Goal: Task Accomplishment & Management: Use online tool/utility

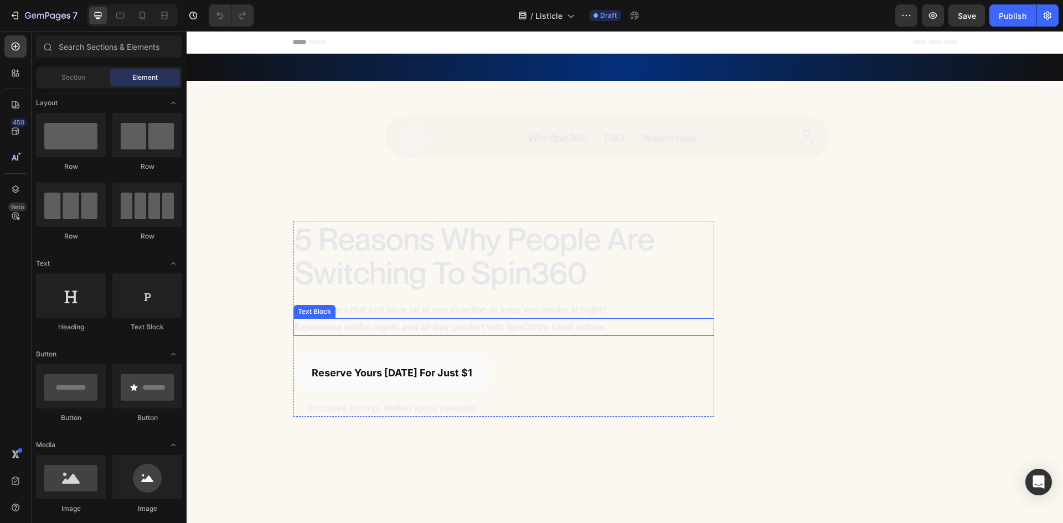
scroll to position [221, 0]
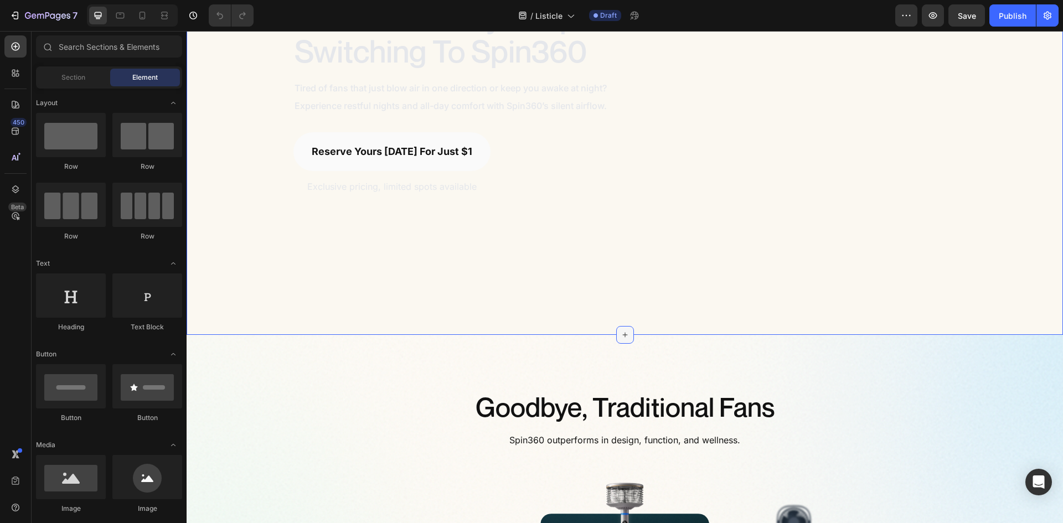
click at [621, 331] on icon at bounding box center [625, 335] width 9 height 9
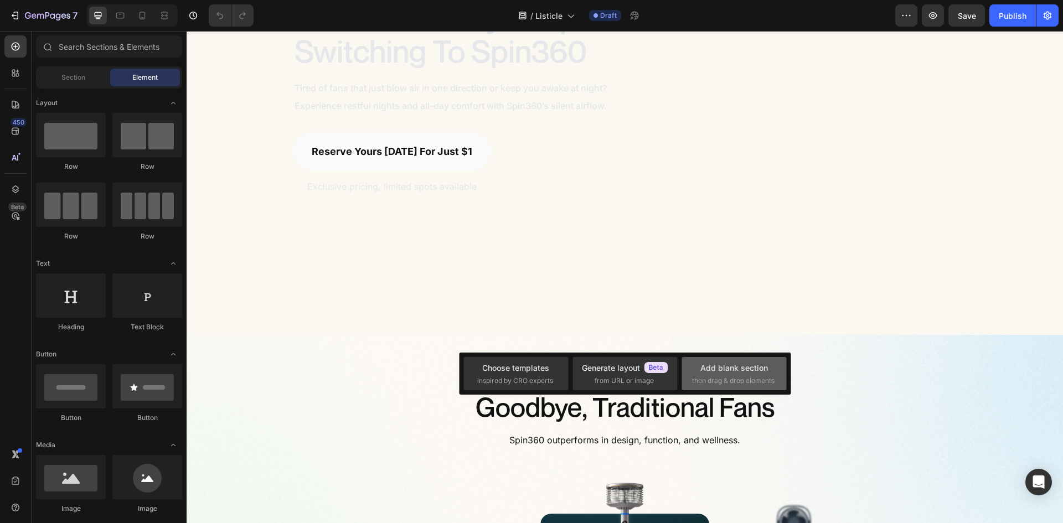
click at [704, 362] on div "Add blank section" at bounding box center [734, 368] width 68 height 12
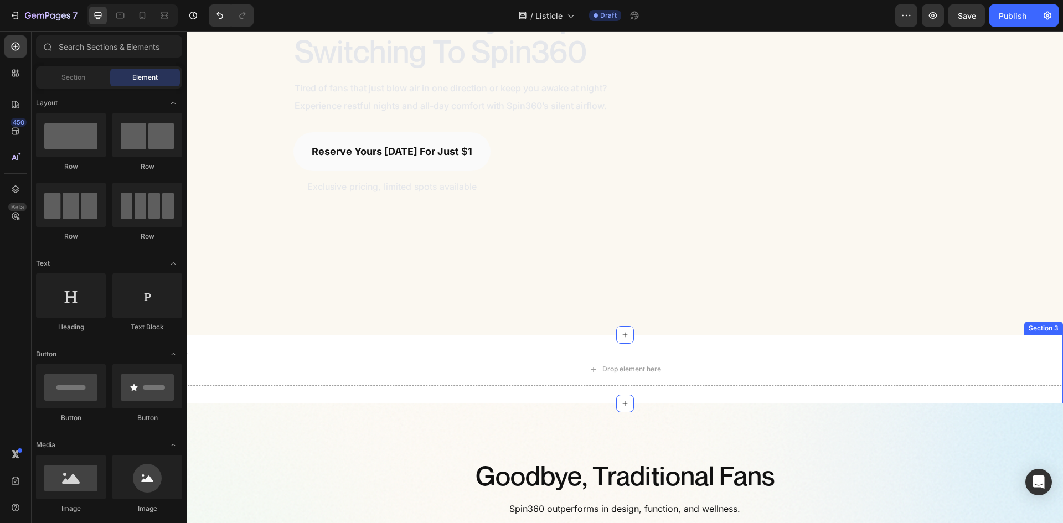
click at [378, 342] on div "Drop element here Section 3" at bounding box center [625, 369] width 876 height 69
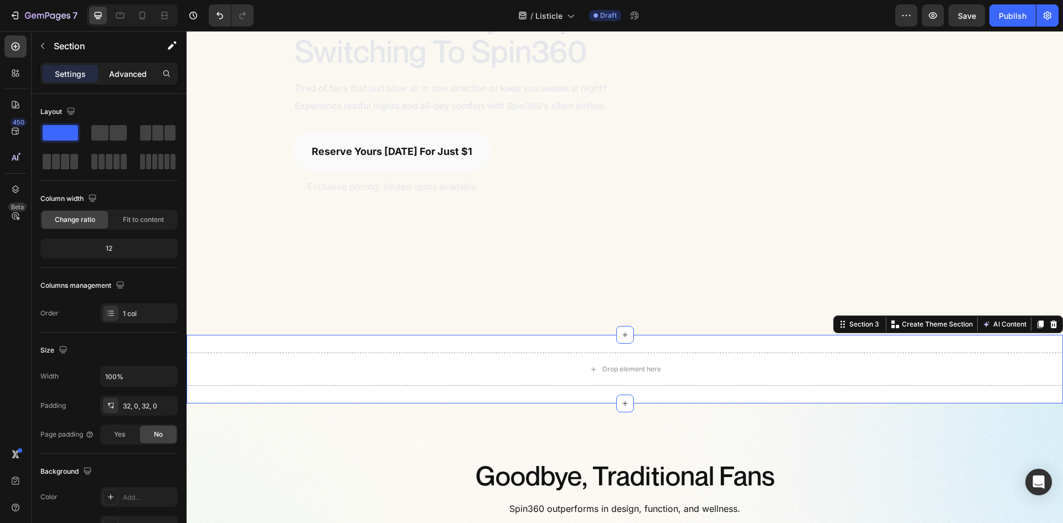
click at [122, 71] on p "Advanced" at bounding box center [128, 74] width 38 height 12
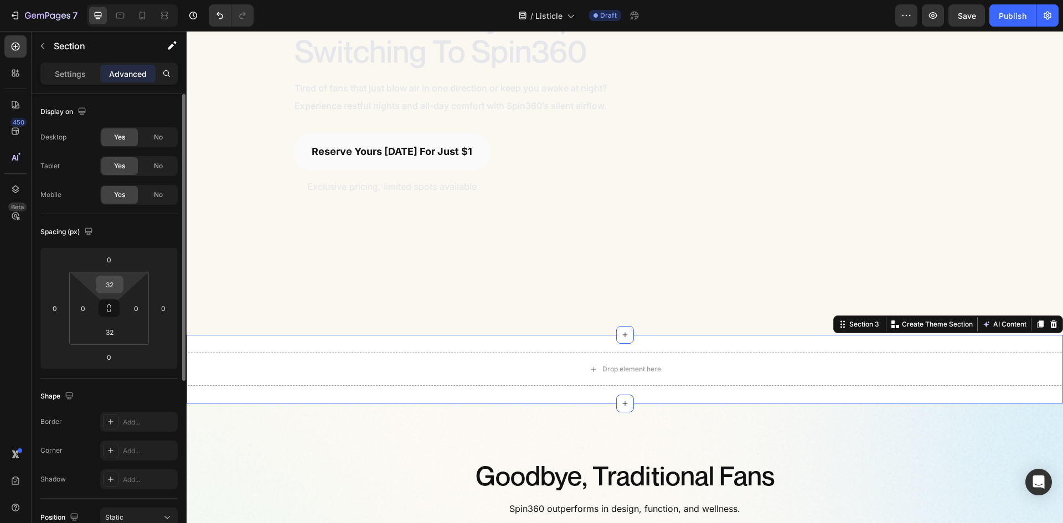
click at [116, 286] on input "32" at bounding box center [110, 284] width 22 height 17
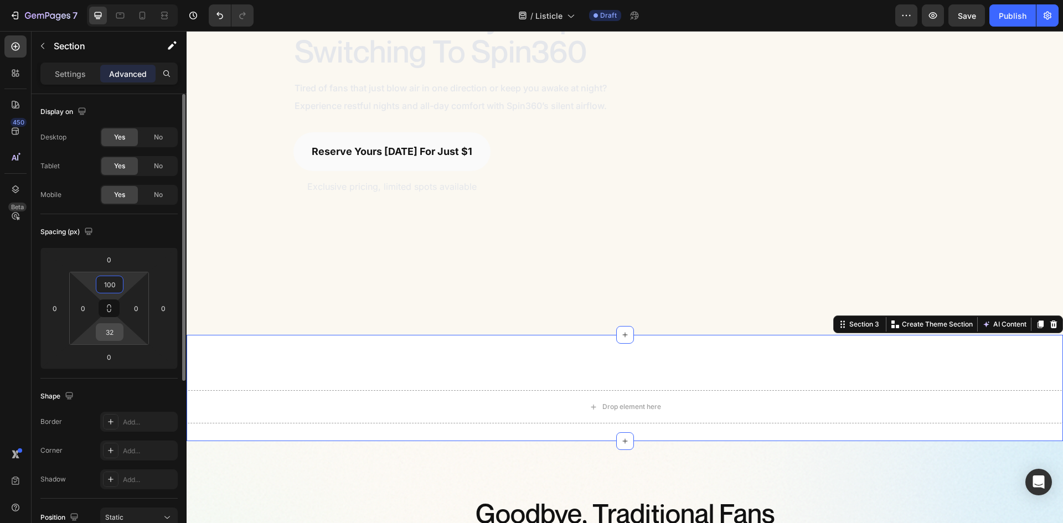
type input "100"
click at [116, 332] on input "32" at bounding box center [110, 332] width 22 height 17
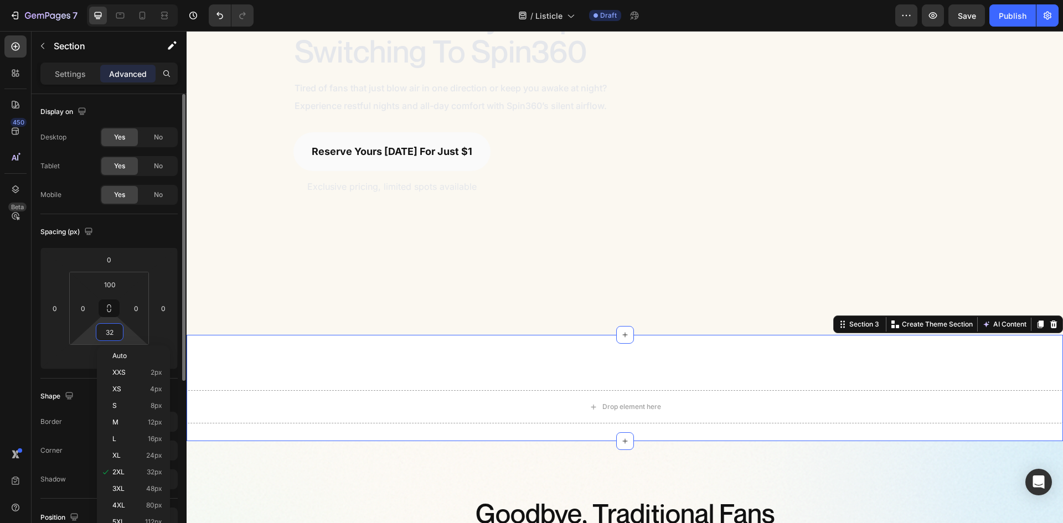
click at [116, 332] on input "32" at bounding box center [110, 332] width 22 height 17
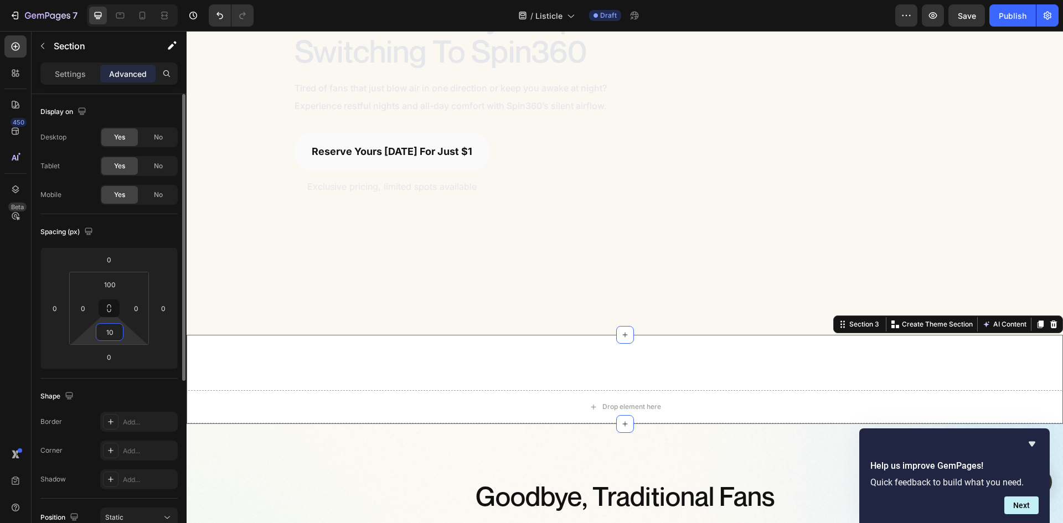
type input "100"
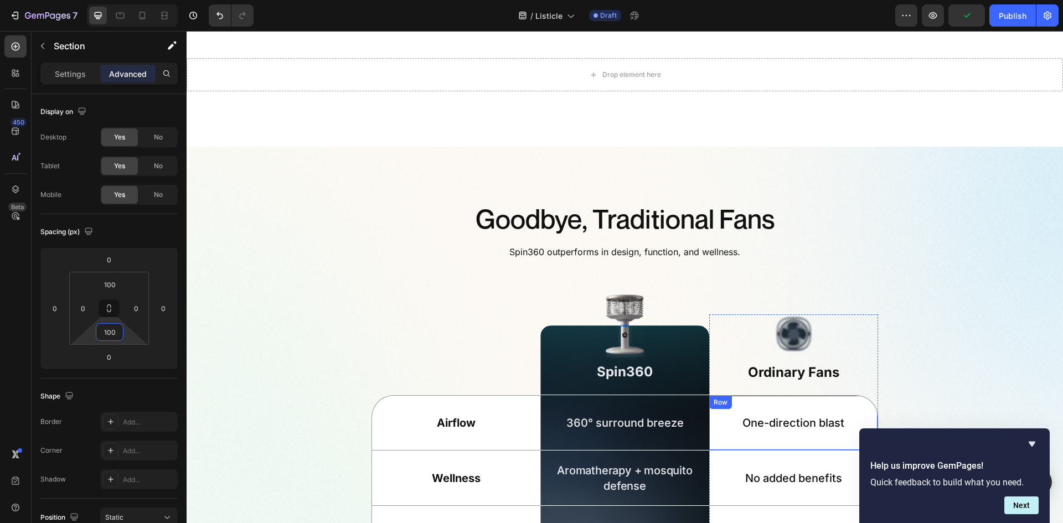
scroll to position [443, 0]
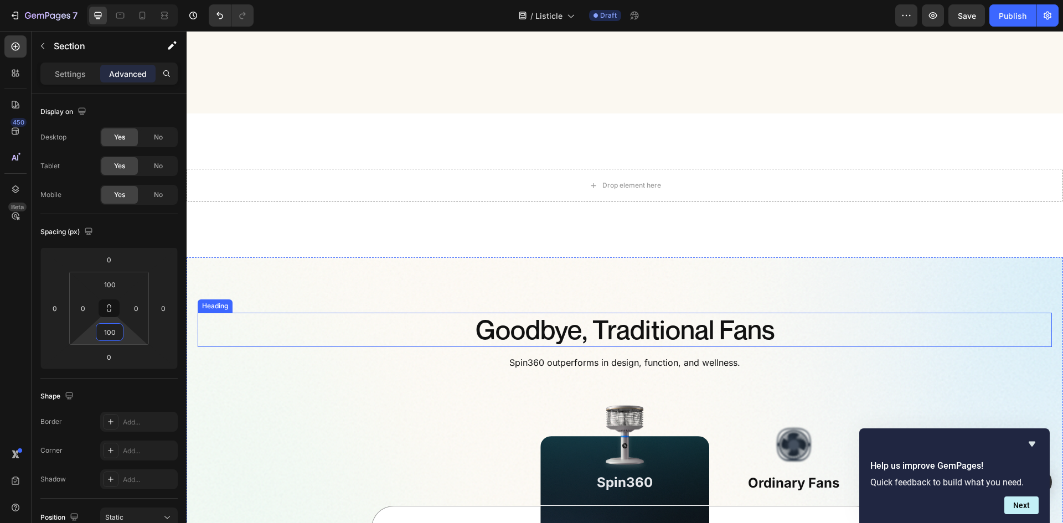
click at [651, 337] on h2 "Goodbye, Traditional Fans" at bounding box center [625, 330] width 854 height 34
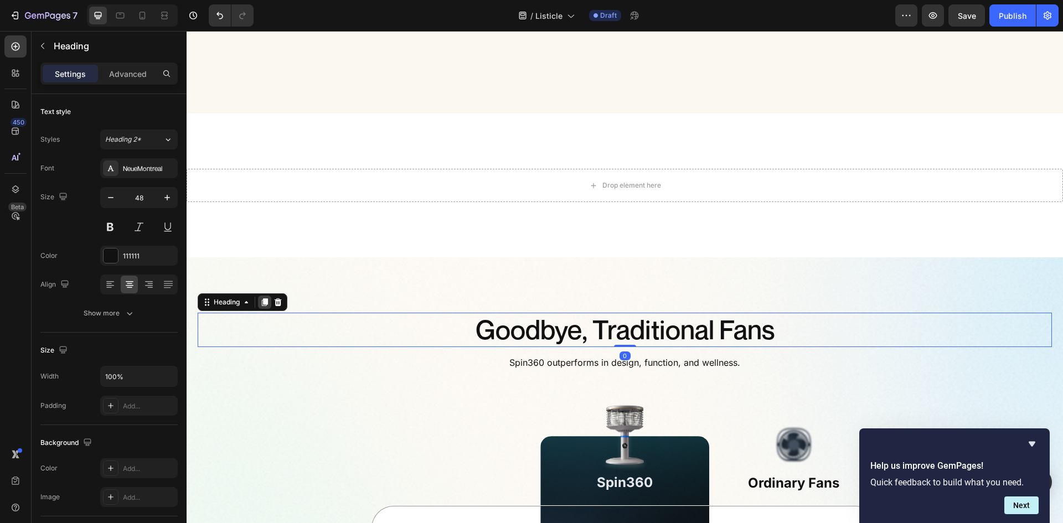
click at [262, 301] on icon at bounding box center [264, 302] width 9 height 9
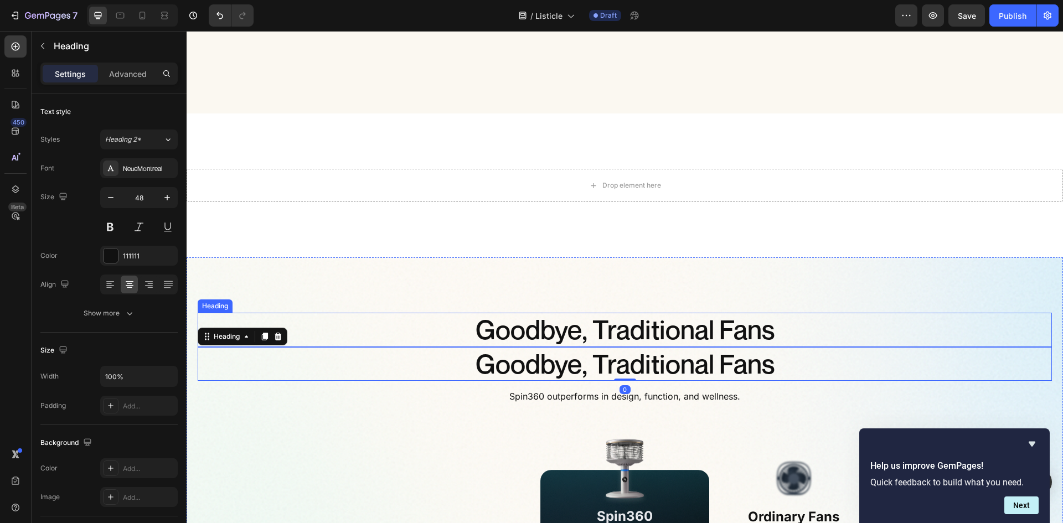
scroll to position [332, 0]
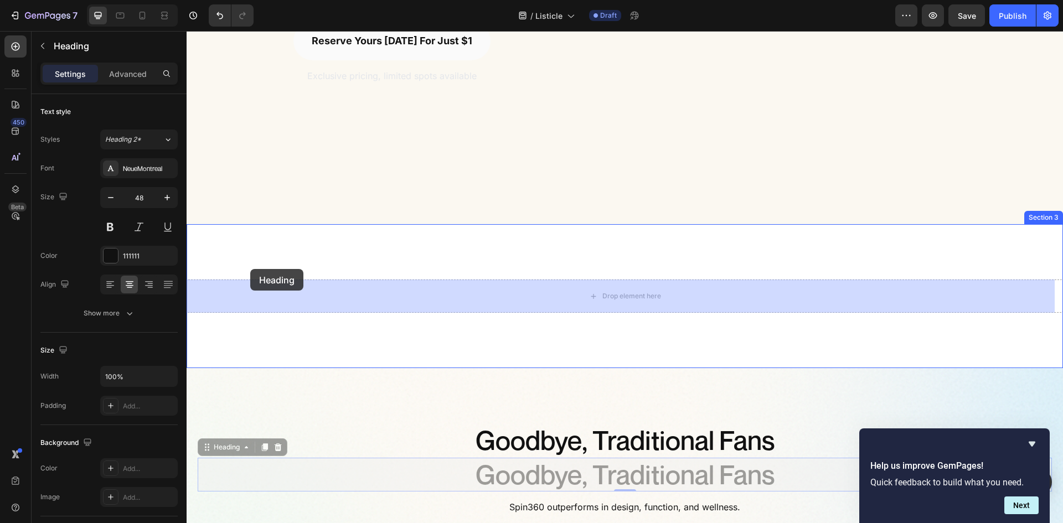
drag, startPoint x: 216, startPoint y: 450, endPoint x: 250, endPoint y: 269, distance: 183.6
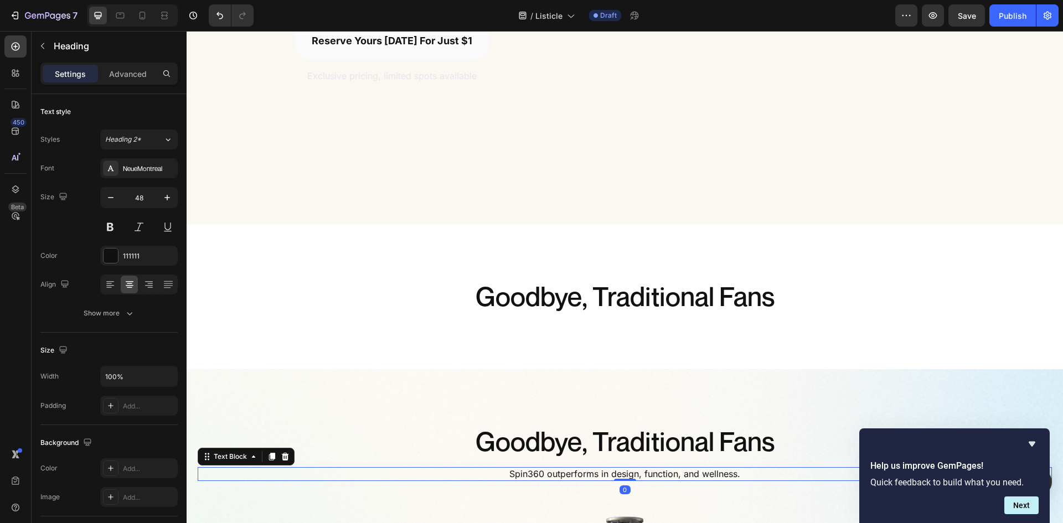
click at [560, 474] on span "Spin360 outperforms in design, function, and wellness." at bounding box center [624, 473] width 231 height 11
click at [272, 462] on div at bounding box center [271, 456] width 13 height 13
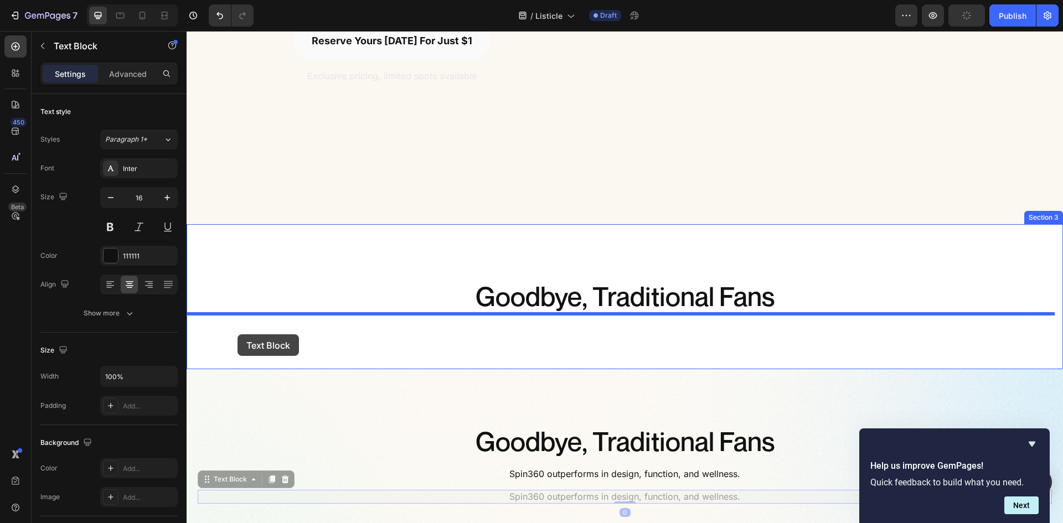
drag, startPoint x: 223, startPoint y: 479, endPoint x: 237, endPoint y: 334, distance: 145.8
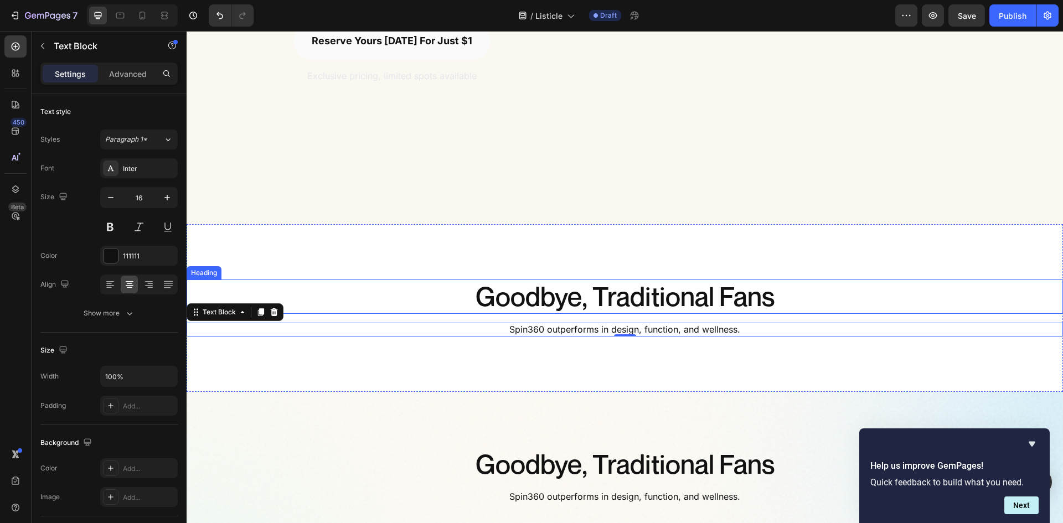
click at [670, 298] on h2 "Goodbye, Traditional Fans" at bounding box center [625, 297] width 876 height 34
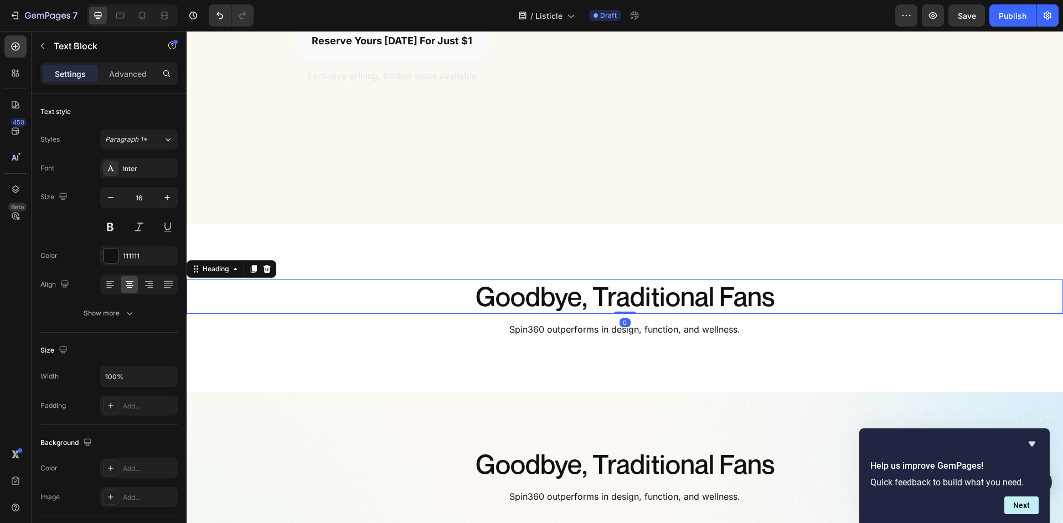
click at [668, 298] on h2 "Goodbye, Traditional Fans" at bounding box center [625, 297] width 876 height 34
click at [668, 298] on p "Goodbye, Traditional Fans" at bounding box center [625, 297] width 874 height 32
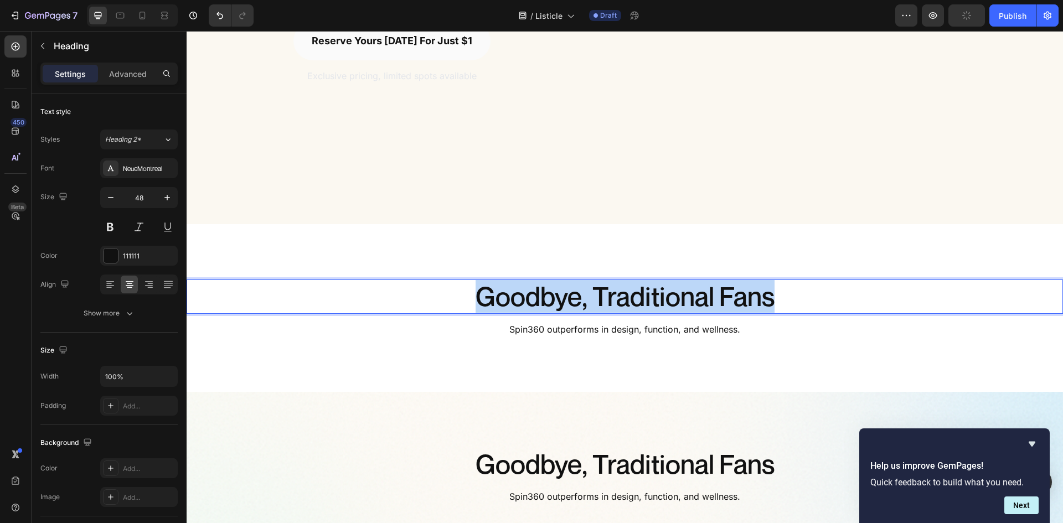
click at [668, 298] on p "Goodbye, Traditional Fans" at bounding box center [625, 297] width 874 height 32
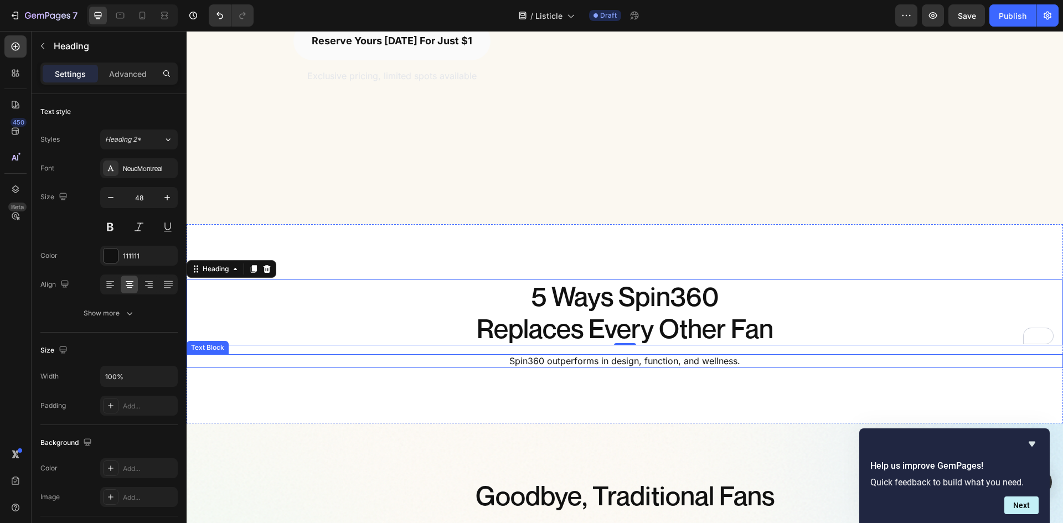
click at [610, 364] on span "Spin360 outperforms in design, function, and wellness." at bounding box center [624, 360] width 231 height 11
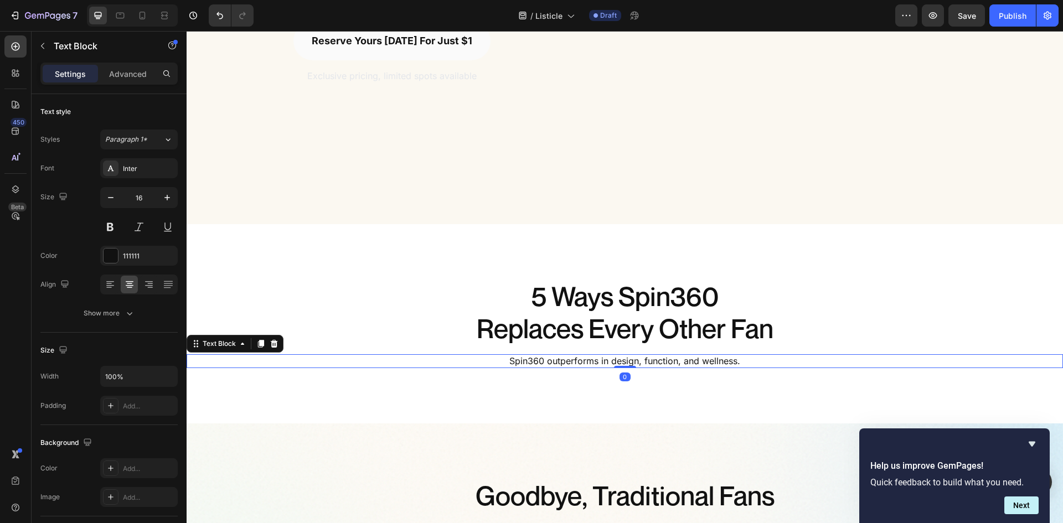
click at [610, 364] on span "Spin360 outperforms in design, function, and wellness." at bounding box center [624, 360] width 231 height 11
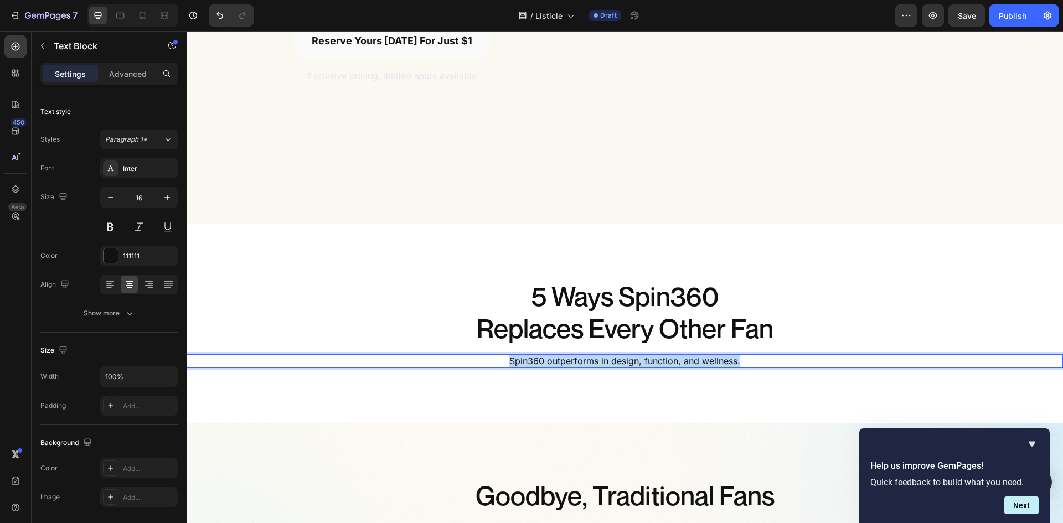
click at [610, 364] on span "Spin360 outperforms in design, function, and wellness." at bounding box center [624, 360] width 231 height 11
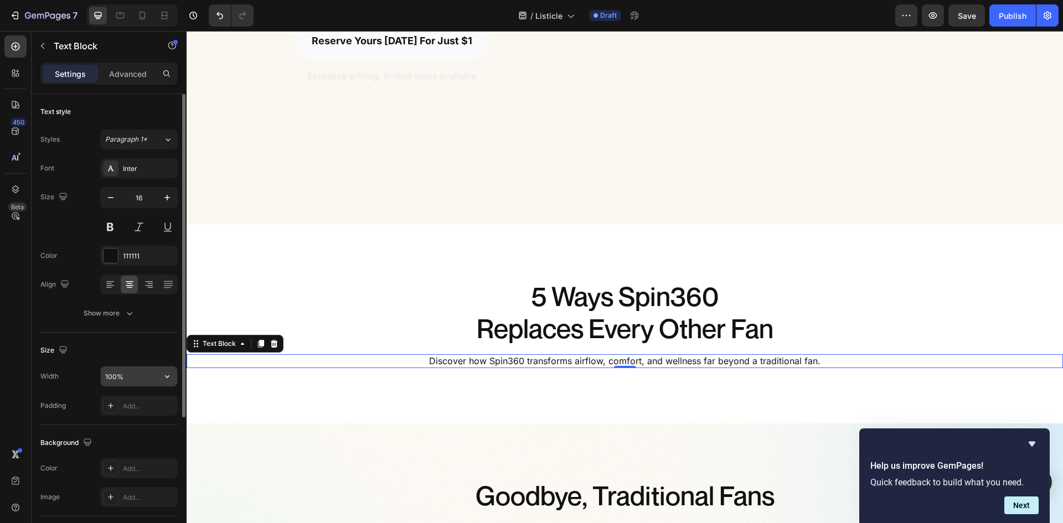
click at [113, 376] on input "100%" at bounding box center [139, 376] width 76 height 20
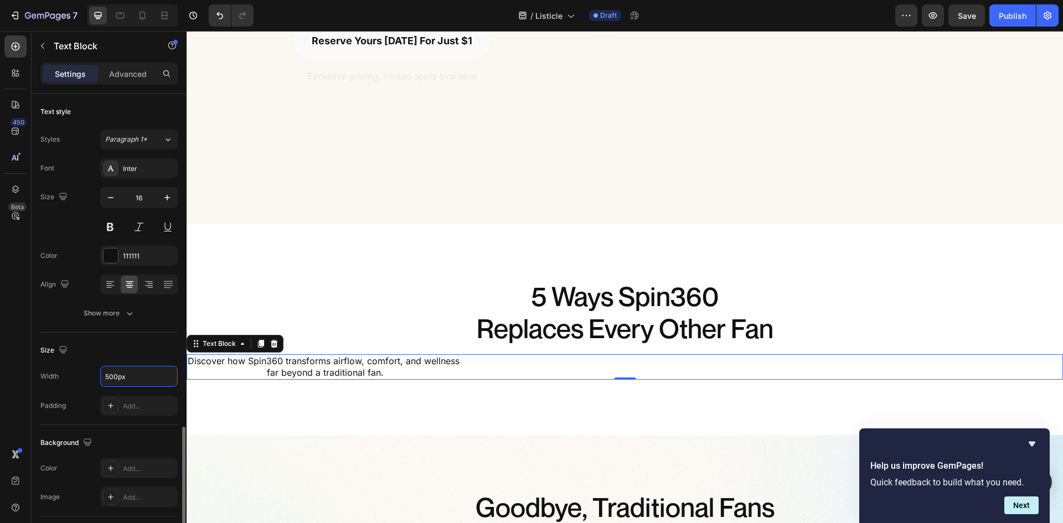
scroll to position [195, 0]
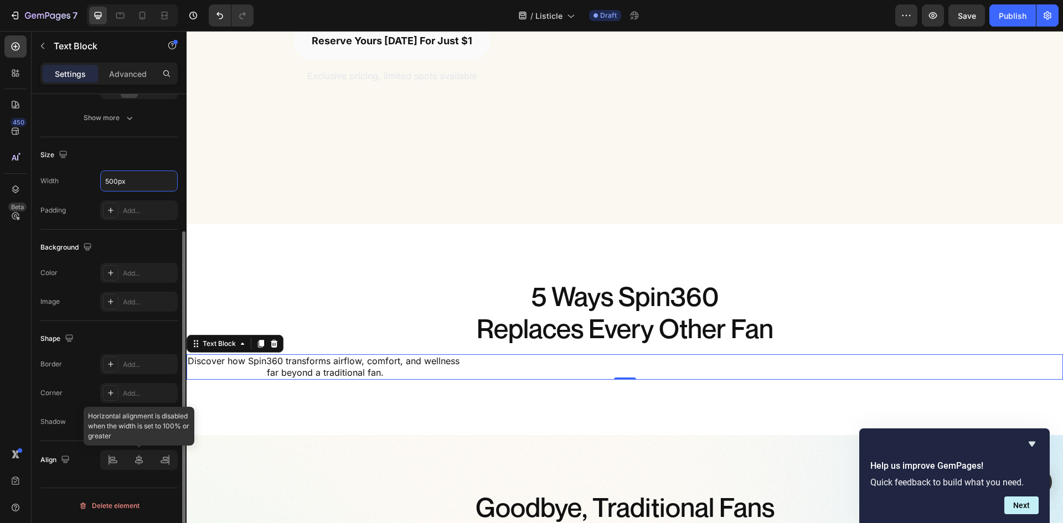
type input "500"
click at [141, 458] on icon at bounding box center [139, 460] width 8 height 10
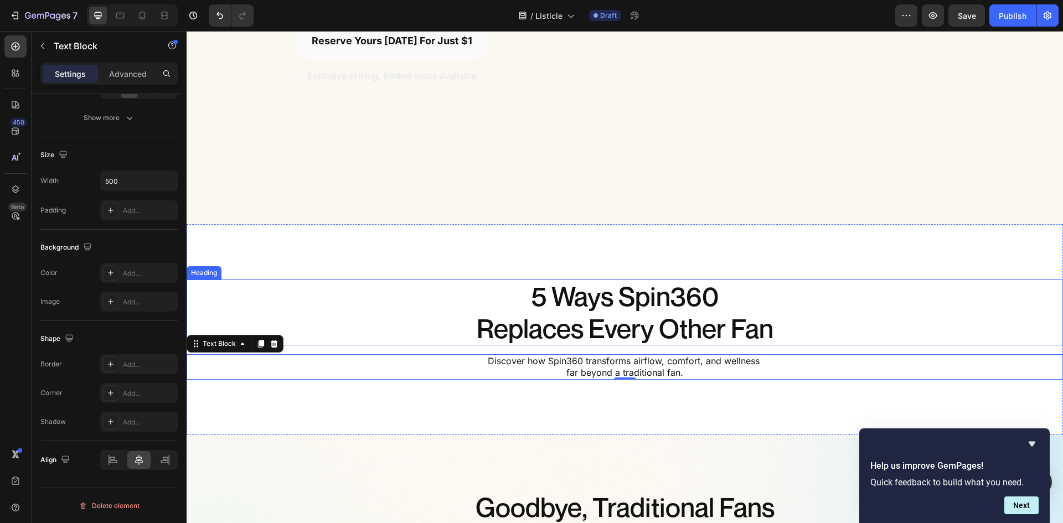
click at [937, 309] on p "5 Ways Spin360 Replaces Every Other Fan" at bounding box center [625, 313] width 874 height 64
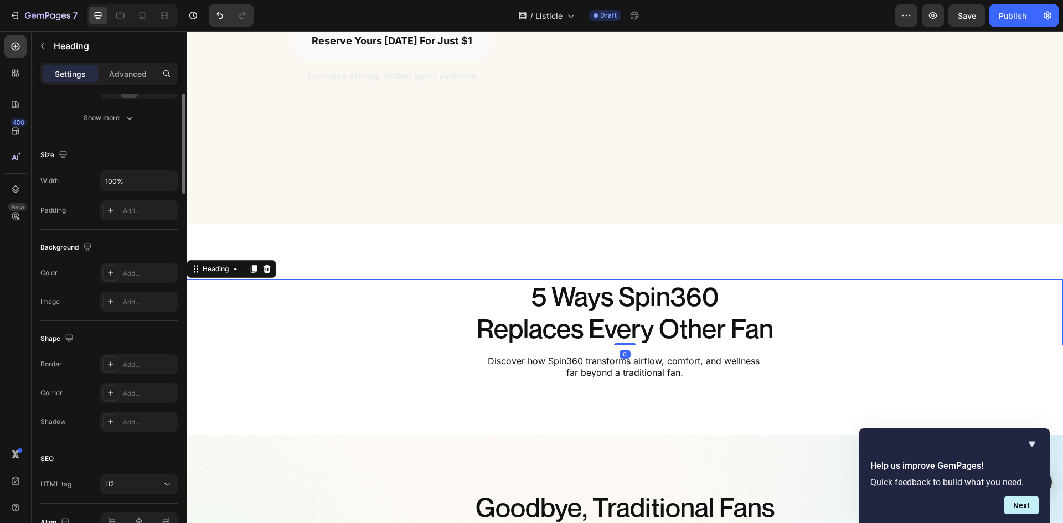
scroll to position [0, 0]
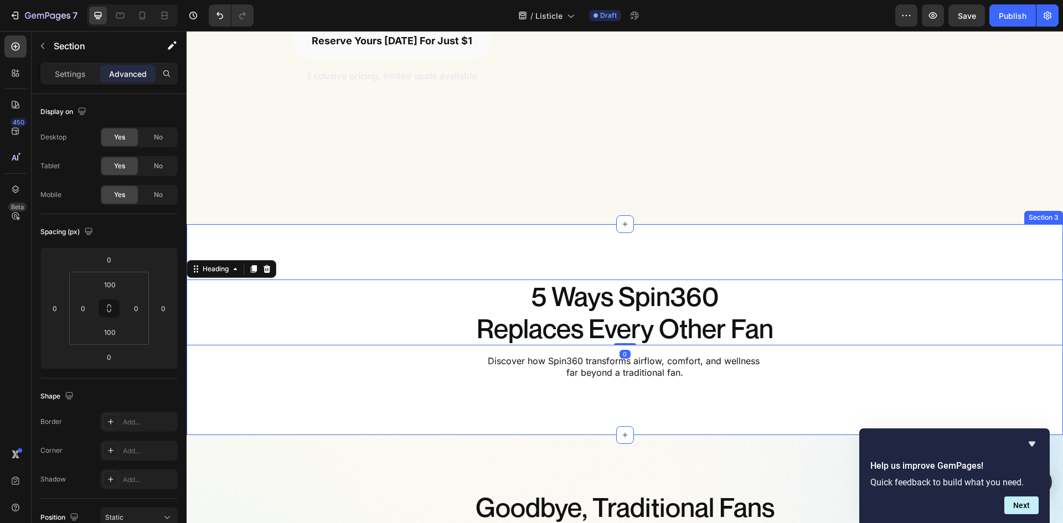
click at [783, 411] on div "5 Ways Spin360 Replaces Every Other Fan Heading 0 Discover how Spin360 transfor…" at bounding box center [625, 329] width 876 height 211
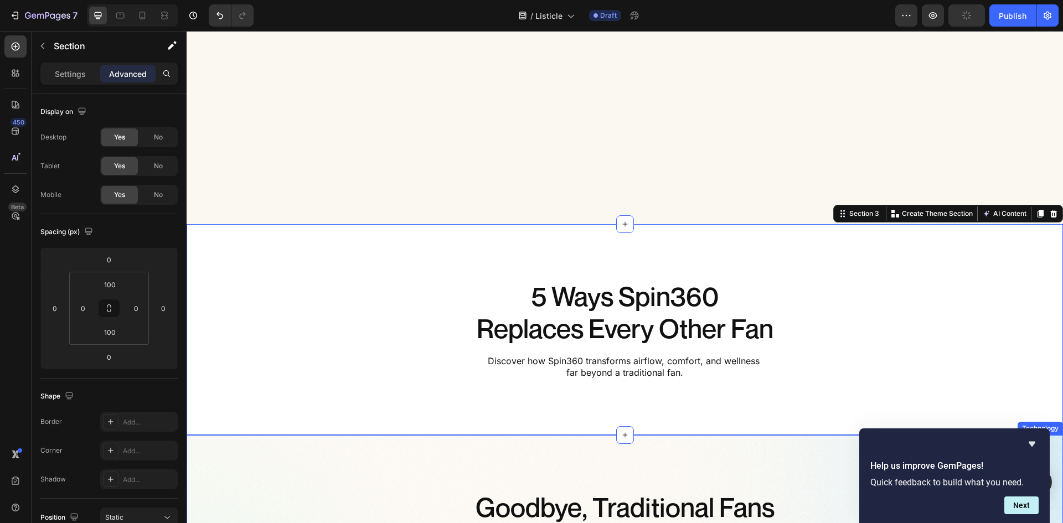
scroll to position [664, 0]
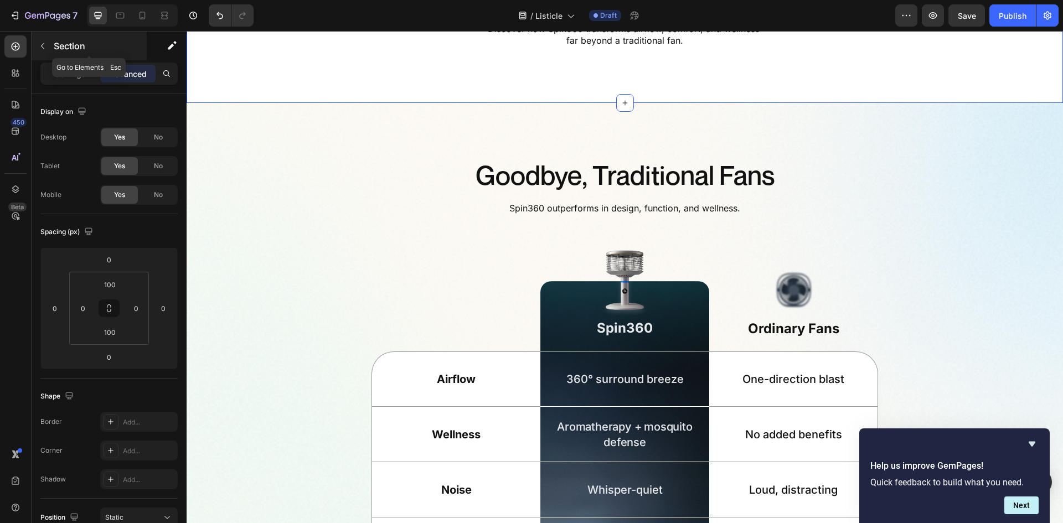
click at [50, 47] on button "button" at bounding box center [43, 46] width 18 height 18
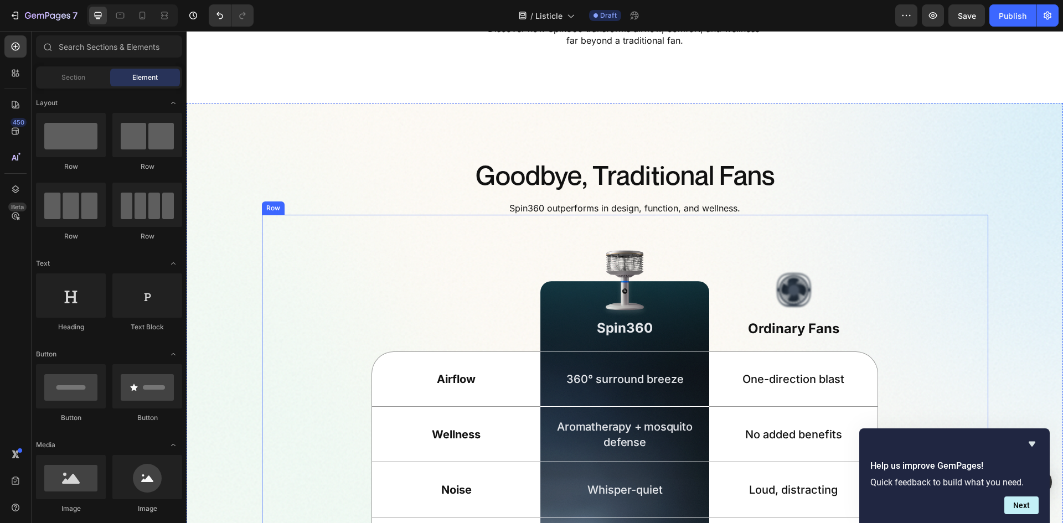
scroll to position [443, 0]
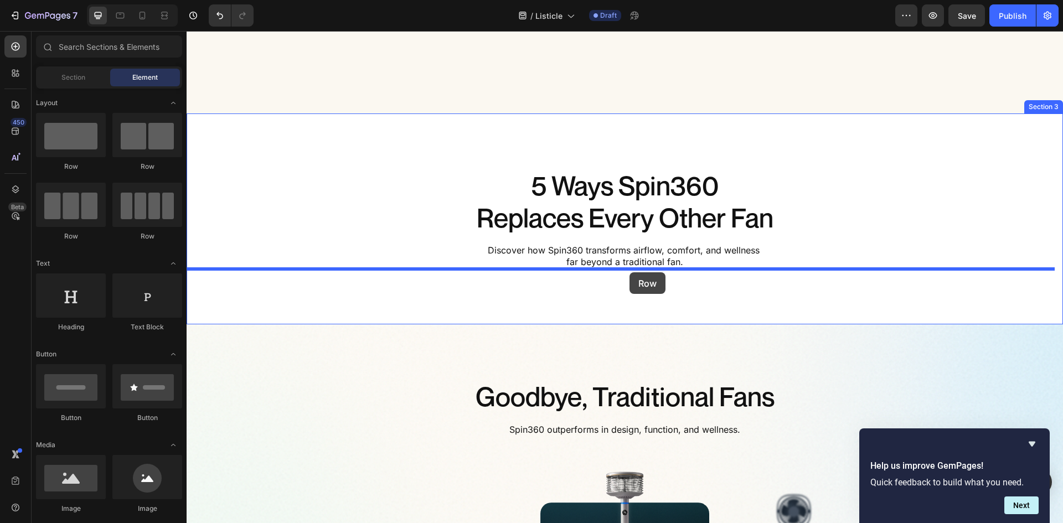
drag, startPoint x: 252, startPoint y: 166, endPoint x: 629, endPoint y: 272, distance: 391.7
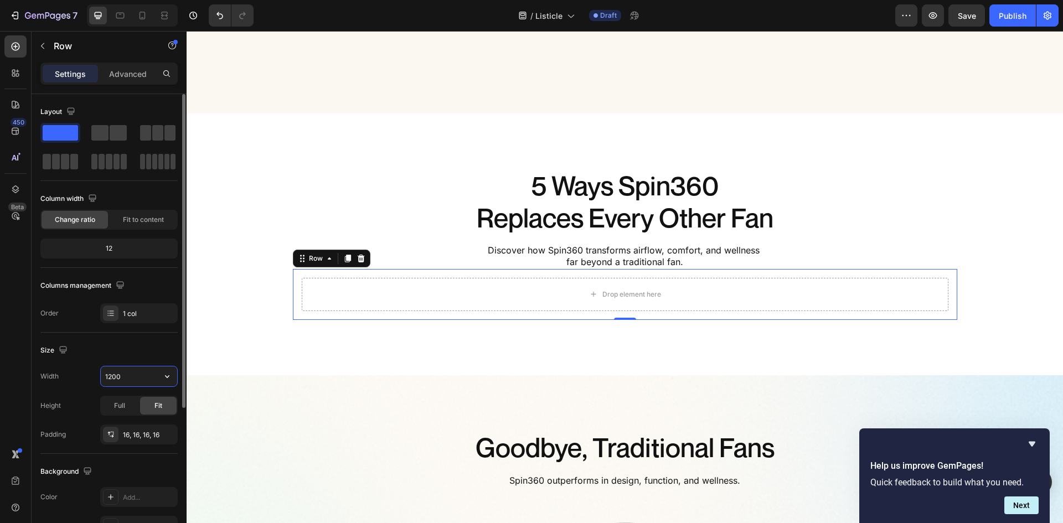
click at [116, 381] on input "1200" at bounding box center [139, 376] width 76 height 20
type input "1112"
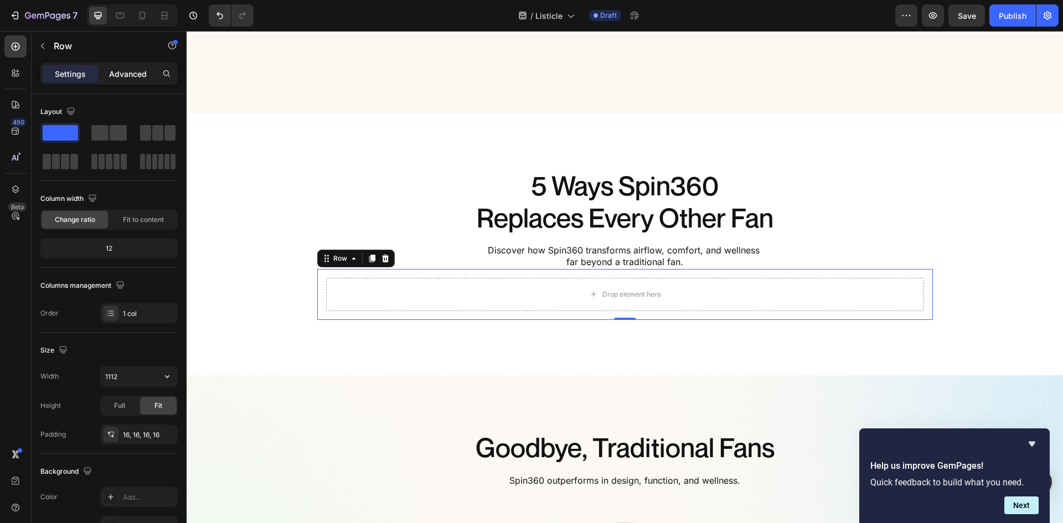
click at [121, 79] on p "Advanced" at bounding box center [128, 74] width 38 height 12
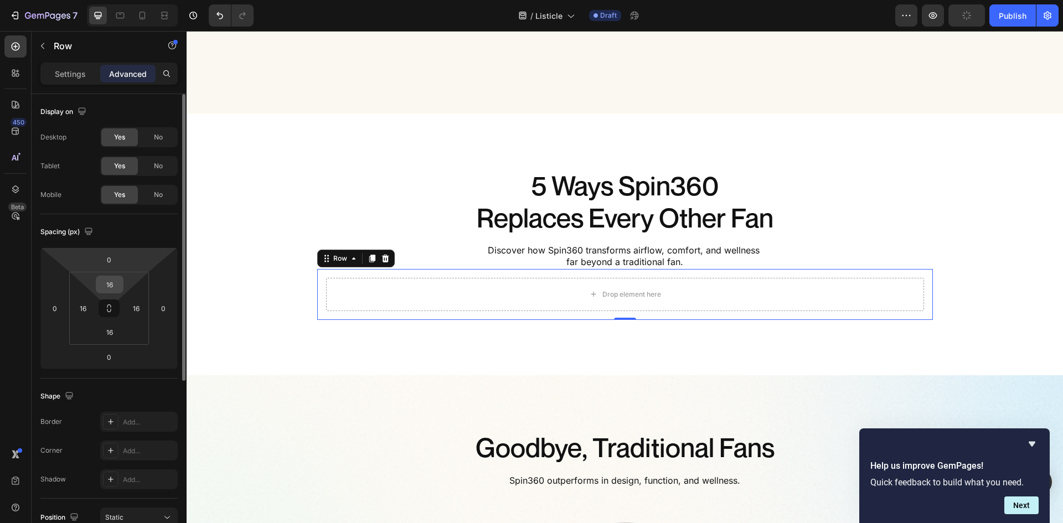
click at [113, 281] on input "16" at bounding box center [110, 284] width 22 height 17
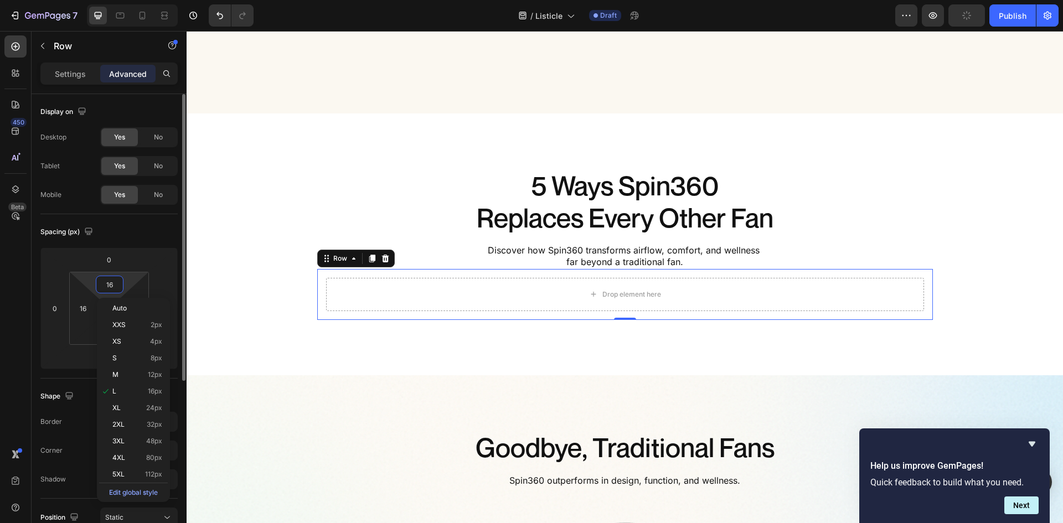
click at [113, 281] on input "16" at bounding box center [110, 284] width 22 height 17
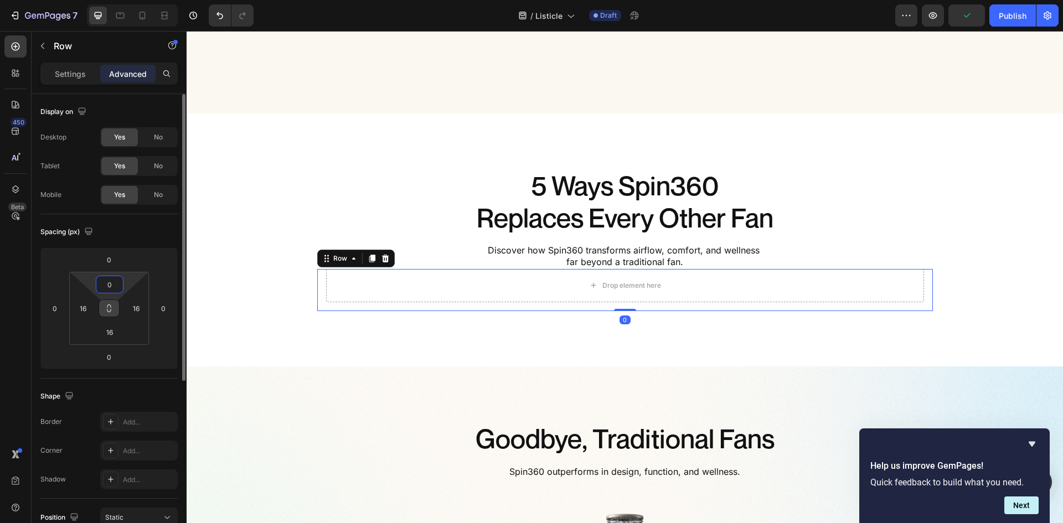
type input "0"
click at [110, 310] on icon at bounding box center [109, 308] width 9 height 9
click at [110, 309] on icon at bounding box center [109, 308] width 9 height 9
click at [111, 309] on icon at bounding box center [109, 308] width 9 height 9
click at [92, 304] on div "16" at bounding box center [83, 309] width 22 height 18
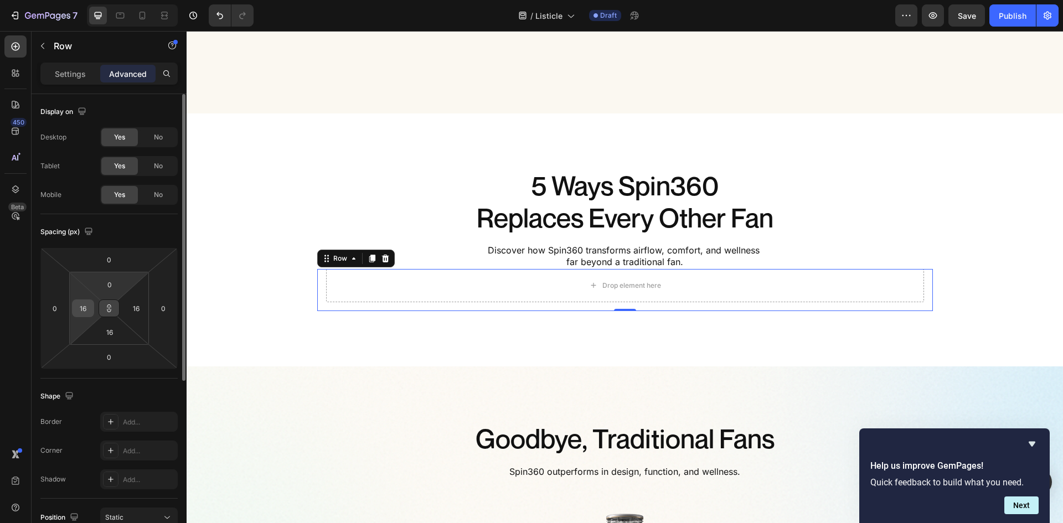
click at [92, 304] on div "16" at bounding box center [83, 309] width 22 height 18
click at [86, 307] on input "16" at bounding box center [83, 308] width 17 height 17
type input "0"
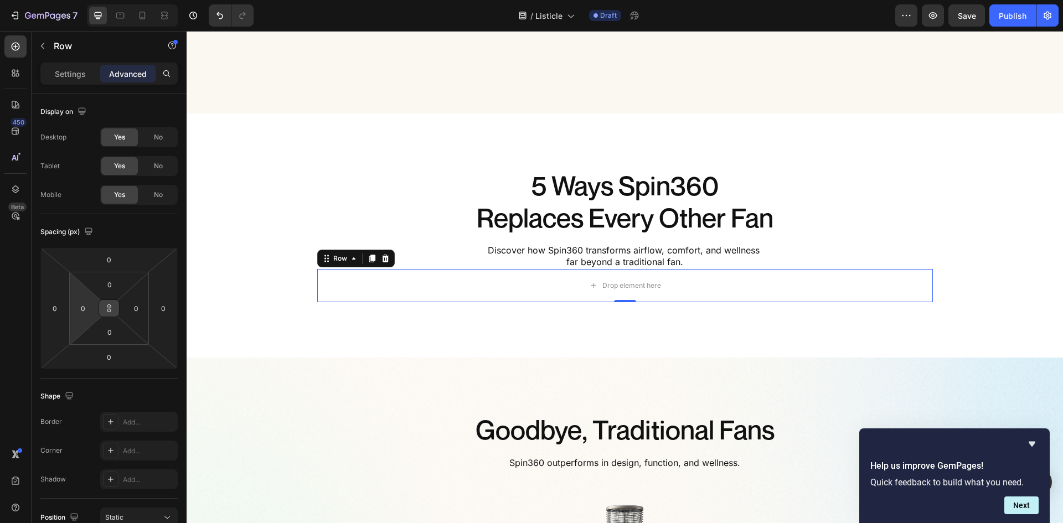
click at [113, 306] on icon at bounding box center [109, 308] width 9 height 9
click at [116, 264] on input "0" at bounding box center [109, 259] width 22 height 17
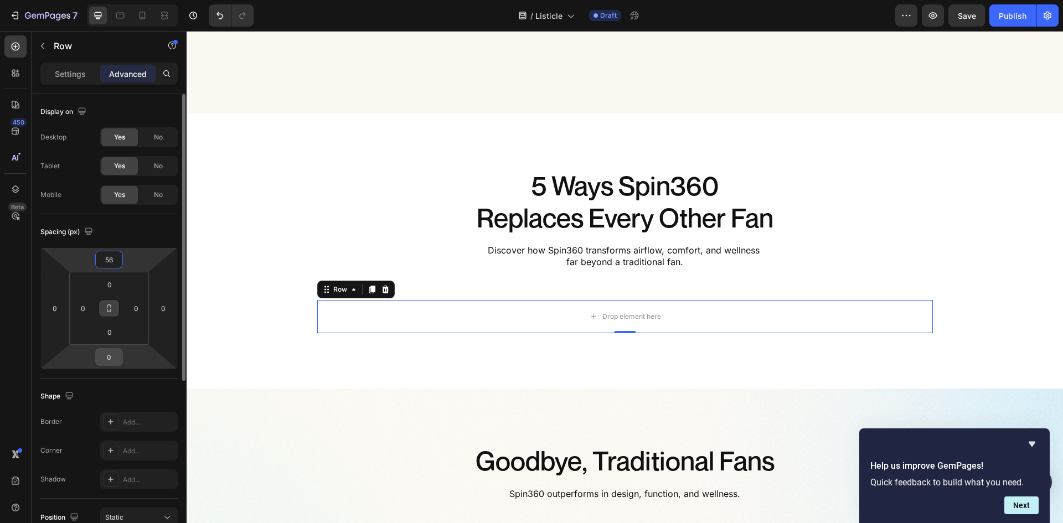
type input "56"
click at [107, 353] on input "0" at bounding box center [109, 357] width 22 height 17
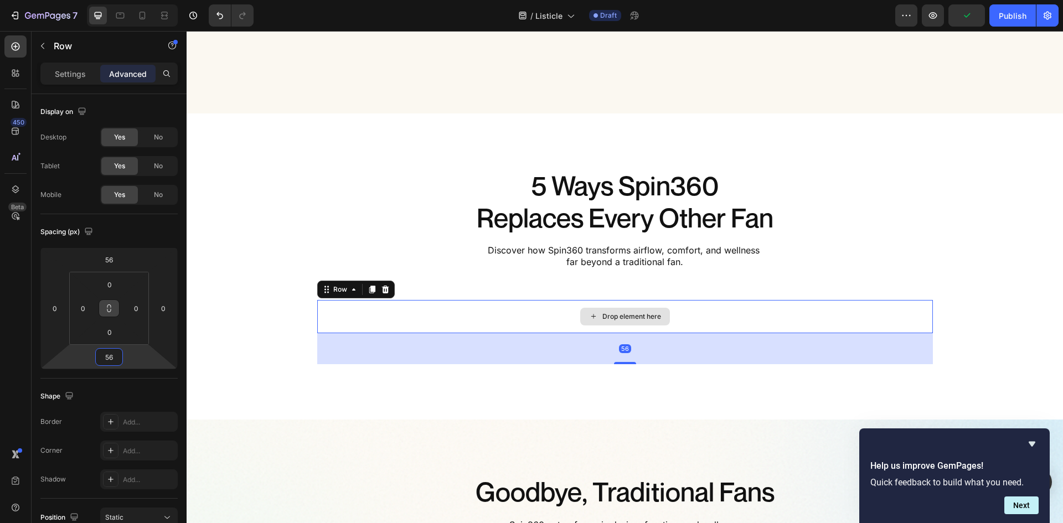
type input "56"
click at [706, 313] on div "Drop element here" at bounding box center [625, 316] width 616 height 33
click at [722, 319] on div "Drop element here" at bounding box center [625, 316] width 616 height 33
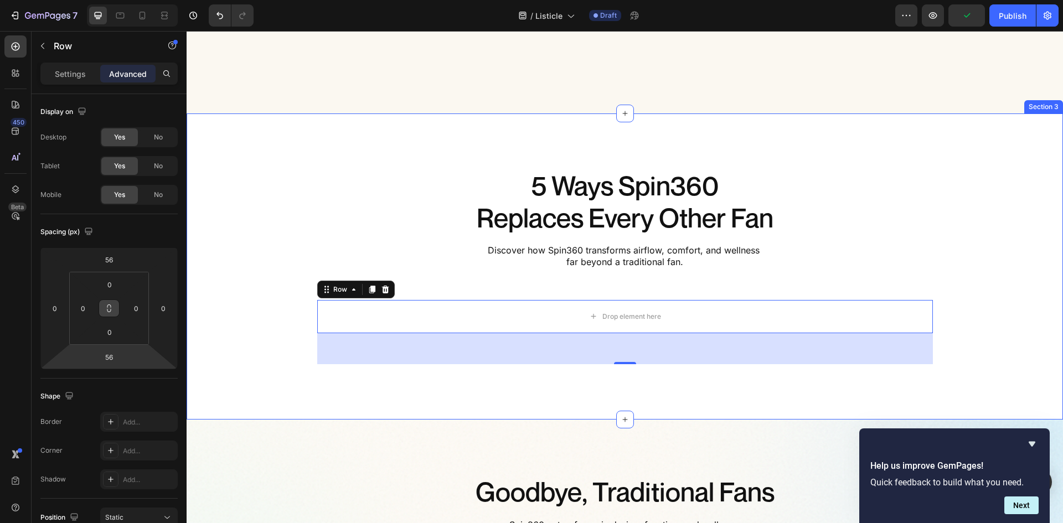
click at [815, 281] on div "5 Ways Spin360 Replaces Every Other Fan Heading Discover how Spin360 transforms…" at bounding box center [625, 266] width 876 height 195
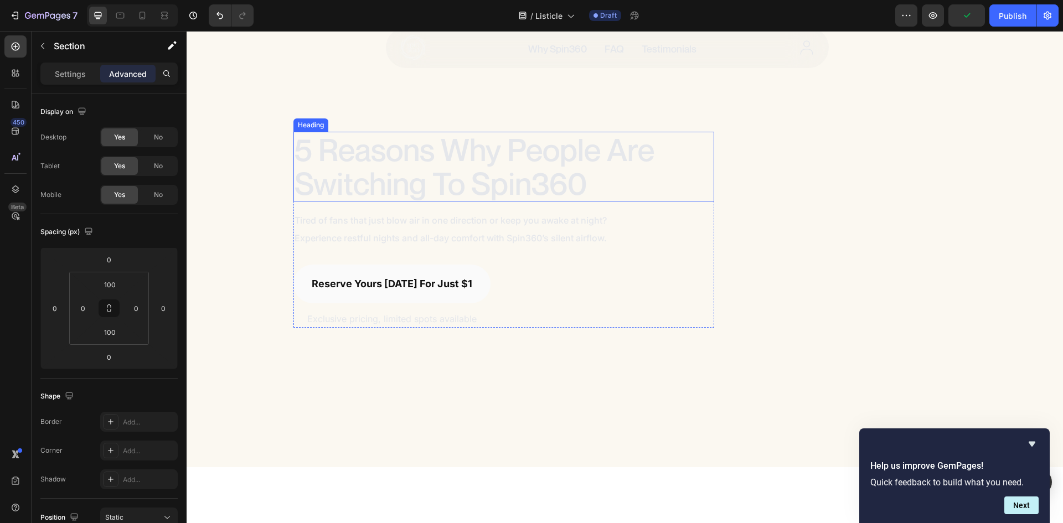
scroll to position [221, 0]
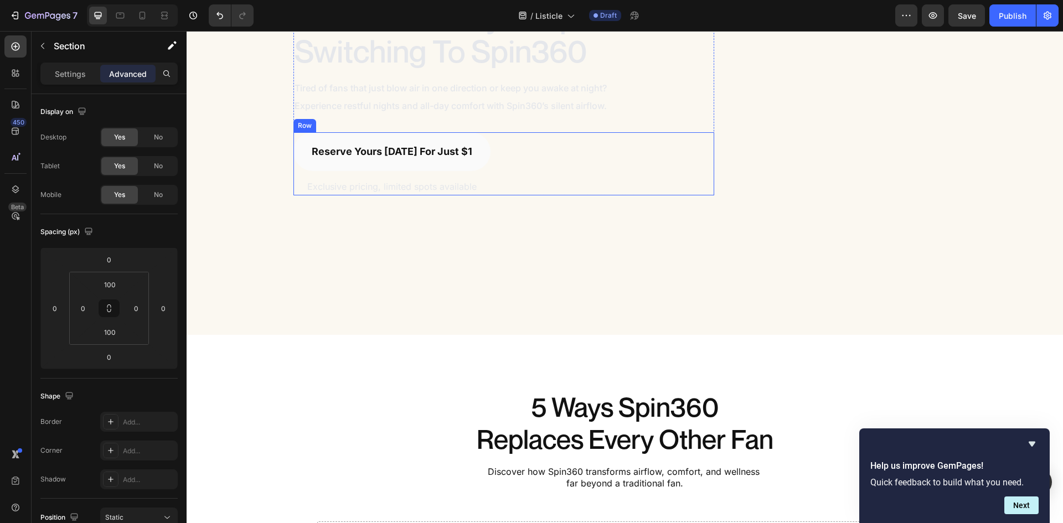
click at [497, 164] on div "Reserve yours [DATE] for just $1 Button Exclusive pricing, limited spots availa…" at bounding box center [503, 163] width 421 height 63
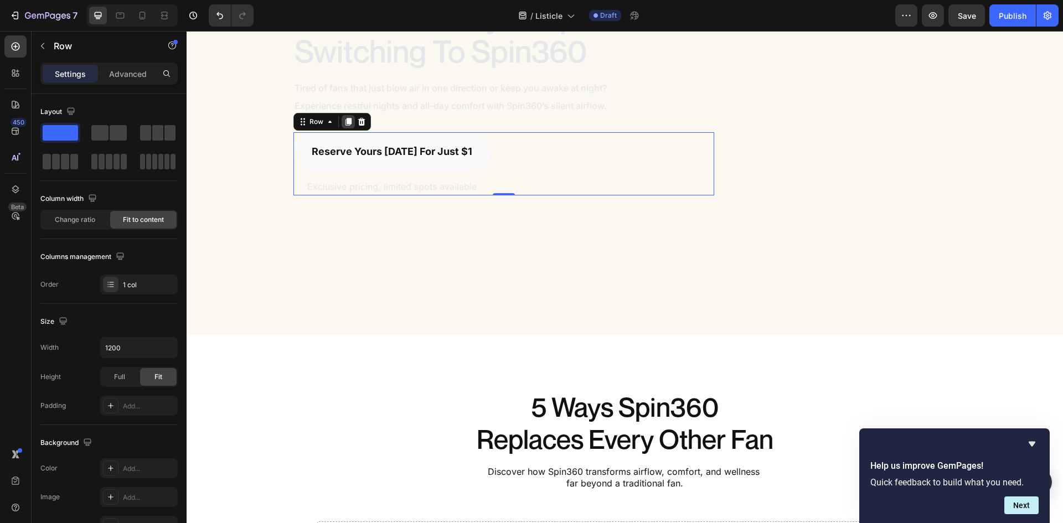
click at [345, 125] on icon at bounding box center [348, 121] width 9 height 9
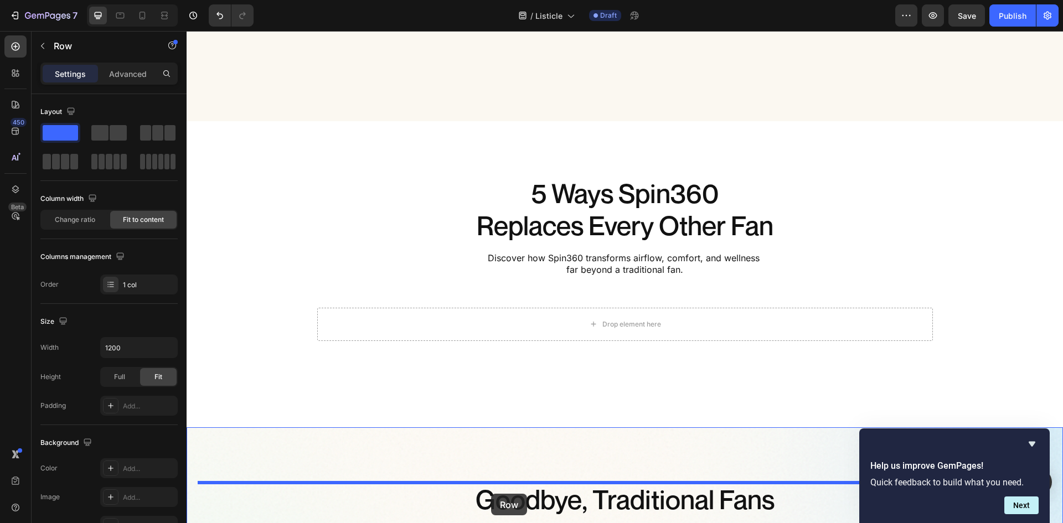
scroll to position [453, 0]
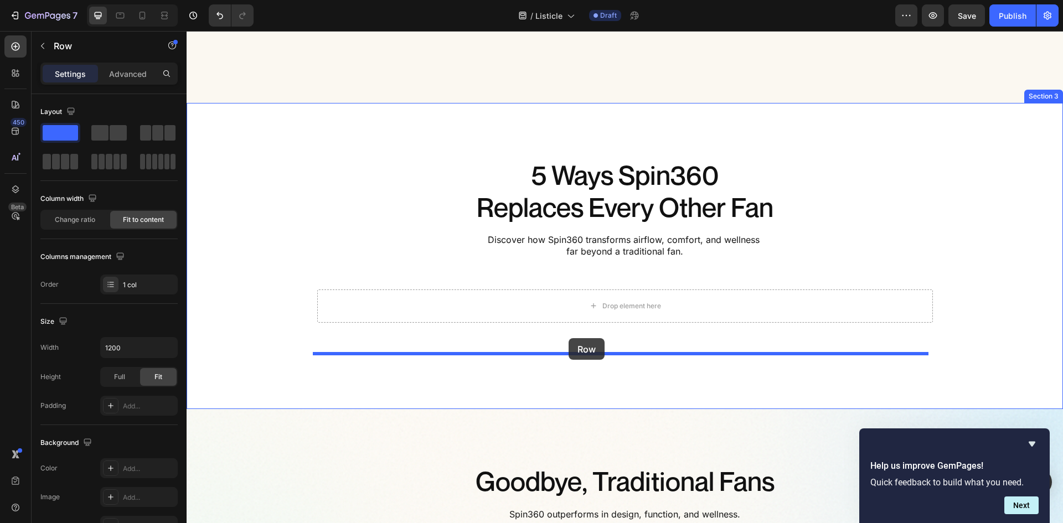
drag, startPoint x: 300, startPoint y: 164, endPoint x: 569, endPoint y: 338, distance: 320.2
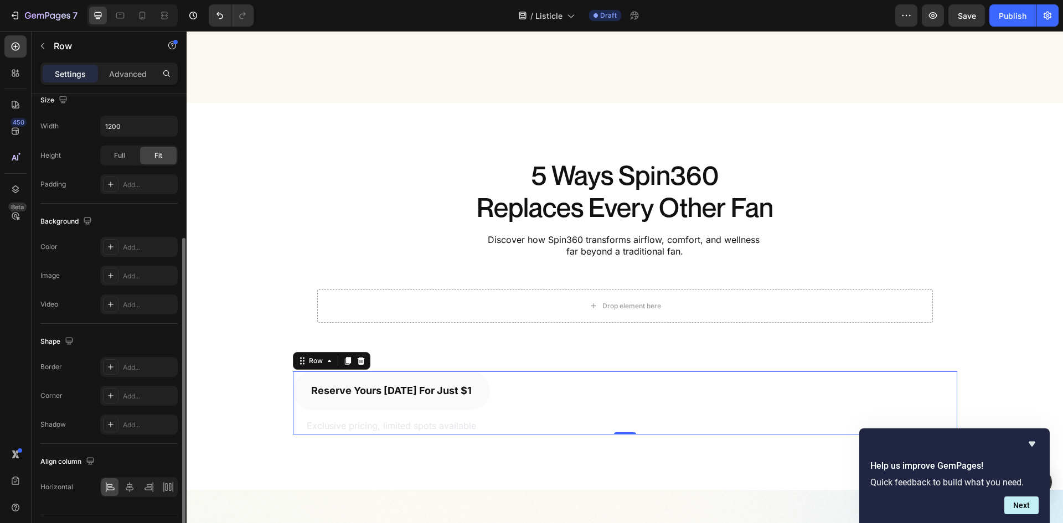
scroll to position [249, 0]
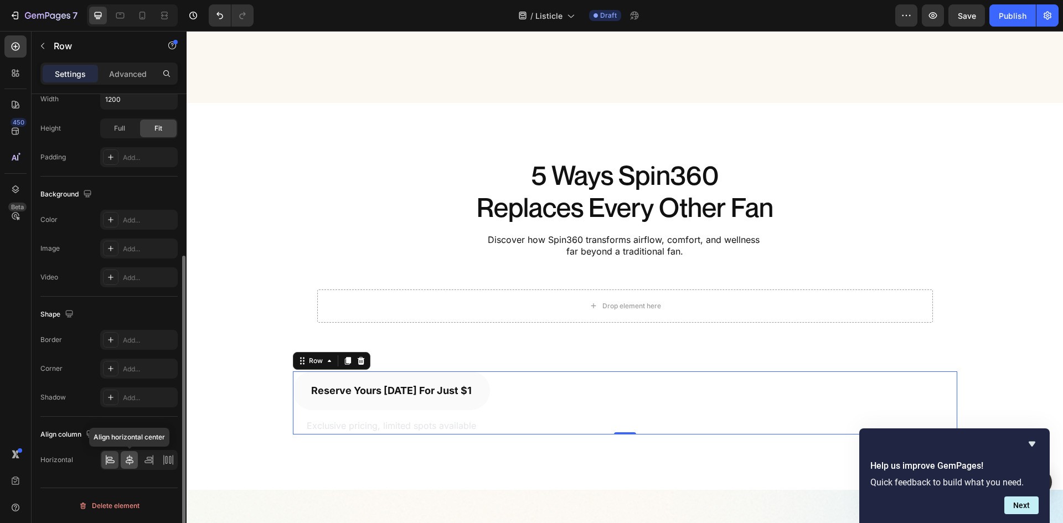
click at [131, 464] on icon at bounding box center [129, 460] width 11 height 11
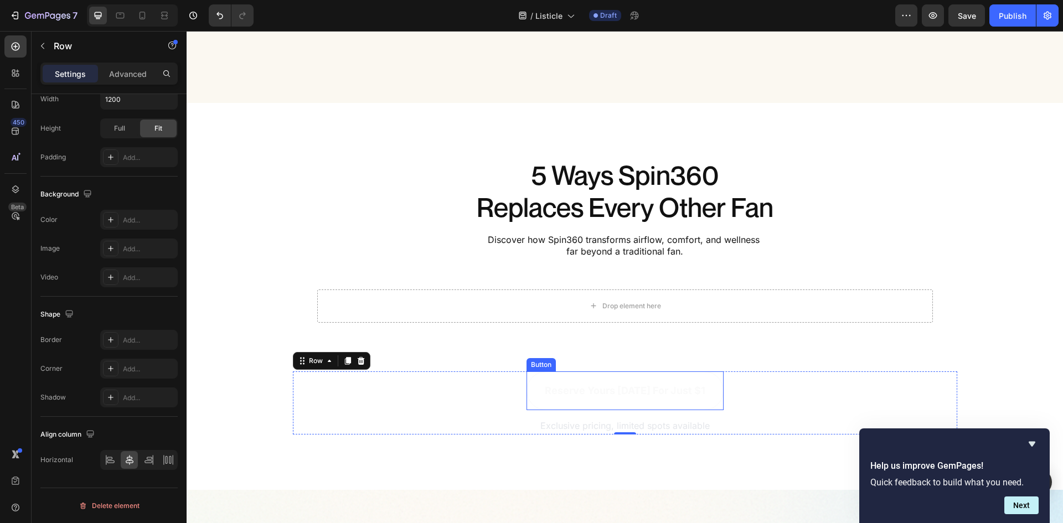
click at [531, 404] on link "Reserve yours [DATE] for just $1" at bounding box center [624, 390] width 197 height 39
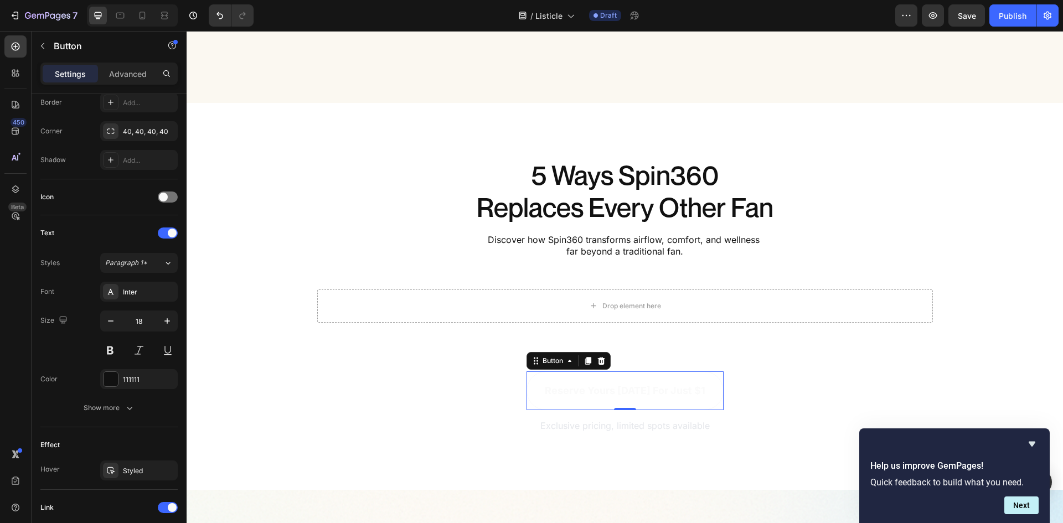
scroll to position [0, 0]
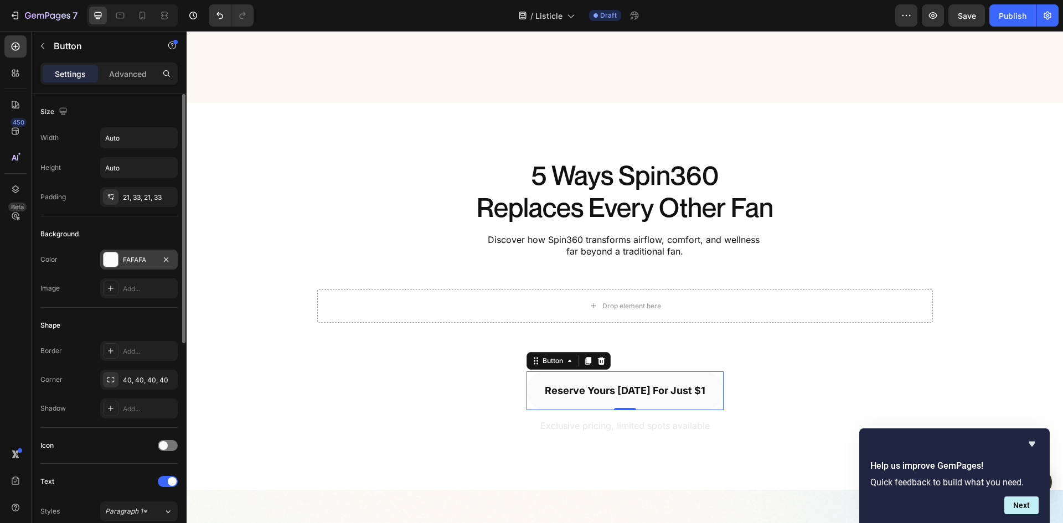
click at [140, 254] on div "FAFAFA" at bounding box center [139, 260] width 78 height 20
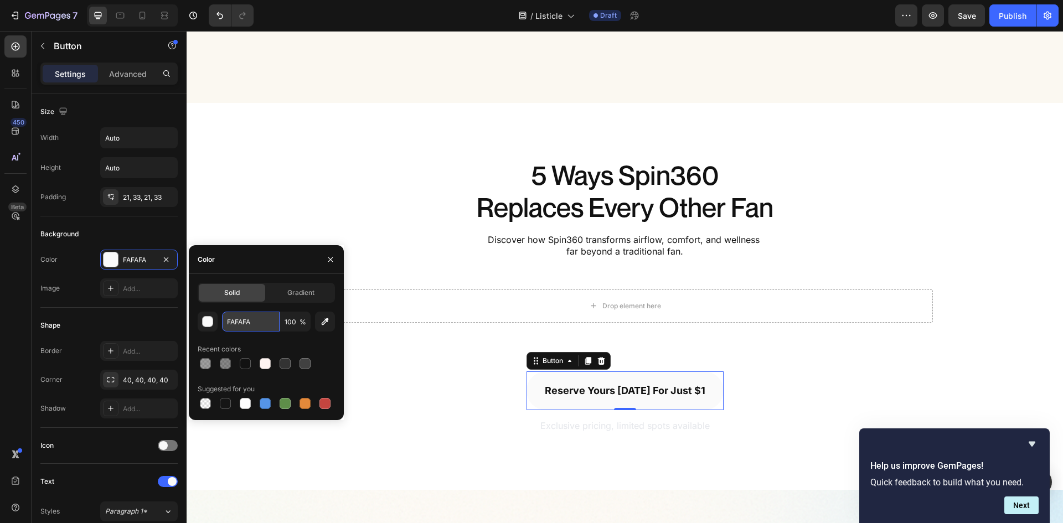
click at [249, 323] on input "FAFAFA" at bounding box center [251, 322] width 58 height 20
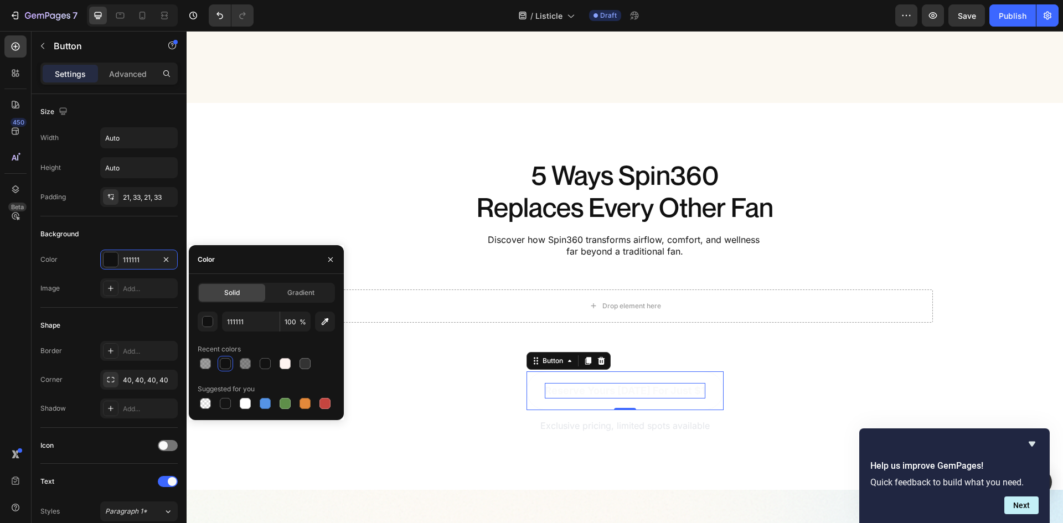
click at [576, 384] on p "Reserve yours [DATE] for just $1" at bounding box center [625, 391] width 161 height 16
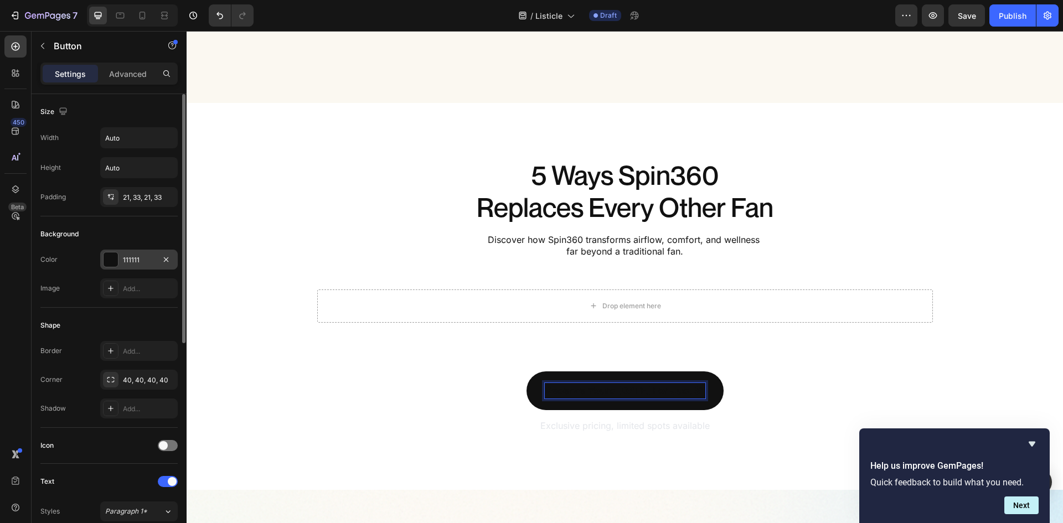
click at [141, 256] on div "111111" at bounding box center [139, 260] width 32 height 10
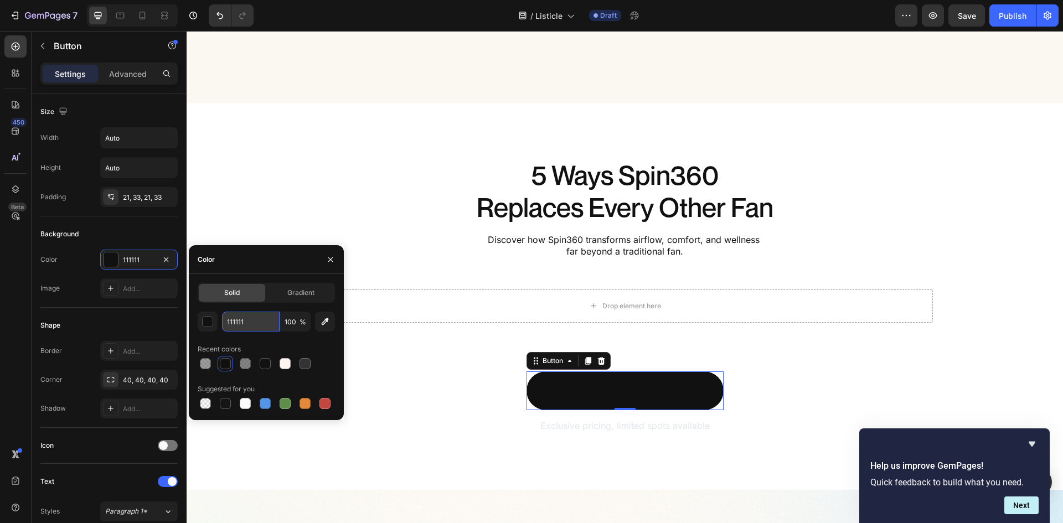
click at [244, 318] on input "111111" at bounding box center [251, 322] width 58 height 20
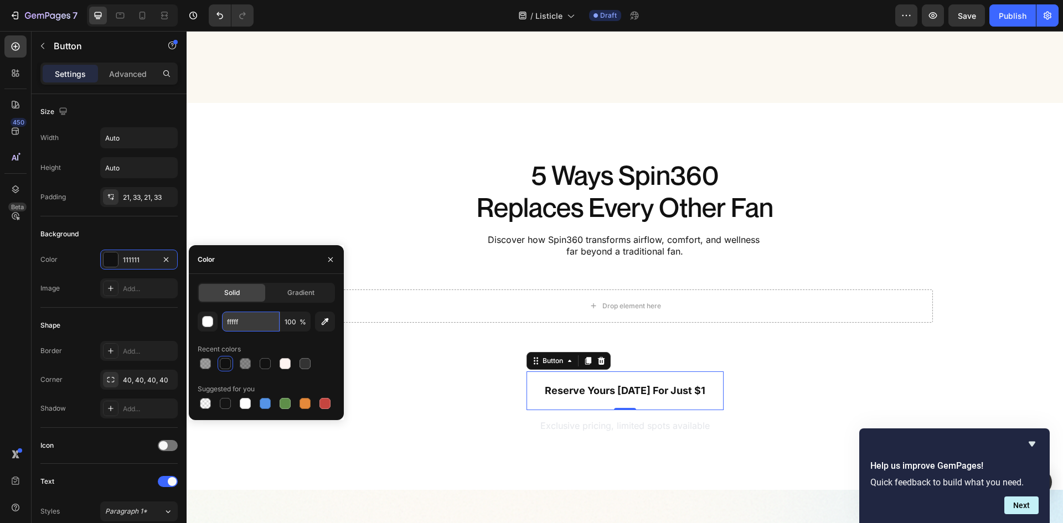
type input "ffffff"
click at [766, 388] on div "Reserve yours today for just $1 Button 0 Exclusive pricing, limited spots avail…" at bounding box center [625, 402] width 664 height 63
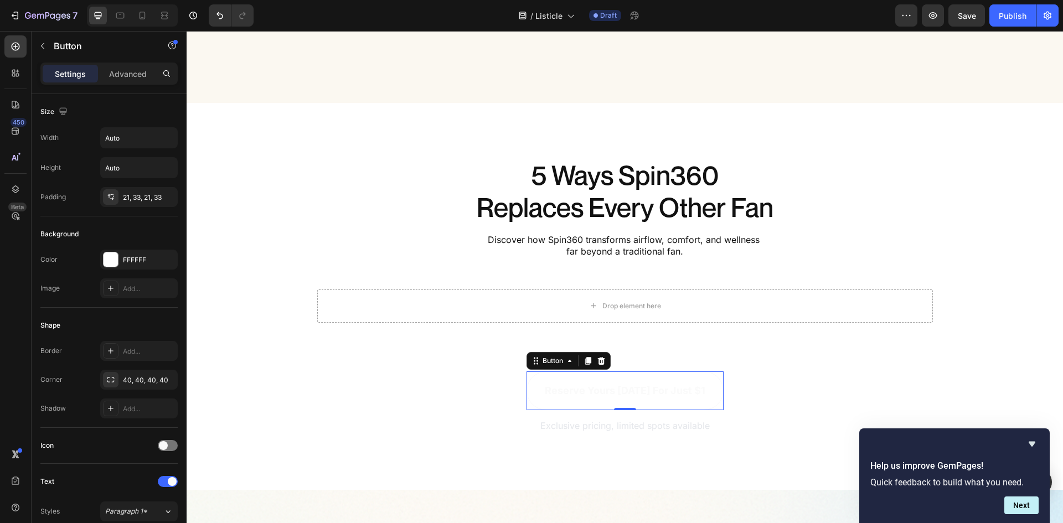
click at [685, 404] on link "Reserve yours [DATE] for just $1" at bounding box center [624, 390] width 197 height 39
click at [130, 260] on div "FFFFFF" at bounding box center [139, 260] width 32 height 10
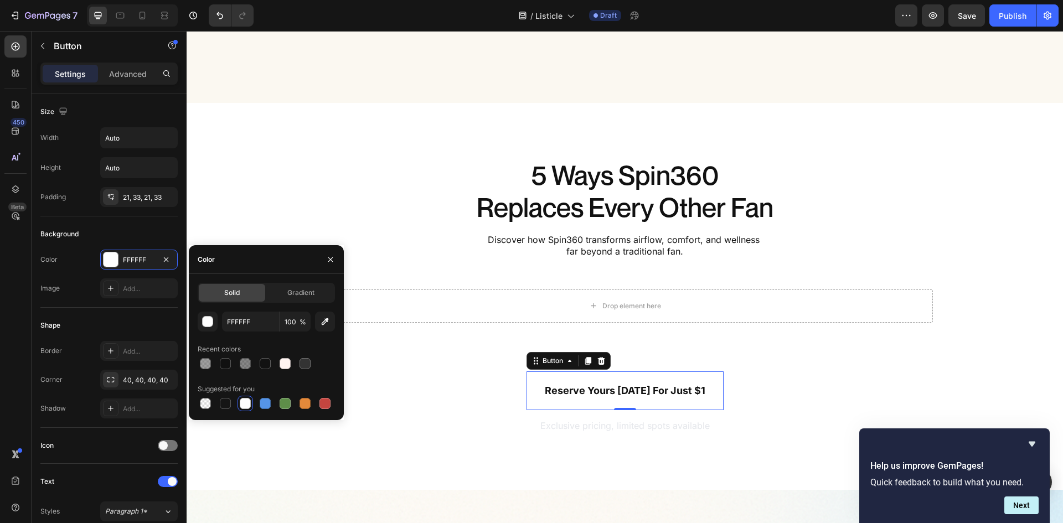
click at [245, 311] on div "Solid Gradient FFFFFF 100 % Recent colors Suggested for you" at bounding box center [266, 347] width 137 height 128
click at [244, 321] on input "FFFFFF" at bounding box center [251, 322] width 58 height 20
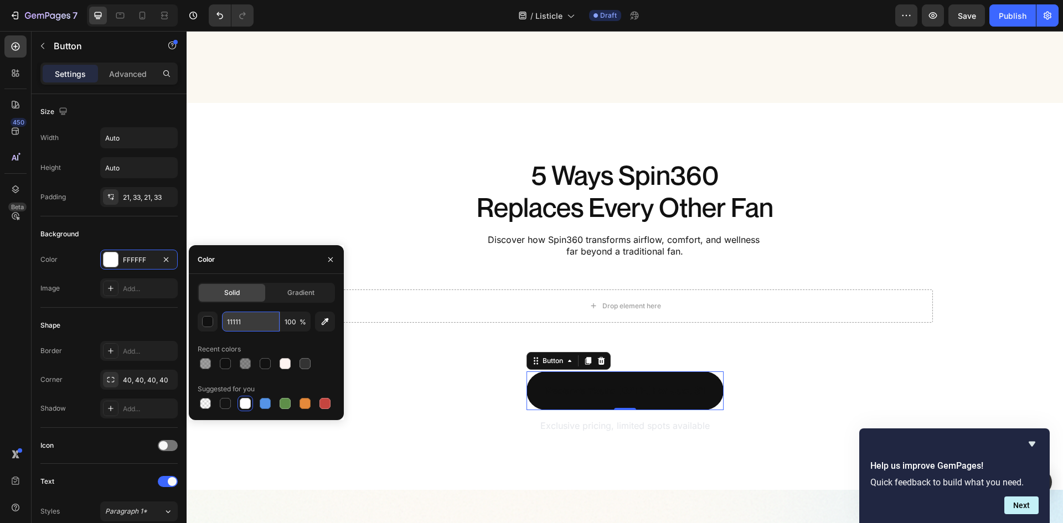
type input "111111"
click at [835, 406] on div "Reserve yours today for just $1 Button 0 Exclusive pricing, limited spots avail…" at bounding box center [625, 402] width 664 height 63
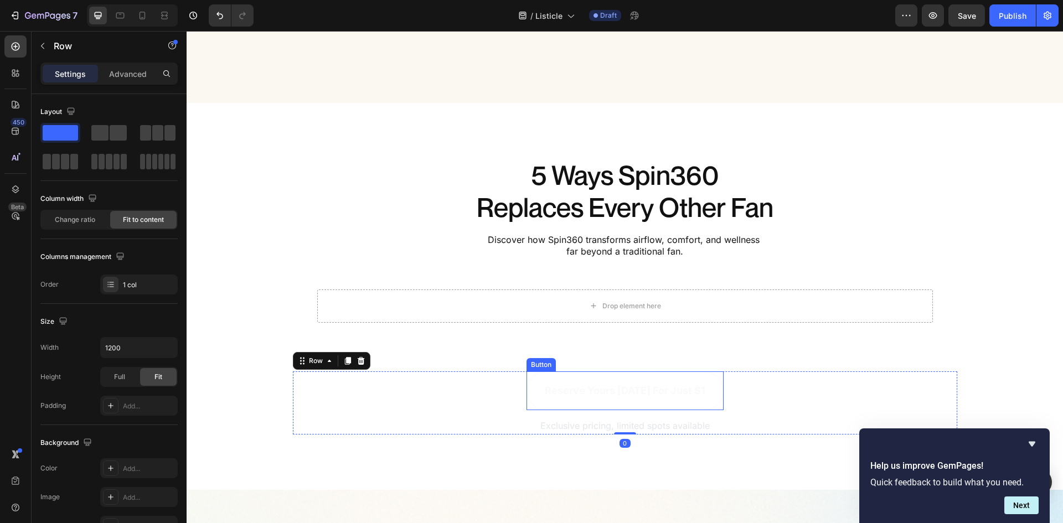
click at [531, 397] on link "Reserve yours [DATE] for just $1" at bounding box center [624, 390] width 197 height 39
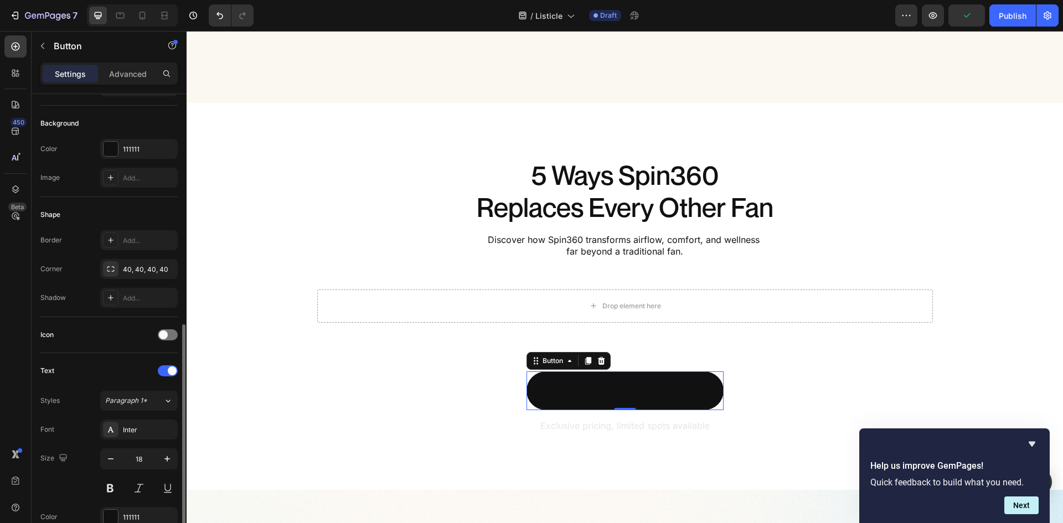
scroll to position [221, 0]
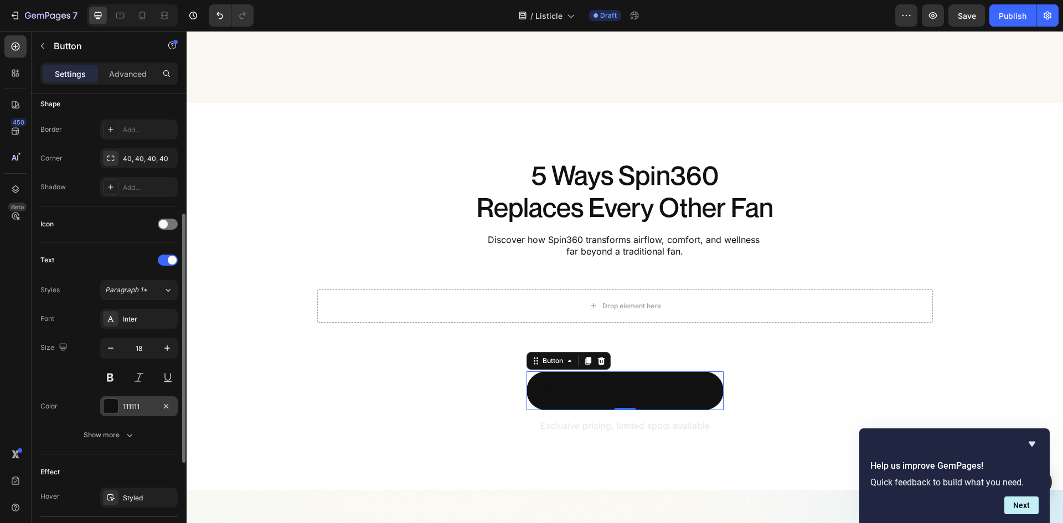
click at [131, 399] on div "111111" at bounding box center [139, 406] width 78 height 20
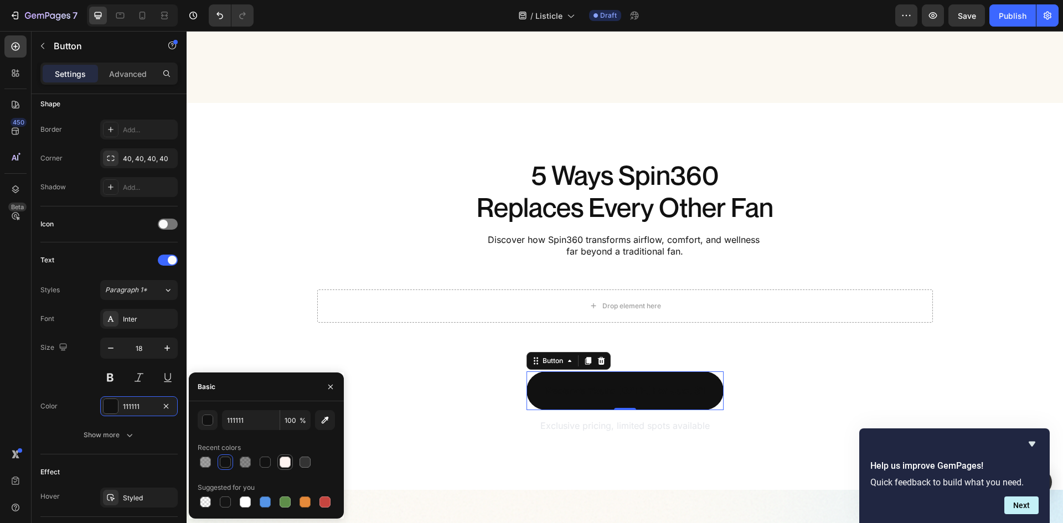
click at [282, 464] on div at bounding box center [285, 462] width 11 height 11
click at [250, 420] on input "FFF4F1" at bounding box center [251, 420] width 58 height 20
type input "ffffff"
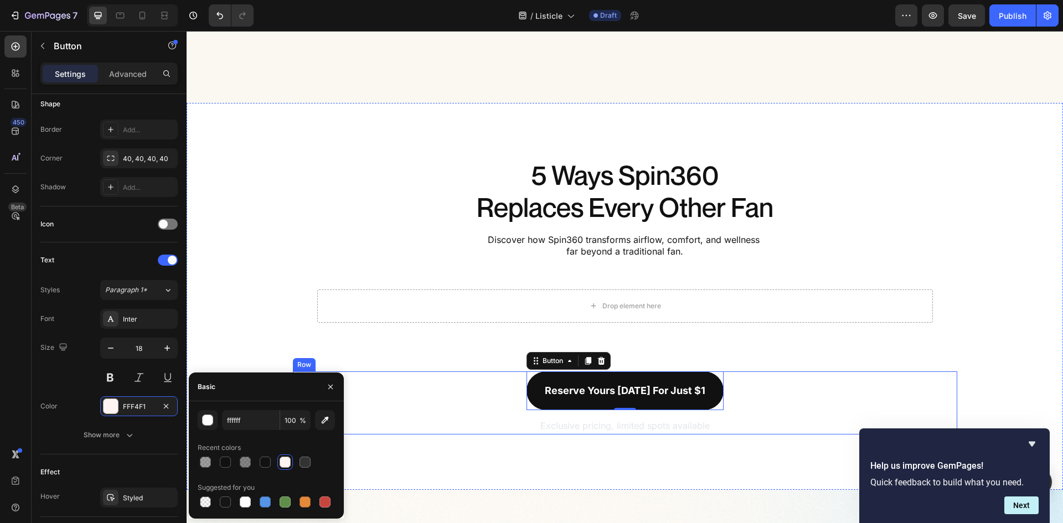
click at [800, 405] on div "Reserve yours today for just $1 Button 0 Exclusive pricing, limited spots avail…" at bounding box center [625, 402] width 664 height 63
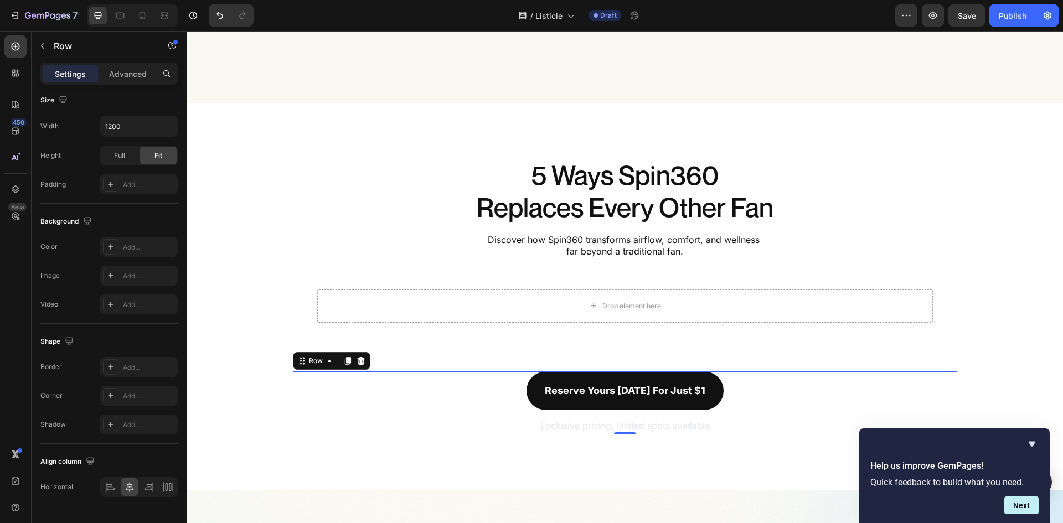
scroll to position [0, 0]
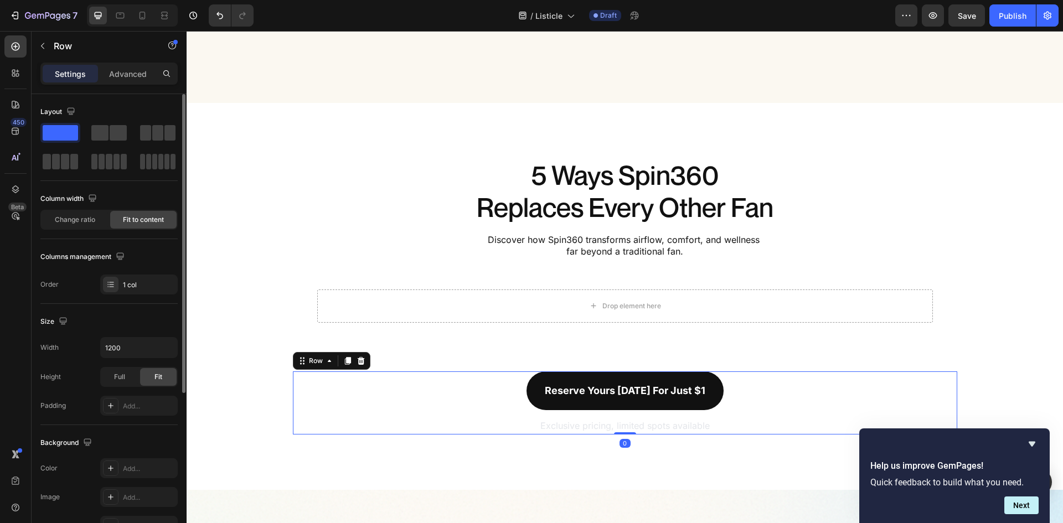
click at [779, 422] on div "Reserve yours today for just $1 Button Exclusive pricing, limited spots availab…" at bounding box center [625, 402] width 664 height 63
click at [594, 427] on p "Exclusive pricing, limited spots available" at bounding box center [625, 426] width 195 height 16
click at [816, 372] on div "Reserve yours today for just $1 Button Exclusive pricing, limited spots availab…" at bounding box center [625, 402] width 664 height 63
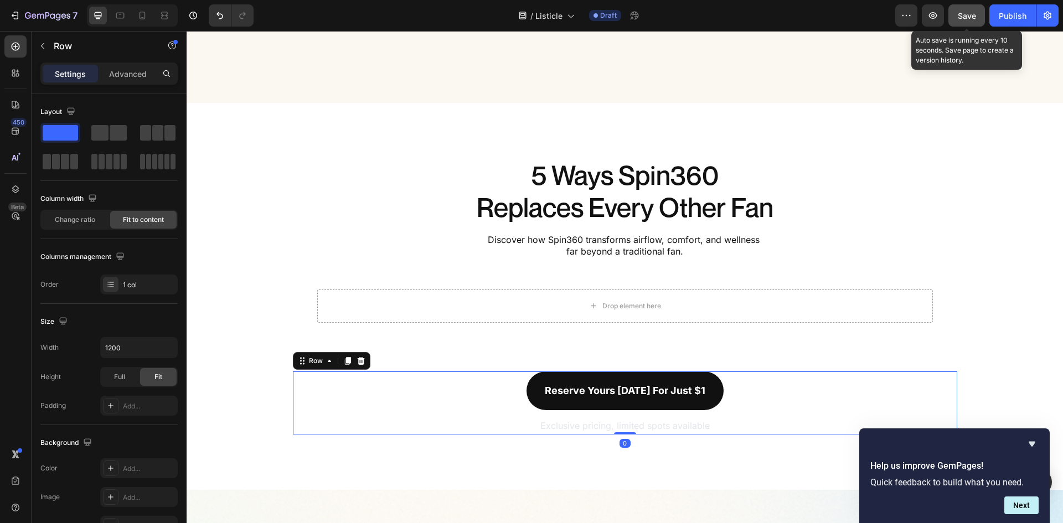
click at [972, 16] on span "Save" at bounding box center [967, 15] width 18 height 9
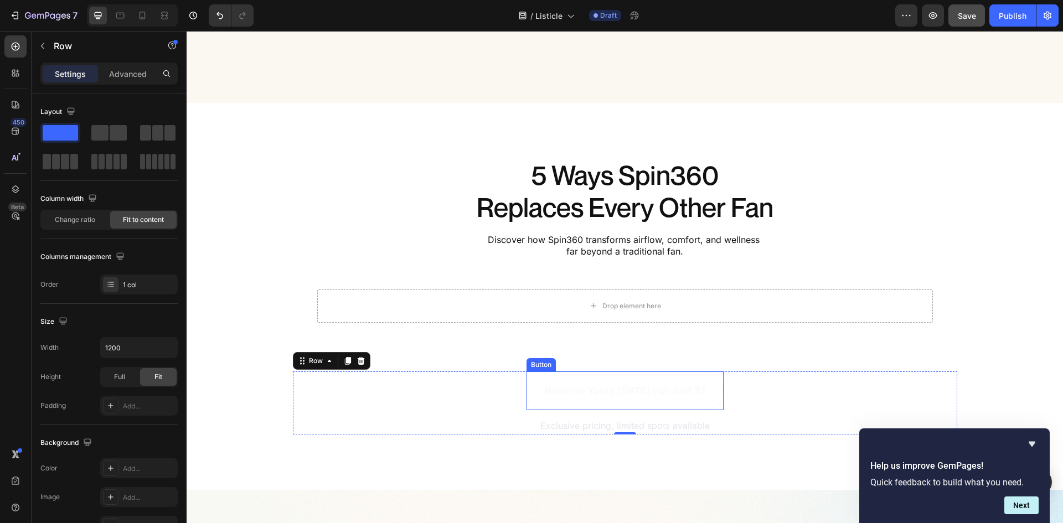
click at [529, 390] on link "Reserve yours [DATE] for just $1" at bounding box center [624, 390] width 197 height 39
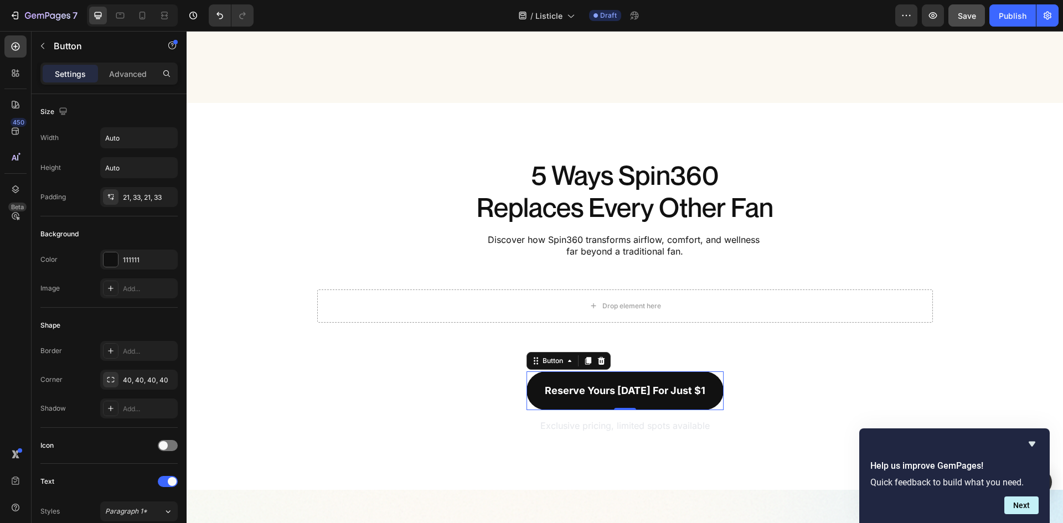
scroll to position [391, 0]
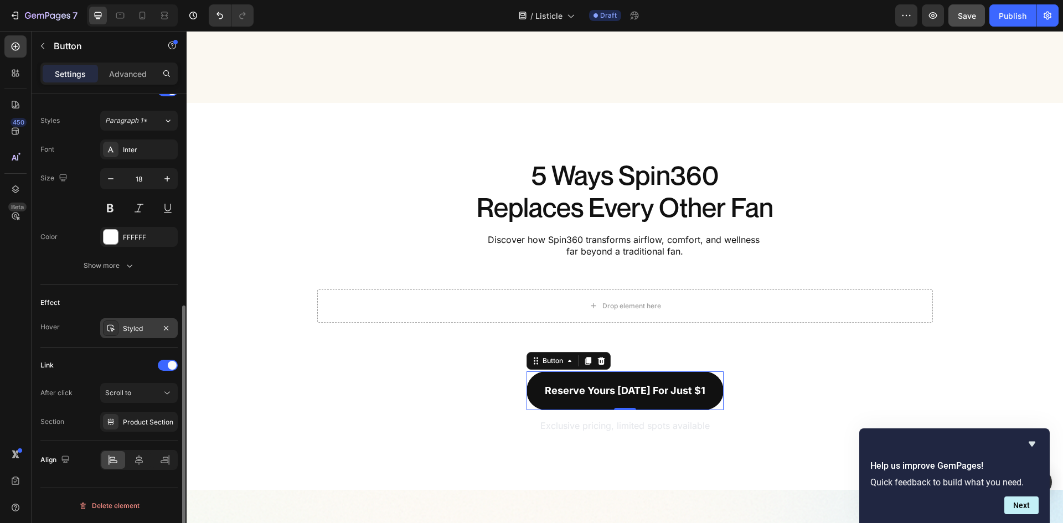
click at [135, 327] on div "Styled" at bounding box center [139, 329] width 32 height 10
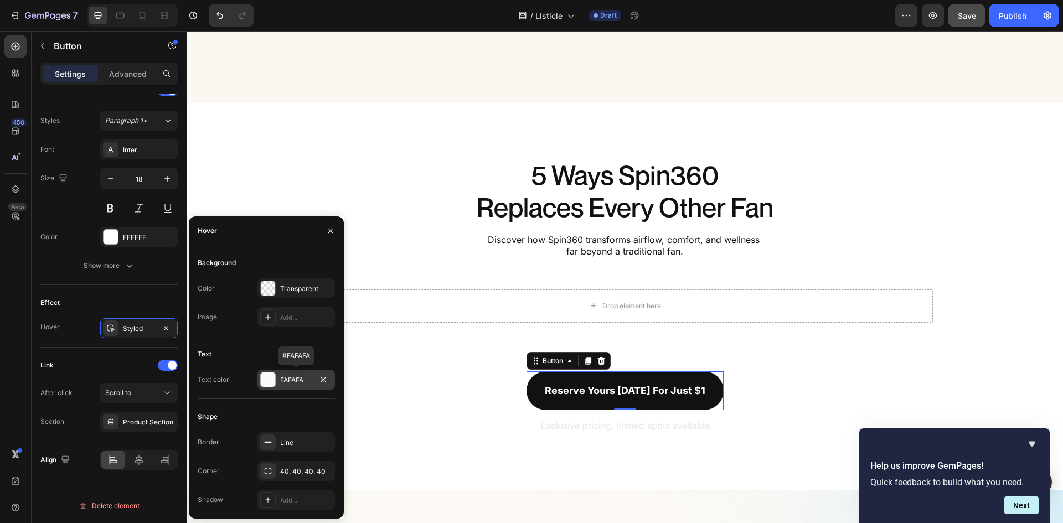
click at [295, 380] on div "FAFAFA" at bounding box center [296, 380] width 32 height 10
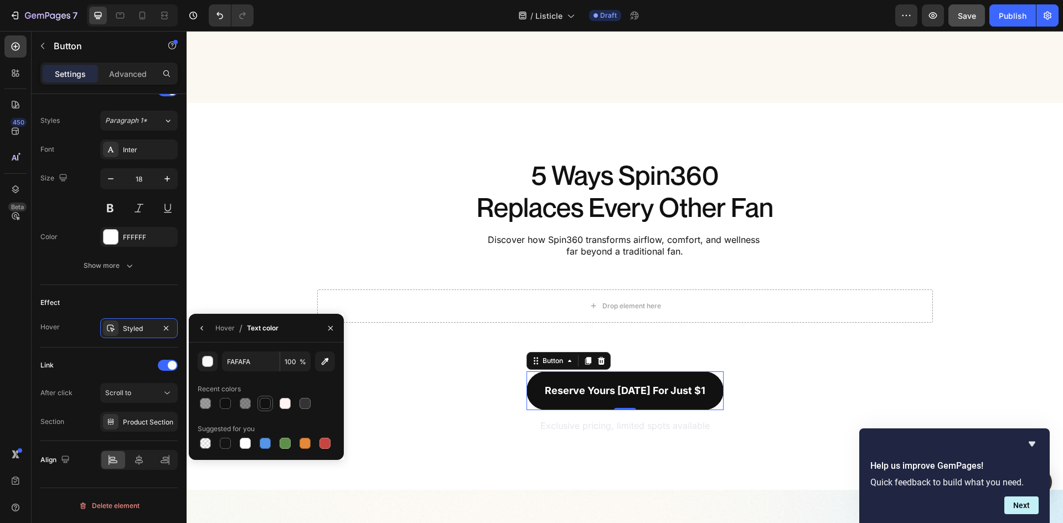
click at [261, 405] on div at bounding box center [265, 403] width 11 height 11
click at [222, 402] on div at bounding box center [225, 403] width 11 height 11
type input "111111"
click at [217, 325] on div "Hover" at bounding box center [224, 328] width 19 height 10
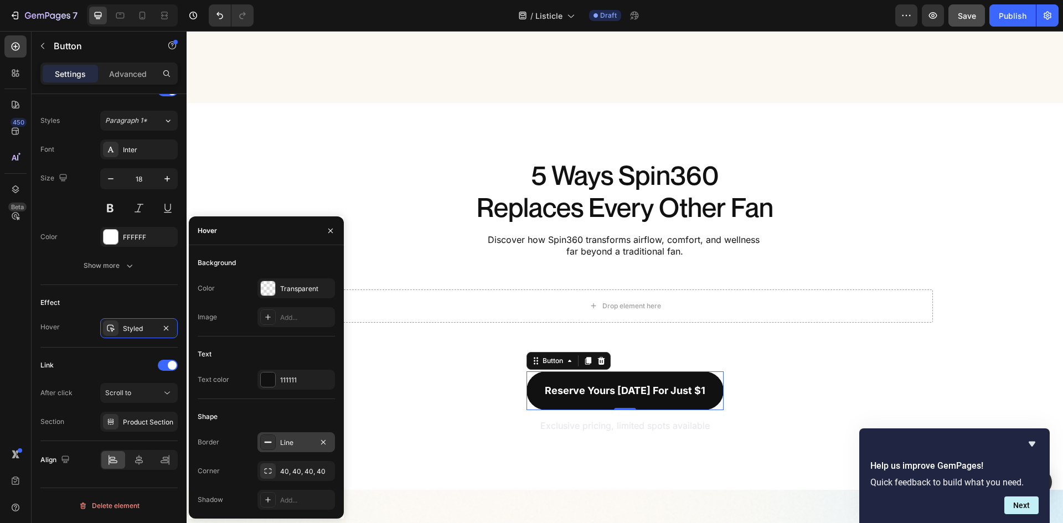
click at [298, 441] on div "Line" at bounding box center [296, 443] width 32 height 10
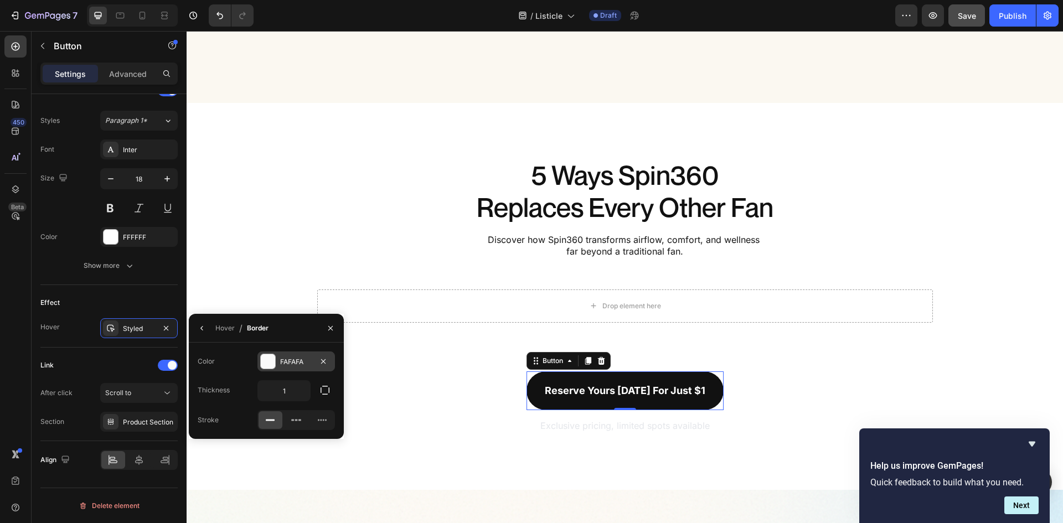
click at [302, 364] on div "FAFAFA" at bounding box center [296, 362] width 32 height 10
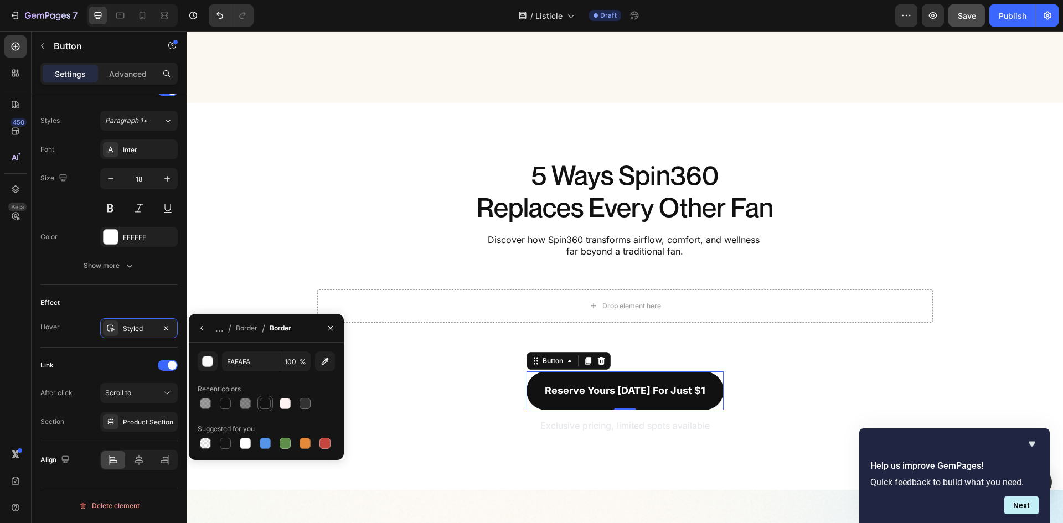
click at [266, 401] on div at bounding box center [265, 403] width 11 height 11
click at [227, 404] on div at bounding box center [225, 403] width 11 height 11
type input "111111"
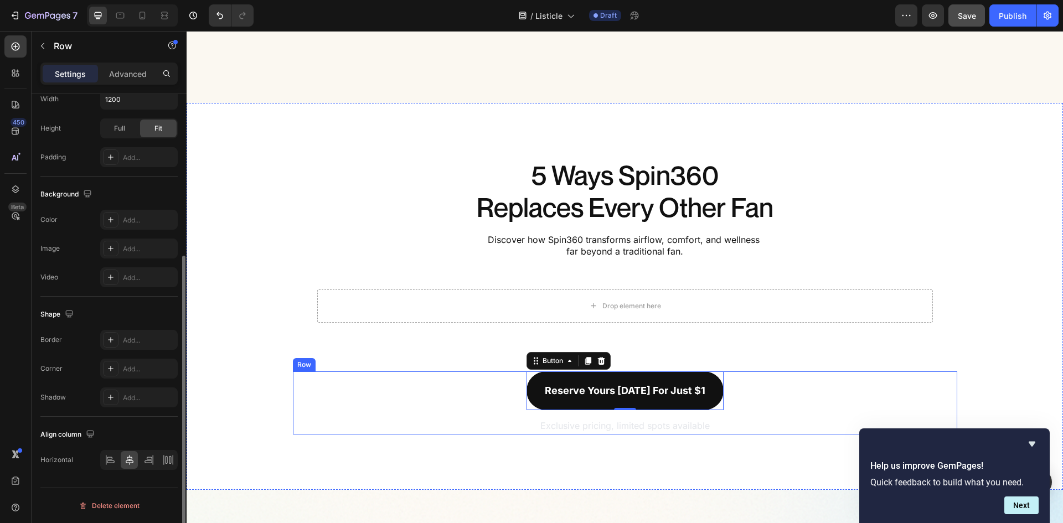
scroll to position [0, 0]
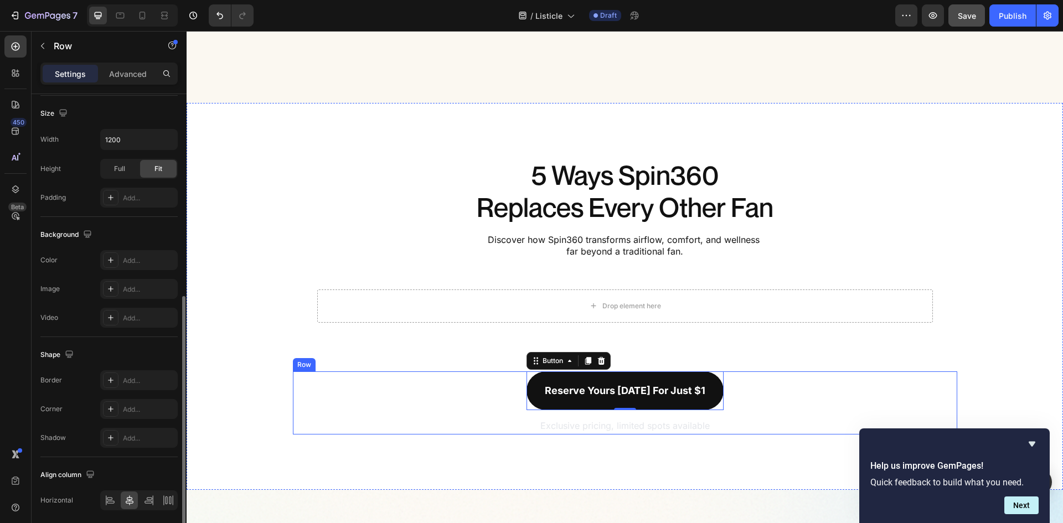
click at [776, 397] on div "Reserve yours today for just $1 Button 0 Exclusive pricing, limited spots avail…" at bounding box center [625, 402] width 664 height 63
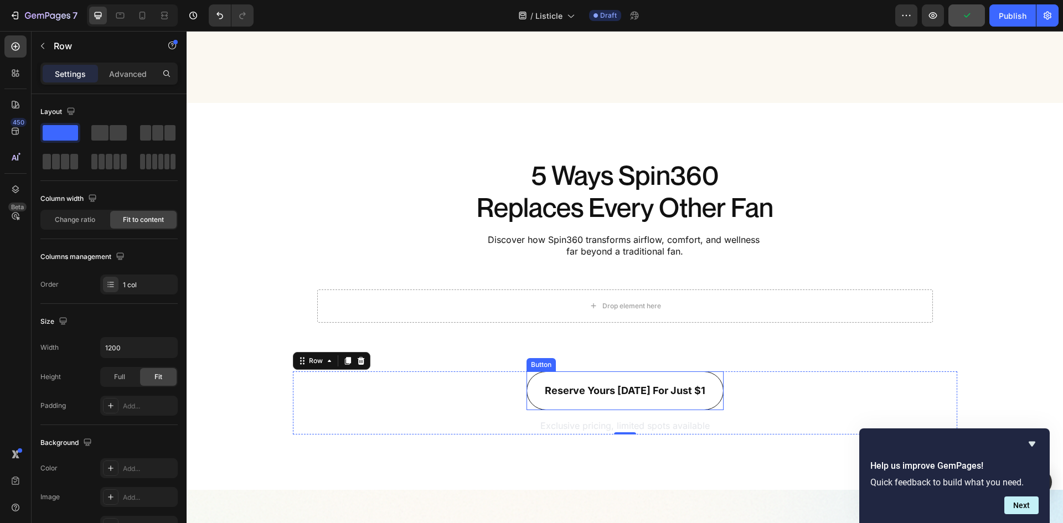
click at [677, 405] on link "Reserve yours [DATE] for just $1" at bounding box center [624, 390] width 197 height 39
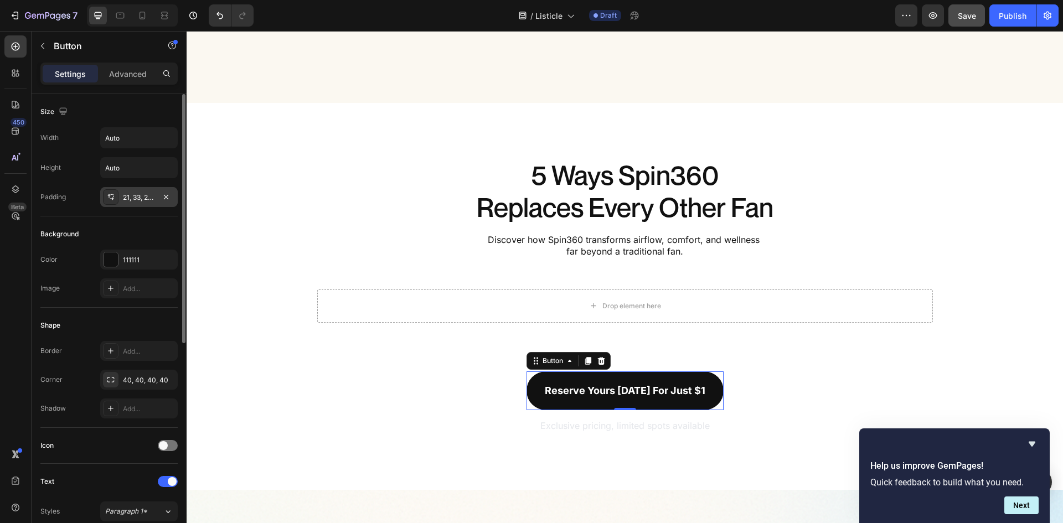
click at [133, 198] on div "21, 33, 21, 33" at bounding box center [139, 198] width 32 height 10
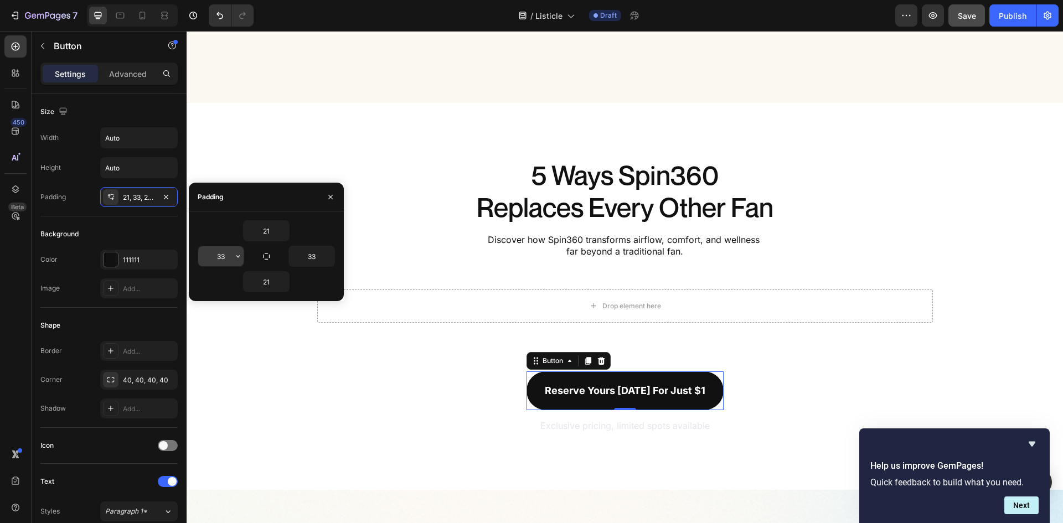
click at [211, 254] on input "33" at bounding box center [220, 256] width 45 height 20
click at [210, 254] on input "33" at bounding box center [220, 256] width 45 height 20
type input "48"
click at [318, 255] on input "33" at bounding box center [311, 256] width 45 height 20
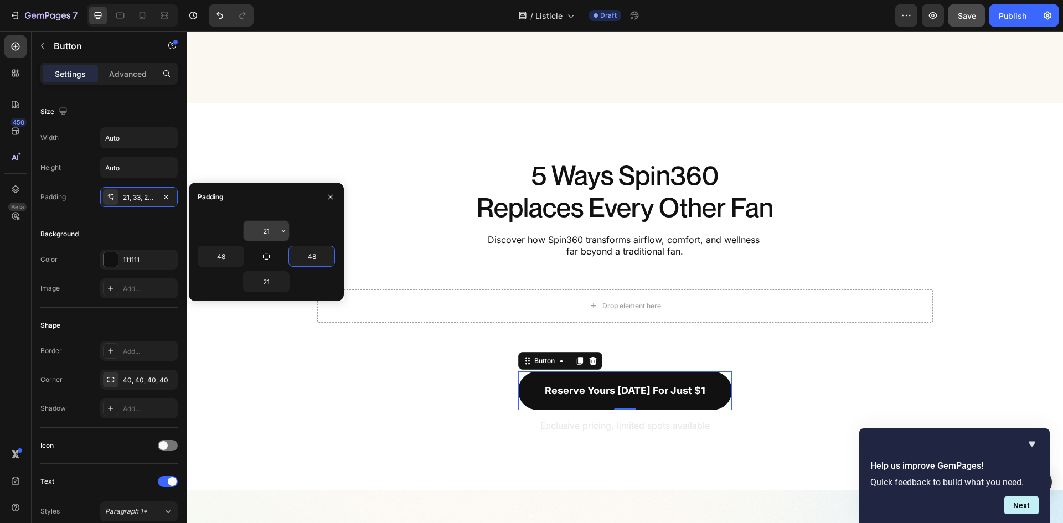
type input "48"
click at [272, 235] on input "21" at bounding box center [266, 231] width 45 height 20
click at [265, 234] on input "21" at bounding box center [266, 231] width 45 height 20
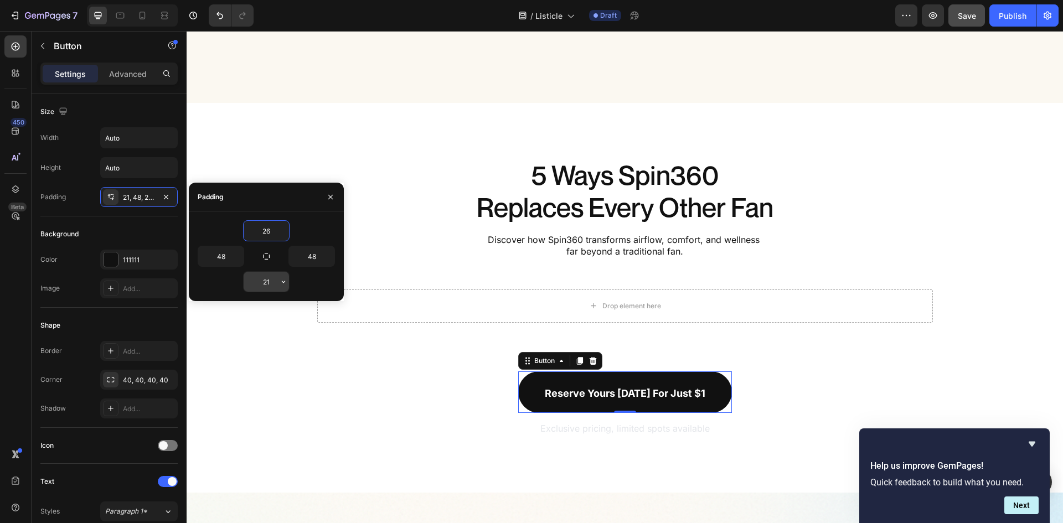
type input "26"
click at [264, 286] on input "21" at bounding box center [266, 282] width 45 height 20
click at [264, 285] on input "21" at bounding box center [266, 282] width 45 height 20
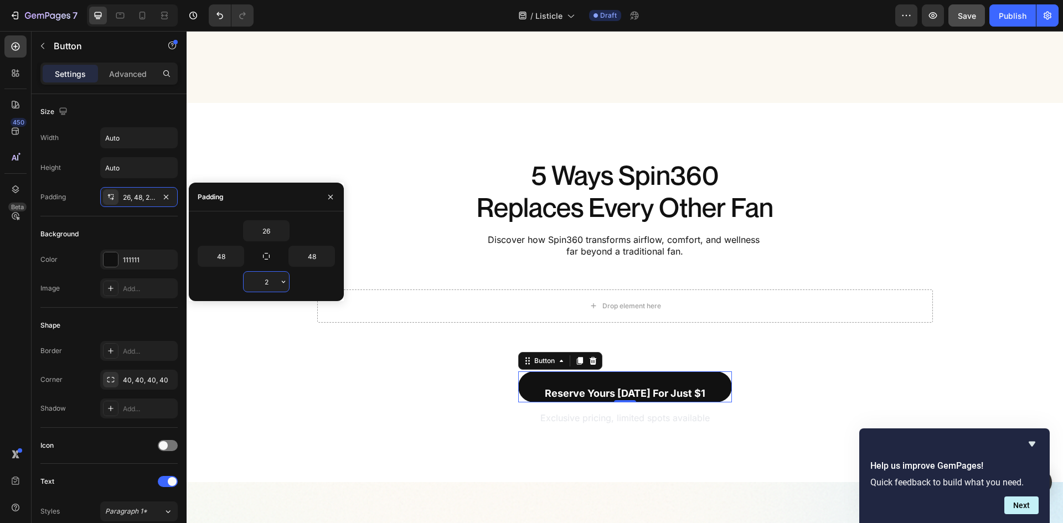
type input "26"
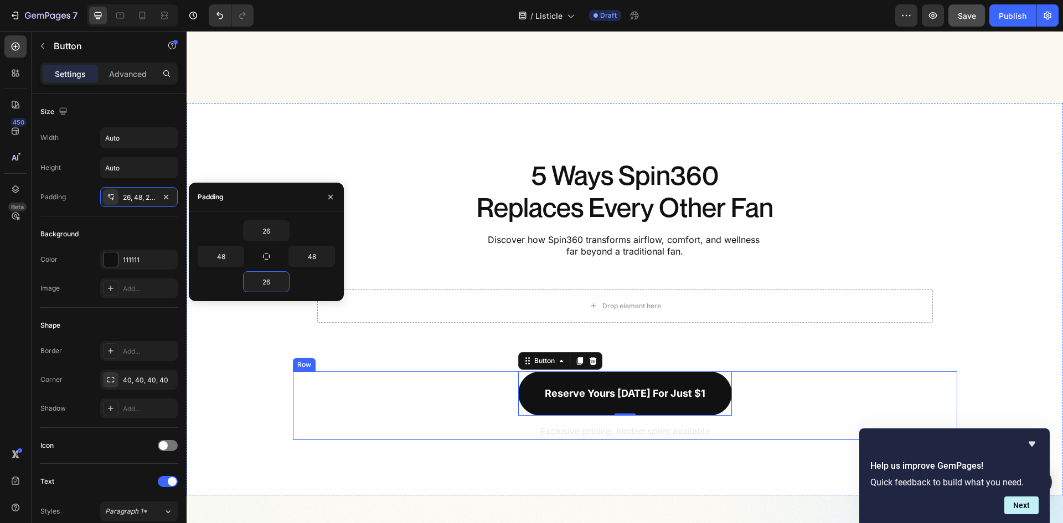
click at [806, 377] on div "Reserve yours today for just $1 Button 0 Exclusive pricing, limited spots avail…" at bounding box center [625, 405] width 664 height 69
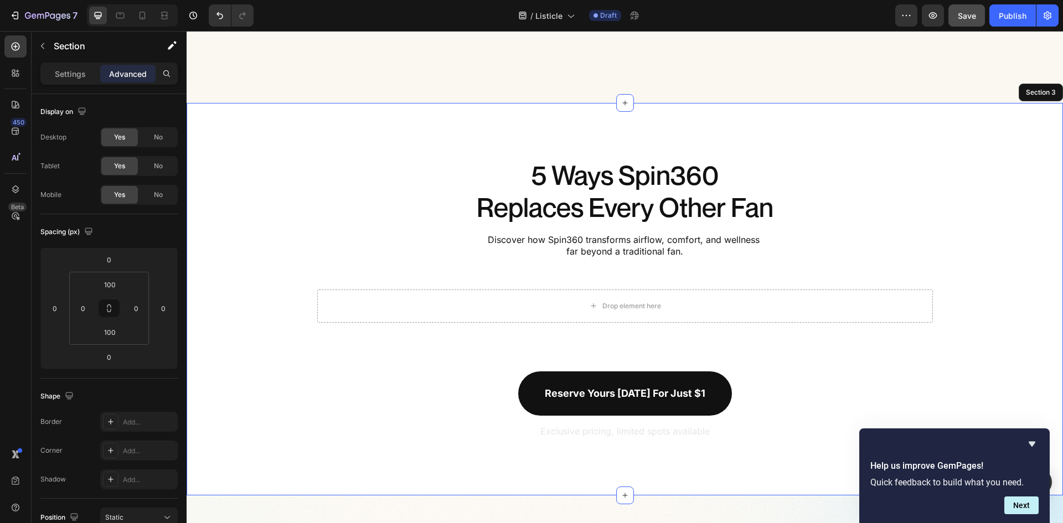
click at [1003, 363] on div "5 Ways Spin360 Replaces Every Other Fan Heading Discover how Spin360 transforms…" at bounding box center [625, 299] width 876 height 282
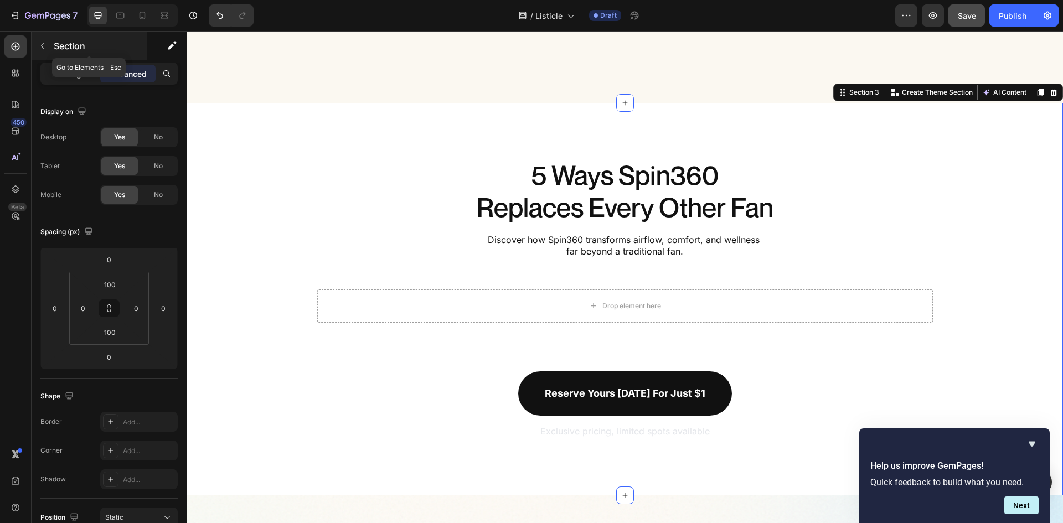
click at [48, 42] on button "button" at bounding box center [43, 46] width 18 height 18
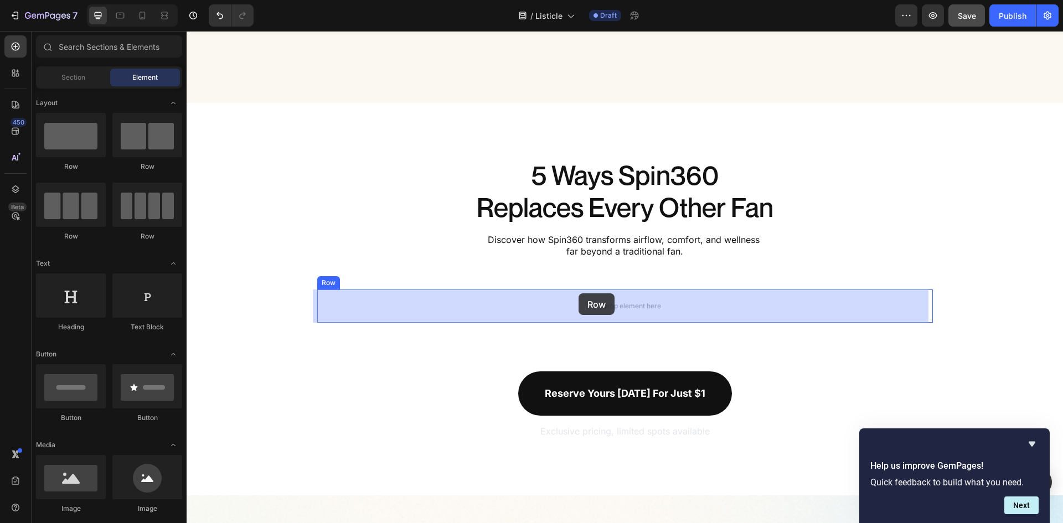
drag, startPoint x: 336, startPoint y: 165, endPoint x: 579, endPoint y: 293, distance: 274.4
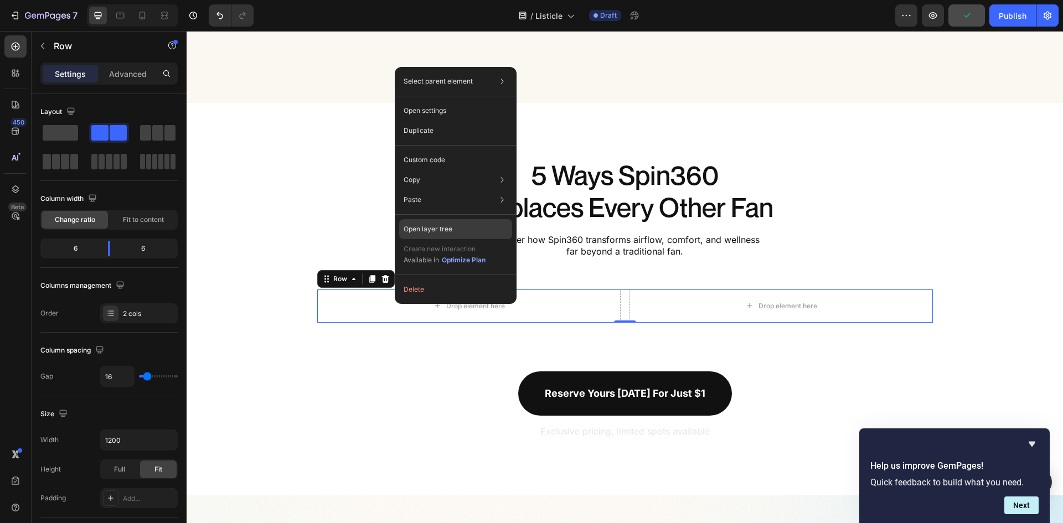
click at [447, 224] on p "Open layer tree" at bounding box center [428, 229] width 49 height 10
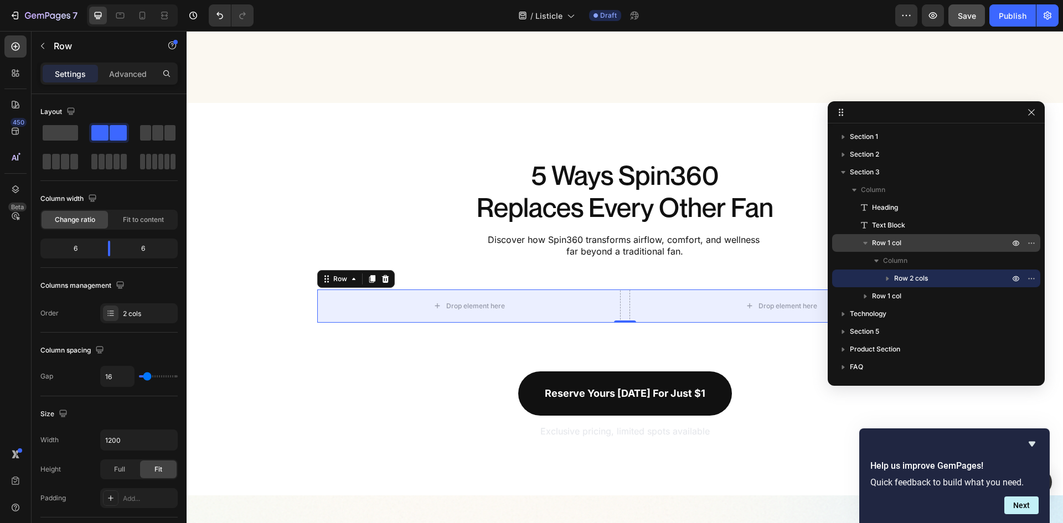
click at [904, 239] on p "Row 1 col" at bounding box center [942, 242] width 140 height 11
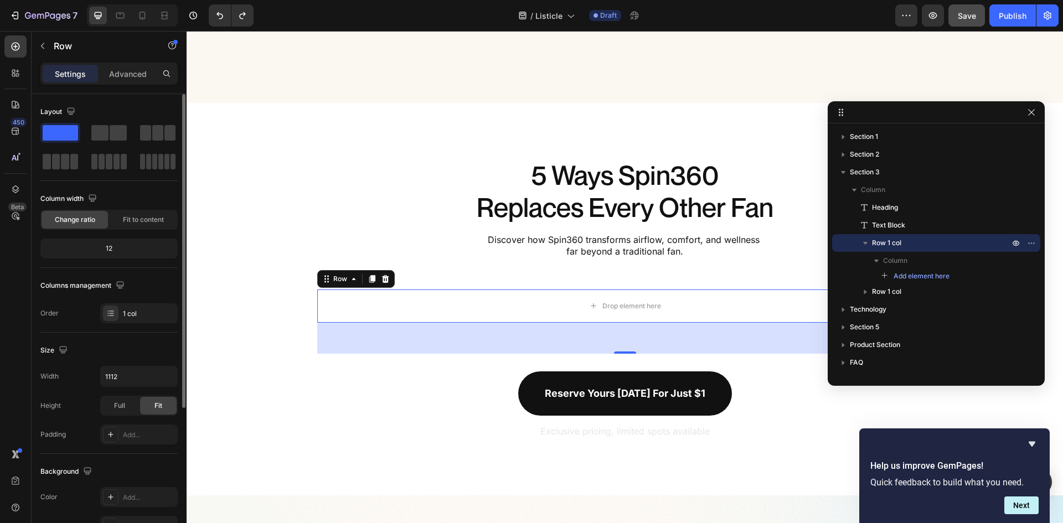
click at [69, 132] on span at bounding box center [60, 133] width 35 height 16
click at [50, 40] on button "button" at bounding box center [43, 46] width 18 height 18
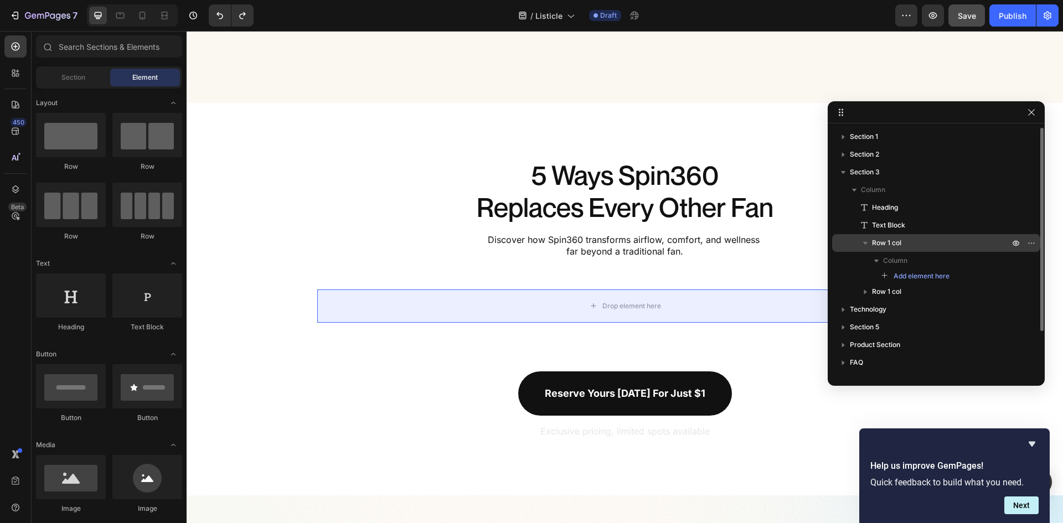
click at [886, 246] on span "Row 1 col" at bounding box center [886, 242] width 29 height 11
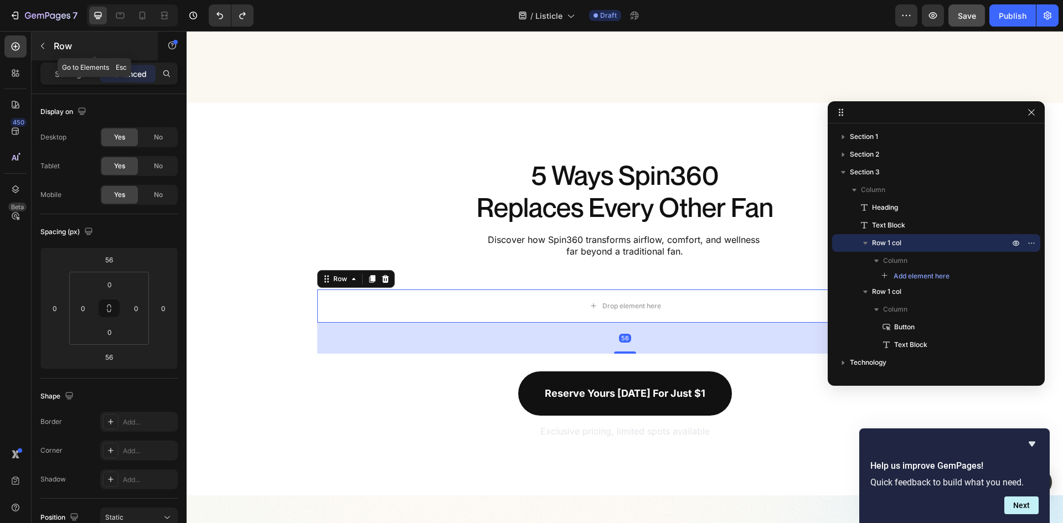
click at [56, 49] on p "Row" at bounding box center [101, 45] width 94 height 13
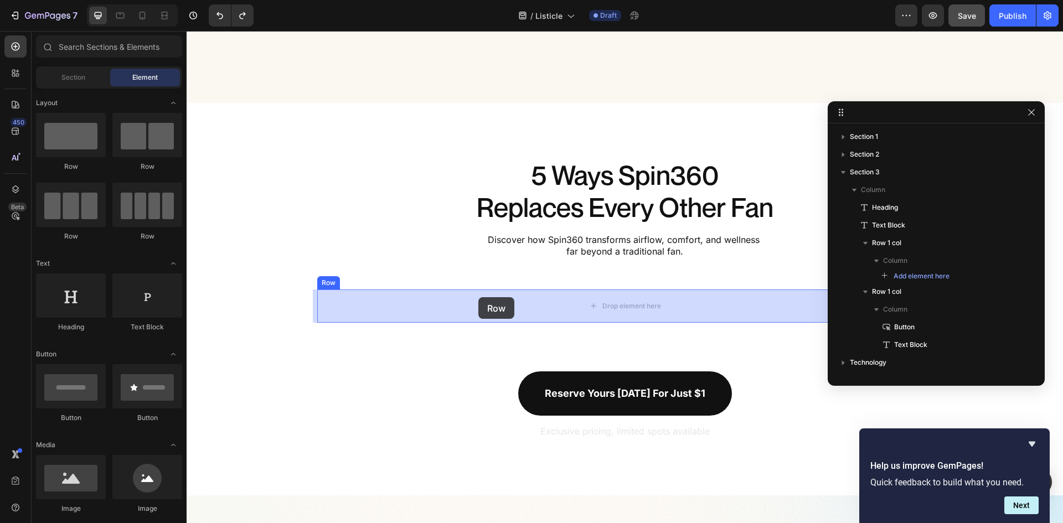
drag, startPoint x: 260, startPoint y: 161, endPoint x: 478, endPoint y: 297, distance: 257.9
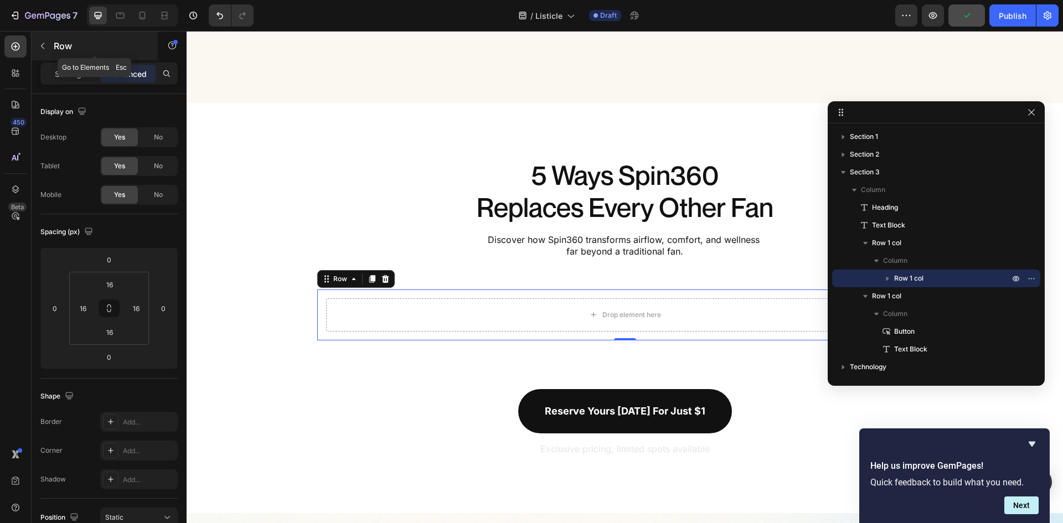
click at [45, 43] on icon "button" at bounding box center [42, 46] width 9 height 9
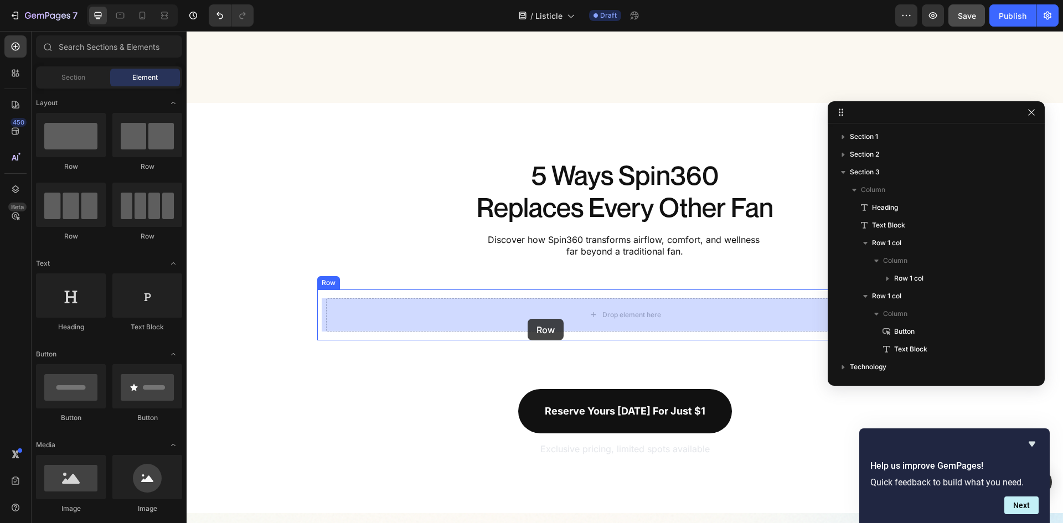
drag, startPoint x: 324, startPoint y: 170, endPoint x: 528, endPoint y: 319, distance: 251.9
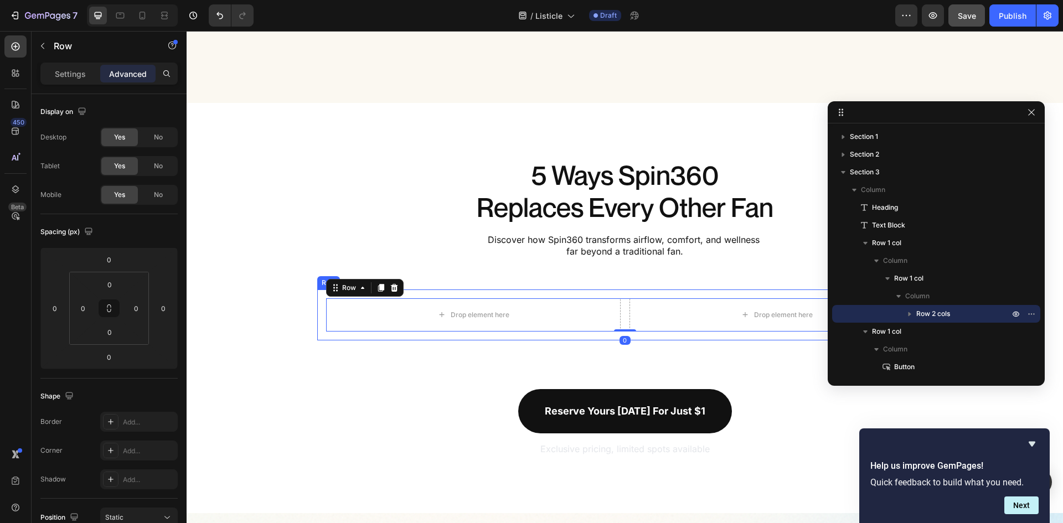
click at [543, 291] on div "Drop element here Drop element here Row 0 Row" at bounding box center [625, 315] width 616 height 51
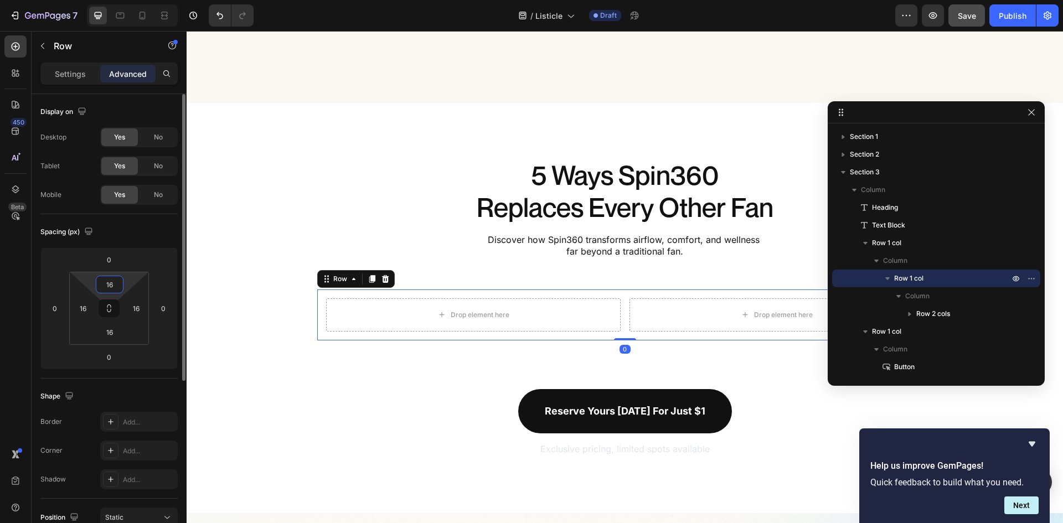
click at [112, 281] on input "16" at bounding box center [110, 284] width 22 height 17
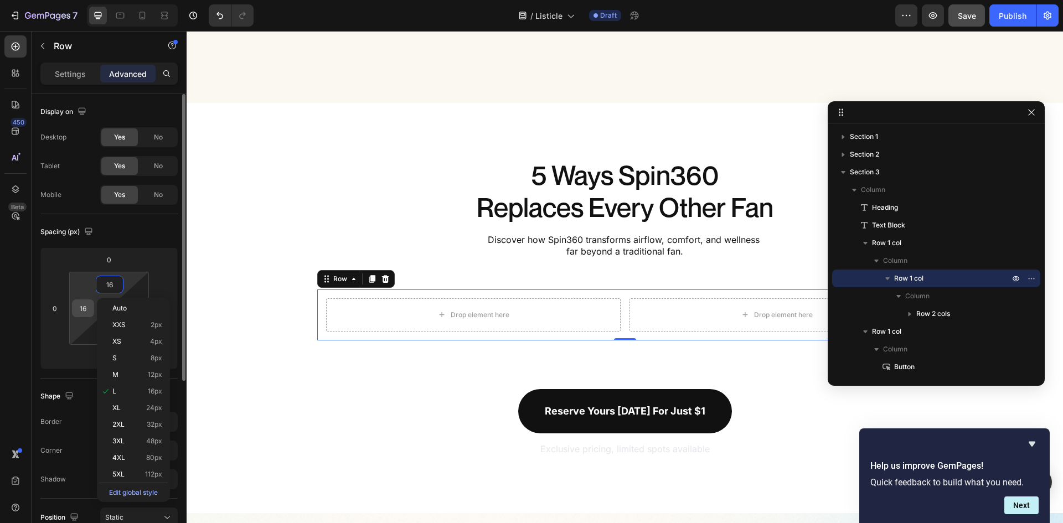
click at [86, 314] on input "16" at bounding box center [83, 308] width 17 height 17
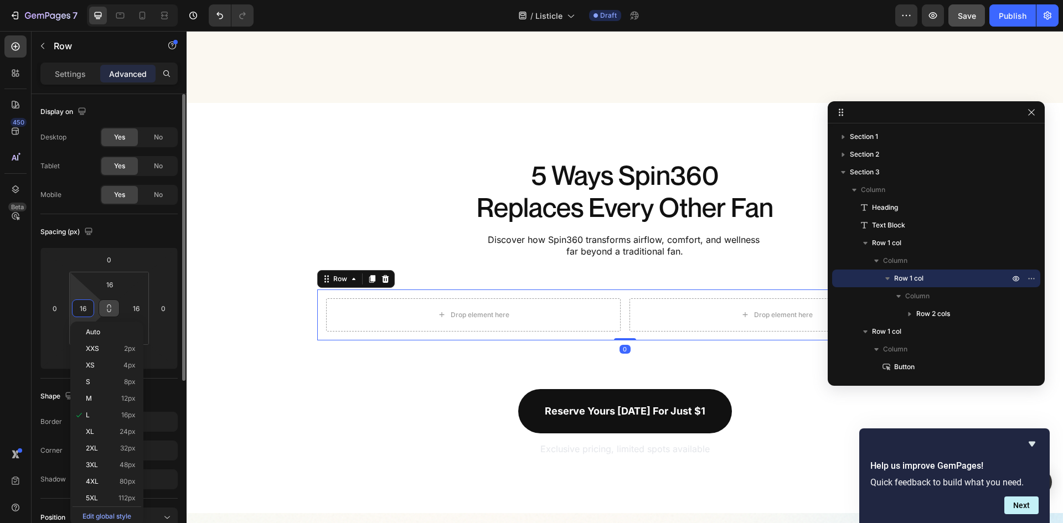
click at [105, 315] on button at bounding box center [109, 309] width 21 height 18
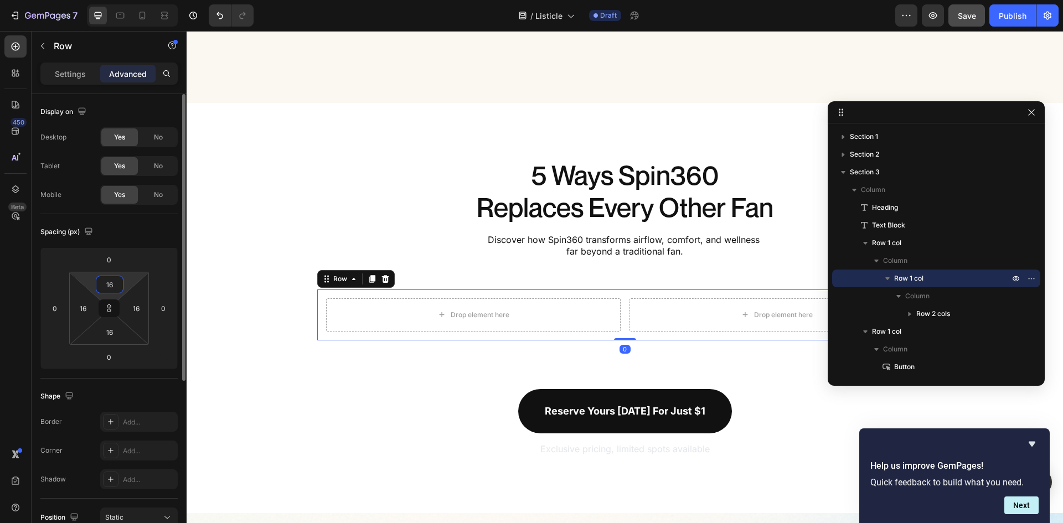
click at [112, 287] on input "16" at bounding box center [110, 284] width 22 height 17
type input "0"
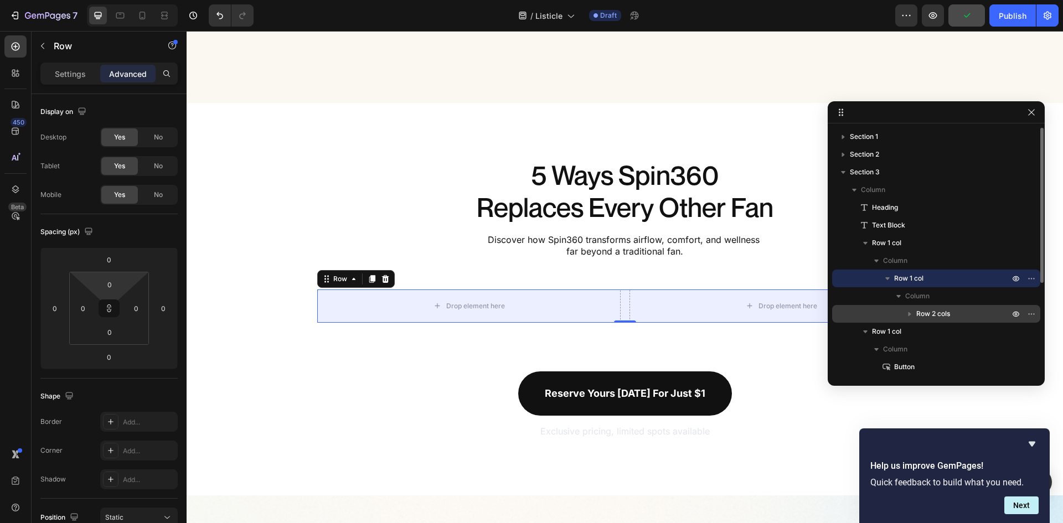
click at [974, 309] on p "Row 2 cols" at bounding box center [963, 313] width 95 height 11
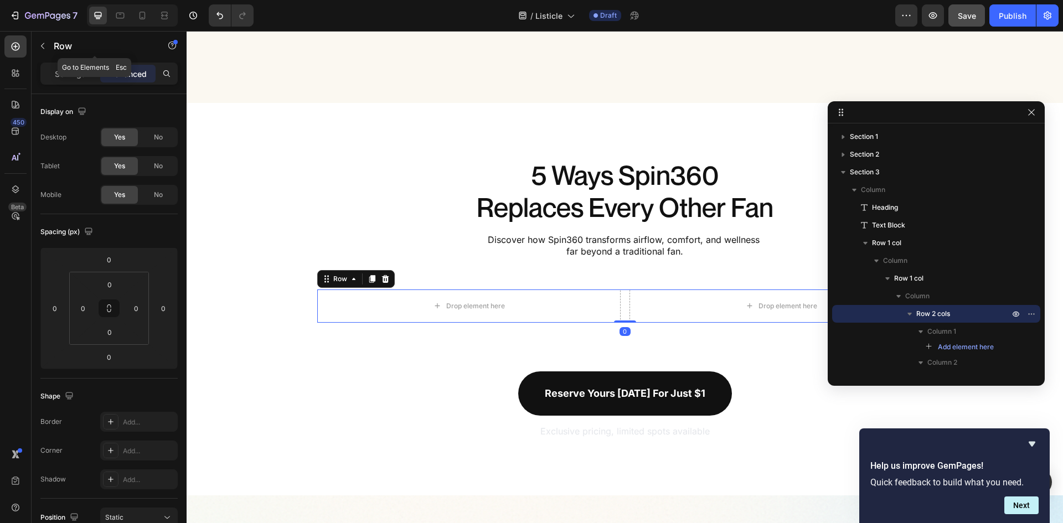
click at [56, 44] on p "Row" at bounding box center [101, 45] width 94 height 13
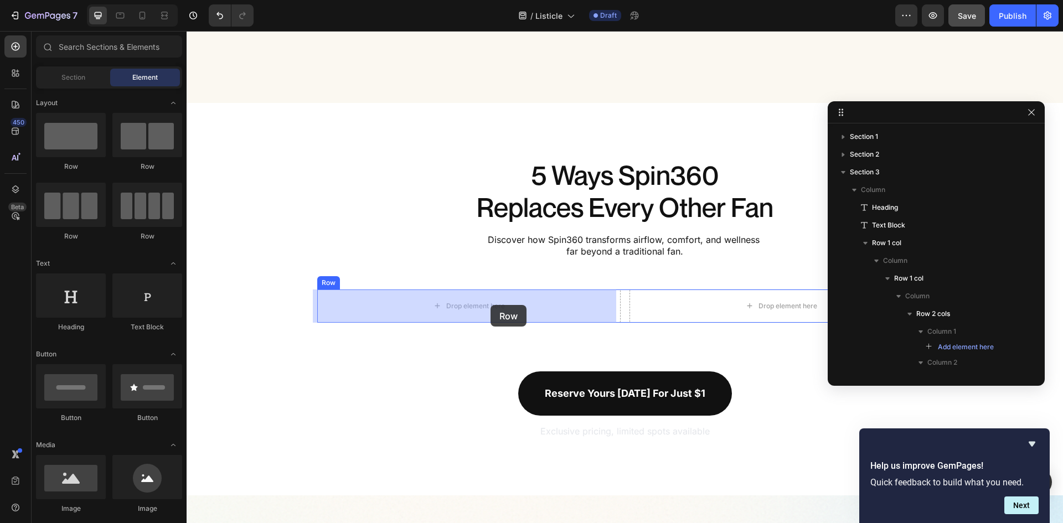
drag, startPoint x: 247, startPoint y: 157, endPoint x: 489, endPoint y: 305, distance: 283.5
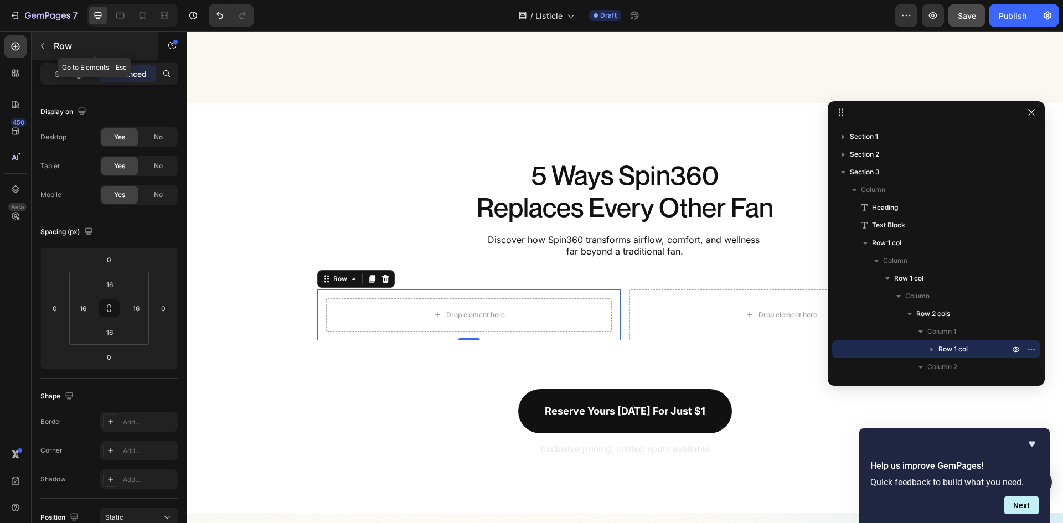
click at [53, 51] on div "Row" at bounding box center [95, 46] width 126 height 29
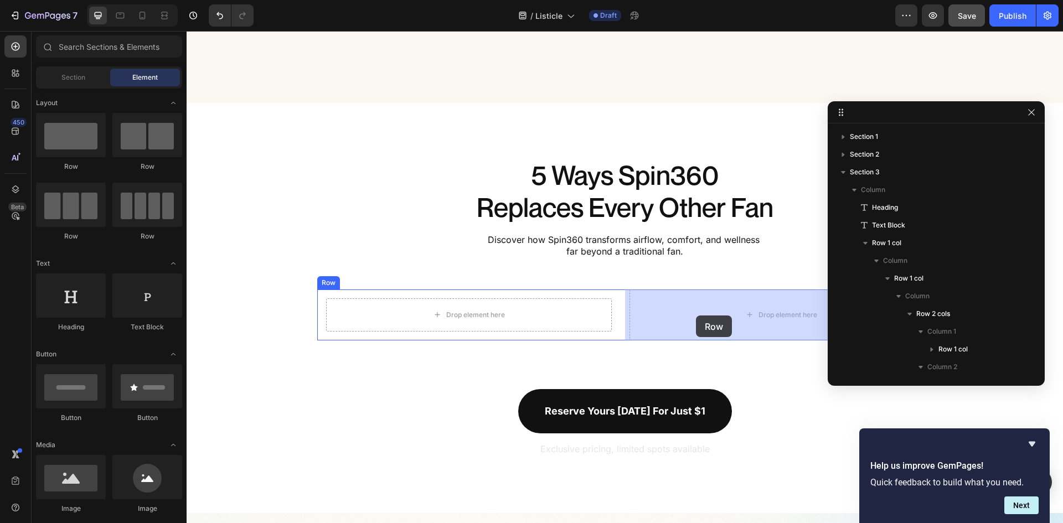
drag, startPoint x: 272, startPoint y: 179, endPoint x: 696, endPoint y: 316, distance: 445.4
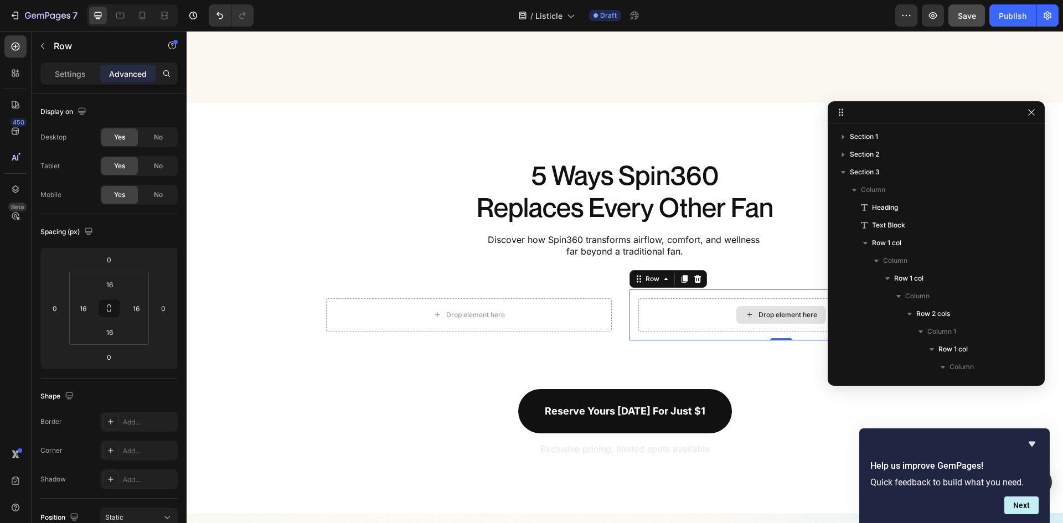
scroll to position [184, 0]
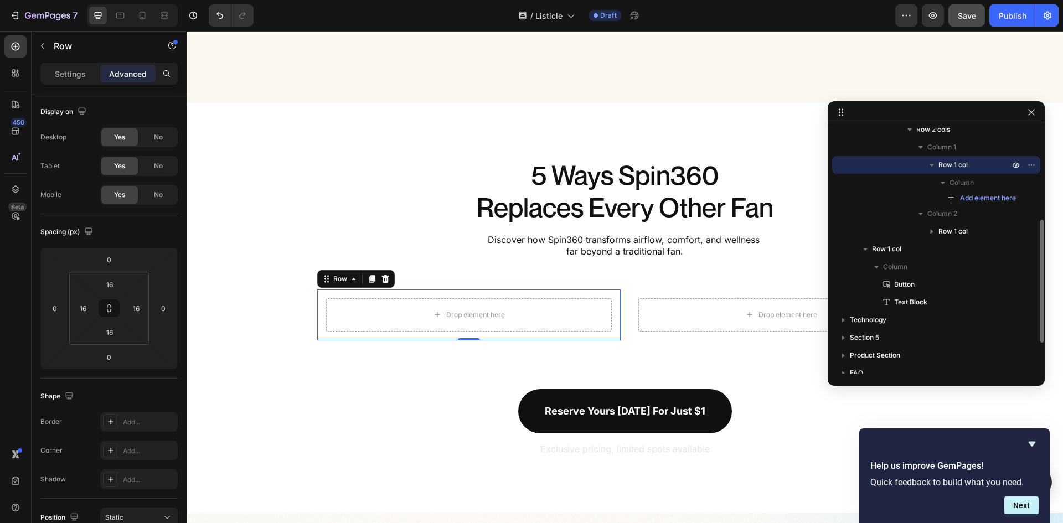
click at [616, 317] on div "Drop element here Row 0" at bounding box center [468, 315] width 303 height 51
click at [109, 311] on icon at bounding box center [109, 308] width 9 height 9
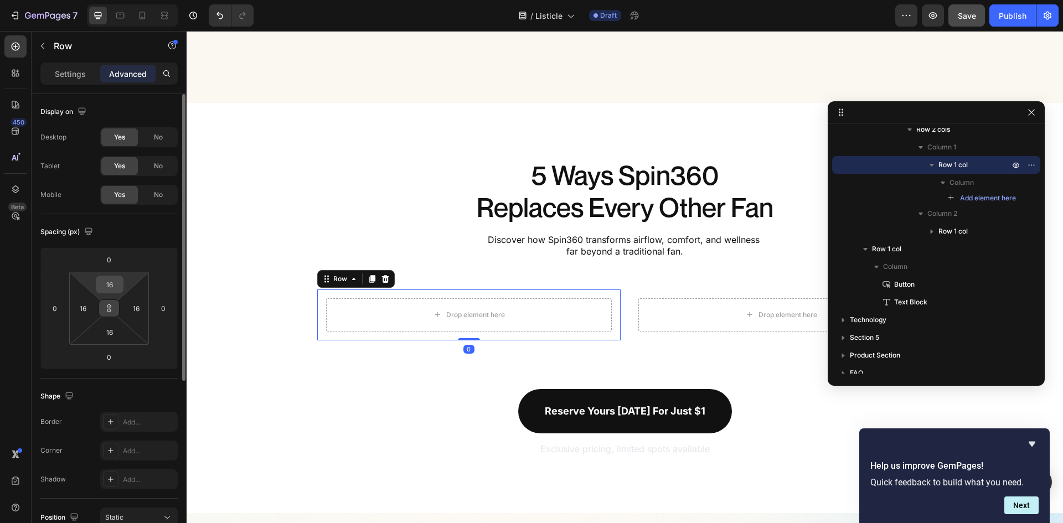
click at [112, 282] on input "16" at bounding box center [110, 284] width 22 height 17
type input "0"
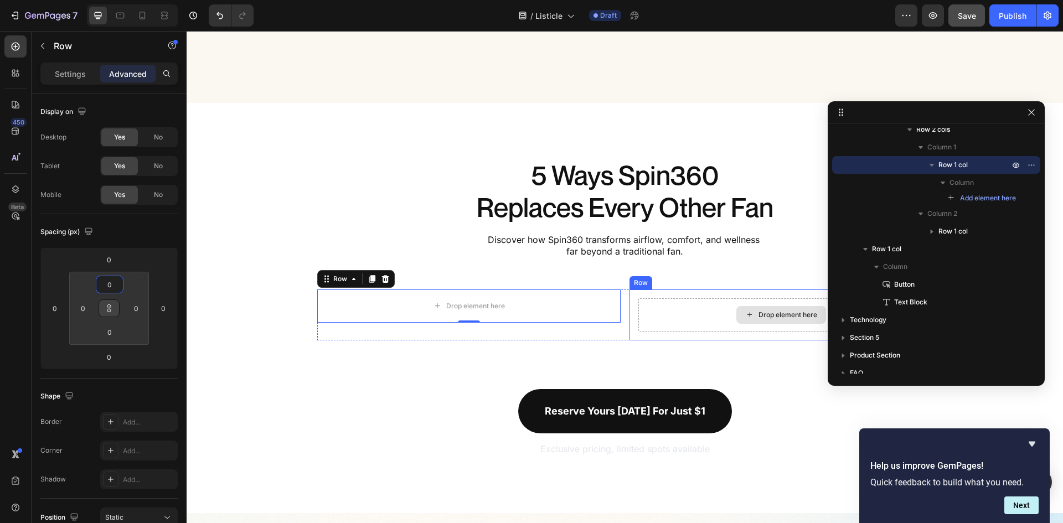
click at [679, 311] on div "Drop element here" at bounding box center [781, 314] width 286 height 33
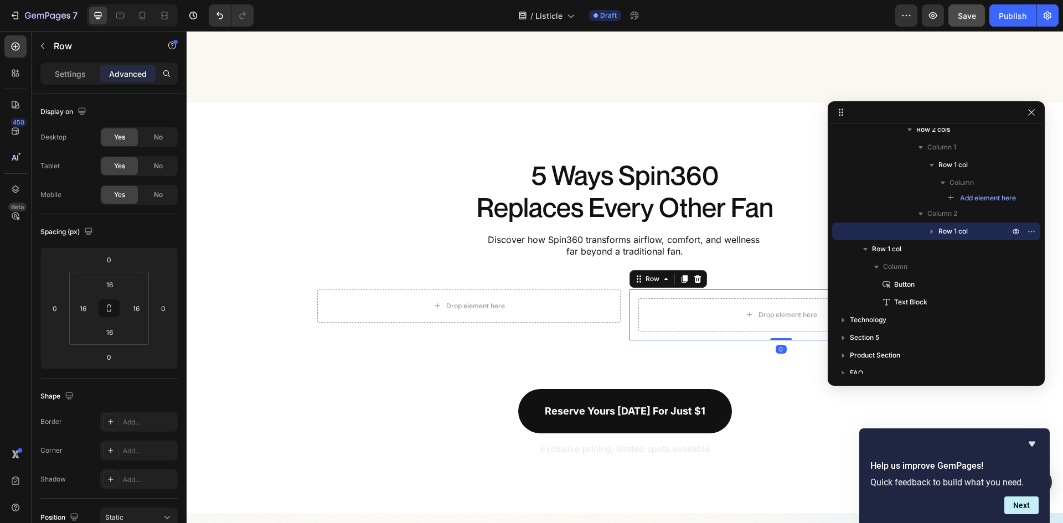
click at [632, 291] on div "Drop element here Row 0" at bounding box center [780, 315] width 303 height 51
drag, startPoint x: 108, startPoint y: 308, endPoint x: 107, endPoint y: 294, distance: 14.4
click at [109, 308] on icon at bounding box center [109, 308] width 9 height 9
click at [110, 287] on input "16" at bounding box center [110, 284] width 22 height 17
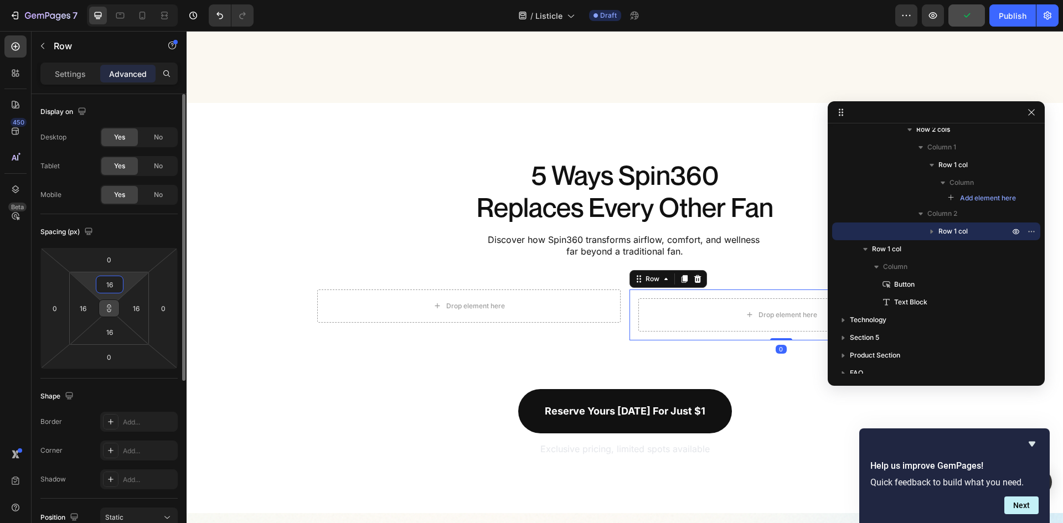
type input "0"
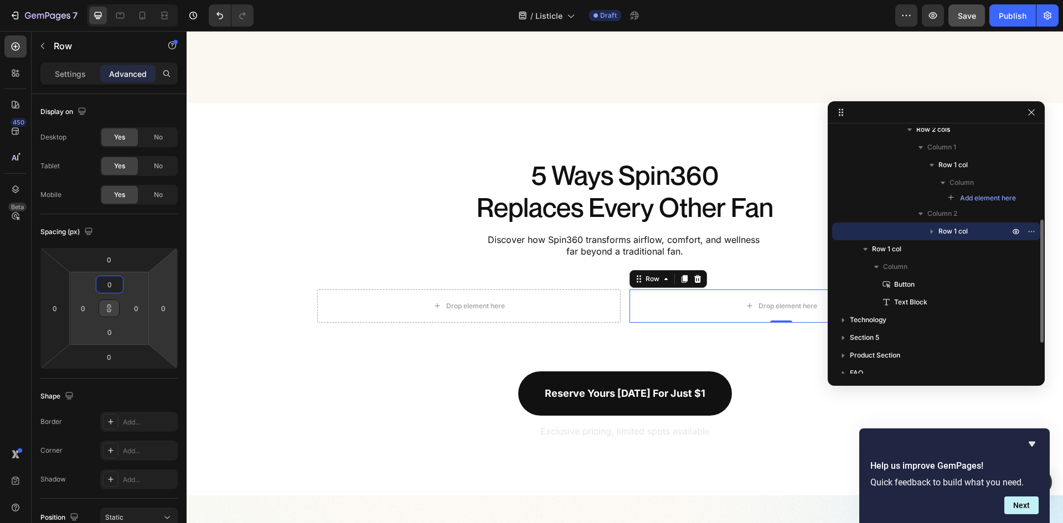
type input "0"
click at [933, 233] on icon "button" at bounding box center [931, 231] width 11 height 11
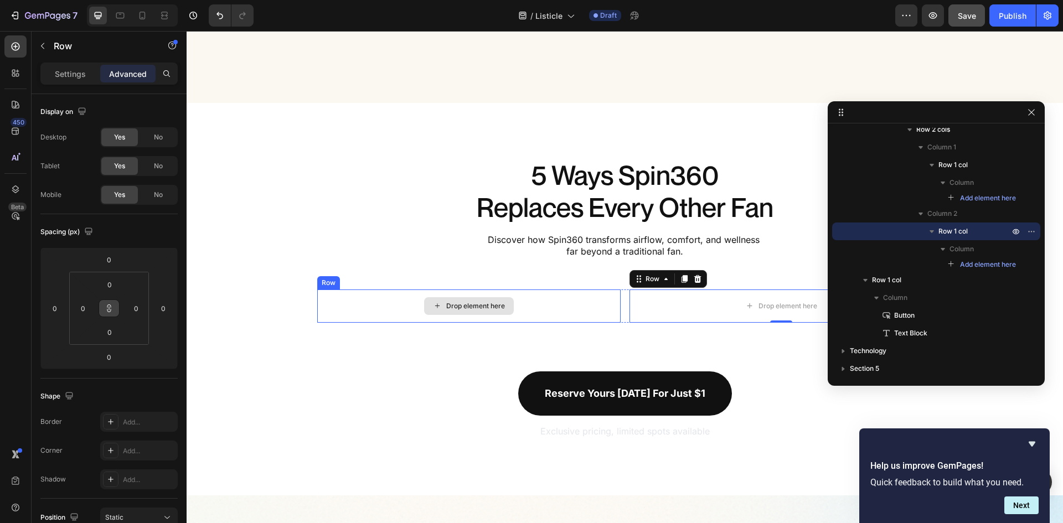
click at [559, 309] on div "Drop element here" at bounding box center [468, 306] width 303 height 33
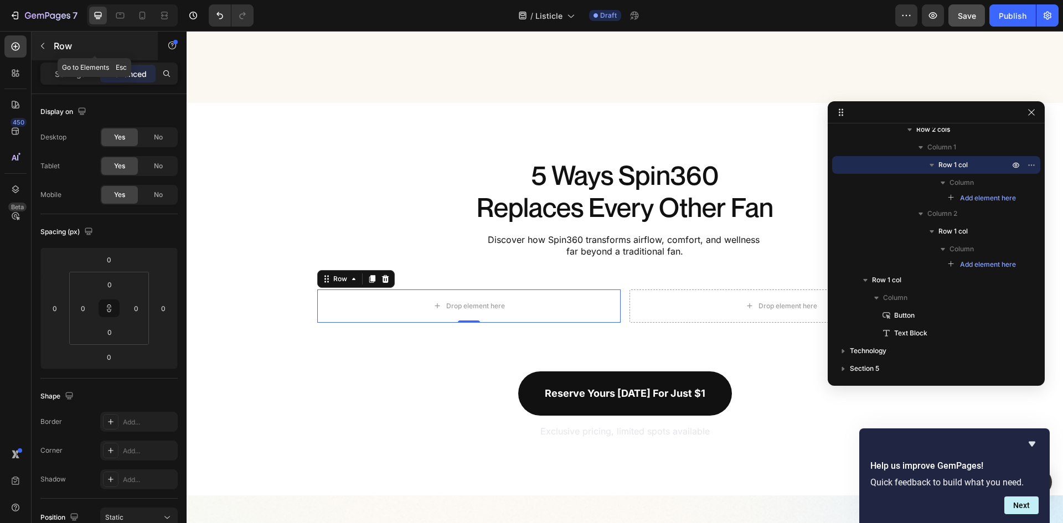
click at [49, 44] on button "button" at bounding box center [43, 46] width 18 height 18
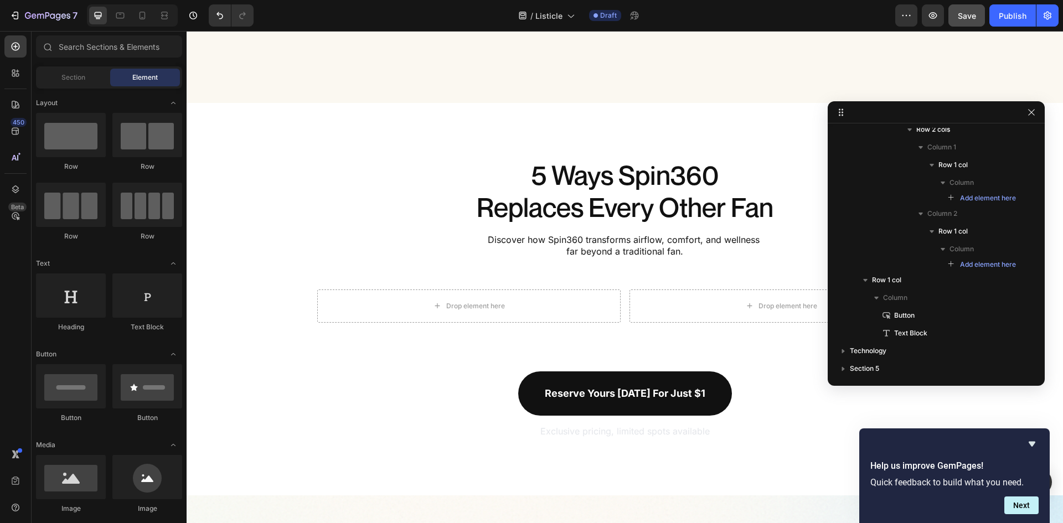
scroll to position [221, 0]
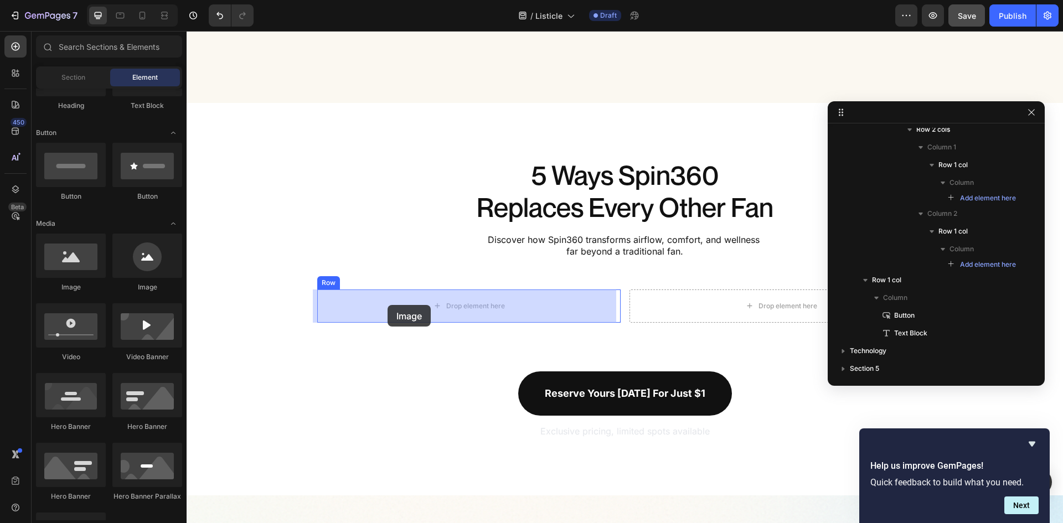
drag, startPoint x: 251, startPoint y: 287, endPoint x: 388, endPoint y: 305, distance: 137.3
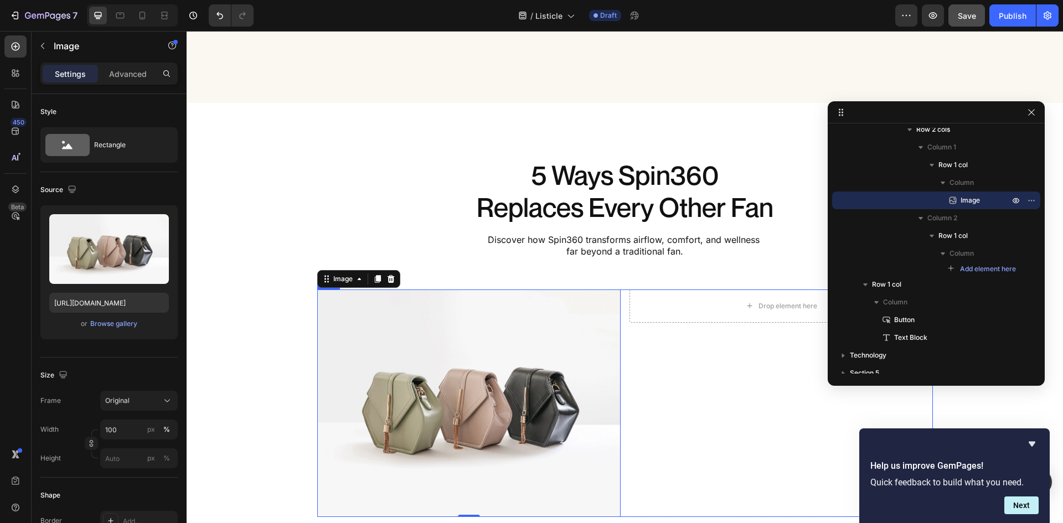
click at [620, 326] on div "Image 0 Row Drop element here Row Row" at bounding box center [625, 404] width 616 height 228
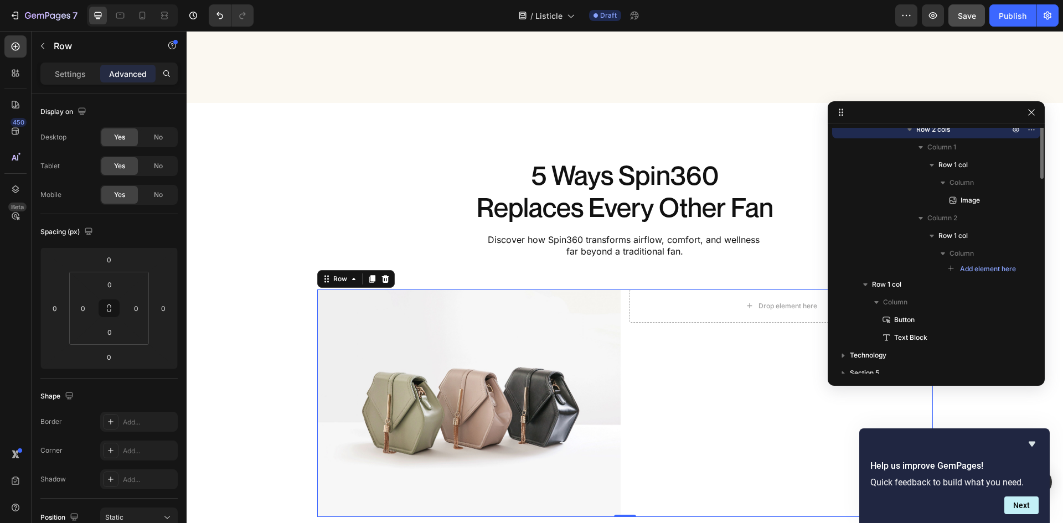
scroll to position [82, 0]
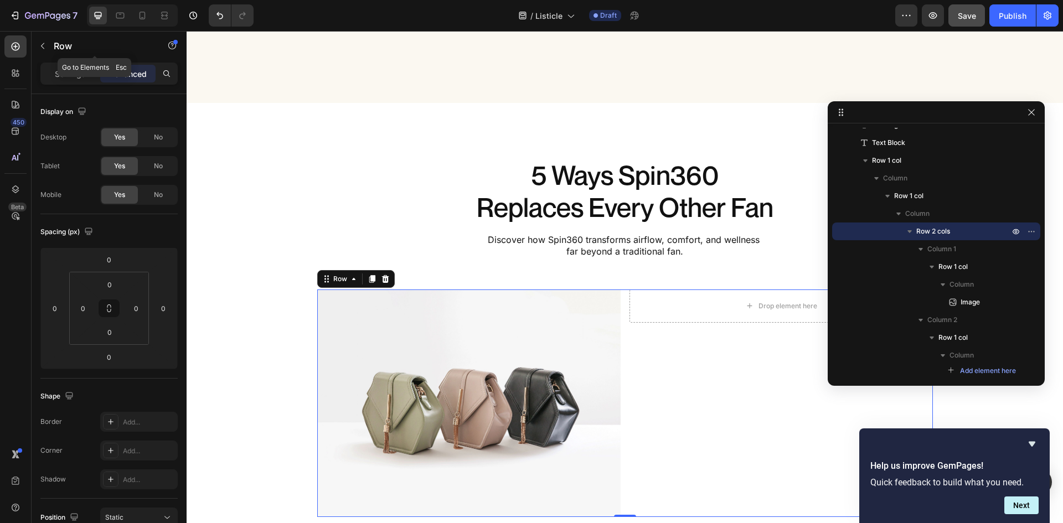
click at [48, 45] on button "button" at bounding box center [43, 46] width 18 height 18
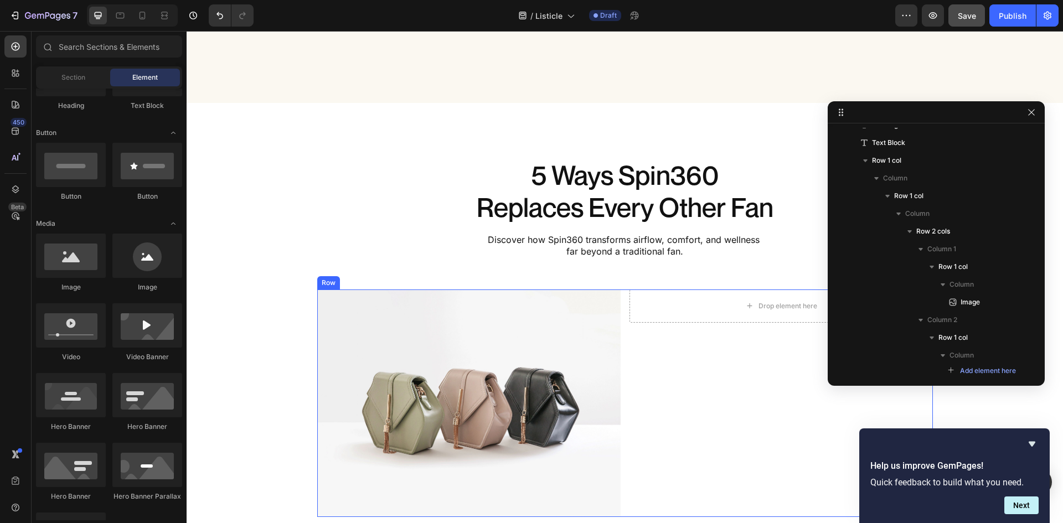
click at [624, 339] on div "Image Row Drop element here Row Row" at bounding box center [625, 404] width 616 height 228
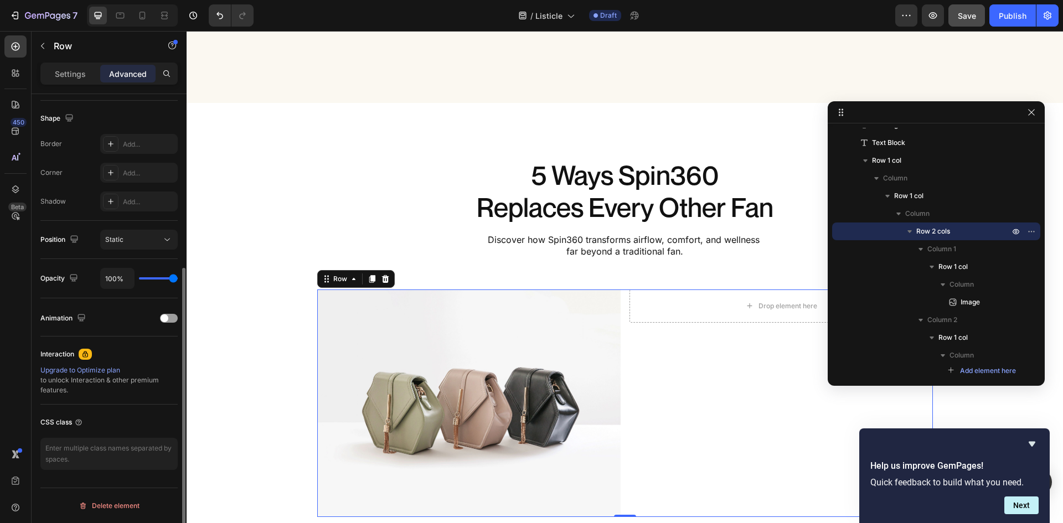
scroll to position [56, 0]
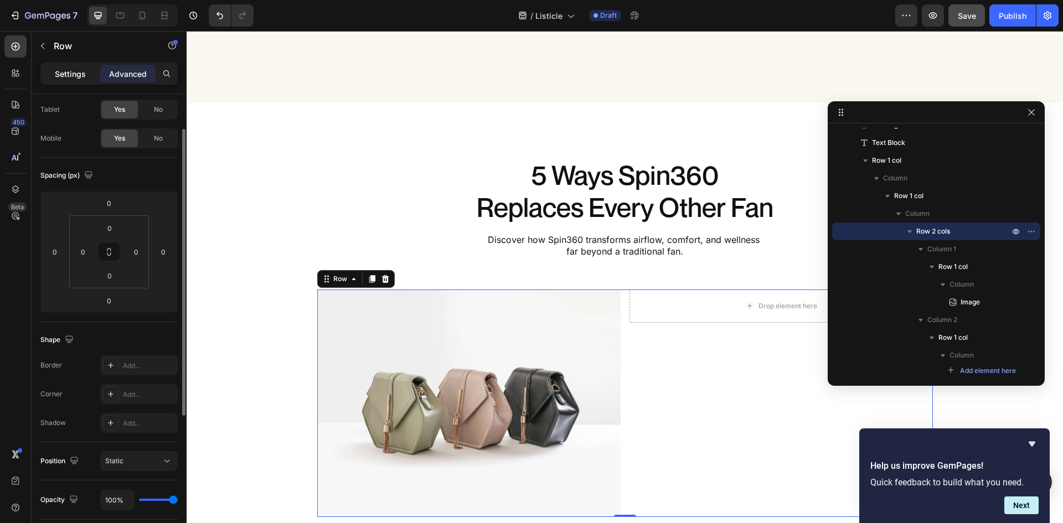
click at [74, 74] on p "Settings" at bounding box center [70, 74] width 31 height 12
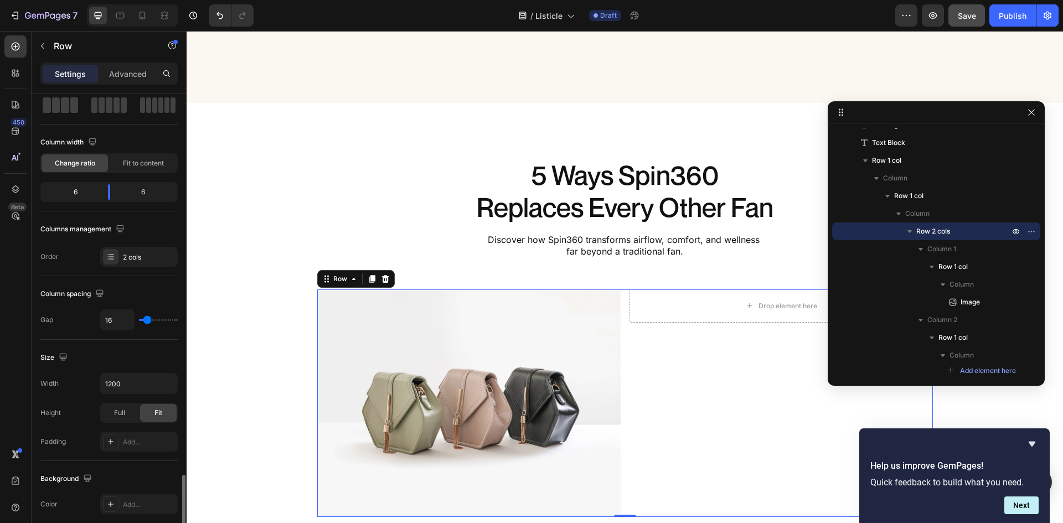
scroll to position [278, 0]
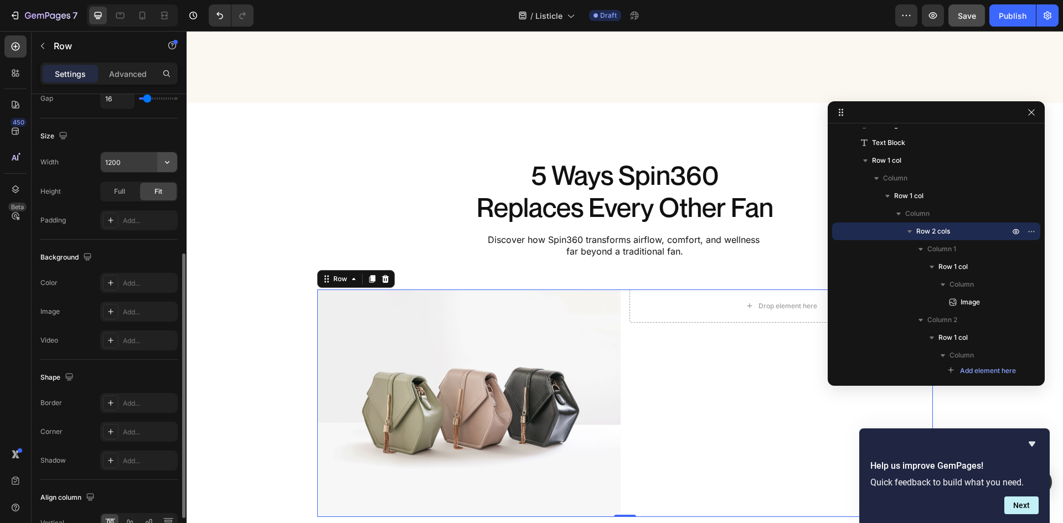
click at [167, 163] on icon "button" at bounding box center [167, 162] width 11 height 11
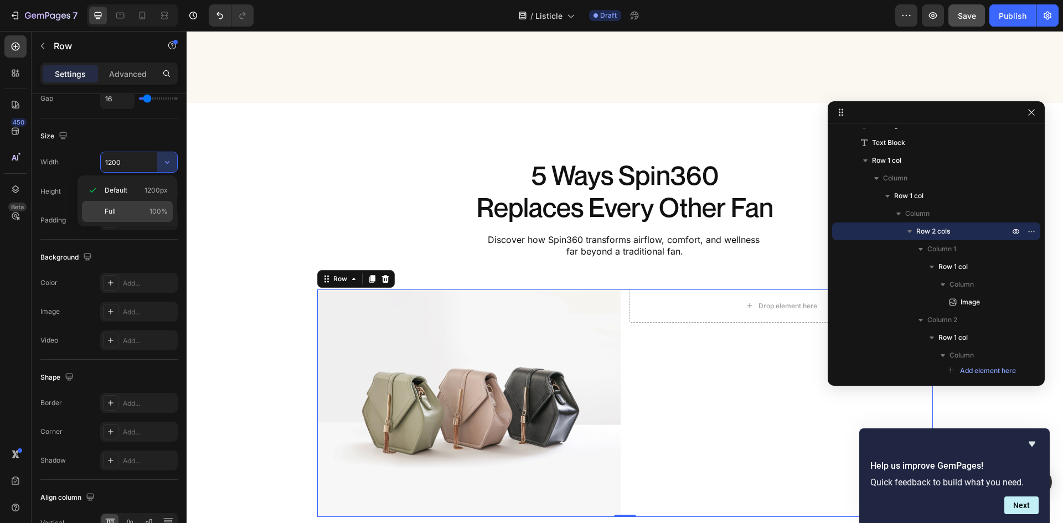
click at [146, 207] on p "Full 100%" at bounding box center [136, 211] width 63 height 10
type input "100%"
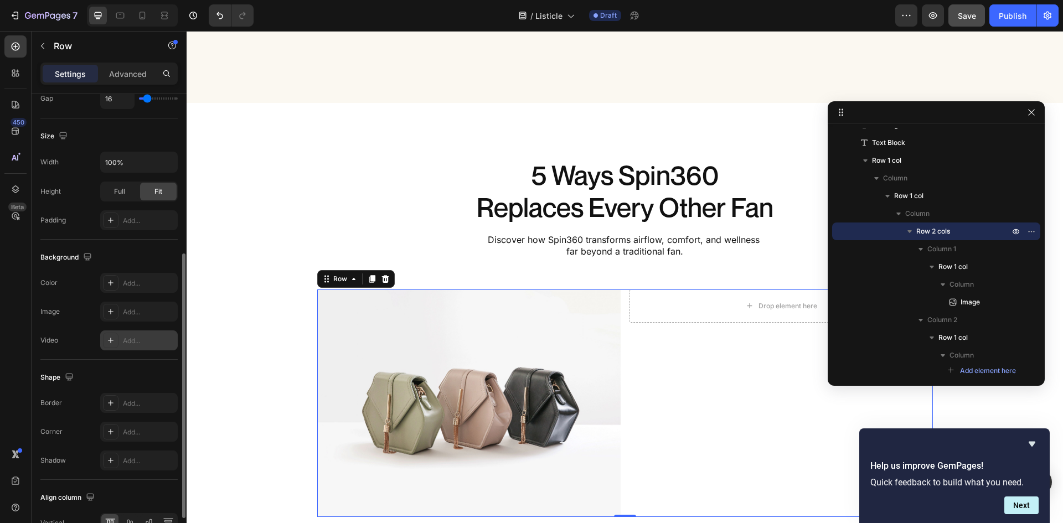
scroll to position [341, 0]
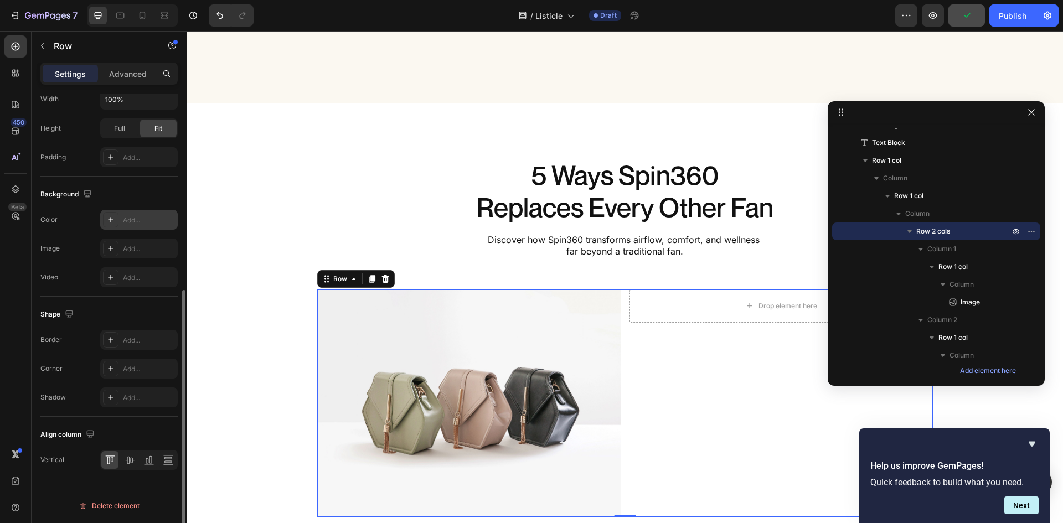
click at [137, 218] on div "Add..." at bounding box center [149, 220] width 52 height 10
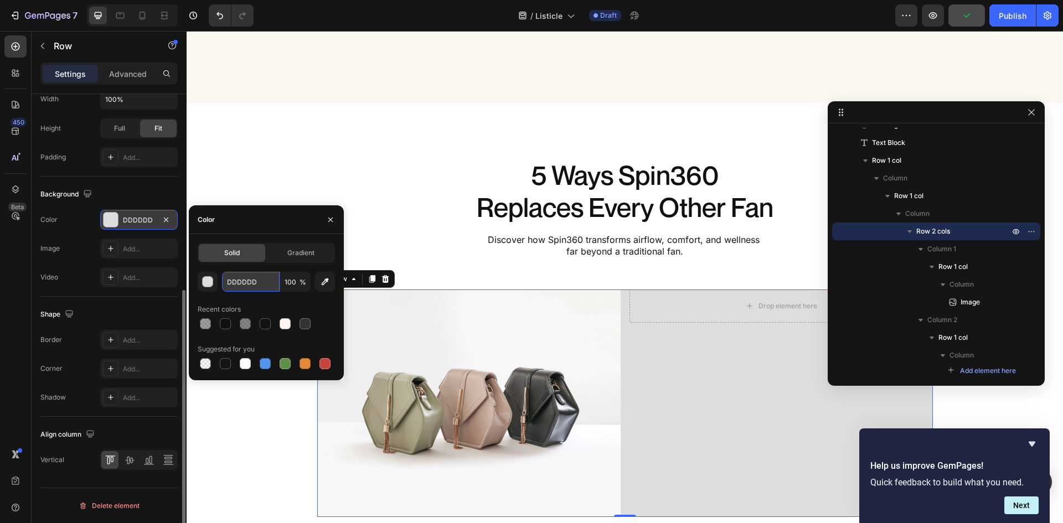
click at [247, 275] on input "DDDDDD" at bounding box center [251, 282] width 58 height 20
paste input "CACACA"
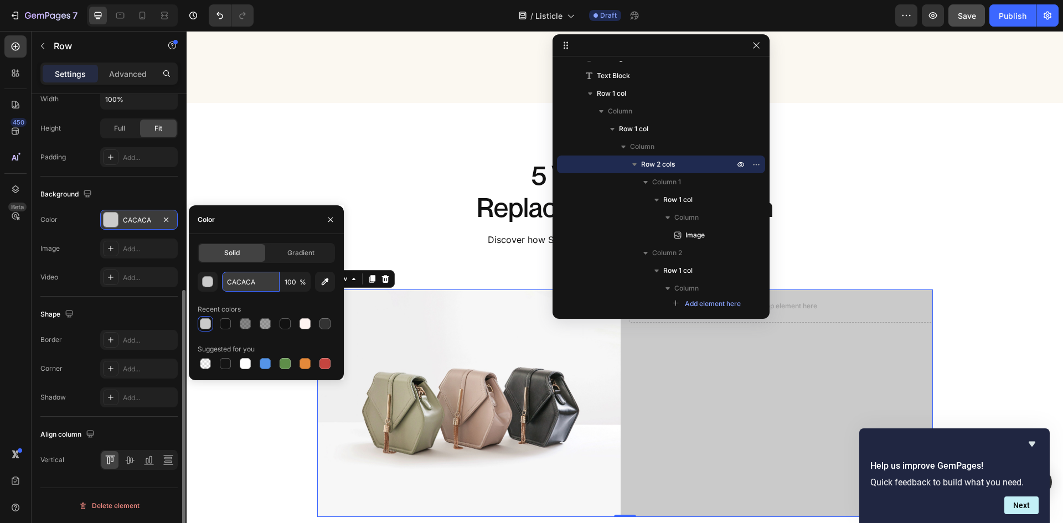
click at [249, 286] on input "CACACA" at bounding box center [251, 282] width 58 height 20
paste input "EAE4DB"
type input "EAE4DB"
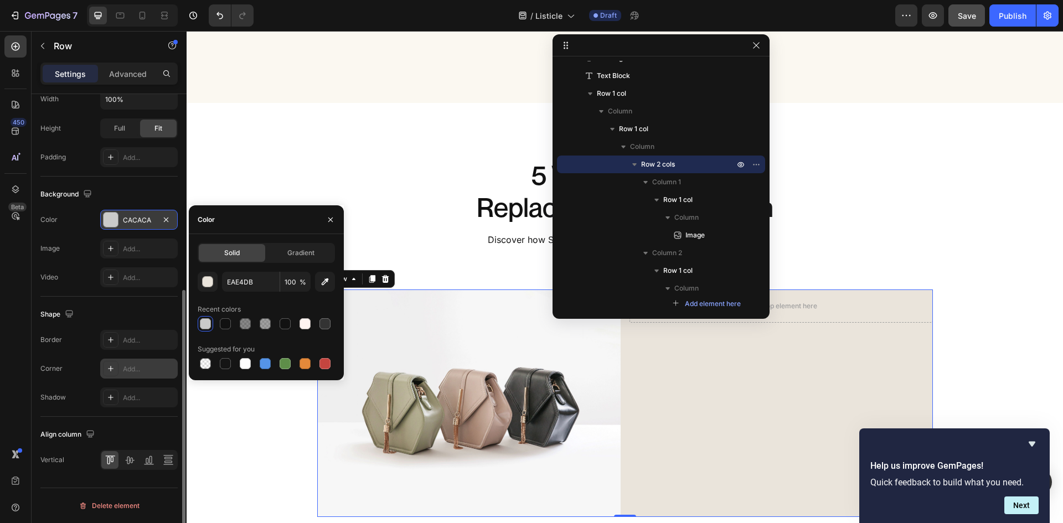
click at [135, 361] on div "Add..." at bounding box center [139, 369] width 78 height 20
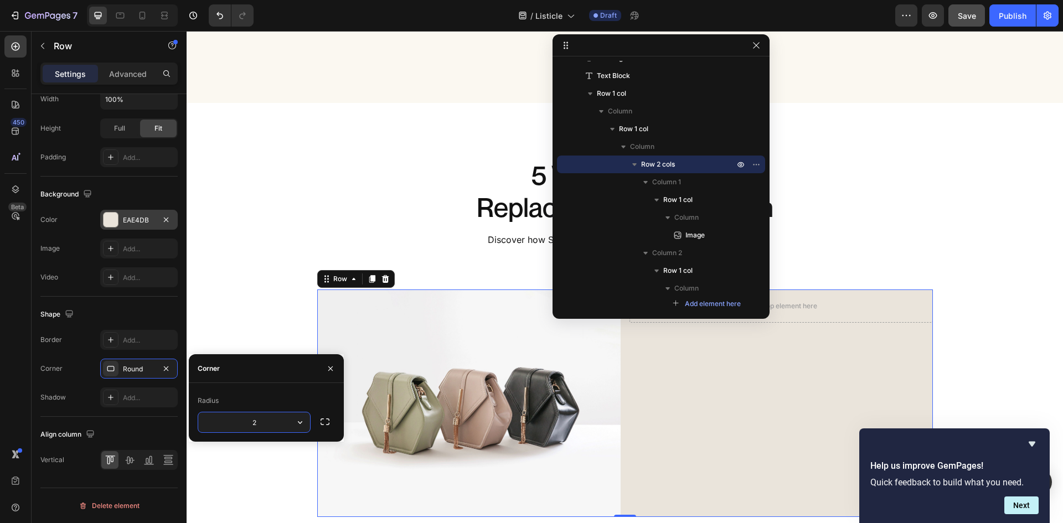
type input "27"
click at [1003, 334] on div "5 Ways Spin360 Replaces Every Other Fan Heading Discover how Spin360 transforms…" at bounding box center [625, 396] width 876 height 476
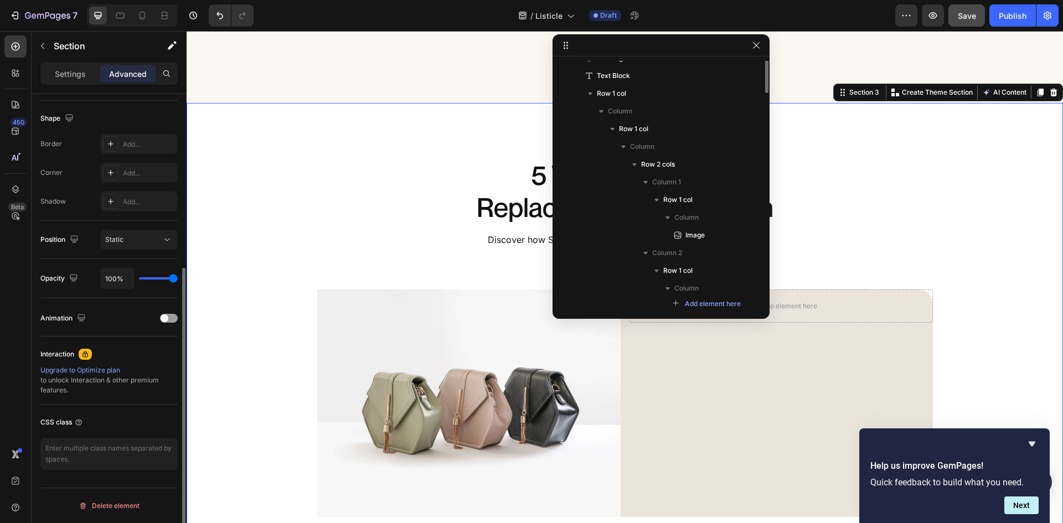
scroll to position [0, 0]
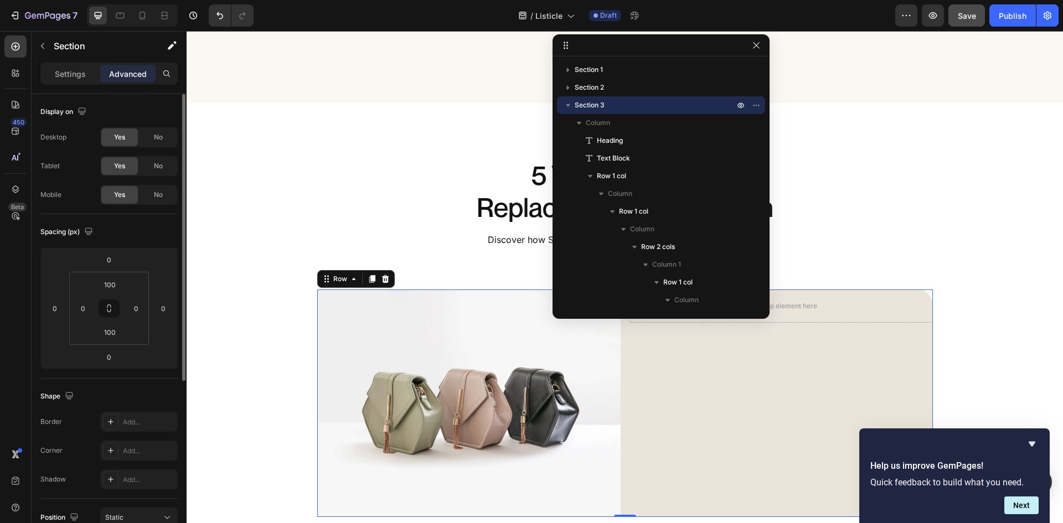
click at [856, 364] on div "Drop element here Row" at bounding box center [780, 404] width 303 height 228
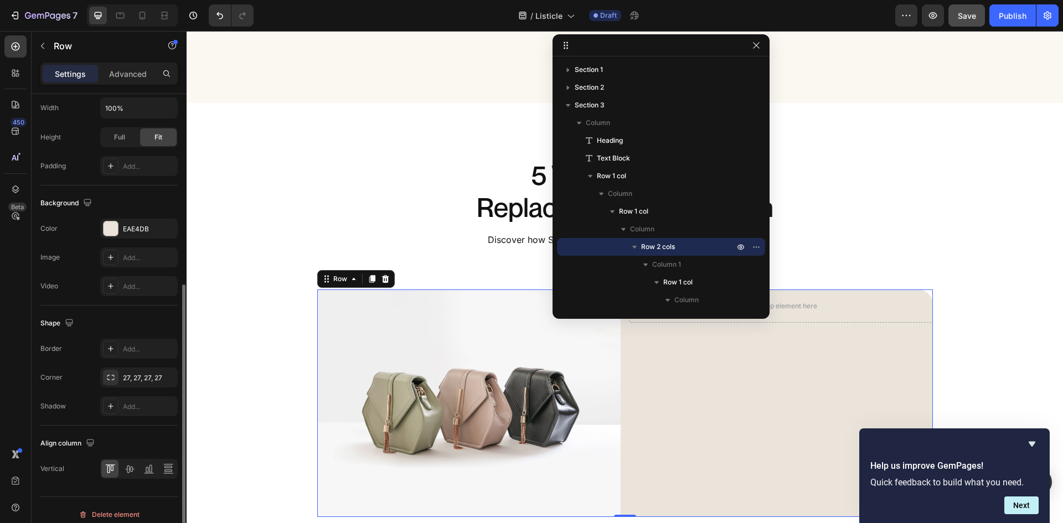
scroll to position [341, 0]
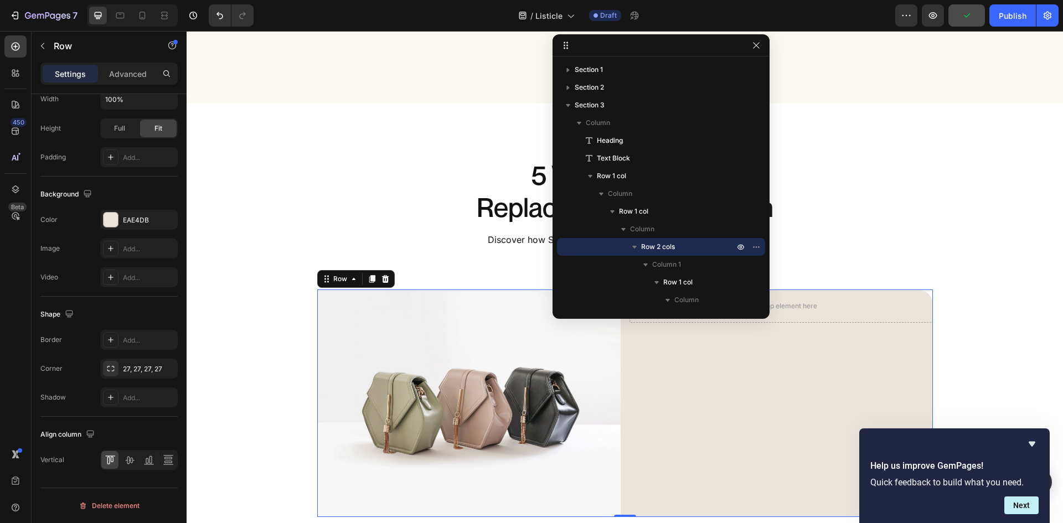
click at [624, 385] on div "Image Row Drop element here Row Row 0" at bounding box center [625, 404] width 616 height 228
click at [620, 362] on div "Image Row Drop element here Row Row 0" at bounding box center [625, 404] width 616 height 228
click at [135, 78] on p "Advanced" at bounding box center [128, 74] width 38 height 12
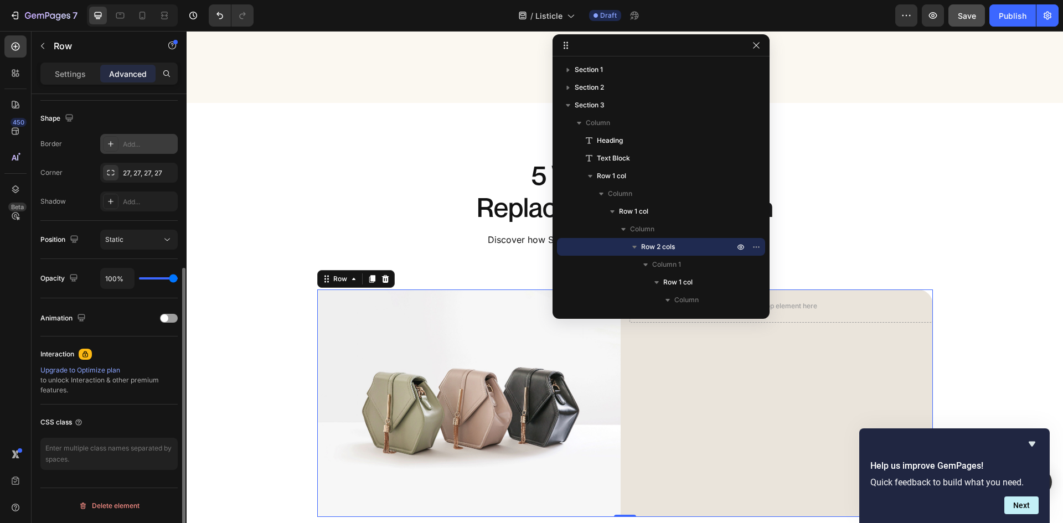
scroll to position [278, 0]
click at [92, 445] on textarea at bounding box center [108, 454] width 137 height 32
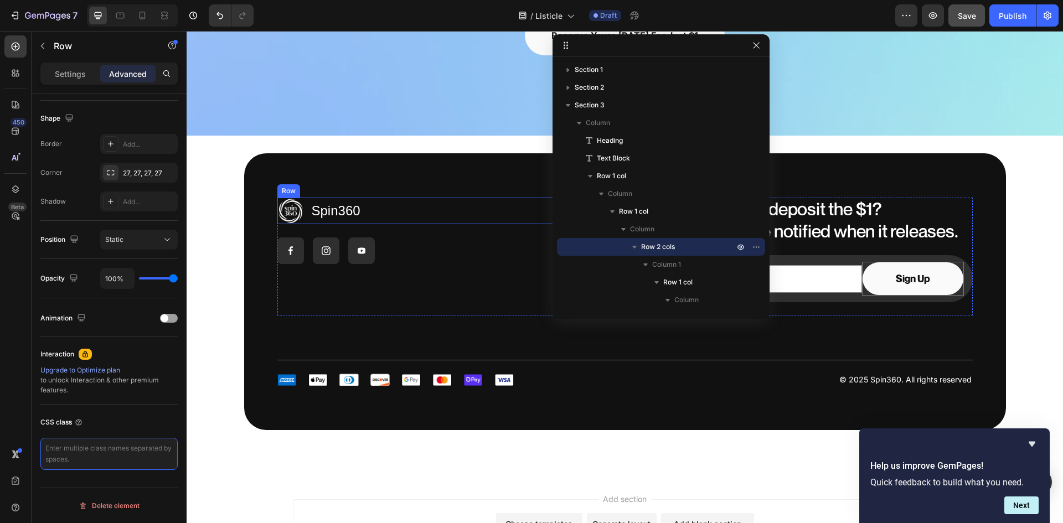
scroll to position [4236, 0]
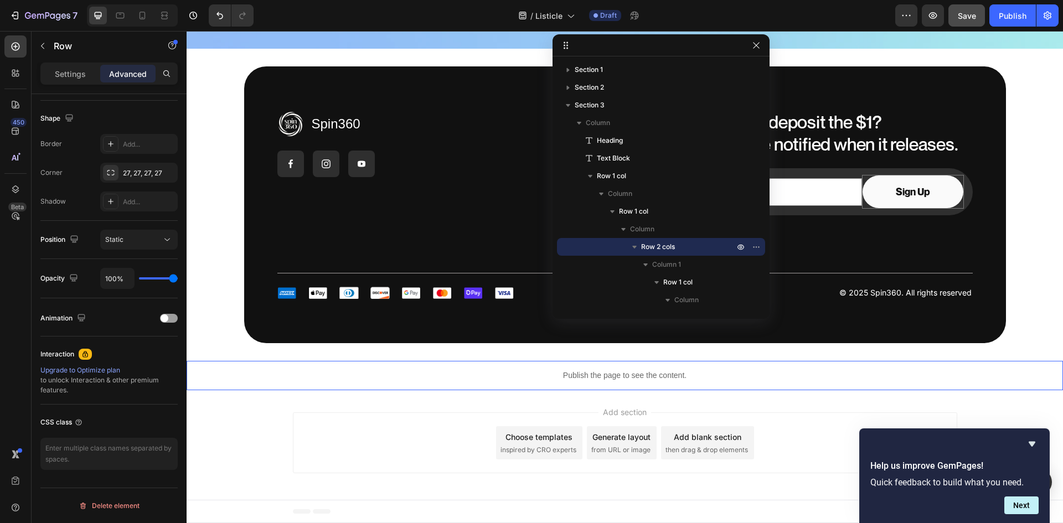
click at [596, 375] on p "Publish the page to see the content." at bounding box center [625, 376] width 876 height 12
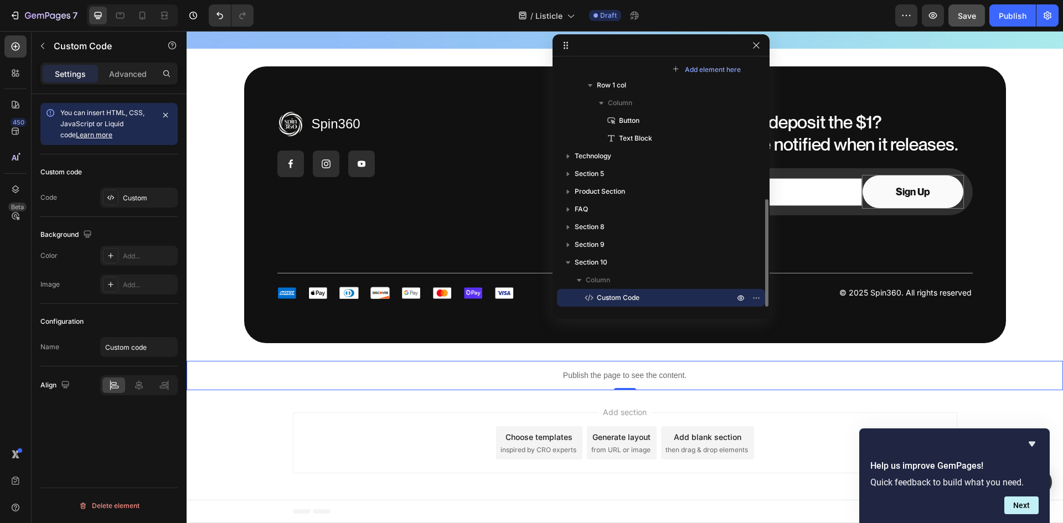
click at [596, 375] on p "Publish the page to see the content." at bounding box center [625, 376] width 876 height 12
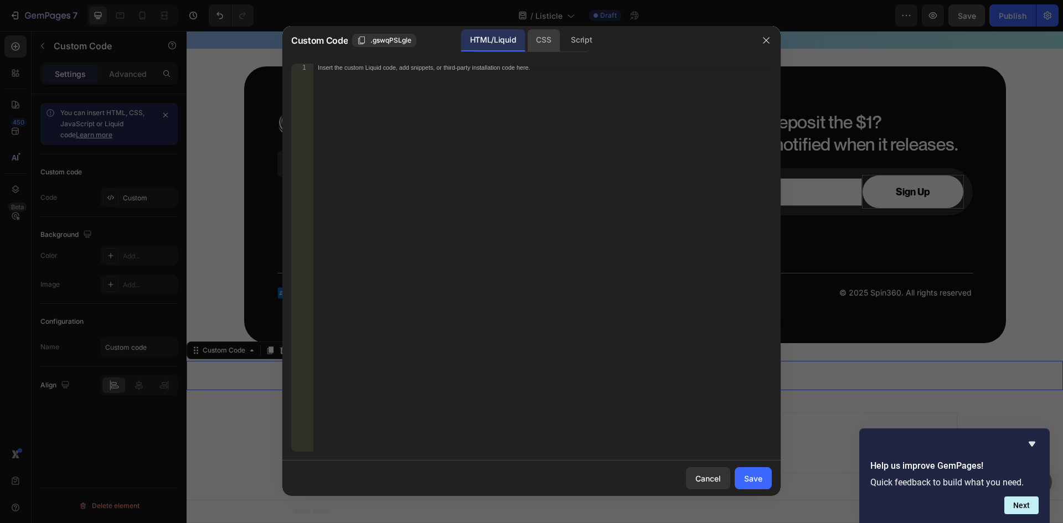
click at [544, 46] on div "CSS" at bounding box center [543, 40] width 33 height 22
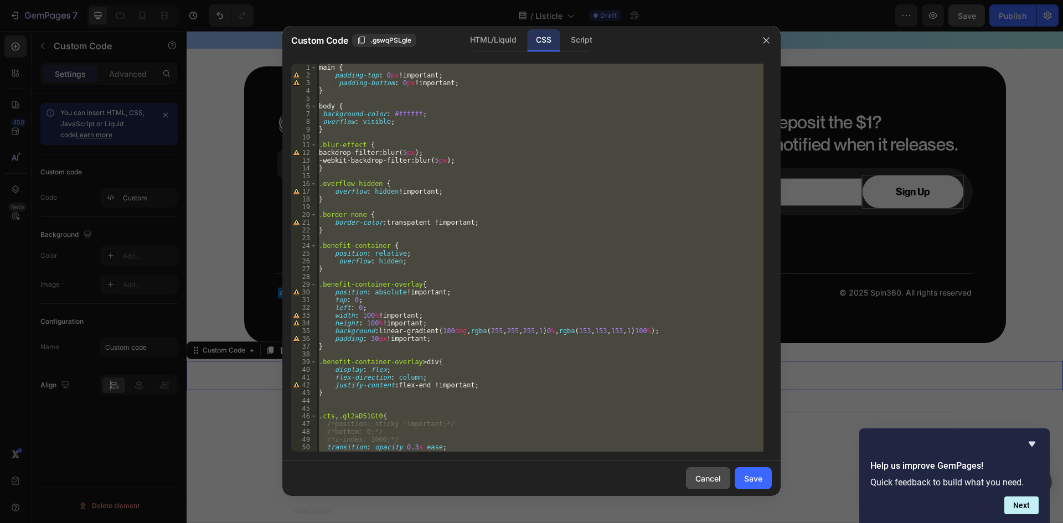
click at [722, 474] on button "Cancel" at bounding box center [708, 478] width 44 height 22
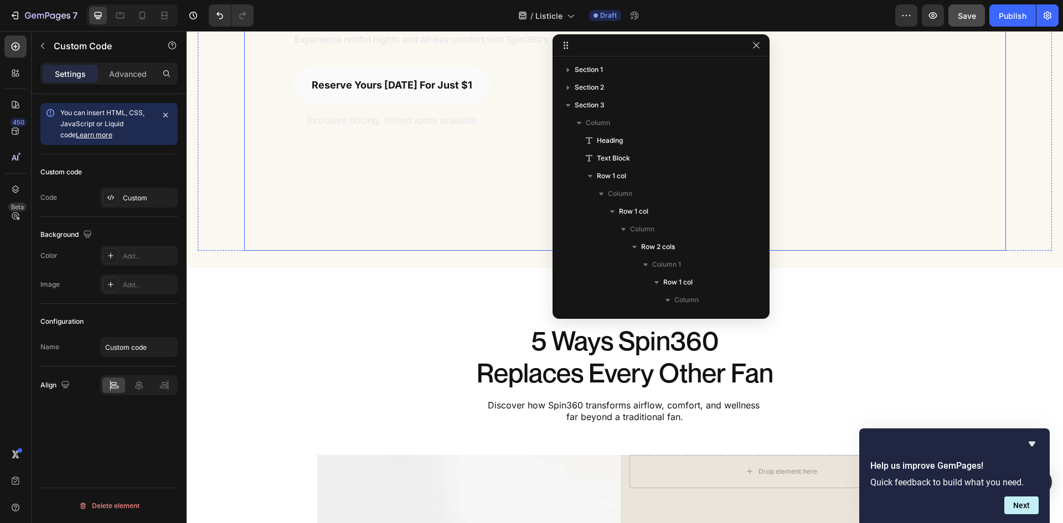
scroll to position [399, 0]
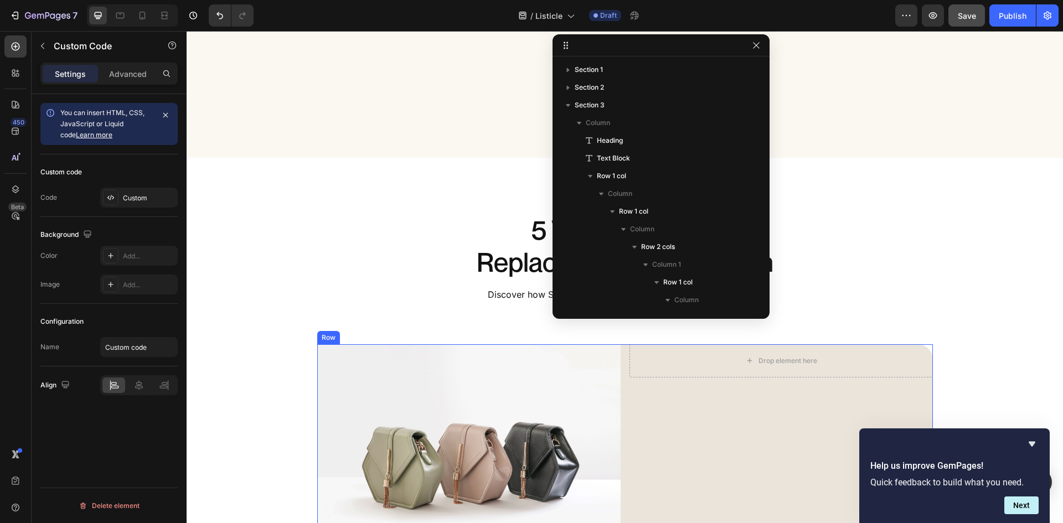
click at [621, 422] on div "Image Row Drop element here Row Row" at bounding box center [625, 458] width 616 height 228
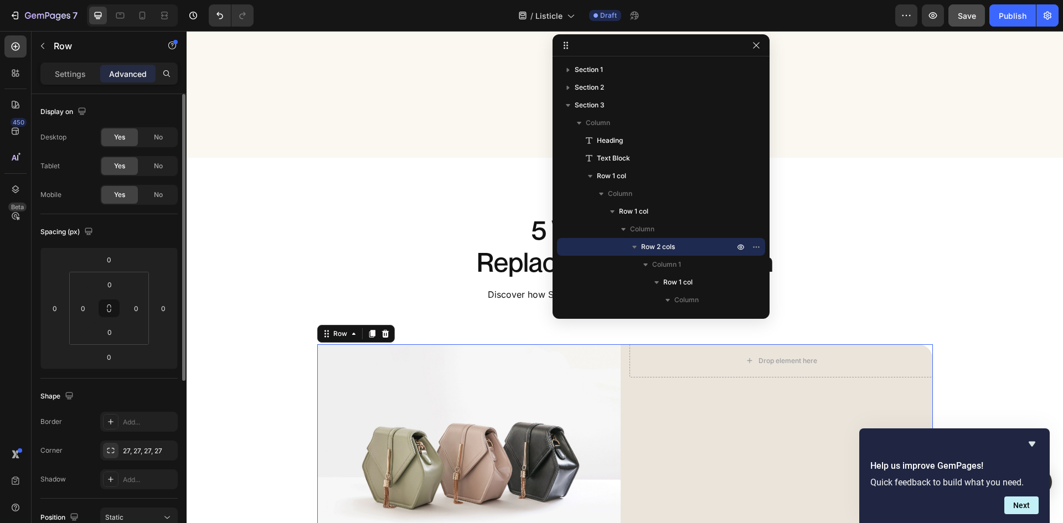
scroll to position [278, 0]
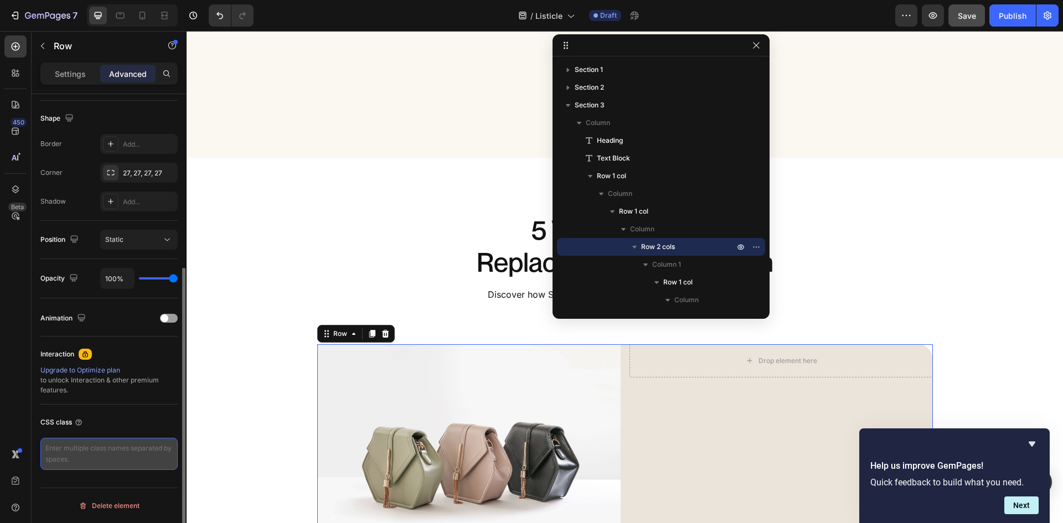
click at [85, 448] on textarea at bounding box center [108, 454] width 137 height 32
type textarea "overflow-hidden"
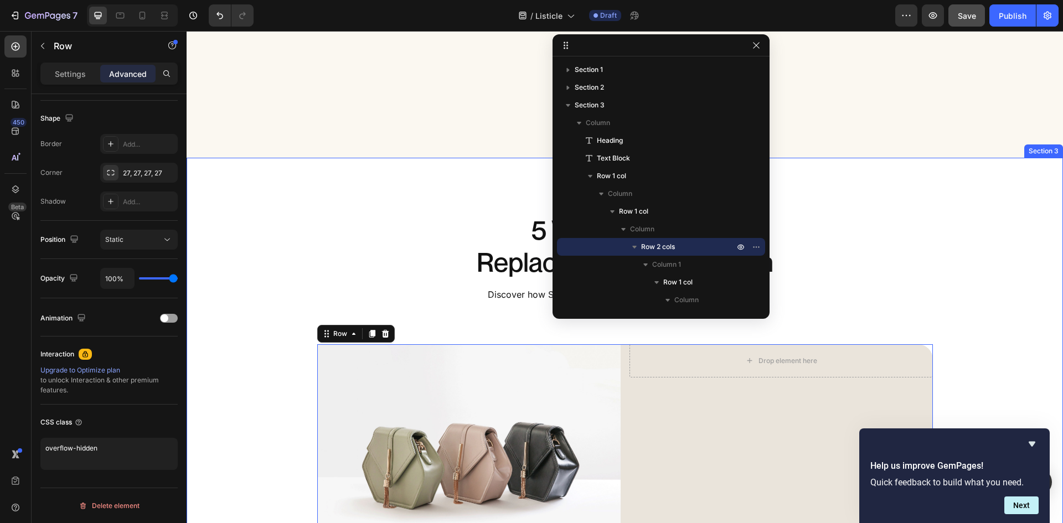
click at [211, 423] on div "5 Ways Spin360 Replaces Every Other Fan Heading Discover how Spin360 transforms…" at bounding box center [625, 451] width 876 height 476
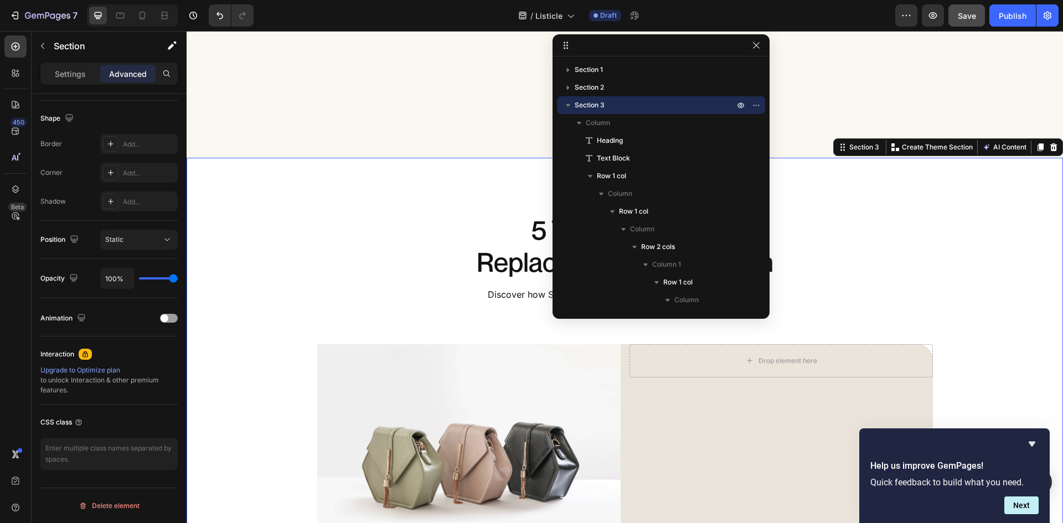
scroll to position [0, 0]
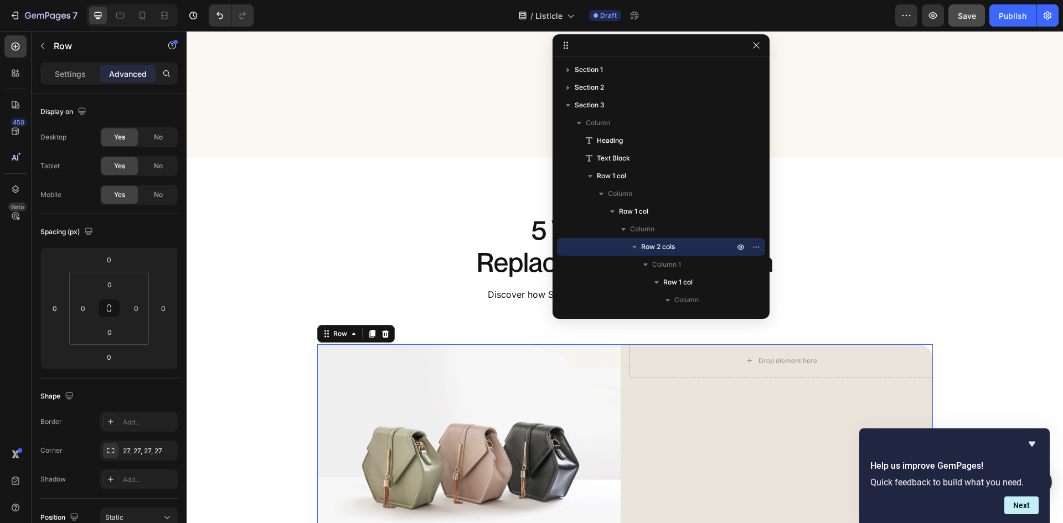
click at [621, 374] on div "Image Row Drop element here Row Row 0" at bounding box center [625, 458] width 616 height 228
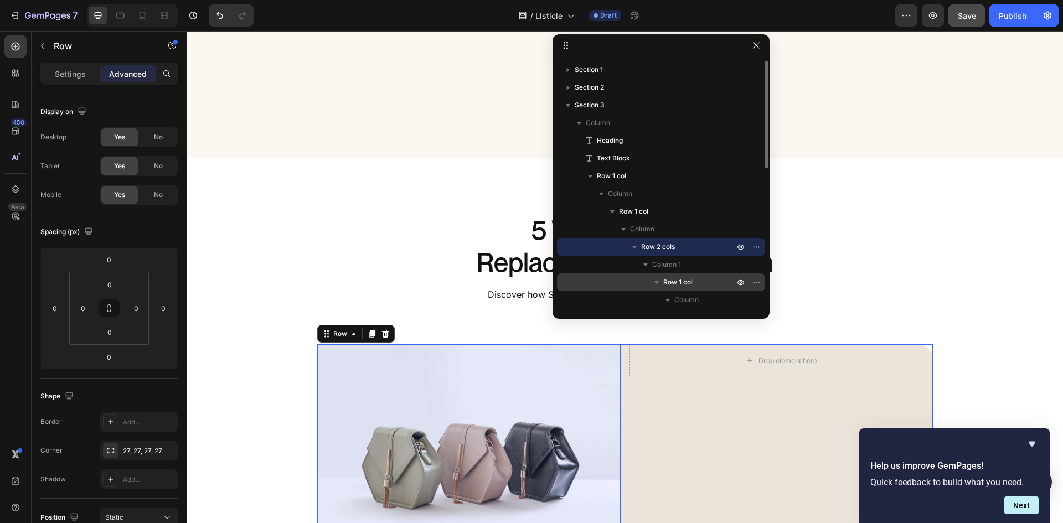
click at [683, 278] on span "Row 1 col" at bounding box center [677, 282] width 29 height 11
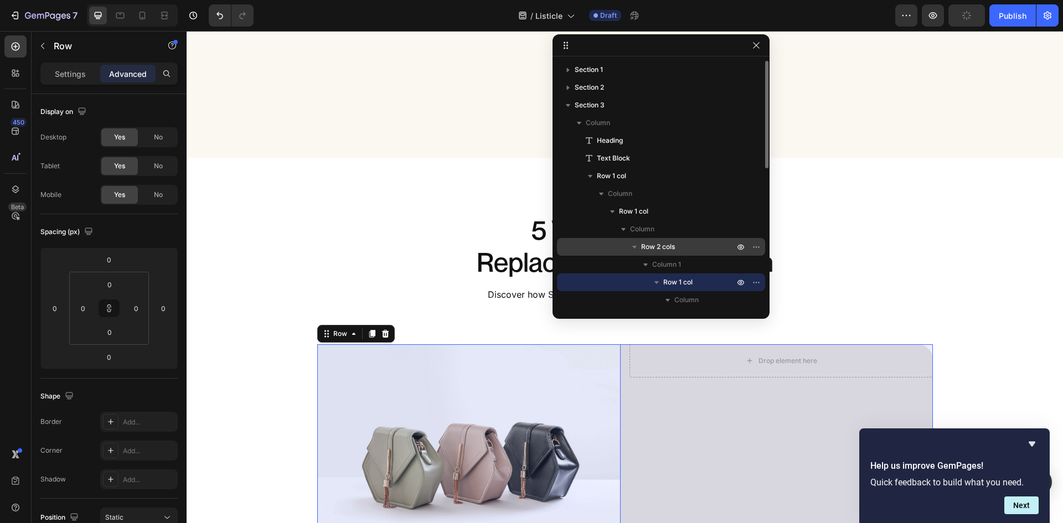
click at [680, 250] on p "Row 2 cols" at bounding box center [688, 246] width 95 height 11
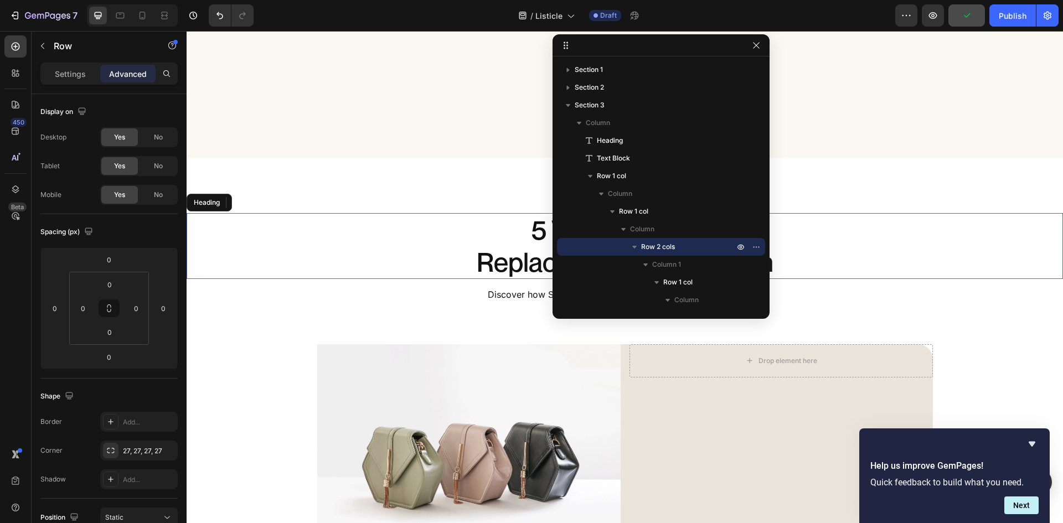
click at [866, 257] on h2 "5 Ways Spin360 Replaces Every Other Fan" at bounding box center [625, 246] width 876 height 66
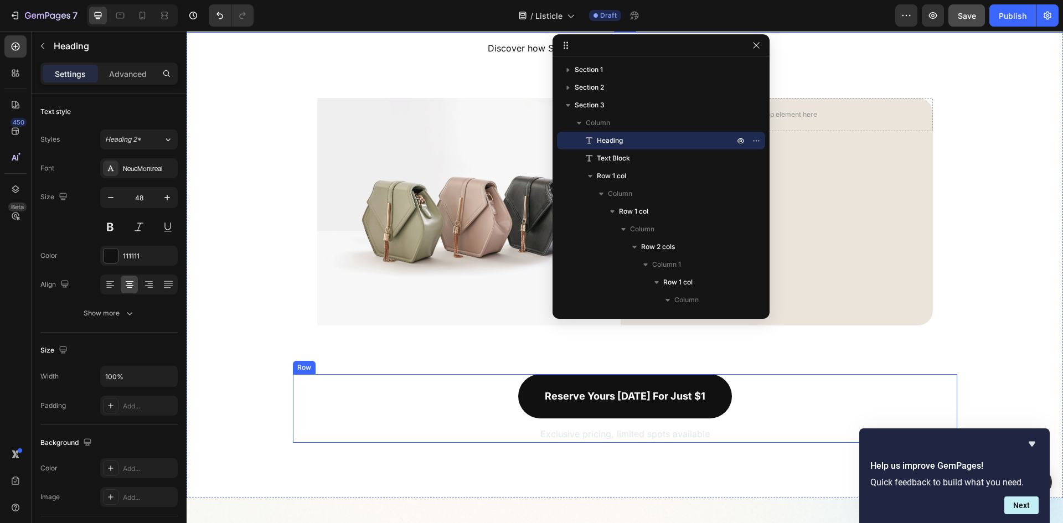
scroll to position [620, 0]
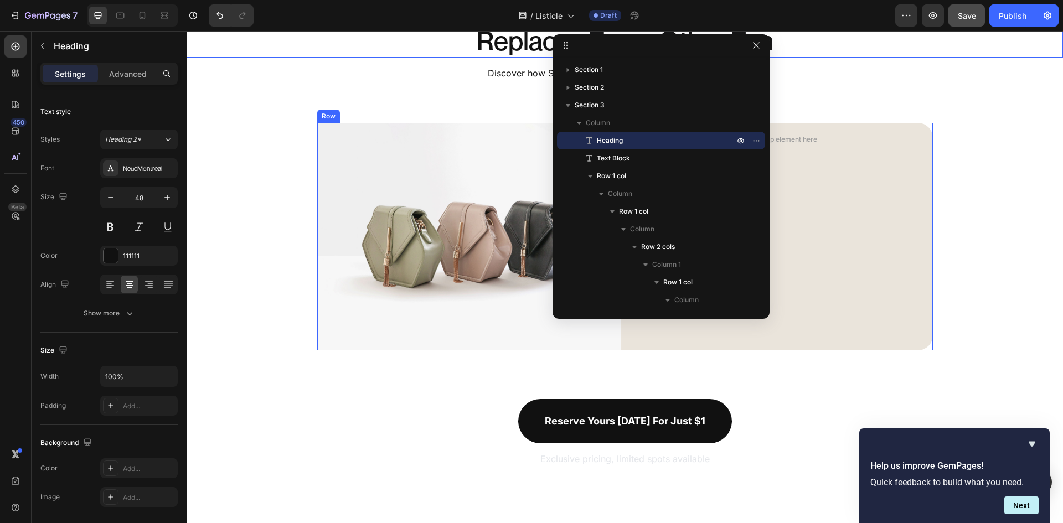
click at [624, 341] on div "Image Row Drop element here Row Row" at bounding box center [625, 237] width 616 height 228
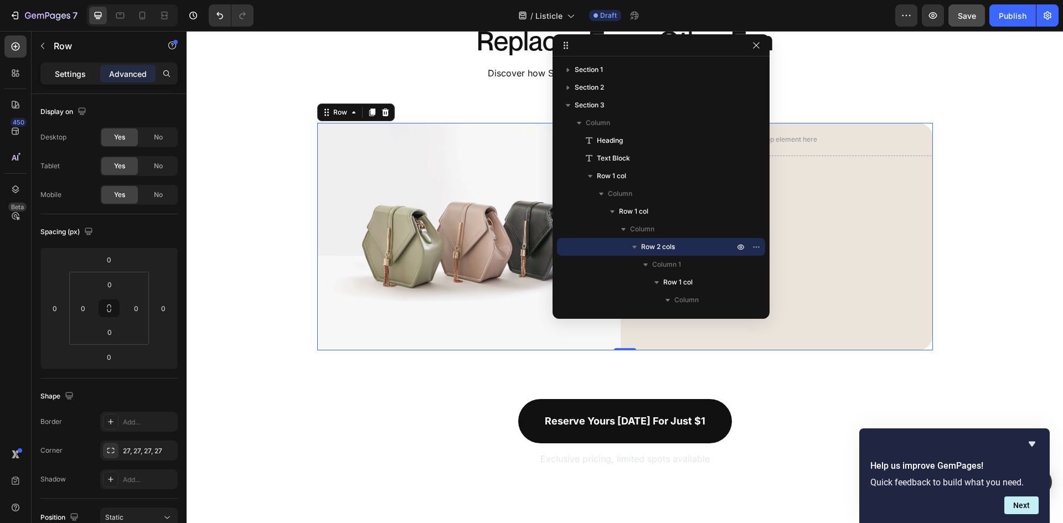
click at [74, 68] on p "Settings" at bounding box center [70, 74] width 31 height 12
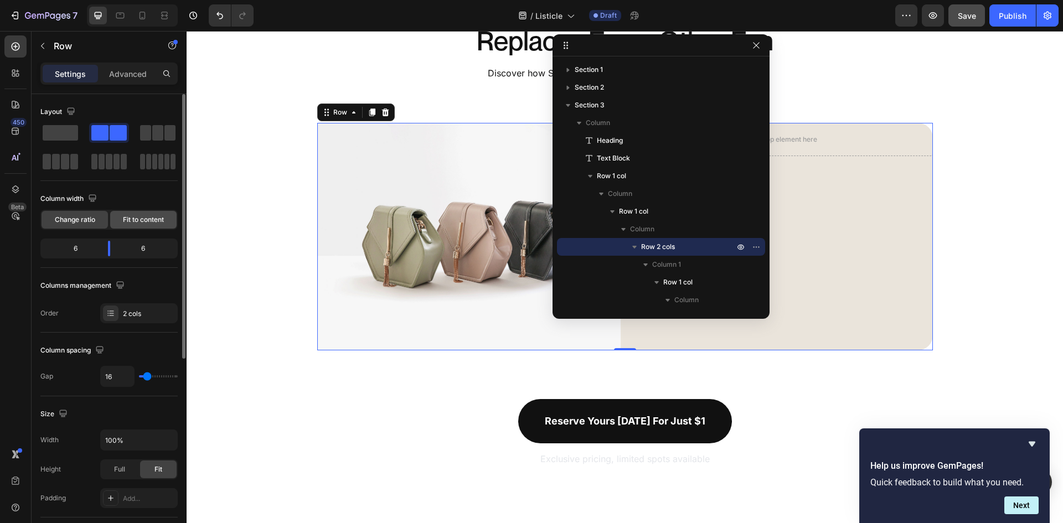
click at [144, 221] on span "Fit to content" at bounding box center [143, 220] width 41 height 10
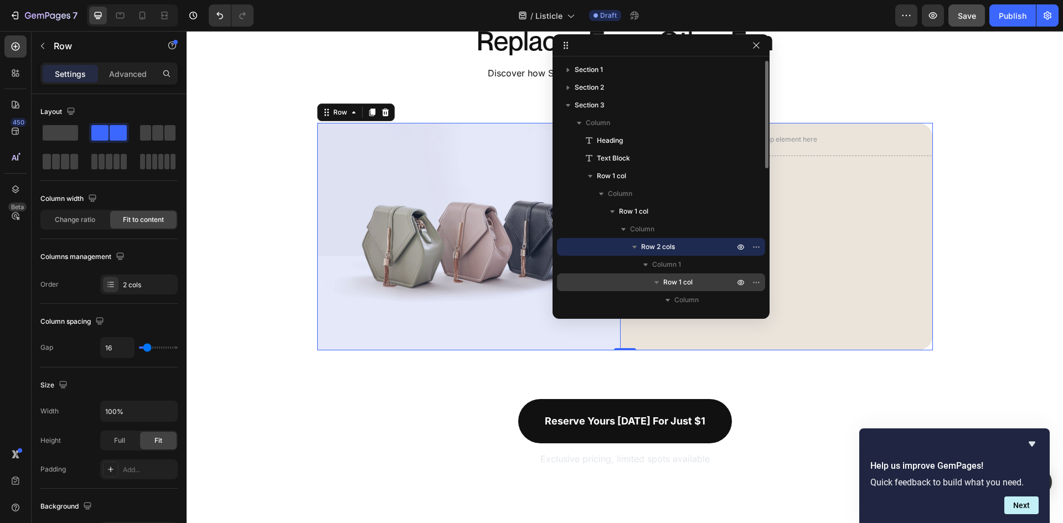
click at [683, 280] on span "Row 1 col" at bounding box center [677, 282] width 29 height 11
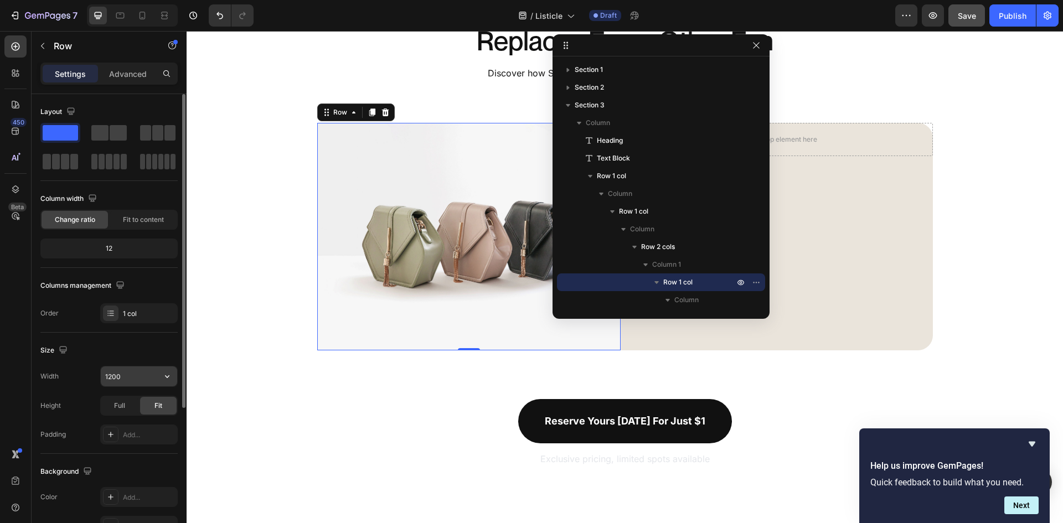
click at [131, 376] on input "1200" at bounding box center [139, 376] width 76 height 20
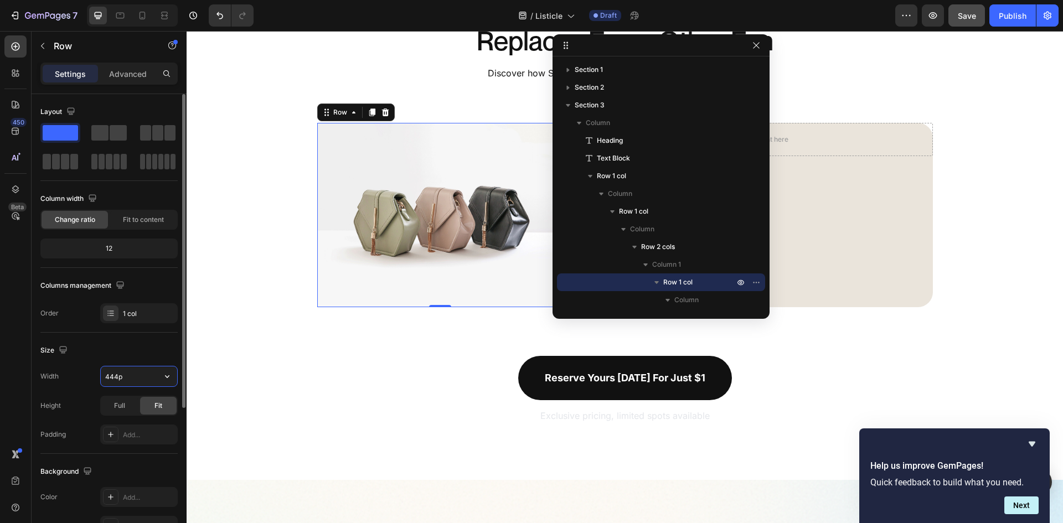
type input "444px"
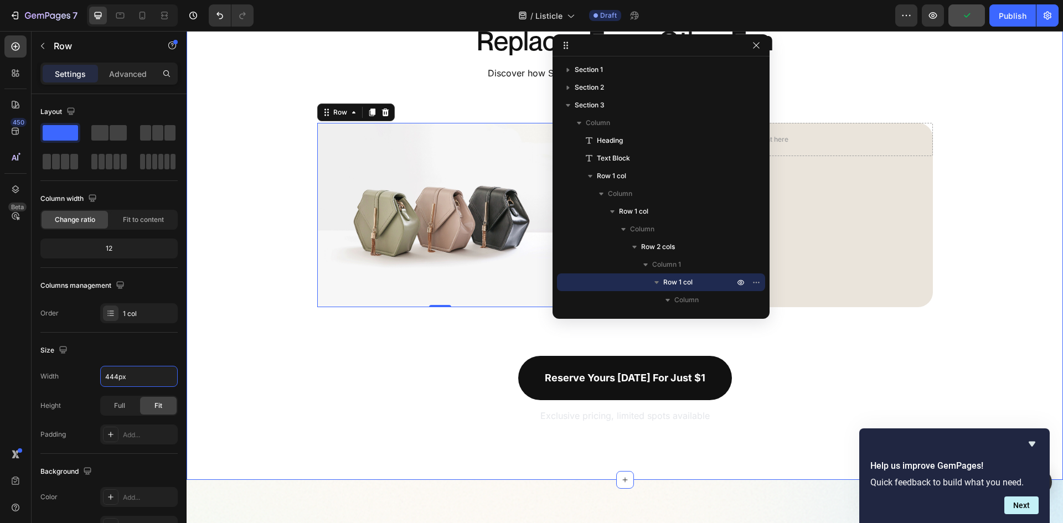
click at [269, 379] on div "5 Ways Spin360 Replaces Every Other Fan Heading Discover how Spin360 transforms…" at bounding box center [625, 208] width 876 height 433
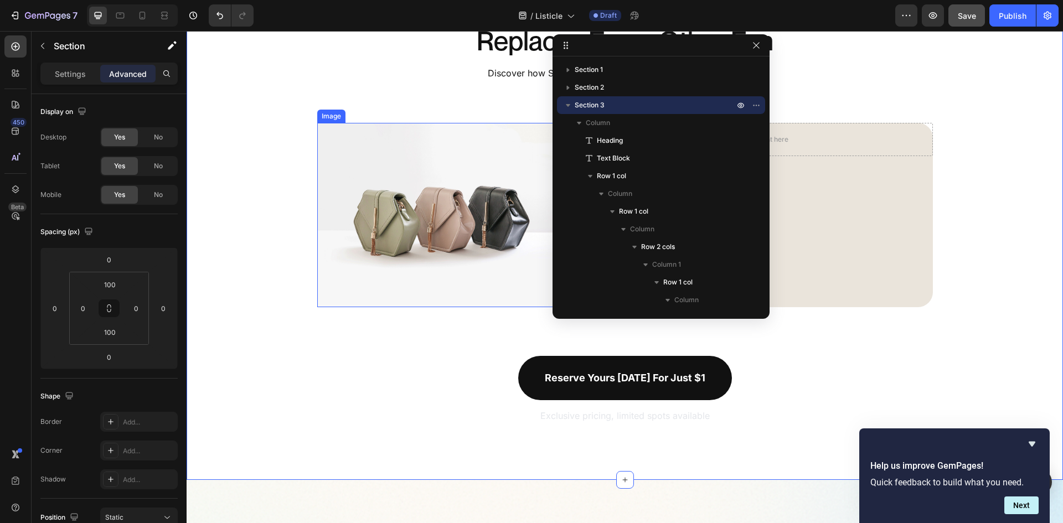
click at [507, 261] on img at bounding box center [440, 215] width 246 height 184
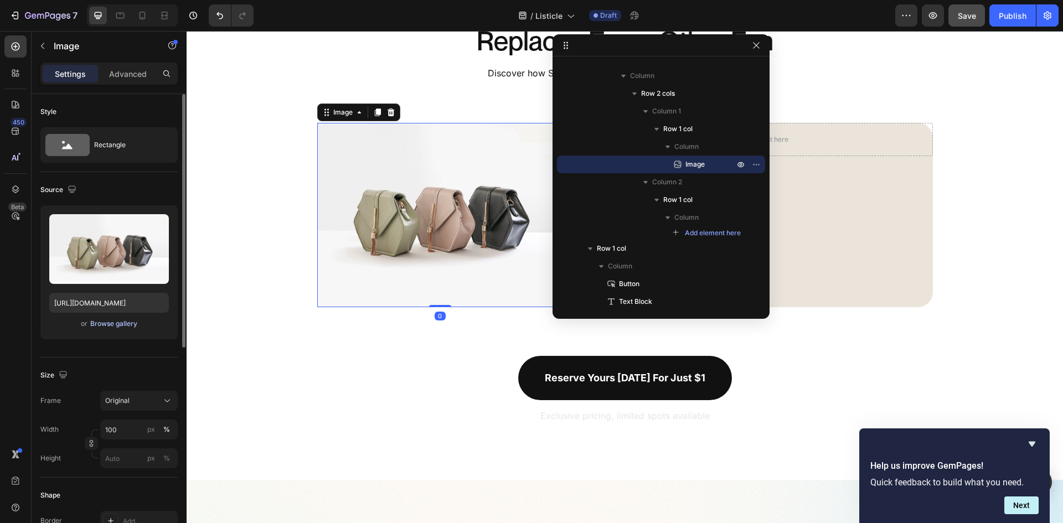
click at [110, 323] on div "Browse gallery" at bounding box center [113, 324] width 47 height 10
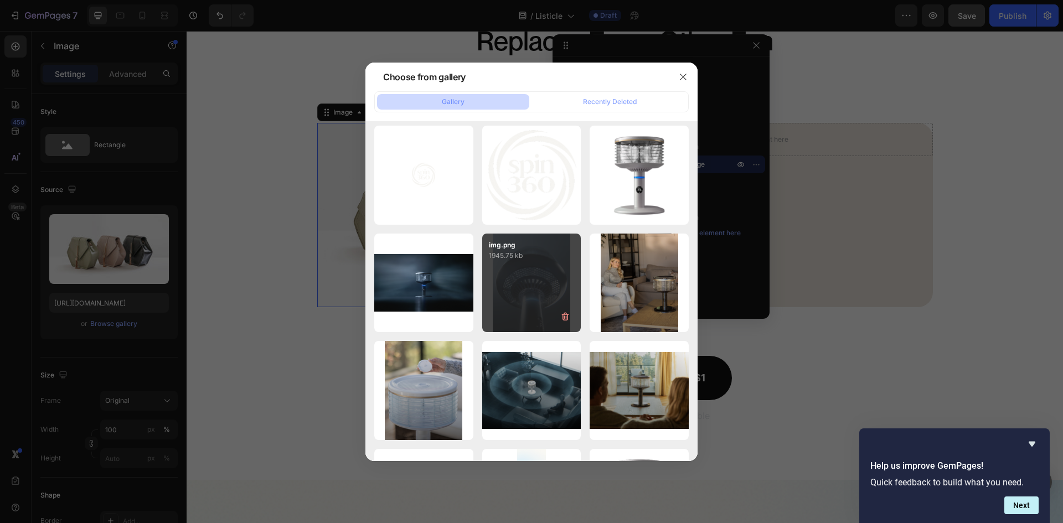
scroll to position [2579, 0]
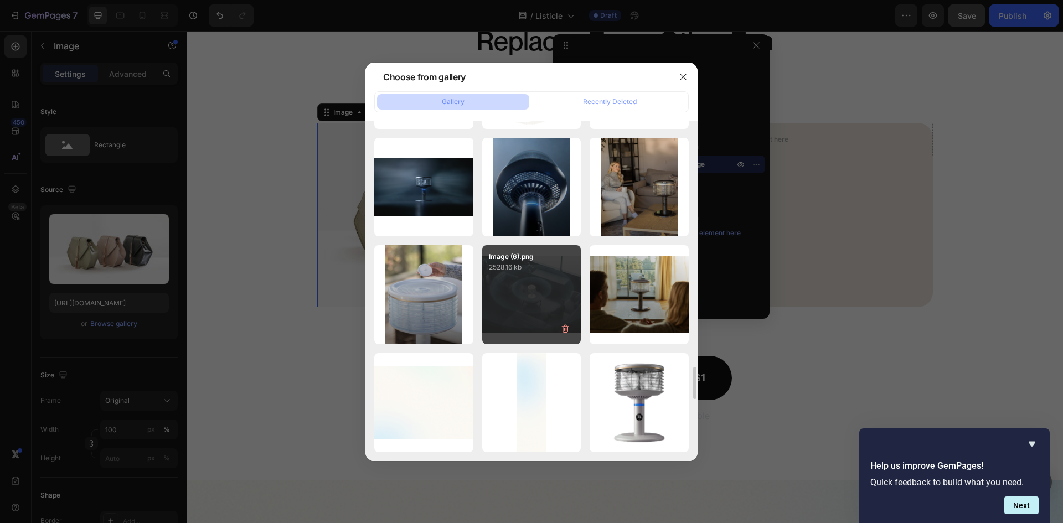
click at [548, 301] on div "Image (6).png 2528.16 kb" at bounding box center [531, 294] width 99 height 99
type input "https://cdn.shopify.com/s/files/1/0579/8930/0326/files/gempages_584204795921826…"
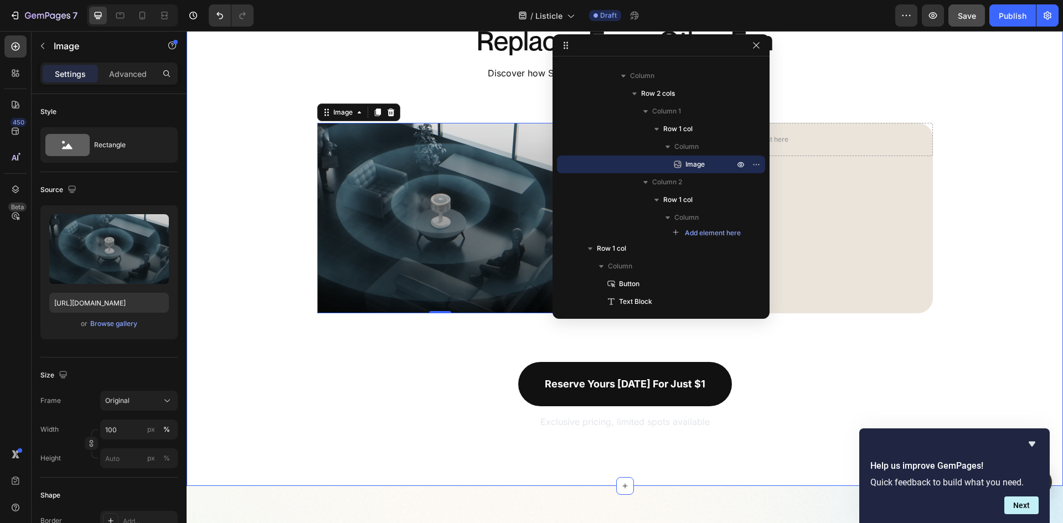
click at [975, 316] on div "5 Ways Spin360 Replaces Every Other Fan Heading Discover how Spin360 transforms…" at bounding box center [625, 211] width 876 height 439
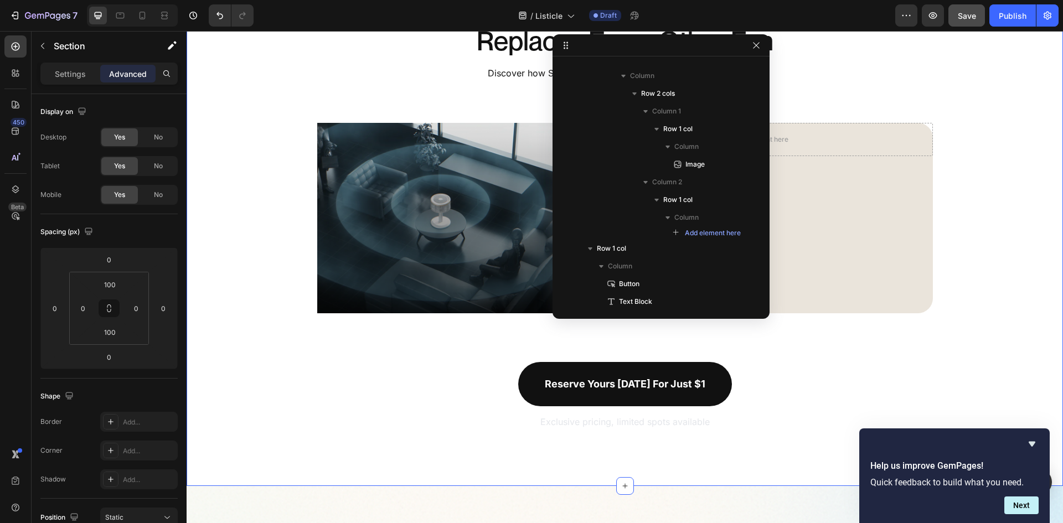
scroll to position [0, 0]
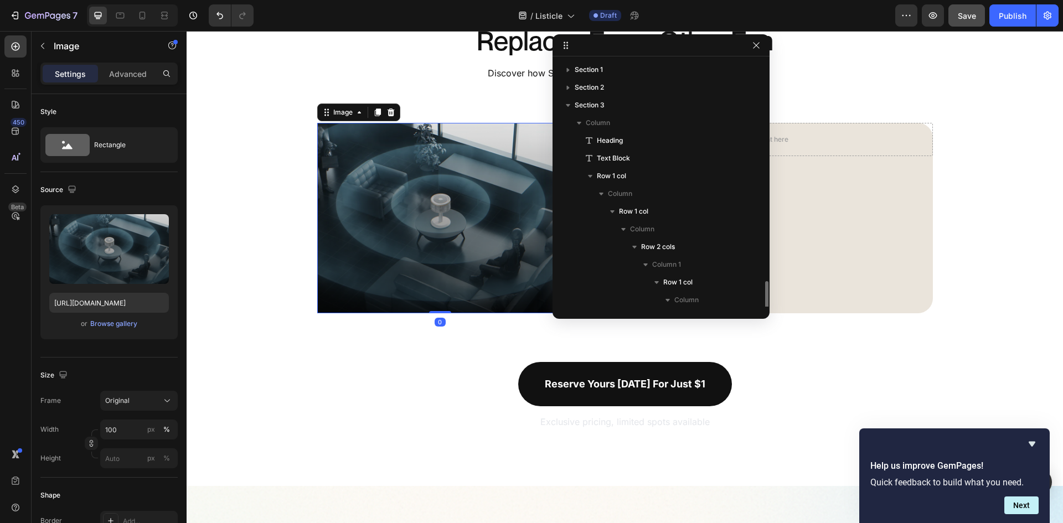
click at [487, 251] on img at bounding box center [440, 218] width 246 height 190
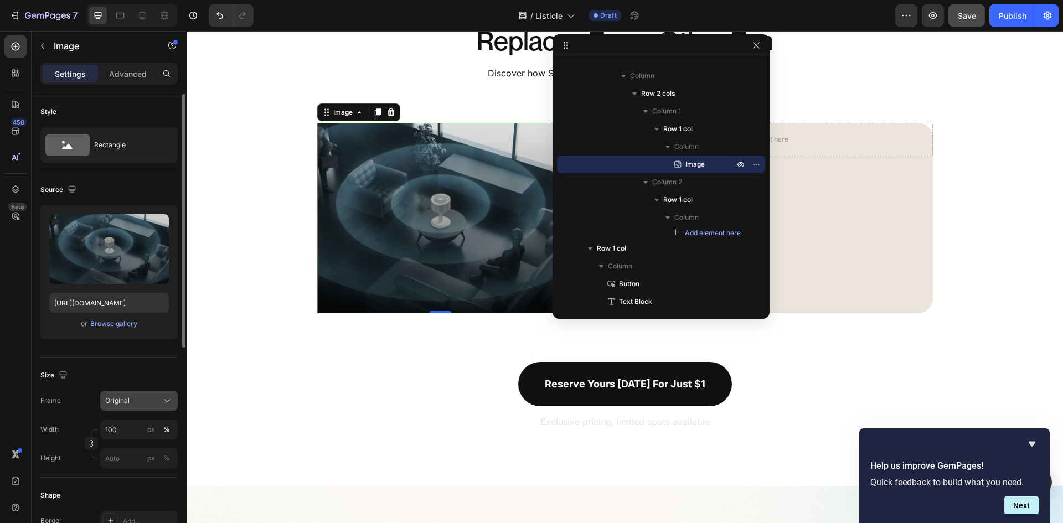
click at [153, 394] on button "Original" at bounding box center [139, 401] width 78 height 20
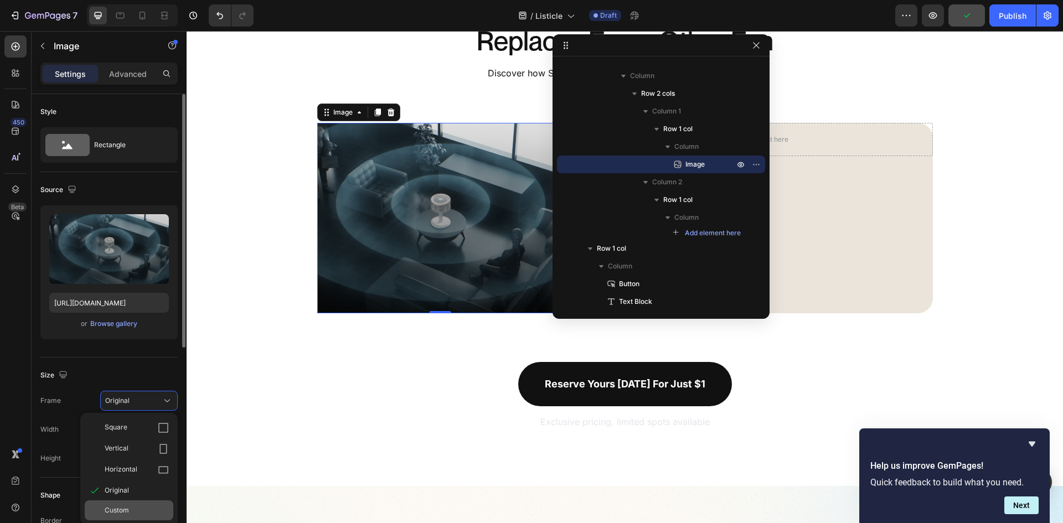
click at [123, 514] on span "Custom" at bounding box center [117, 510] width 24 height 10
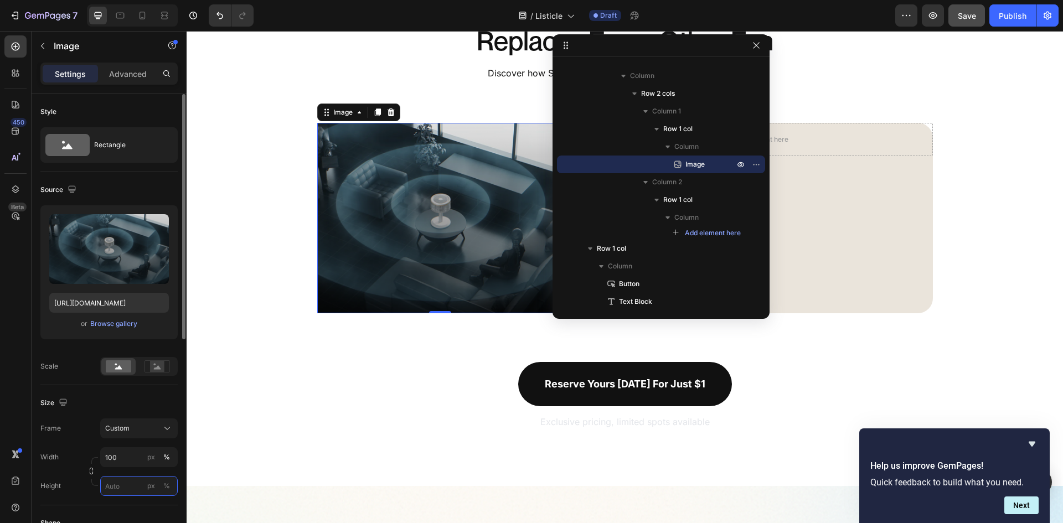
click at [122, 482] on input "px %" at bounding box center [139, 486] width 78 height 20
click at [114, 509] on span "Full" at bounding box center [110, 513] width 11 height 10
type input "100"
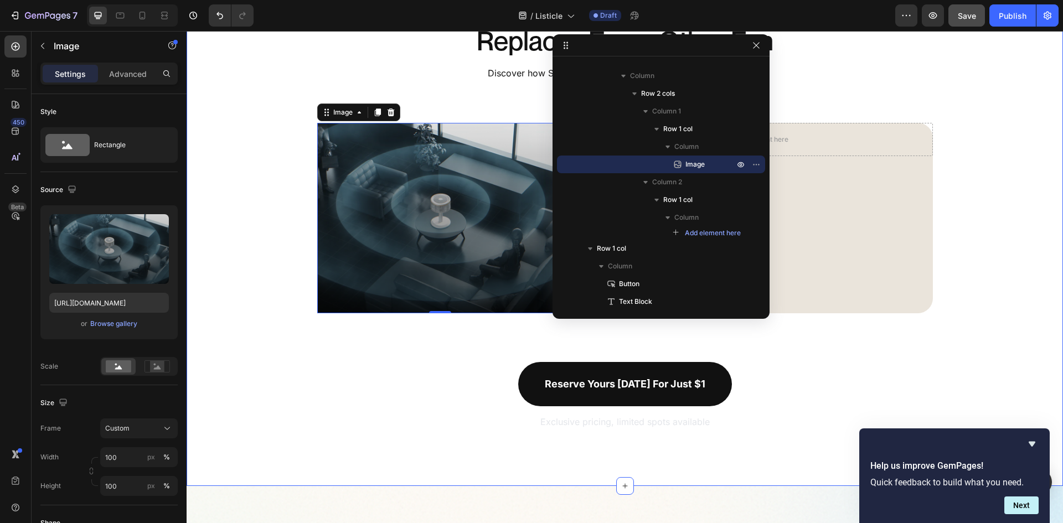
click at [931, 316] on div "5 Ways Spin360 Replaces Every Other Fan Heading Discover how Spin360 transforms…" at bounding box center [625, 211] width 876 height 439
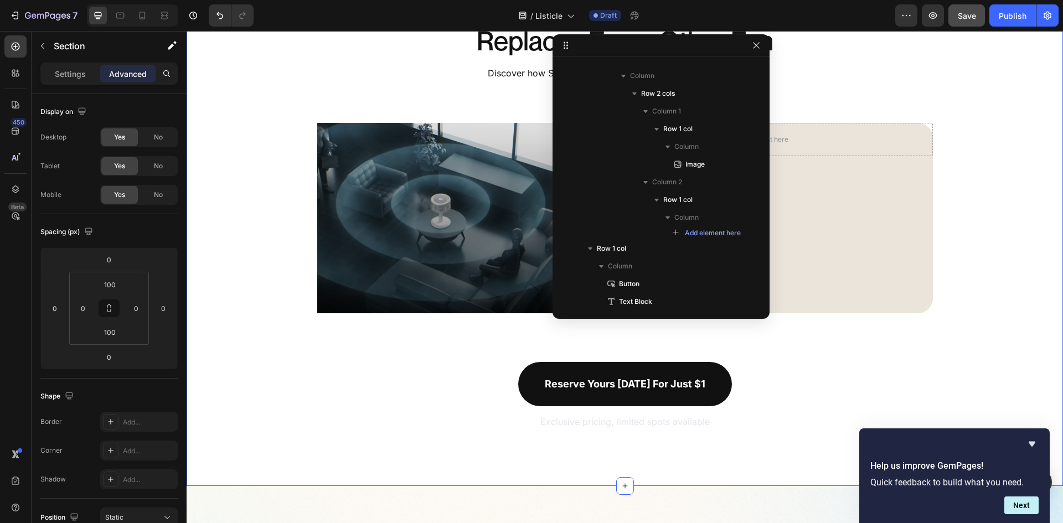
scroll to position [0, 0]
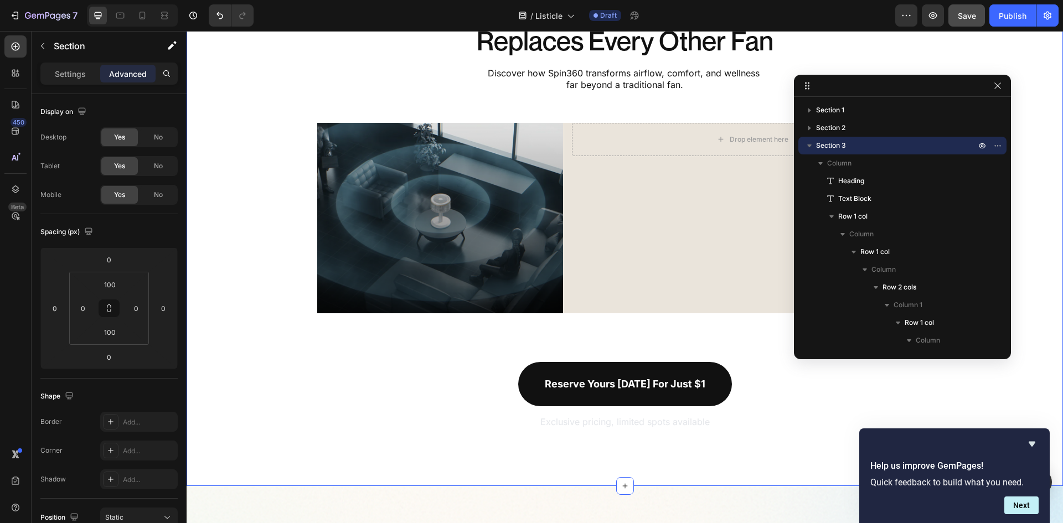
drag, startPoint x: 688, startPoint y: 43, endPoint x: 929, endPoint y: 83, distance: 244.2
click at [534, 276] on img at bounding box center [440, 218] width 246 height 190
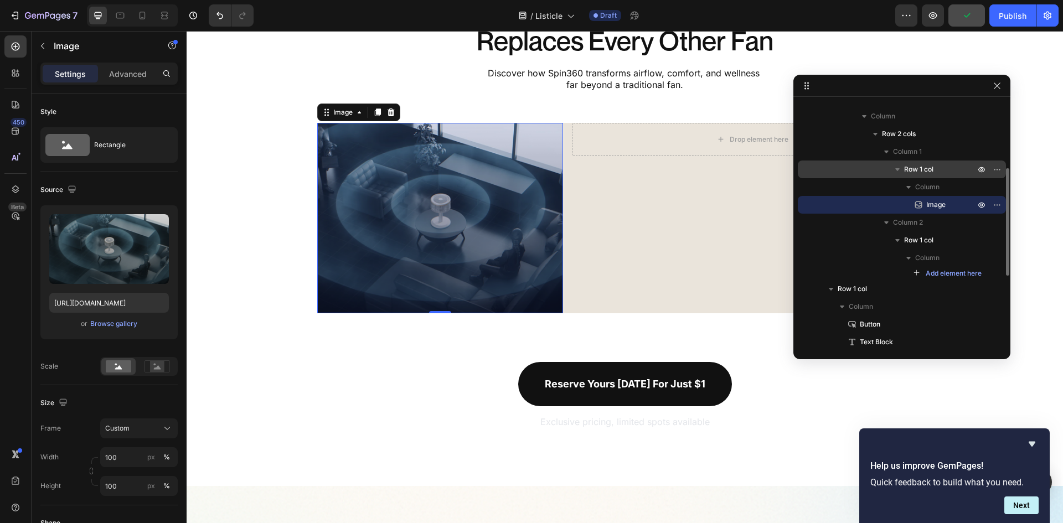
click at [941, 172] on p "Row 1 col" at bounding box center [940, 169] width 73 height 11
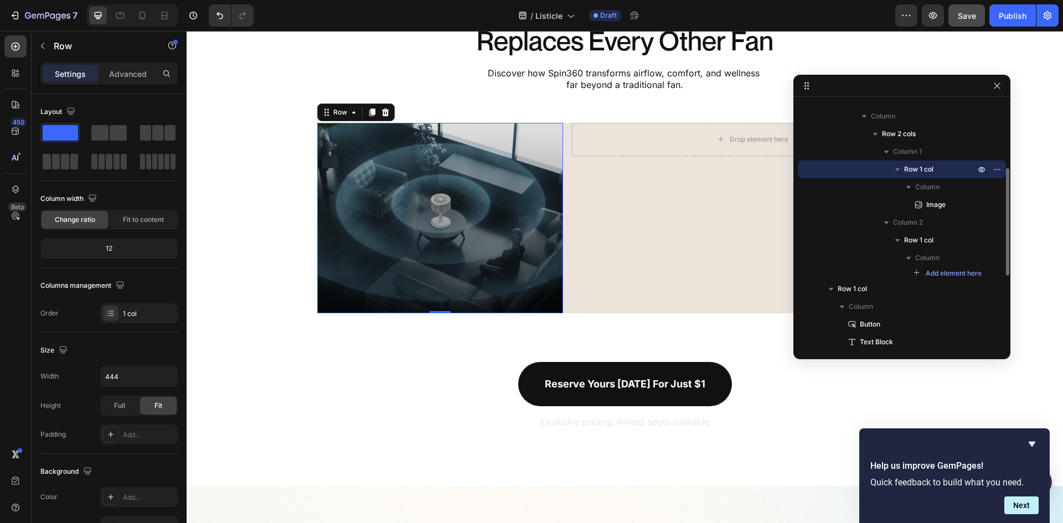
click at [936, 167] on p "Row 1 col" at bounding box center [940, 169] width 73 height 11
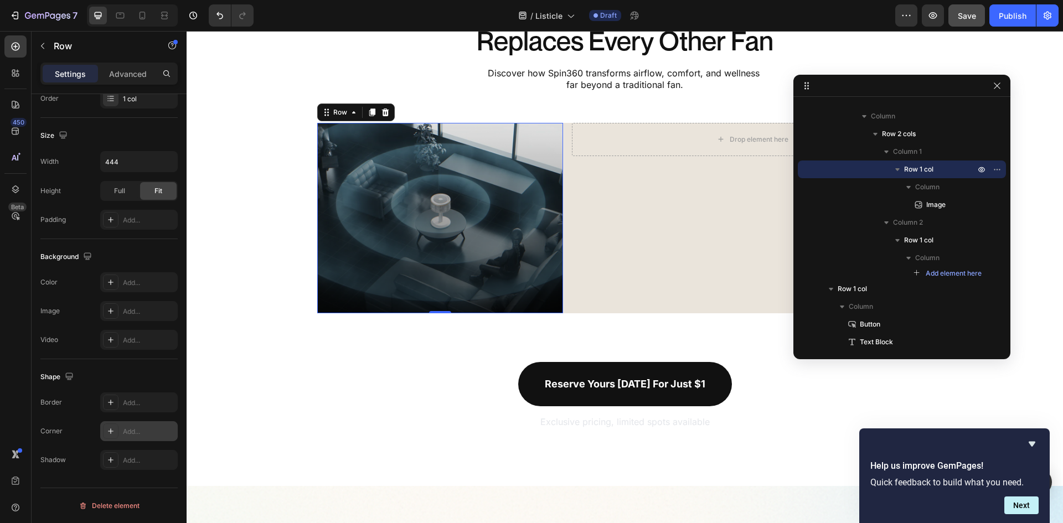
click at [137, 425] on div "Add..." at bounding box center [139, 431] width 78 height 20
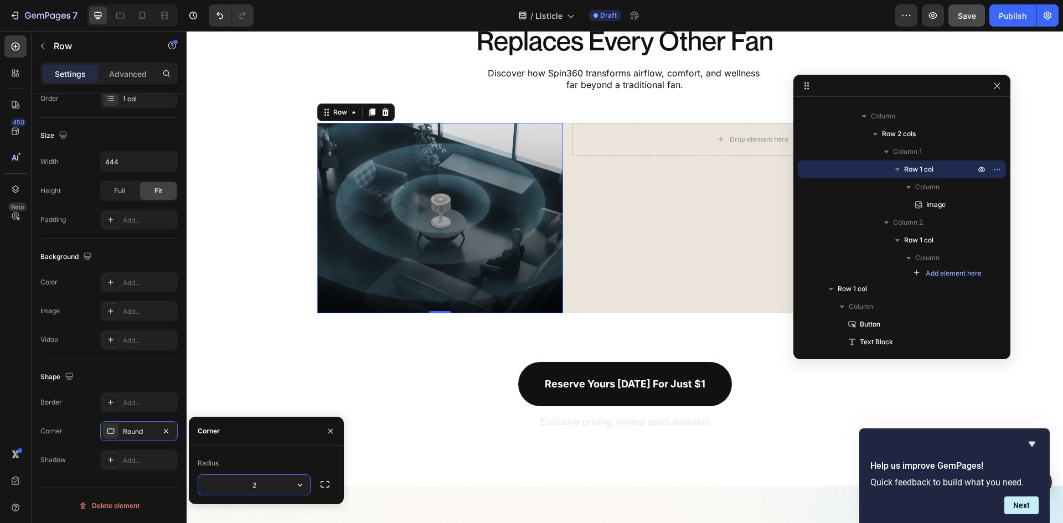
type input "27"
click at [616, 256] on div "Drop element here Row" at bounding box center [752, 218] width 361 height 190
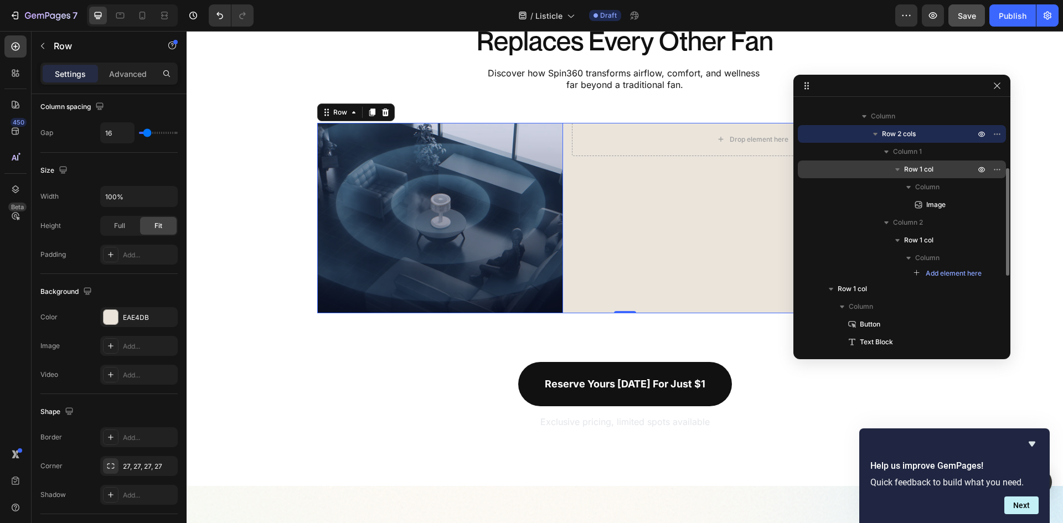
click at [925, 172] on span "Row 1 col" at bounding box center [918, 169] width 29 height 11
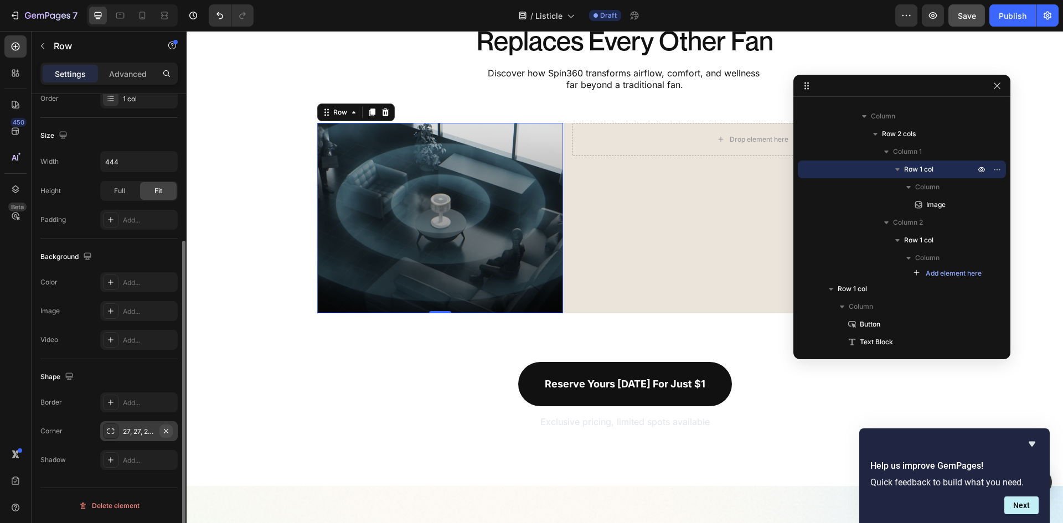
drag, startPoint x: 166, startPoint y: 431, endPoint x: 105, endPoint y: 374, distance: 83.0
click at [166, 431] on icon "button" at bounding box center [166, 430] width 4 height 4
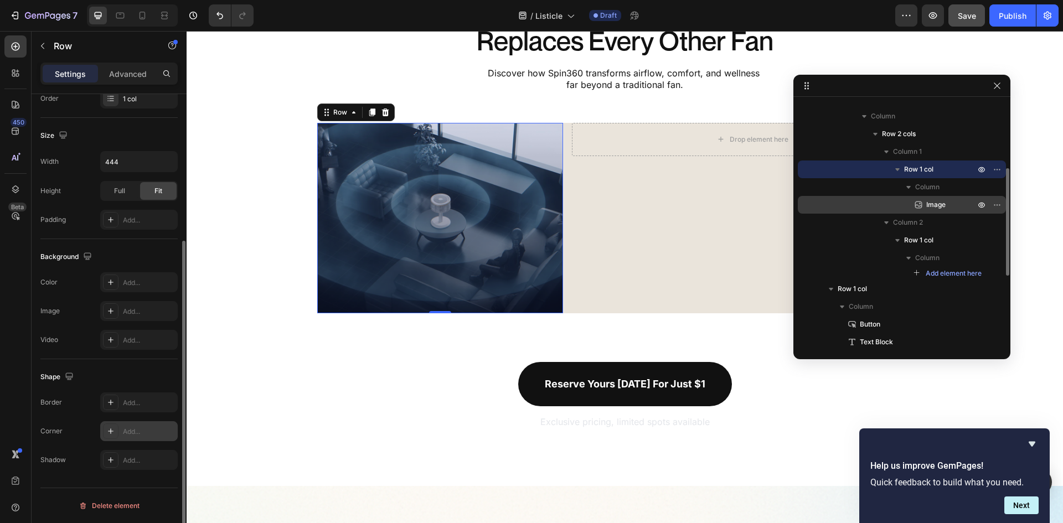
click at [934, 208] on span "Image" at bounding box center [935, 204] width 19 height 11
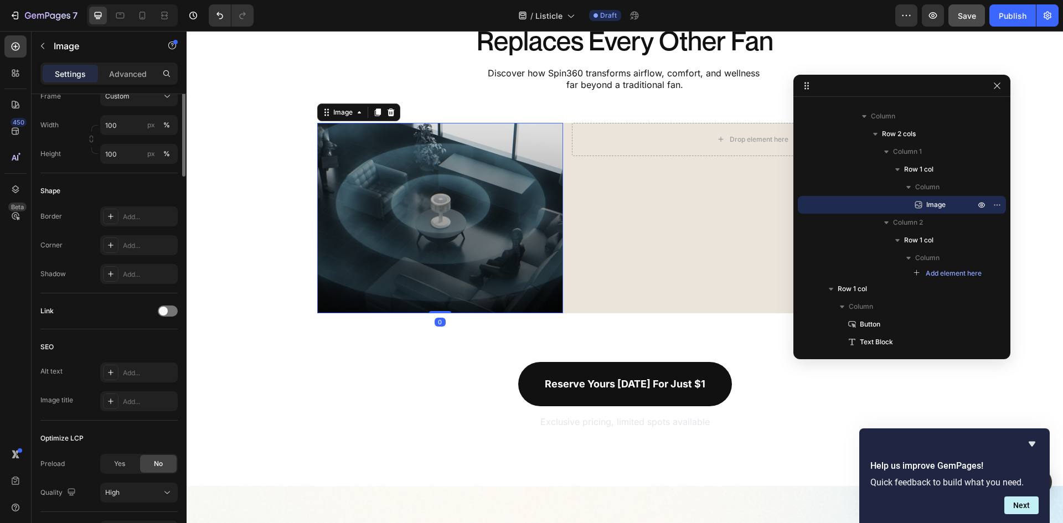
scroll to position [403, 0]
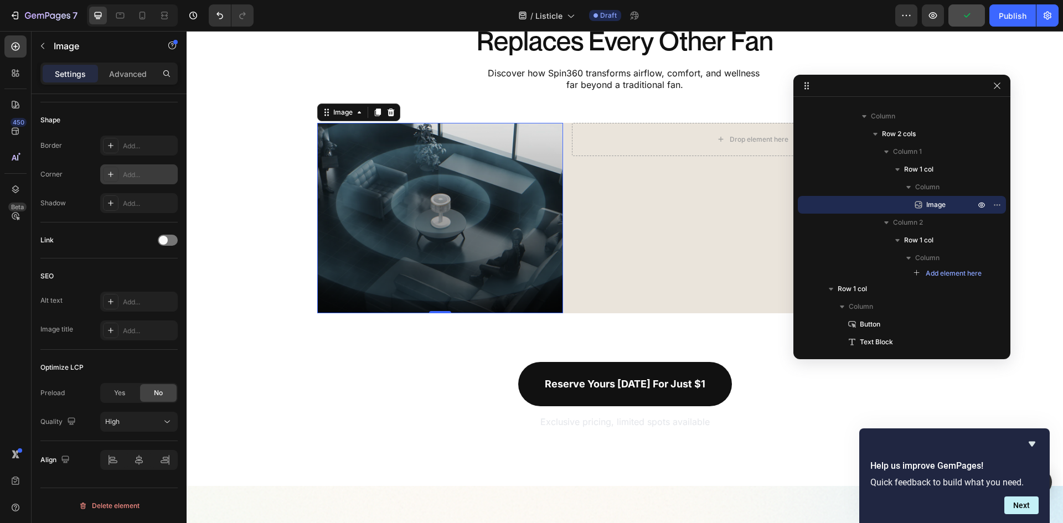
click at [141, 172] on div "Add..." at bounding box center [149, 175] width 52 height 10
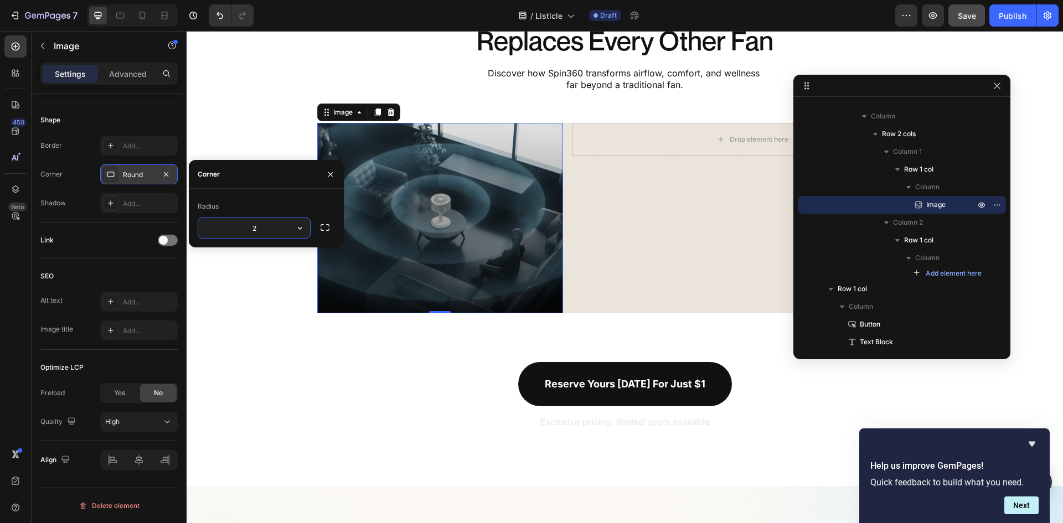
type input "27"
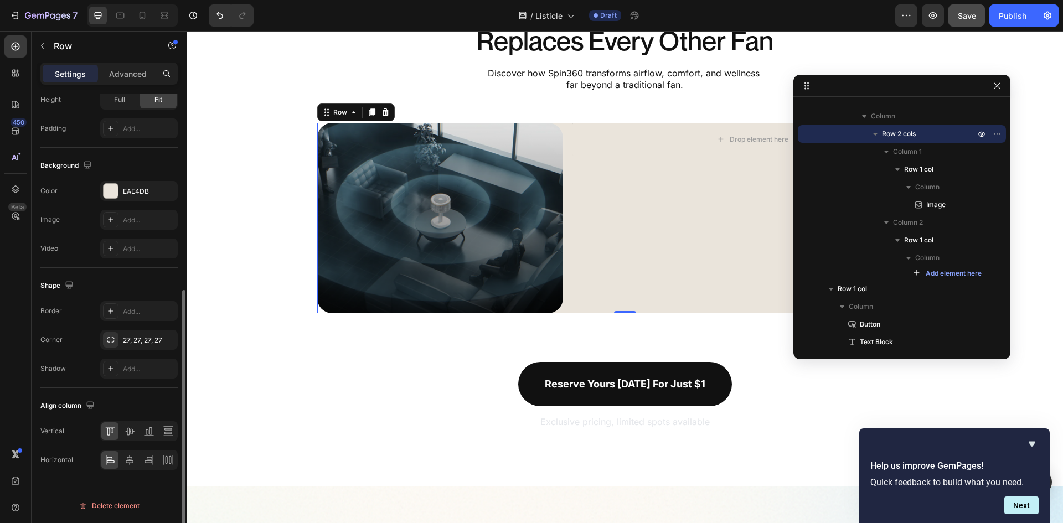
click at [690, 282] on div "Drop element here Row" at bounding box center [752, 218] width 361 height 190
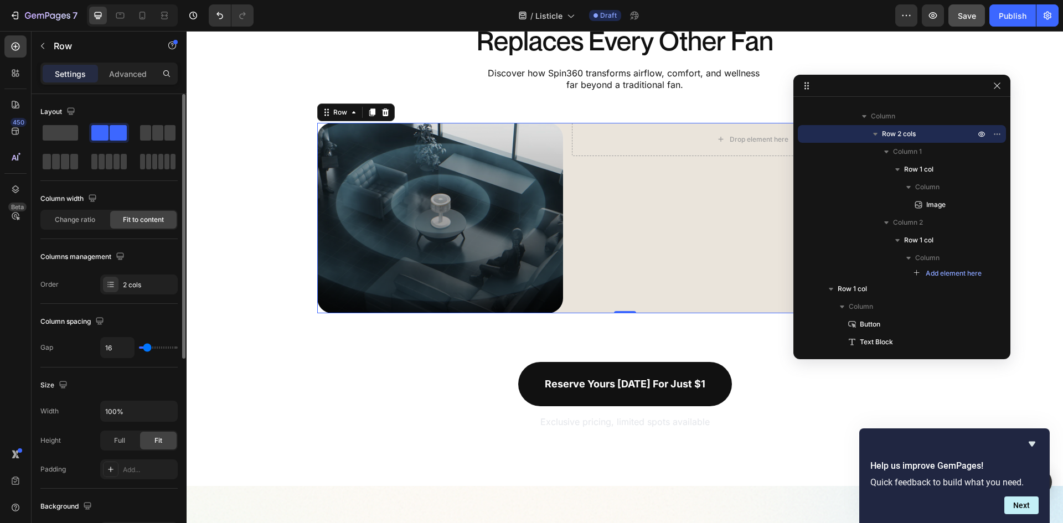
click at [690, 282] on div "Drop element here Row" at bounding box center [752, 218] width 361 height 190
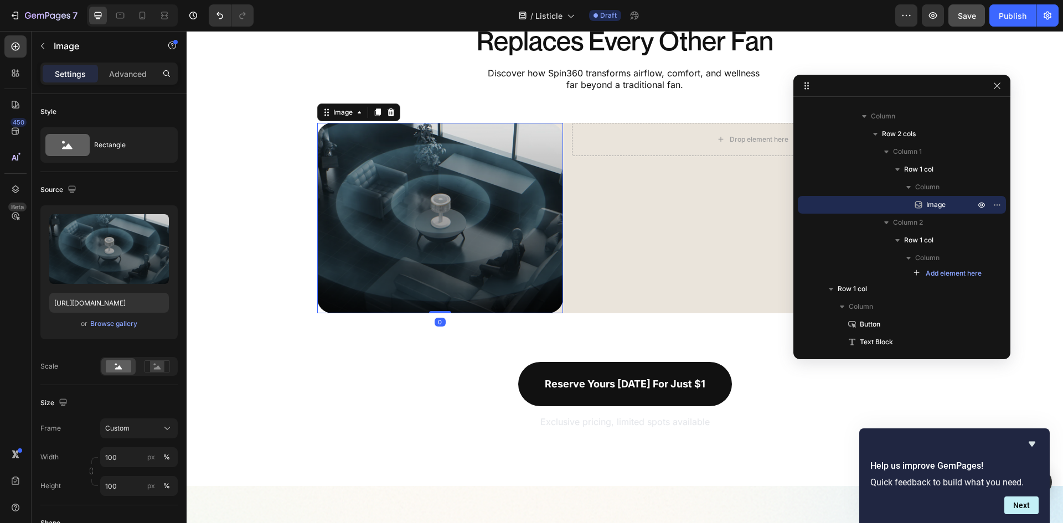
click at [505, 249] on img at bounding box center [440, 218] width 246 height 190
click at [124, 370] on rect at bounding box center [118, 366] width 25 height 12
click at [159, 429] on div "Custom" at bounding box center [139, 428] width 68 height 11
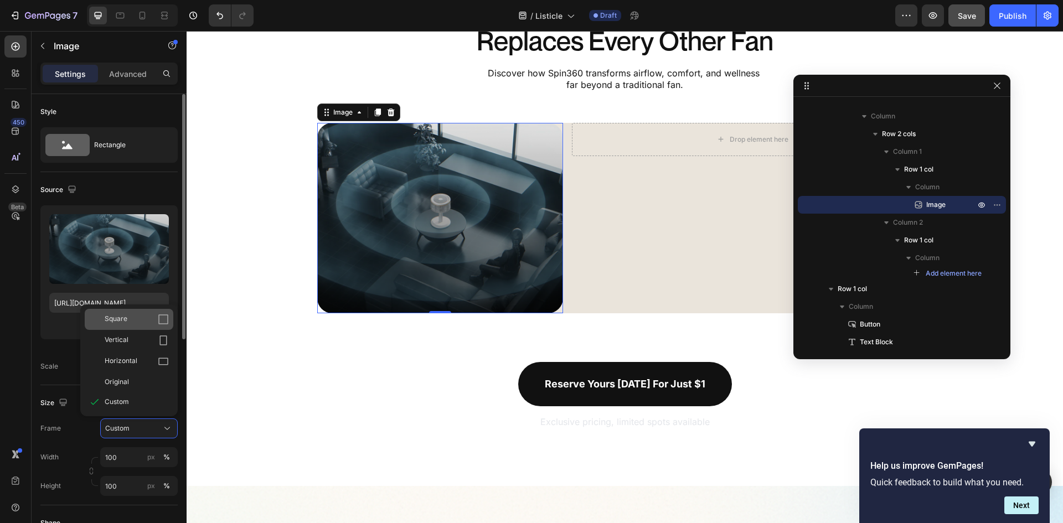
click at [165, 323] on icon at bounding box center [163, 319] width 11 height 11
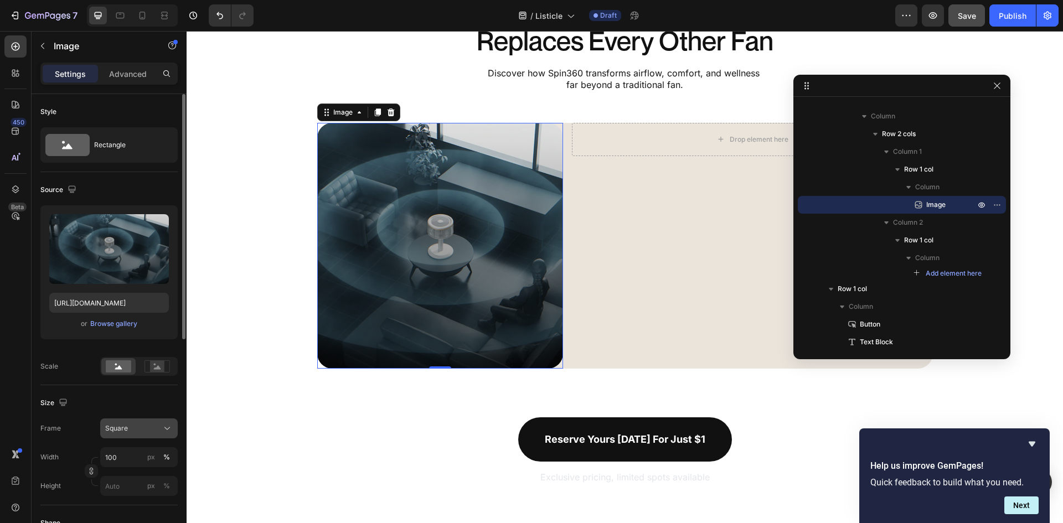
click at [165, 431] on icon at bounding box center [167, 428] width 11 height 11
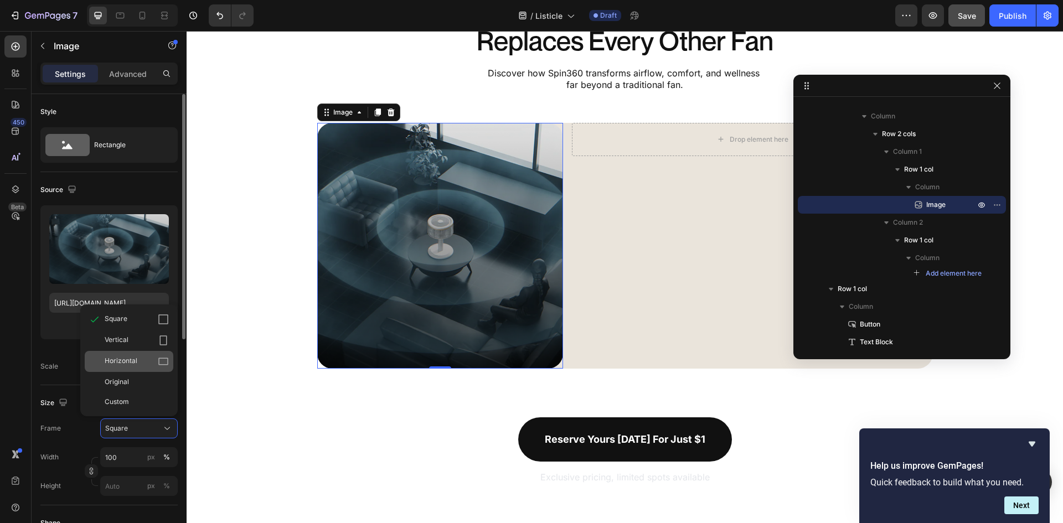
click at [146, 363] on div "Horizontal" at bounding box center [137, 361] width 64 height 11
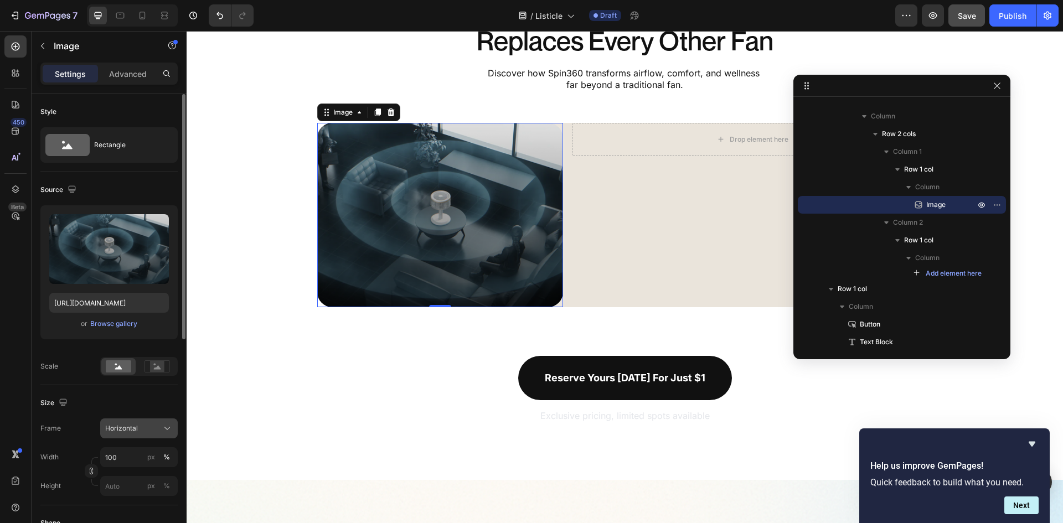
click at [164, 427] on icon at bounding box center [167, 428] width 11 height 11
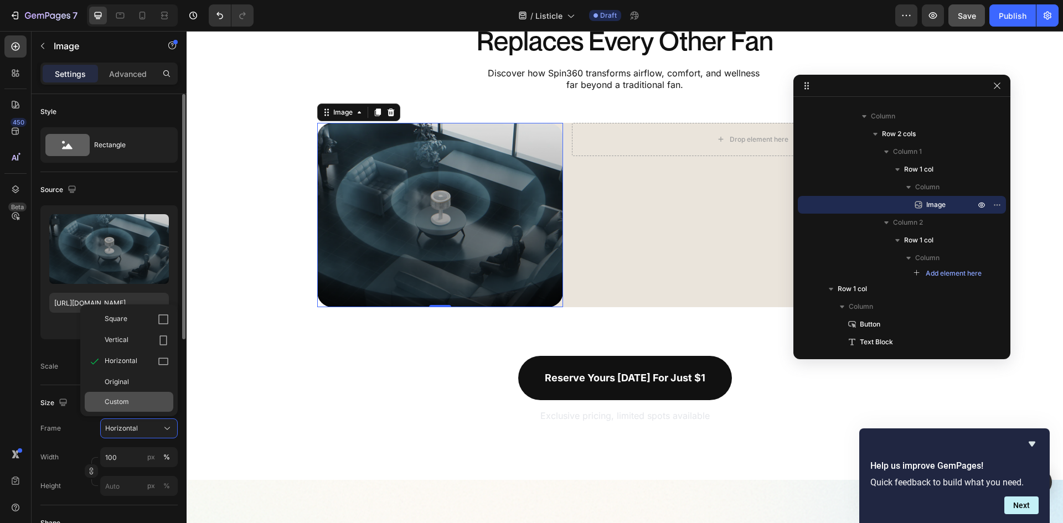
click at [142, 402] on div "Custom" at bounding box center [137, 402] width 64 height 10
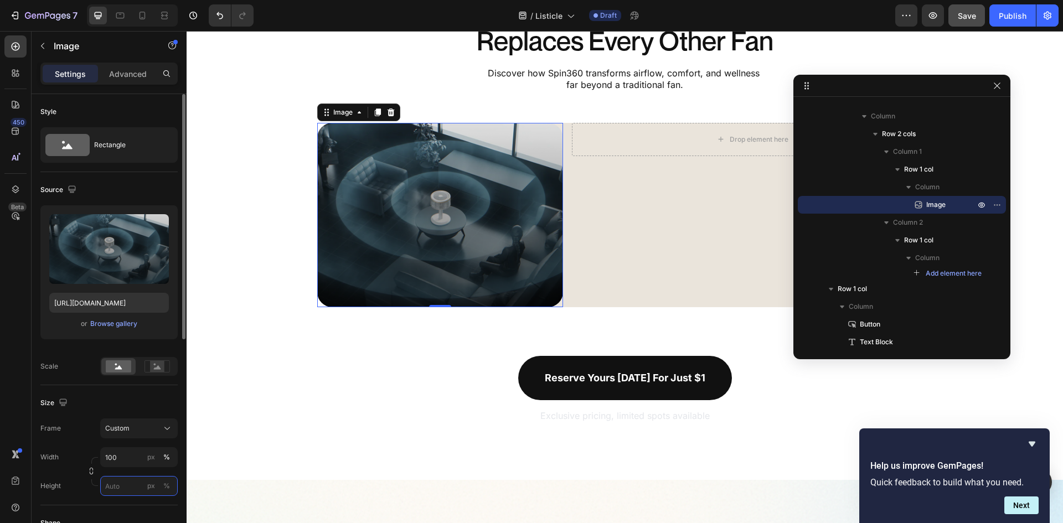
click at [124, 482] on input "px %" at bounding box center [139, 486] width 78 height 20
click at [115, 511] on span "Full" at bounding box center [110, 513] width 11 height 10
type input "100"
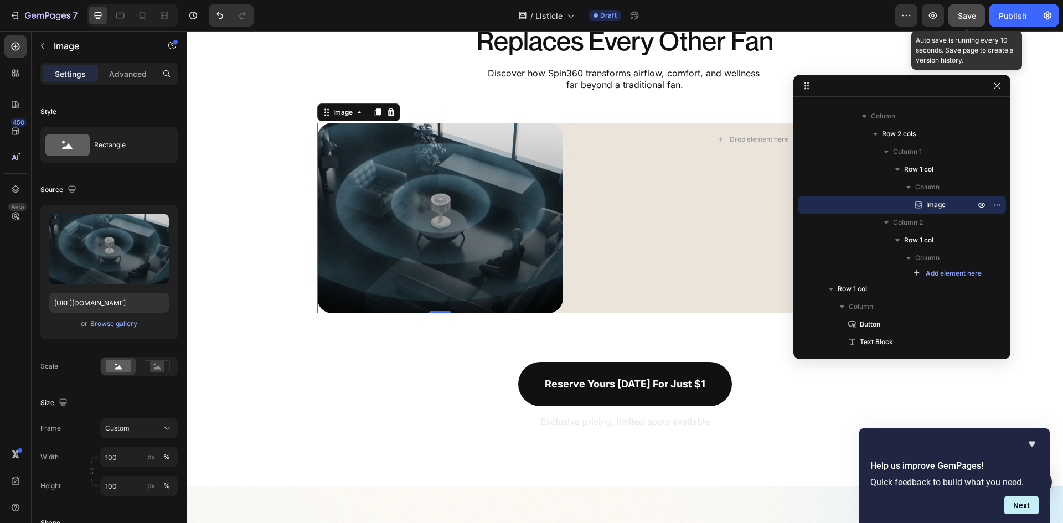
click at [963, 12] on span "Save" at bounding box center [967, 15] width 18 height 9
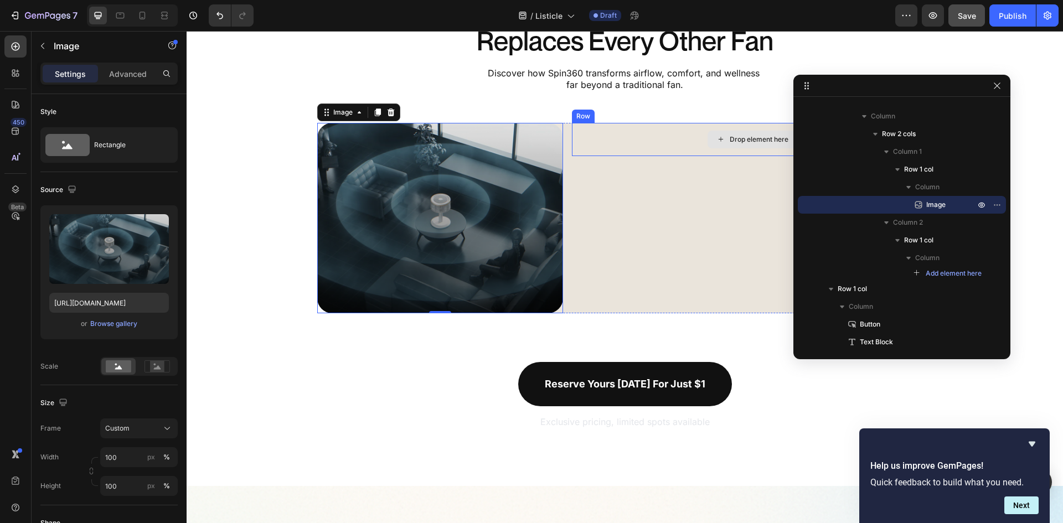
click at [587, 147] on div "Drop element here" at bounding box center [752, 139] width 361 height 33
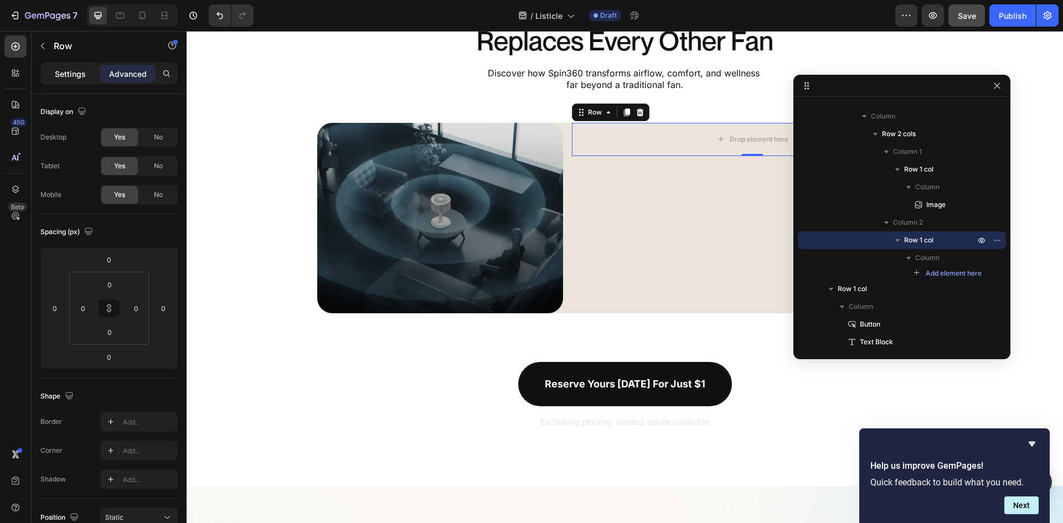
click at [58, 66] on div "Settings" at bounding box center [70, 74] width 55 height 18
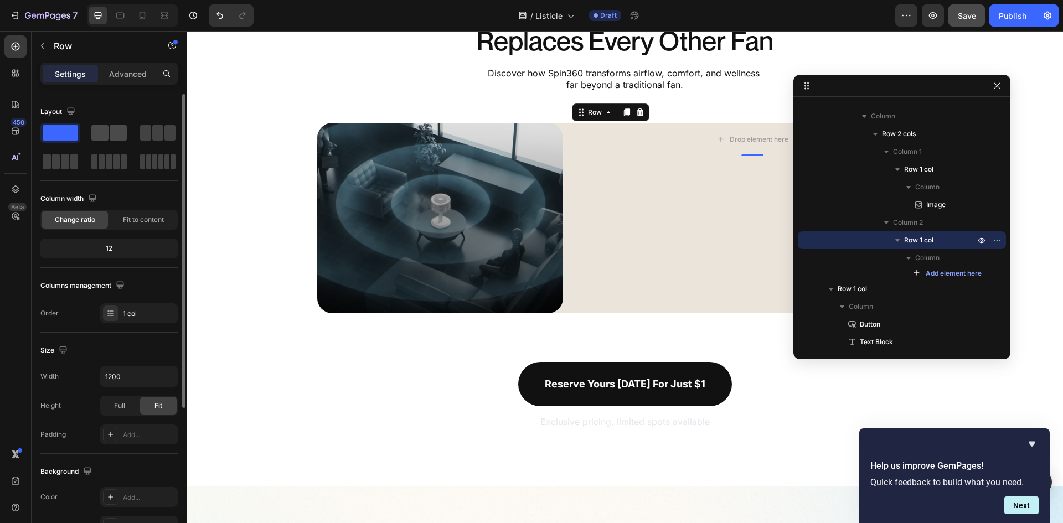
drag, startPoint x: 109, startPoint y: 129, endPoint x: 128, endPoint y: 125, distance: 19.3
click at [129, 125] on div at bounding box center [108, 147] width 137 height 49
click at [49, 41] on button "button" at bounding box center [43, 46] width 18 height 18
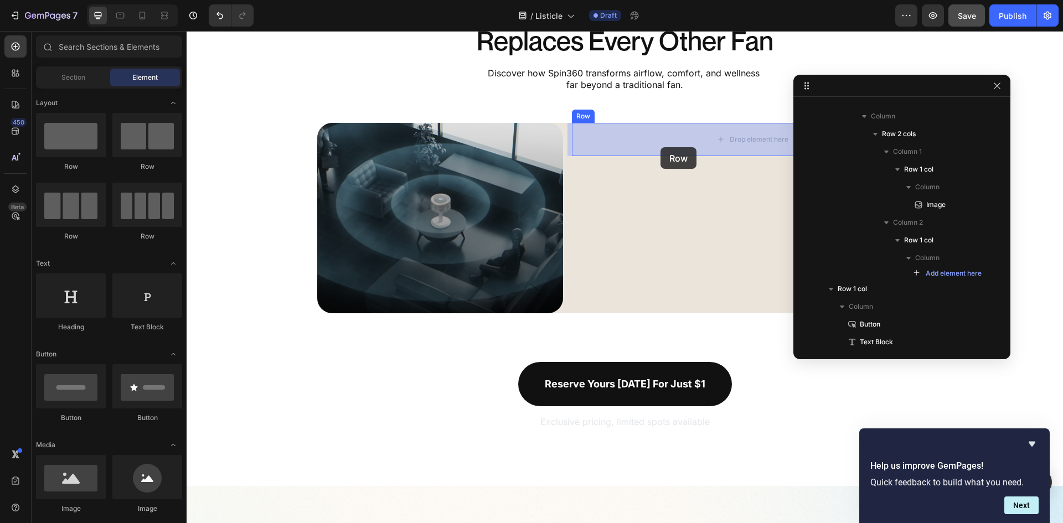
drag, startPoint x: 326, startPoint y: 156, endPoint x: 660, endPoint y: 147, distance: 335.1
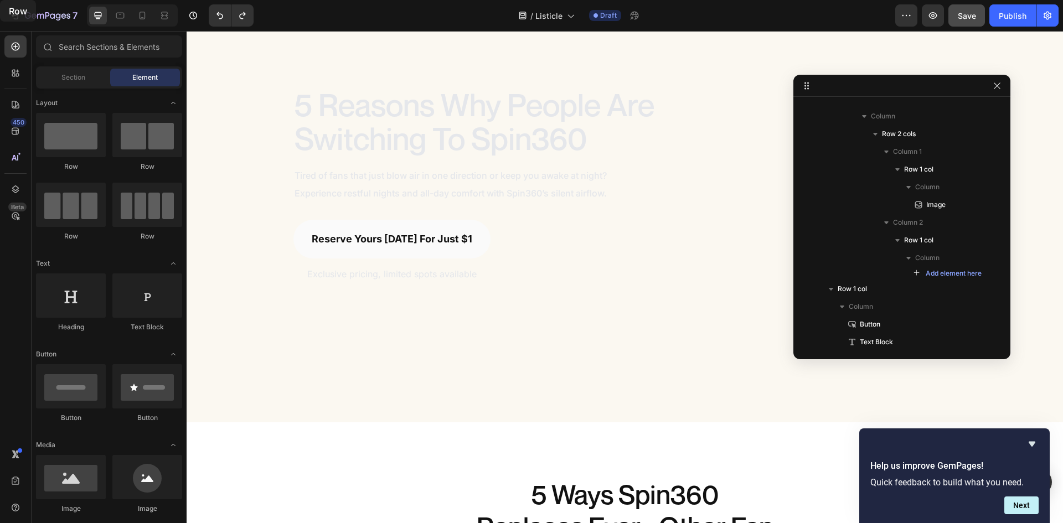
drag, startPoint x: 57, startPoint y: 141, endPoint x: 0, endPoint y: -48, distance: 197.2
click at [0, 0] on html "7 Version history / Listicle Draft Preview Save Publish 450 Beta Sections(18) E…" at bounding box center [531, 0] width 1063 height 0
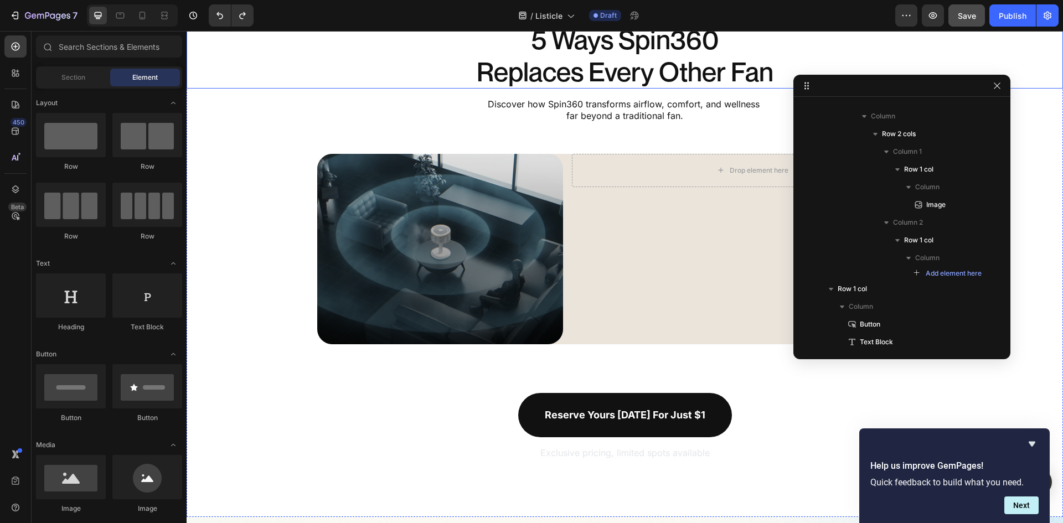
scroll to position [510, 0]
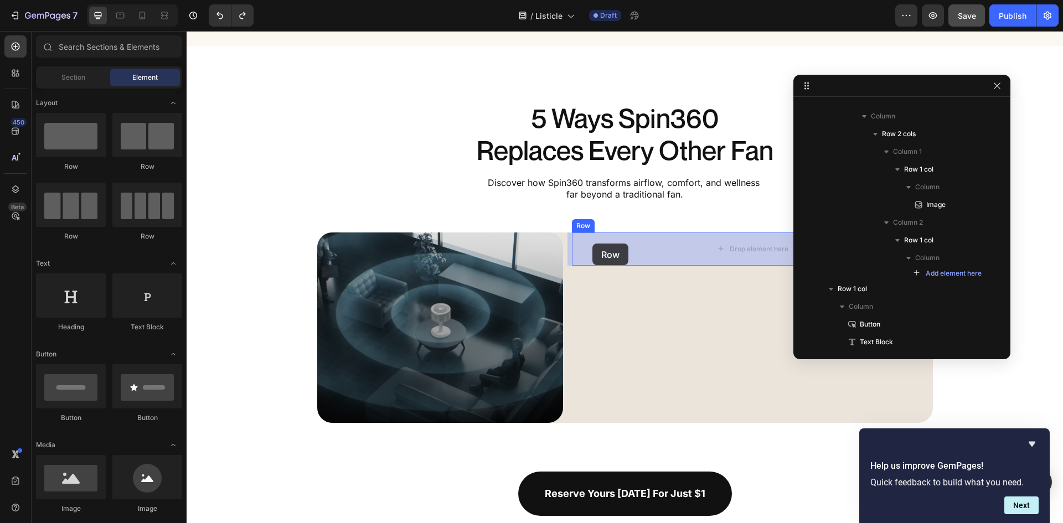
drag, startPoint x: 256, startPoint y: 171, endPoint x: 592, endPoint y: 244, distance: 344.3
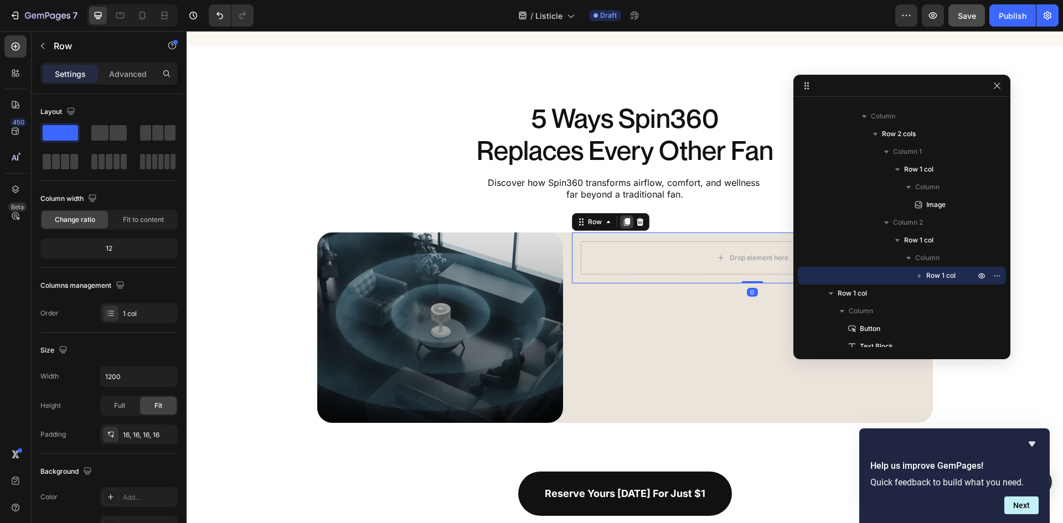
click at [622, 222] on icon at bounding box center [626, 222] width 9 height 9
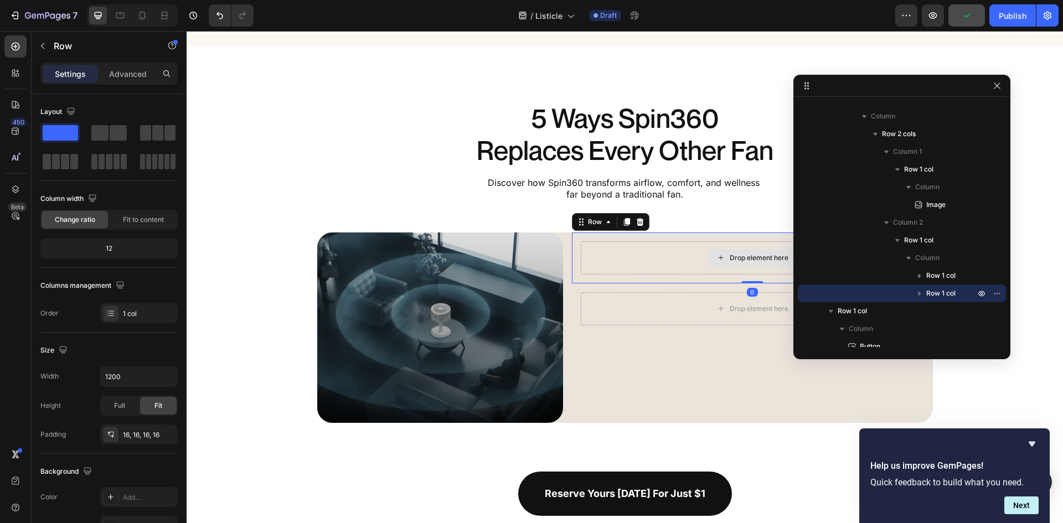
click at [701, 260] on div "Drop element here" at bounding box center [752, 257] width 343 height 33
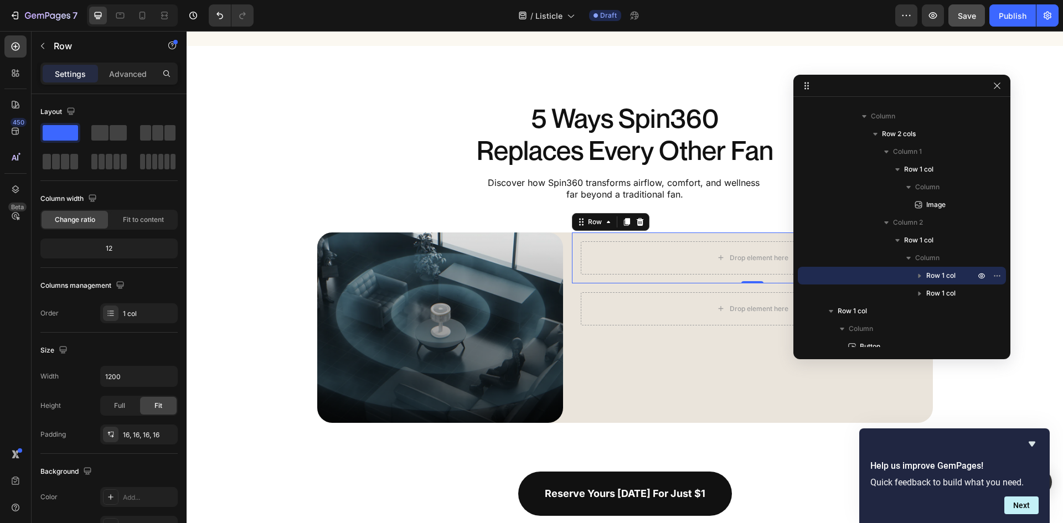
click at [572, 262] on div "Drop element here Row 0" at bounding box center [752, 258] width 361 height 51
click at [170, 380] on icon "button" at bounding box center [167, 376] width 11 height 11
click at [140, 421] on p "Full 100%" at bounding box center [136, 426] width 63 height 10
type input "100%"
click at [575, 305] on div "Drop element here Row 0" at bounding box center [752, 308] width 361 height 51
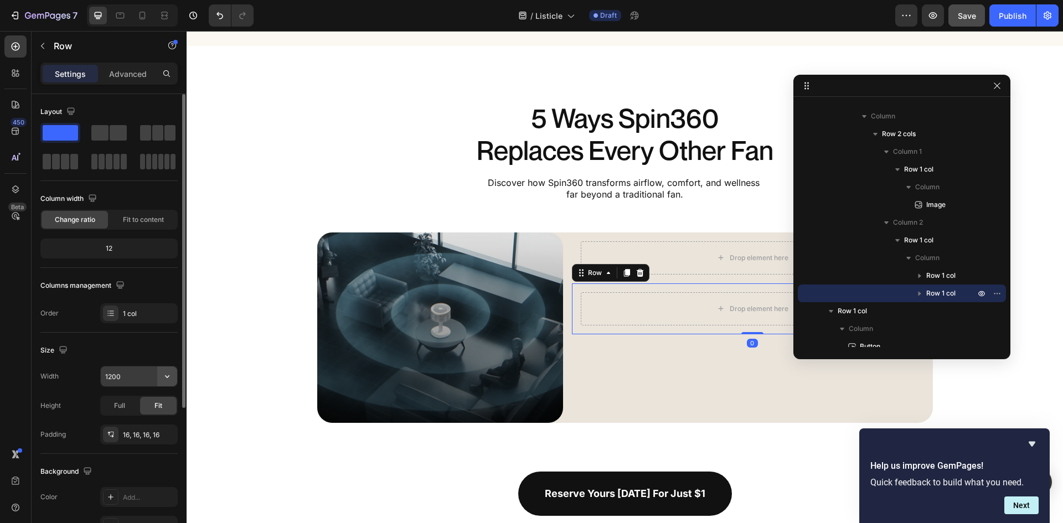
click at [172, 380] on icon "button" at bounding box center [167, 376] width 11 height 11
click at [135, 419] on div "Full 100%" at bounding box center [127, 425] width 91 height 21
type input "100%"
click at [572, 249] on div "Drop element here Row" at bounding box center [752, 258] width 361 height 51
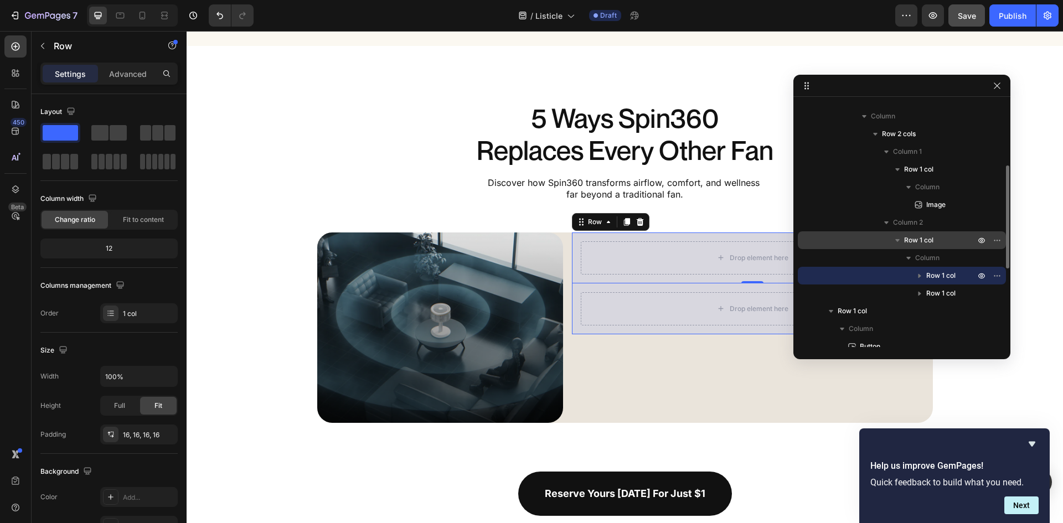
click at [926, 242] on span "Row 1 col" at bounding box center [918, 240] width 29 height 11
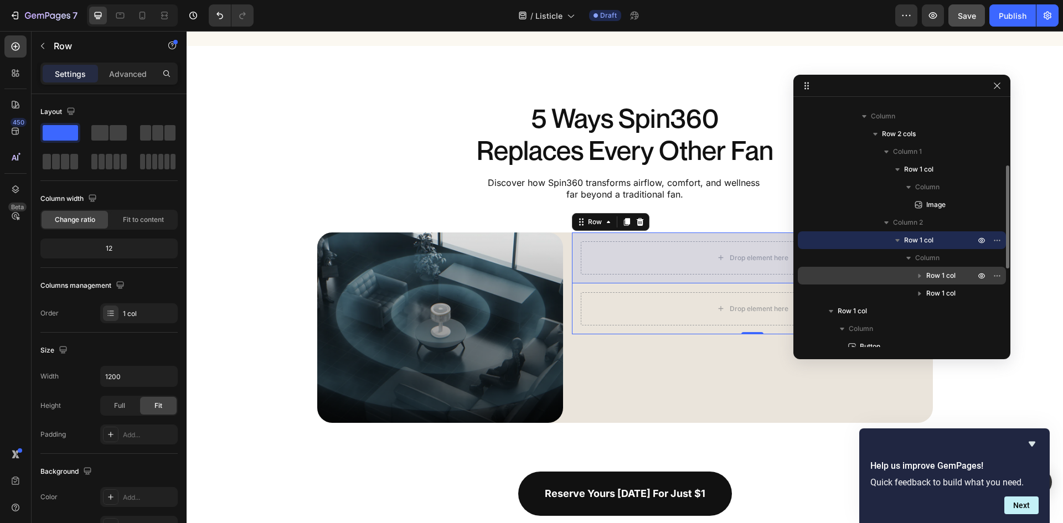
click at [934, 275] on span "Row 1 col" at bounding box center [940, 275] width 29 height 11
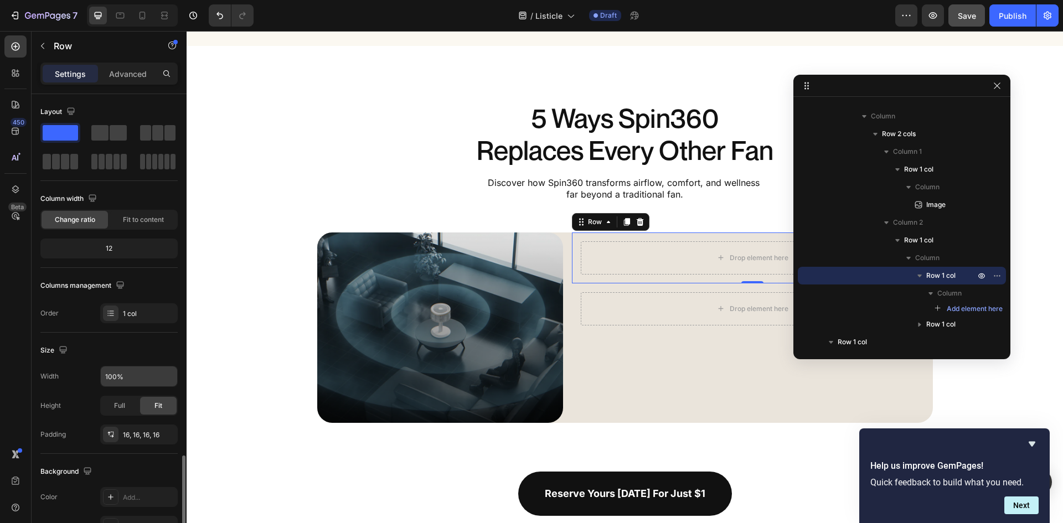
scroll to position [215, 0]
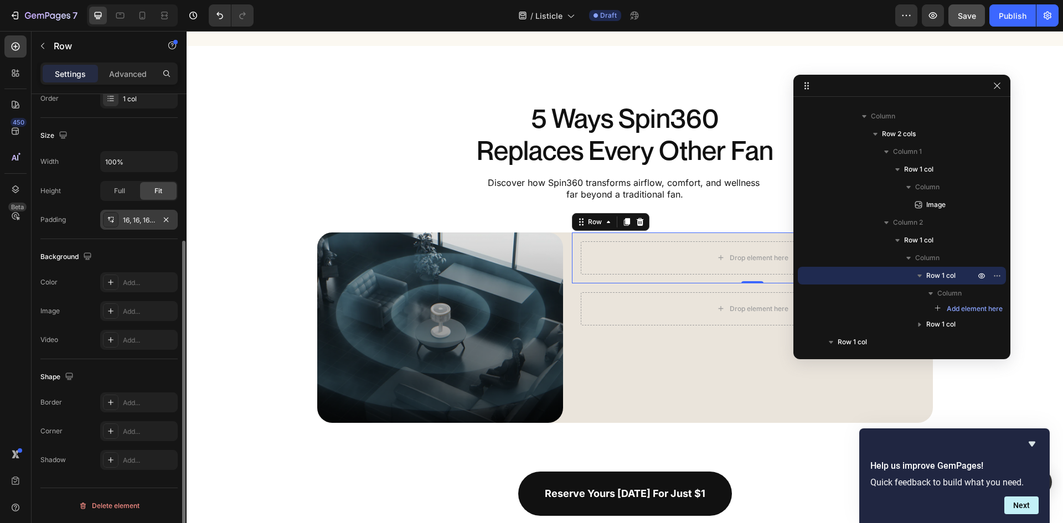
click at [137, 225] on div "16, 16, 16, 16" at bounding box center [139, 220] width 78 height 20
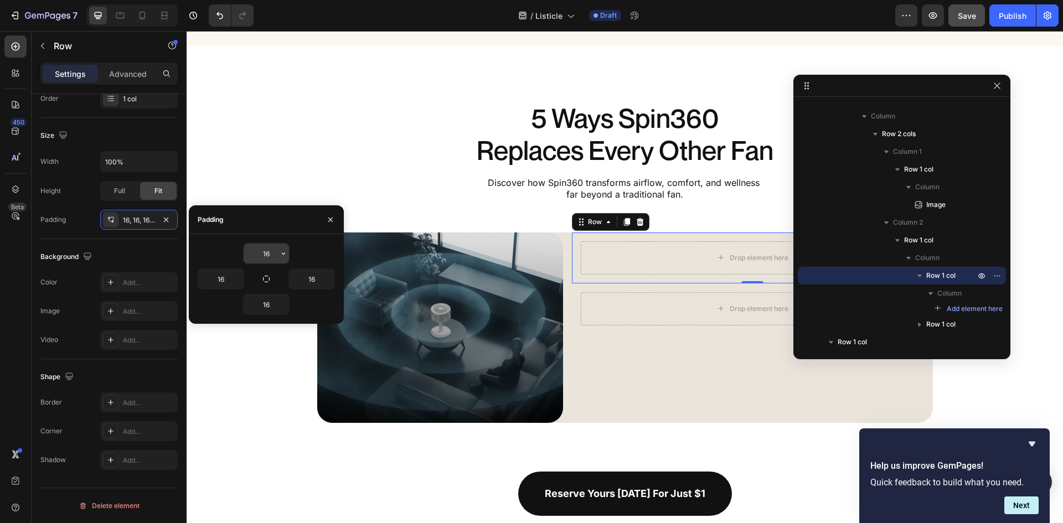
click at [276, 252] on input "16" at bounding box center [266, 254] width 45 height 20
type input "0"
click at [267, 278] on icon "button" at bounding box center [266, 279] width 9 height 9
type input "0"
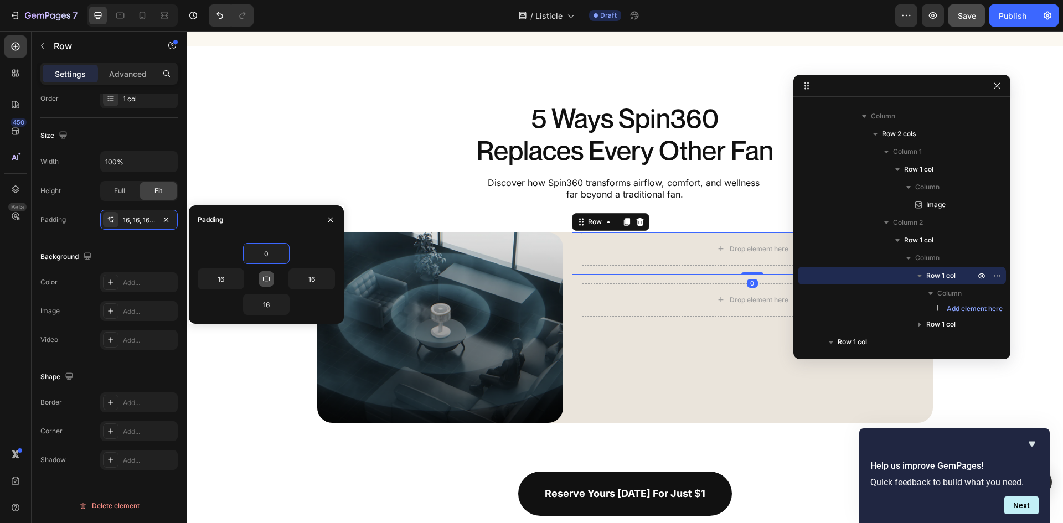
type input "0"
click at [572, 289] on div "Drop element here Row" at bounding box center [752, 291] width 361 height 51
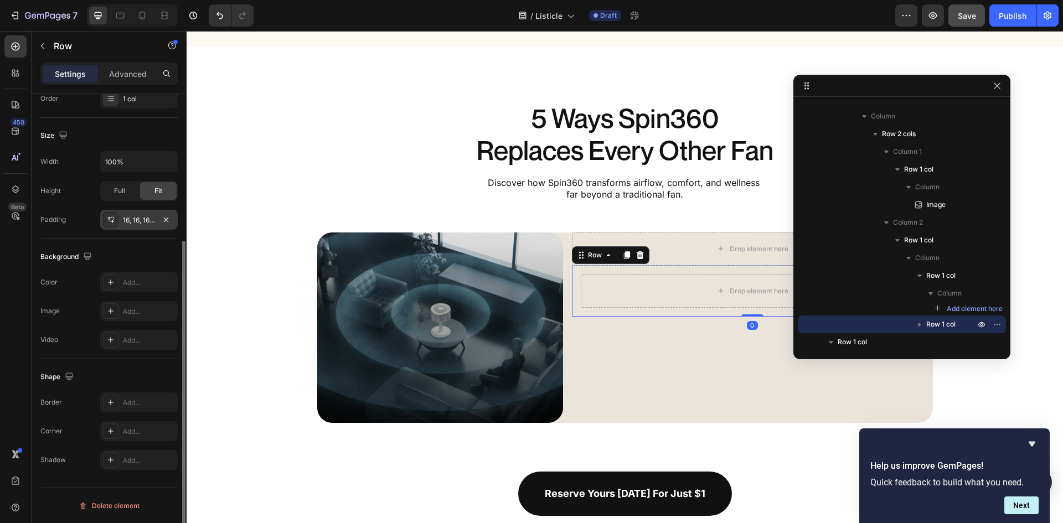
click at [141, 225] on div "16, 16, 16, 16" at bounding box center [139, 220] width 32 height 10
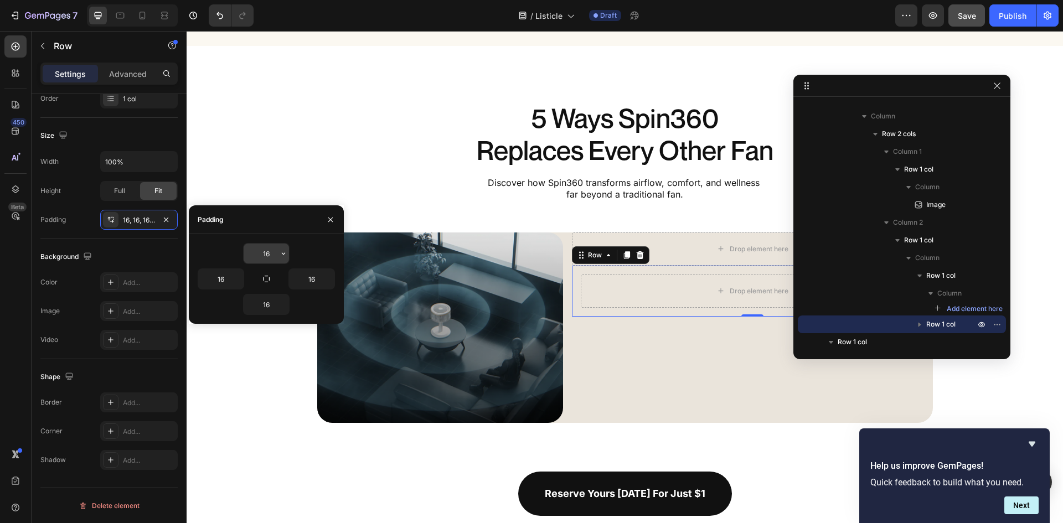
click at [265, 259] on input "16" at bounding box center [266, 254] width 45 height 20
type input "0"
click at [270, 278] on icon "button" at bounding box center [266, 279] width 9 height 9
type input "0"
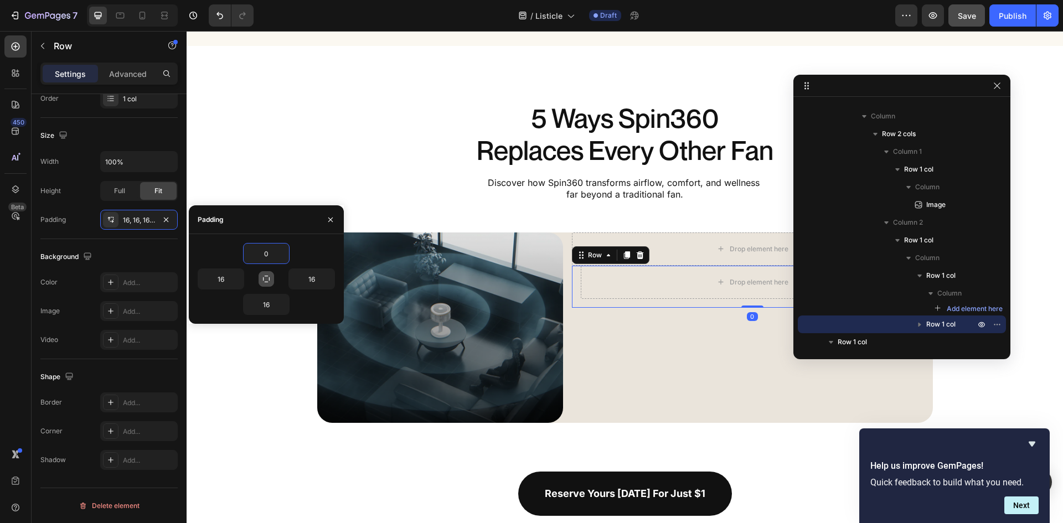
type input "0"
click at [649, 249] on div "Drop element here" at bounding box center [752, 249] width 361 height 33
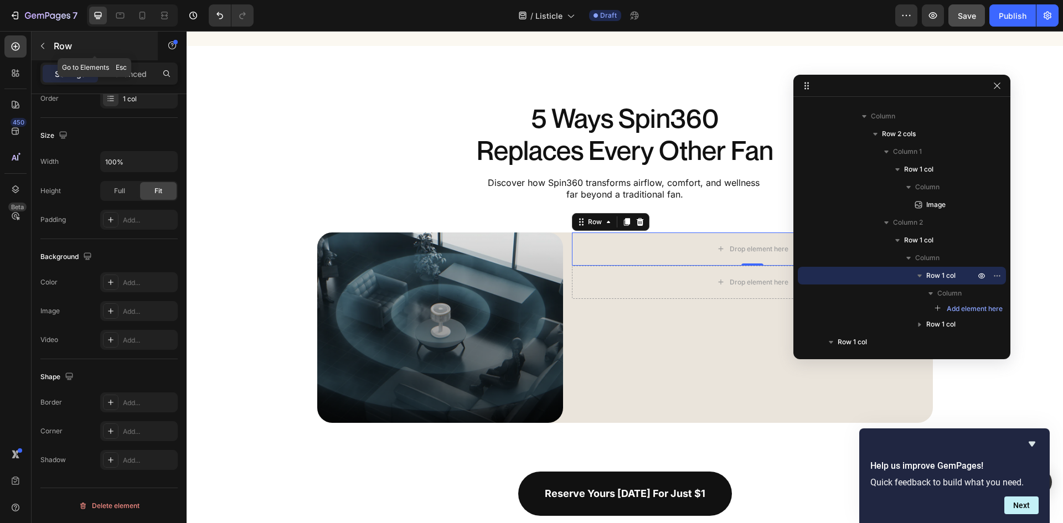
click at [33, 44] on div "Row" at bounding box center [95, 46] width 126 height 29
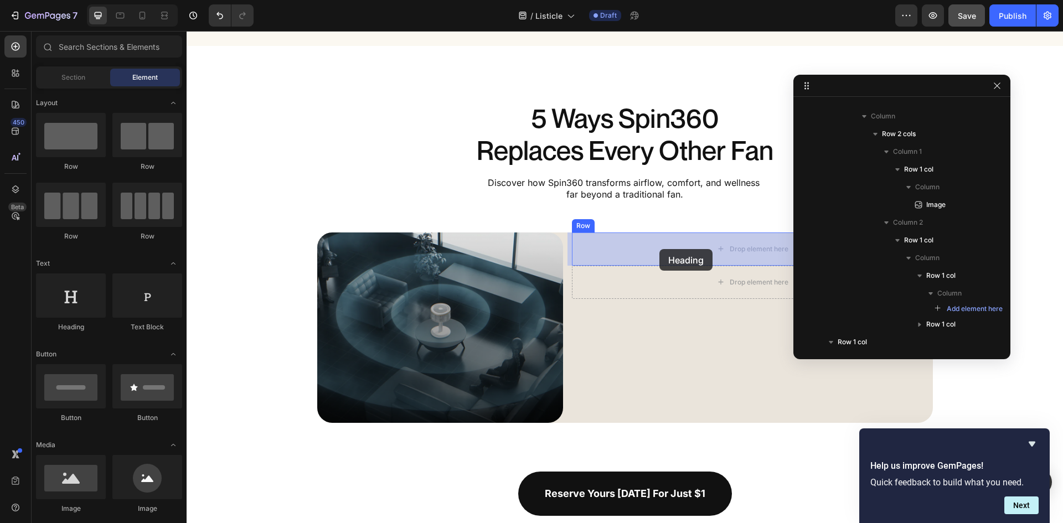
drag, startPoint x: 256, startPoint y: 334, endPoint x: 659, endPoint y: 249, distance: 411.9
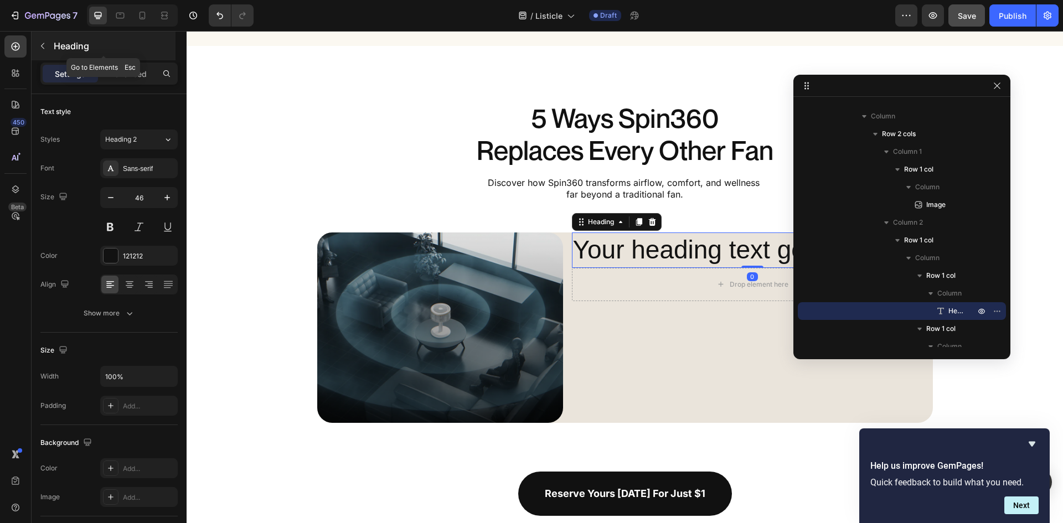
click at [53, 51] on div "Heading" at bounding box center [104, 46] width 144 height 29
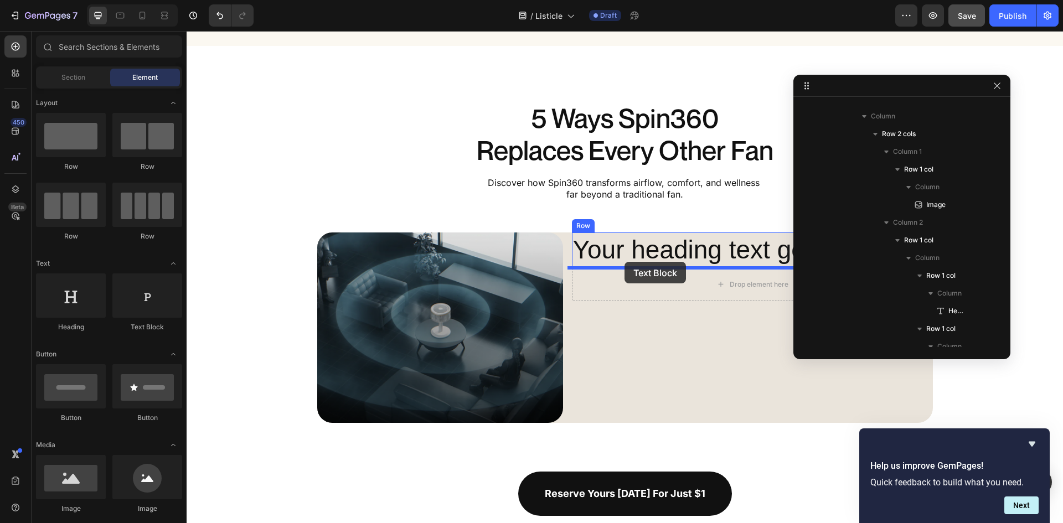
drag, startPoint x: 342, startPoint y: 366, endPoint x: 624, endPoint y: 262, distance: 301.6
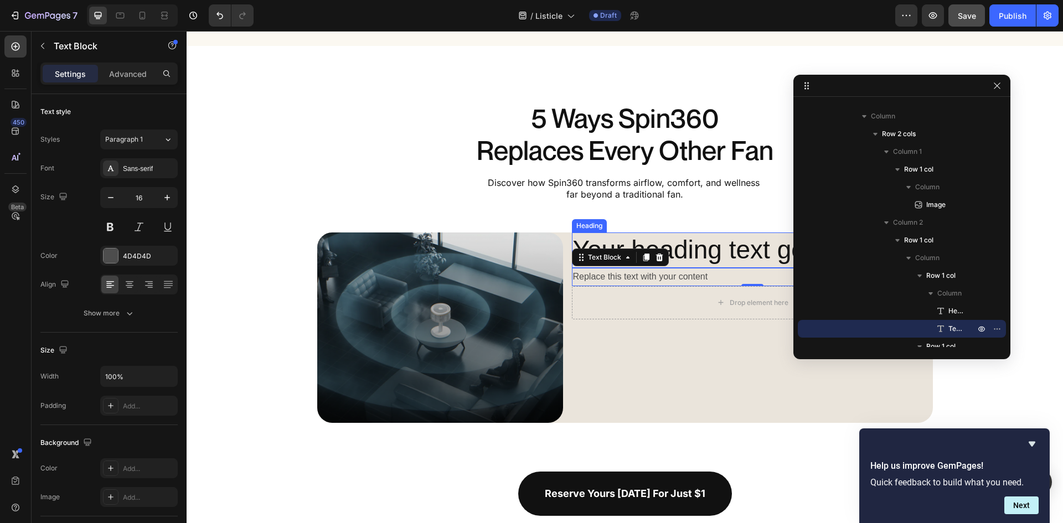
click at [714, 256] on h2 "Your heading text goes here" at bounding box center [752, 250] width 361 height 35
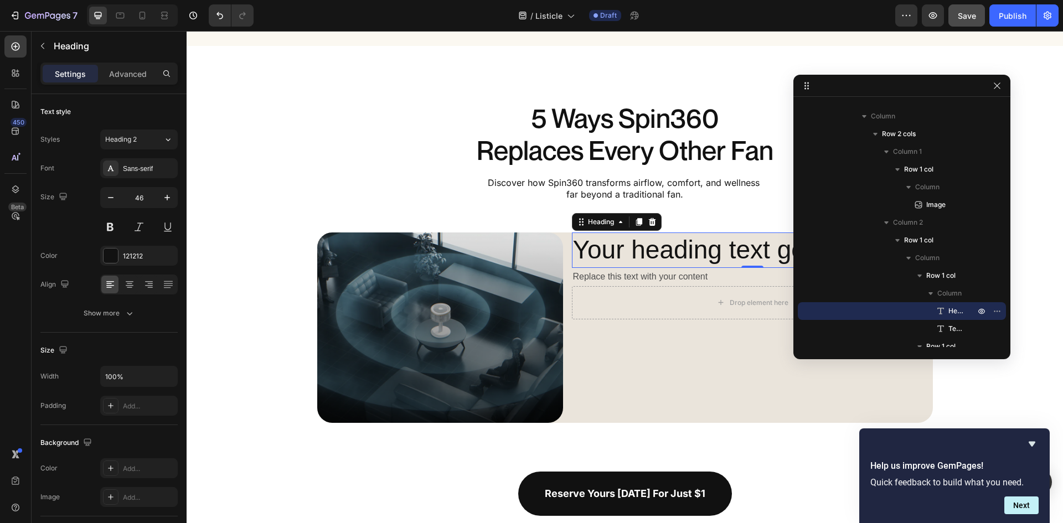
click at [698, 251] on h2 "Your heading text goes here" at bounding box center [752, 250] width 361 height 35
click at [680, 255] on p "Your heading text goes here" at bounding box center [752, 250] width 359 height 33
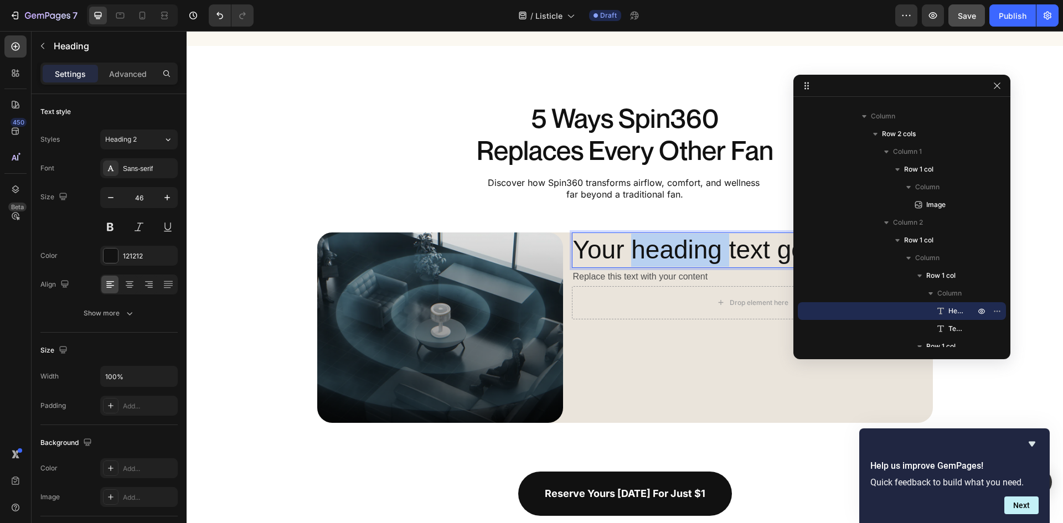
click at [680, 254] on p "Your heading text goes here" at bounding box center [752, 250] width 359 height 33
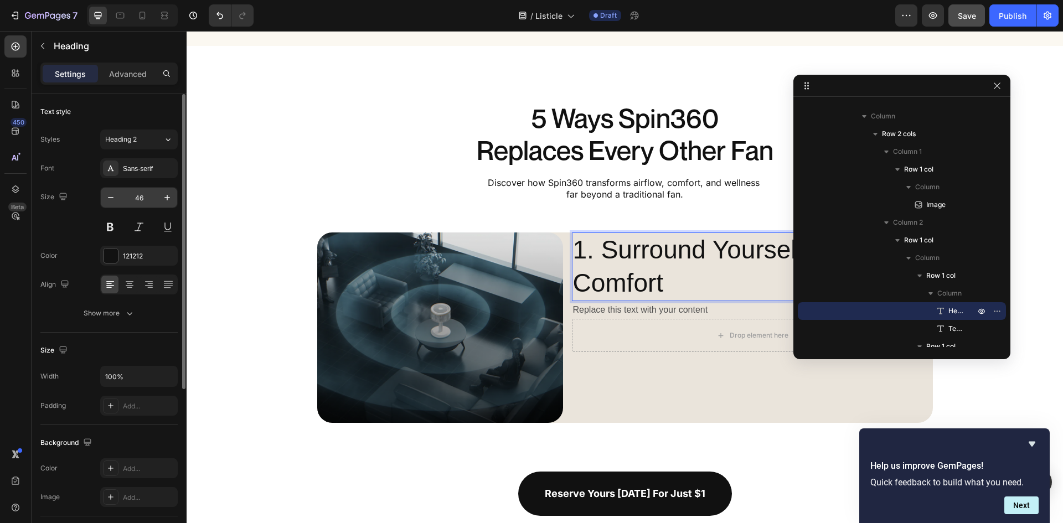
click at [136, 198] on input "46" at bounding box center [139, 198] width 37 height 20
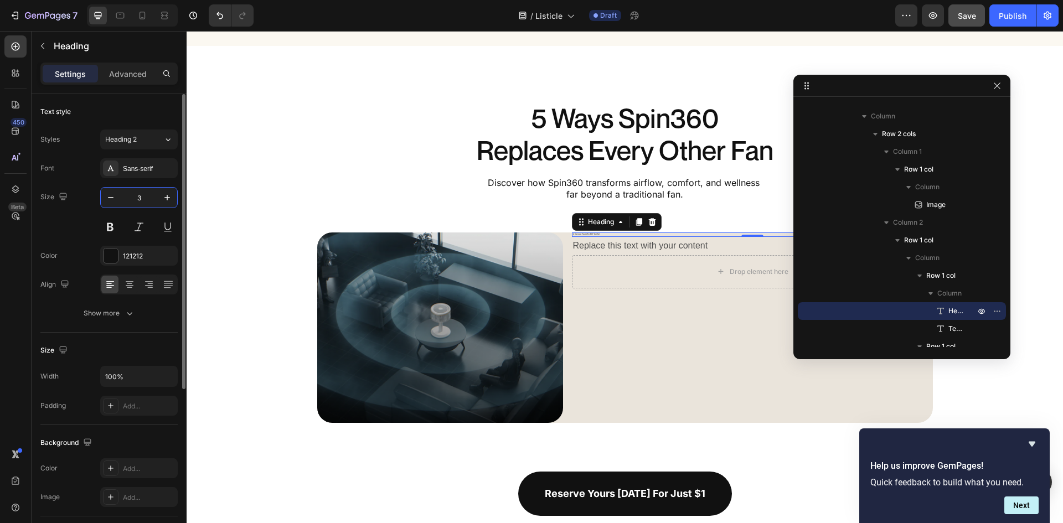
type input "32"
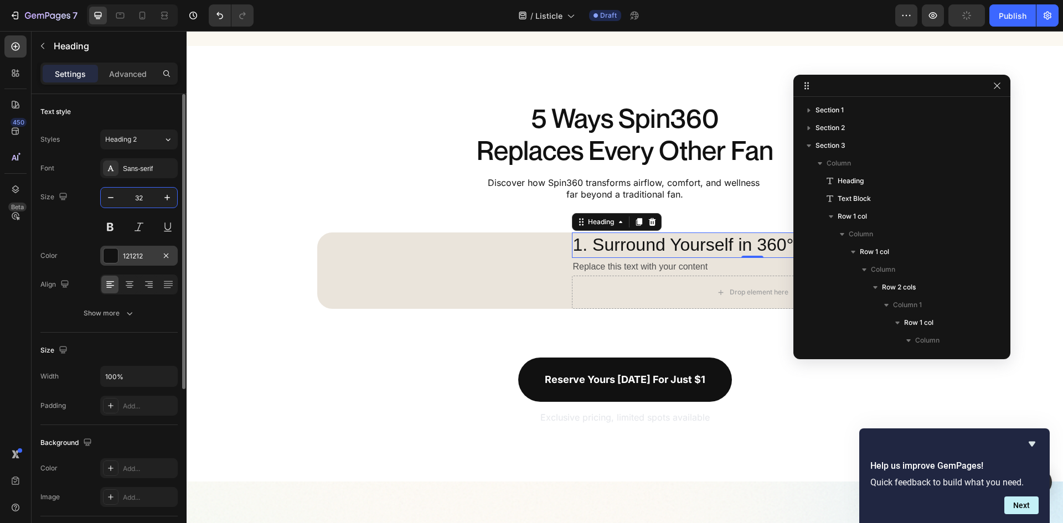
scroll to position [153, 0]
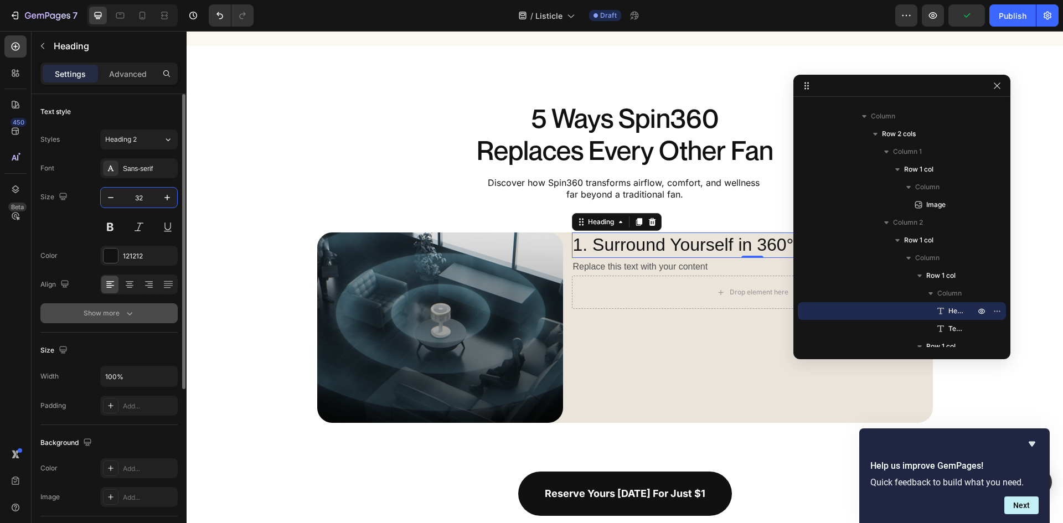
type input "32"
click at [126, 311] on icon "button" at bounding box center [129, 313] width 11 height 11
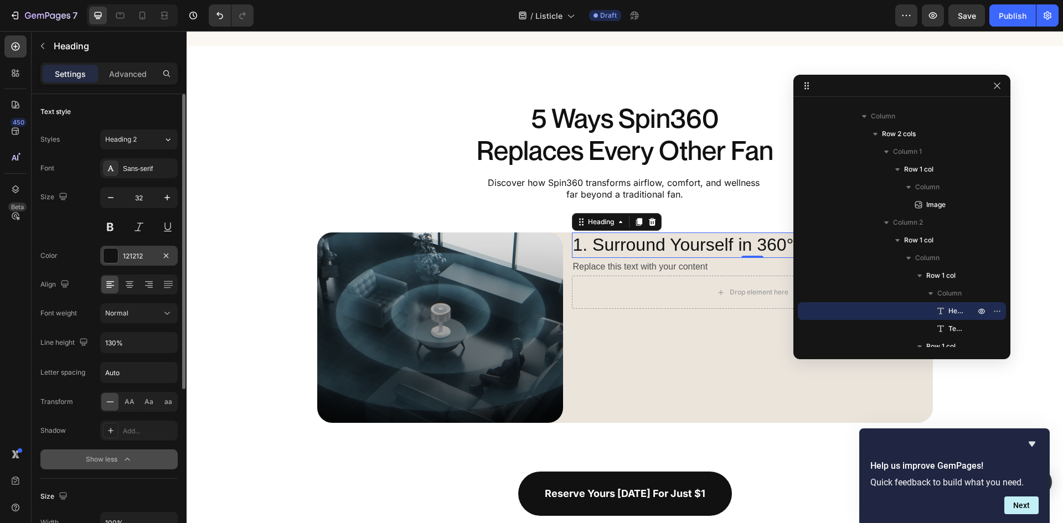
click at [136, 255] on div "121212" at bounding box center [139, 256] width 32 height 10
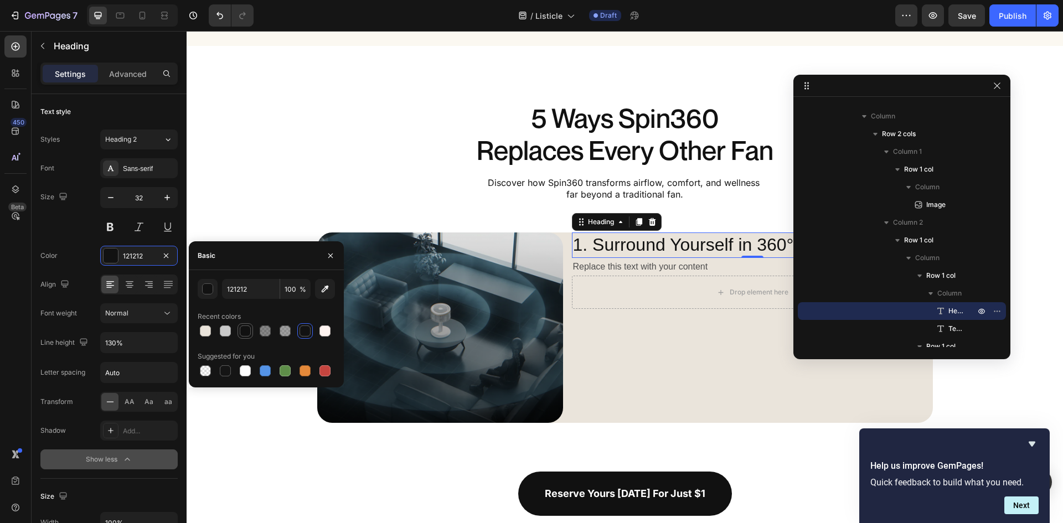
click at [248, 336] on div at bounding box center [245, 331] width 11 height 11
type input "111111"
click at [151, 314] on div "Normal" at bounding box center [133, 313] width 56 height 10
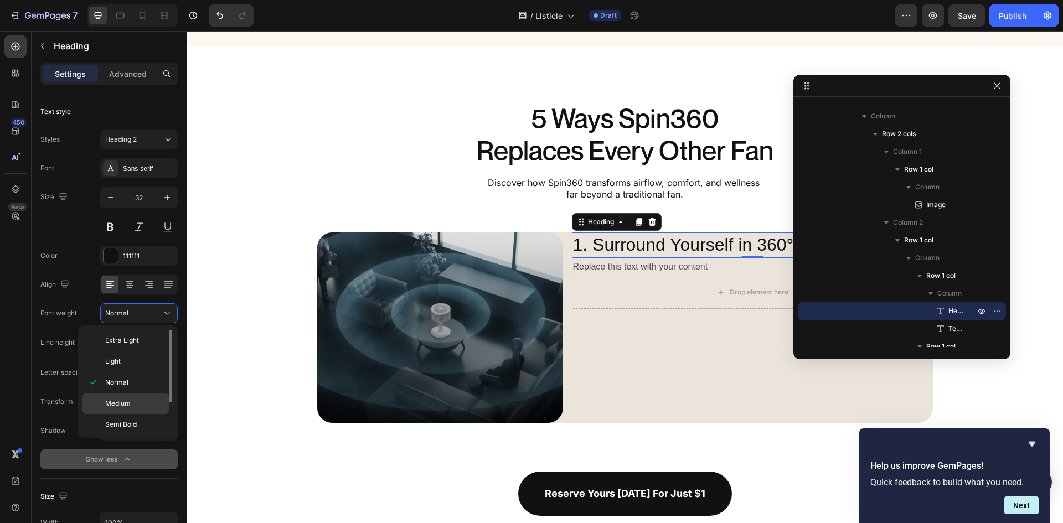
click at [139, 406] on p "Medium" at bounding box center [134, 404] width 59 height 10
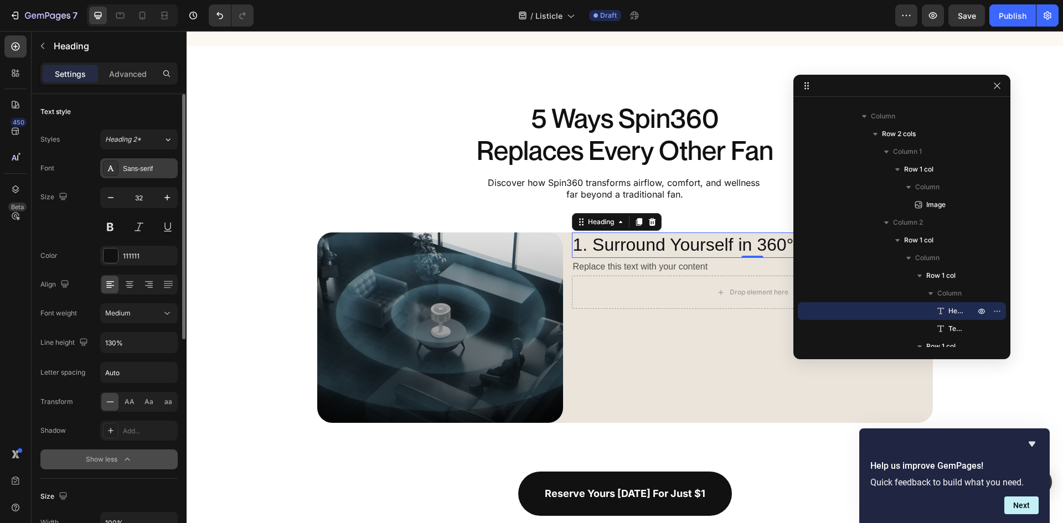
click at [144, 169] on div "Sans-serif" at bounding box center [149, 169] width 52 height 10
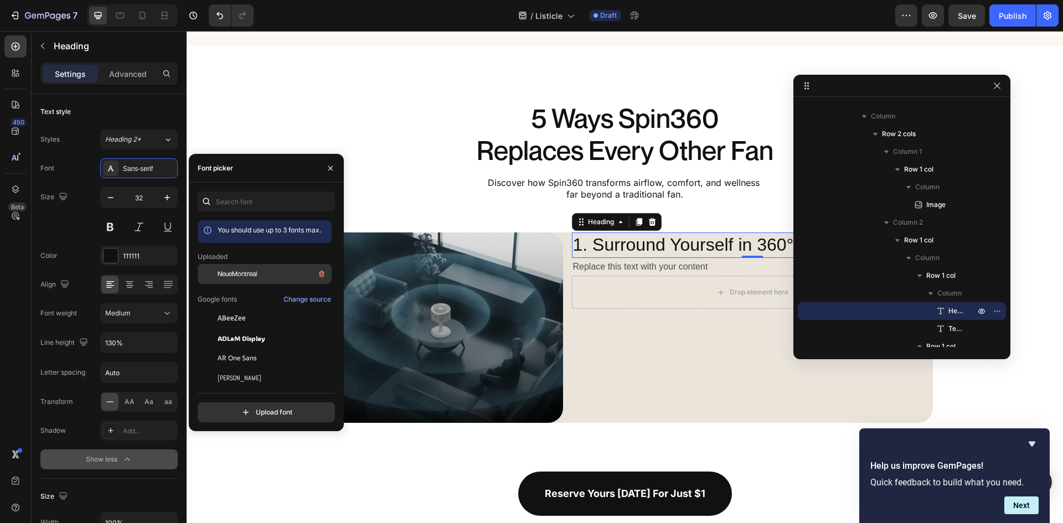
click at [260, 278] on div "NeueMontreal" at bounding box center [274, 273] width 112 height 13
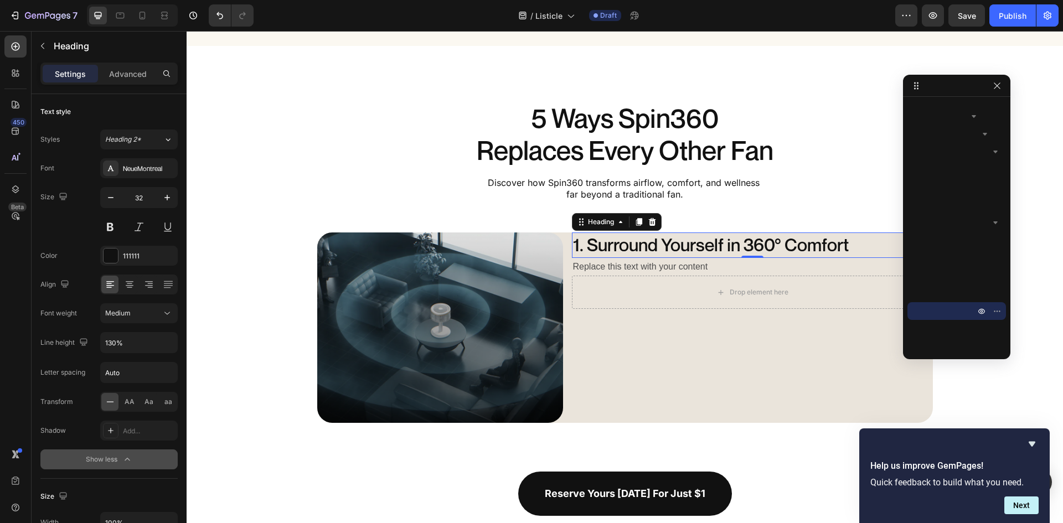
drag, startPoint x: 793, startPoint y: 160, endPoint x: 903, endPoint y: 158, distance: 109.6
click at [164, 337] on icon "button" at bounding box center [167, 342] width 11 height 11
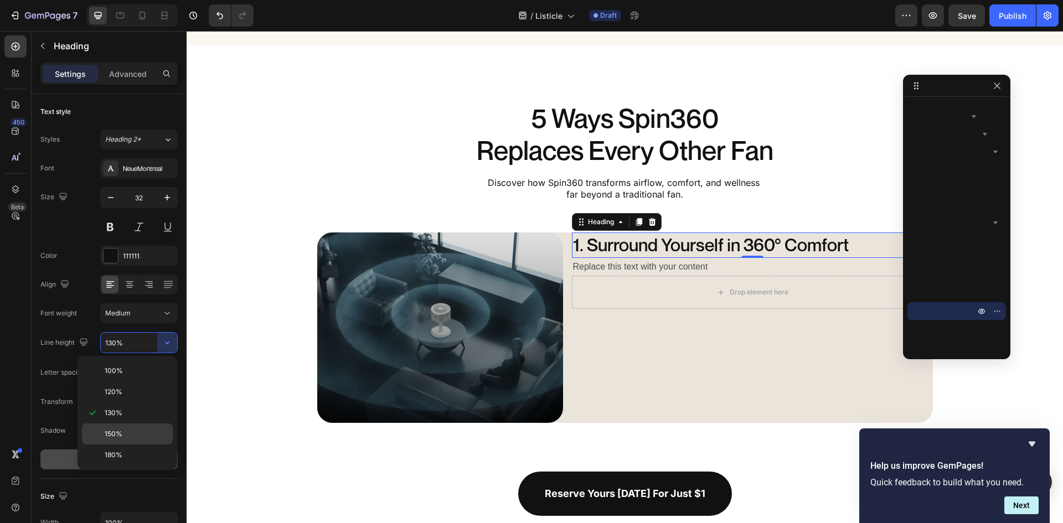
click at [130, 425] on div "150%" at bounding box center [127, 434] width 91 height 21
type input "150%"
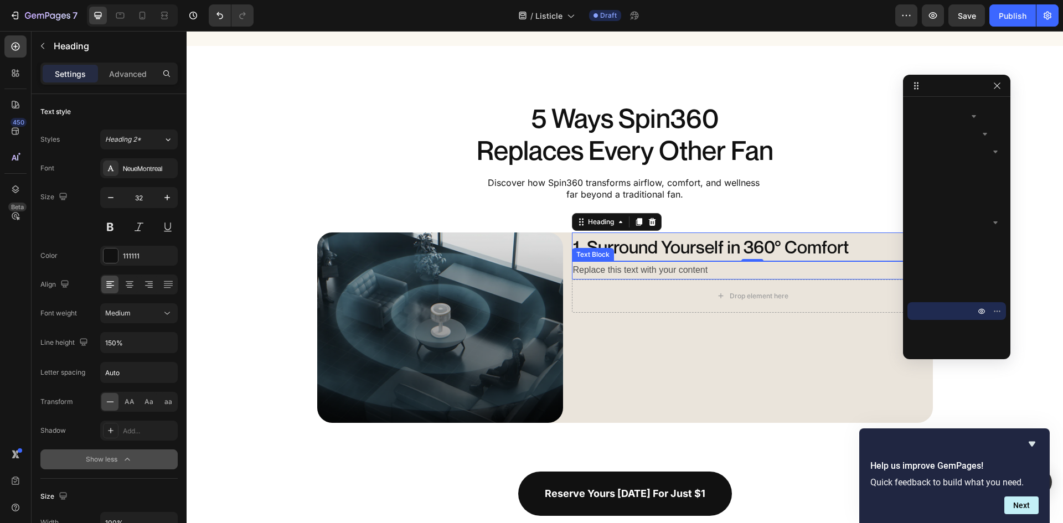
click at [663, 271] on div "Replace this text with your content" at bounding box center [752, 270] width 361 height 18
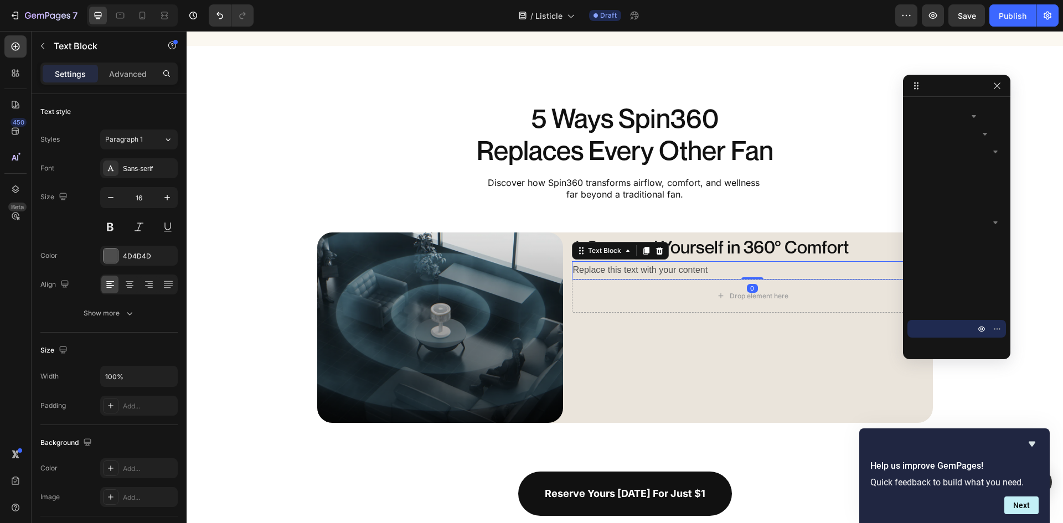
click at [663, 271] on div "Replace this text with your content" at bounding box center [752, 270] width 361 height 18
click at [663, 271] on p "Replace this text with your content" at bounding box center [752, 270] width 359 height 16
click at [662, 294] on p "Spin360 is the world’s first fan that circulates air in every direction. Instea…" at bounding box center [752, 278] width 359 height 32
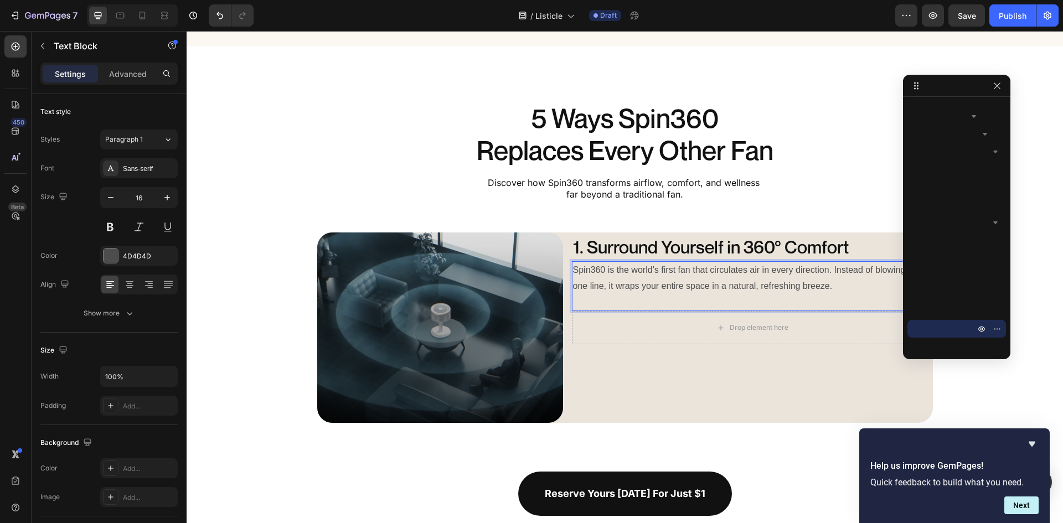
click at [638, 302] on p "Rich Text Editor. Editing area: main" at bounding box center [752, 303] width 359 height 16
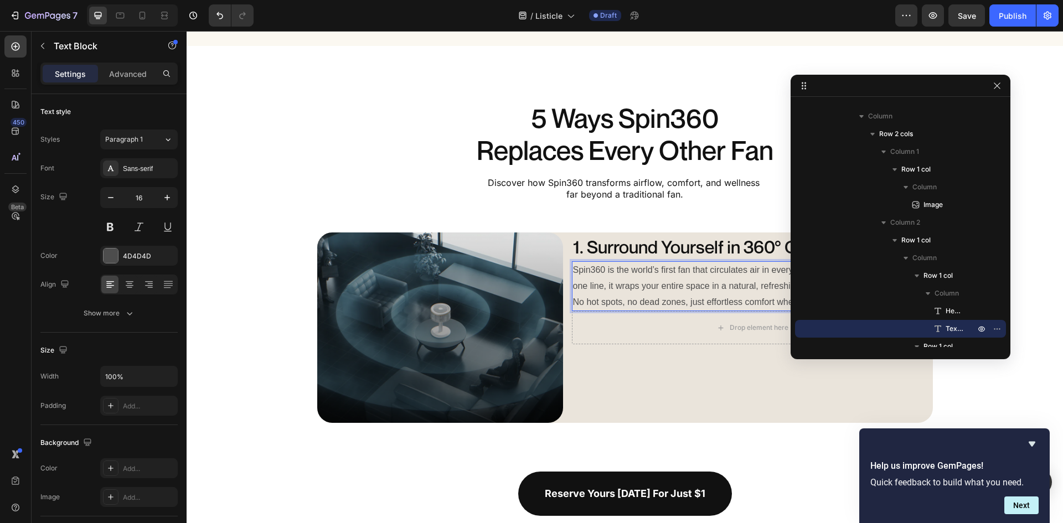
drag, startPoint x: 906, startPoint y: 221, endPoint x: 762, endPoint y: 221, distance: 143.4
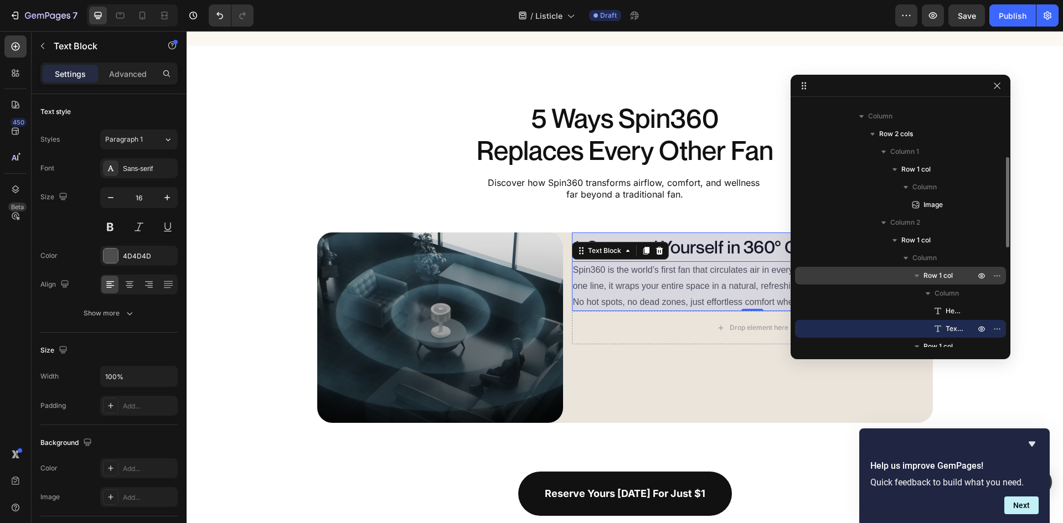
click at [956, 273] on p "Row 1 col" at bounding box center [950, 275] width 54 height 11
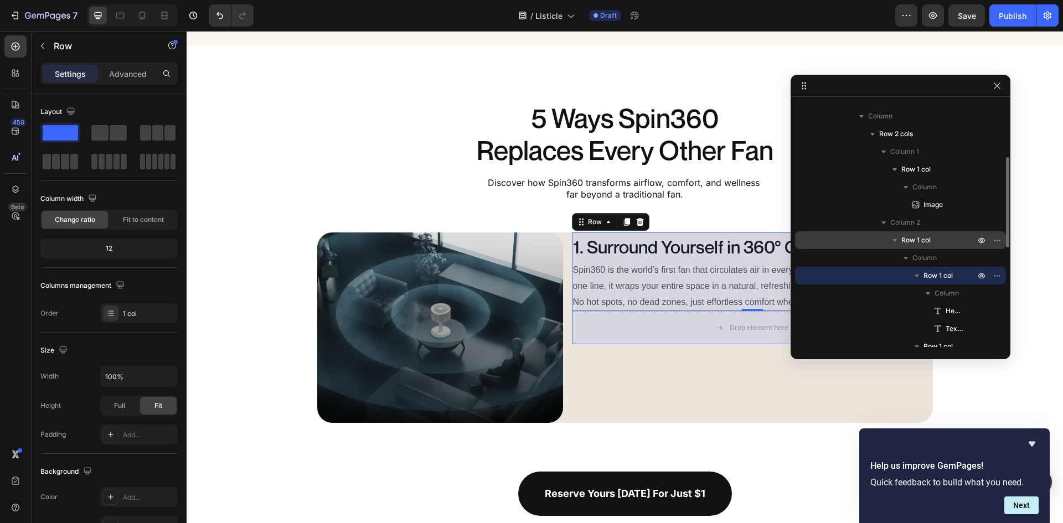
click at [937, 243] on p "Row 1 col" at bounding box center [939, 240] width 76 height 11
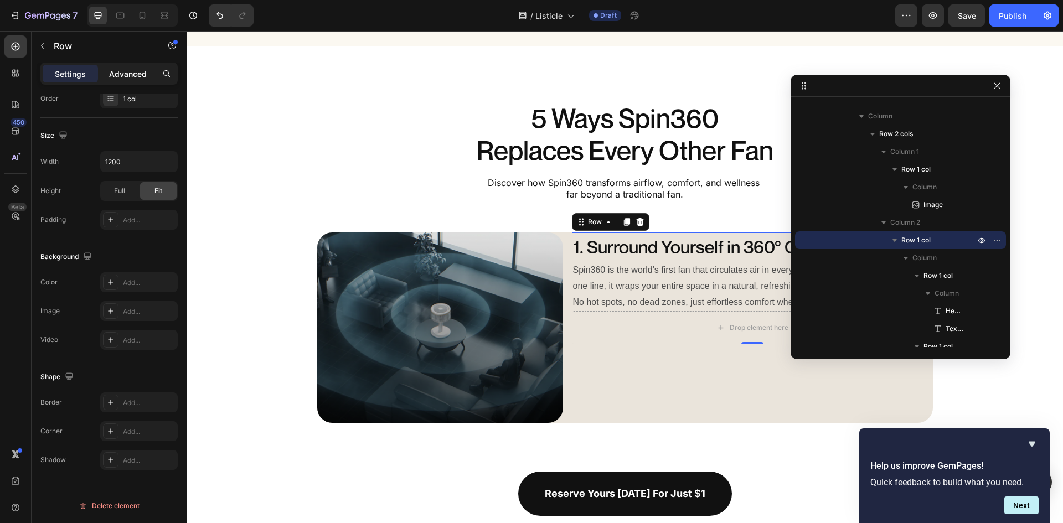
click at [109, 73] on div "Advanced" at bounding box center [127, 74] width 55 height 18
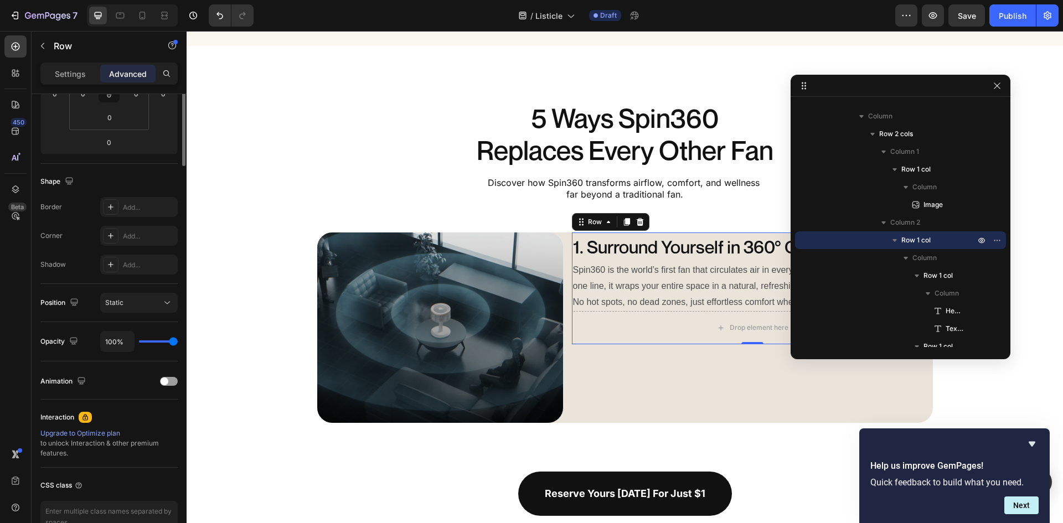
scroll to position [0, 0]
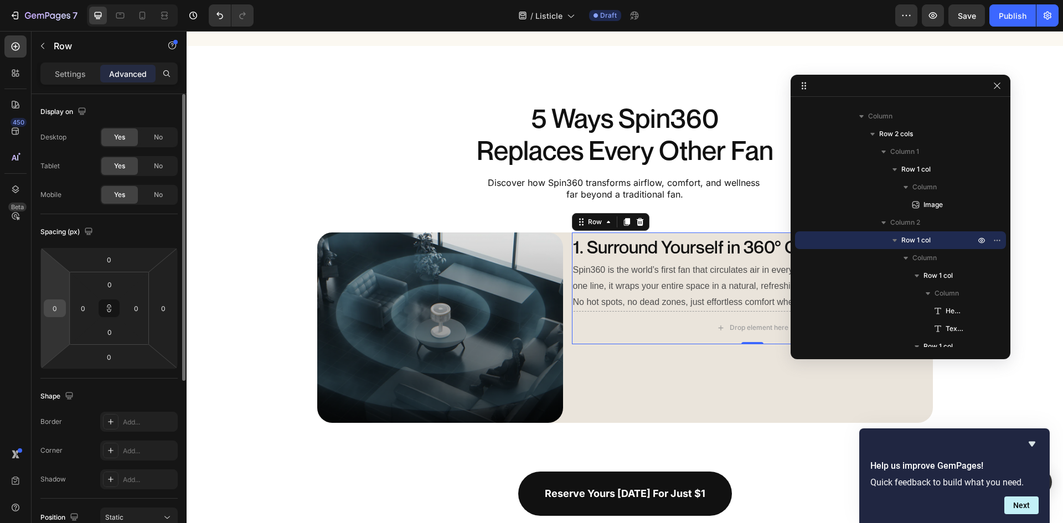
click at [57, 311] on input "0" at bounding box center [55, 308] width 17 height 17
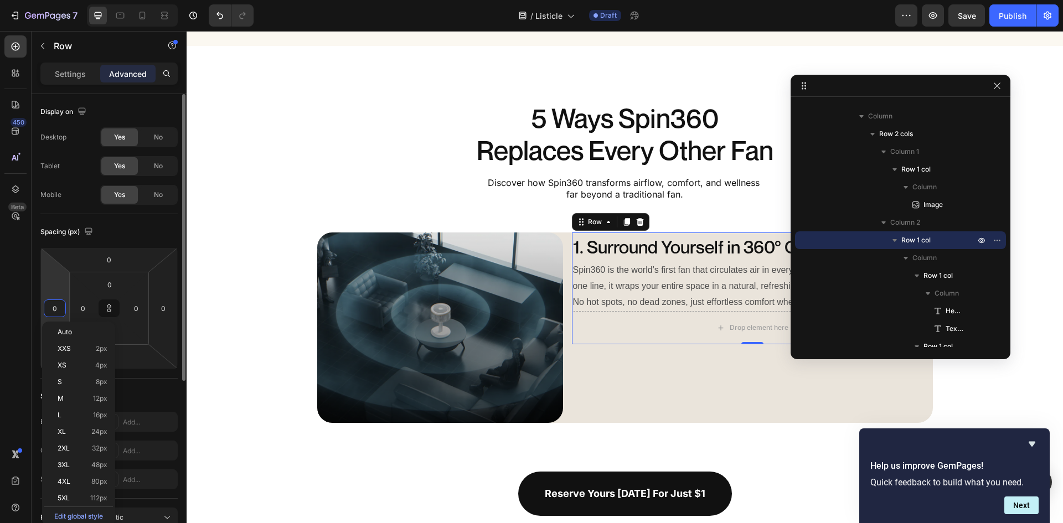
click at [57, 311] on input "0" at bounding box center [55, 308] width 17 height 17
click at [82, 304] on input "0" at bounding box center [83, 308] width 17 height 17
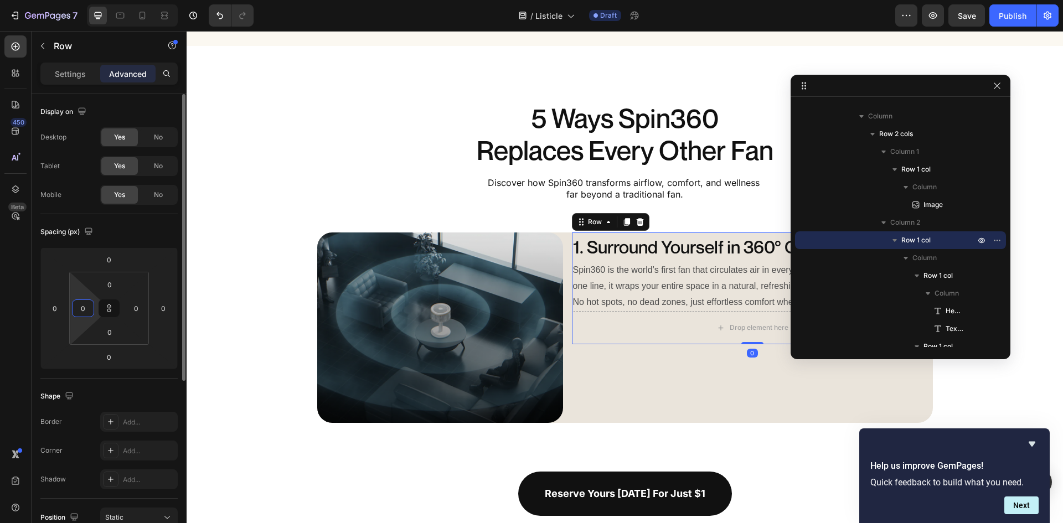
click at [82, 304] on input "0" at bounding box center [83, 308] width 17 height 17
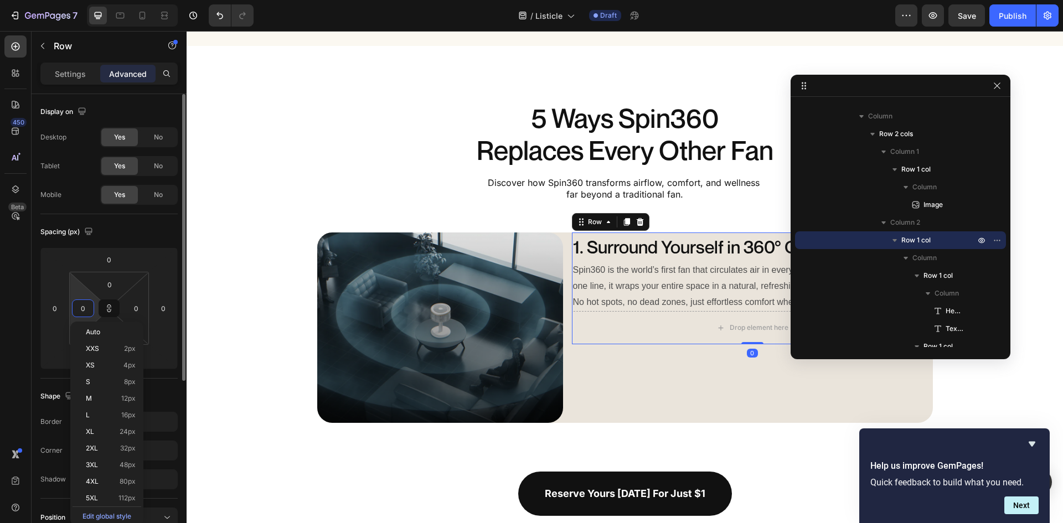
type input "5"
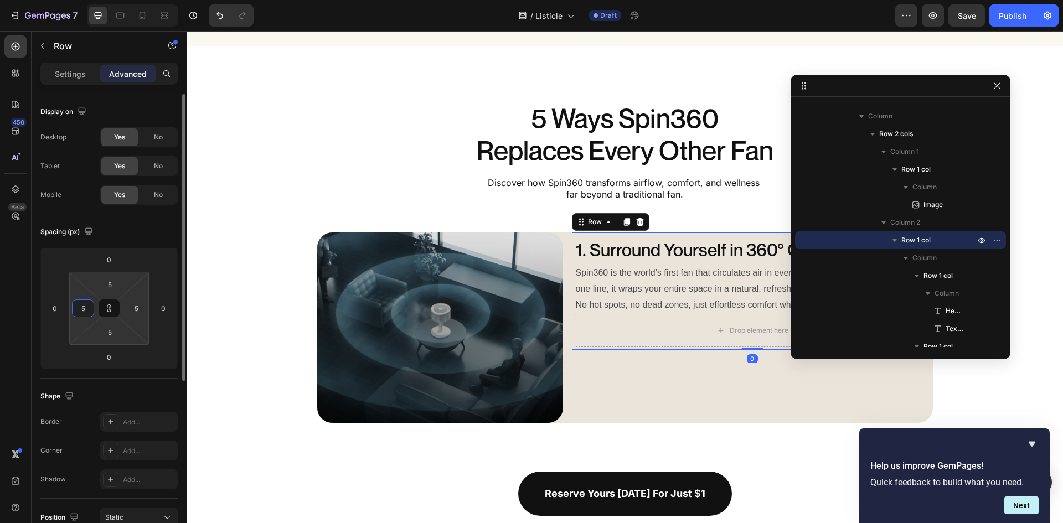
type input "56"
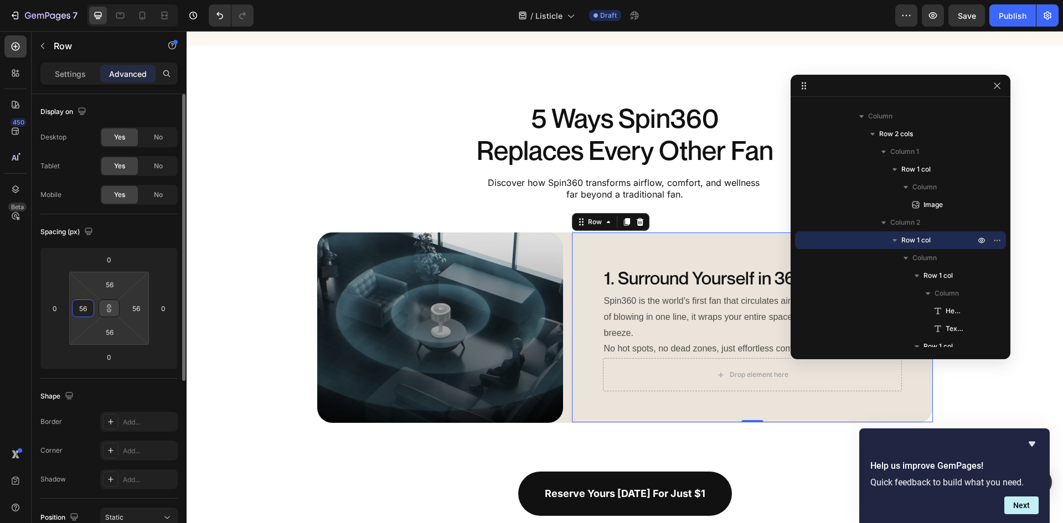
type input "56"
click at [109, 310] on icon at bounding box center [109, 309] width 1 height 4
click at [115, 290] on input "56" at bounding box center [110, 284] width 22 height 17
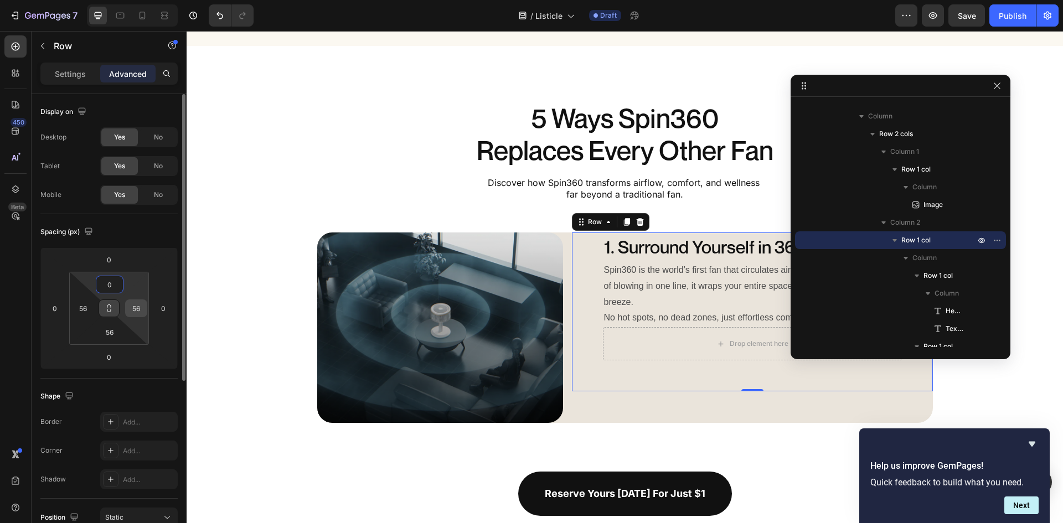
type input "0"
click at [140, 311] on input "56" at bounding box center [136, 308] width 17 height 17
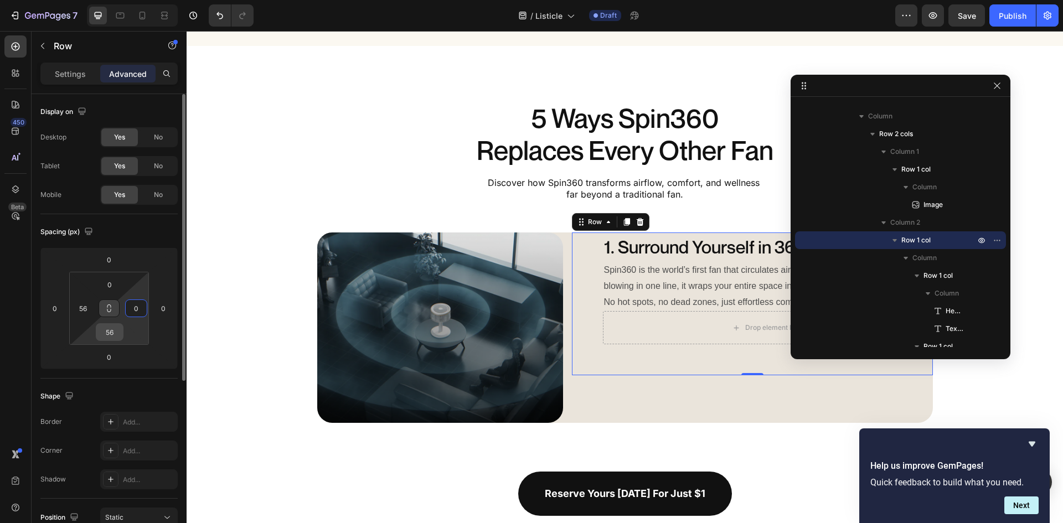
type input "0"
click at [115, 334] on input "56" at bounding box center [110, 332] width 22 height 17
type input "0"
click at [572, 360] on div "1. Surround Yourself in 360° Comfort Heading Spin360 is the world’s first fan t…" at bounding box center [752, 328] width 361 height 190
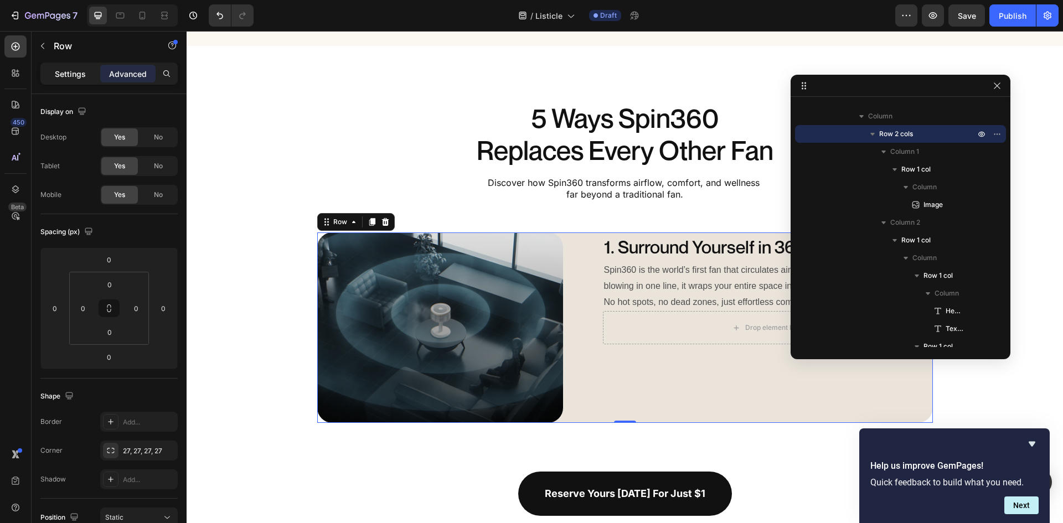
click at [77, 75] on p "Settings" at bounding box center [70, 74] width 31 height 12
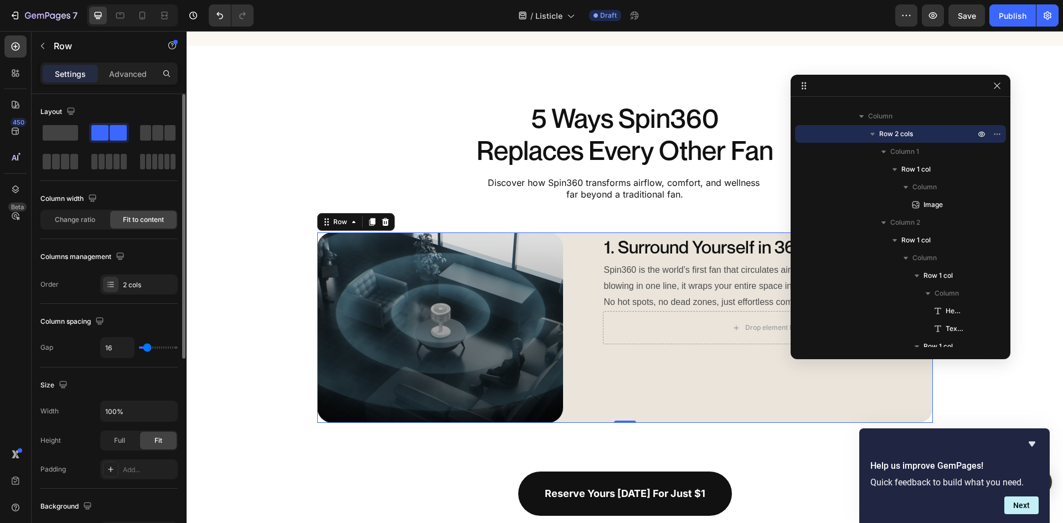
type input "11"
type input "7"
type input "0"
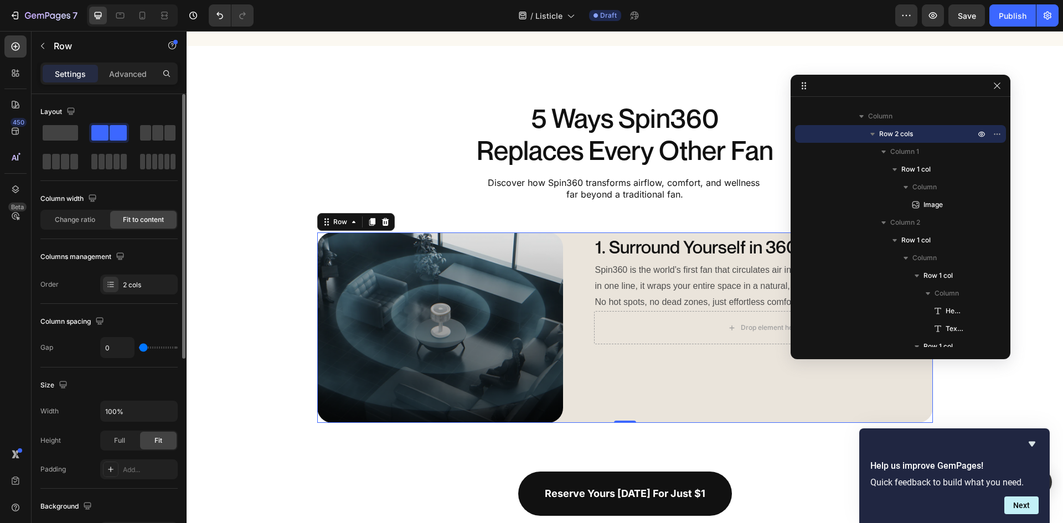
drag, startPoint x: 147, startPoint y: 350, endPoint x: 70, endPoint y: 354, distance: 77.0
type input "0"
click at [139, 349] on input "range" at bounding box center [158, 348] width 39 height 2
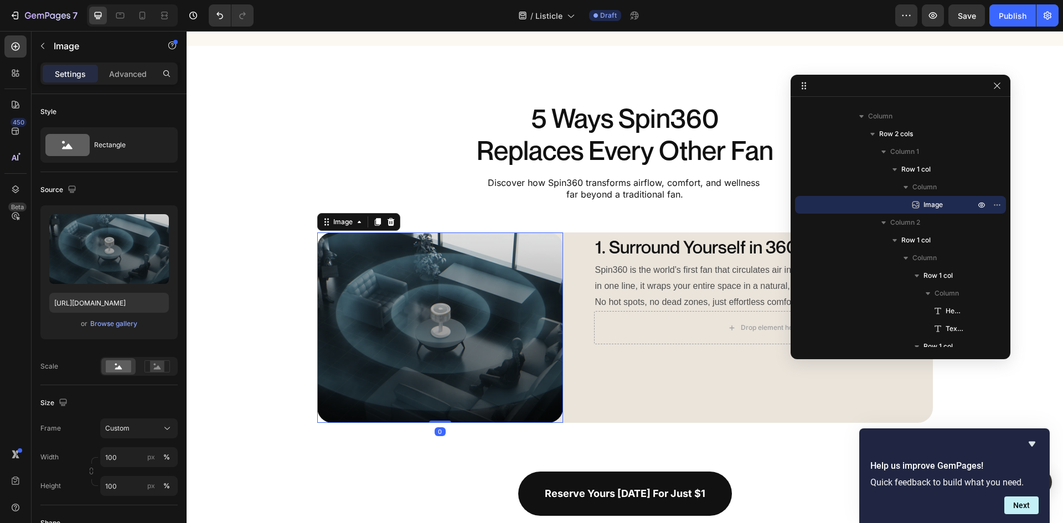
click at [545, 410] on img at bounding box center [440, 328] width 246 height 190
click at [143, 426] on div "Custom" at bounding box center [132, 429] width 54 height 10
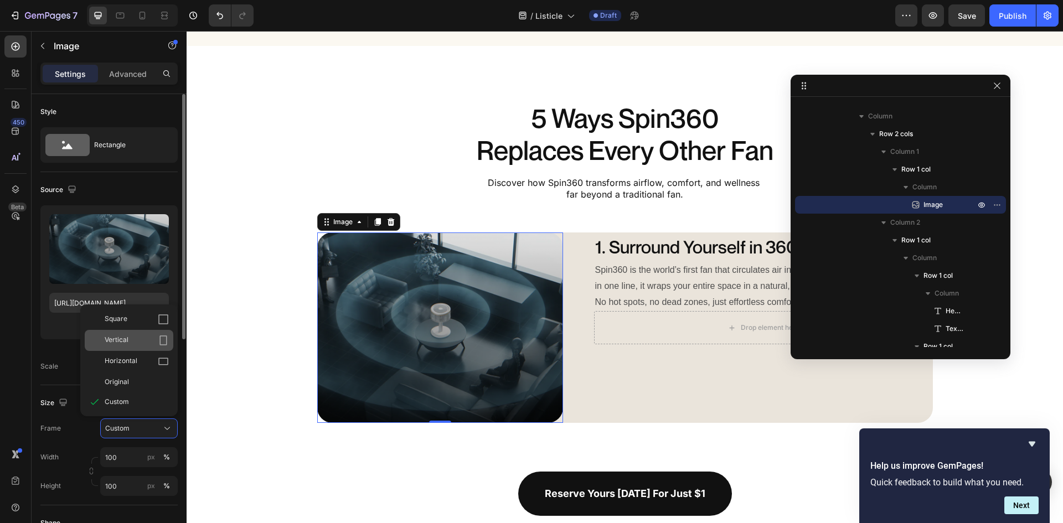
click at [164, 333] on div "Vertical" at bounding box center [129, 340] width 89 height 21
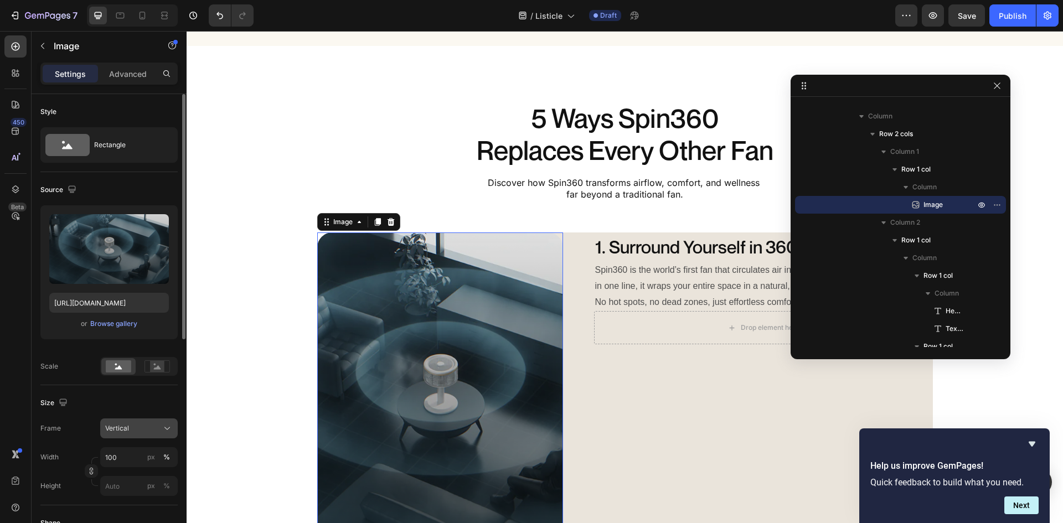
click at [169, 436] on button "Vertical" at bounding box center [139, 429] width 78 height 20
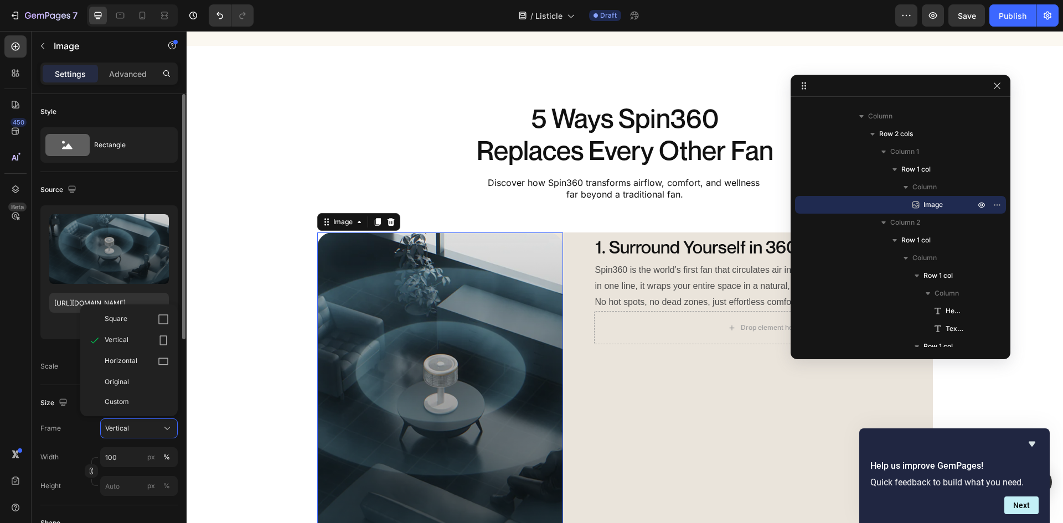
click at [162, 325] on icon at bounding box center [163, 319] width 11 height 11
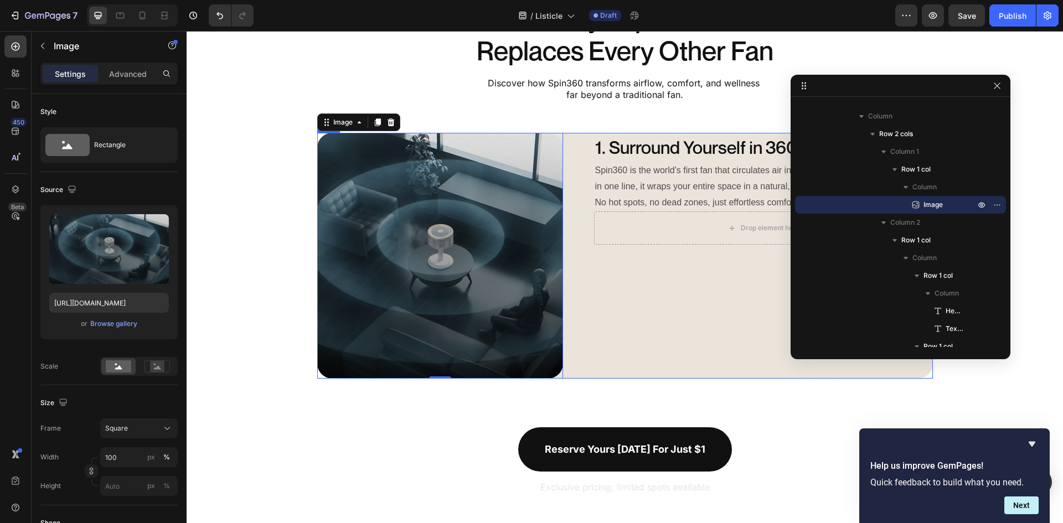
scroll to position [621, 0]
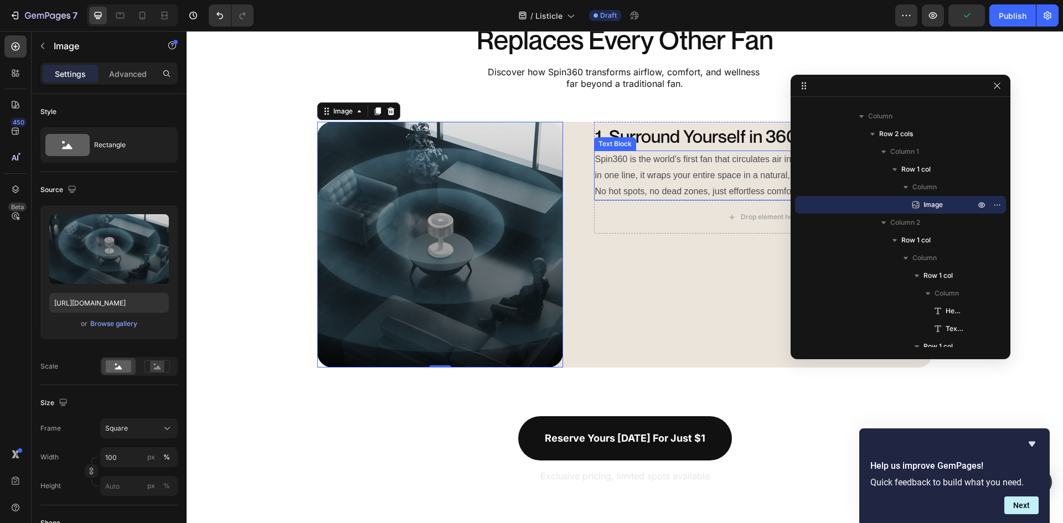
click at [686, 197] on p "No hot spots, no dead zones, just effortless comfort wherever you are." at bounding box center [763, 192] width 337 height 16
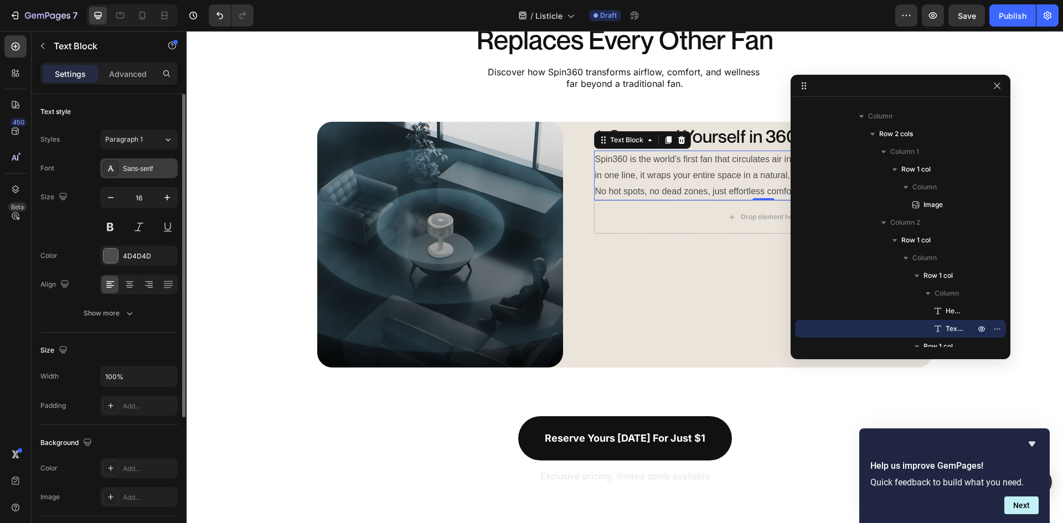
click at [138, 168] on div "Sans-serif" at bounding box center [149, 169] width 52 height 10
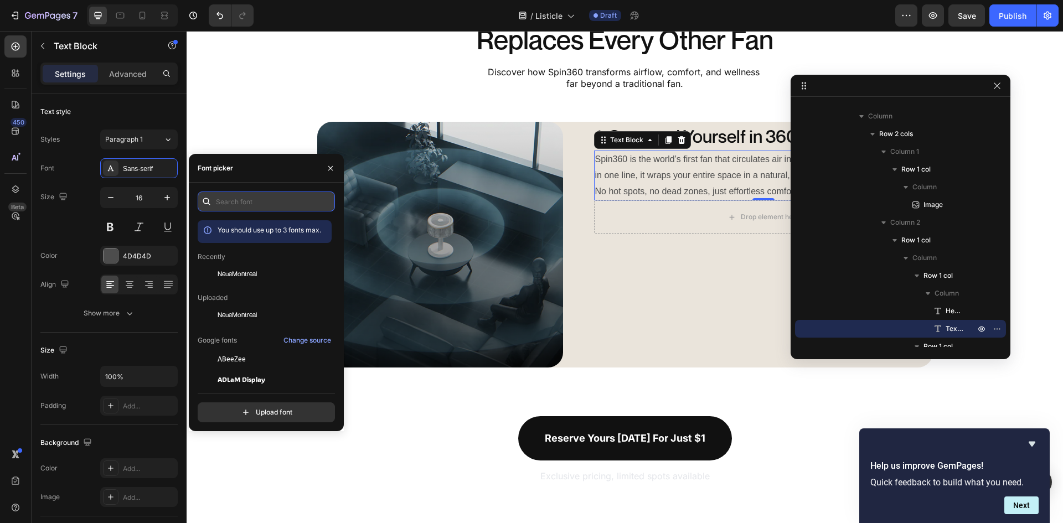
click at [231, 204] on input "text" at bounding box center [266, 202] width 137 height 20
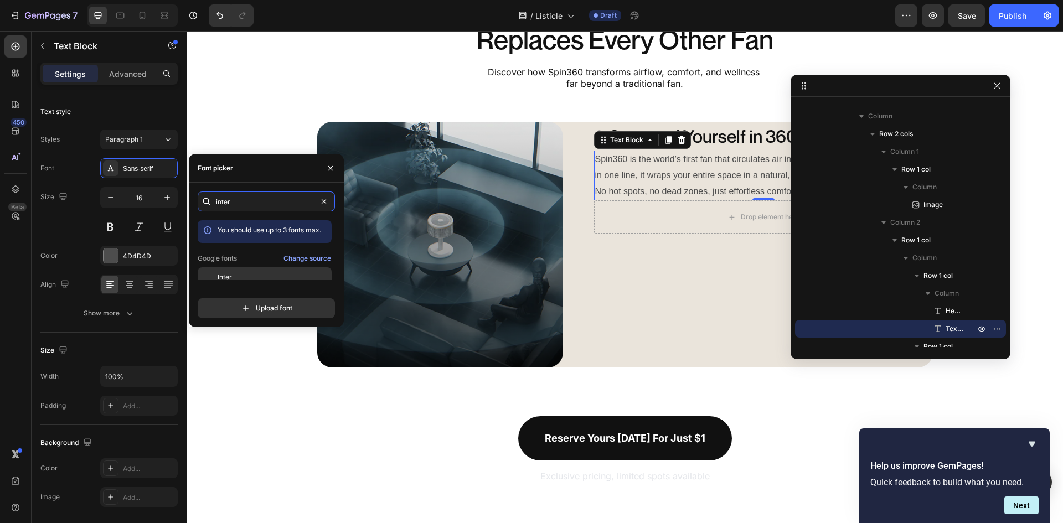
type input "inter"
click at [236, 277] on div "Inter" at bounding box center [274, 277] width 112 height 10
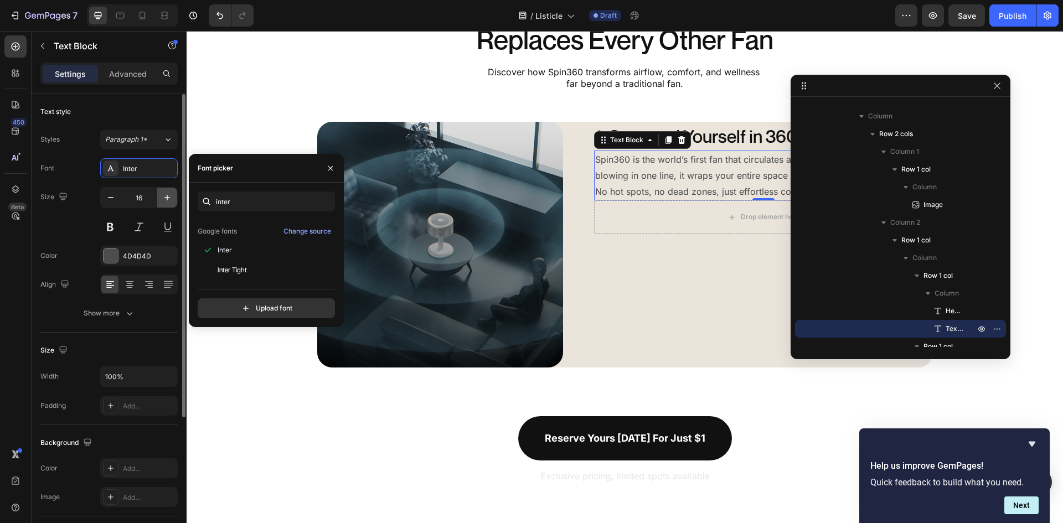
click at [164, 197] on icon "button" at bounding box center [167, 197] width 11 height 11
click at [163, 197] on icon "button" at bounding box center [167, 197] width 11 height 11
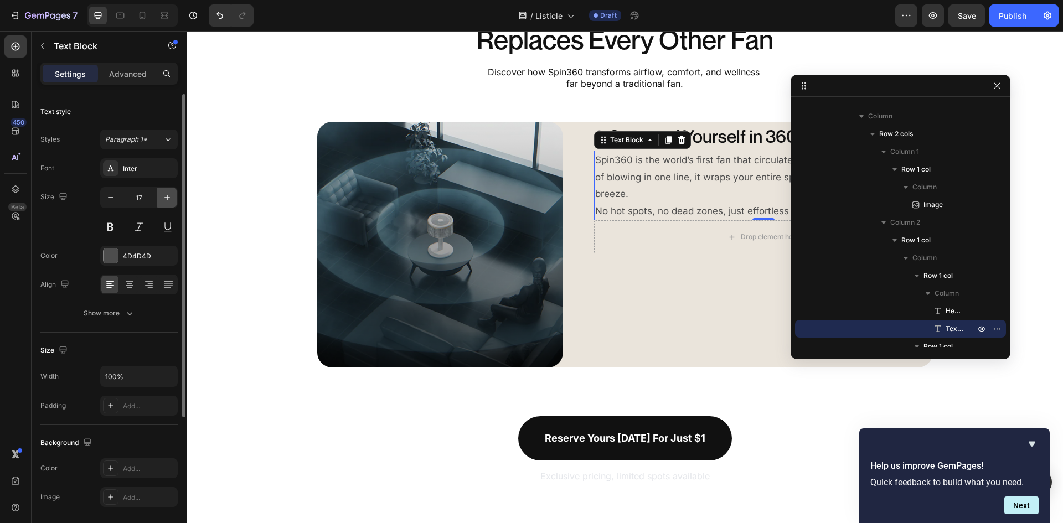
type input "18"
click at [143, 259] on div "4D4D4D" at bounding box center [139, 256] width 32 height 10
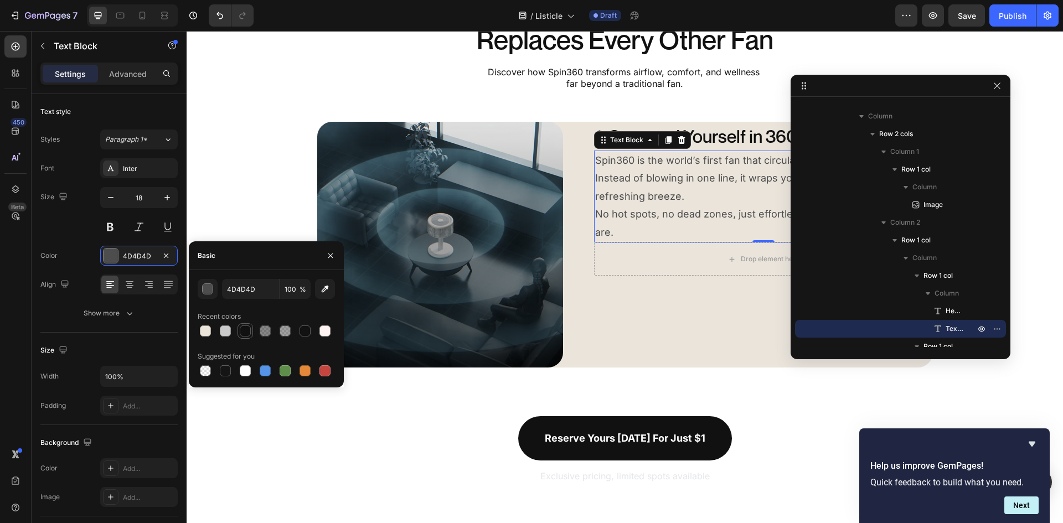
click at [249, 337] on div at bounding box center [245, 330] width 13 height 13
type input "111111"
click at [296, 290] on input "100" at bounding box center [295, 289] width 30 height 20
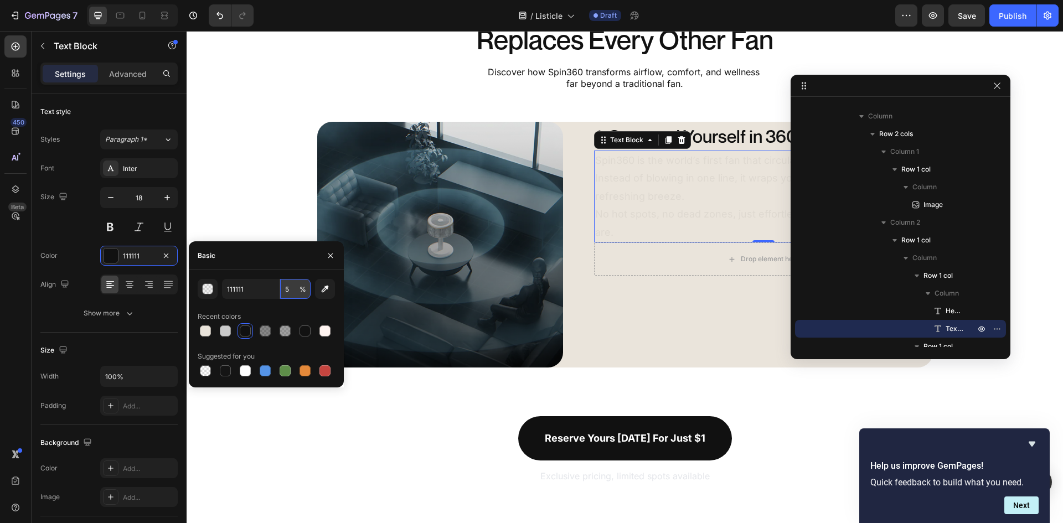
type input "50"
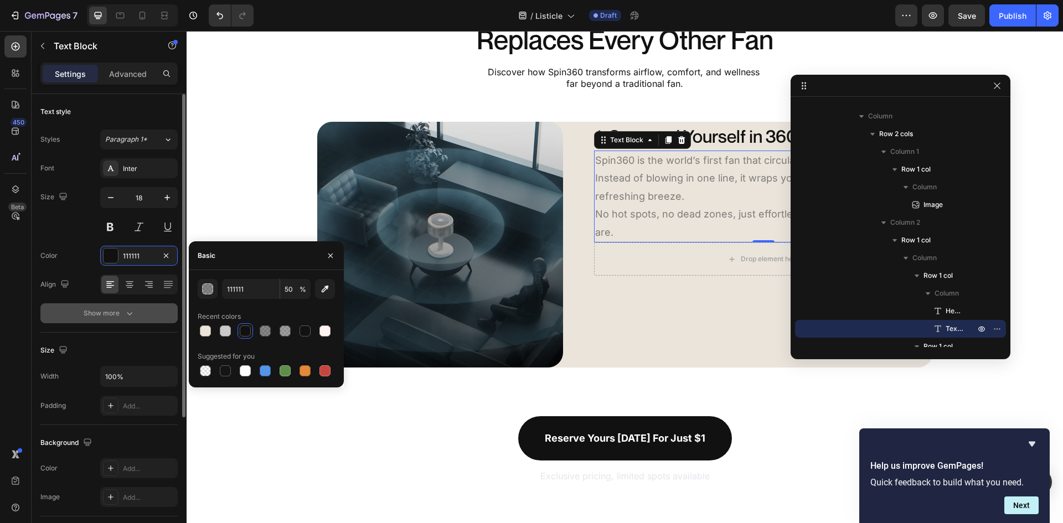
click at [132, 321] on button "Show more" at bounding box center [108, 313] width 137 height 20
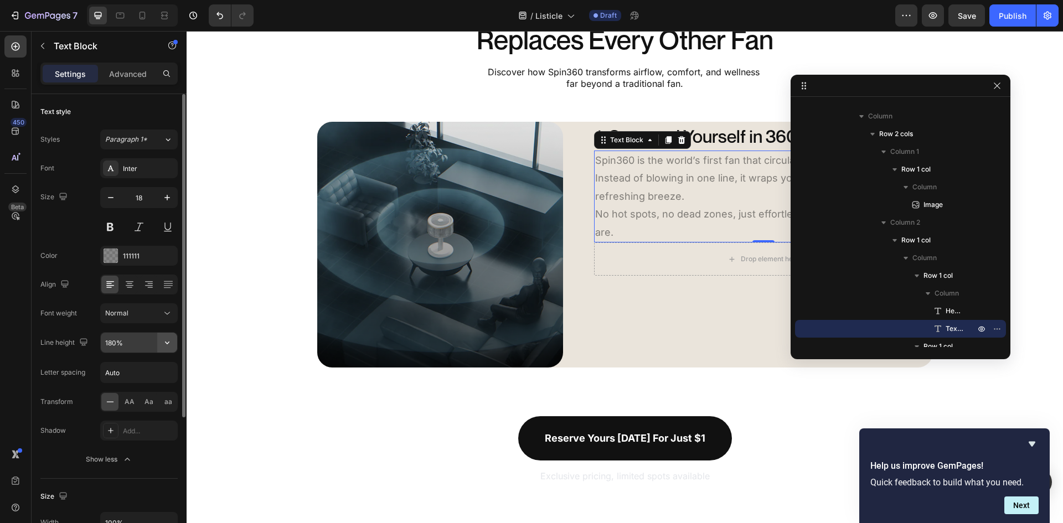
click at [169, 343] on icon "button" at bounding box center [167, 342] width 11 height 11
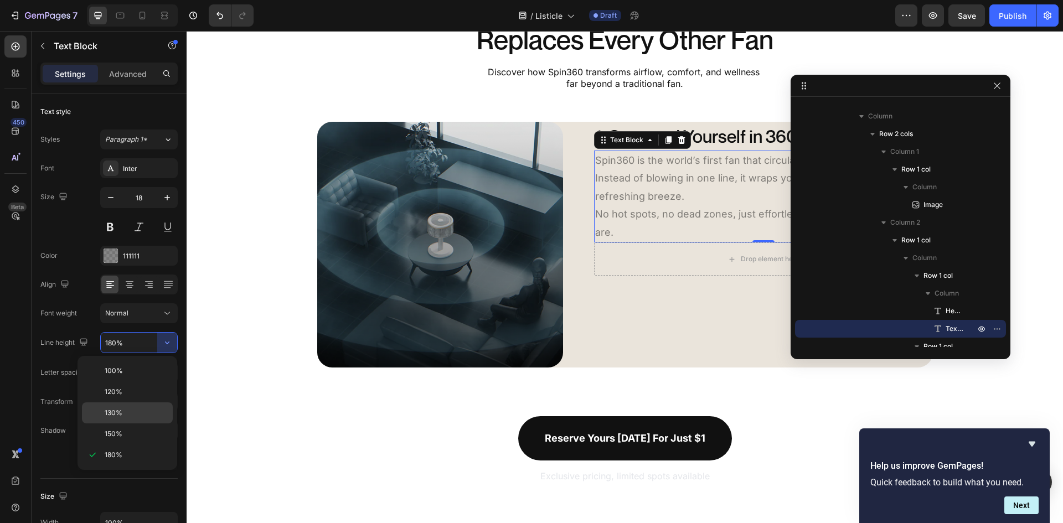
click at [139, 417] on p "130%" at bounding box center [136, 413] width 63 height 10
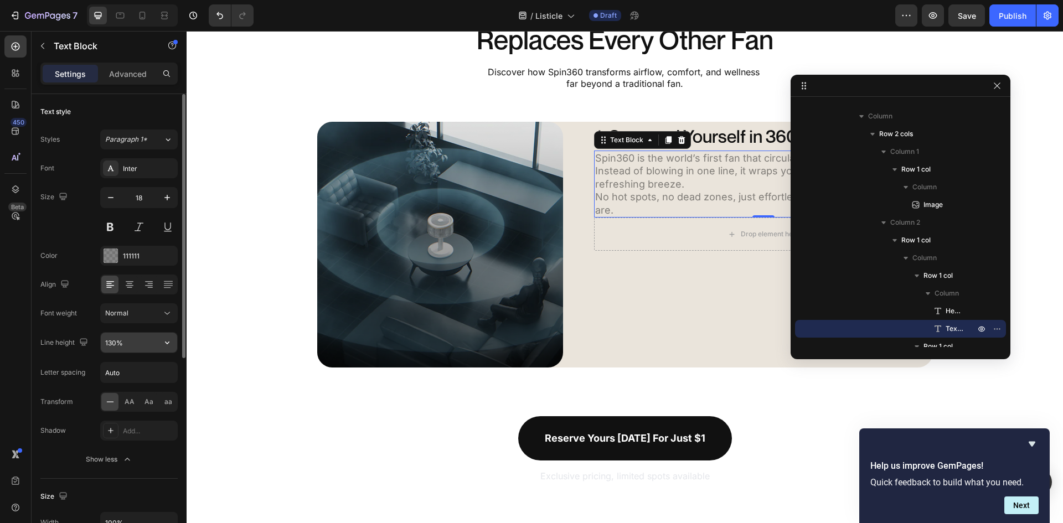
click at [116, 343] on input "130%" at bounding box center [139, 343] width 76 height 20
click at [116, 347] on input "130%" at bounding box center [139, 343] width 76 height 20
type input "135%"
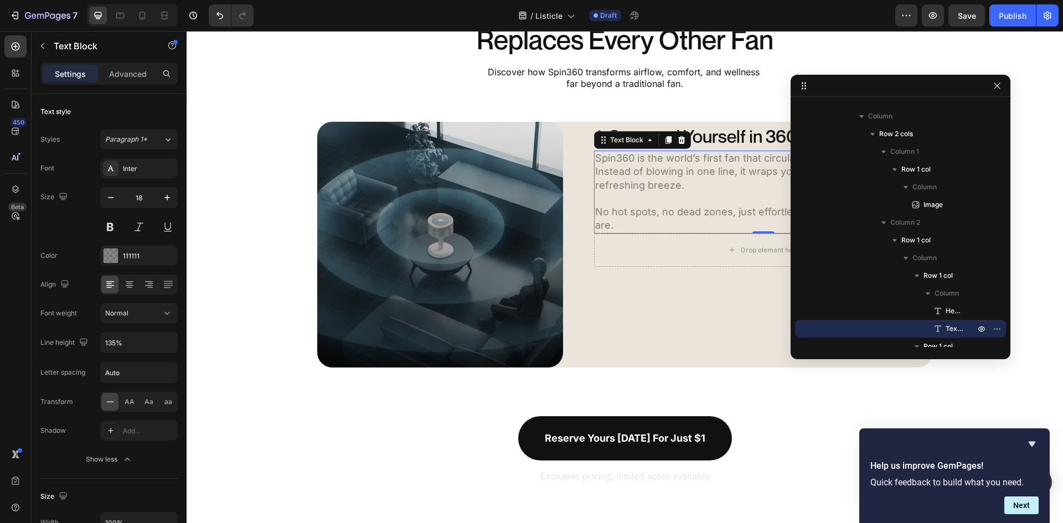
click at [674, 204] on p "Rich Text Editor. Editing area: main" at bounding box center [763, 198] width 337 height 13
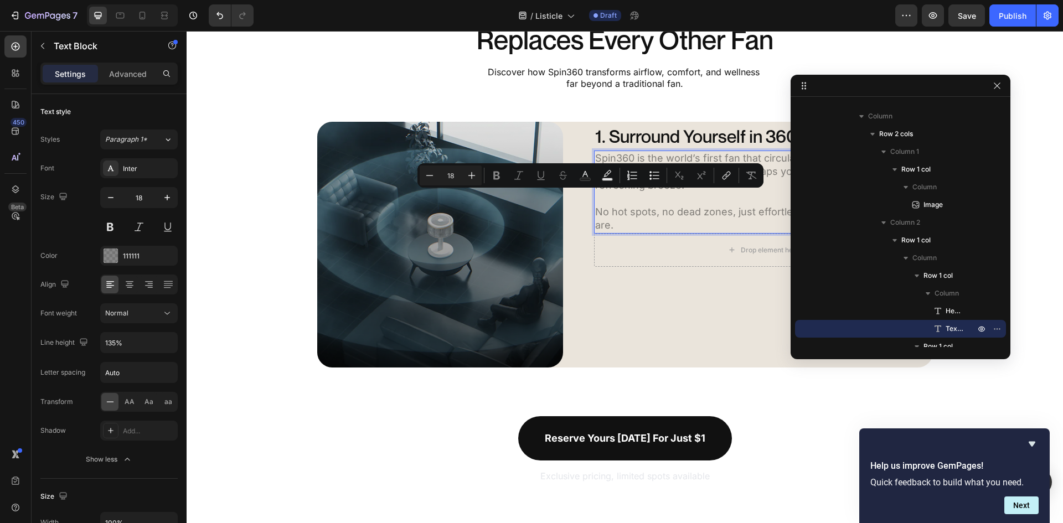
click at [665, 211] on p "No hot spots, no dead zones, just effortless comfort wherever you are." at bounding box center [763, 218] width 337 height 27
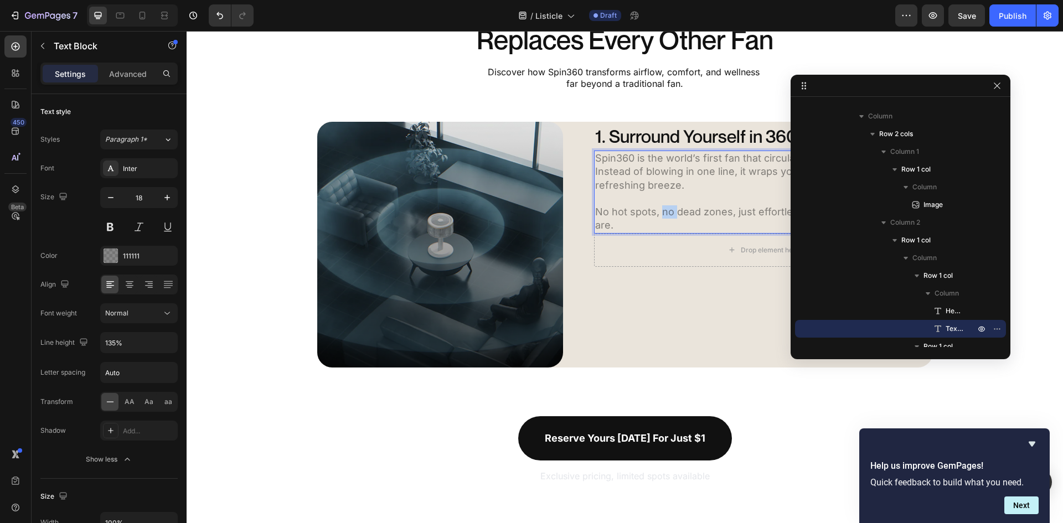
click at [665, 211] on p "No hot spots, no dead zones, just effortless comfort wherever you are." at bounding box center [763, 218] width 337 height 27
click at [652, 206] on p "Rich Text Editor. Editing area: main" at bounding box center [763, 211] width 337 height 13
drag, startPoint x: 677, startPoint y: 261, endPoint x: 672, endPoint y: 233, distance: 29.1
click at [676, 261] on div "1. Surround Yourself in 360° Comfort Heading Spin360 is the world’s first fan t…" at bounding box center [748, 245] width 370 height 246
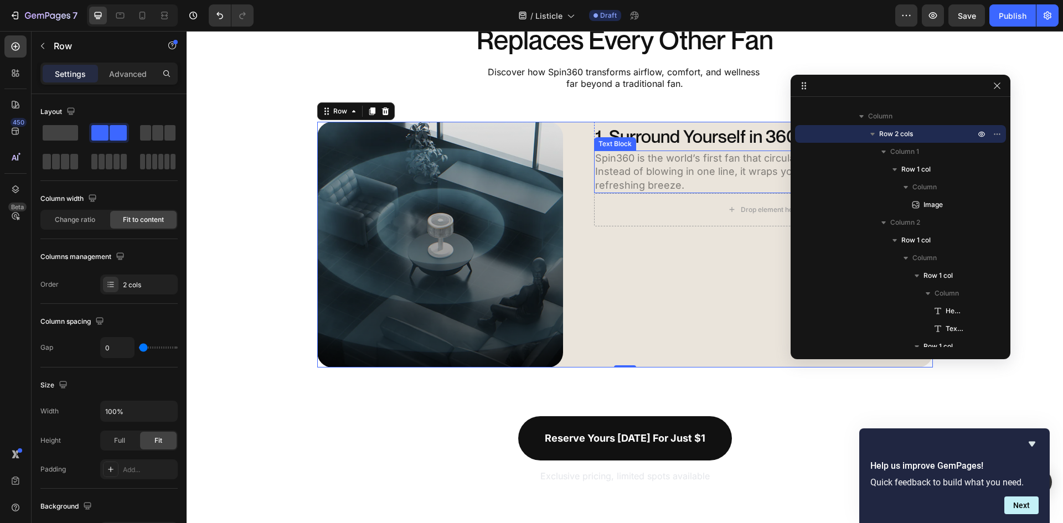
click at [681, 180] on p "Spin360 is the world’s first fan that circulates air in every direction. Instea…" at bounding box center [763, 172] width 337 height 40
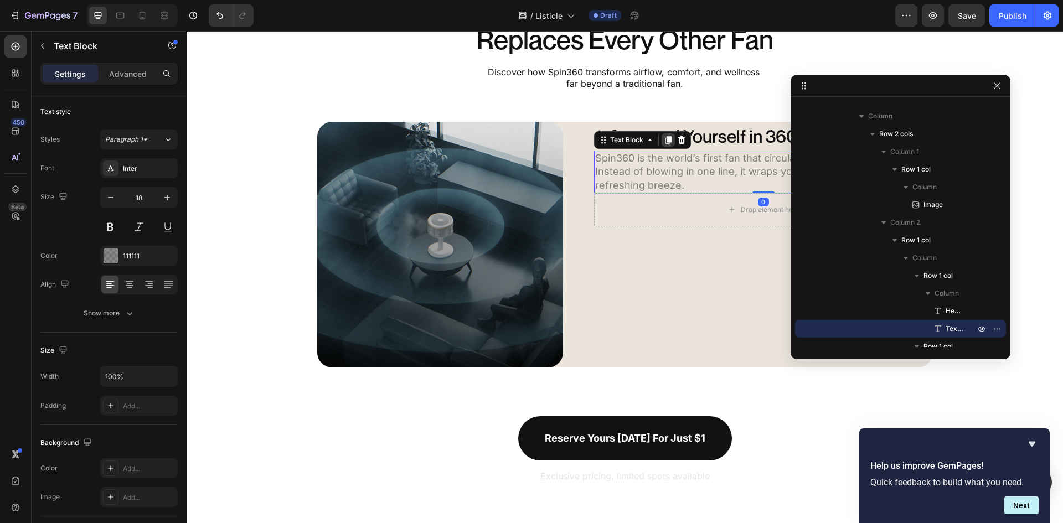
click at [667, 137] on icon at bounding box center [668, 140] width 6 height 8
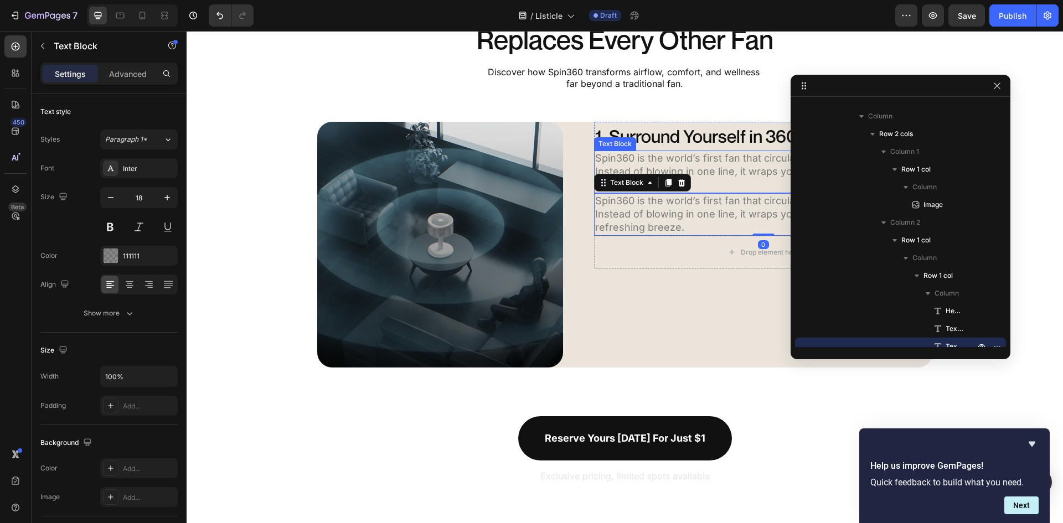
scroll to position [295, 0]
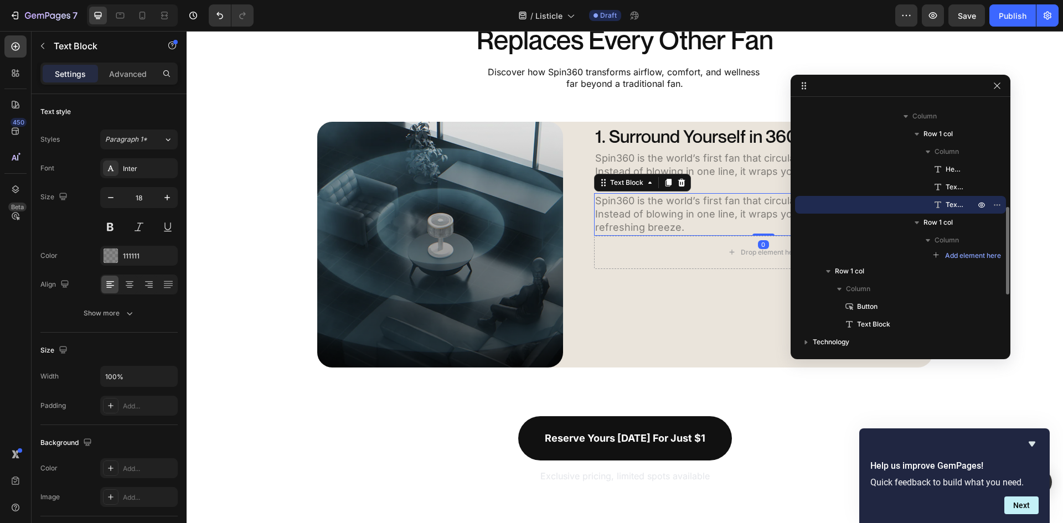
click at [690, 211] on p "Spin360 is the world’s first fan that circulates air in every direction. Instea…" at bounding box center [763, 214] width 337 height 40
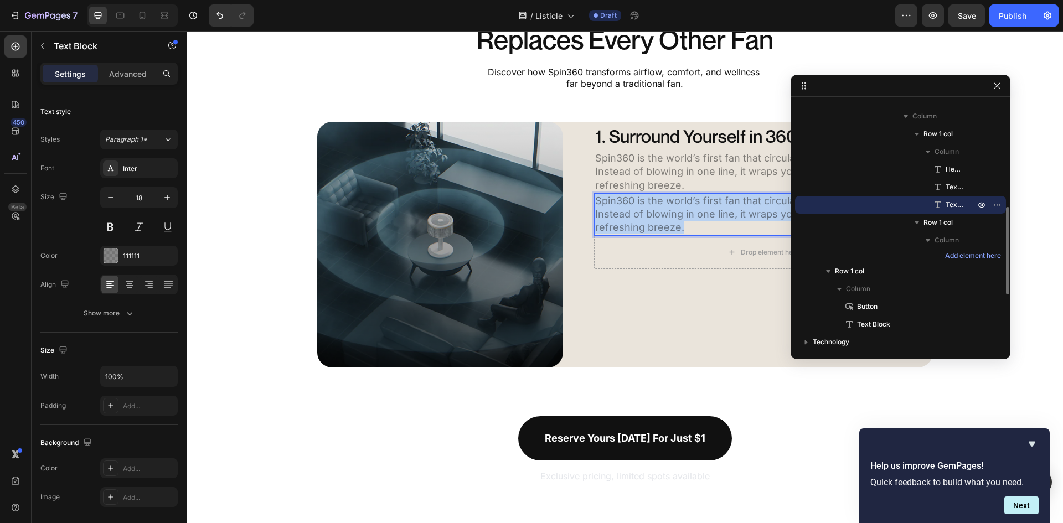
click at [690, 211] on p "Spin360 is the world’s first fan that circulates air in every direction. Instea…" at bounding box center [763, 214] width 337 height 40
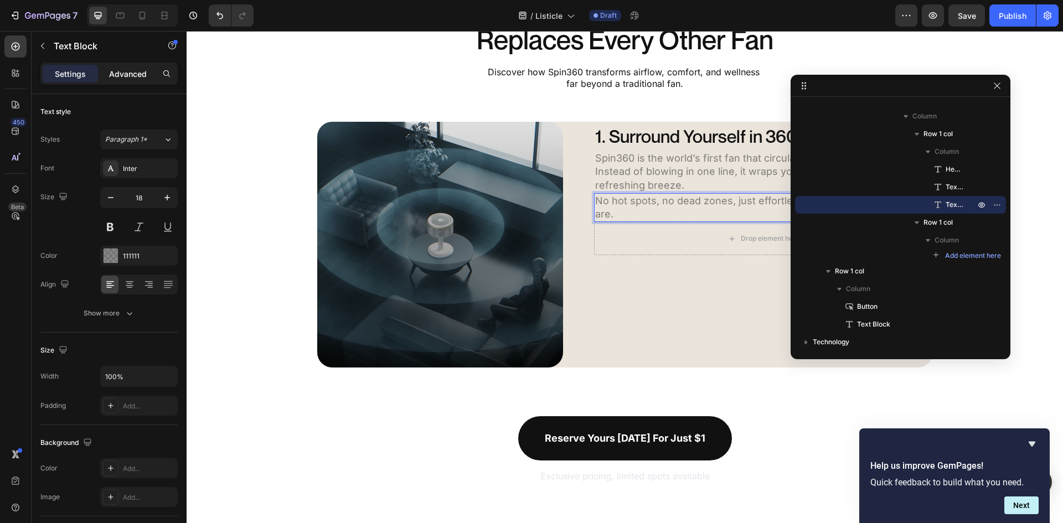
click at [126, 79] on p "Advanced" at bounding box center [128, 74] width 38 height 12
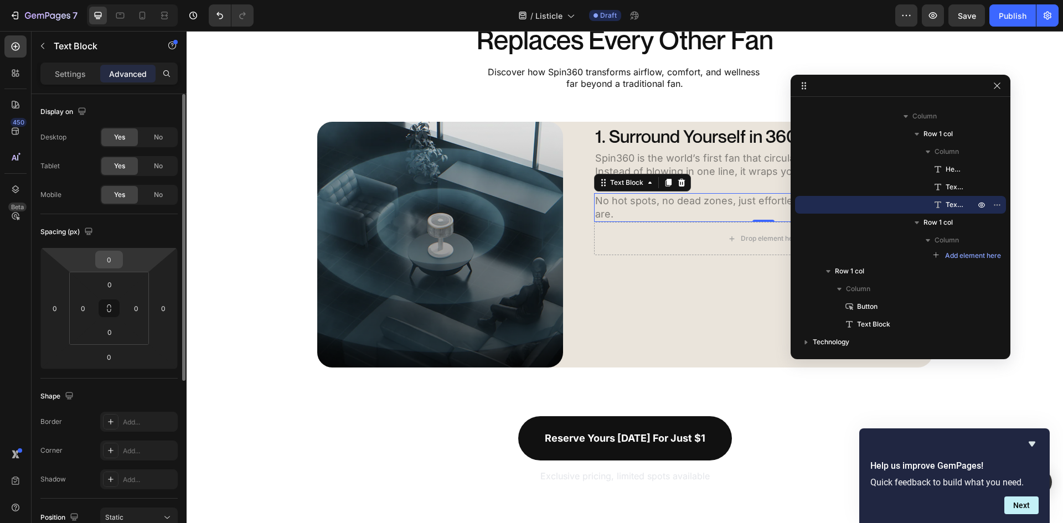
click at [117, 259] on input "0" at bounding box center [109, 259] width 22 height 17
type input "12"
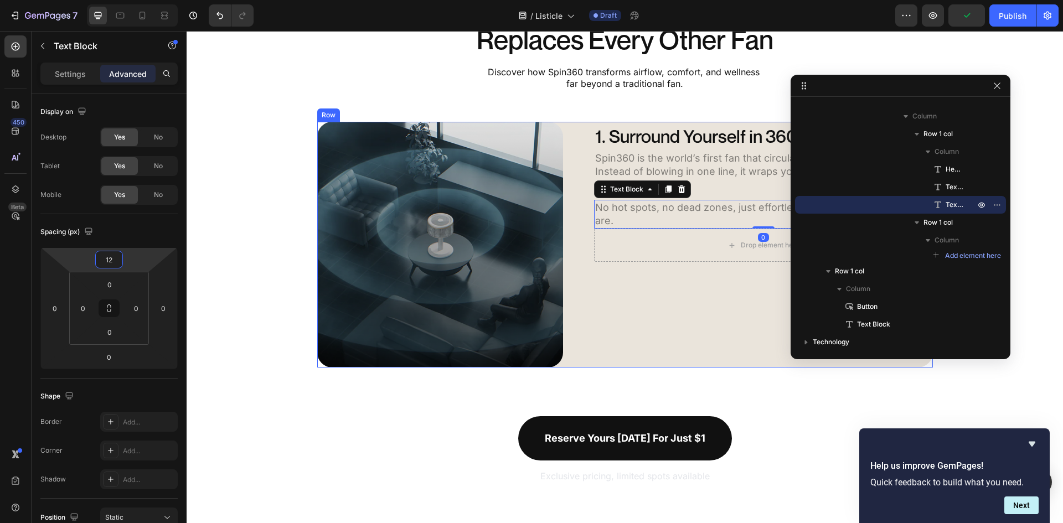
click at [694, 291] on div "1. Surround Yourself in 360° Comfort Heading Spin360 is the world’s first fan t…" at bounding box center [748, 245] width 370 height 246
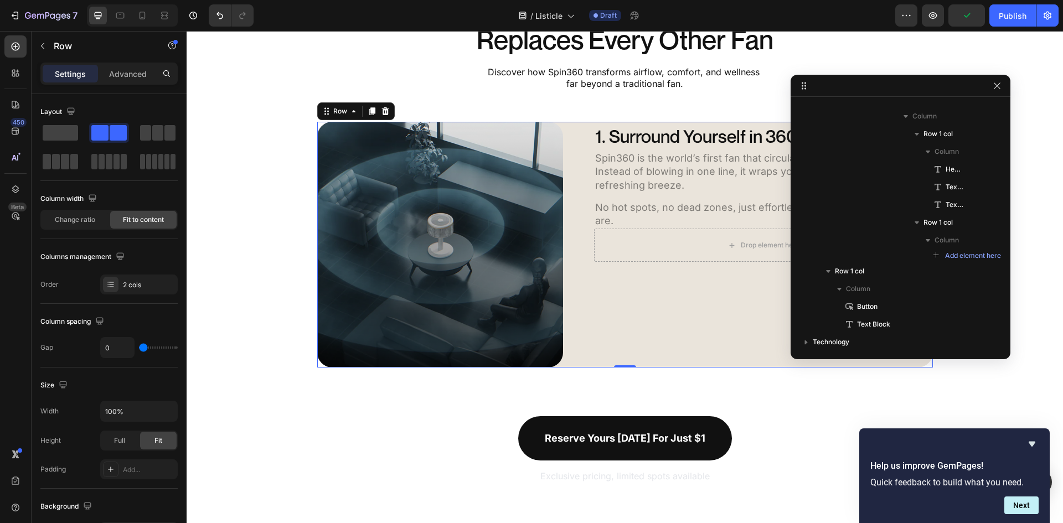
scroll to position [82, 0]
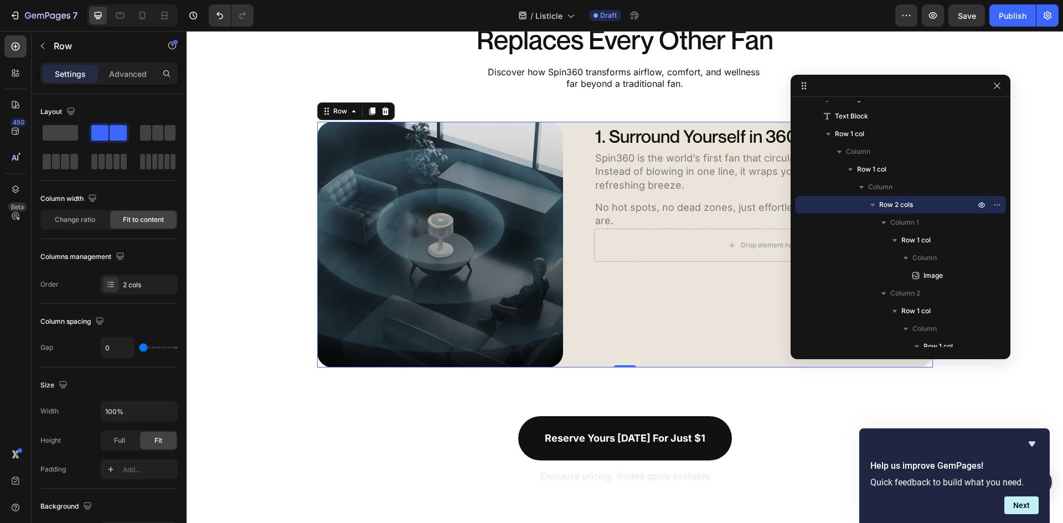
click at [675, 311] on div "1. Surround Yourself in 360° Comfort Heading Spin360 is the world’s first fan t…" at bounding box center [748, 245] width 370 height 246
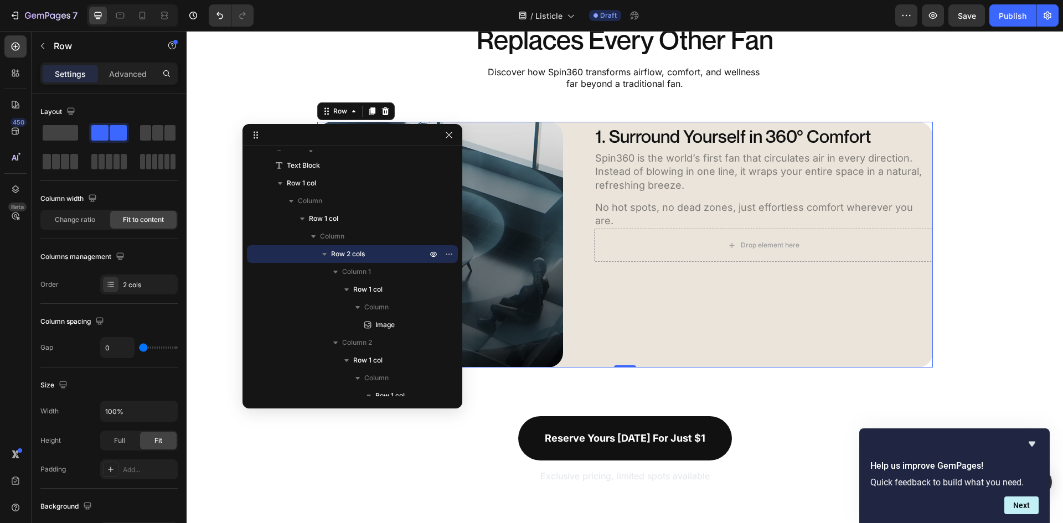
drag, startPoint x: 937, startPoint y: 88, endPoint x: 389, endPoint y: 137, distance: 550.3
click at [747, 157] on p "Spin360 is the world’s first fan that circulates air in every direction. Instea…" at bounding box center [763, 172] width 337 height 40
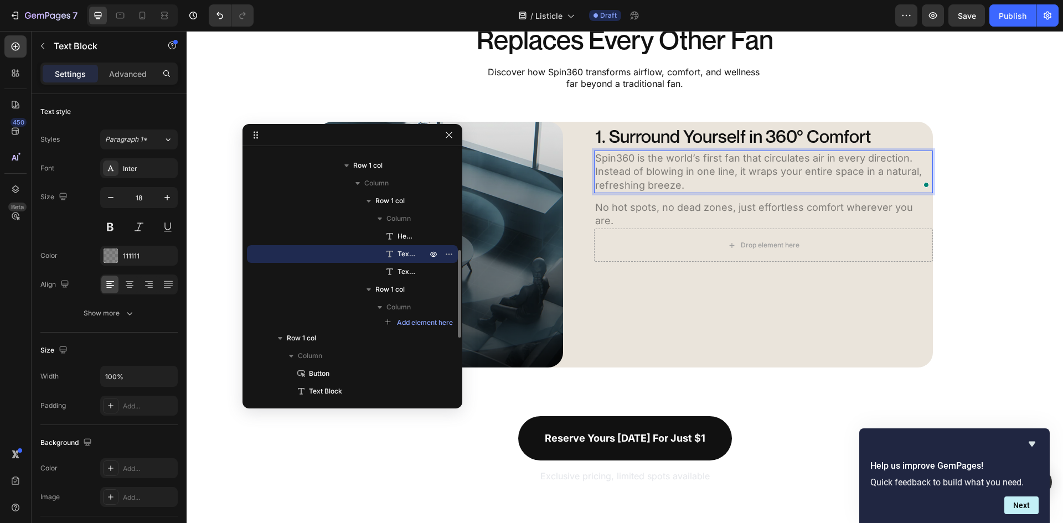
click at [760, 158] on p "Spin360 is the world’s first fan that circulates air in every direction. Instea…" at bounding box center [763, 172] width 337 height 40
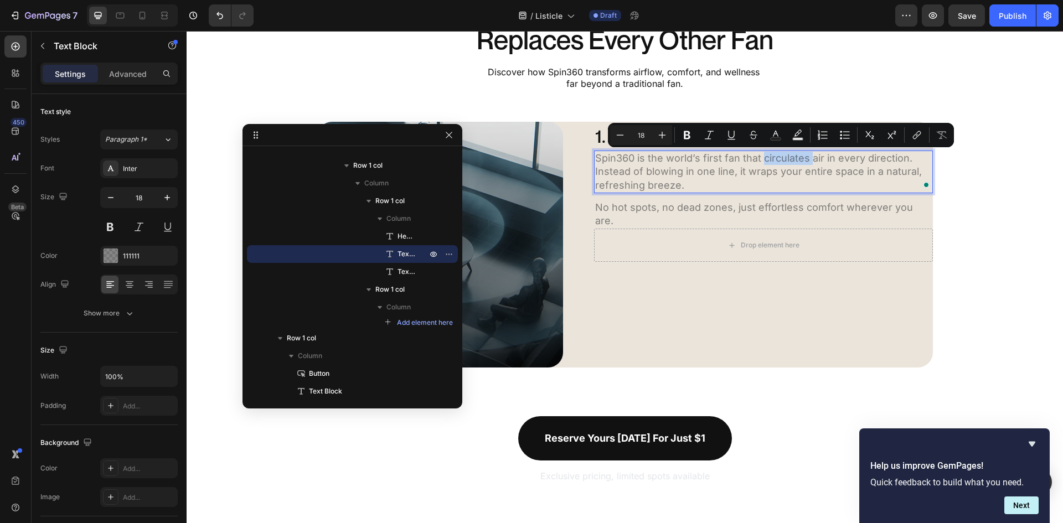
click at [774, 164] on p "Spin360 is the world’s first fan that circulates air in every direction. Instea…" at bounding box center [763, 172] width 337 height 40
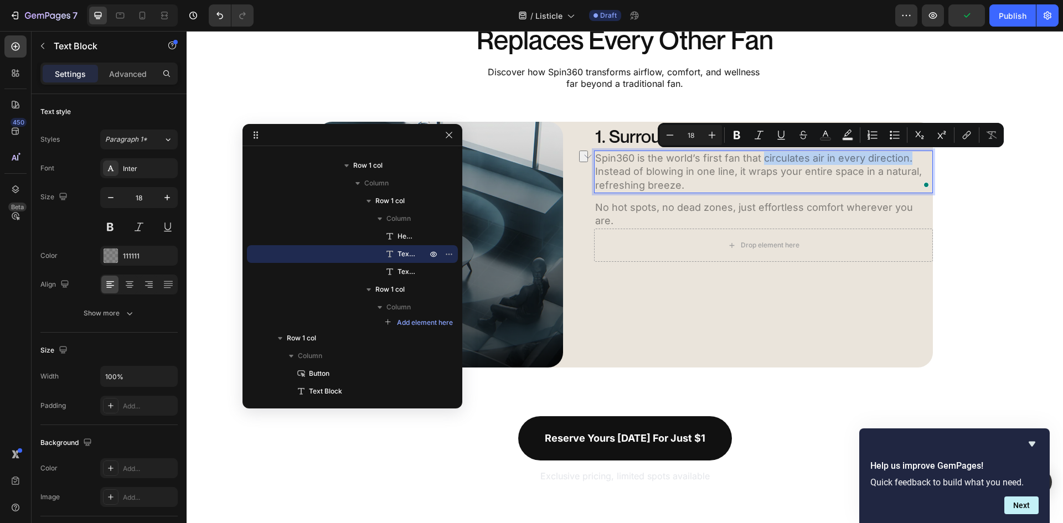
drag, startPoint x: 758, startPoint y: 160, endPoint x: 906, endPoint y: 158, distance: 147.8
click at [906, 158] on p "Spin360 is the world’s first fan that circulates air in every direction. Instea…" at bounding box center [763, 172] width 337 height 40
click at [735, 135] on icon "Editor contextual toolbar" at bounding box center [737, 135] width 7 height 8
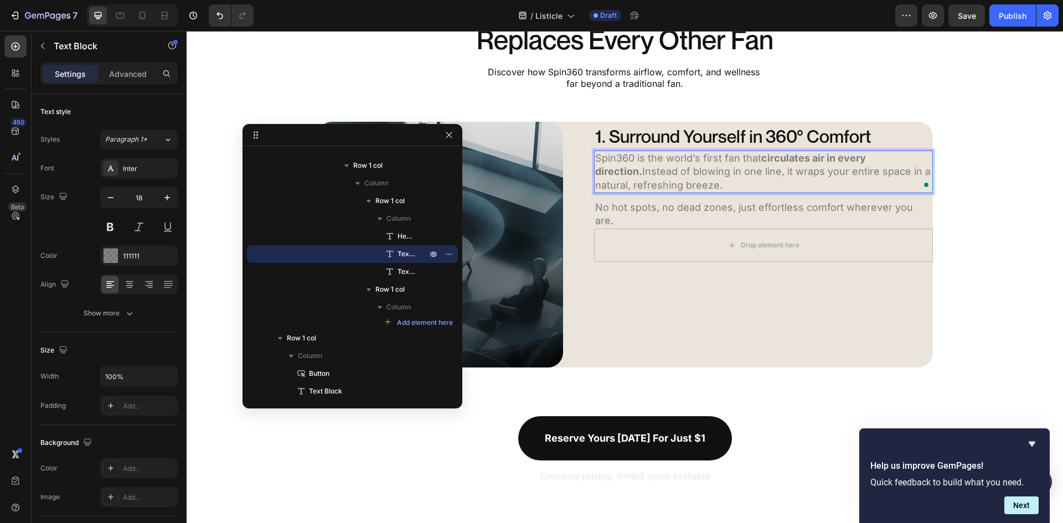
click at [783, 159] on strong "circulates air in every direction." at bounding box center [730, 164] width 271 height 25
click at [763, 161] on strong "circulates air in every direction." at bounding box center [730, 164] width 271 height 25
drag, startPoint x: 758, startPoint y: 158, endPoint x: 910, endPoint y: 156, distance: 151.7
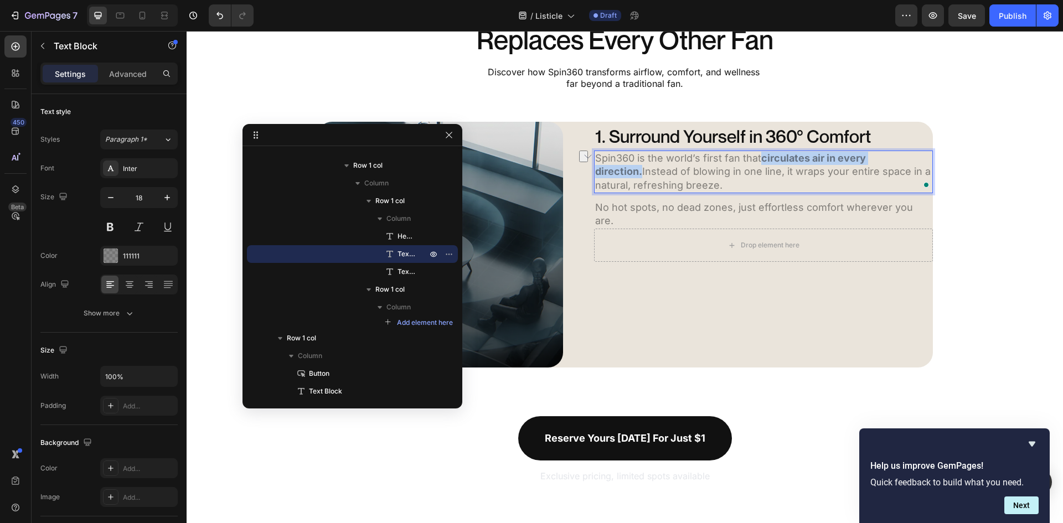
click at [866, 156] on strong "circulates air in every direction." at bounding box center [730, 164] width 271 height 25
click at [866, 157] on strong "circulates air in every direction." at bounding box center [730, 164] width 271 height 25
click at [866, 158] on strong "circulates air in every direction." at bounding box center [730, 164] width 271 height 25
drag, startPoint x: 907, startPoint y: 157, endPoint x: 759, endPoint y: 158, distance: 148.4
click at [759, 158] on strong "circulates air in every direction." at bounding box center [730, 164] width 271 height 25
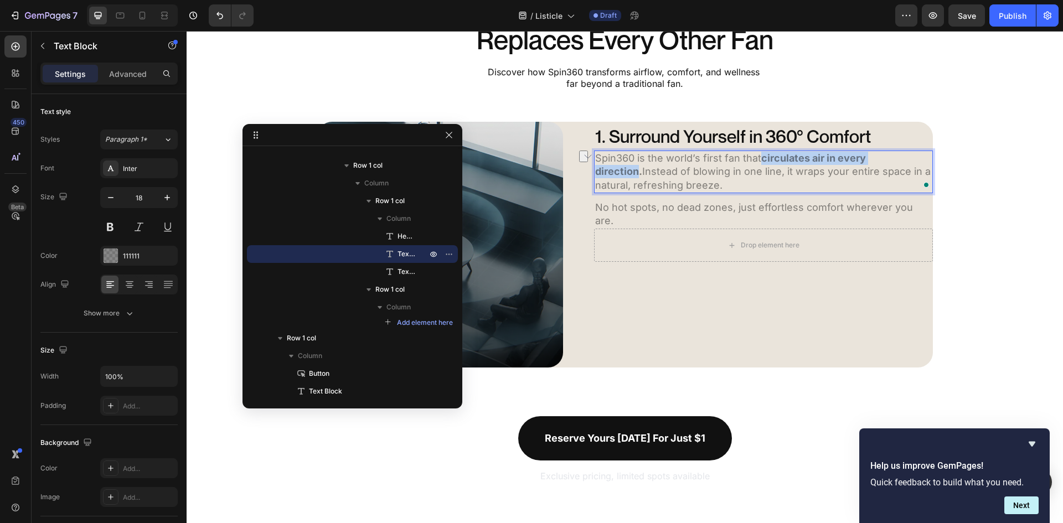
drag, startPoint x: 812, startPoint y: 154, endPoint x: 793, endPoint y: 159, distance: 19.3
drag, startPoint x: 793, startPoint y: 159, endPoint x: 746, endPoint y: 158, distance: 47.1
click at [746, 158] on p "Spin360 is the world’s first fan that circulates air in every direction. Instea…" at bounding box center [763, 172] width 337 height 40
drag, startPoint x: 757, startPoint y: 157, endPoint x: 907, endPoint y: 157, distance: 150.0
click at [866, 157] on strong "circulates air in every direction." at bounding box center [730, 164] width 271 height 25
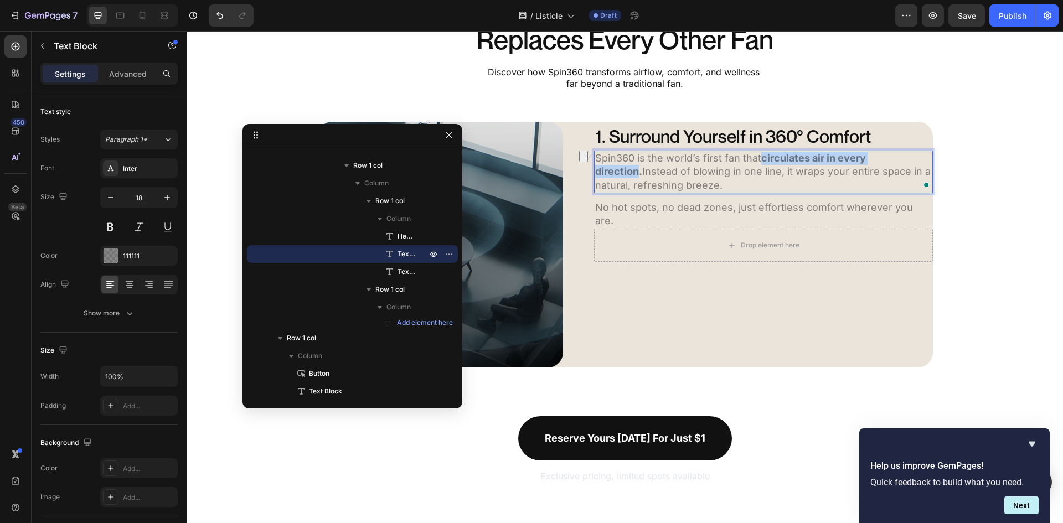
click at [864, 163] on strong "circulates air in every direction." at bounding box center [730, 164] width 271 height 25
click at [837, 161] on strong "circulates air in every direction." at bounding box center [730, 164] width 271 height 25
click at [837, 160] on strong "circulates air in every direction." at bounding box center [730, 164] width 271 height 25
click at [837, 159] on strong "circulates air in every direction." at bounding box center [730, 164] width 271 height 25
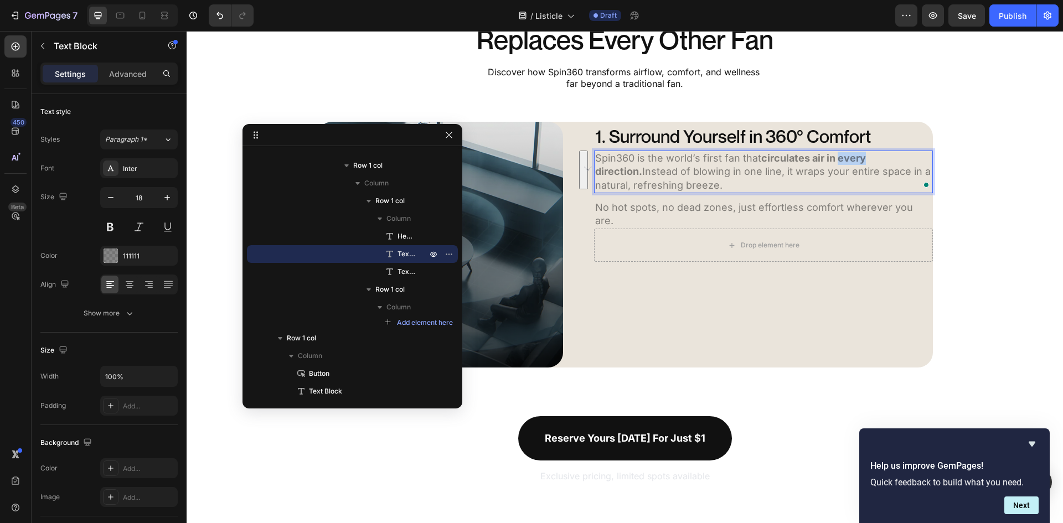
click at [779, 160] on strong "circulates air in every direction." at bounding box center [730, 164] width 271 height 25
click at [725, 183] on p "Spin360 is the world’s first fan that circulates air in every direction. Instea…" at bounding box center [763, 172] width 337 height 40
drag, startPoint x: 758, startPoint y: 157, endPoint x: 905, endPoint y: 163, distance: 146.8
click at [866, 163] on strong "circulates air in every direction." at bounding box center [730, 164] width 271 height 25
drag, startPoint x: 740, startPoint y: 162, endPoint x: 749, endPoint y: 161, distance: 8.9
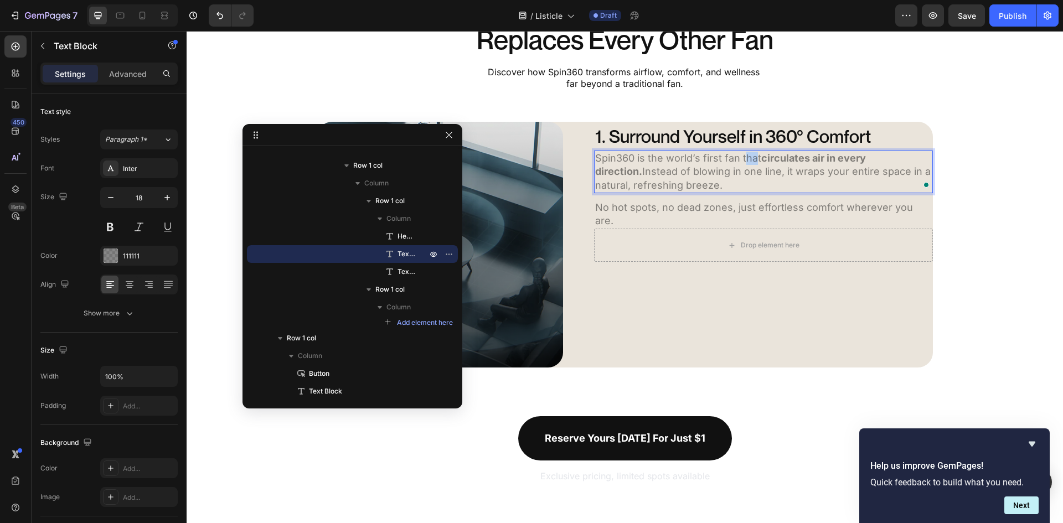
click at [749, 161] on p "Spin360 is the world’s first fan that circulates air in every direction. Instea…" at bounding box center [763, 172] width 337 height 40
drag, startPoint x: 761, startPoint y: 158, endPoint x: 817, endPoint y: 159, distance: 55.9
click at [817, 159] on strong "circulates air in every direction." at bounding box center [730, 164] width 271 height 25
click at [797, 280] on div "1. Surround Yourself in 360° Comfort Heading Spin360 is the world’s first fan t…" at bounding box center [748, 245] width 370 height 246
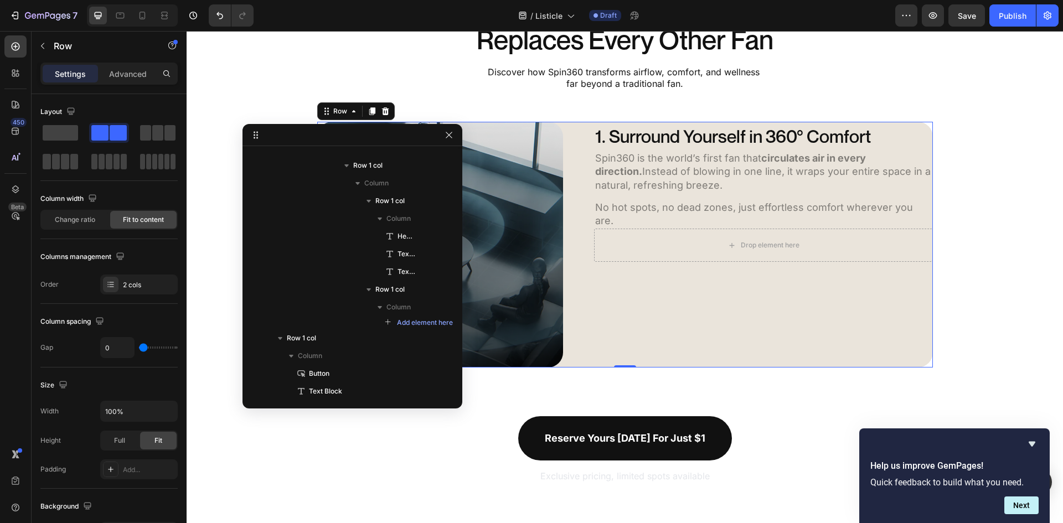
scroll to position [82, 0]
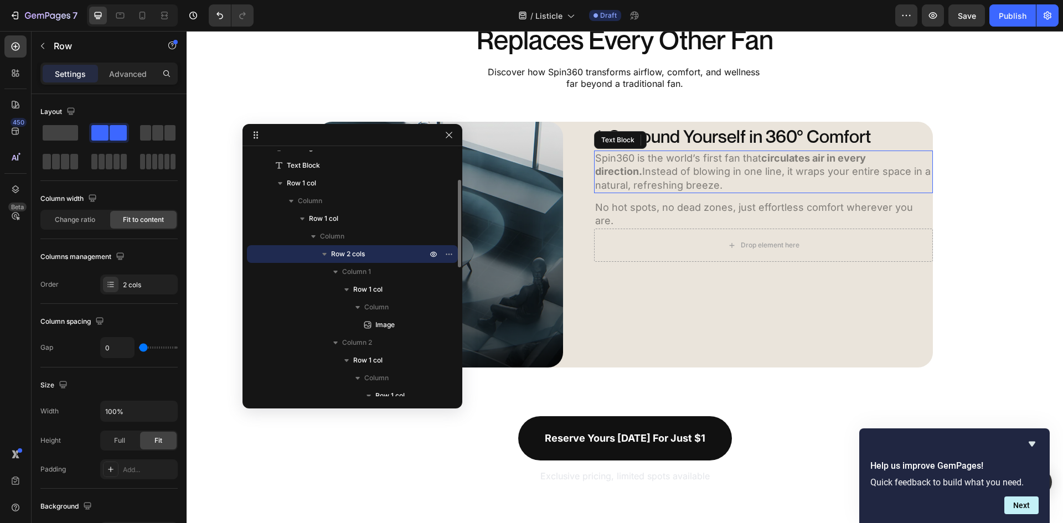
click at [760, 159] on strong "circulates air in every direction." at bounding box center [730, 164] width 271 height 25
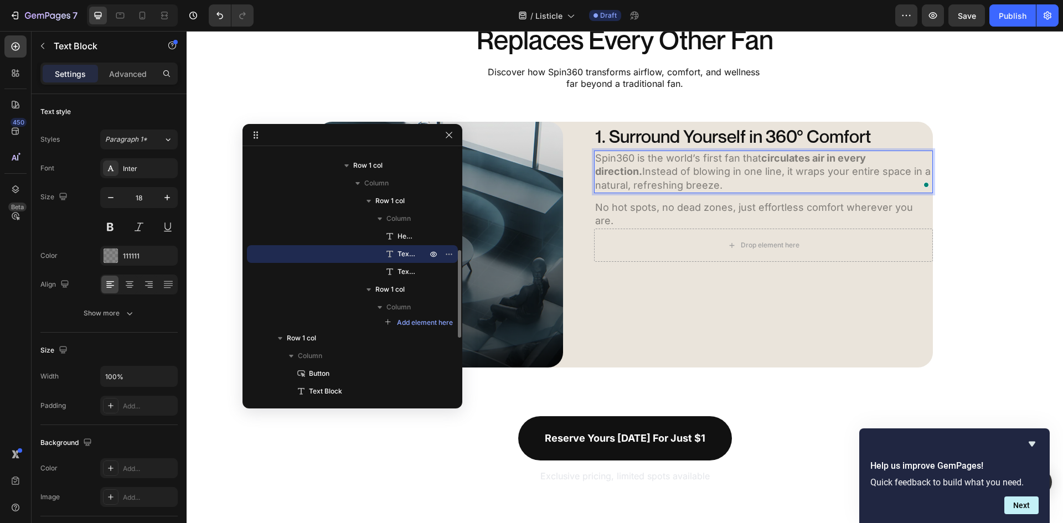
click at [761, 159] on strong "circulates air in every direction." at bounding box center [730, 164] width 271 height 25
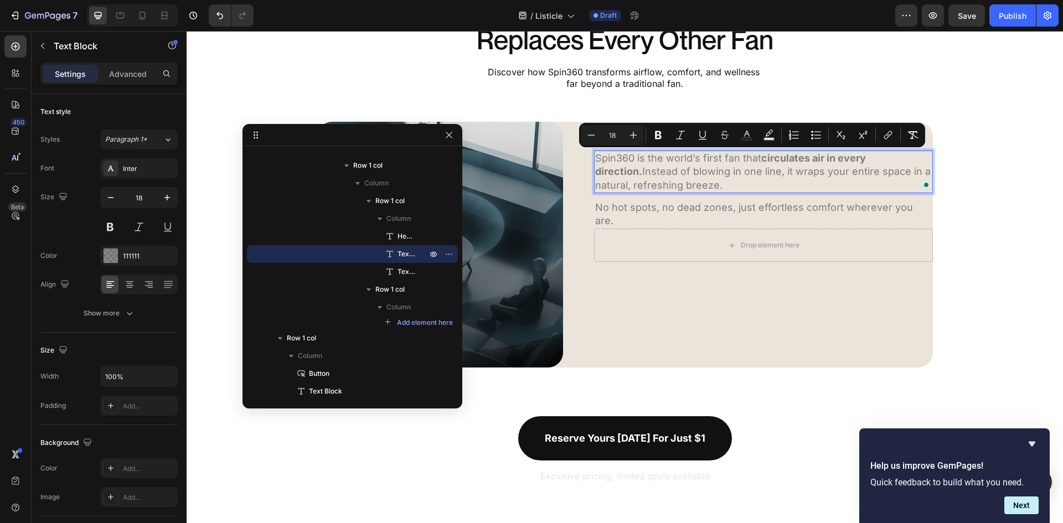
click at [761, 159] on strong "circulates air in every direction." at bounding box center [730, 164] width 271 height 25
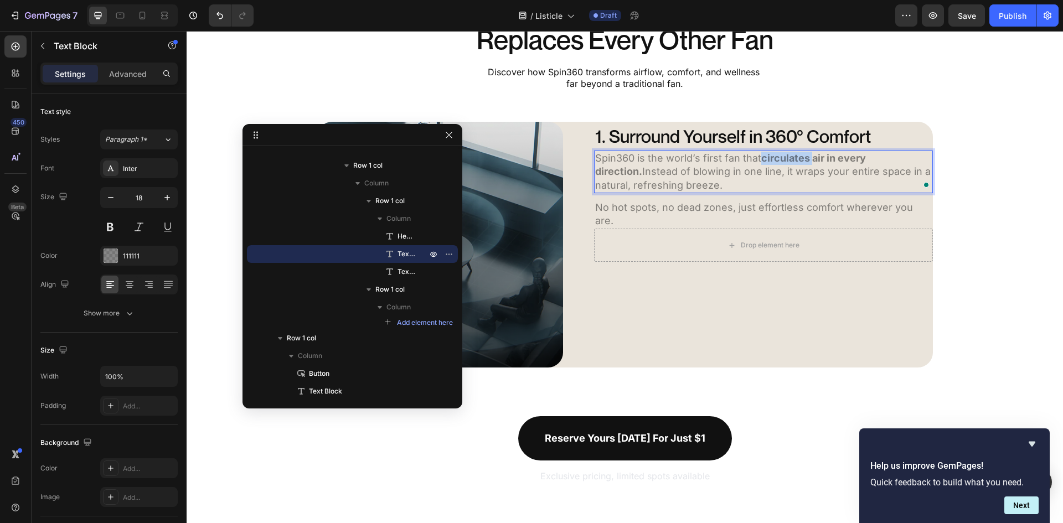
click at [761, 159] on strong "circulates air in every direction." at bounding box center [730, 164] width 271 height 25
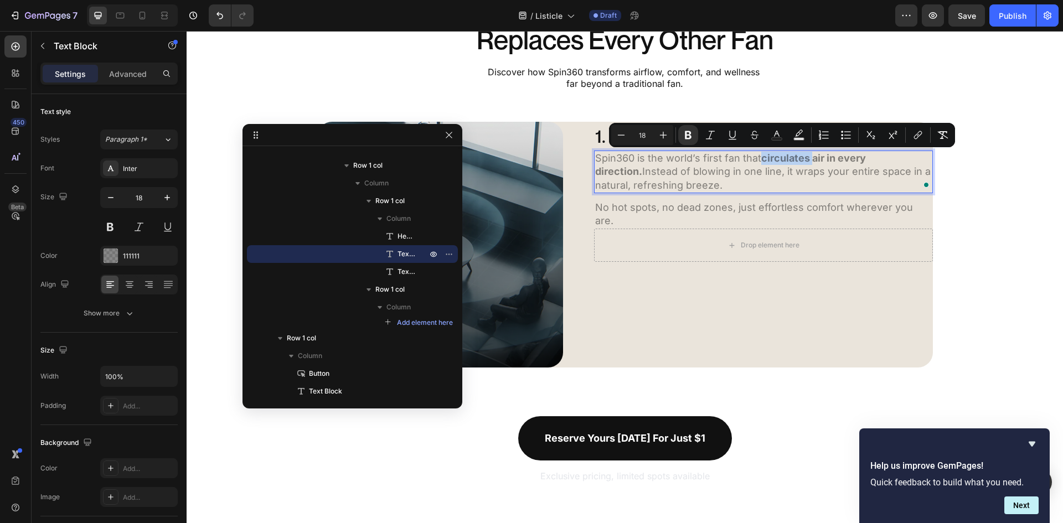
click at [761, 159] on strong "circulates air in every direction." at bounding box center [730, 164] width 271 height 25
click at [762, 158] on strong "circulates air in every direction." at bounding box center [730, 164] width 271 height 25
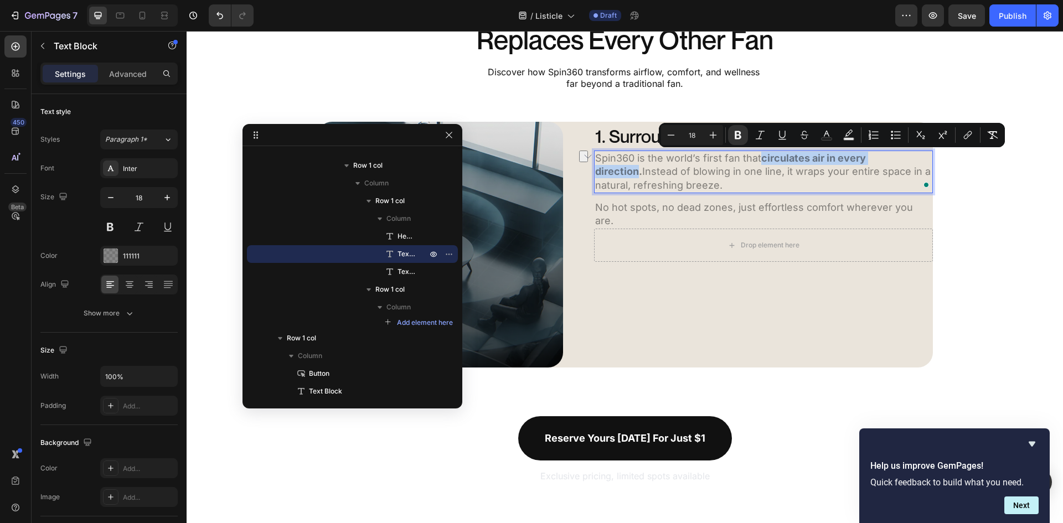
drag, startPoint x: 758, startPoint y: 158, endPoint x: 907, endPoint y: 158, distance: 149.5
click at [866, 158] on strong "circulates air in every direction." at bounding box center [730, 164] width 271 height 25
click at [827, 133] on icon "Editor contextual toolbar" at bounding box center [826, 135] width 11 height 11
type input "111111"
type input "50"
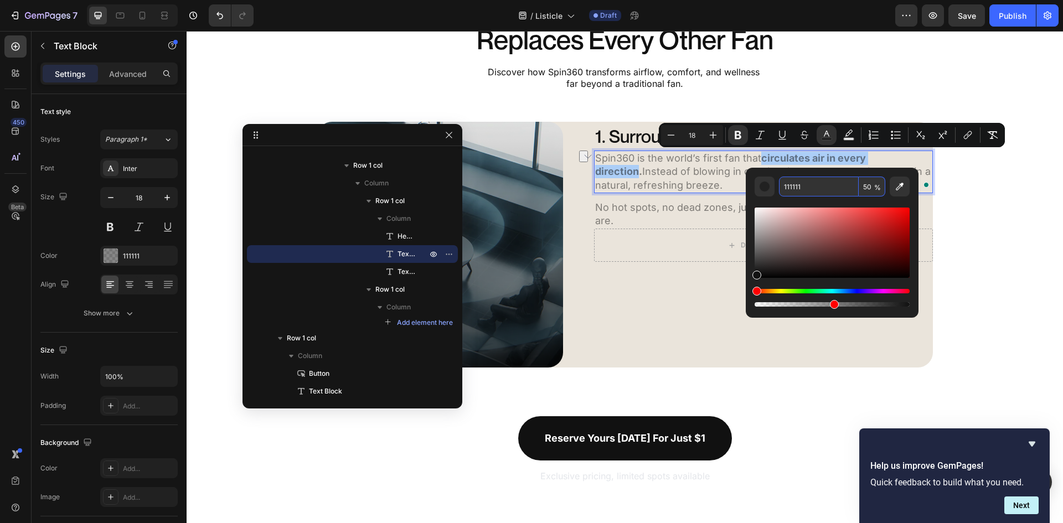
click at [868, 189] on input "50" at bounding box center [872, 187] width 27 height 20
type input "100"
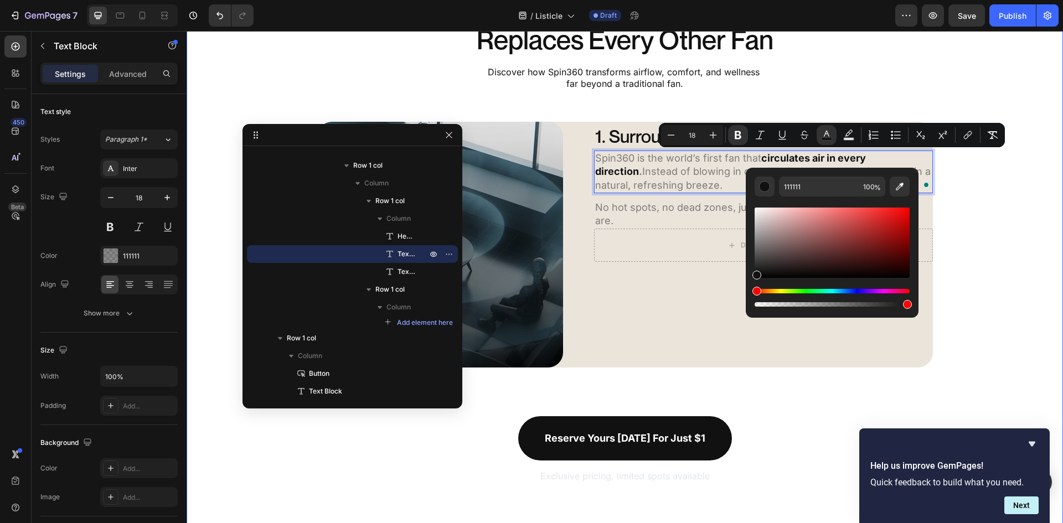
click at [993, 239] on div "5 Ways Spin360 Replaces Every Other Fan Heading Discover how Spin360 transforms…" at bounding box center [625, 238] width 876 height 494
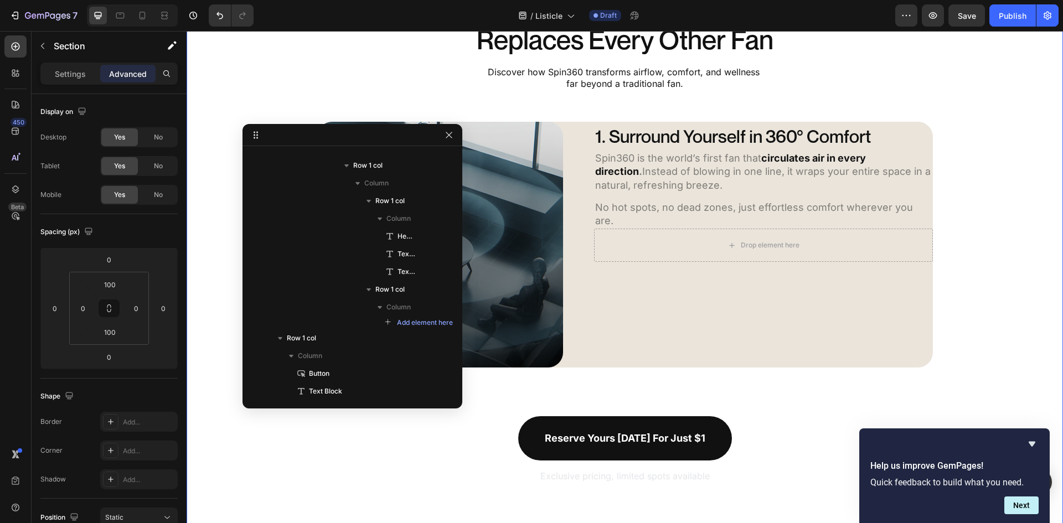
scroll to position [0, 0]
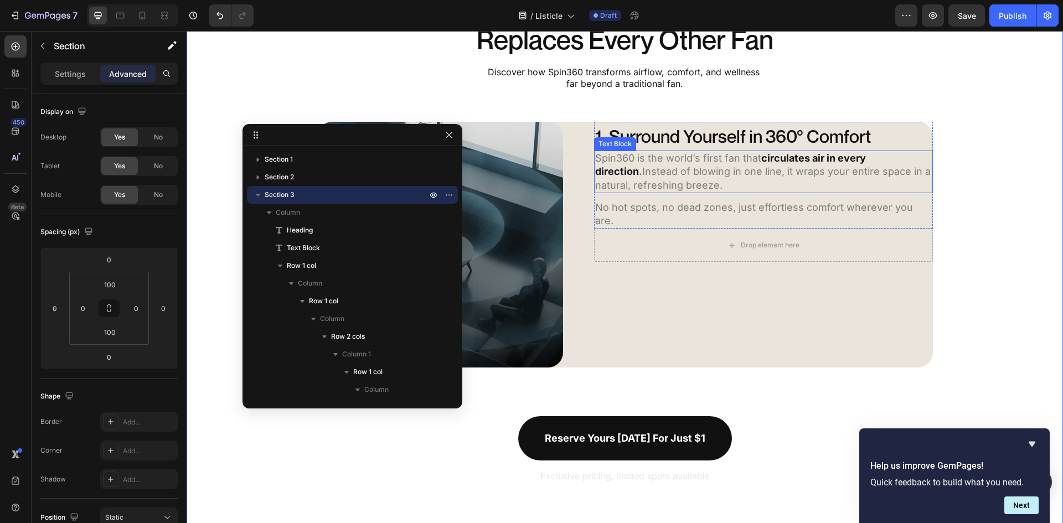
click at [748, 175] on p "Spin360 is the world’s first fan that circulates air in every direction . Inste…" at bounding box center [763, 172] width 337 height 40
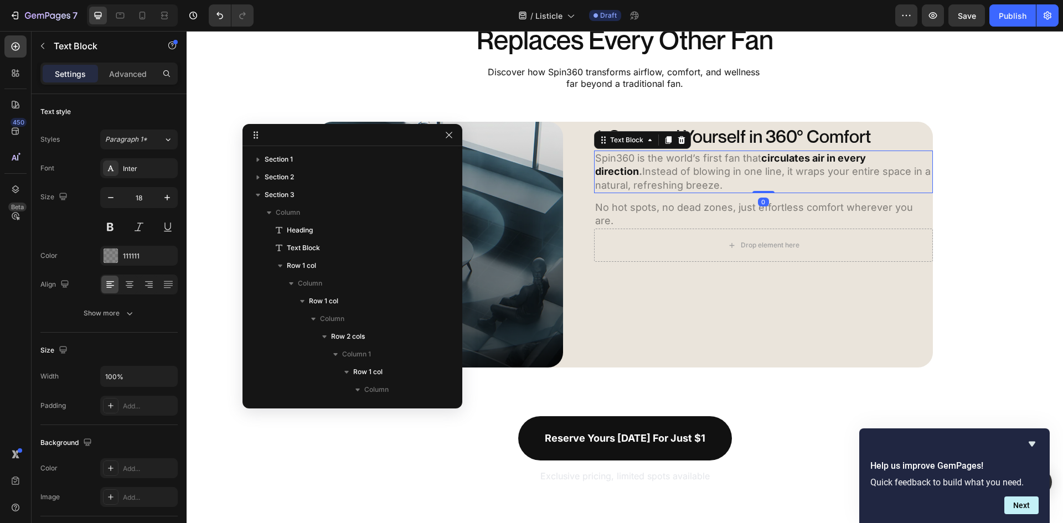
scroll to position [277, 0]
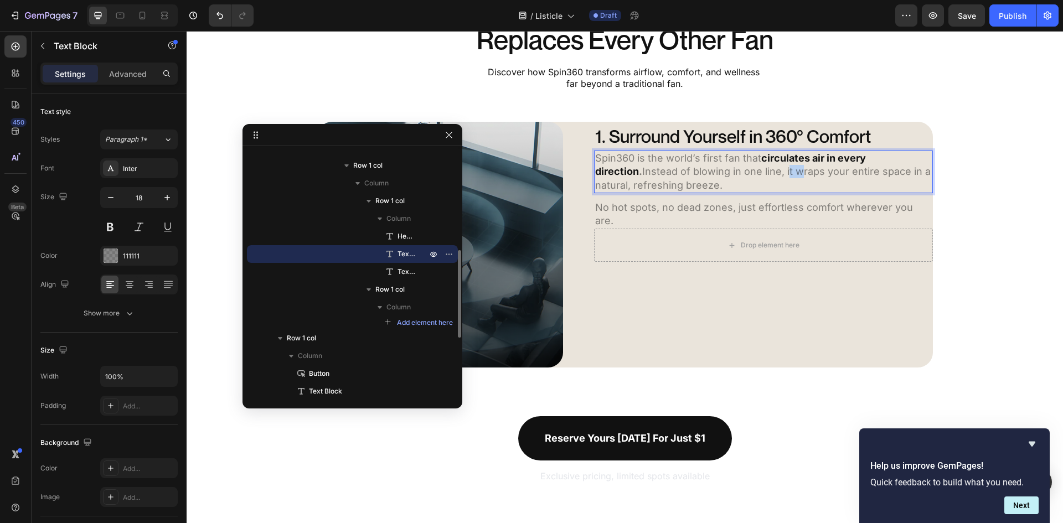
click at [734, 170] on p "Spin360 is the world’s first fan that circulates air in every direction . Inste…" at bounding box center [763, 172] width 337 height 40
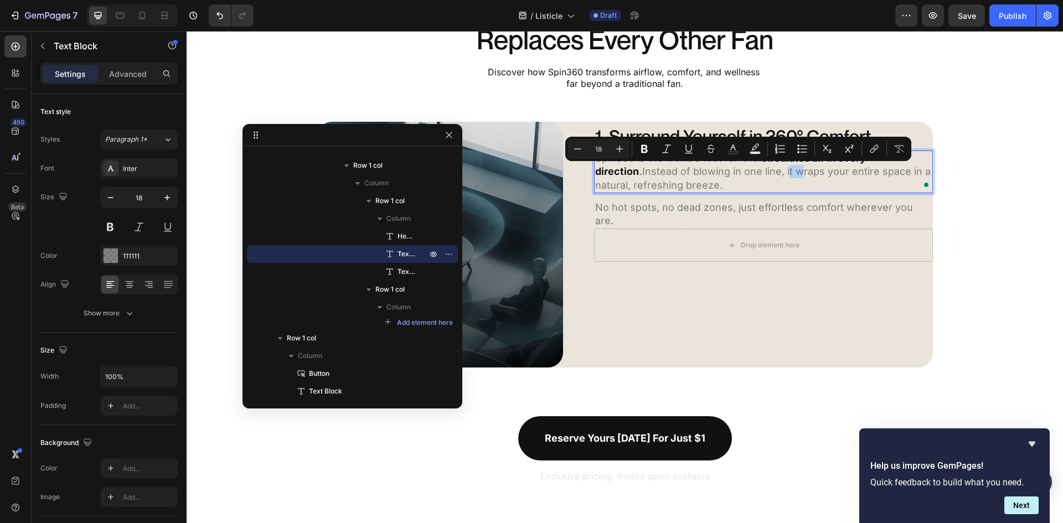
click at [734, 172] on p "Spin360 is the world’s first fan that circulates air in every direction . Inste…" at bounding box center [763, 172] width 337 height 40
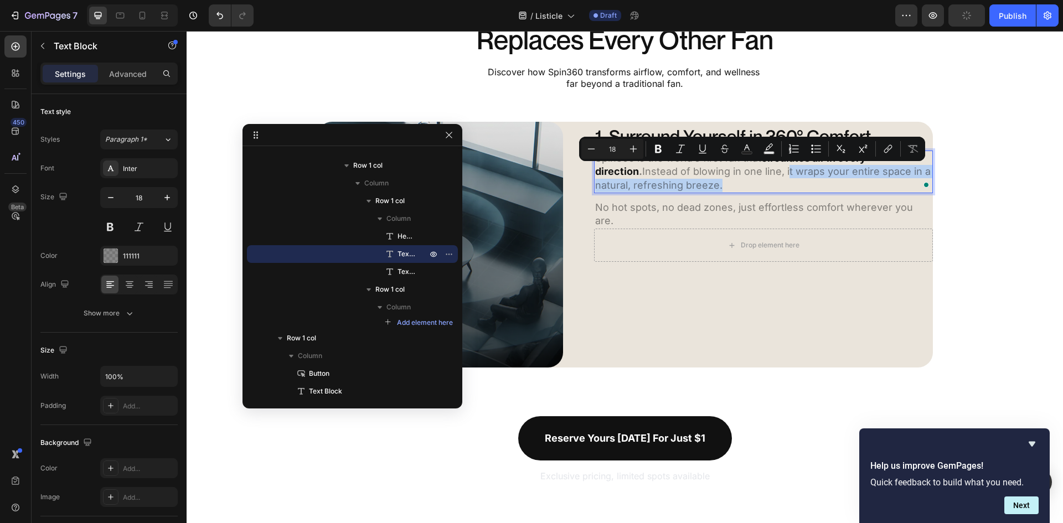
drag, startPoint x: 733, startPoint y: 170, endPoint x: 673, endPoint y: 187, distance: 62.6
click at [673, 187] on p "Spin360 is the world’s first fan that circulates air in every direction . Inste…" at bounding box center [763, 172] width 337 height 40
click at [663, 156] on button "Bold" at bounding box center [658, 149] width 20 height 20
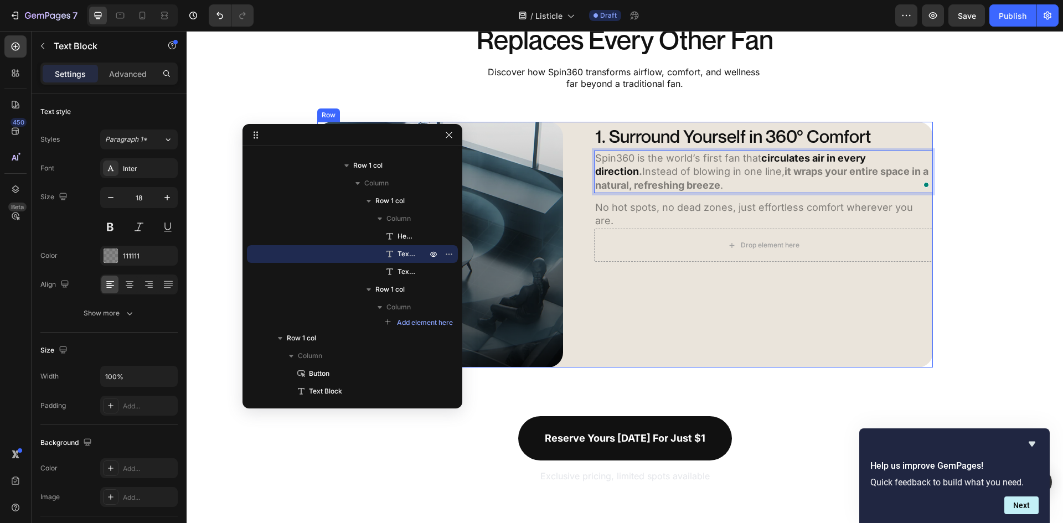
drag, startPoint x: 704, startPoint y: 301, endPoint x: 694, endPoint y: 221, distance: 80.3
click at [705, 300] on div "1. Surround Yourself in 360° Comfort Heading Spin360 is the world’s first fan t…" at bounding box center [748, 245] width 370 height 246
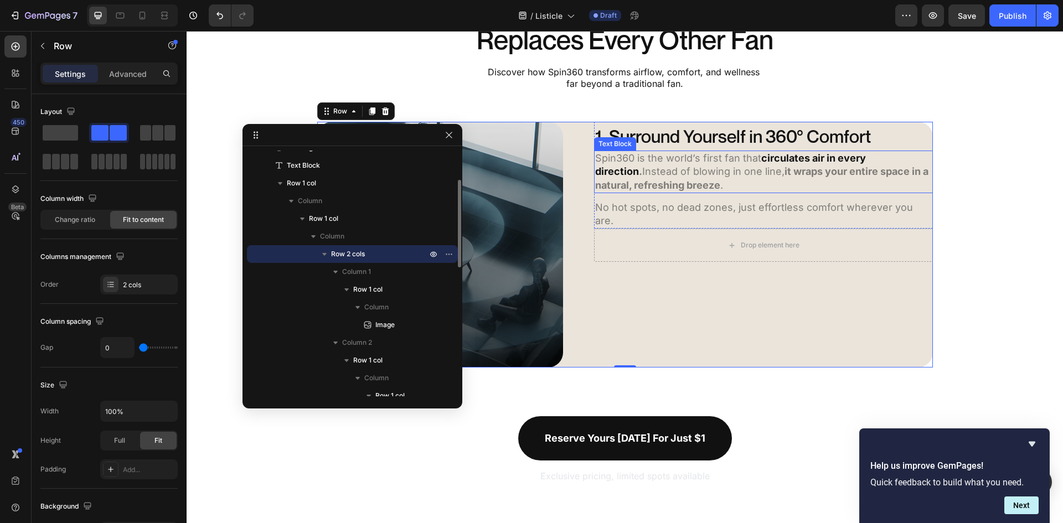
click at [738, 173] on strong "it wraps your entire space in a natural, refreshing breeze" at bounding box center [761, 178] width 333 height 25
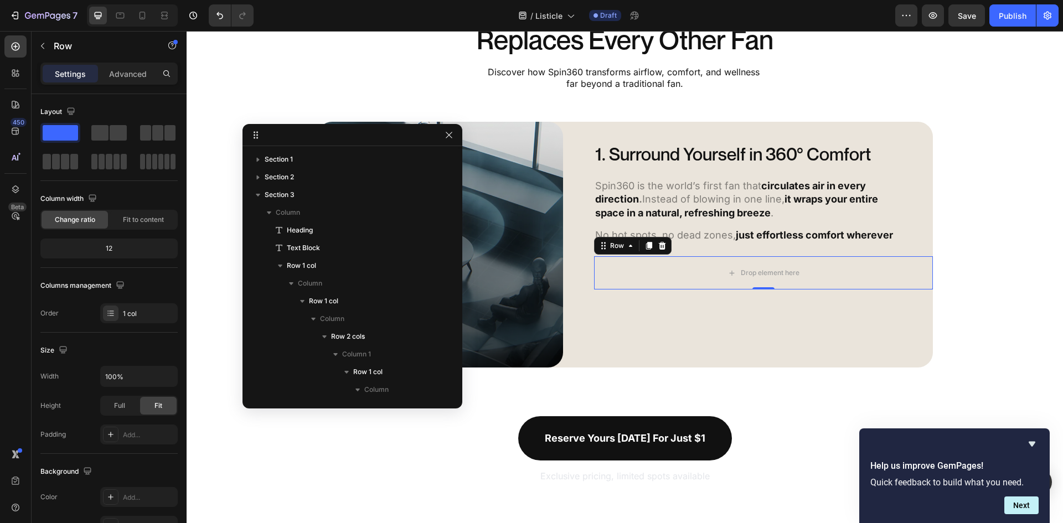
scroll to position [313, 0]
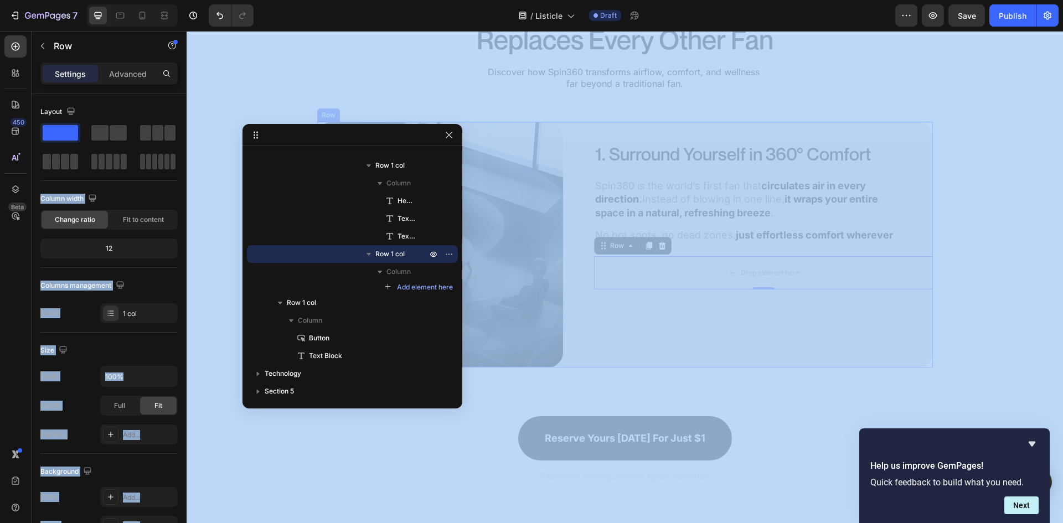
drag, startPoint x: 284, startPoint y: 159, endPoint x: 793, endPoint y: 326, distance: 535.4
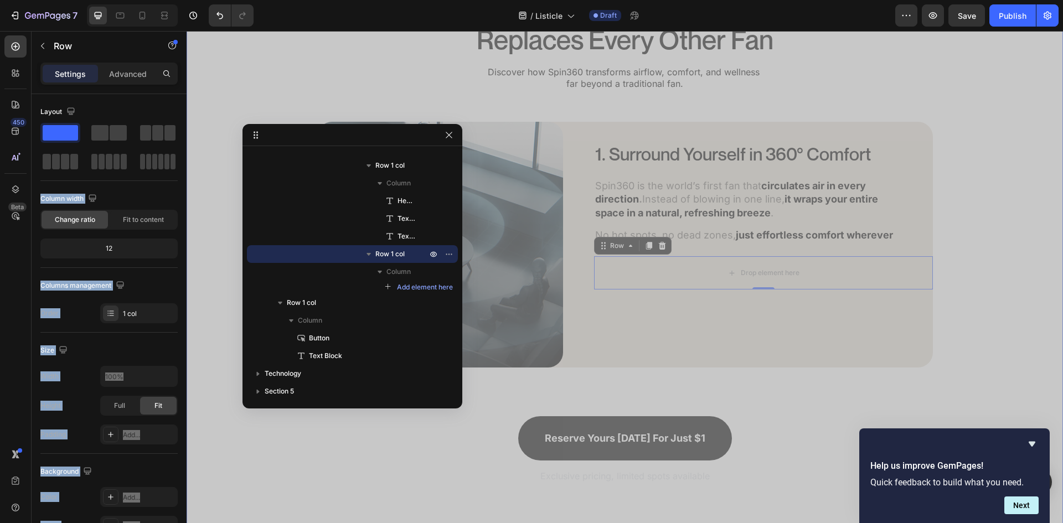
click at [980, 301] on div "5 Ways Spin360 Replaces Every Other Fan Heading Discover how Spin360 transforms…" at bounding box center [625, 238] width 876 height 494
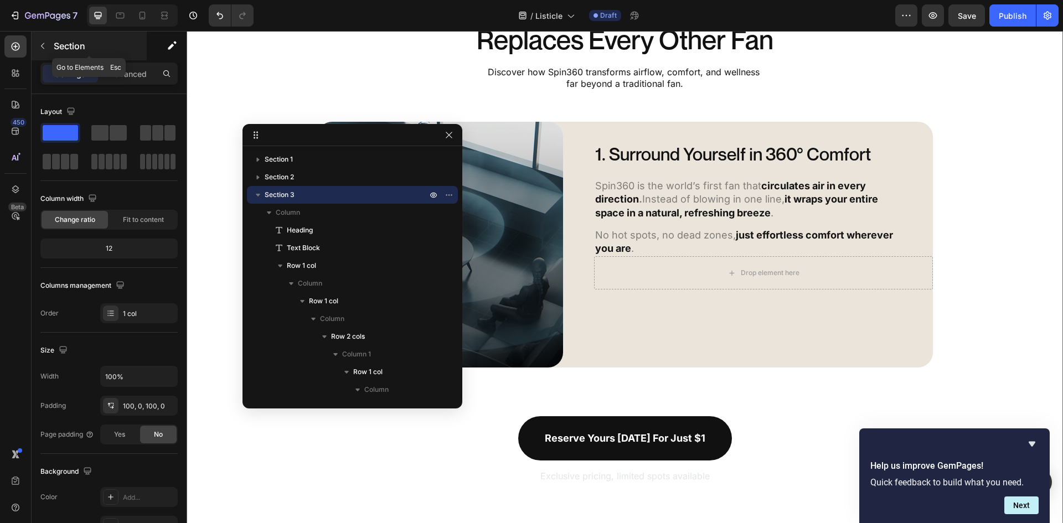
click at [45, 38] on button "button" at bounding box center [43, 46] width 18 height 18
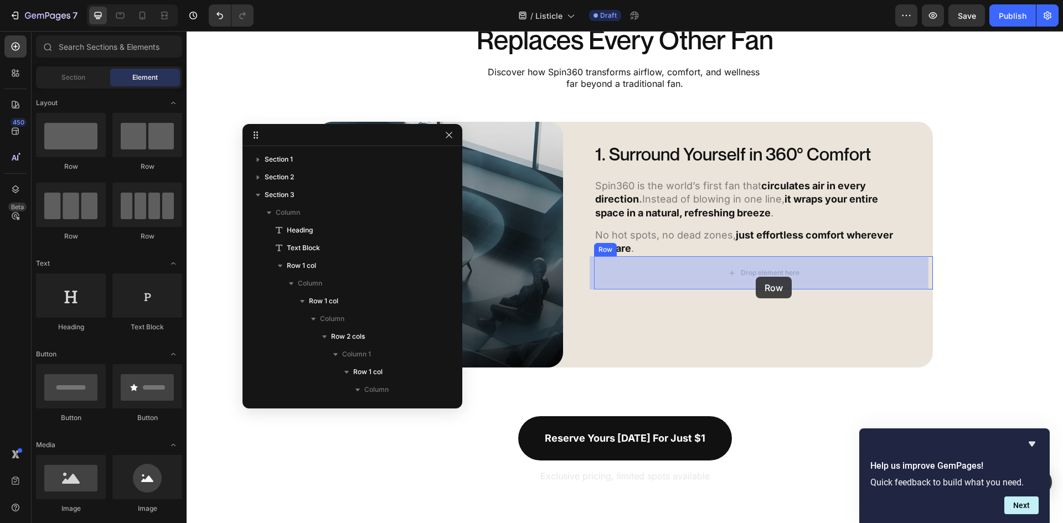
drag, startPoint x: 317, startPoint y: 165, endPoint x: 756, endPoint y: 277, distance: 452.5
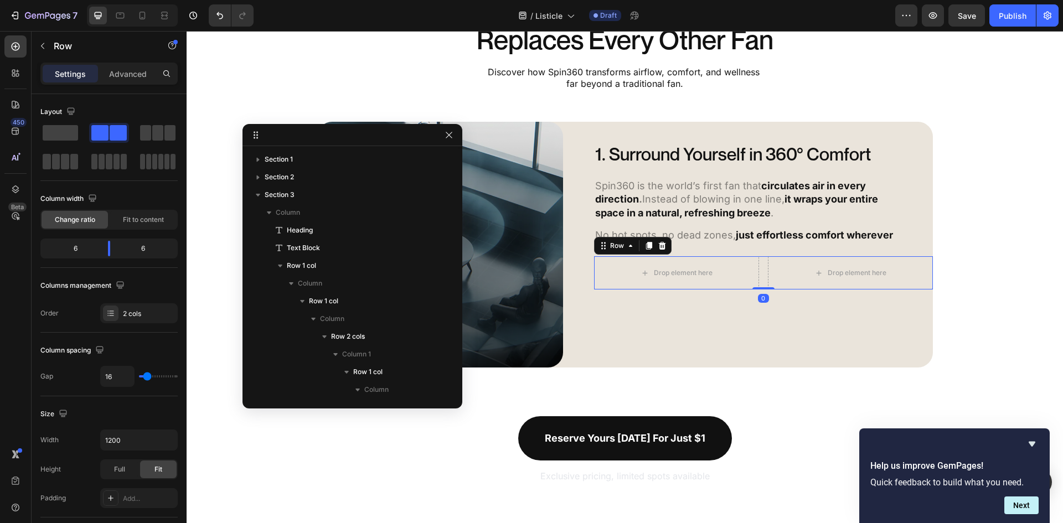
scroll to position [348, 0]
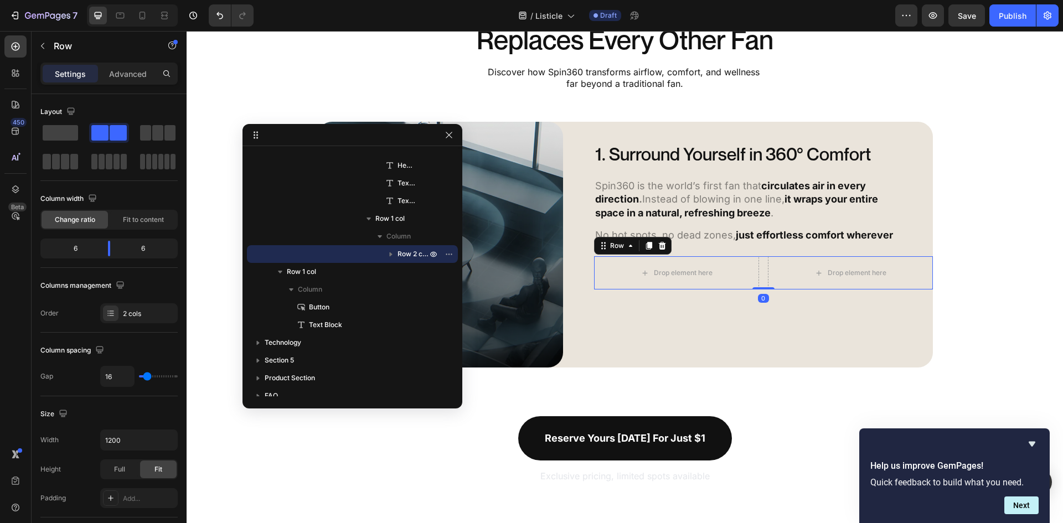
click at [761, 269] on div "Drop element here Drop element here Row 0" at bounding box center [763, 272] width 339 height 33
click at [973, 18] on span "Save" at bounding box center [967, 15] width 18 height 9
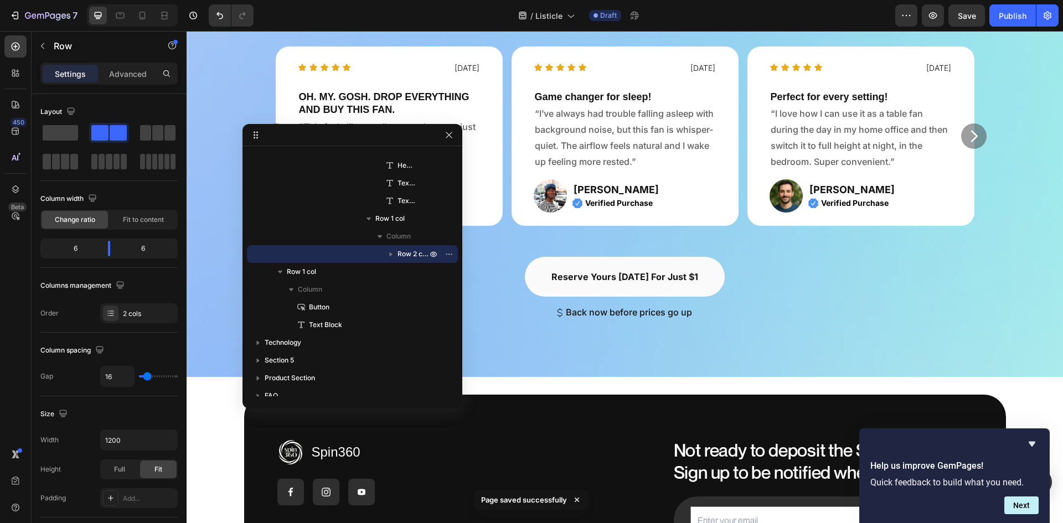
scroll to position [4254, 0]
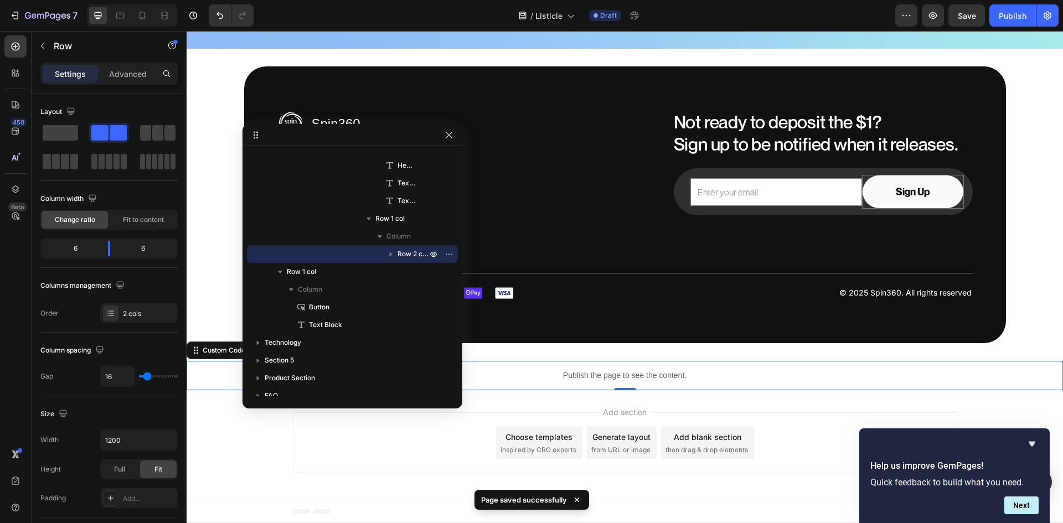
click at [650, 380] on p "Publish the page to see the content." at bounding box center [625, 376] width 876 height 12
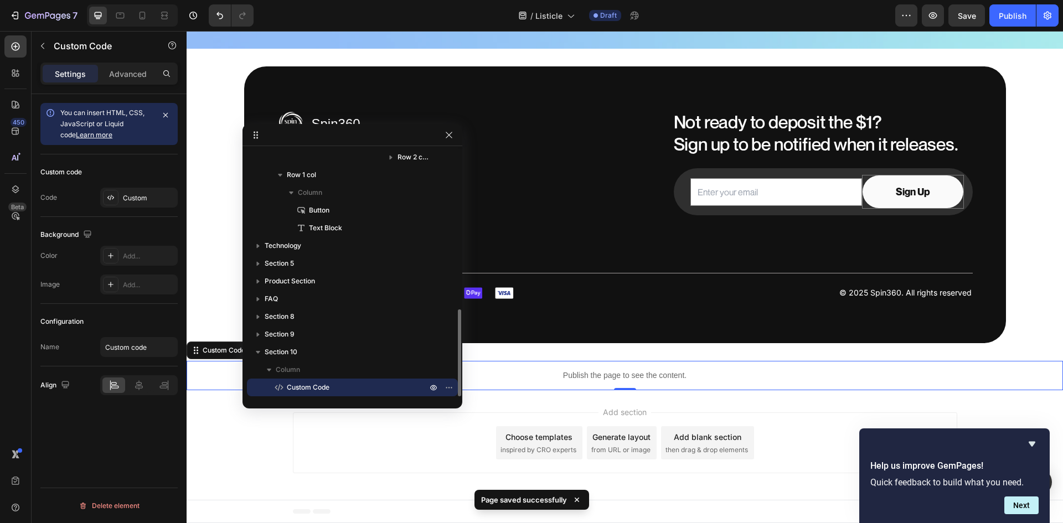
click at [649, 380] on p "Publish the page to see the content." at bounding box center [625, 376] width 876 height 12
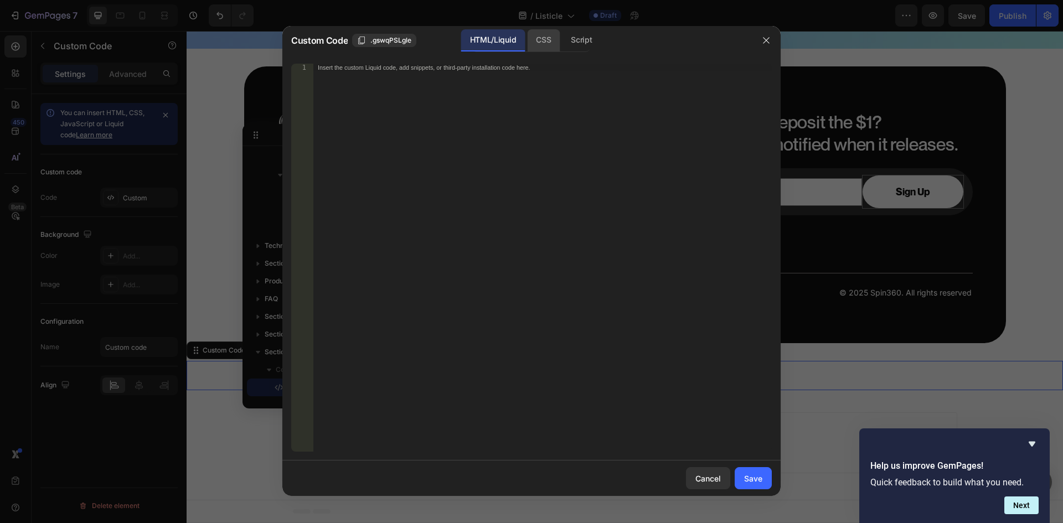
click at [554, 49] on div "CSS" at bounding box center [543, 40] width 33 height 22
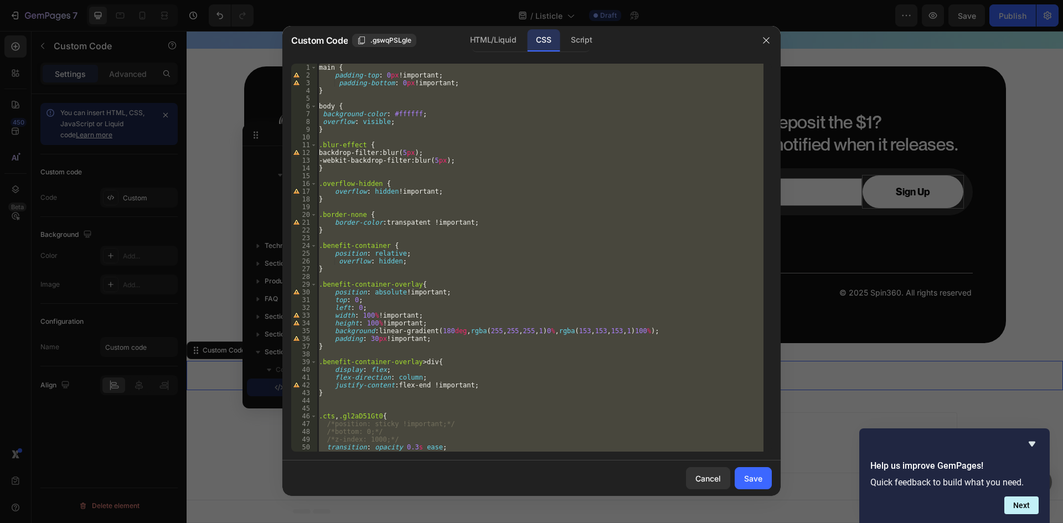
click at [332, 233] on div "main { padding-top : 0 px !important ; padding-bottom : 0 px !important ; } bod…" at bounding box center [540, 258] width 447 height 388
type textarea "}"
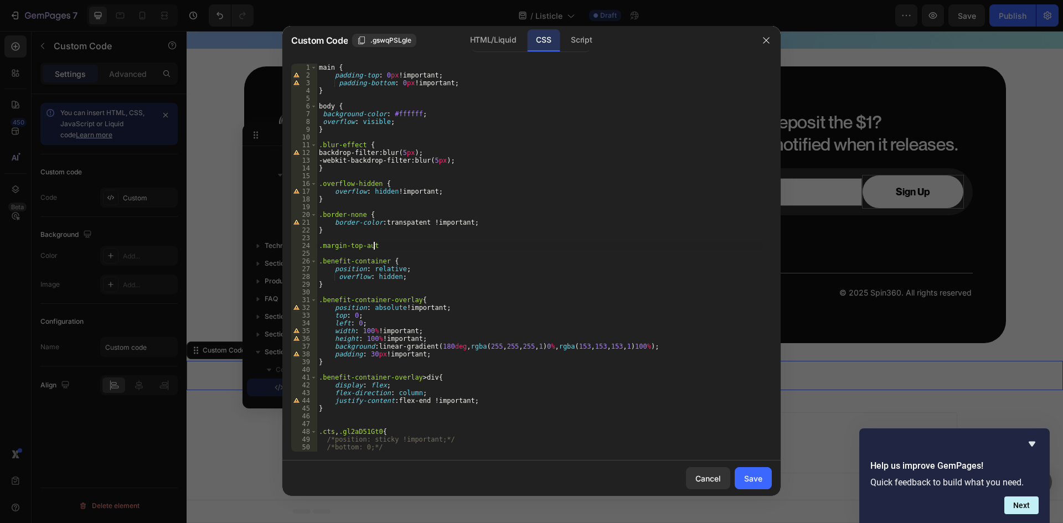
scroll to position [0, 4]
type textarea ".margin-top-auto {"
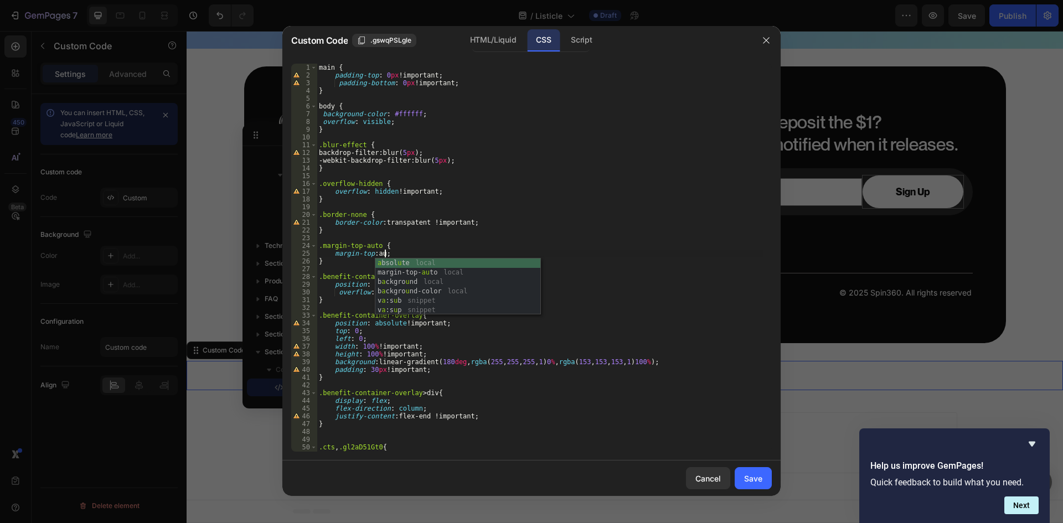
scroll to position [0, 6]
click at [420, 248] on div "main { padding-top : 0 px !important ; padding-bottom : 0 px !important ; } bod…" at bounding box center [540, 266] width 447 height 404
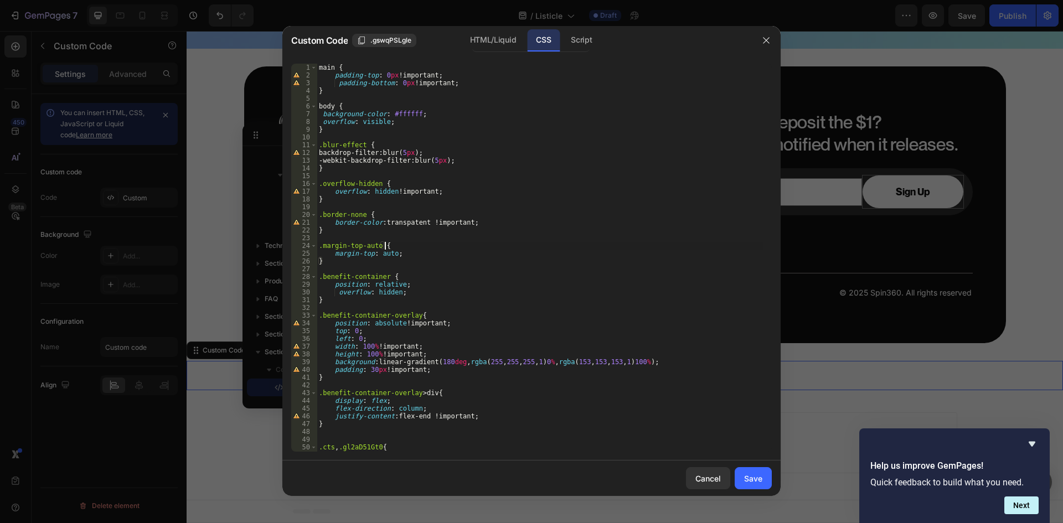
scroll to position [0, 5]
drag, startPoint x: 376, startPoint y: 248, endPoint x: 323, endPoint y: 244, distance: 53.3
click at [323, 244] on div "main { padding-top : 0 px !important ; padding-bottom : 0 px !important ; } bod…" at bounding box center [540, 266] width 447 height 404
type textarea ".margin-top-auto {"
click at [756, 482] on div "Save" at bounding box center [753, 479] width 18 height 12
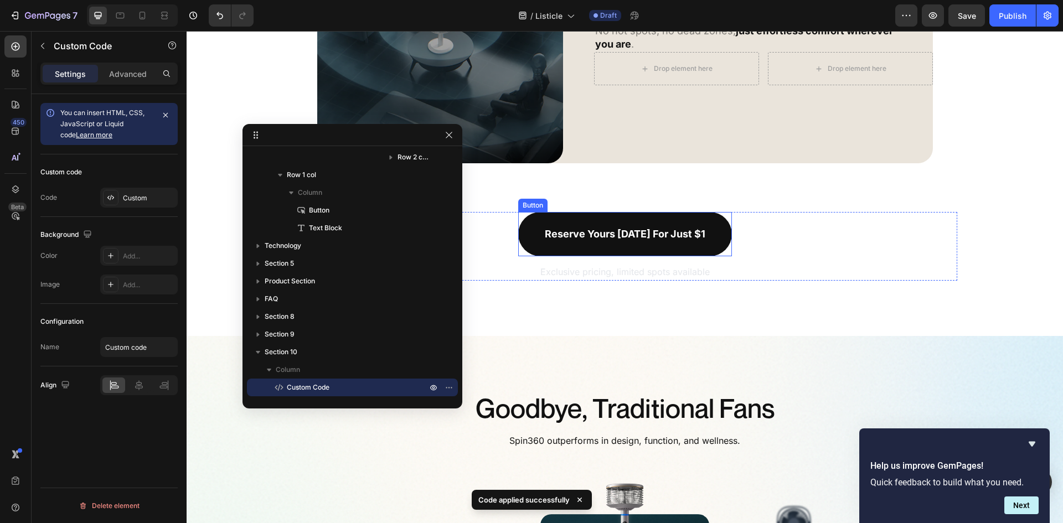
scroll to position [604, 0]
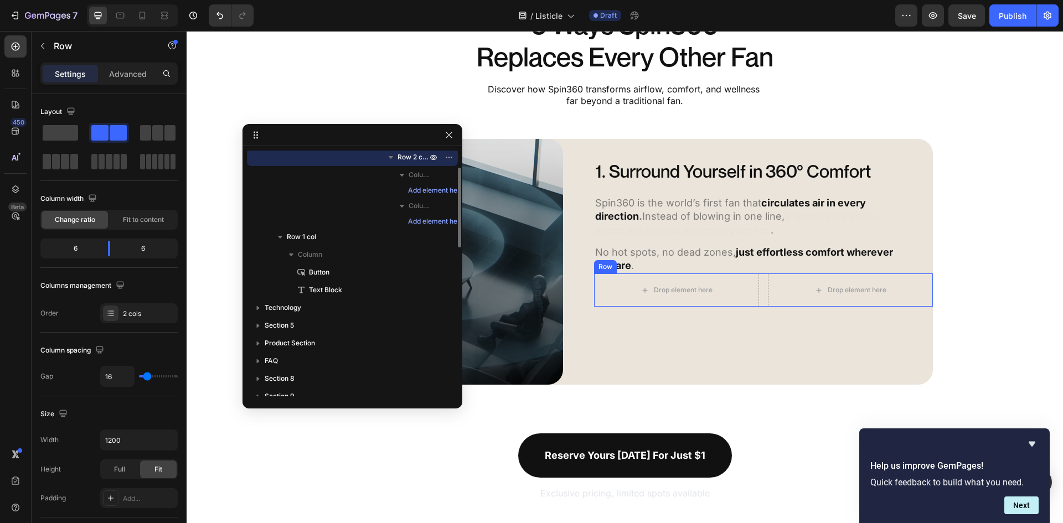
click at [759, 296] on div "Drop element here Drop element here Row" at bounding box center [763, 289] width 339 height 33
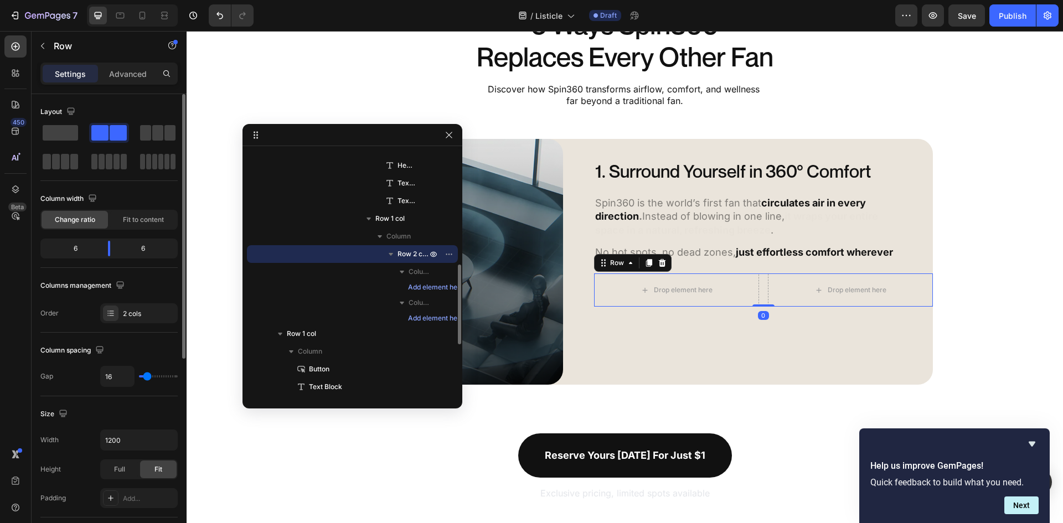
scroll to position [341, 0]
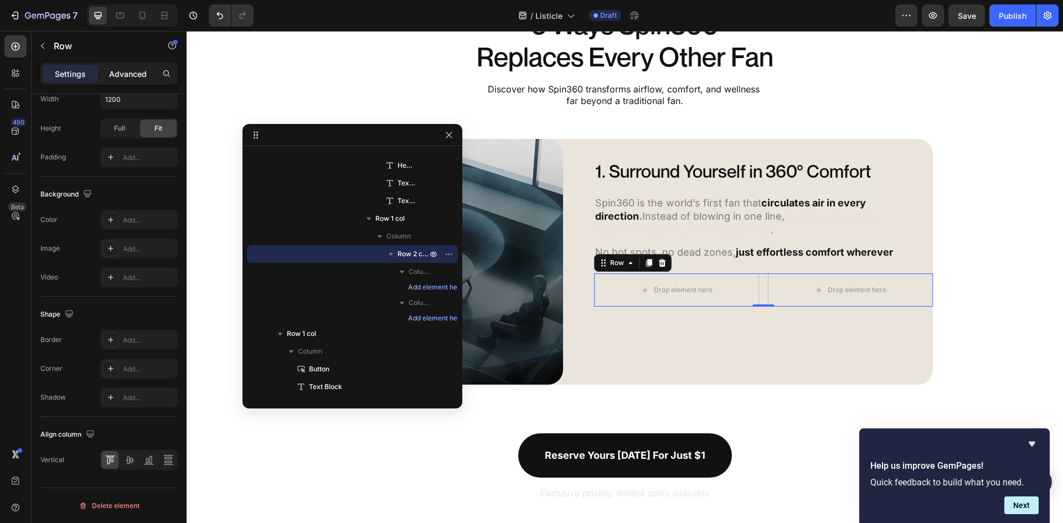
click at [110, 73] on p "Advanced" at bounding box center [128, 74] width 38 height 12
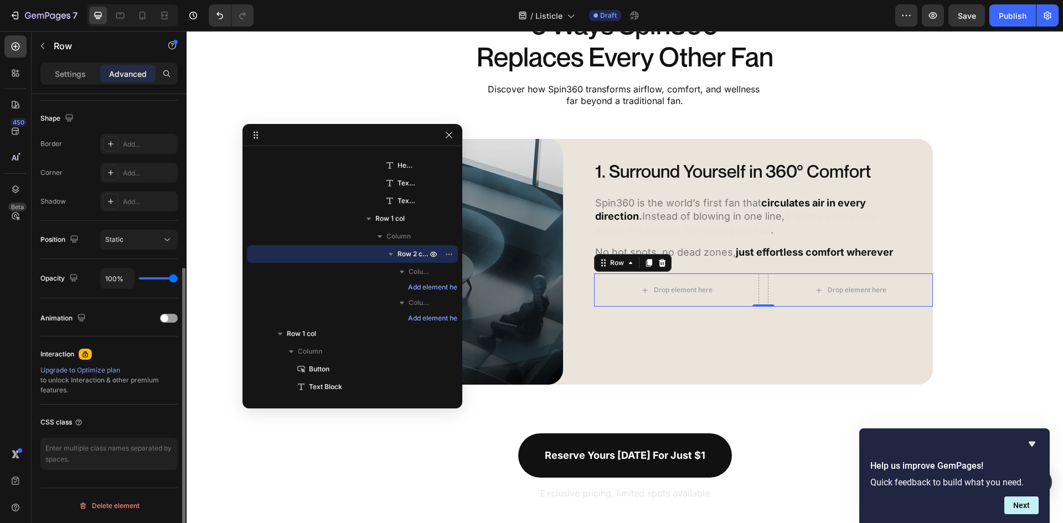
scroll to position [278, 0]
click at [112, 463] on textarea at bounding box center [108, 454] width 137 height 32
paste textarea "margin-top-auto"
type textarea "margin-top-auto"
click at [157, 481] on div "Display on Desktop Yes No Tablet Yes No Mobile Yes No Spacing (px) 0 0 0 0 0 0 …" at bounding box center [109, 185] width 155 height 739
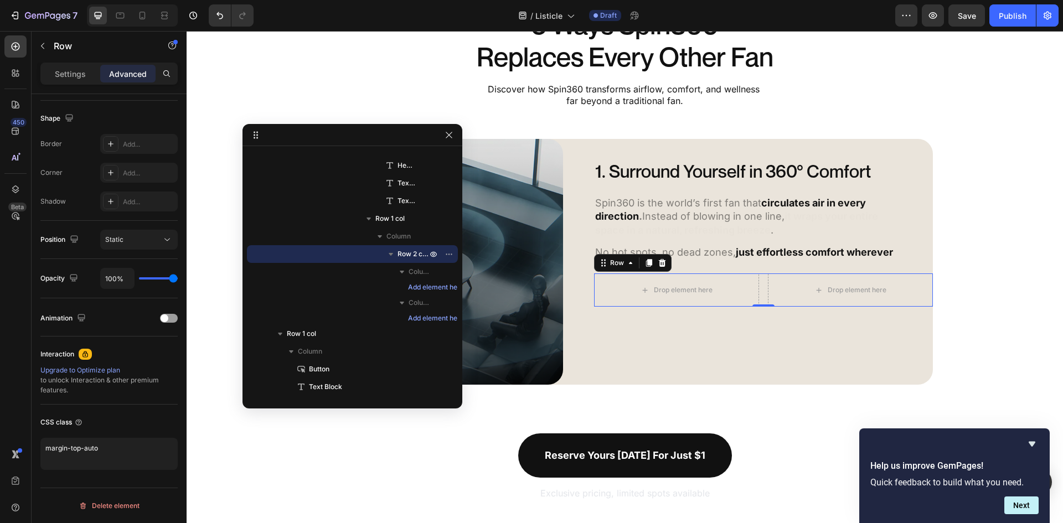
click at [759, 287] on div "Drop element here Drop element here Row 0" at bounding box center [763, 289] width 339 height 33
click at [792, 416] on div "5 Ways Spin360 Replaces Every Other Fan Heading Discover how Spin360 transforms…" at bounding box center [625, 255] width 876 height 494
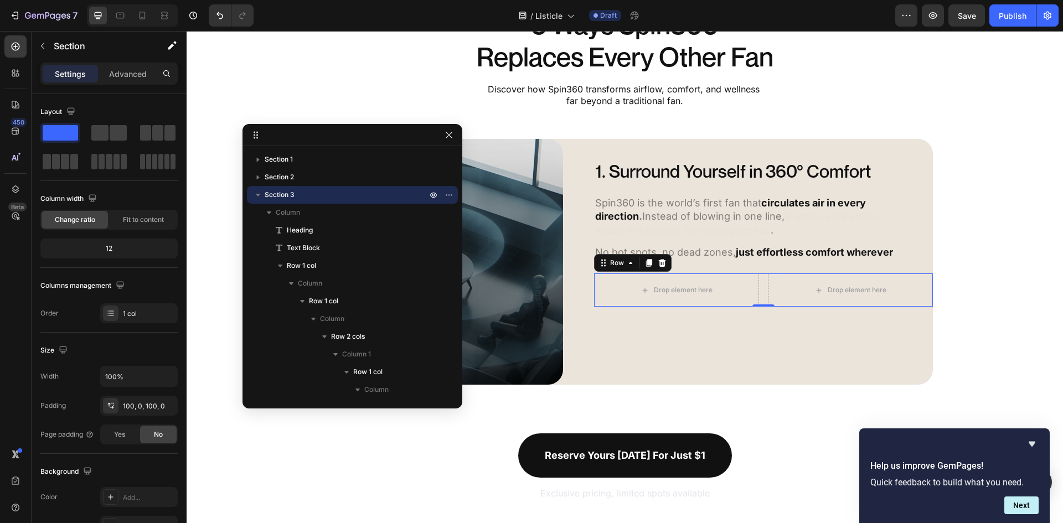
click at [760, 287] on div "Drop element here Drop element here Row 0" at bounding box center [763, 289] width 339 height 33
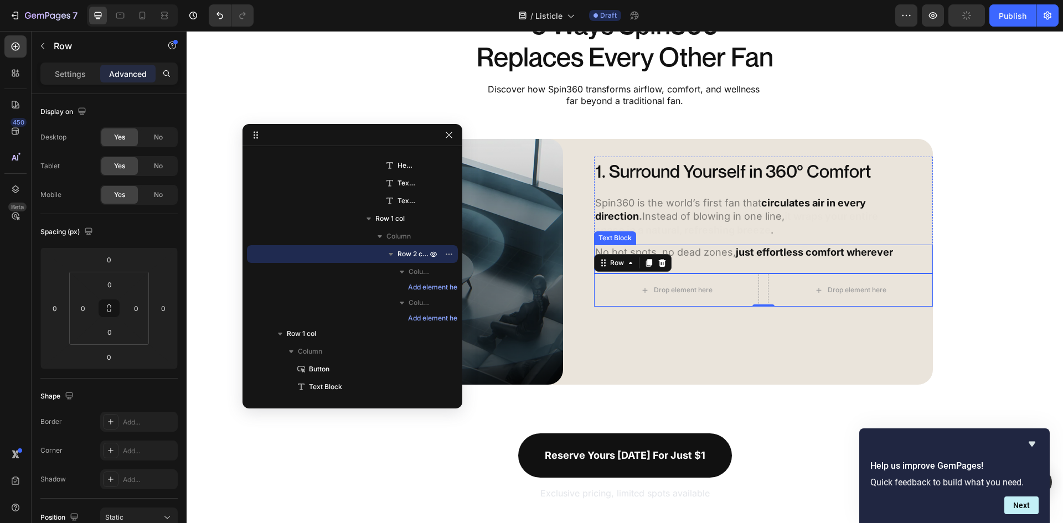
click at [753, 262] on p "No hot spots, no dead zones, just effortless comfort wherever you are ." at bounding box center [748, 259] width 306 height 27
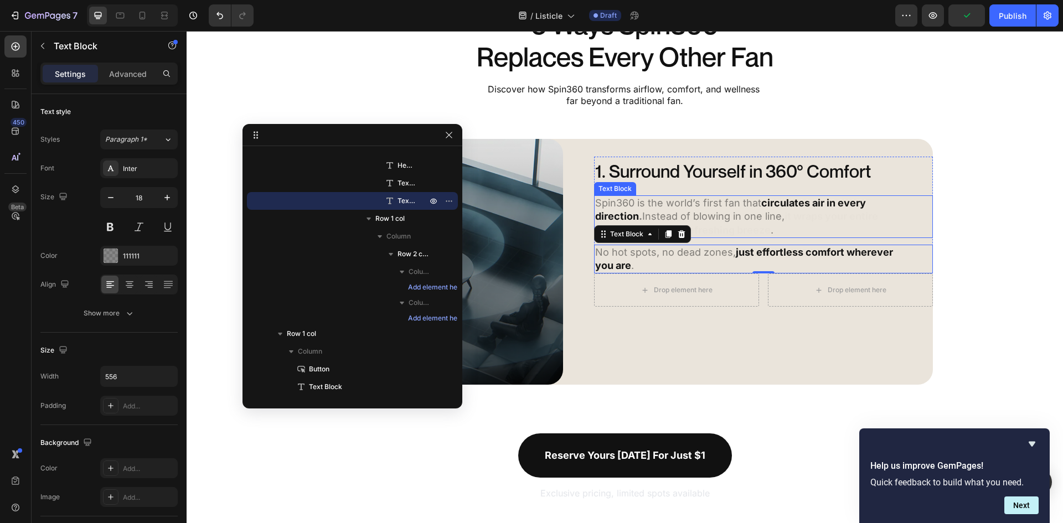
click at [762, 233] on strong "it wraps your entire space in a natural, refreshing breeze" at bounding box center [736, 222] width 283 height 25
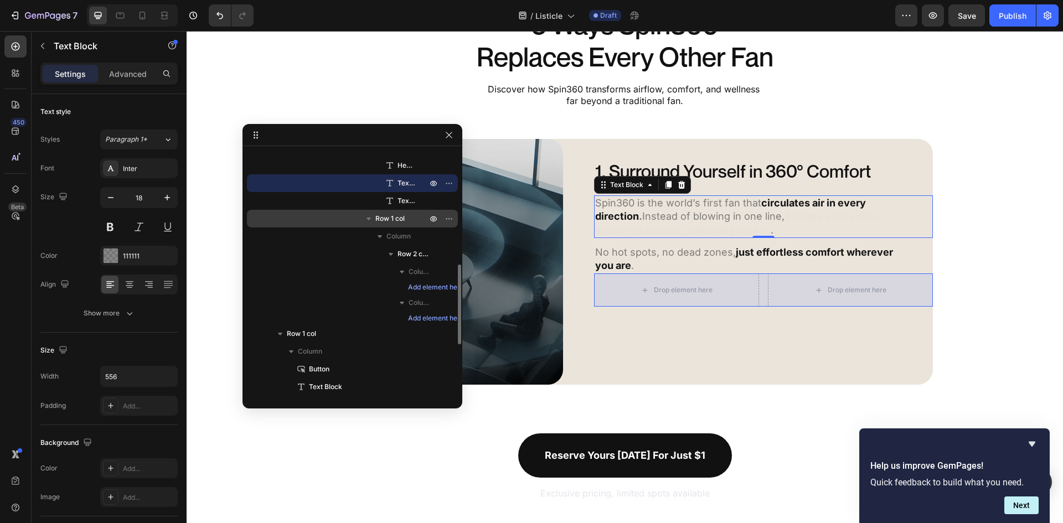
click at [405, 217] on p "Row 1 col" at bounding box center [402, 218] width 54 height 11
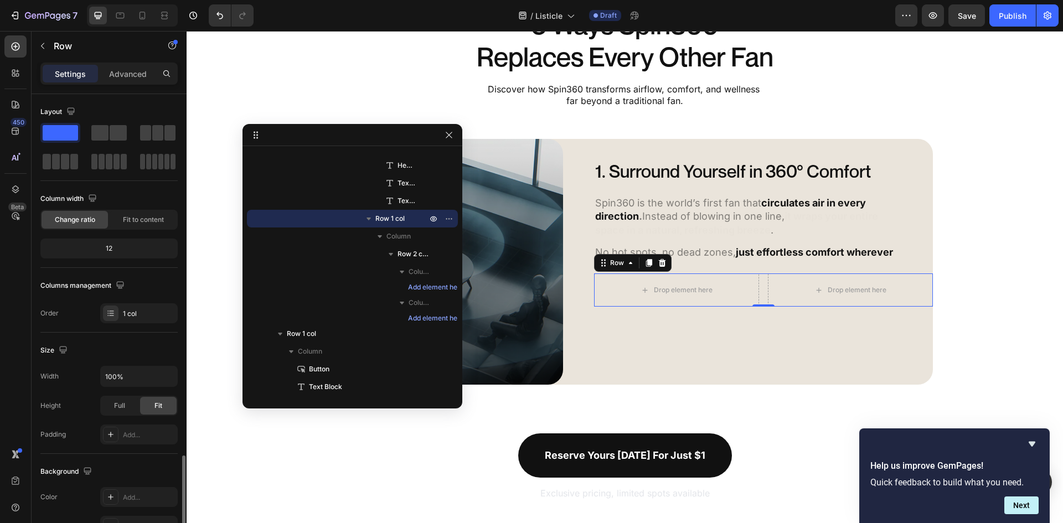
scroll to position [215, 0]
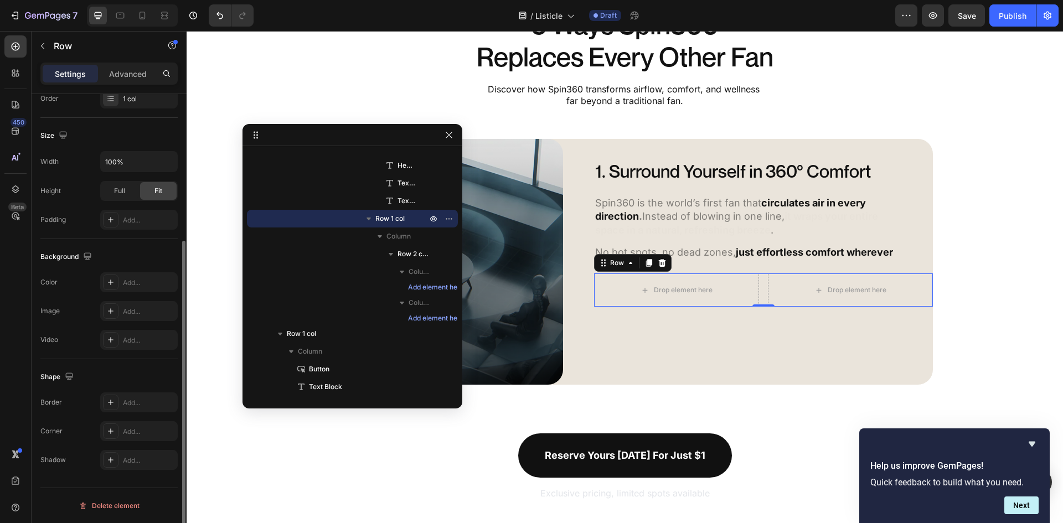
click at [127, 63] on div "Settings Advanced" at bounding box center [108, 74] width 137 height 22
click at [127, 67] on div "Advanced" at bounding box center [127, 74] width 55 height 18
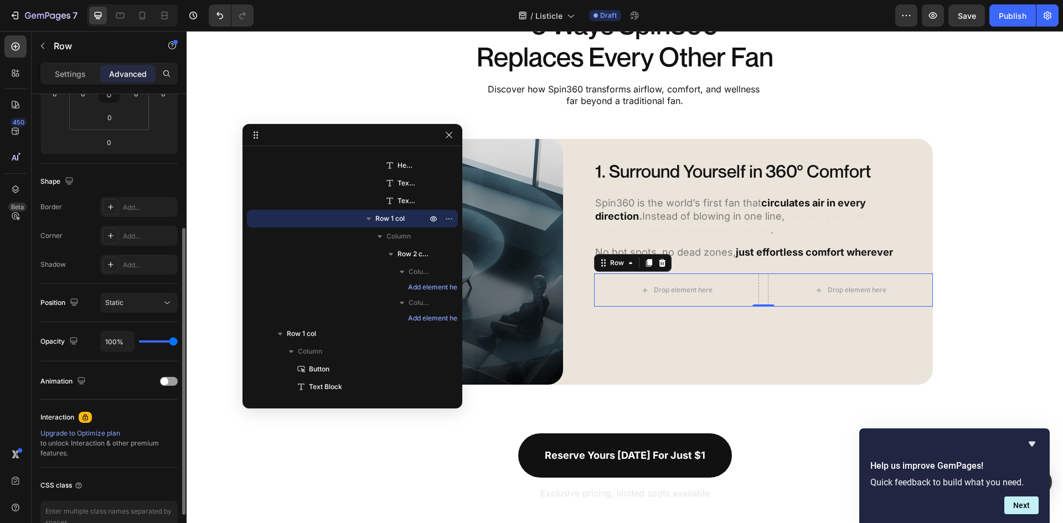
scroll to position [278, 0]
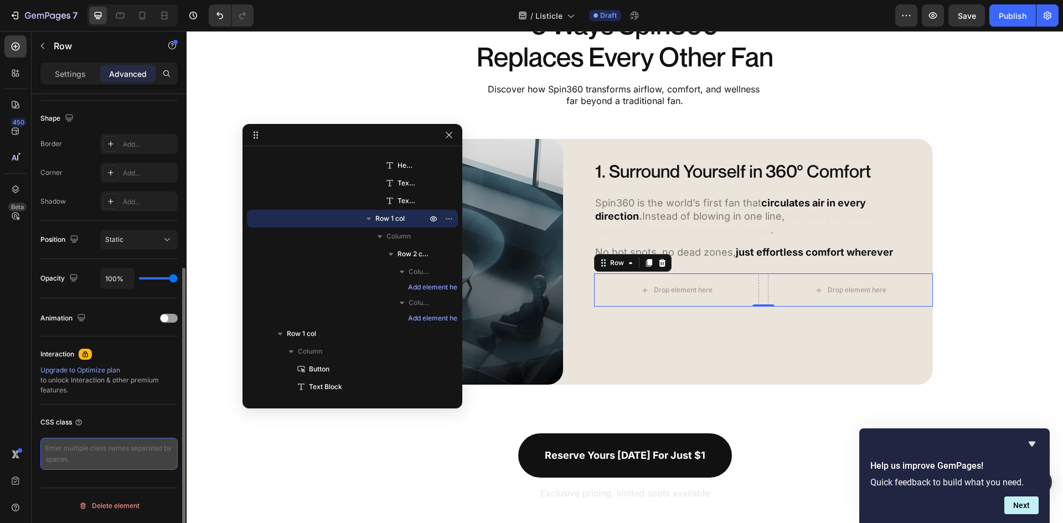
click at [104, 459] on textarea at bounding box center [108, 454] width 137 height 32
paste textarea "margin-top-auto"
type textarea "margin-top-auto"
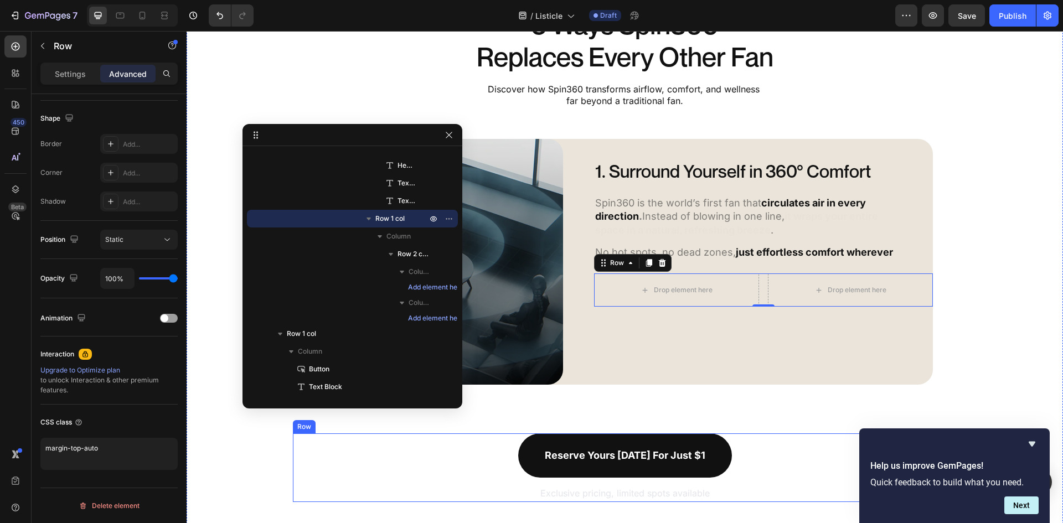
click at [293, 476] on div "Reserve yours [DATE] for just $1 Button Exclusive pricing, limited spots availa…" at bounding box center [625, 467] width 664 height 69
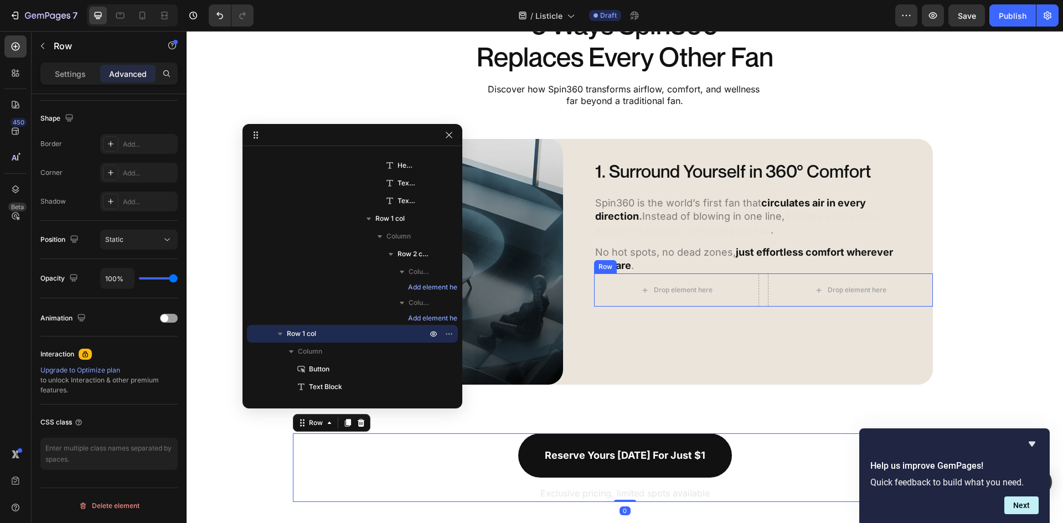
click at [762, 291] on div "Drop element here Drop element here Row" at bounding box center [763, 289] width 339 height 33
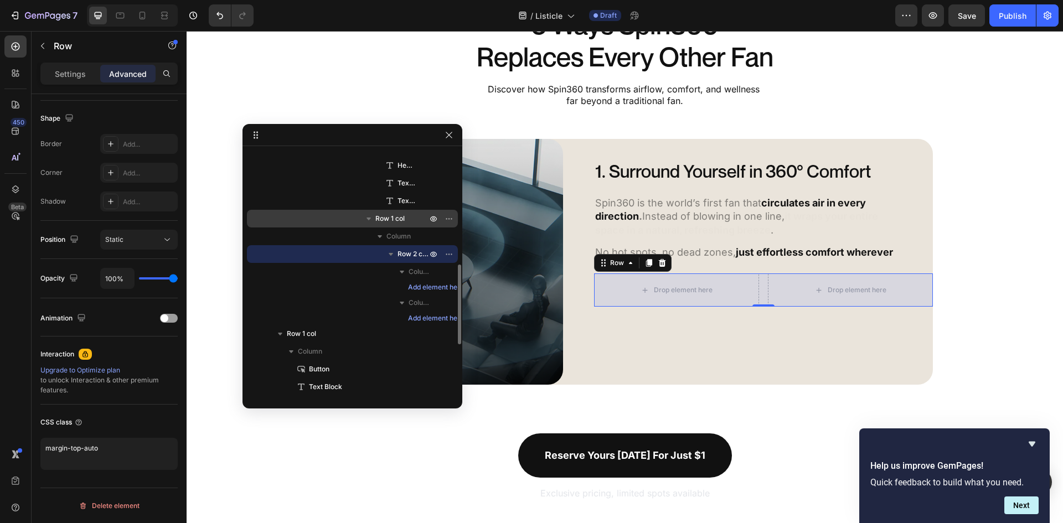
click at [396, 222] on span "Row 1 col" at bounding box center [389, 218] width 29 height 11
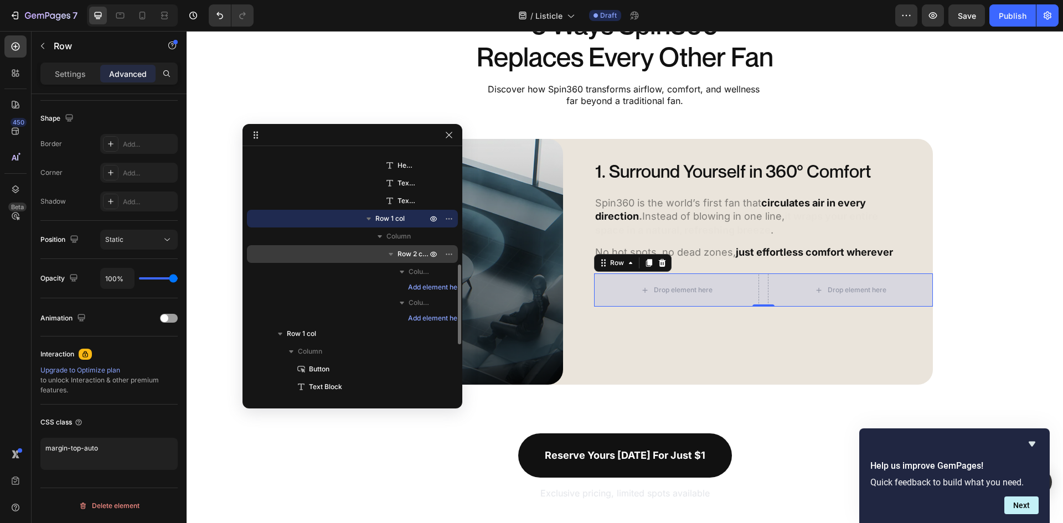
click at [405, 251] on span "Row 2 cols" at bounding box center [413, 254] width 32 height 11
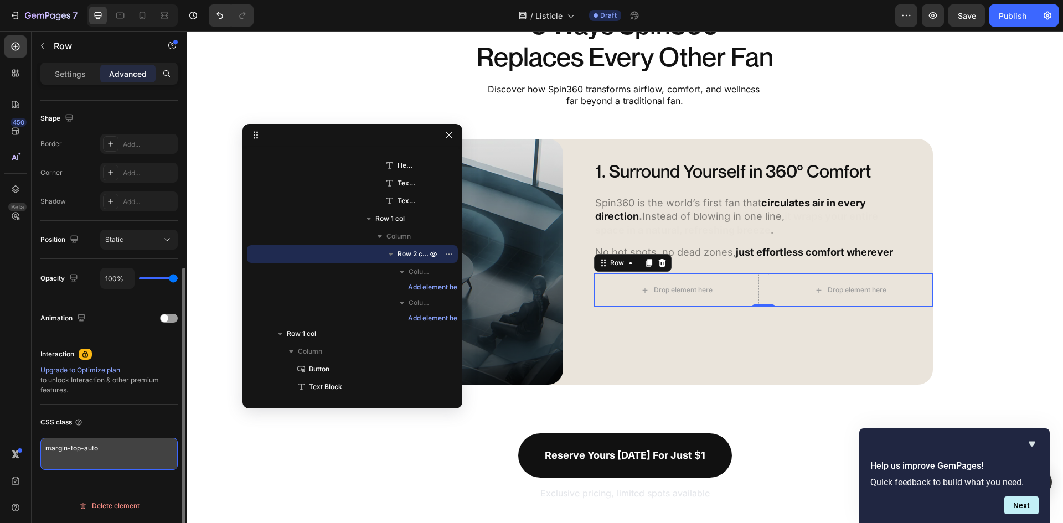
click at [132, 450] on textarea "margin-top-auto" at bounding box center [108, 454] width 137 height 32
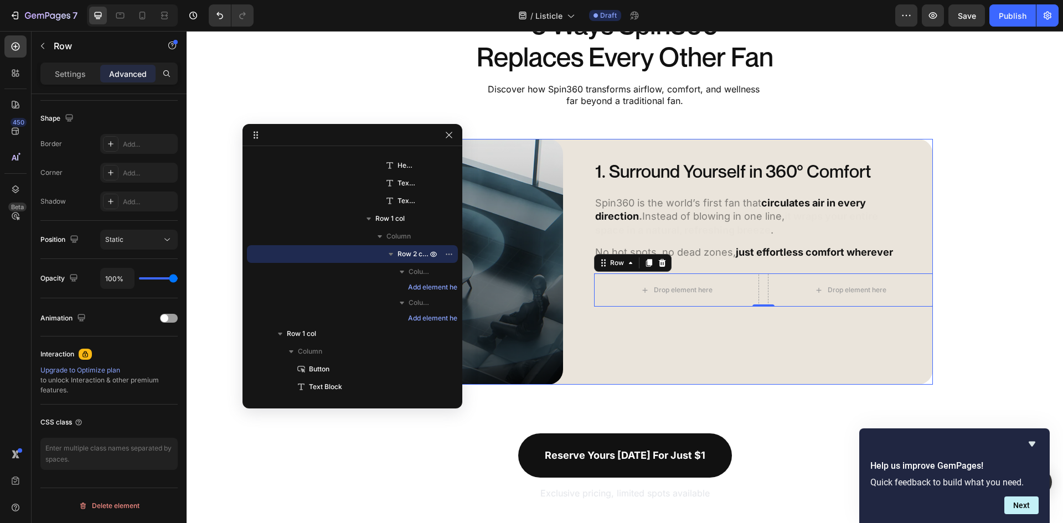
click at [751, 332] on div "1. Surround Yourself in 360° Comfort Heading Spin360 is the world’s first fan t…" at bounding box center [748, 262] width 370 height 246
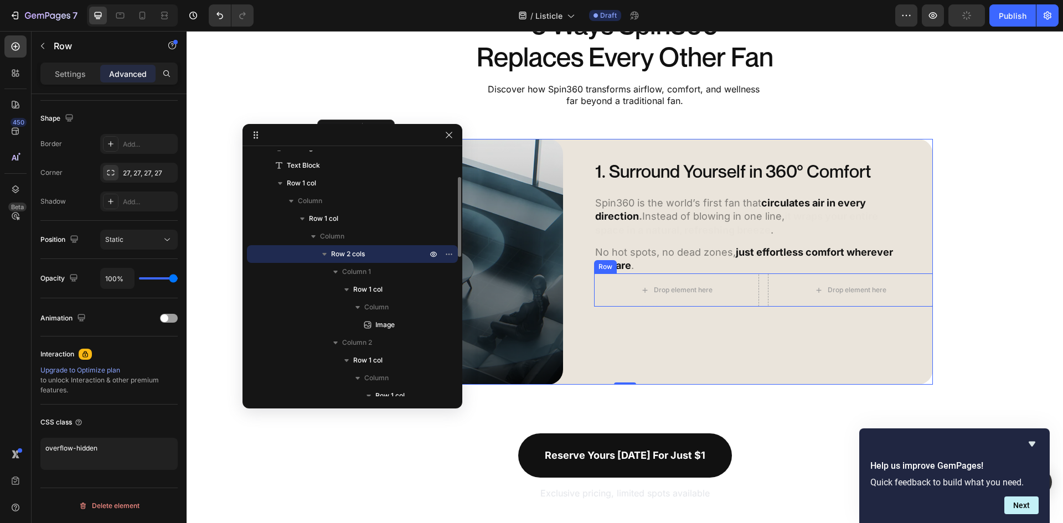
click at [761, 292] on div "Drop element here Drop element here Row" at bounding box center [763, 289] width 339 height 33
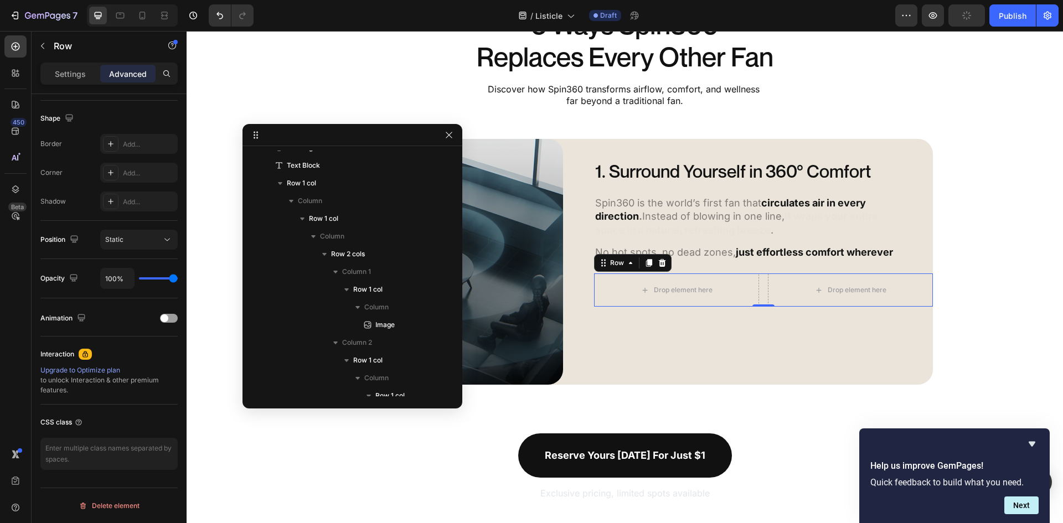
scroll to position [348, 0]
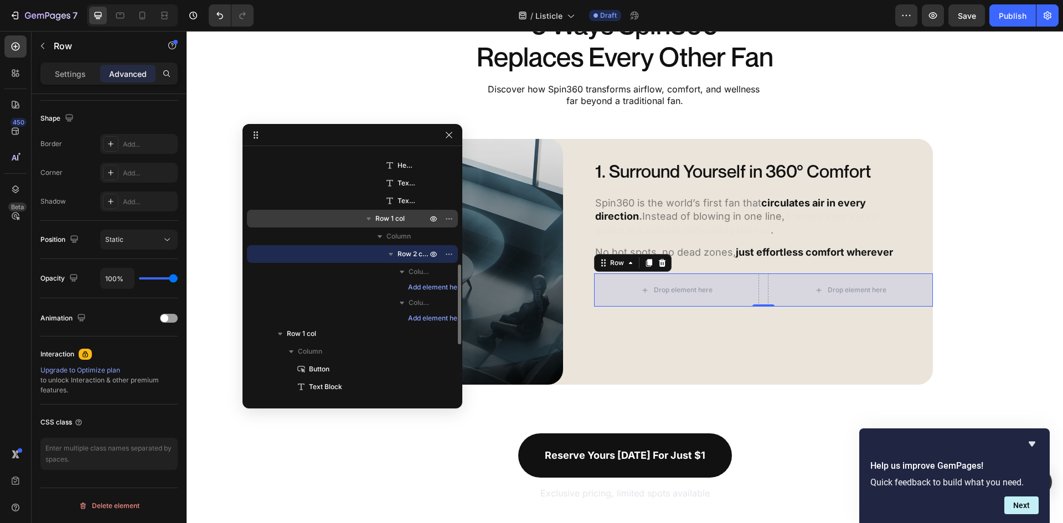
click at [421, 221] on p "Row 1 col" at bounding box center [402, 218] width 54 height 11
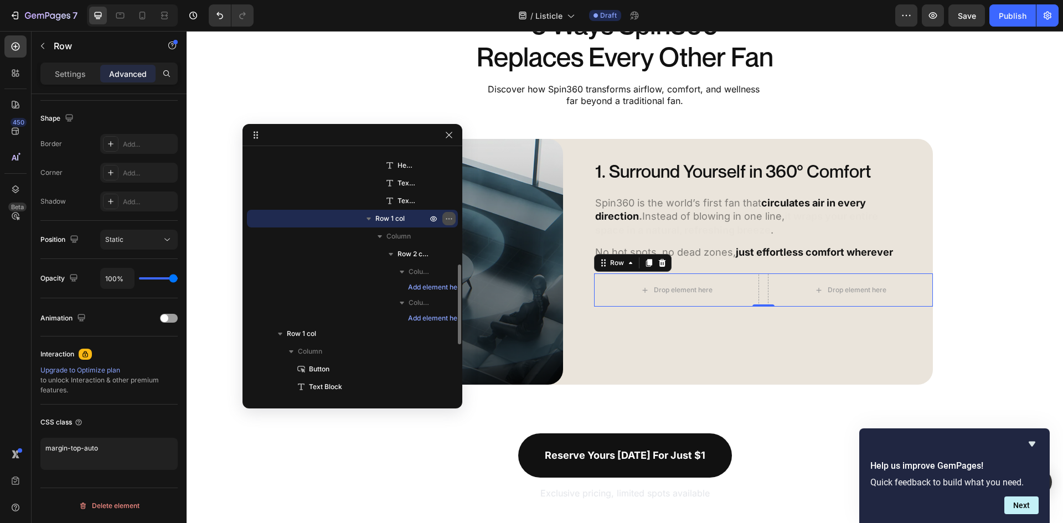
click at [448, 215] on icon "button" at bounding box center [449, 218] width 9 height 9
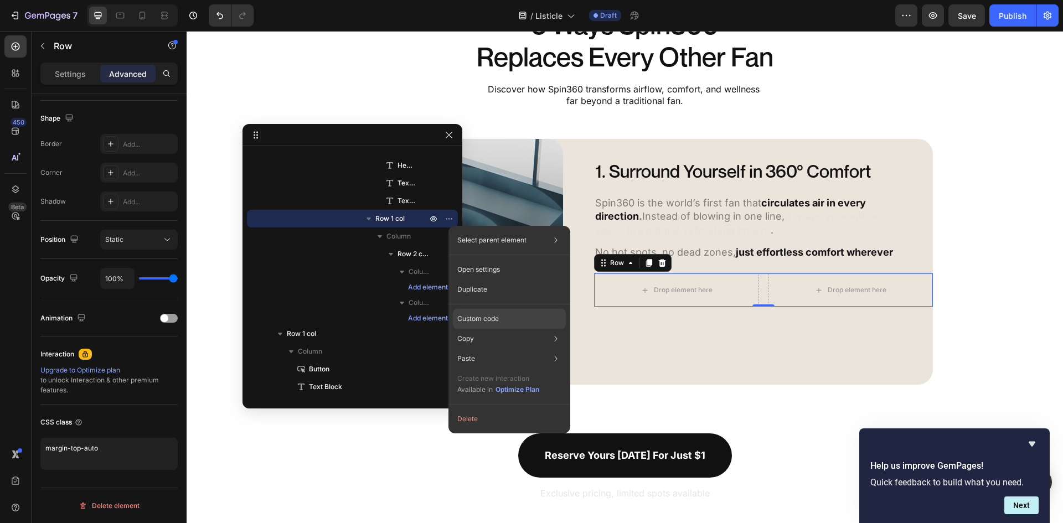
click at [481, 324] on div "Custom code" at bounding box center [509, 319] width 113 height 20
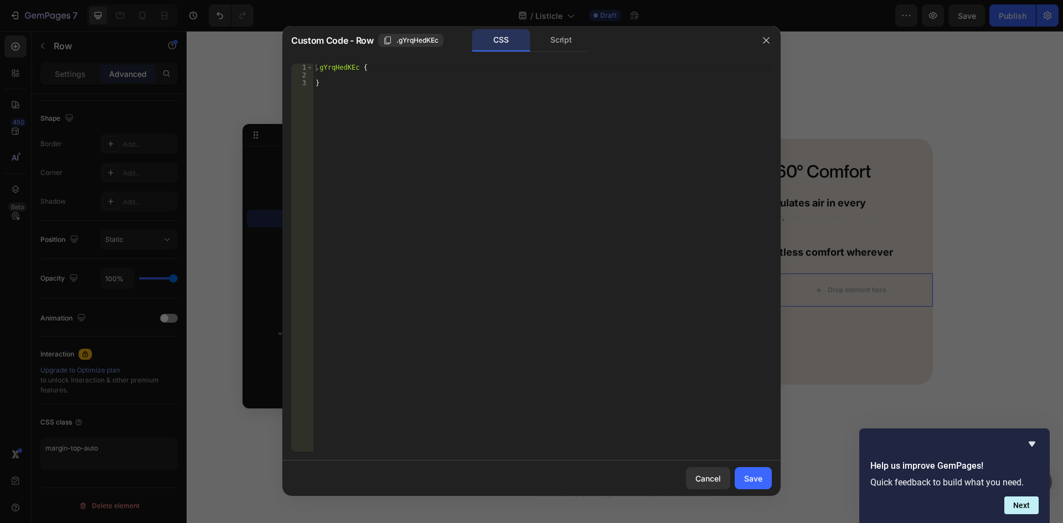
click at [365, 78] on div ".gYrqHedKEc { }" at bounding box center [542, 266] width 458 height 404
type textarea "margin-top: auto"
click at [757, 469] on button "Save" at bounding box center [753, 478] width 37 height 22
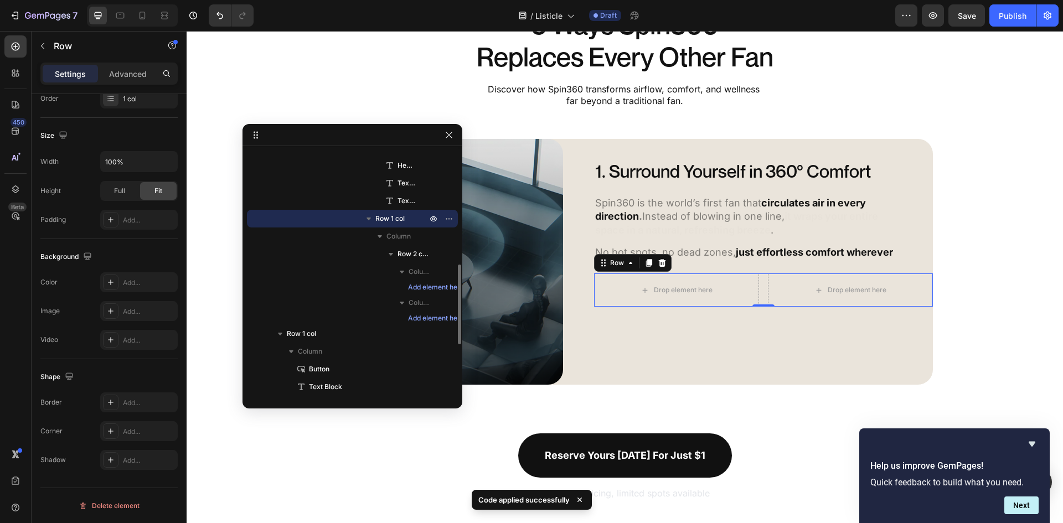
scroll to position [237, 0]
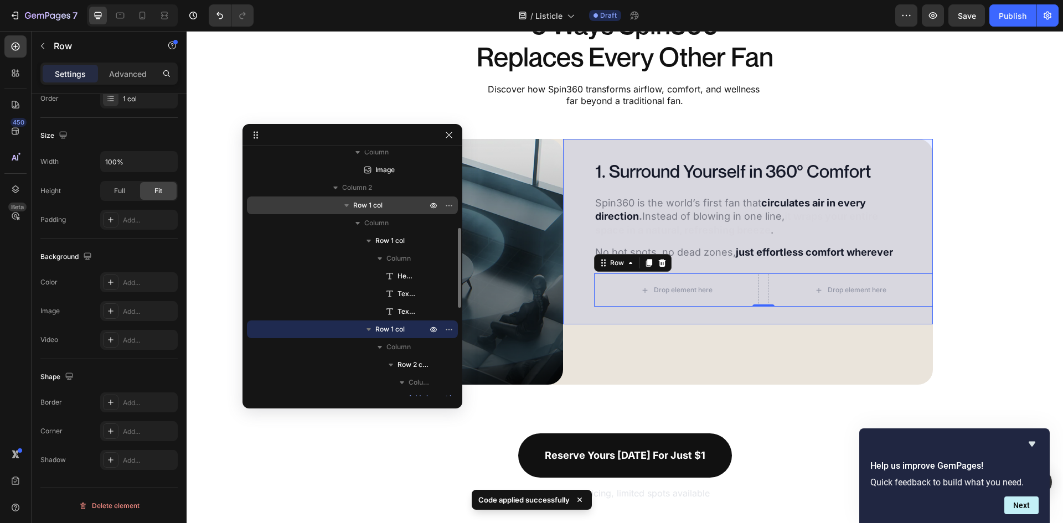
click at [387, 208] on p "Row 1 col" at bounding box center [391, 205] width 76 height 11
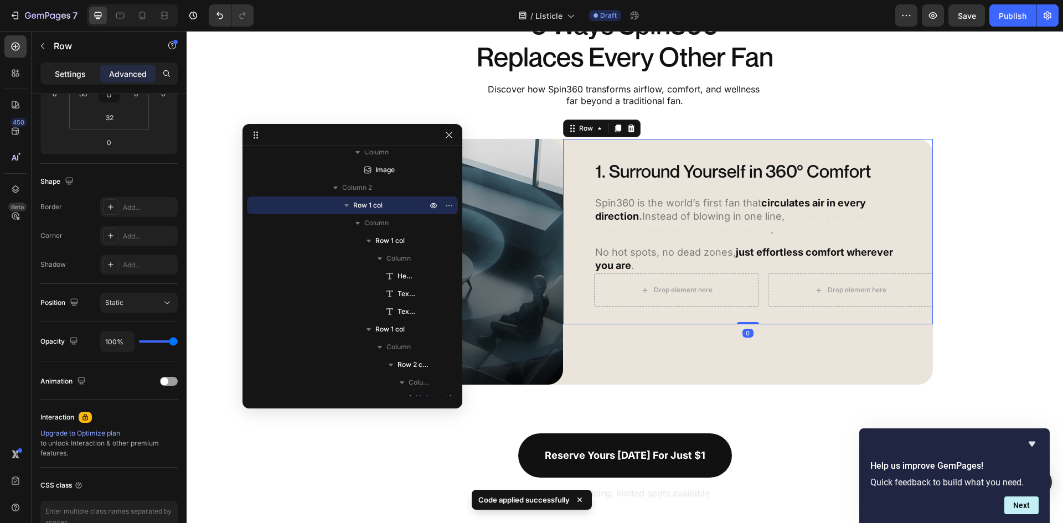
click at [82, 71] on p "Settings" at bounding box center [70, 74] width 31 height 12
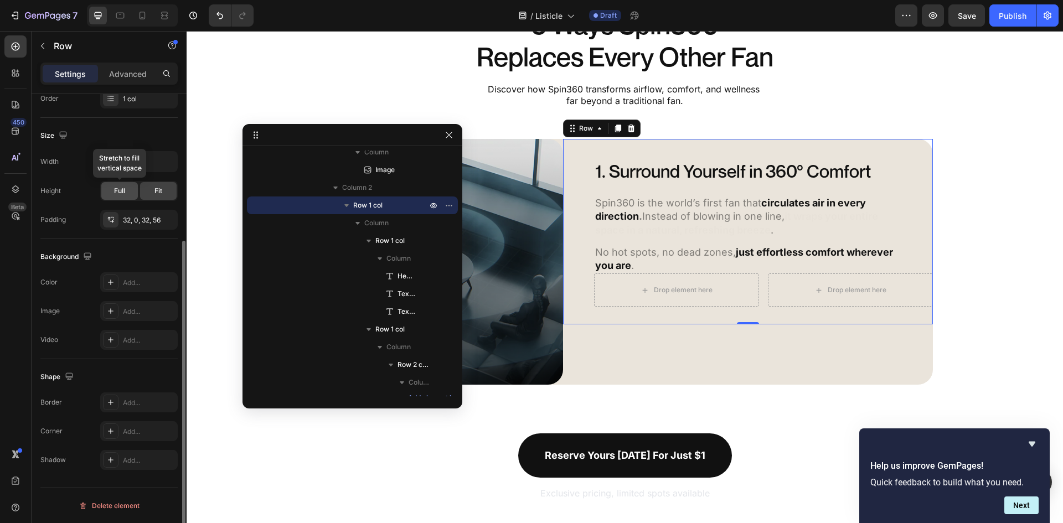
click at [121, 192] on span "Full" at bounding box center [119, 191] width 11 height 10
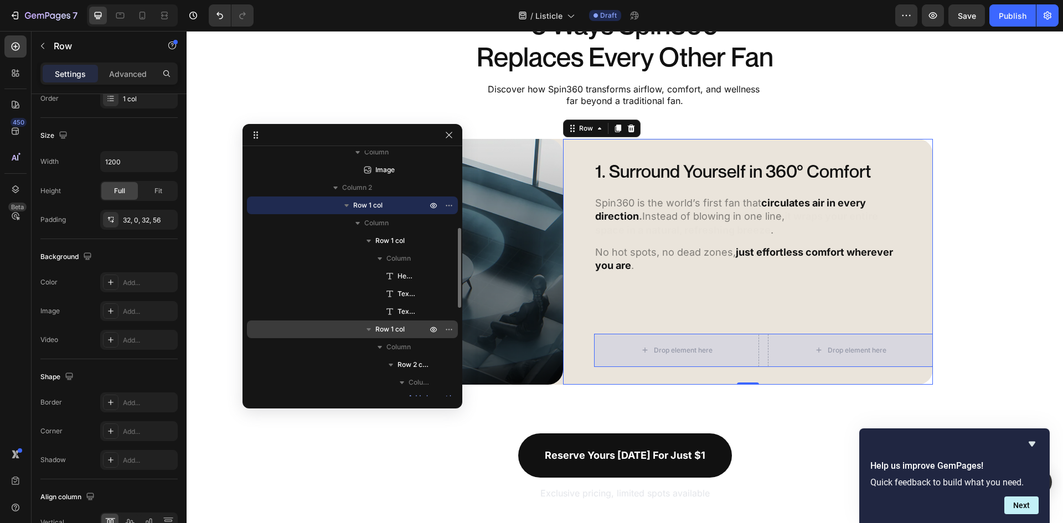
click at [404, 331] on span "Row 1 col" at bounding box center [389, 329] width 29 height 11
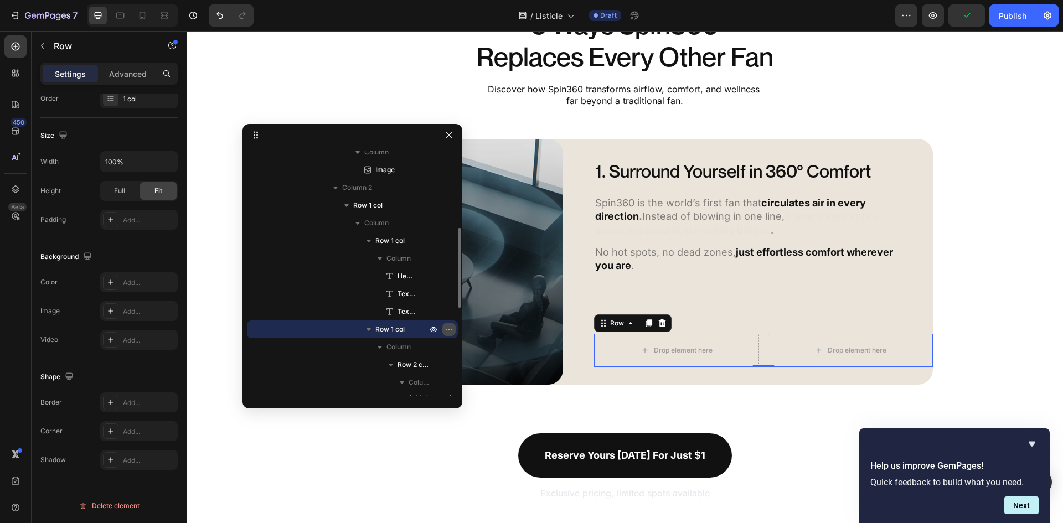
click at [448, 328] on icon "button" at bounding box center [449, 329] width 9 height 9
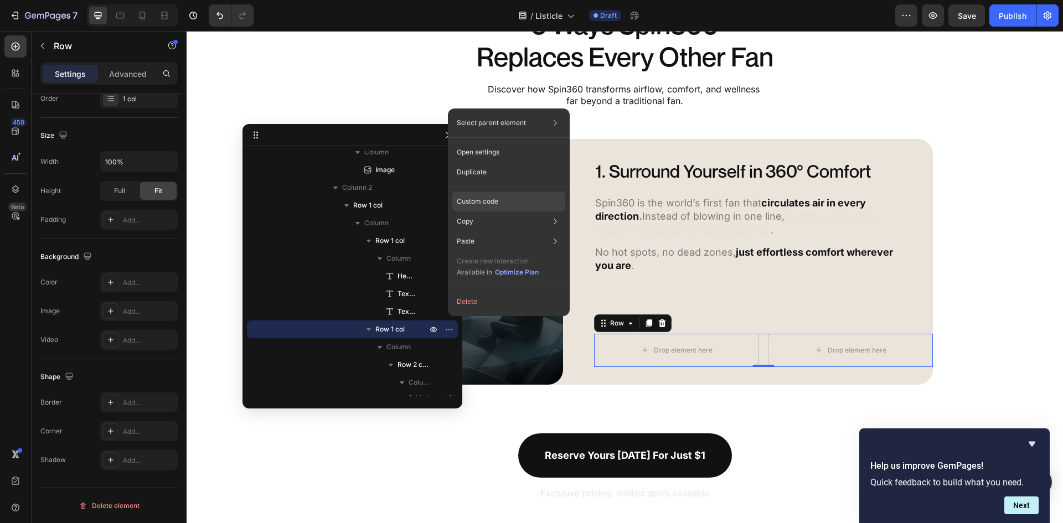
click at [513, 198] on div "Custom code" at bounding box center [508, 202] width 113 height 20
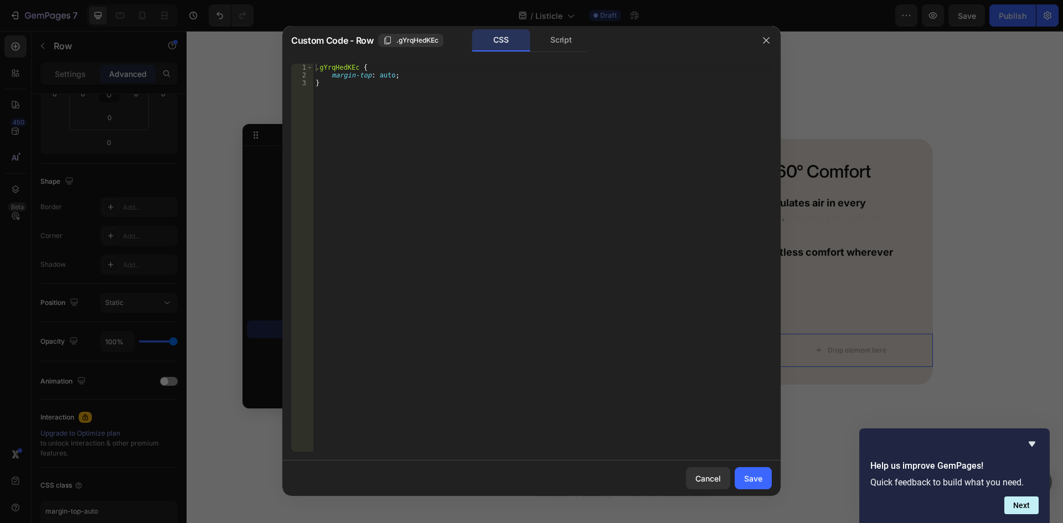
type textarea "margin-top: auto;"
drag, startPoint x: 407, startPoint y: 75, endPoint x: 332, endPoint y: 78, distance: 75.9
click at [332, 78] on div ".gYrqHedKEc { margin-top : auto ; }" at bounding box center [542, 266] width 458 height 404
click at [752, 481] on div "Save" at bounding box center [753, 479] width 18 height 12
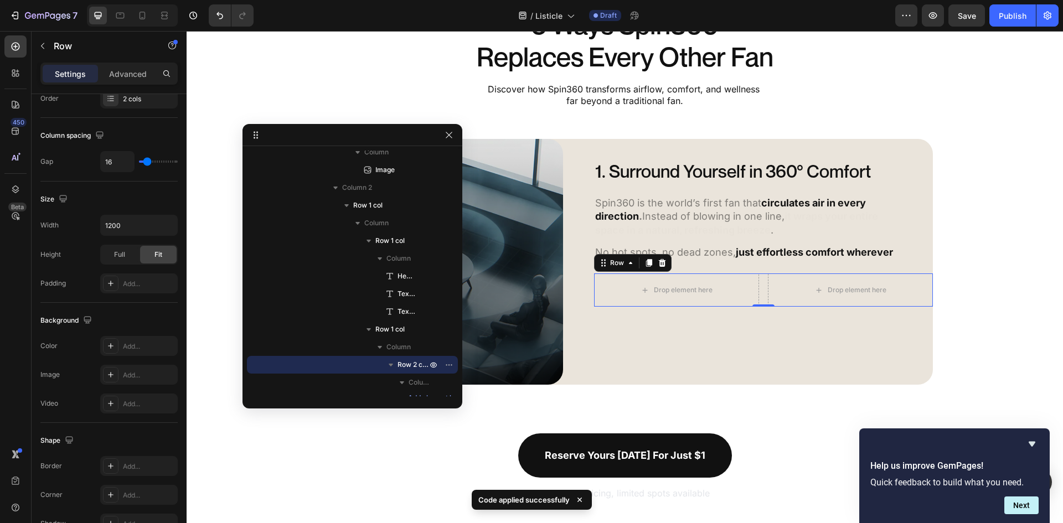
click at [758, 287] on div "Drop element here Drop element here Row 0" at bounding box center [763, 289] width 339 height 33
click at [410, 363] on span "Row 2 cols" at bounding box center [413, 364] width 32 height 11
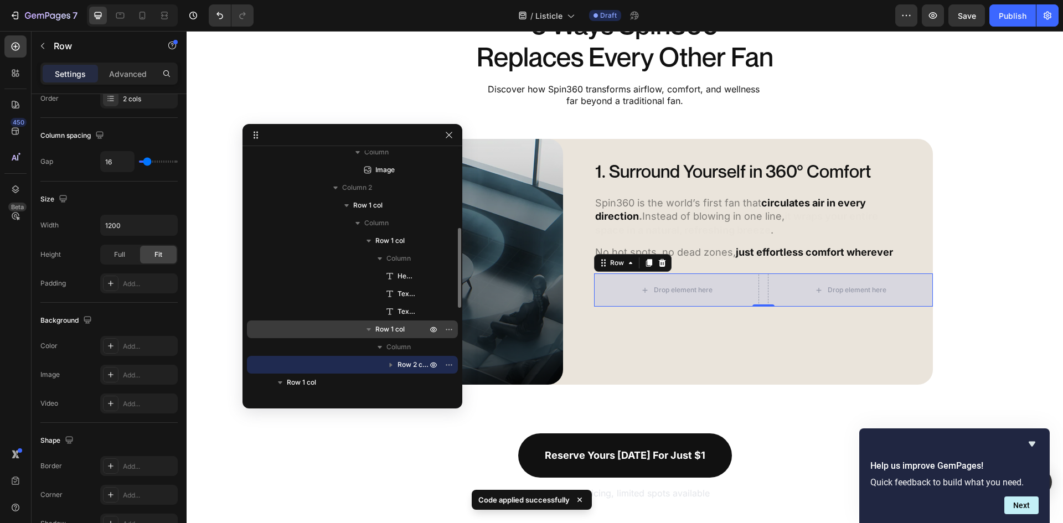
click at [399, 328] on span "Row 1 col" at bounding box center [389, 329] width 29 height 11
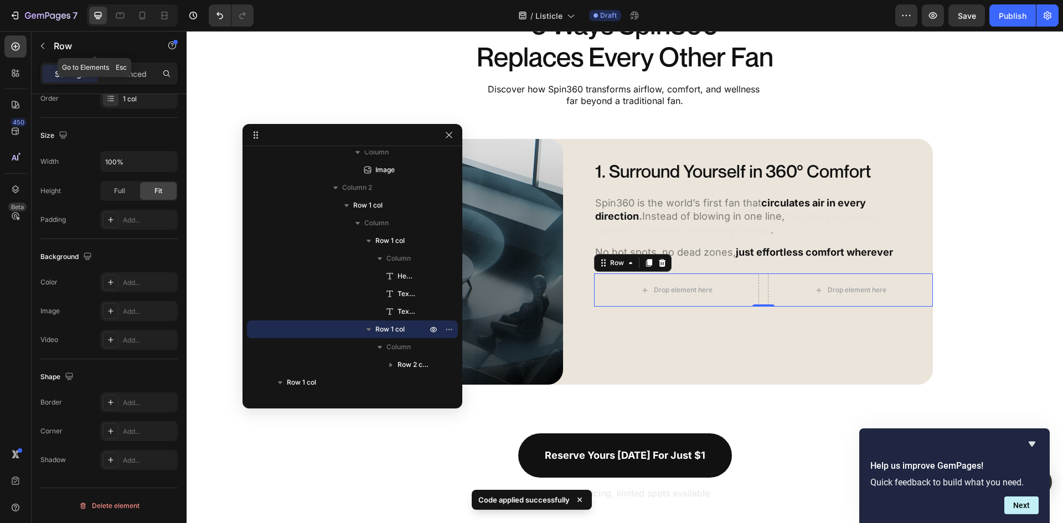
click at [140, 61] on div "Row" at bounding box center [95, 47] width 126 height 32
click at [133, 74] on p "Advanced" at bounding box center [128, 74] width 38 height 12
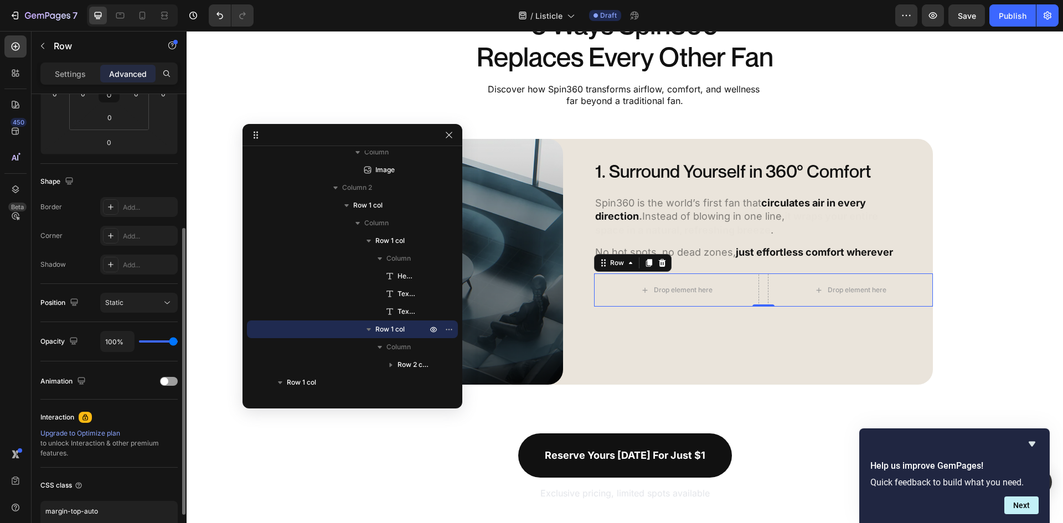
scroll to position [278, 0]
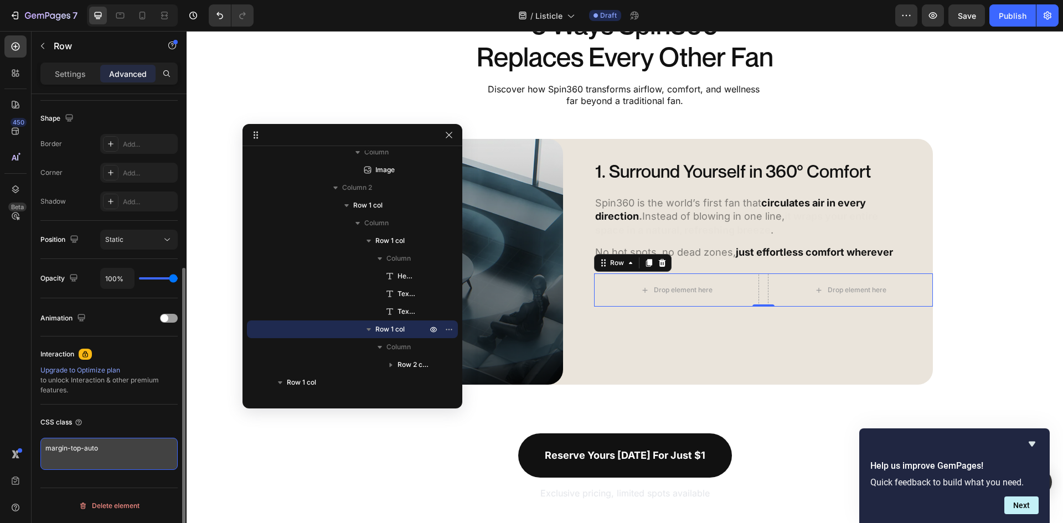
click at [104, 444] on textarea "margin-top-auto" at bounding box center [108, 454] width 137 height 32
click at [104, 443] on textarea "margin-top-auto" at bounding box center [108, 454] width 137 height 32
paste textarea "margin-top-auto"
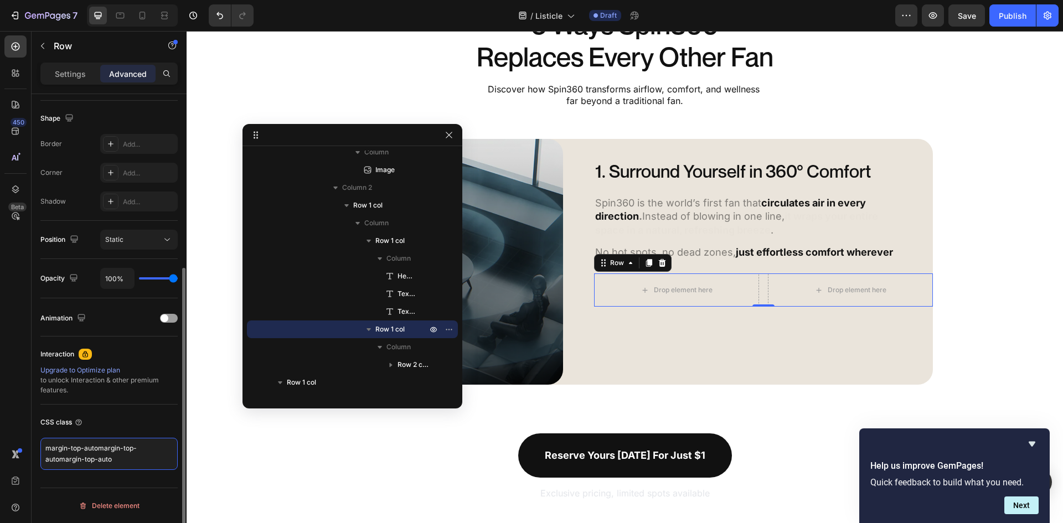
drag, startPoint x: 117, startPoint y: 462, endPoint x: 35, endPoint y: 442, distance: 85.0
click at [35, 442] on div "Display on Desktop Yes No Tablet Yes No Mobile Yes No Spacing (px) 0 0 0 0 0 0 …" at bounding box center [109, 185] width 155 height 739
paste textarea
type textarea "margin-top-auto"
click at [713, 329] on div "1. Surround Yourself in 360° Comfort Heading Spin360 is the world’s first fan t…" at bounding box center [763, 262] width 339 height 210
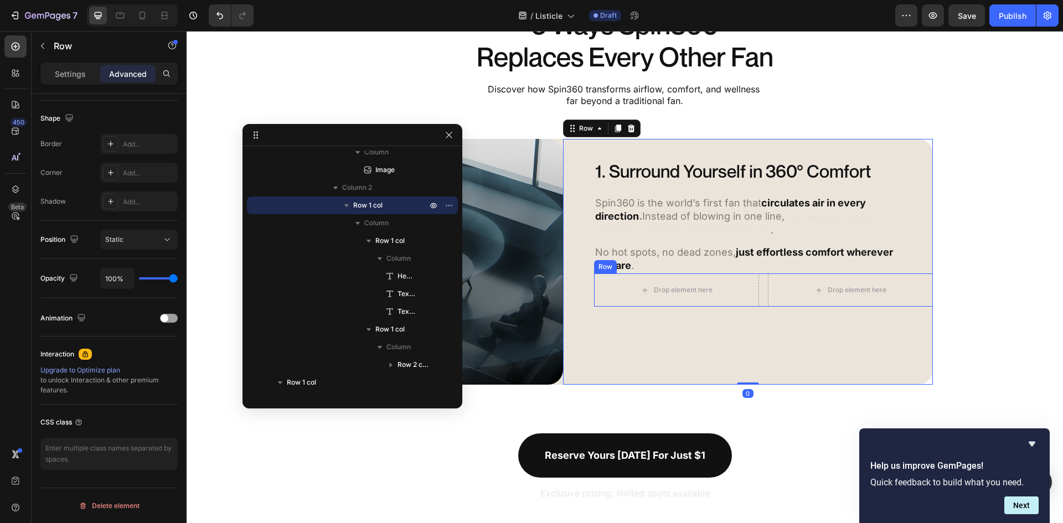
click at [756, 296] on div "Drop element here Drop element here Row" at bounding box center [763, 289] width 339 height 33
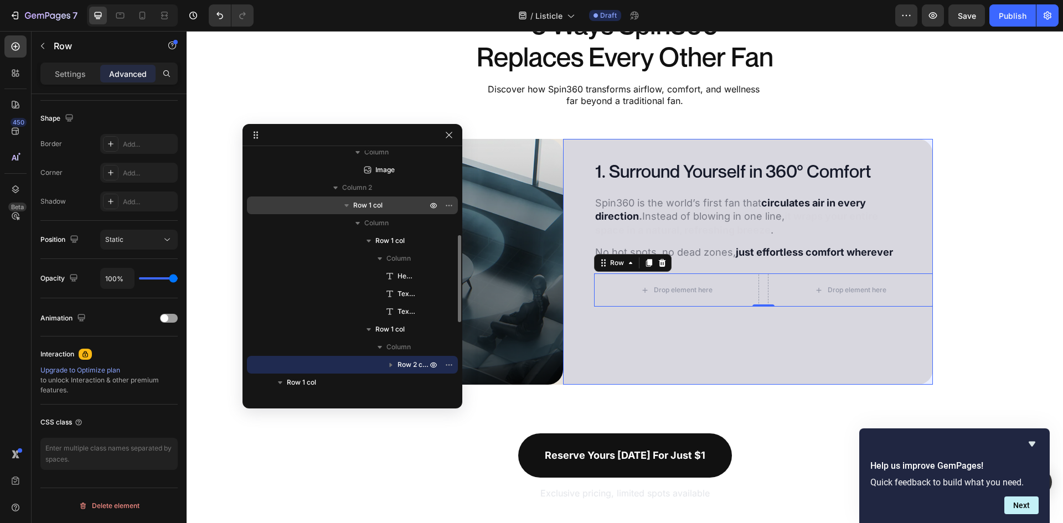
click at [405, 208] on p "Row 1 col" at bounding box center [391, 205] width 76 height 11
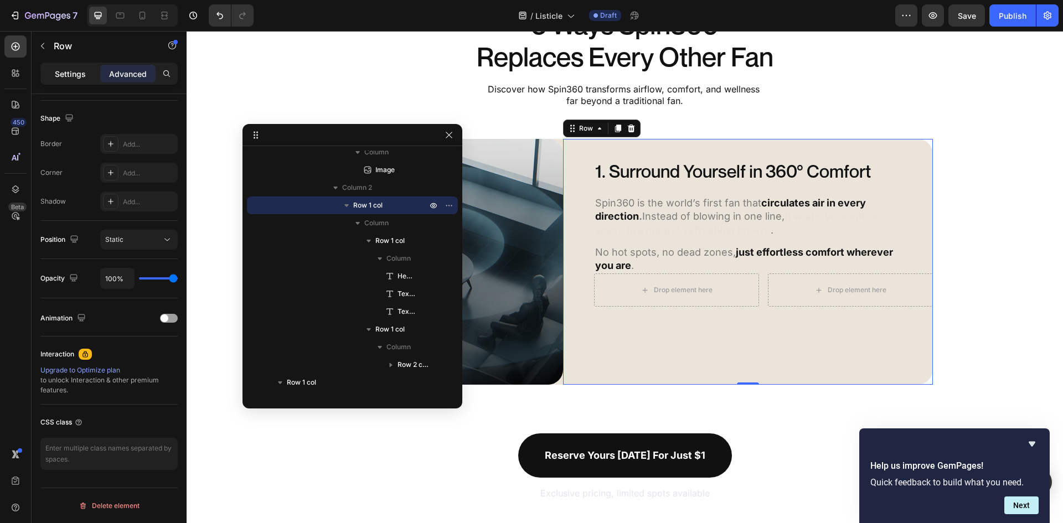
click at [82, 73] on p "Settings" at bounding box center [70, 74] width 31 height 12
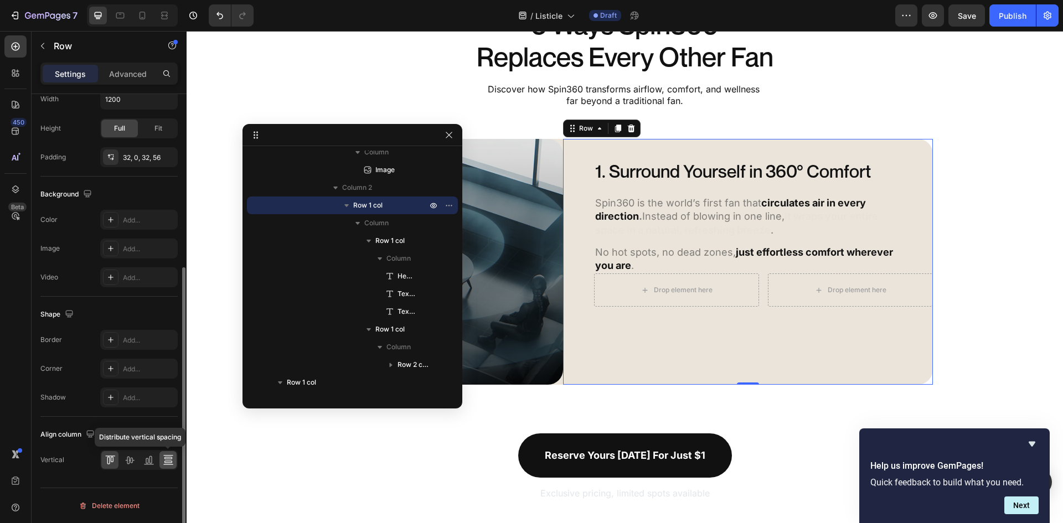
click at [165, 456] on icon at bounding box center [168, 460] width 11 height 11
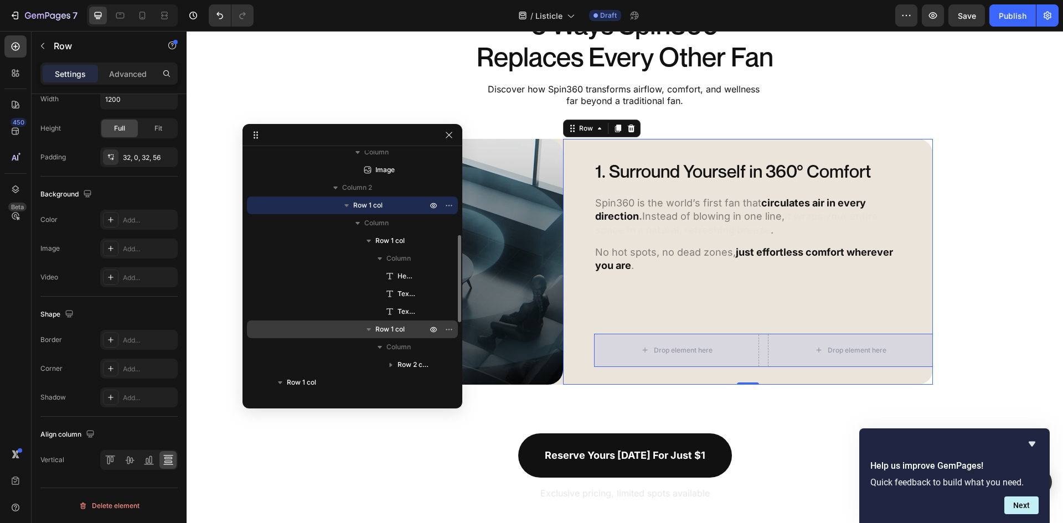
click at [412, 329] on p "Row 1 col" at bounding box center [402, 329] width 54 height 11
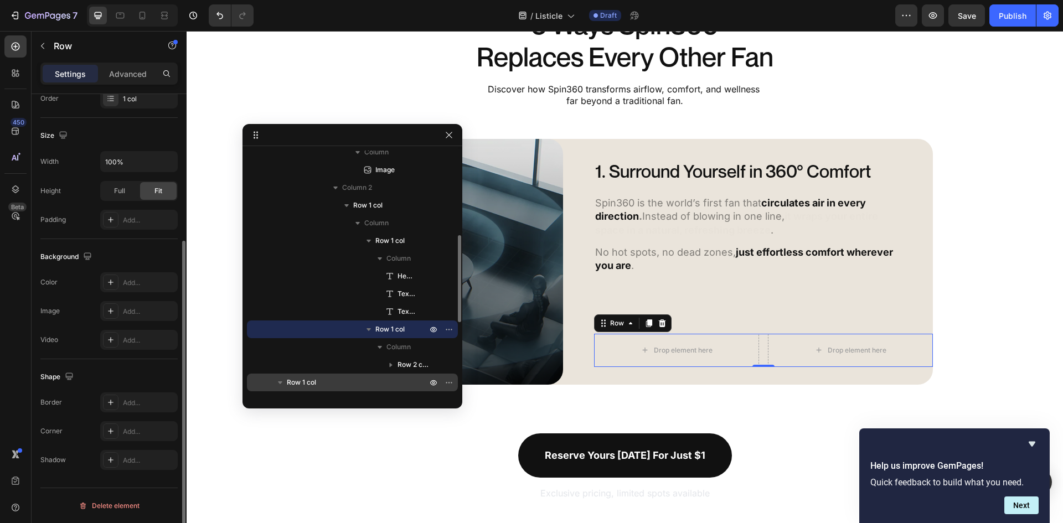
scroll to position [215, 0]
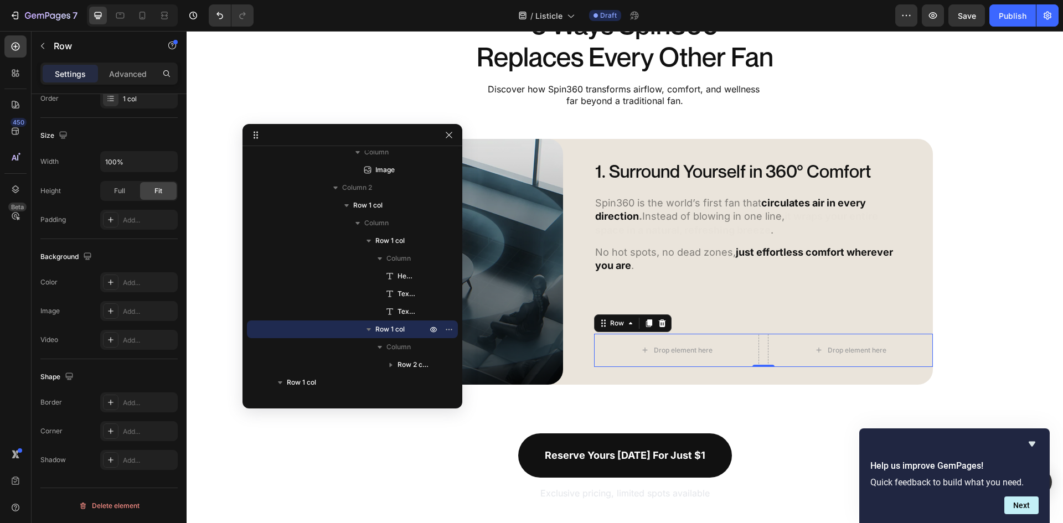
click at [131, 83] on div "Settings Advanced" at bounding box center [108, 74] width 137 height 22
click at [135, 76] on p "Advanced" at bounding box center [128, 74] width 38 height 12
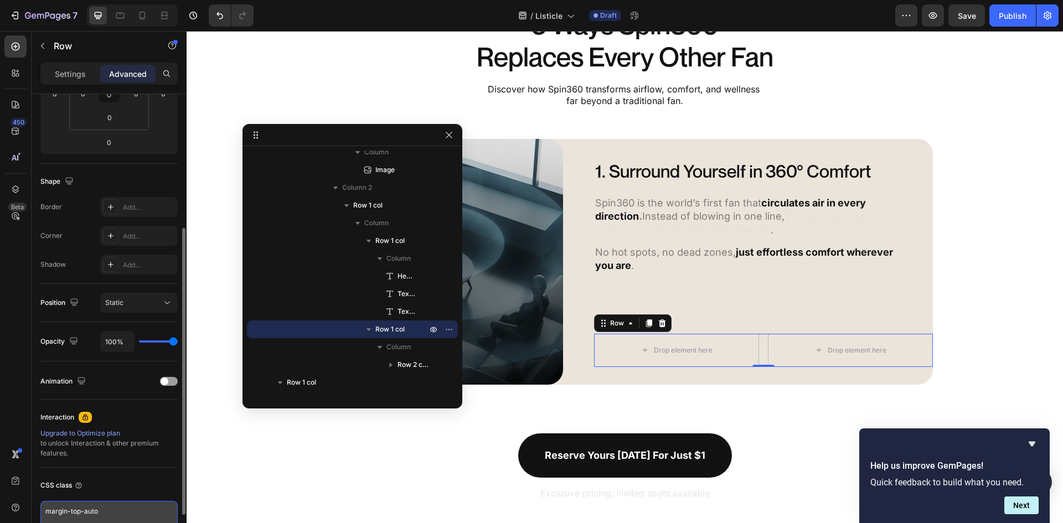
click at [112, 508] on textarea "margin-top-auto" at bounding box center [108, 517] width 137 height 32
click at [111, 507] on textarea "margin-top-auto" at bounding box center [108, 517] width 137 height 32
click at [111, 506] on textarea "margin-top-auto" at bounding box center [108, 517] width 137 height 32
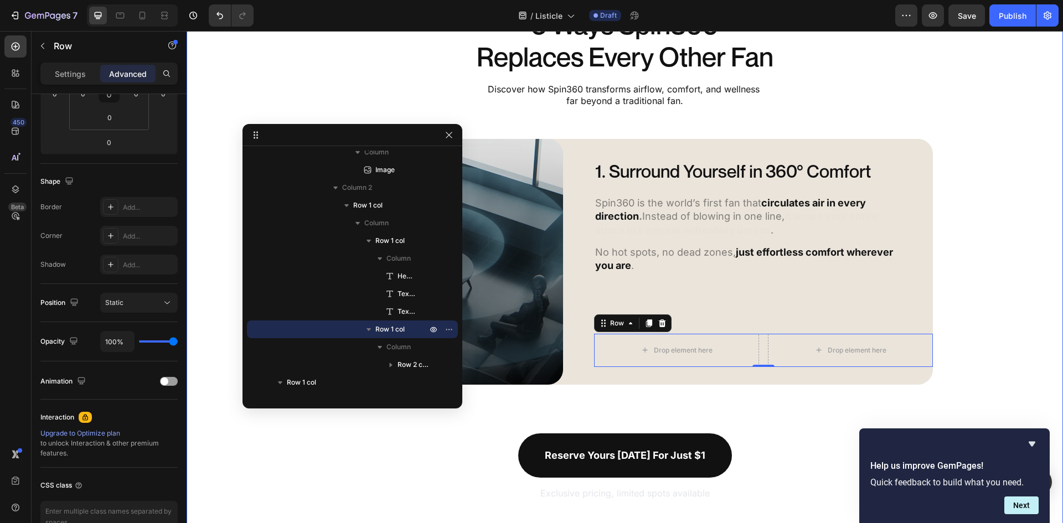
click at [1019, 313] on div "5 Ways Spin360 Replaces Every Other Fan Heading Discover how Spin360 transforms…" at bounding box center [625, 255] width 876 height 494
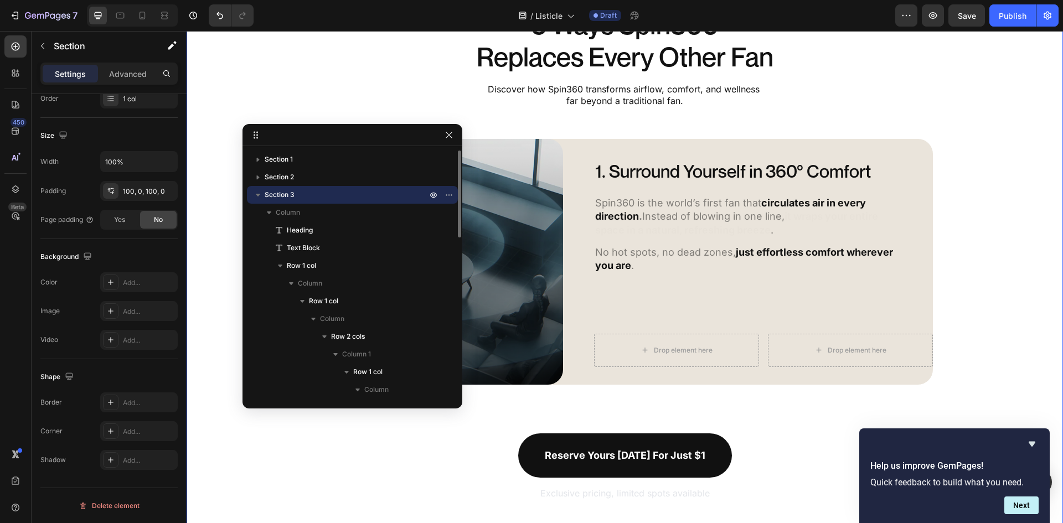
scroll to position [0, 0]
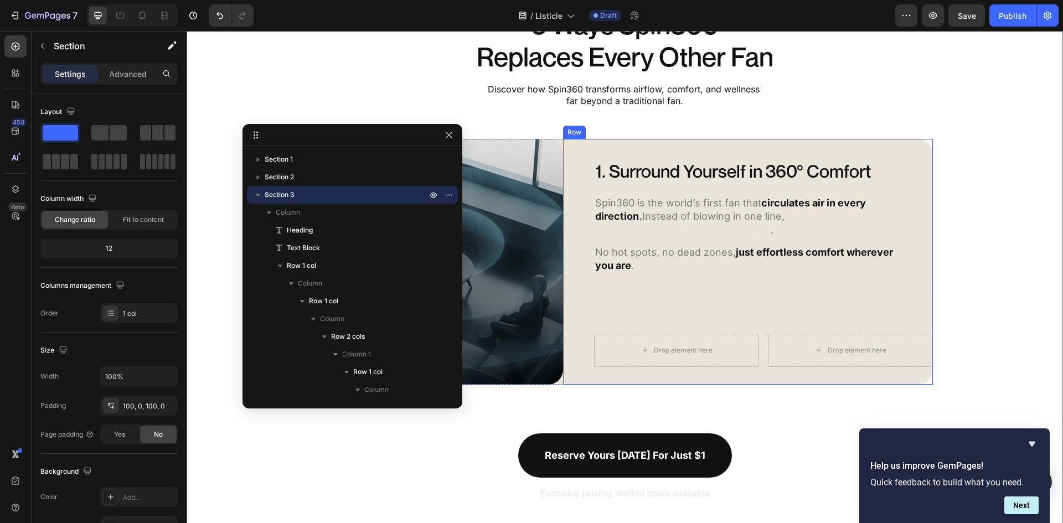
click at [760, 330] on div "1. Surround Yourself in 360° Comfort Heading Spin360 is the world’s first fan t…" at bounding box center [763, 262] width 339 height 210
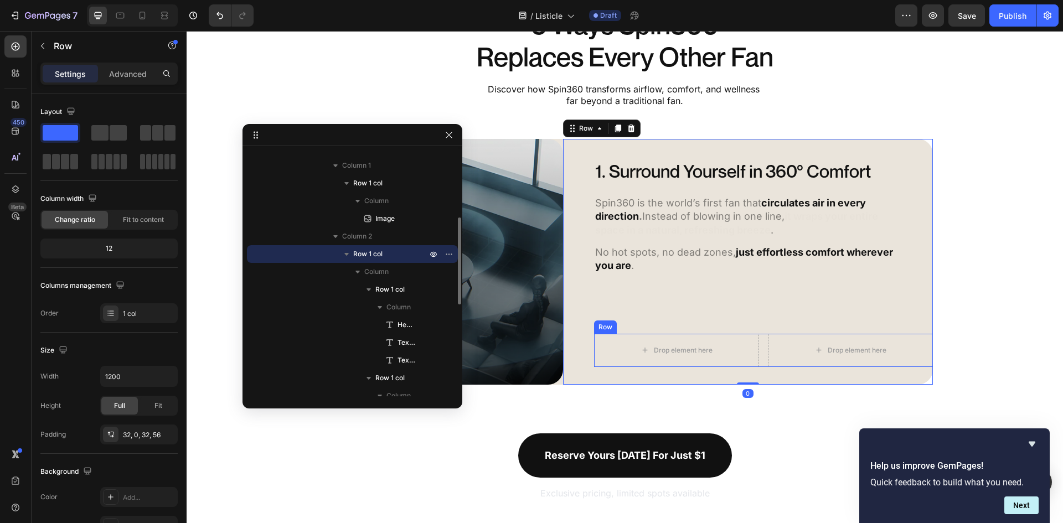
click at [760, 341] on div "Drop element here Drop element here Row" at bounding box center [763, 350] width 339 height 33
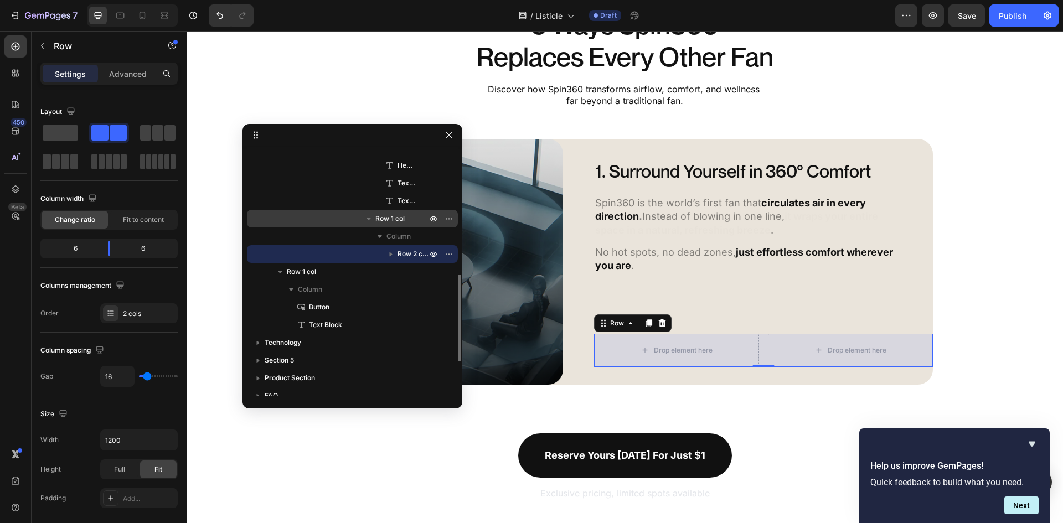
scroll to position [127, 0]
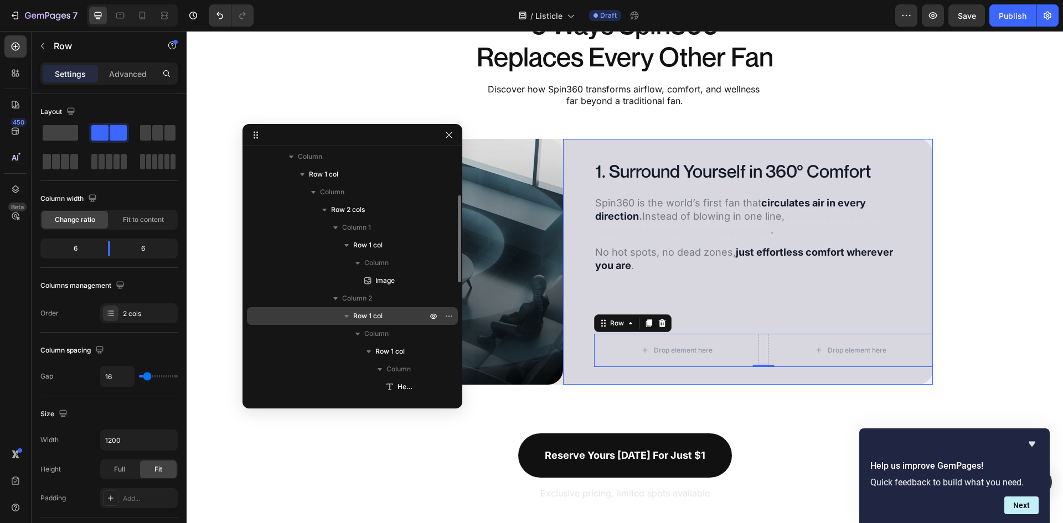
click at [376, 312] on span "Row 1 col" at bounding box center [367, 316] width 29 height 11
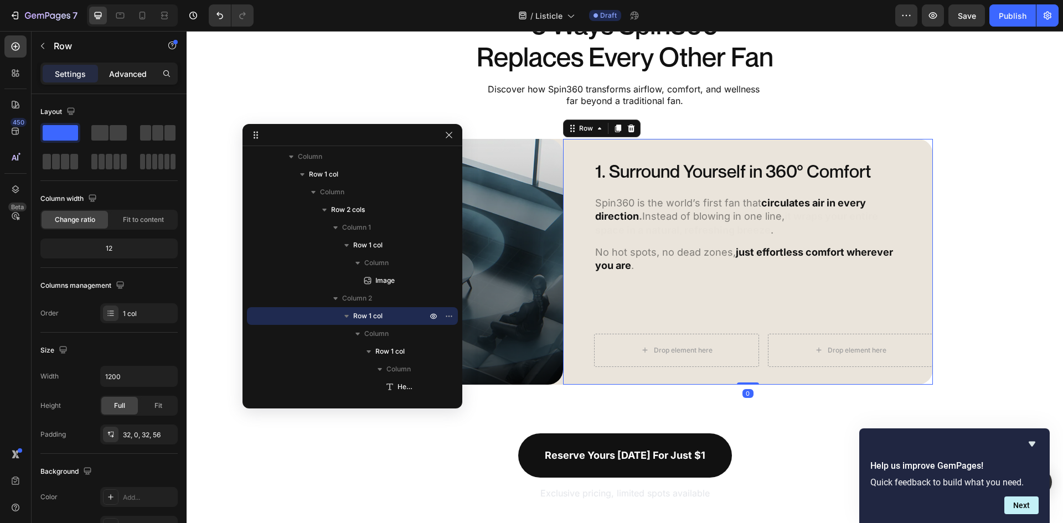
click at [124, 72] on p "Advanced" at bounding box center [128, 74] width 38 height 12
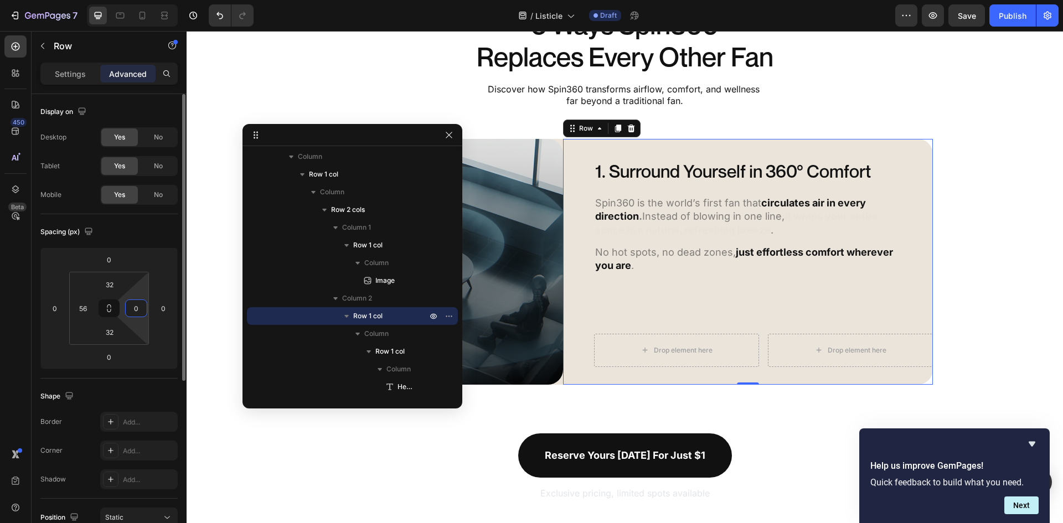
click at [144, 311] on input "0" at bounding box center [136, 308] width 17 height 17
type input "56"
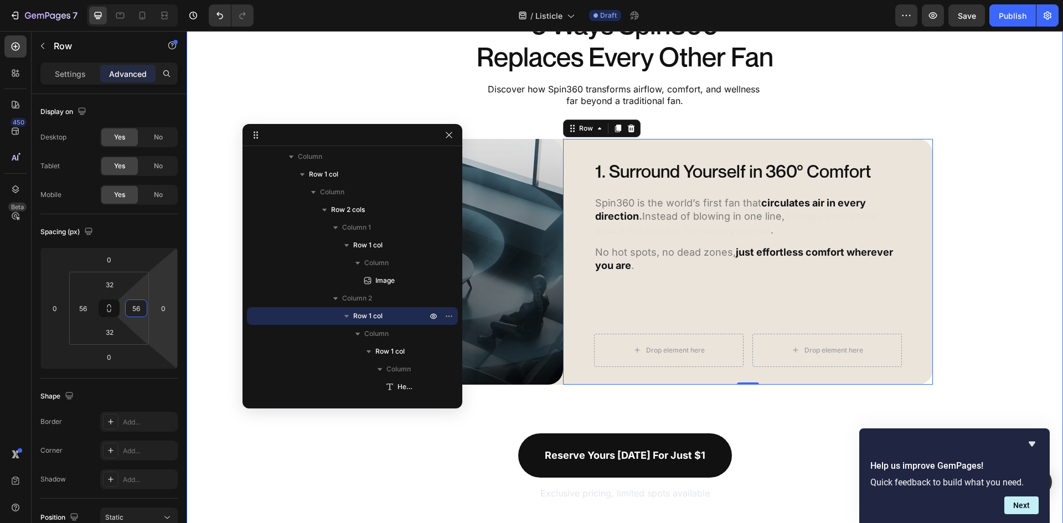
click at [979, 271] on div "5 Ways Spin360 Replaces Every Other Fan Heading Discover how Spin360 transforms…" at bounding box center [625, 255] width 876 height 494
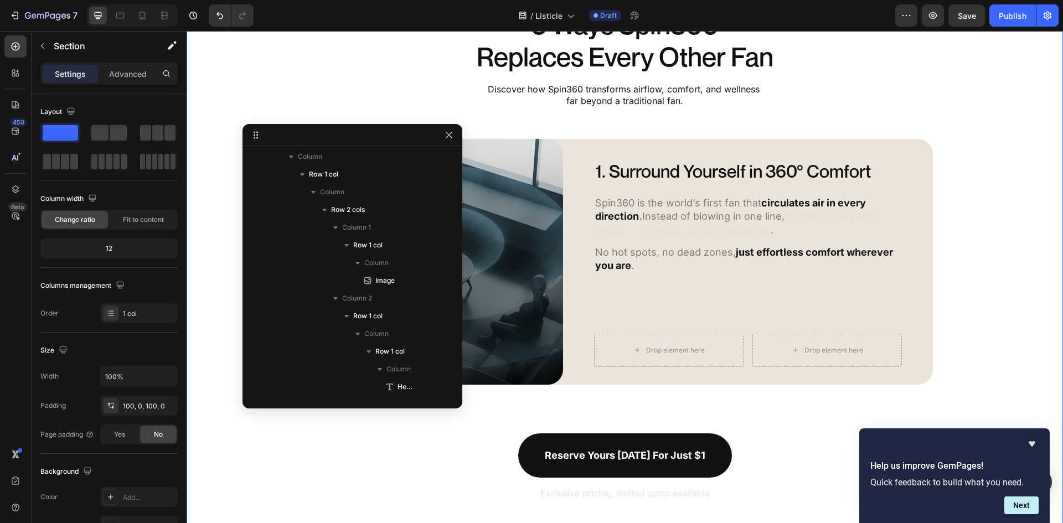
scroll to position [0, 0]
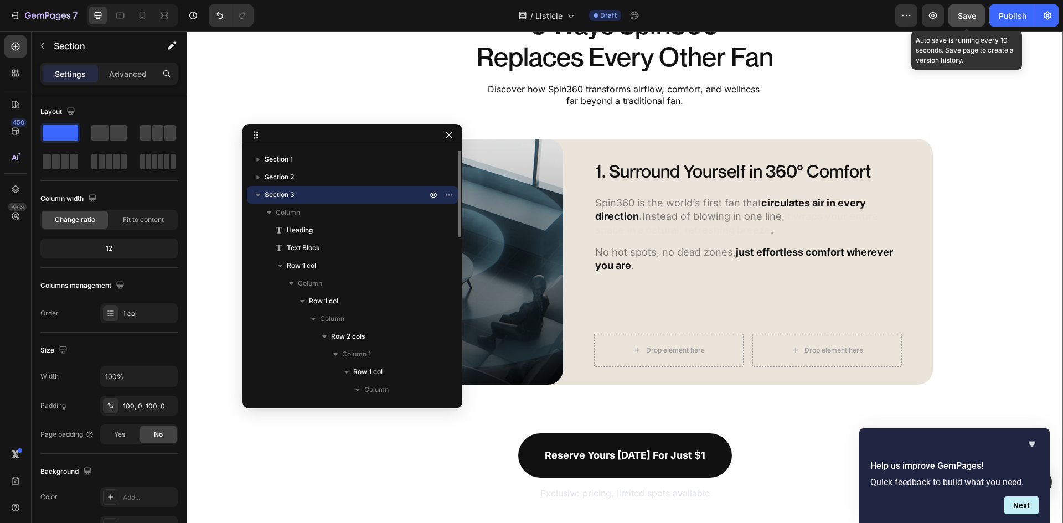
click at [967, 14] on span "Save" at bounding box center [967, 15] width 18 height 9
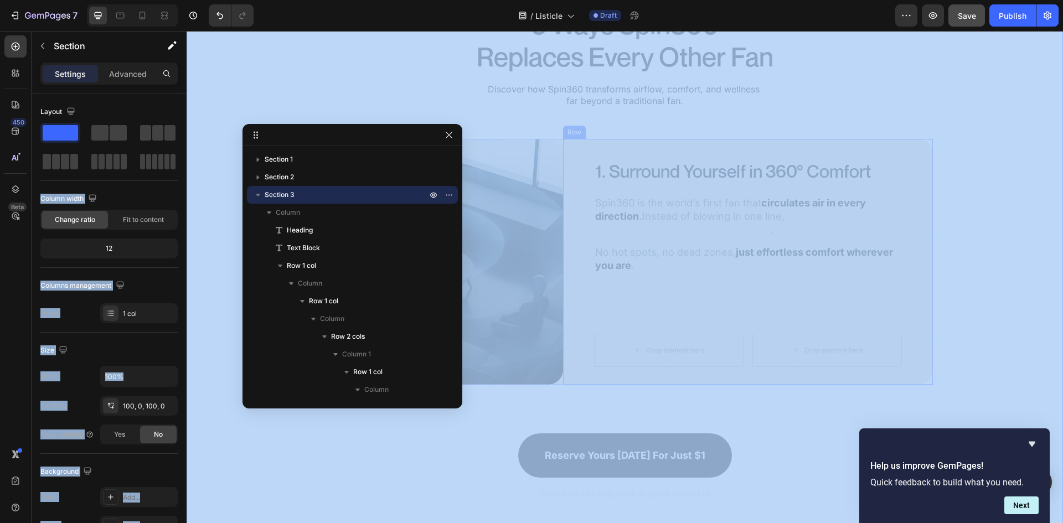
drag, startPoint x: 247, startPoint y: 162, endPoint x: 639, endPoint y: 327, distance: 425.3
click at [70, 48] on p "Section" at bounding box center [99, 45] width 91 height 13
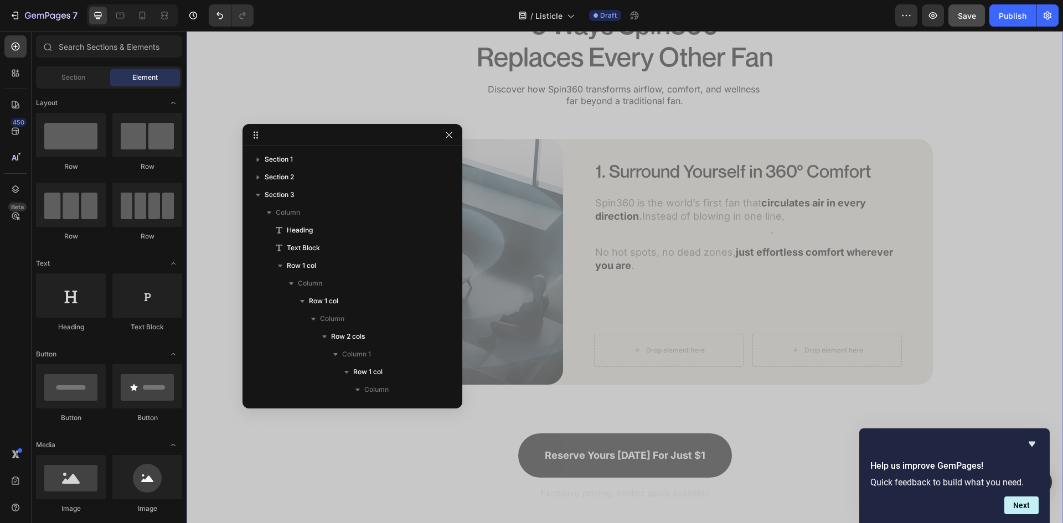
click at [280, 80] on div "5 Ways Spin360 Replaces Every Other Fan Heading Discover how Spin360 transforms…" at bounding box center [625, 255] width 876 height 494
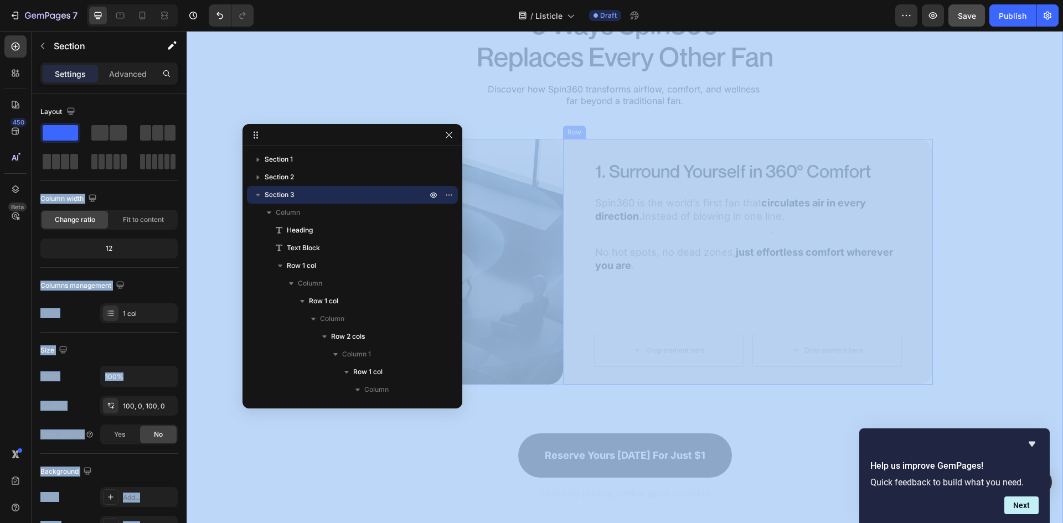
drag, startPoint x: 247, startPoint y: 157, endPoint x: 632, endPoint y: 311, distance: 414.4
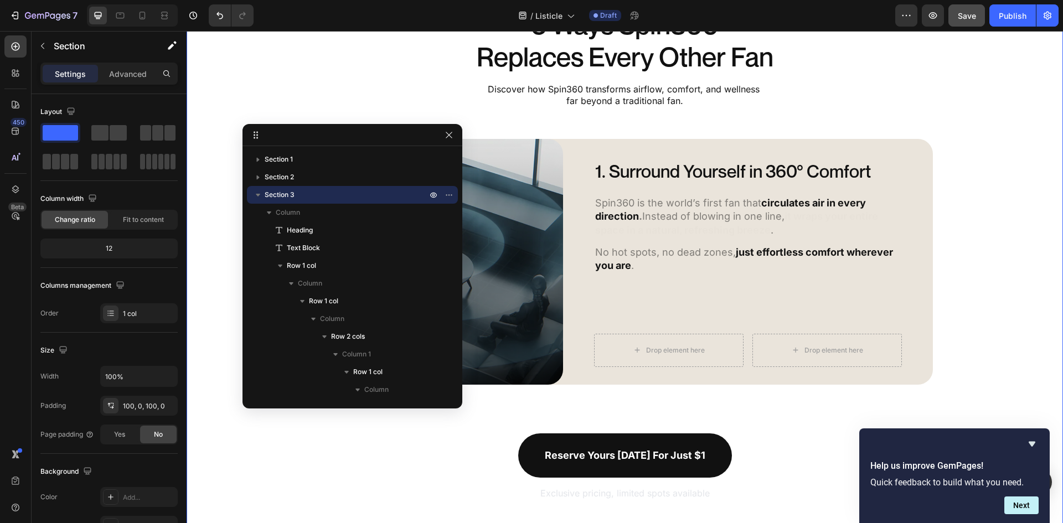
click at [369, 76] on div "5 Ways Spin360 Replaces Every Other Fan Heading Discover how Spin360 transforms…" at bounding box center [625, 255] width 876 height 494
click at [68, 49] on p "Section" at bounding box center [99, 45] width 91 height 13
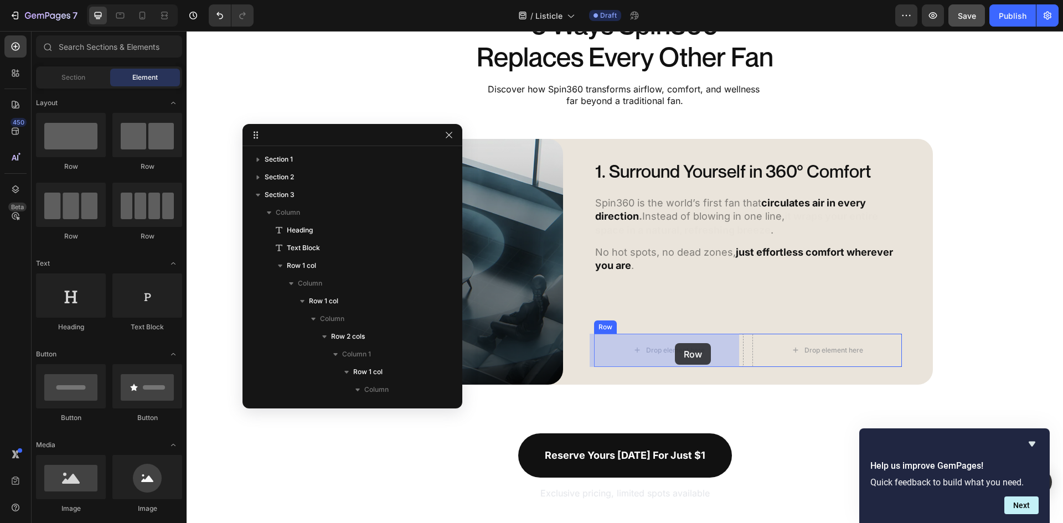
drag, startPoint x: 256, startPoint y: 158, endPoint x: 675, endPoint y: 343, distance: 457.8
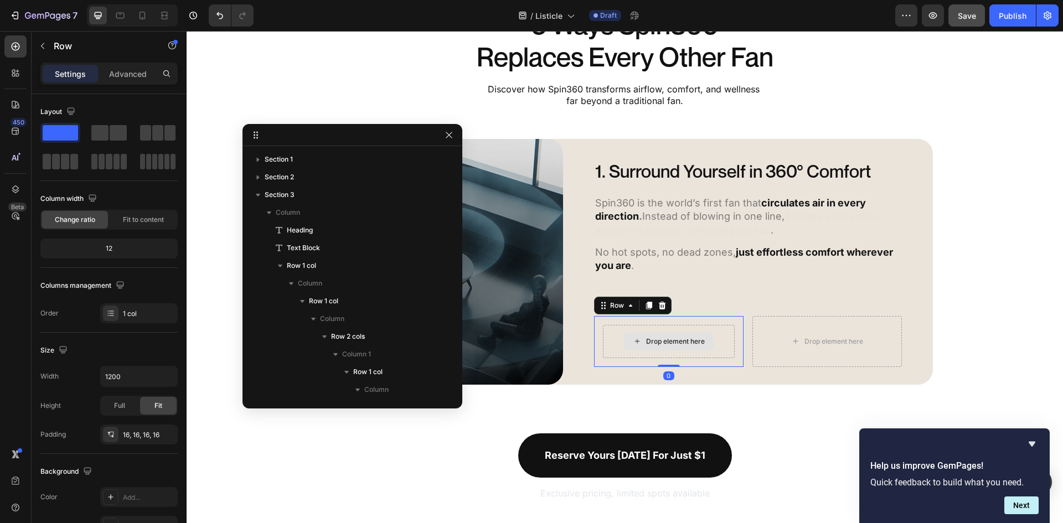
scroll to position [384, 0]
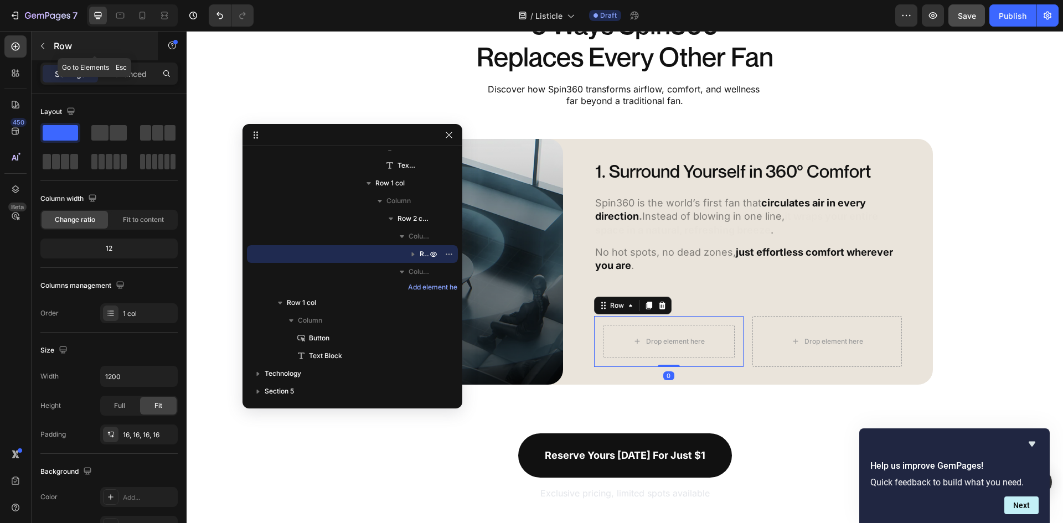
click at [45, 44] on icon "button" at bounding box center [42, 46] width 9 height 9
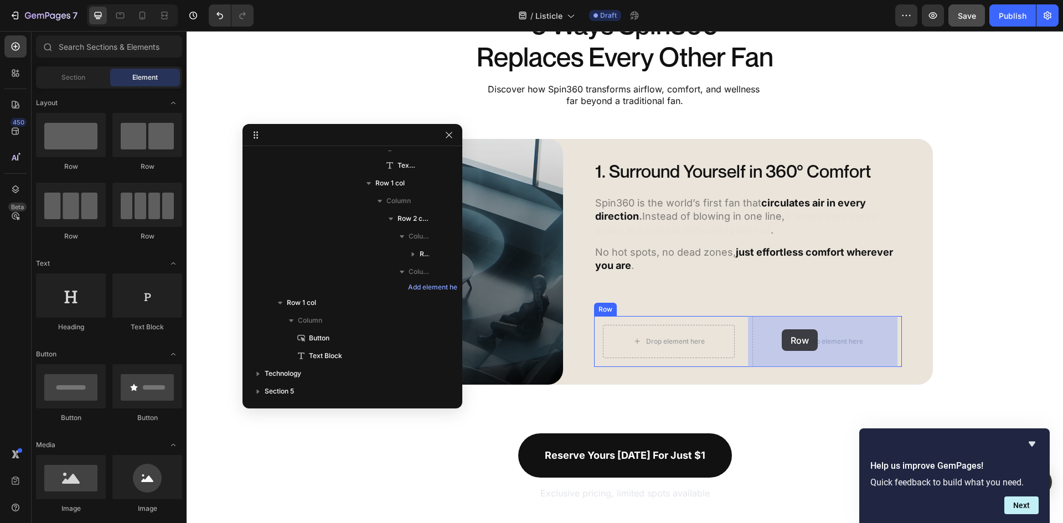
drag, startPoint x: 245, startPoint y: 152, endPoint x: 782, endPoint y: 329, distance: 565.5
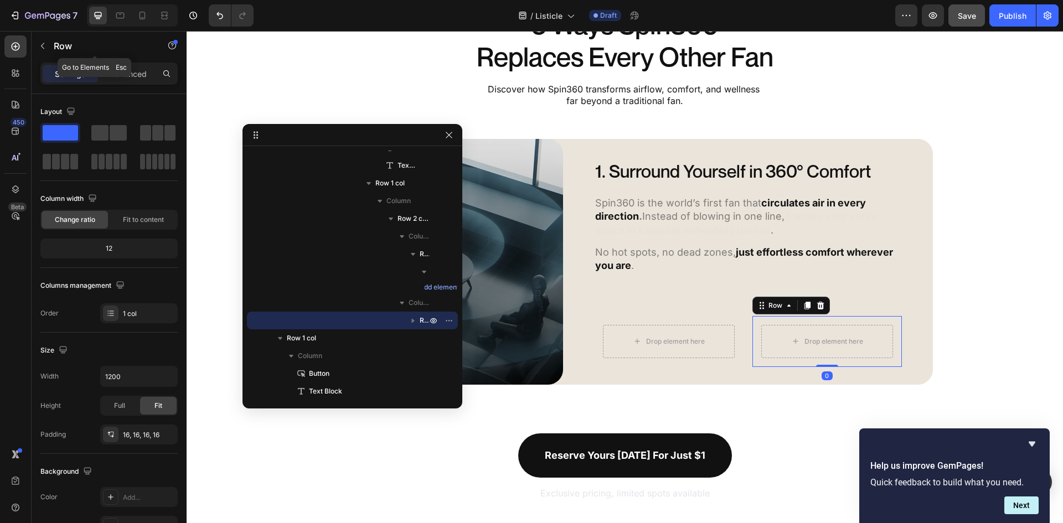
click at [61, 49] on p "Row" at bounding box center [101, 45] width 94 height 13
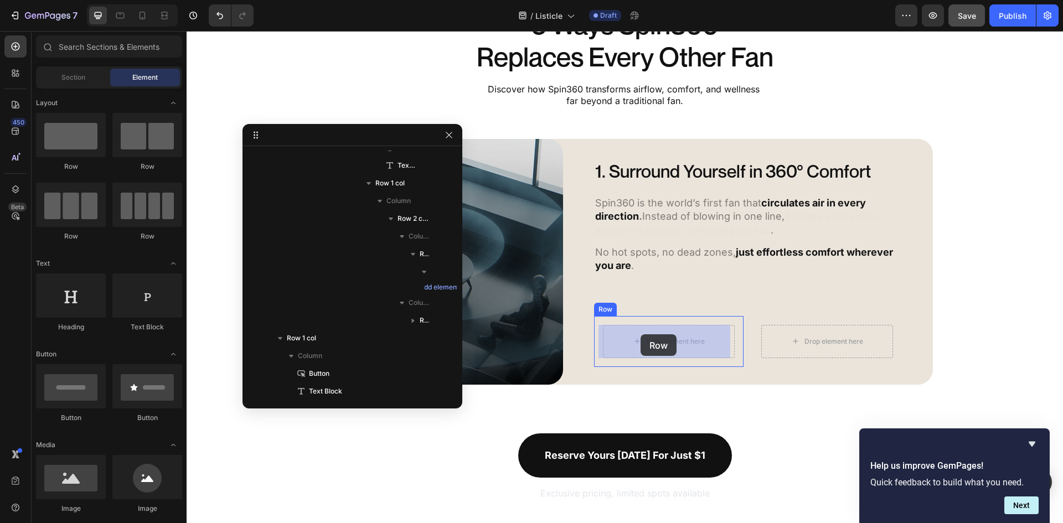
drag, startPoint x: 314, startPoint y: 162, endPoint x: 641, endPoint y: 334, distance: 368.7
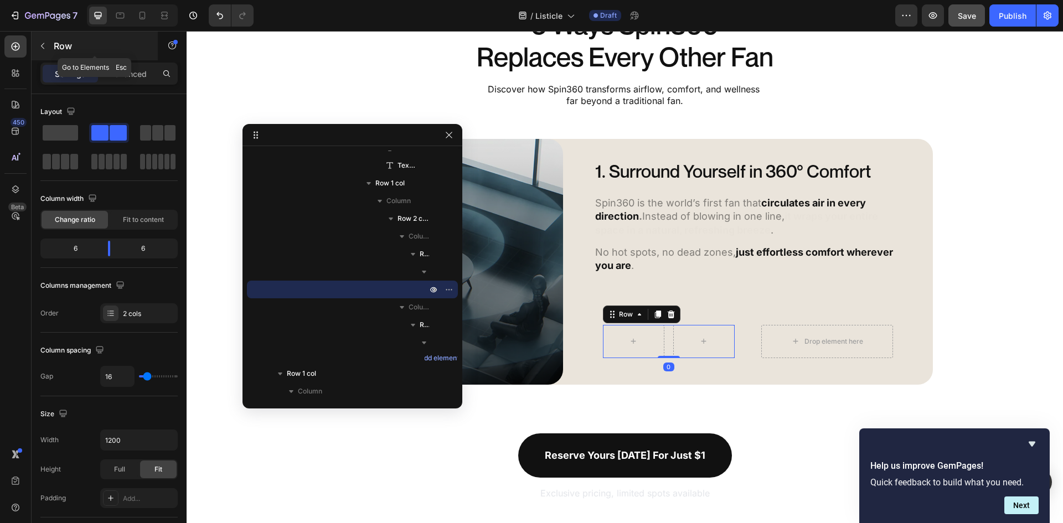
click at [62, 49] on p "Row" at bounding box center [101, 45] width 94 height 13
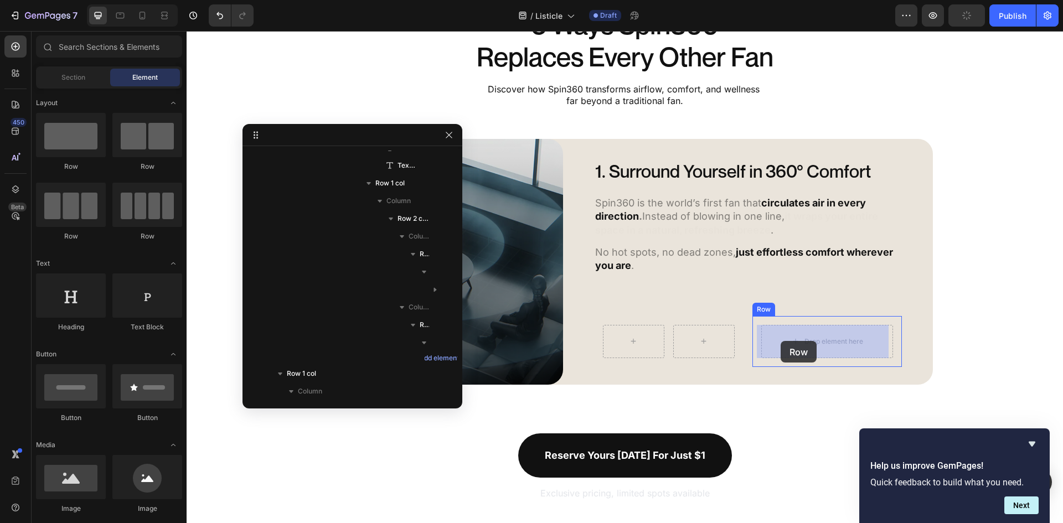
drag, startPoint x: 347, startPoint y: 175, endPoint x: 781, endPoint y: 341, distance: 464.7
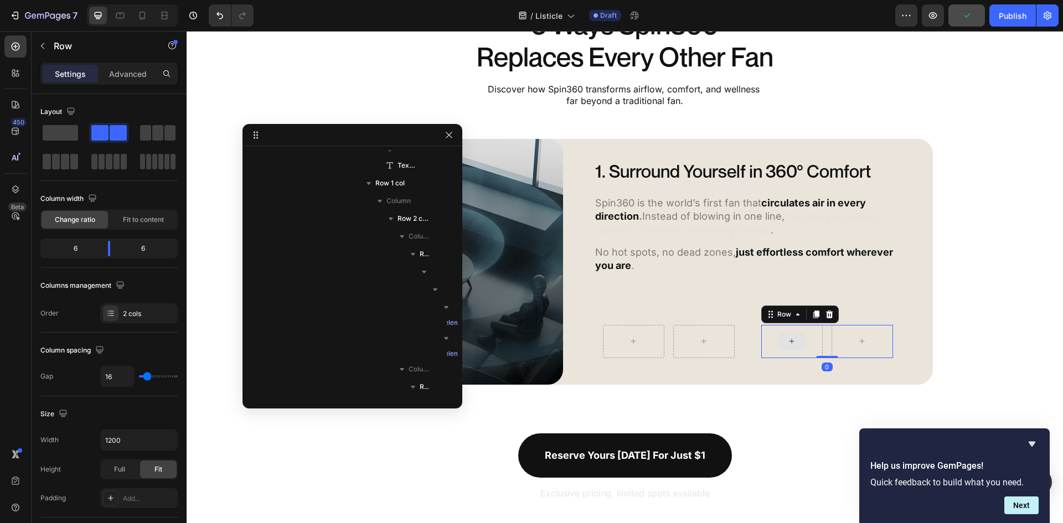
scroll to position [552, 0]
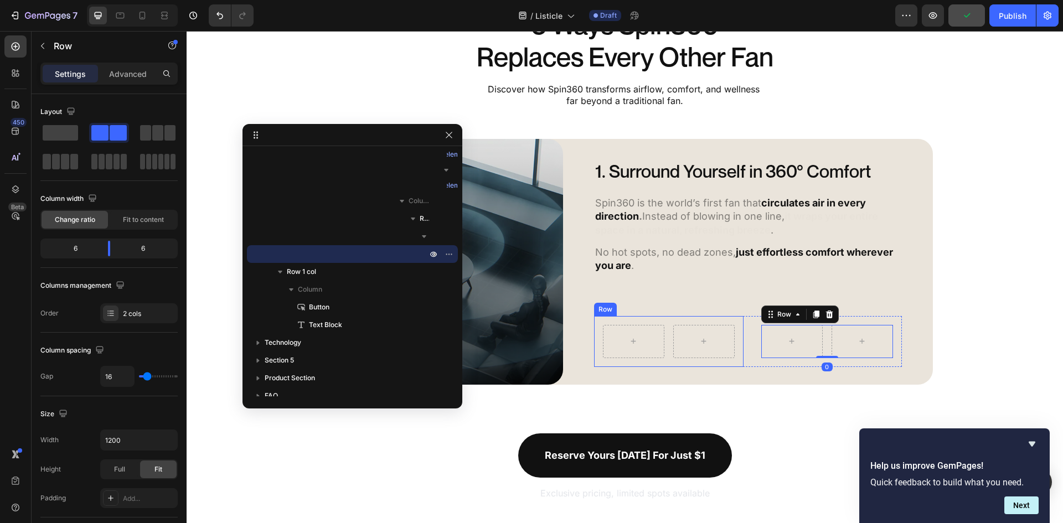
click at [732, 337] on div "Row Row" at bounding box center [668, 341] width 149 height 51
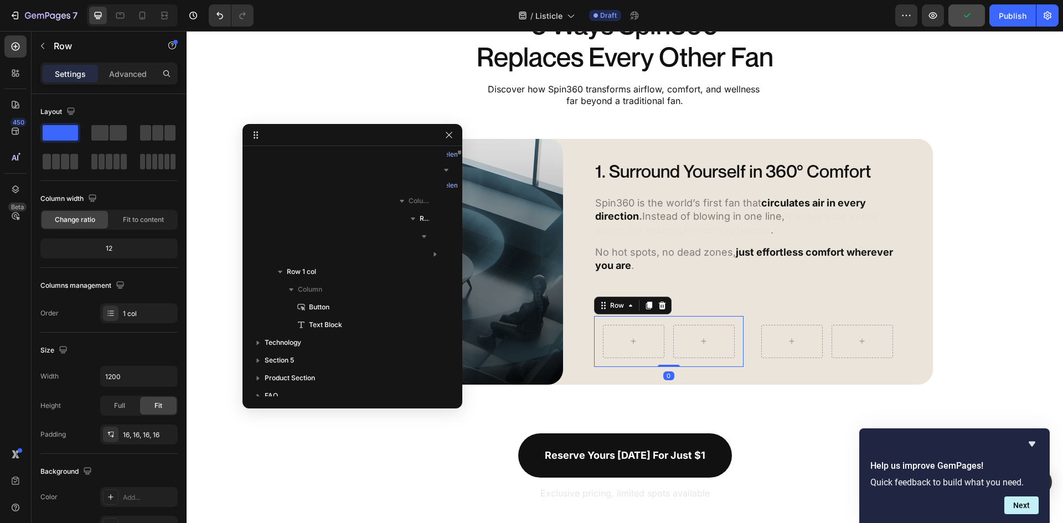
scroll to position [384, 0]
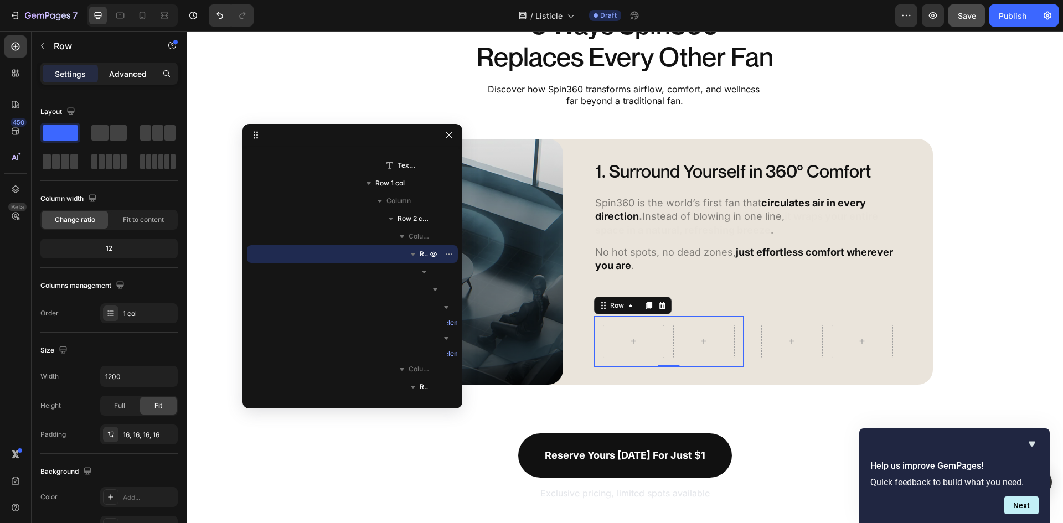
click at [125, 76] on p "Advanced" at bounding box center [128, 74] width 38 height 12
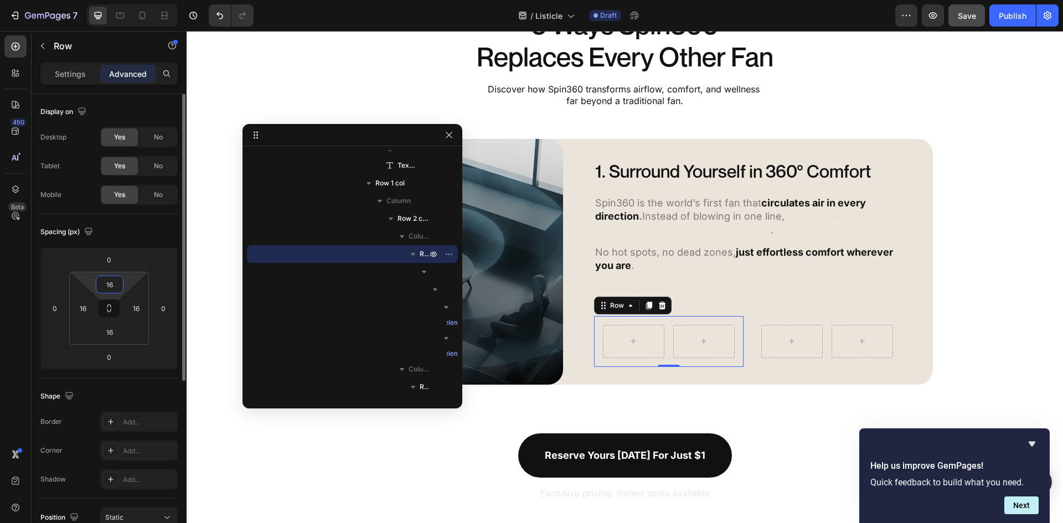
click at [109, 281] on input "16" at bounding box center [110, 284] width 22 height 17
click at [95, 0] on html "7 Version history / Listicle Draft Preview Save Publish 450 Beta Sections(18) E…" at bounding box center [531, 0] width 1063 height 0
click at [110, 310] on icon at bounding box center [109, 308] width 9 height 9
click at [111, 282] on input "16" at bounding box center [110, 284] width 22 height 17
type input "0"
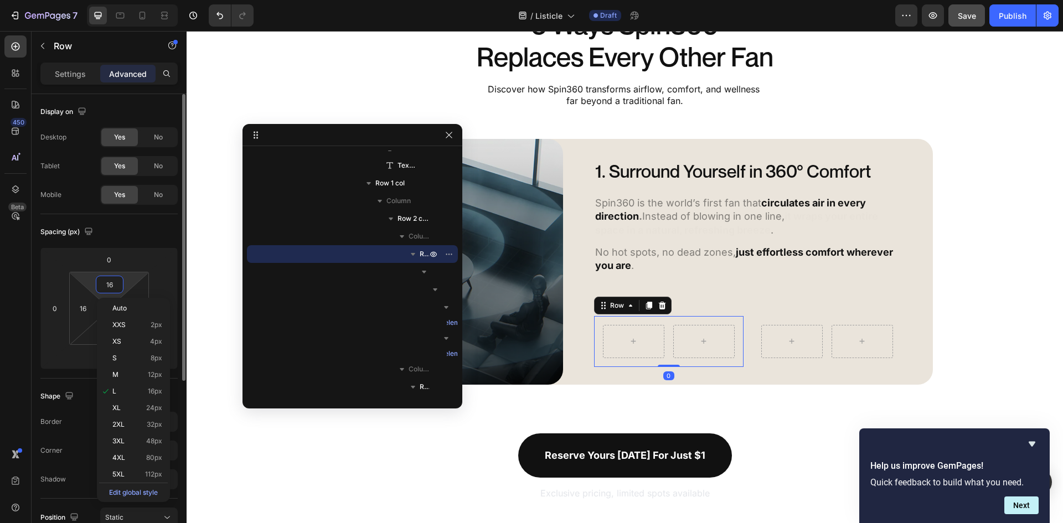
type input "0"
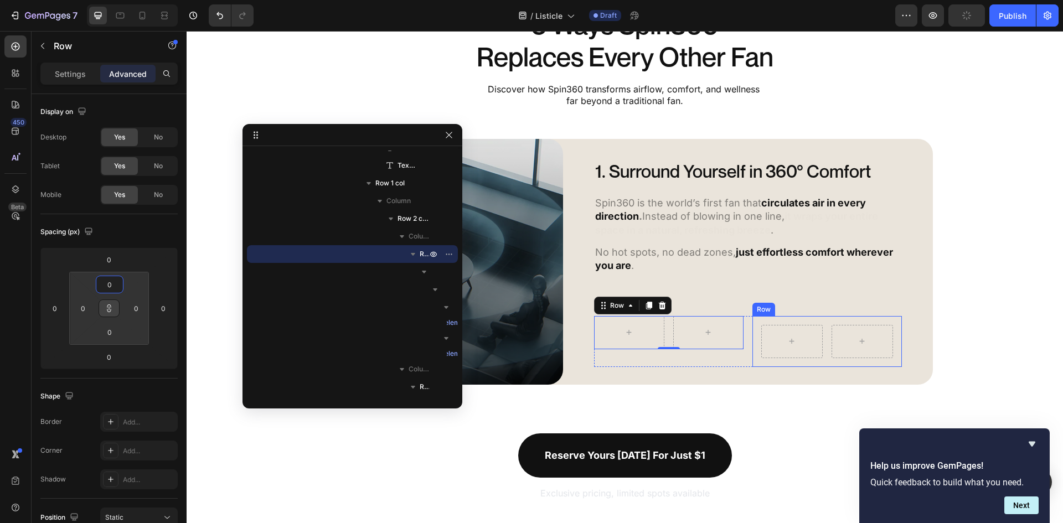
click at [753, 338] on div "Row Row" at bounding box center [826, 341] width 149 height 51
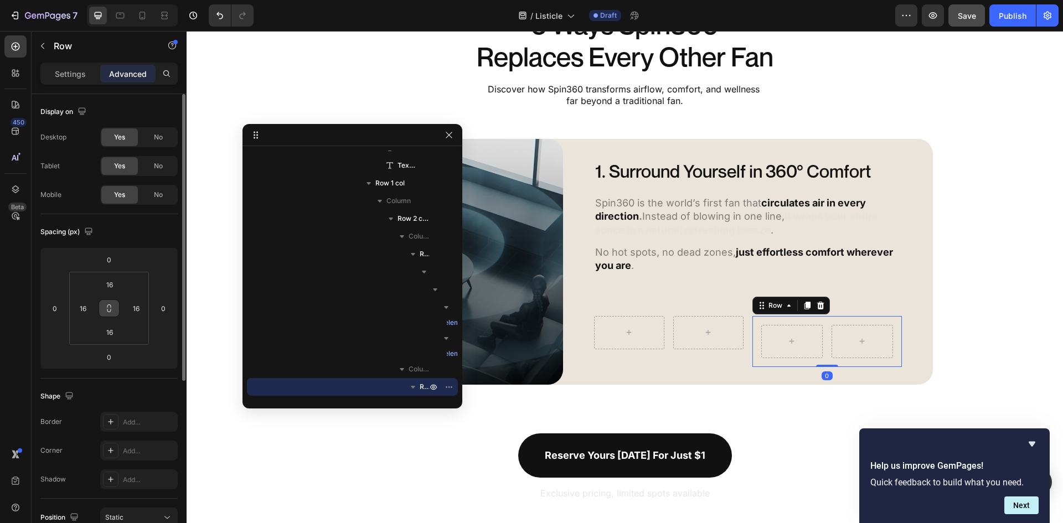
click at [111, 308] on icon at bounding box center [109, 305] width 4 height 3
click at [111, 287] on input "16" at bounding box center [110, 284] width 22 height 17
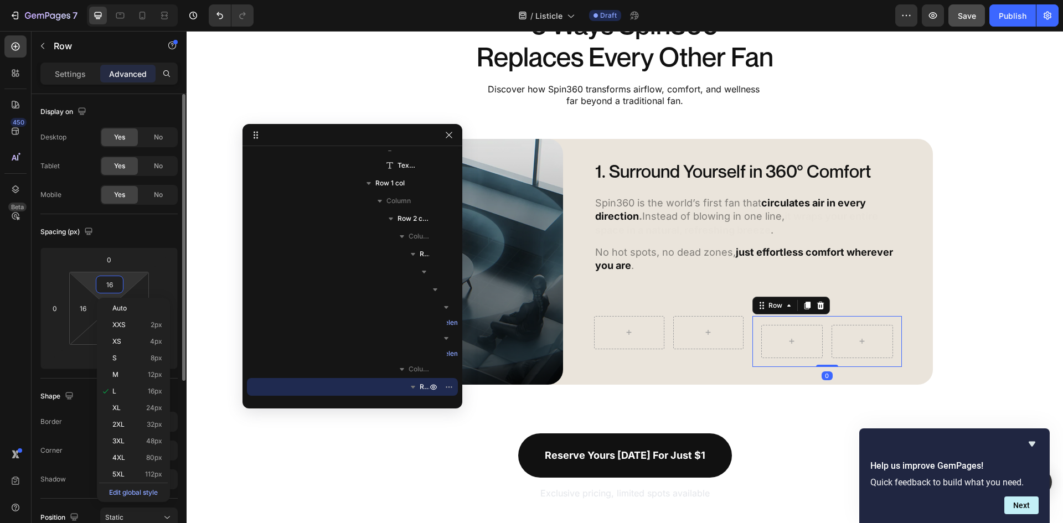
type input "0"
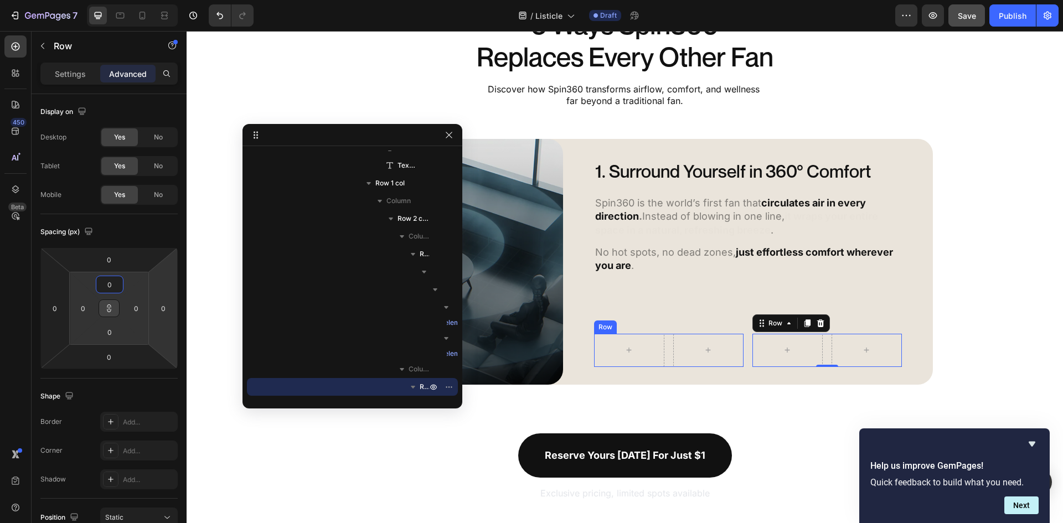
click at [662, 350] on div "Row" at bounding box center [668, 350] width 149 height 33
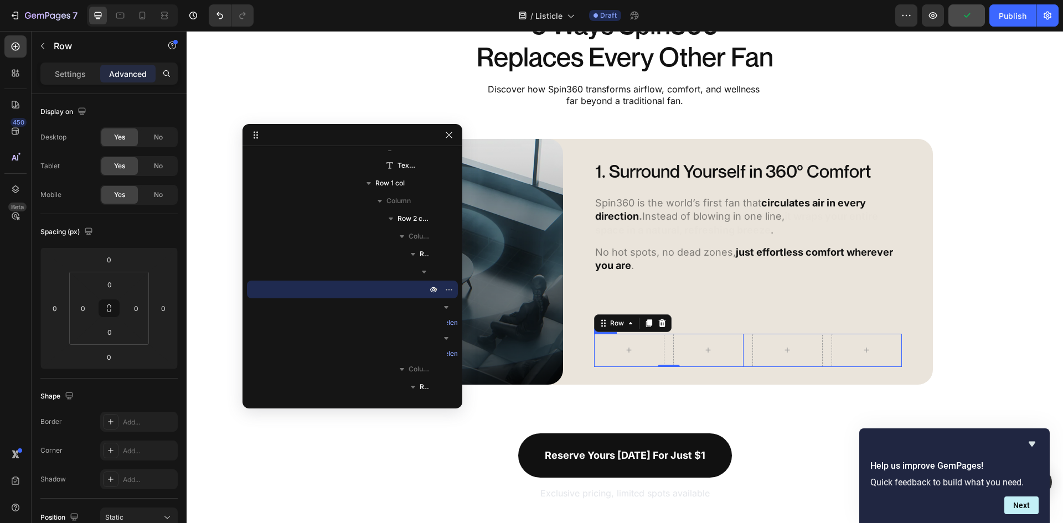
click at [742, 355] on div "Row 0 Row Row Row Row" at bounding box center [748, 350] width 308 height 33
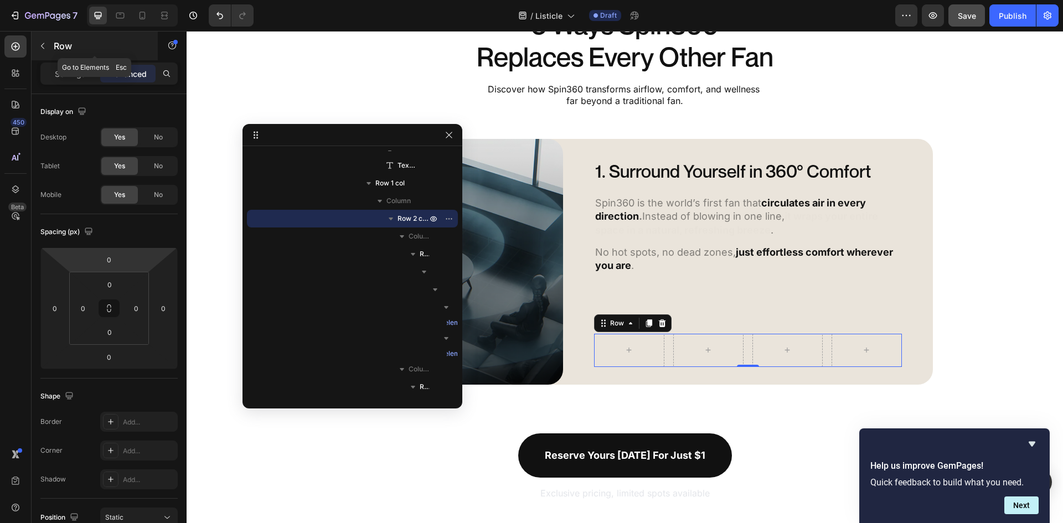
click at [40, 43] on icon "button" at bounding box center [42, 46] width 9 height 9
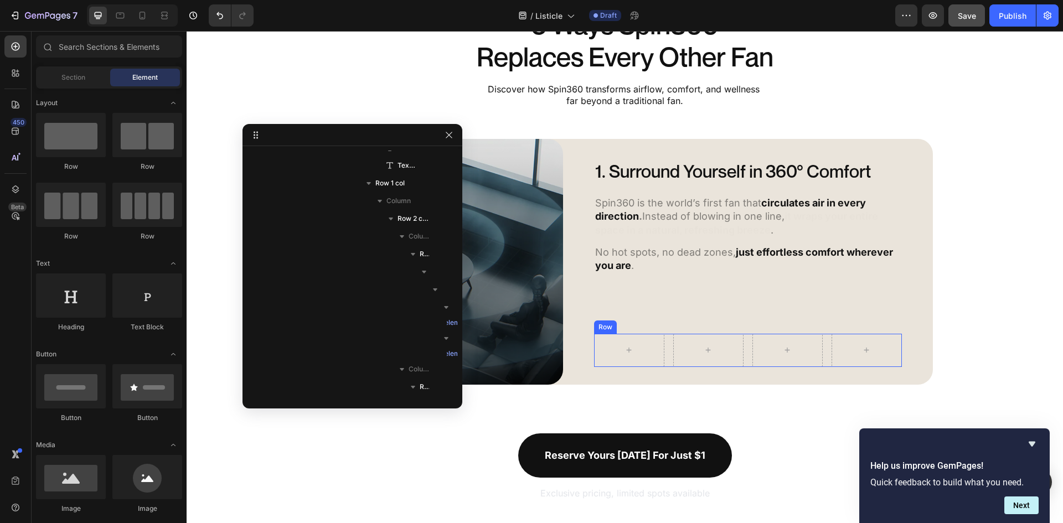
click at [745, 346] on div "Row Row Row Row Row" at bounding box center [748, 350] width 308 height 33
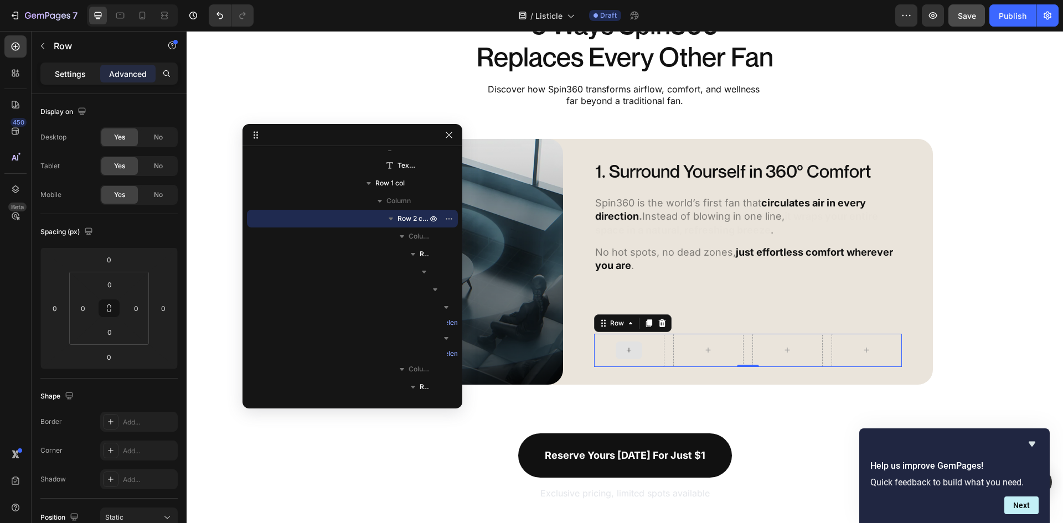
click at [69, 80] on div "Settings" at bounding box center [70, 74] width 55 height 18
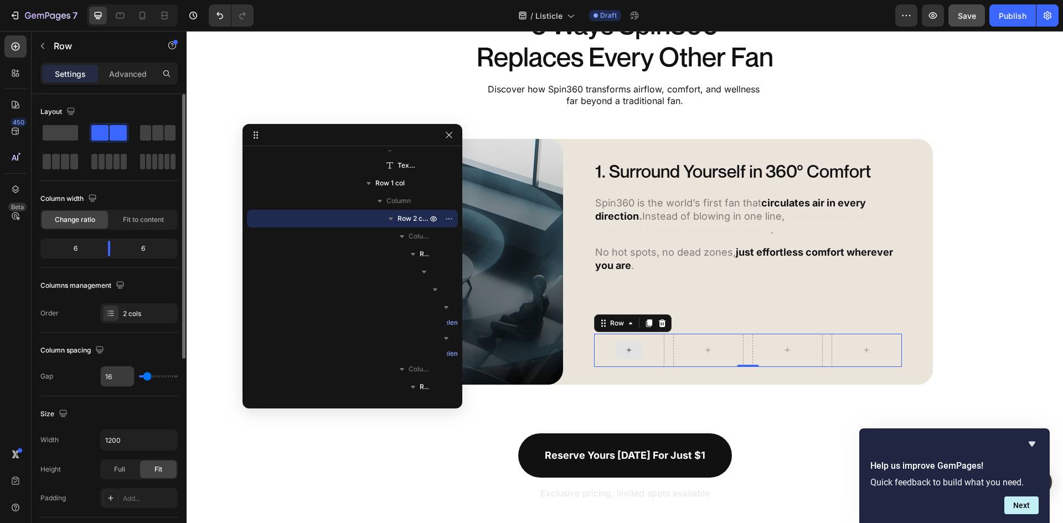
click at [112, 370] on input "16" at bounding box center [117, 376] width 33 height 20
type input "1"
type input "10"
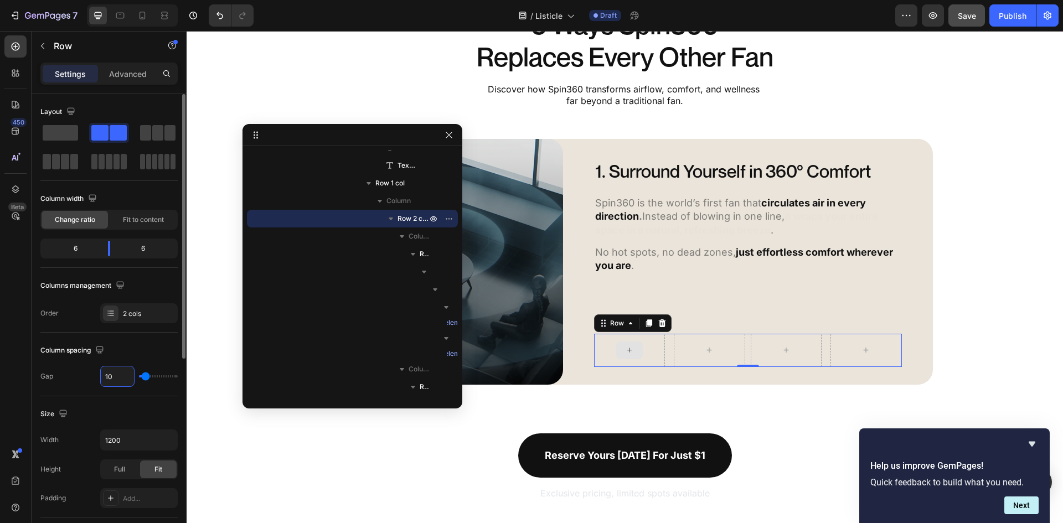
type input "10"
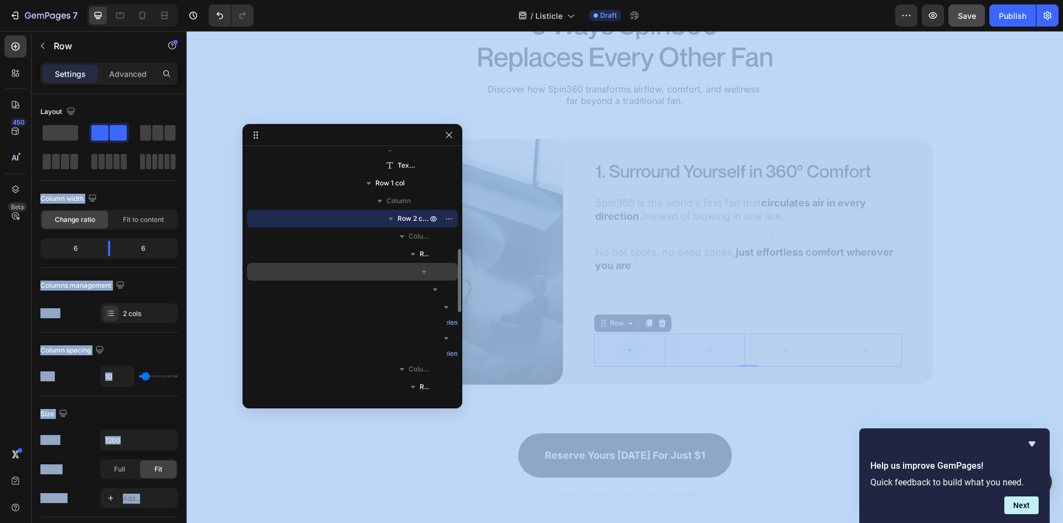
drag, startPoint x: 92, startPoint y: 182, endPoint x: 262, endPoint y: 183, distance: 170.5
click at [362, 0] on div "7 Version history / Listicle Draft Preview Save Publish 450 Beta Sections(18) E…" at bounding box center [531, 0] width 1063 height 0
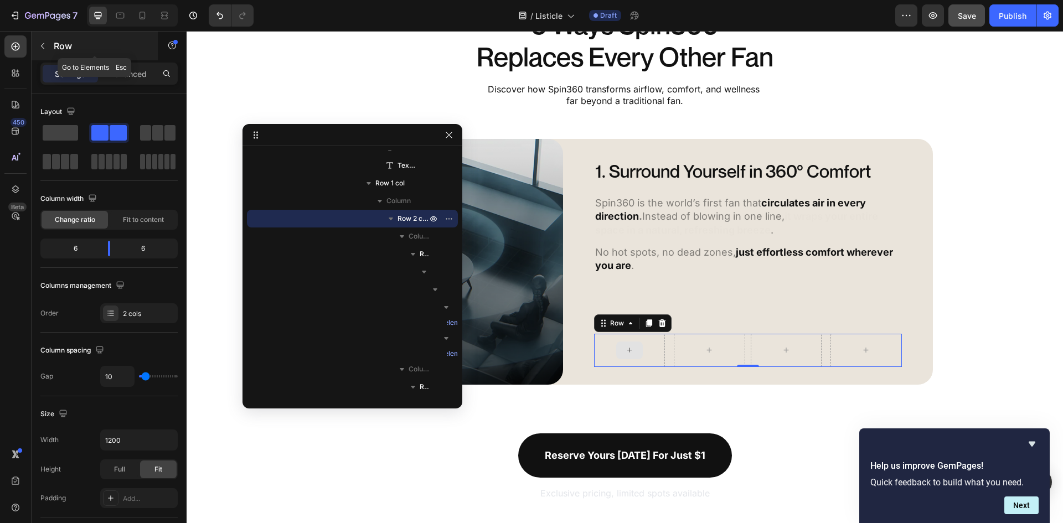
click at [51, 45] on div "Row" at bounding box center [95, 46] width 126 height 29
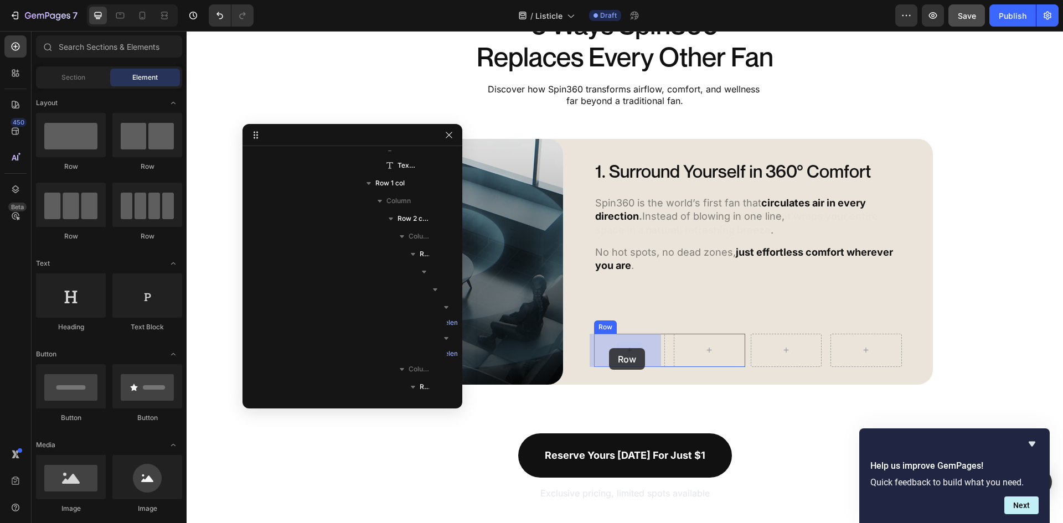
drag, startPoint x: 257, startPoint y: 164, endPoint x: 609, endPoint y: 348, distance: 396.7
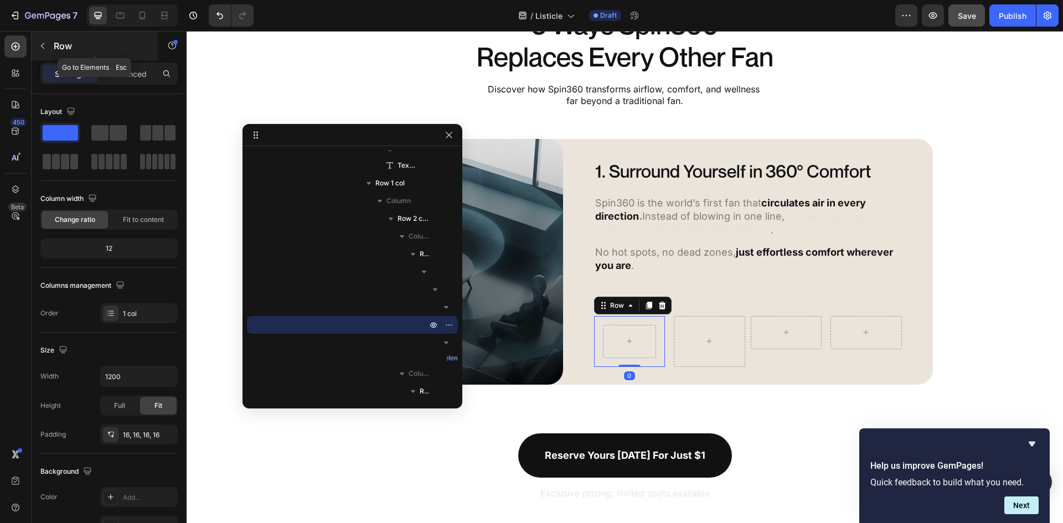
click at [38, 51] on button "button" at bounding box center [43, 46] width 18 height 18
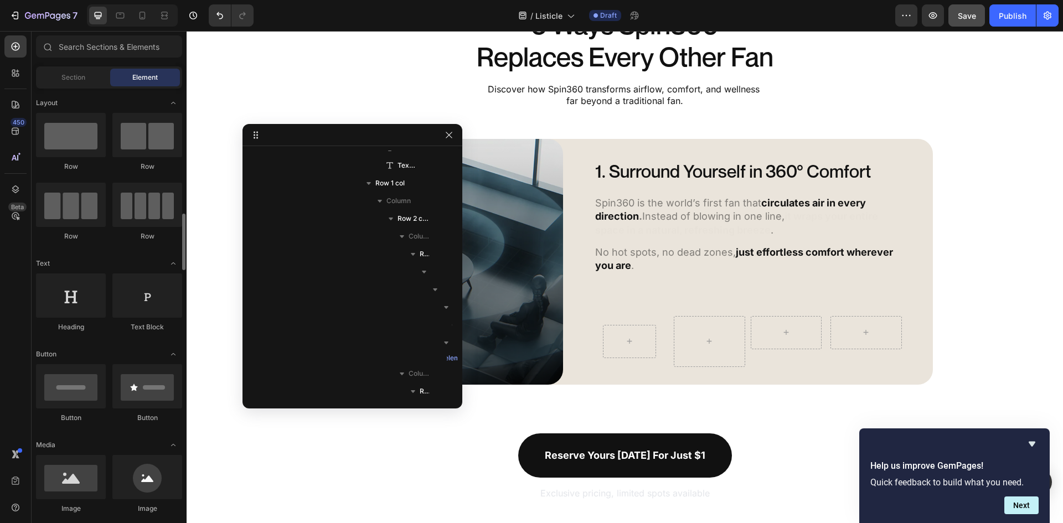
scroll to position [111, 0]
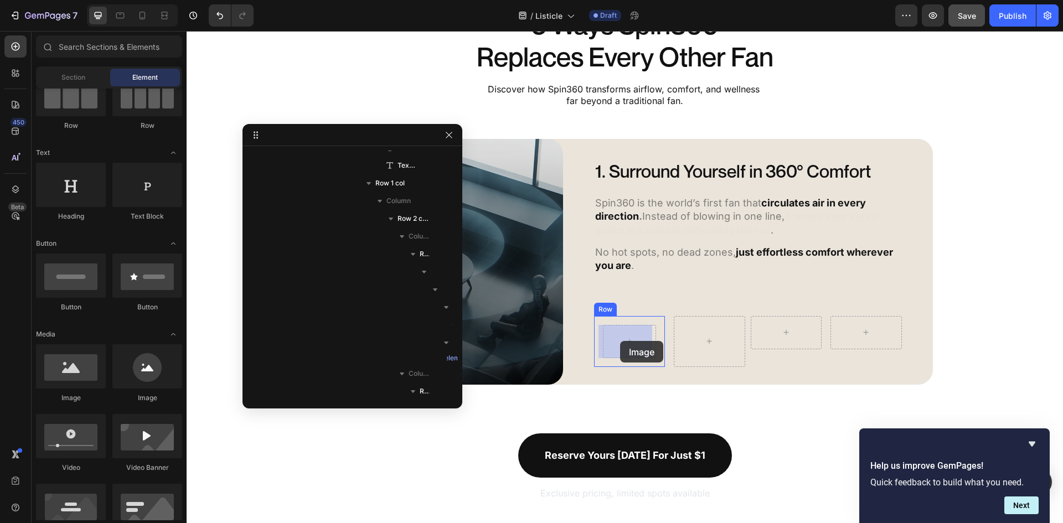
drag, startPoint x: 259, startPoint y: 399, endPoint x: 620, endPoint y: 341, distance: 366.2
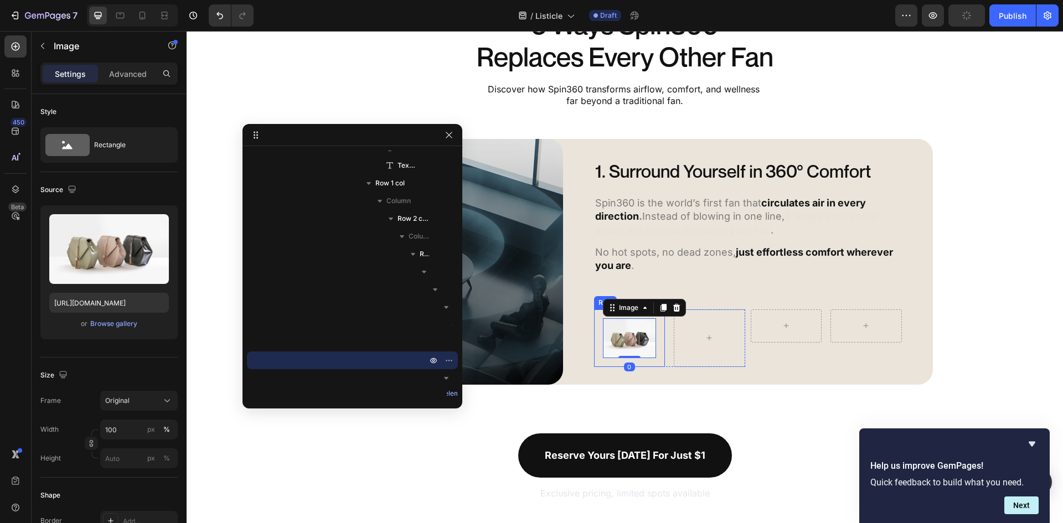
click at [595, 317] on div "Image 0 Row" at bounding box center [629, 338] width 71 height 58
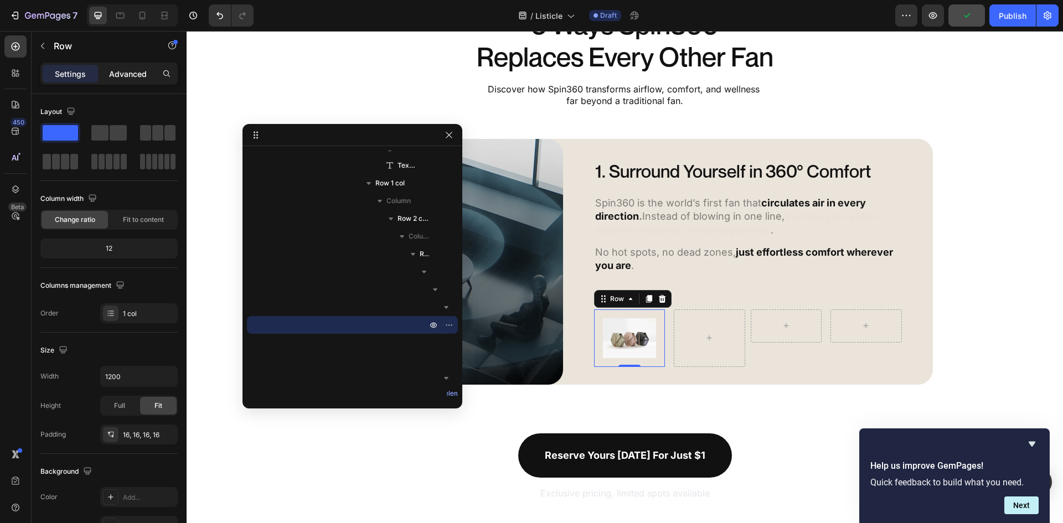
click at [121, 73] on p "Advanced" at bounding box center [128, 74] width 38 height 12
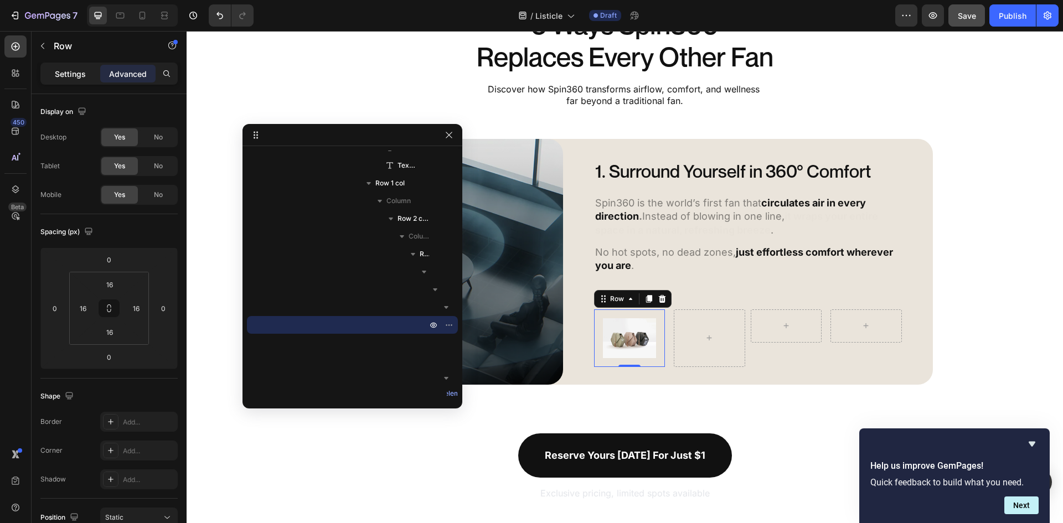
click at [79, 74] on p "Settings" at bounding box center [70, 74] width 31 height 12
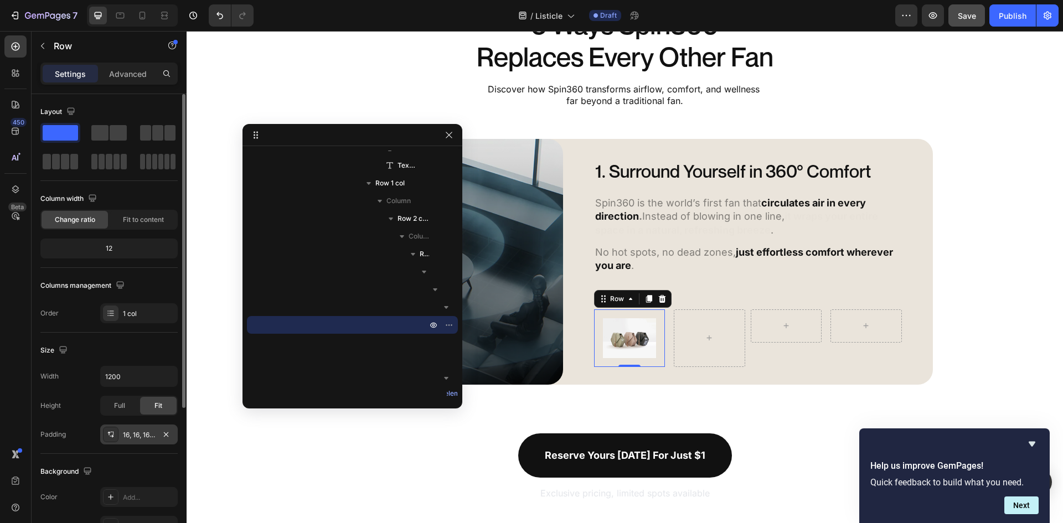
click at [135, 431] on div "16, 16, 16, 16" at bounding box center [139, 435] width 32 height 10
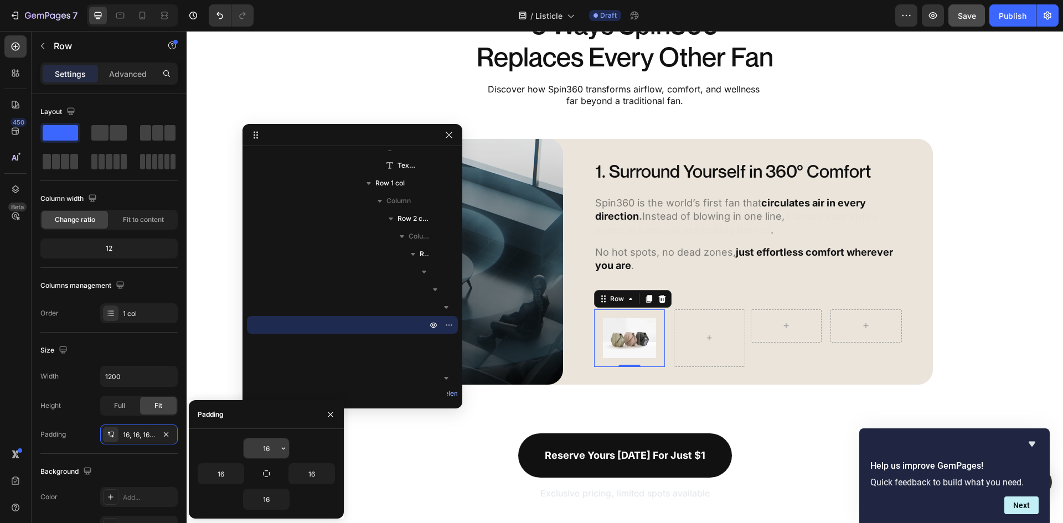
click at [273, 450] on input "16" at bounding box center [266, 448] width 45 height 20
type input "0"
click at [266, 471] on icon "button" at bounding box center [266, 474] width 7 height 7
type input "0"
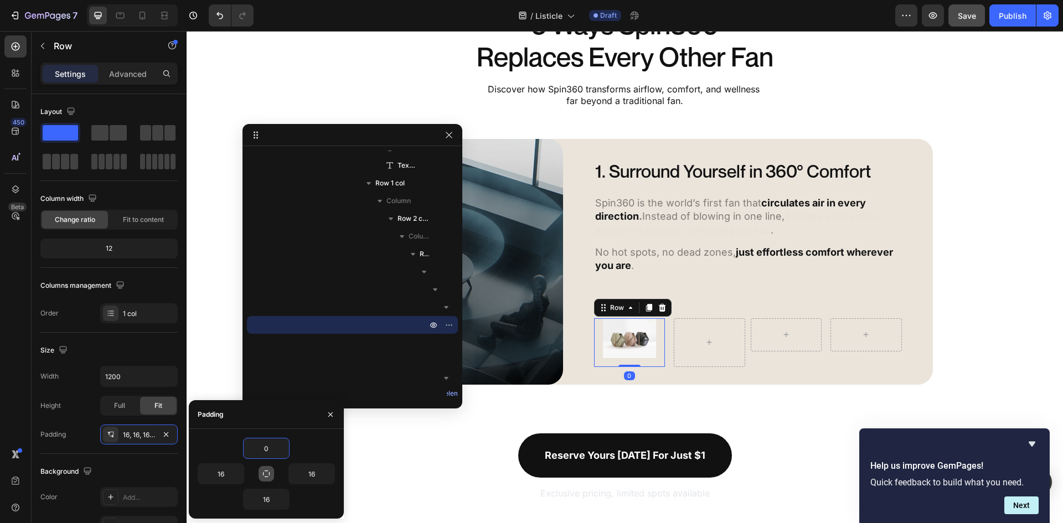
type input "0"
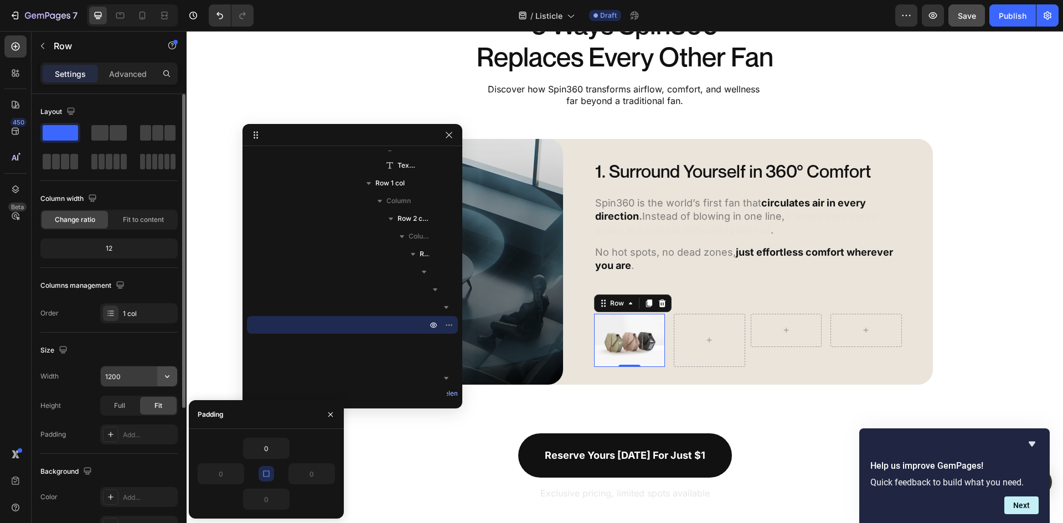
click at [166, 384] on button "button" at bounding box center [167, 376] width 20 height 20
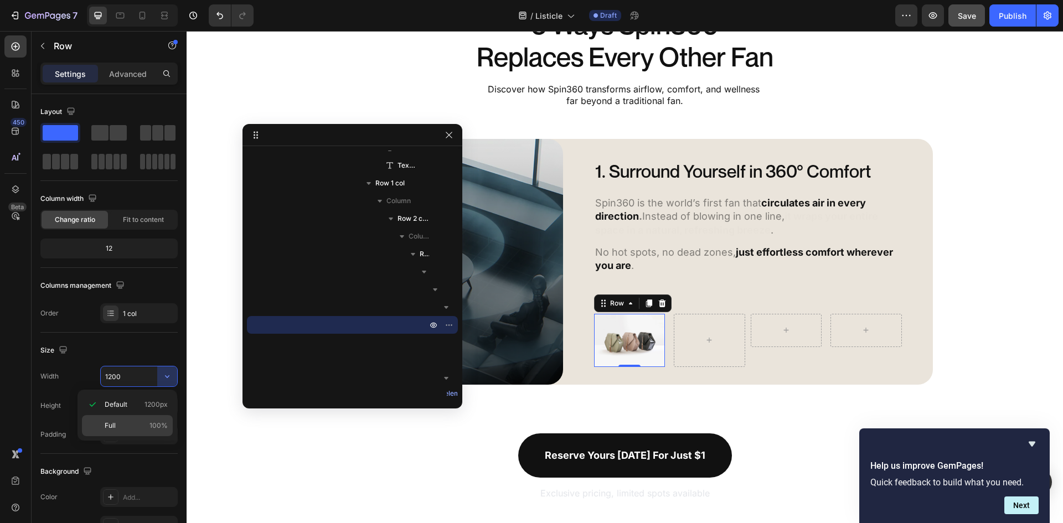
click at [148, 424] on p "Full 100%" at bounding box center [136, 426] width 63 height 10
type input "100%"
click at [686, 360] on div at bounding box center [709, 340] width 71 height 53
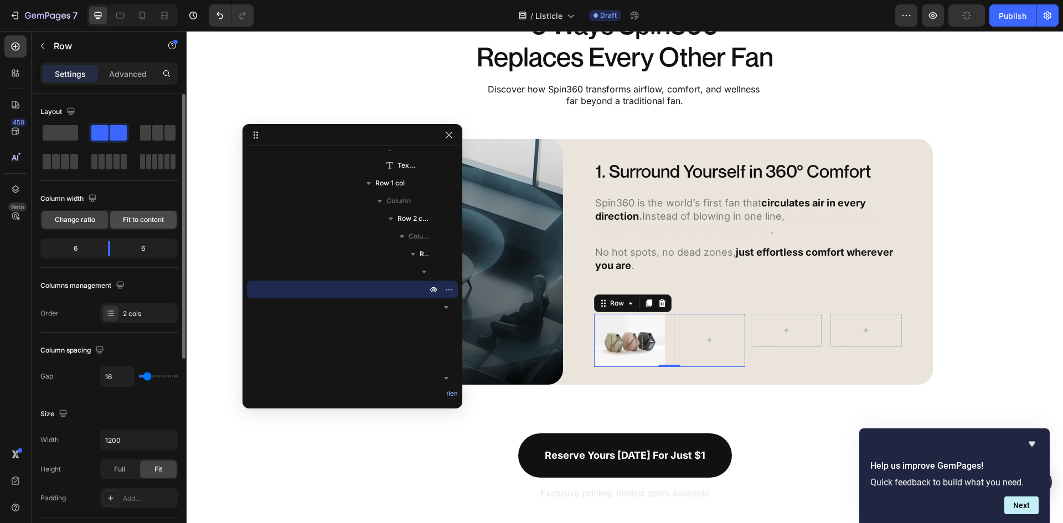
click at [155, 224] on span "Fit to content" at bounding box center [143, 220] width 41 height 10
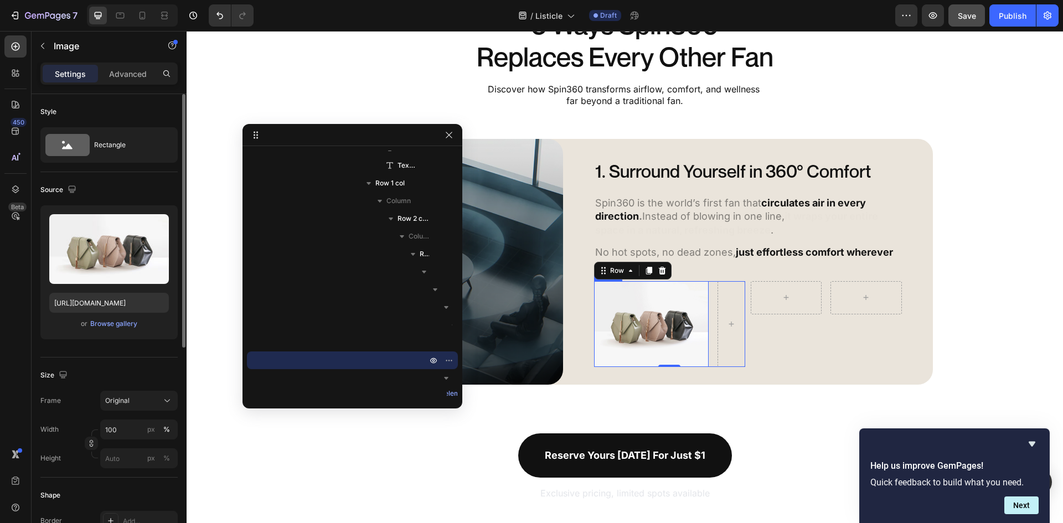
click at [694, 300] on img at bounding box center [651, 324] width 115 height 86
drag, startPoint x: 459, startPoint y: 269, endPoint x: 581, endPoint y: 282, distance: 122.6
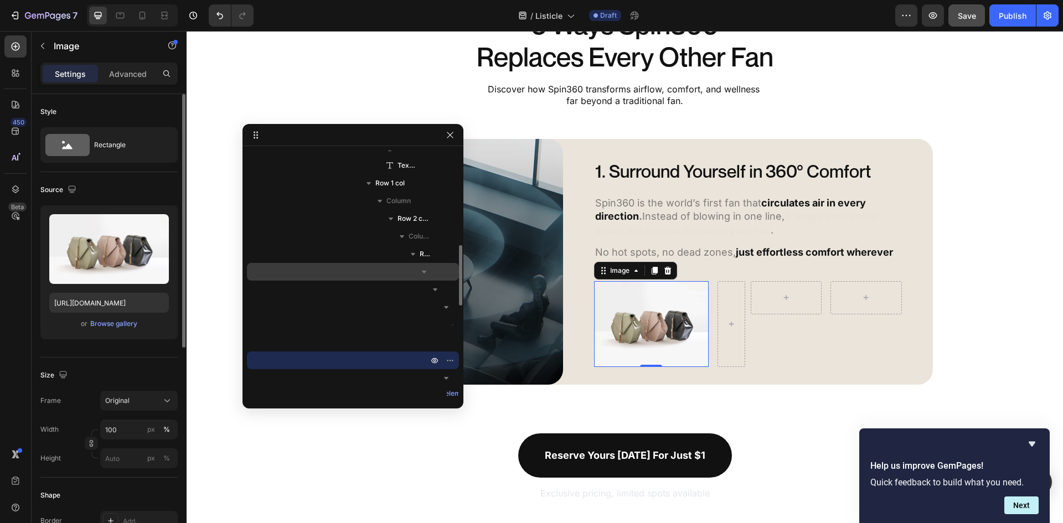
click at [423, 273] on icon "button" at bounding box center [424, 271] width 11 height 11
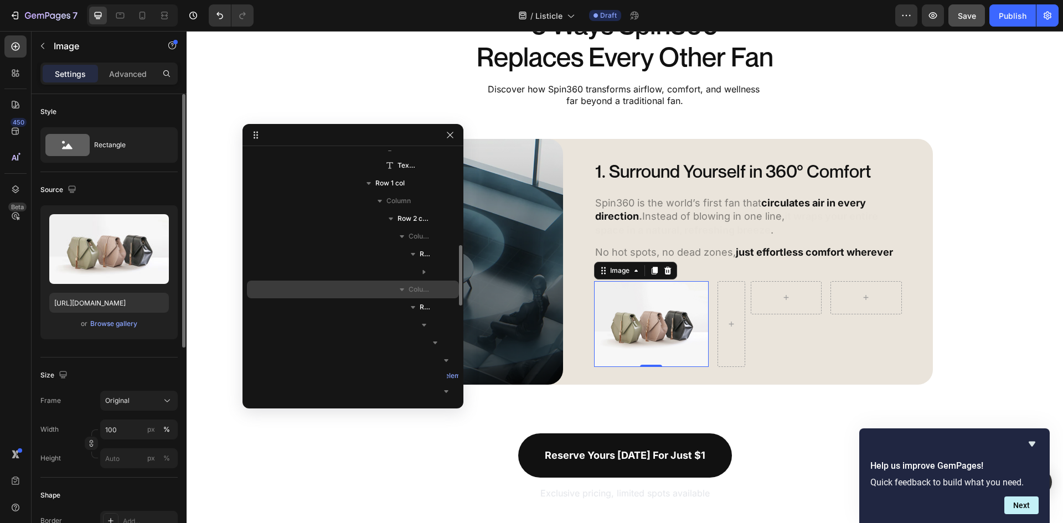
click at [416, 290] on span "Column 2" at bounding box center [420, 289] width 22 height 11
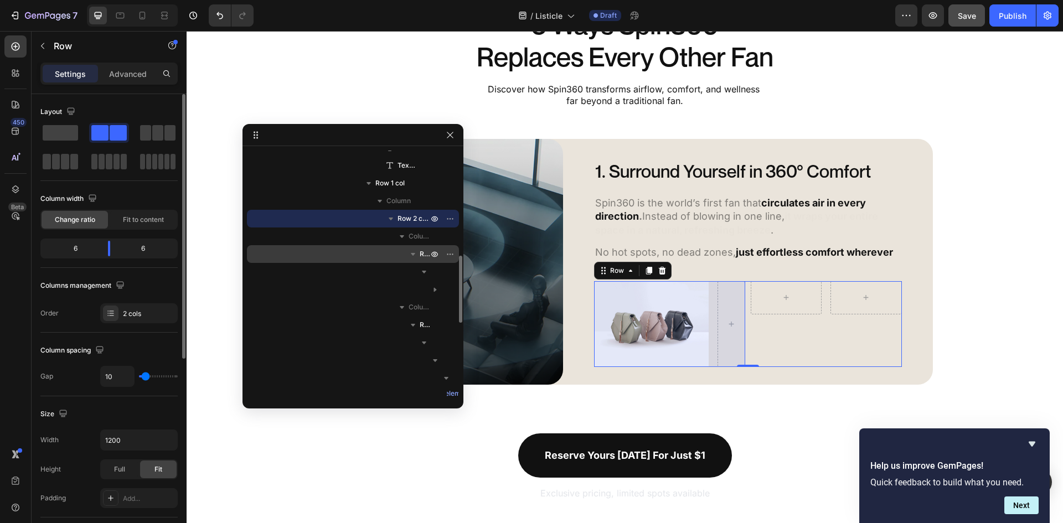
click at [421, 256] on span "Row 1 col" at bounding box center [425, 254] width 11 height 11
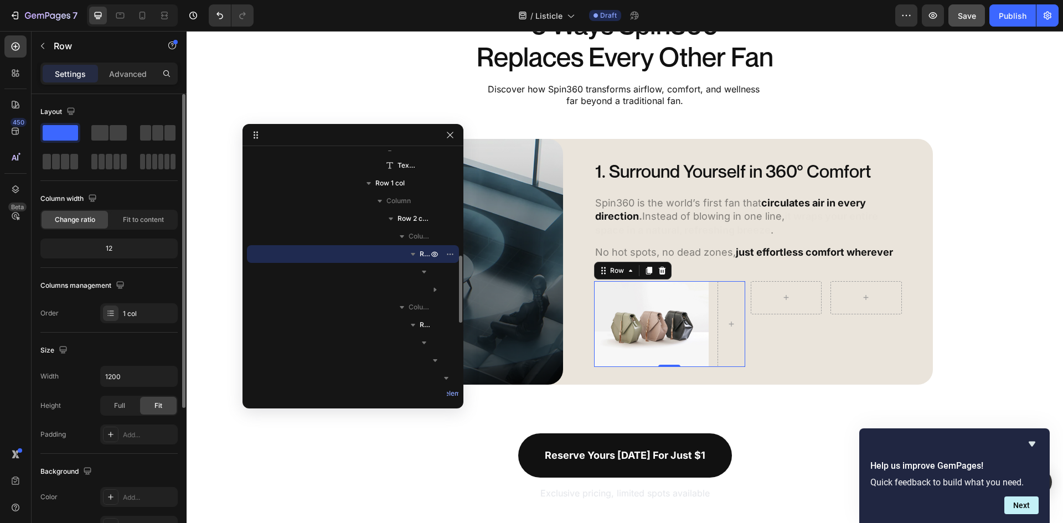
click at [414, 255] on icon "button" at bounding box center [413, 254] width 4 height 3
click at [414, 255] on icon "button" at bounding box center [413, 254] width 3 height 4
click at [425, 275] on icon "button" at bounding box center [424, 271] width 11 height 11
click at [419, 275] on icon "button" at bounding box center [424, 271] width 11 height 11
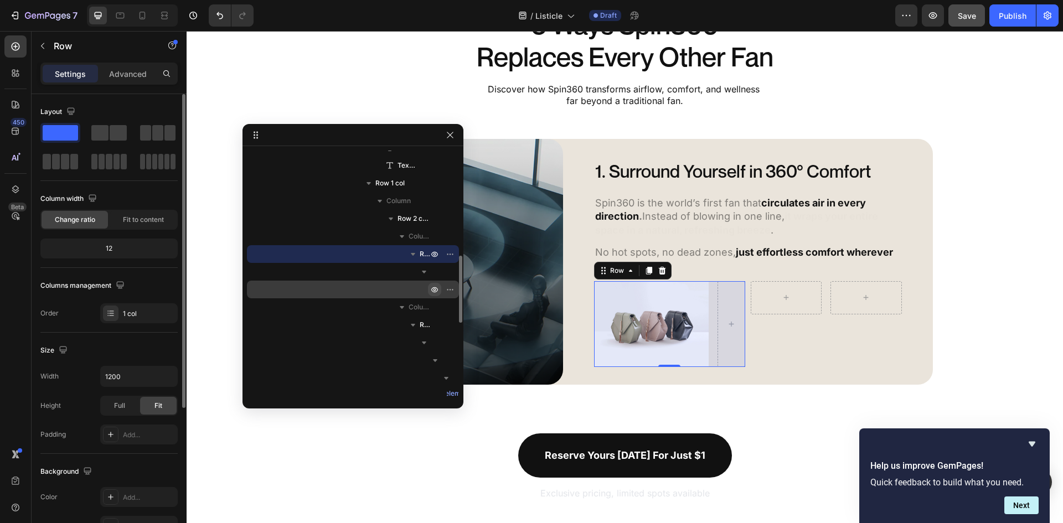
click at [431, 290] on icon "button" at bounding box center [434, 289] width 9 height 9
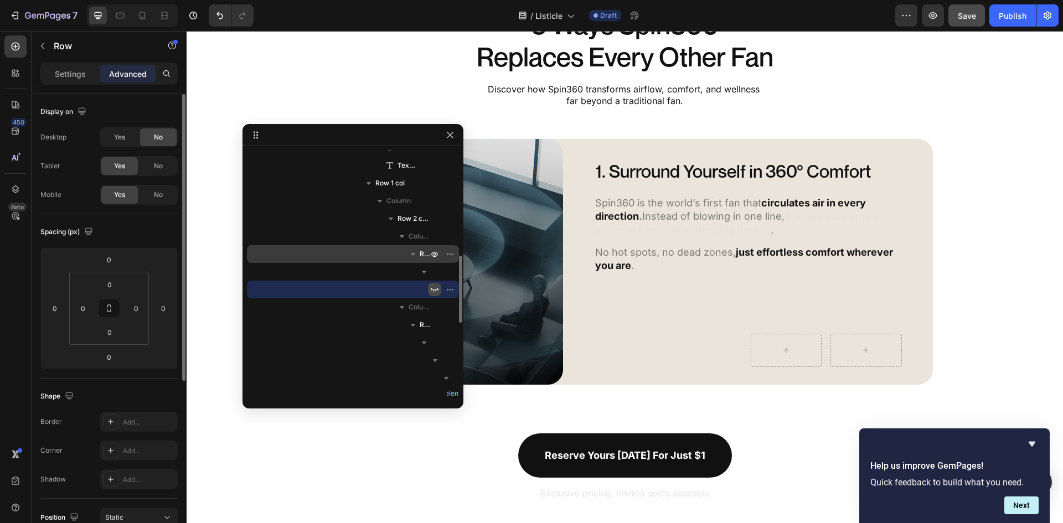
click at [432, 290] on icon "button" at bounding box center [434, 289] width 9 height 9
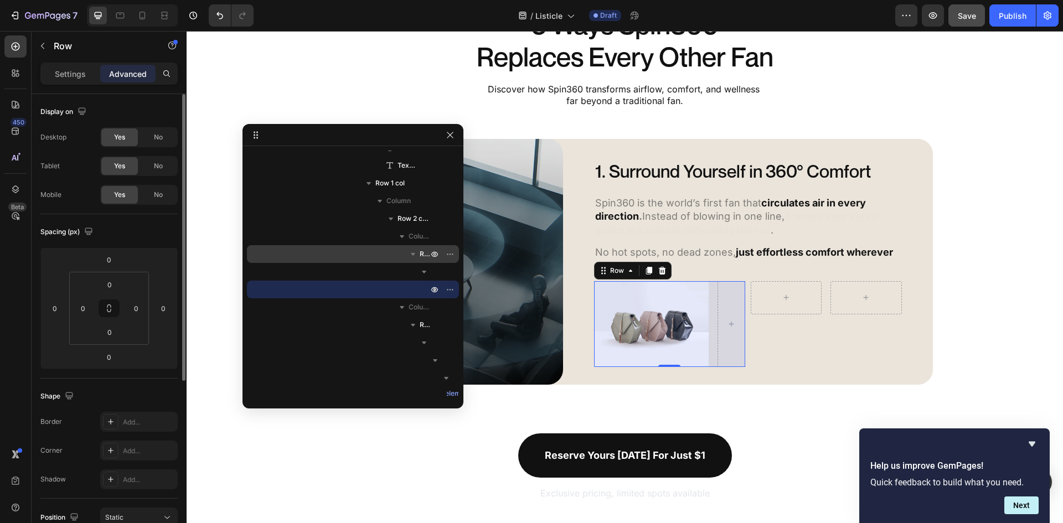
drag, startPoint x: 462, startPoint y: 304, endPoint x: 486, endPoint y: 305, distance: 23.8
click at [679, 296] on img at bounding box center [651, 324] width 115 height 86
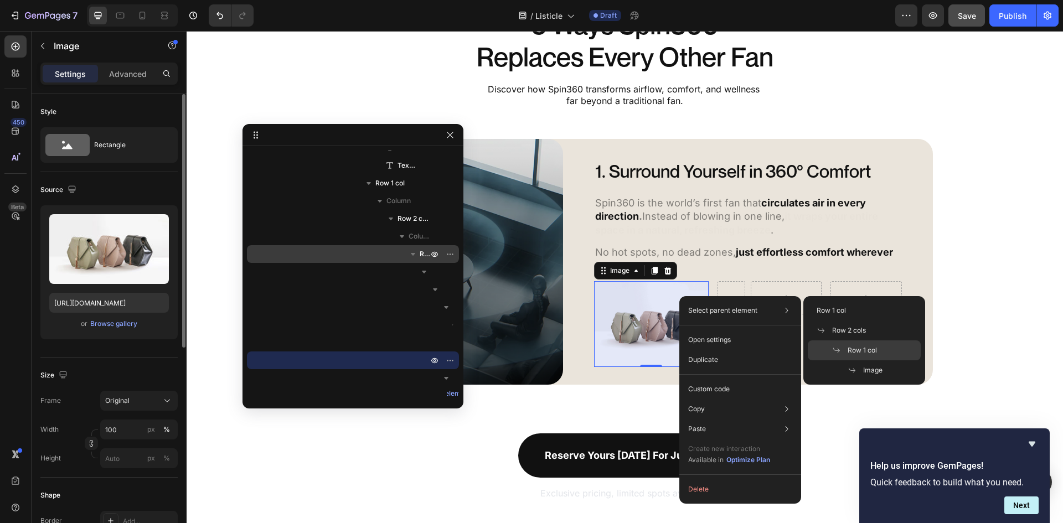
click at [862, 353] on span "Row 1 col" at bounding box center [862, 350] width 29 height 10
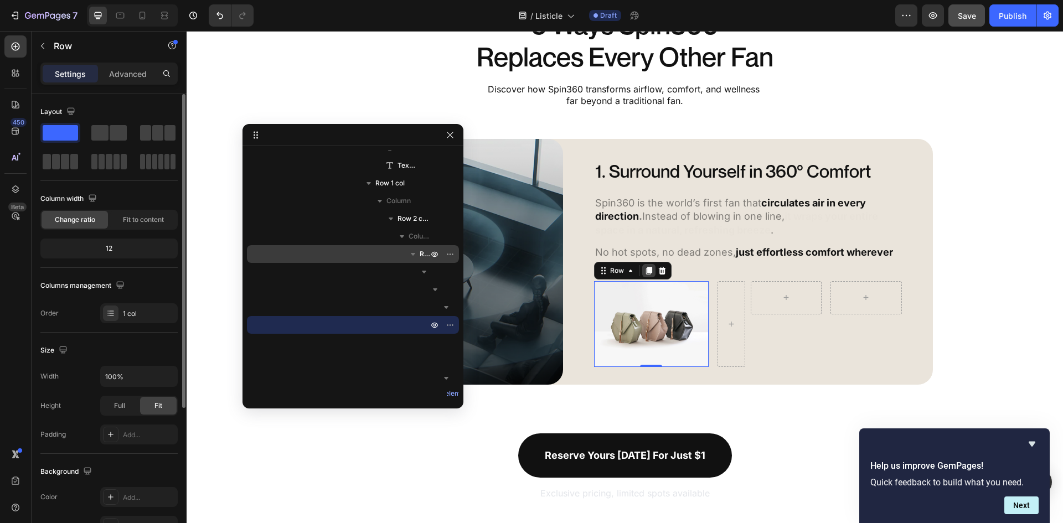
click at [649, 269] on div at bounding box center [648, 270] width 13 height 13
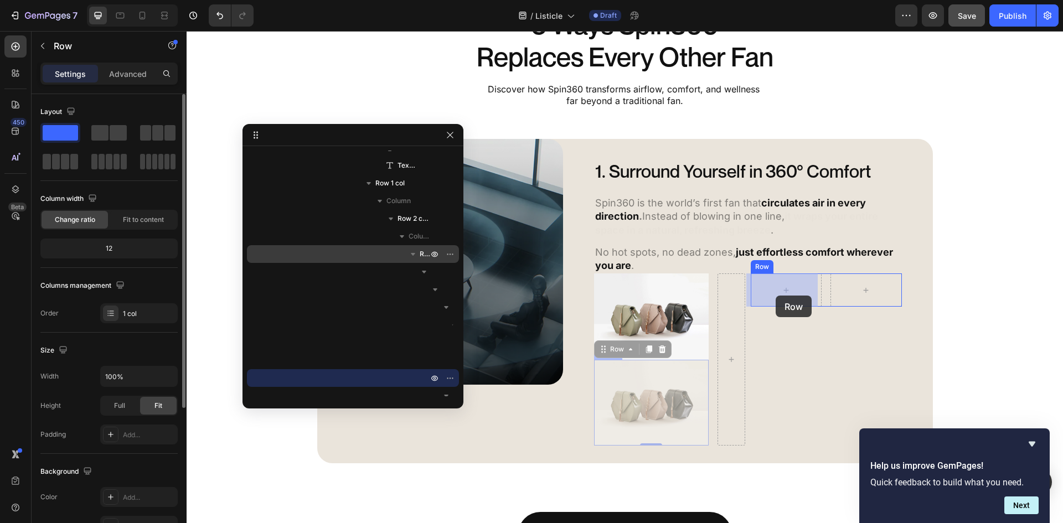
drag, startPoint x: 608, startPoint y: 349, endPoint x: 776, endPoint y: 296, distance: 176.1
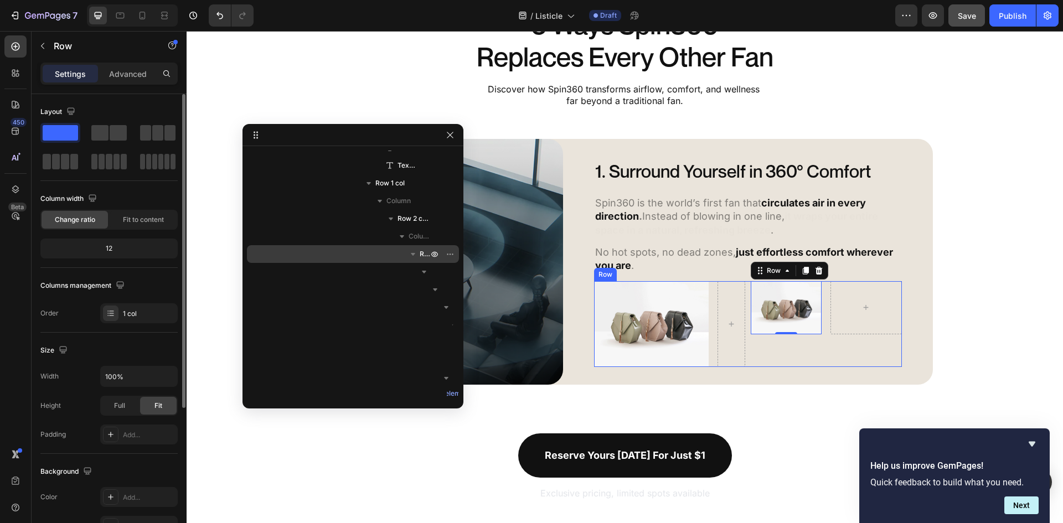
click at [820, 344] on div "Image Row 0 Row Row" at bounding box center [826, 324] width 151 height 86
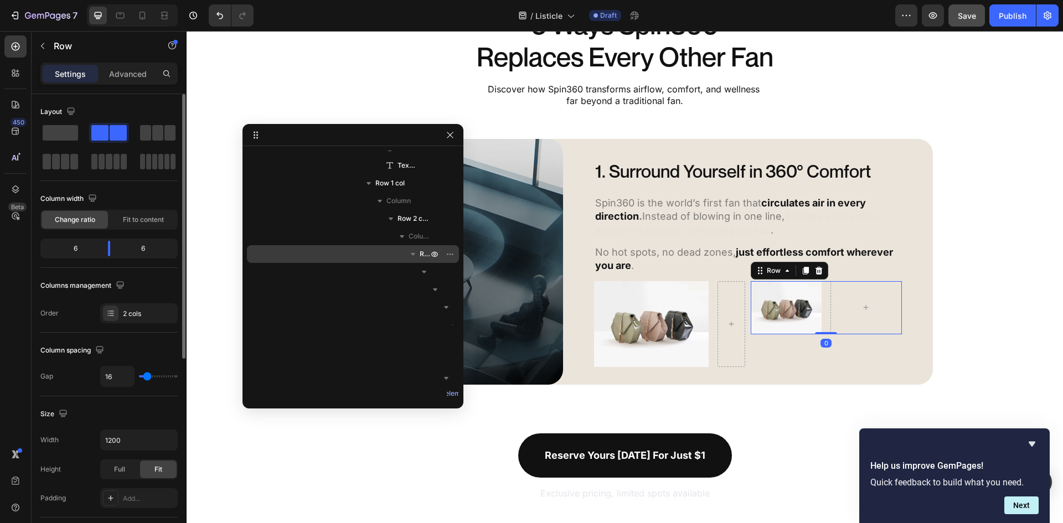
click at [822, 330] on div "Image Row Row 0" at bounding box center [826, 307] width 151 height 53
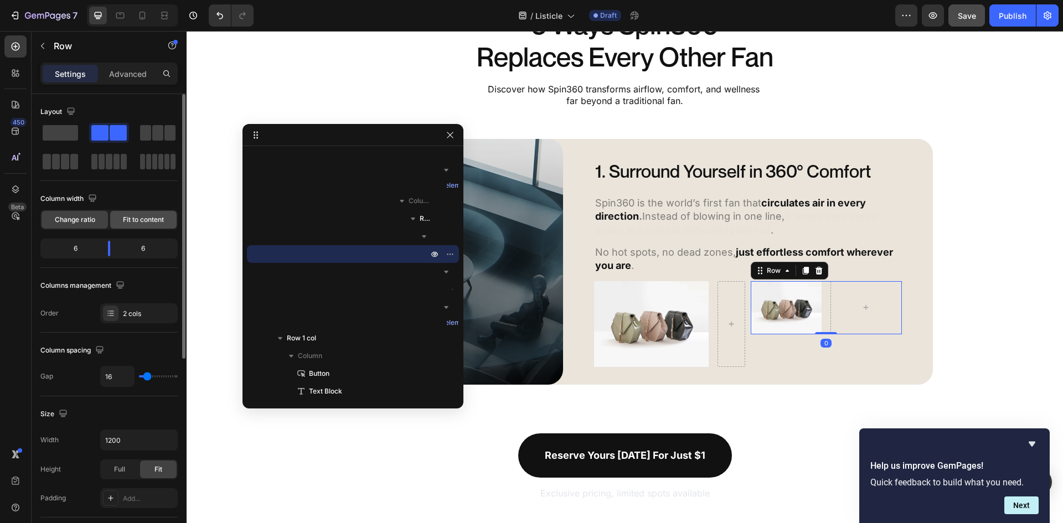
click at [148, 219] on span "Fit to content" at bounding box center [143, 220] width 41 height 10
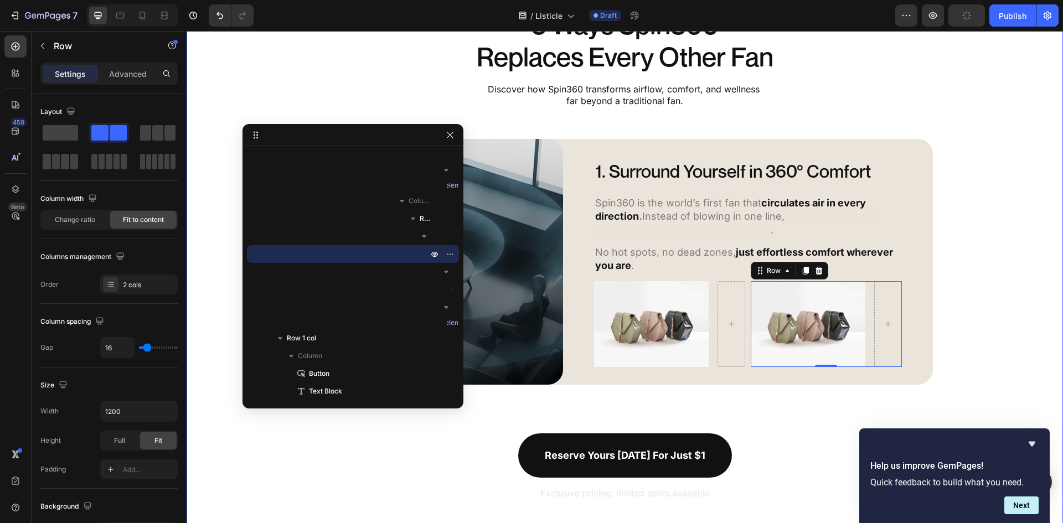
click at [940, 327] on div "5 Ways Spin360 Replaces Every Other Fan Heading Discover how Spin360 transforms…" at bounding box center [625, 255] width 876 height 494
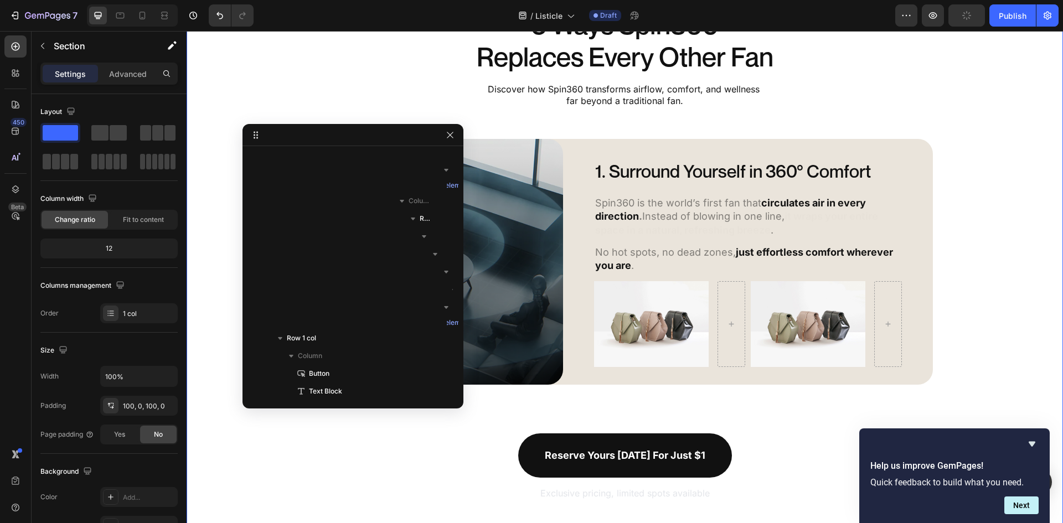
scroll to position [0, 0]
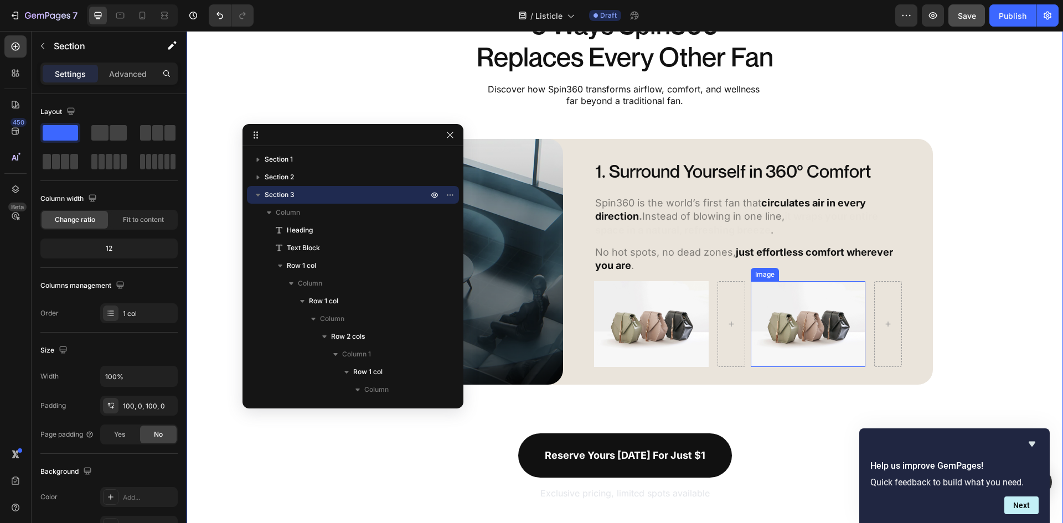
click at [844, 355] on img at bounding box center [808, 324] width 115 height 86
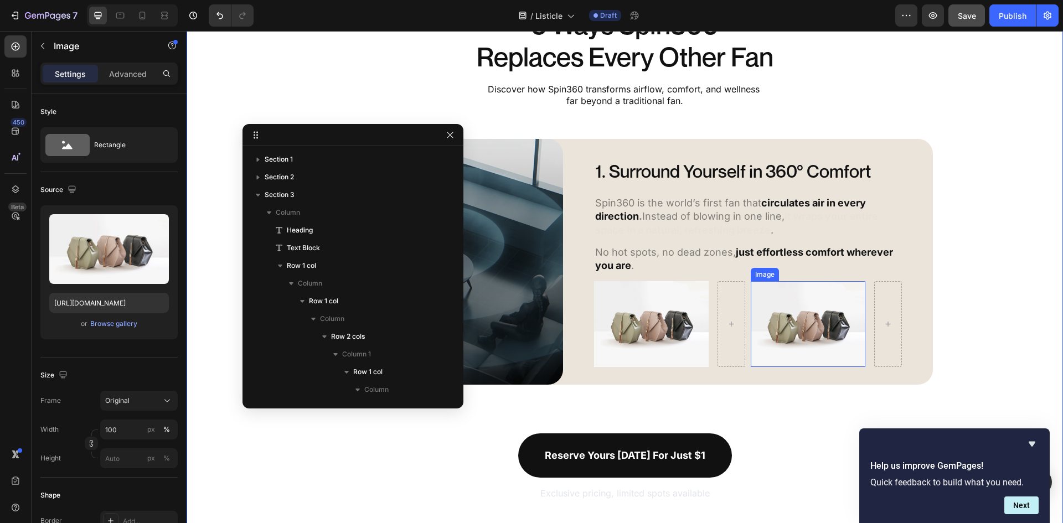
scroll to position [663, 0]
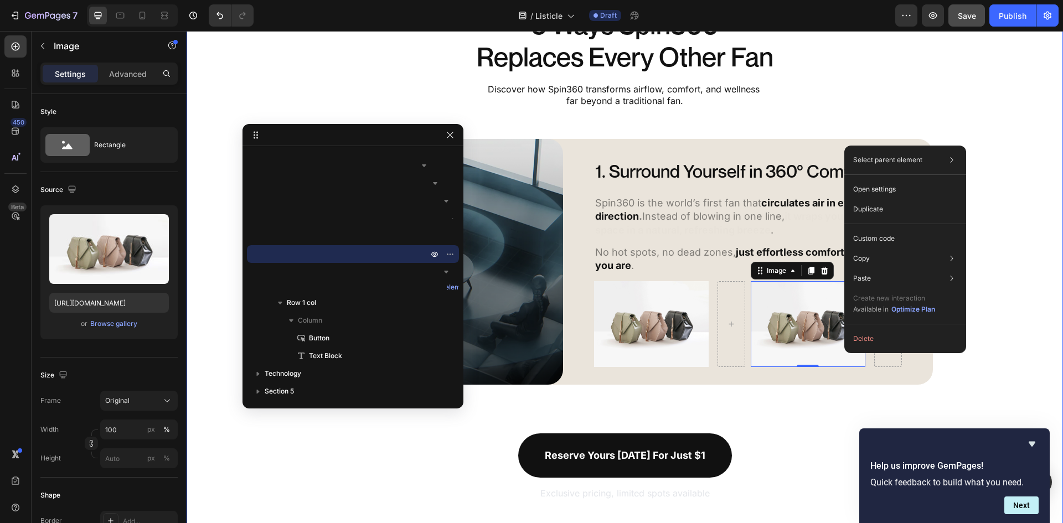
click at [973, 354] on div "5 Ways Spin360 Replaces Every Other Fan Heading Discover how Spin360 transforms…" at bounding box center [625, 255] width 876 height 494
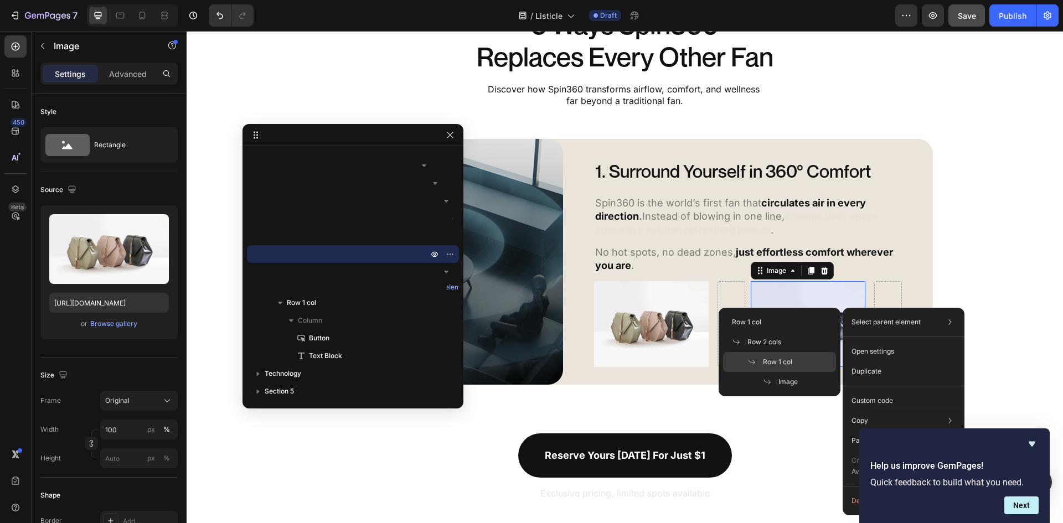
click at [781, 360] on span "Row 1 col" at bounding box center [777, 362] width 29 height 10
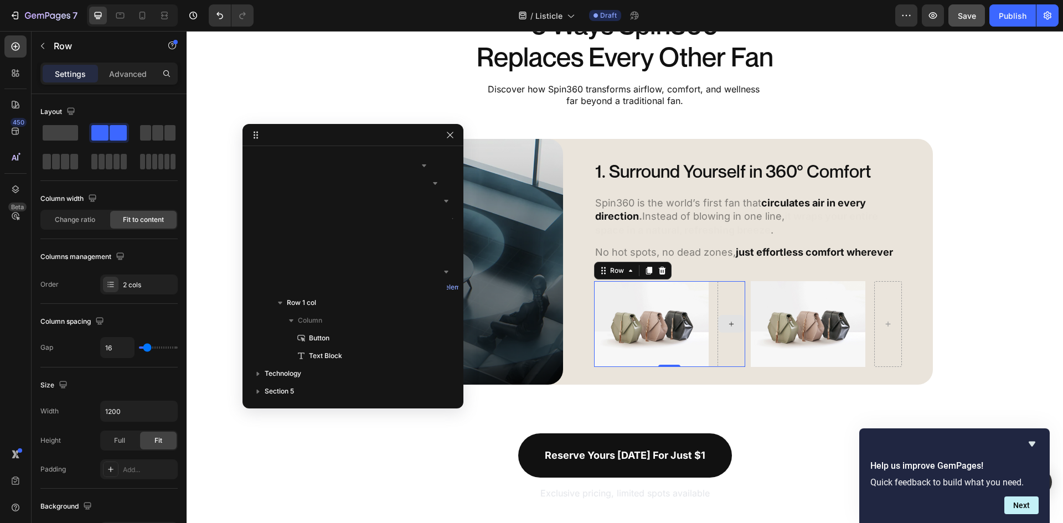
click at [730, 349] on div at bounding box center [731, 324] width 28 height 86
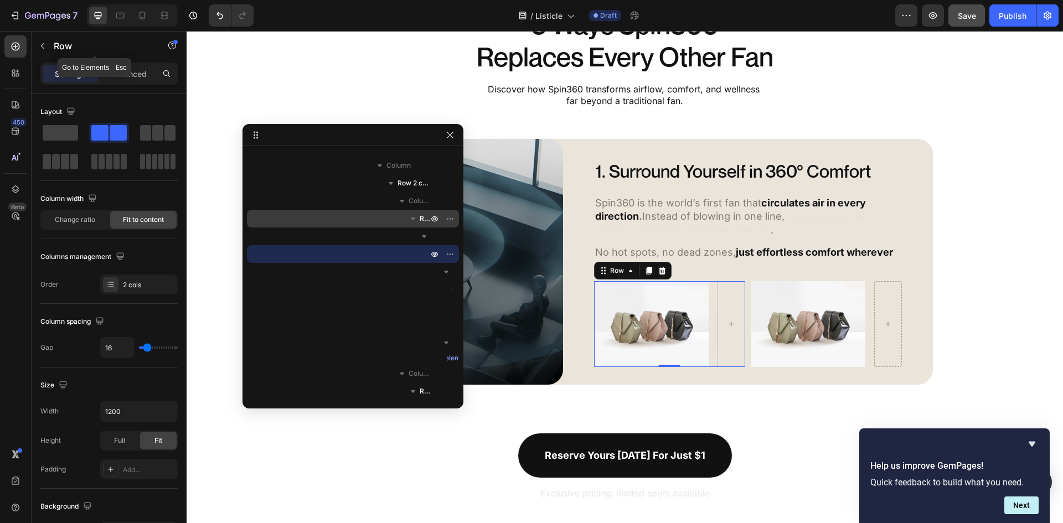
click at [58, 60] on div "Row" at bounding box center [95, 47] width 126 height 32
click at [60, 43] on p "Row" at bounding box center [101, 45] width 94 height 13
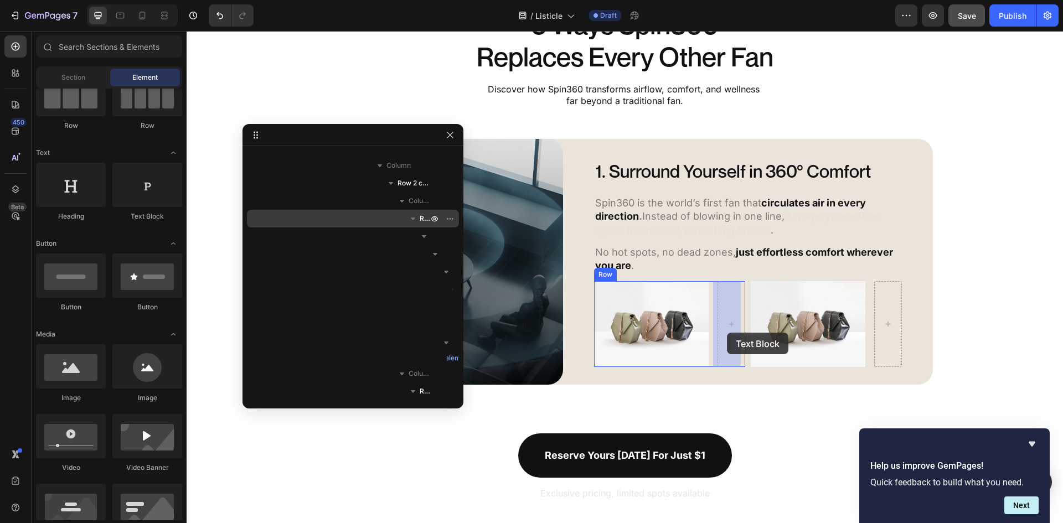
drag, startPoint x: 329, startPoint y: 215, endPoint x: 727, endPoint y: 333, distance: 414.5
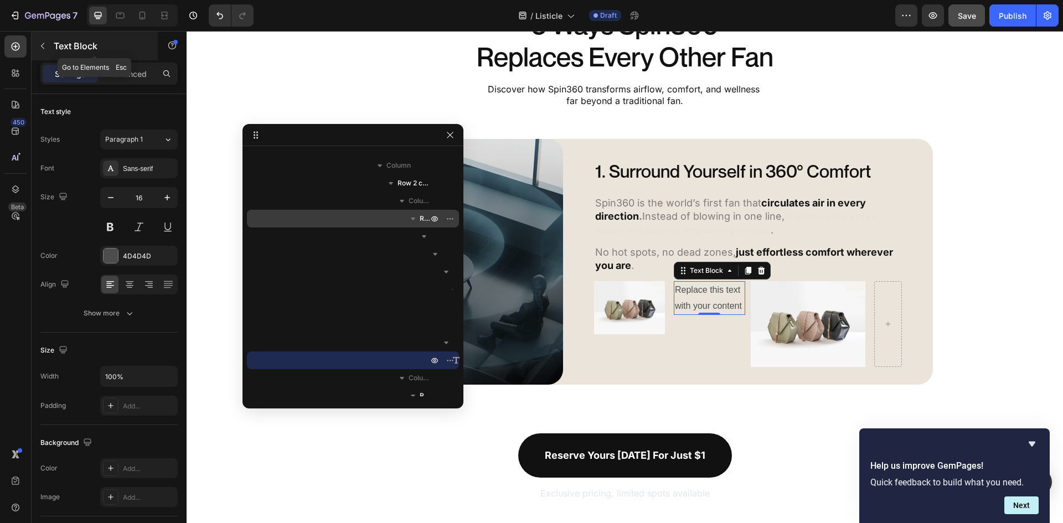
click at [46, 42] on icon "button" at bounding box center [42, 46] width 9 height 9
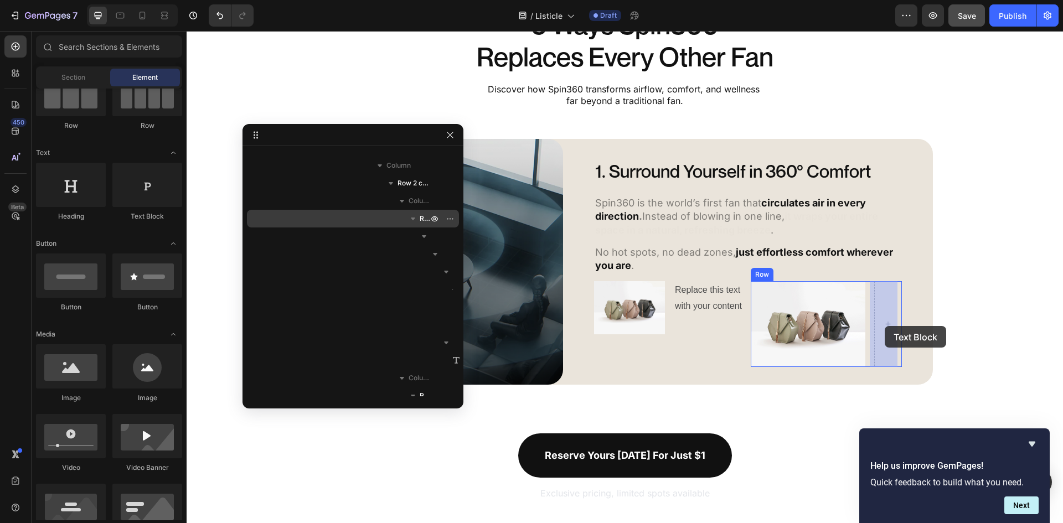
drag, startPoint x: 329, startPoint y: 214, endPoint x: 885, endPoint y: 326, distance: 567.1
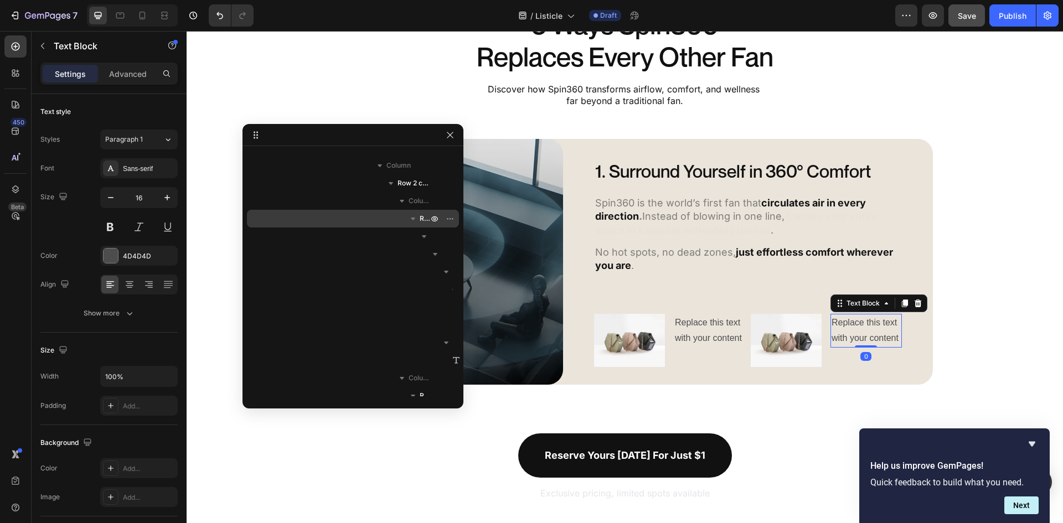
scroll to position [703, 0]
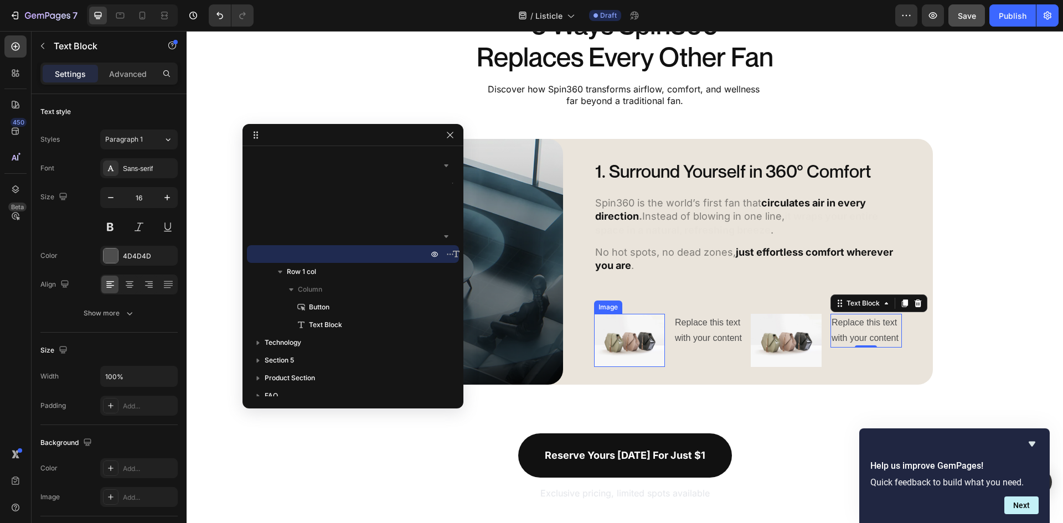
click at [619, 356] on img at bounding box center [629, 340] width 71 height 53
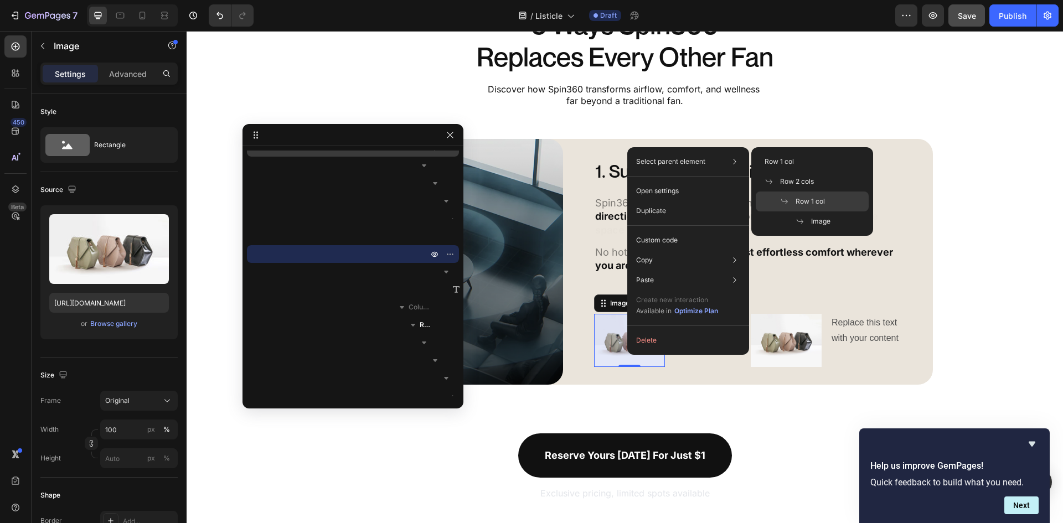
click at [812, 193] on div "Row 1 col" at bounding box center [812, 202] width 113 height 20
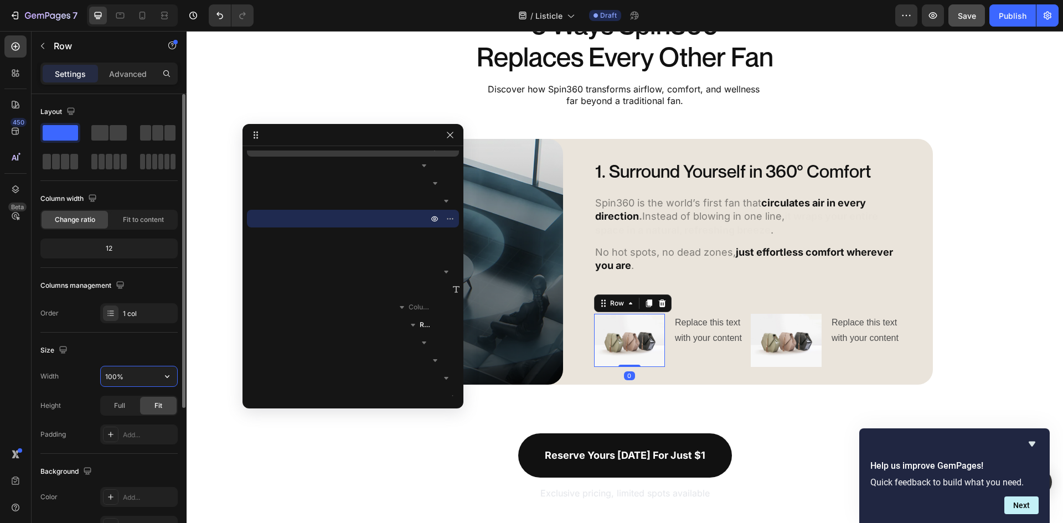
click at [127, 379] on input "100%" at bounding box center [139, 376] width 76 height 20
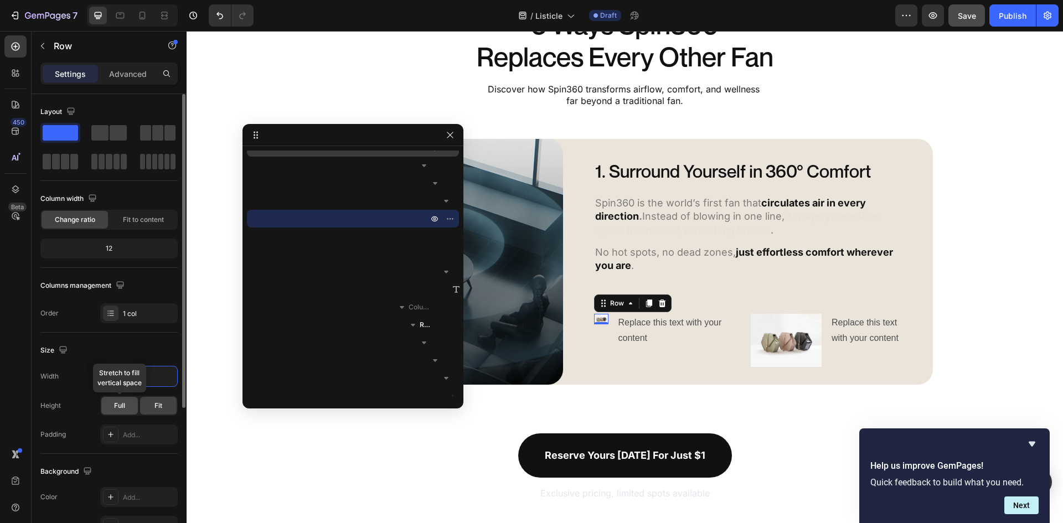
type input "26"
click at [133, 406] on div "Full" at bounding box center [119, 406] width 37 height 18
click at [156, 410] on span "Fit" at bounding box center [158, 406] width 8 height 10
click at [594, 318] on img at bounding box center [601, 319] width 14 height 11
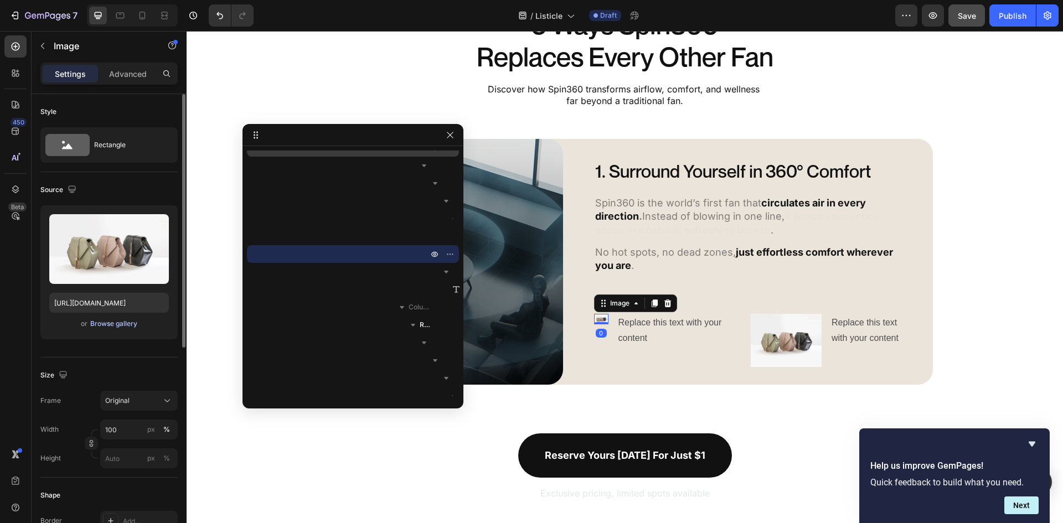
click at [106, 327] on div "Browse gallery" at bounding box center [113, 324] width 47 height 10
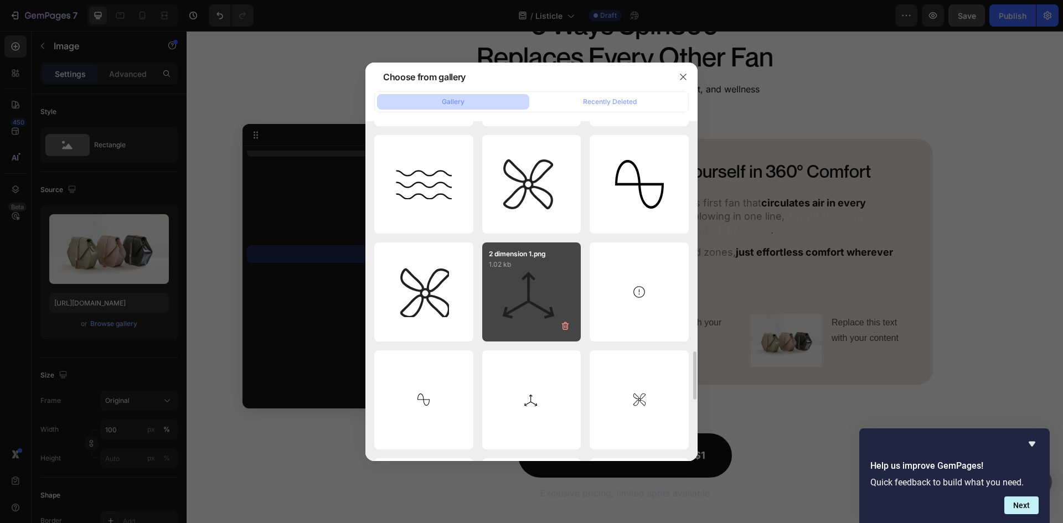
scroll to position [1722, 0]
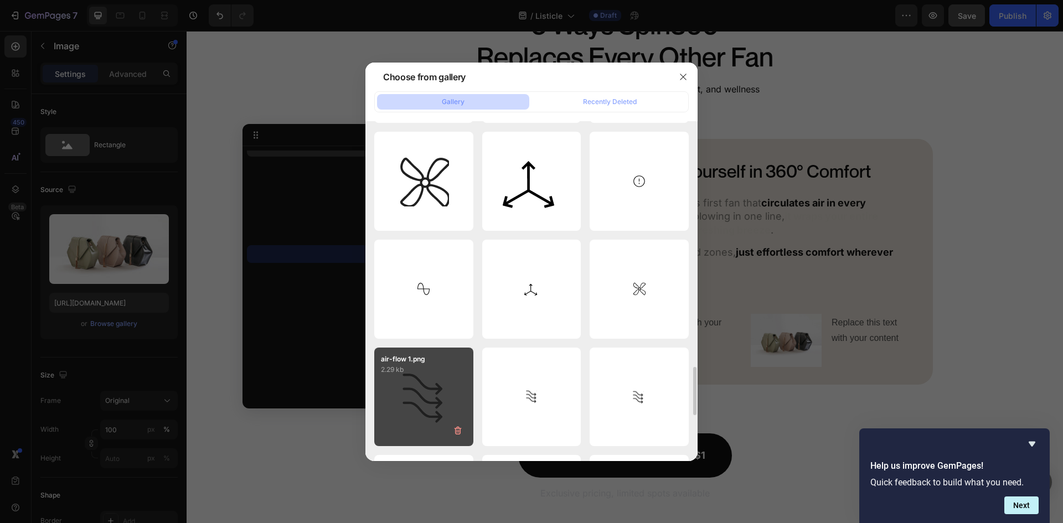
click at [447, 378] on div "air-flow 1.png 2.29 kb" at bounding box center [423, 397] width 99 height 99
type input "https://cdn.shopify.com/s/files/1/0579/8930/0326/files/gempages_584204795921826…"
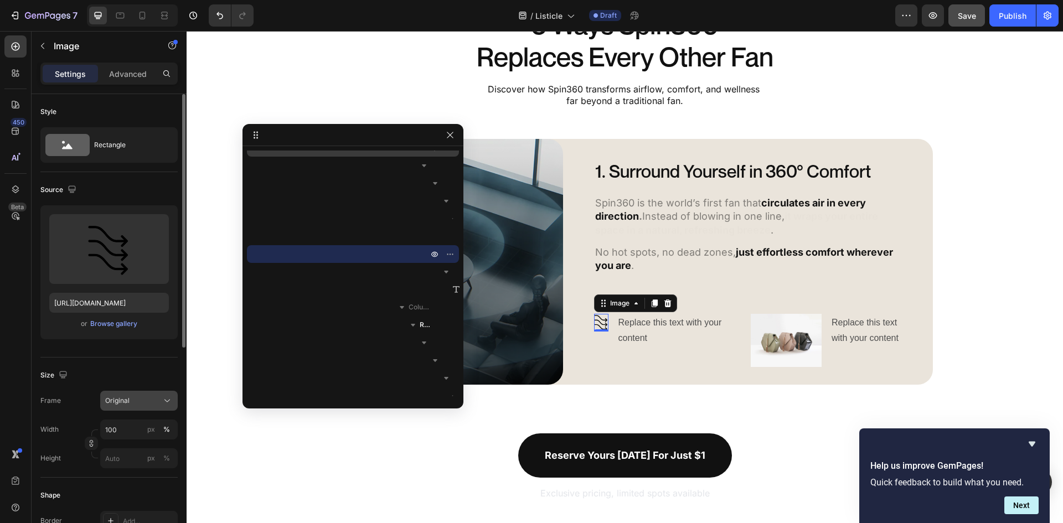
click at [153, 395] on button "Original" at bounding box center [139, 401] width 78 height 20
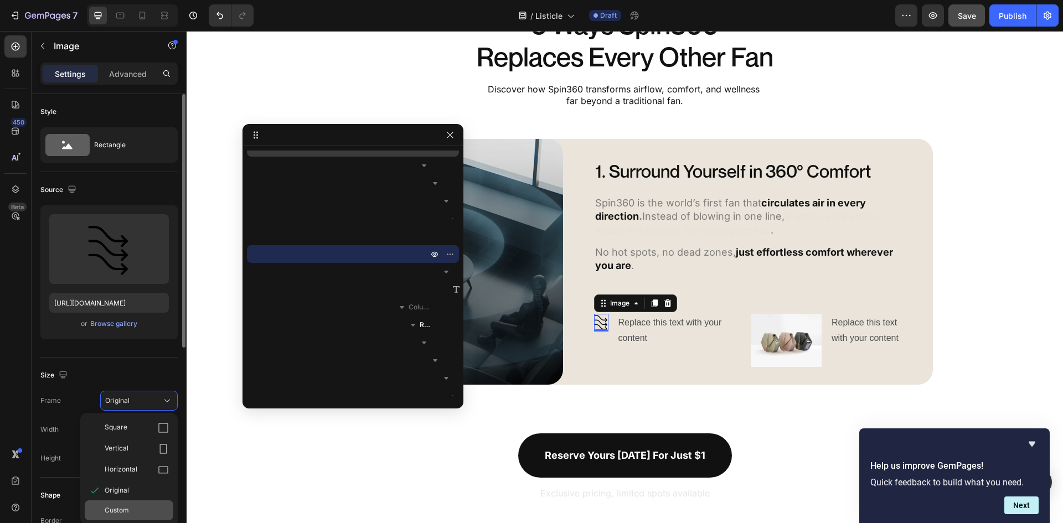
click at [132, 507] on div "Custom" at bounding box center [137, 510] width 64 height 10
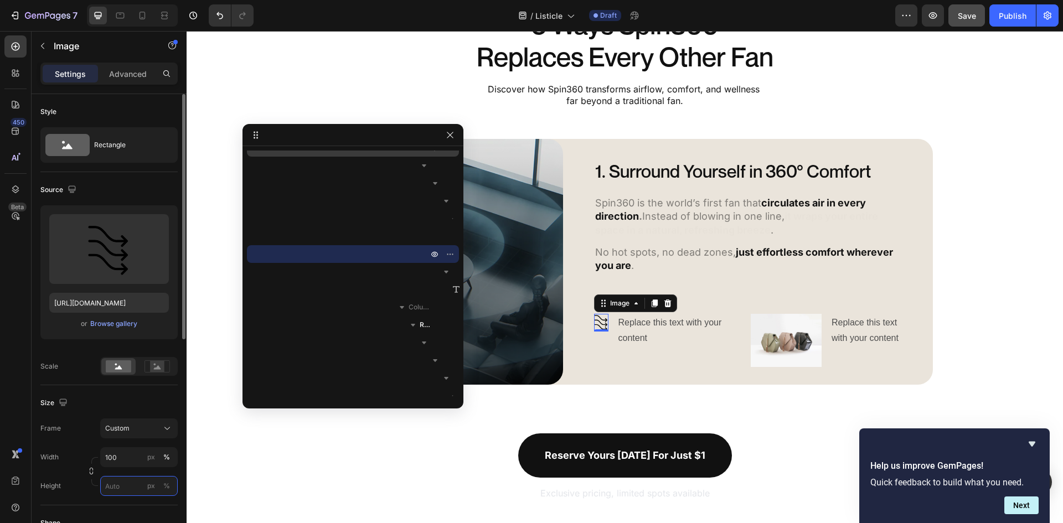
click at [125, 488] on input "px %" at bounding box center [139, 486] width 78 height 20
click at [121, 507] on div "Full 100%" at bounding box center [127, 513] width 91 height 20
type input "100"
click at [611, 337] on div "Image 0 Row Replace this text with your content Text Block Row" at bounding box center [669, 331] width 151 height 34
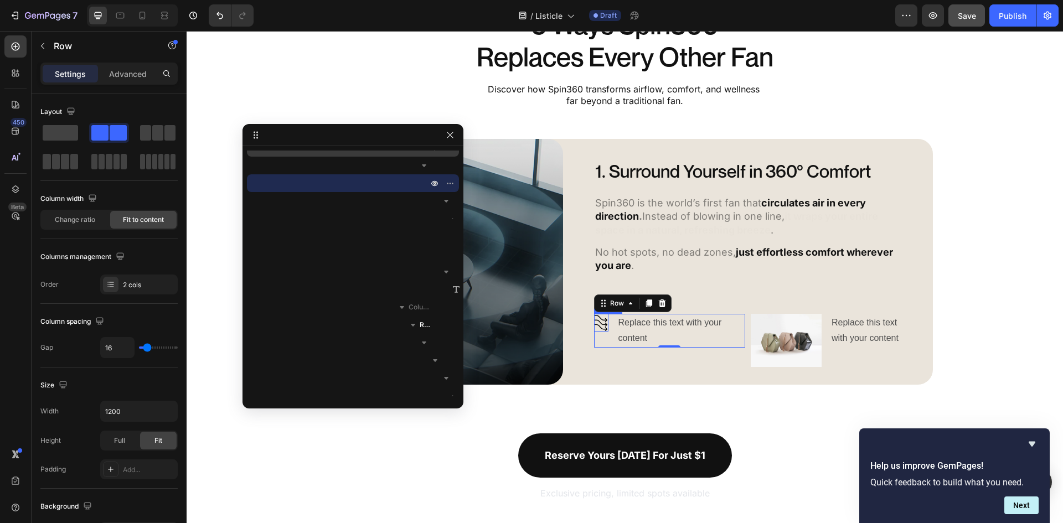
click at [601, 326] on img at bounding box center [601, 323] width 14 height 18
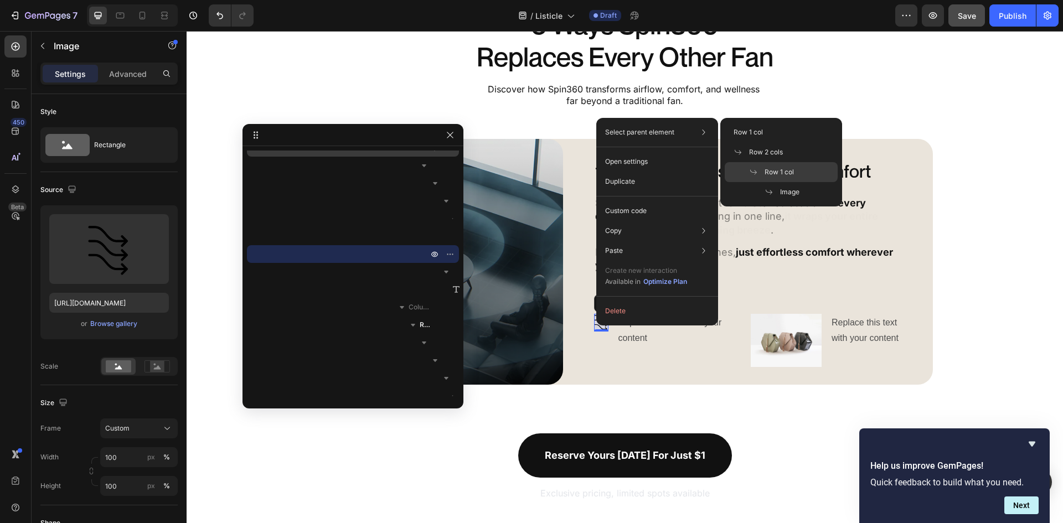
click at [767, 164] on div "Row 1 col" at bounding box center [781, 172] width 113 height 20
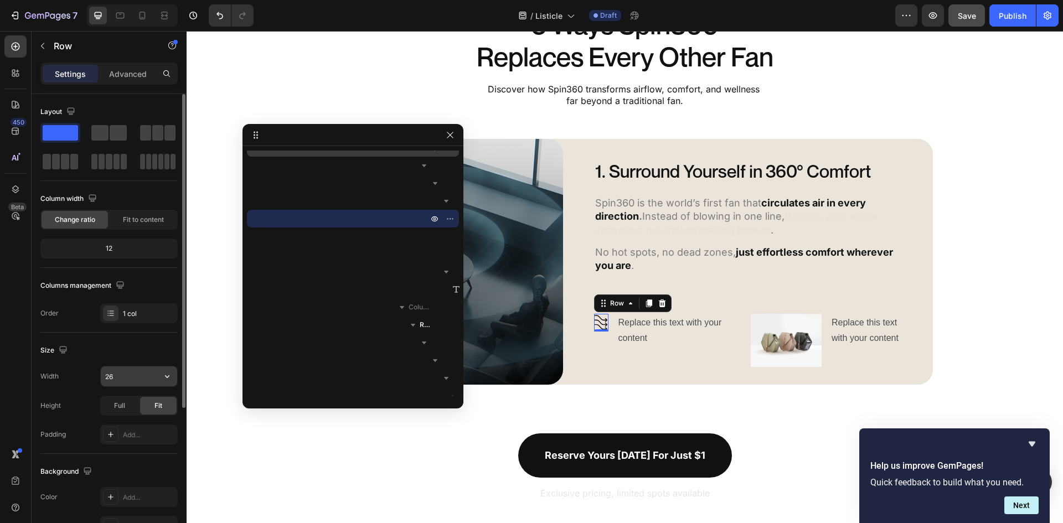
click at [137, 378] on input "26" at bounding box center [139, 376] width 76 height 20
click at [648, 332] on div "Replace this text with your content" at bounding box center [681, 331] width 128 height 34
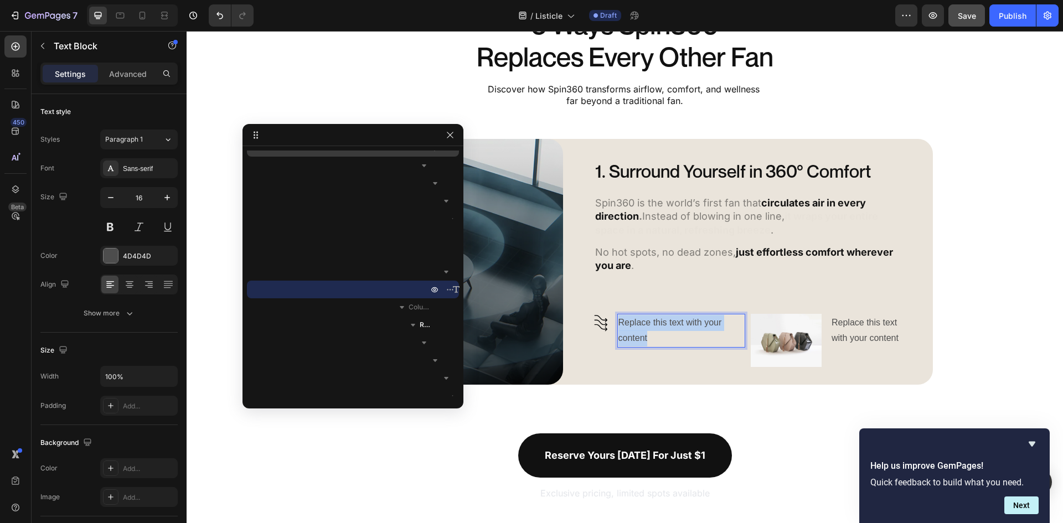
click at [648, 332] on p "Replace this text with your content" at bounding box center [681, 331] width 126 height 32
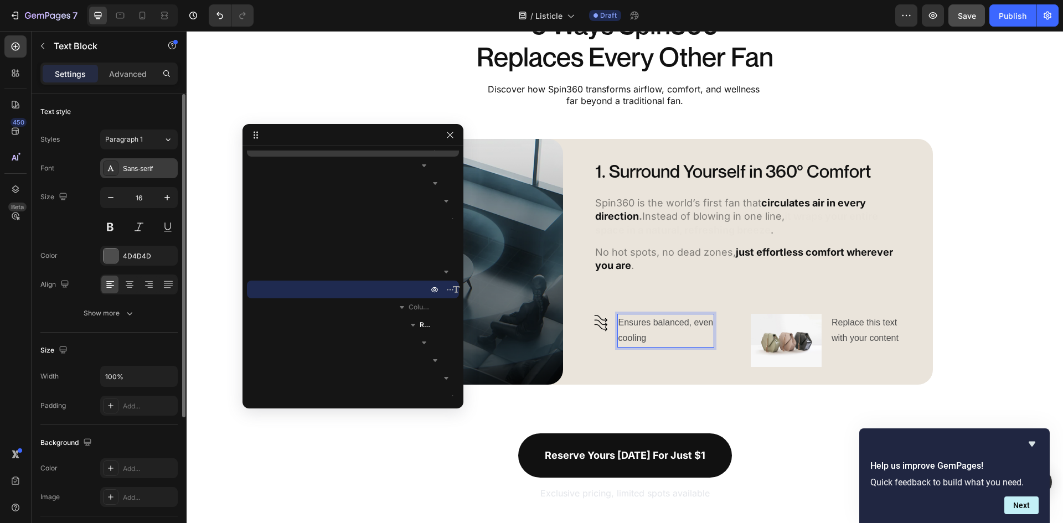
click at [135, 164] on div "Sans-serif" at bounding box center [149, 169] width 52 height 10
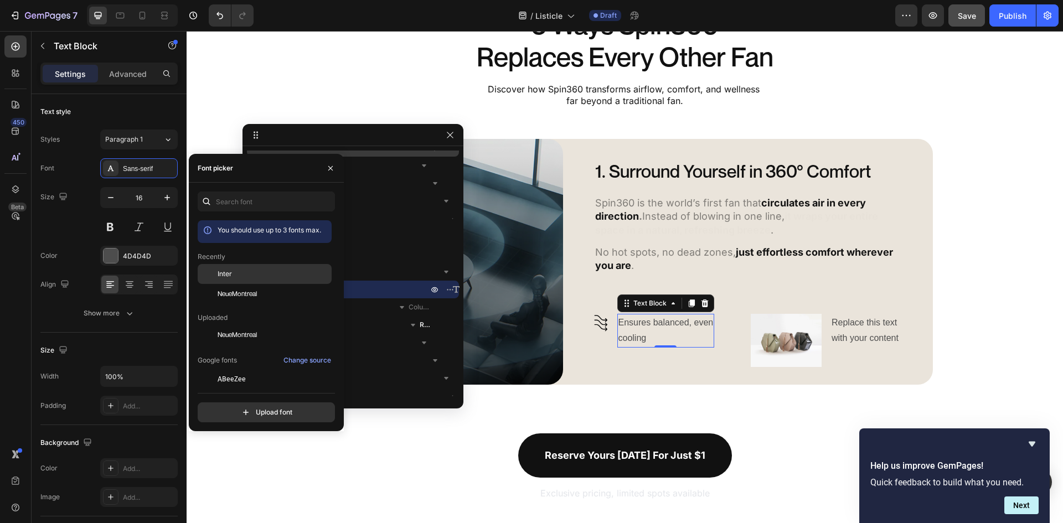
click at [242, 276] on div "Inter" at bounding box center [274, 274] width 112 height 10
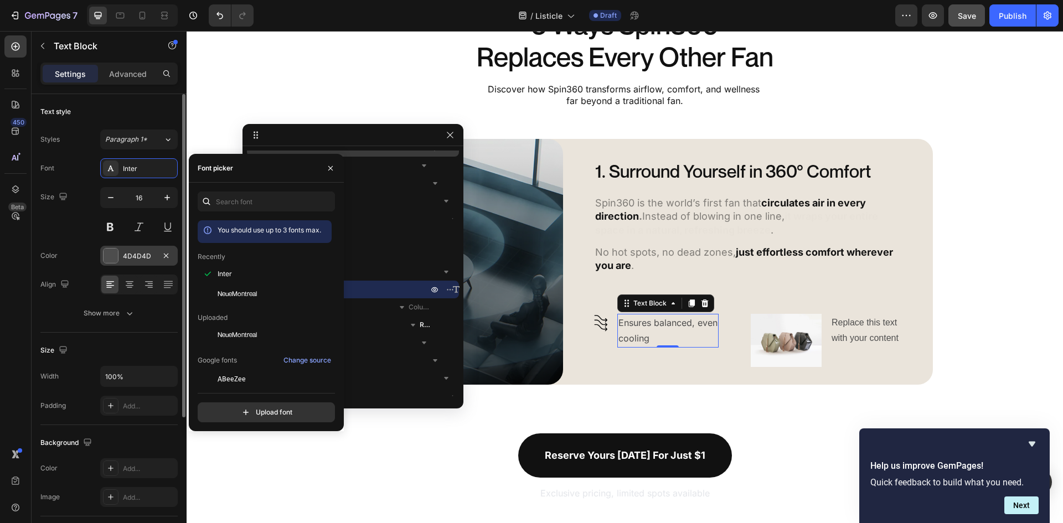
click at [140, 256] on div "4D4D4D" at bounding box center [139, 256] width 32 height 10
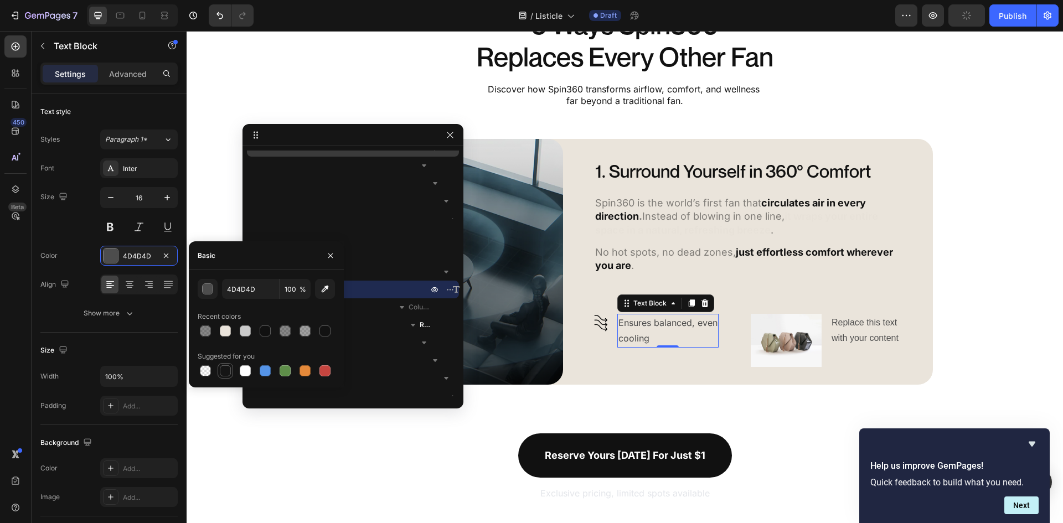
click at [223, 369] on div at bounding box center [225, 370] width 11 height 11
click at [262, 335] on div at bounding box center [265, 331] width 11 height 11
type input "111111"
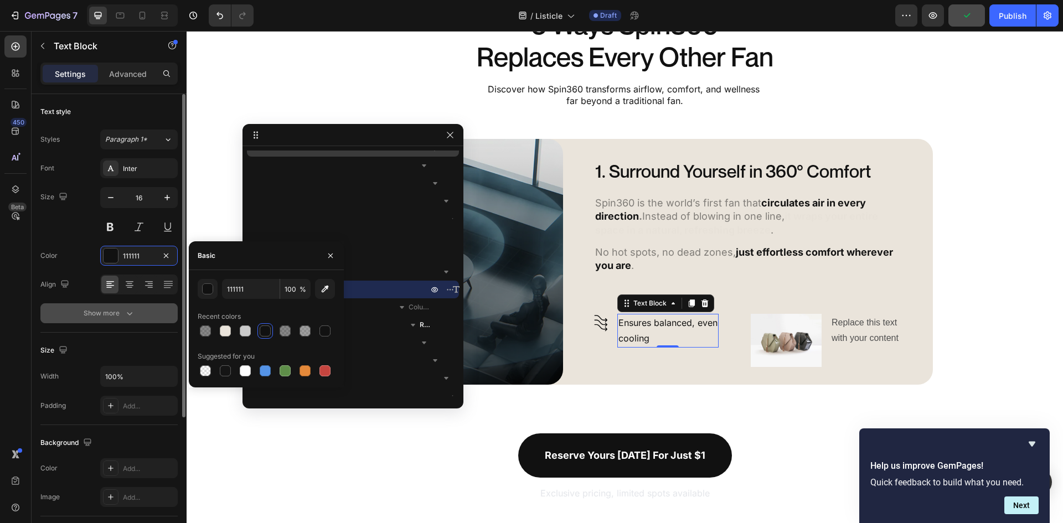
click at [112, 317] on div "Show more" at bounding box center [109, 313] width 51 height 11
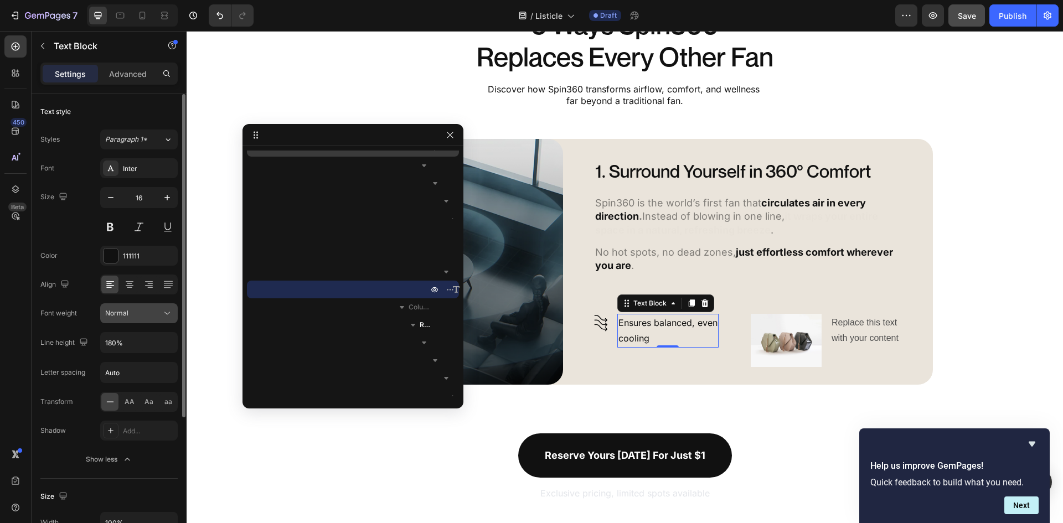
click at [151, 313] on div "Normal" at bounding box center [133, 313] width 56 height 10
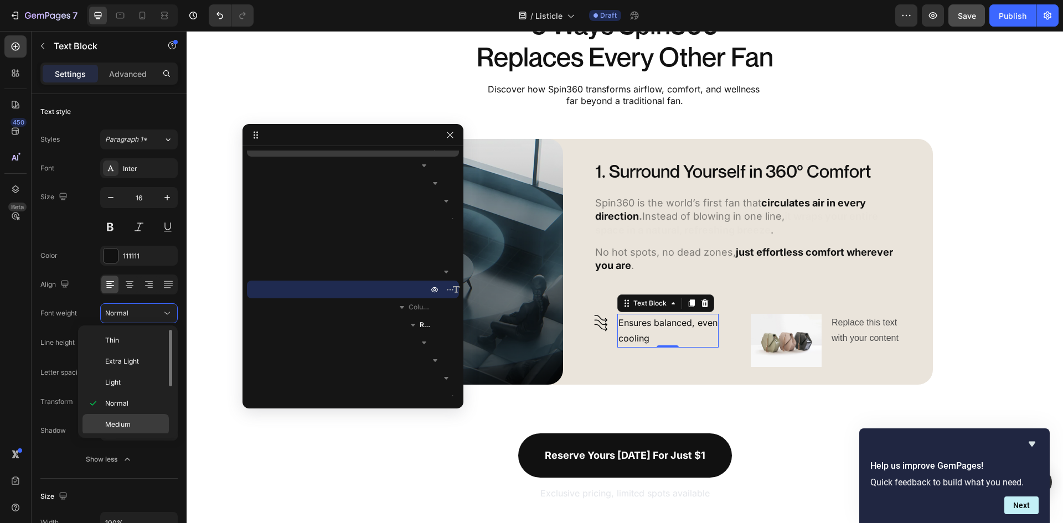
click at [127, 421] on span "Medium" at bounding box center [117, 425] width 25 height 10
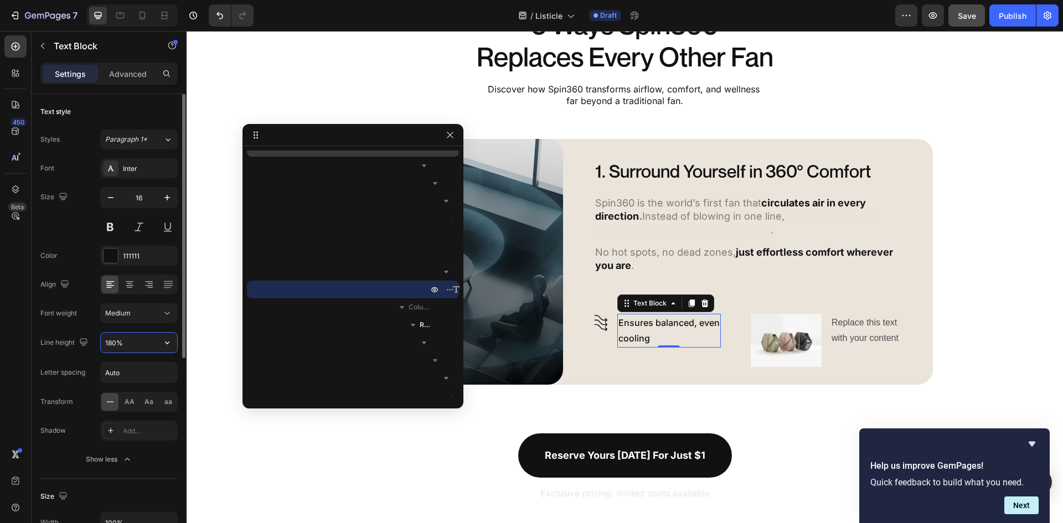
click at [143, 345] on input "180%" at bounding box center [139, 343] width 76 height 20
click at [143, 344] on input "180%" at bounding box center [139, 343] width 76 height 20
type input "140%"
click at [137, 257] on div "111111" at bounding box center [139, 256] width 32 height 10
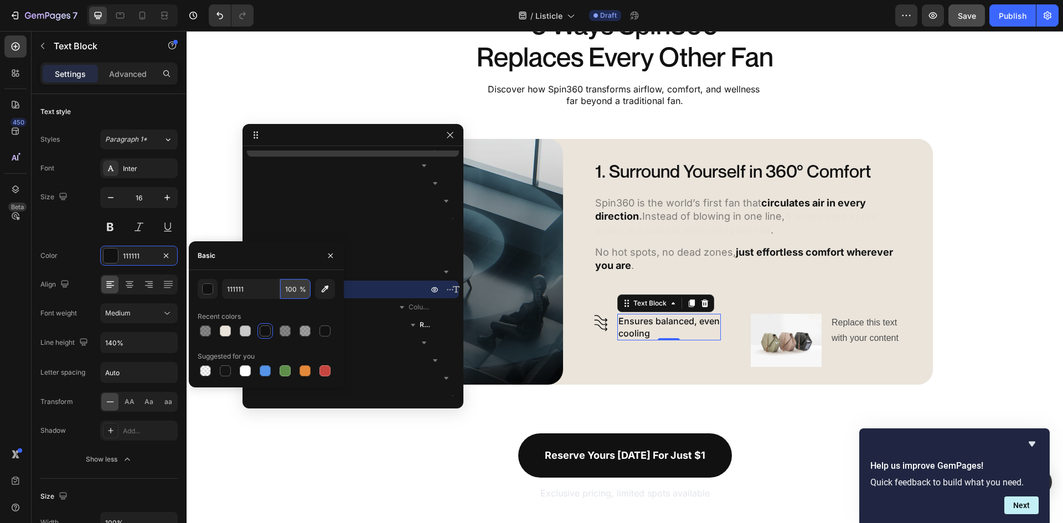
click at [291, 292] on input "100" at bounding box center [295, 289] width 30 height 20
type input "70"
click at [882, 327] on div "Replace this text with your content" at bounding box center [865, 331] width 71 height 34
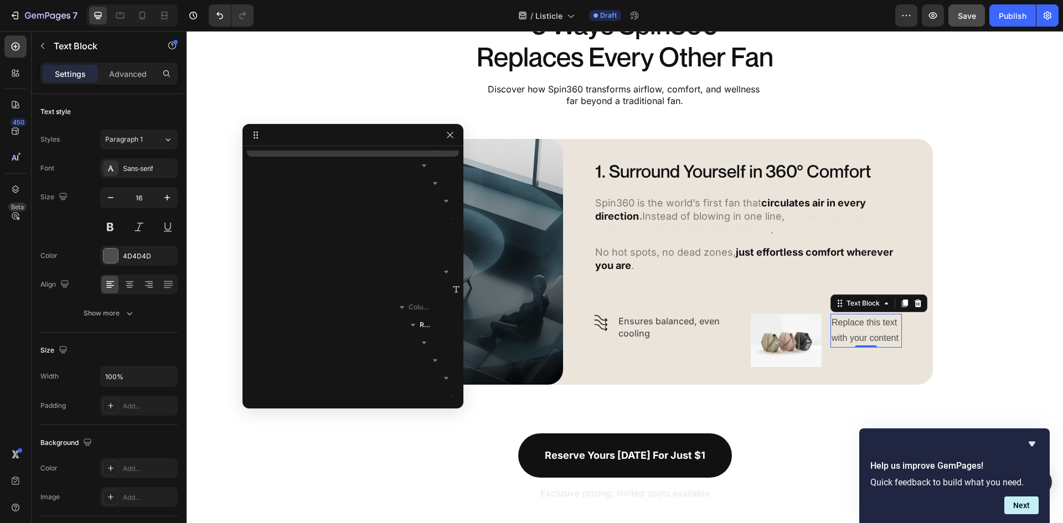
scroll to position [703, 0]
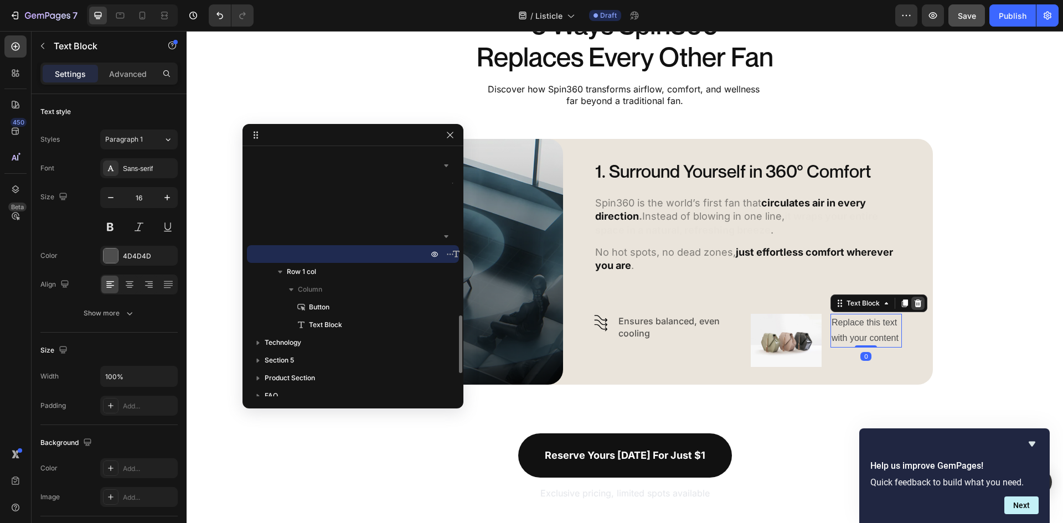
click at [917, 297] on div at bounding box center [917, 303] width 13 height 13
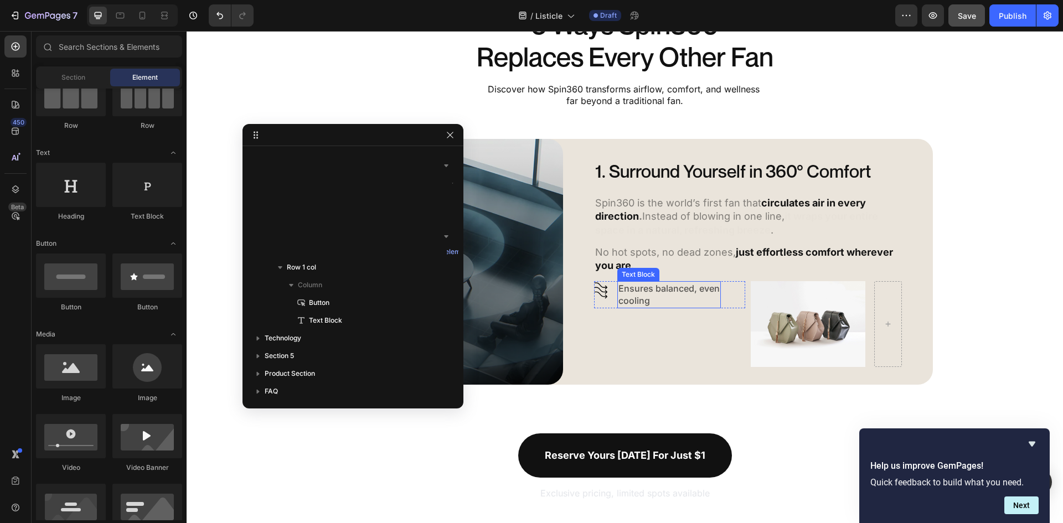
click at [657, 291] on p "Ensures balanced, even cooling" at bounding box center [668, 294] width 101 height 25
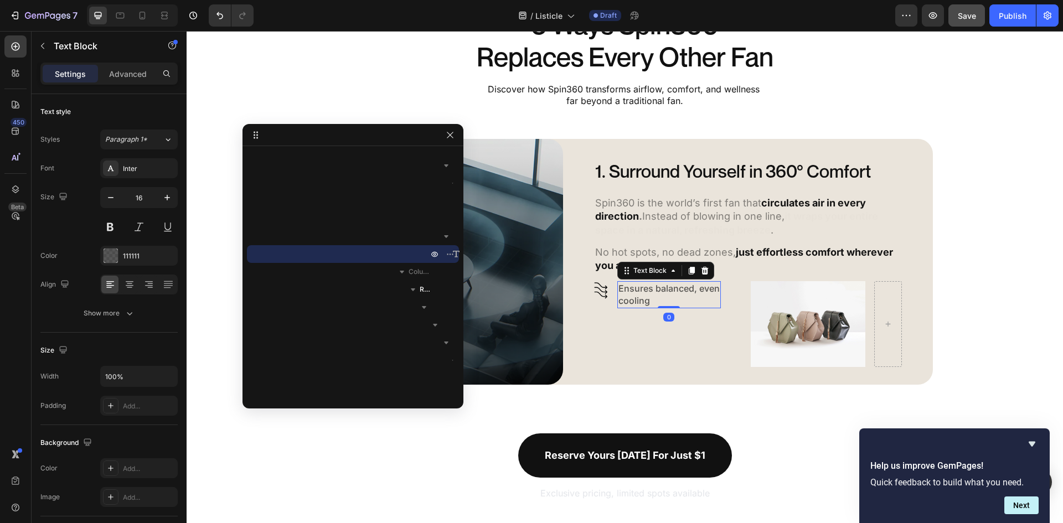
click at [691, 271] on icon at bounding box center [691, 270] width 9 height 9
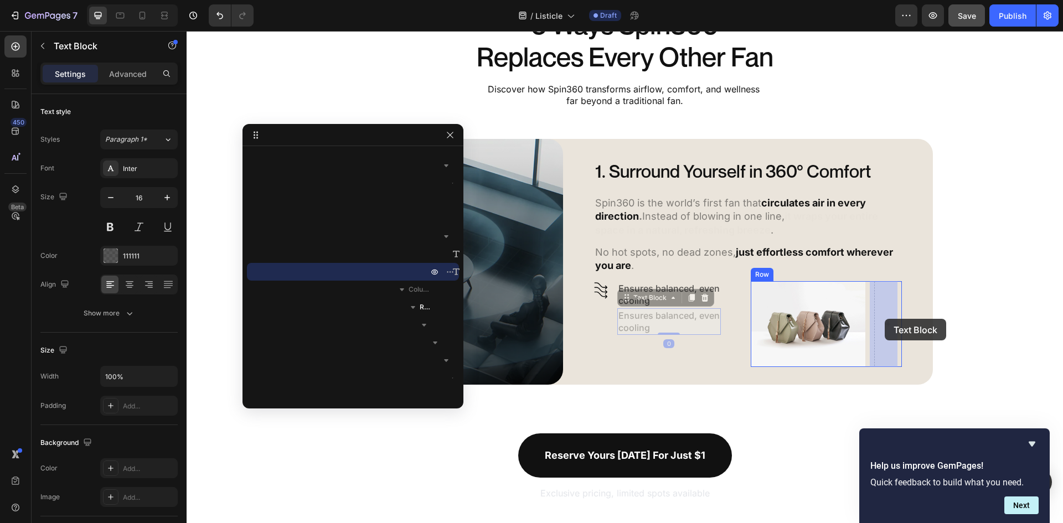
drag, startPoint x: 624, startPoint y: 298, endPoint x: 884, endPoint y: 318, distance: 261.0
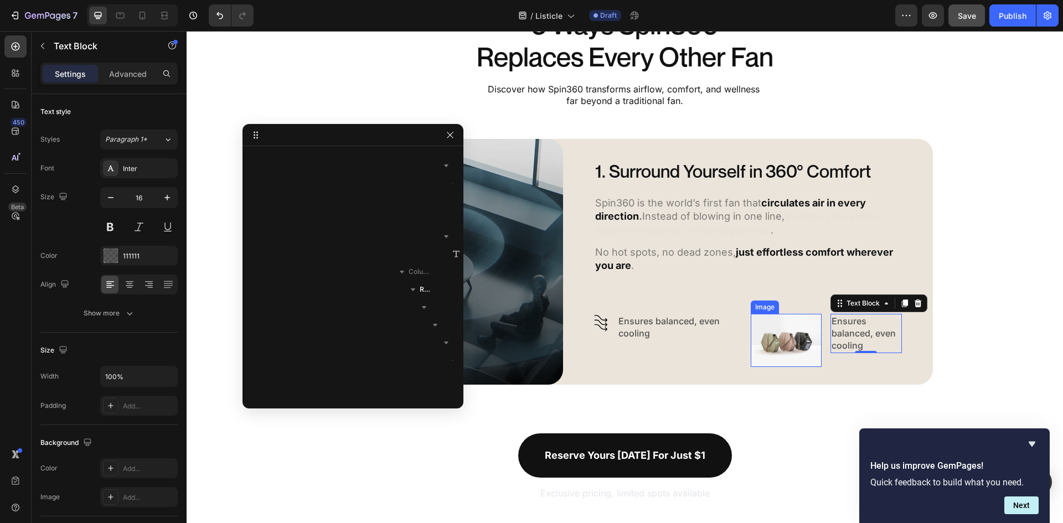
click at [812, 355] on img at bounding box center [786, 340] width 71 height 53
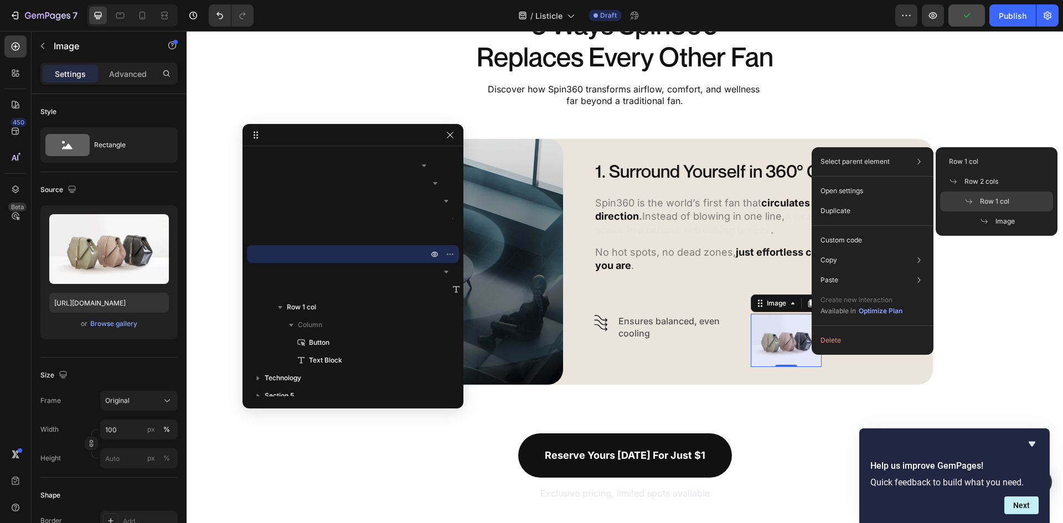
click at [972, 198] on icon at bounding box center [968, 201] width 9 height 9
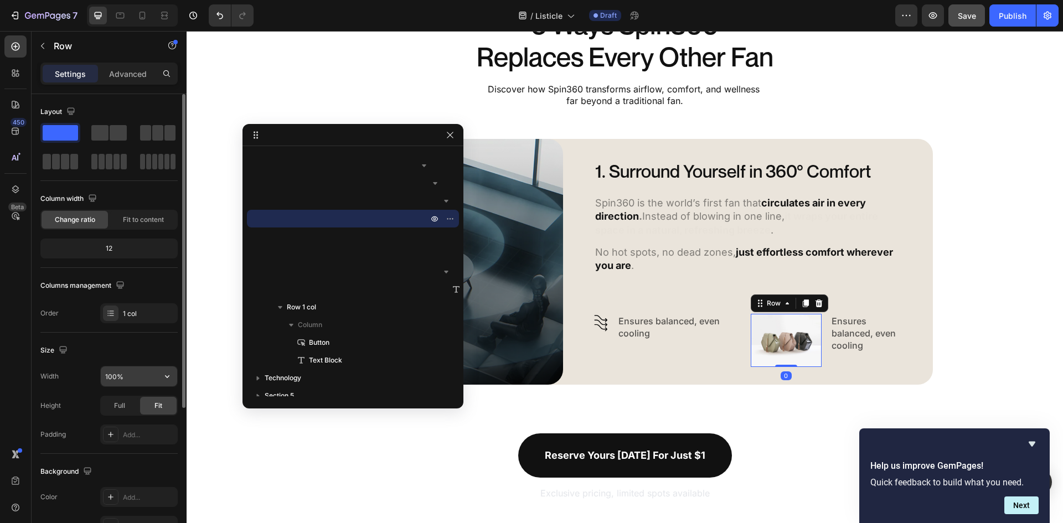
click at [140, 374] on input "100%" at bounding box center [139, 376] width 76 height 20
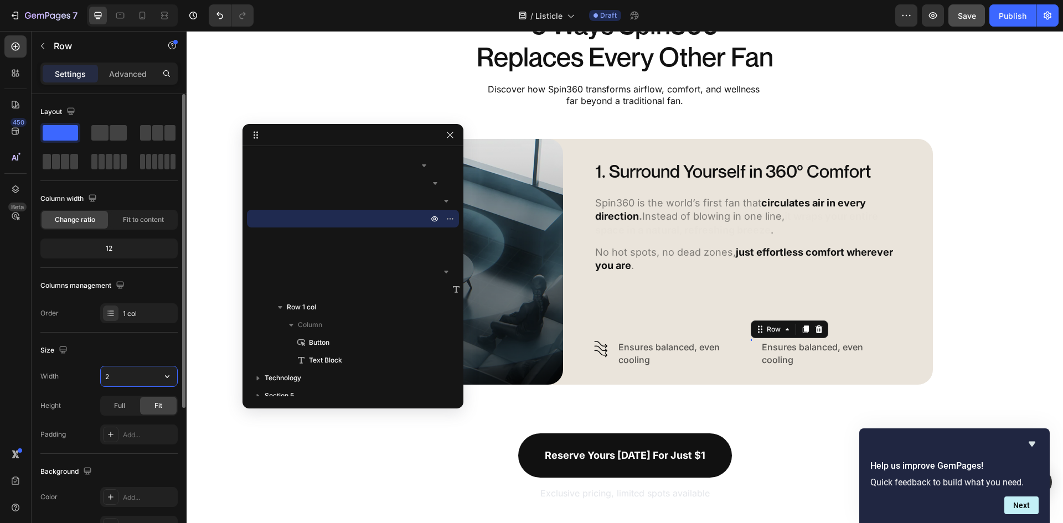
type input "22"
click at [753, 343] on img at bounding box center [757, 344] width 12 height 9
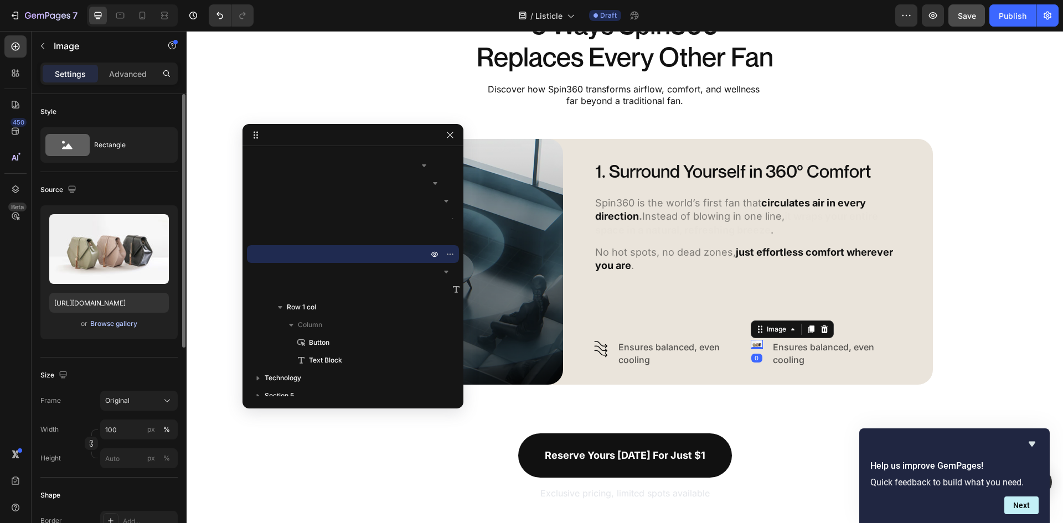
click at [111, 327] on div "Browse gallery" at bounding box center [113, 324] width 47 height 10
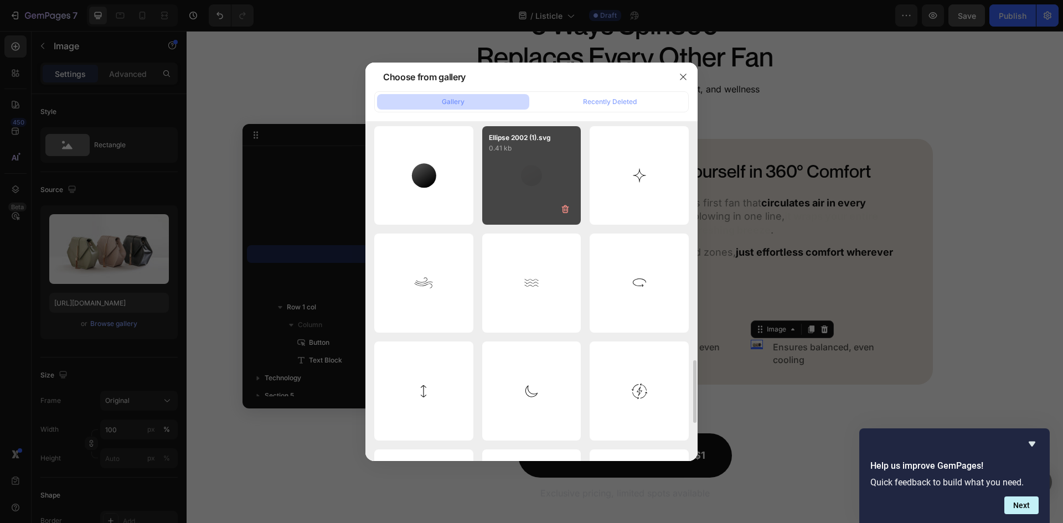
scroll to position [1408, 0]
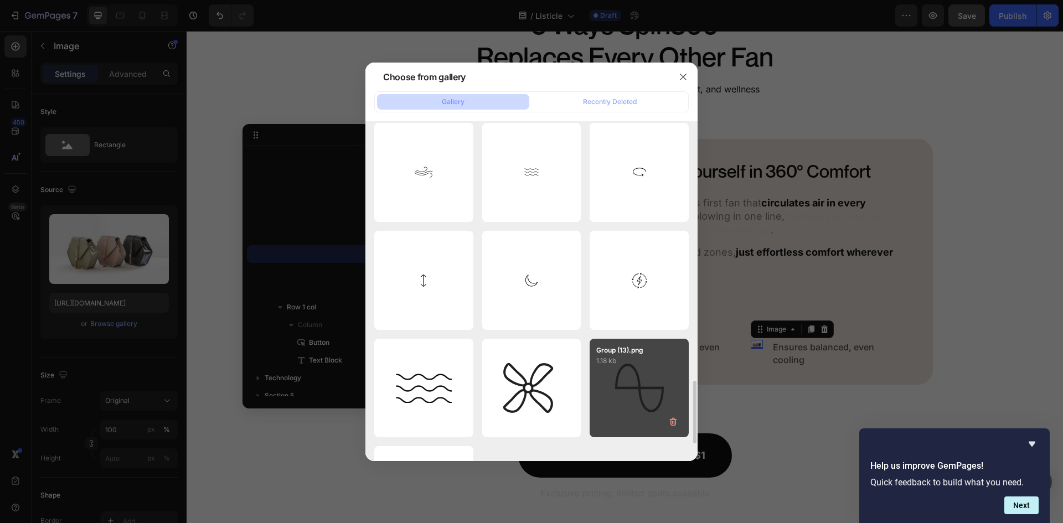
click at [616, 361] on p "1.18 kb" at bounding box center [639, 360] width 86 height 11
type input "https://cdn.shopify.com/s/files/1/0579/8930/0326/files/gempages_584204795921826…"
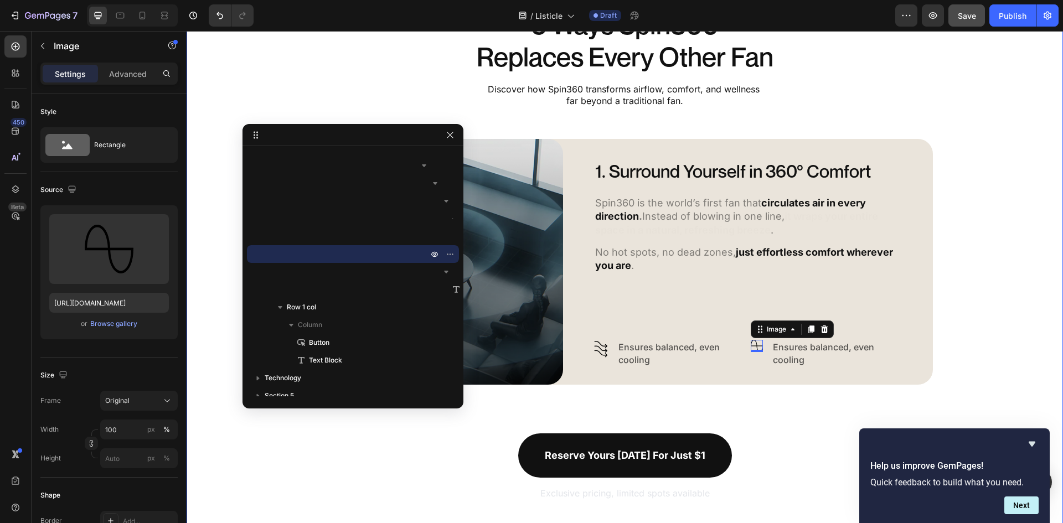
click at [1016, 331] on div "5 Ways Spin360 Replaces Every Other Fan Heading Discover how Spin360 transforms…" at bounding box center [625, 255] width 876 height 494
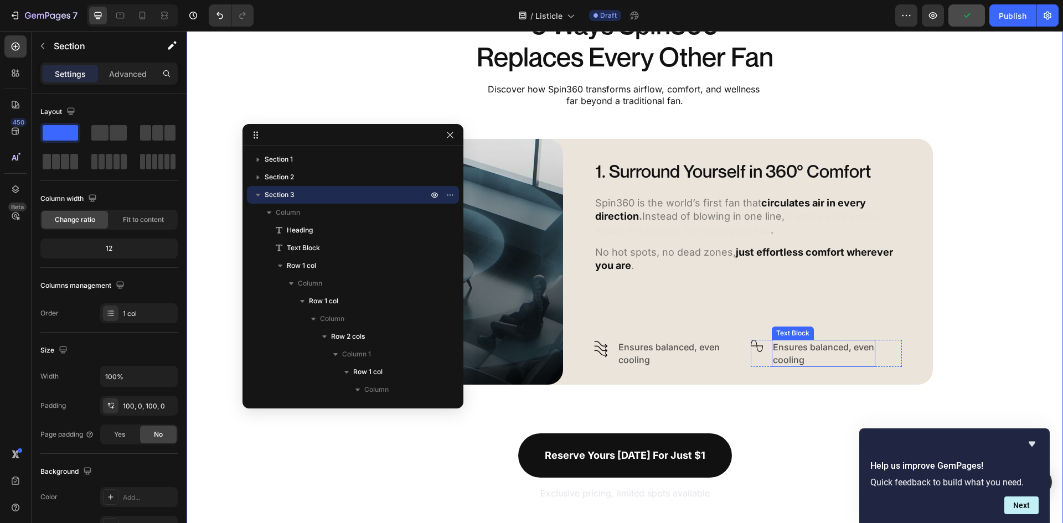
click at [792, 352] on p "Ensures balanced, even cooling" at bounding box center [823, 353] width 101 height 25
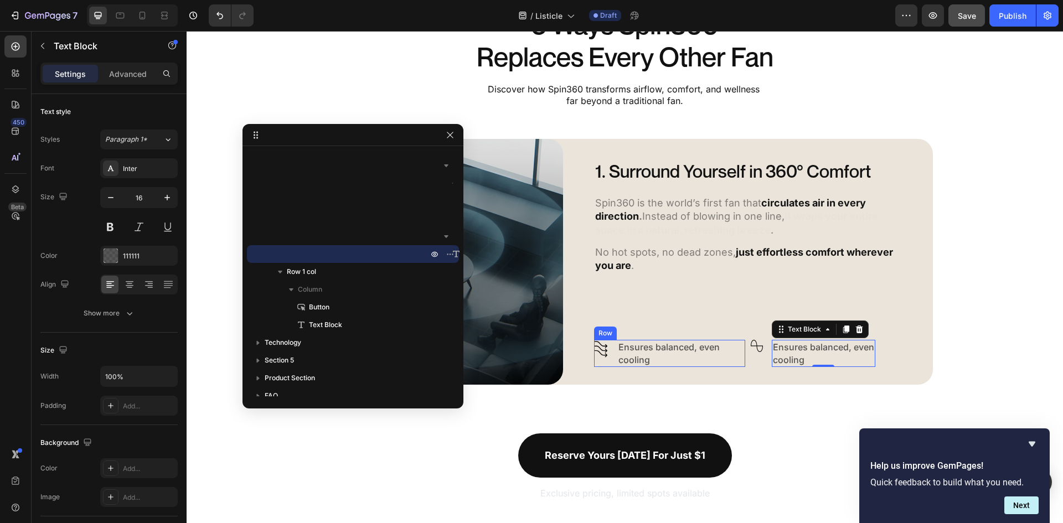
click at [729, 357] on div "Image Row Ensures balanced, even cooling Text Block Row" at bounding box center [669, 353] width 151 height 27
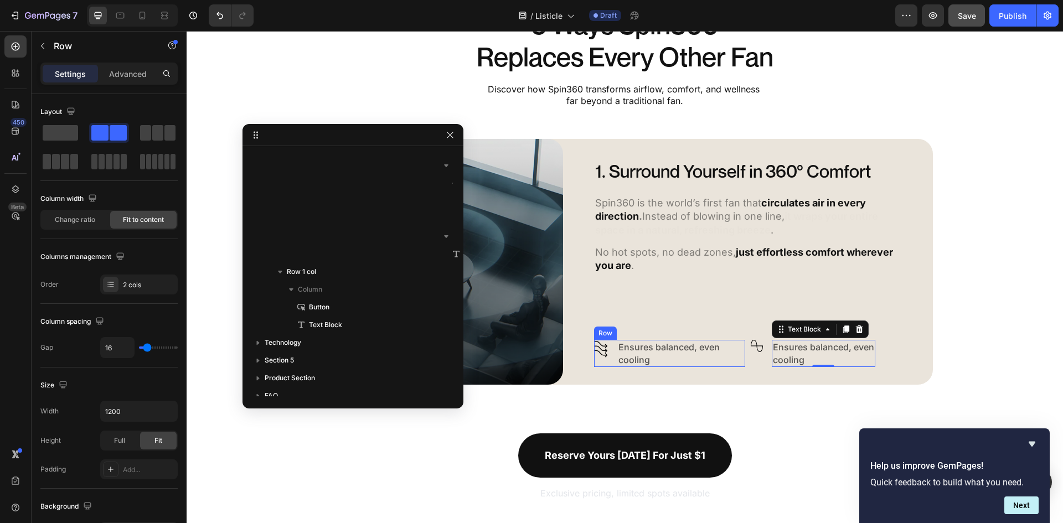
scroll to position [419, 0]
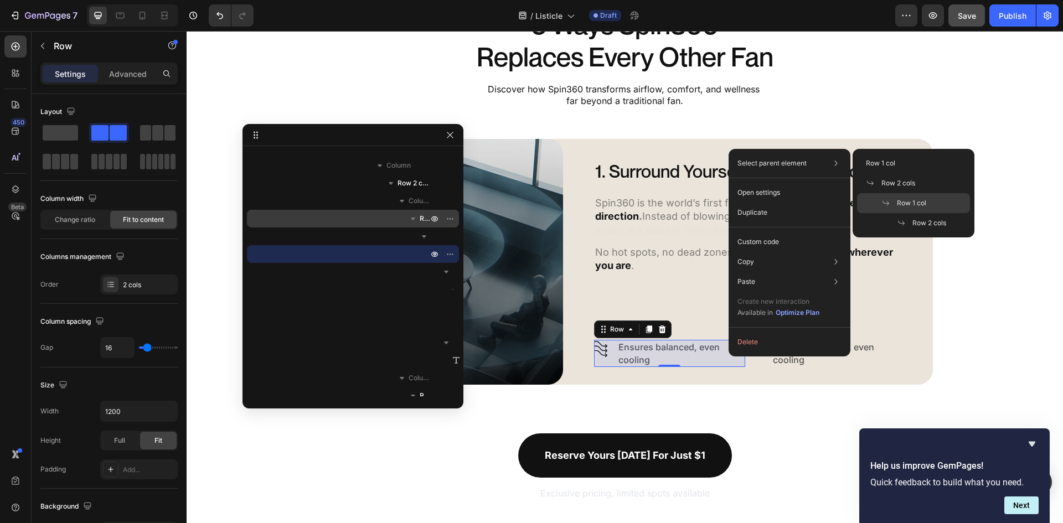
click at [907, 203] on span "Row 1 col" at bounding box center [911, 203] width 29 height 10
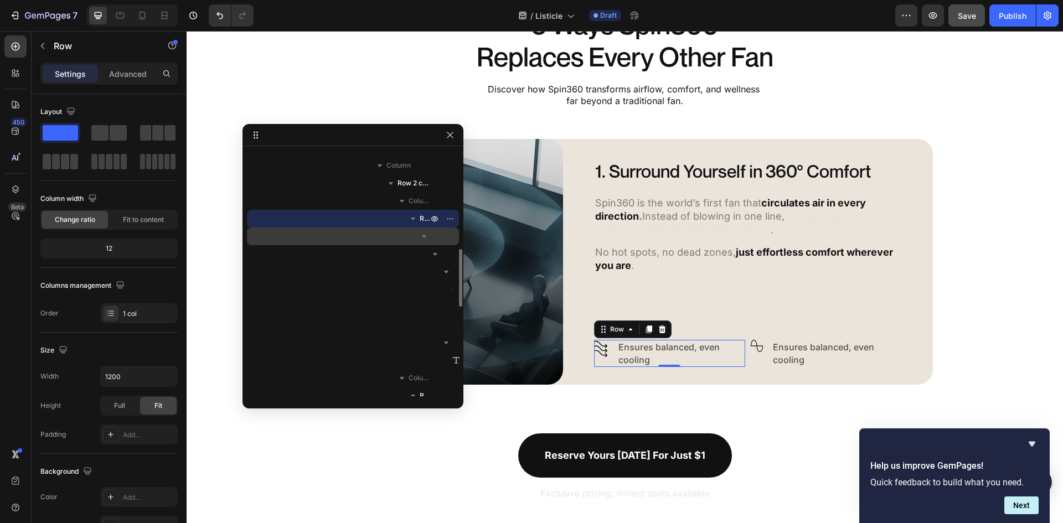
click at [425, 238] on icon "button" at bounding box center [424, 236] width 11 height 11
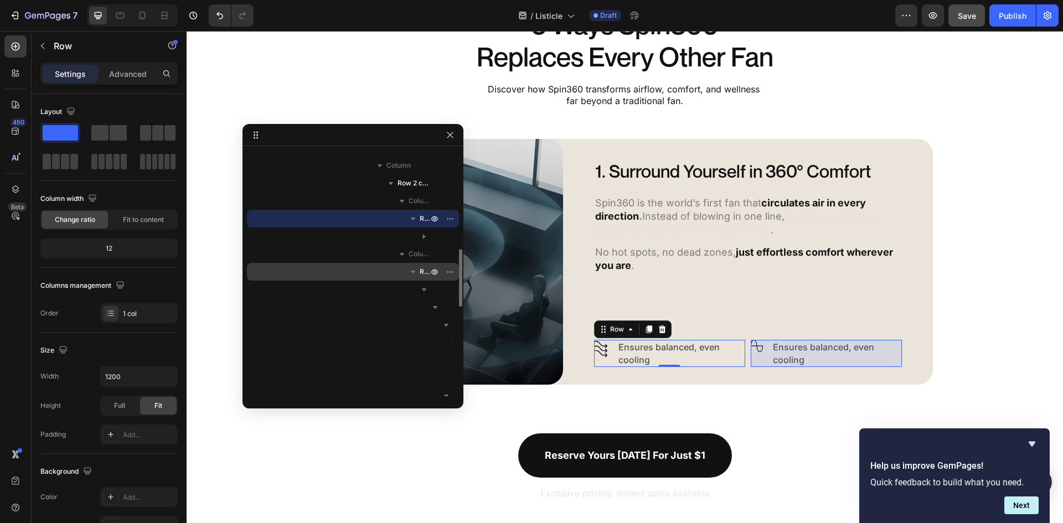
click at [412, 272] on icon "button" at bounding box center [413, 272] width 4 height 3
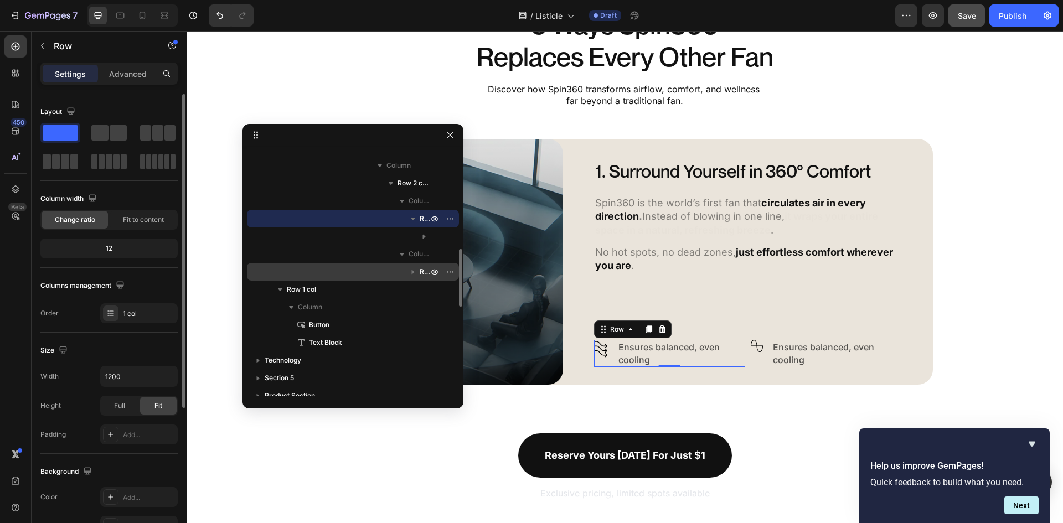
scroll to position [215, 0]
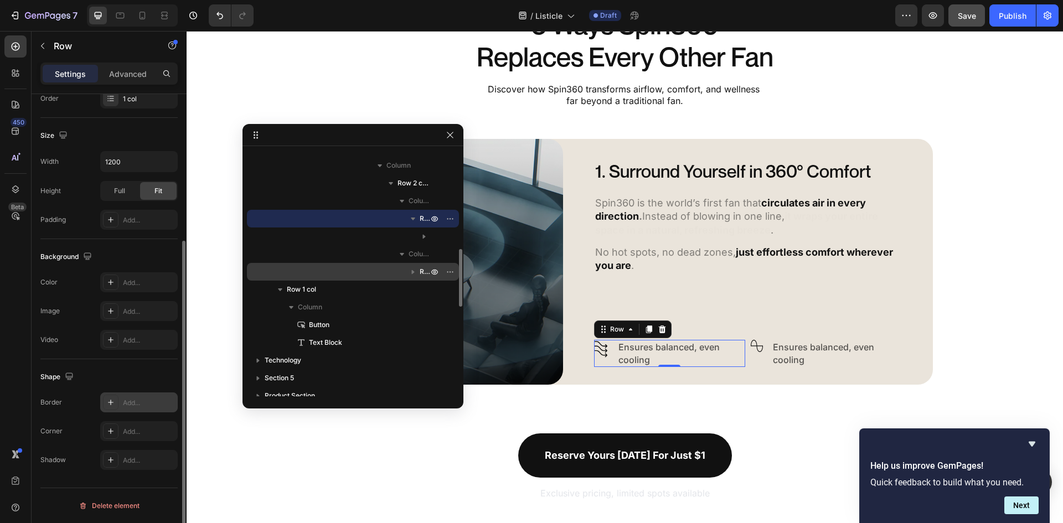
click at [145, 404] on div "Add..." at bounding box center [149, 403] width 52 height 10
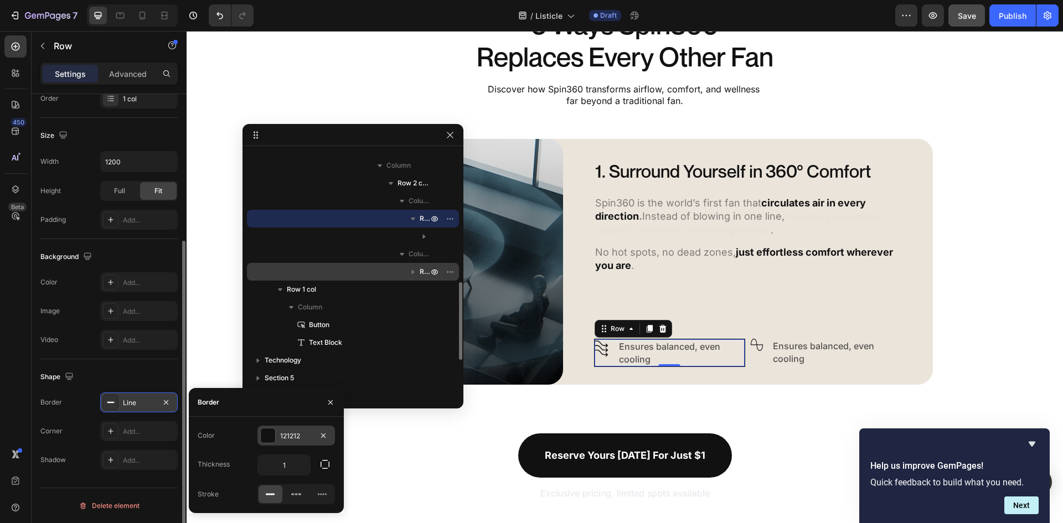
click at [297, 435] on div "121212" at bounding box center [296, 436] width 32 height 10
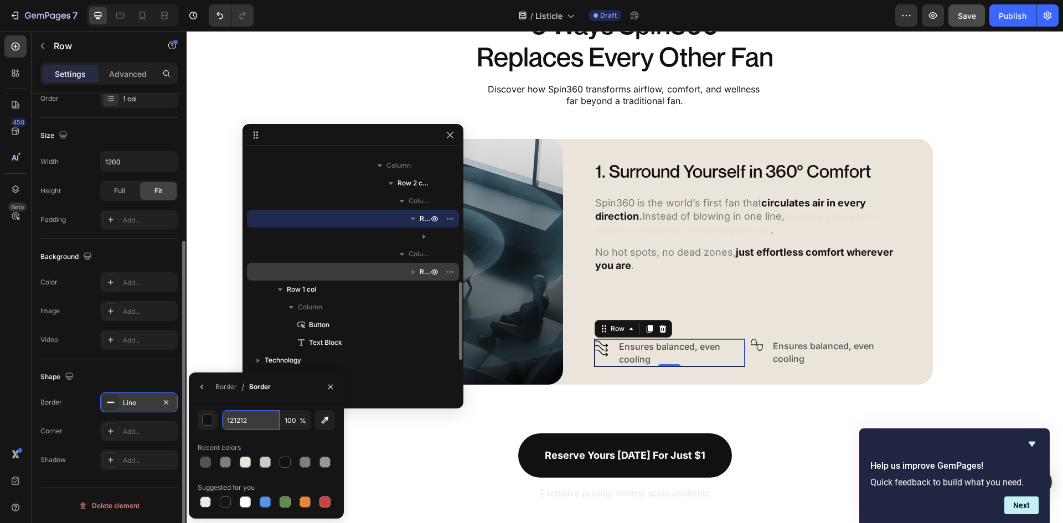
click at [247, 426] on input "121212" at bounding box center [251, 420] width 58 height 20
paste input "CACACA"
type input "CACACA"
click at [127, 436] on div "Add..." at bounding box center [149, 432] width 52 height 10
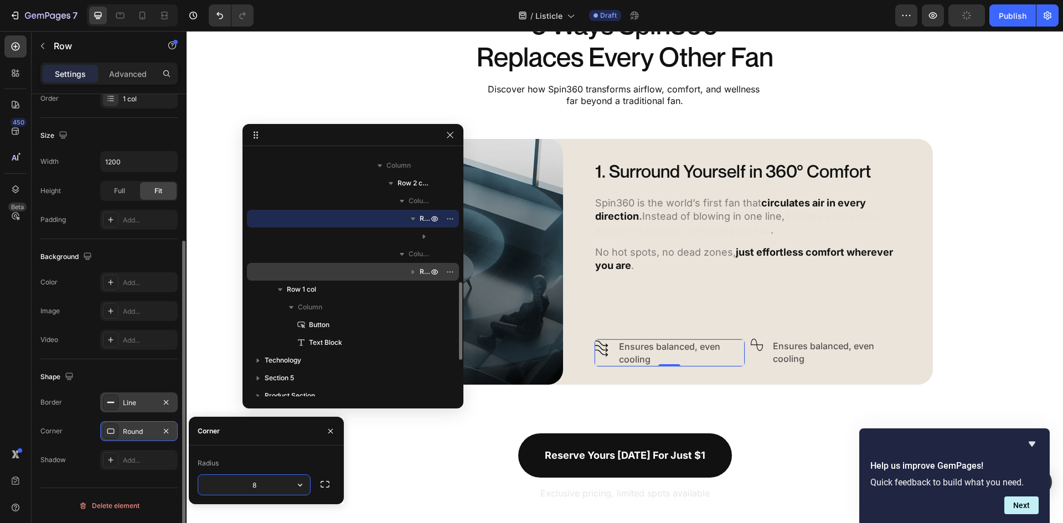
click at [266, 490] on input "8" at bounding box center [254, 485] width 112 height 20
type input "16"
click at [143, 226] on div "Add..." at bounding box center [139, 220] width 78 height 20
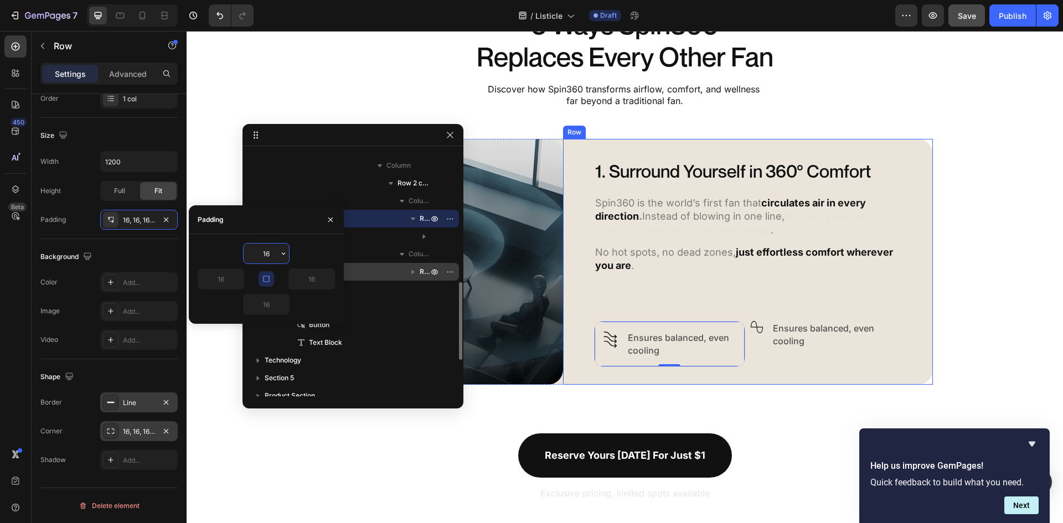
click at [771, 312] on div "1. Surround Yourself in 360° Comfort Heading Spin360 is the world’s first fan t…" at bounding box center [748, 262] width 308 height 210
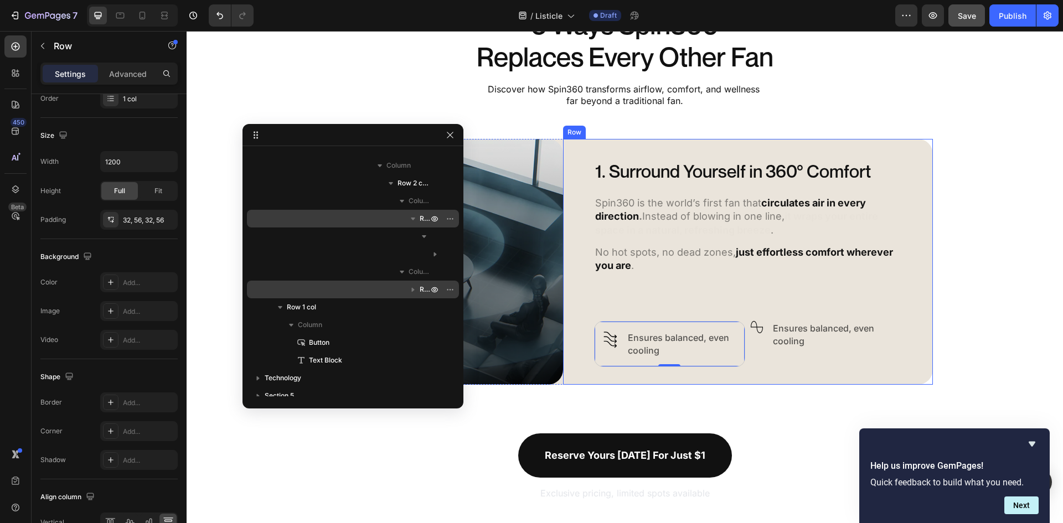
scroll to position [189, 0]
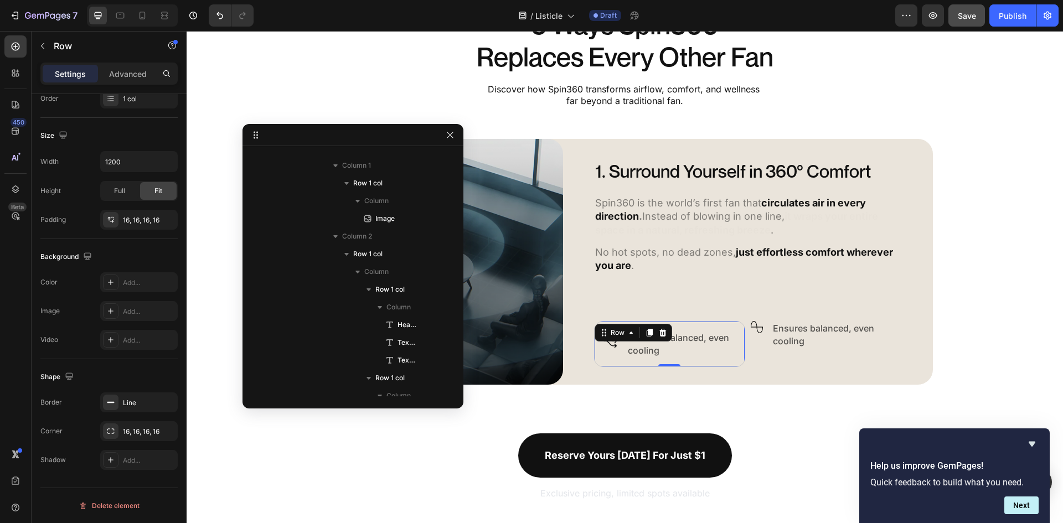
click at [698, 364] on div "Image Row Ensures balanced, even cooling Text Block Row Row 0" at bounding box center [669, 344] width 151 height 46
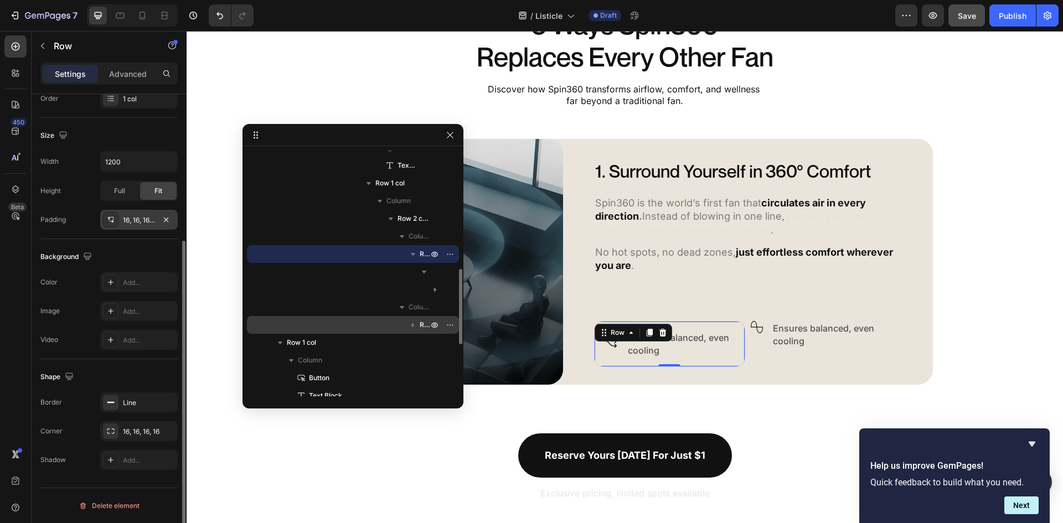
click at [136, 219] on div "16, 16, 16, 16" at bounding box center [139, 220] width 32 height 10
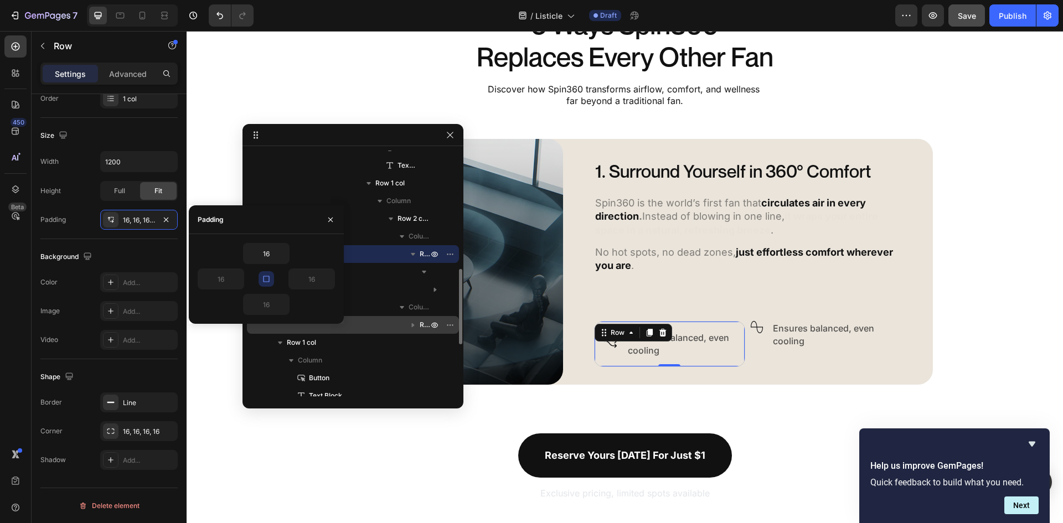
click at [269, 282] on icon "button" at bounding box center [266, 279] width 9 height 9
click at [269, 301] on input "16" at bounding box center [266, 305] width 45 height 20
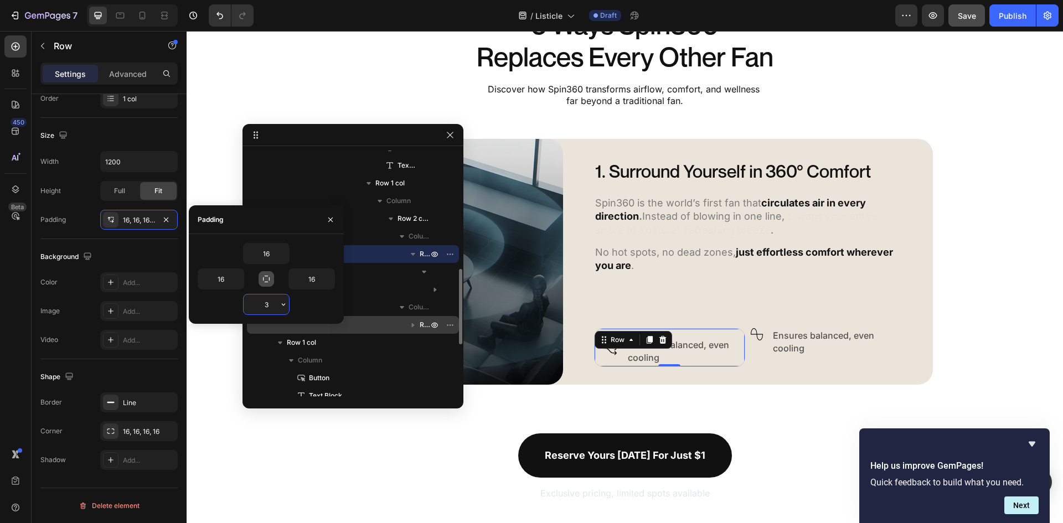
type input "30"
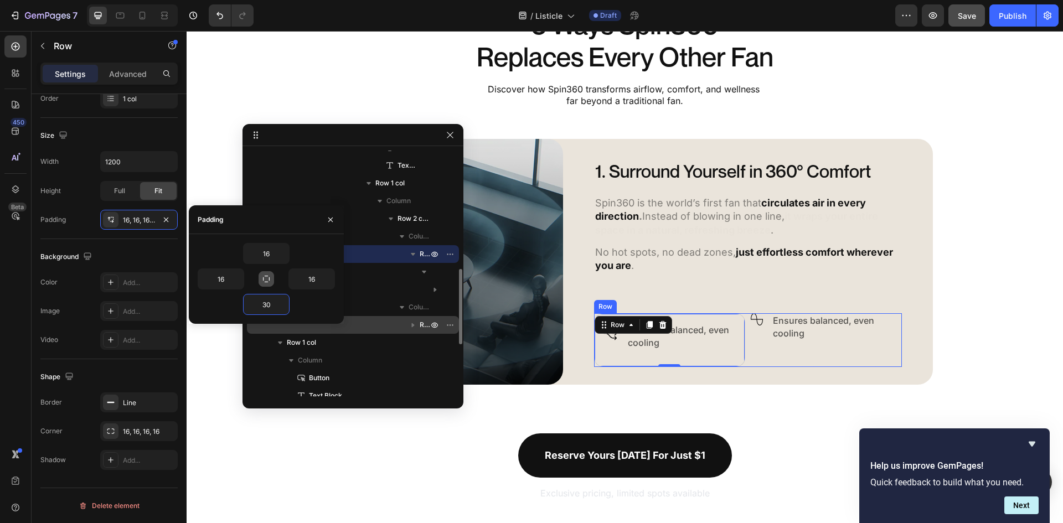
click at [751, 364] on div "Image Row Ensures balanced, even cooling Text Block Row Row" at bounding box center [826, 340] width 151 height 54
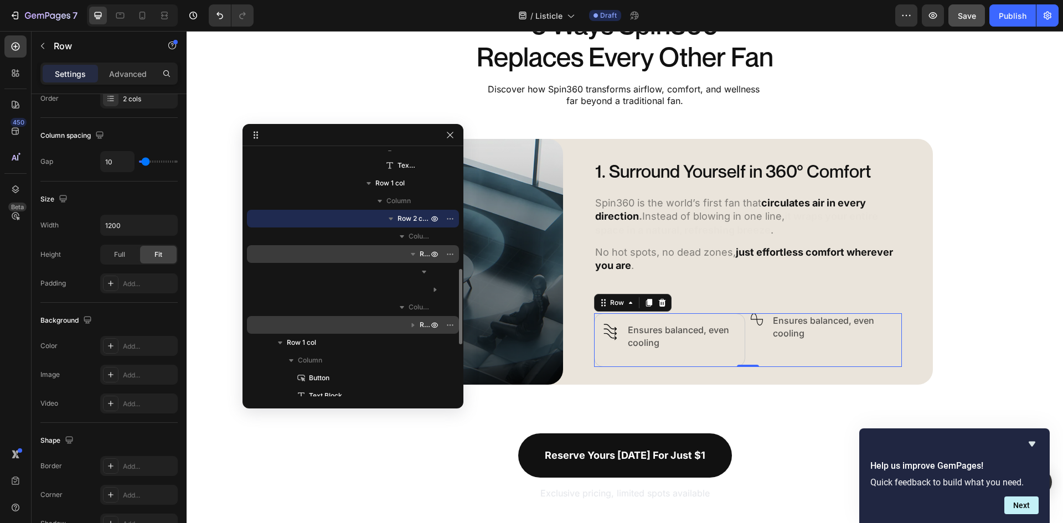
click at [783, 348] on div "Image Row Ensures balanced, even cooling Text Block Row Row" at bounding box center [826, 340] width 151 height 54
click at [416, 326] on icon "button" at bounding box center [412, 324] width 11 height 11
click at [412, 326] on icon "button" at bounding box center [412, 324] width 11 height 11
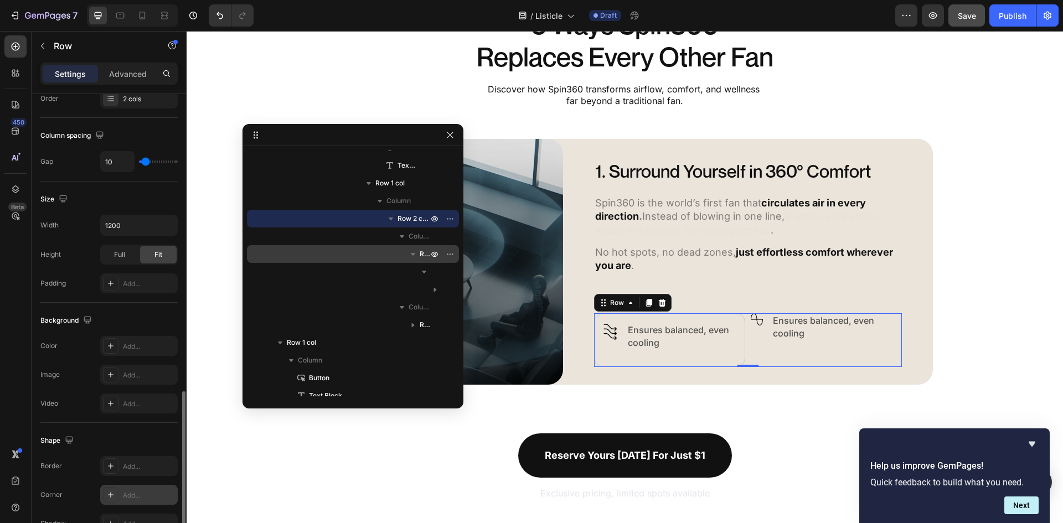
scroll to position [341, 0]
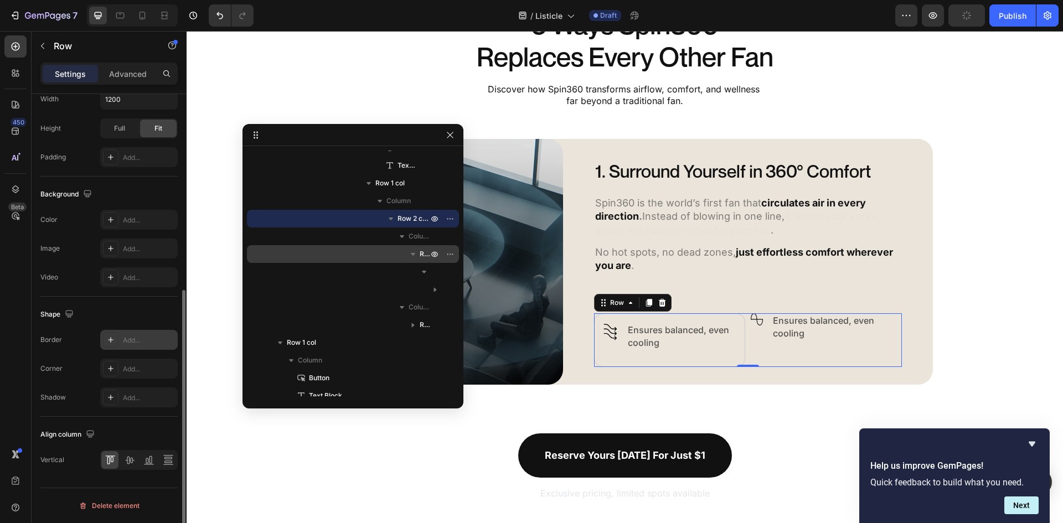
click at [131, 343] on div "Add..." at bounding box center [149, 340] width 52 height 10
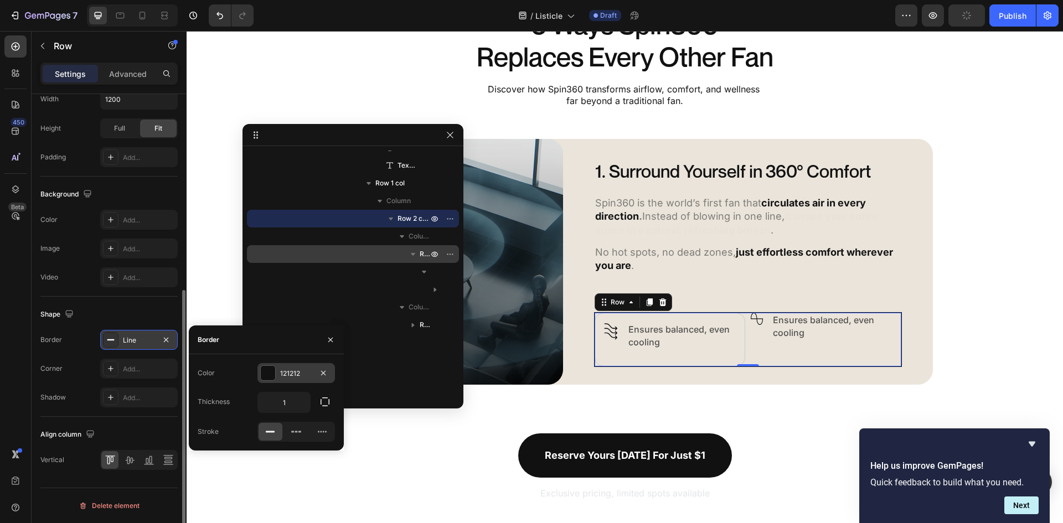
click at [309, 379] on div "121212" at bounding box center [296, 373] width 78 height 20
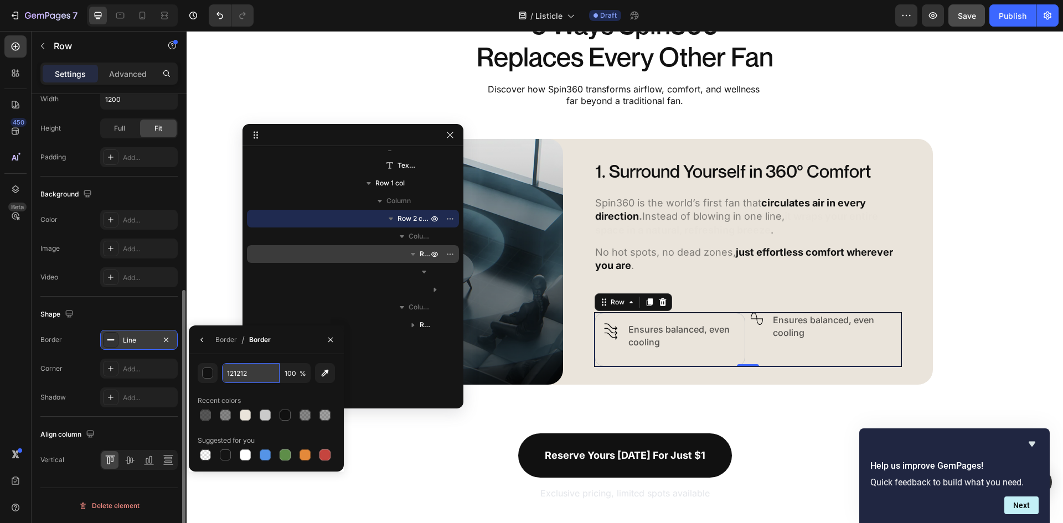
click at [259, 373] on input "121212" at bounding box center [251, 373] width 58 height 20
paste input "CACACA"
type input "CACACA"
click at [135, 372] on div "Add..." at bounding box center [149, 369] width 52 height 10
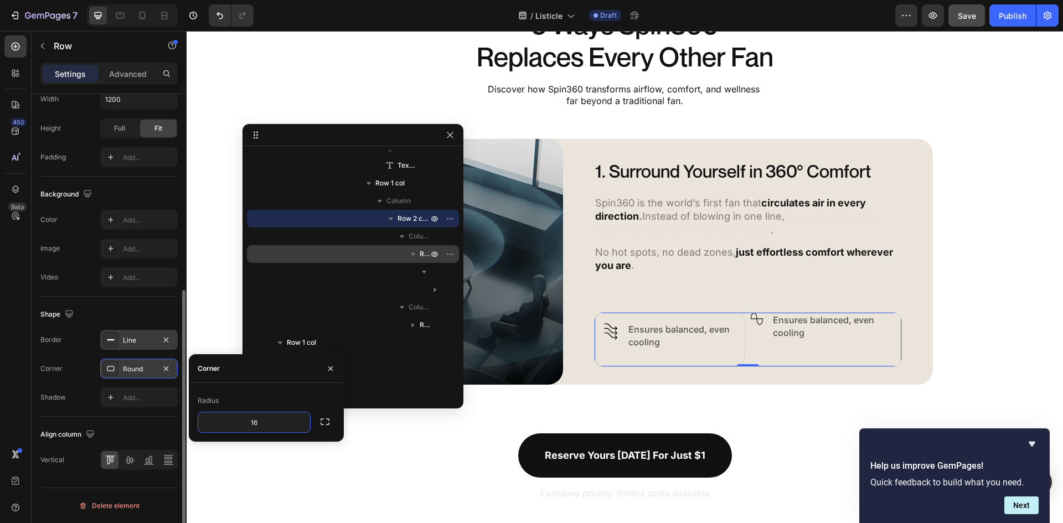
click at [784, 353] on div "Image Row Ensures balanced, even cooling Text Block Row Row" at bounding box center [826, 340] width 151 height 54
type input "0"
click at [755, 296] on div "1. Surround Yourself in 360° Comfort Heading Spin360 is the world’s first fan t…" at bounding box center [748, 262] width 308 height 210
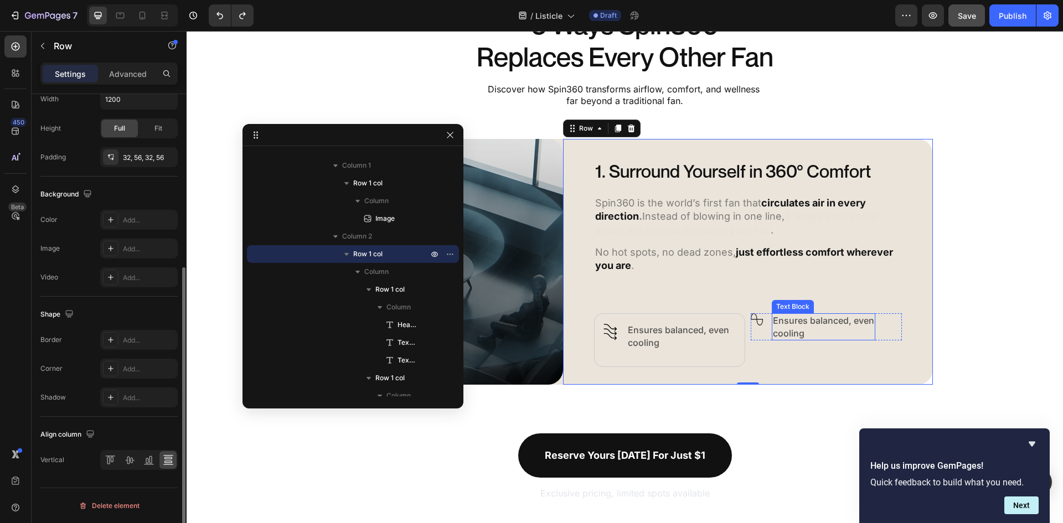
click at [799, 339] on p "Ensures balanced, even cooling" at bounding box center [823, 326] width 101 height 25
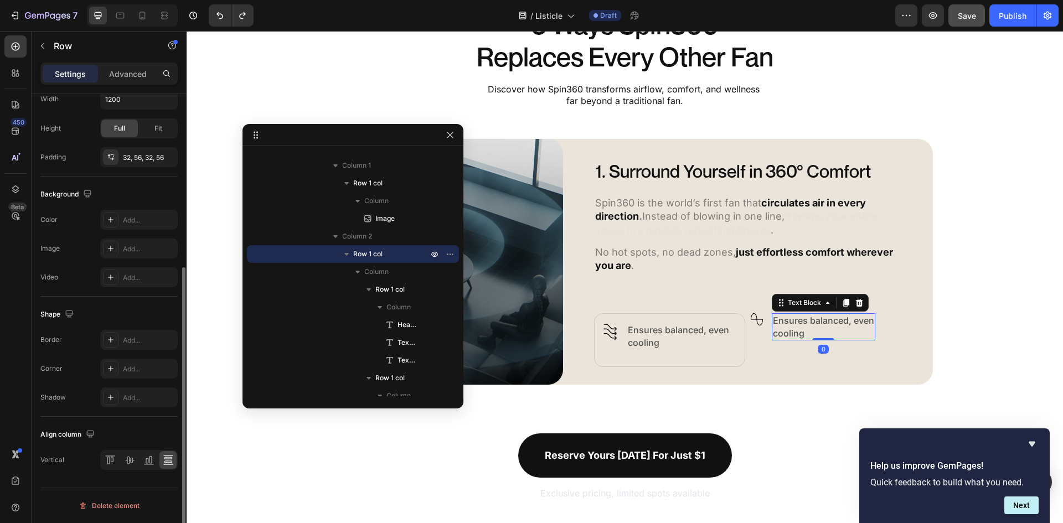
scroll to position [0, 0]
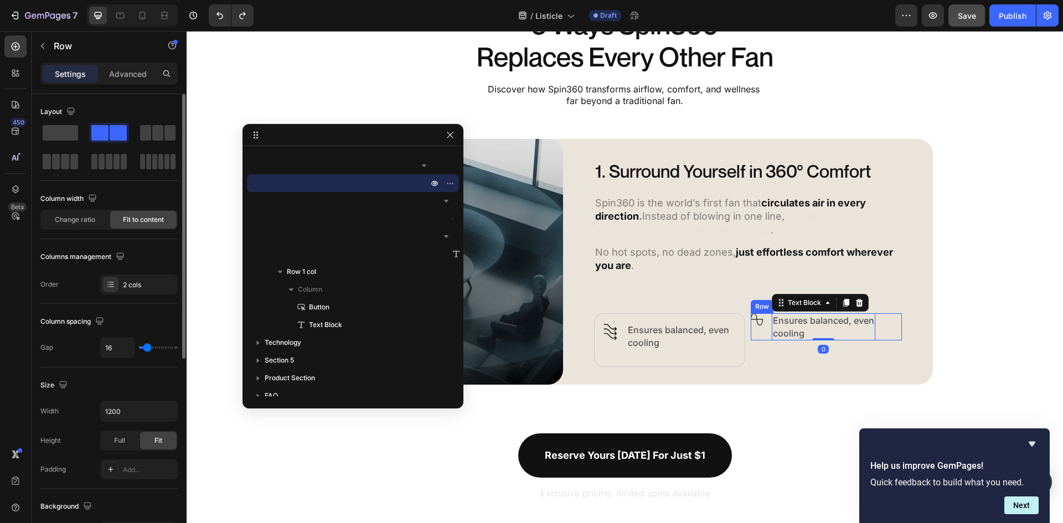
click at [758, 337] on div "Image Row" at bounding box center [757, 326] width 12 height 27
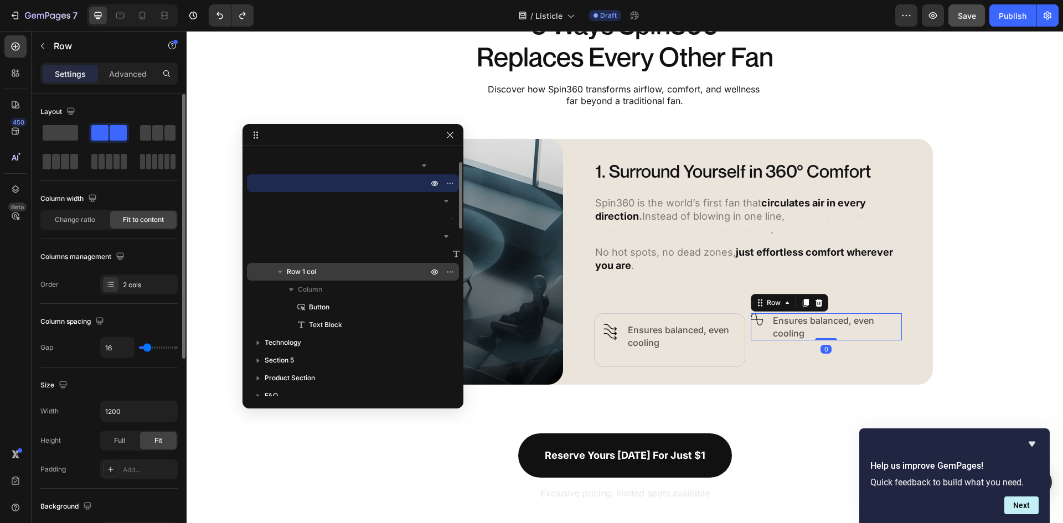
scroll to position [450, 0]
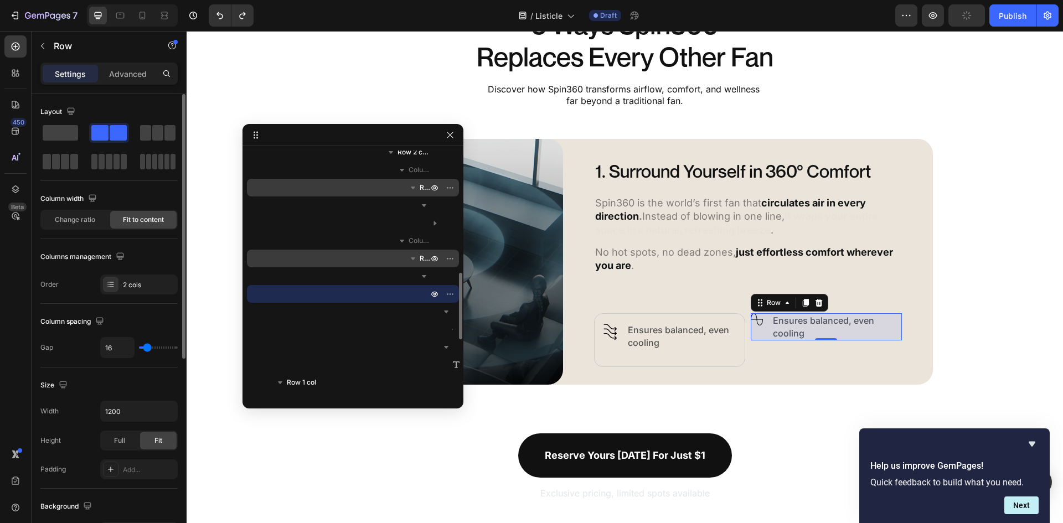
click at [419, 257] on button "button" at bounding box center [412, 258] width 13 height 13
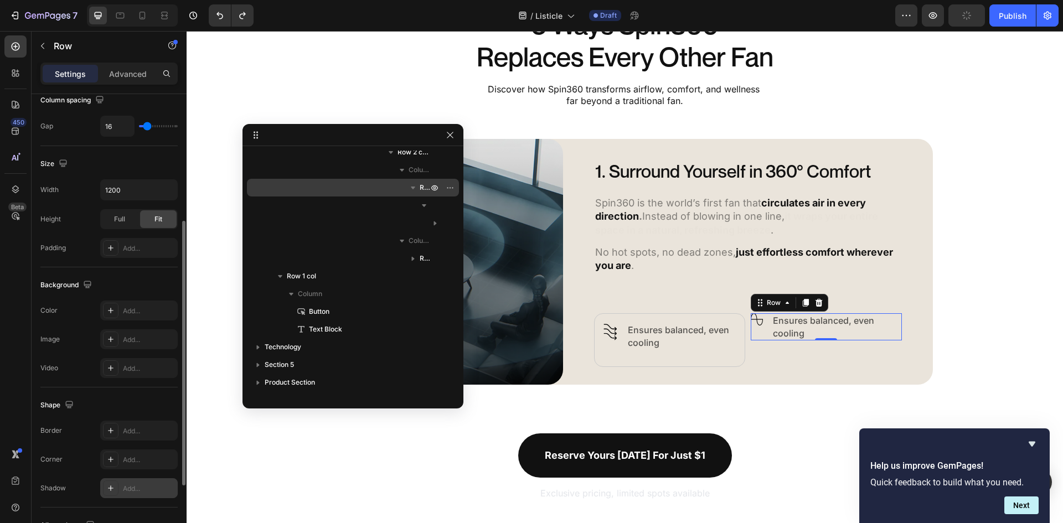
scroll to position [341, 0]
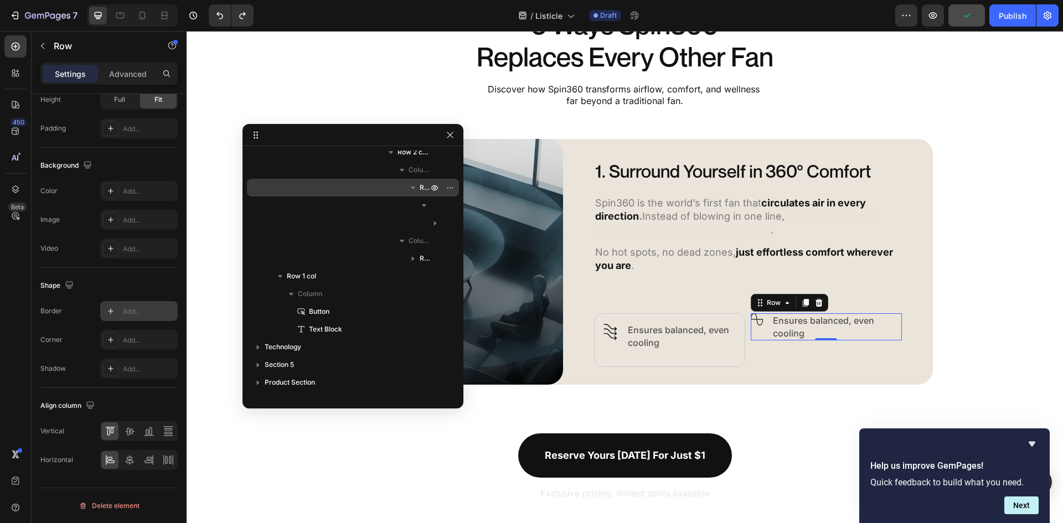
click at [144, 314] on div "Add..." at bounding box center [149, 312] width 52 height 10
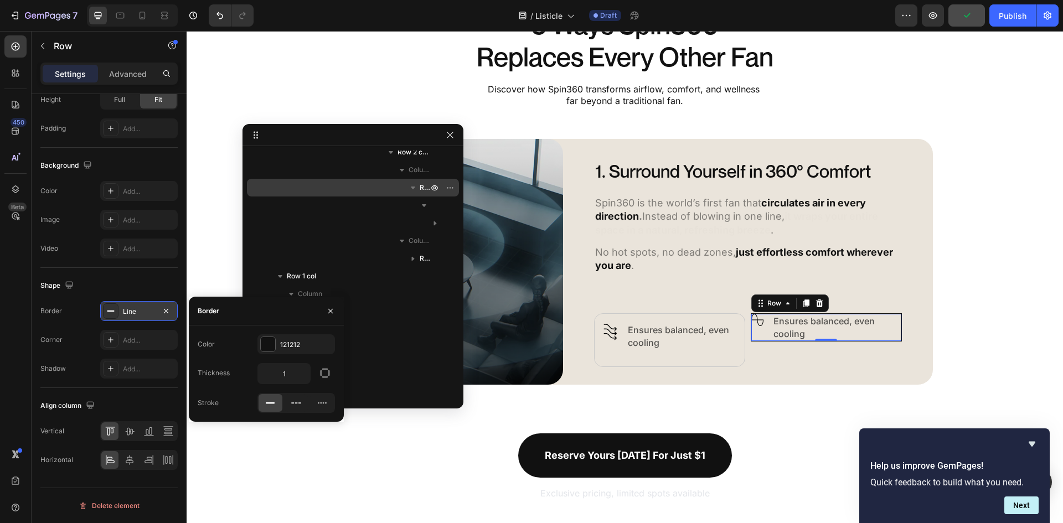
click at [296, 355] on div "Color 121212 Thickness 1 Stroke" at bounding box center [266, 373] width 155 height 79
click at [301, 348] on div "121212" at bounding box center [296, 345] width 32 height 10
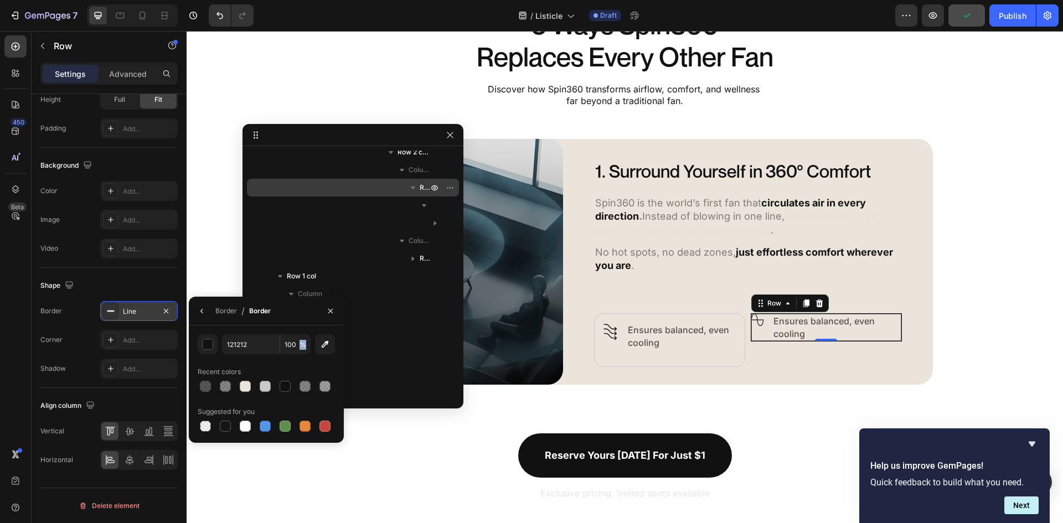
click at [301, 348] on span "%" at bounding box center [303, 345] width 7 height 10
click at [244, 341] on input "121212" at bounding box center [251, 344] width 58 height 20
paste input "CACACA"
type input "CACACA"
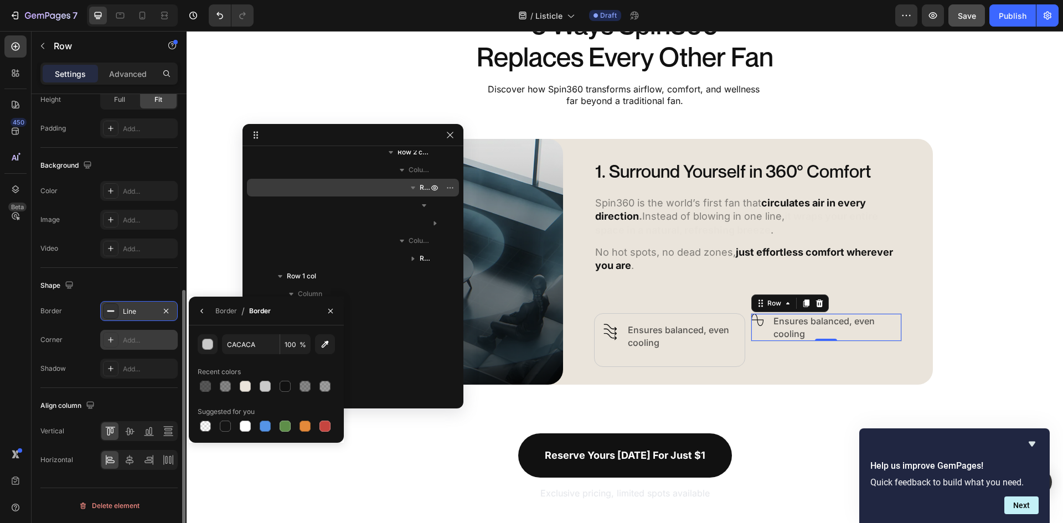
click at [136, 339] on div "Add..." at bounding box center [149, 340] width 52 height 10
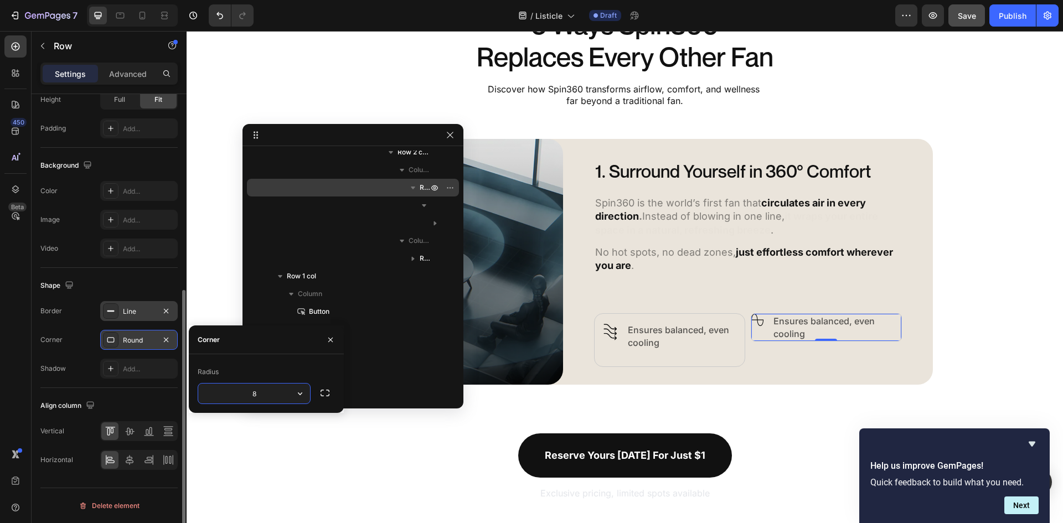
click at [267, 395] on input "8" at bounding box center [254, 394] width 112 height 20
type input "16"
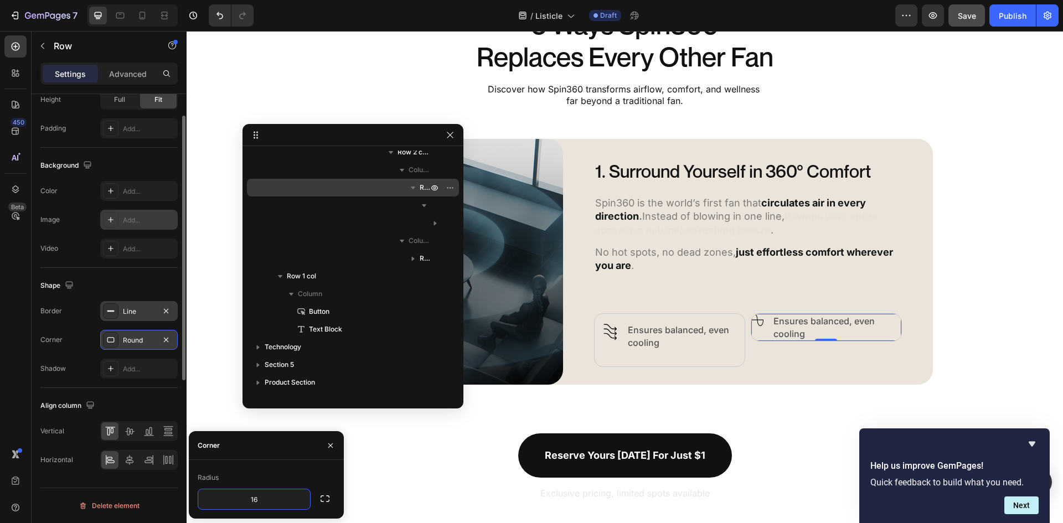
scroll to position [230, 0]
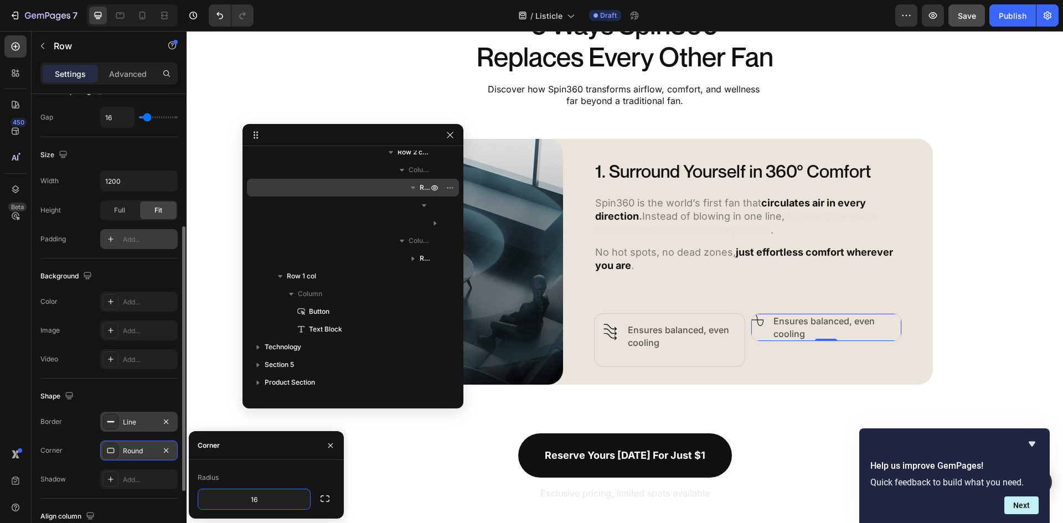
click at [134, 242] on div "Add..." at bounding box center [149, 240] width 52 height 10
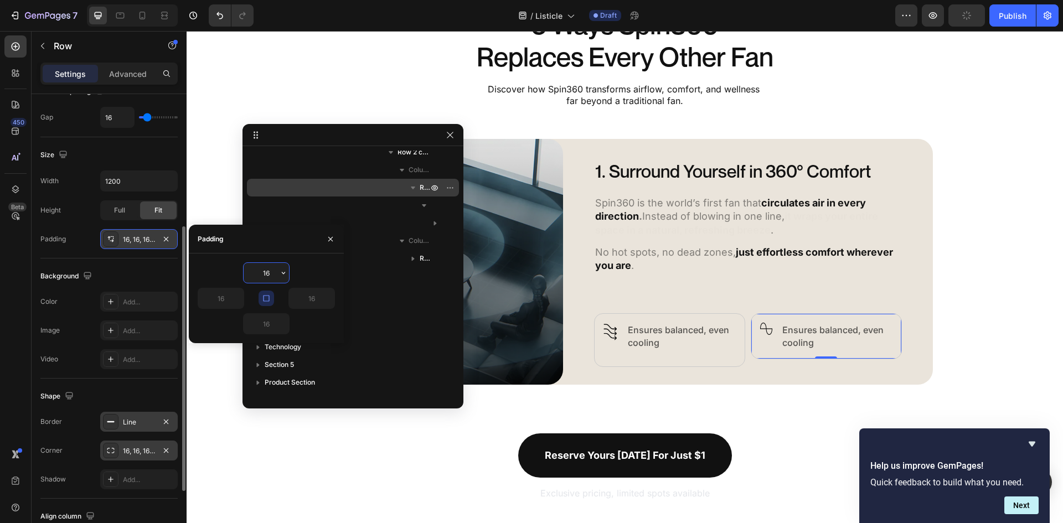
click at [271, 300] on button "button" at bounding box center [267, 299] width 16 height 16
click at [268, 321] on input "16" at bounding box center [266, 324] width 45 height 20
type input "30"
click at [775, 337] on div "Image Row Ensures balanced, even cooling Text Block Row 0" at bounding box center [826, 340] width 151 height 54
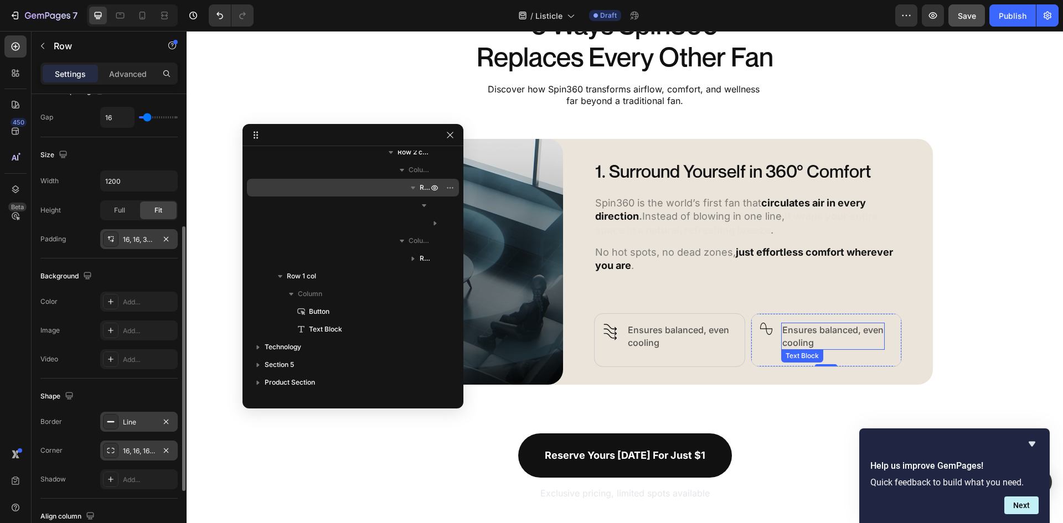
click at [816, 342] on p "Ensures balanced, even cooling" at bounding box center [832, 336] width 101 height 25
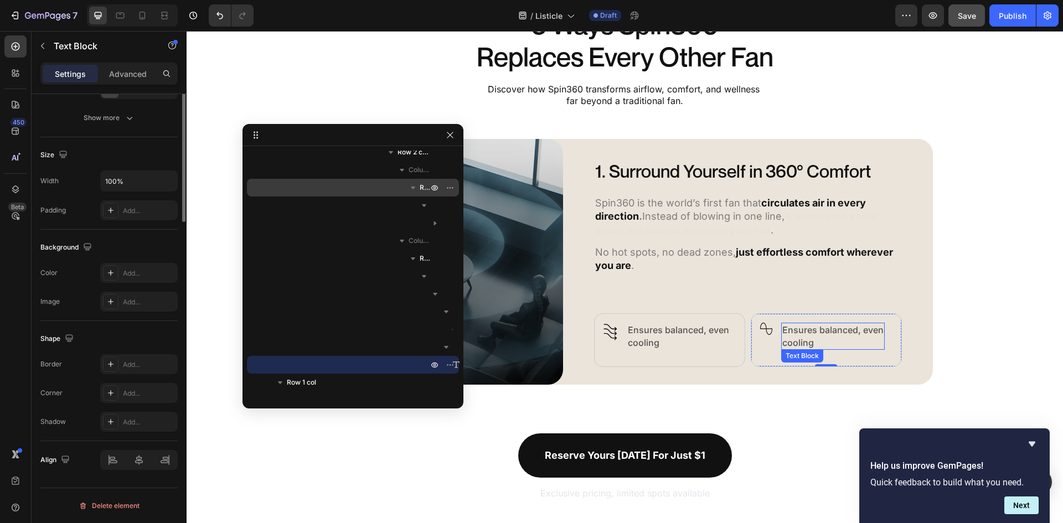
scroll to position [0, 0]
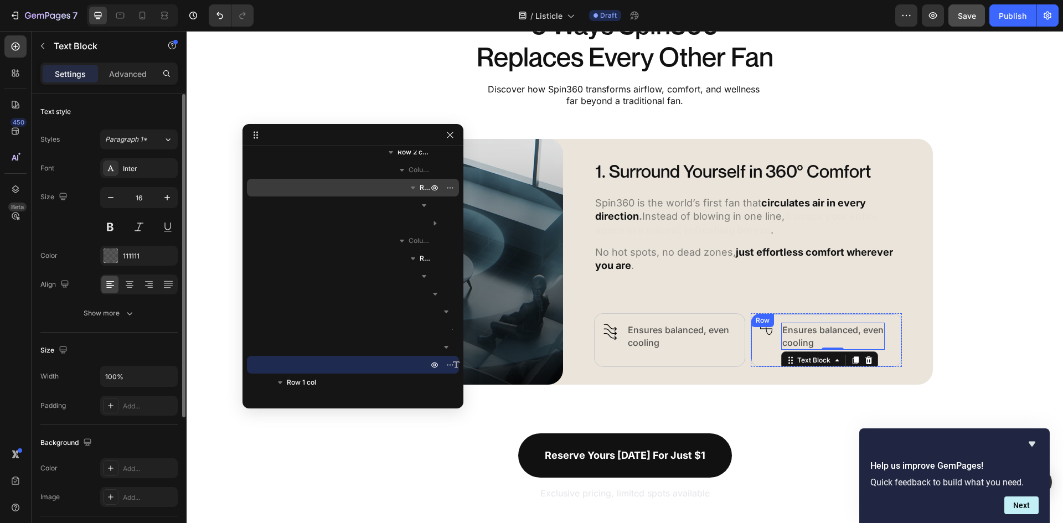
click at [772, 339] on div "Image Row Ensures balanced, even cooling Text Block 0 Row" at bounding box center [826, 340] width 151 height 54
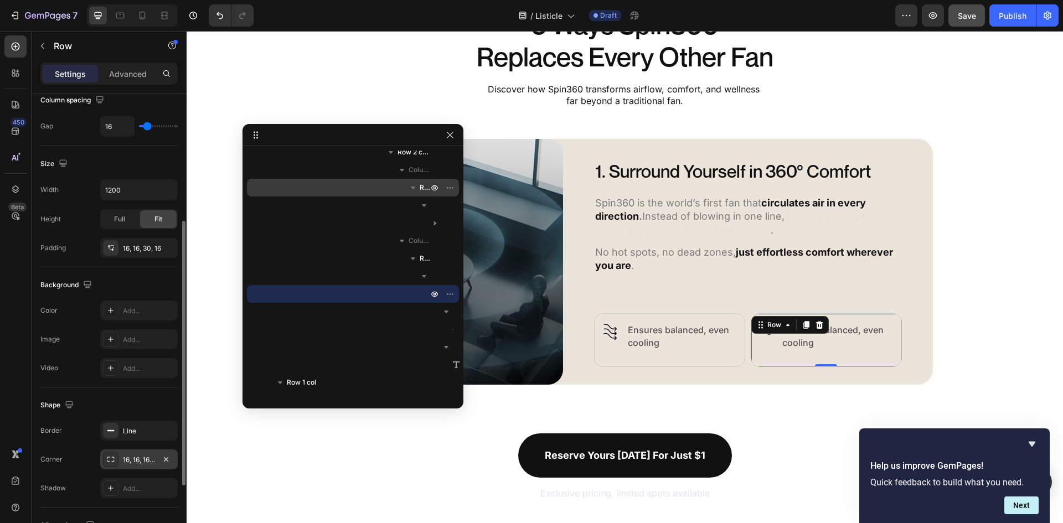
scroll to position [341, 0]
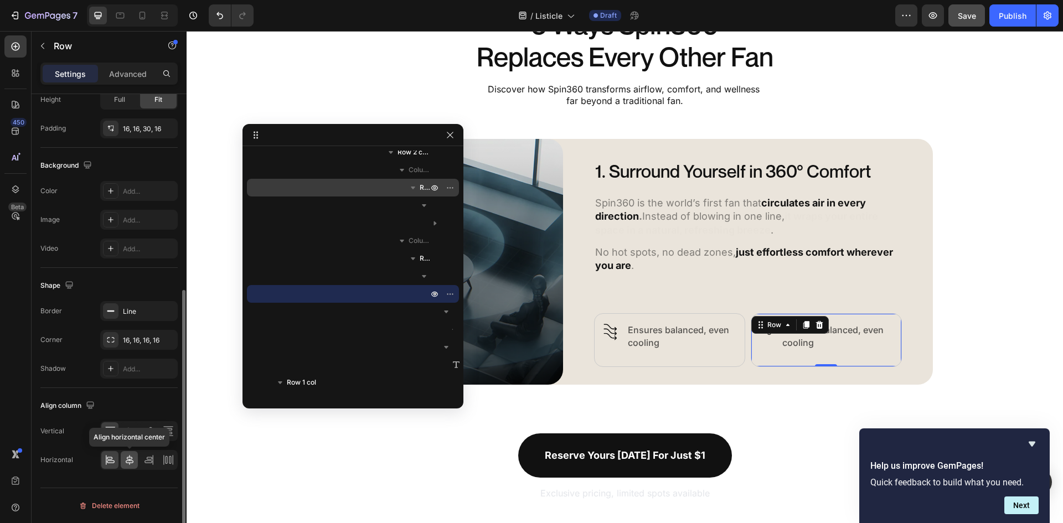
click at [130, 459] on icon at bounding box center [129, 460] width 11 height 11
click at [110, 460] on icon at bounding box center [110, 460] width 11 height 11
click at [133, 463] on icon at bounding box center [129, 460] width 11 height 11
click at [133, 429] on icon at bounding box center [129, 431] width 11 height 11
click at [111, 431] on icon at bounding box center [111, 431] width 3 height 6
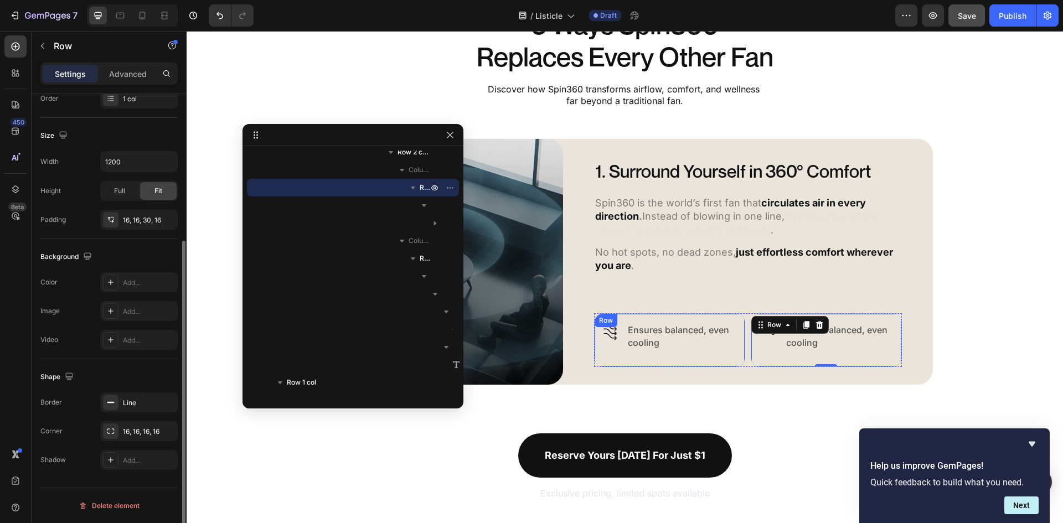
click at [708, 366] on div "Image Row Ensures balanced, even cooling Text Block Row Row" at bounding box center [669, 340] width 151 height 54
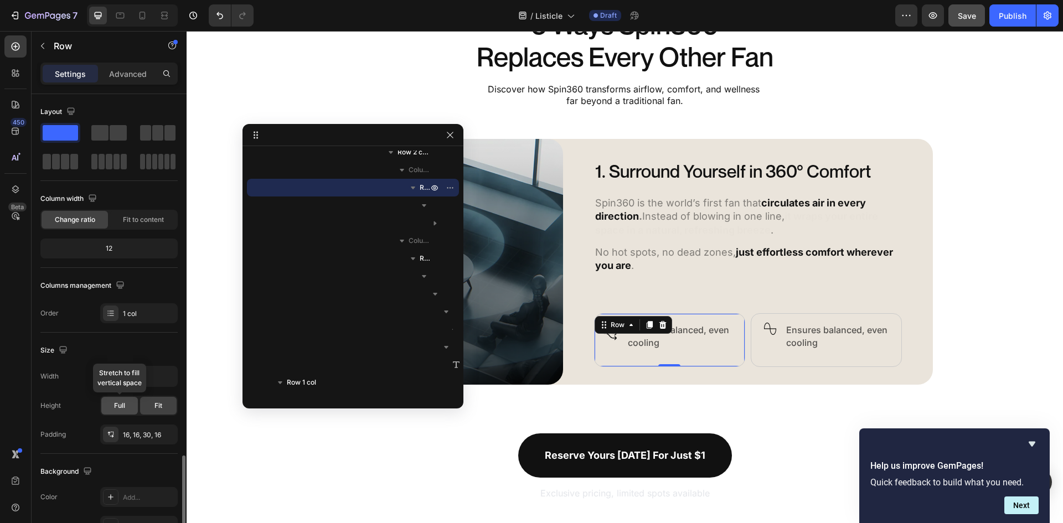
scroll to position [215, 0]
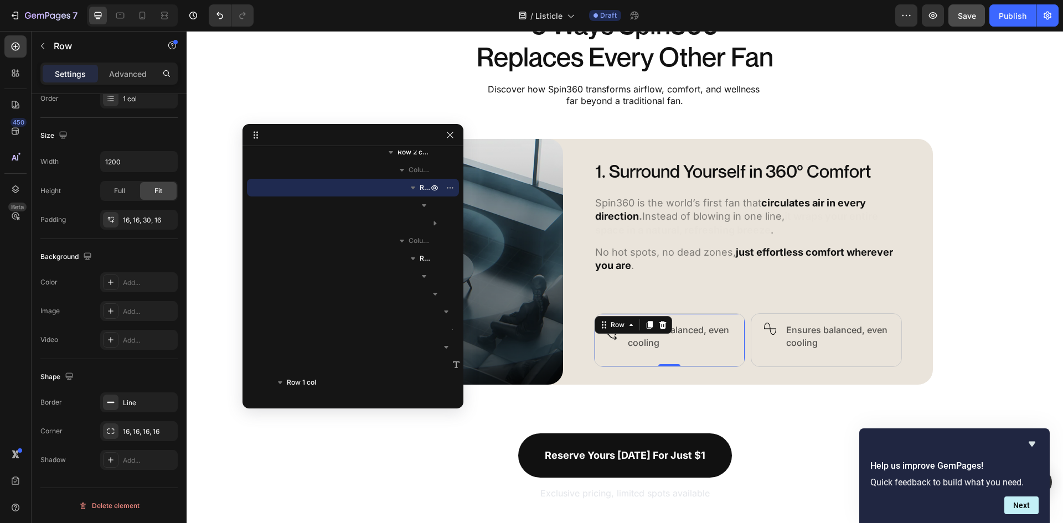
click at [684, 360] on div "Image Row Ensures balanced, even cooling Text Block Row Row 0" at bounding box center [669, 340] width 151 height 54
click at [774, 363] on div "Image Row Ensures balanced, even cooling Text Block Row" at bounding box center [826, 340] width 151 height 54
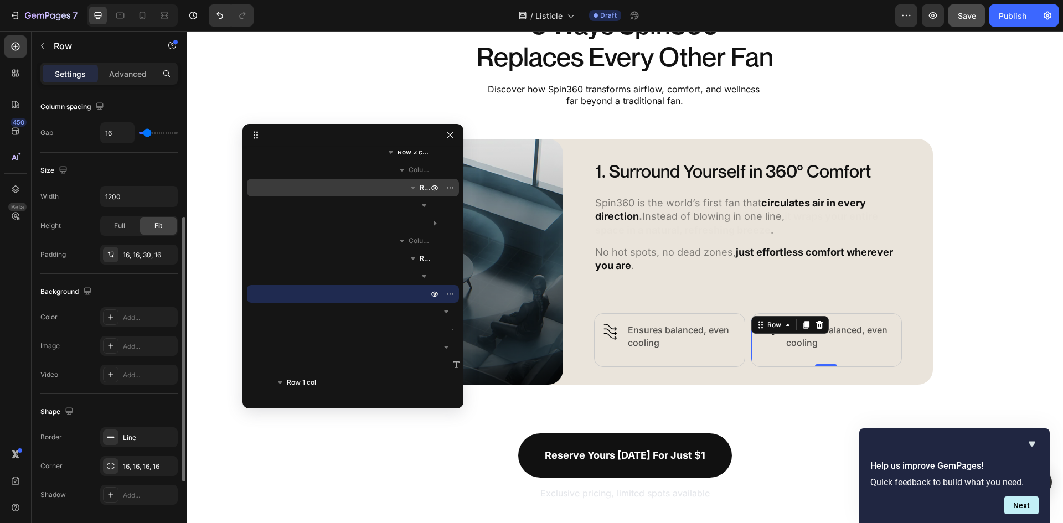
scroll to position [341, 0]
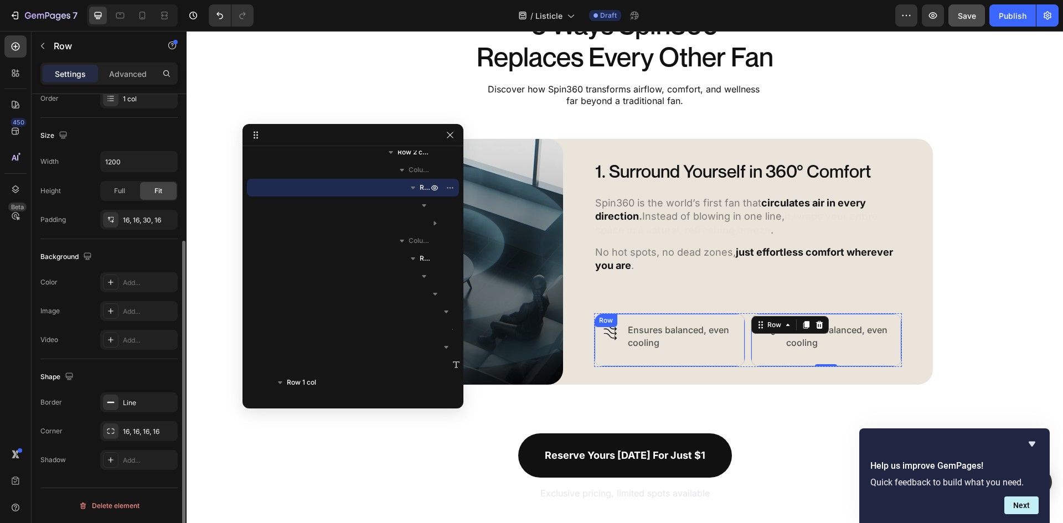
click at [699, 358] on div "Image Row Ensures balanced, even cooling Text Block Row Row" at bounding box center [669, 340] width 151 height 54
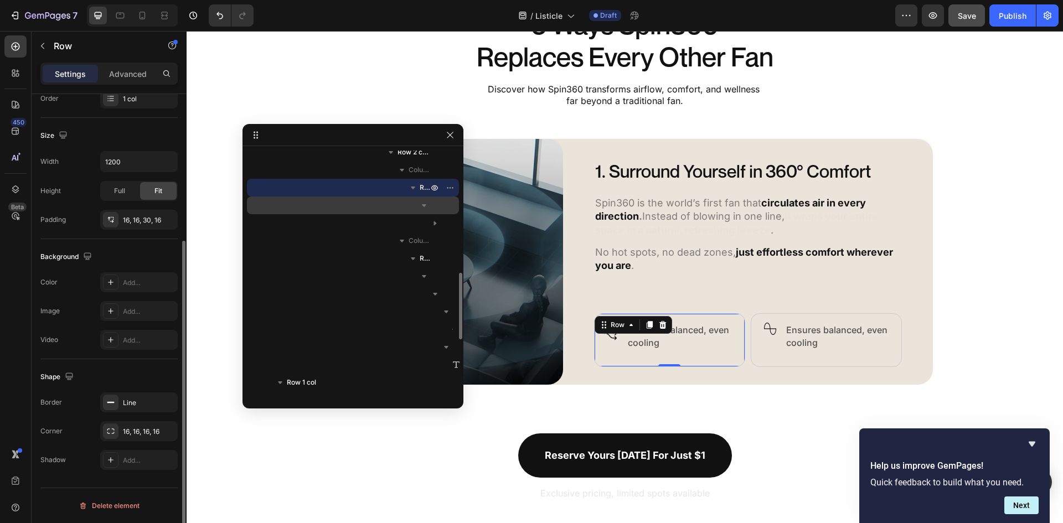
click at [421, 205] on icon "button" at bounding box center [424, 205] width 11 height 11
click at [433, 201] on div "Column" at bounding box center [352, 206] width 203 height 18
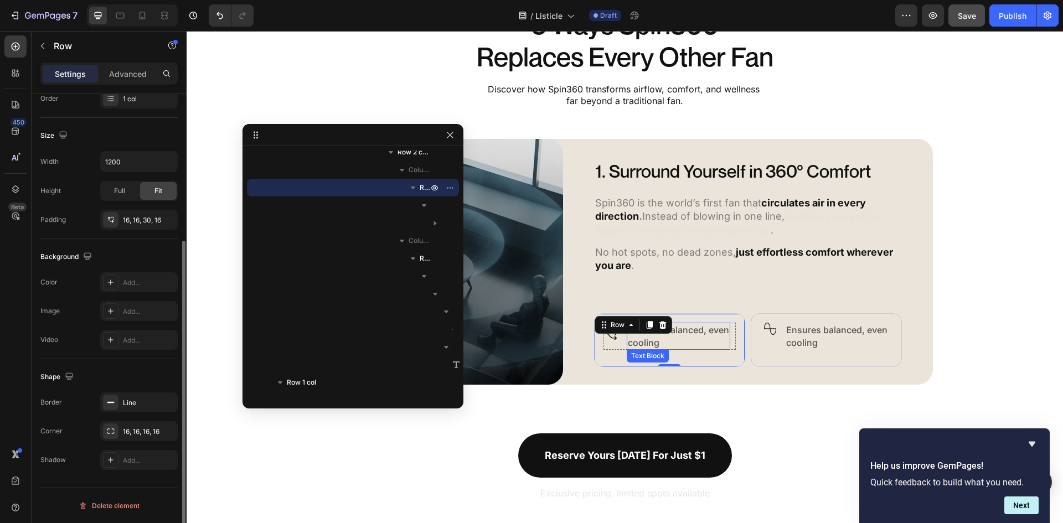
click at [684, 344] on p "Ensures balanced, even cooling" at bounding box center [678, 336] width 101 height 25
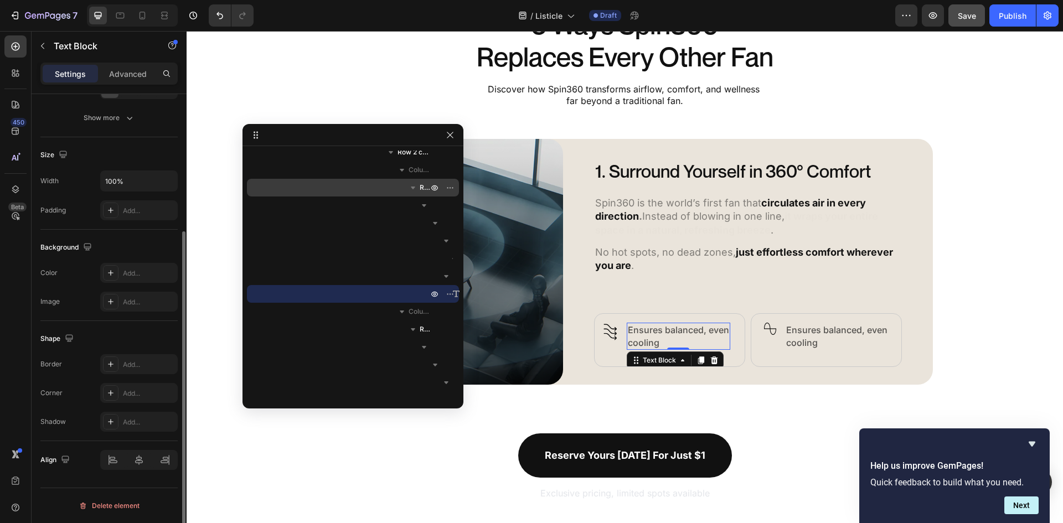
scroll to position [0, 0]
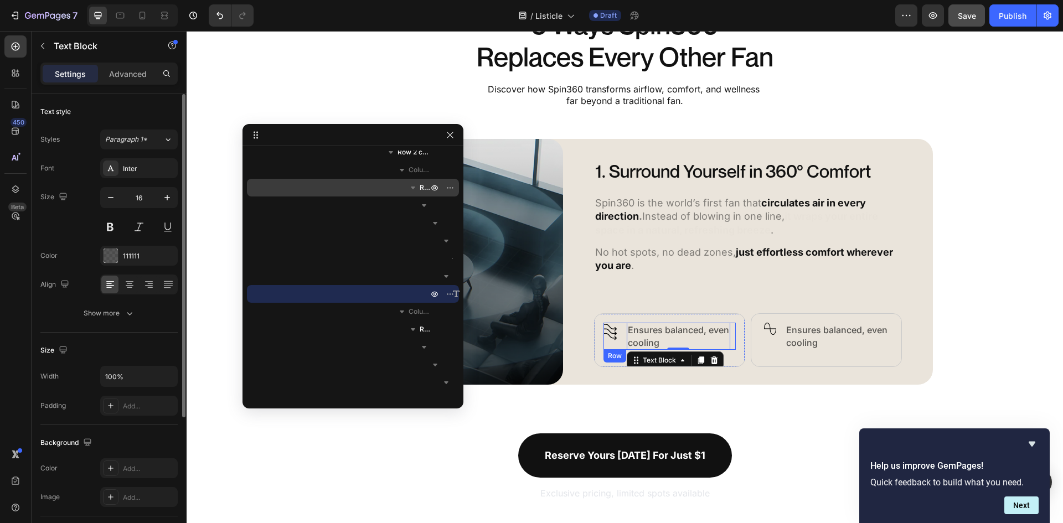
click at [619, 344] on div "Image Row Ensures balanced, even cooling Text Block 0 Row" at bounding box center [669, 336] width 132 height 27
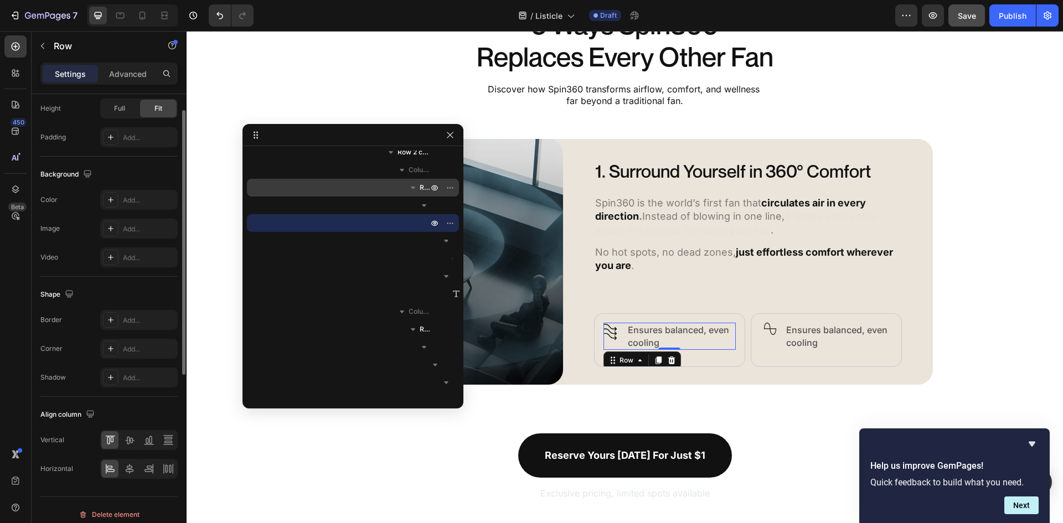
scroll to position [341, 0]
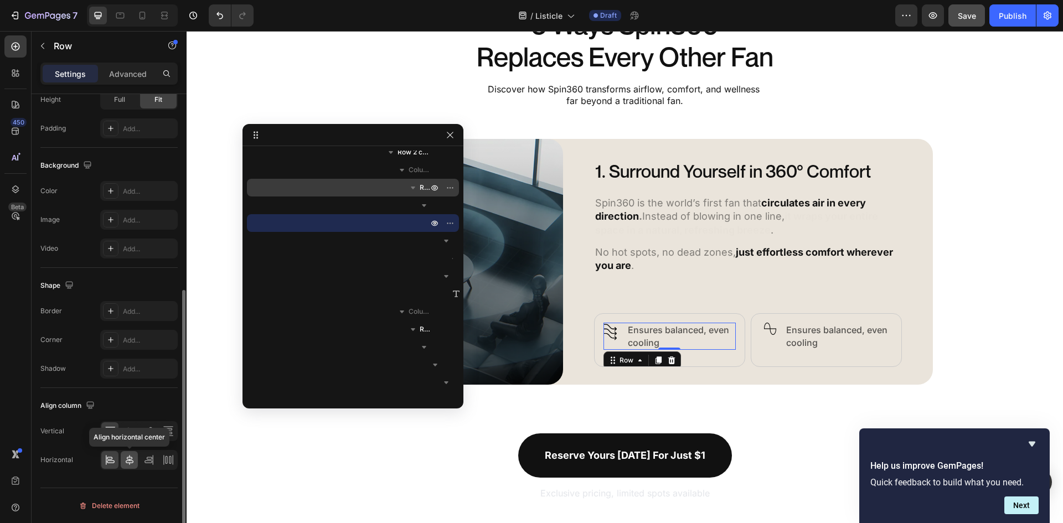
click at [136, 462] on div at bounding box center [129, 460] width 17 height 18
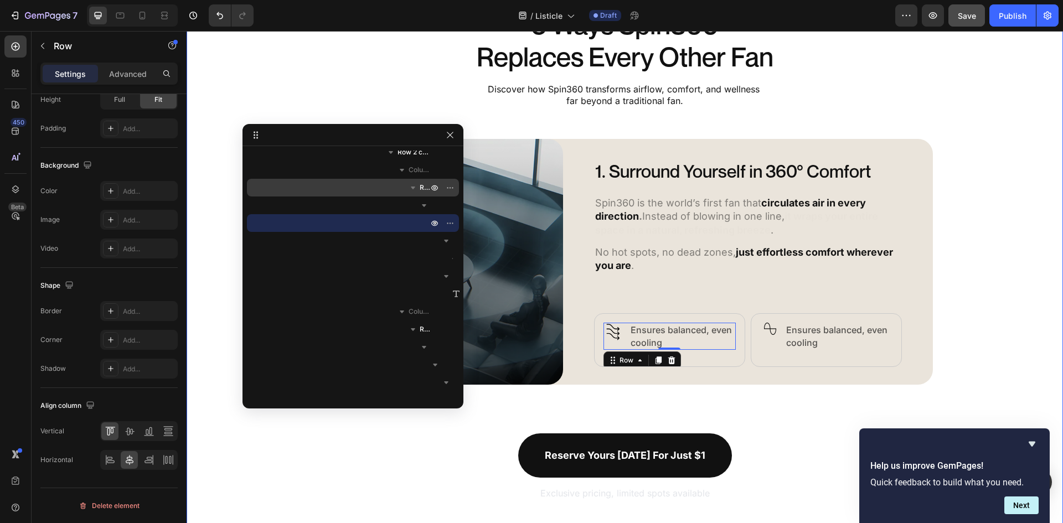
click at [975, 281] on div "5 Ways Spin360 Replaces Every Other Fan Heading Discover how Spin360 transforms…" at bounding box center [625, 255] width 876 height 494
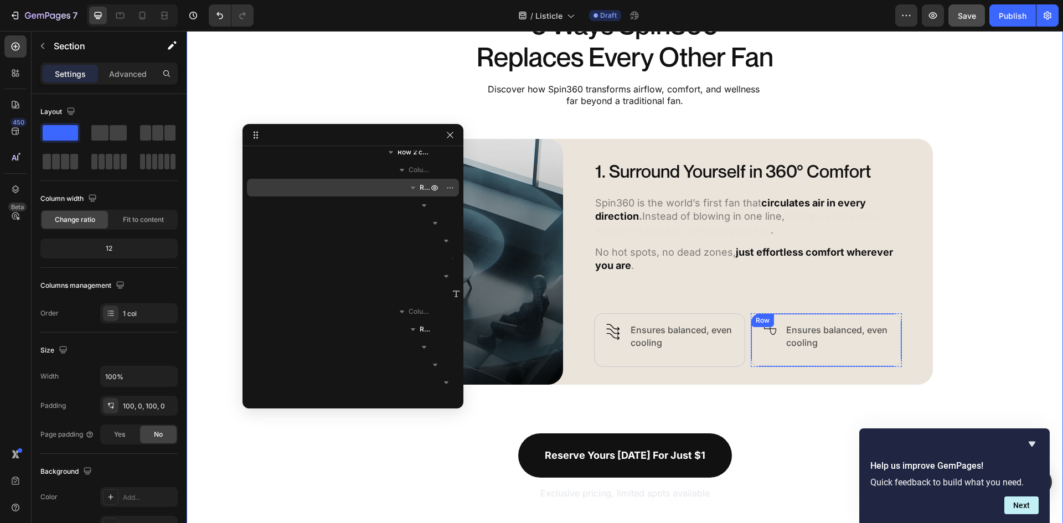
click at [776, 339] on div "Image Row Ensures balanced, even cooling Text Block Row" at bounding box center [826, 340] width 151 height 54
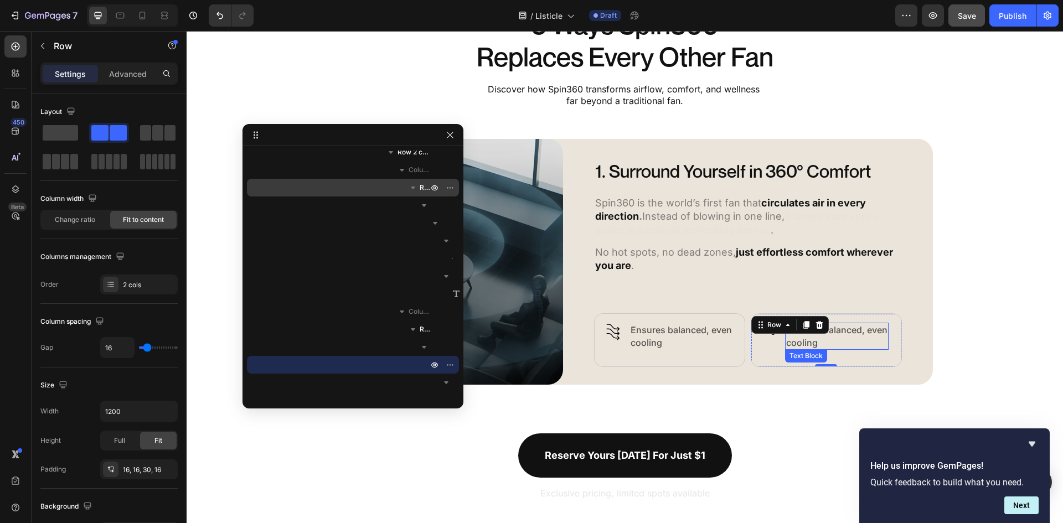
click at [785, 337] on div "Ensures balanced, even cooling" at bounding box center [837, 336] width 104 height 27
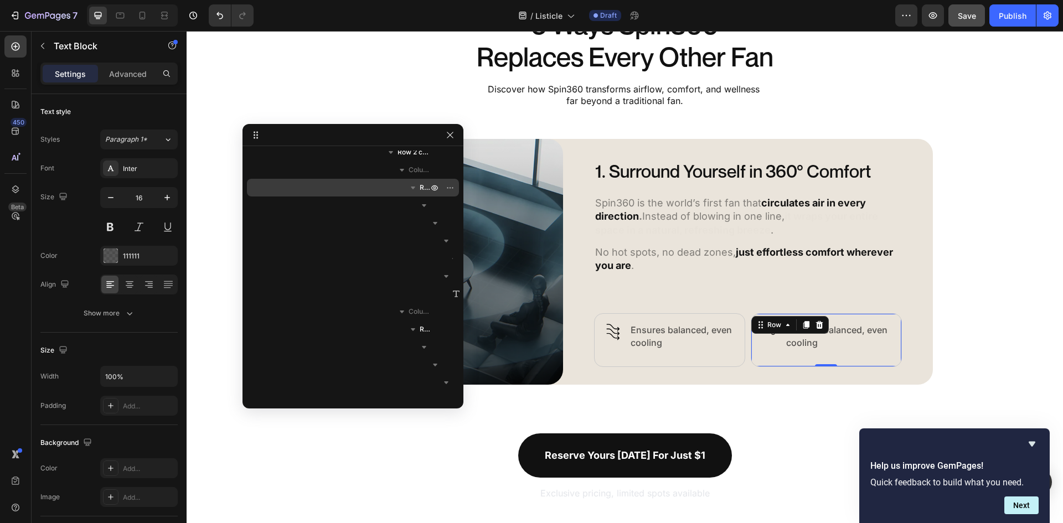
click at [777, 335] on div "Image Row Ensures balanced, even cooling Text Block Row 0" at bounding box center [826, 340] width 151 height 54
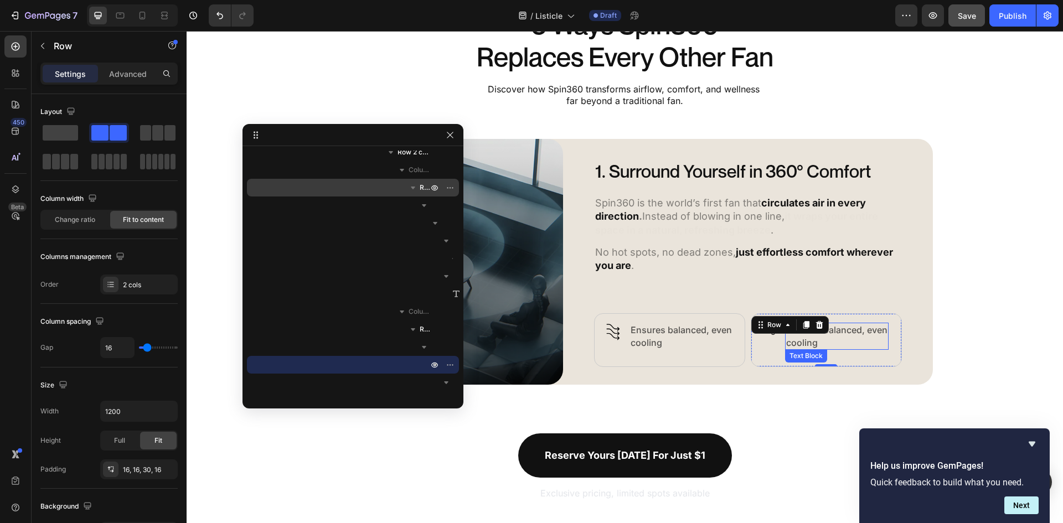
click at [786, 335] on p "Ensures balanced, even cooling" at bounding box center [836, 336] width 101 height 25
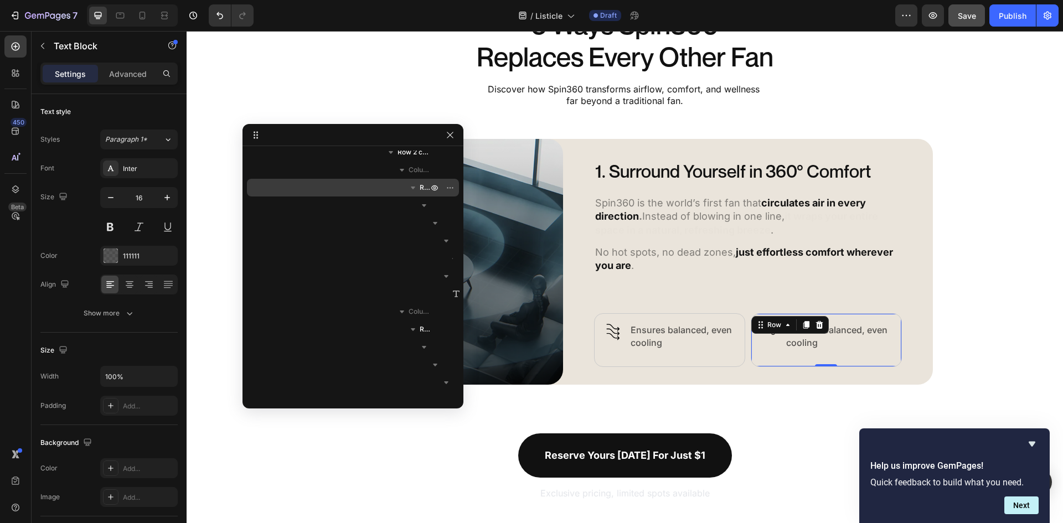
click at [770, 336] on div "Image Row" at bounding box center [770, 336] width 12 height 27
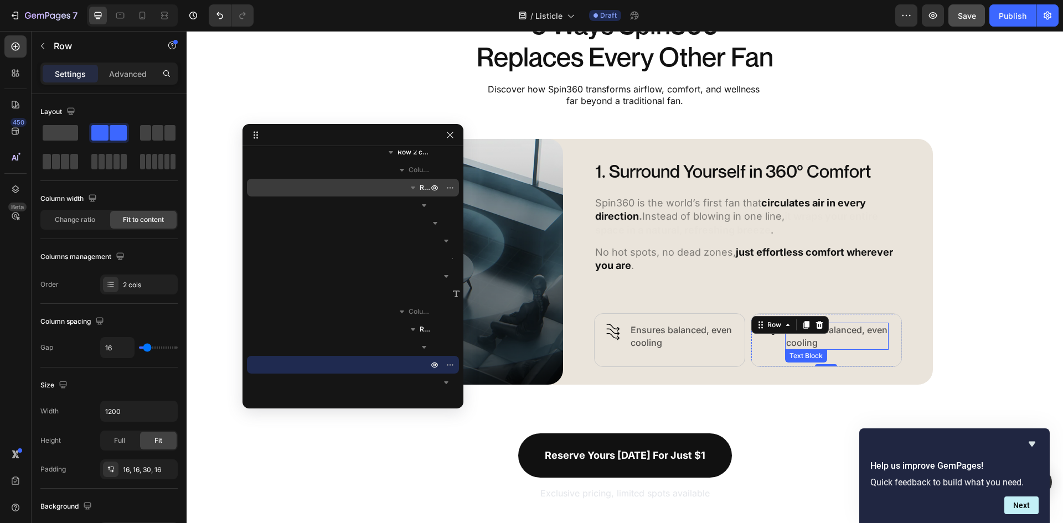
click at [786, 336] on p "Ensures balanced, even cooling" at bounding box center [836, 336] width 101 height 25
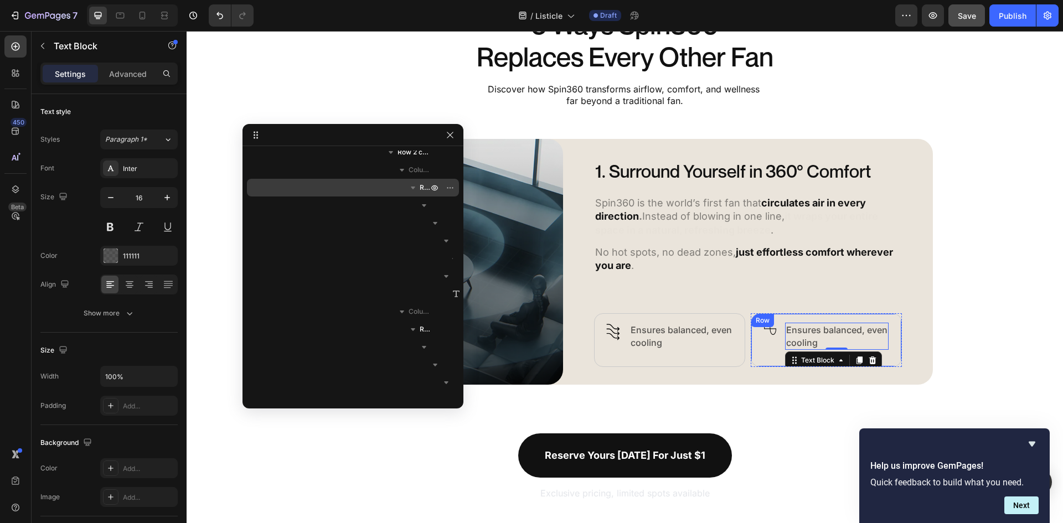
click at [779, 337] on div "Image Row Ensures balanced, even cooling Text Block 0 Row" at bounding box center [826, 340] width 151 height 54
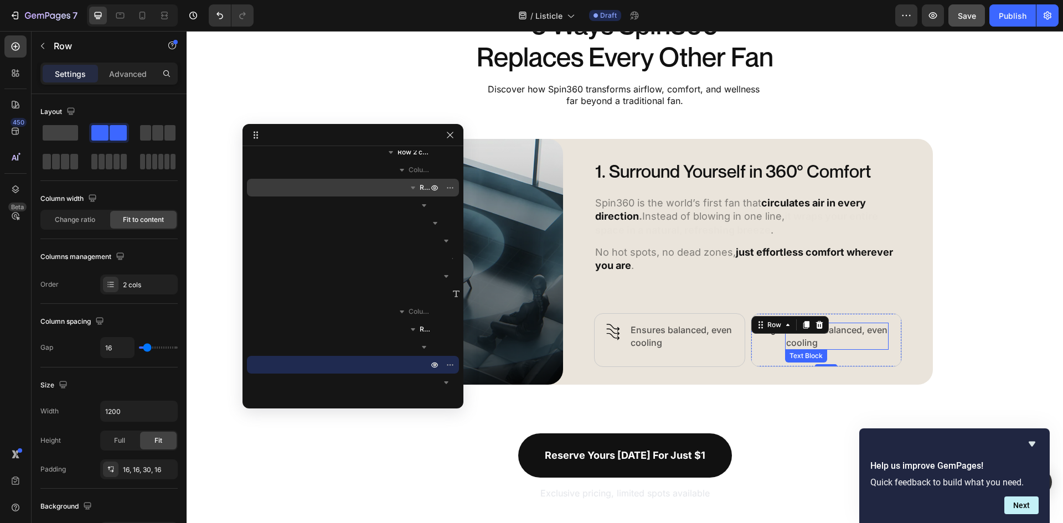
click at [798, 340] on p "Ensures balanced, even cooling" at bounding box center [836, 336] width 101 height 25
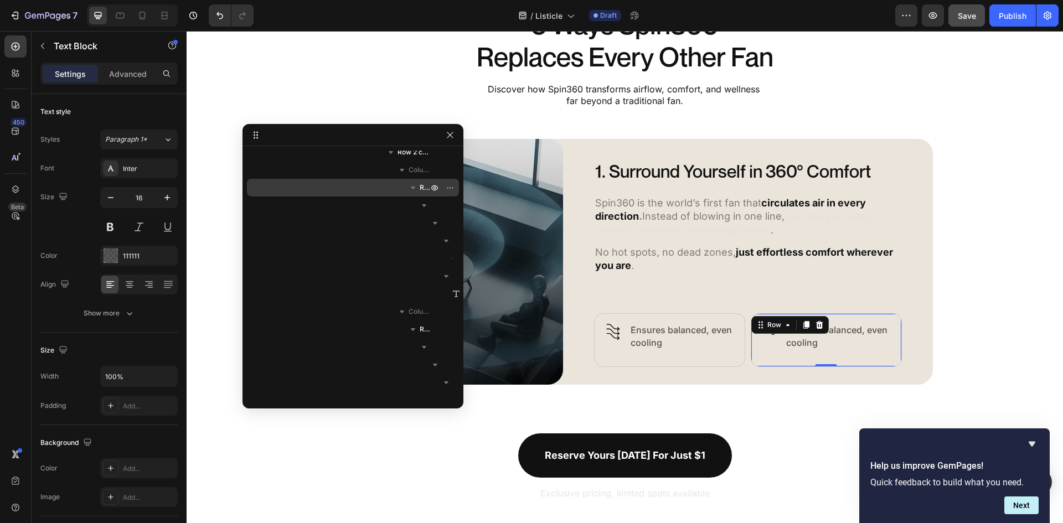
click at [778, 338] on div "Image Row Ensures balanced, even cooling Text Block Row 0" at bounding box center [826, 340] width 151 height 54
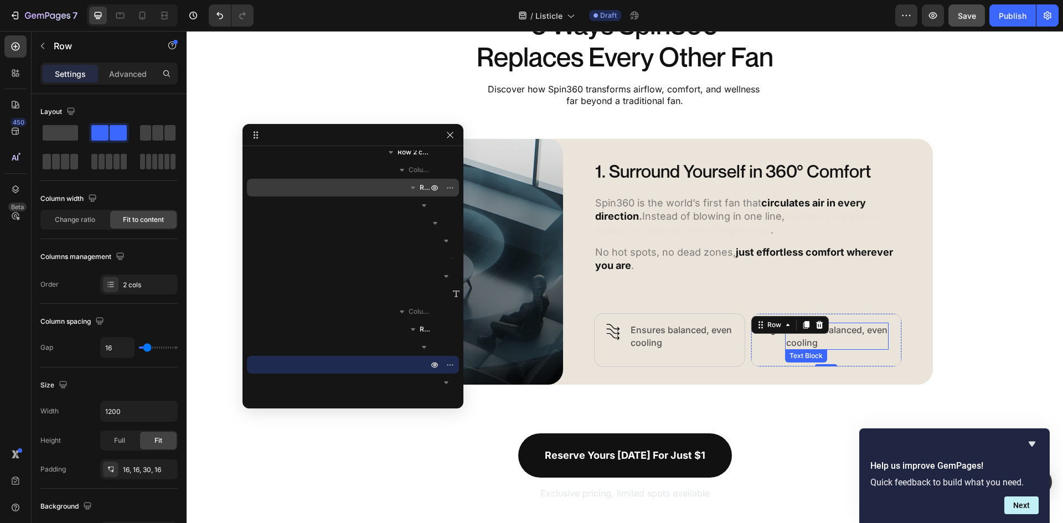
click at [801, 339] on p "Ensures balanced, even cooling" at bounding box center [836, 336] width 101 height 25
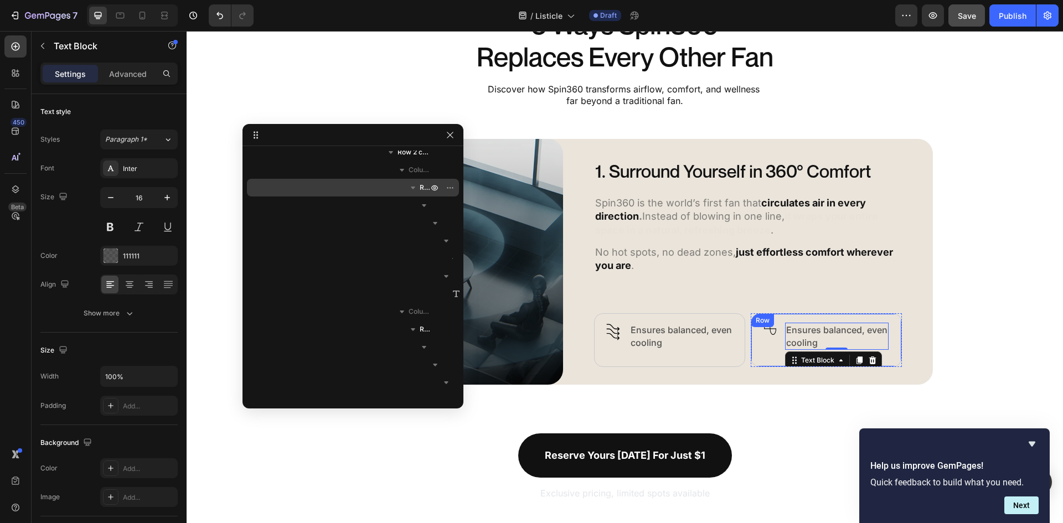
click at [775, 340] on div "Image Row Ensures balanced, even cooling Text Block 0 Row" at bounding box center [826, 340] width 151 height 54
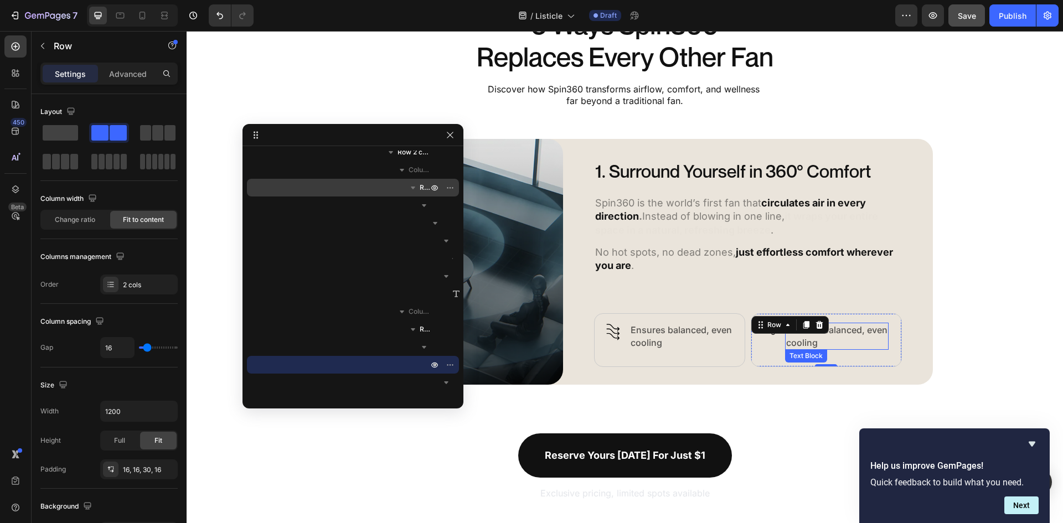
click at [789, 348] on p "Ensures balanced, even cooling" at bounding box center [836, 336] width 101 height 25
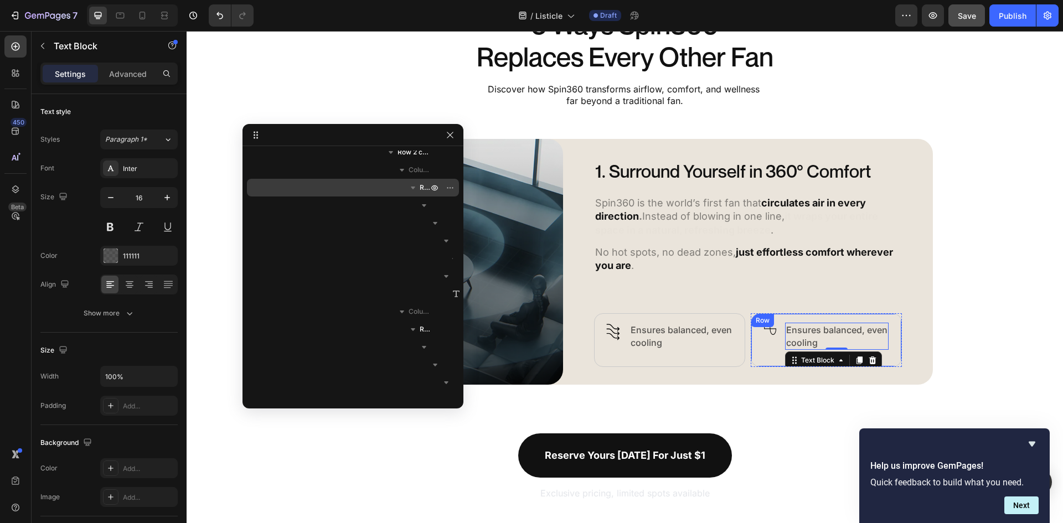
click at [768, 353] on div "Image Row Ensures balanced, even cooling Text Block 0 Row" at bounding box center [826, 340] width 151 height 54
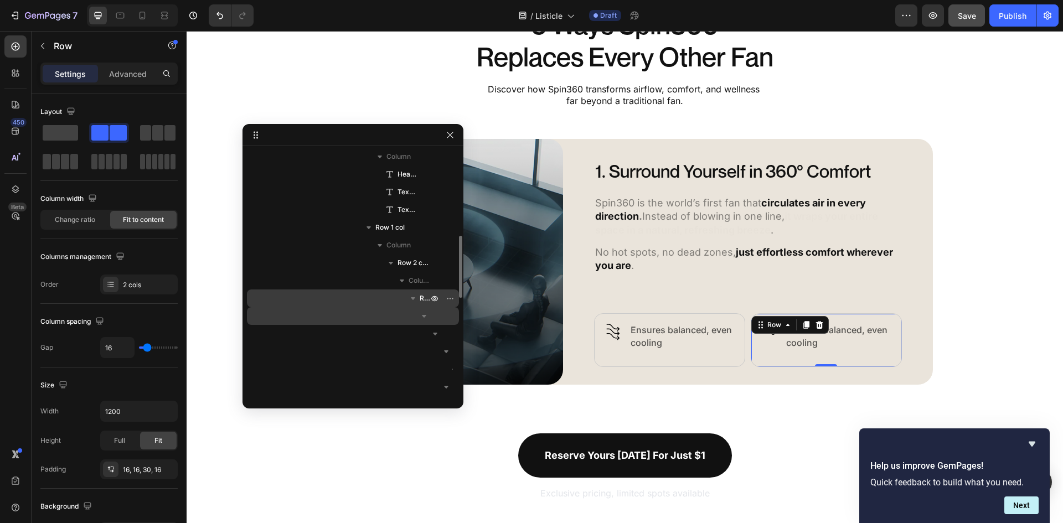
scroll to position [229, 0]
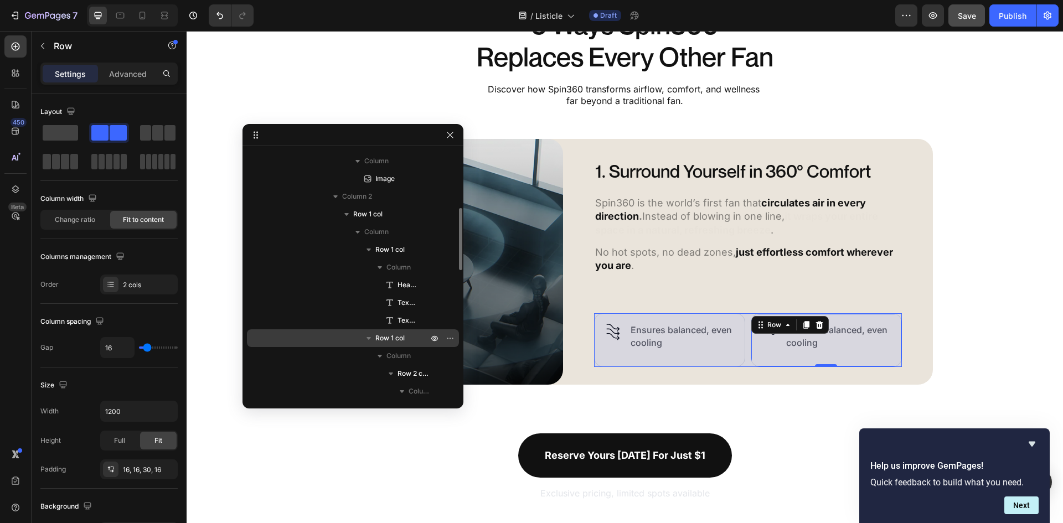
click at [369, 338] on icon "button" at bounding box center [368, 338] width 4 height 3
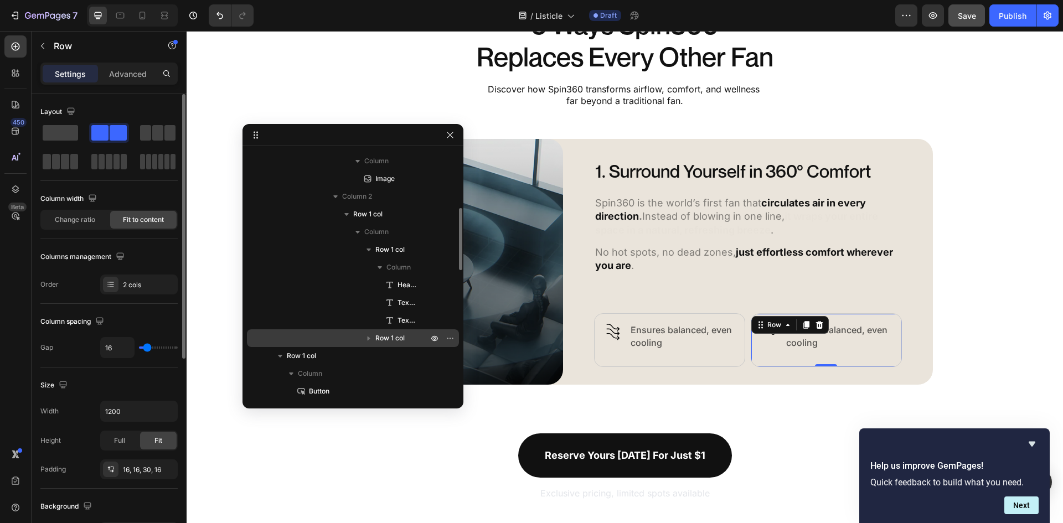
drag, startPoint x: 100, startPoint y: 128, endPoint x: 115, endPoint y: 139, distance: 19.0
click at [134, 158] on div at bounding box center [108, 147] width 137 height 49
click at [59, 45] on p "Row" at bounding box center [101, 45] width 94 height 13
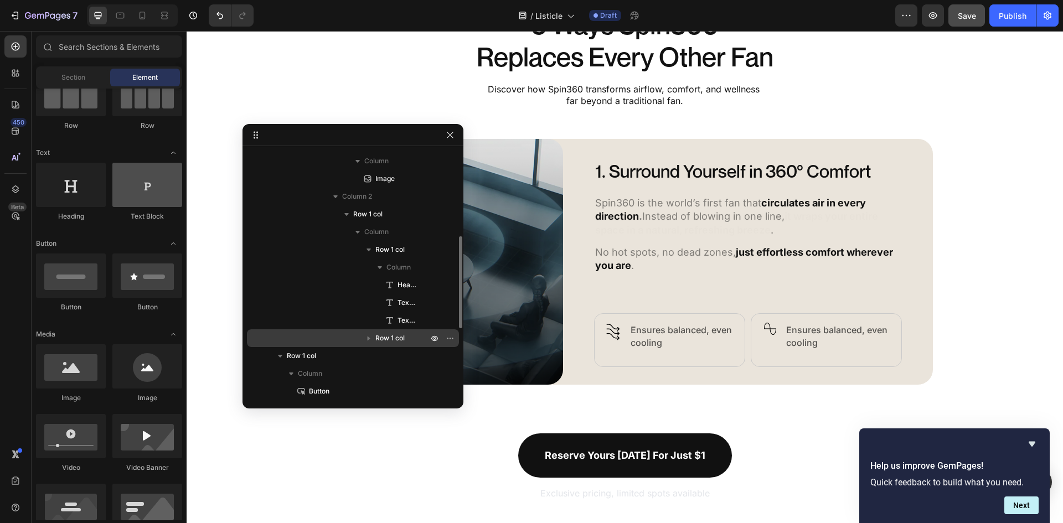
scroll to position [0, 0]
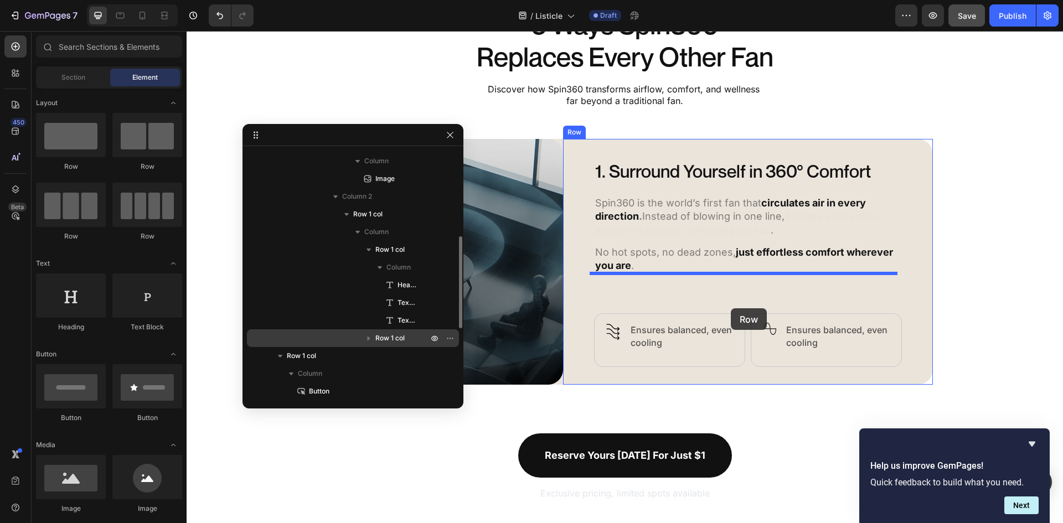
drag, startPoint x: 334, startPoint y: 170, endPoint x: 731, endPoint y: 308, distance: 419.9
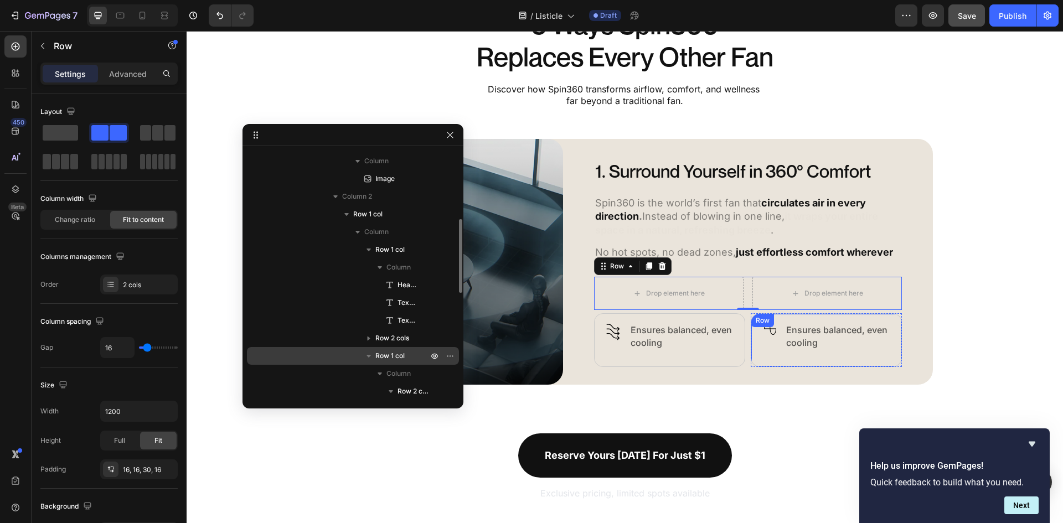
click at [769, 352] on div "Image Row Ensures balanced, even cooling Text Block Row" at bounding box center [826, 340] width 151 height 54
click at [803, 323] on icon at bounding box center [806, 325] width 6 height 8
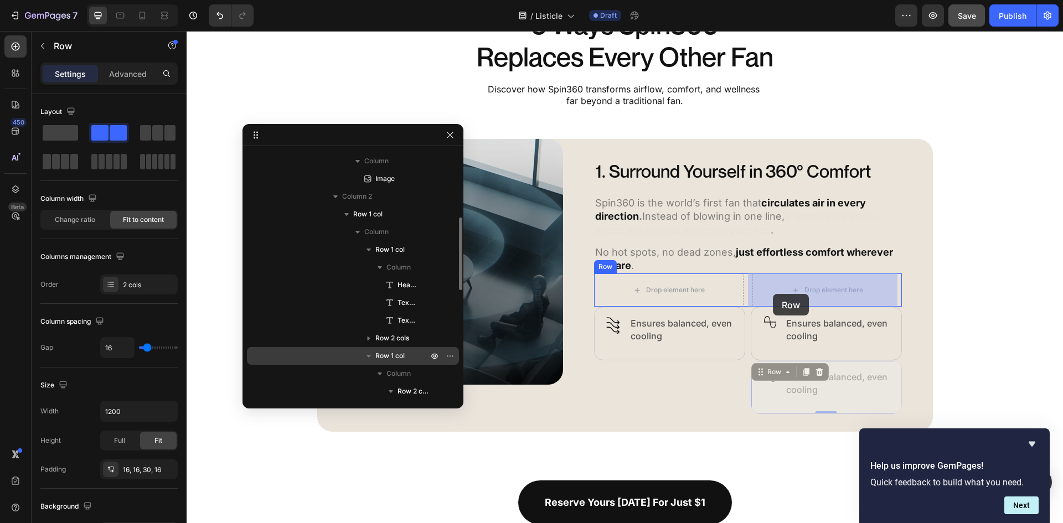
drag, startPoint x: 768, startPoint y: 373, endPoint x: 773, endPoint y: 294, distance: 79.3
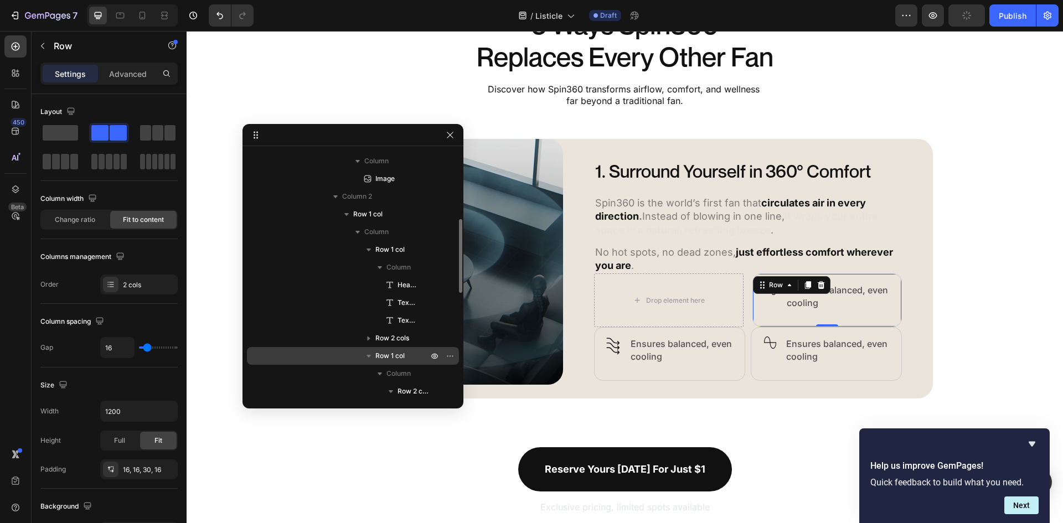
click at [805, 283] on icon at bounding box center [807, 286] width 6 height 8
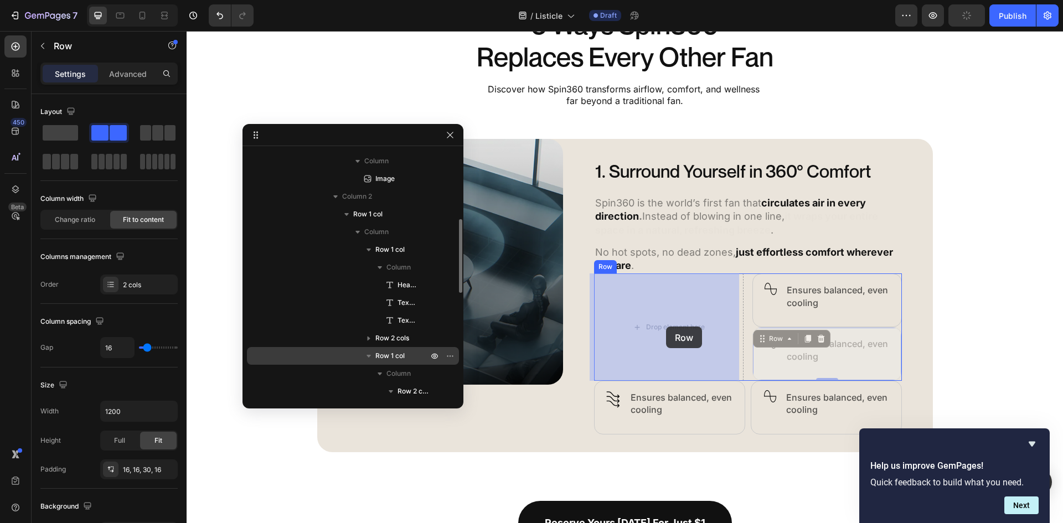
drag, startPoint x: 768, startPoint y: 337, endPoint x: 666, endPoint y: 327, distance: 102.4
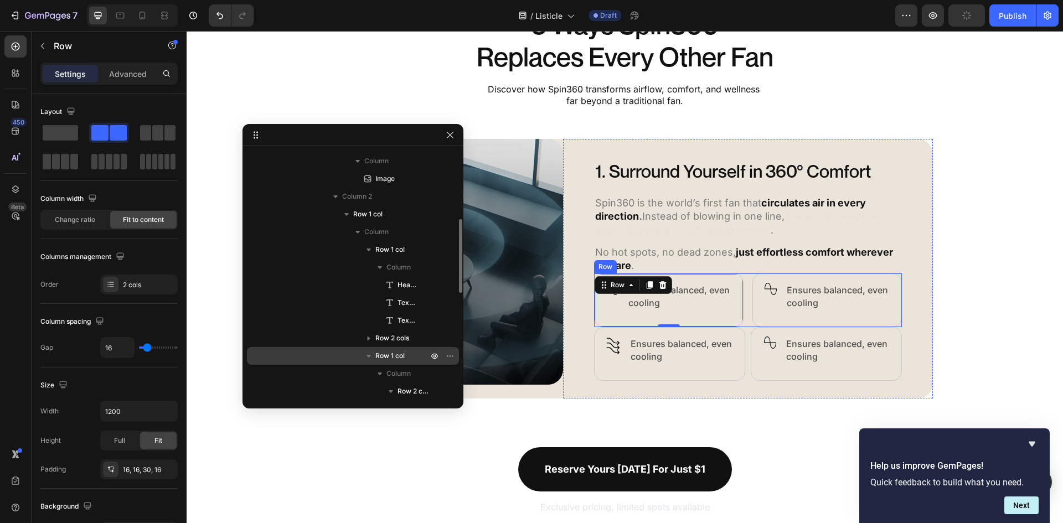
click at [746, 318] on div "Image Row Ensures balanced, even cooling Text Block Row 0 Image Row Ensures bal…" at bounding box center [748, 300] width 308 height 54
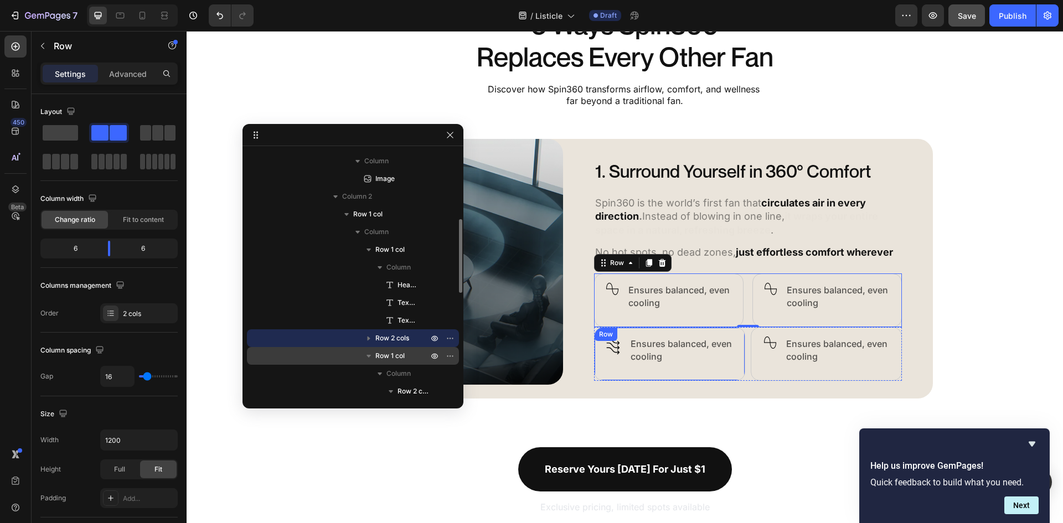
click at [735, 369] on div "Image Row Ensures balanced, even cooling Text Block Row Row" at bounding box center [669, 354] width 151 height 54
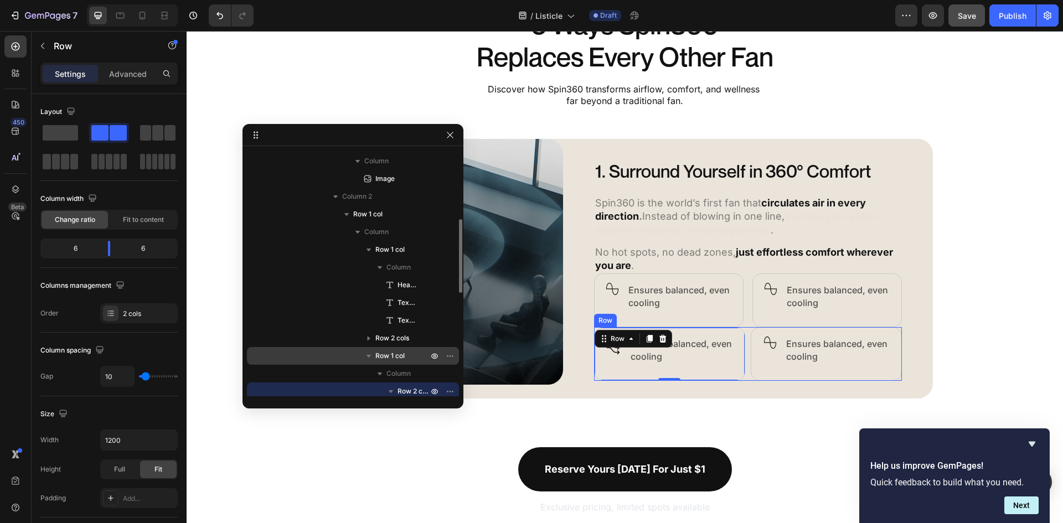
click at [742, 365] on div "Image Row Ensures balanced, even cooling Text Block Row Row 0 Image Row Ensures…" at bounding box center [748, 354] width 308 height 54
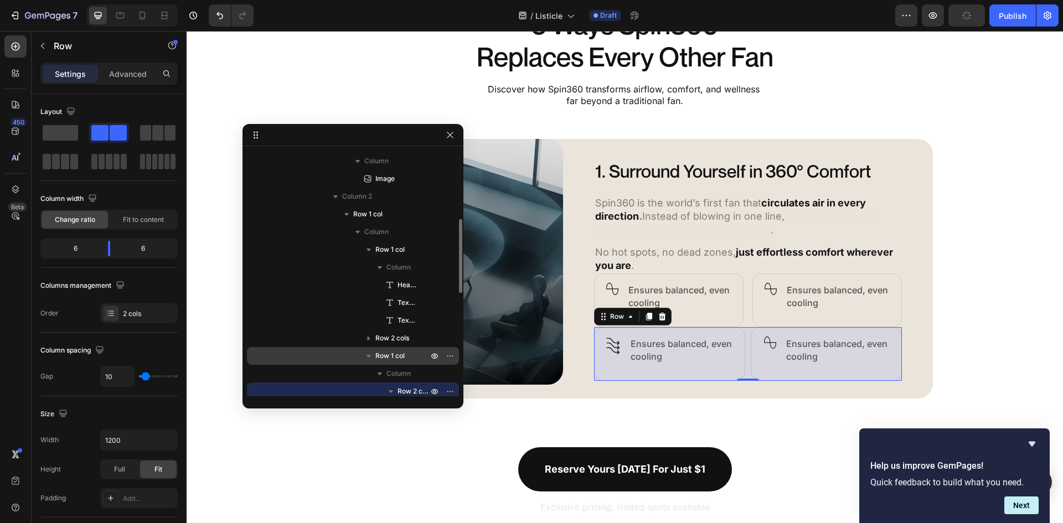
click at [416, 355] on p "Row 1 col" at bounding box center [402, 355] width 55 height 11
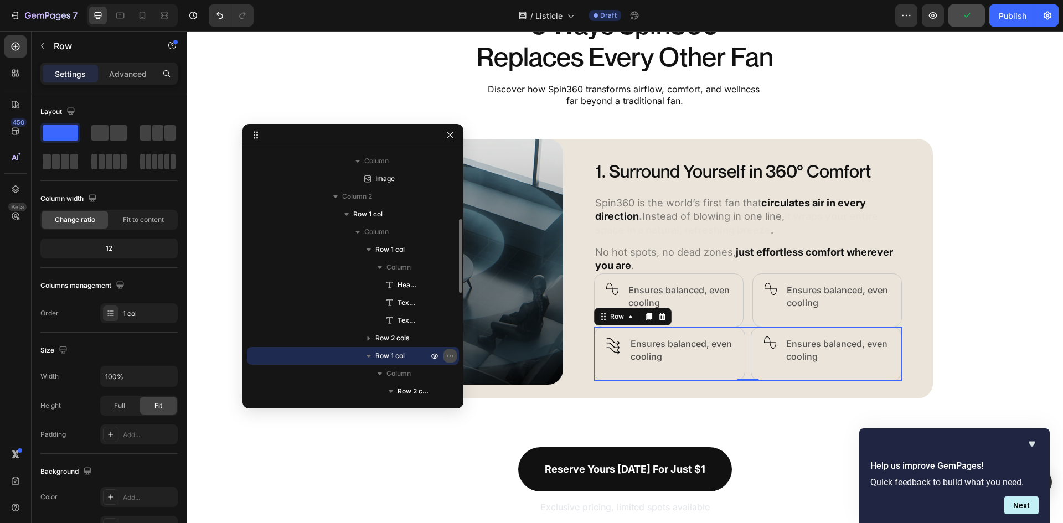
click at [448, 357] on icon "button" at bounding box center [450, 356] width 9 height 9
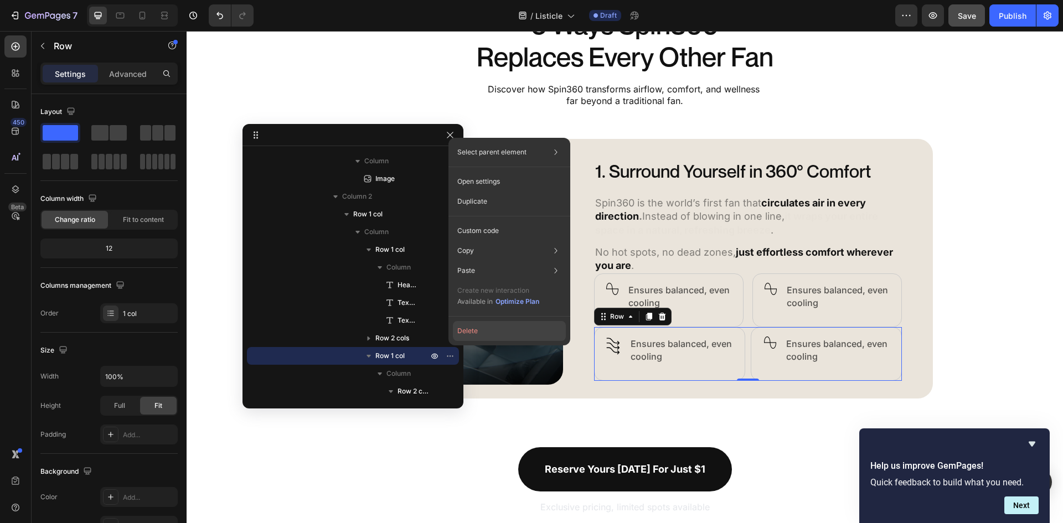
click at [471, 328] on button "Delete" at bounding box center [509, 331] width 113 height 20
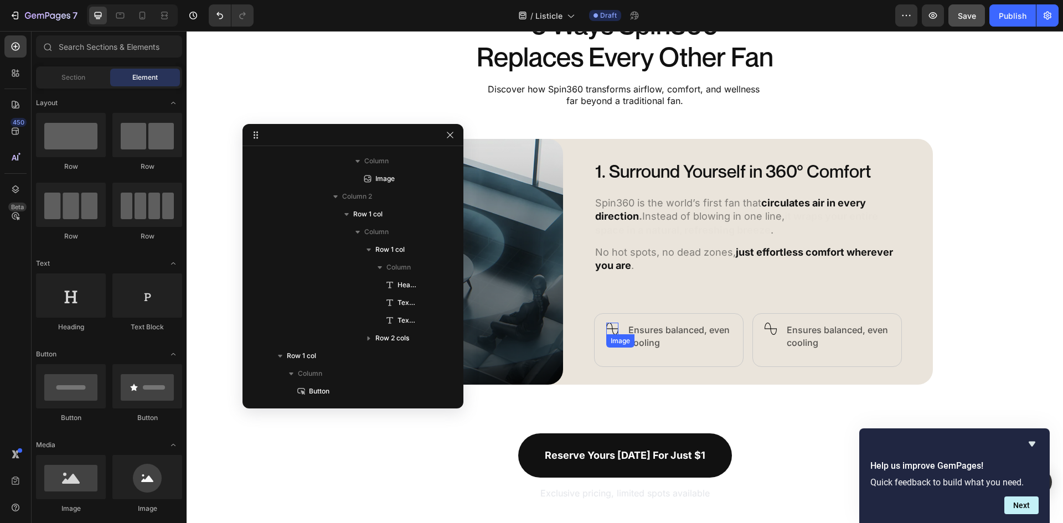
click at [608, 329] on img at bounding box center [612, 329] width 12 height 12
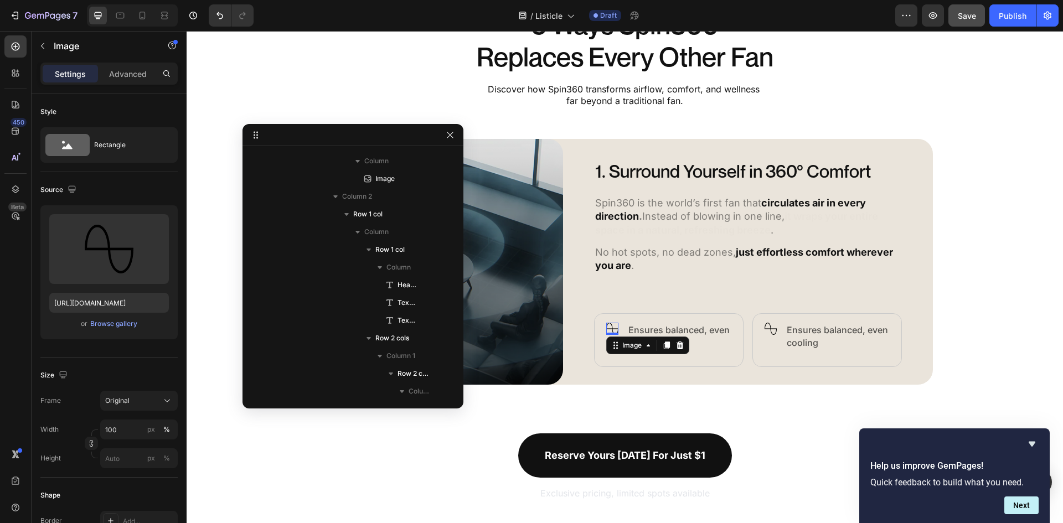
scroll to position [419, 0]
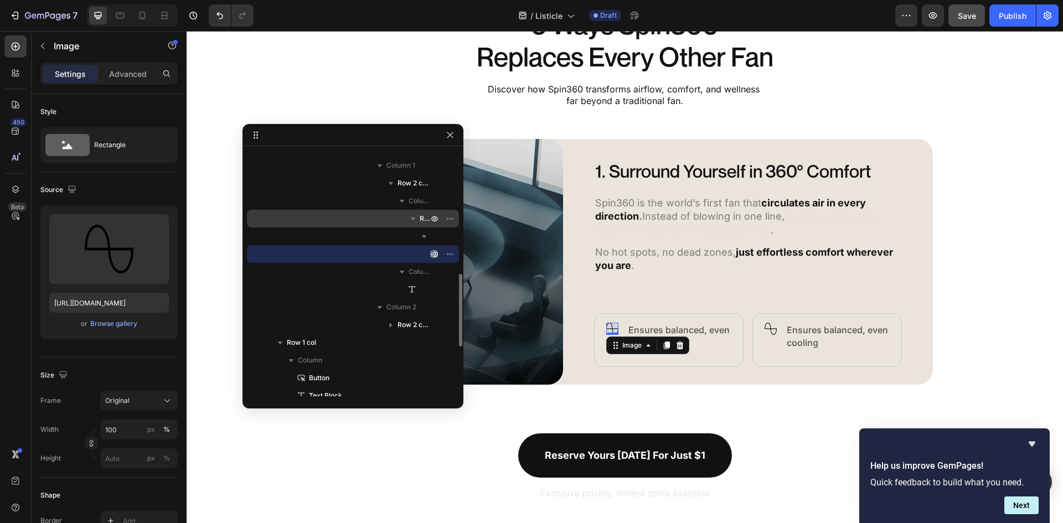
click at [423, 222] on span "Row 1 col" at bounding box center [425, 218] width 11 height 11
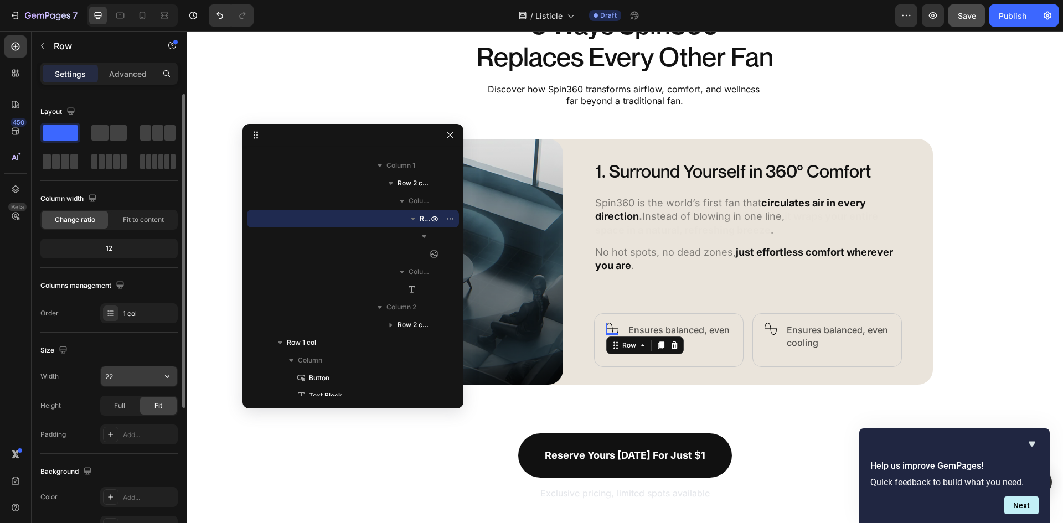
click at [142, 378] on input "22" at bounding box center [139, 376] width 76 height 20
click at [142, 377] on input "22" at bounding box center [139, 376] width 76 height 20
type input "26"
click at [606, 328] on img at bounding box center [612, 330] width 14 height 14
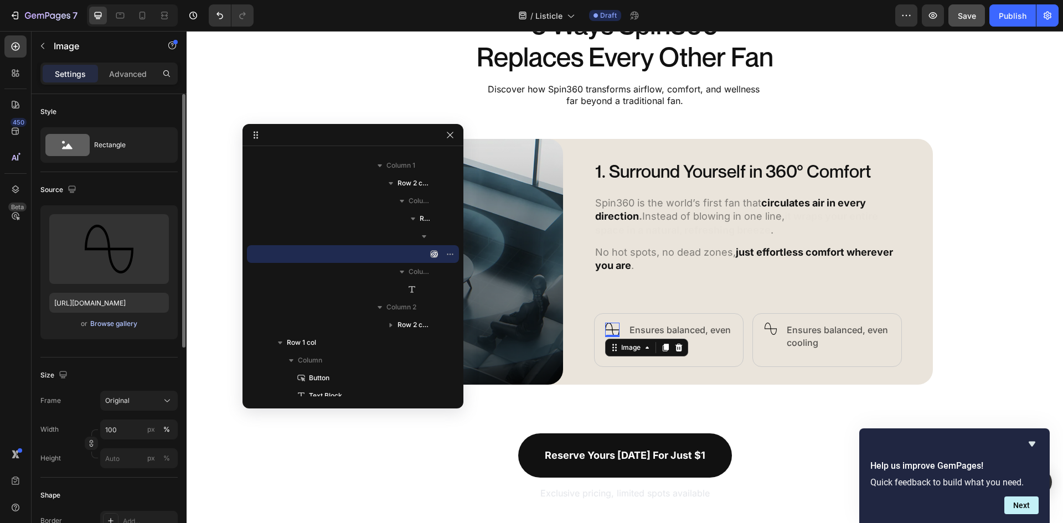
click at [105, 322] on div "Browse gallery" at bounding box center [113, 324] width 47 height 10
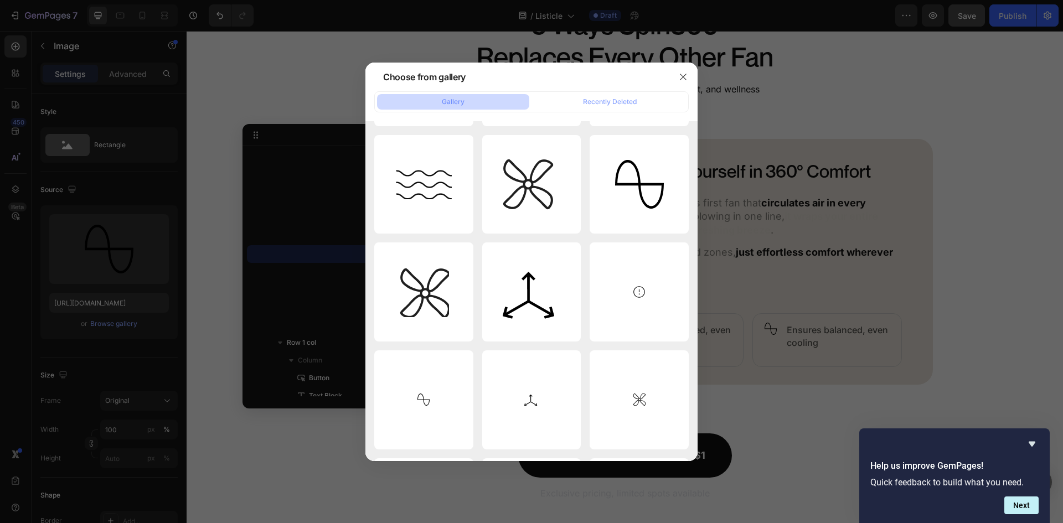
scroll to position [1833, 0]
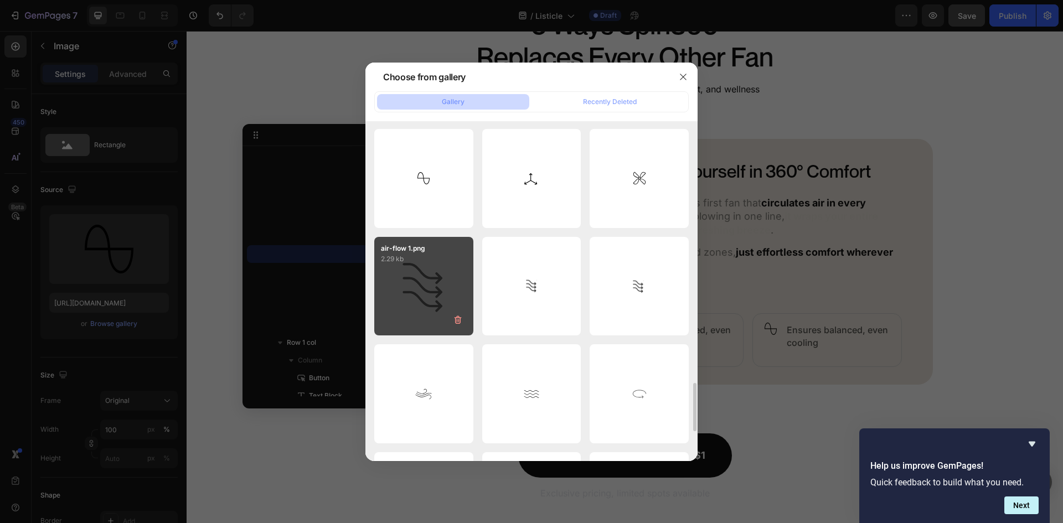
click at [445, 283] on div "air-flow 1.png 2.29 kb" at bounding box center [423, 286] width 99 height 99
type input "https://cdn.shopify.com/s/files/1/0579/8930/0326/files/gempages_584204795921826…"
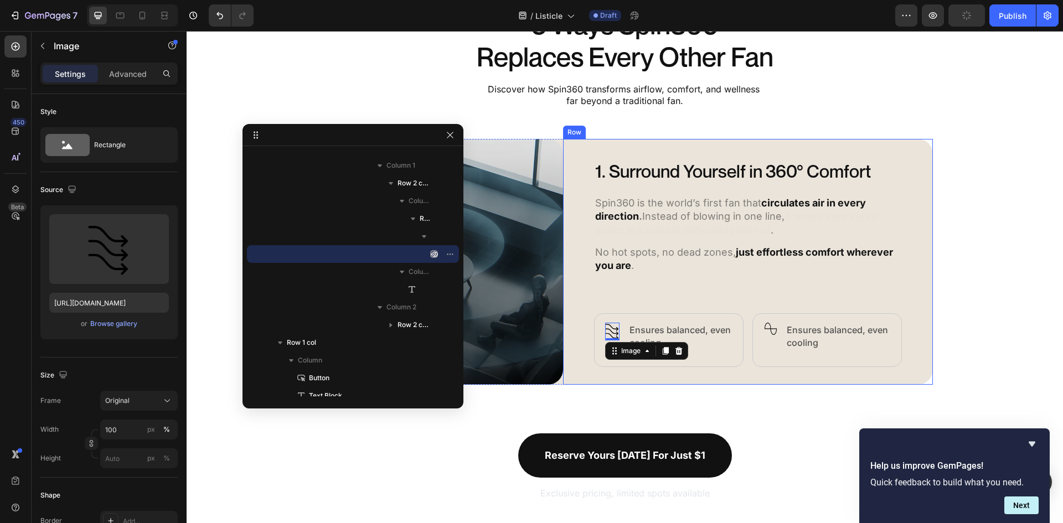
click at [669, 306] on div "1. Surround Yourself in 360° Comfort Heading Spin360 is the world’s first fan t…" at bounding box center [748, 262] width 308 height 210
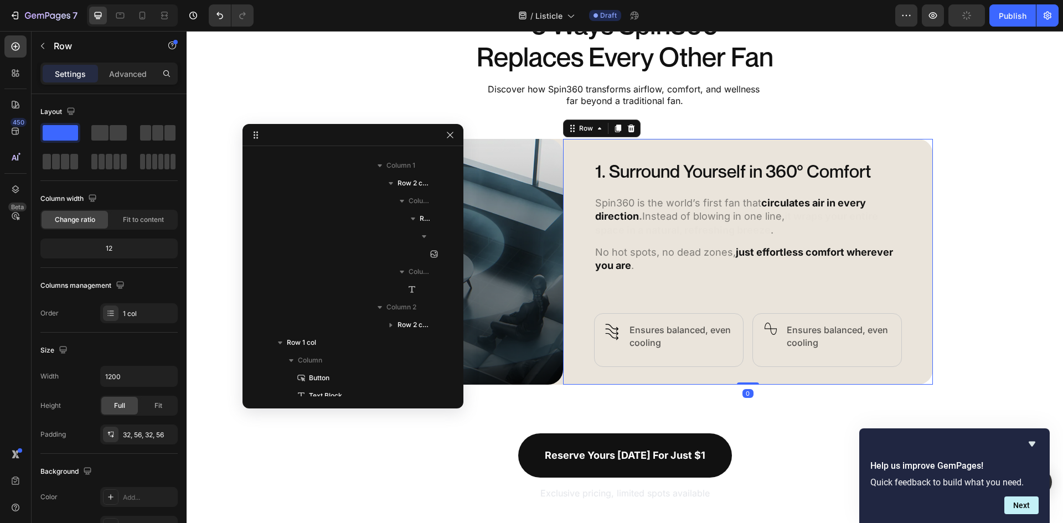
scroll to position [189, 0]
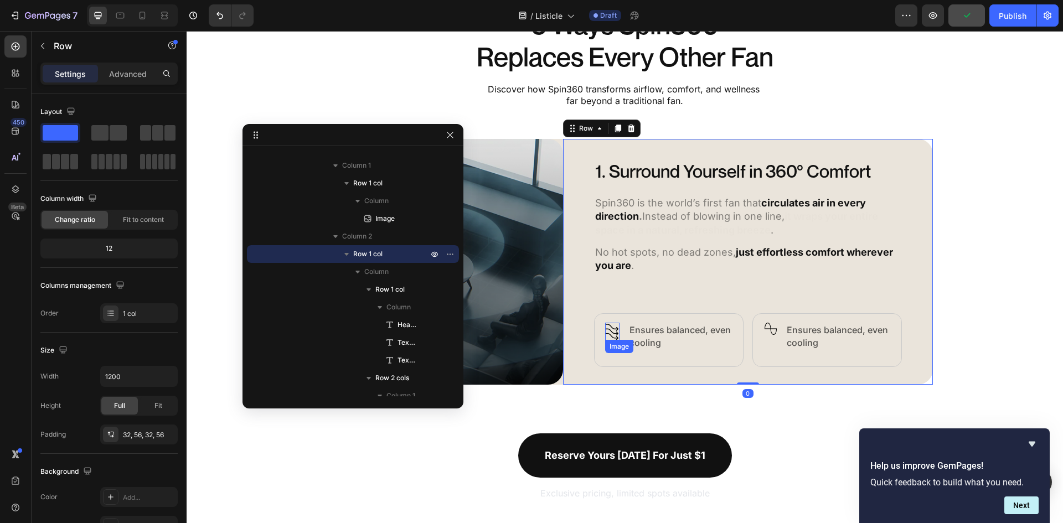
click at [608, 333] on img at bounding box center [612, 332] width 14 height 18
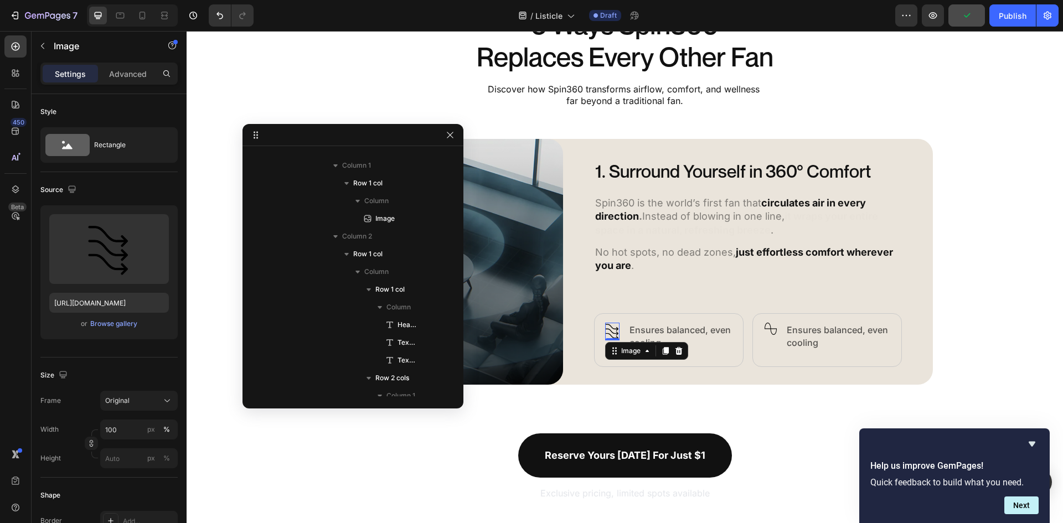
scroll to position [419, 0]
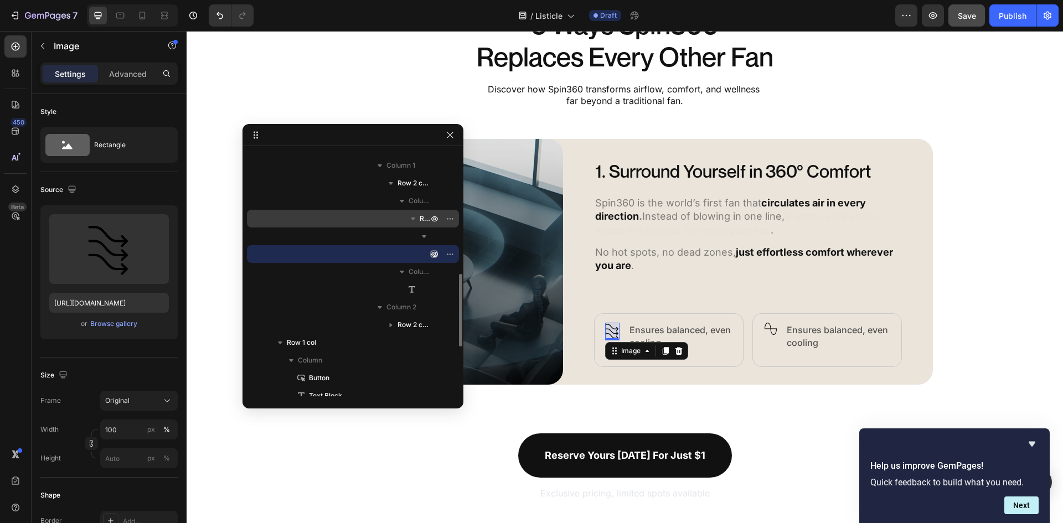
click at [416, 221] on icon "button" at bounding box center [412, 218] width 11 height 11
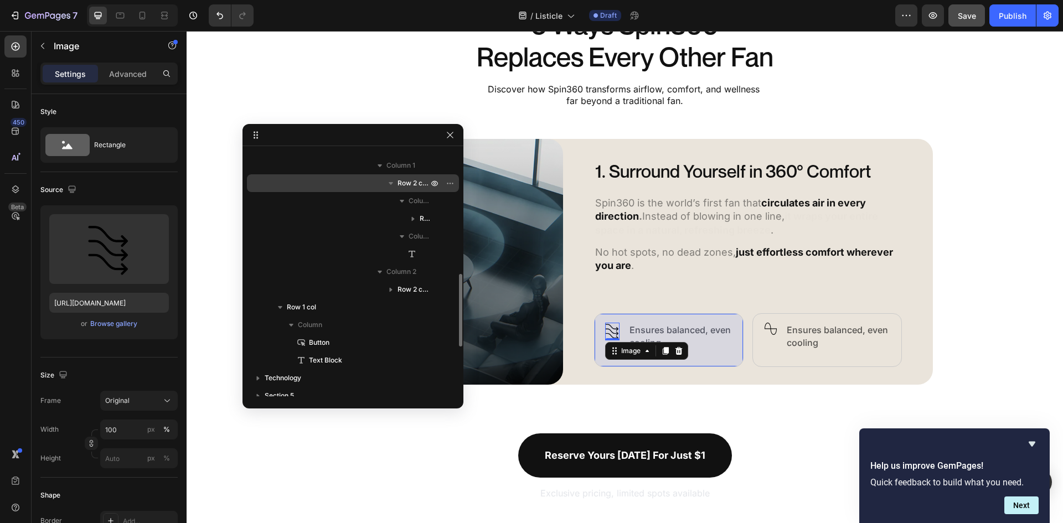
click at [417, 184] on span "Row 2 cols" at bounding box center [413, 183] width 33 height 11
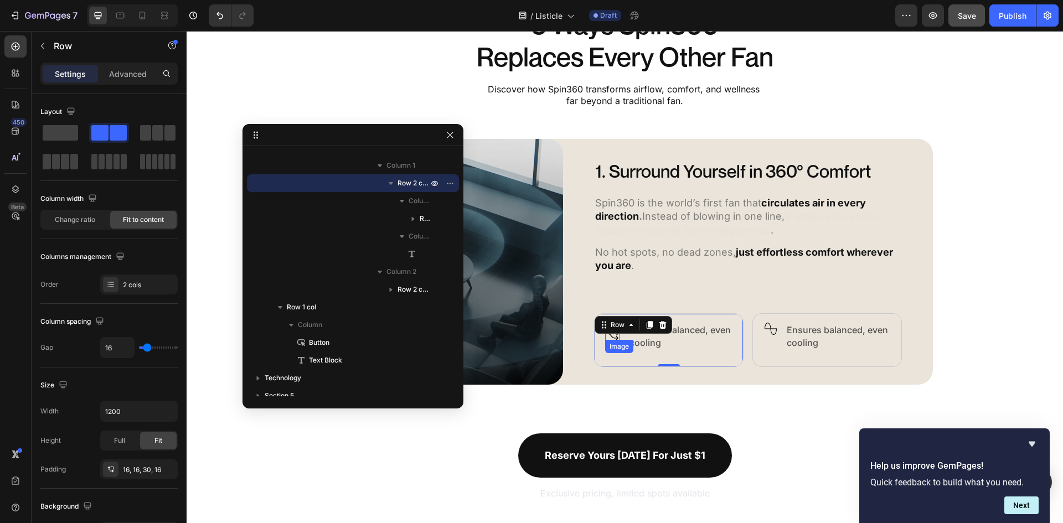
click at [610, 338] on img at bounding box center [612, 332] width 14 height 18
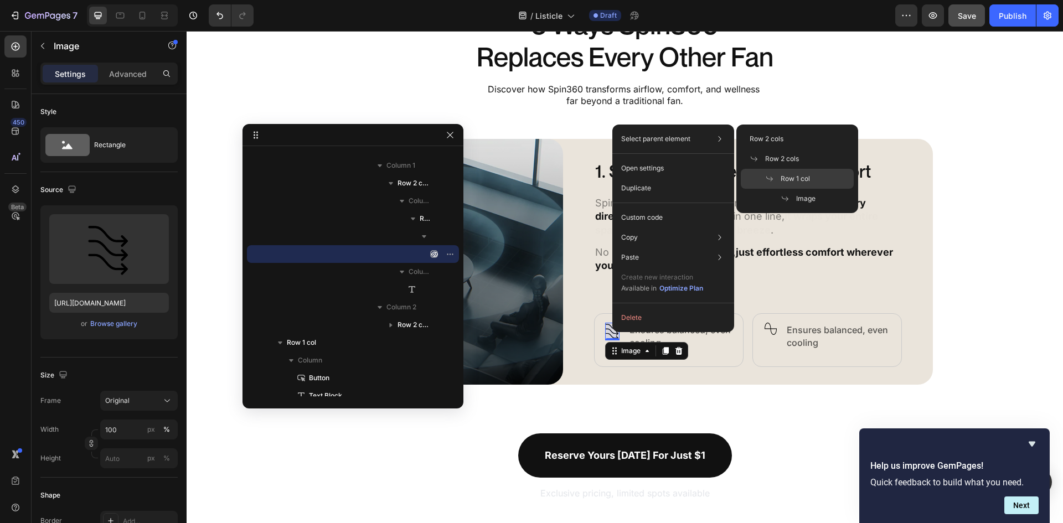
click at [791, 171] on div "Row 1 col" at bounding box center [797, 179] width 113 height 20
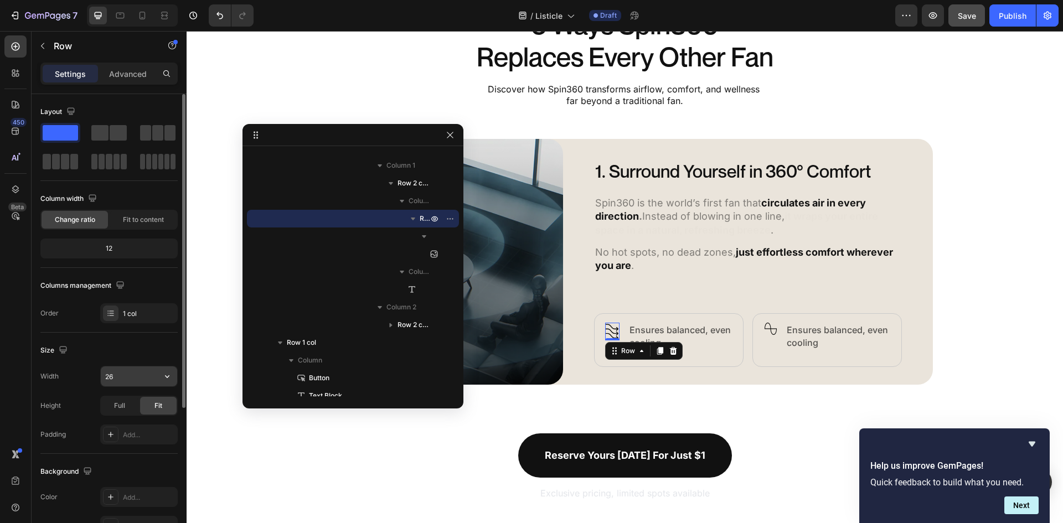
click at [115, 378] on input "26" at bounding box center [139, 376] width 76 height 20
click at [113, 378] on input "24" at bounding box center [139, 376] width 76 height 20
type input "22"
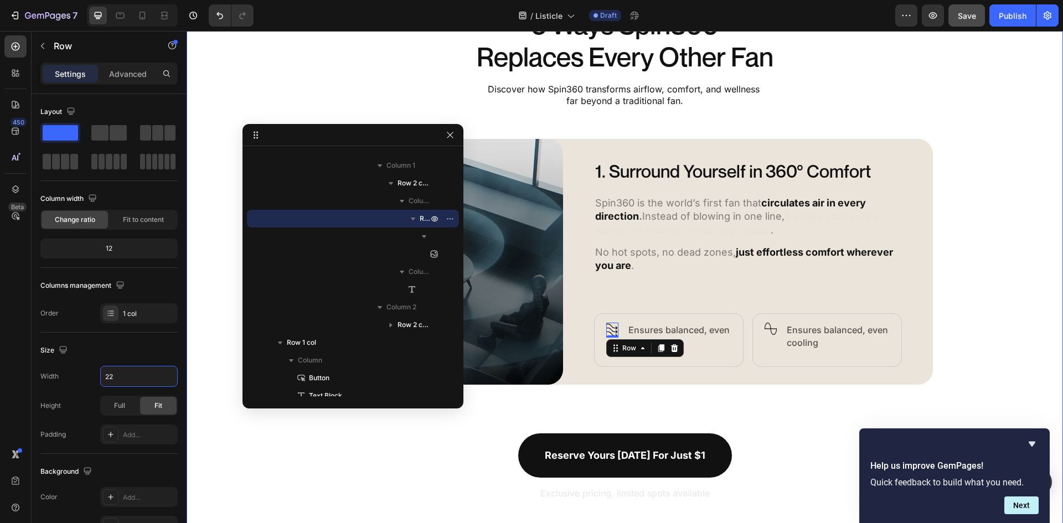
click at [949, 355] on div "5 Ways Spin360 Replaces Every Other Fan Heading Discover how Spin360 transforms…" at bounding box center [625, 255] width 876 height 494
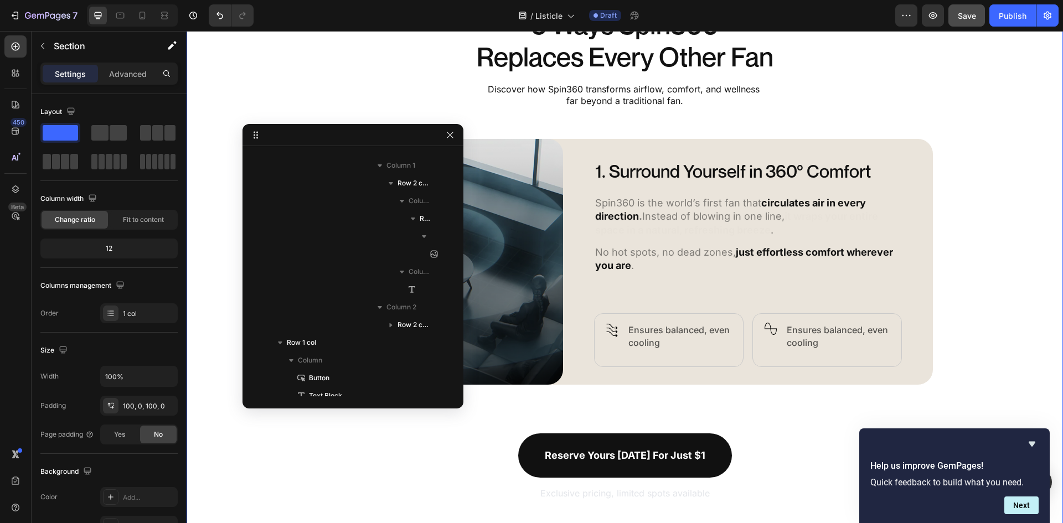
scroll to position [0, 0]
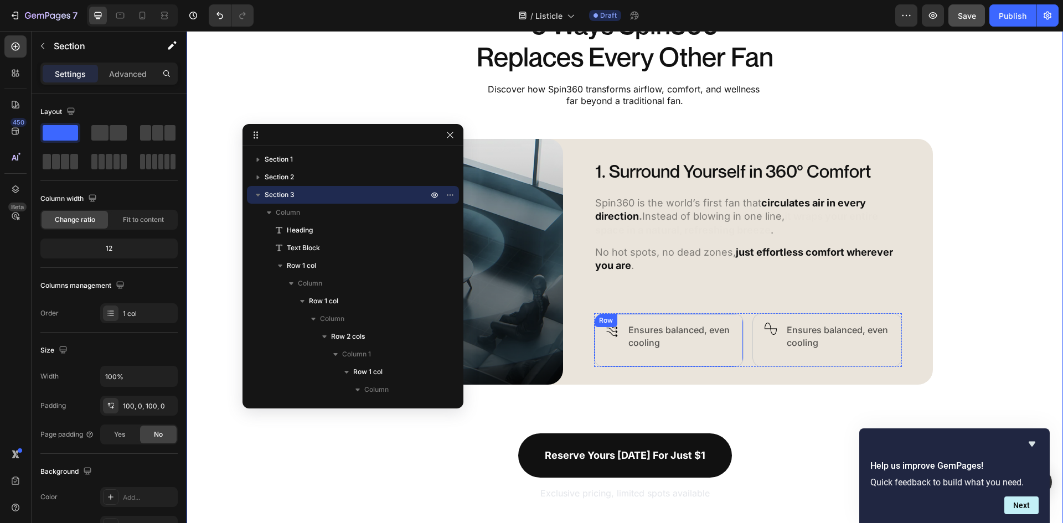
click at [621, 336] on div "Image Row Ensures balanced, even cooling Text Block Row" at bounding box center [668, 340] width 149 height 54
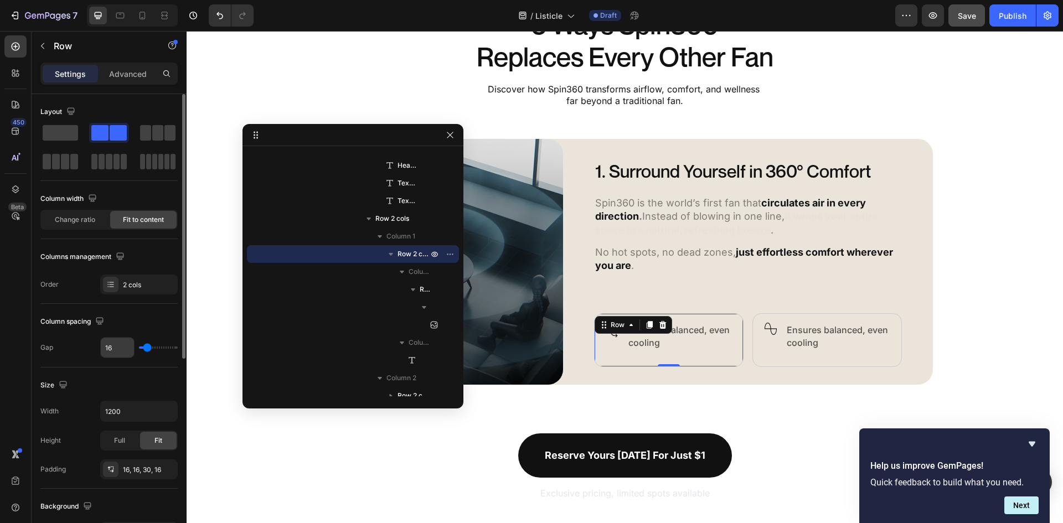
click at [118, 350] on input "16" at bounding box center [117, 348] width 33 height 20
type input "1"
type input "12"
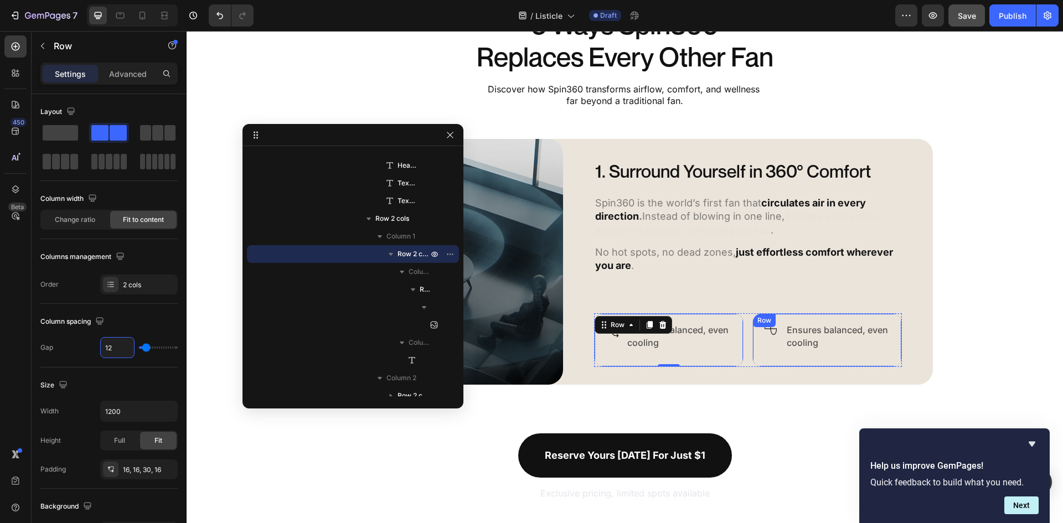
click at [776, 344] on div "Image Row Ensures balanced, even cooling Text Block Row" at bounding box center [826, 340] width 149 height 54
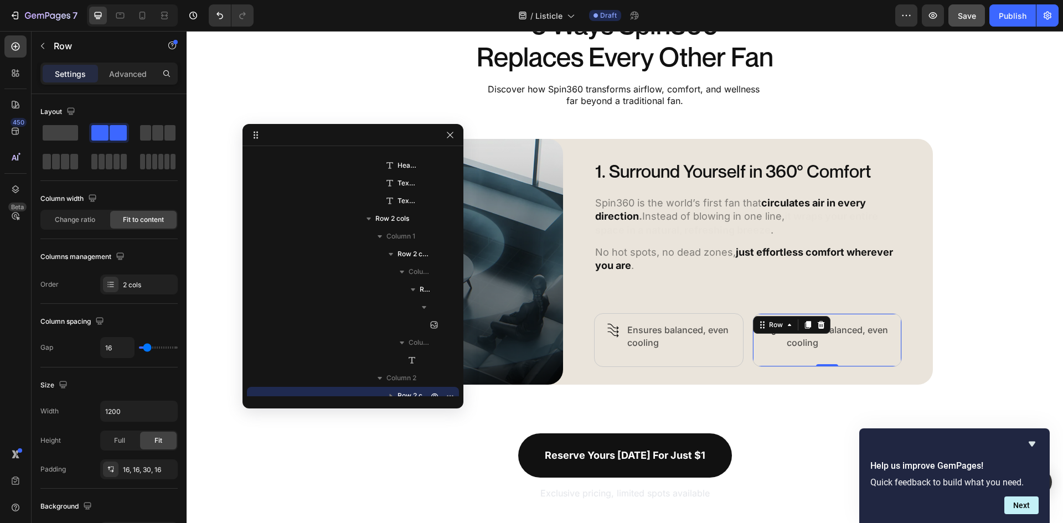
scroll to position [490, 0]
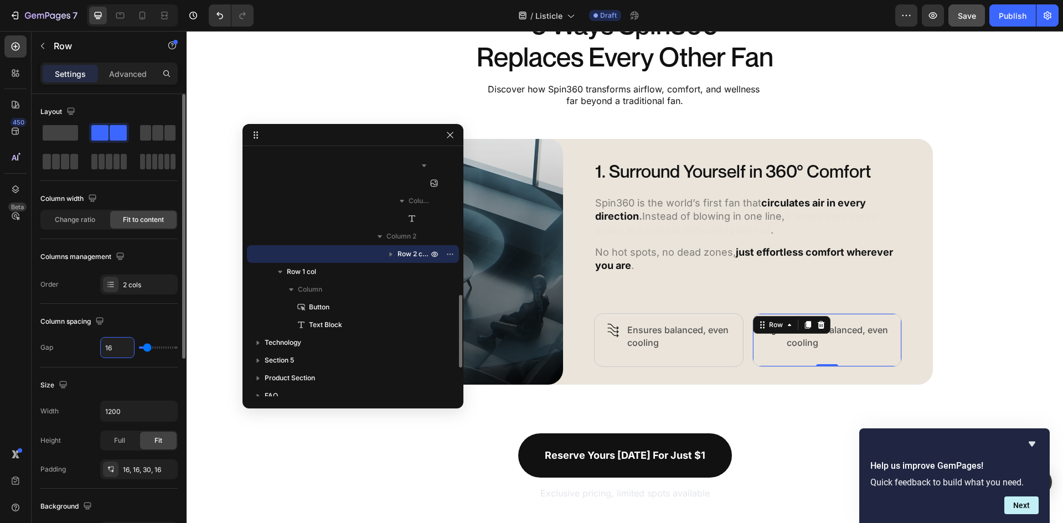
click at [124, 352] on input "16" at bounding box center [117, 348] width 33 height 20
type input "1"
type input "12"
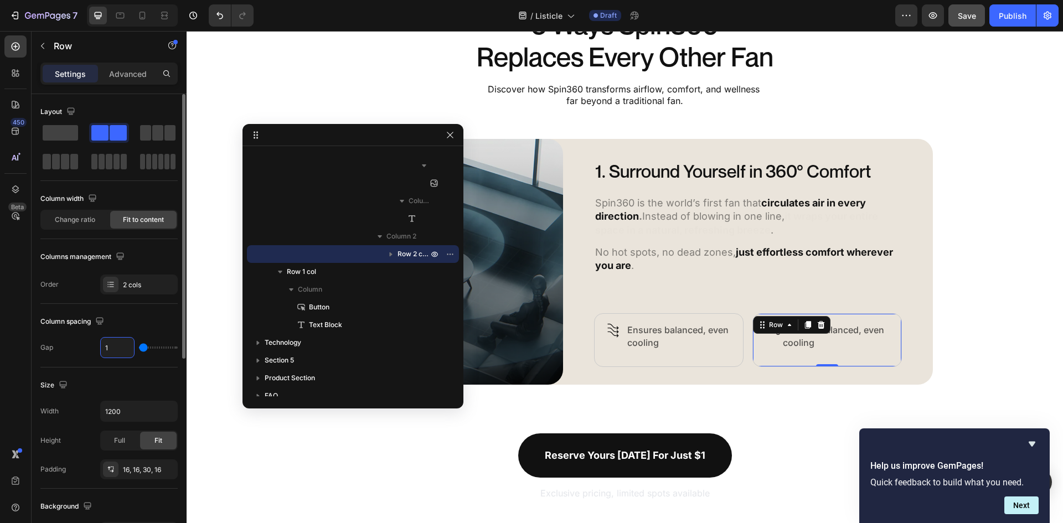
type input "12"
click at [961, 342] on div "5 Ways Spin360 Replaces Every Other Fan Heading Discover how Spin360 transforms…" at bounding box center [625, 255] width 876 height 494
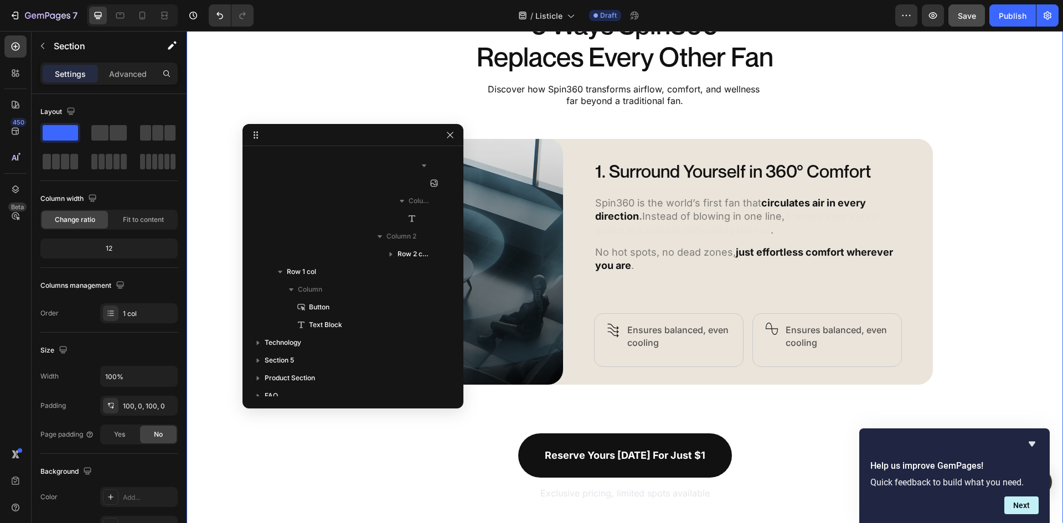
scroll to position [0, 0]
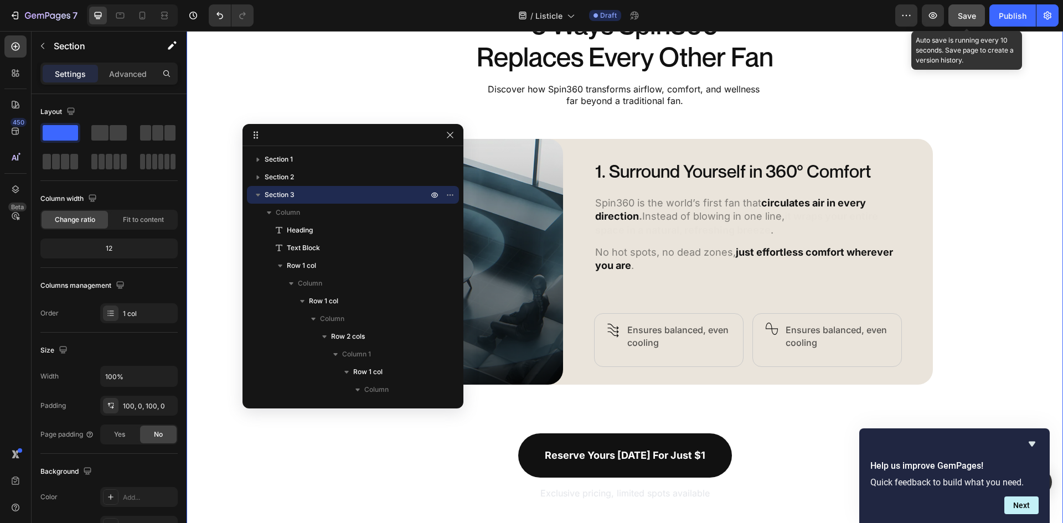
click at [963, 12] on span "Save" at bounding box center [967, 15] width 18 height 9
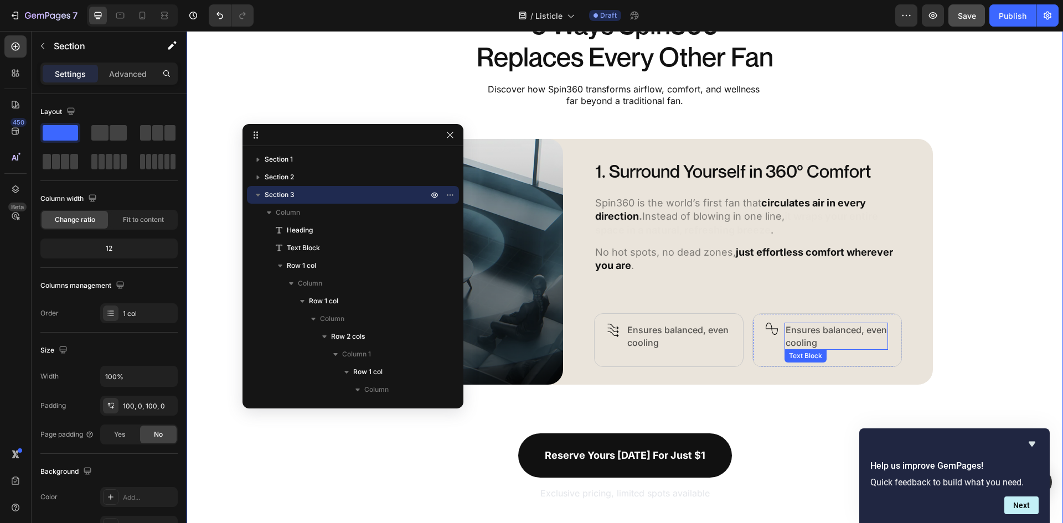
click at [813, 327] on p "Ensures balanced, even cooling" at bounding box center [836, 336] width 101 height 25
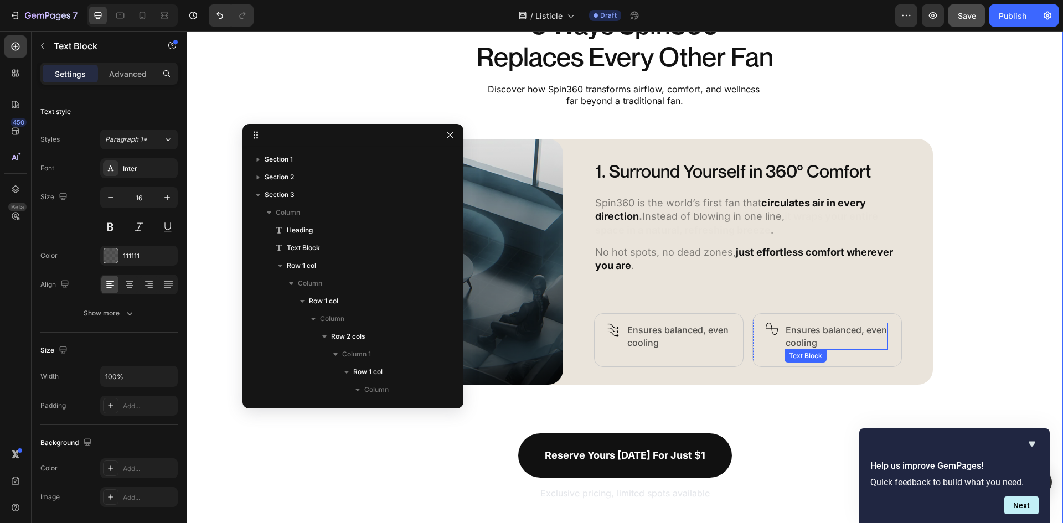
scroll to position [561, 0]
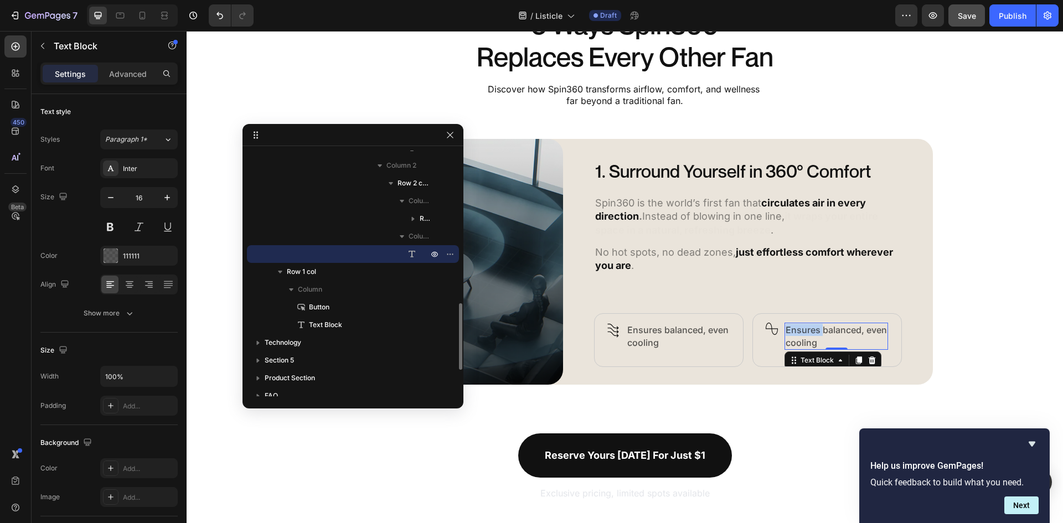
click at [813, 327] on p "Ensures balanced, even cooling" at bounding box center [836, 336] width 101 height 25
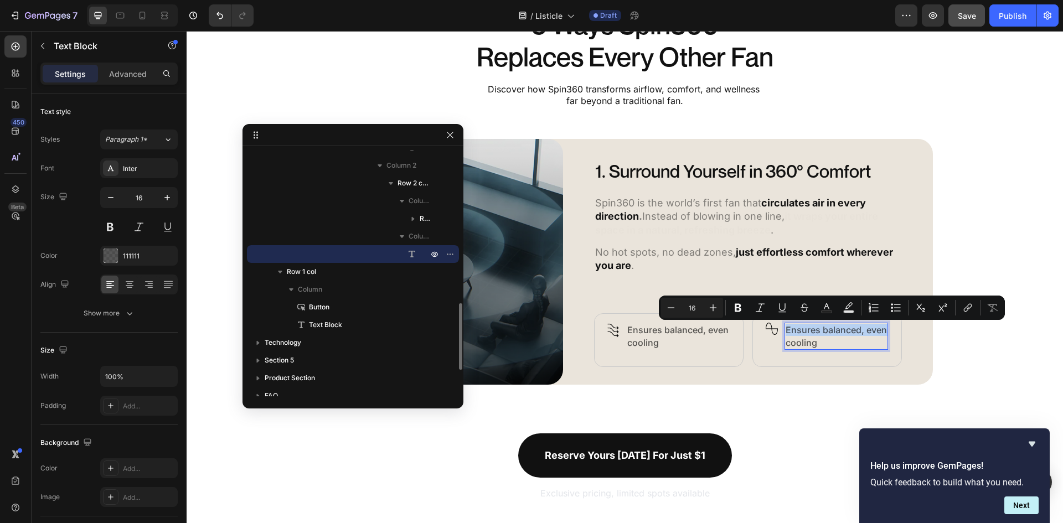
click at [817, 333] on p "Ensures balanced, even cooling" at bounding box center [836, 336] width 101 height 25
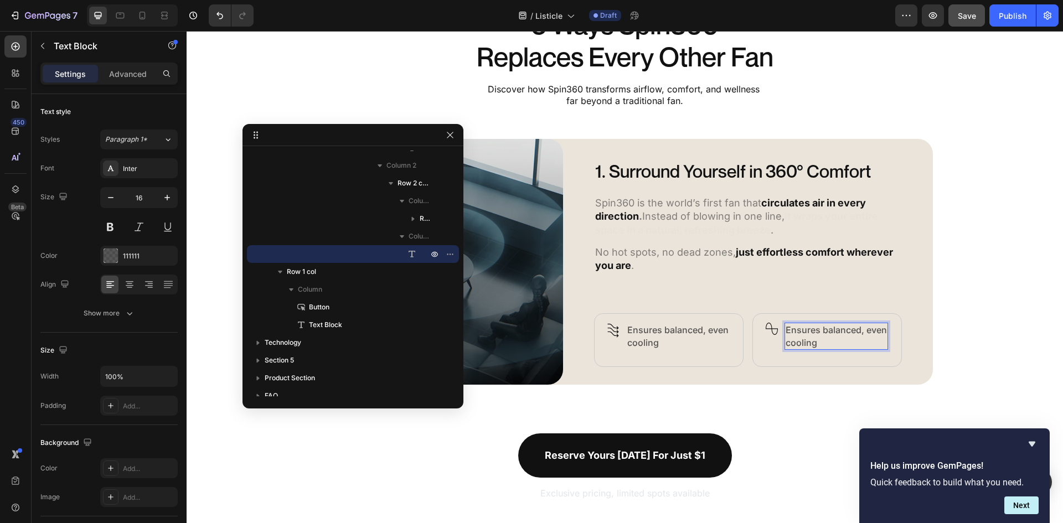
click at [813, 339] on p "Ensures balanced, even cooling" at bounding box center [836, 336] width 101 height 25
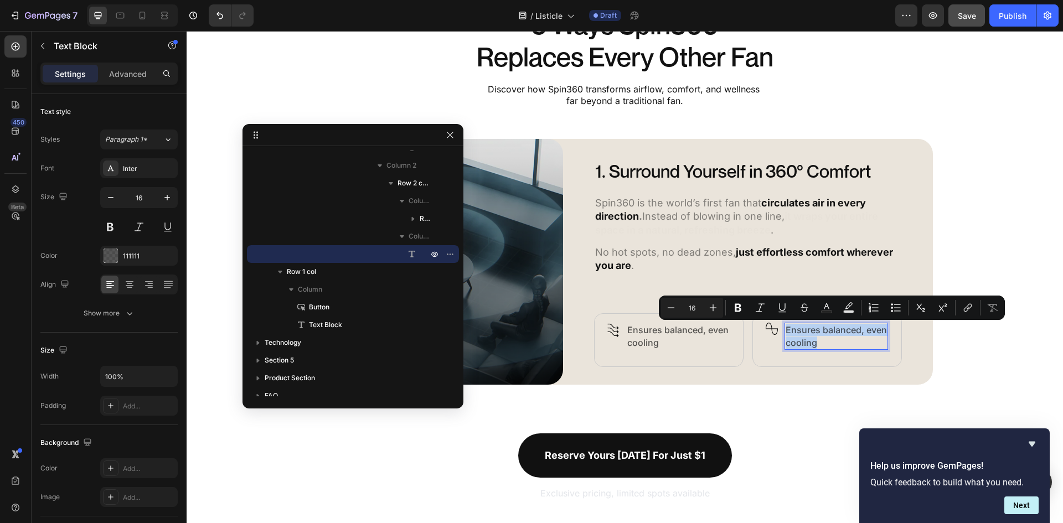
drag, startPoint x: 814, startPoint y: 343, endPoint x: 783, endPoint y: 327, distance: 34.4
click at [786, 327] on p "Ensures balanced, even cooling" at bounding box center [836, 336] width 101 height 25
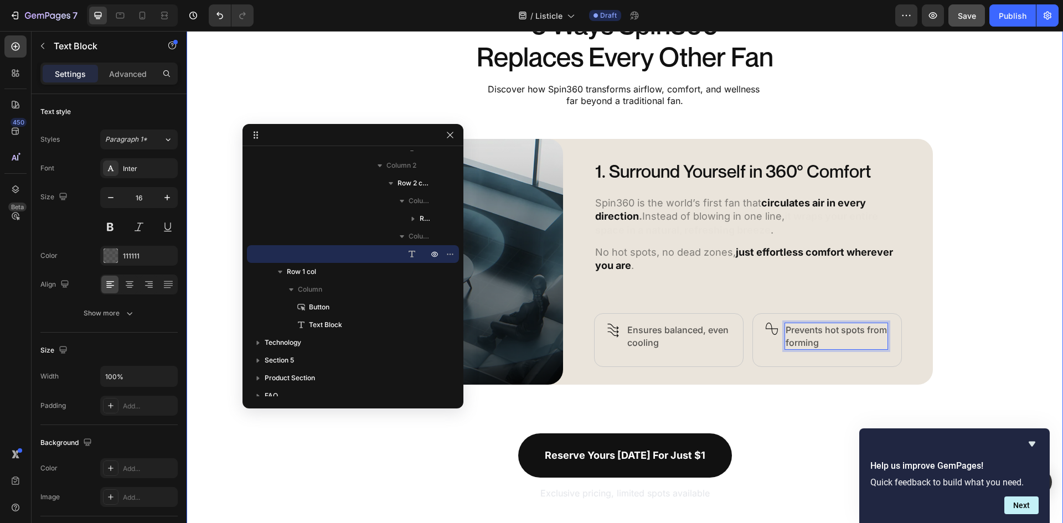
click at [949, 304] on div "5 Ways Spin360 Replaces Every Other Fan Heading Discover how Spin360 transforms…" at bounding box center [625, 255] width 876 height 494
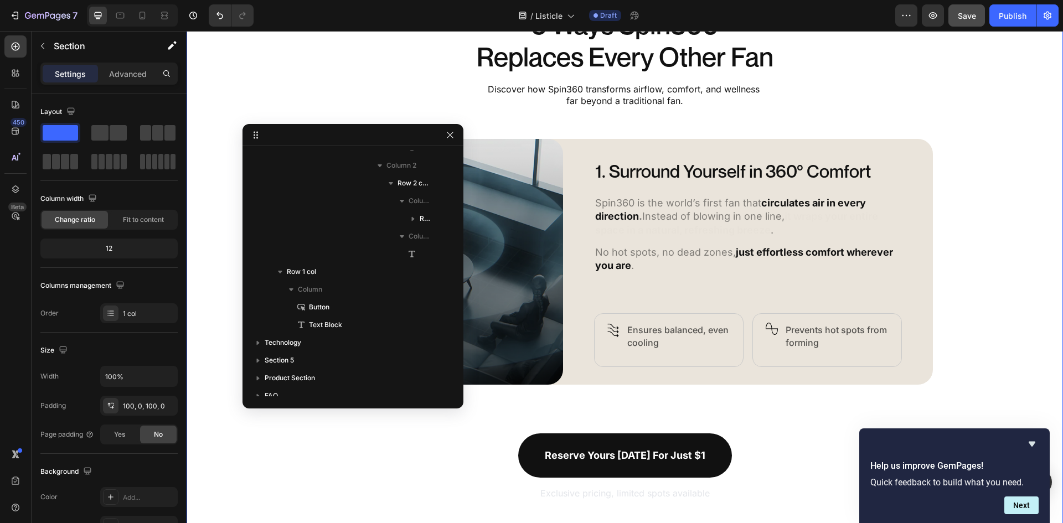
scroll to position [0, 0]
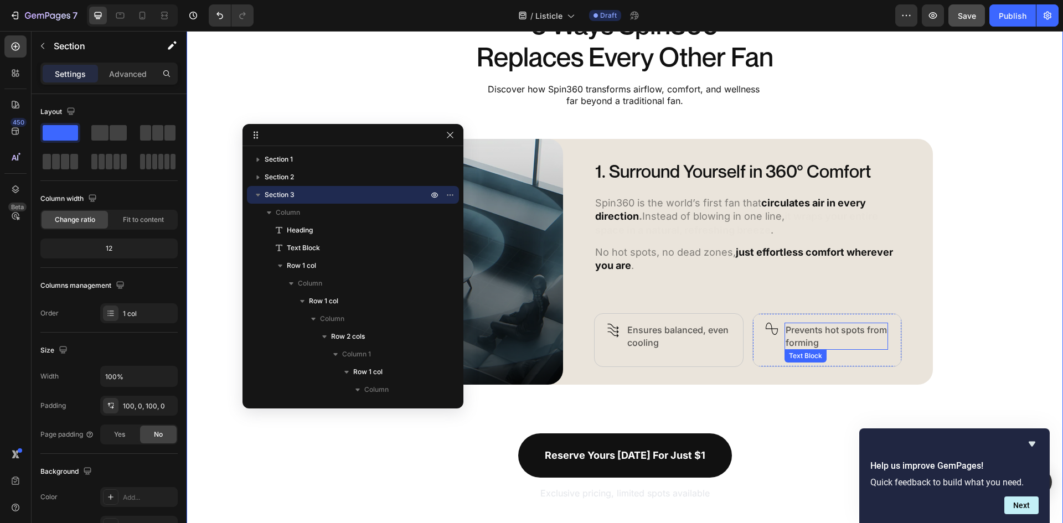
click at [797, 332] on p "Prevents hot spots from forming" at bounding box center [836, 336] width 101 height 25
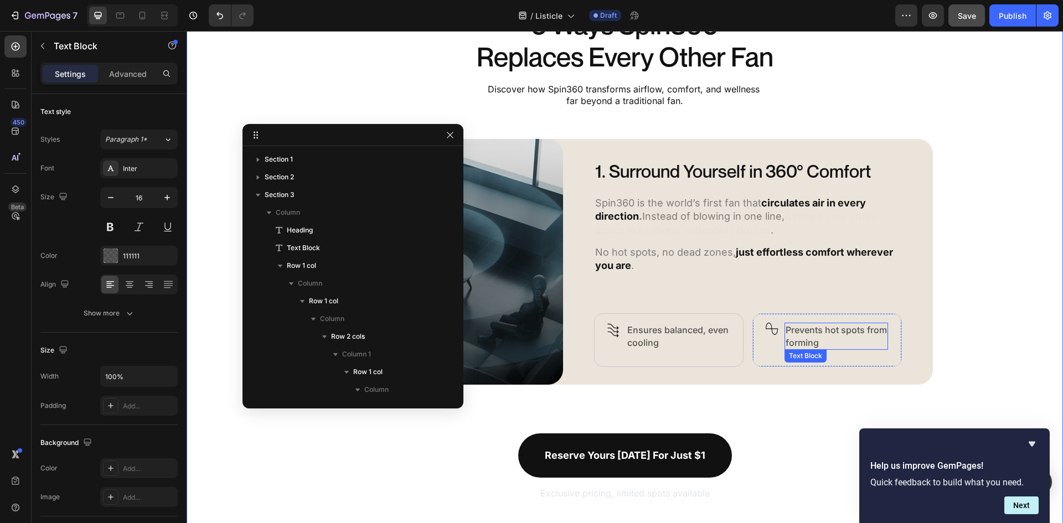
scroll to position [561, 0]
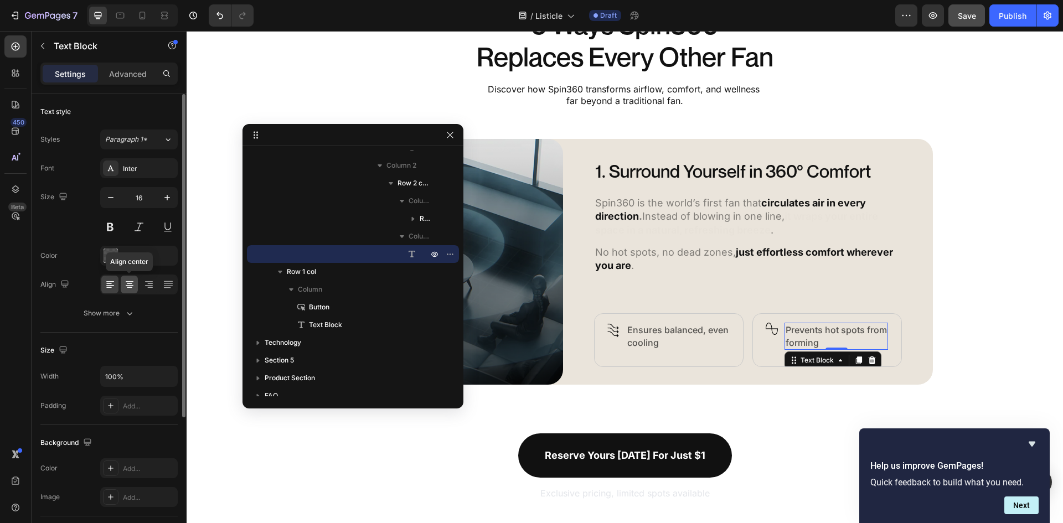
click at [126, 280] on icon at bounding box center [129, 284] width 11 height 11
click at [108, 282] on icon at bounding box center [110, 284] width 11 height 11
click at [106, 307] on button "Show more" at bounding box center [108, 313] width 137 height 20
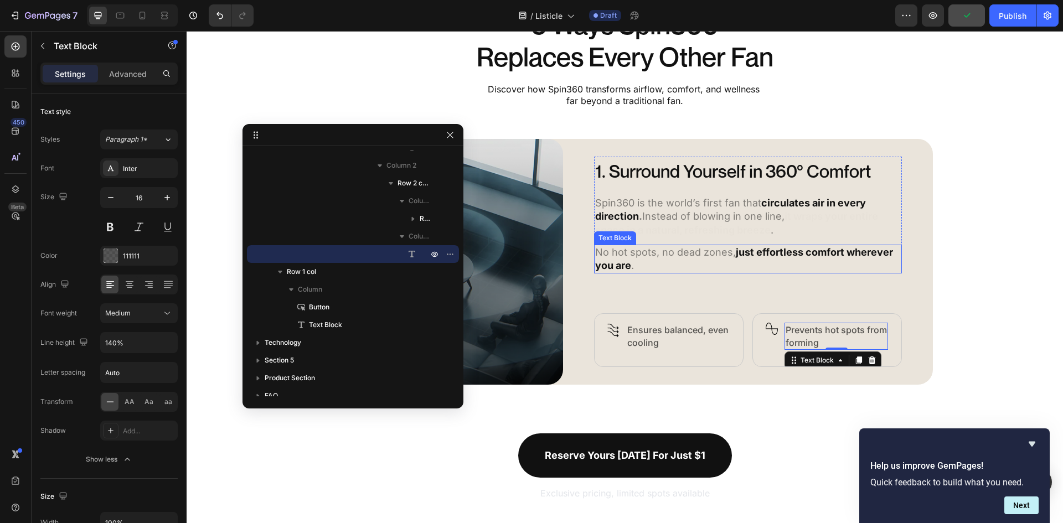
click at [617, 254] on p "No hot spots, no dead zones, just effortless comfort wherever you are ." at bounding box center [748, 259] width 306 height 27
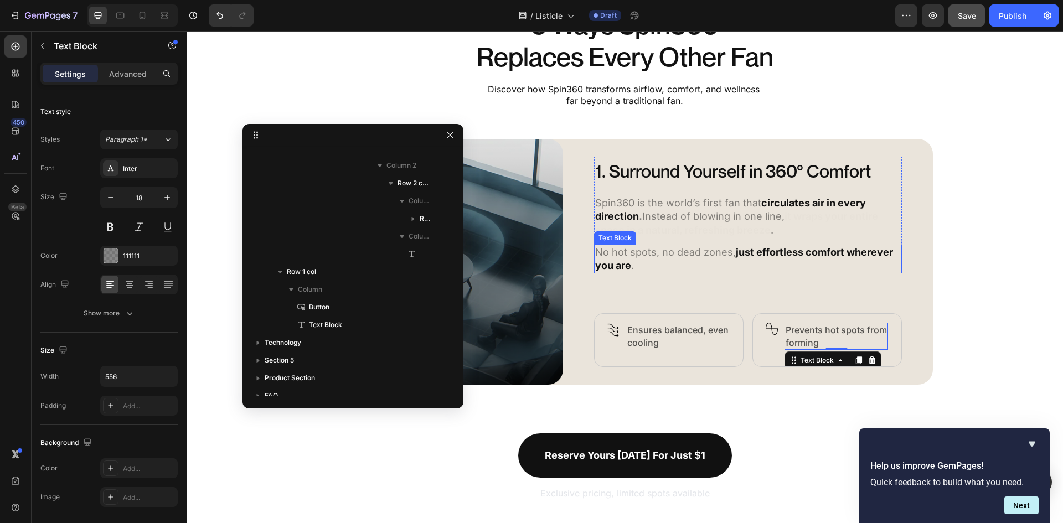
scroll to position [295, 0]
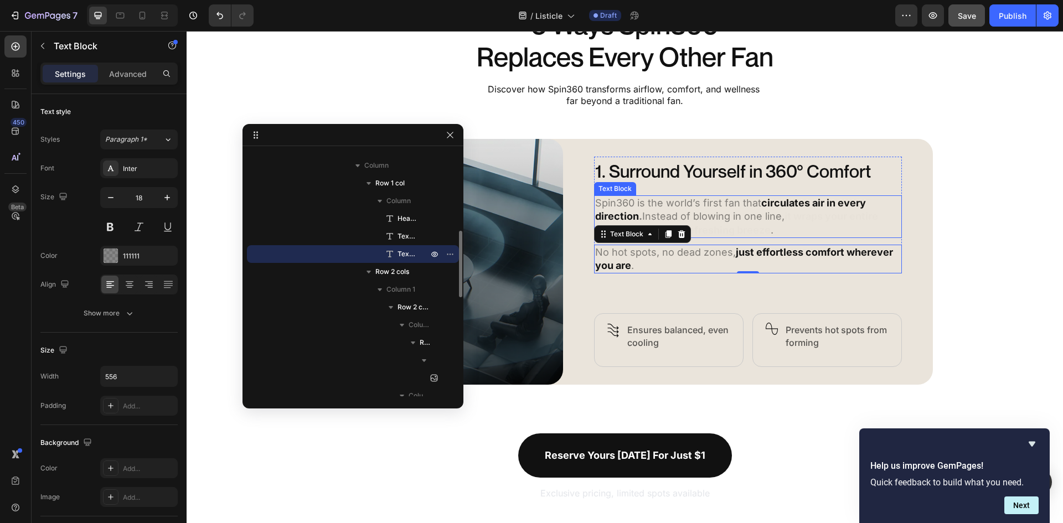
click at [682, 213] on p "Spin360 is the world’s first fan that circulates air in every direction . Inste…" at bounding box center [748, 217] width 306 height 40
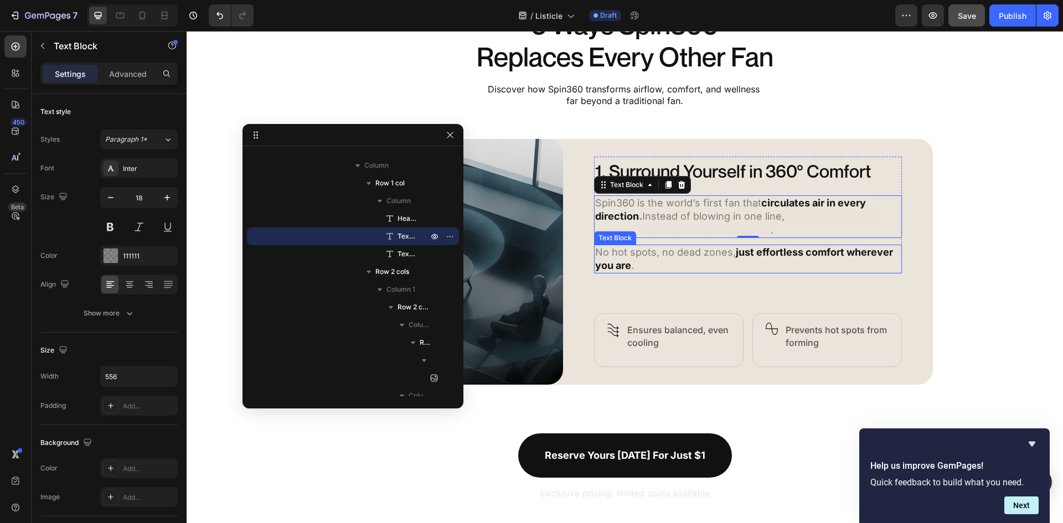
click at [662, 260] on p "No hot spots, no dead zones, just effortless comfort wherever you are ." at bounding box center [748, 259] width 306 height 27
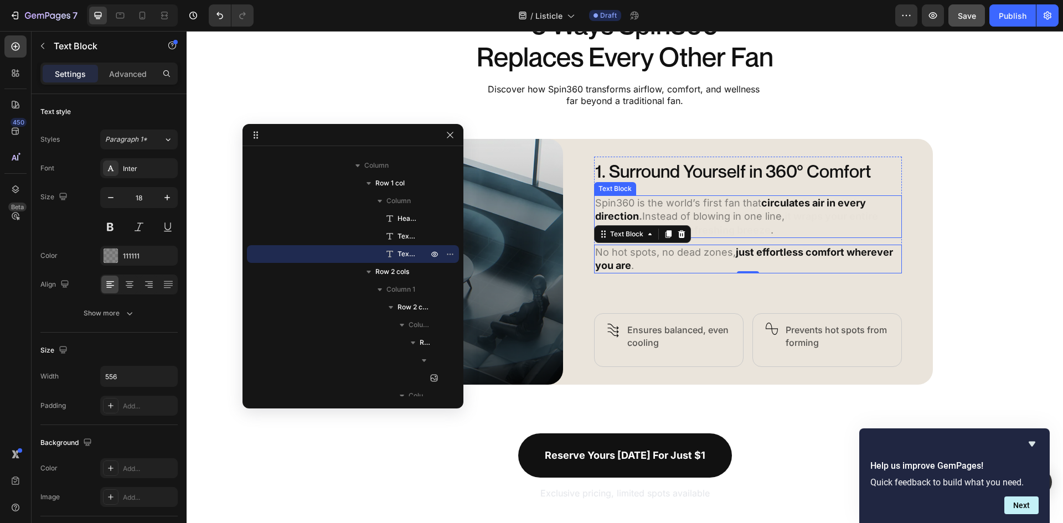
click at [762, 216] on p "Spin360 is the world’s first fan that circulates air in every direction . Inste…" at bounding box center [748, 217] width 306 height 40
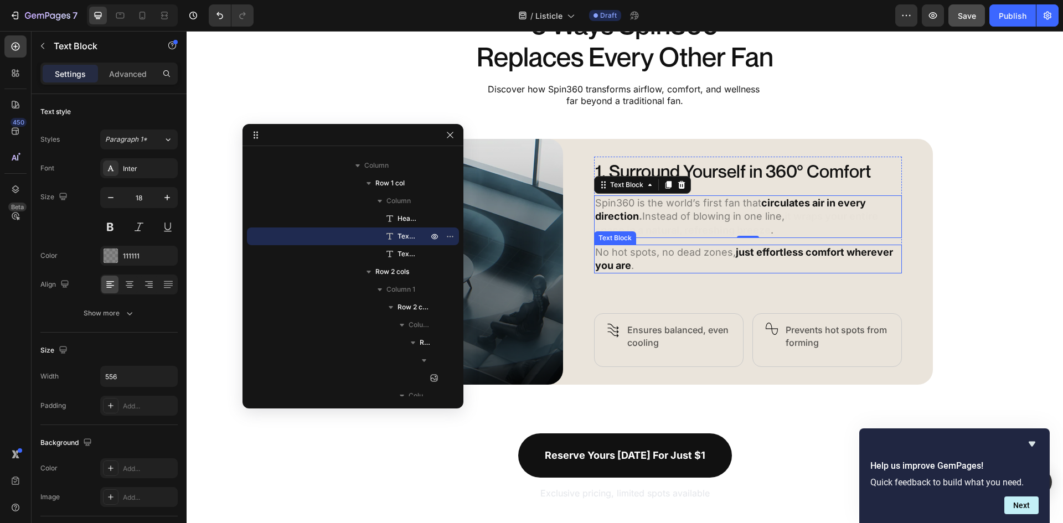
click at [690, 245] on div "No hot spots, no dead zones, just effortless comfort wherever you are ." at bounding box center [748, 259] width 308 height 29
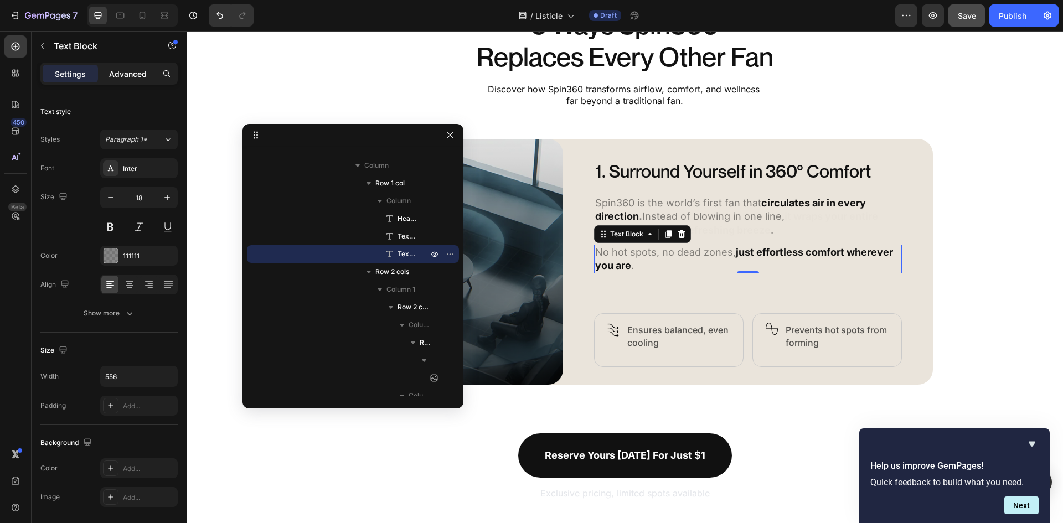
click at [110, 75] on p "Advanced" at bounding box center [128, 74] width 38 height 12
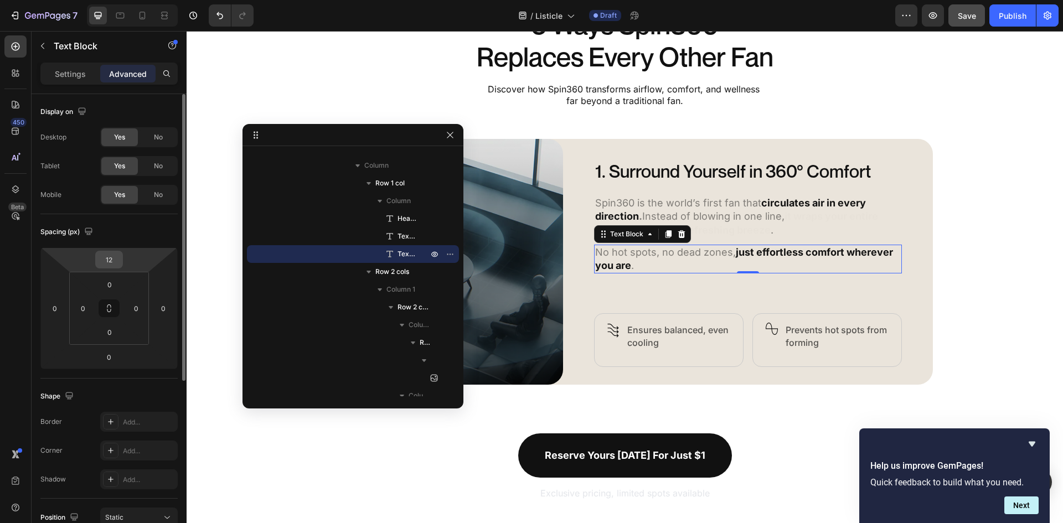
click at [118, 257] on input "12" at bounding box center [109, 259] width 22 height 17
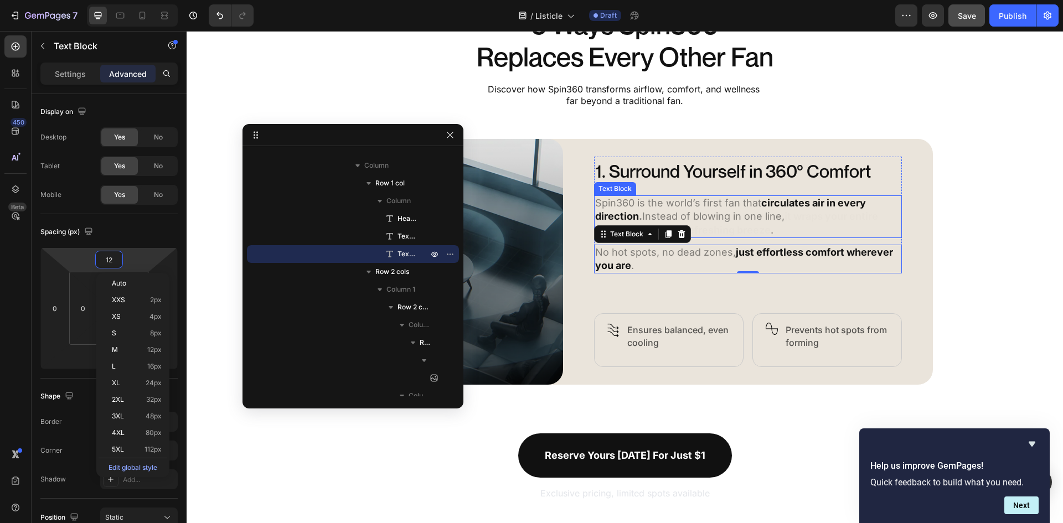
click at [768, 226] on p "Spin360 is the world’s first fan that circulates air in every direction . Inste…" at bounding box center [748, 217] width 306 height 40
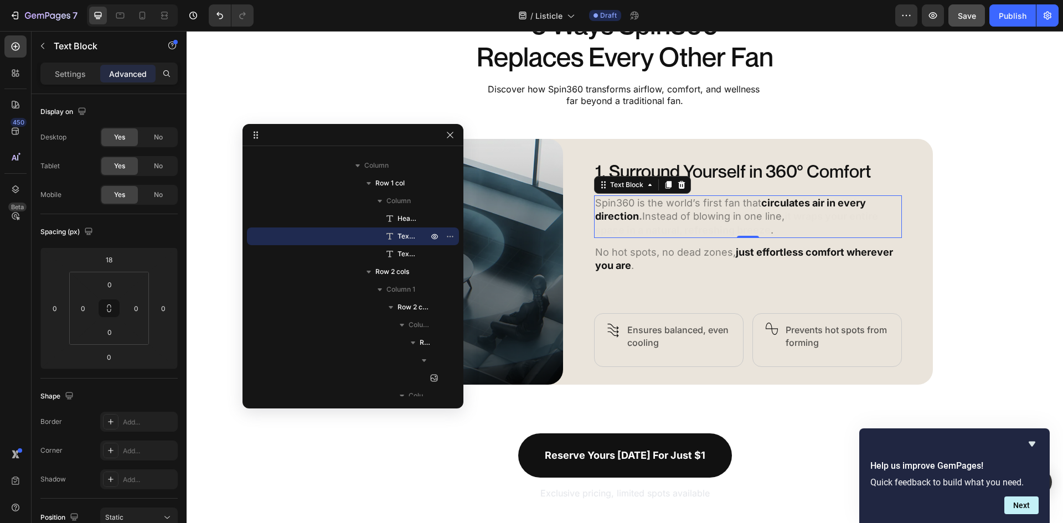
click at [767, 226] on strong "it wraps your entire space in a natural, refreshing breeze" at bounding box center [736, 222] width 283 height 25
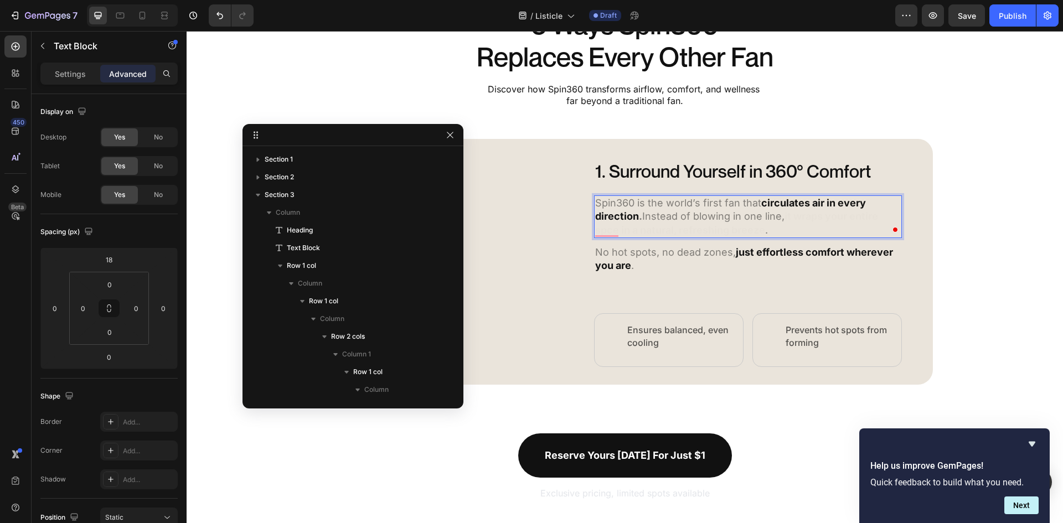
scroll to position [295, 0]
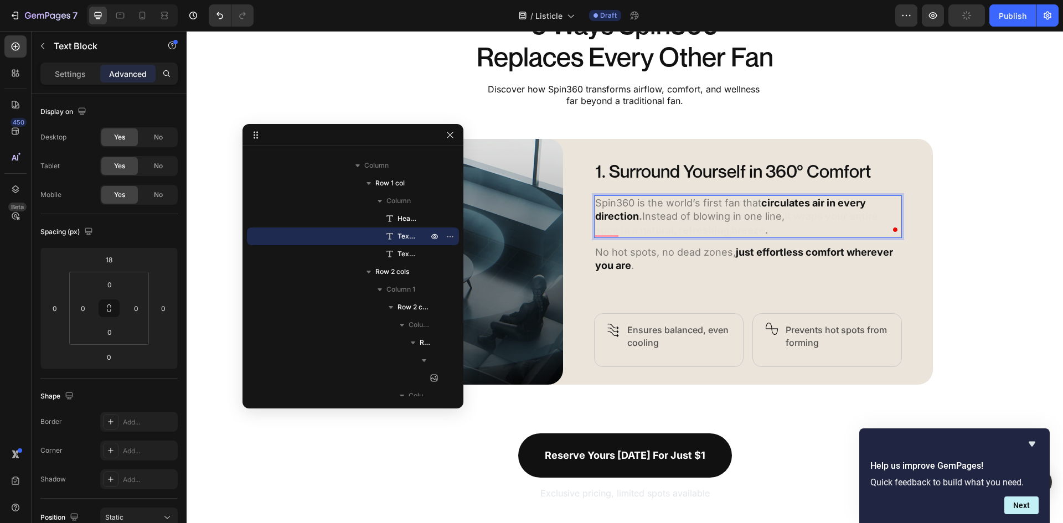
click at [795, 220] on strong "it wraps your entire spce in a natural, refreshing breeze" at bounding box center [736, 222] width 283 height 25
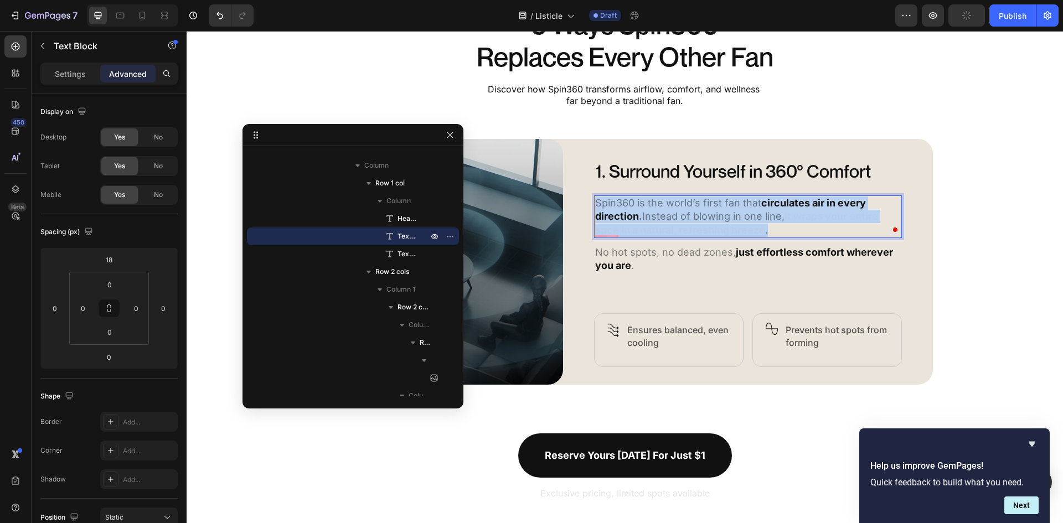
click at [795, 220] on strong "it wraps your entire spce in a natural, refreshing breeze" at bounding box center [736, 222] width 283 height 25
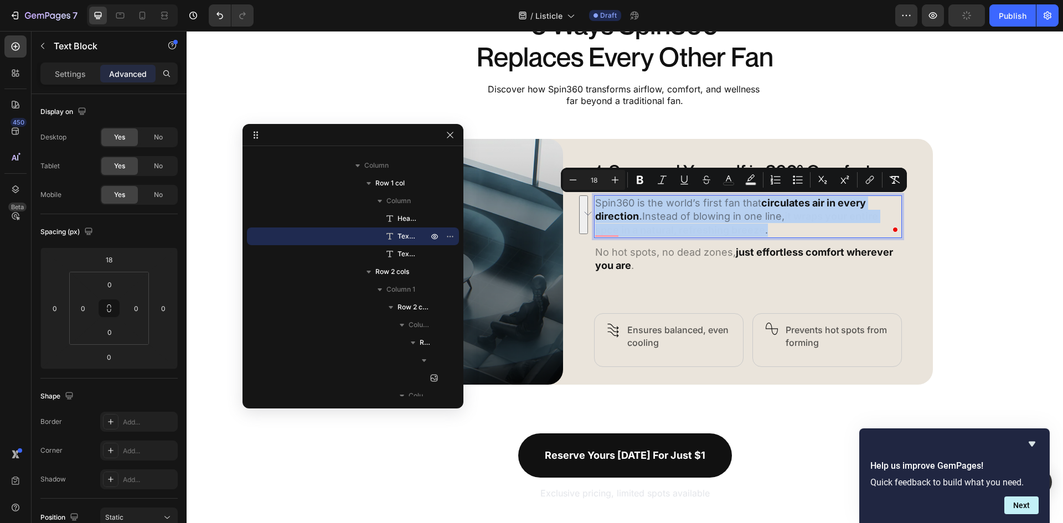
click at [788, 226] on p "Spin360 is the world’s first fan that circulates air in every direction . Inste…" at bounding box center [748, 217] width 306 height 40
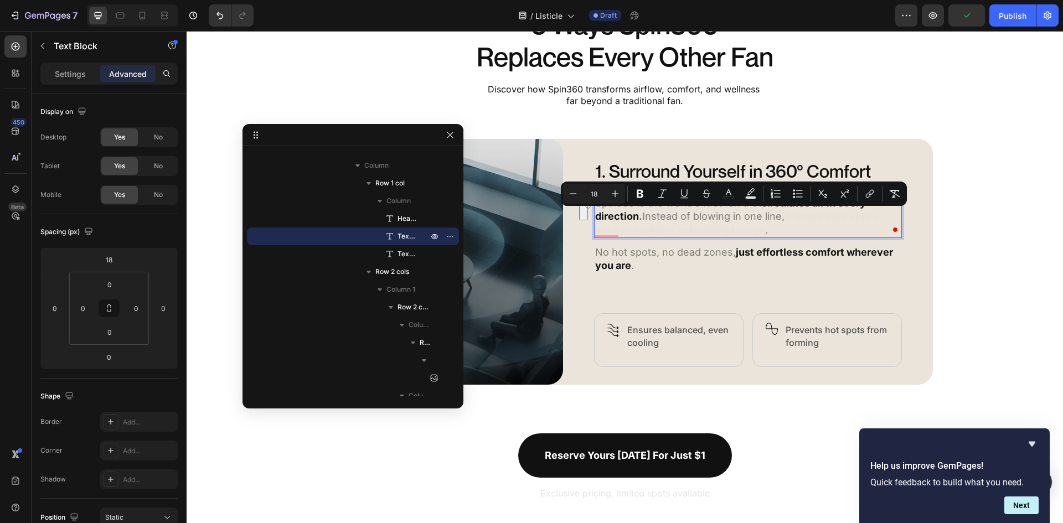
drag, startPoint x: 778, startPoint y: 233, endPoint x: 780, endPoint y: 216, distance: 16.1
click at [780, 216] on p "Spin360 is the world’s first fan that circulates air in every direction . Inste…" at bounding box center [748, 217] width 306 height 40
click at [735, 195] on button "color" at bounding box center [729, 194] width 20 height 20
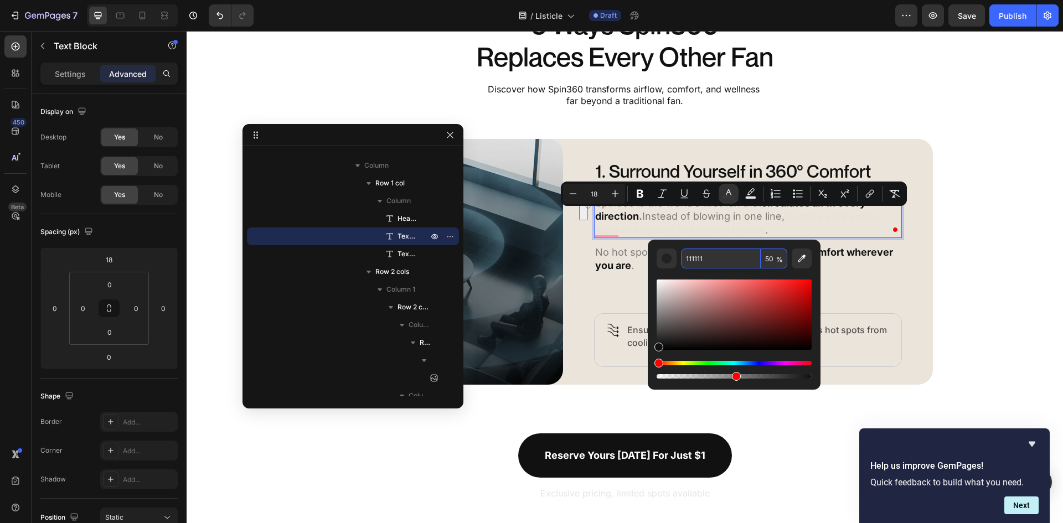
click at [767, 259] on input "50" at bounding box center [774, 259] width 27 height 20
type input "100"
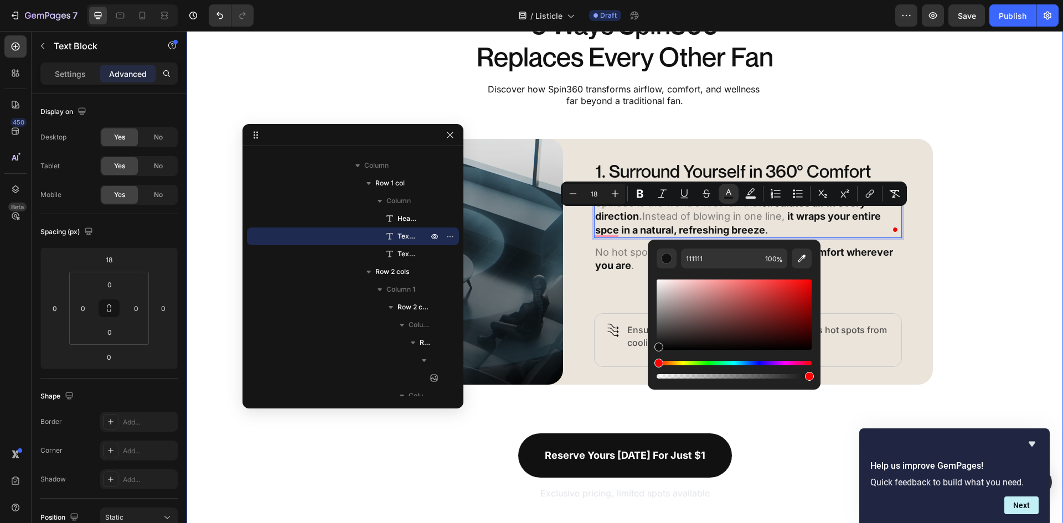
click at [946, 240] on div "5 Ways Spin360 Replaces Every Other Fan Heading Discover how Spin360 transforms…" at bounding box center [625, 255] width 876 height 494
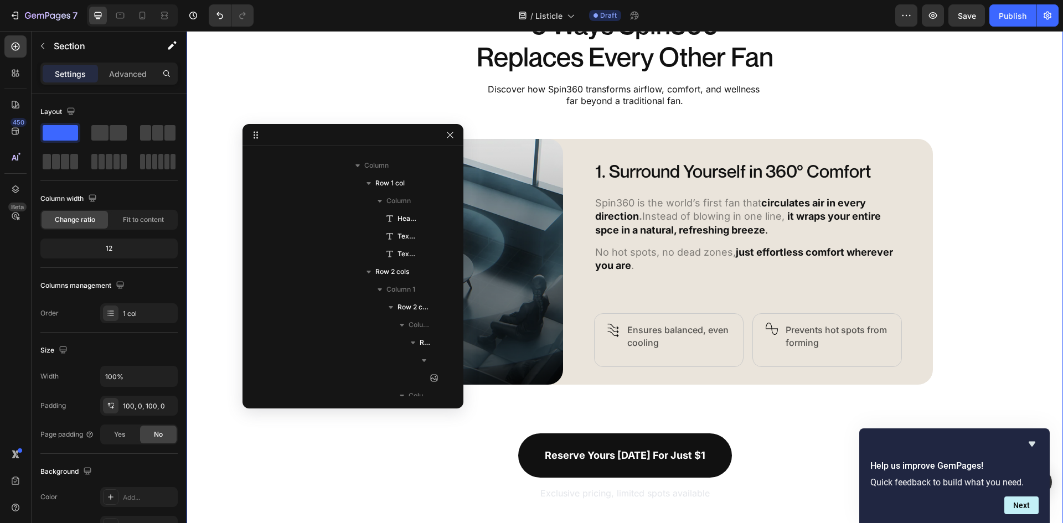
scroll to position [0, 0]
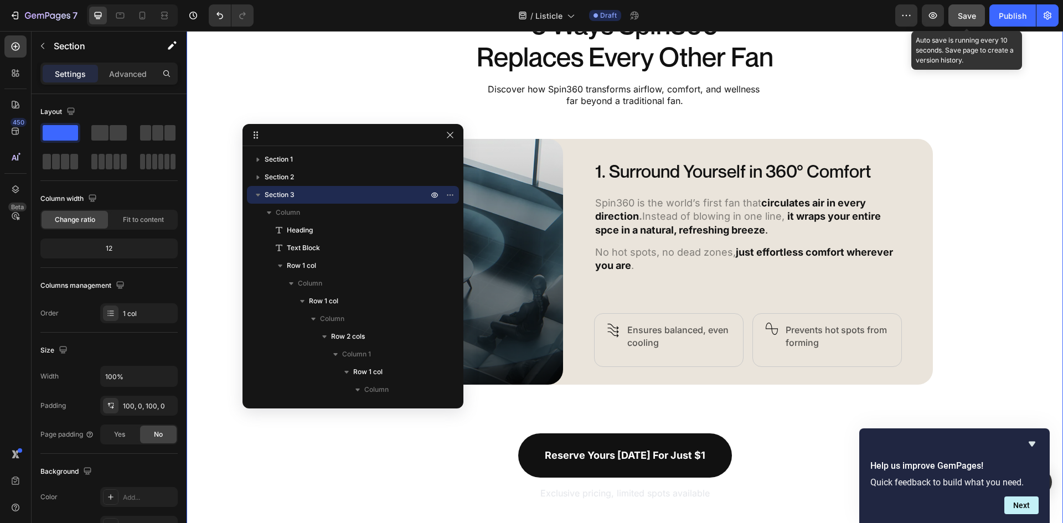
click at [967, 18] on span "Save" at bounding box center [967, 15] width 18 height 9
click at [982, 149] on div "5 Ways Spin360 Replaces Every Other Fan Heading Discover how Spin360 transforms…" at bounding box center [625, 255] width 876 height 494
drag, startPoint x: 948, startPoint y: 128, endPoint x: 917, endPoint y: 126, distance: 31.1
click at [946, 128] on div "5 Ways Spin360 Replaces Every Other Fan Heading Discover how Spin360 transforms…" at bounding box center [625, 255] width 876 height 494
click at [905, 123] on div "5 Ways Spin360 Replaces Every Other Fan Heading Discover how Spin360 transforms…" at bounding box center [625, 255] width 876 height 494
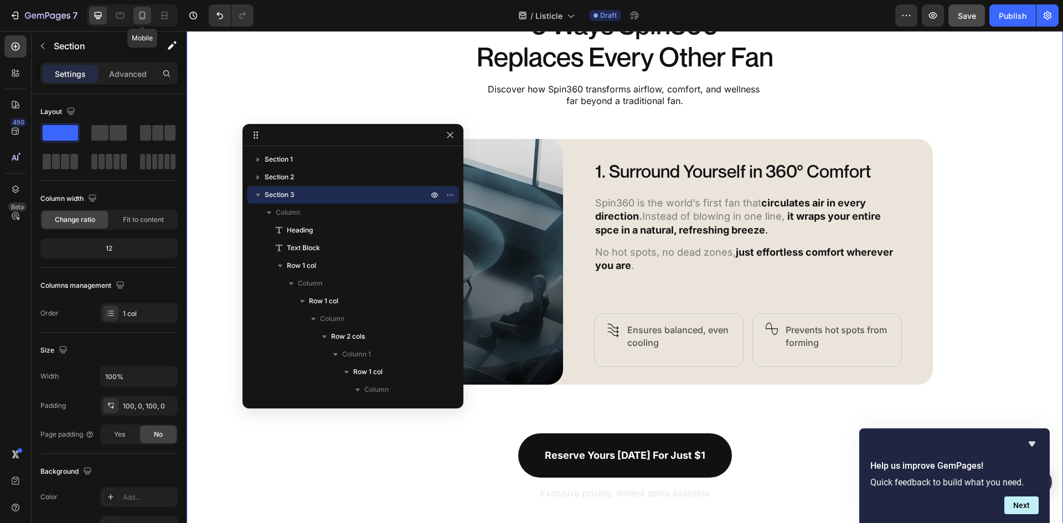
click at [144, 13] on icon at bounding box center [143, 16] width 6 height 8
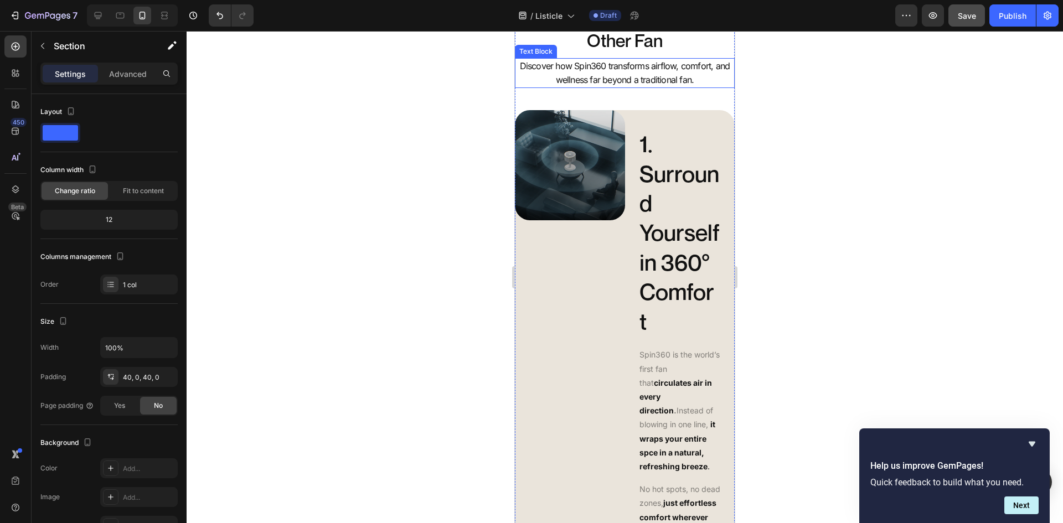
scroll to position [487, 0]
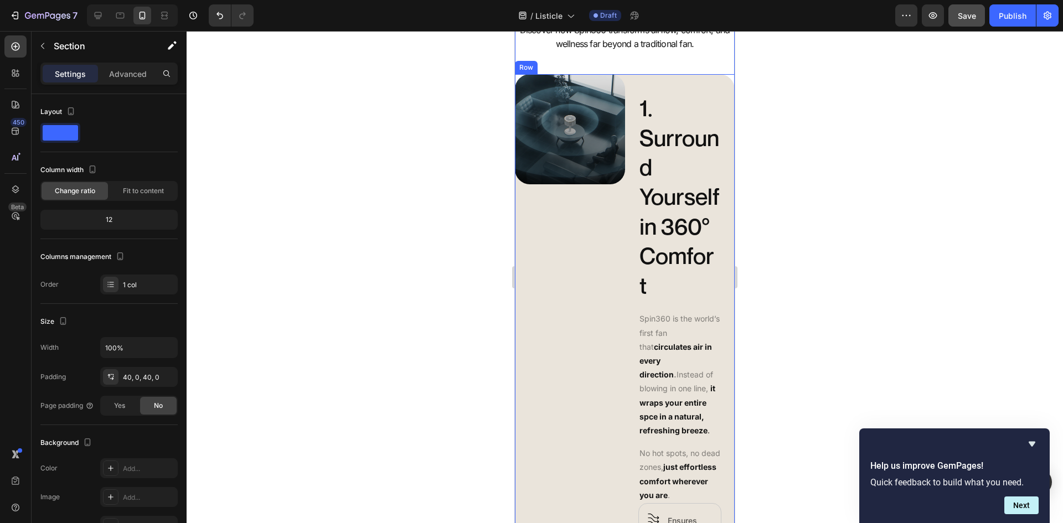
click at [584, 302] on div "Image Row" at bounding box center [570, 386] width 110 height 624
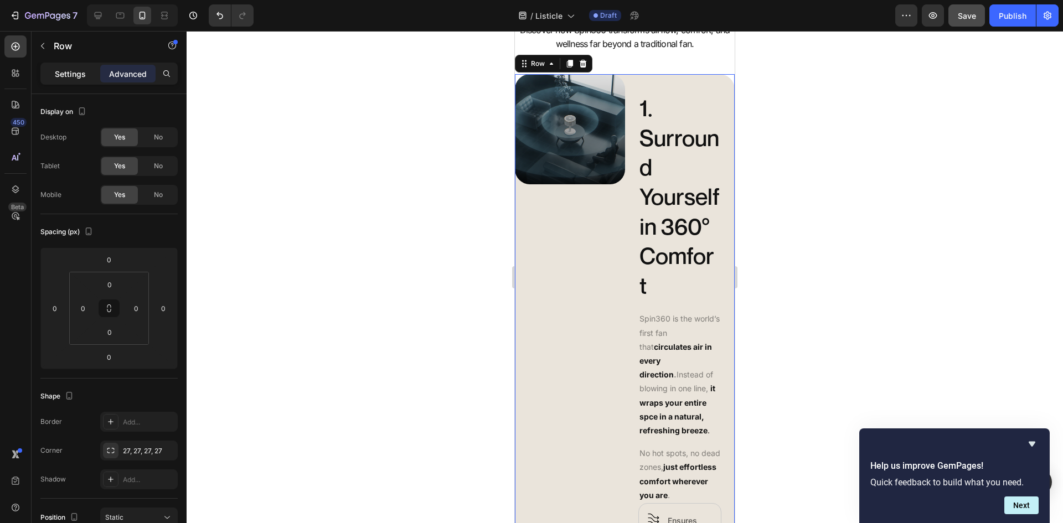
click at [62, 78] on p "Settings" at bounding box center [70, 74] width 31 height 12
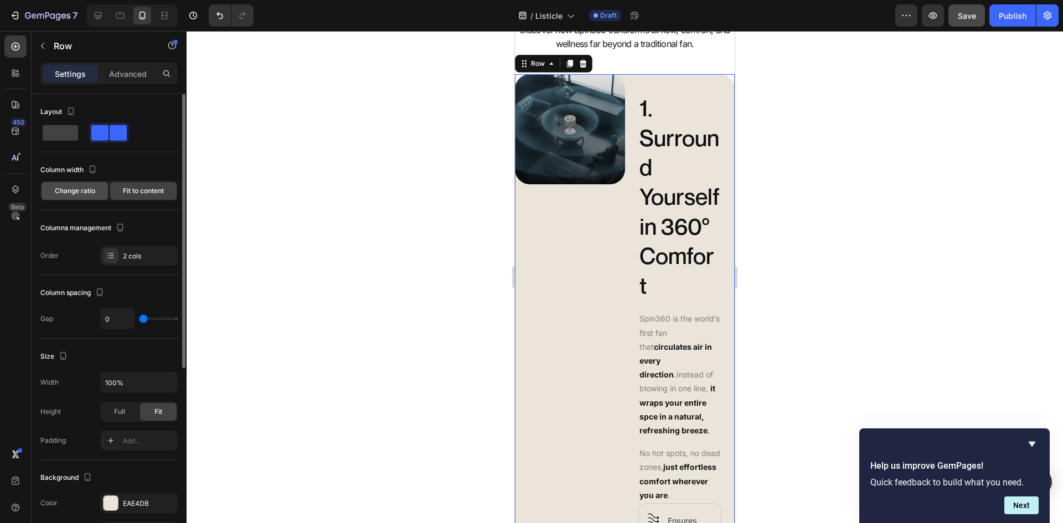
click at [76, 195] on span "Change ratio" at bounding box center [75, 191] width 40 height 10
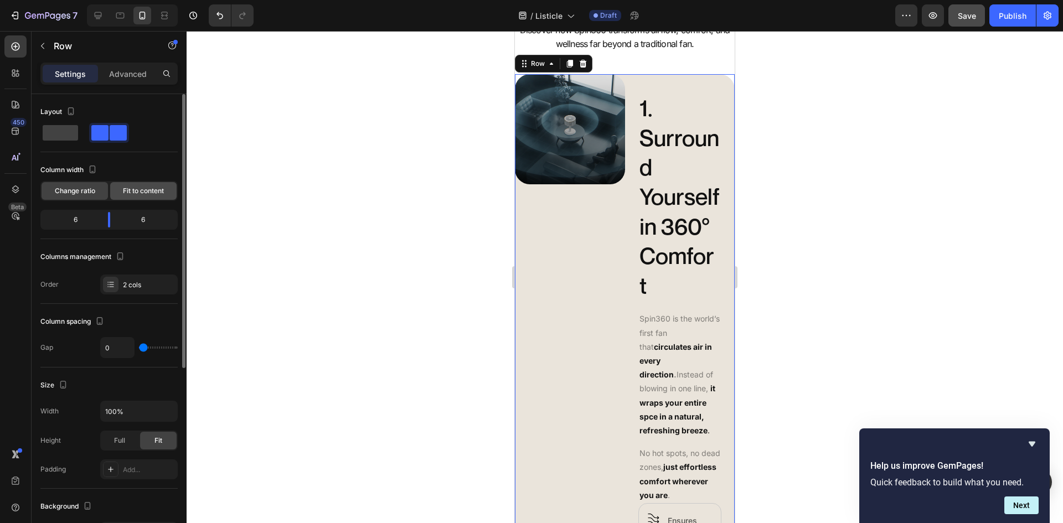
click at [132, 195] on span "Fit to content" at bounding box center [143, 191] width 41 height 10
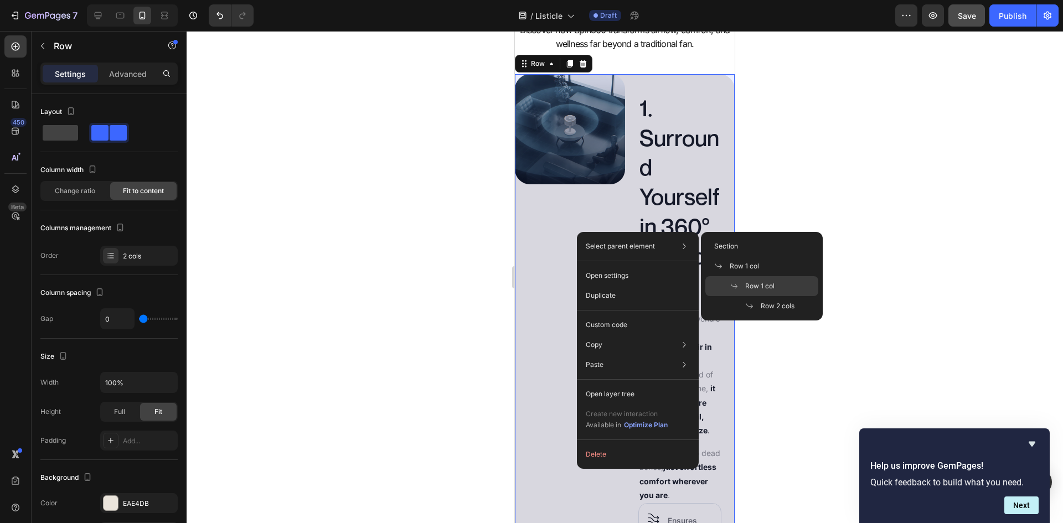
click at [775, 282] on div "Row 1 col" at bounding box center [761, 286] width 113 height 20
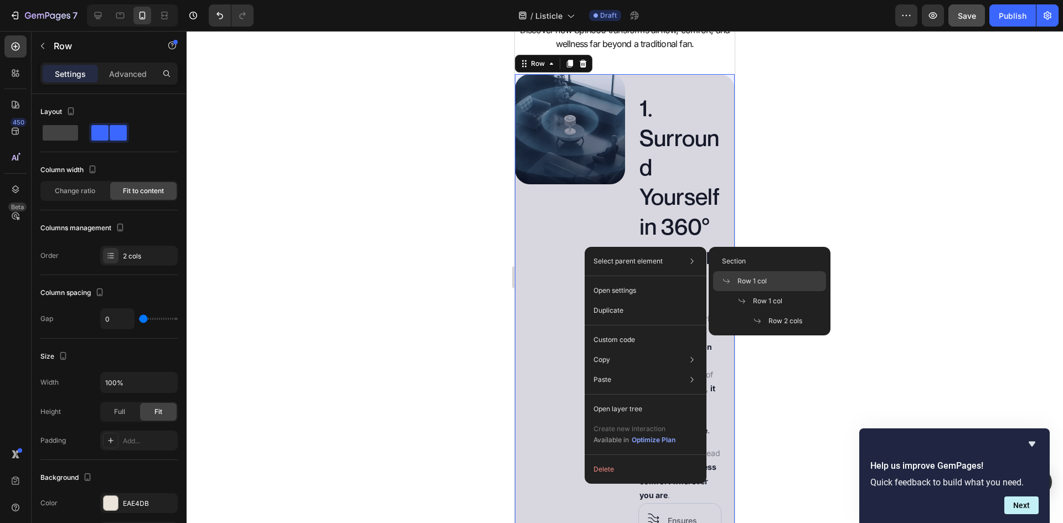
click at [752, 279] on span "Row 1 col" at bounding box center [751, 281] width 29 height 10
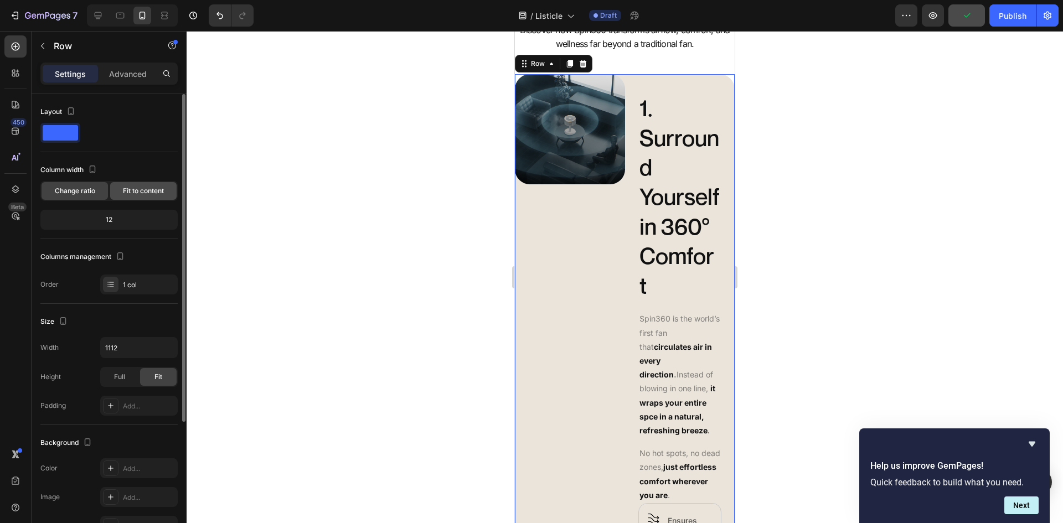
click at [135, 189] on span "Fit to content" at bounding box center [143, 191] width 41 height 10
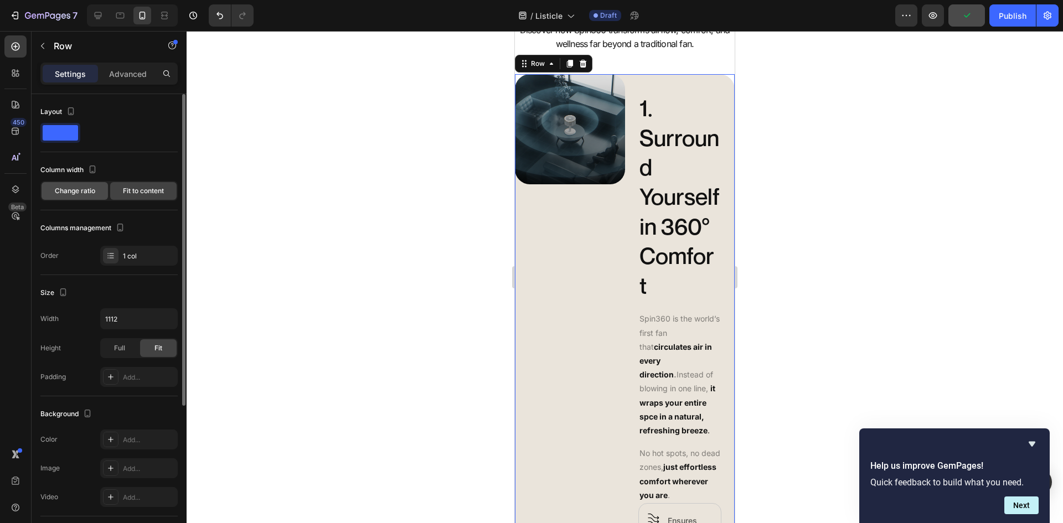
click at [65, 189] on span "Change ratio" at bounding box center [75, 191] width 40 height 10
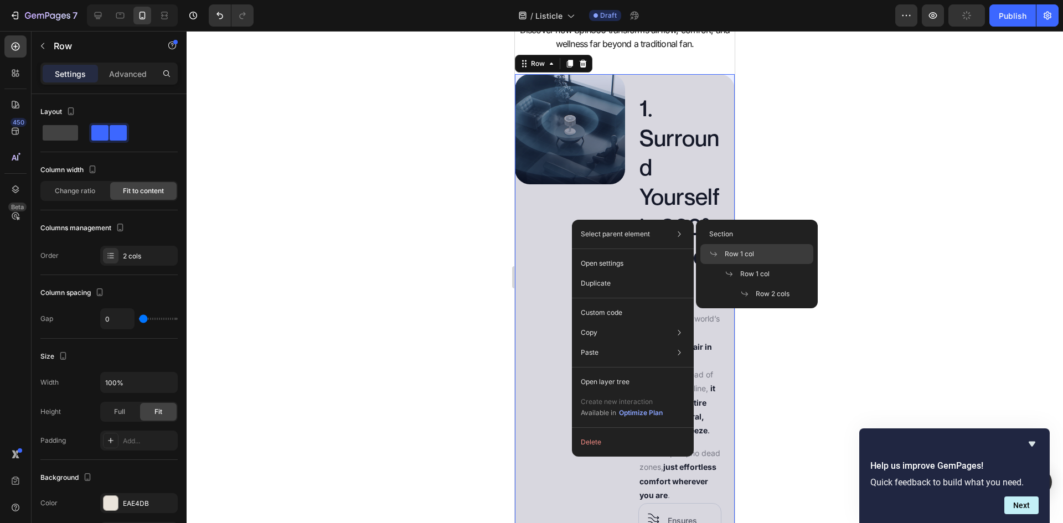
click at [774, 252] on div "Row 1 col" at bounding box center [756, 254] width 113 height 20
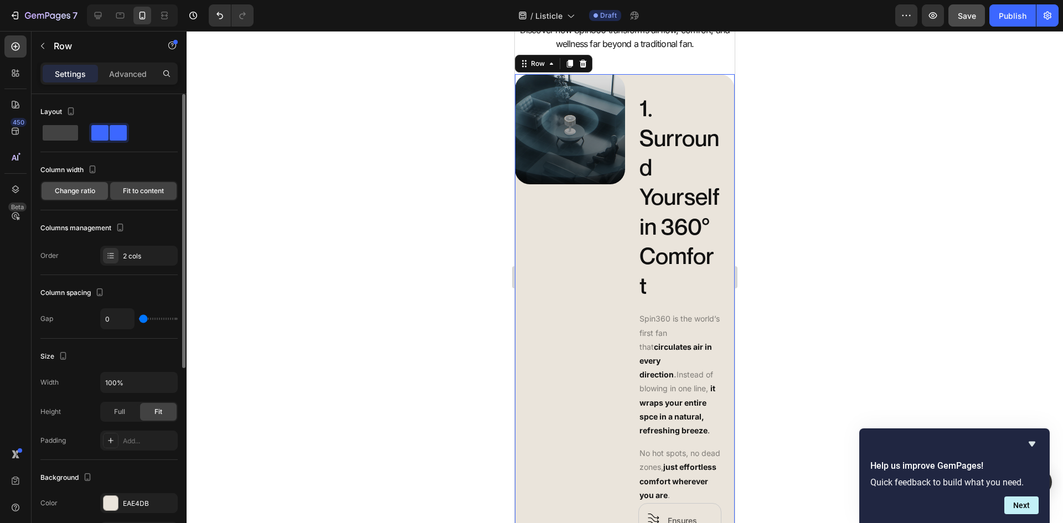
click at [58, 187] on span "Change ratio" at bounding box center [75, 191] width 40 height 10
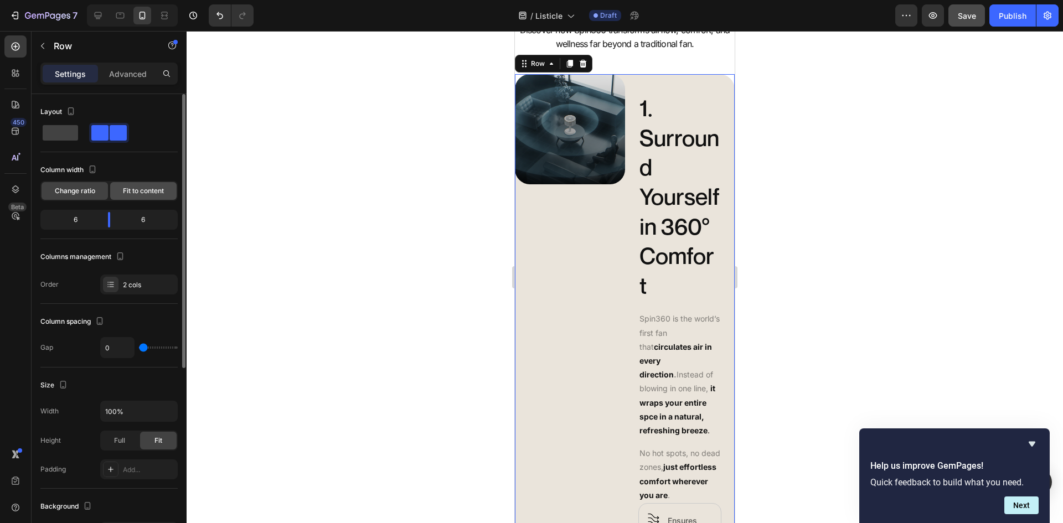
click at [144, 190] on span "Fit to content" at bounding box center [143, 191] width 41 height 10
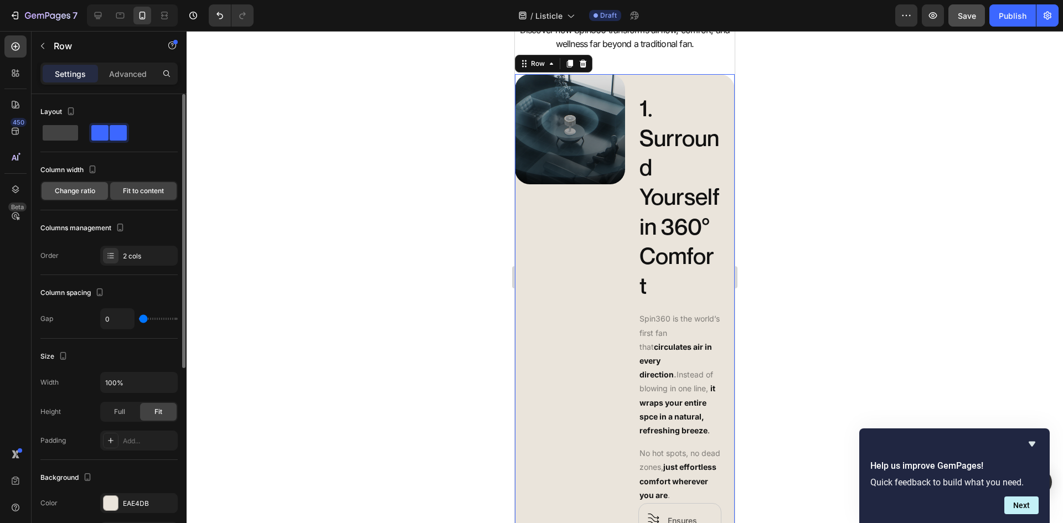
click at [82, 193] on span "Change ratio" at bounding box center [75, 191] width 40 height 10
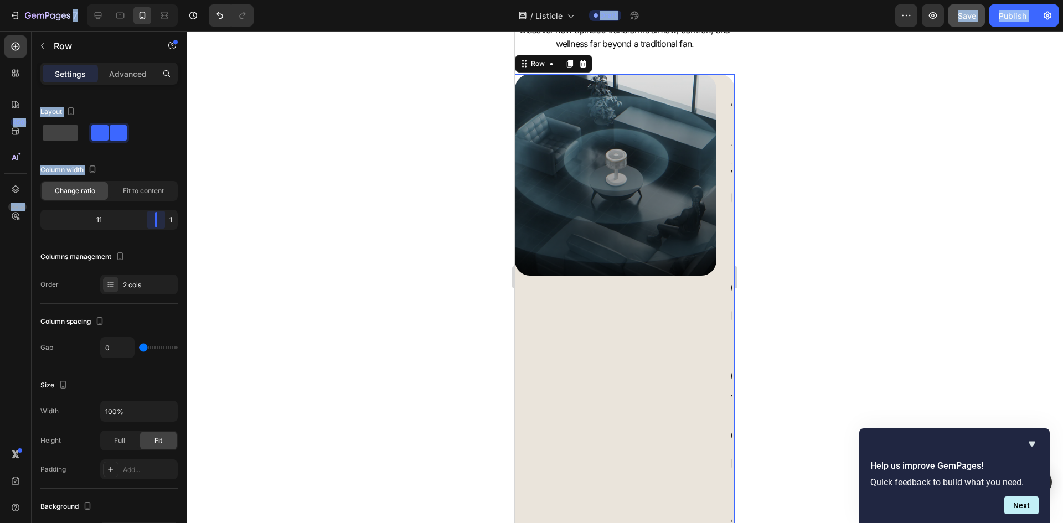
drag, startPoint x: 105, startPoint y: 219, endPoint x: 214, endPoint y: 219, distance: 109.1
click at [214, 0] on body "7 Version history / Listicle Draft Preview Save Publish 450 Beta Sections(18) E…" at bounding box center [531, 0] width 1063 height 0
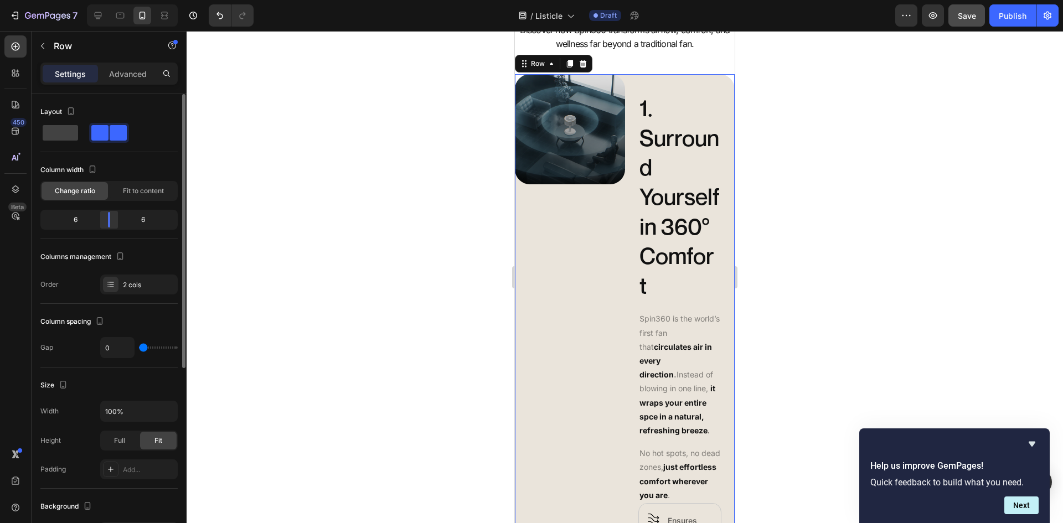
drag, startPoint x: 152, startPoint y: 215, endPoint x: 106, endPoint y: 218, distance: 46.6
click at [106, 218] on div at bounding box center [109, 220] width 20 height 16
click at [135, 191] on span "Fit to content" at bounding box center [143, 191] width 41 height 10
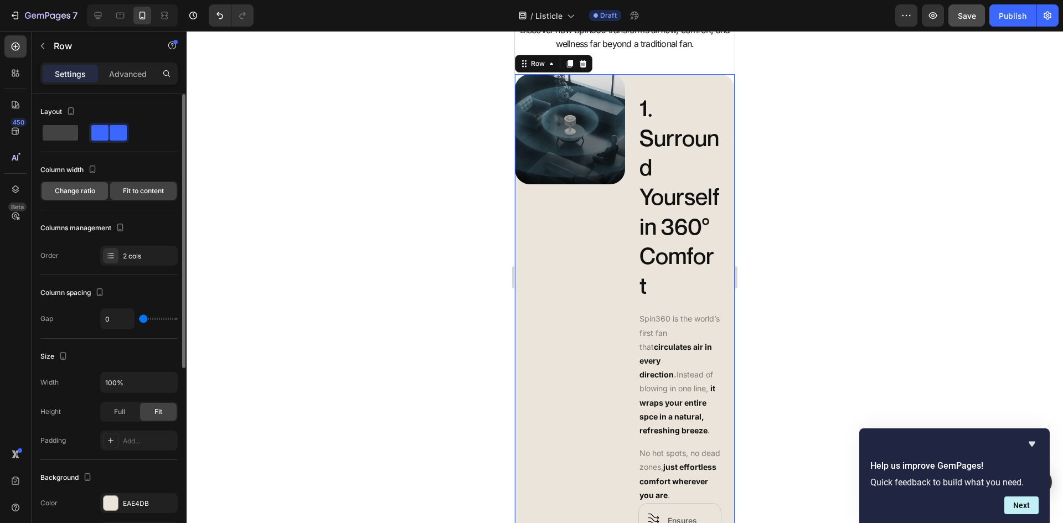
click at [90, 191] on span "Change ratio" at bounding box center [75, 191] width 40 height 10
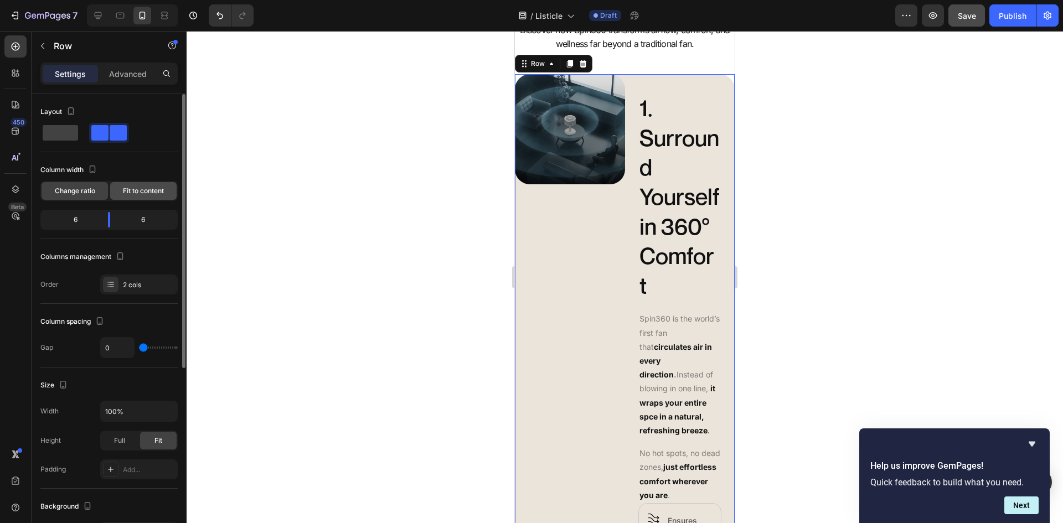
click at [149, 188] on span "Fit to content" at bounding box center [143, 191] width 41 height 10
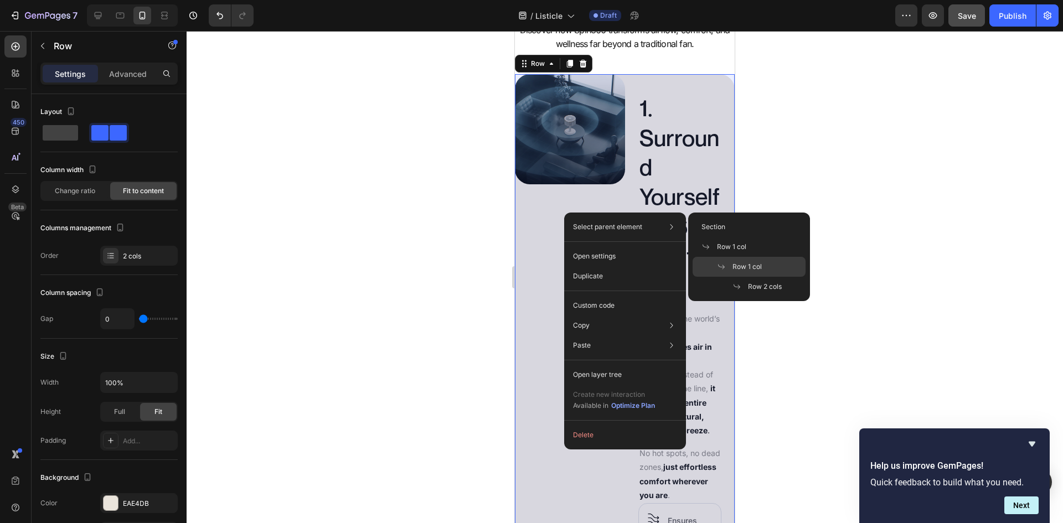
click at [742, 260] on div "Row 1 col" at bounding box center [749, 267] width 113 height 20
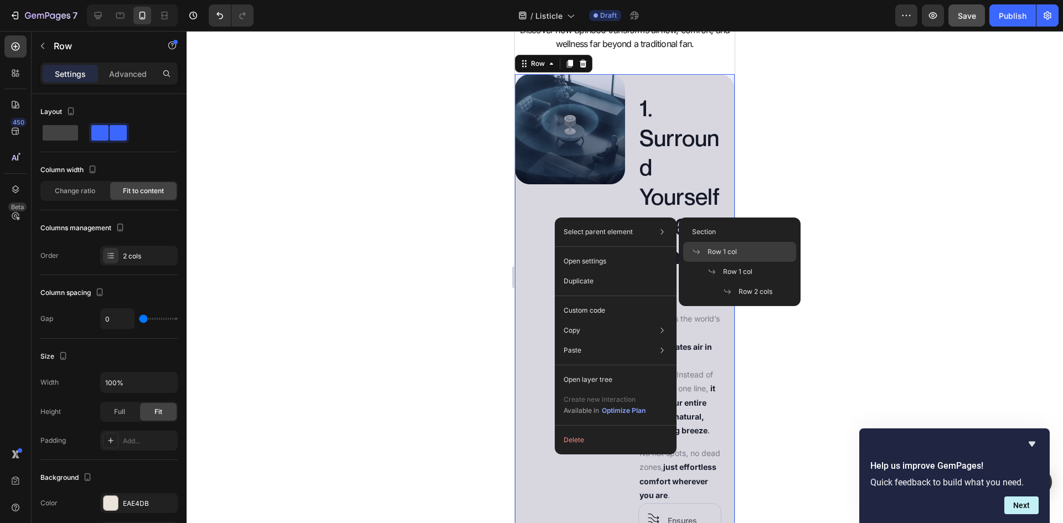
click at [735, 246] on div "Row 1 col" at bounding box center [739, 252] width 113 height 20
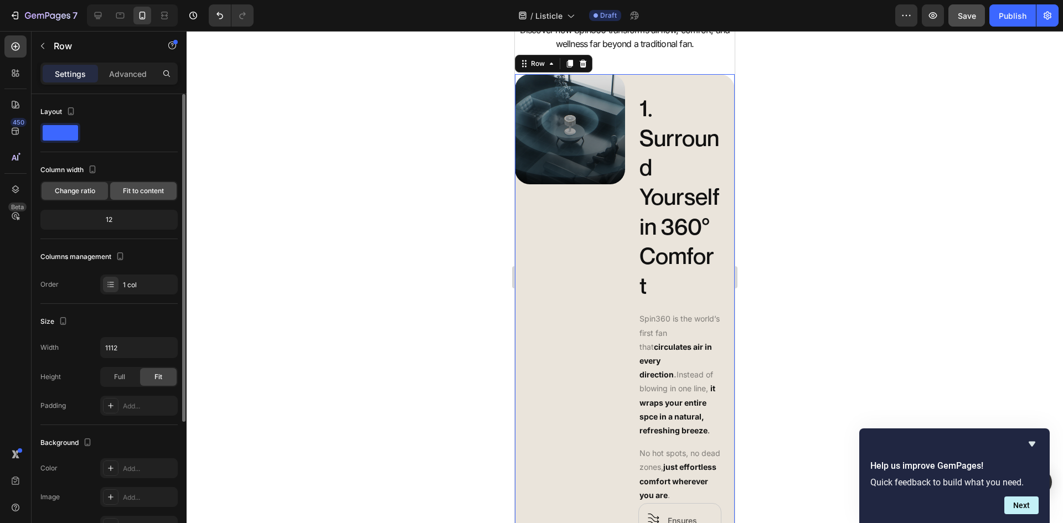
click at [142, 188] on span "Fit to content" at bounding box center [143, 191] width 41 height 10
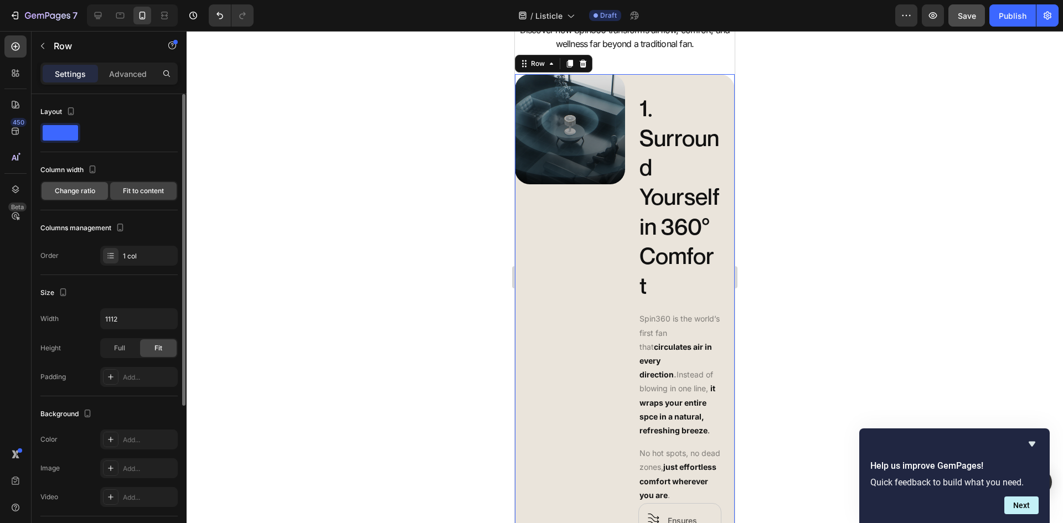
click at [70, 189] on span "Change ratio" at bounding box center [75, 191] width 40 height 10
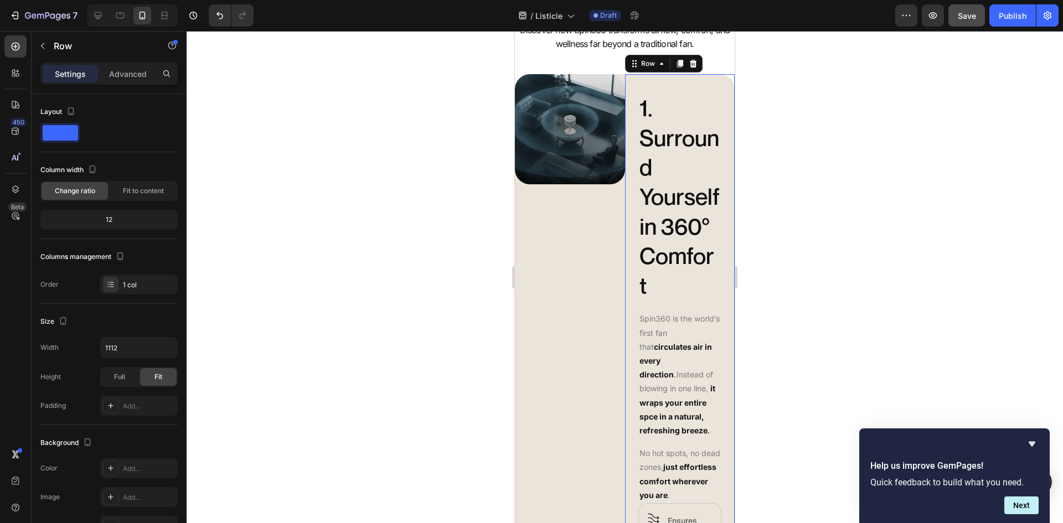
click at [625, 197] on div "1. Surround Yourself in 360° Comfort Heading Spin360 is the world’s first fan t…" at bounding box center [680, 386] width 110 height 624
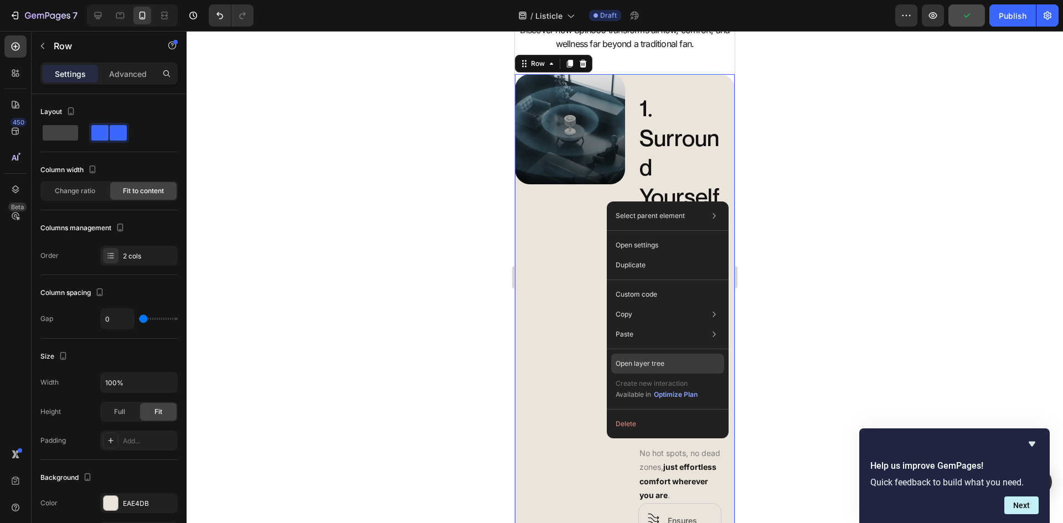
click at [668, 367] on div "Open layer tree" at bounding box center [667, 364] width 113 height 20
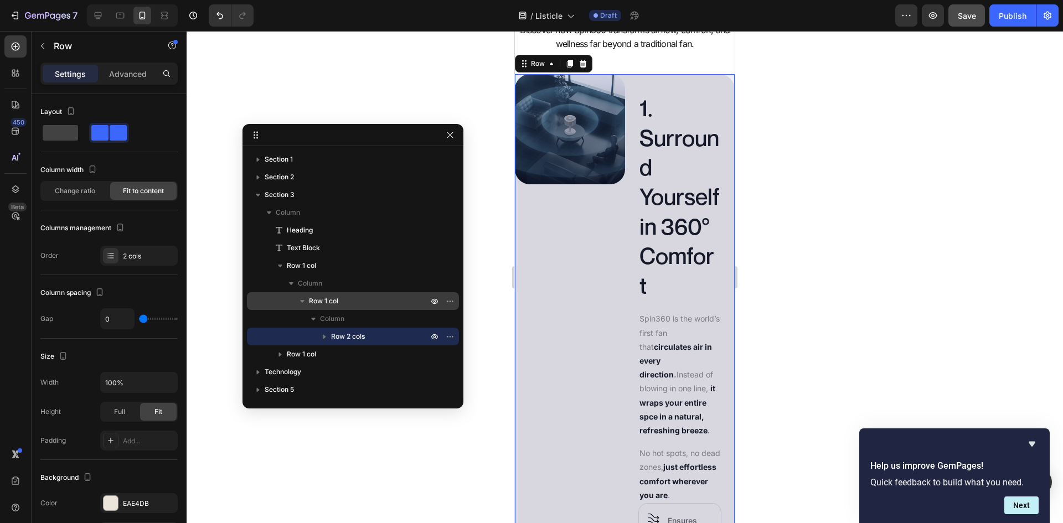
click at [303, 301] on icon "button" at bounding box center [302, 301] width 4 height 3
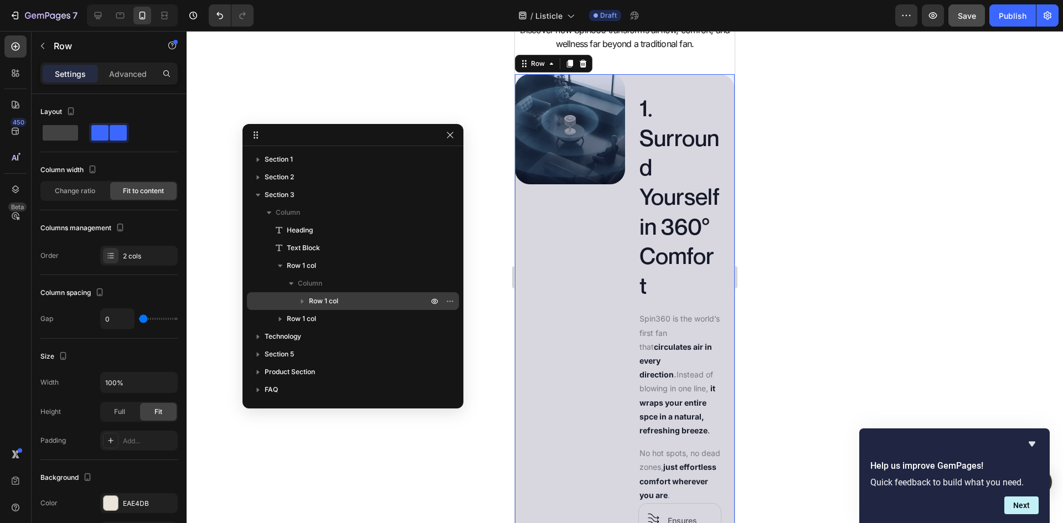
click at [352, 301] on p "Row 1 col" at bounding box center [369, 301] width 121 height 11
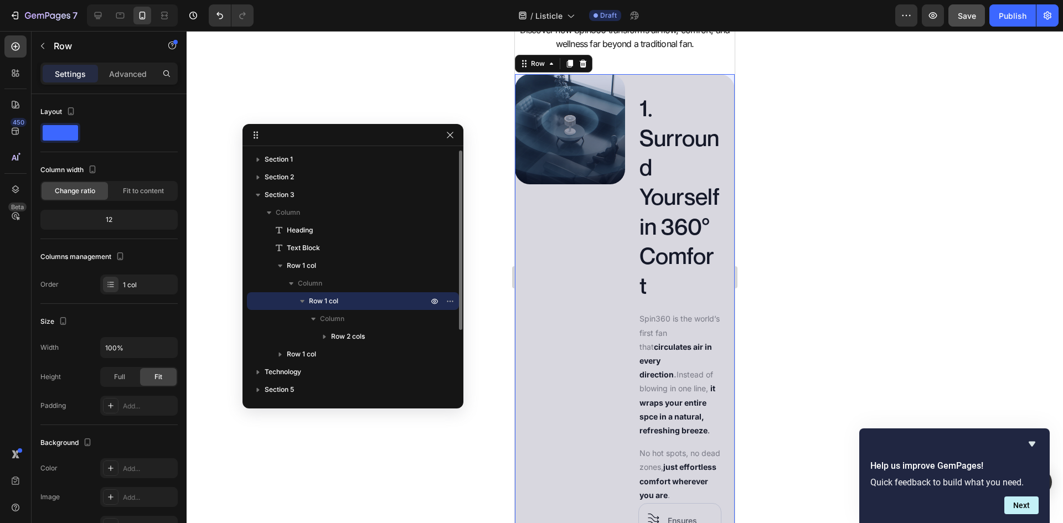
scroll to position [491, 0]
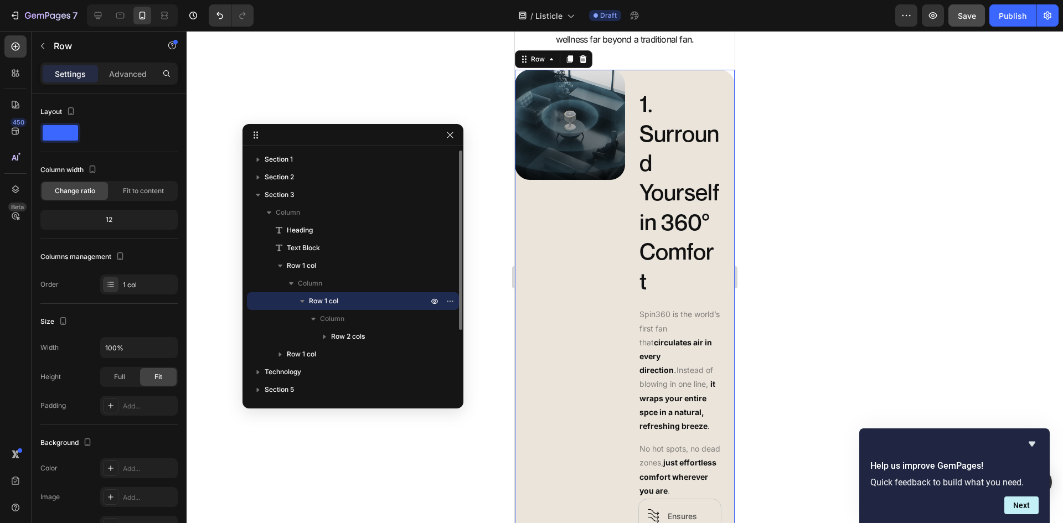
click at [352, 301] on p "Row 1 col" at bounding box center [369, 301] width 121 height 11
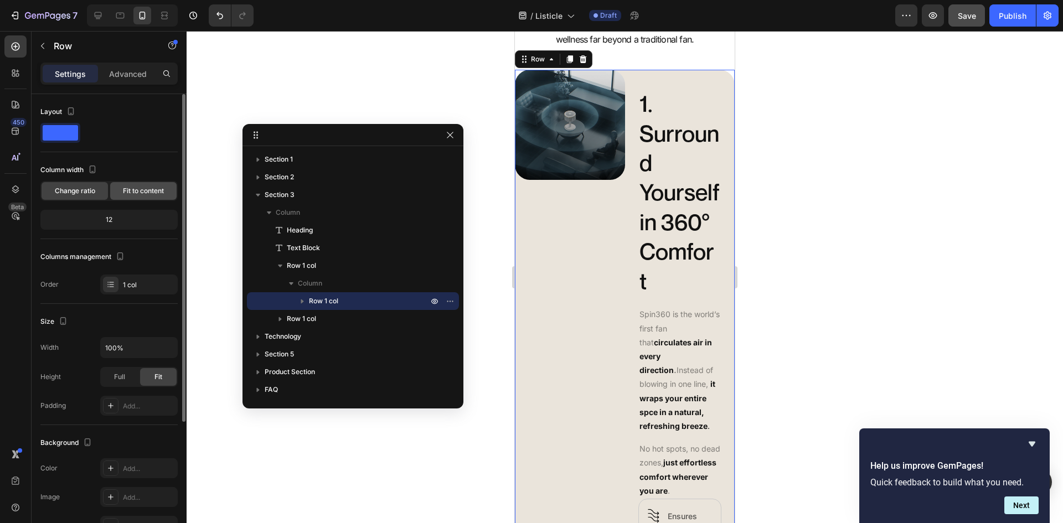
click at [150, 187] on span "Fit to content" at bounding box center [143, 191] width 41 height 10
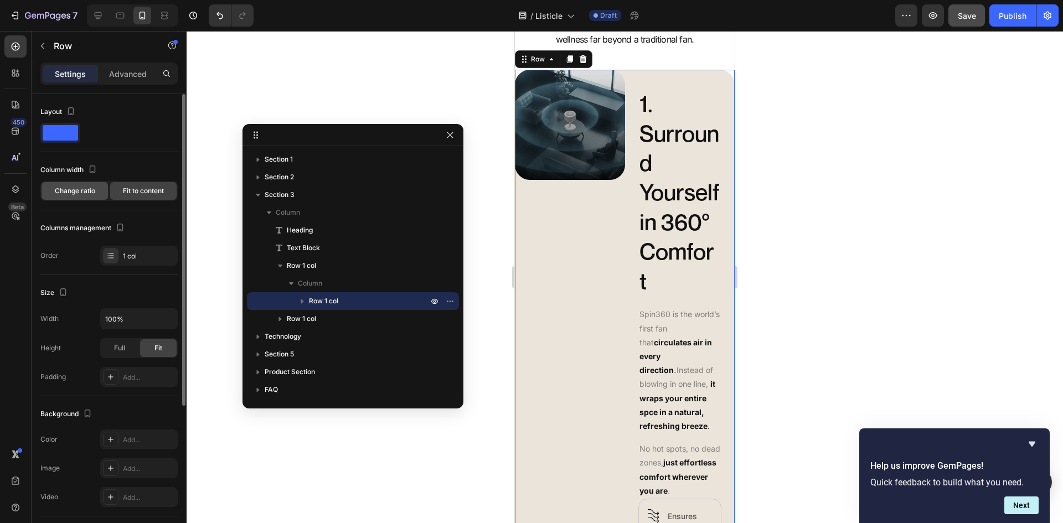
click at [79, 187] on span "Change ratio" at bounding box center [75, 191] width 40 height 10
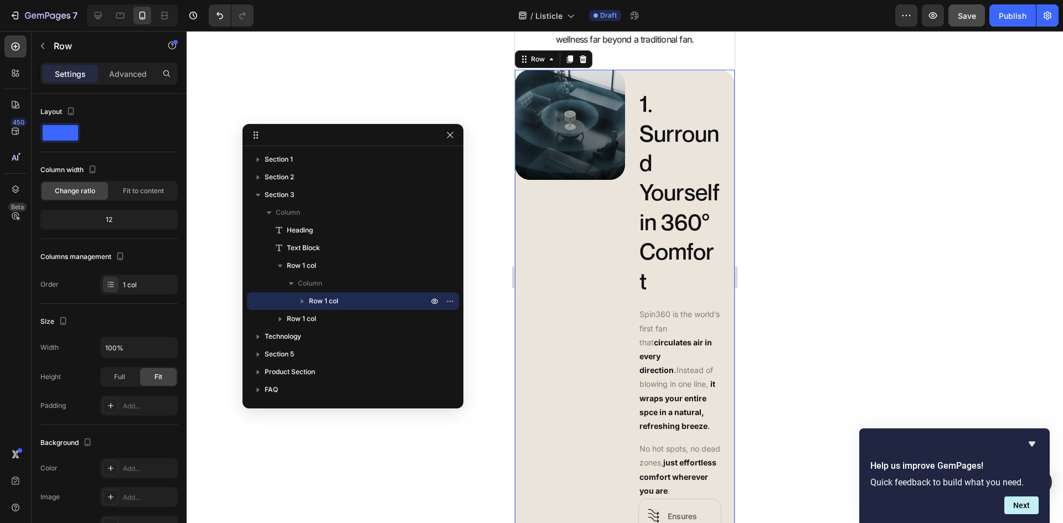
click at [304, 300] on icon "button" at bounding box center [302, 301] width 11 height 11
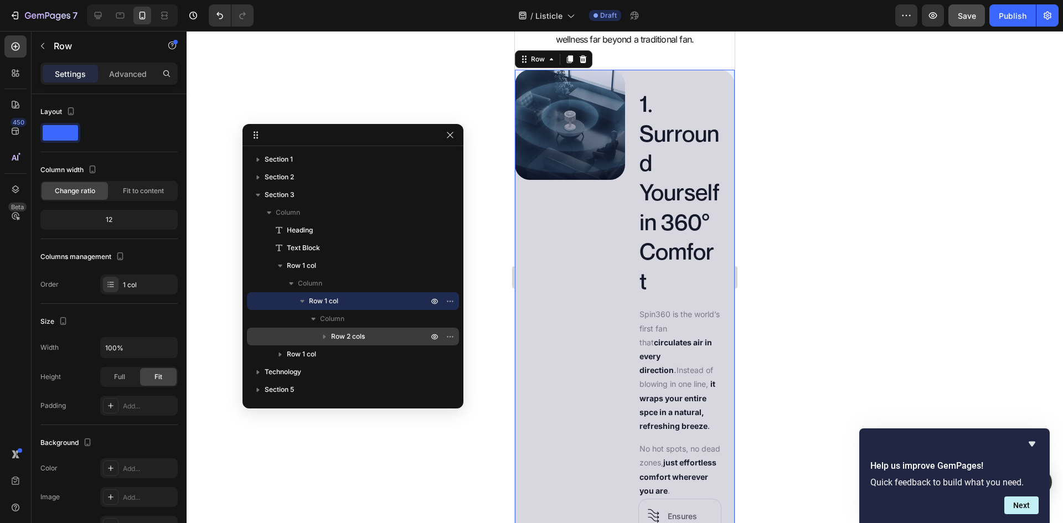
click at [344, 328] on div "Row 2 cols" at bounding box center [352, 337] width 203 height 18
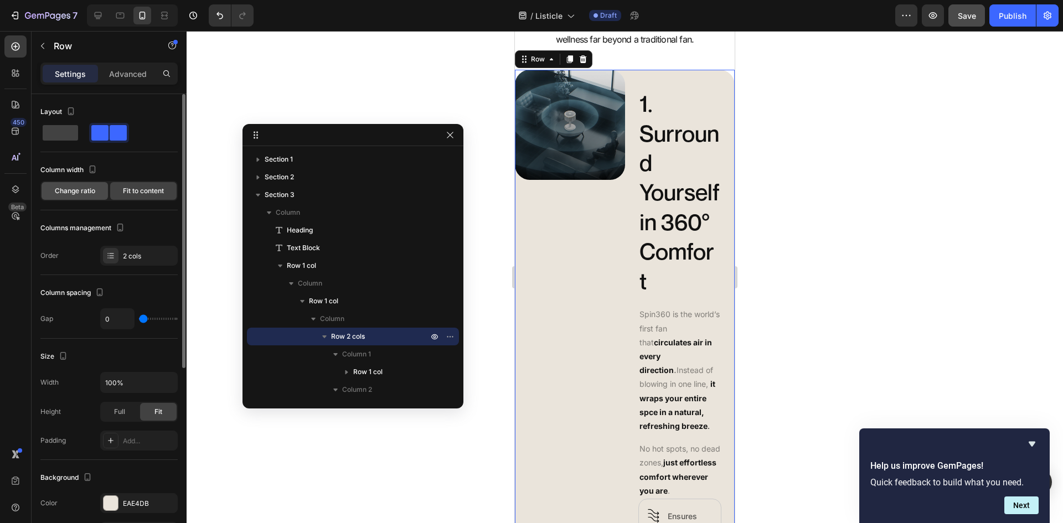
click at [86, 186] on div "Change ratio" at bounding box center [75, 191] width 66 height 18
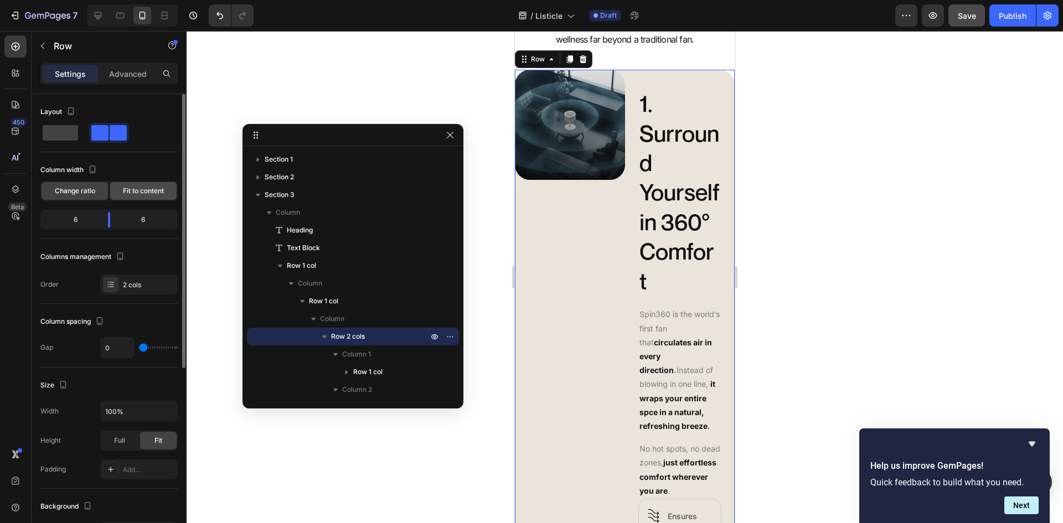
click at [169, 188] on div "Fit to content" at bounding box center [143, 191] width 66 height 18
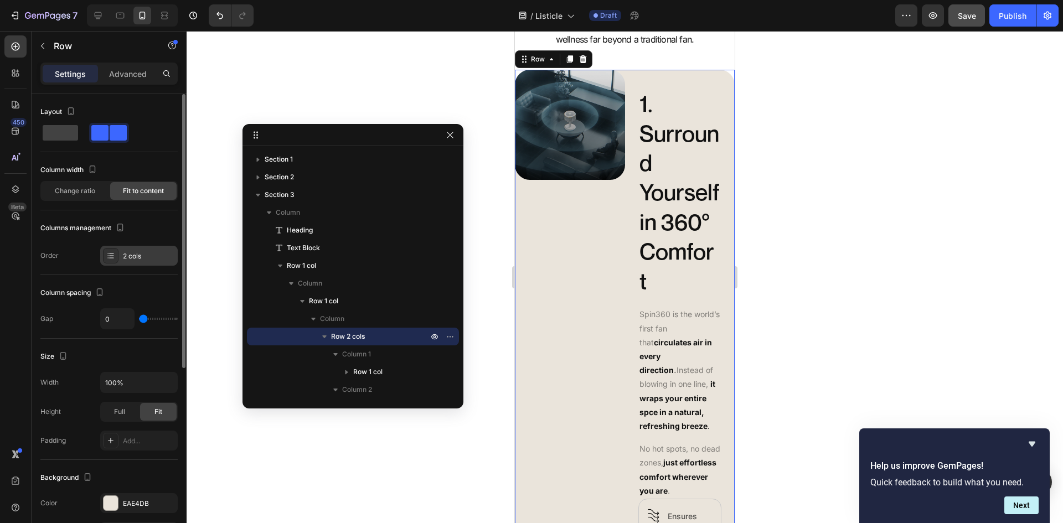
click at [142, 258] on div "2 cols" at bounding box center [149, 256] width 52 height 10
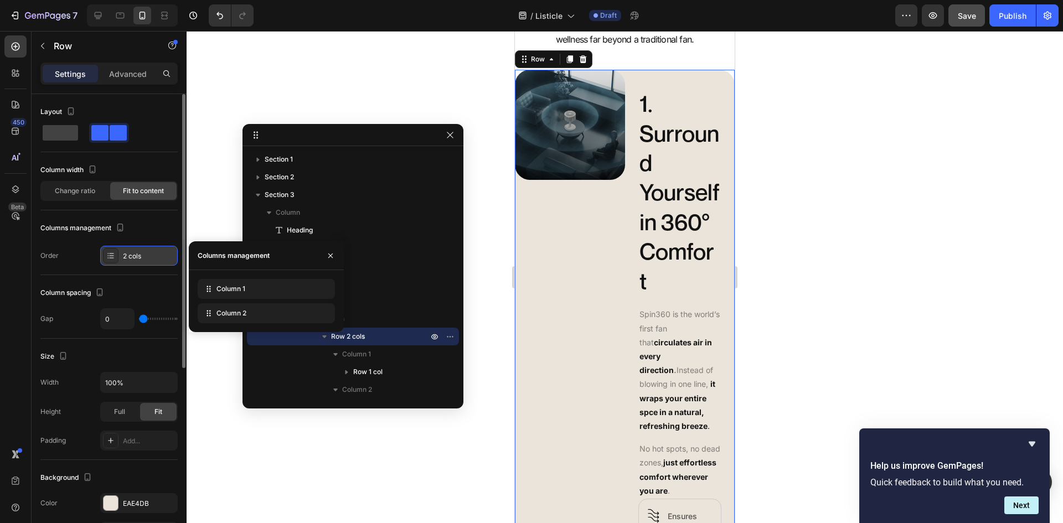
click at [142, 258] on div "2 cols" at bounding box center [149, 256] width 52 height 10
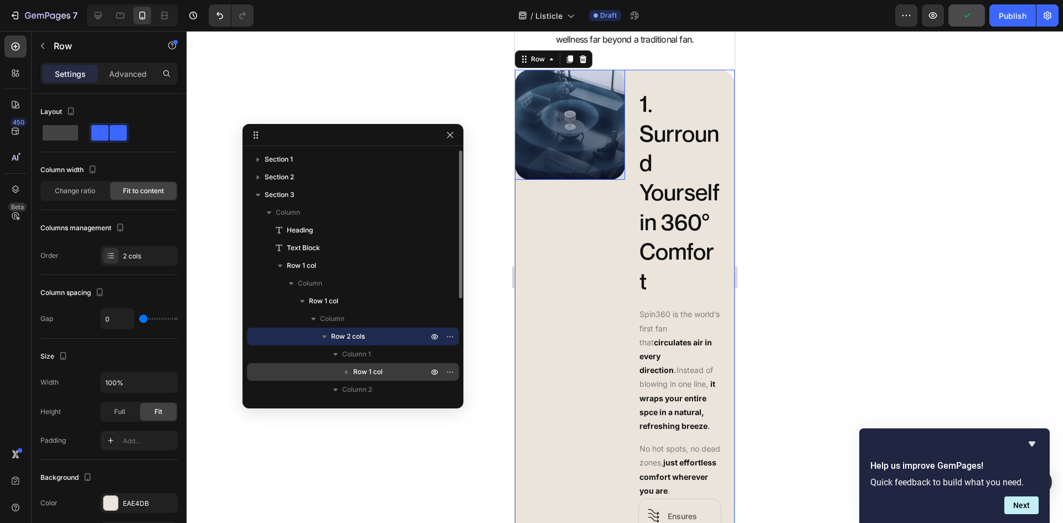
click at [358, 369] on span "Row 1 col" at bounding box center [367, 371] width 29 height 11
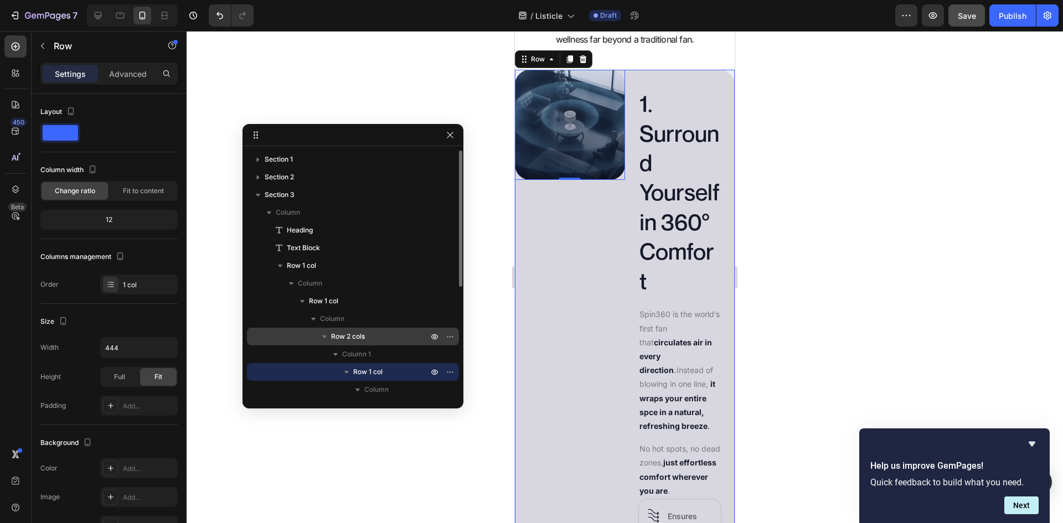
click at [373, 342] on div "Row 2 cols" at bounding box center [352, 337] width 203 height 18
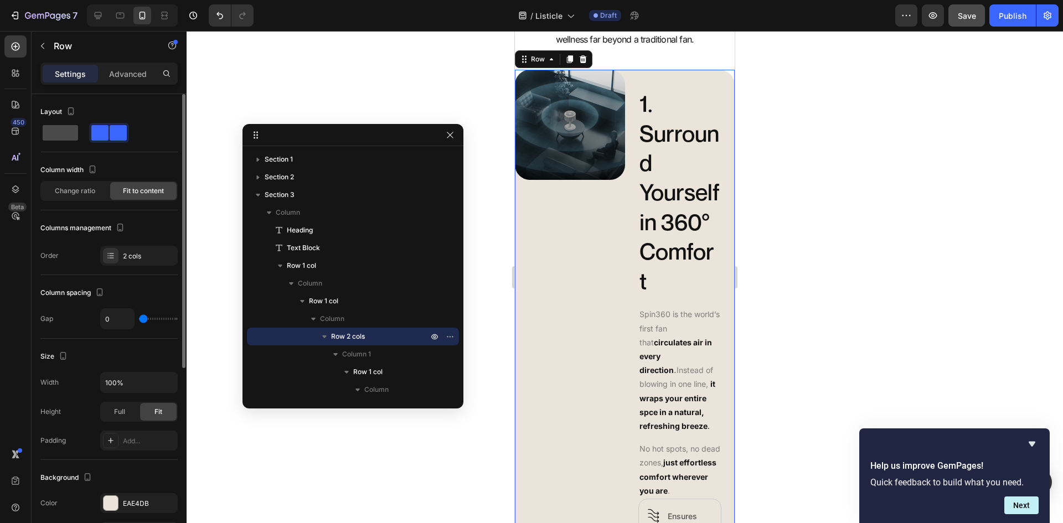
click at [60, 126] on span at bounding box center [60, 133] width 35 height 16
type input "16"
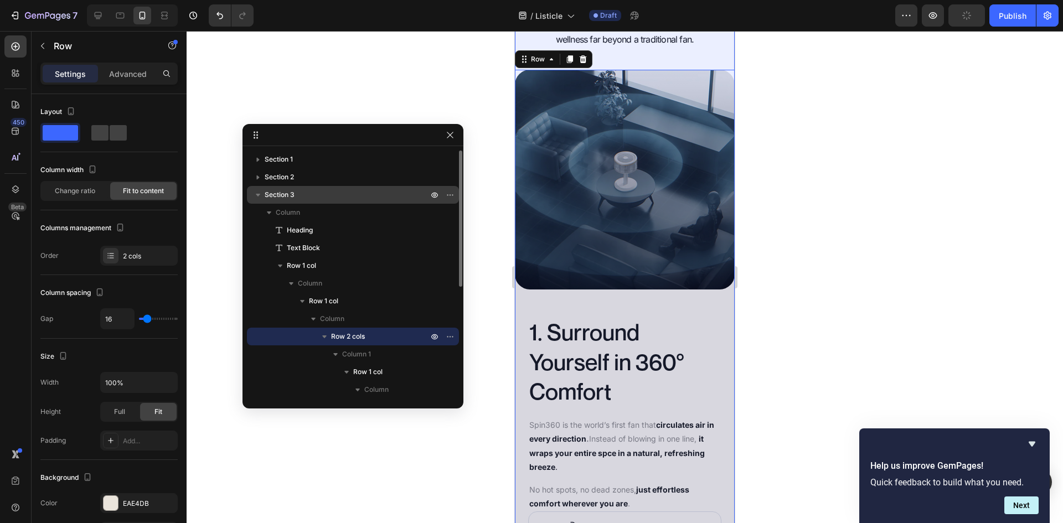
click at [340, 197] on p "Section 3" at bounding box center [348, 194] width 166 height 11
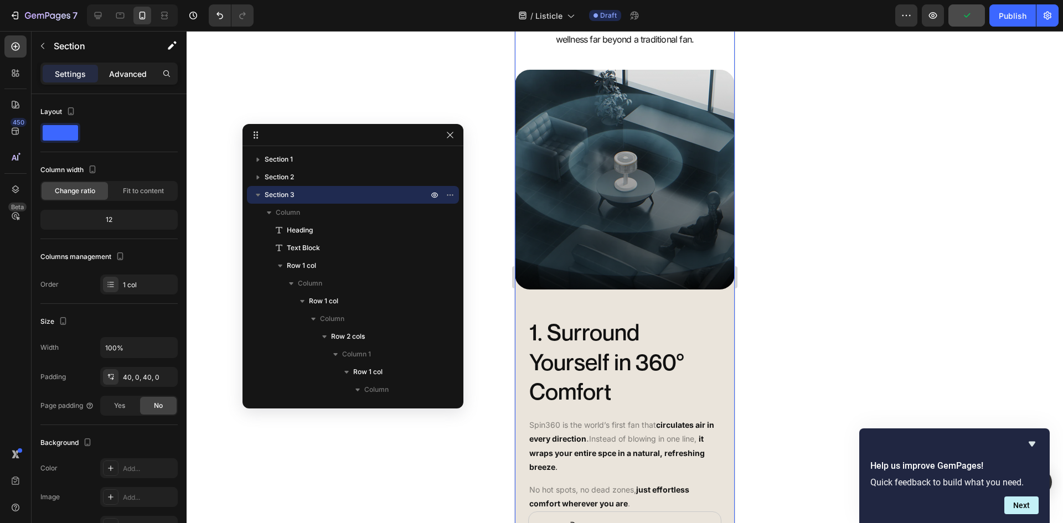
click at [117, 75] on p "Advanced" at bounding box center [128, 74] width 38 height 12
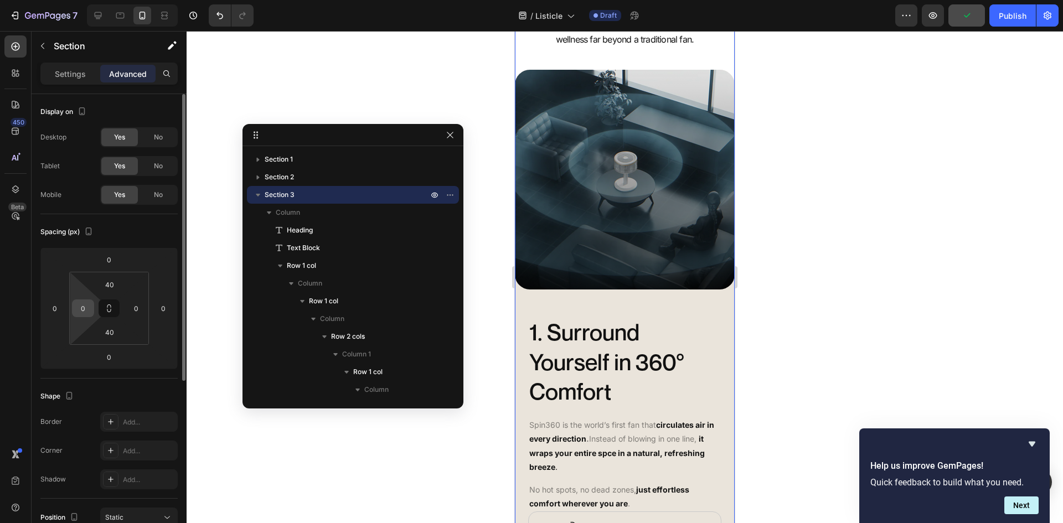
click at [83, 302] on input "0" at bounding box center [83, 308] width 17 height 17
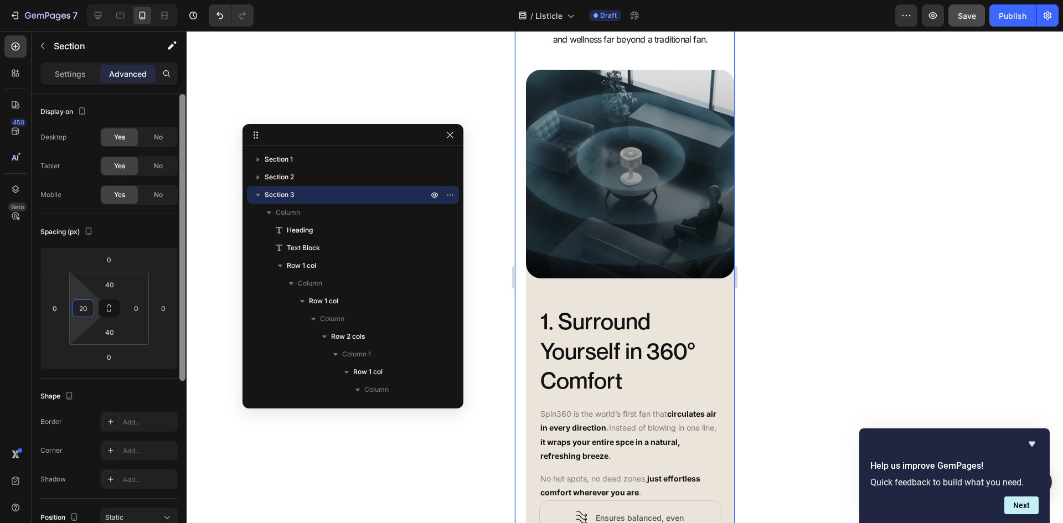
type input "0"
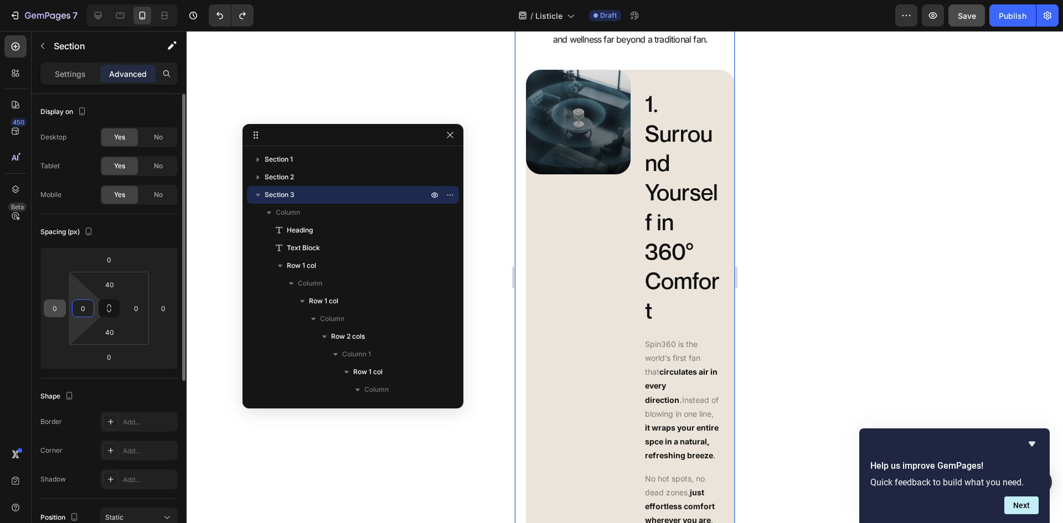
click at [61, 308] on input "0" at bounding box center [55, 308] width 17 height 17
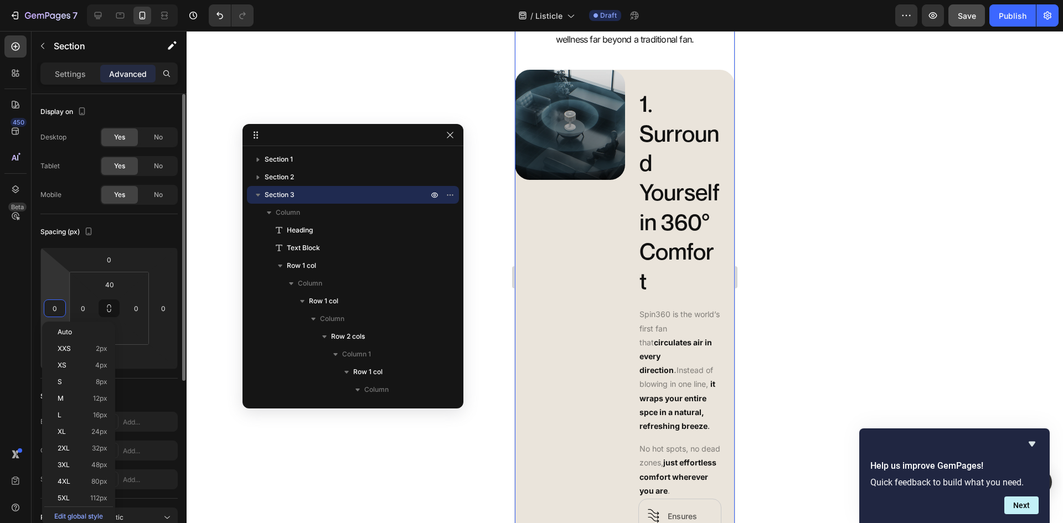
click at [61, 308] on input "0" at bounding box center [55, 308] width 17 height 17
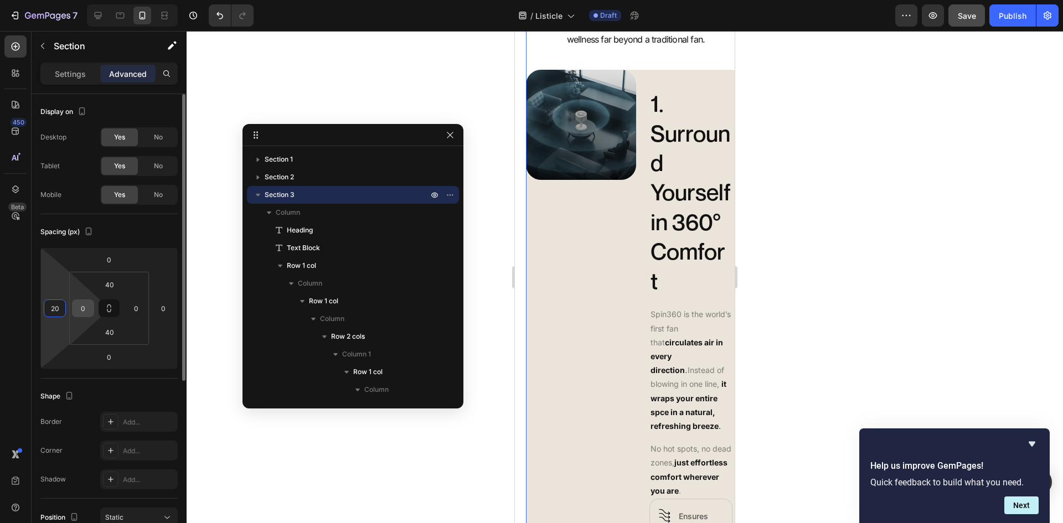
type input "2"
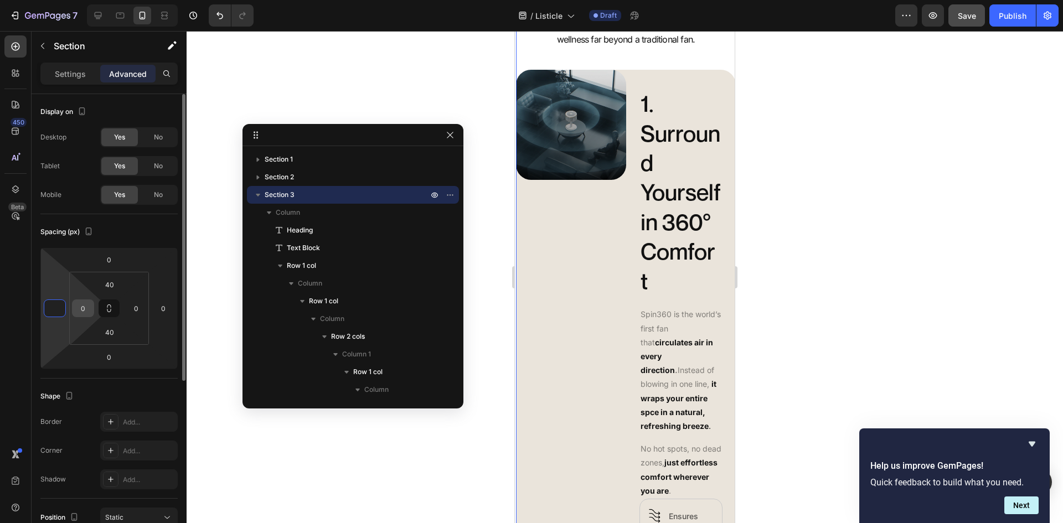
click at [91, 307] on div "0" at bounding box center [83, 309] width 22 height 18
type input "0"
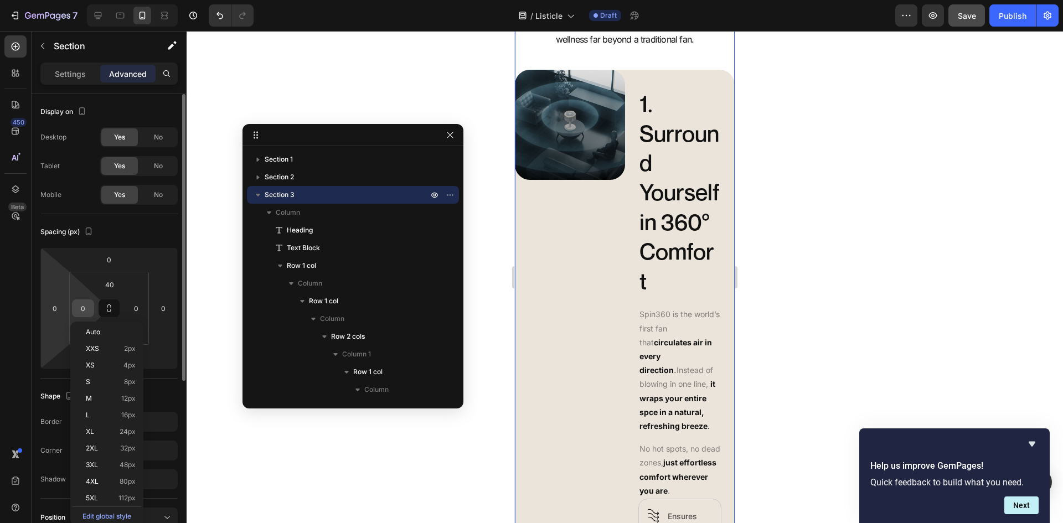
click at [91, 307] on div "0" at bounding box center [83, 309] width 22 height 18
click at [86, 308] on input "0" at bounding box center [83, 308] width 17 height 17
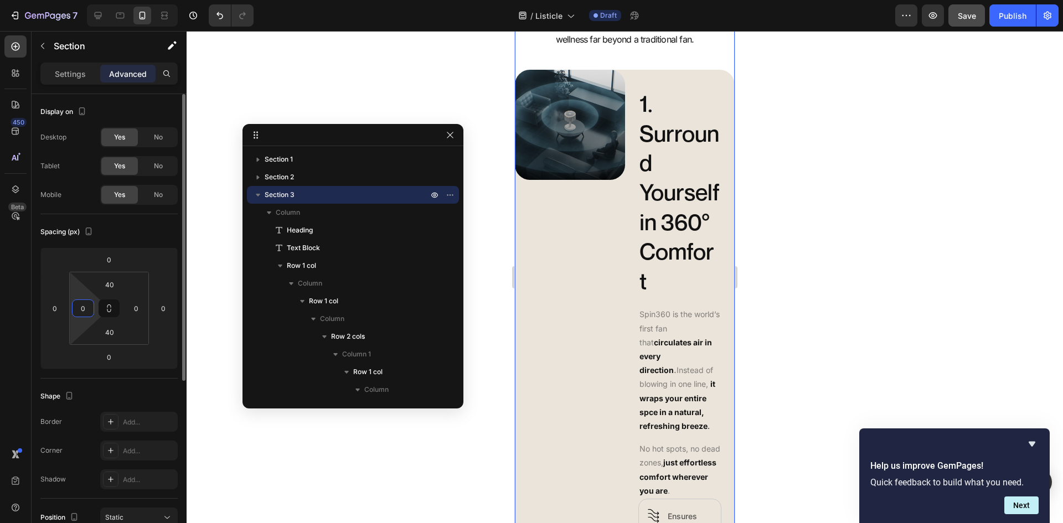
click at [86, 308] on input "0" at bounding box center [83, 308] width 17 height 17
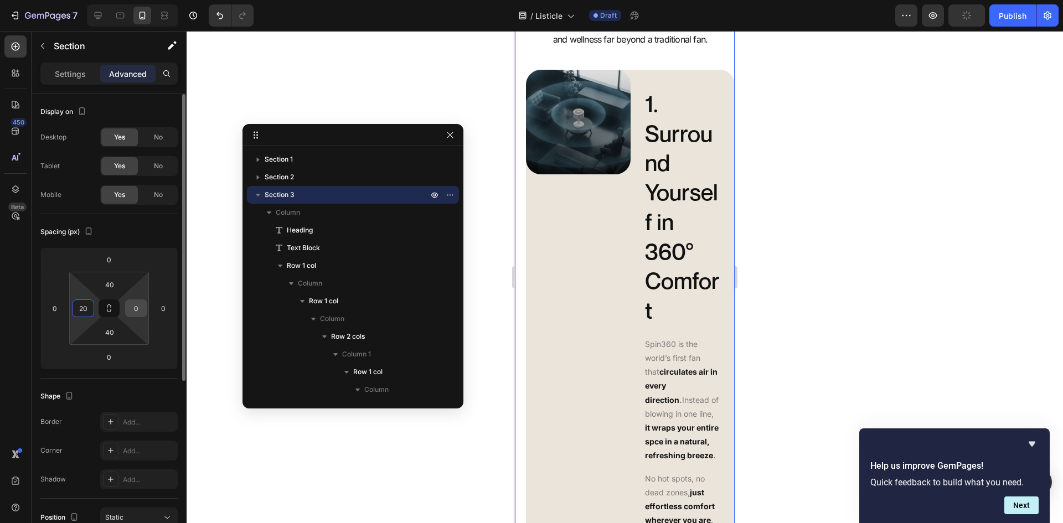
type input "20"
click at [132, 307] on input "0" at bounding box center [136, 308] width 17 height 17
type input "20"
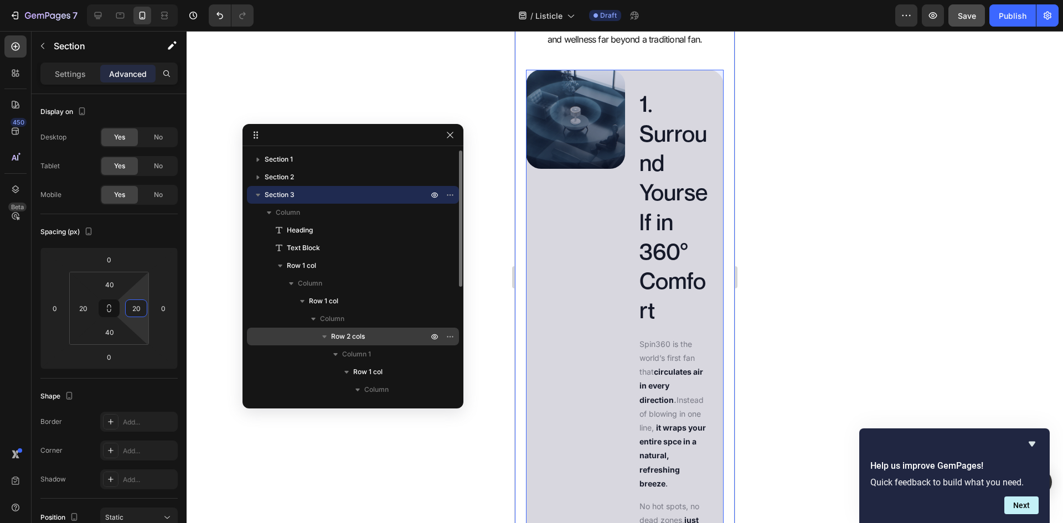
click at [353, 330] on div "Row 2 cols" at bounding box center [352, 337] width 203 height 18
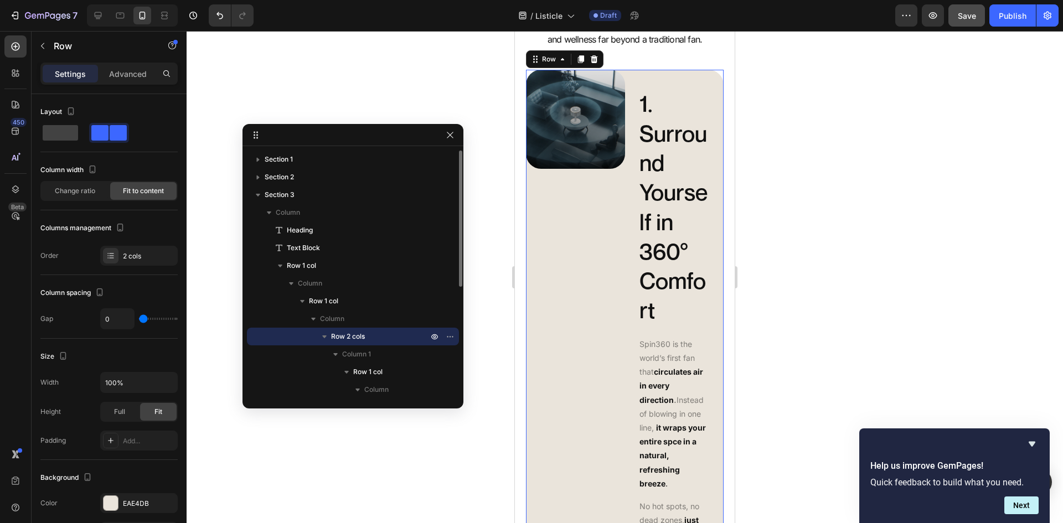
scroll to position [505, 0]
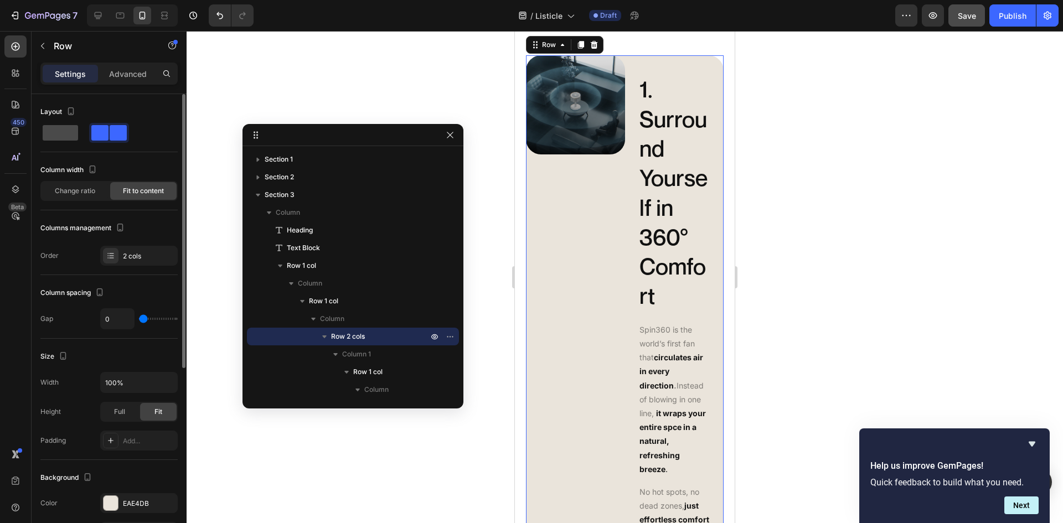
click at [68, 131] on span at bounding box center [60, 133] width 35 height 16
type input "16"
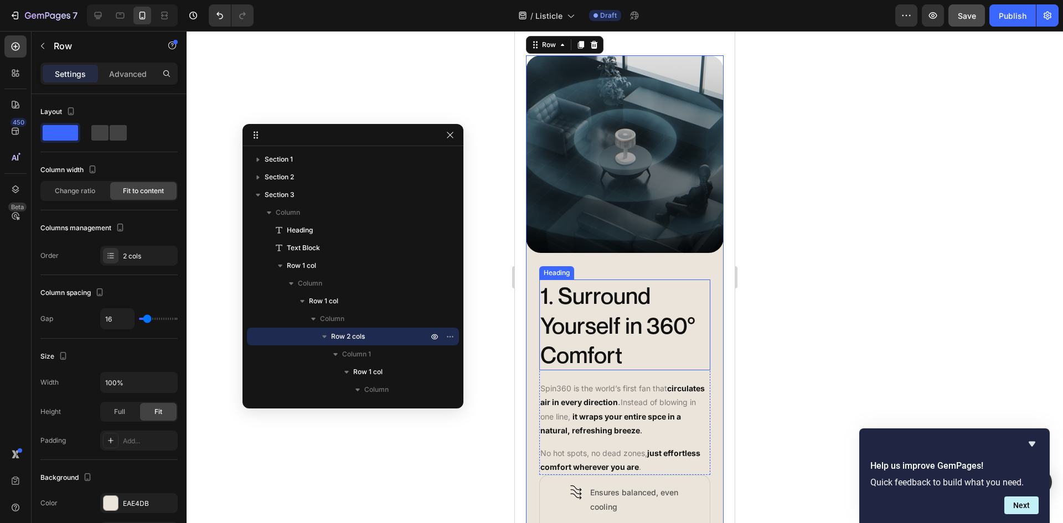
click at [685, 314] on h2 "1. Surround Yourself in 360° Comfort" at bounding box center [624, 325] width 171 height 91
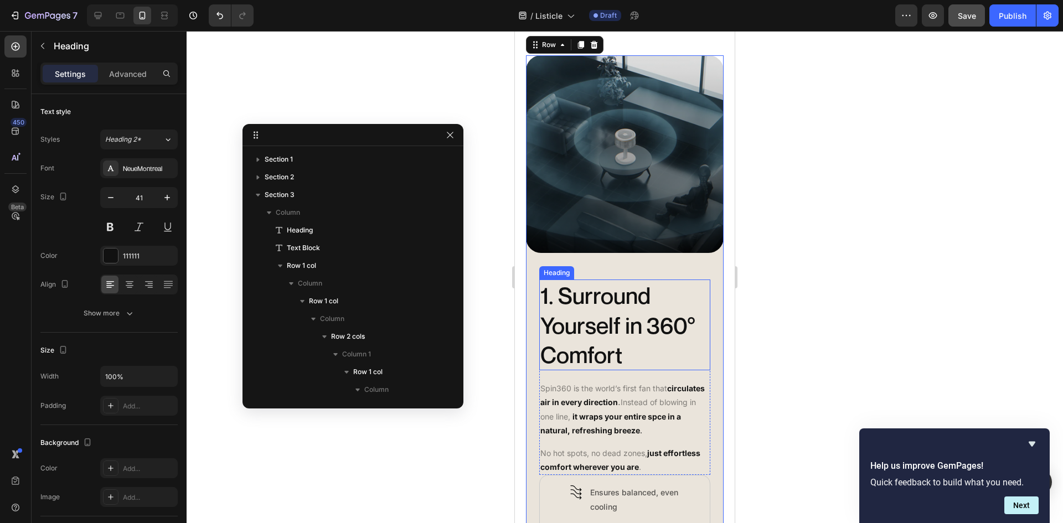
scroll to position [260, 0]
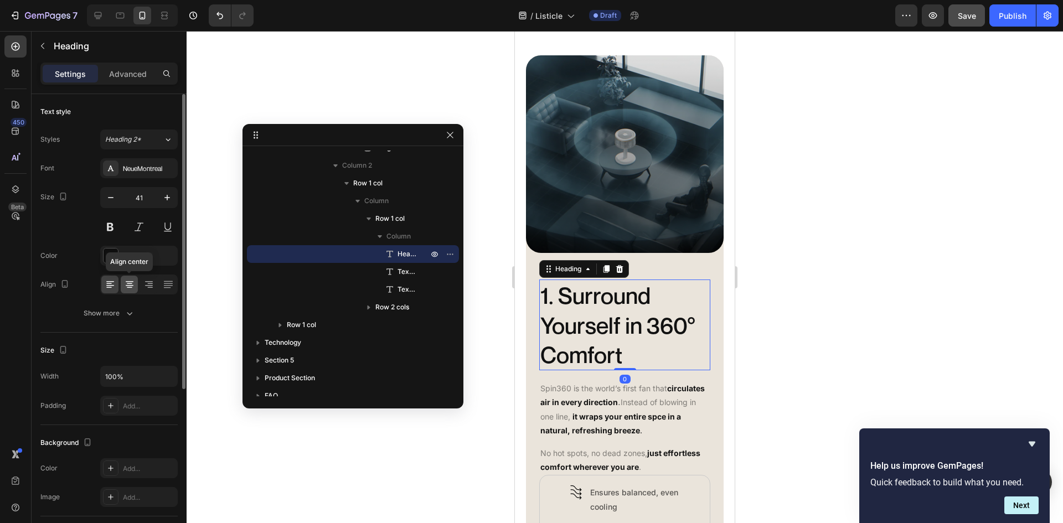
click at [129, 284] on icon at bounding box center [130, 283] width 6 height 1
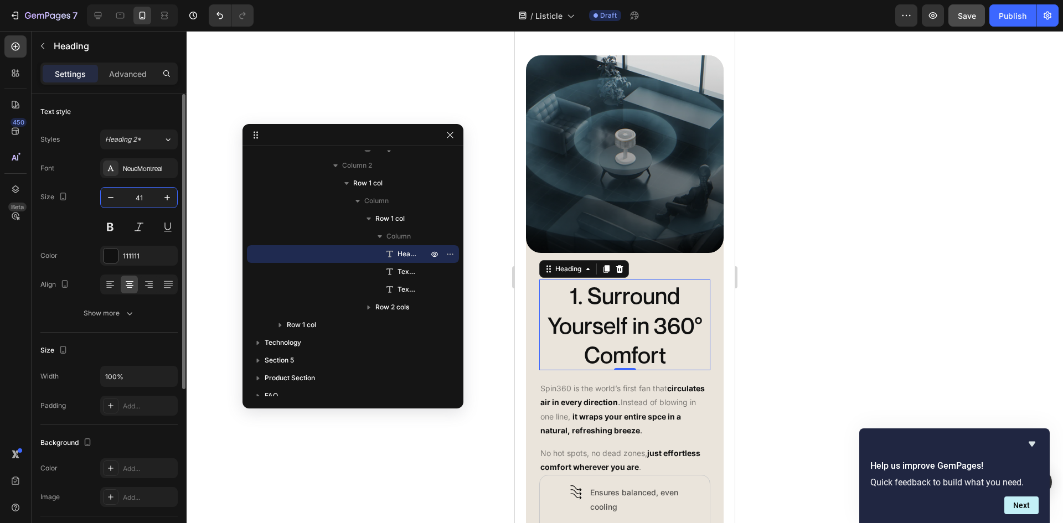
click at [139, 200] on input "41" at bounding box center [139, 198] width 37 height 20
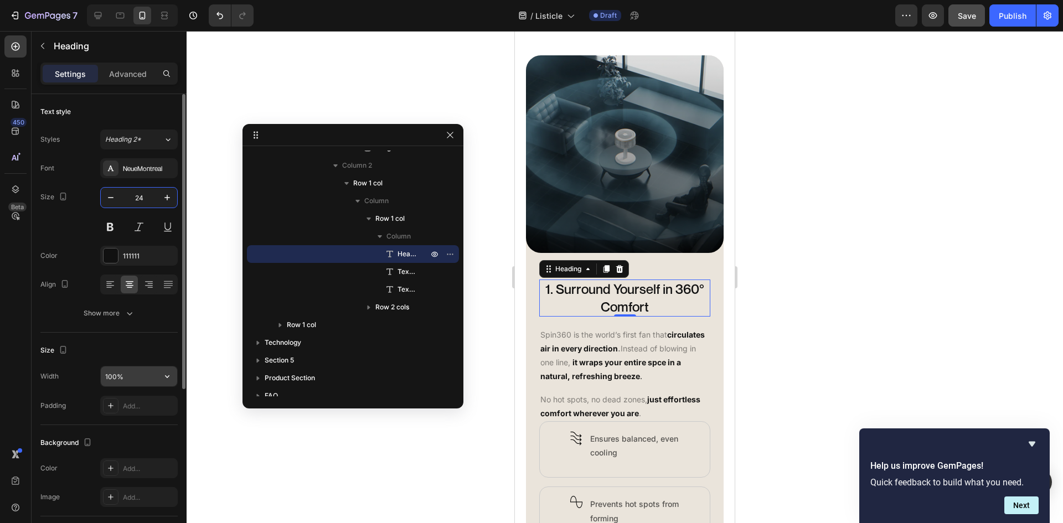
type input "24"
click at [127, 376] on input "100%" at bounding box center [139, 376] width 76 height 20
click at [150, 378] on input "100%" at bounding box center [139, 376] width 76 height 20
click at [169, 379] on icon "button" at bounding box center [167, 376] width 11 height 11
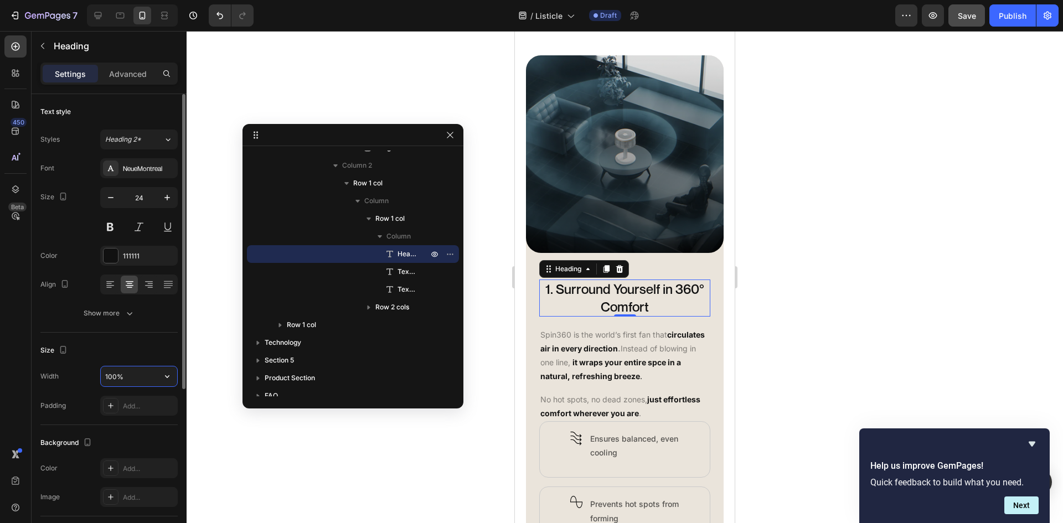
click at [114, 376] on input "100%" at bounding box center [139, 376] width 76 height 20
click at [112, 376] on input "100%" at bounding box center [139, 376] width 76 height 20
type input "90%"
click at [215, 357] on div at bounding box center [625, 277] width 876 height 492
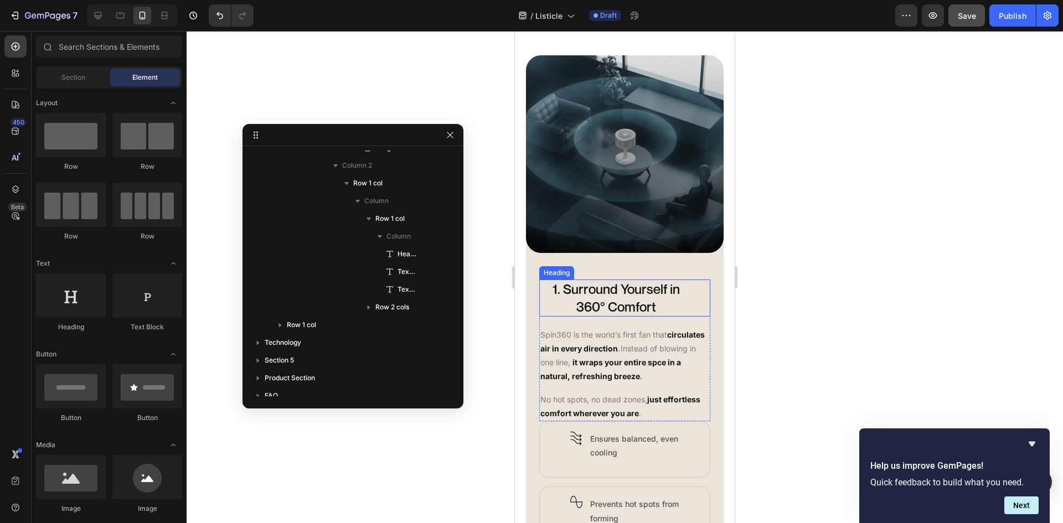
click at [652, 314] on h2 "1. Surround Yourself in 360° Comfort" at bounding box center [616, 298] width 154 height 37
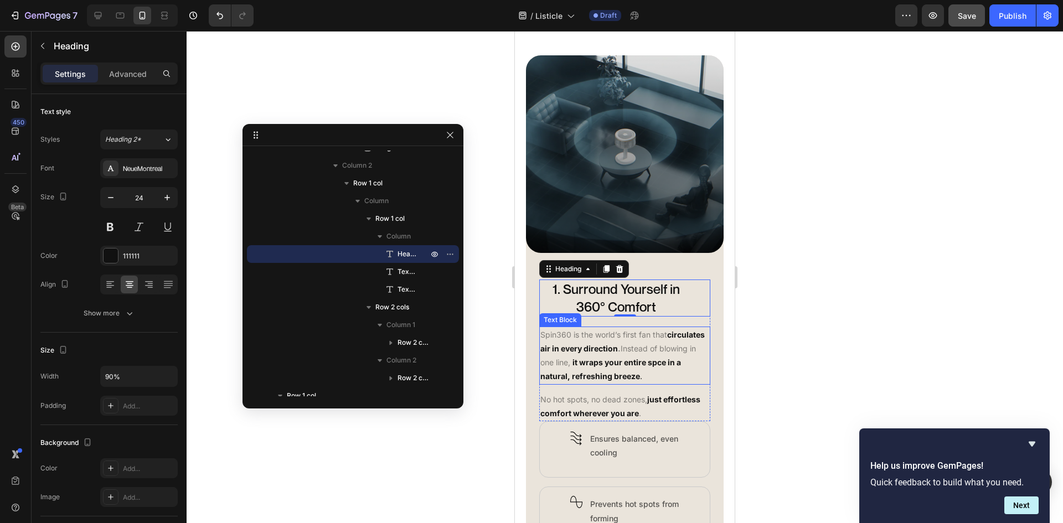
click at [682, 376] on p "Spin360 is the world’s first fan that circulates air in every direction . Inste…" at bounding box center [624, 356] width 169 height 56
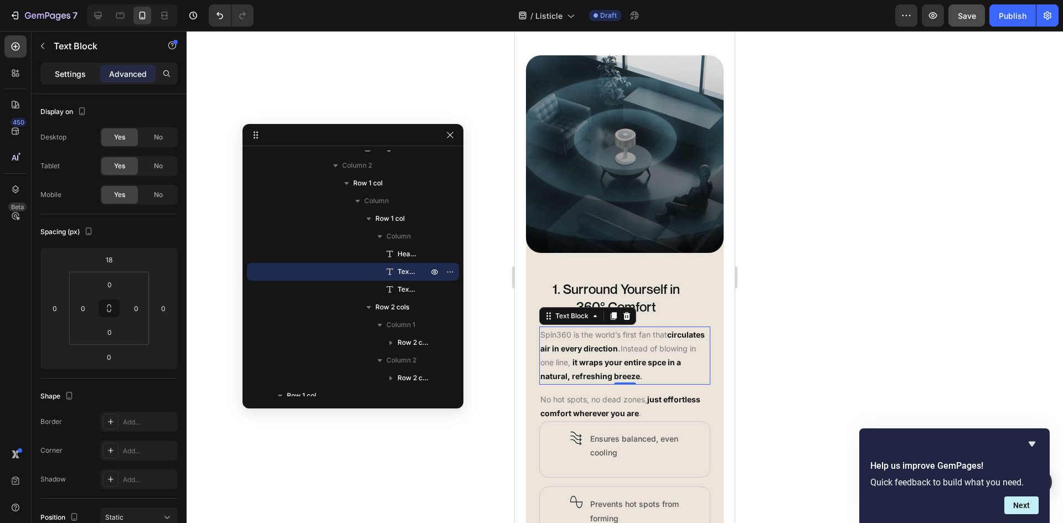
click at [63, 70] on p "Settings" at bounding box center [70, 74] width 31 height 12
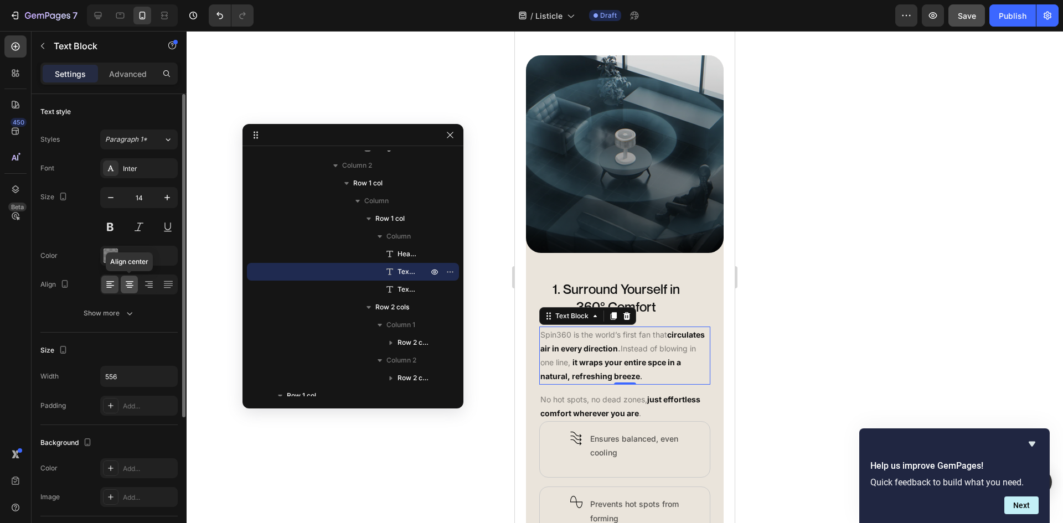
click at [131, 286] on icon at bounding box center [129, 284] width 11 height 11
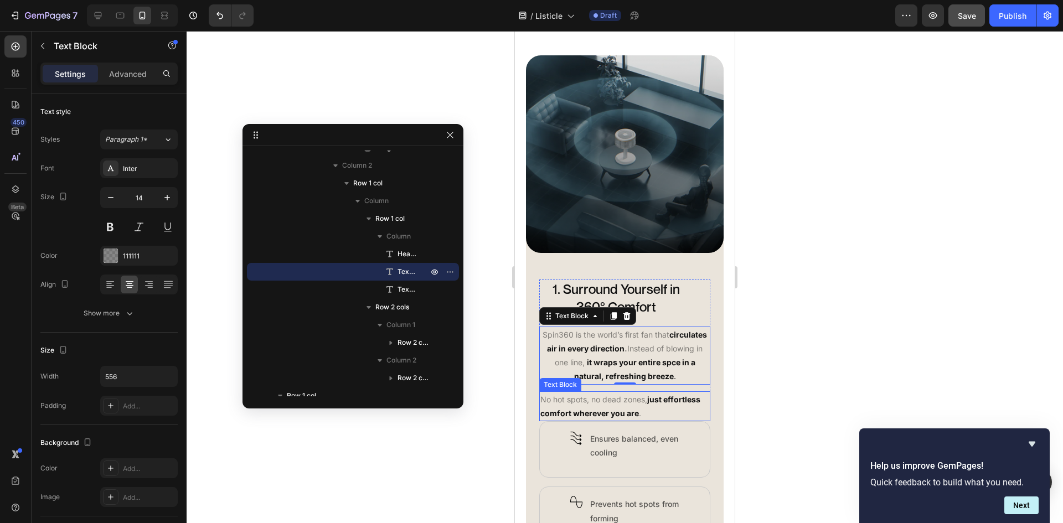
click at [687, 414] on p "No hot spots, no dead zones, just effortless comfort wherever you are ." at bounding box center [624, 407] width 169 height 28
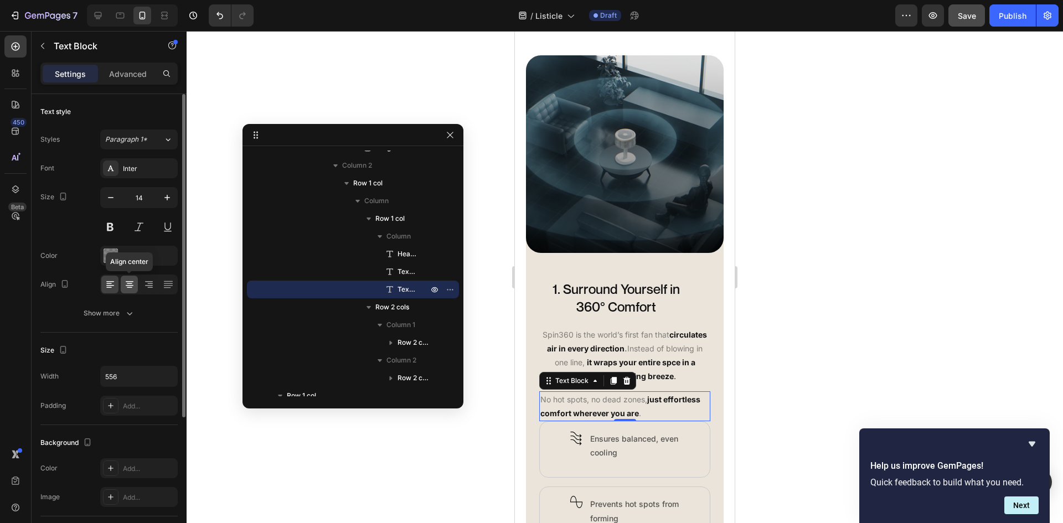
click at [131, 285] on icon at bounding box center [130, 285] width 8 height 1
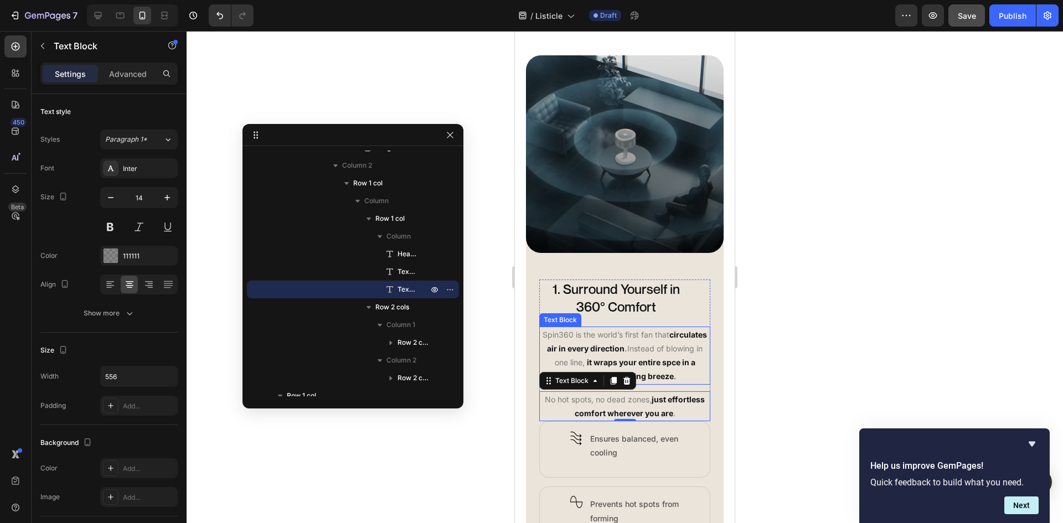
click at [594, 347] on p "Spin360 is the world’s first fan that circulates air in every direction . Inste…" at bounding box center [624, 356] width 169 height 56
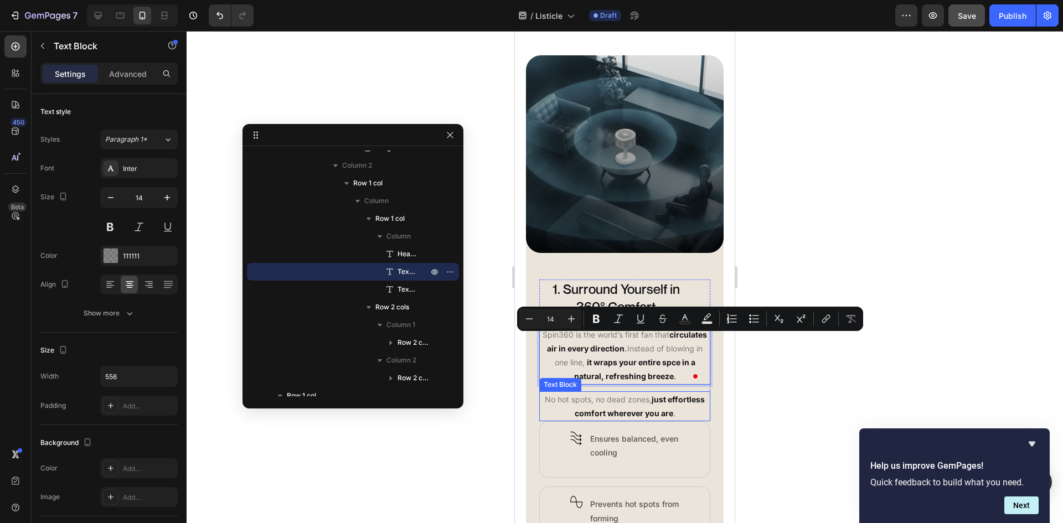
click at [634, 404] on p "No hot spots, no dead zones, just effortless comfort wherever you are ." at bounding box center [624, 407] width 169 height 28
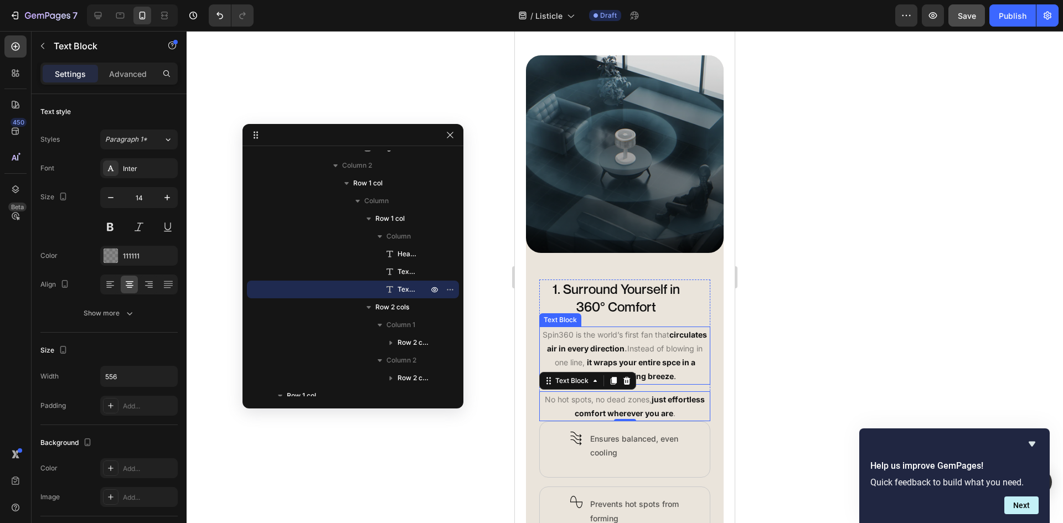
click at [674, 381] on strong "it wraps your entire spce in a natural, refreshing breeze" at bounding box center [634, 369] width 121 height 23
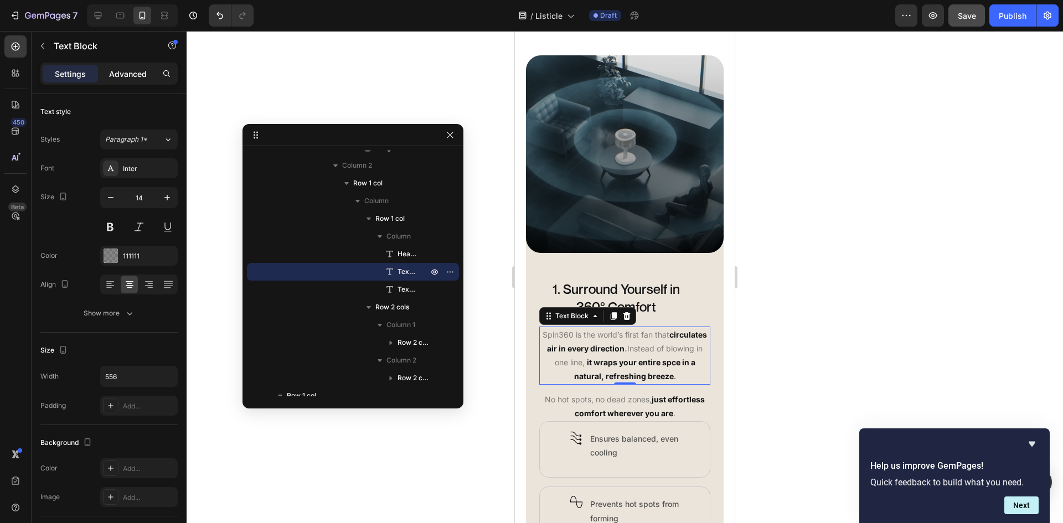
click at [135, 68] on p "Advanced" at bounding box center [128, 74] width 38 height 12
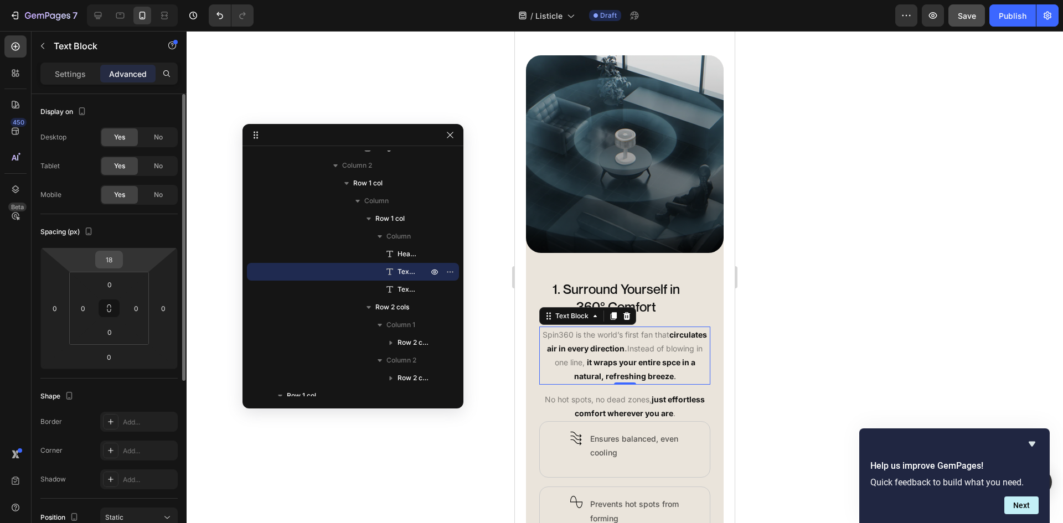
click at [122, 264] on div "18" at bounding box center [109, 260] width 28 height 18
click at [119, 263] on input "18" at bounding box center [109, 259] width 22 height 17
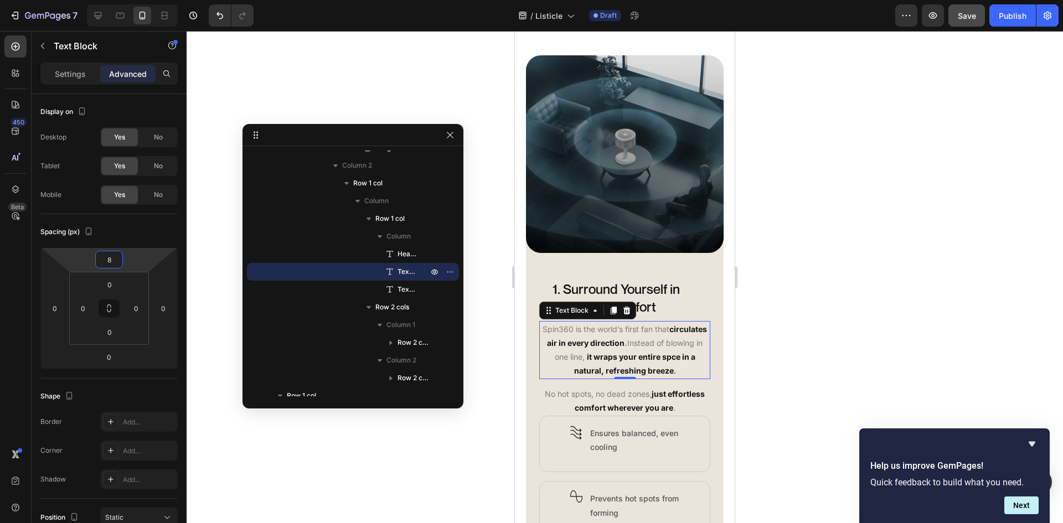
type input "8"
drag, startPoint x: 626, startPoint y: 408, endPoint x: 621, endPoint y: 397, distance: 11.6
click at [626, 408] on p "No hot spots, no dead zones, just effortless comfort wherever you are ." at bounding box center [624, 401] width 169 height 28
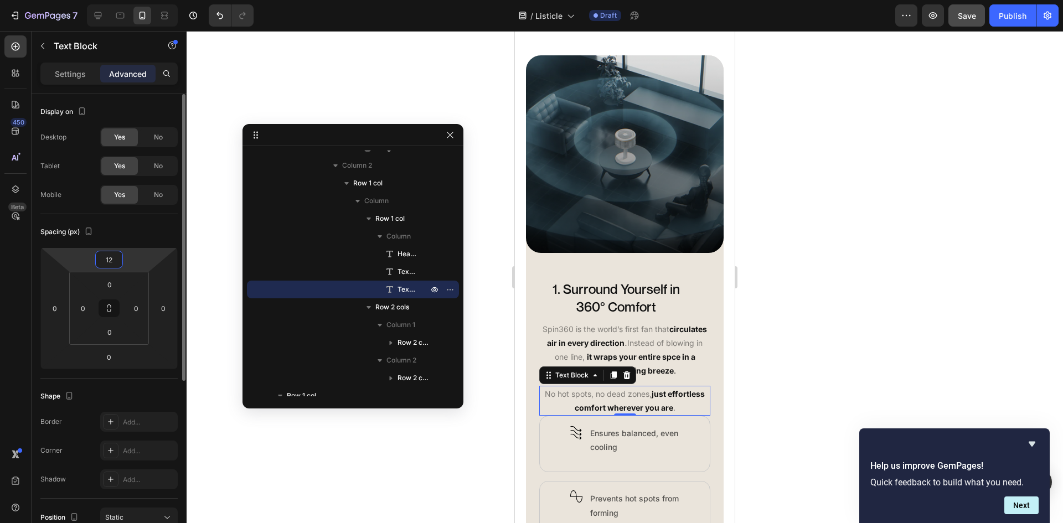
click at [107, 264] on input "12" at bounding box center [109, 259] width 22 height 17
type input "8"
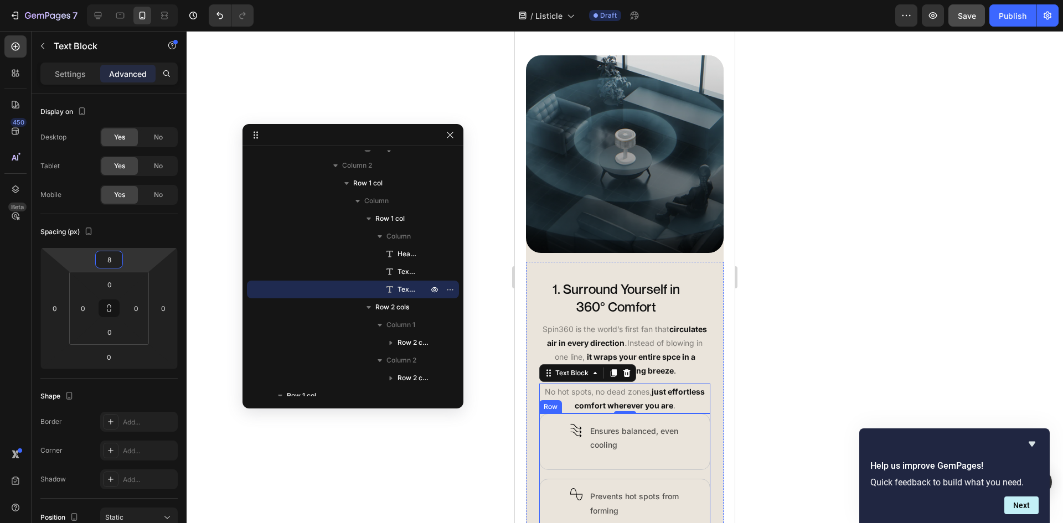
click at [696, 478] on div "Image Row Ensures balanced, even cooling Text Block Row Image Row Prevents hot …" at bounding box center [624, 475] width 171 height 122
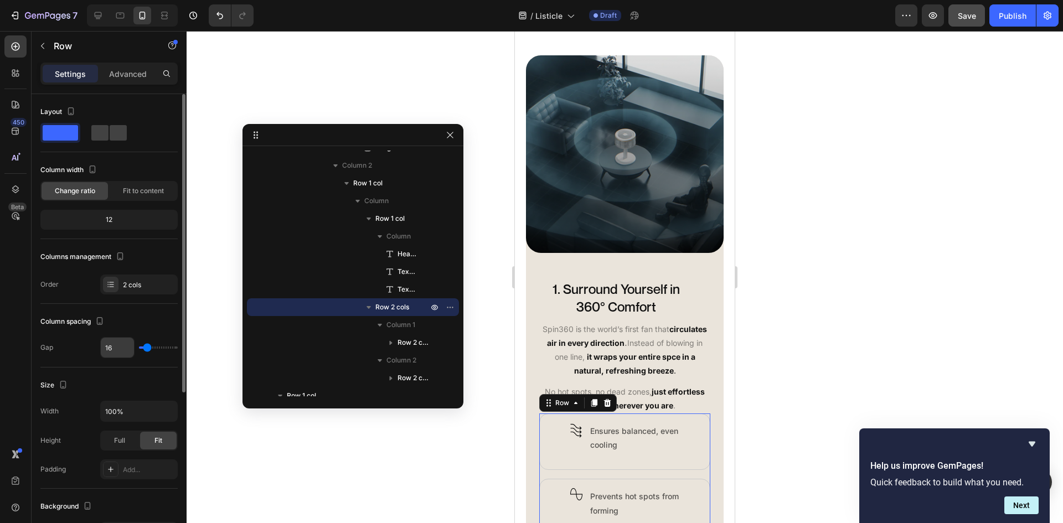
click at [108, 347] on input "16" at bounding box center [117, 348] width 33 height 20
type input "1"
type input "12"
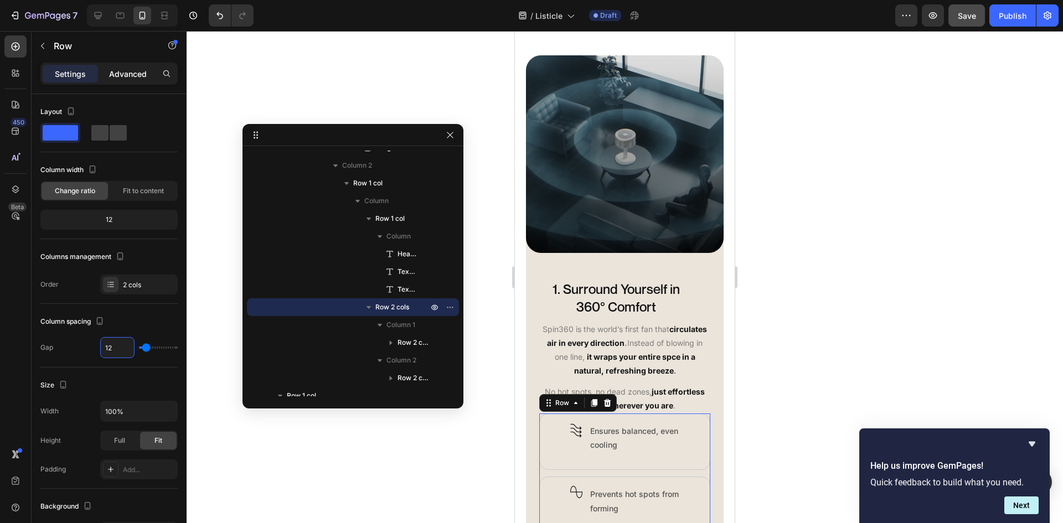
click at [133, 78] on p "Advanced" at bounding box center [128, 74] width 38 height 12
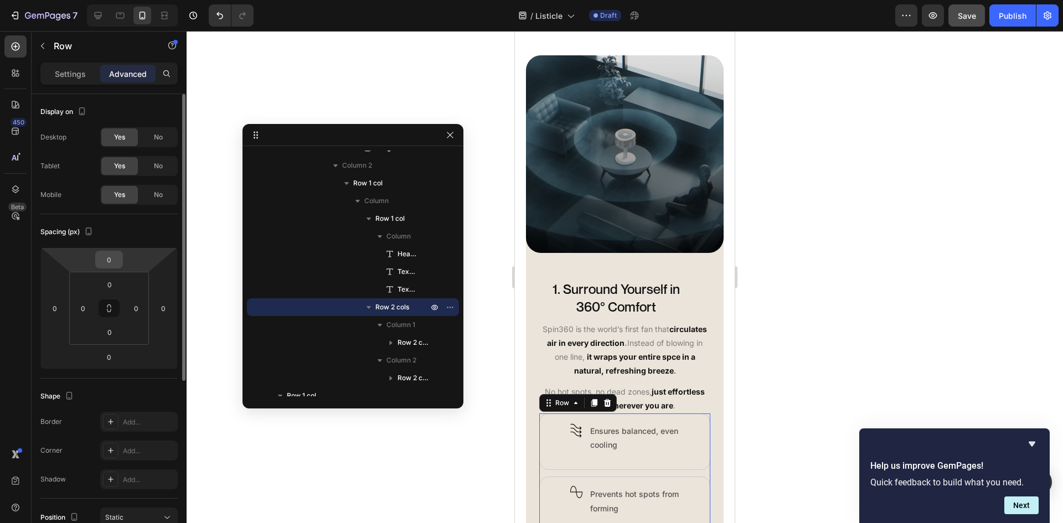
click at [122, 260] on div "0" at bounding box center [109, 260] width 28 height 18
click at [115, 259] on input "0" at bounding box center [109, 259] width 22 height 17
type input "24"
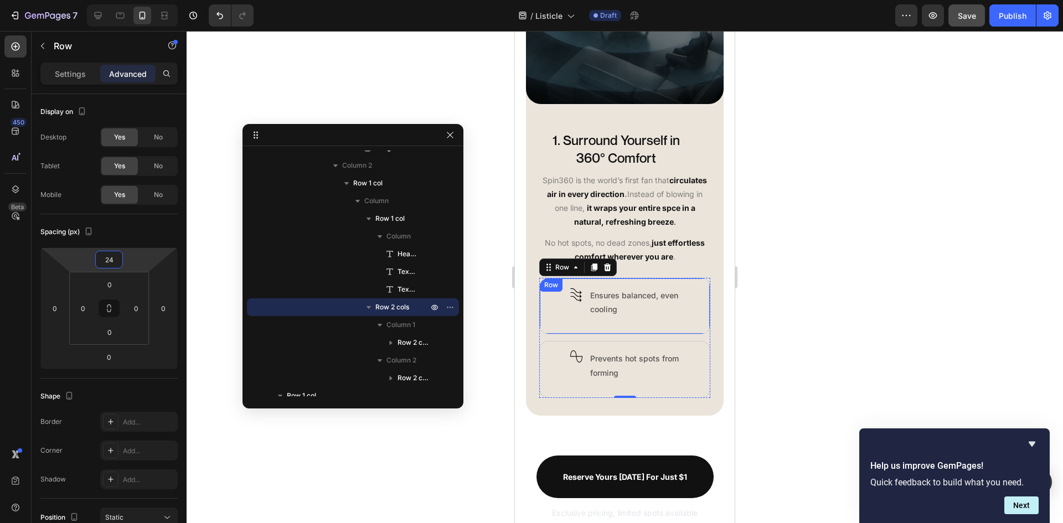
scroll to position [727, 0]
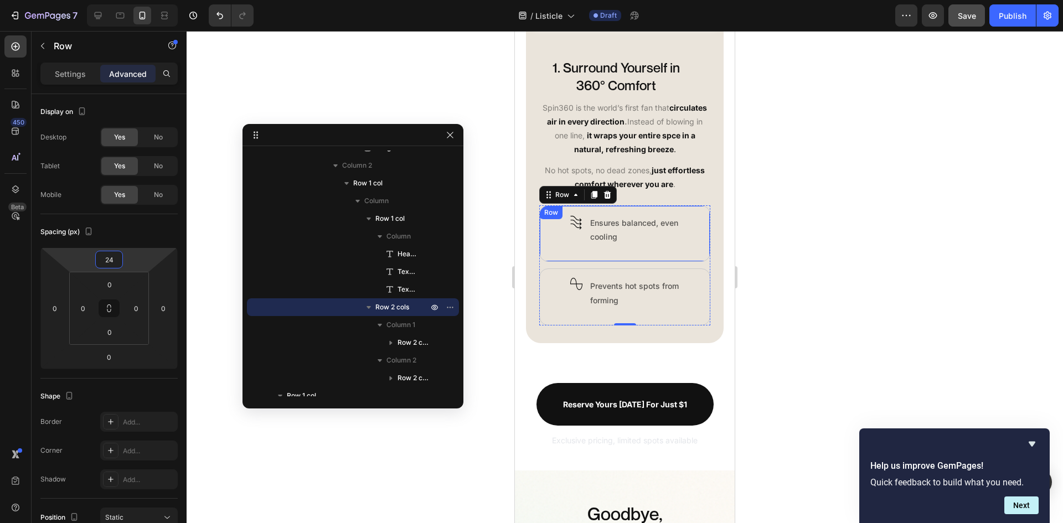
click at [692, 254] on div "Image Row Ensures balanced, even cooling Text Block Row" at bounding box center [624, 233] width 171 height 56
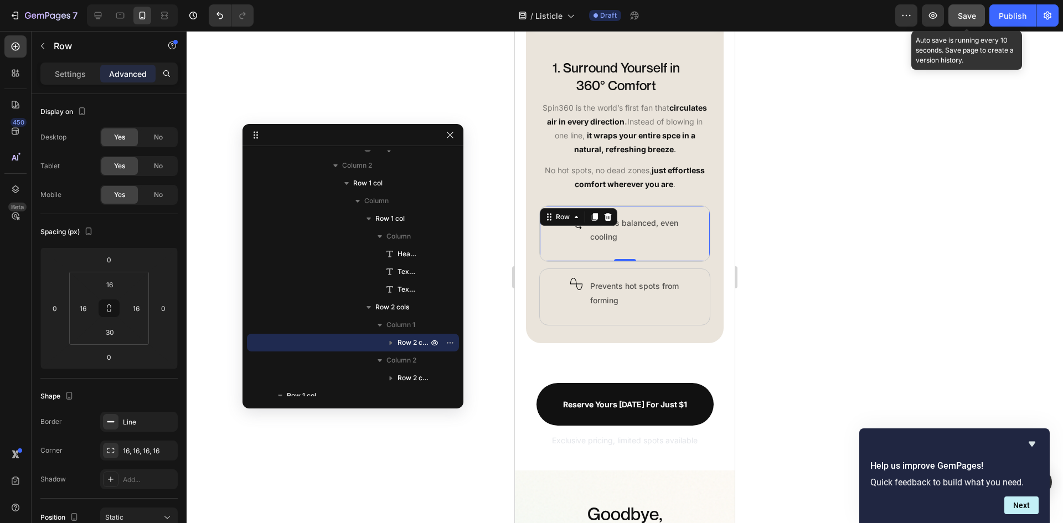
click at [958, 19] on span "Save" at bounding box center [967, 15] width 18 height 9
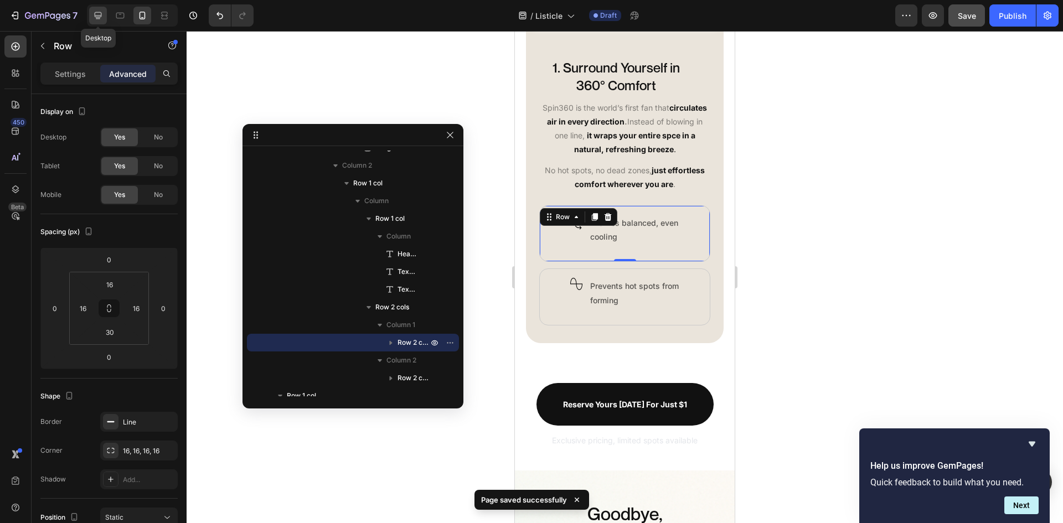
click at [102, 20] on icon at bounding box center [97, 15] width 11 height 11
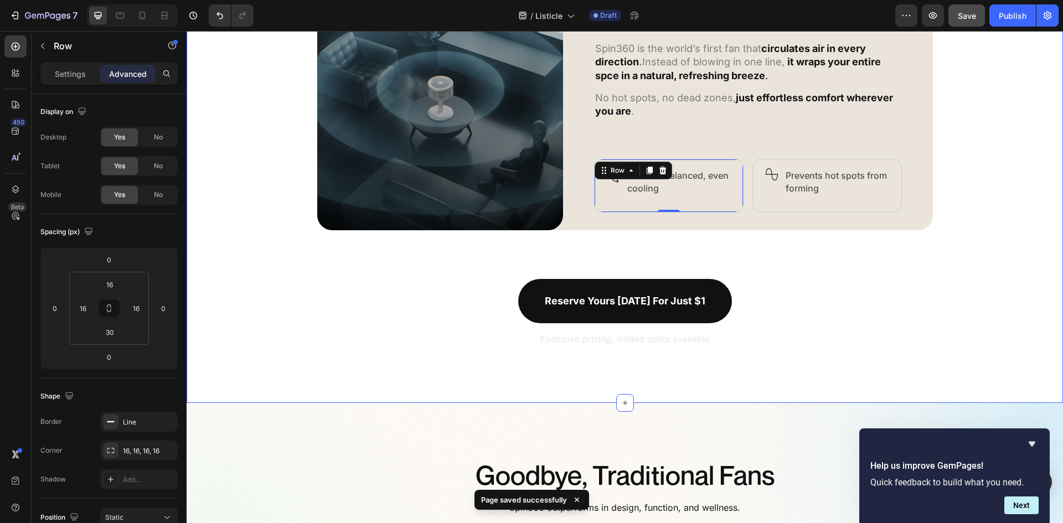
scroll to position [591, 0]
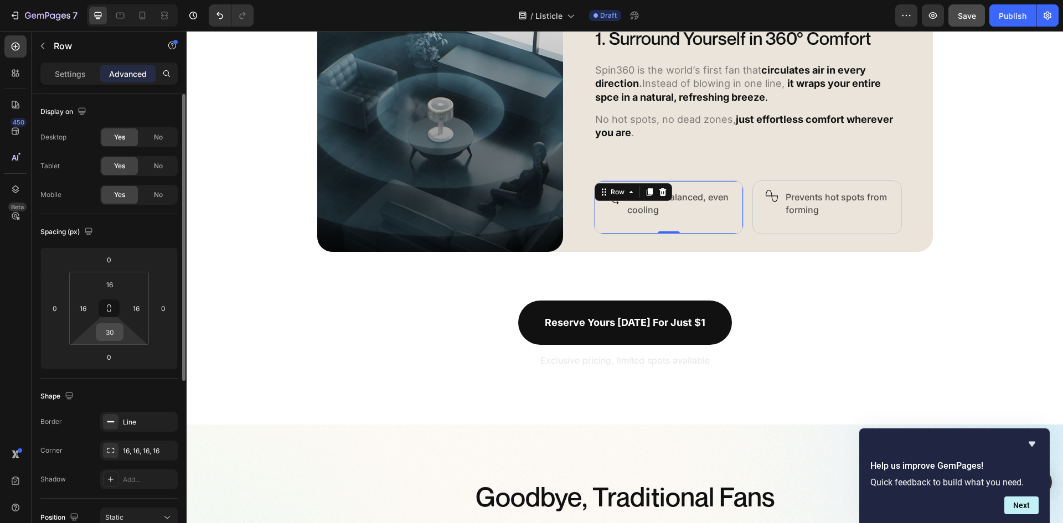
click at [108, 335] on input "30" at bounding box center [110, 332] width 22 height 17
type input "16"
drag, startPoint x: 851, startPoint y: 228, endPoint x: 834, endPoint y: 231, distance: 18.0
click at [851, 228] on div "Image Row Prevents hot spots from forming Text Block Row" at bounding box center [826, 207] width 149 height 54
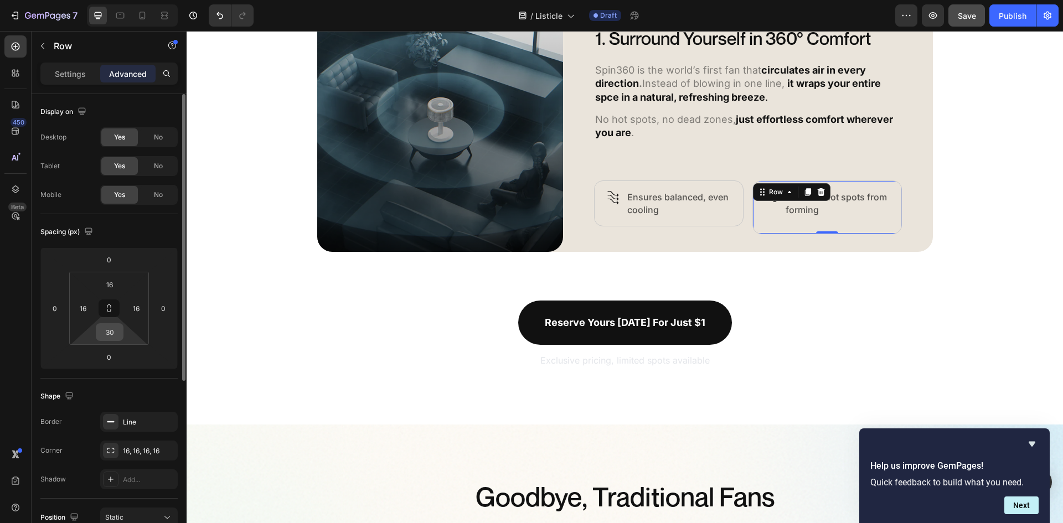
click at [109, 333] on input "30" at bounding box center [110, 332] width 22 height 17
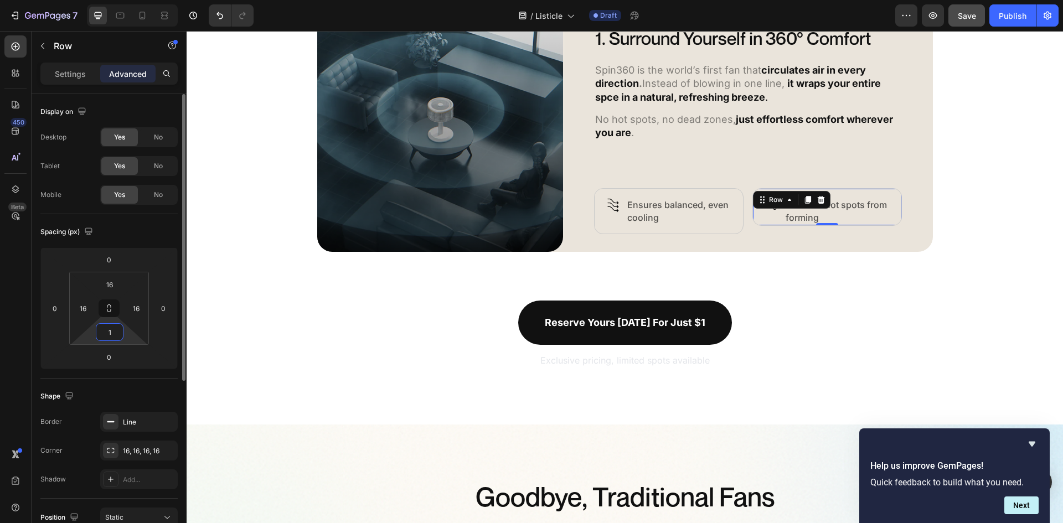
type input "16"
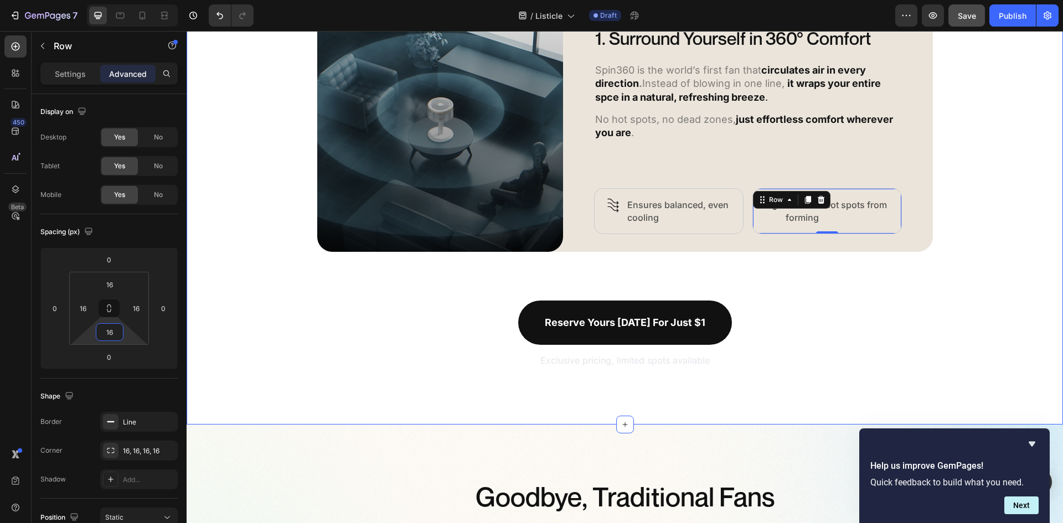
click at [995, 249] on div "5 Ways Spin360 Replaces Every Other Fan Heading Discover how Spin360 transforms…" at bounding box center [625, 122] width 876 height 494
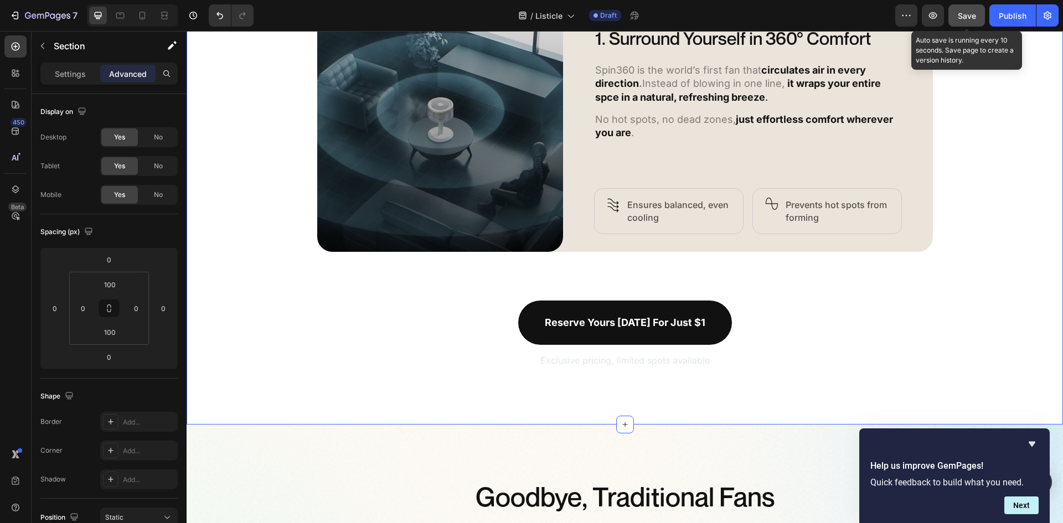
drag, startPoint x: 978, startPoint y: 17, endPoint x: 809, endPoint y: 29, distance: 168.7
click at [978, 17] on button "Save" at bounding box center [966, 15] width 37 height 22
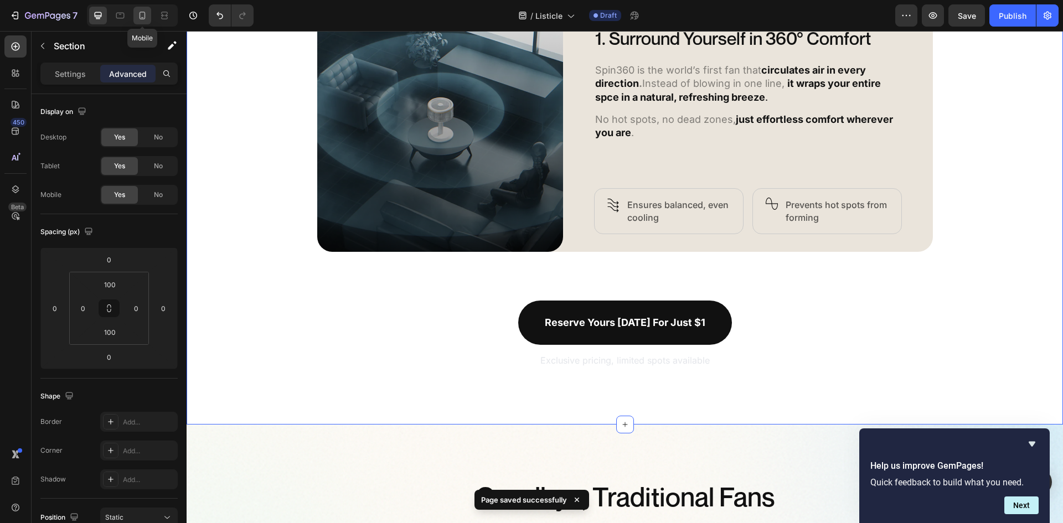
click at [147, 13] on icon at bounding box center [142, 15] width 11 height 11
type input "40"
type input "20"
type input "40"
type input "20"
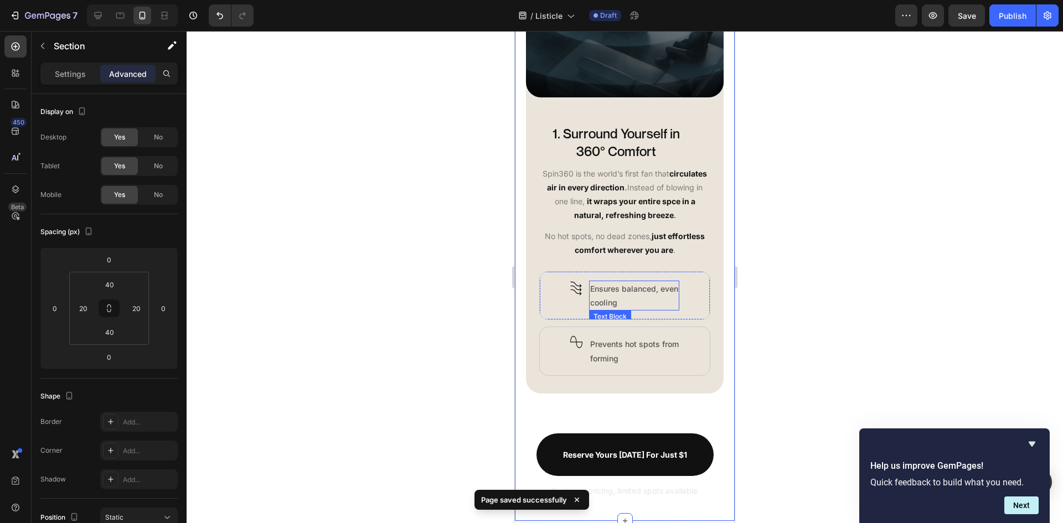
scroll to position [673, 0]
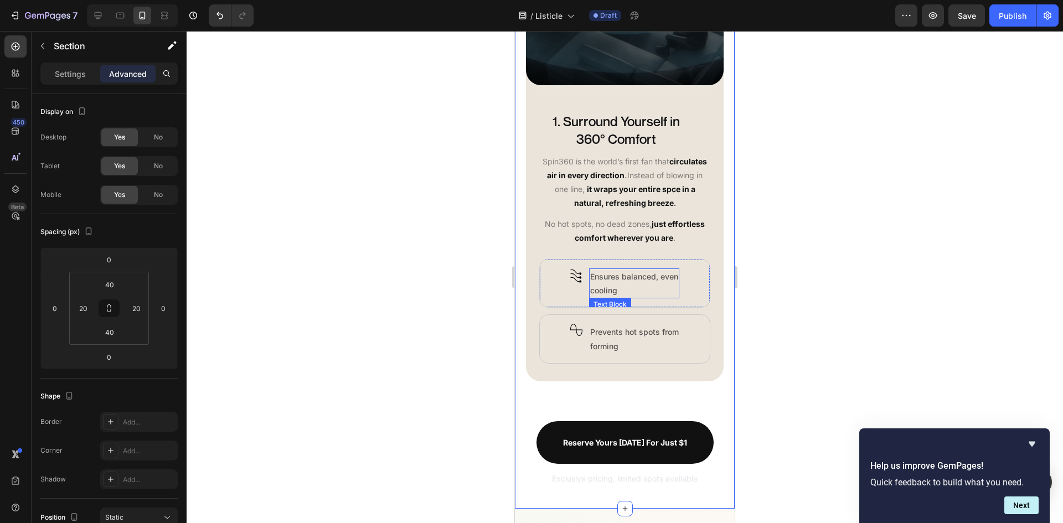
click at [598, 286] on p "Ensures balanced, even cooling" at bounding box center [634, 284] width 88 height 28
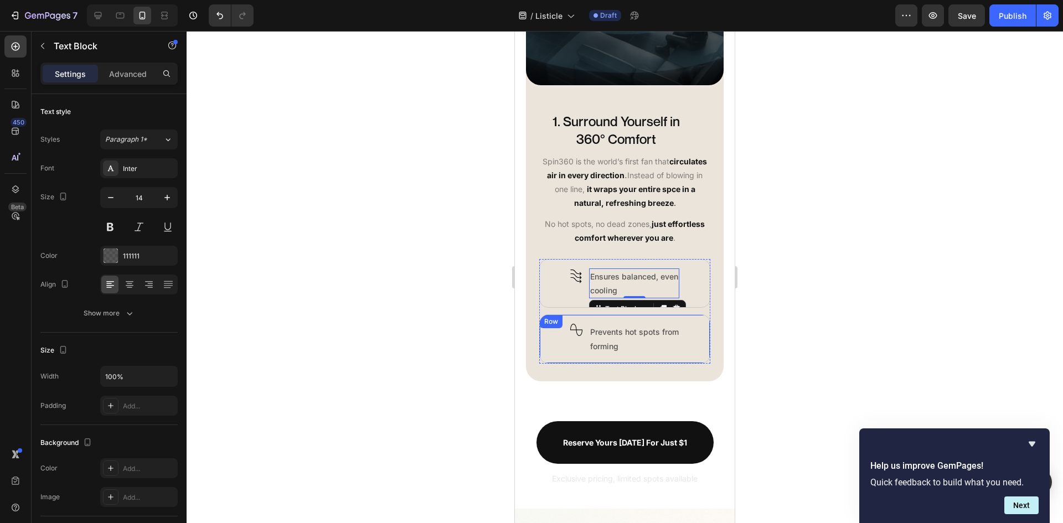
click at [557, 354] on div "Image Row Prevents hot spots from forming Text Block Row" at bounding box center [624, 338] width 171 height 49
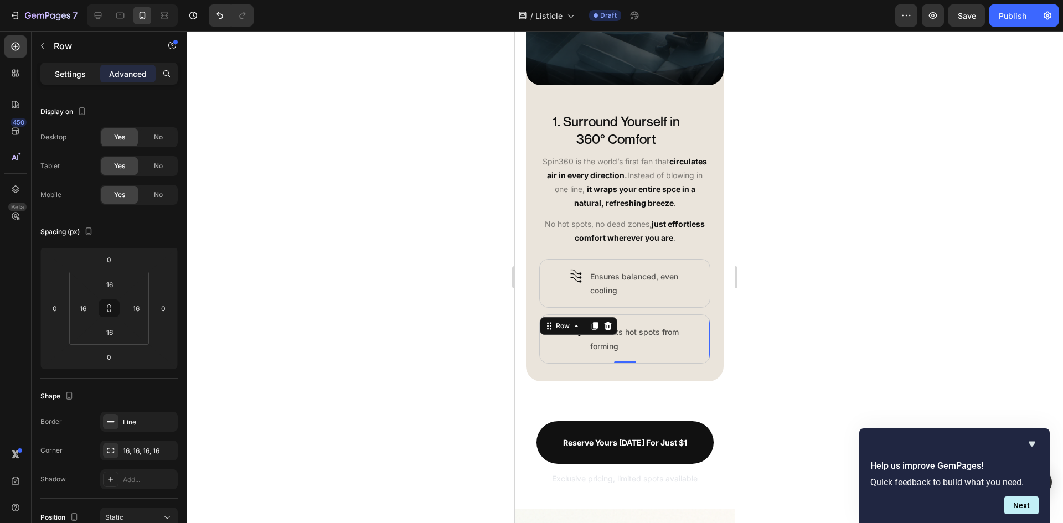
click at [79, 76] on p "Settings" at bounding box center [70, 74] width 31 height 12
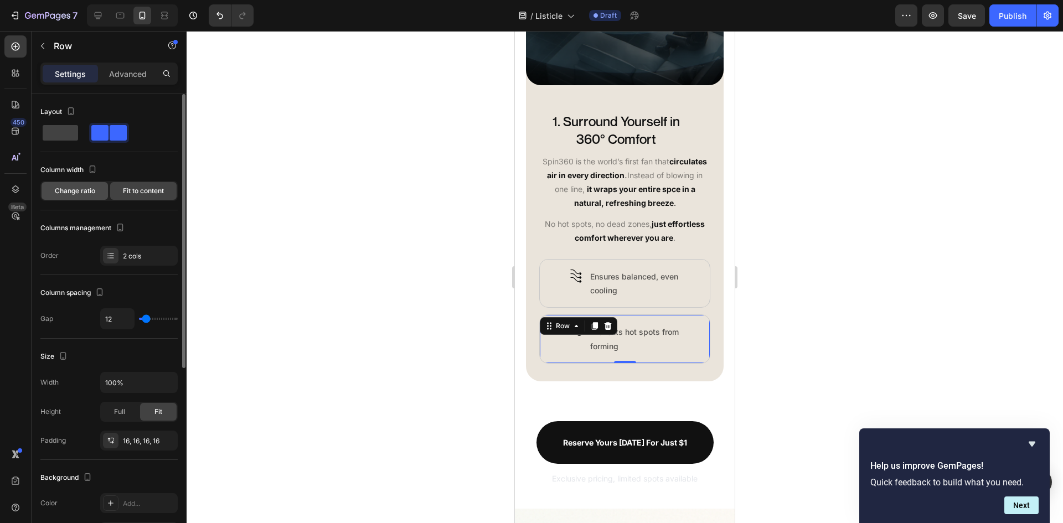
click at [91, 190] on span "Change ratio" at bounding box center [75, 191] width 40 height 10
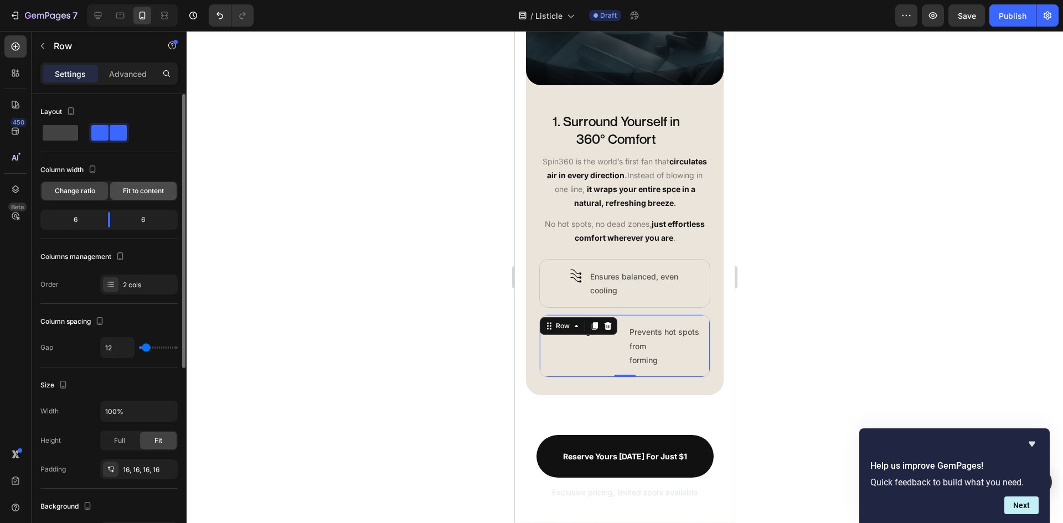
click at [135, 191] on span "Fit to content" at bounding box center [143, 191] width 41 height 10
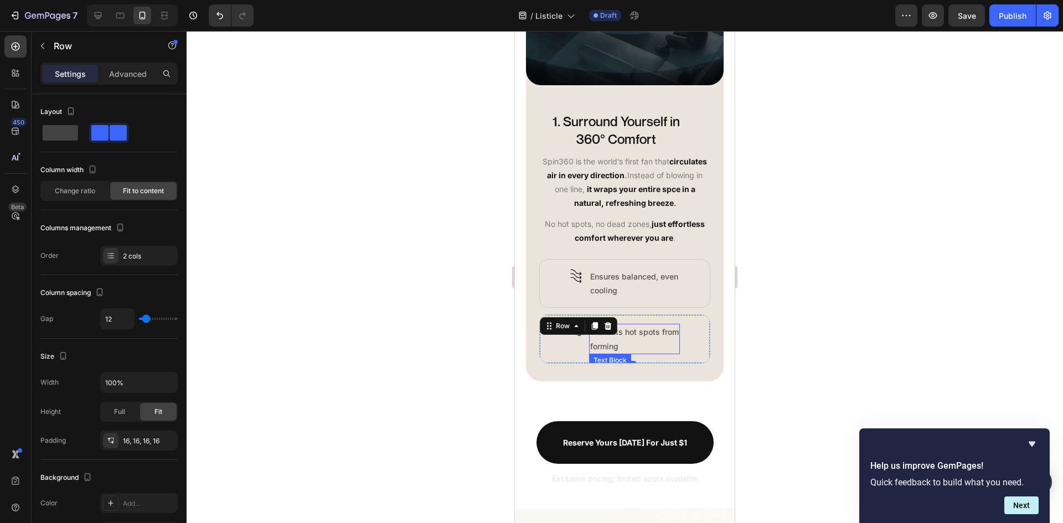
click at [637, 350] on p "Prevents hot spots from forming" at bounding box center [634, 339] width 89 height 28
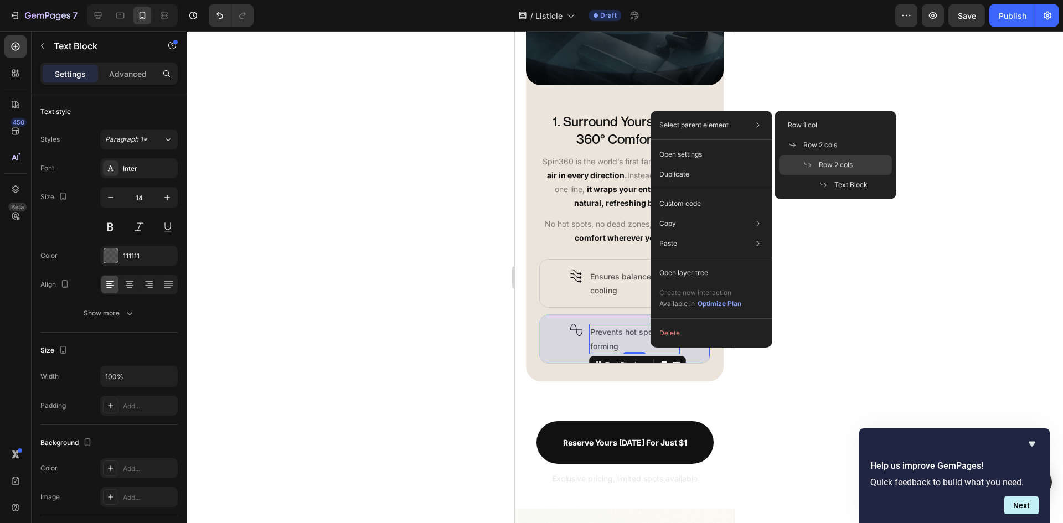
click at [829, 160] on span "Row 2 cols" at bounding box center [836, 165] width 34 height 10
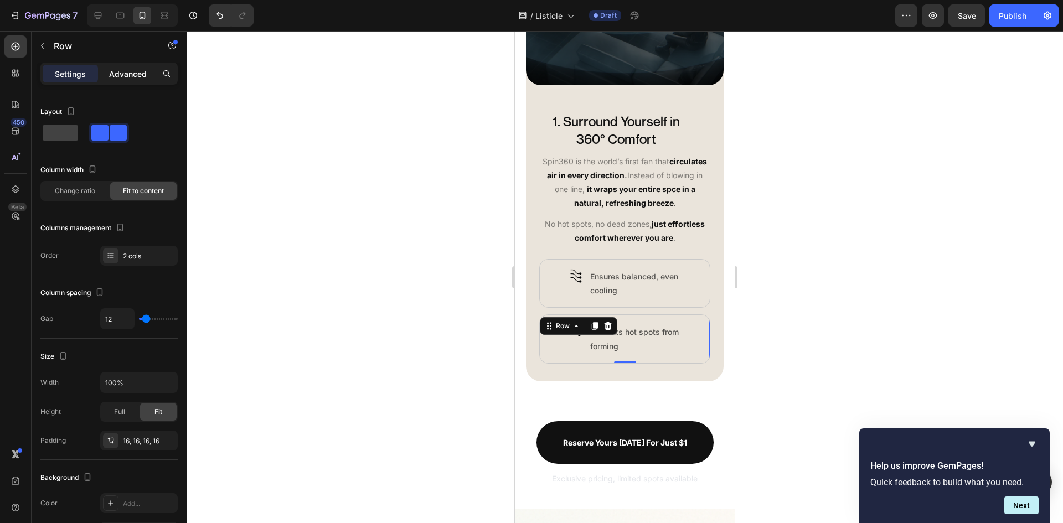
click at [127, 78] on p "Advanced" at bounding box center [128, 74] width 38 height 12
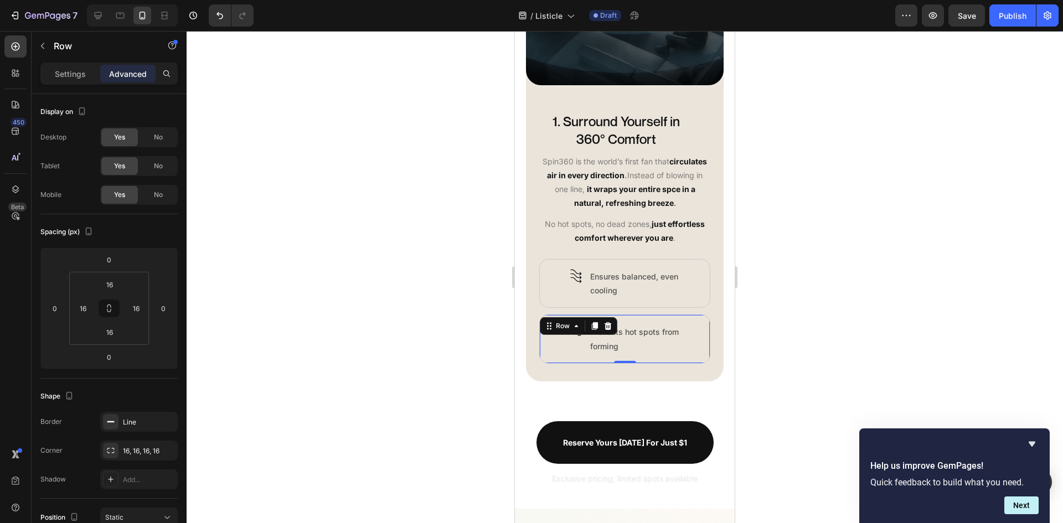
click at [563, 352] on div "Image Row Prevents hot spots from forming Text Block Row 0" at bounding box center [624, 338] width 171 height 49
click at [678, 300] on div "Image Row Ensures balanced, even cooling Text Block Row" at bounding box center [624, 283] width 171 height 49
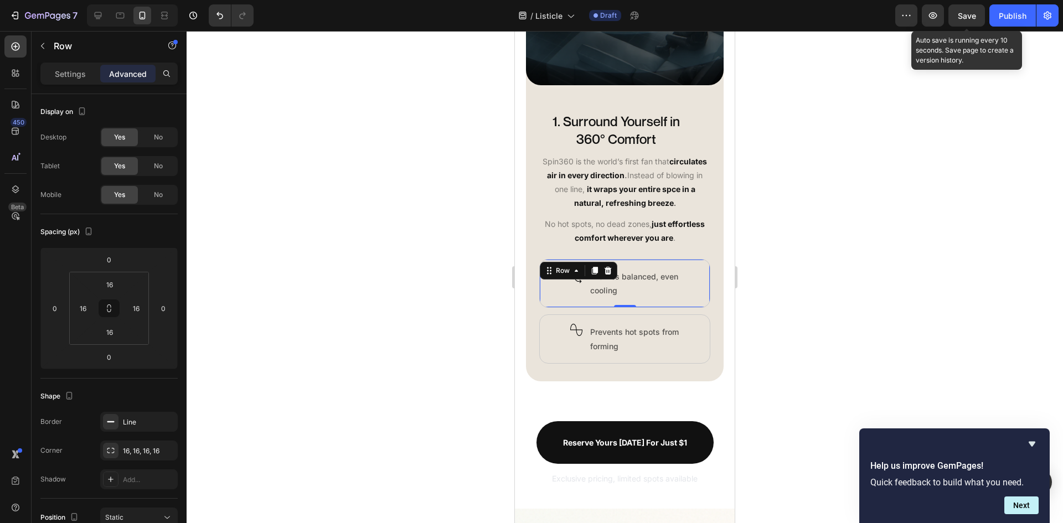
click at [966, 16] on span "Save" at bounding box center [967, 15] width 18 height 9
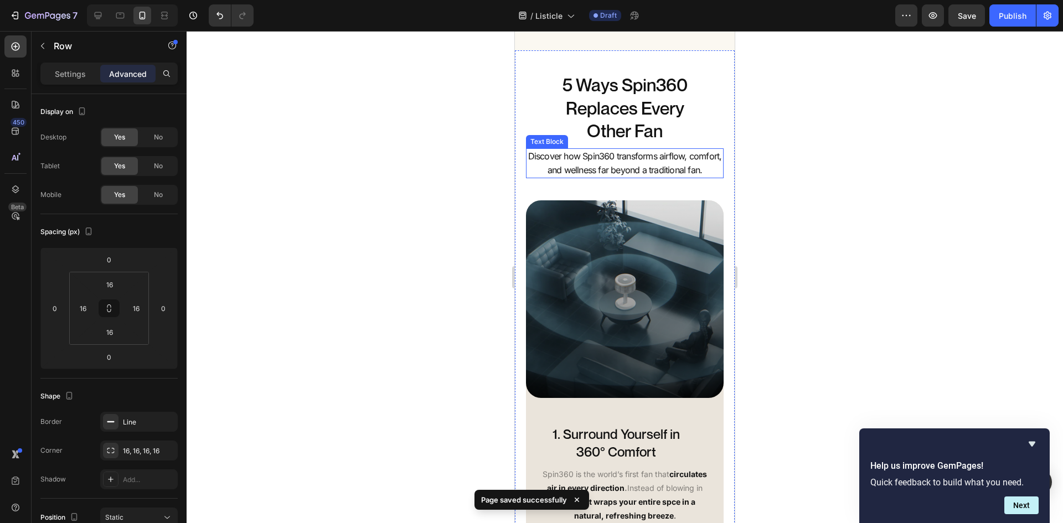
scroll to position [341, 0]
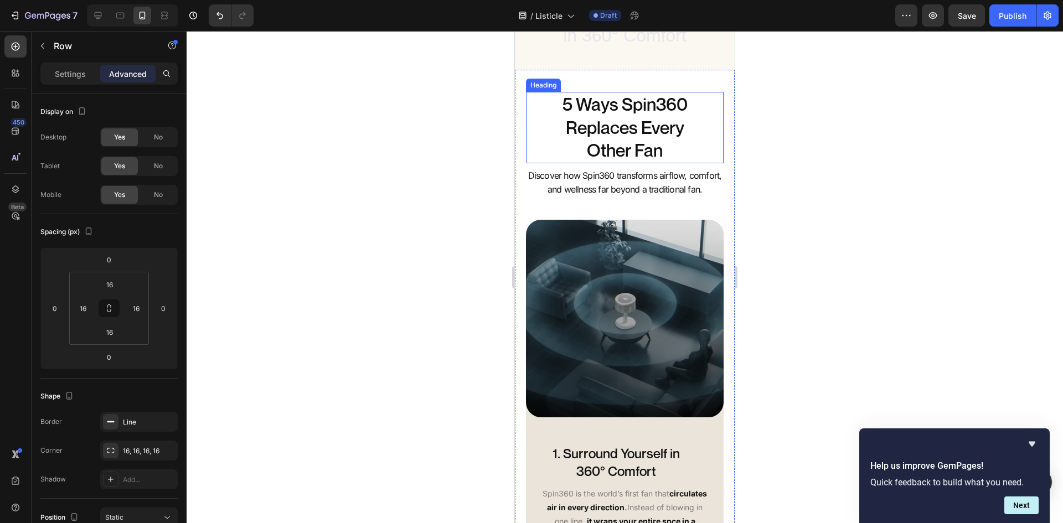
click at [634, 117] on h2 "5 Ways Spin360 Replaces Every Other Fan" at bounding box center [625, 127] width 155 height 71
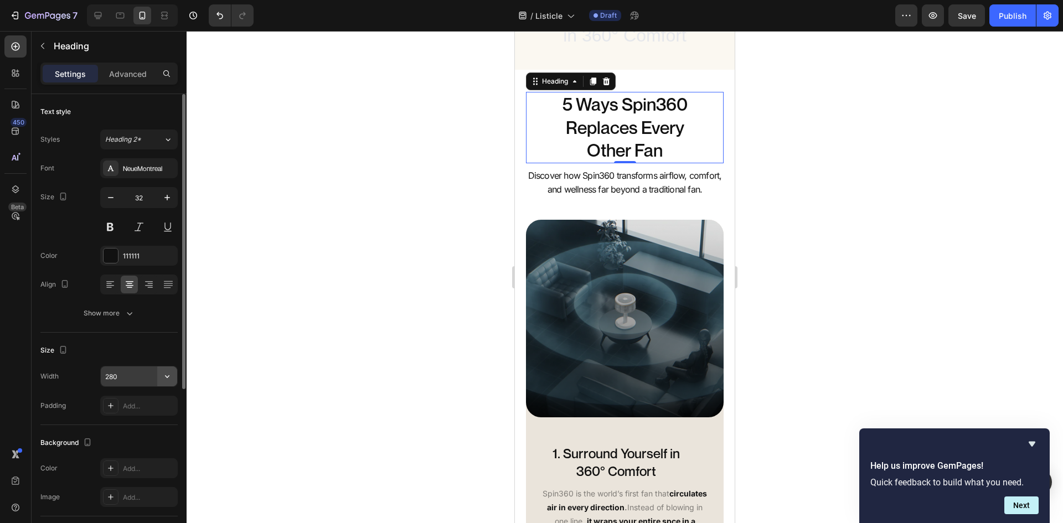
click at [162, 375] on icon "button" at bounding box center [167, 376] width 11 height 11
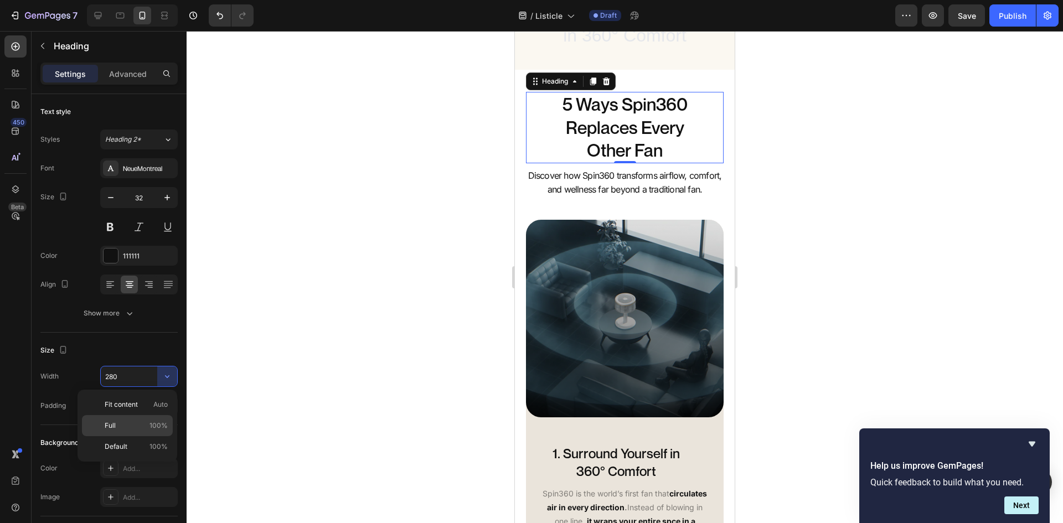
click at [148, 417] on div "Full 100%" at bounding box center [127, 425] width 91 height 21
type input "100%"
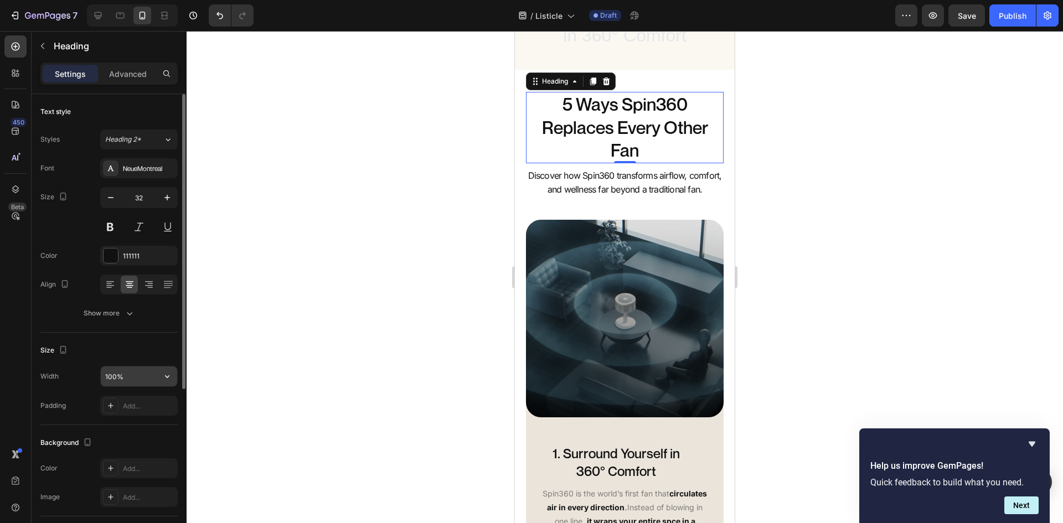
click at [142, 380] on input "100%" at bounding box center [139, 376] width 76 height 20
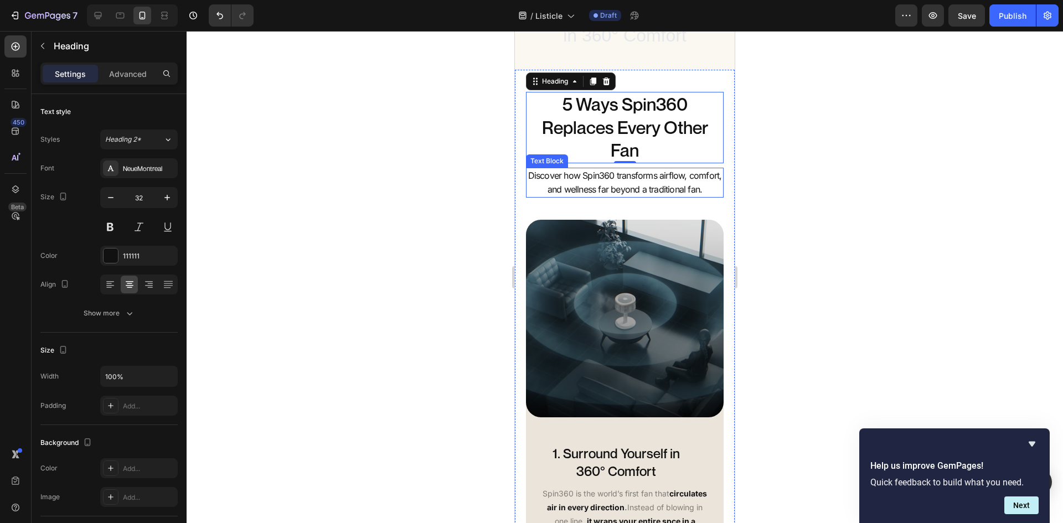
click at [610, 187] on span "Discover how Spin360 transforms airflow, comfort, and wellness far beyond a tra…" at bounding box center [625, 182] width 194 height 25
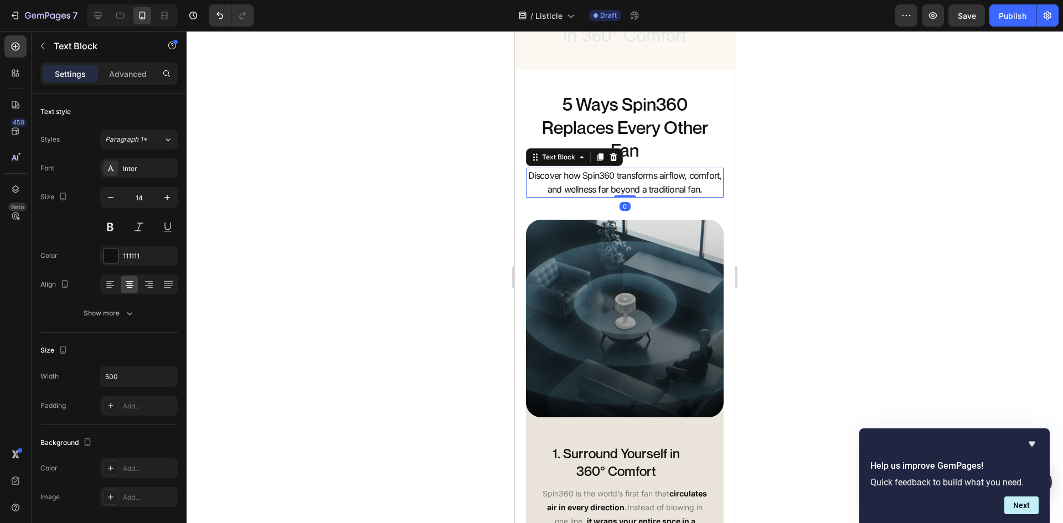
click at [113, 64] on div "Settings Advanced" at bounding box center [108, 74] width 137 height 22
click at [113, 70] on p "Advanced" at bounding box center [128, 74] width 38 height 12
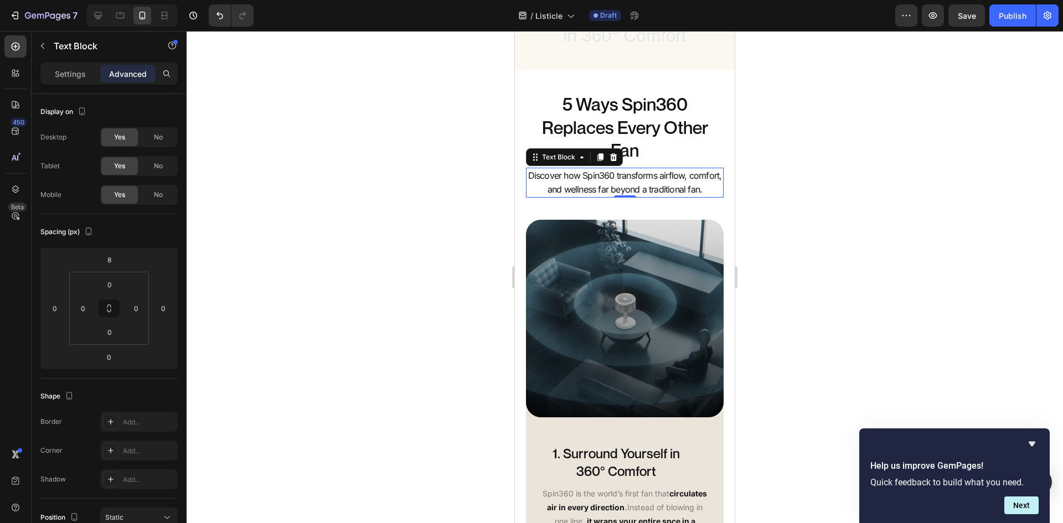
click at [646, 185] on span "Discover how Spin360 transforms airflow, comfort, and wellness far beyond a tra…" at bounding box center [625, 182] width 194 height 25
click at [63, 78] on p "Settings" at bounding box center [70, 74] width 31 height 12
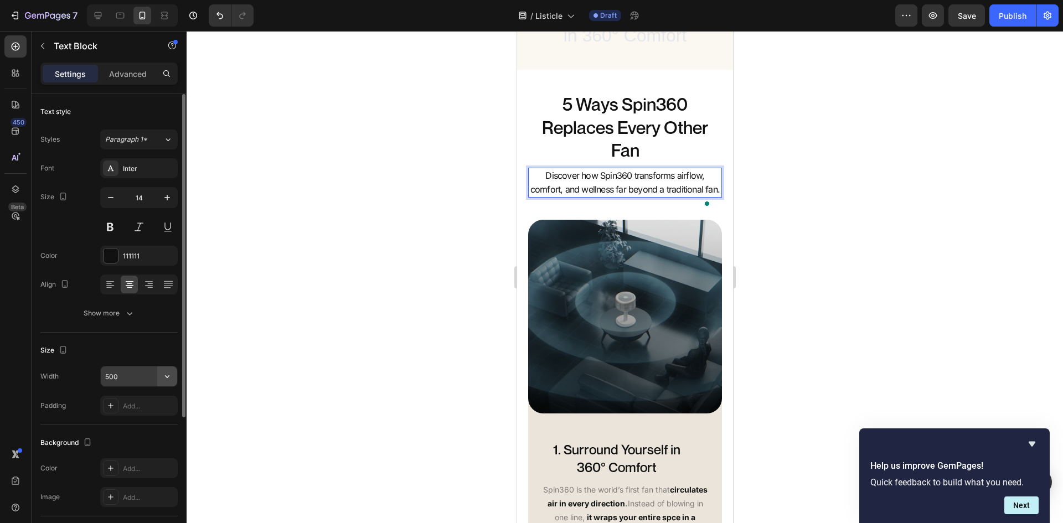
click at [169, 379] on icon "button" at bounding box center [167, 376] width 11 height 11
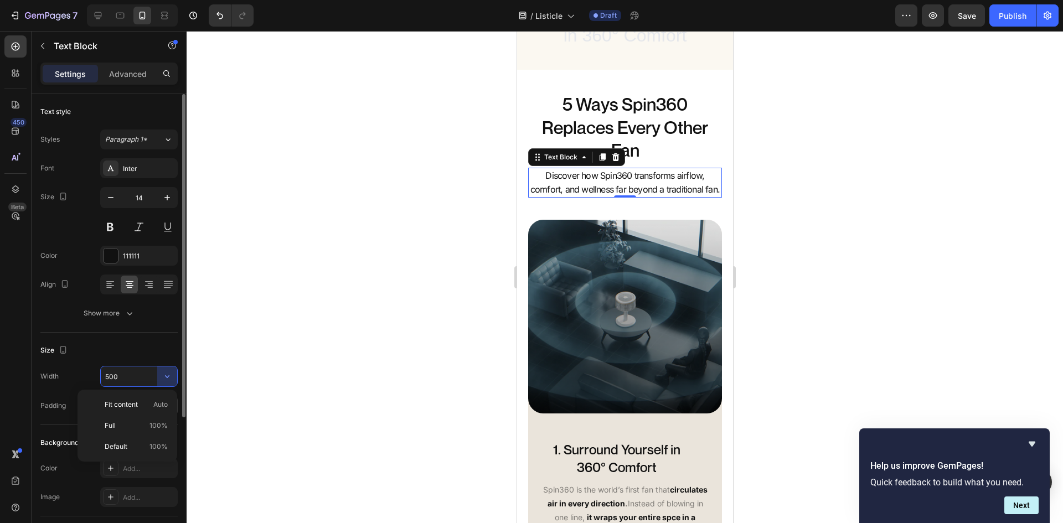
click at [157, 396] on div "Fit content Auto" at bounding box center [127, 404] width 91 height 21
type input "Auto"
click at [161, 368] on button "button" at bounding box center [167, 376] width 20 height 20
click at [136, 381] on input "Auto" at bounding box center [139, 376] width 76 height 20
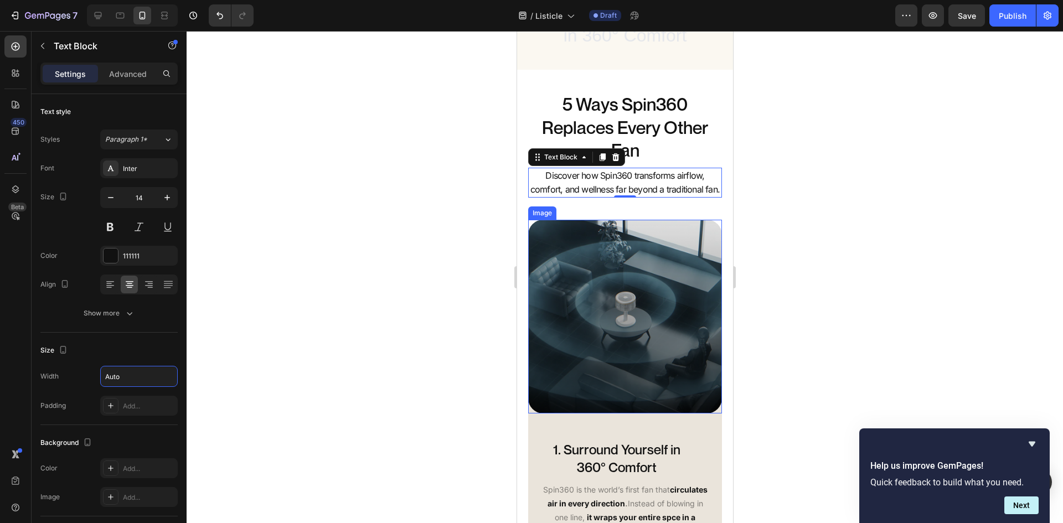
click at [487, 239] on div at bounding box center [625, 277] width 876 height 492
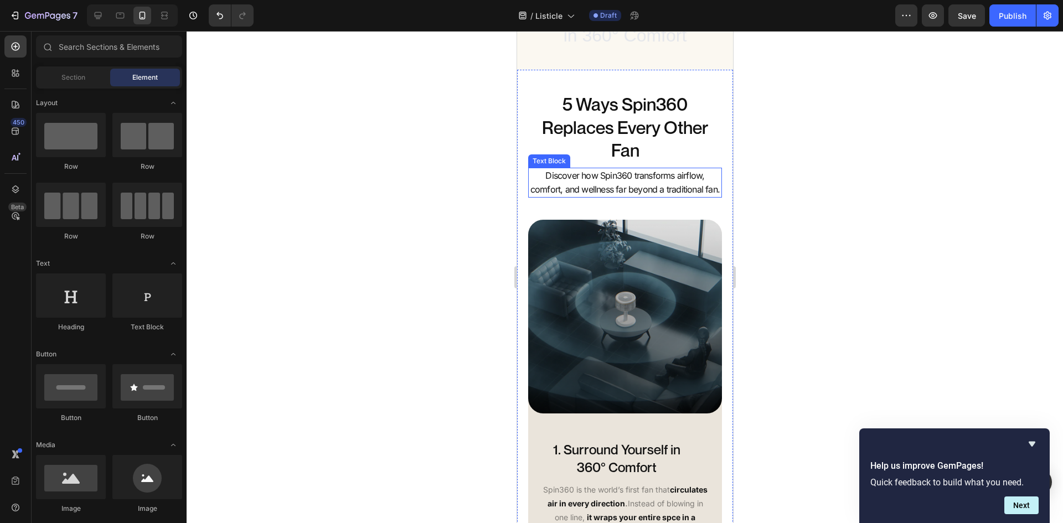
click at [610, 194] on span "Discover how Spin360 transforms airflow, comfort, and wellness far beyond a tra…" at bounding box center [624, 182] width 189 height 25
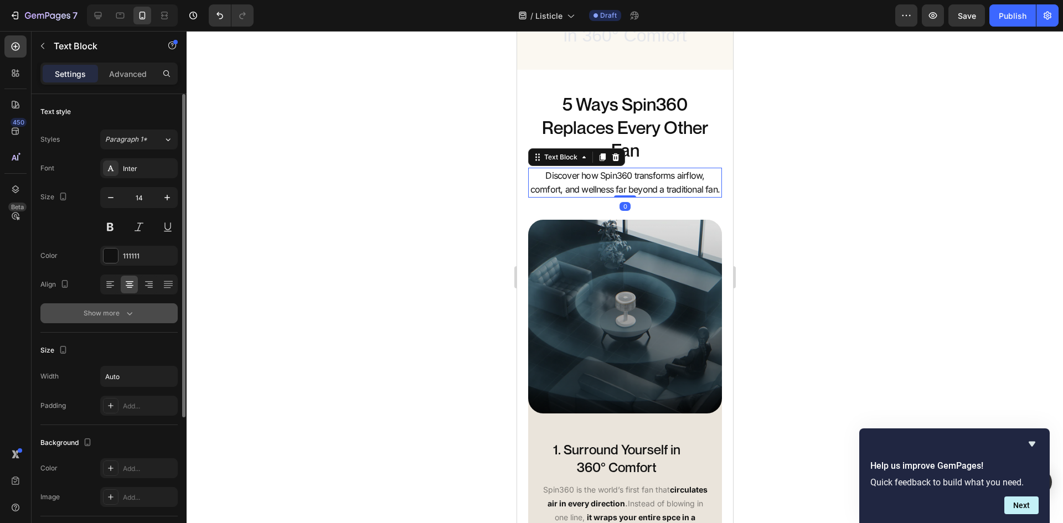
click at [122, 304] on button "Show more" at bounding box center [108, 313] width 137 height 20
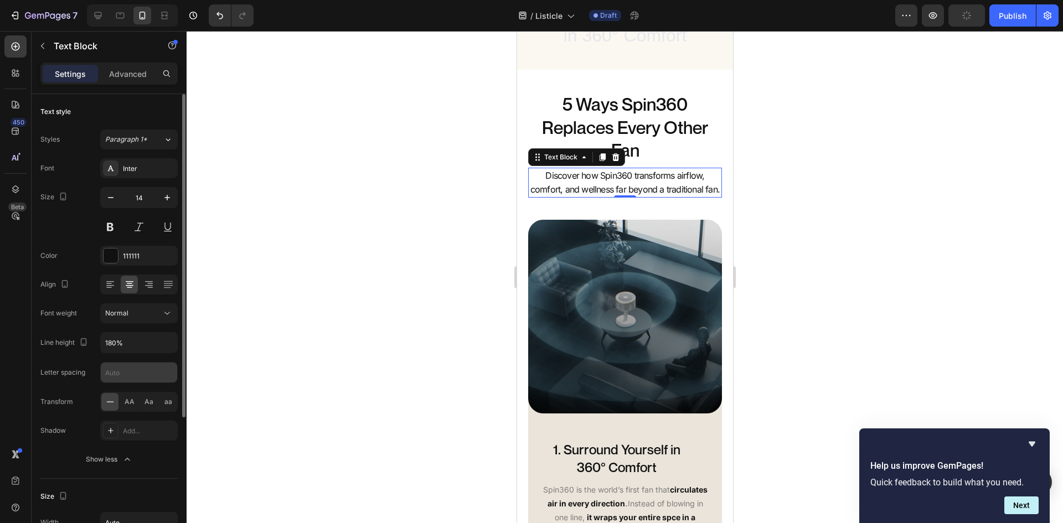
click at [137, 375] on input "text" at bounding box center [139, 373] width 76 height 20
click at [136, 375] on input "-0.2" at bounding box center [139, 373] width 76 height 20
type input "2.8"
click at [151, 362] on div "2.8" at bounding box center [139, 372] width 78 height 21
click at [664, 192] on span "Discover how Spin360 transforms airflow, comfort, and wellness far beyond a tra…" at bounding box center [624, 182] width 189 height 25
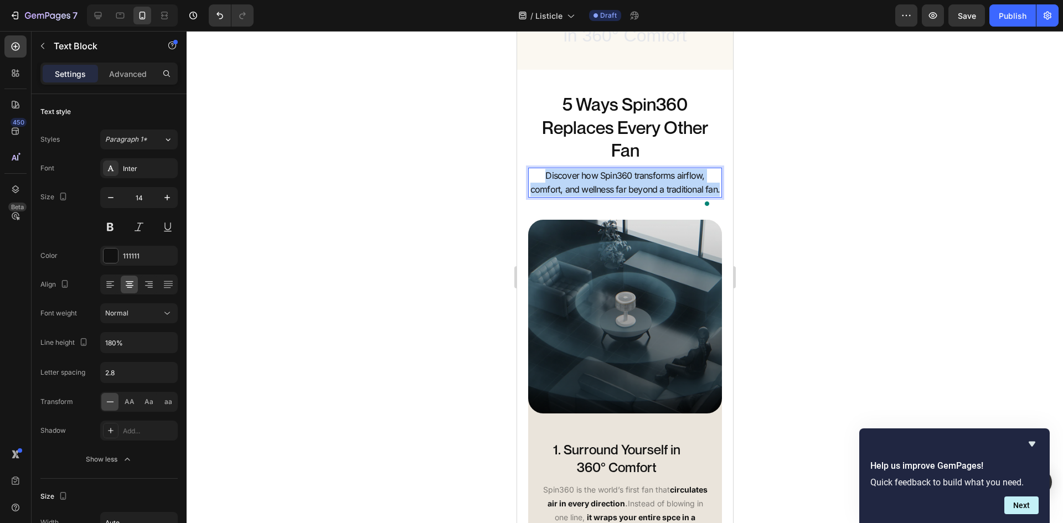
click at [664, 192] on span "Discover how Spin360 transforms airflow, comfort, and wellness far beyond a tra…" at bounding box center [624, 182] width 189 height 25
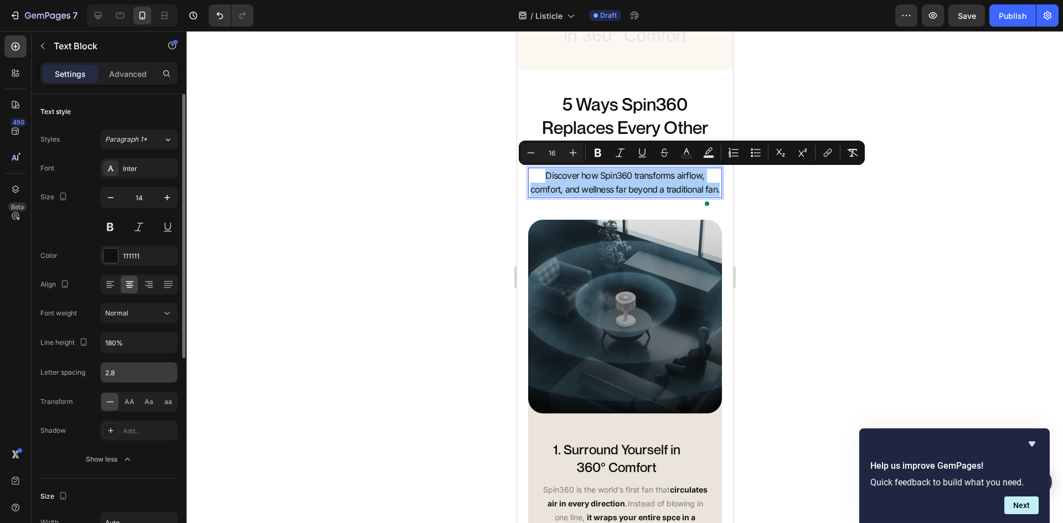
click at [130, 379] on input "2.8" at bounding box center [139, 373] width 76 height 20
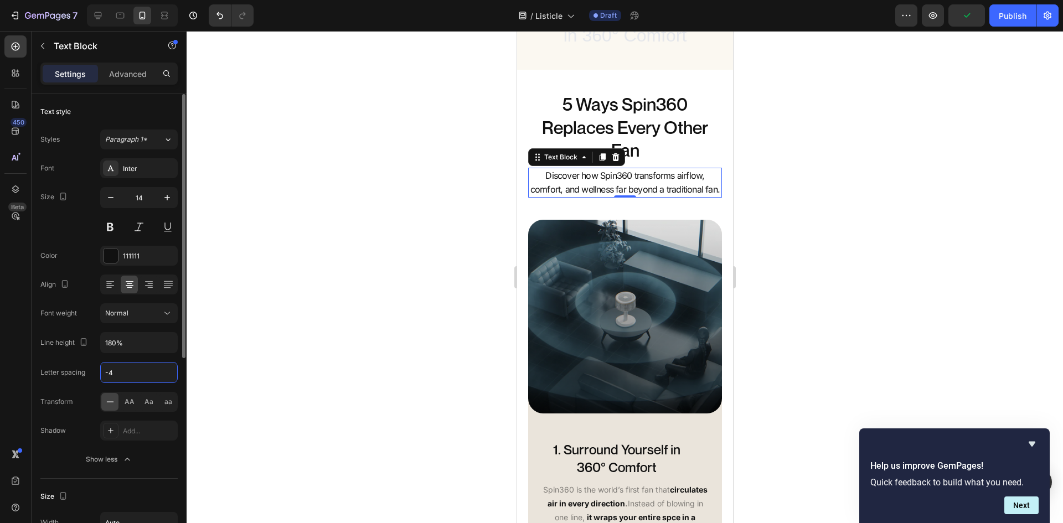
type input "-"
click at [844, 166] on div at bounding box center [625, 277] width 876 height 492
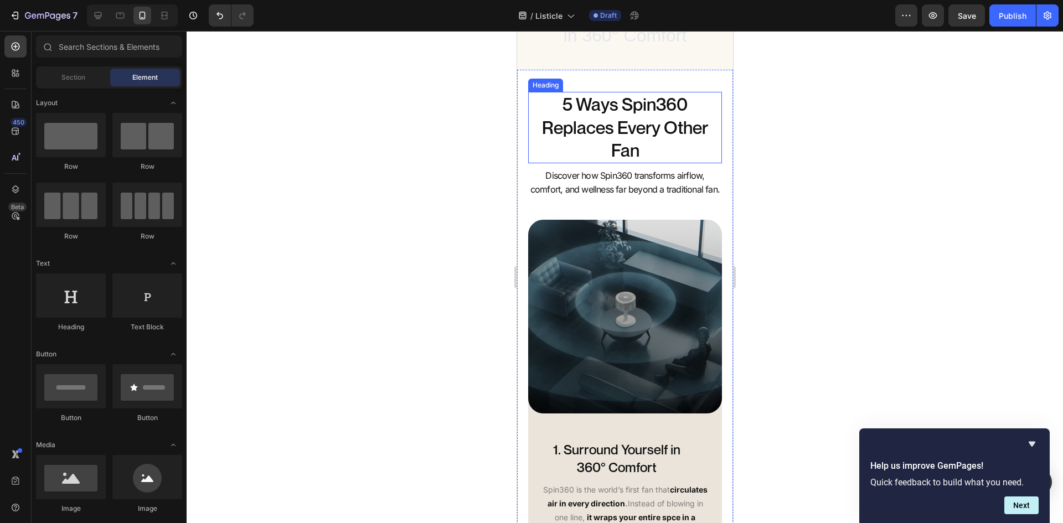
click at [602, 134] on h2 "5 Ways Spin360 Replaces Every Other Fan" at bounding box center [625, 127] width 194 height 71
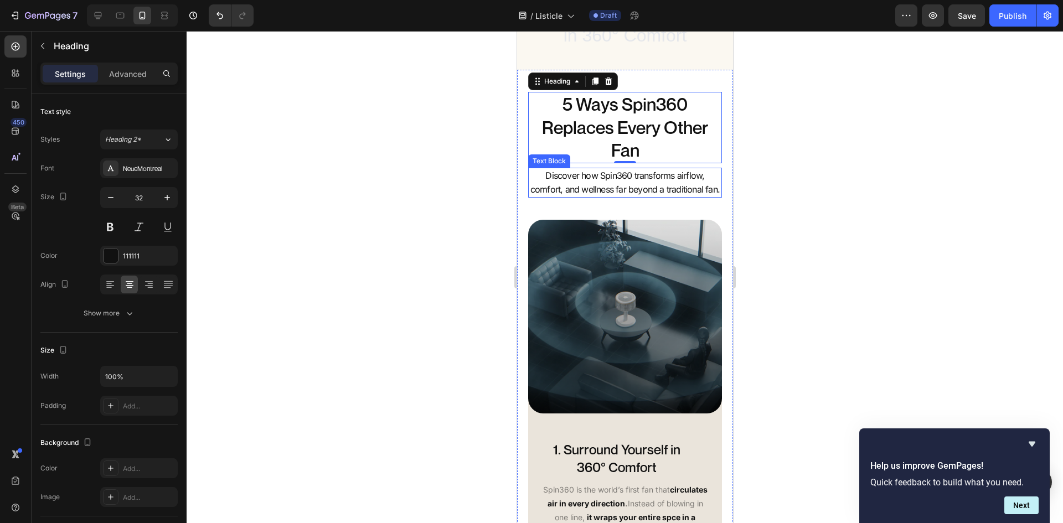
click at [569, 188] on span "Discover how Spin360 transforms airflow, comfort, and wellness far beyond a tra…" at bounding box center [624, 182] width 189 height 25
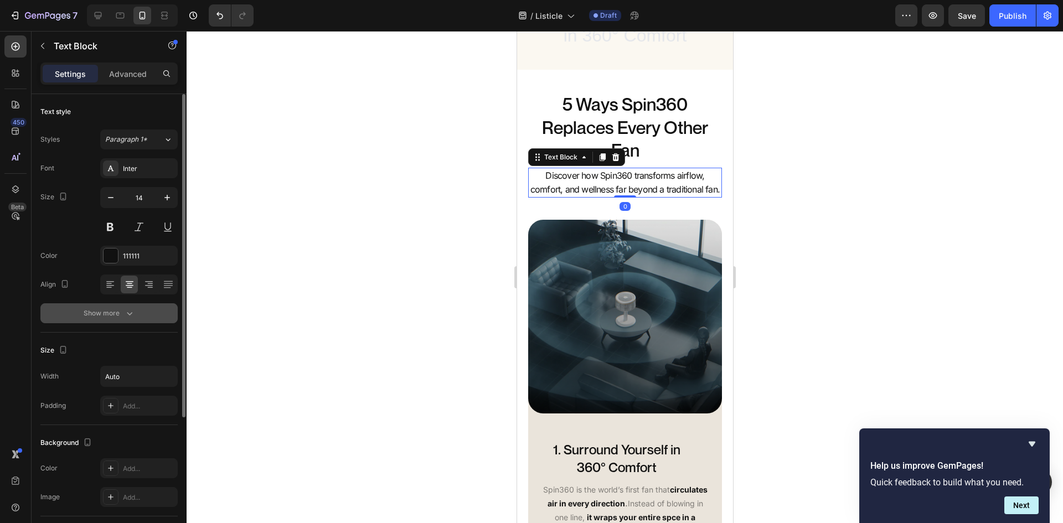
click at [116, 314] on div "Show more" at bounding box center [109, 313] width 51 height 11
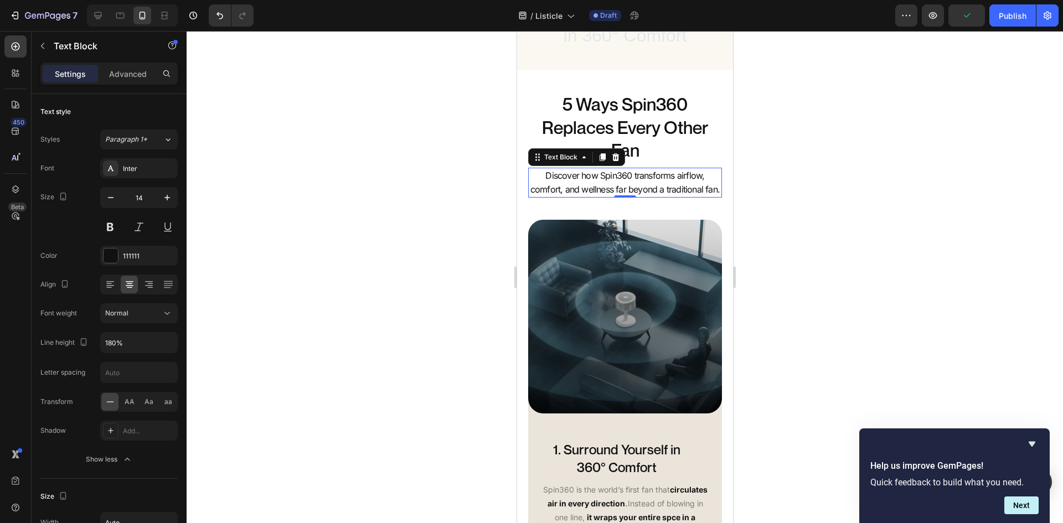
drag, startPoint x: 882, startPoint y: 259, endPoint x: 881, endPoint y: 240, distance: 18.8
click at [882, 259] on div at bounding box center [625, 277] width 876 height 492
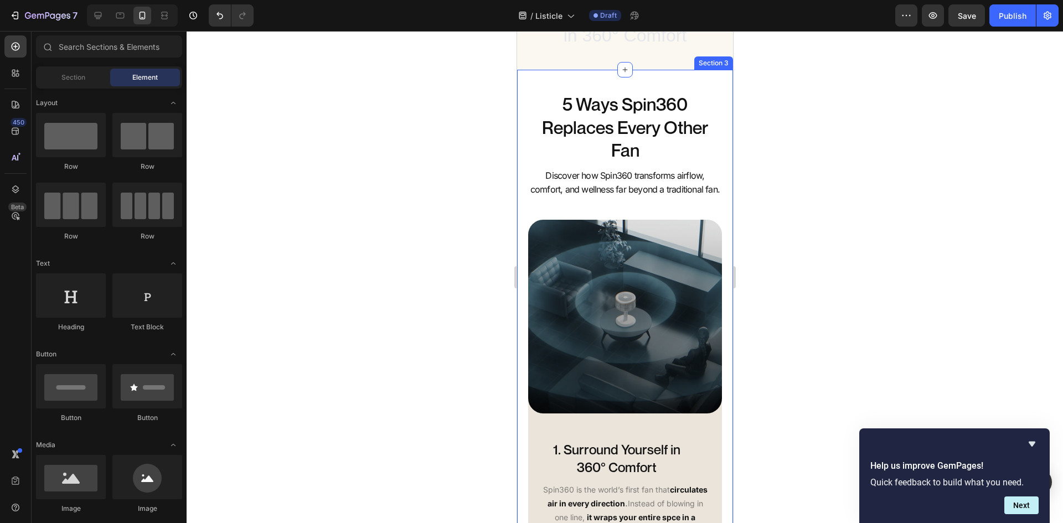
click at [545, 82] on div "5 Ways Spin360 Replaces Every Other Fan Heading Discover how Spin360 transforms…" at bounding box center [625, 453] width 216 height 767
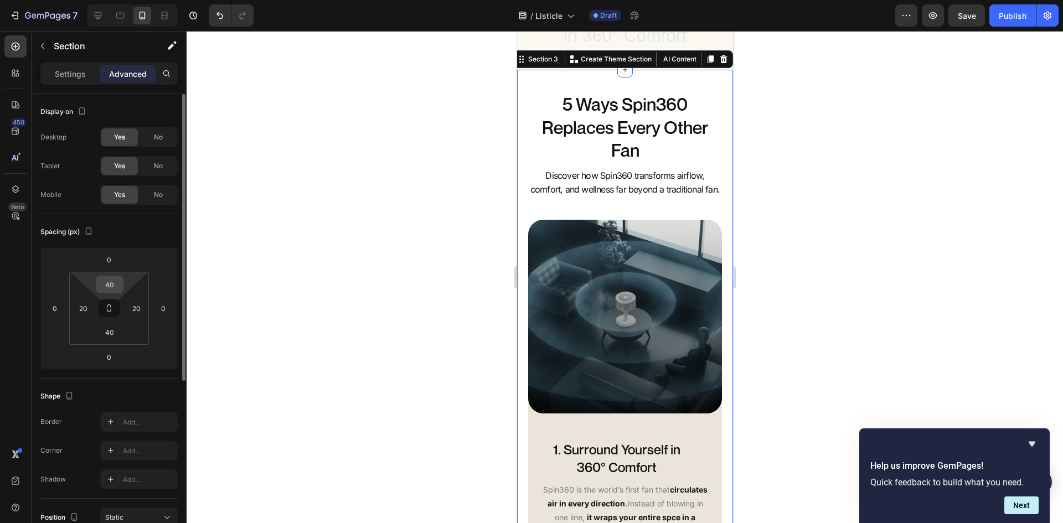
click at [117, 279] on input "40" at bounding box center [110, 284] width 22 height 17
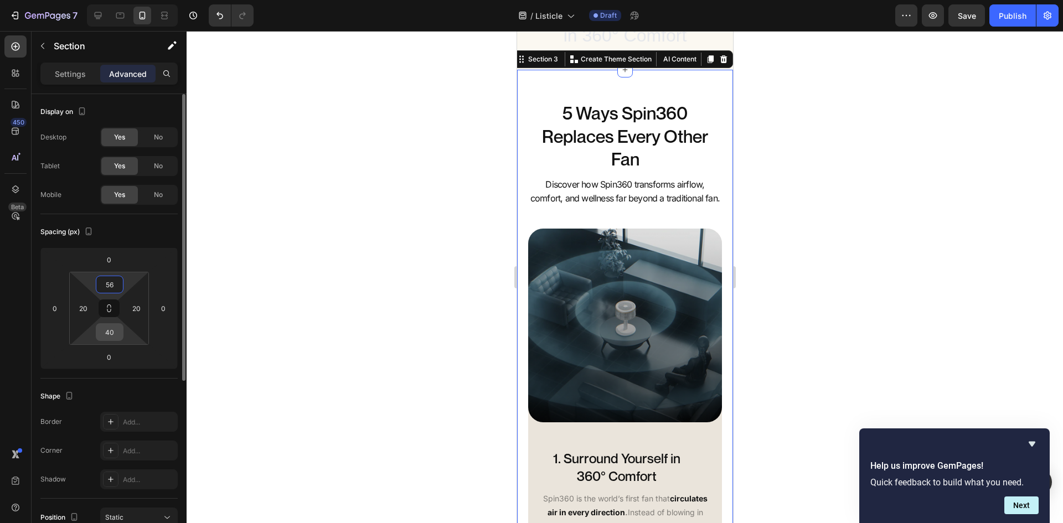
type input "56"
click at [111, 333] on input "40" at bounding box center [110, 332] width 22 height 17
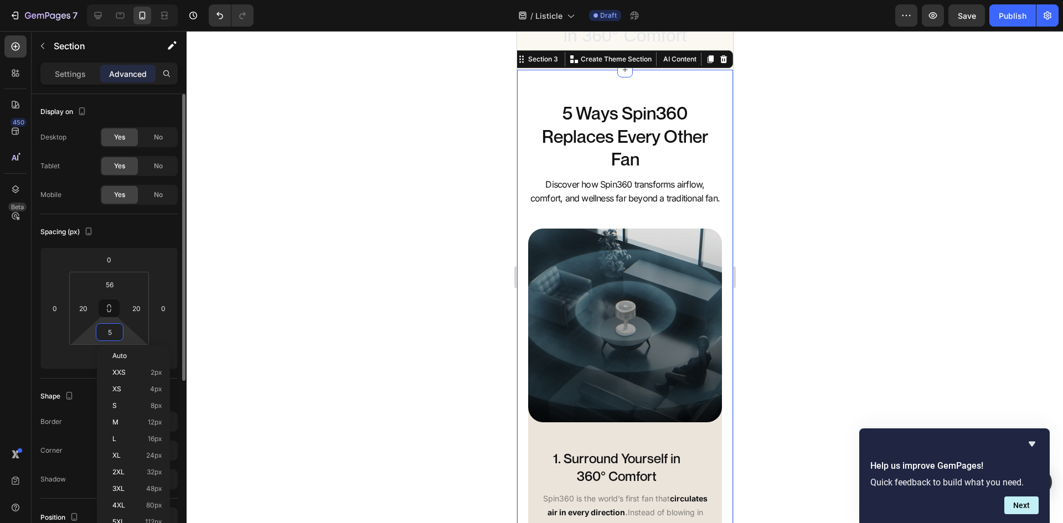
type input "56"
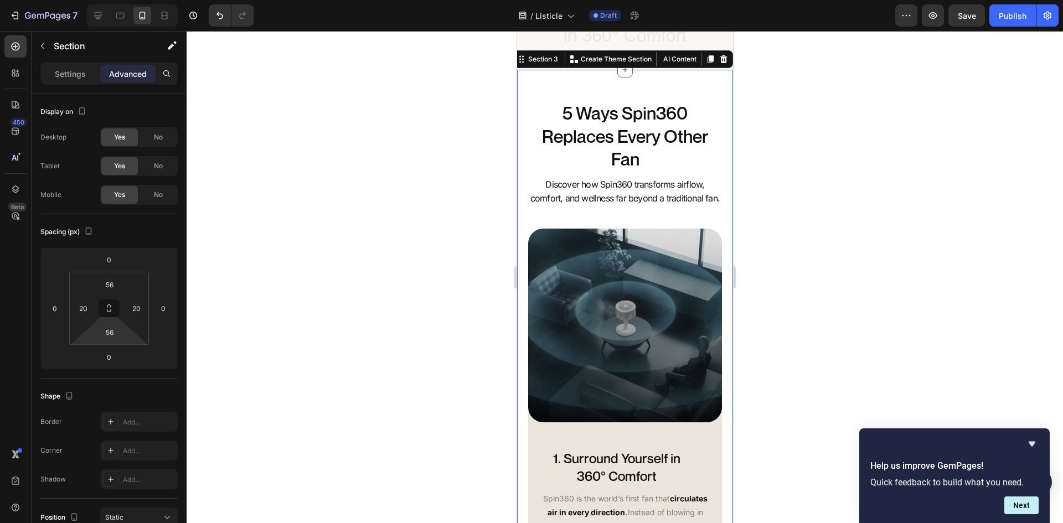
click at [827, 295] on div at bounding box center [625, 277] width 876 height 492
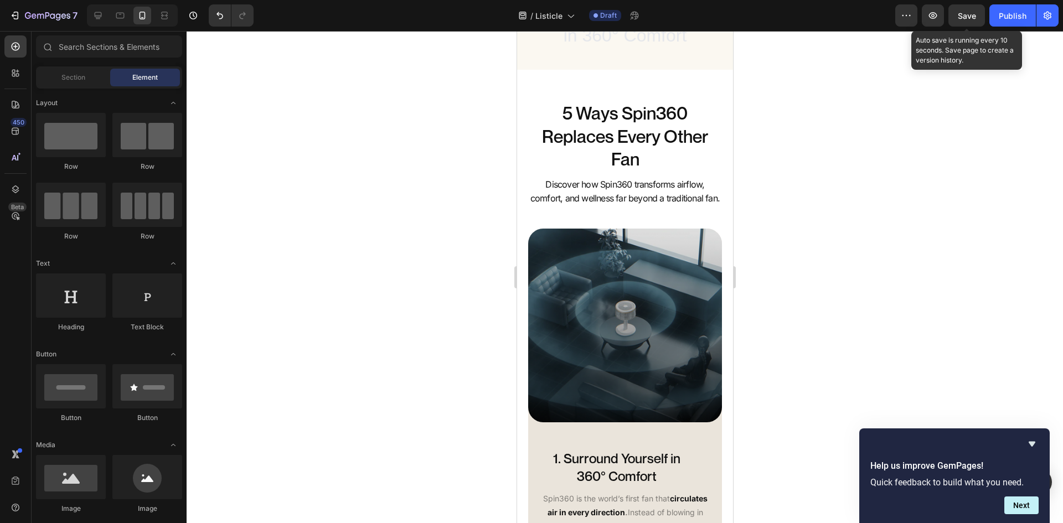
click at [966, 10] on div "Save" at bounding box center [967, 16] width 18 height 12
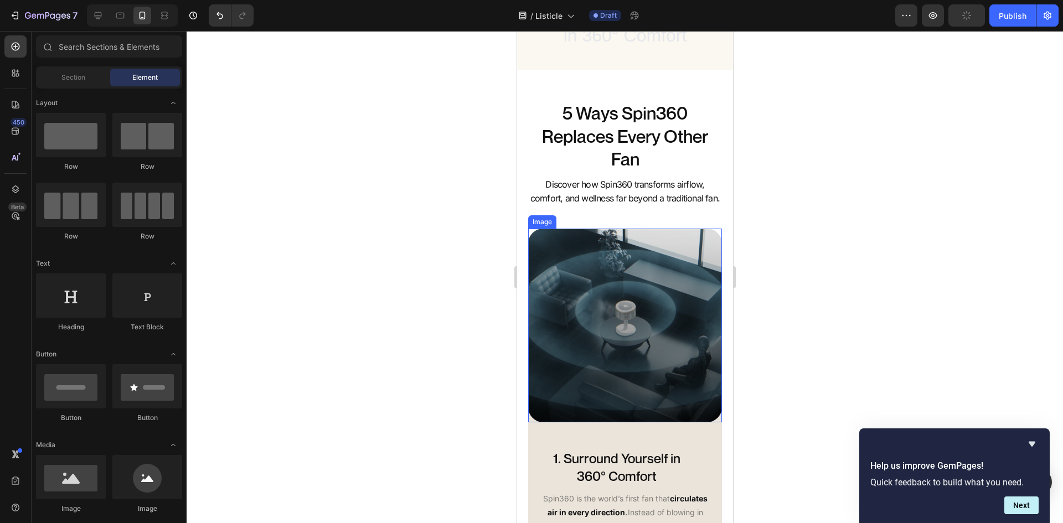
scroll to position [562, 0]
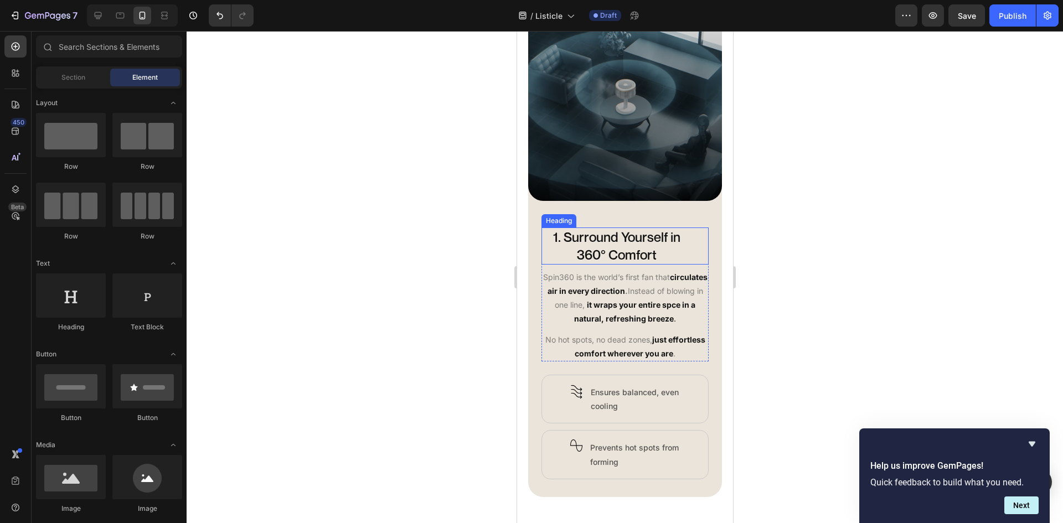
click at [696, 264] on div "1. Surround Yourself in 360° Comfort" at bounding box center [624, 246] width 167 height 37
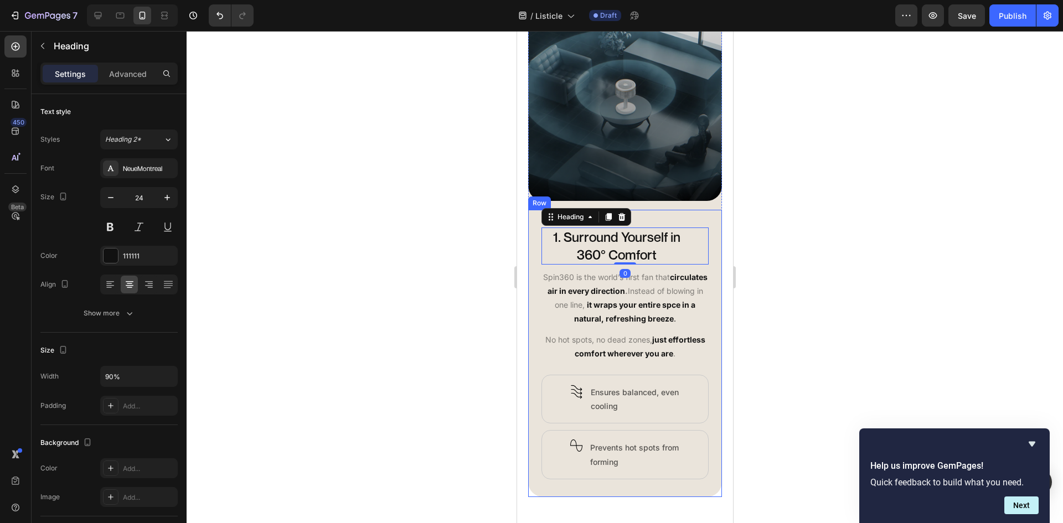
click at [705, 263] on div "1. Surround Yourself in 360° Comfort Heading 0 Spin360 is the world’s first fan…" at bounding box center [625, 353] width 194 height 287
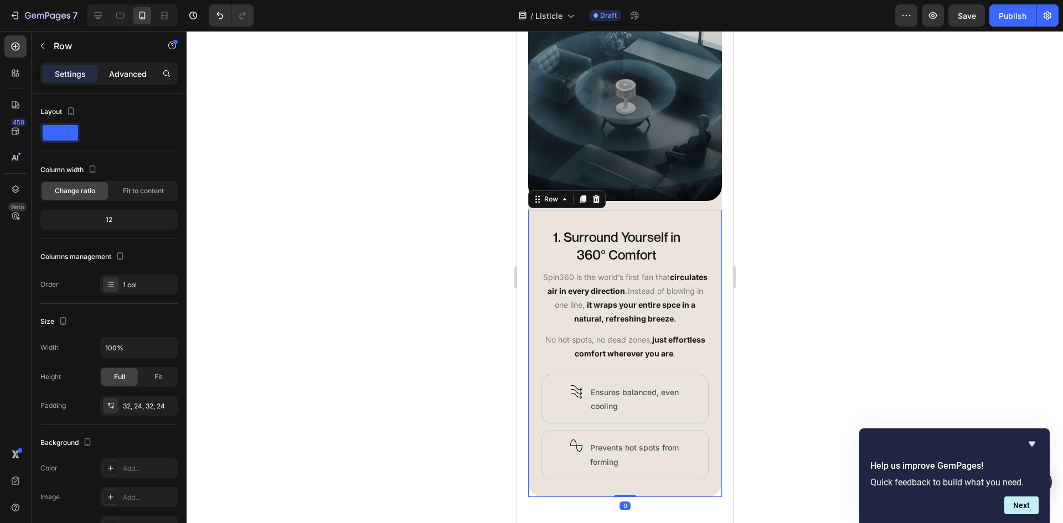
click at [125, 74] on p "Advanced" at bounding box center [128, 74] width 38 height 12
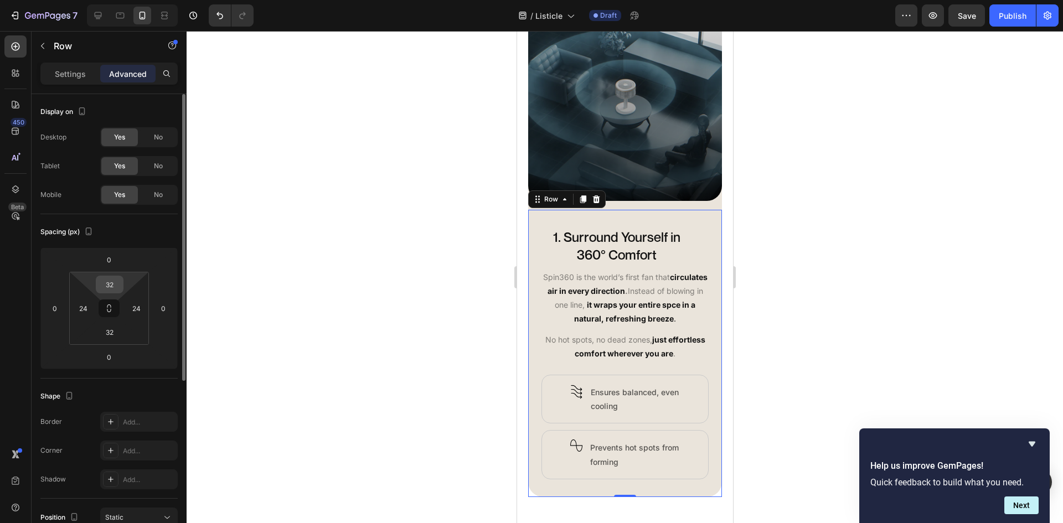
click at [116, 286] on input "32" at bounding box center [110, 284] width 22 height 17
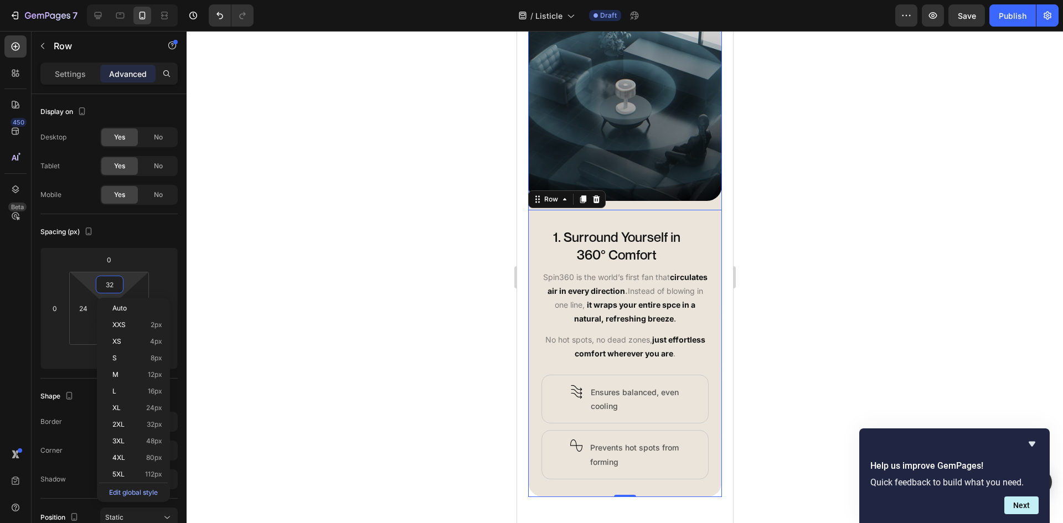
click at [679, 211] on div "Image Row 1. Surround Yourself in 360° Comfort Heading Spin360 is the world’s f…" at bounding box center [625, 251] width 194 height 489
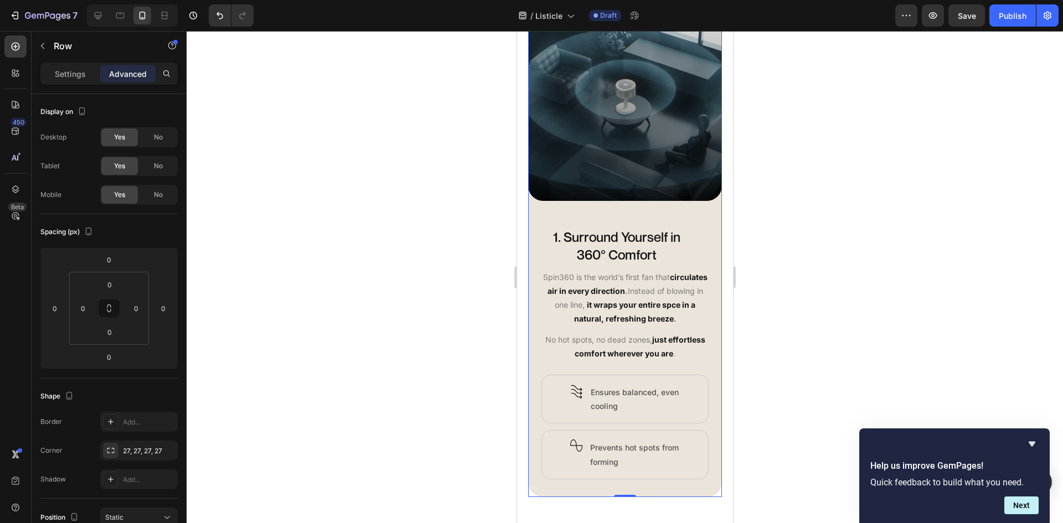
click at [78, 82] on div "Settings Advanced" at bounding box center [108, 74] width 137 height 22
click at [80, 79] on p "Settings" at bounding box center [70, 74] width 31 height 12
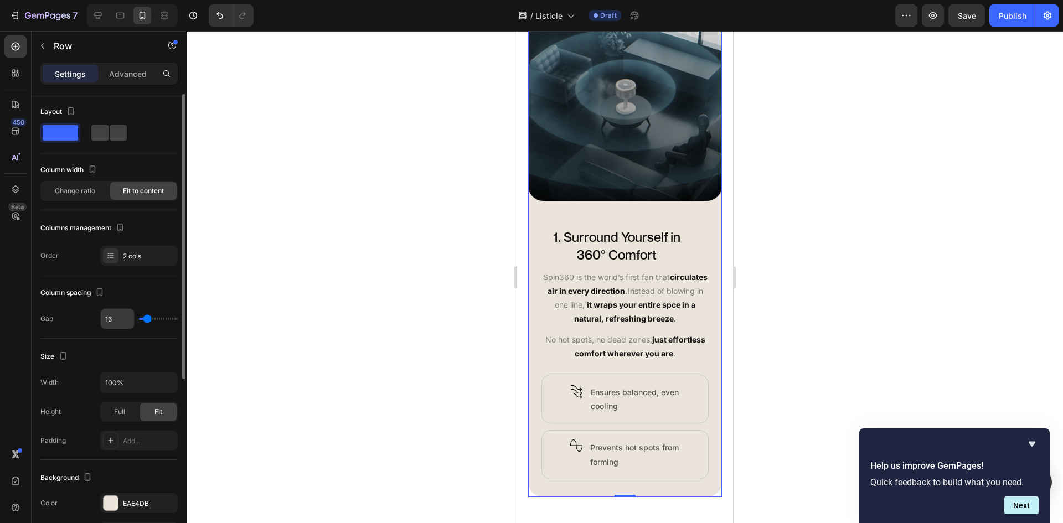
click at [122, 322] on input "16" at bounding box center [117, 319] width 33 height 20
type input "2"
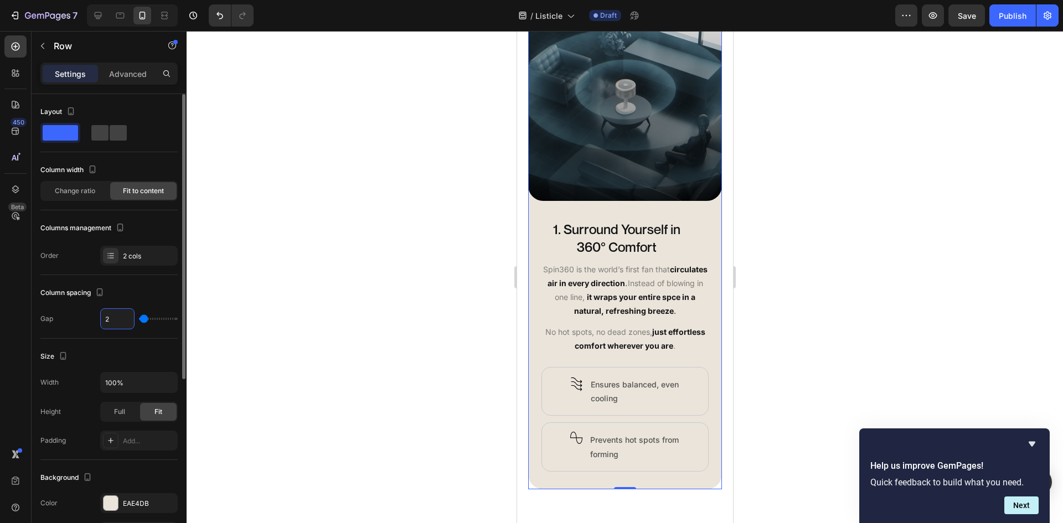
type input "24"
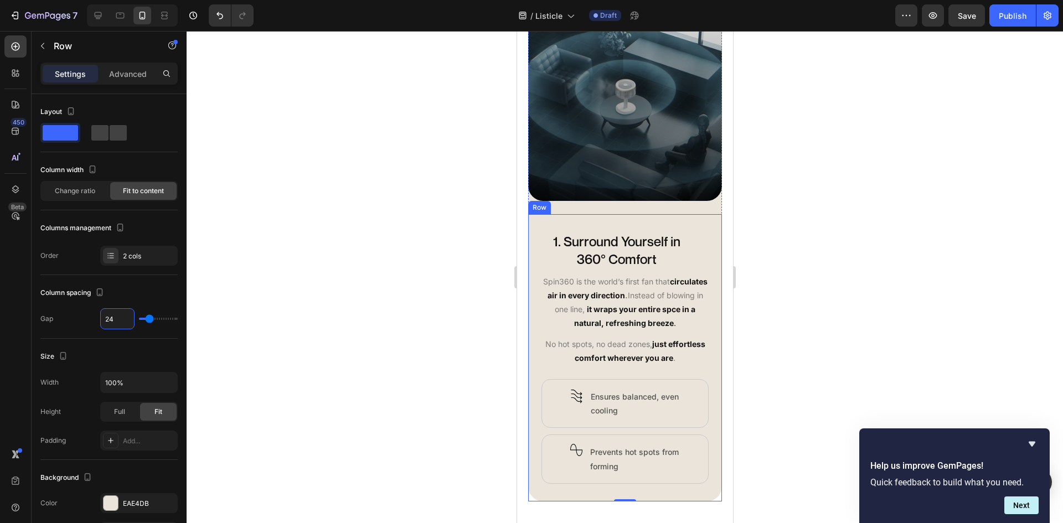
click at [675, 233] on div "1. Surround Yourself in 360° Comfort Heading Spin360 is the world’s first fan t…" at bounding box center [625, 357] width 194 height 287
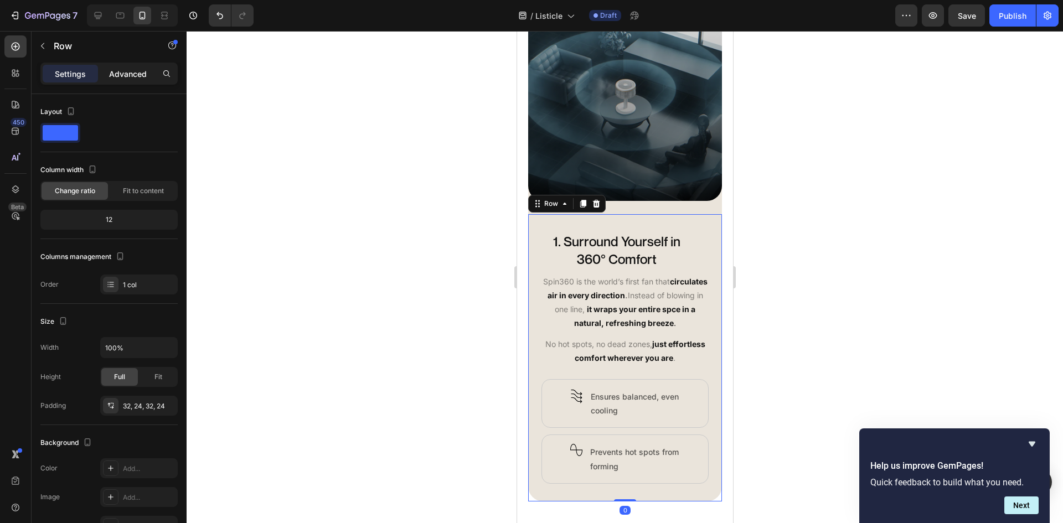
click at [121, 73] on p "Advanced" at bounding box center [128, 74] width 38 height 12
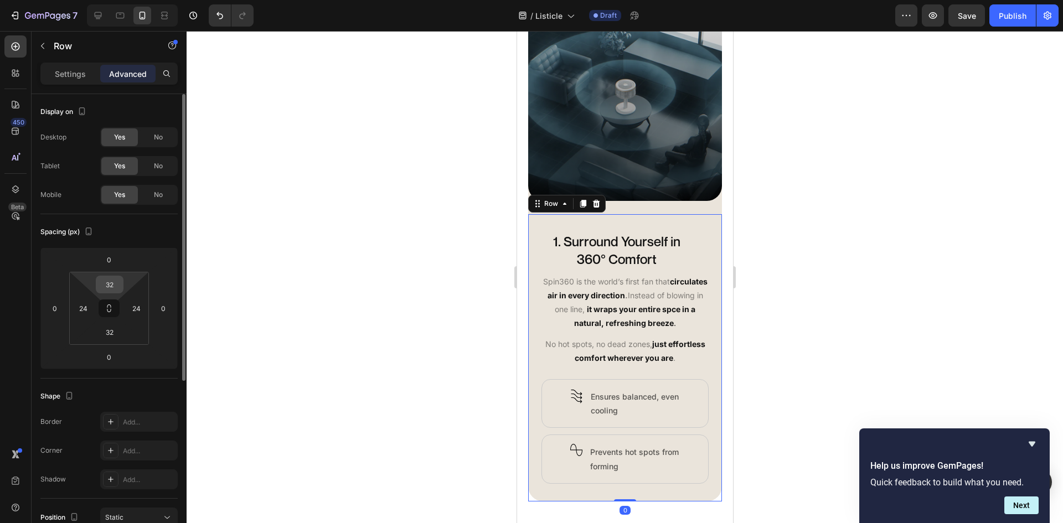
click at [111, 285] on input "32" at bounding box center [110, 284] width 22 height 17
type input "0"
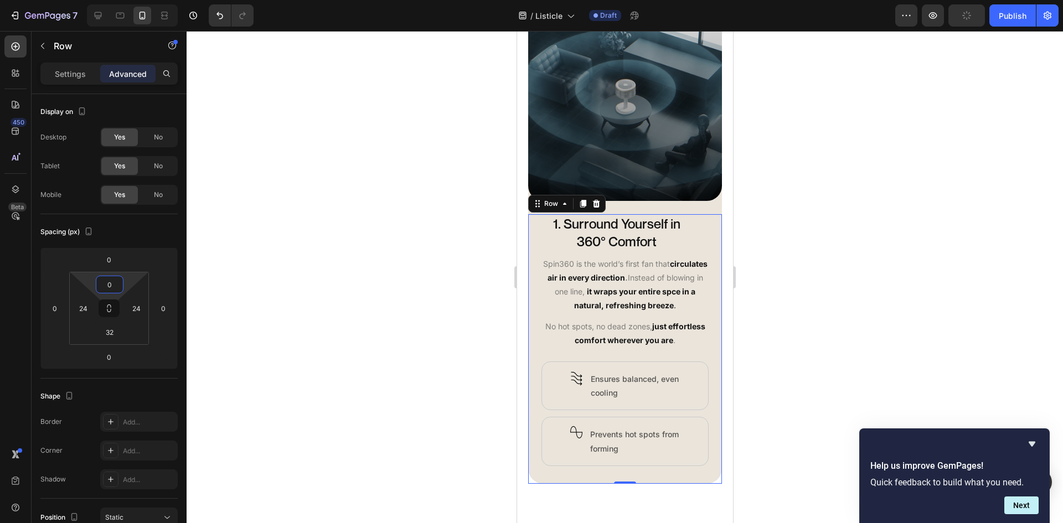
click at [870, 243] on div at bounding box center [625, 277] width 876 height 492
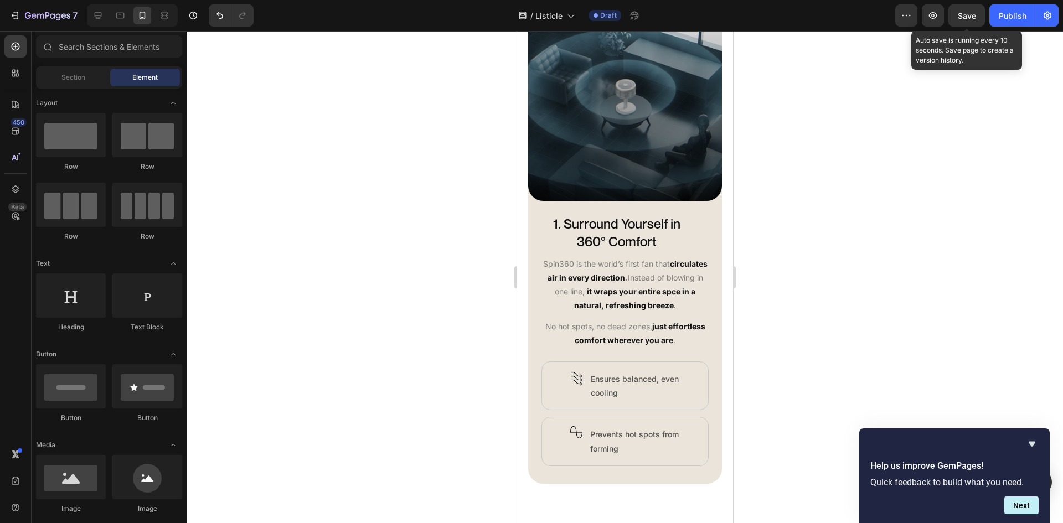
click at [968, 17] on span "Save" at bounding box center [967, 15] width 18 height 9
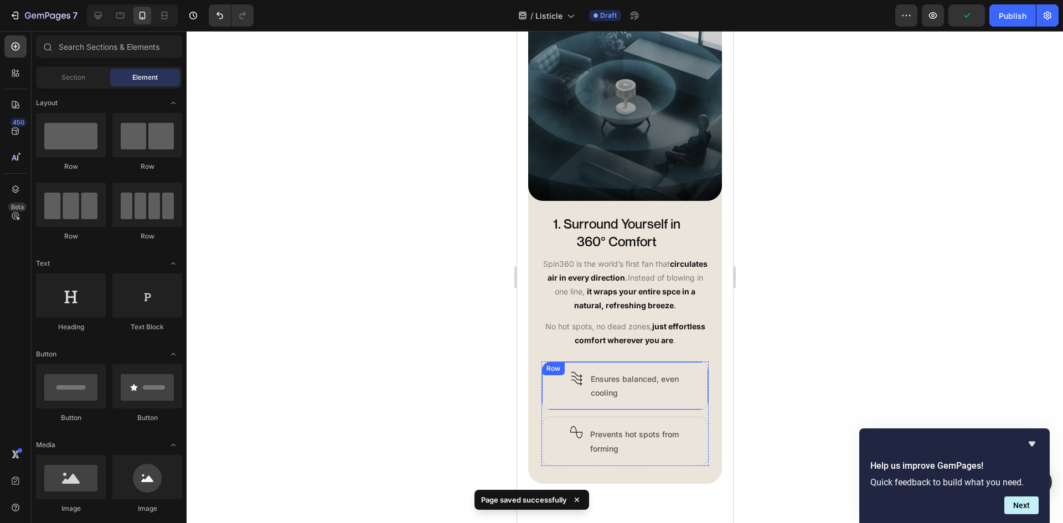
click at [652, 410] on div "Image Row Ensures balanced, even cooling Text Block Row" at bounding box center [624, 386] width 167 height 49
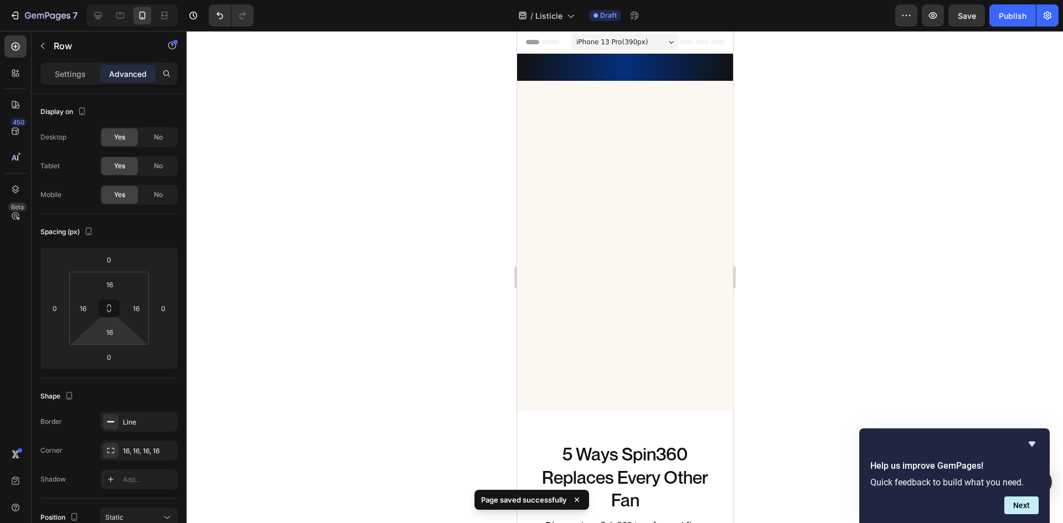
scroll to position [562, 0]
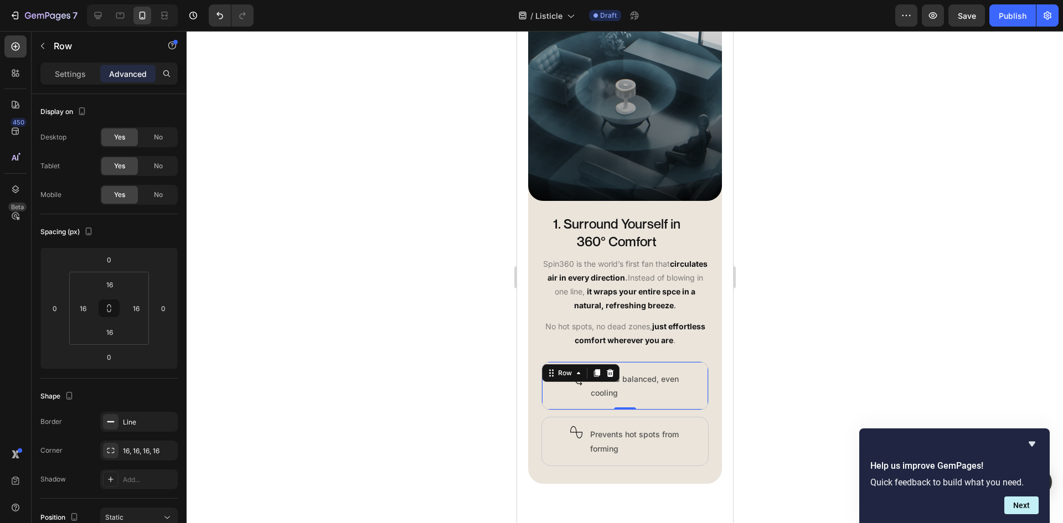
click at [581, 395] on div "Image Row Ensures balanced, even cooling Text Block Row 0" at bounding box center [624, 386] width 167 height 49
click at [65, 76] on p "Settings" at bounding box center [70, 74] width 31 height 12
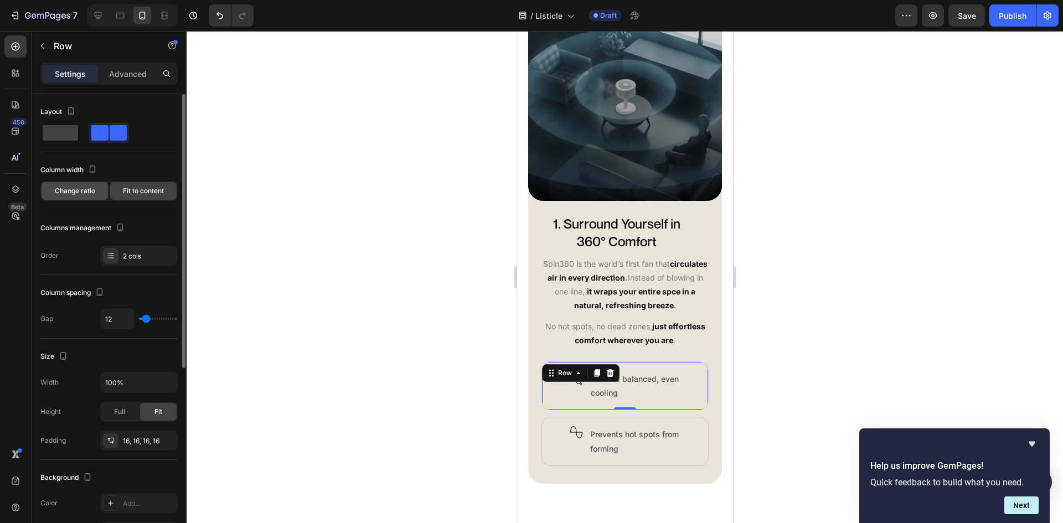
click at [63, 192] on span "Change ratio" at bounding box center [75, 191] width 40 height 10
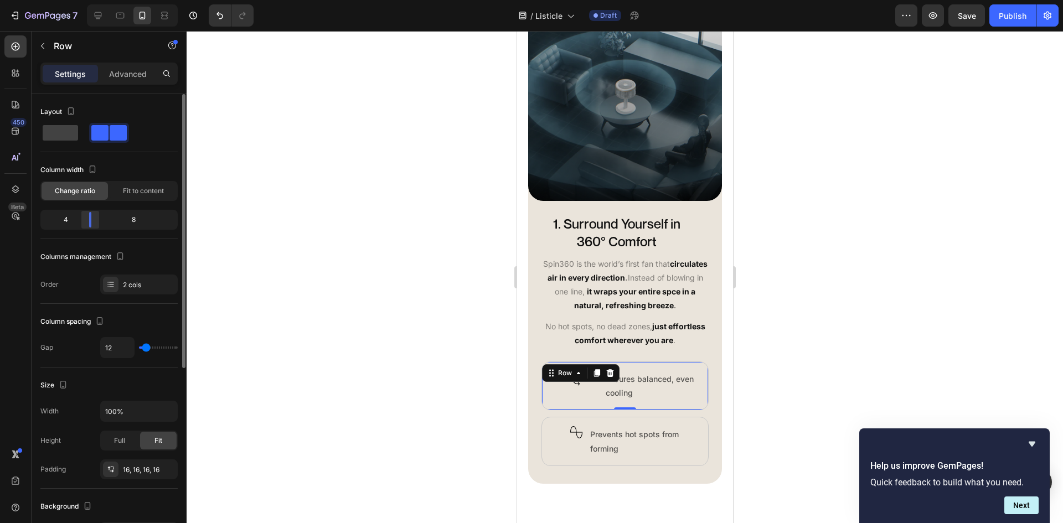
drag, startPoint x: 107, startPoint y: 223, endPoint x: 93, endPoint y: 216, distance: 15.9
click at [86, 216] on div at bounding box center [90, 220] width 20 height 16
click at [153, 194] on span "Fit to content" at bounding box center [143, 191] width 41 height 10
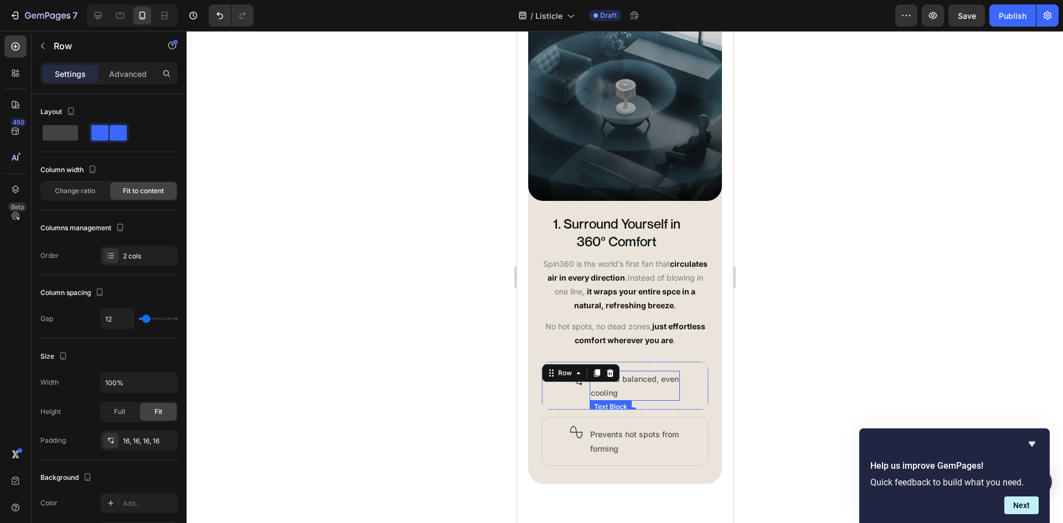
click at [665, 386] on p "Ensures balanced, even cooling" at bounding box center [634, 386] width 88 height 28
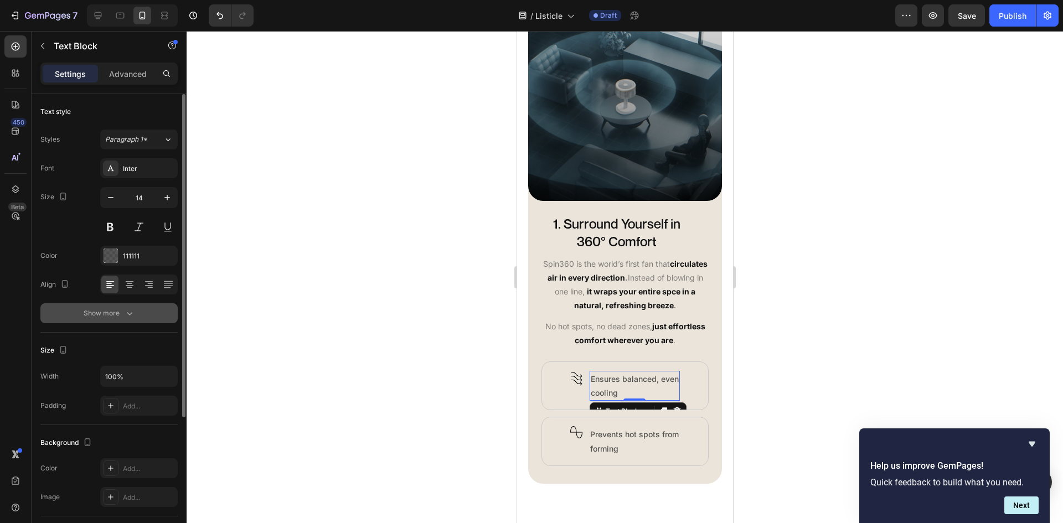
click at [84, 318] on div "Show more" at bounding box center [109, 313] width 51 height 11
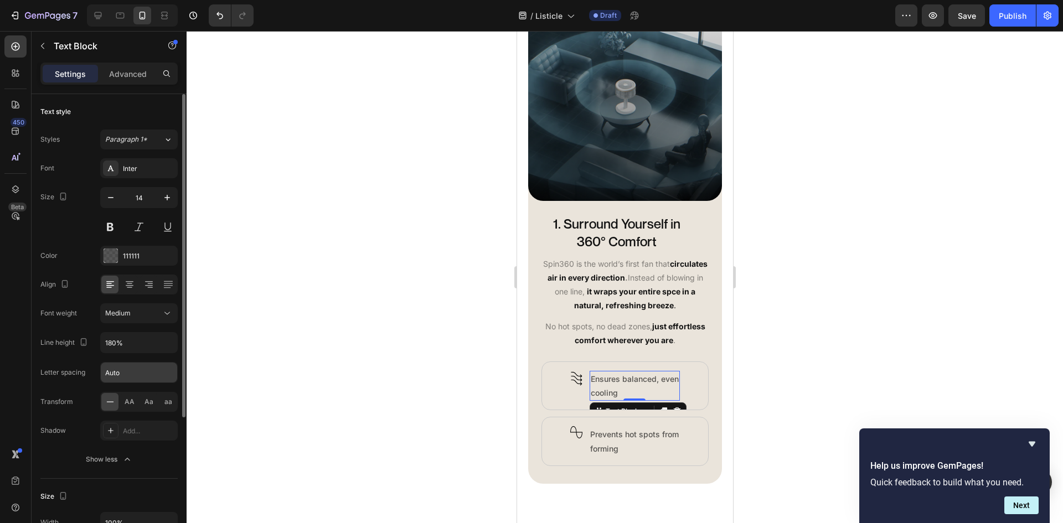
click at [117, 365] on input "Auto" at bounding box center [139, 373] width 76 height 20
type input "-"
click at [647, 386] on p "Ensures balanced, even cooling" at bounding box center [634, 386] width 88 height 28
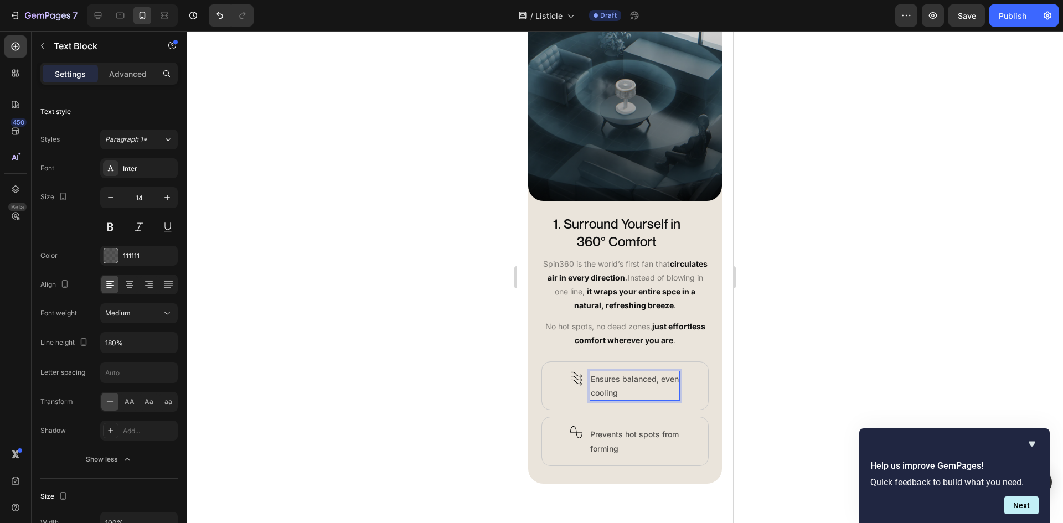
click at [633, 394] on p "Ensures balanced, even cooling" at bounding box center [634, 386] width 88 height 28
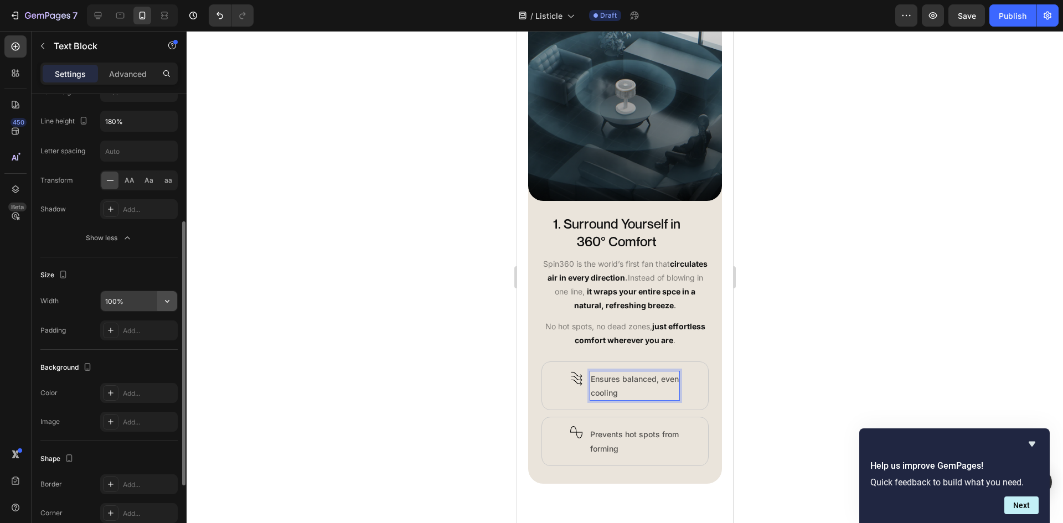
click at [166, 301] on icon "button" at bounding box center [167, 301] width 4 height 3
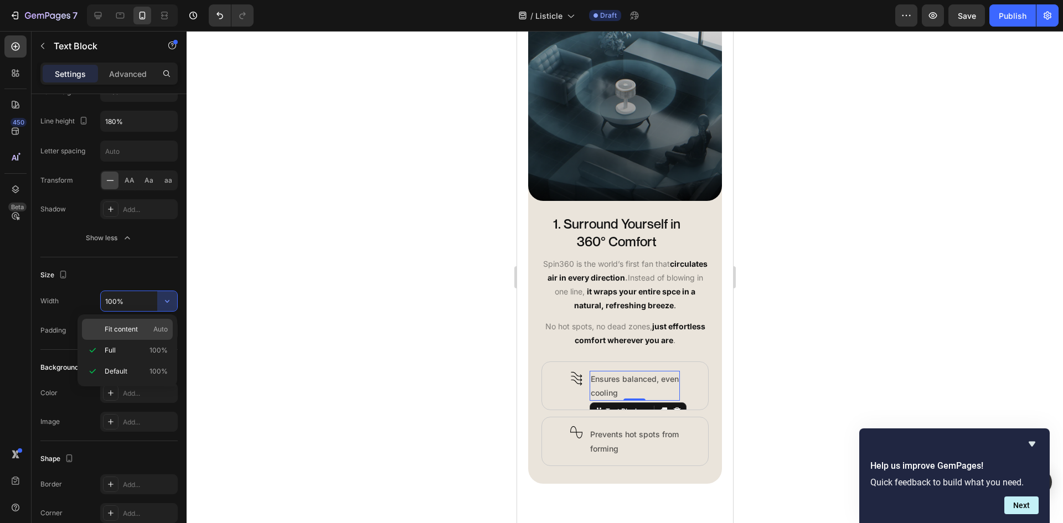
click at [149, 324] on div "Fit content Auto" at bounding box center [127, 329] width 91 height 21
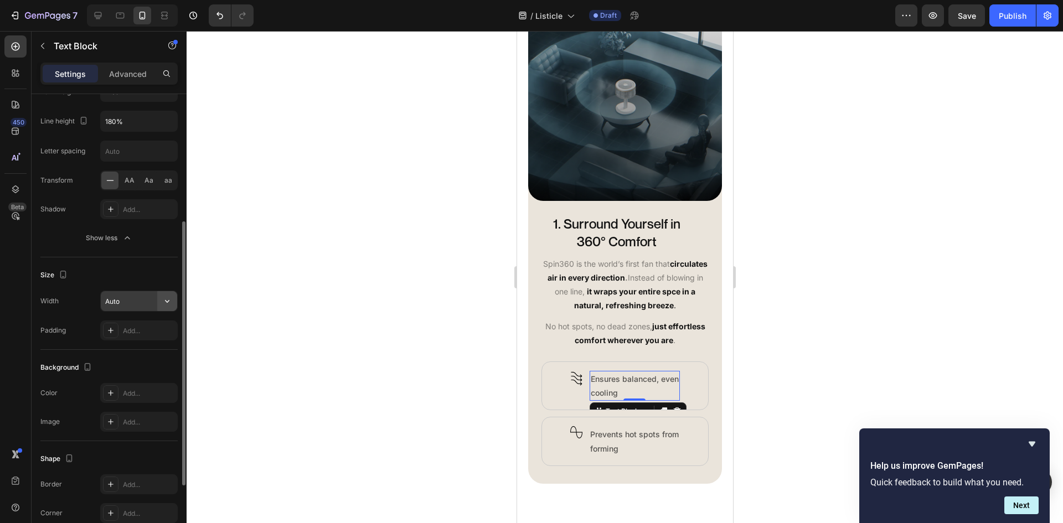
click at [164, 304] on icon "button" at bounding box center [167, 301] width 11 height 11
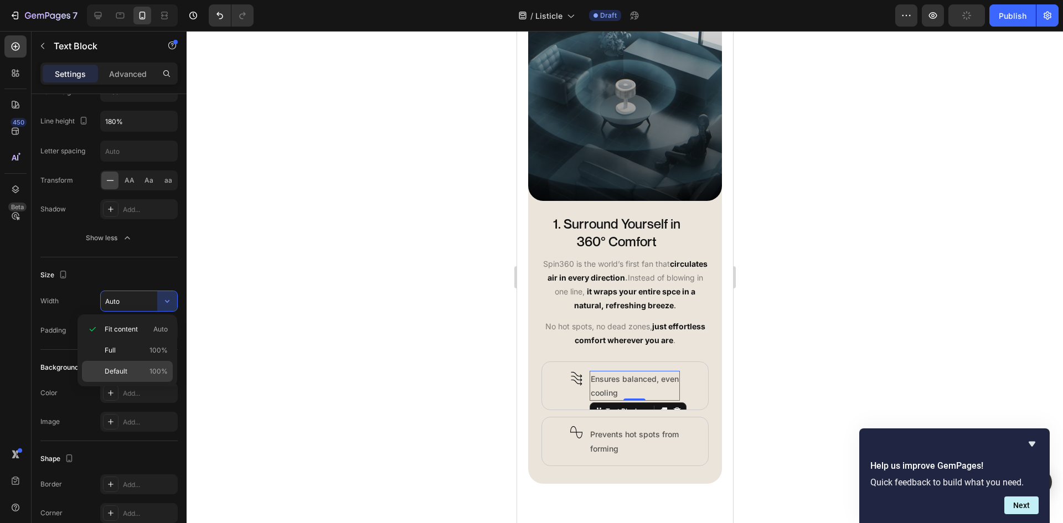
click at [148, 367] on p "Default 100%" at bounding box center [136, 371] width 63 height 10
type input "100%"
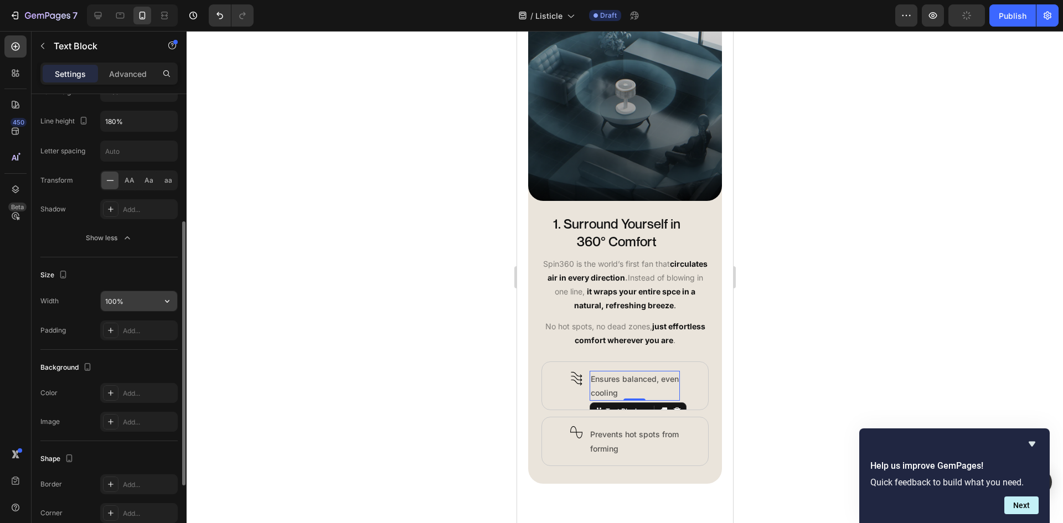
click at [169, 303] on icon "button" at bounding box center [167, 301] width 11 height 11
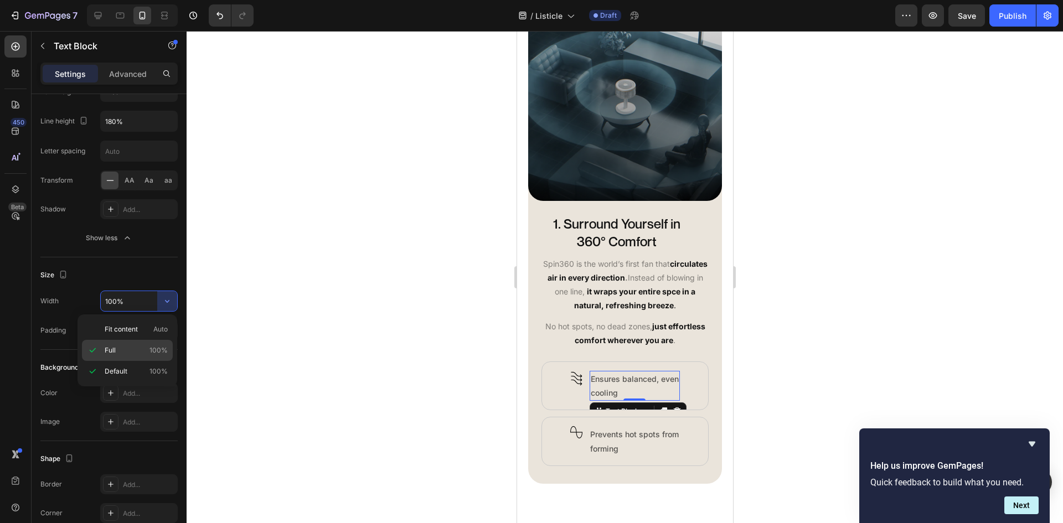
click at [143, 343] on div "Full 100%" at bounding box center [127, 350] width 91 height 21
click at [144, 332] on div "Add..." at bounding box center [149, 331] width 52 height 10
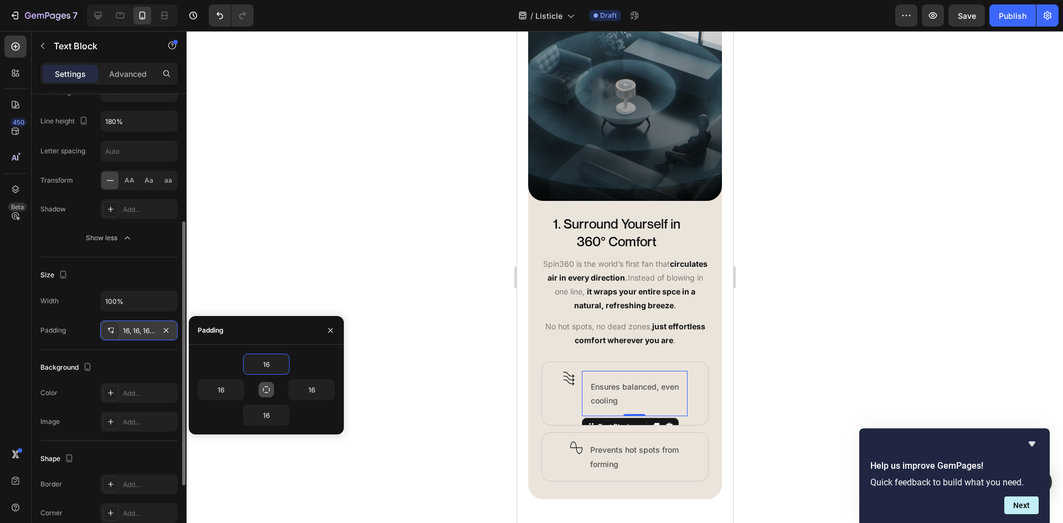
click at [271, 391] on button "button" at bounding box center [267, 390] width 16 height 16
click at [265, 371] on input "16" at bounding box center [266, 364] width 45 height 20
type input "0"
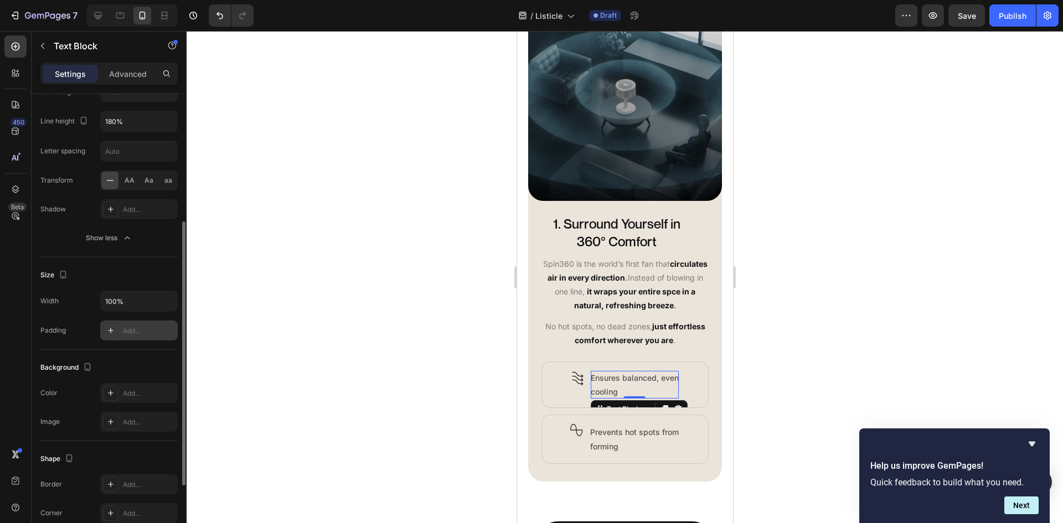
click at [841, 376] on div at bounding box center [625, 277] width 876 height 492
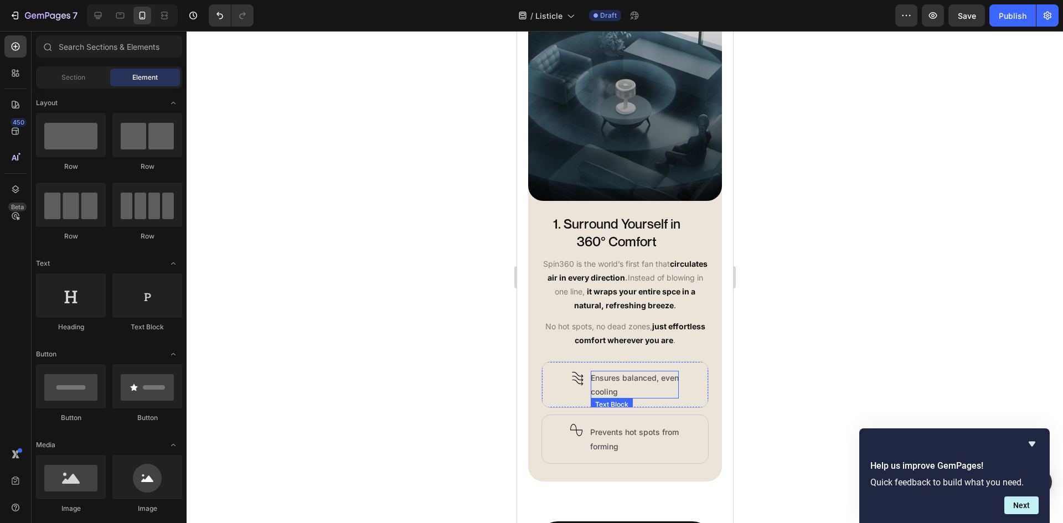
click at [663, 391] on p "Ensures balanced, even cooling" at bounding box center [634, 385] width 88 height 28
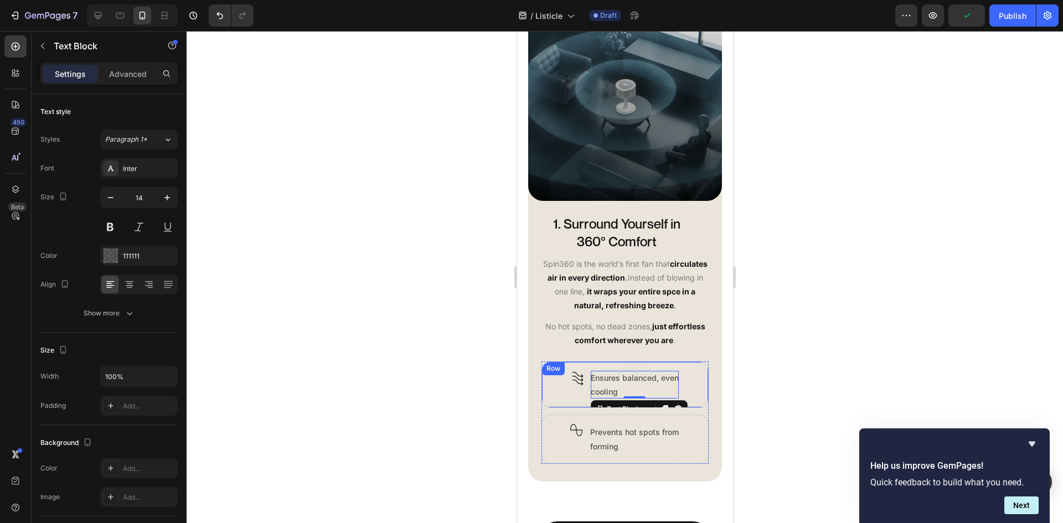
click at [678, 394] on div "Image Row Ensures balanced, even cooling Text Block 0 Row" at bounding box center [624, 385] width 167 height 47
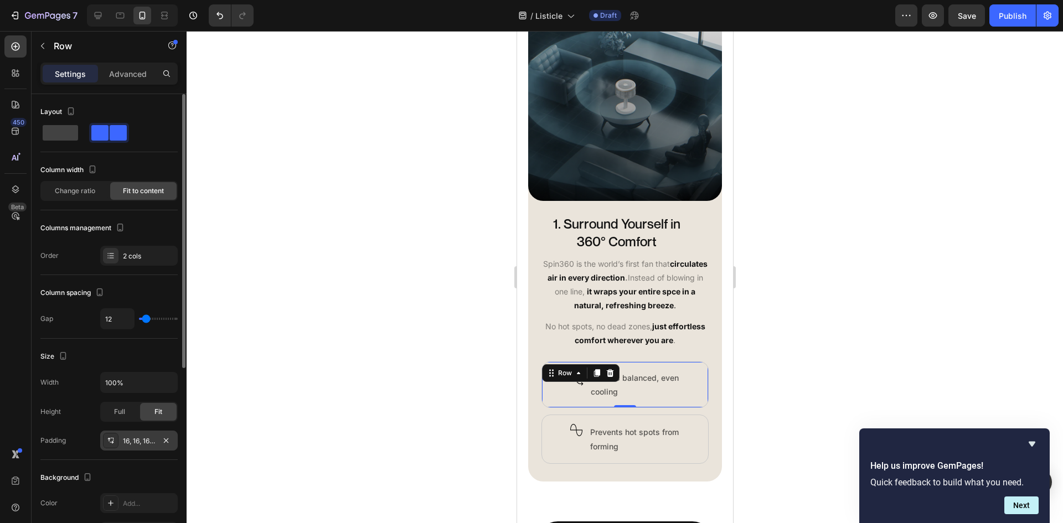
click at [133, 437] on div "16, 16, 16, 16" at bounding box center [139, 441] width 32 height 10
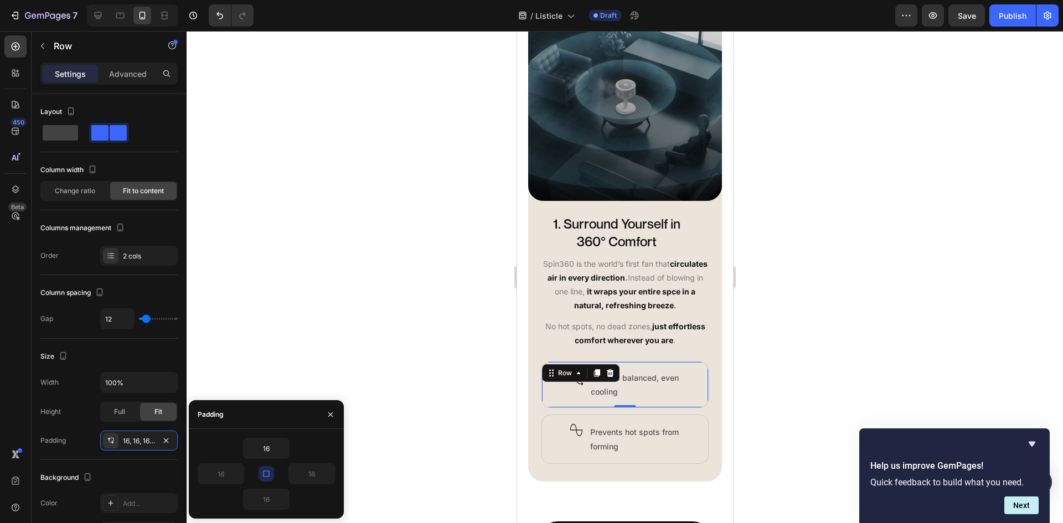
click at [274, 476] on div "16" at bounding box center [300, 473] width 69 height 21
click at [267, 474] on icon "button" at bounding box center [266, 473] width 9 height 9
click at [225, 471] on input "16" at bounding box center [220, 474] width 45 height 20
type input "0"
click at [317, 473] on input "16" at bounding box center [311, 474] width 45 height 20
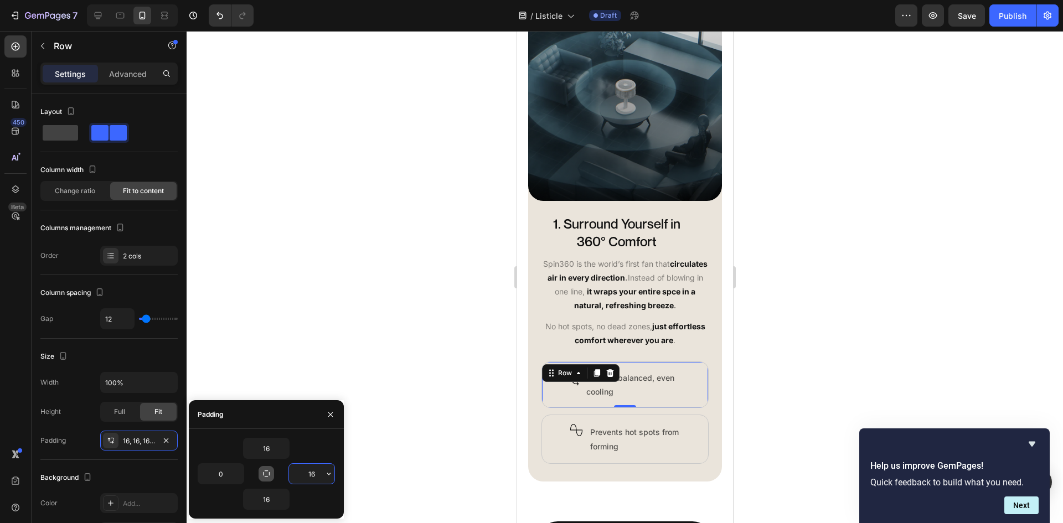
click at [317, 473] on input "16" at bounding box center [311, 474] width 45 height 20
type input "0"
click at [225, 474] on input "0" at bounding box center [220, 474] width 45 height 20
click at [264, 470] on icon "button" at bounding box center [266, 473] width 9 height 9
type input "16"
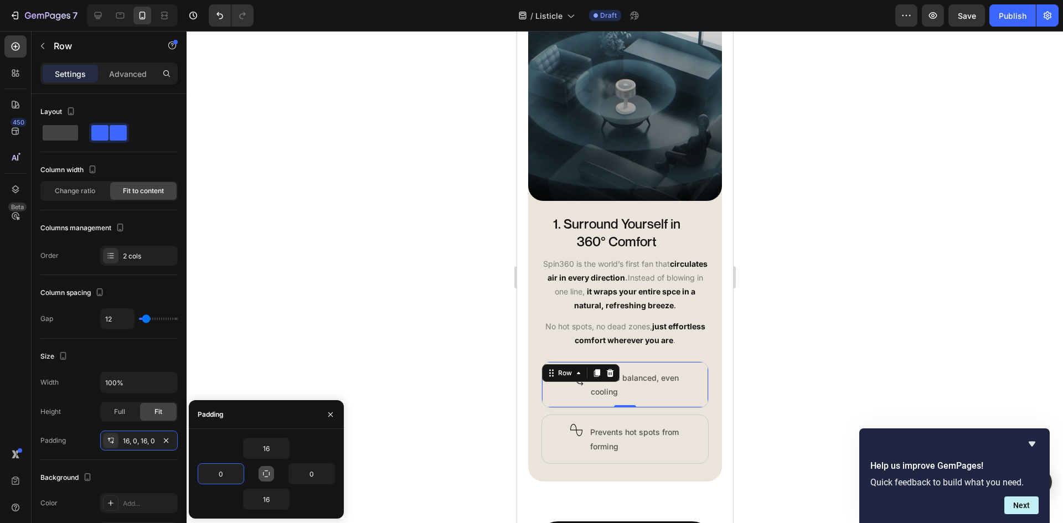
type input "16"
click at [667, 398] on p "Ensures balanced, even cooling" at bounding box center [634, 385] width 88 height 28
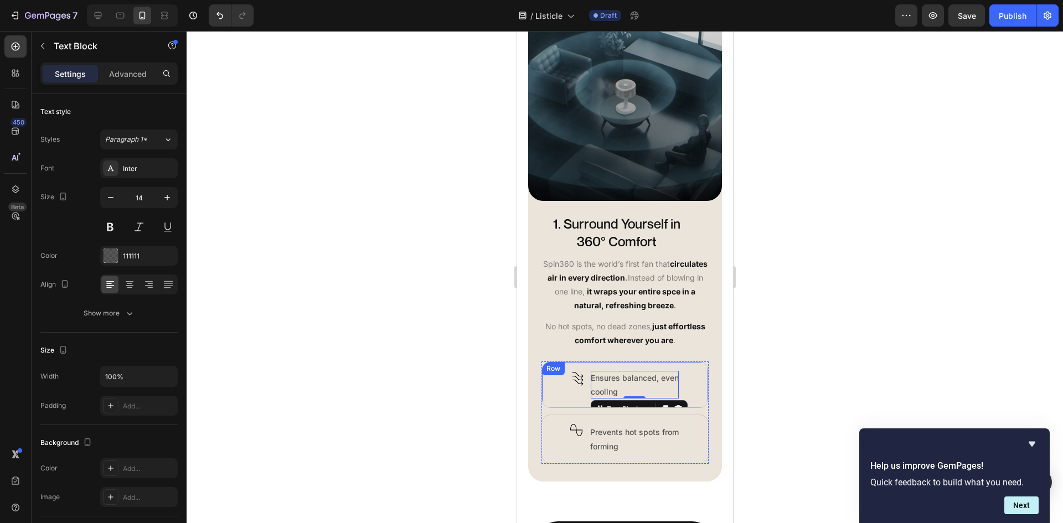
click at [690, 392] on div "Image Row Ensures balanced, even cooling Text Block 0 Row" at bounding box center [624, 385] width 167 height 47
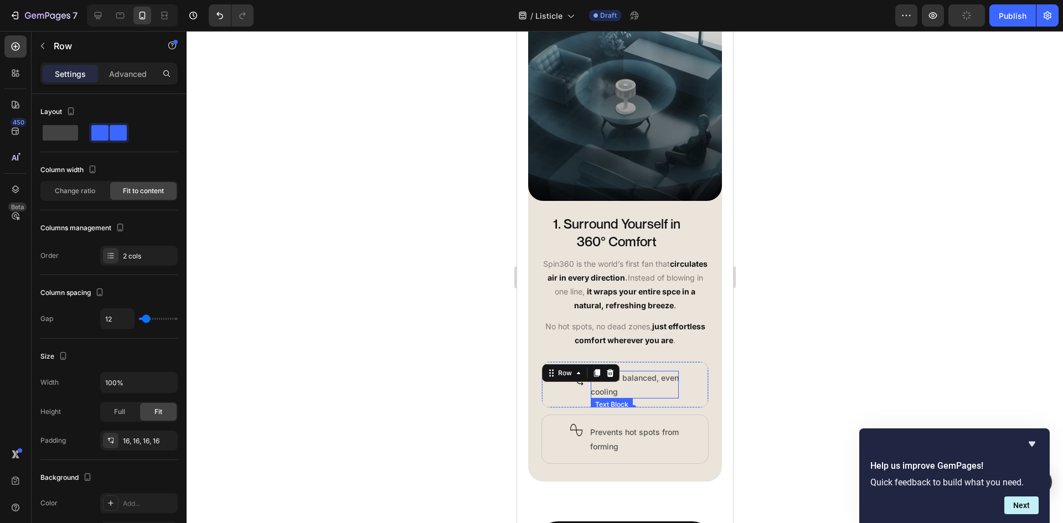
click at [665, 397] on p "Ensures balanced, even cooling" at bounding box center [634, 385] width 88 height 28
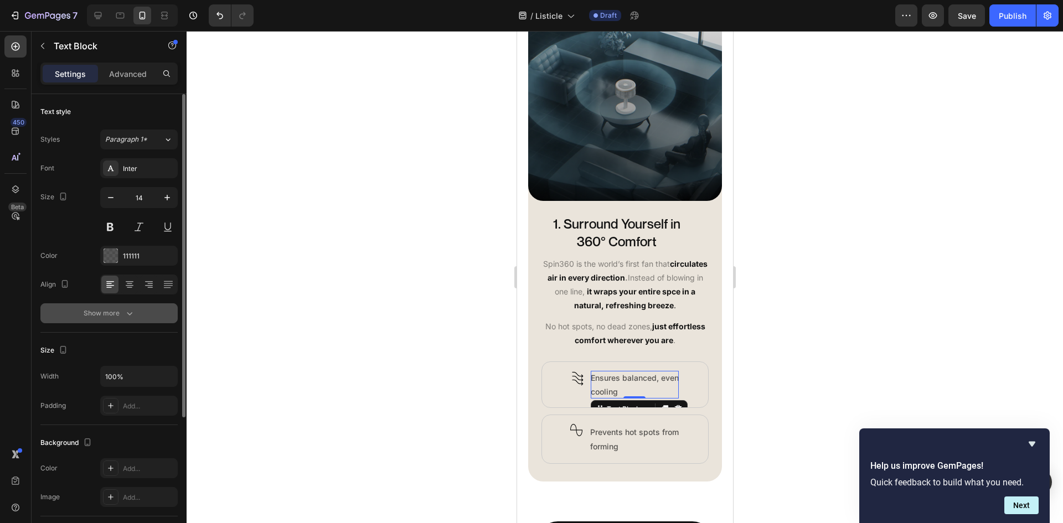
click at [131, 321] on button "Show more" at bounding box center [108, 313] width 137 height 20
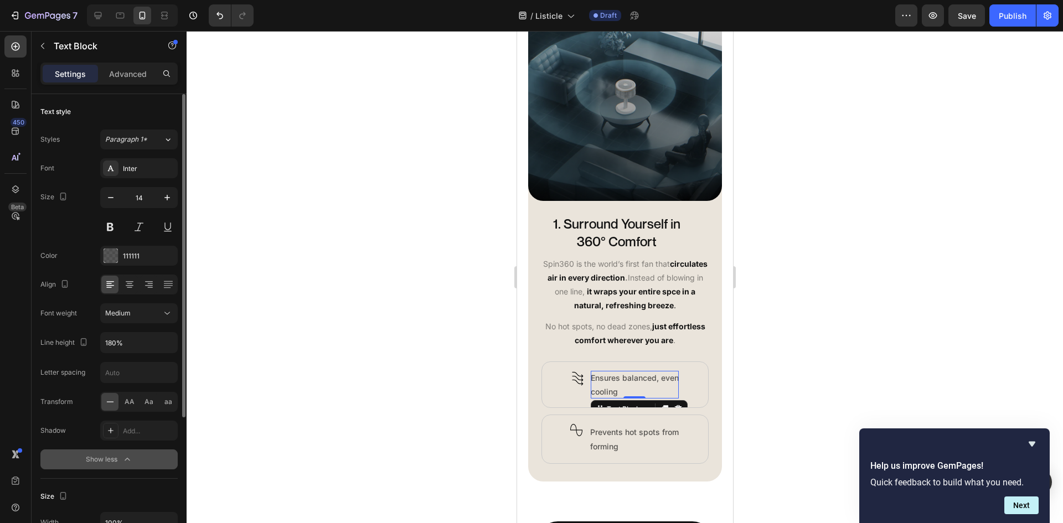
click at [131, 321] on button "Medium" at bounding box center [139, 313] width 78 height 20
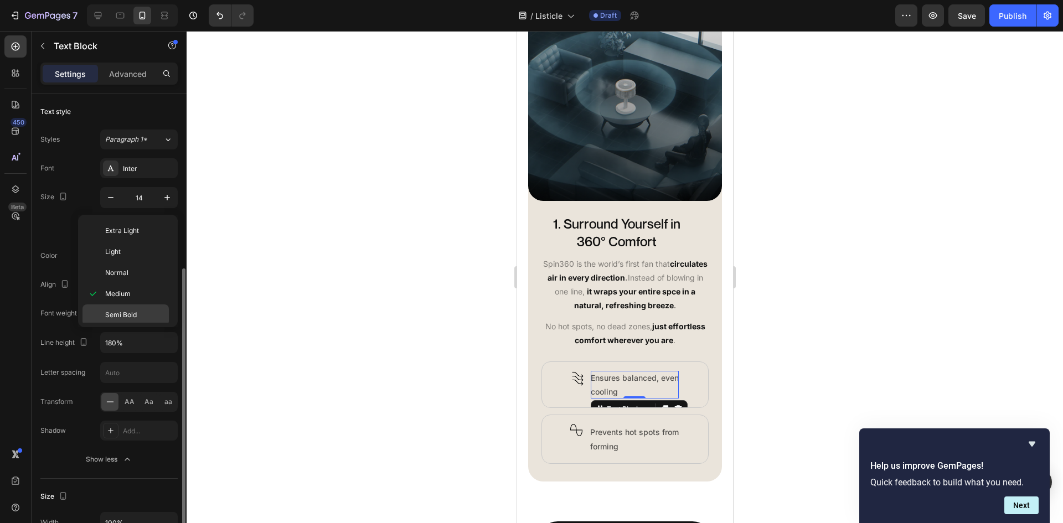
scroll to position [86, 0]
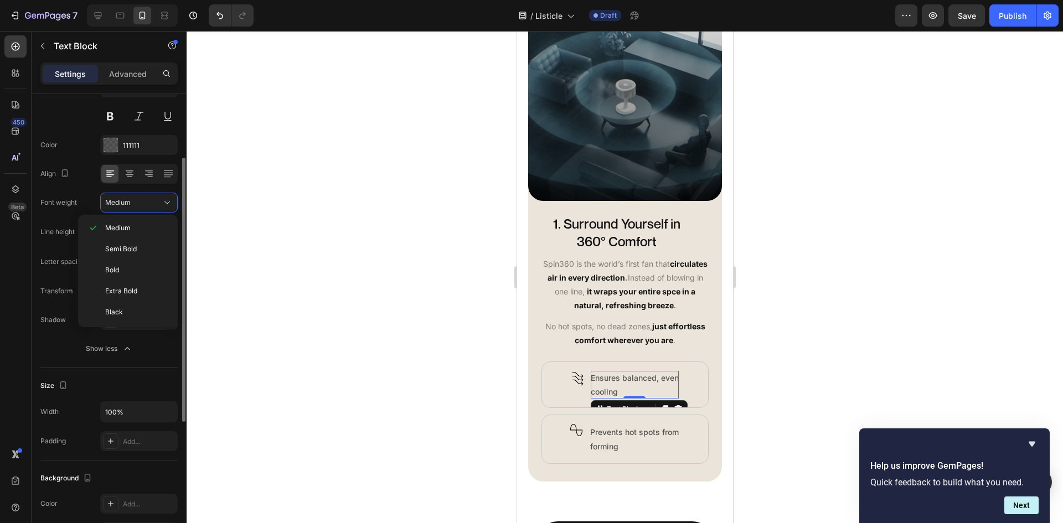
click at [241, 340] on div at bounding box center [625, 277] width 876 height 492
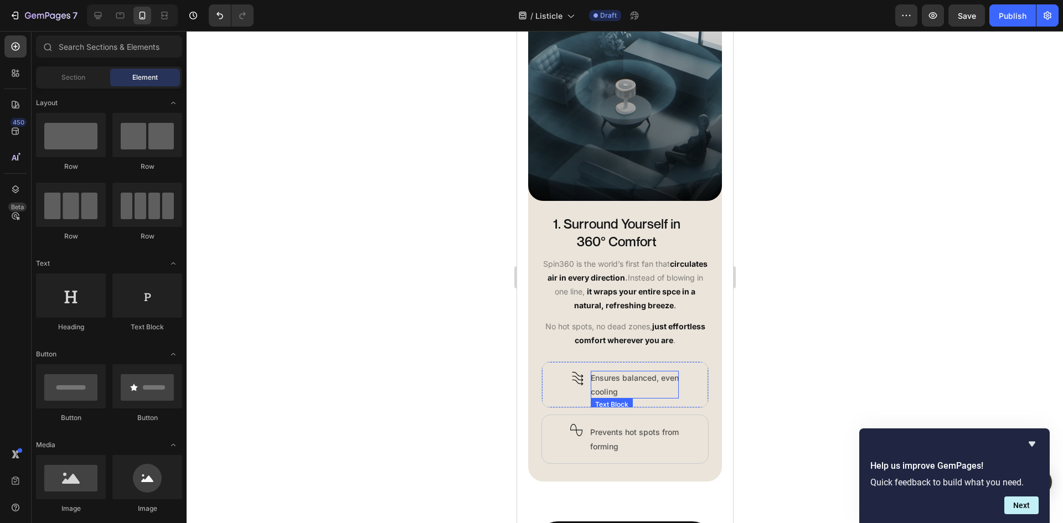
click at [640, 398] on p "Ensures balanced, even cooling" at bounding box center [634, 385] width 88 height 28
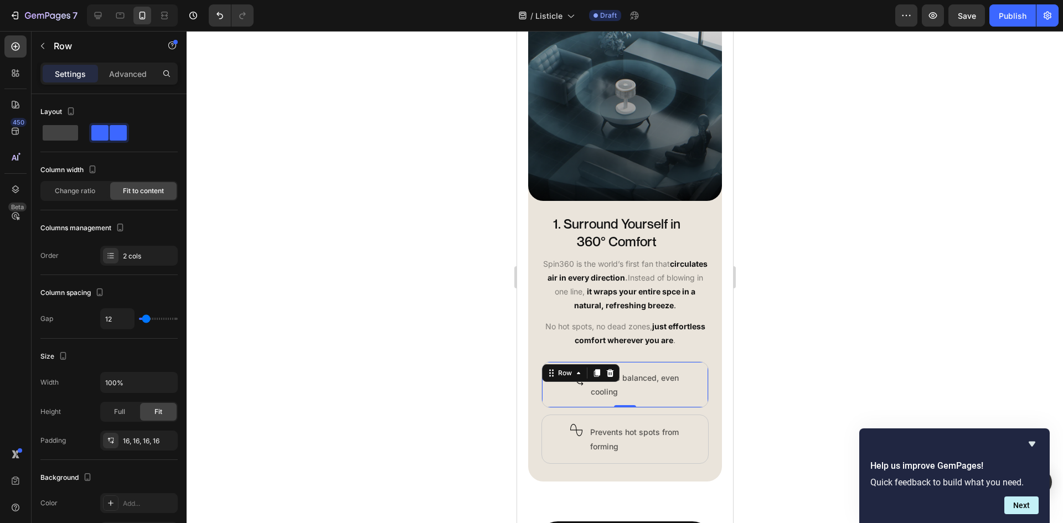
click at [581, 388] on div "Image Row Ensures balanced, even cooling Text Block Row 0" at bounding box center [624, 385] width 167 height 47
click at [61, 126] on span at bounding box center [60, 133] width 35 height 16
type input "16"
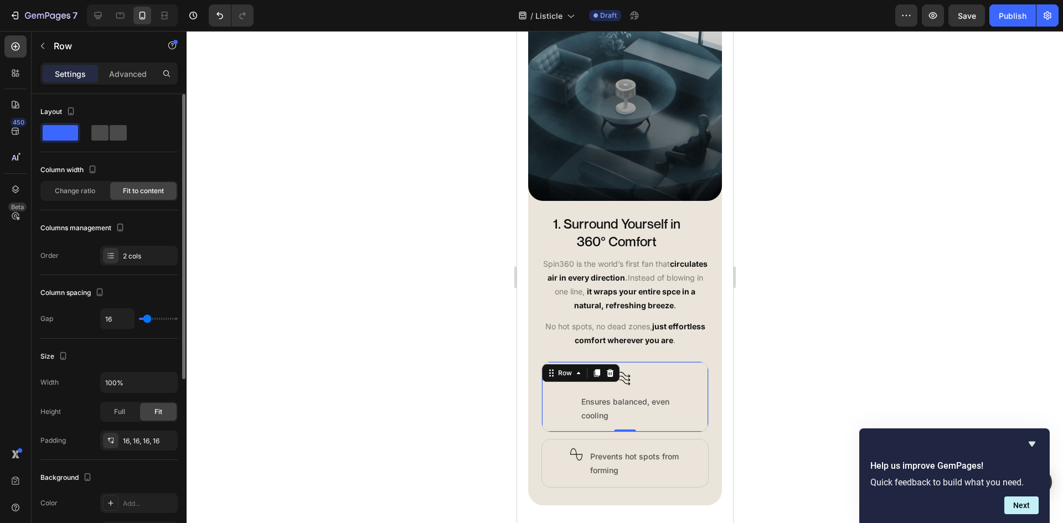
click at [125, 137] on span at bounding box center [118, 133] width 17 height 16
type input "12"
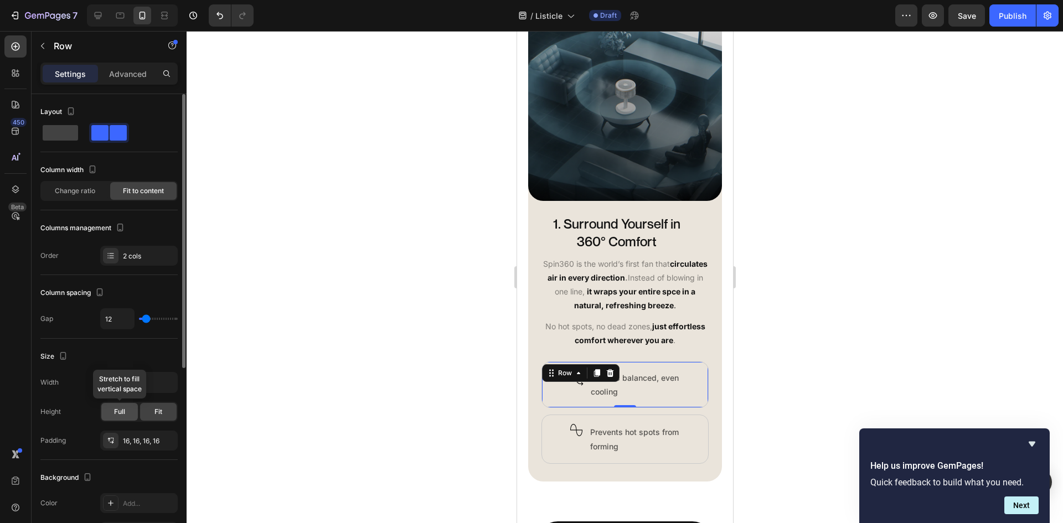
click at [136, 410] on div "Full" at bounding box center [119, 412] width 37 height 18
click at [159, 411] on span "Fit" at bounding box center [158, 412] width 8 height 10
click at [162, 378] on icon "button" at bounding box center [167, 382] width 11 height 11
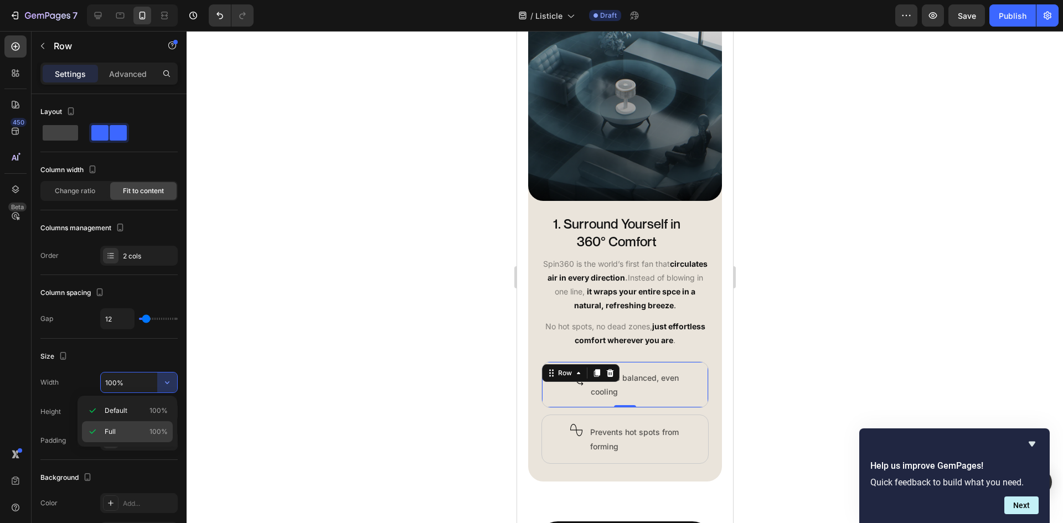
click at [158, 423] on div "Full 100%" at bounding box center [127, 431] width 91 height 21
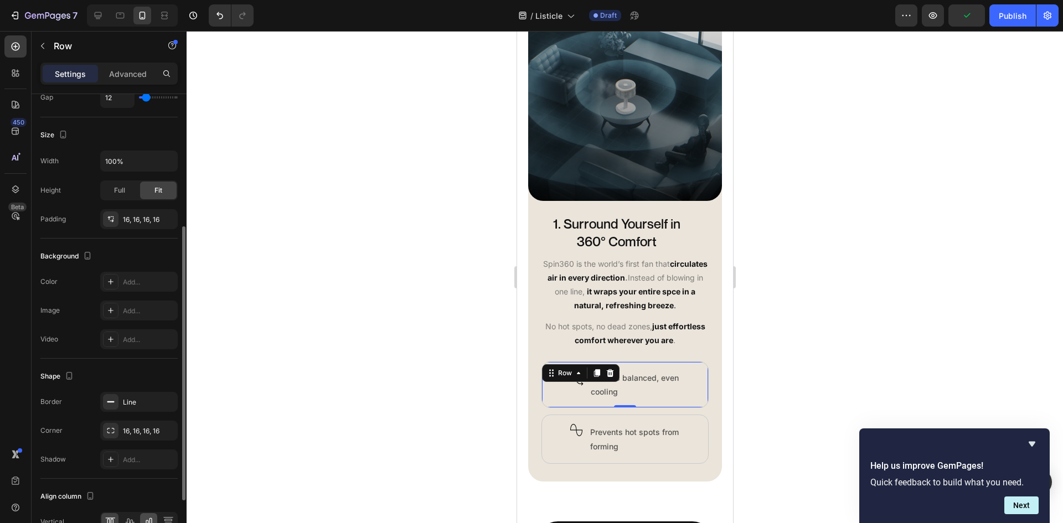
scroll to position [312, 0]
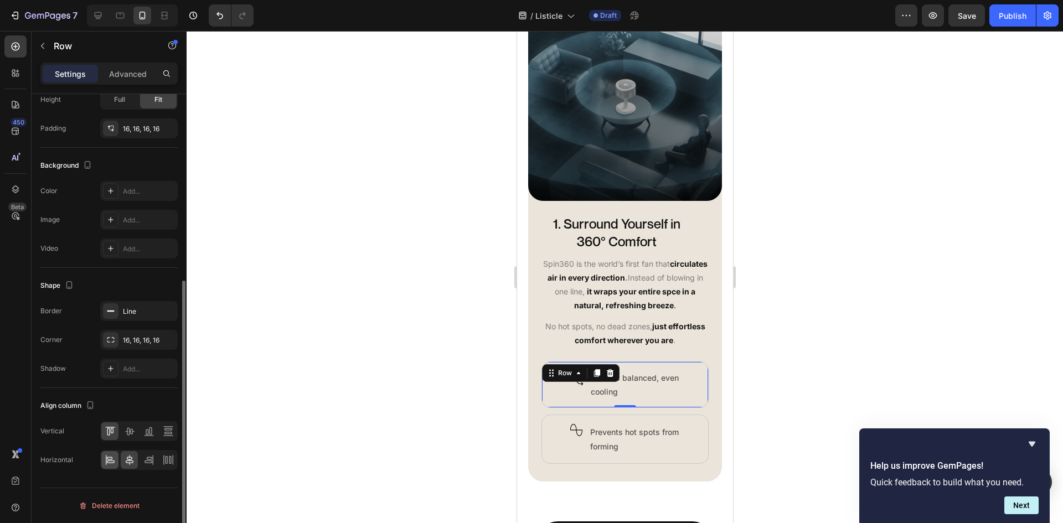
click at [118, 463] on div at bounding box center [109, 460] width 17 height 18
click at [129, 459] on icon at bounding box center [129, 460] width 11 height 11
click at [131, 433] on icon at bounding box center [129, 431] width 11 height 11
click at [109, 431] on icon at bounding box center [108, 432] width 3 height 8
click at [683, 405] on div "Image Row Ensures balanced, even cooling Text Block Row 0" at bounding box center [624, 385] width 167 height 47
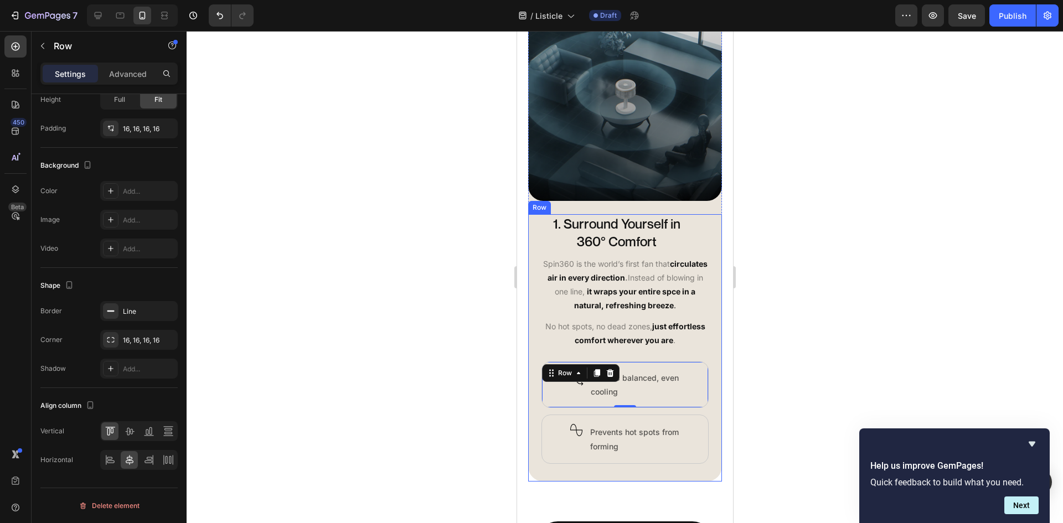
click at [840, 371] on div at bounding box center [625, 277] width 876 height 492
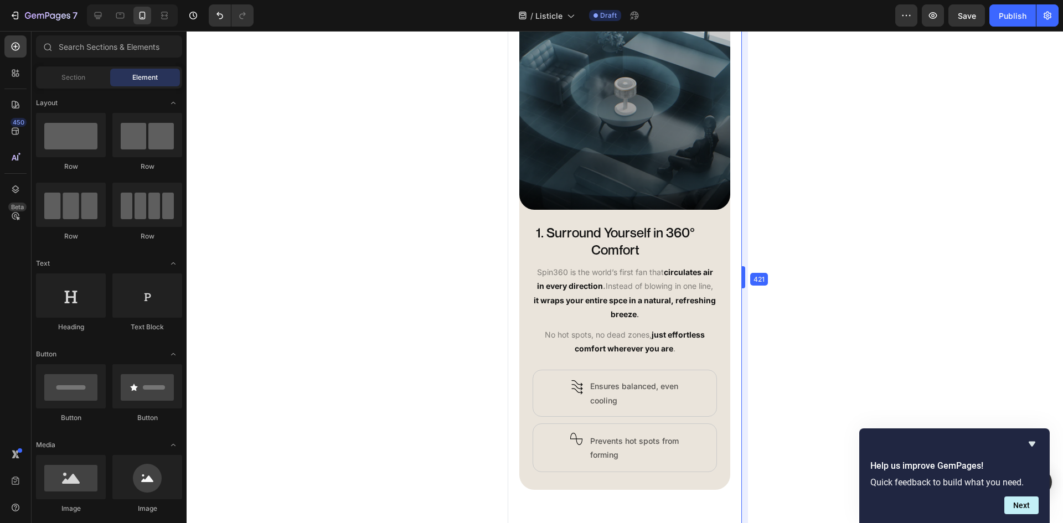
scroll to position [525, 0]
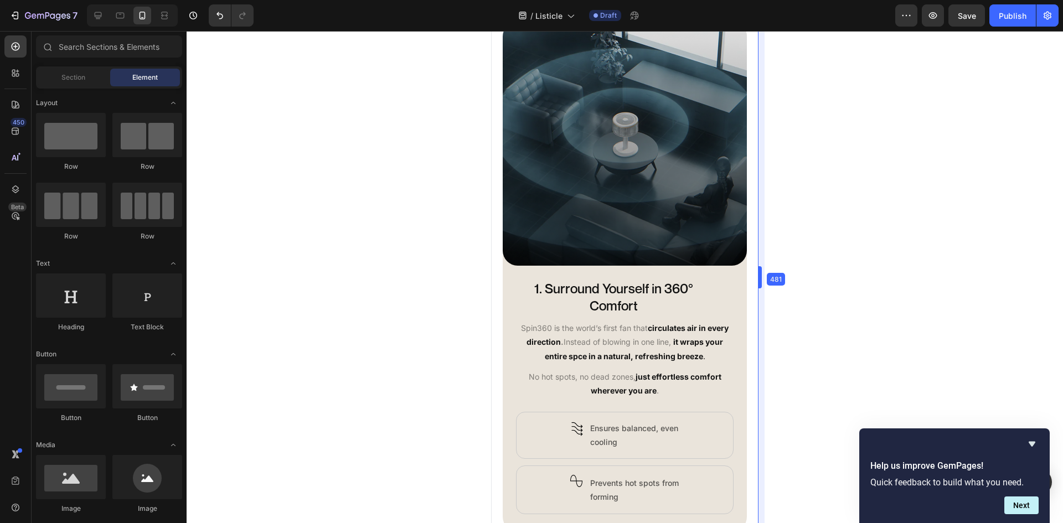
drag, startPoint x: 736, startPoint y: 278, endPoint x: 786, endPoint y: 282, distance: 50.0
click at [597, 432] on p "Ensures balanced, even cooling" at bounding box center [634, 435] width 88 height 28
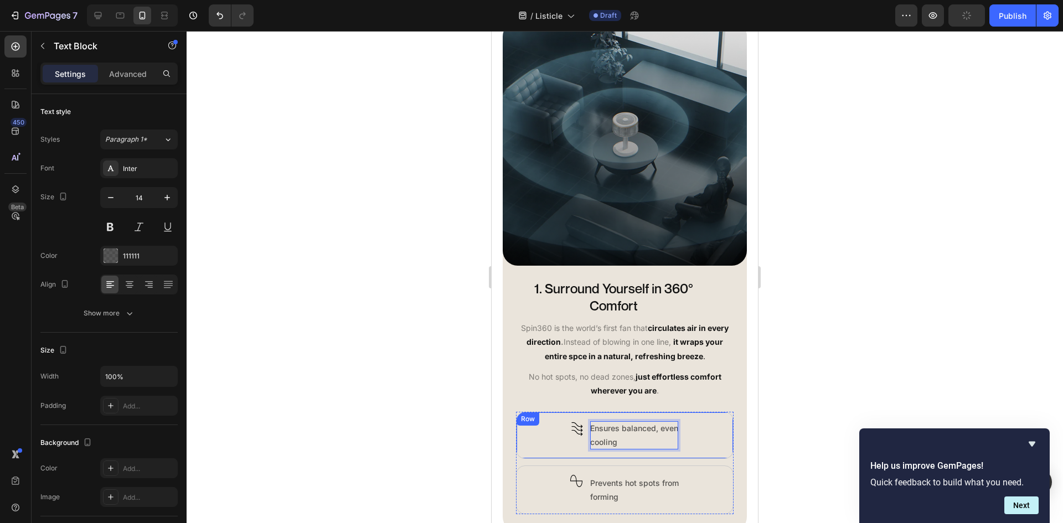
click at [585, 435] on div "Image Row Ensures balanced, even cooling Text Block 0 Row" at bounding box center [625, 435] width 218 height 47
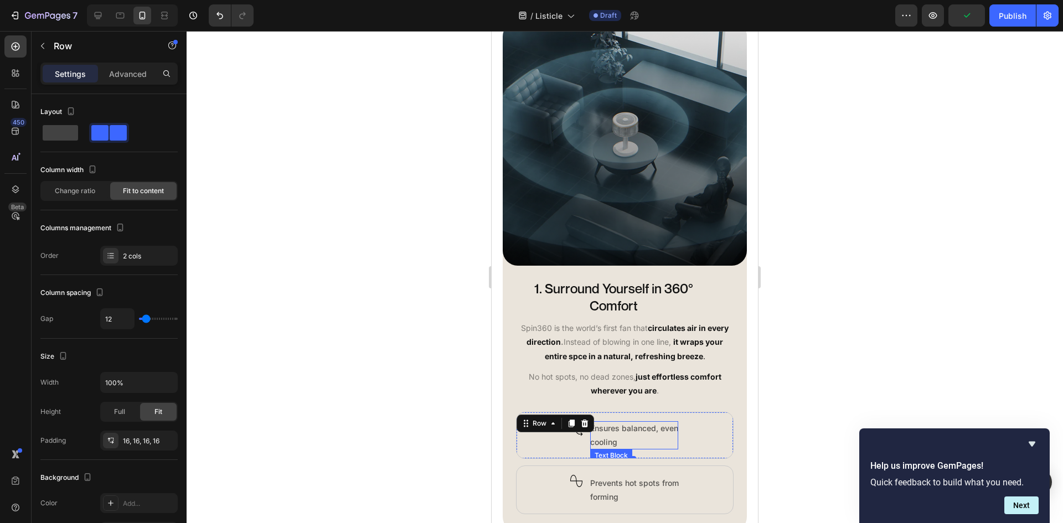
click at [590, 432] on p "Ensures balanced, even cooling" at bounding box center [634, 435] width 88 height 28
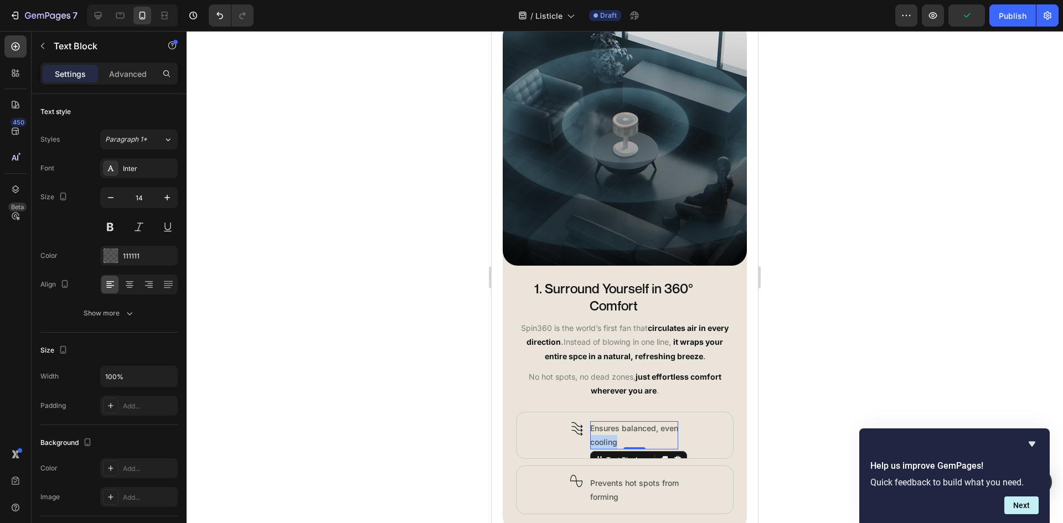
click at [590, 432] on p "Ensures balanced, even cooling" at bounding box center [634, 435] width 88 height 28
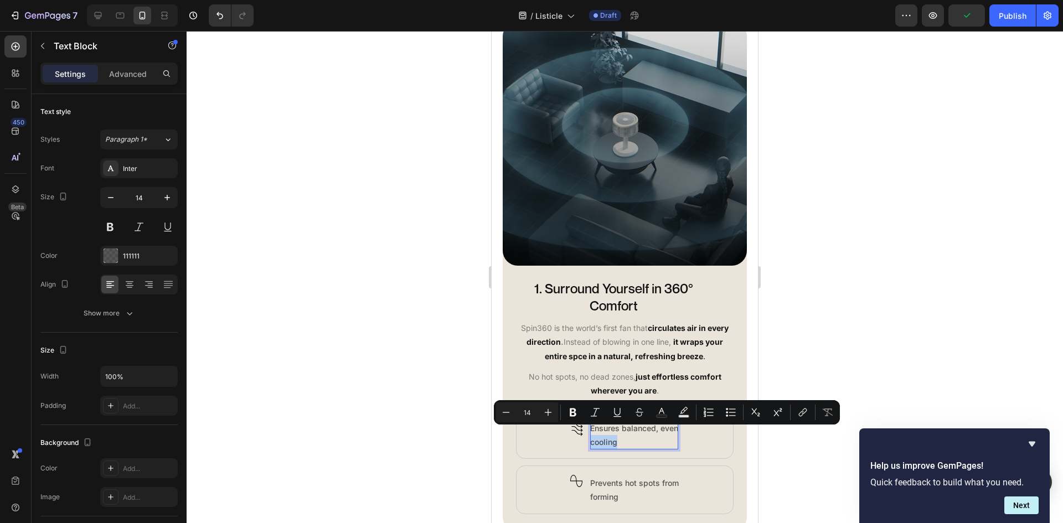
click at [590, 433] on p "Ensures balanced, even cooling" at bounding box center [634, 435] width 88 height 28
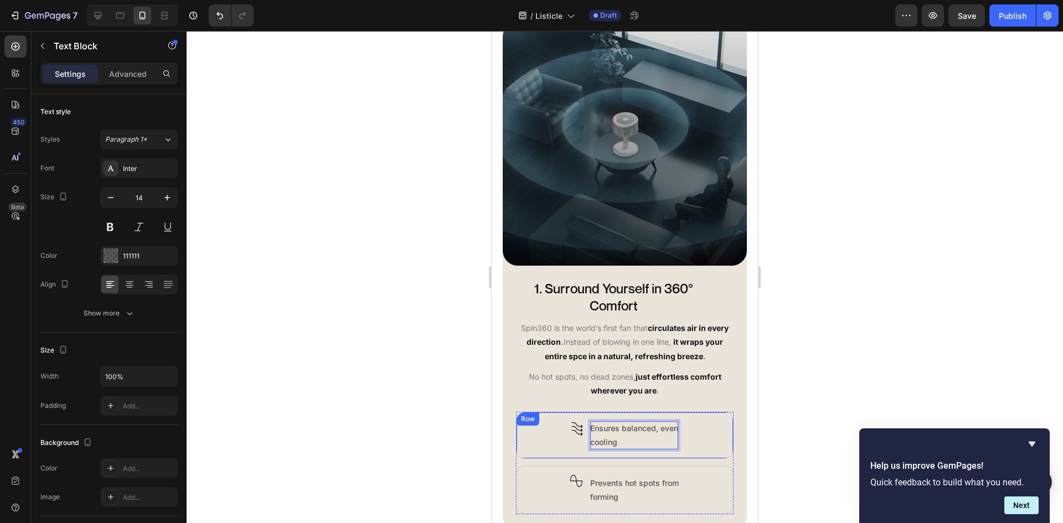
click at [585, 434] on div "Image Row Ensures balanced, even cooling Text Block 0 Row" at bounding box center [625, 435] width 218 height 47
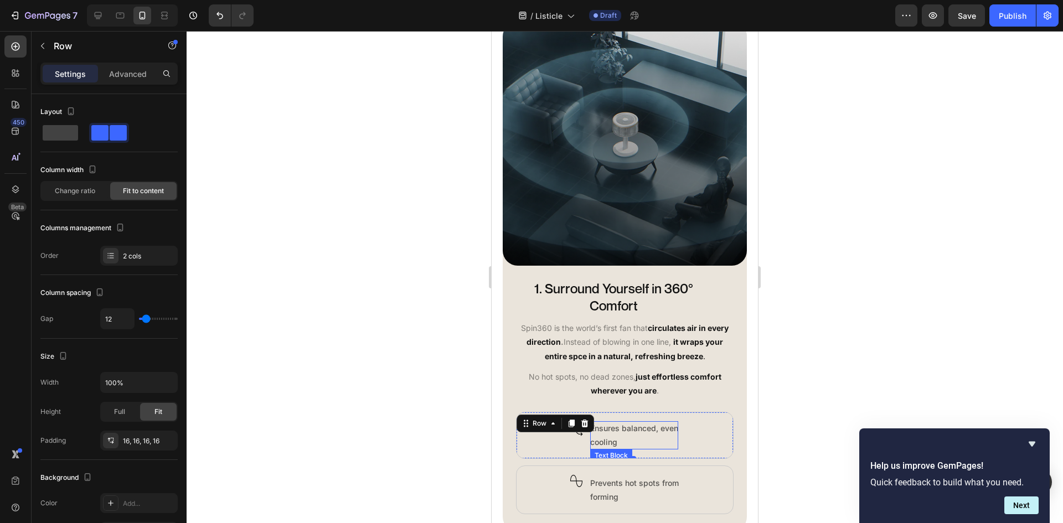
click at [590, 434] on p "Ensures balanced, even cooling" at bounding box center [634, 435] width 88 height 28
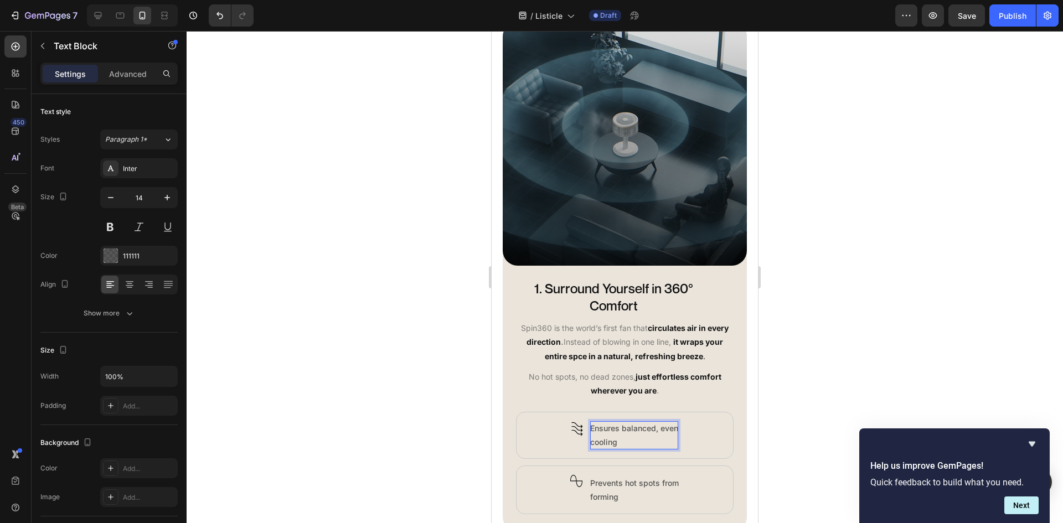
click at [590, 434] on p "Ensures balanced, even cooling" at bounding box center [634, 435] width 88 height 28
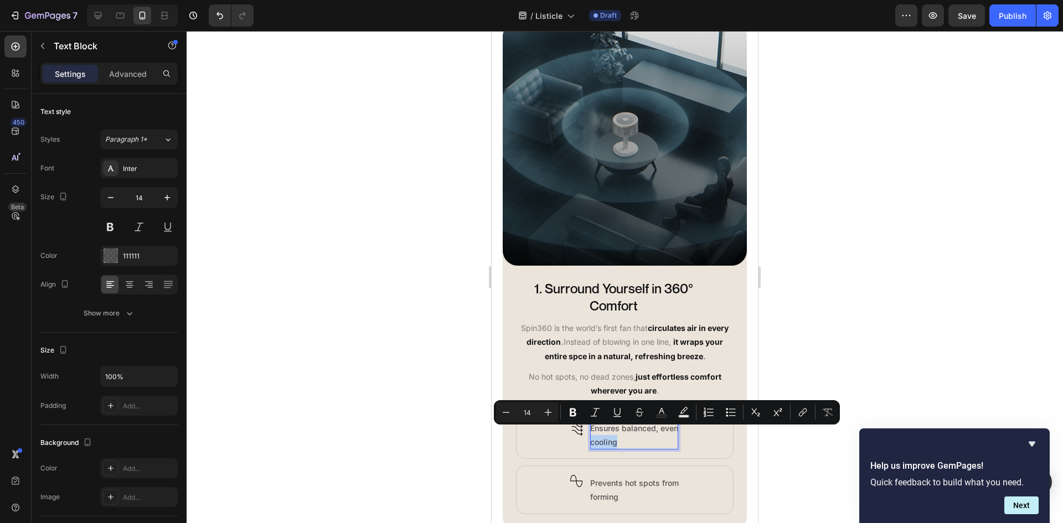
click at [590, 434] on p "Ensures balanced, even cooling" at bounding box center [634, 435] width 88 height 28
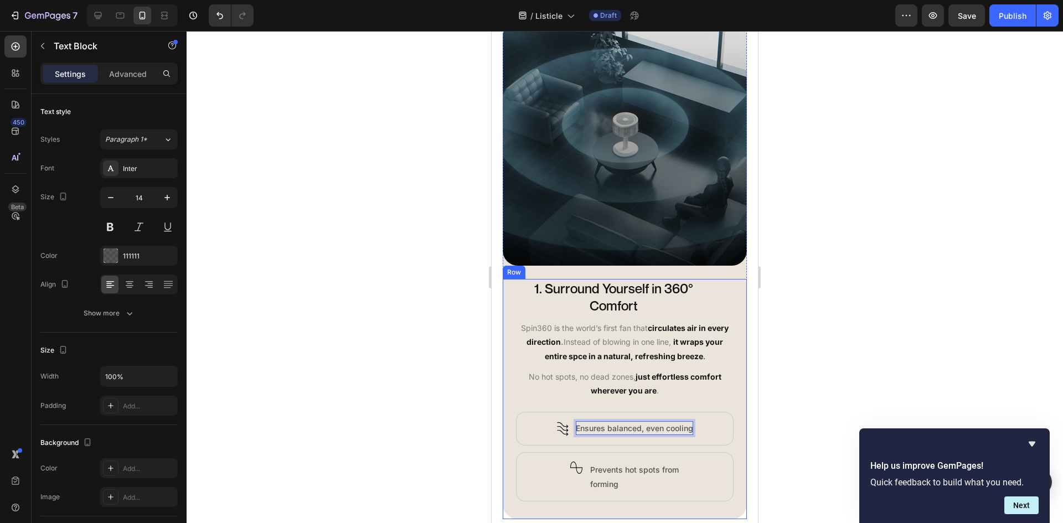
click at [789, 404] on div at bounding box center [625, 277] width 876 height 492
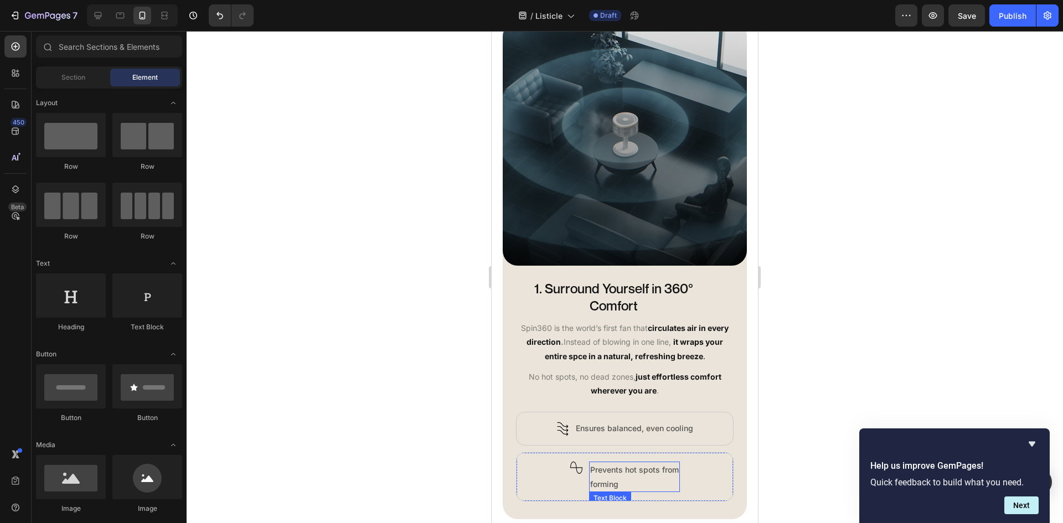
click at [648, 463] on p "Prevents hot spots from forming" at bounding box center [634, 477] width 89 height 28
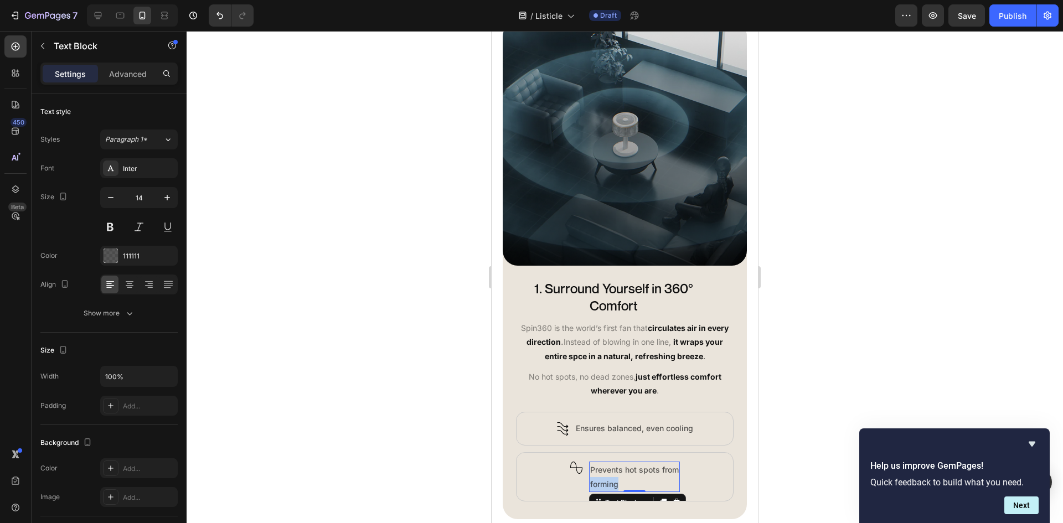
drag, startPoint x: 593, startPoint y: 471, endPoint x: 585, endPoint y: 477, distance: 10.3
click at [592, 472] on p "Prevents hot spots from forming" at bounding box center [634, 477] width 89 height 28
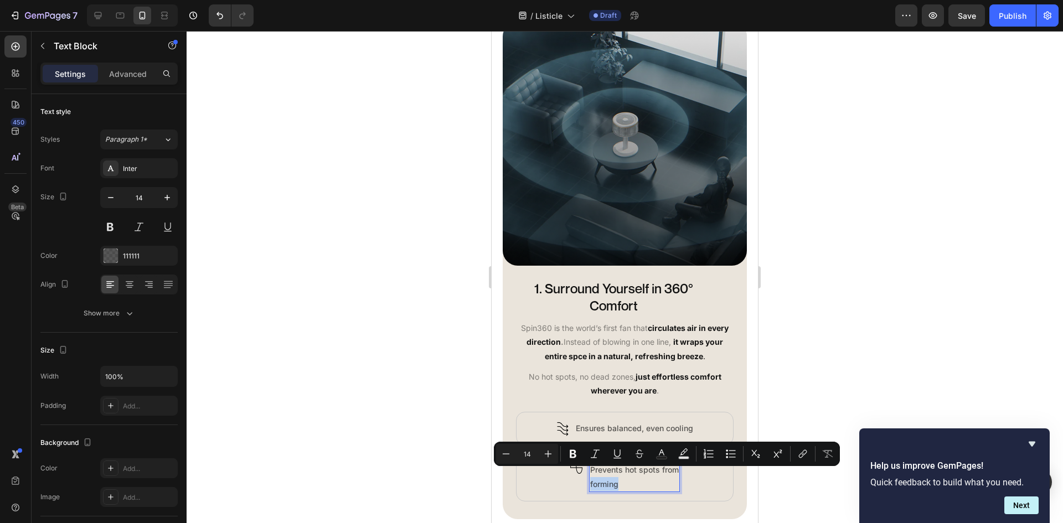
click at [590, 476] on p "Prevents hot spots from forming" at bounding box center [634, 477] width 89 height 28
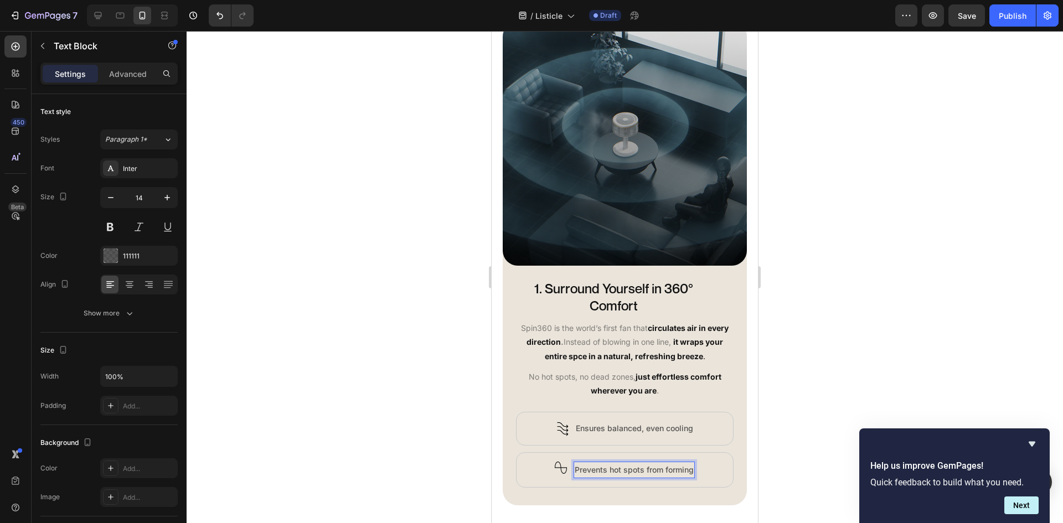
click at [796, 348] on div at bounding box center [625, 277] width 876 height 492
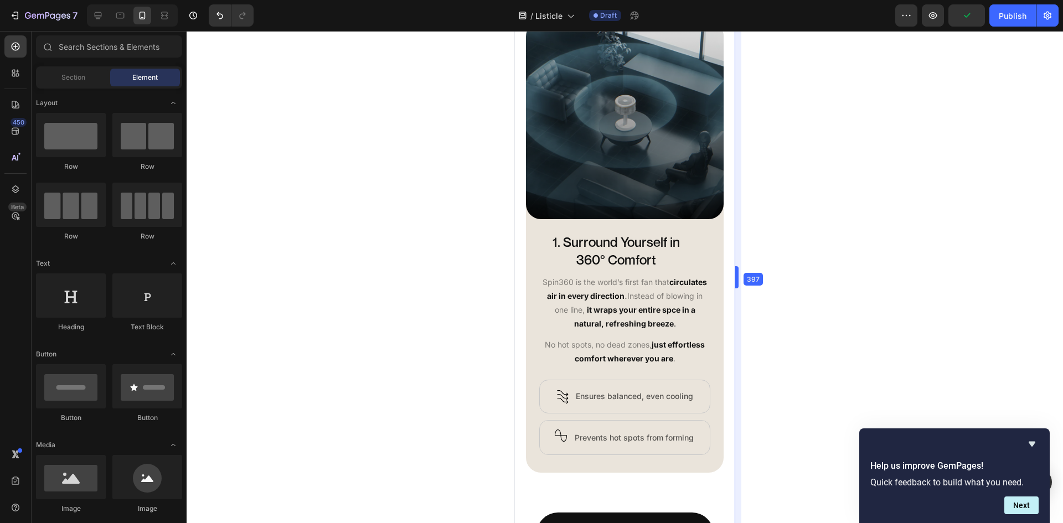
scroll to position [562, 0]
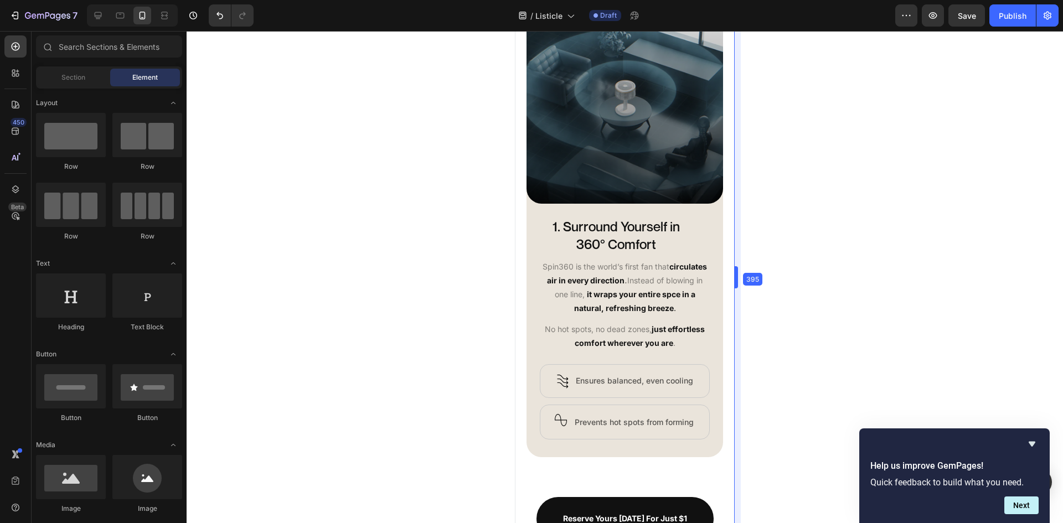
drag, startPoint x: 760, startPoint y: 282, endPoint x: 712, endPoint y: 283, distance: 48.2
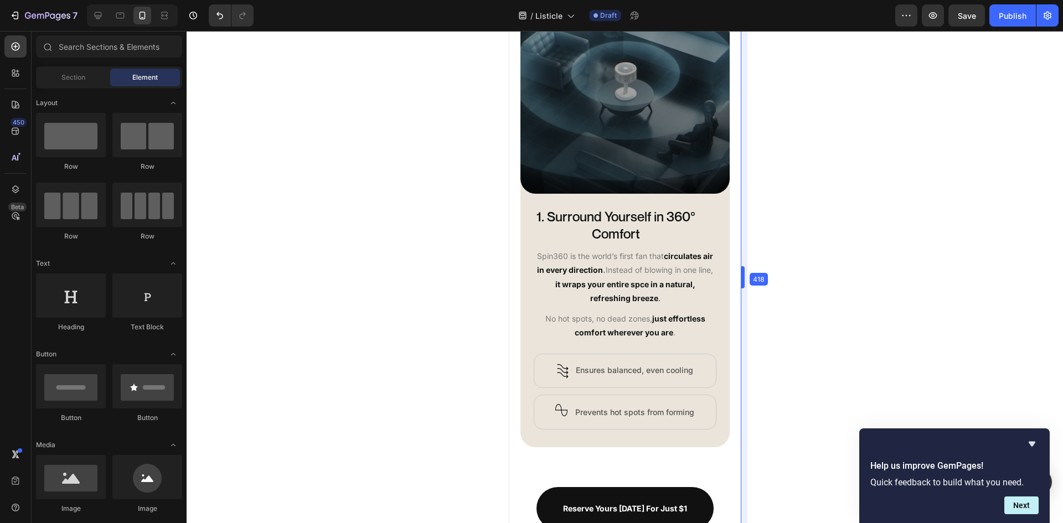
scroll to position [525, 0]
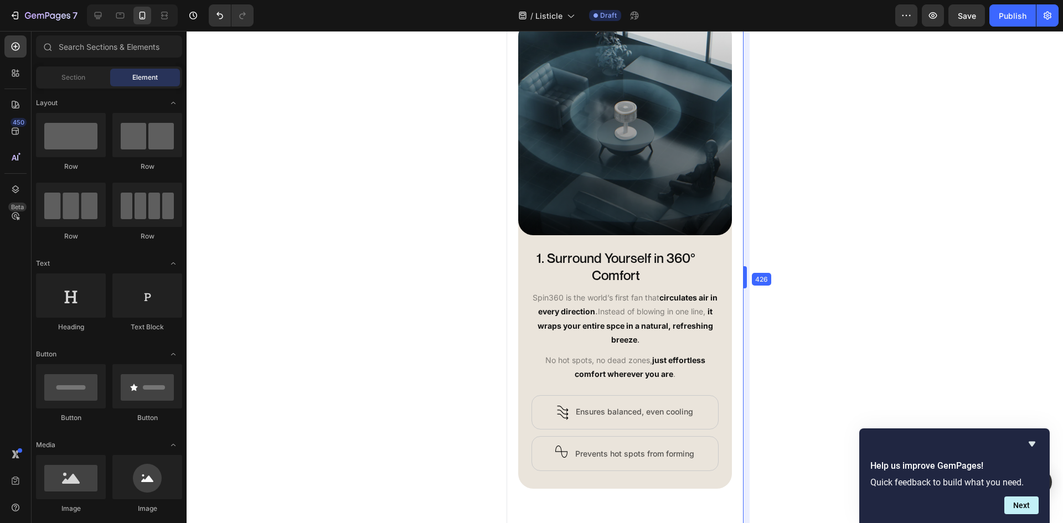
drag, startPoint x: 714, startPoint y: 280, endPoint x: 231, endPoint y: 253, distance: 483.5
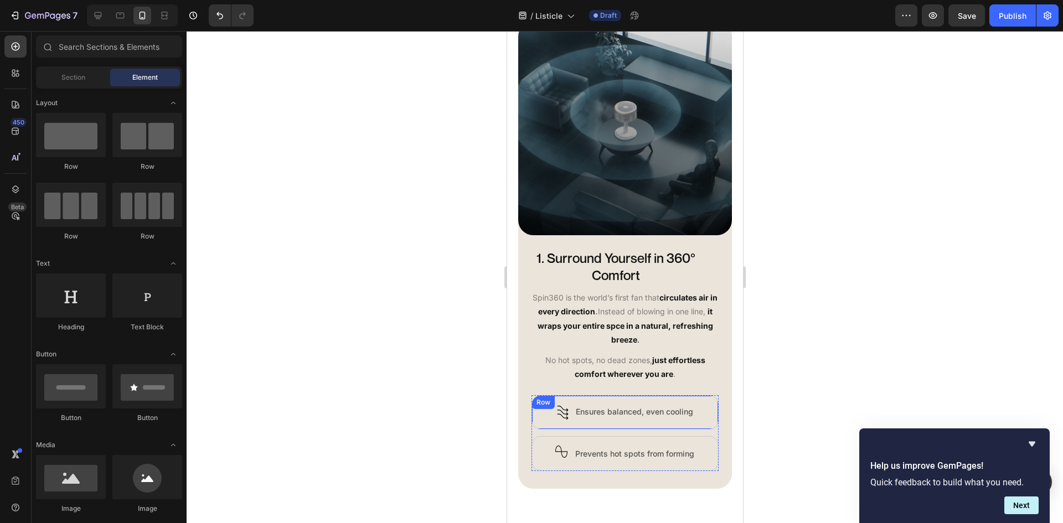
click at [705, 412] on div "Image Row Ensures balanced, even cooling Text Block Row" at bounding box center [624, 412] width 187 height 34
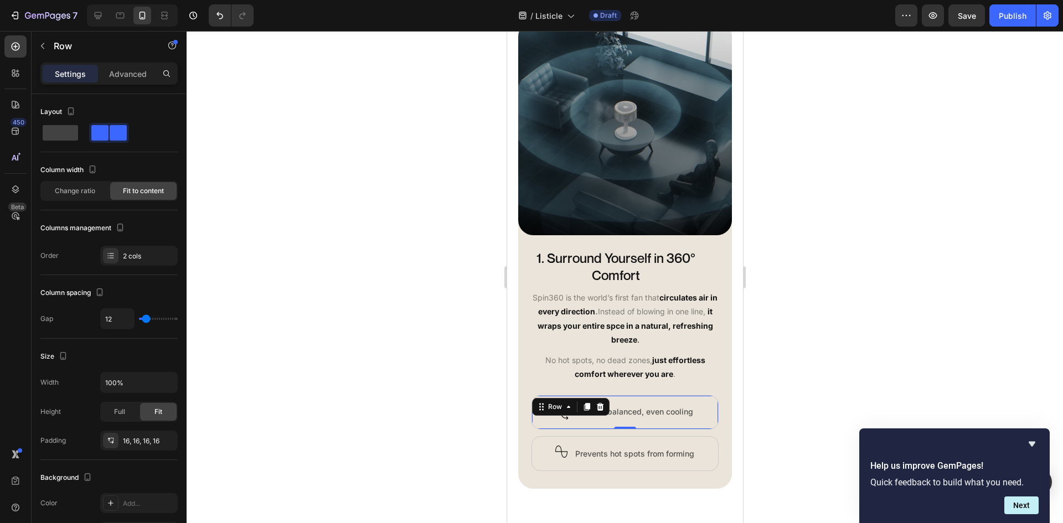
click at [775, 364] on div at bounding box center [625, 277] width 876 height 492
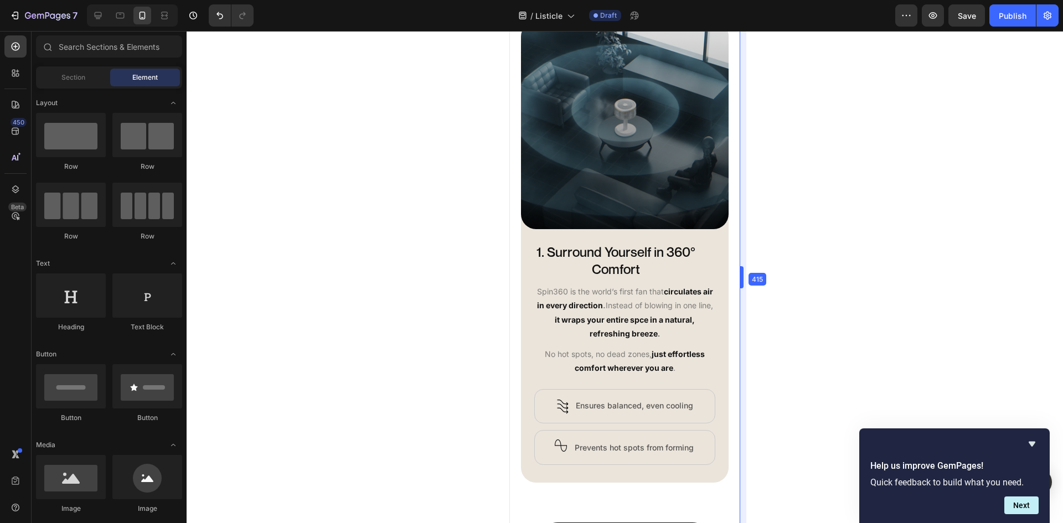
scroll to position [548, 0]
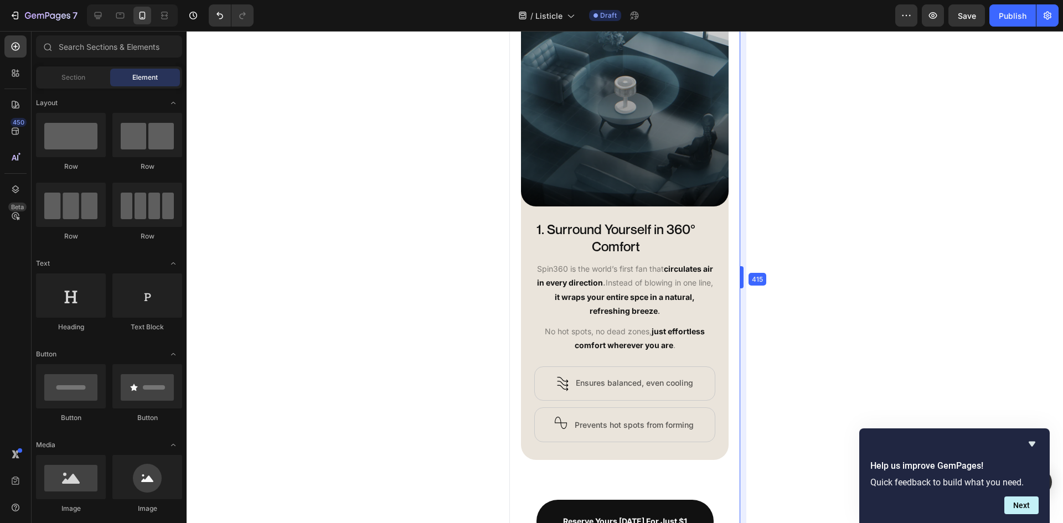
drag, startPoint x: 746, startPoint y: 272, endPoint x: 229, endPoint y: 242, distance: 517.4
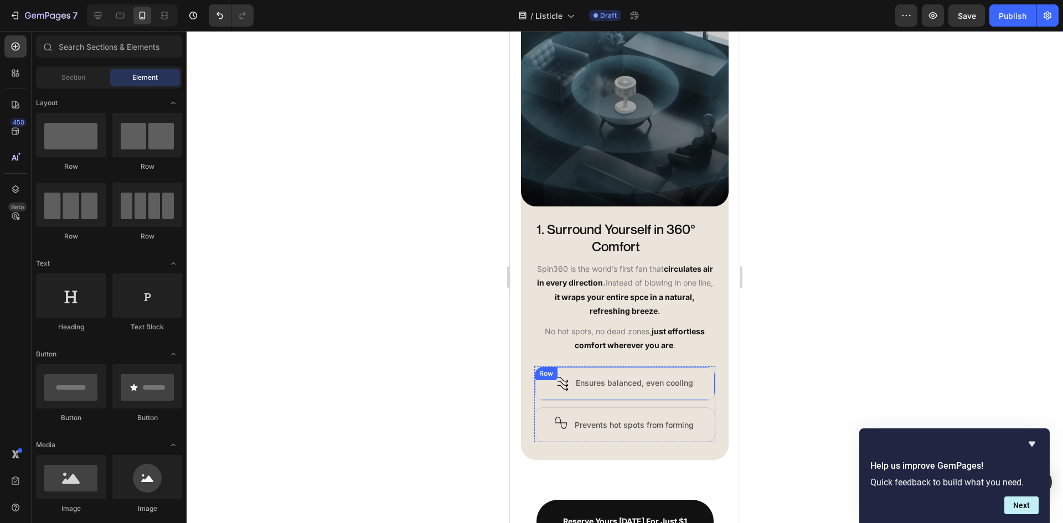
click at [570, 400] on div "Image Row Ensures balanced, even cooling Text Block Row" at bounding box center [624, 383] width 181 height 34
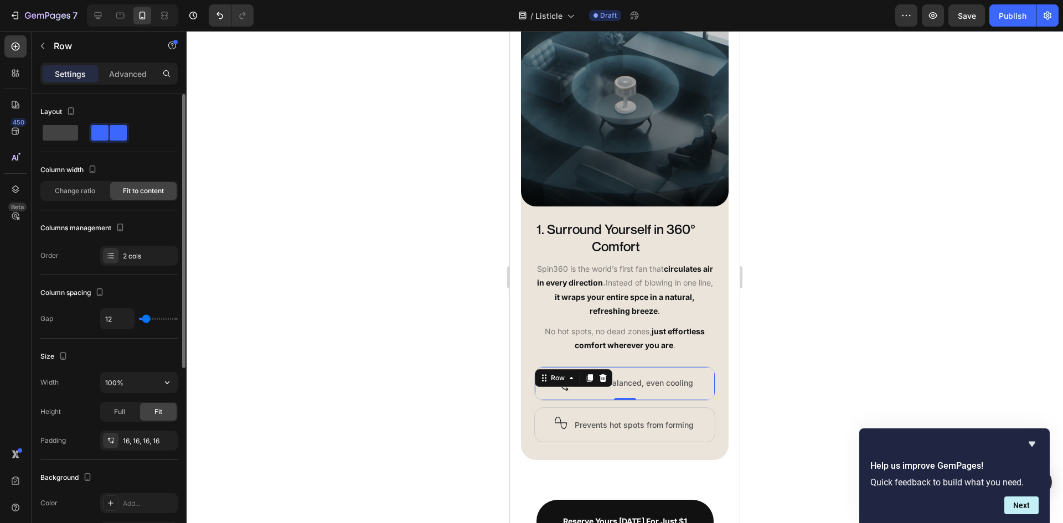
scroll to position [312, 0]
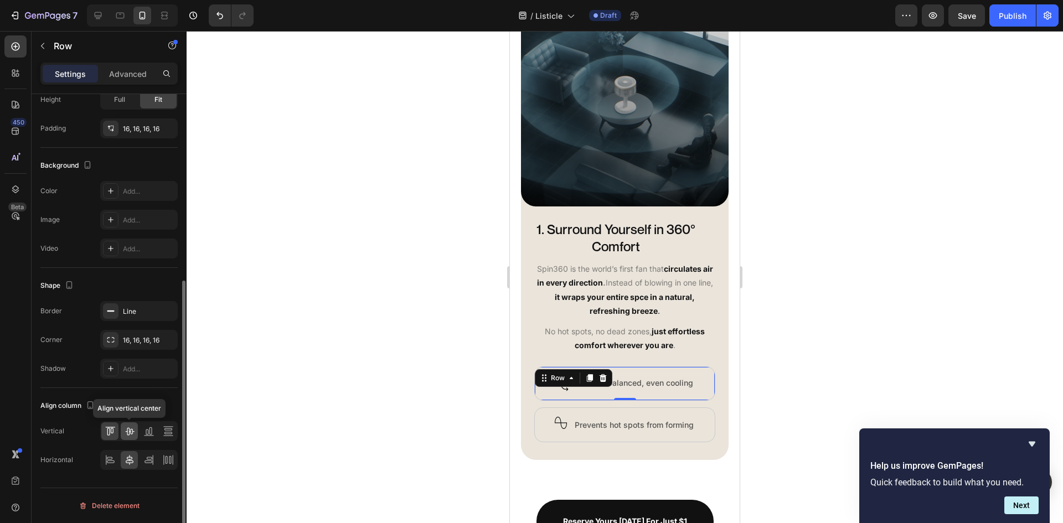
click at [135, 429] on div at bounding box center [129, 431] width 17 height 18
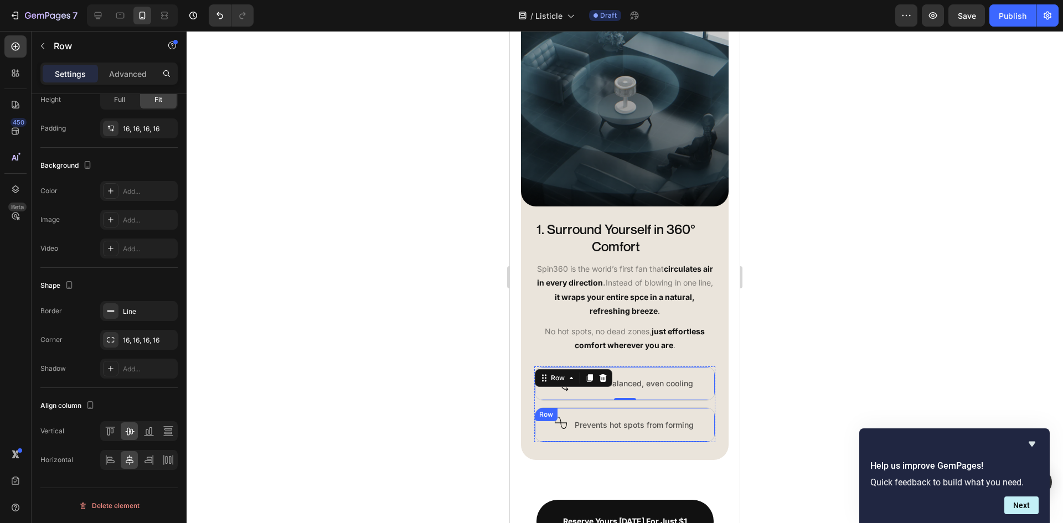
click at [595, 442] on div "Image Row Prevents hot spots from forming Text Block Row" at bounding box center [624, 424] width 181 height 35
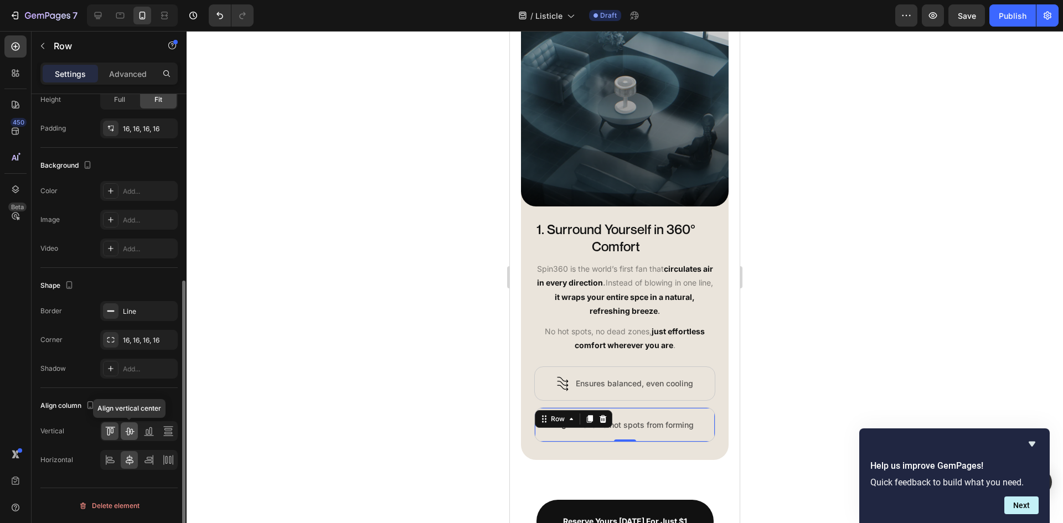
click at [128, 431] on icon at bounding box center [129, 431] width 11 height 11
click at [796, 344] on div at bounding box center [625, 277] width 876 height 492
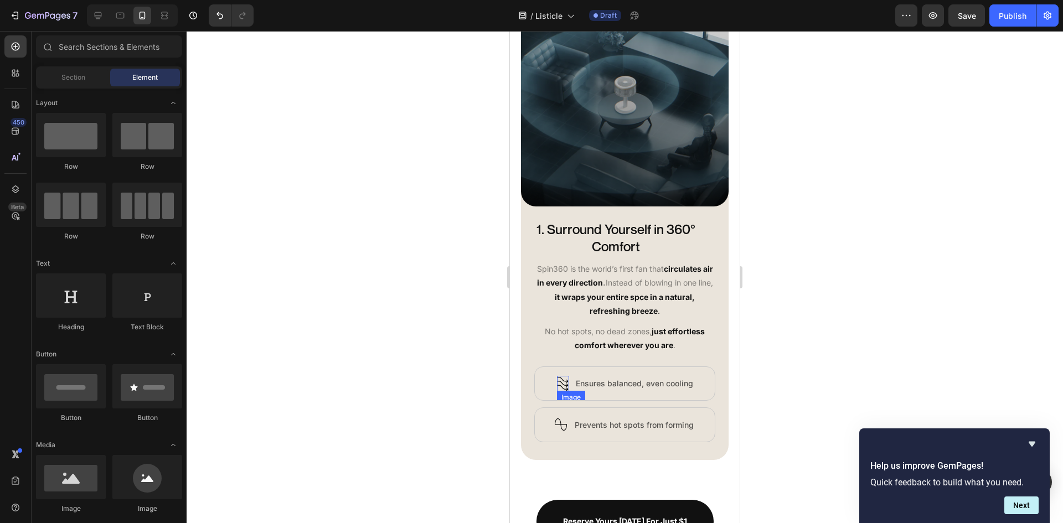
click at [557, 391] on img at bounding box center [563, 383] width 12 height 15
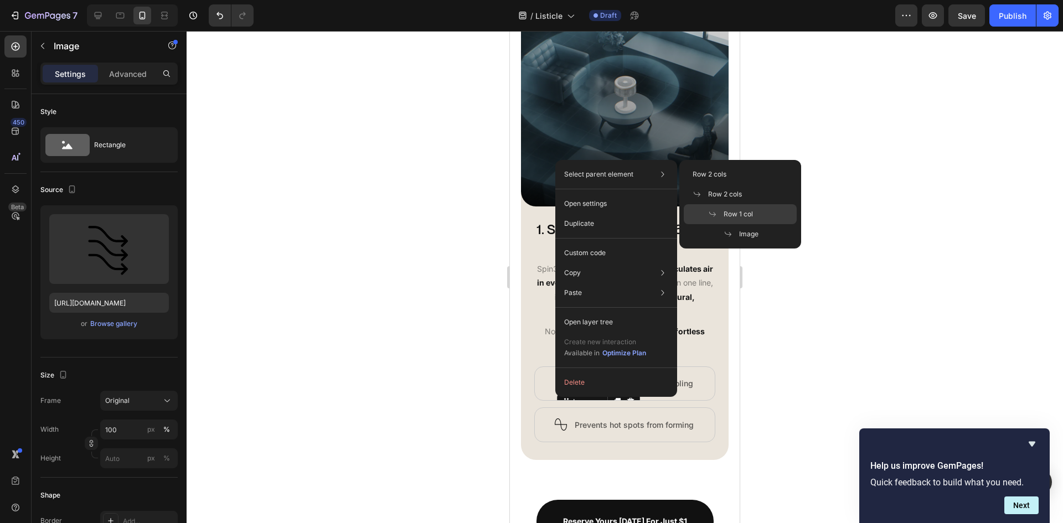
click at [737, 205] on div "Row 1 col" at bounding box center [740, 214] width 113 height 20
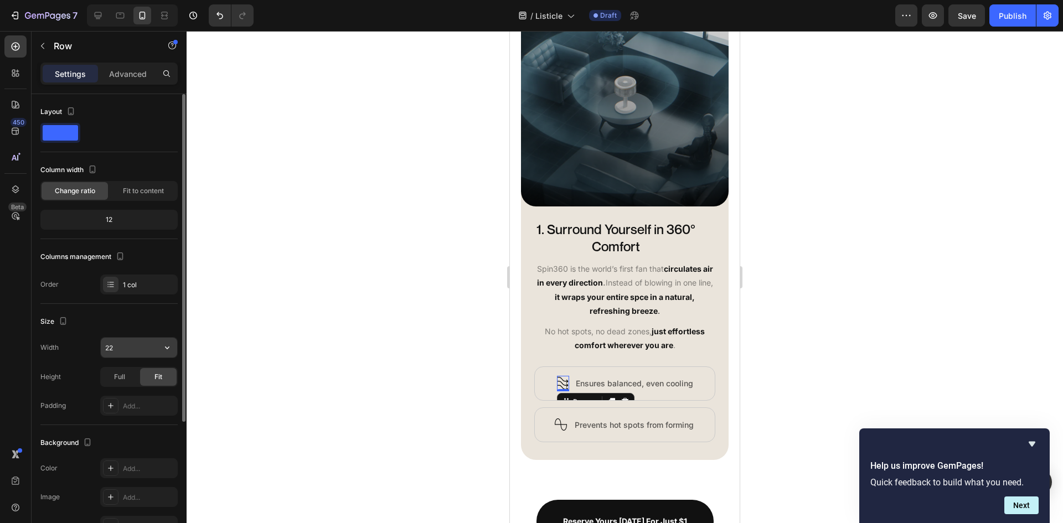
click at [128, 354] on input "22" at bounding box center [139, 348] width 76 height 20
click at [130, 353] on input "22" at bounding box center [139, 348] width 76 height 20
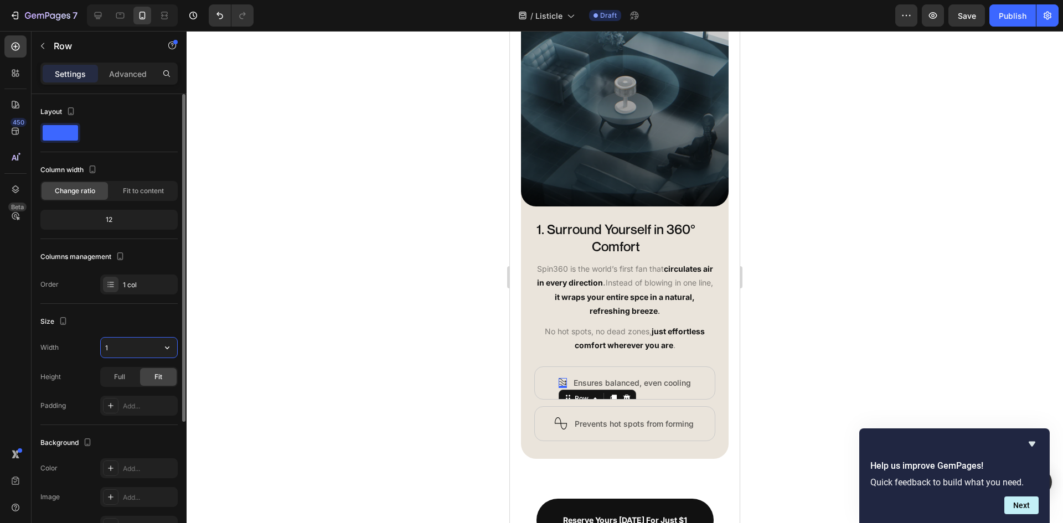
type input "16"
click at [559, 430] on img at bounding box center [561, 423] width 12 height 12
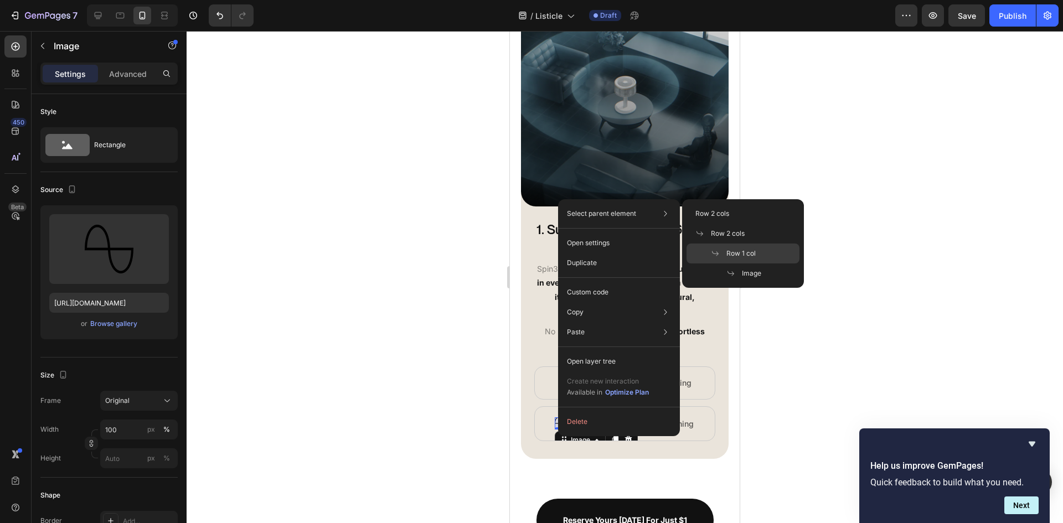
click at [727, 254] on span "Row 1 col" at bounding box center [740, 254] width 29 height 10
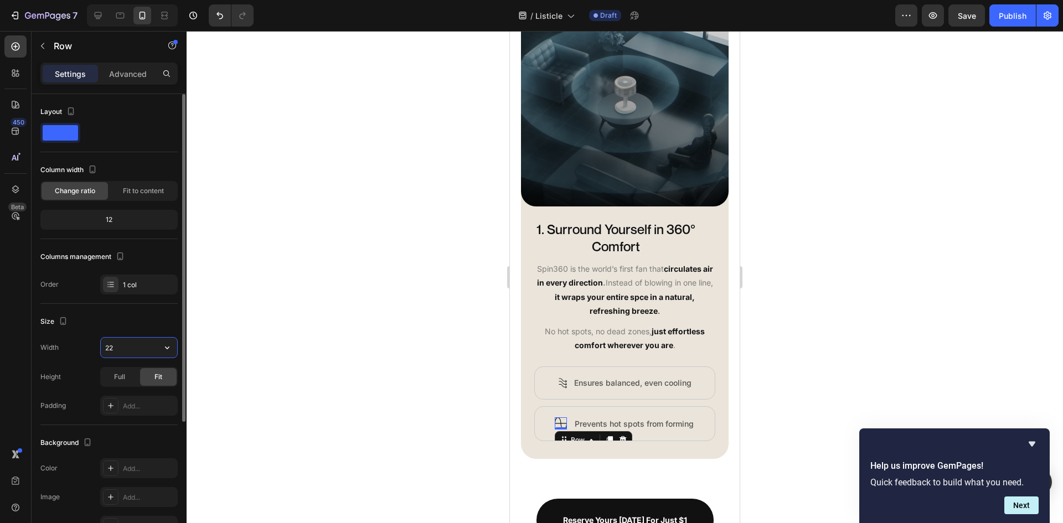
click at [125, 349] on input "22" at bounding box center [139, 348] width 76 height 20
type input "16"
click at [781, 338] on div at bounding box center [625, 277] width 876 height 492
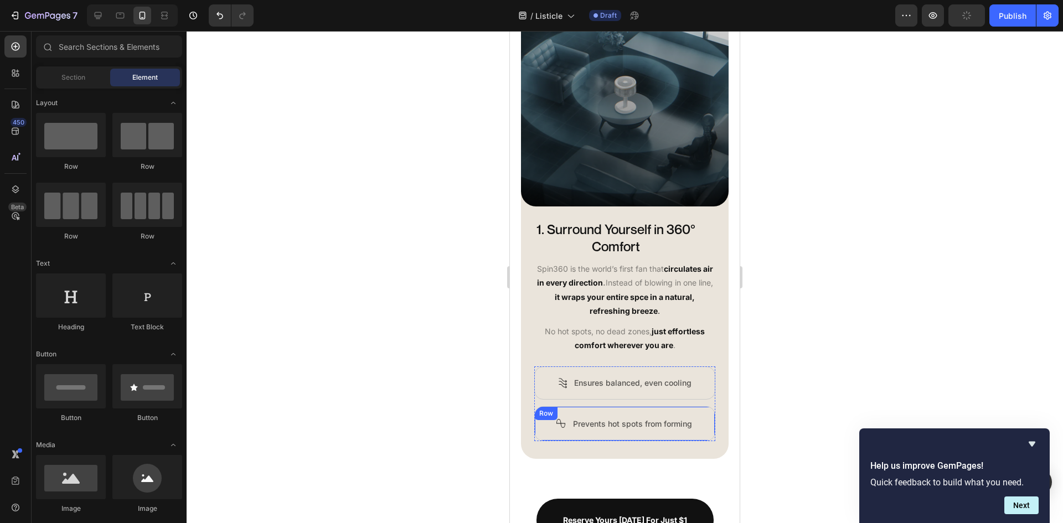
click at [566, 440] on div "Image Row Prevents hot spots from forming Text Block Row" at bounding box center [624, 423] width 181 height 35
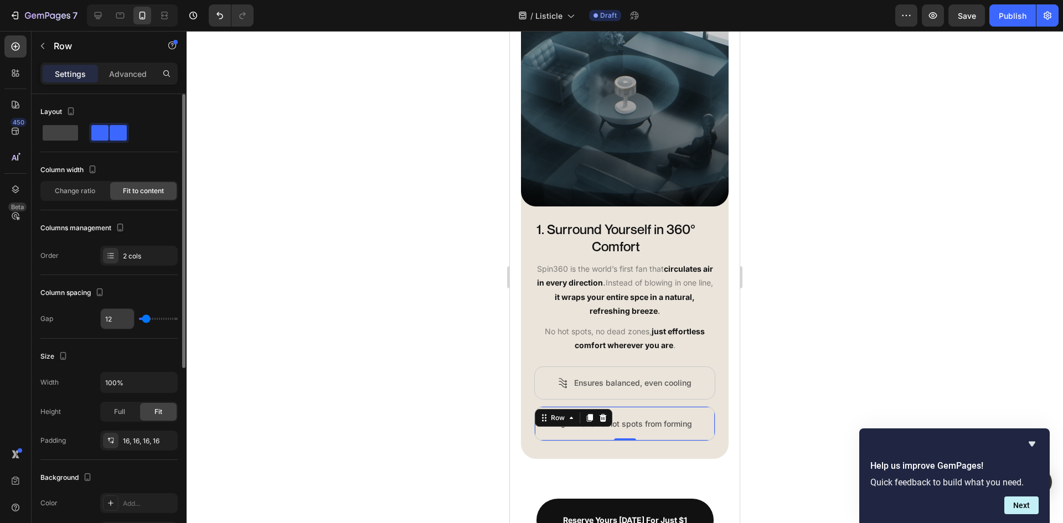
click at [124, 320] on input "12" at bounding box center [117, 319] width 33 height 20
type input "1"
type input "10"
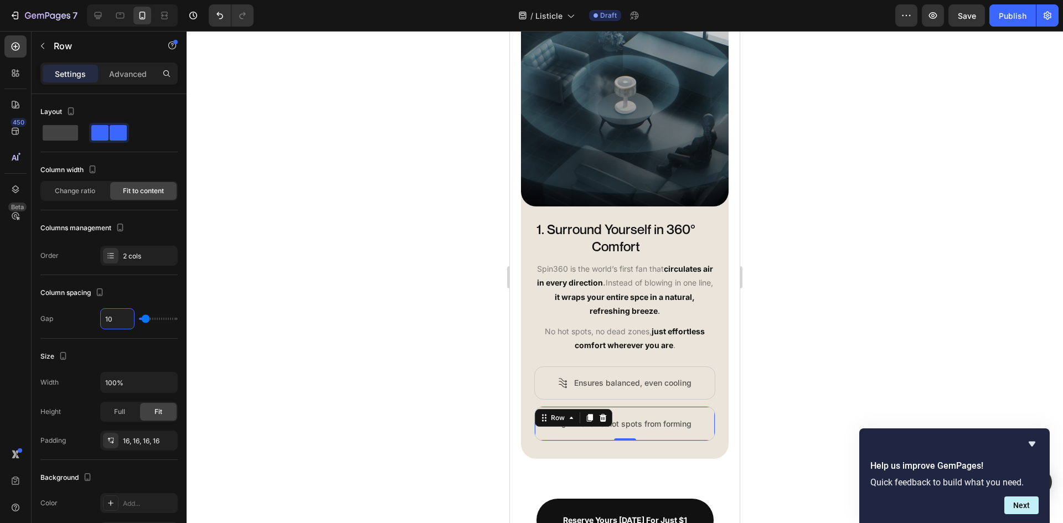
type input "10"
click at [701, 441] on div "Image Row Prevents hot spots from forming Text Block Row 0" at bounding box center [624, 423] width 181 height 35
click at [817, 416] on div at bounding box center [625, 277] width 876 height 492
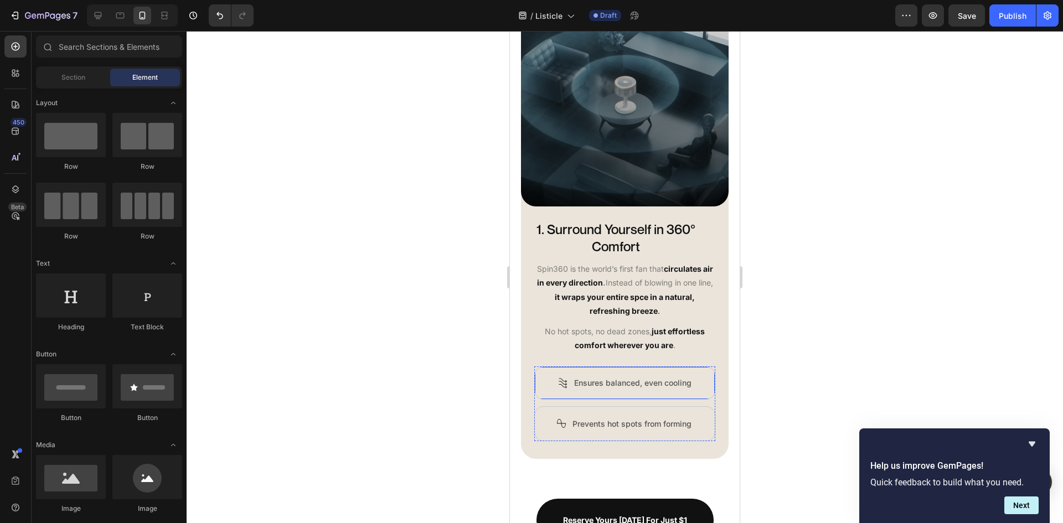
click at [568, 399] on div "Image Row Ensures balanced, even cooling Text Block Row" at bounding box center [624, 382] width 181 height 33
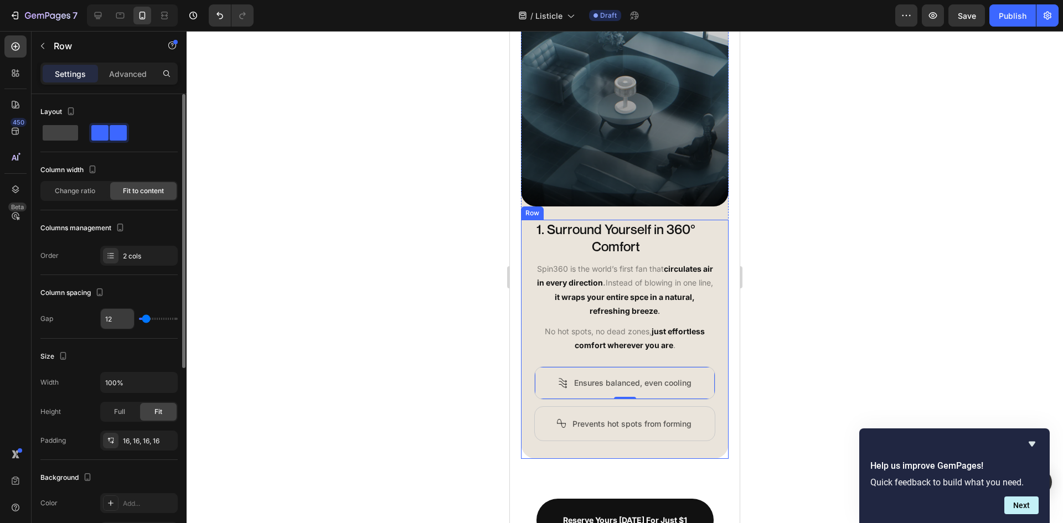
click at [123, 322] on input "12" at bounding box center [117, 319] width 33 height 20
type input "1"
type input "10"
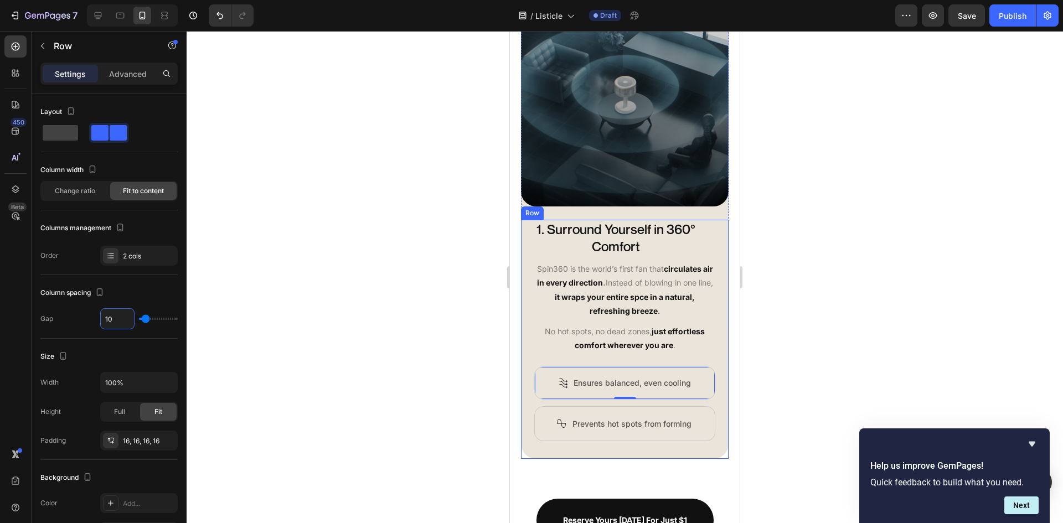
click at [818, 364] on div at bounding box center [625, 277] width 876 height 492
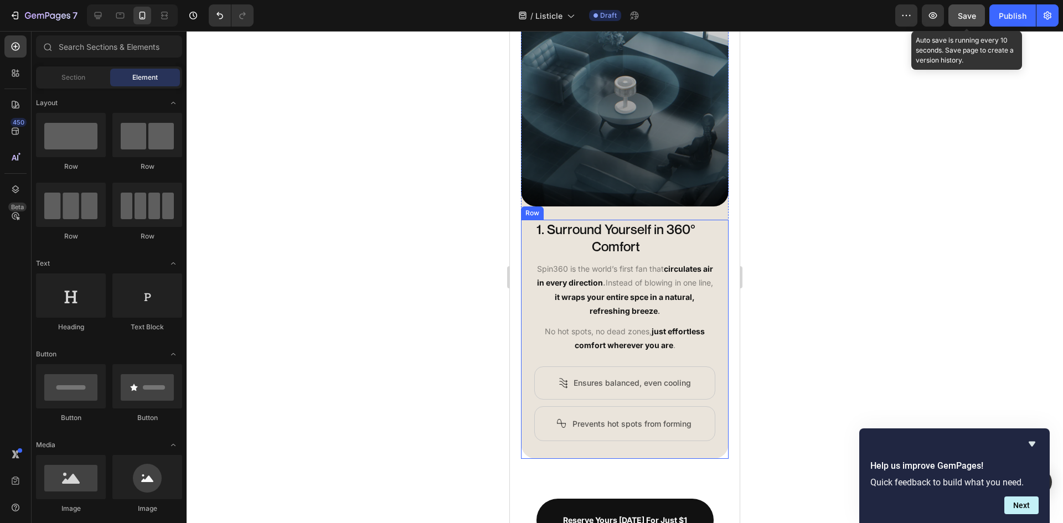
click at [972, 17] on span "Save" at bounding box center [967, 15] width 18 height 9
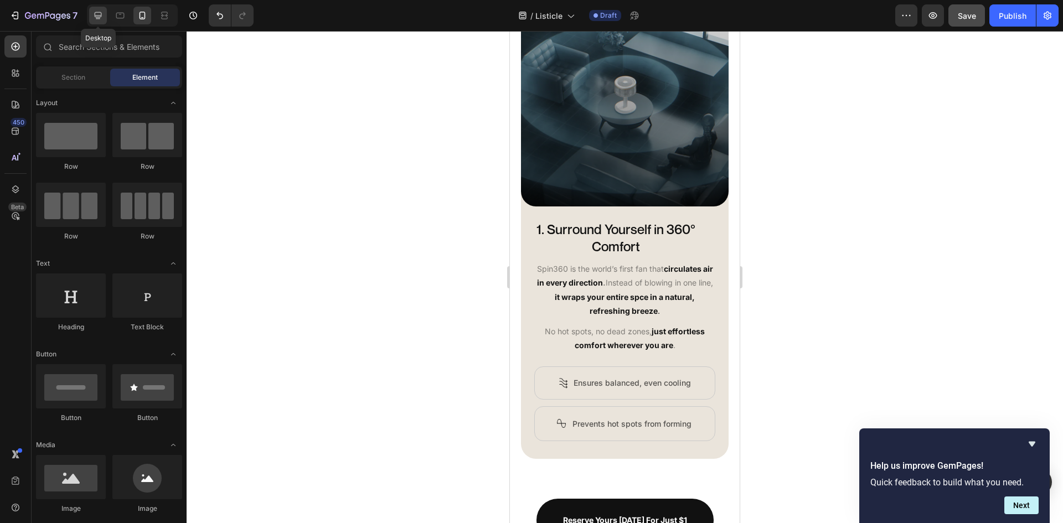
click at [95, 13] on icon at bounding box center [98, 15] width 7 height 7
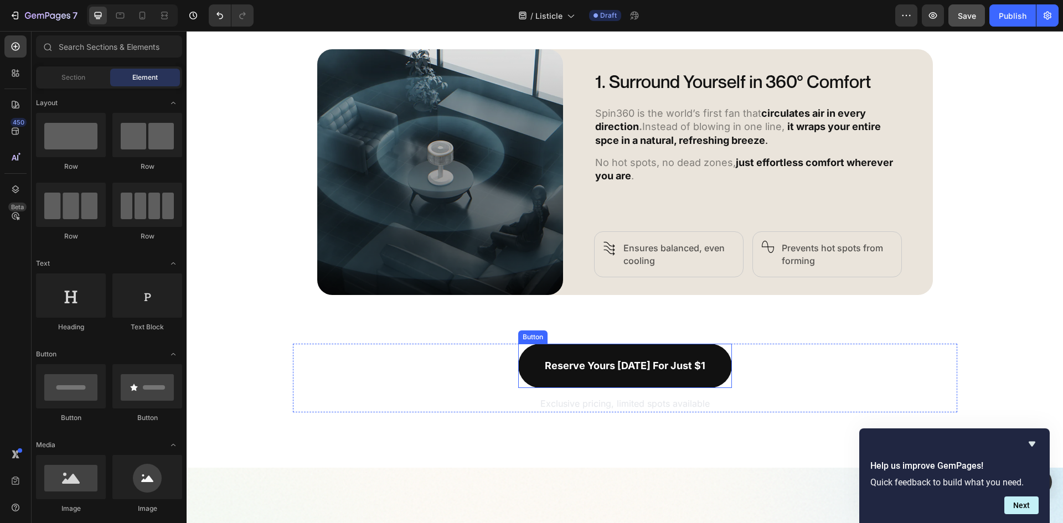
scroll to position [525, 0]
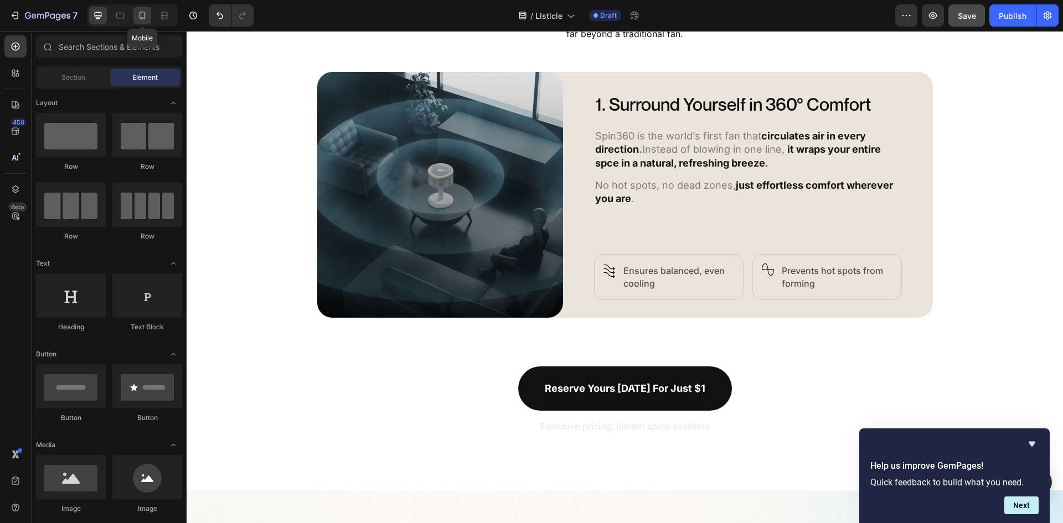
click at [143, 14] on icon at bounding box center [142, 15] width 11 height 11
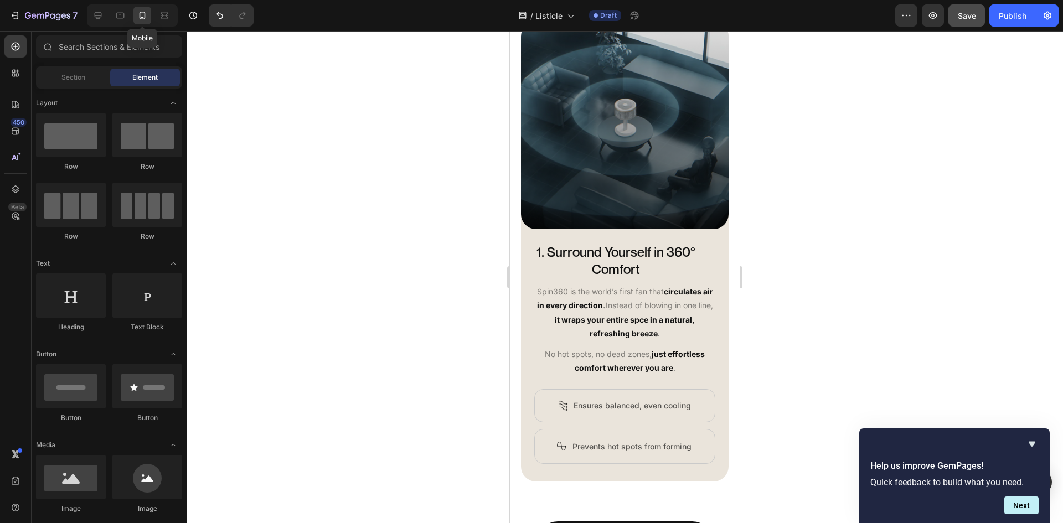
scroll to position [548, 0]
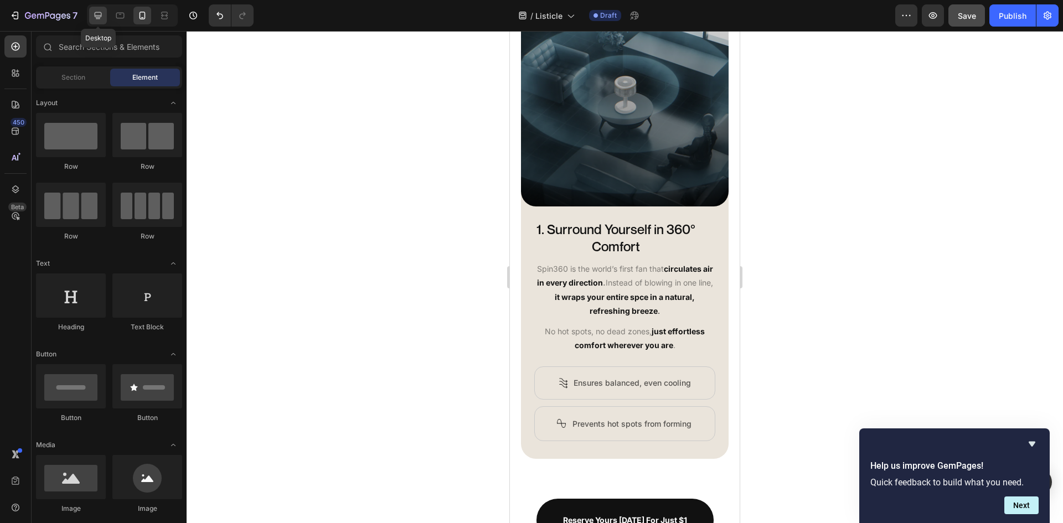
click at [104, 19] on div at bounding box center [98, 16] width 18 height 18
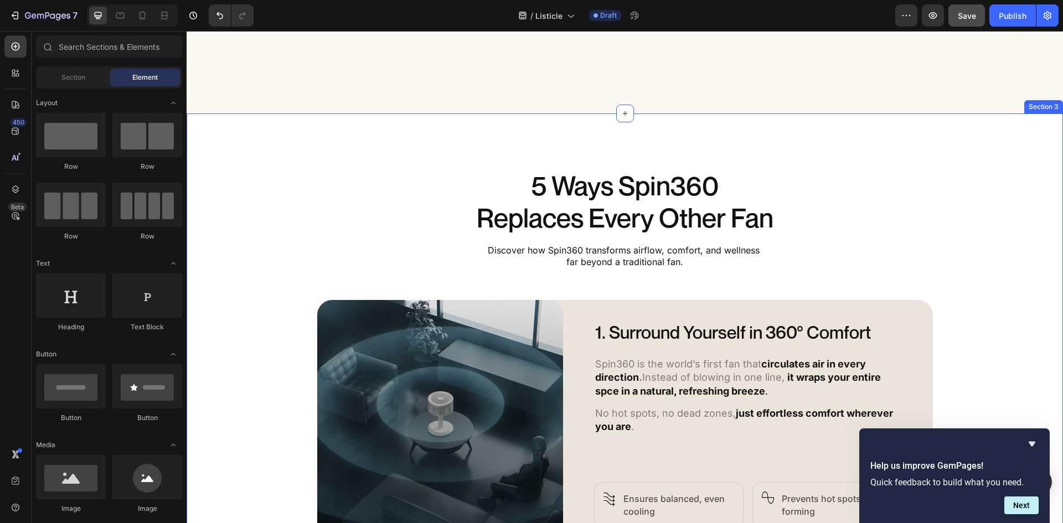
scroll to position [554, 0]
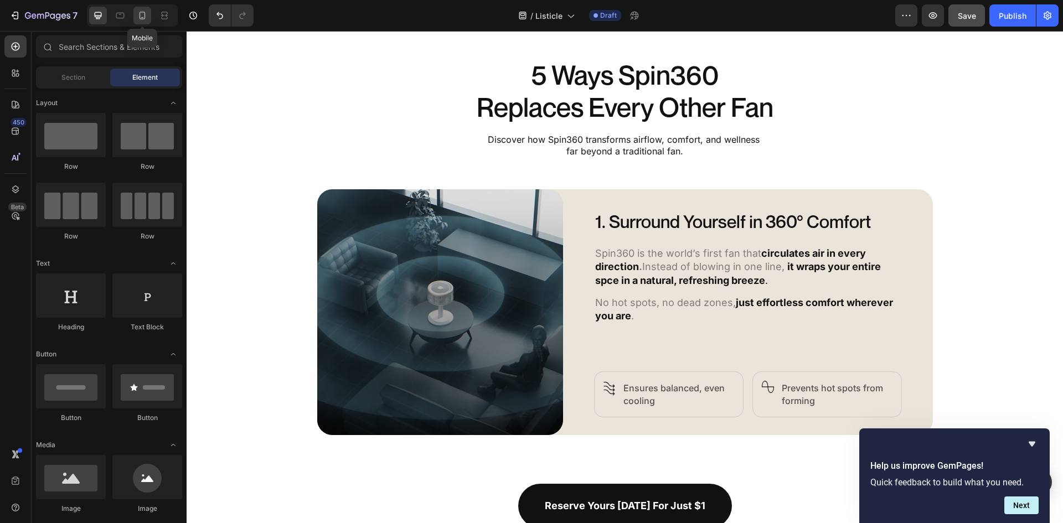
click at [144, 16] on icon at bounding box center [143, 16] width 6 height 8
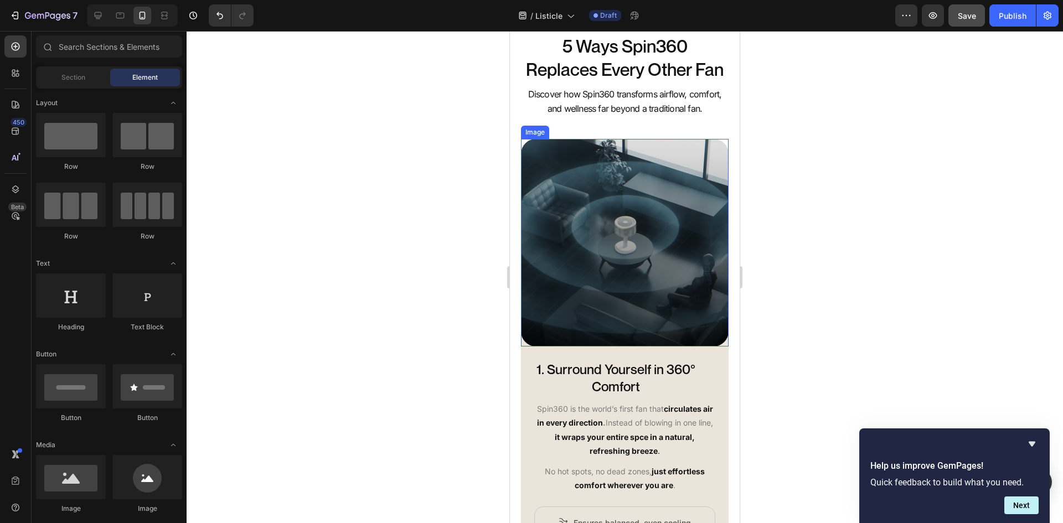
scroll to position [664, 0]
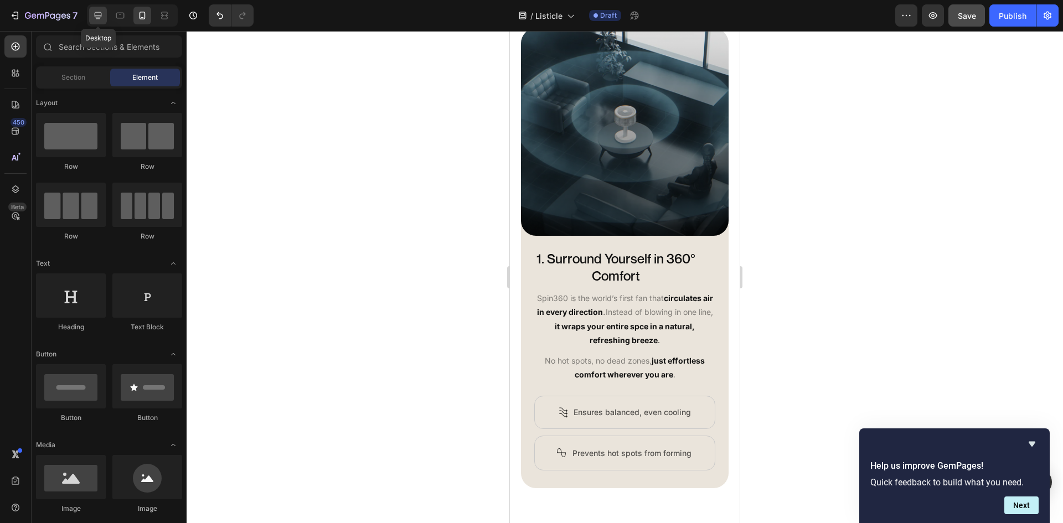
click at [94, 13] on icon at bounding box center [97, 15] width 11 height 11
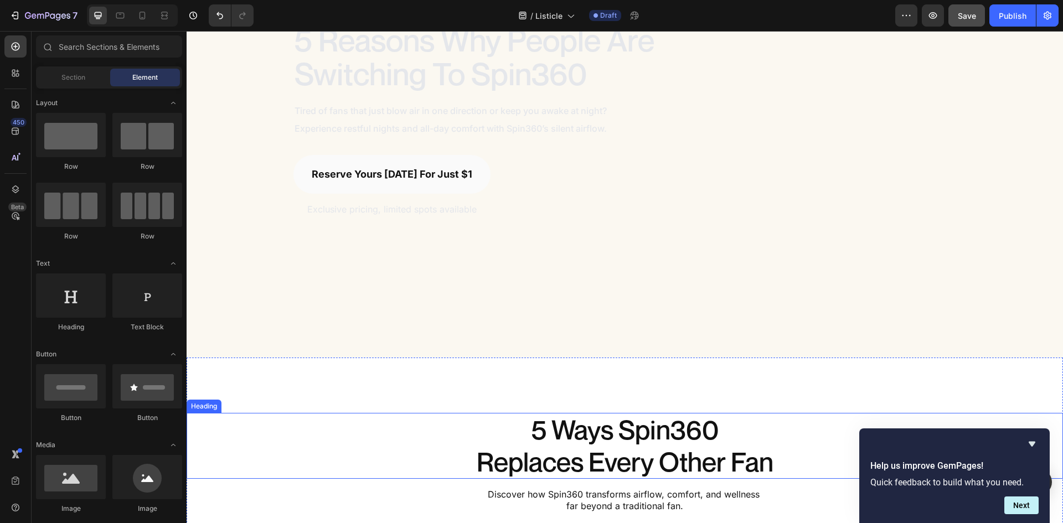
scroll to position [420, 0]
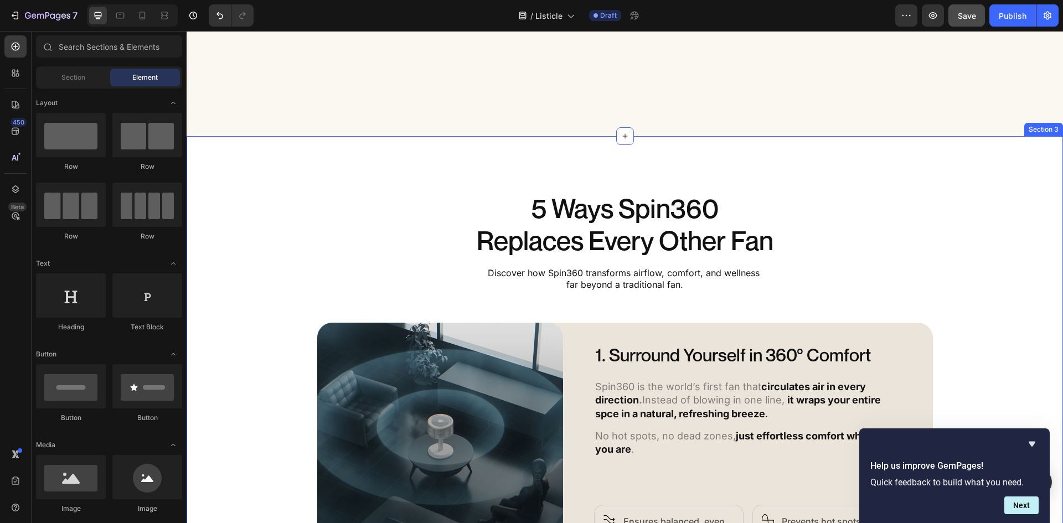
click at [240, 164] on div "5 Ways Spin360 Replaces Every Other Fan Heading Discover how Spin360 transforms…" at bounding box center [625, 438] width 876 height 605
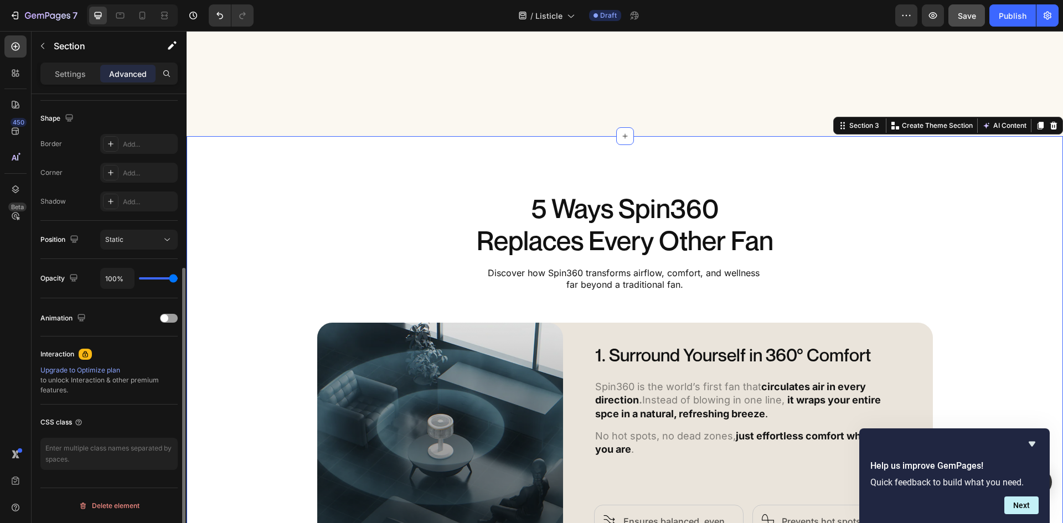
scroll to position [0, 0]
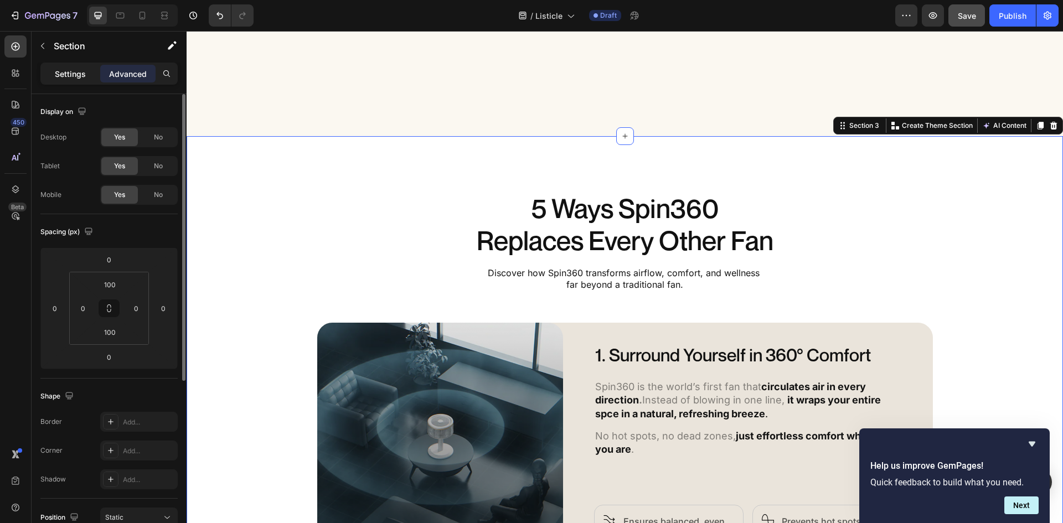
click at [69, 73] on p "Settings" at bounding box center [70, 74] width 31 height 12
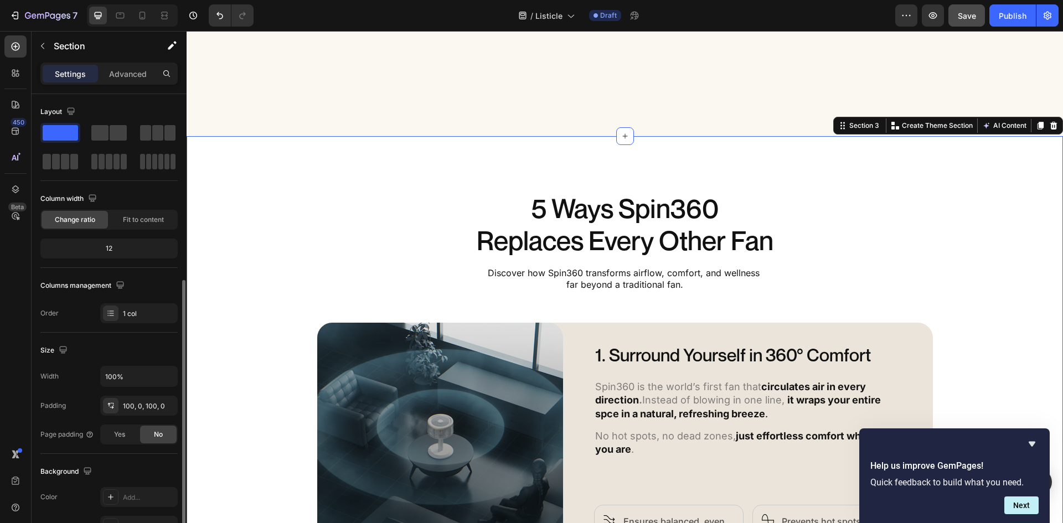
scroll to position [111, 0]
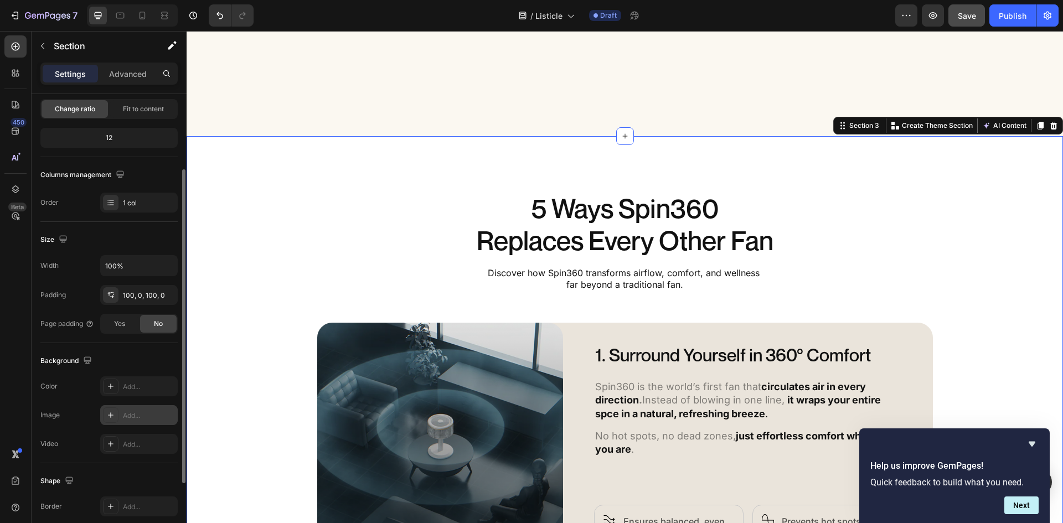
click at [141, 417] on div "Add..." at bounding box center [149, 416] width 52 height 10
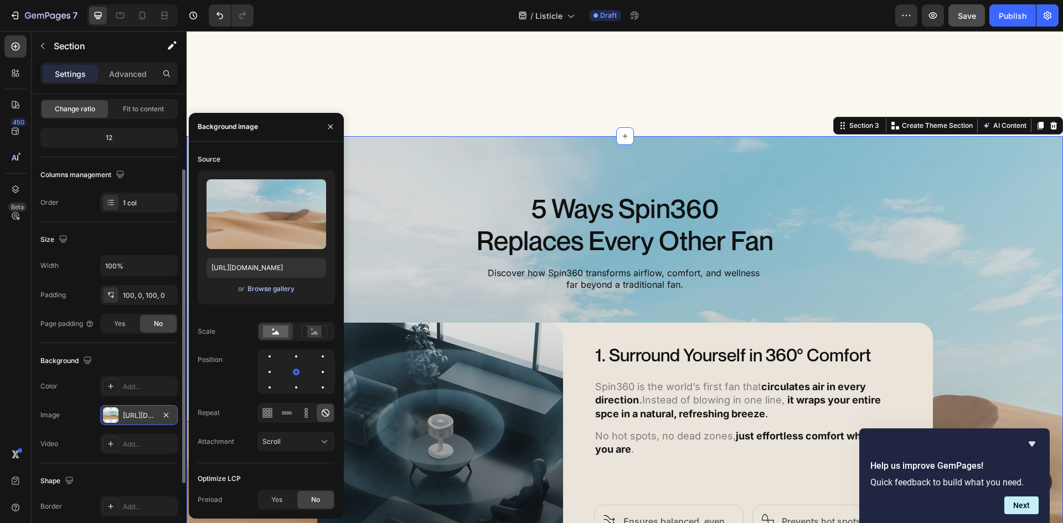
click at [262, 287] on div "Browse gallery" at bounding box center [270, 289] width 47 height 10
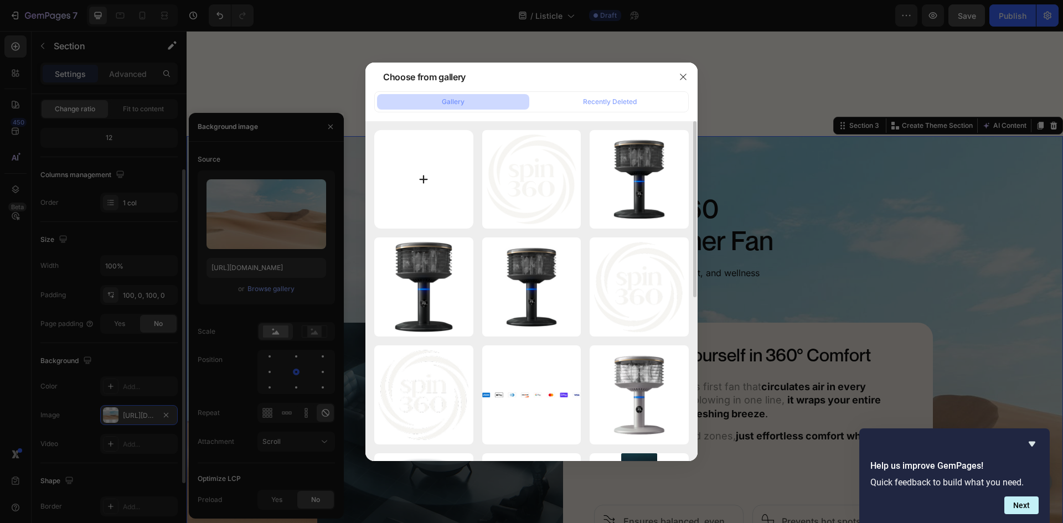
click at [423, 182] on input "file" at bounding box center [423, 179] width 99 height 99
type input "C:\fakepath\Copilot_20250905_124337 2 (2).png"
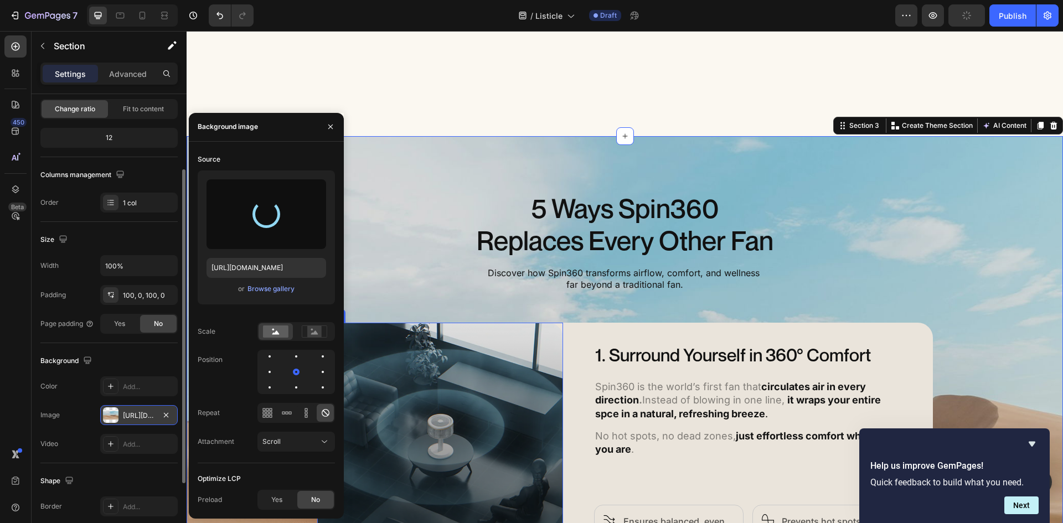
type input "https://cdn.shopify.com/s/files/1/0579/8930/0326/files/gempages_584204795921826…"
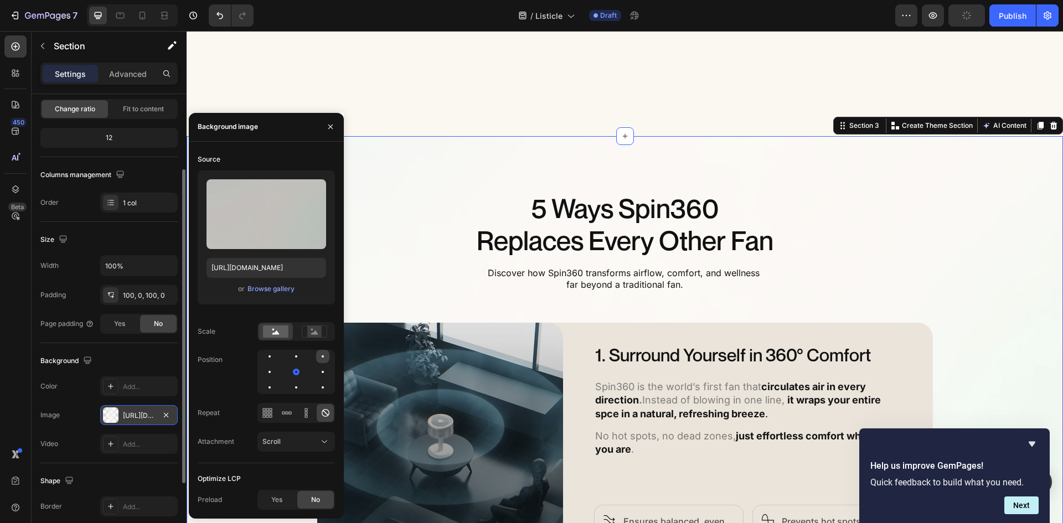
click at [320, 353] on div at bounding box center [322, 356] width 13 height 13
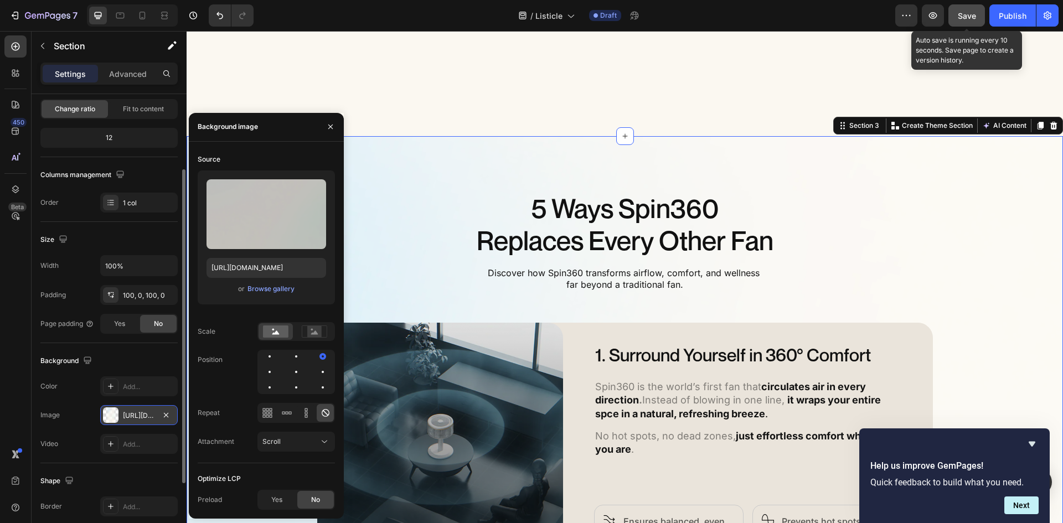
click at [975, 18] on span "Save" at bounding box center [967, 15] width 18 height 9
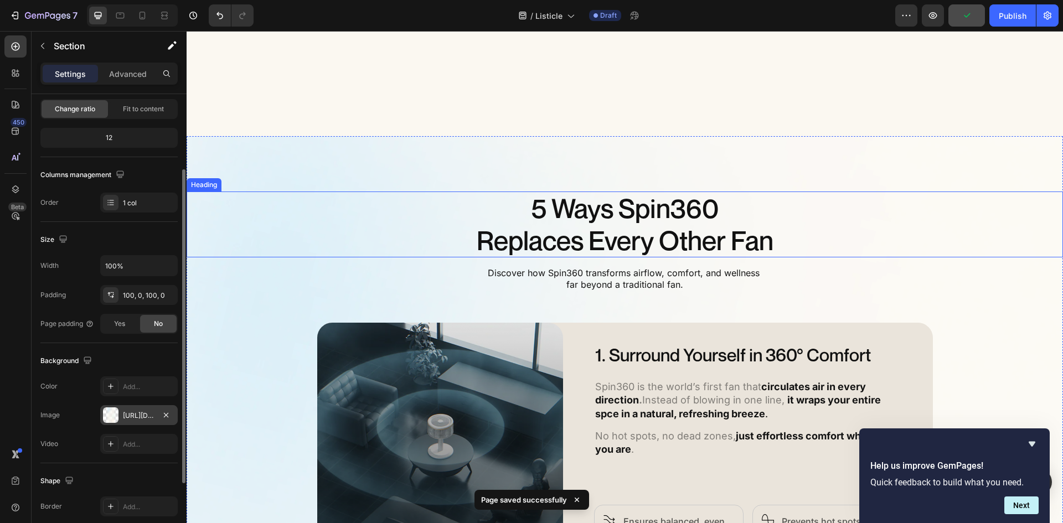
scroll to position [531, 0]
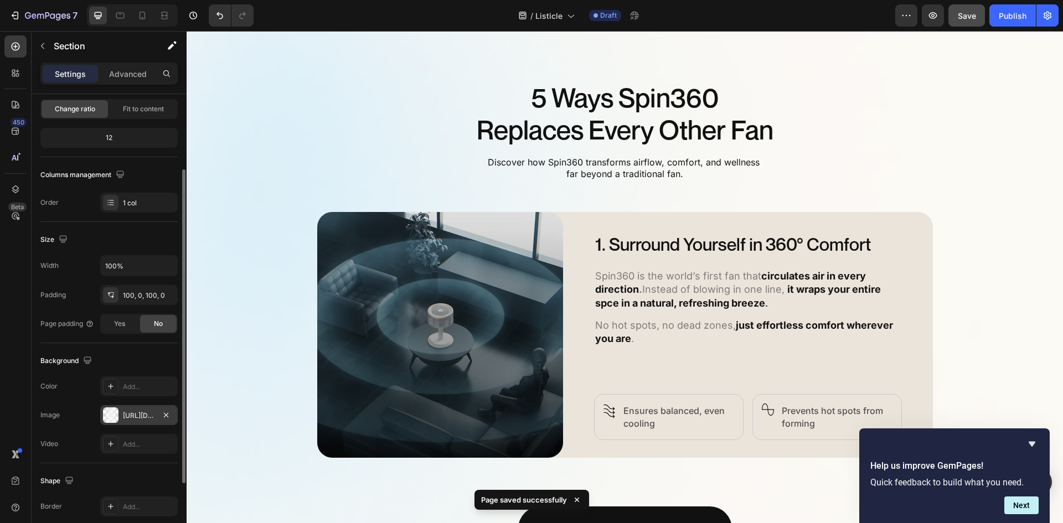
click at [152, 18] on div at bounding box center [132, 15] width 91 height 22
click at [136, 19] on div at bounding box center [142, 16] width 18 height 18
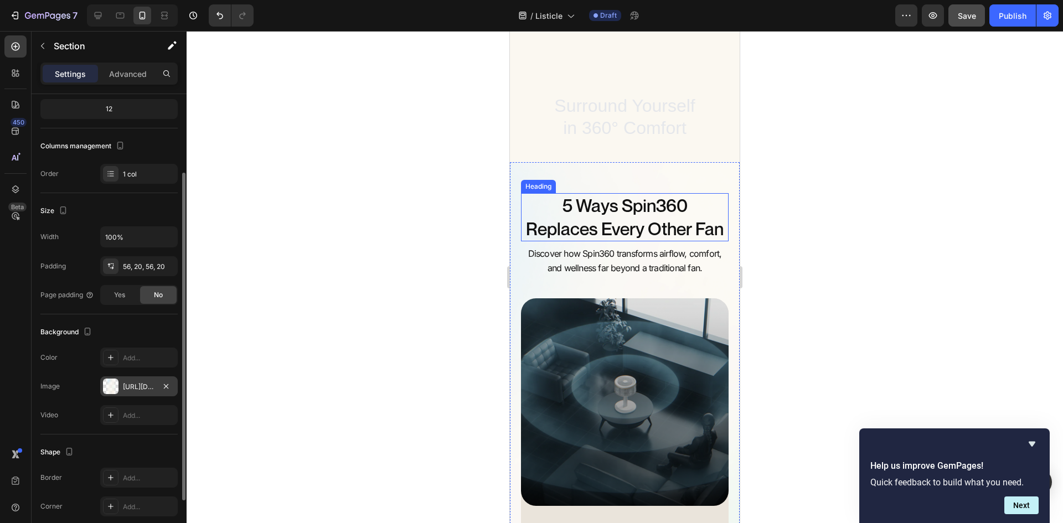
scroll to position [154, 0]
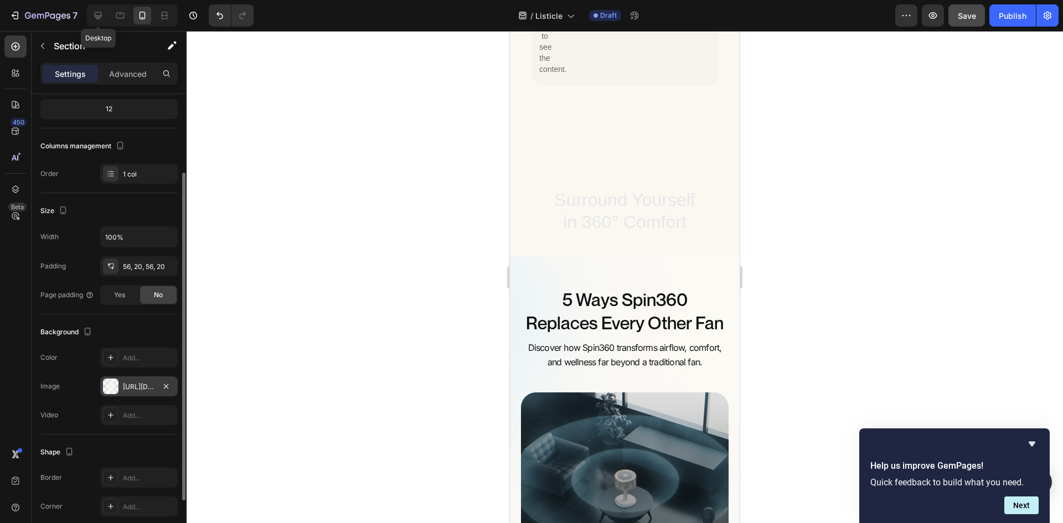
click at [107, 12] on div "Desktop" at bounding box center [132, 15] width 91 height 22
click at [98, 17] on icon at bounding box center [98, 15] width 7 height 7
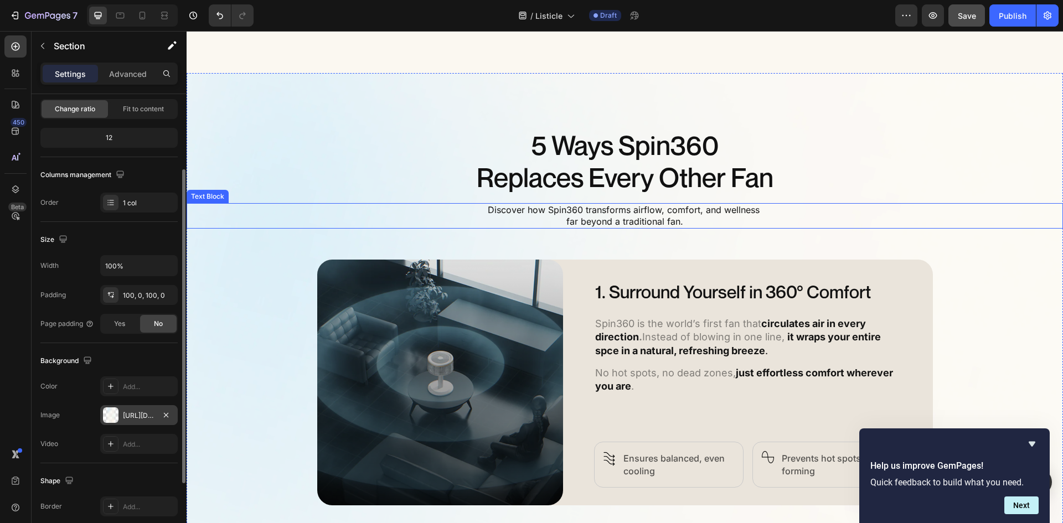
scroll to position [487, 0]
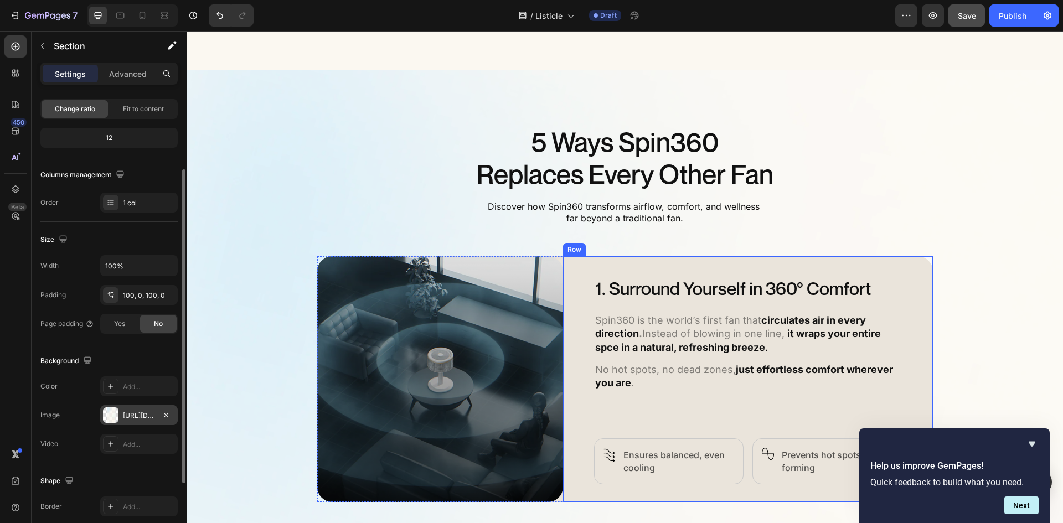
click at [574, 265] on div "1. Surround Yourself in 360° Comfort Heading Spin360 is the world’s first fan t…" at bounding box center [748, 379] width 370 height 246
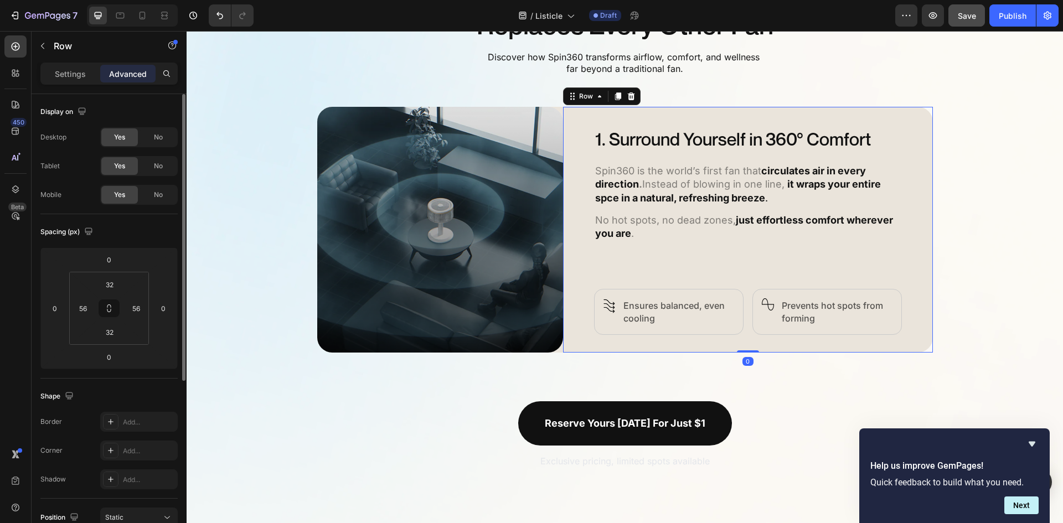
scroll to position [708, 0]
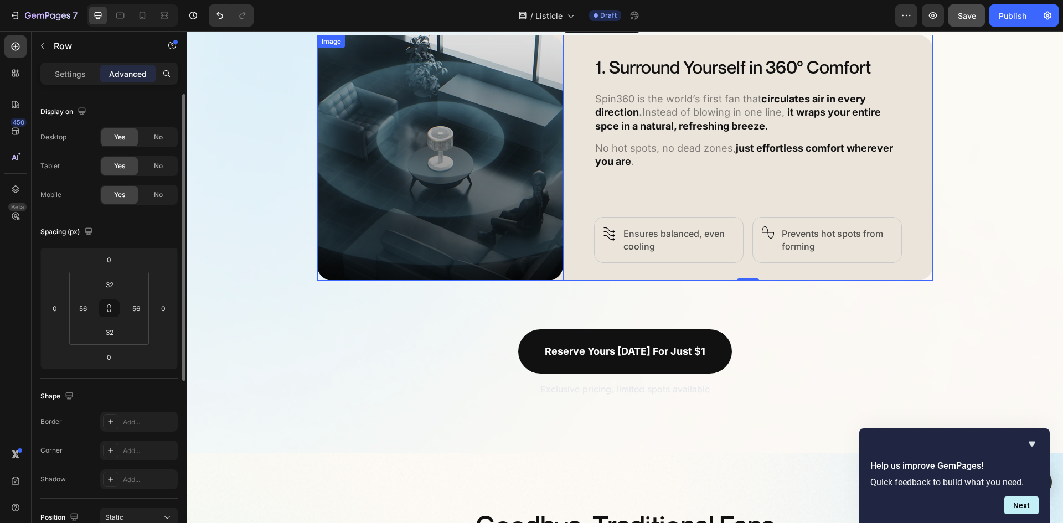
click at [555, 277] on div at bounding box center [440, 158] width 246 height 246
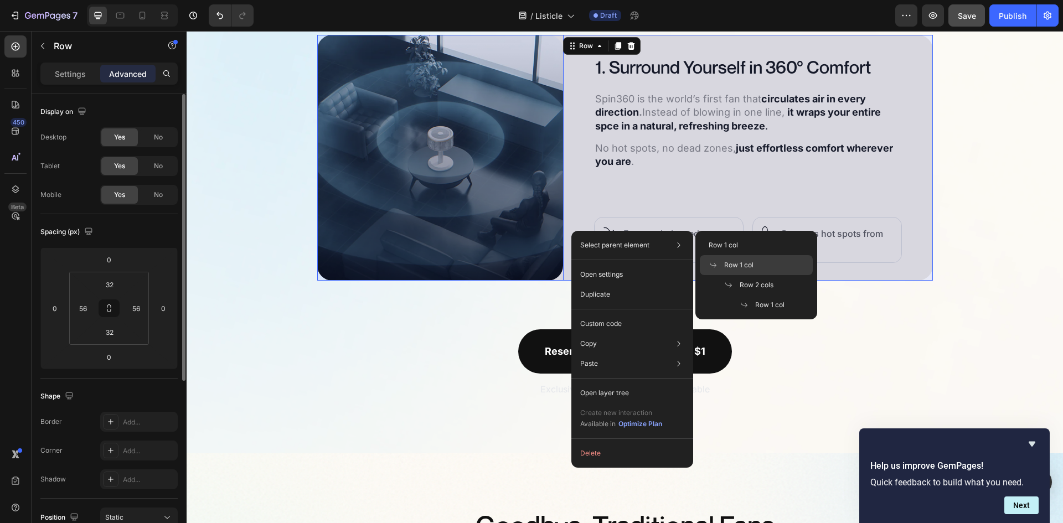
click at [737, 260] on span "Row 1 col" at bounding box center [738, 265] width 29 height 10
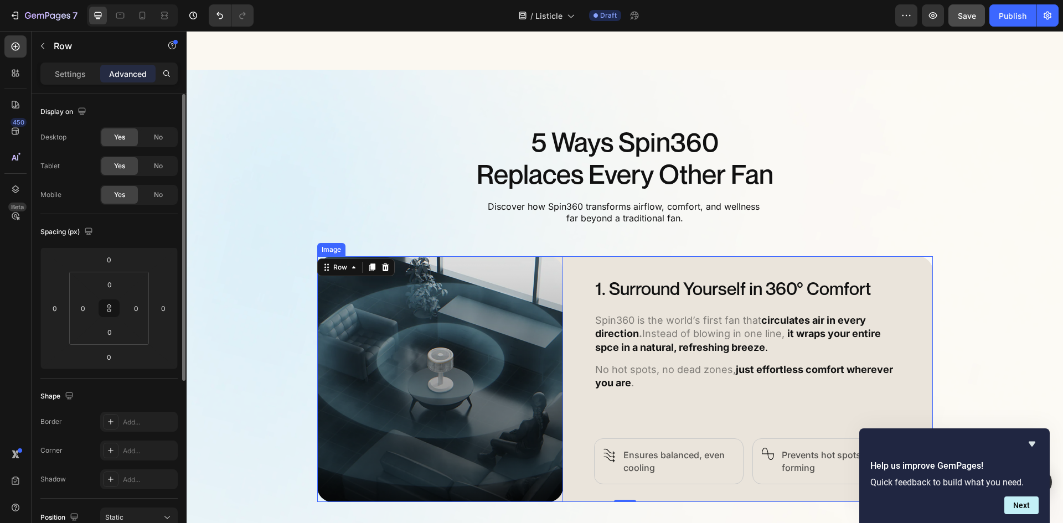
scroll to position [597, 0]
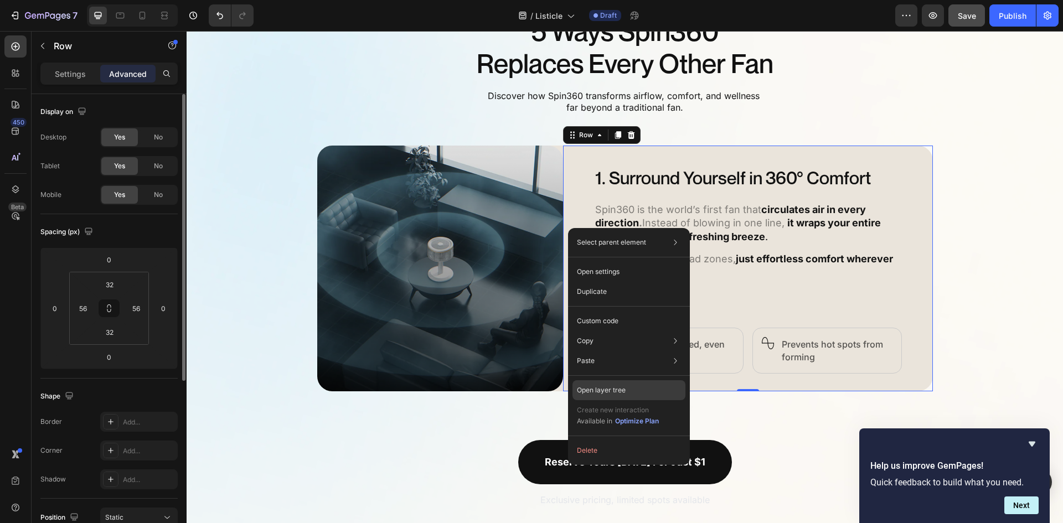
click at [637, 396] on div "Open layer tree" at bounding box center [628, 390] width 113 height 20
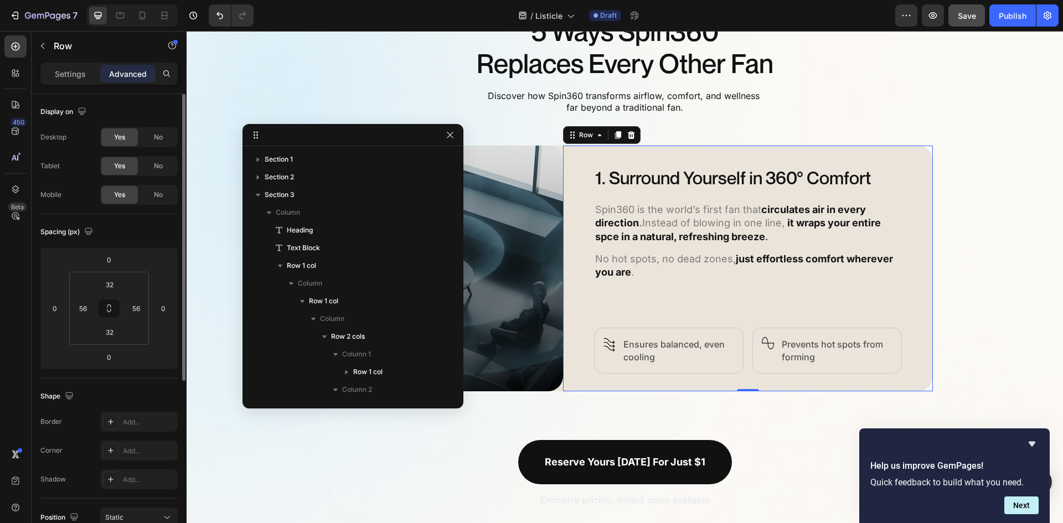
scroll to position [153, 0]
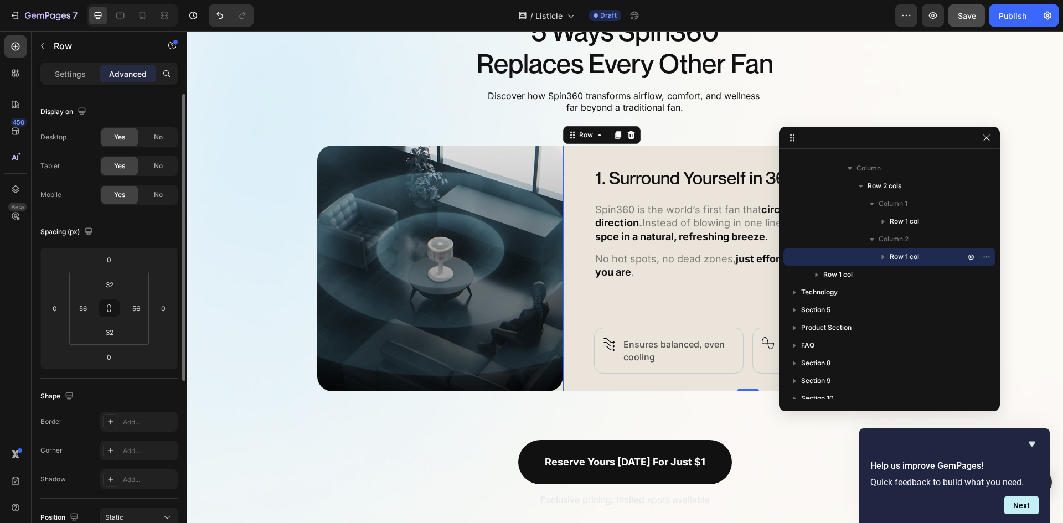
drag, startPoint x: 335, startPoint y: 136, endPoint x: 872, endPoint y: 139, distance: 537.6
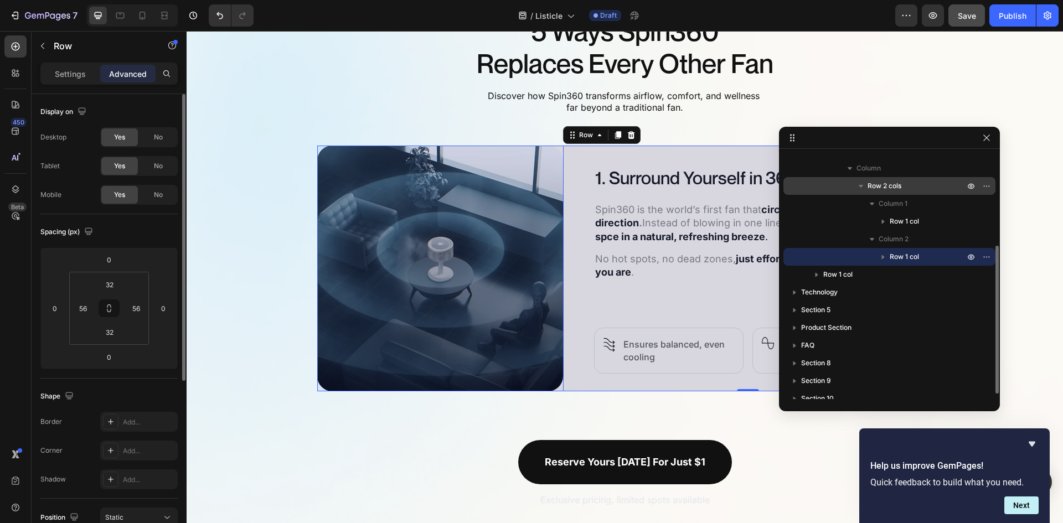
click at [895, 192] on div "Row 2 cols" at bounding box center [889, 186] width 203 height 18
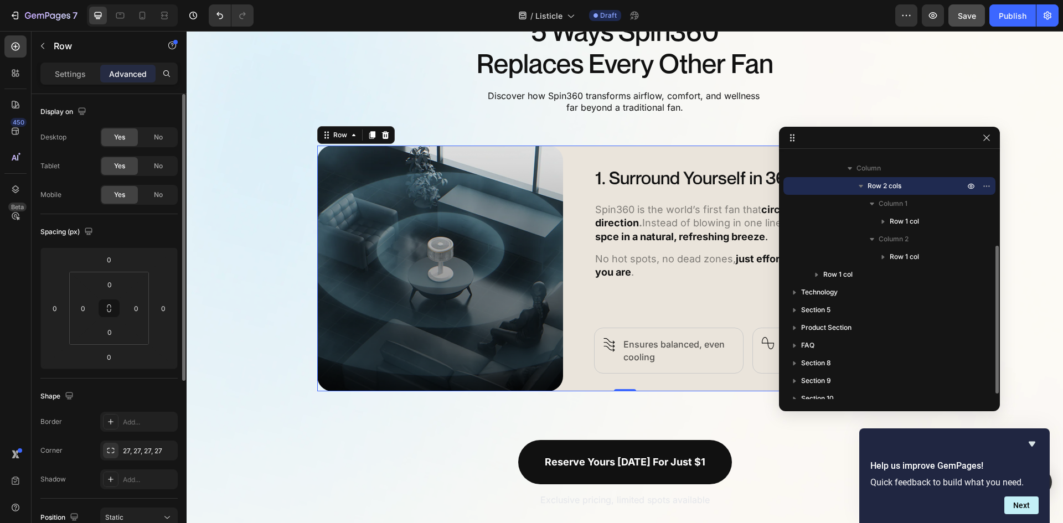
scroll to position [43, 0]
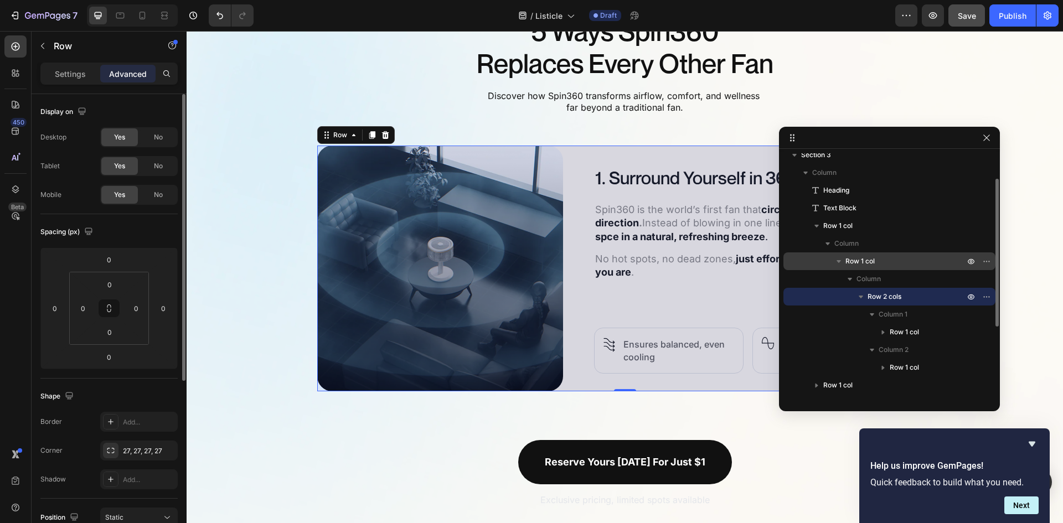
click at [890, 260] on p "Row 1 col" at bounding box center [905, 261] width 121 height 11
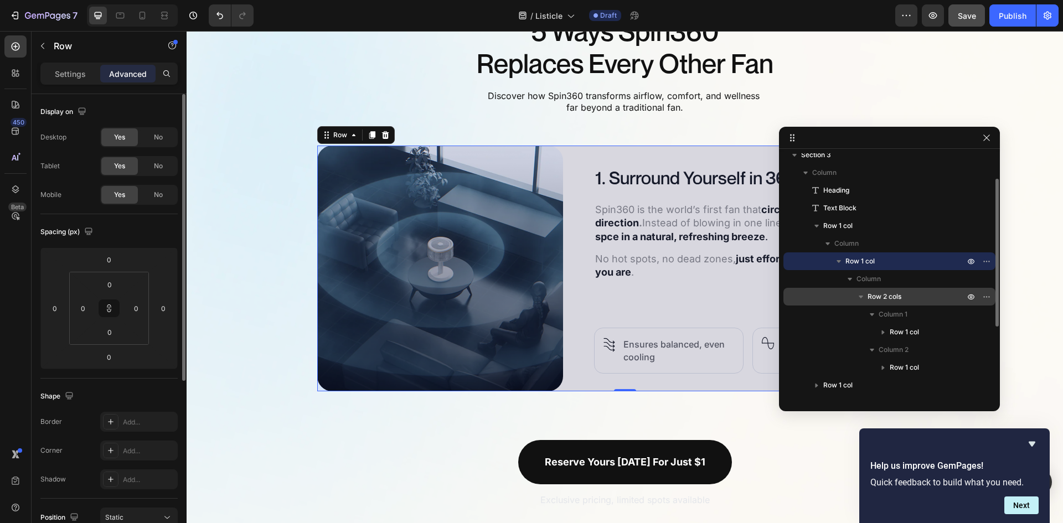
click at [858, 296] on icon "button" at bounding box center [860, 296] width 11 height 11
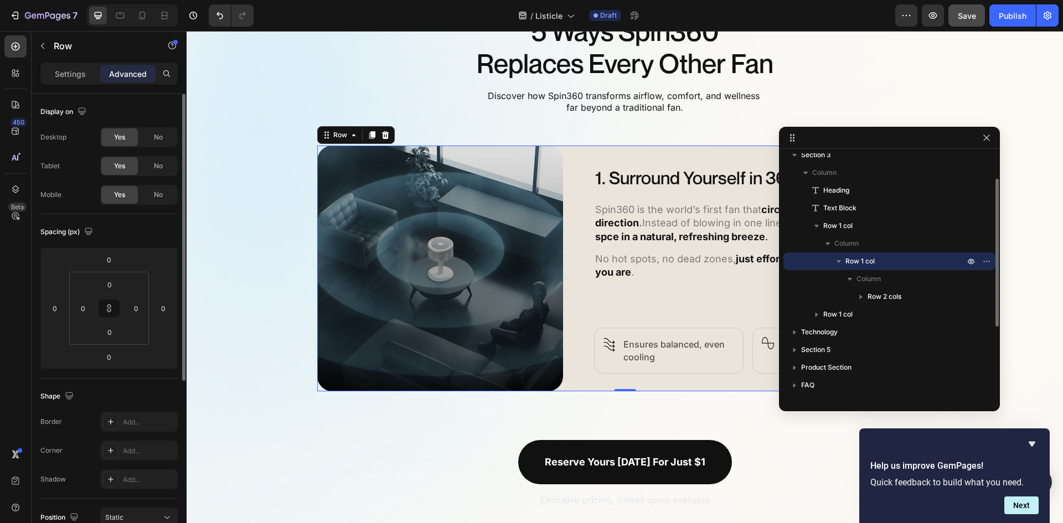
click at [841, 261] on icon "button" at bounding box center [838, 261] width 11 height 11
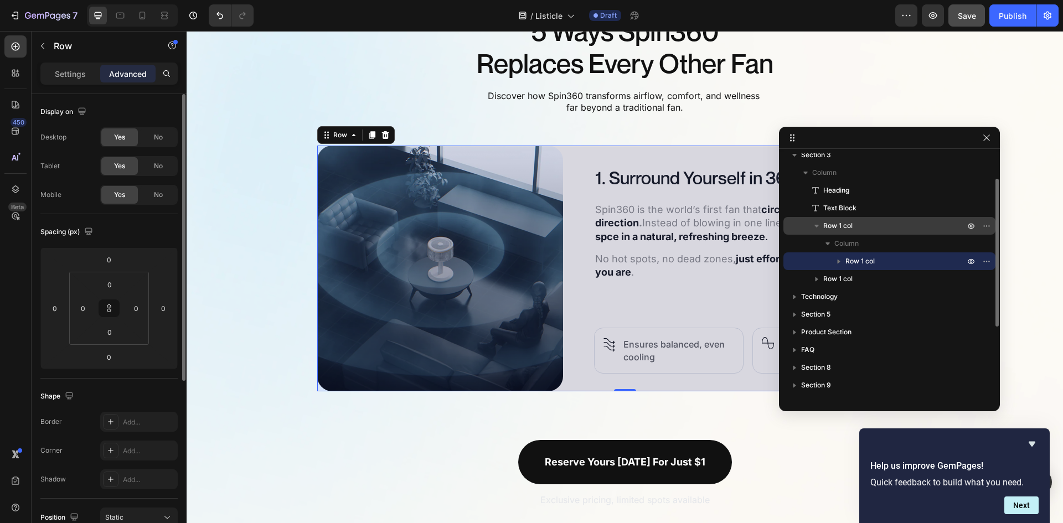
click at [843, 228] on span "Row 1 col" at bounding box center [837, 225] width 29 height 11
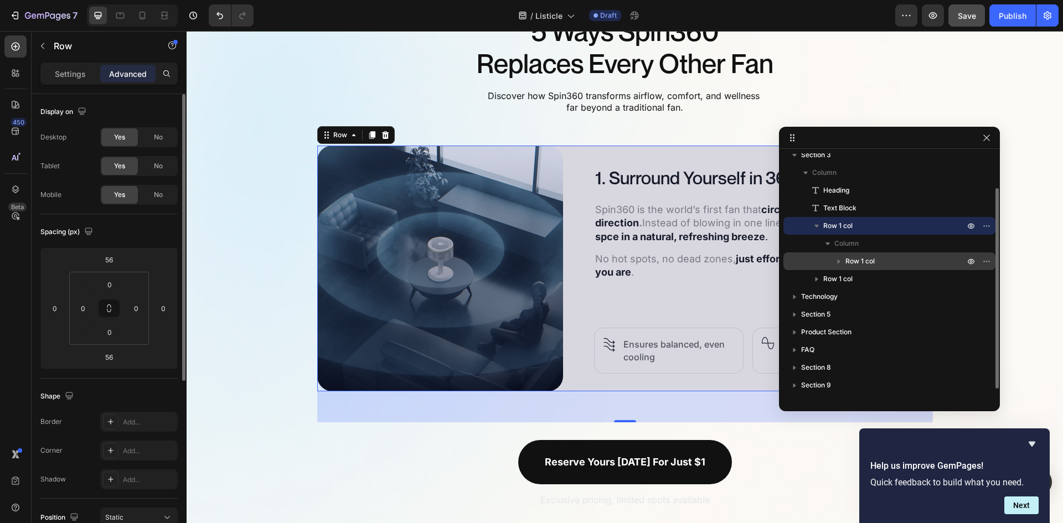
click at [850, 261] on span "Row 1 col" at bounding box center [859, 261] width 29 height 11
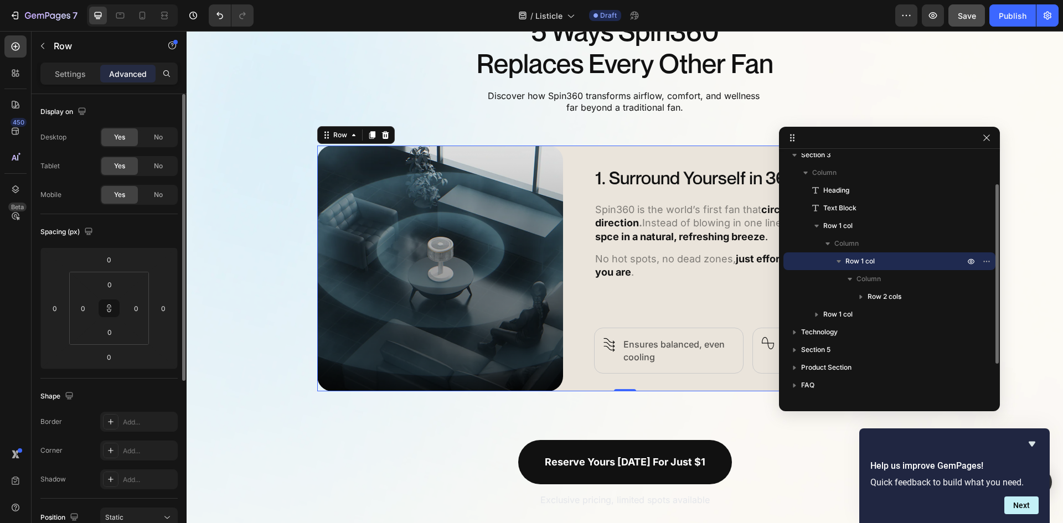
click at [840, 260] on icon "button" at bounding box center [839, 261] width 4 height 3
click at [988, 261] on icon "button" at bounding box center [986, 261] width 9 height 9
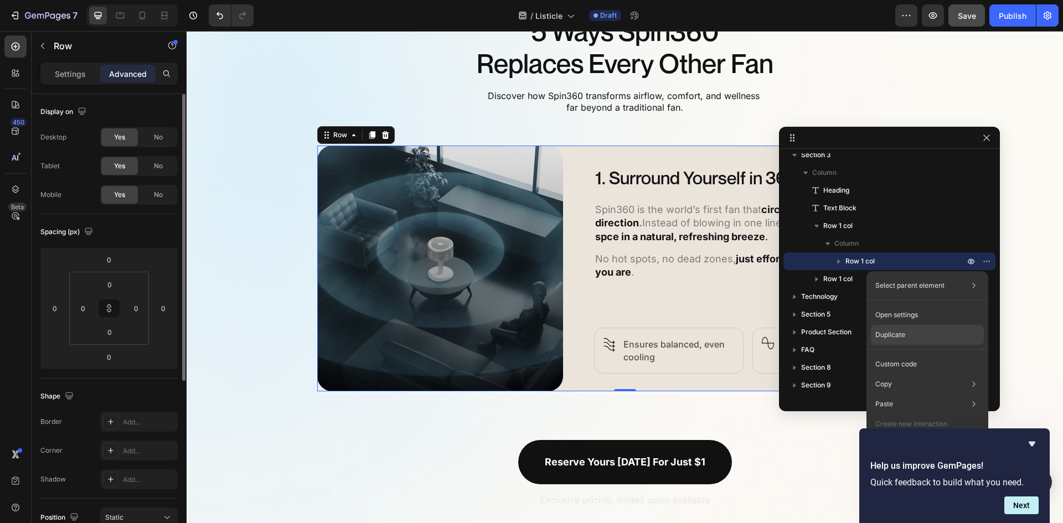
click at [913, 331] on div "Duplicate" at bounding box center [927, 335] width 113 height 20
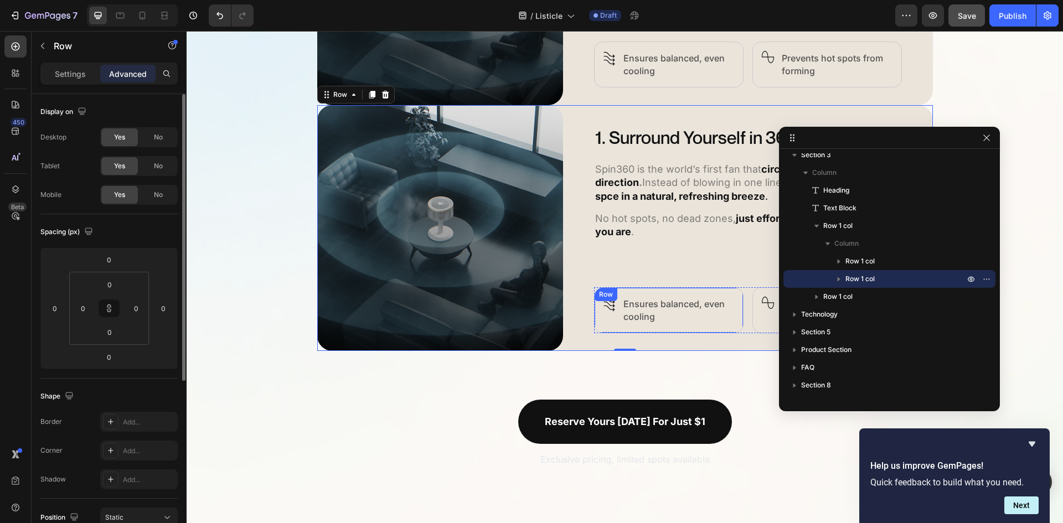
scroll to position [919, 0]
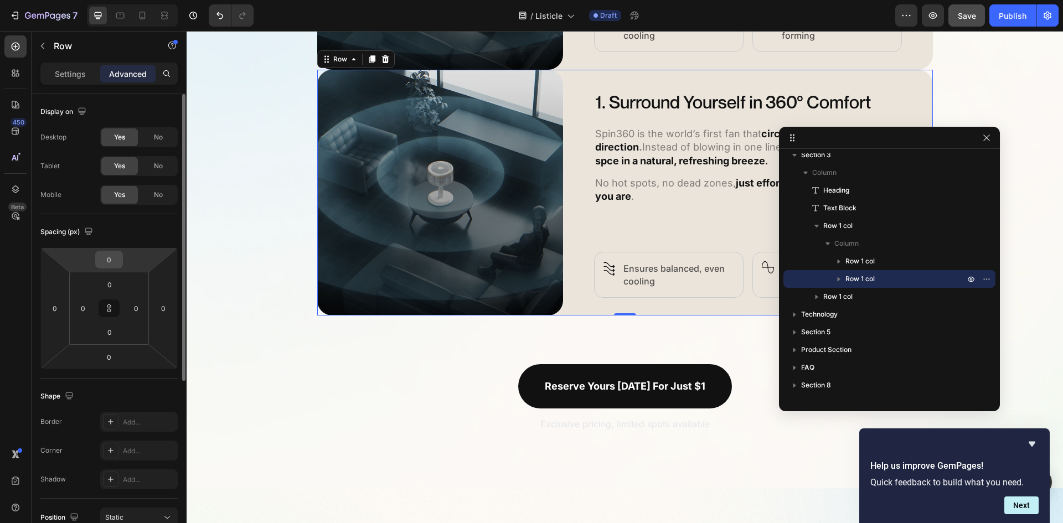
click at [114, 260] on input "0" at bounding box center [109, 259] width 22 height 17
type input "3"
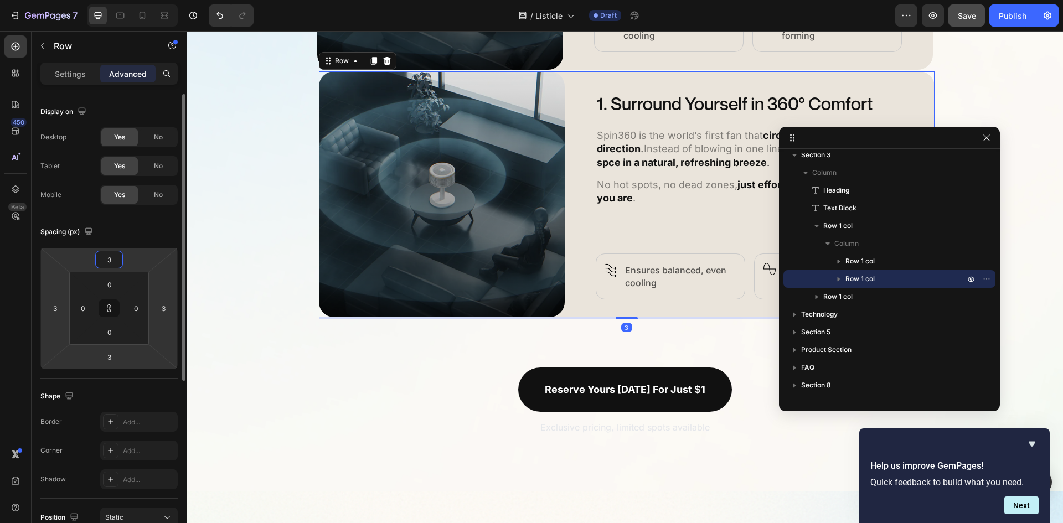
type input "32"
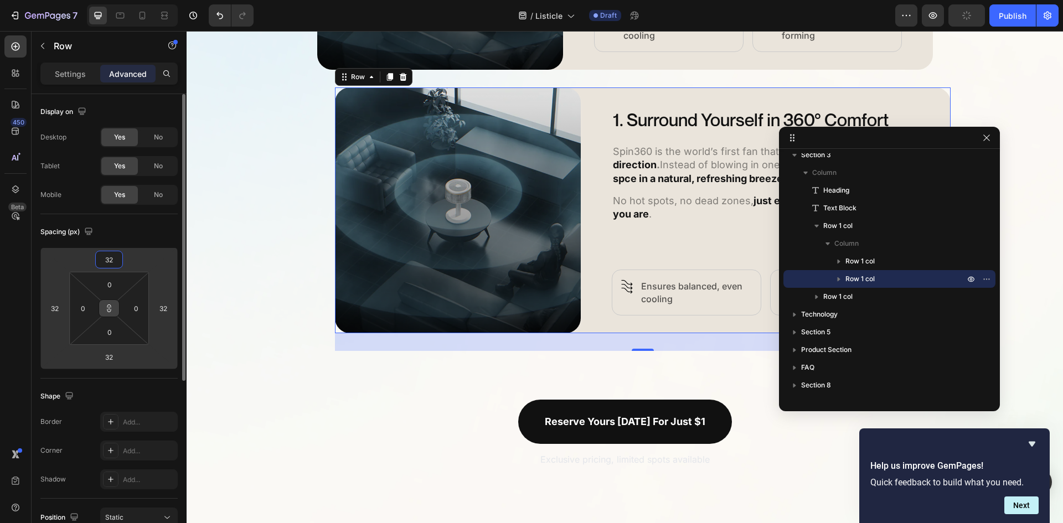
type input "32"
click at [112, 311] on icon at bounding box center [109, 308] width 9 height 9
click at [47, 311] on input "32" at bounding box center [55, 308] width 17 height 17
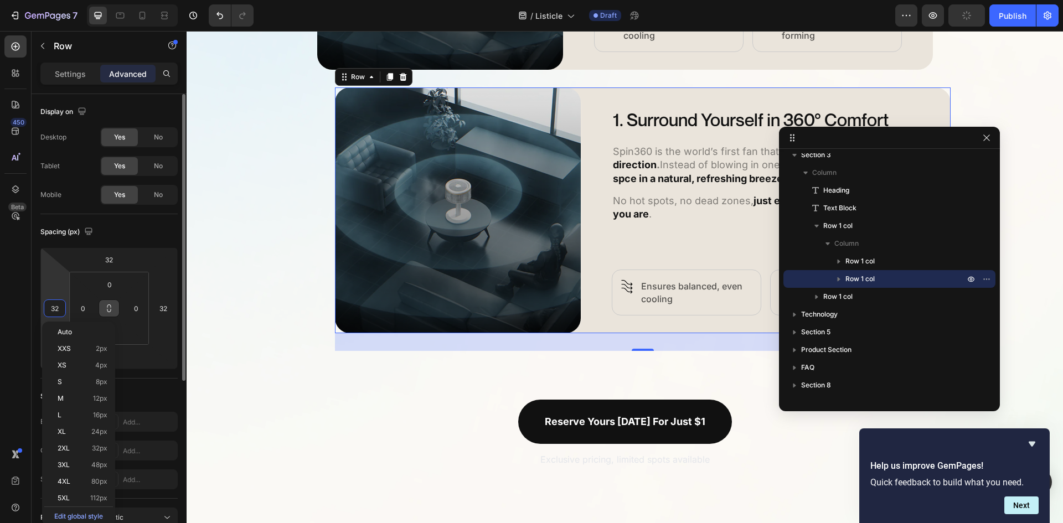
click at [48, 311] on input "32" at bounding box center [55, 308] width 17 height 17
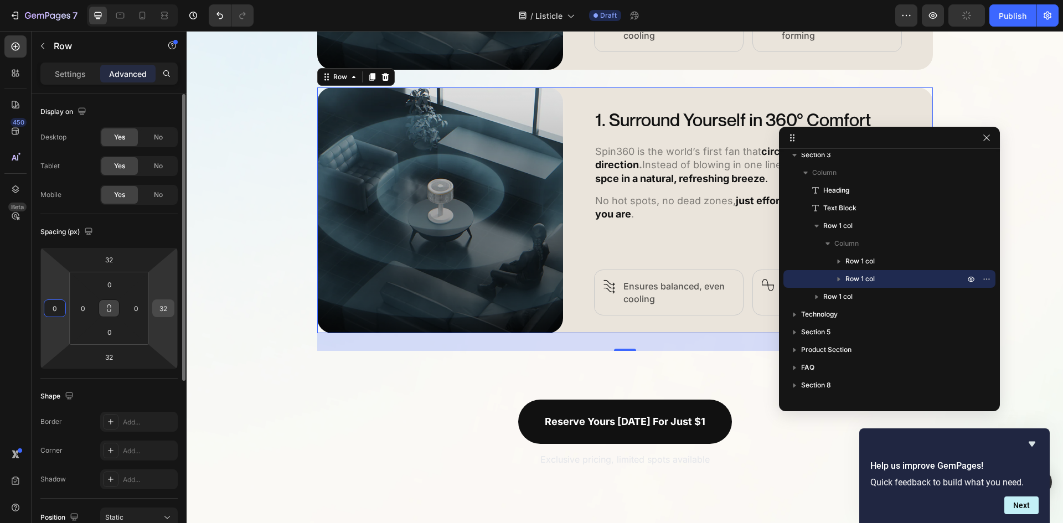
type input "0"
click at [155, 306] on div "32" at bounding box center [163, 309] width 22 height 18
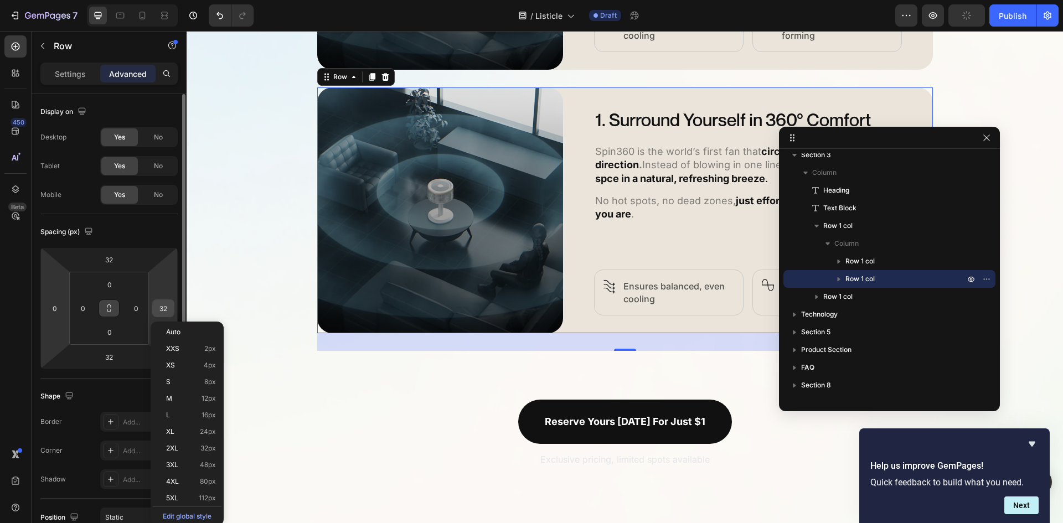
click at [155, 306] on input "32" at bounding box center [163, 308] width 17 height 17
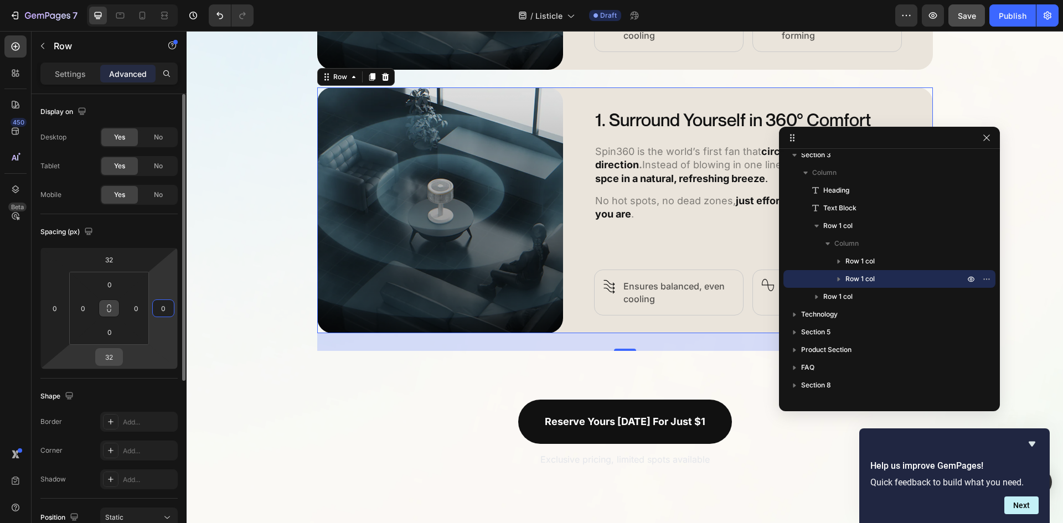
type input "0"
click at [110, 355] on input "32" at bounding box center [109, 357] width 22 height 17
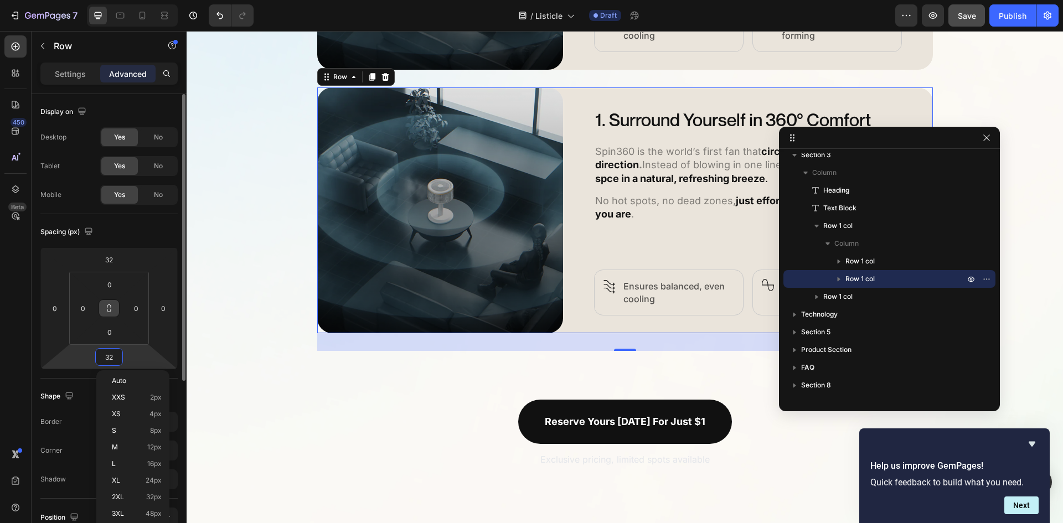
type input "0"
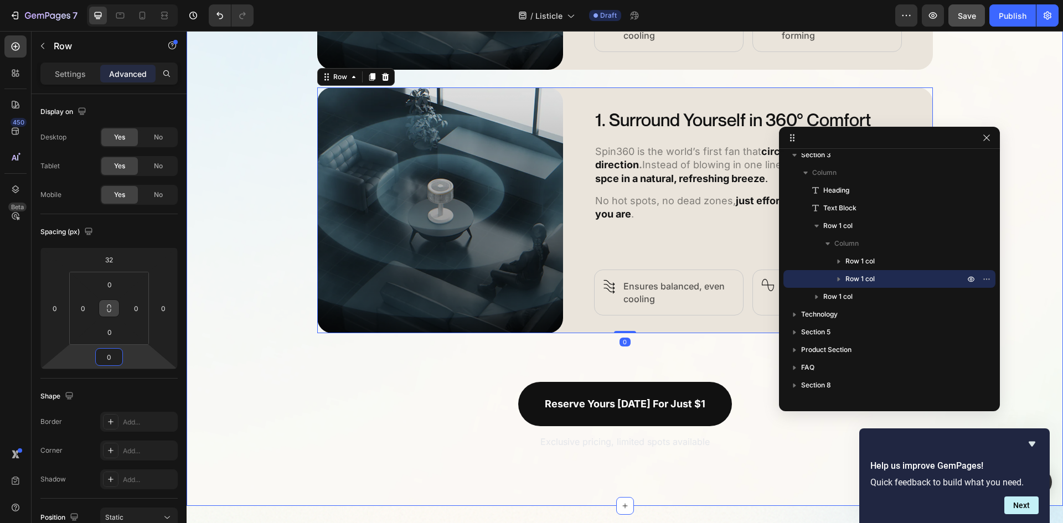
click at [992, 94] on div "5 Ways Spin360 Replaces Every Other Fan Heading Discover how Spin360 transforms…" at bounding box center [625, 72] width 876 height 758
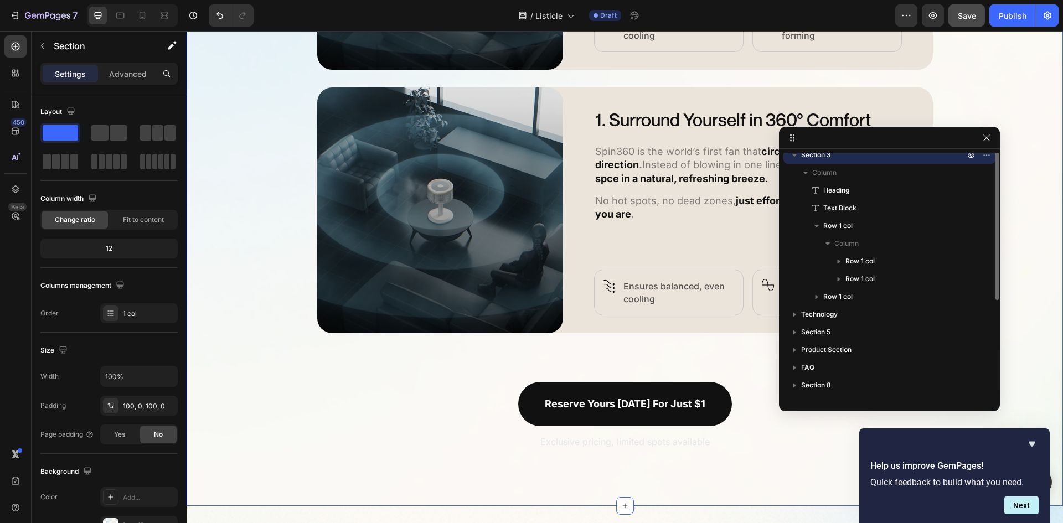
scroll to position [0, 0]
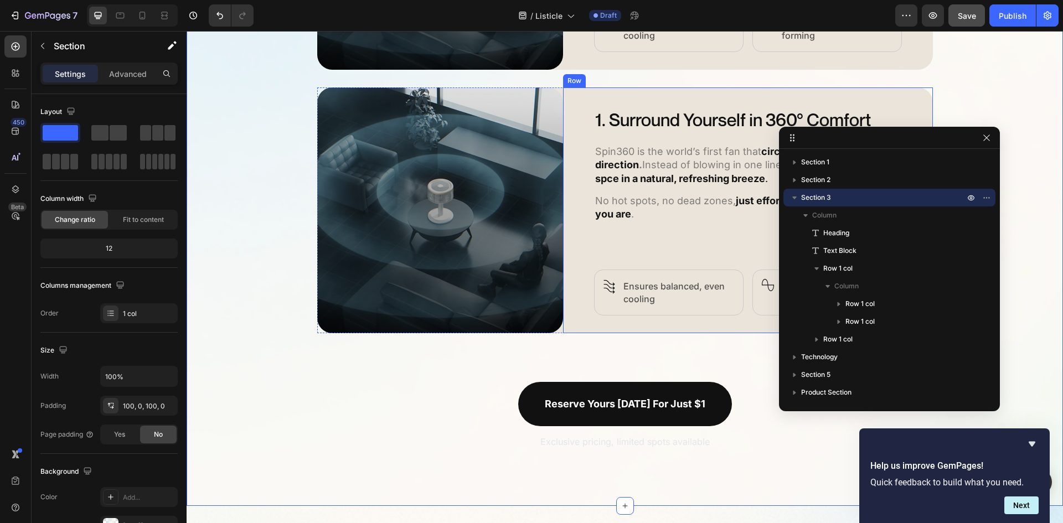
click at [581, 228] on div "1. Surround Yourself in 360° Comfort Heading Spin360 is the world’s first fan t…" at bounding box center [748, 210] width 370 height 246
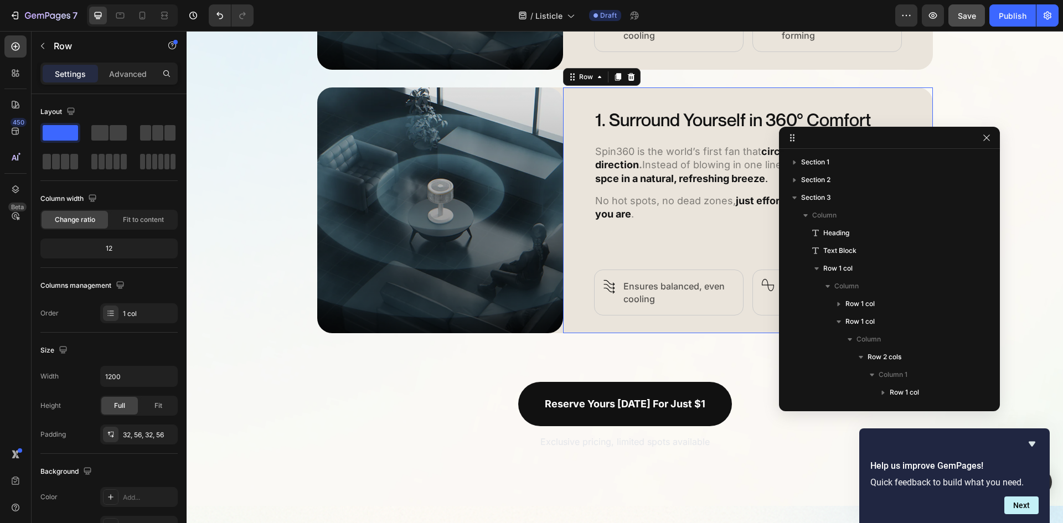
scroll to position [171, 0]
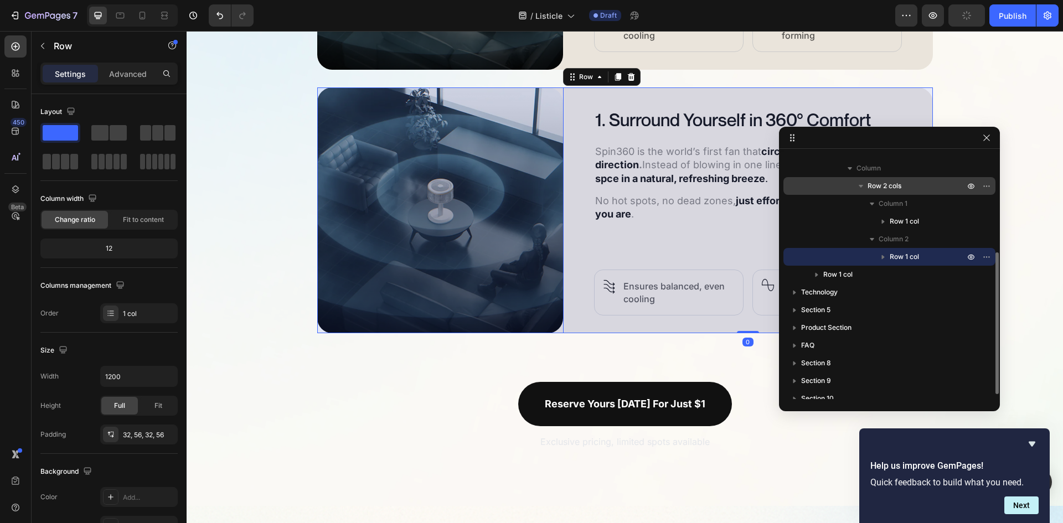
click at [894, 188] on span "Row 2 cols" at bounding box center [885, 185] width 34 height 11
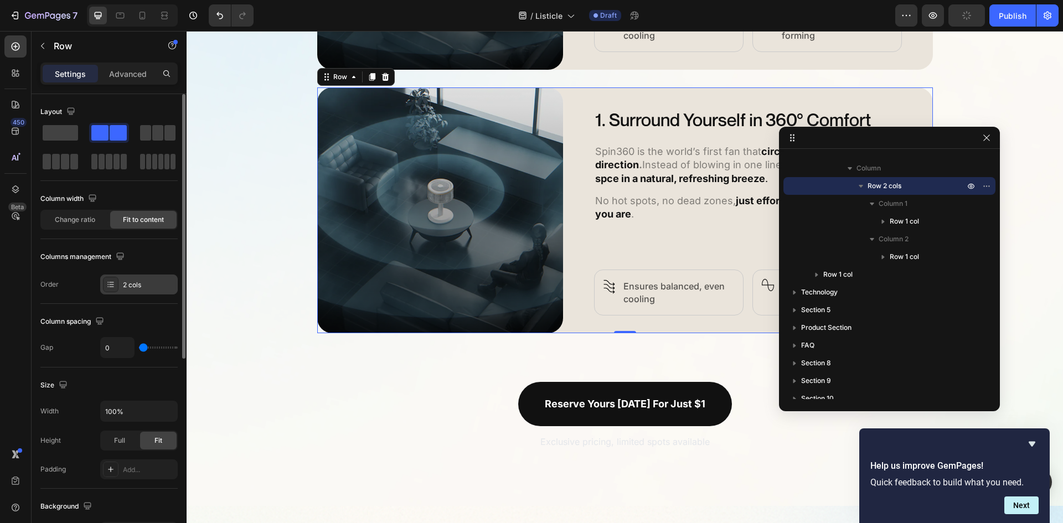
click at [145, 287] on div "2 cols" at bounding box center [149, 285] width 52 height 10
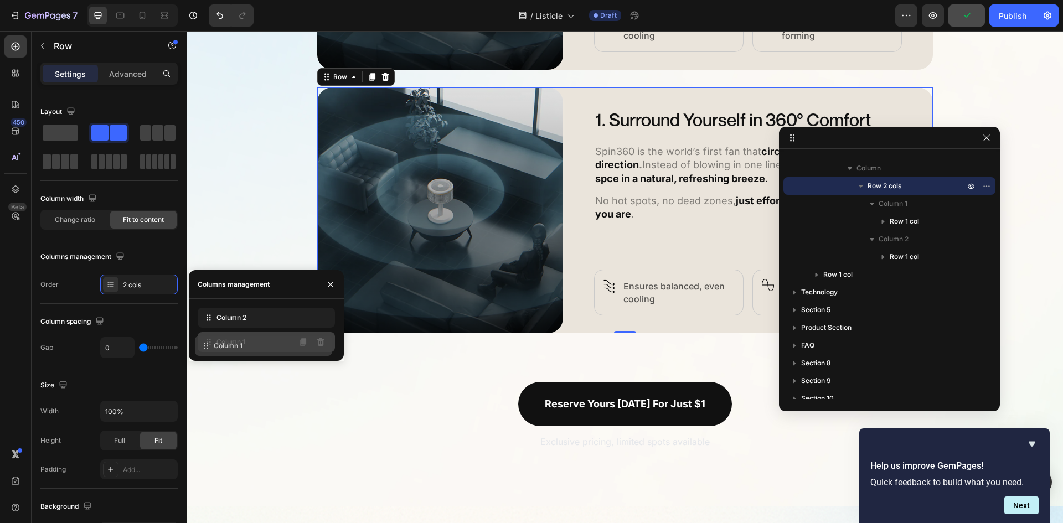
drag, startPoint x: 275, startPoint y: 318, endPoint x: 272, endPoint y: 347, distance: 28.4
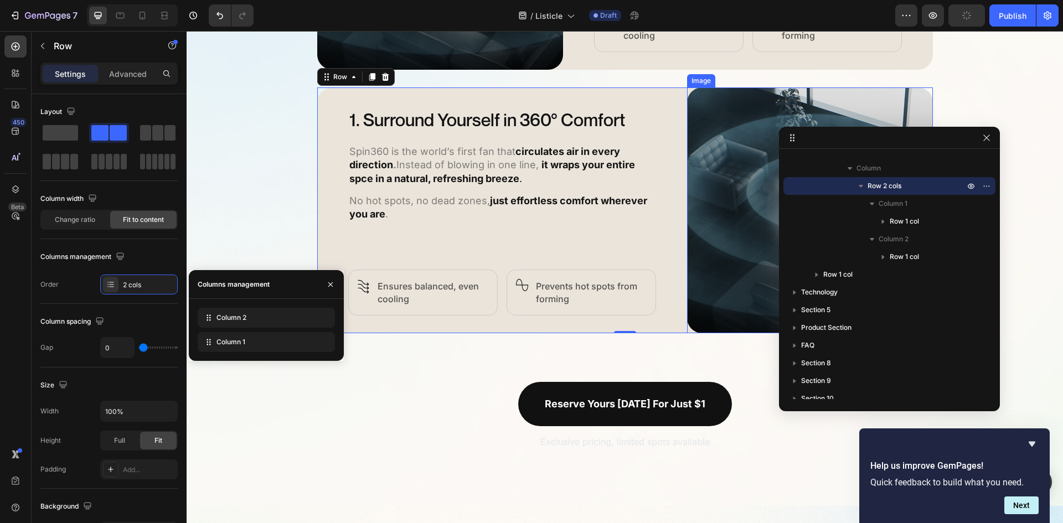
click at [696, 210] on img at bounding box center [810, 210] width 246 height 246
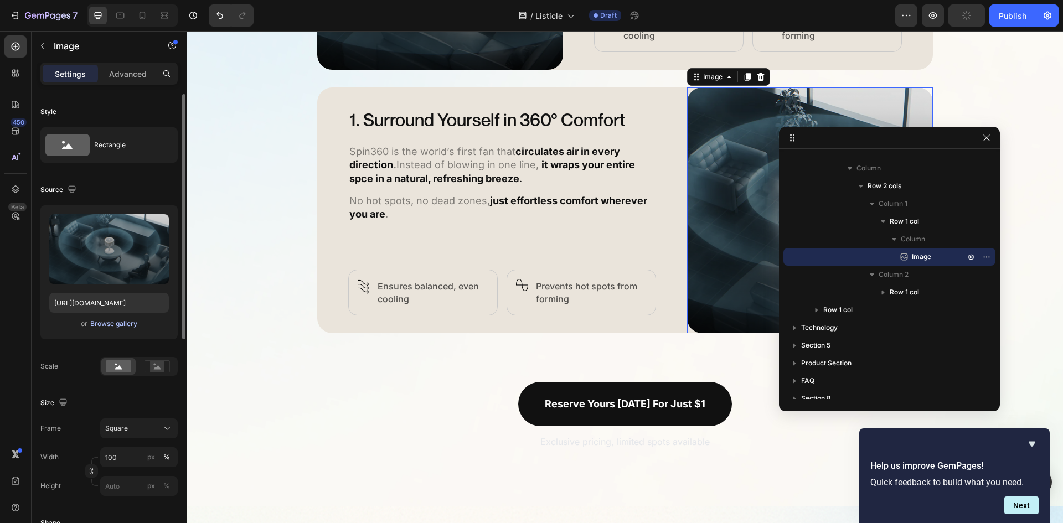
click at [115, 324] on div "Browse gallery" at bounding box center [113, 324] width 47 height 10
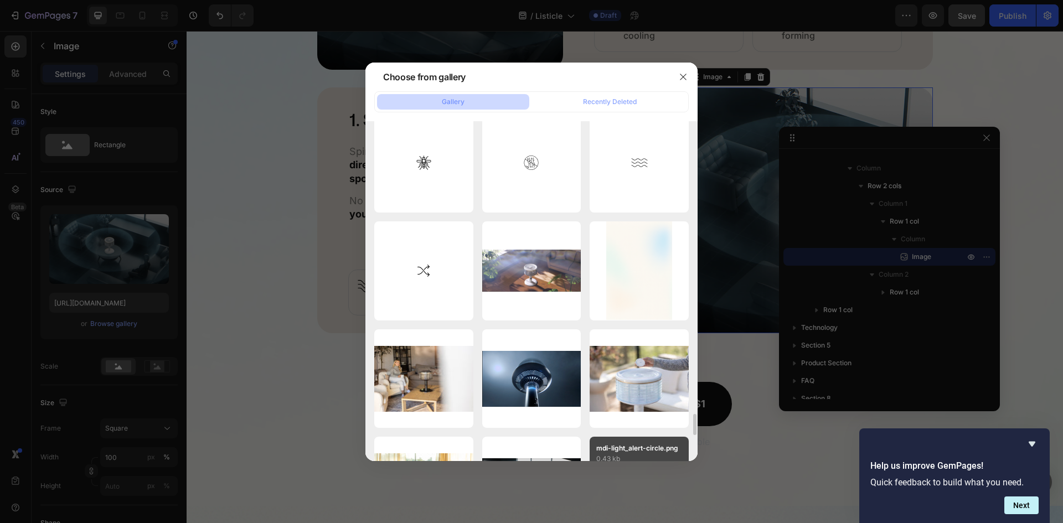
scroll to position [4761, 0]
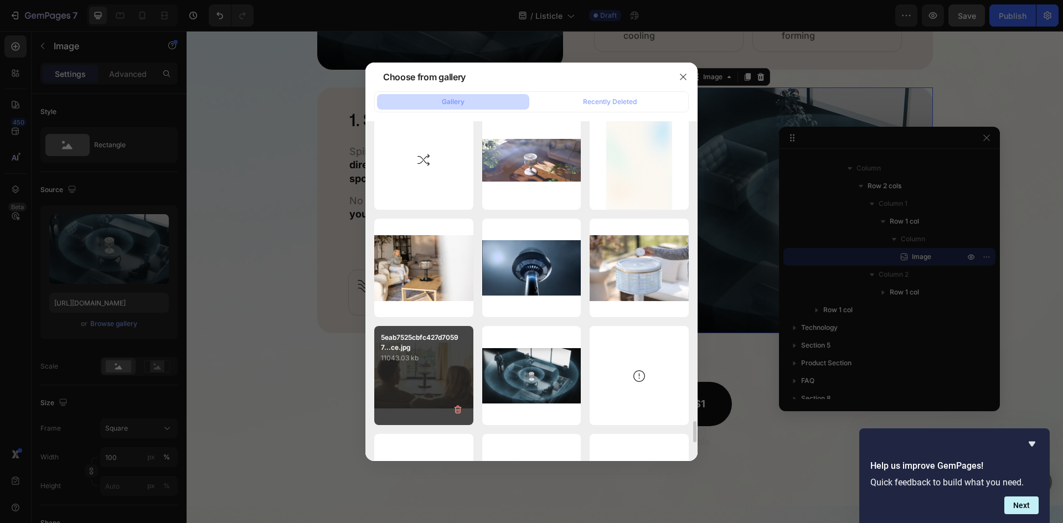
click at [425, 380] on div "5eab7525cbfc427d70597...ce.jpg 11043.03 kb" at bounding box center [423, 375] width 99 height 99
type input "[URL][DOMAIN_NAME]"
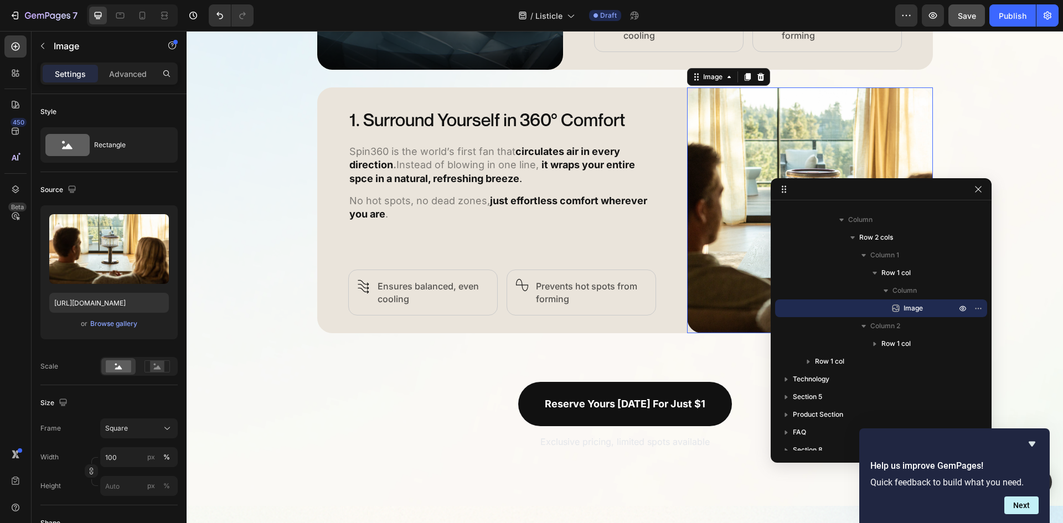
drag, startPoint x: 866, startPoint y: 138, endPoint x: 857, endPoint y: 190, distance: 52.9
click at [475, 122] on h2 "1. Surround Yourself in 360° Comfort" at bounding box center [502, 119] width 308 height 29
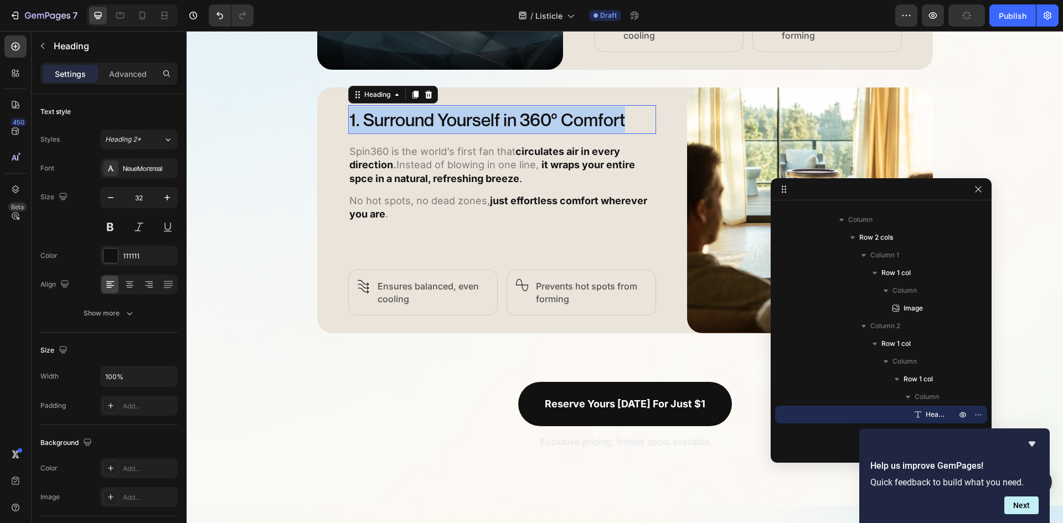
click at [475, 122] on p "1. Surround Yourself in 360° Comfort" at bounding box center [502, 119] width 306 height 27
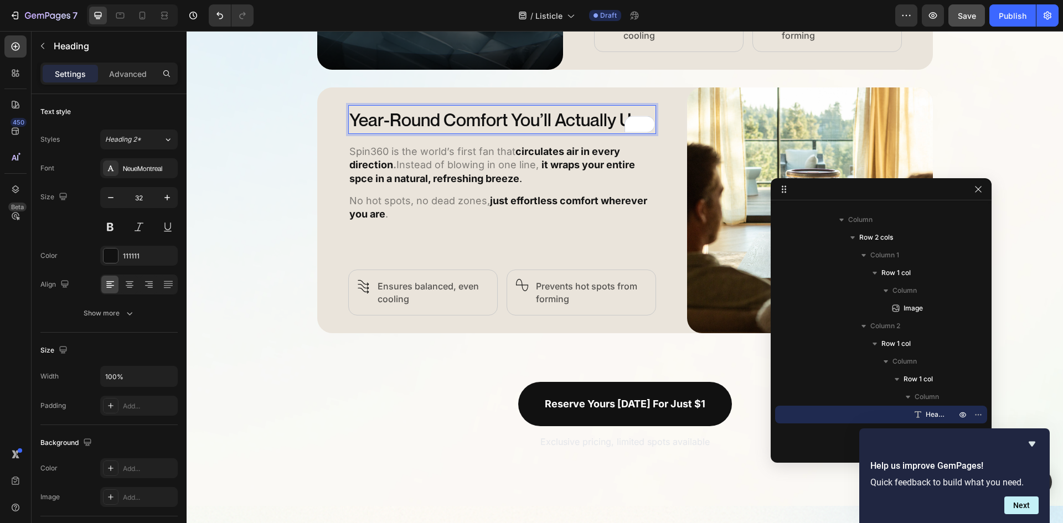
click at [350, 122] on p "Year-Round Comfort You’ll Actually Use" at bounding box center [502, 119] width 306 height 27
click at [349, 123] on p "Year-Round Comfort You’ll Actually Use" at bounding box center [502, 119] width 306 height 27
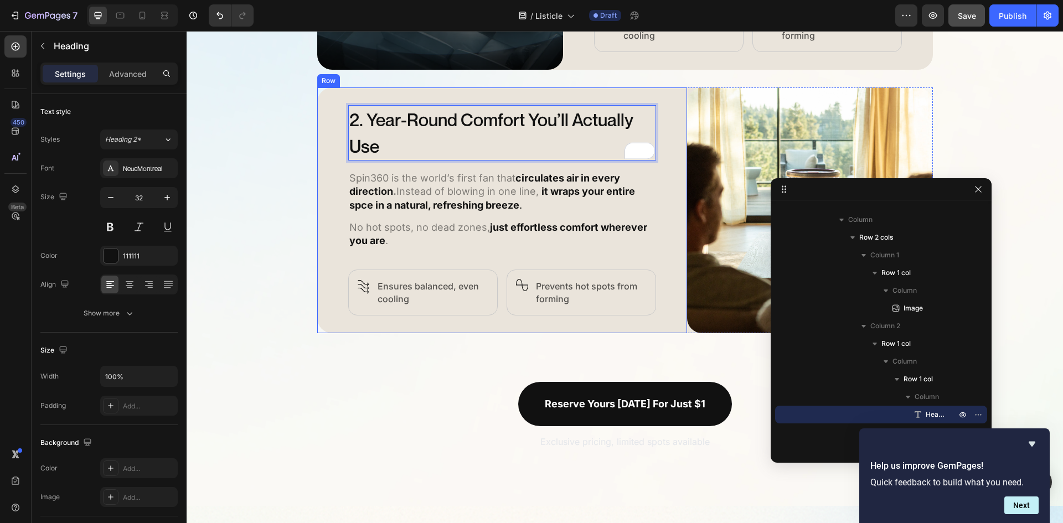
click at [660, 130] on div "2. Year-Round Comfort You’ll Actually Use Heading 0 Spin360 is the world’s firs…" at bounding box center [502, 210] width 370 height 246
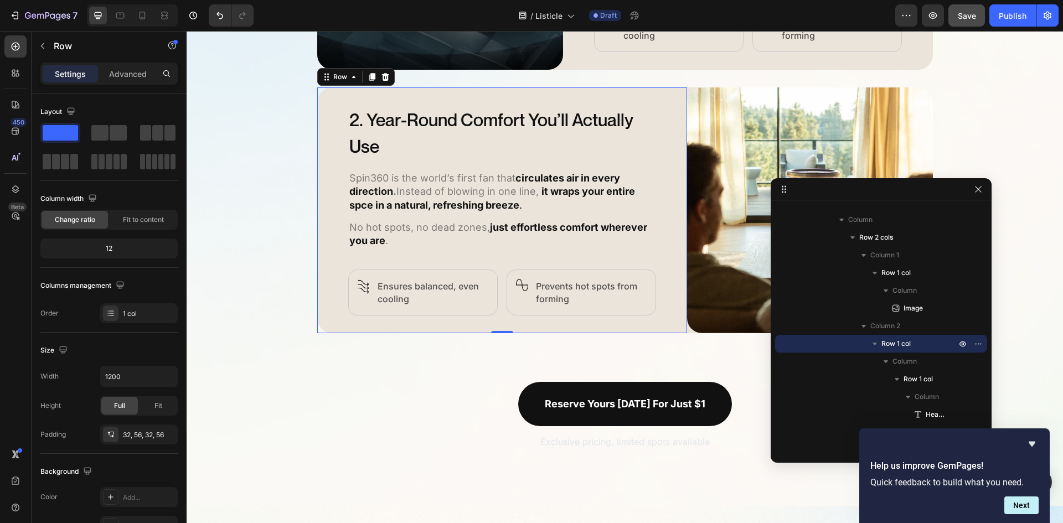
click at [660, 143] on div "2. Year-Round Comfort You’ll Actually Use Heading Spin360 is the world’s first …" at bounding box center [502, 210] width 370 height 246
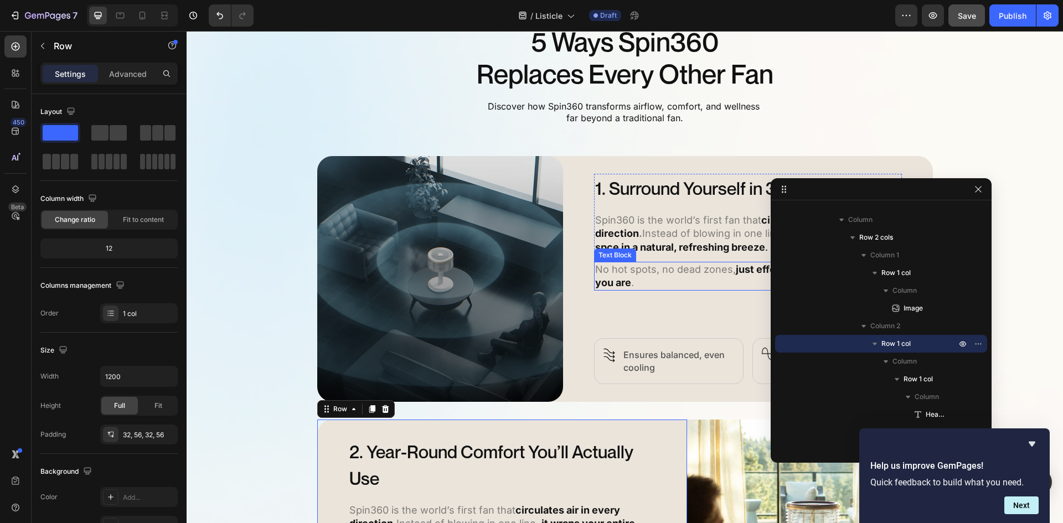
scroll to position [698, 0]
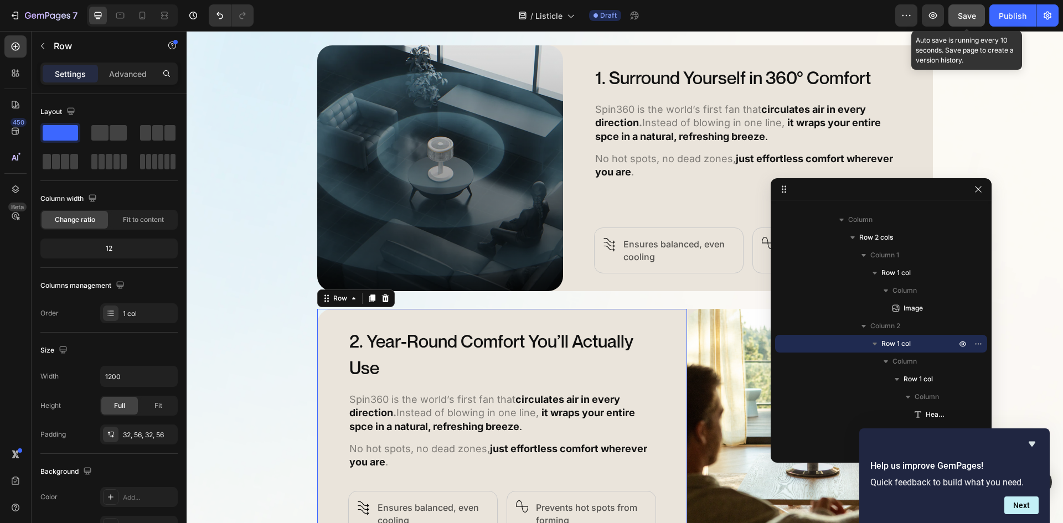
click at [965, 14] on span "Save" at bounding box center [967, 15] width 18 height 9
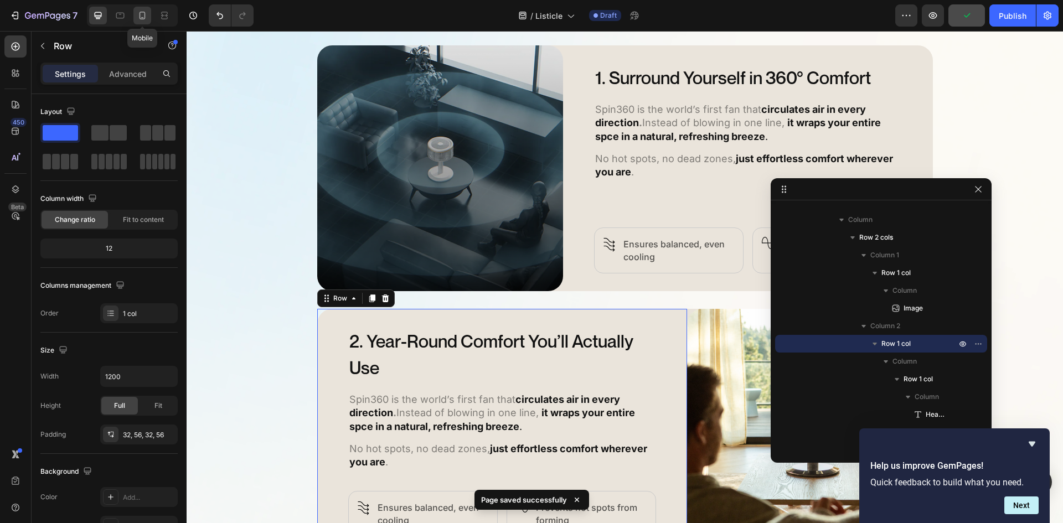
click at [141, 16] on icon at bounding box center [142, 15] width 11 height 11
type input "100%"
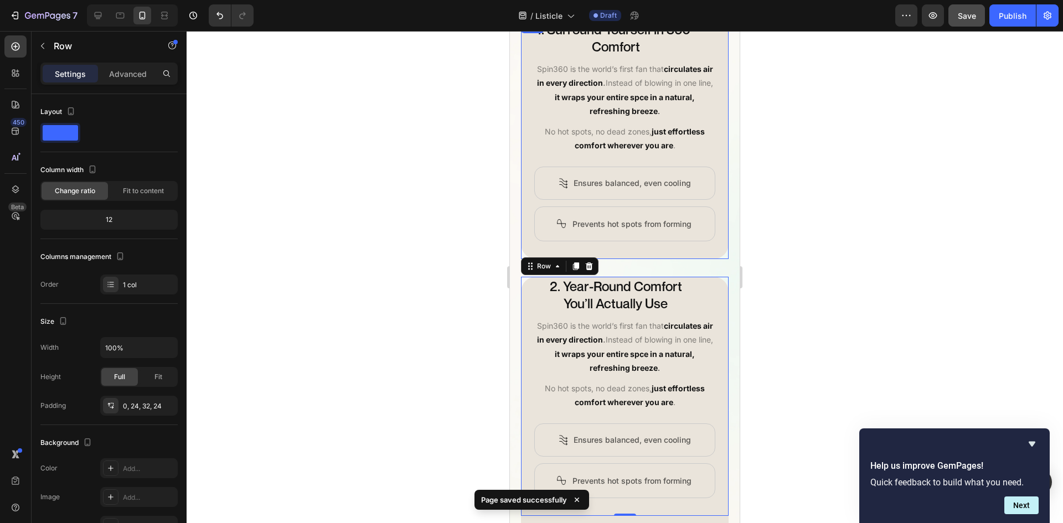
scroll to position [783, 0]
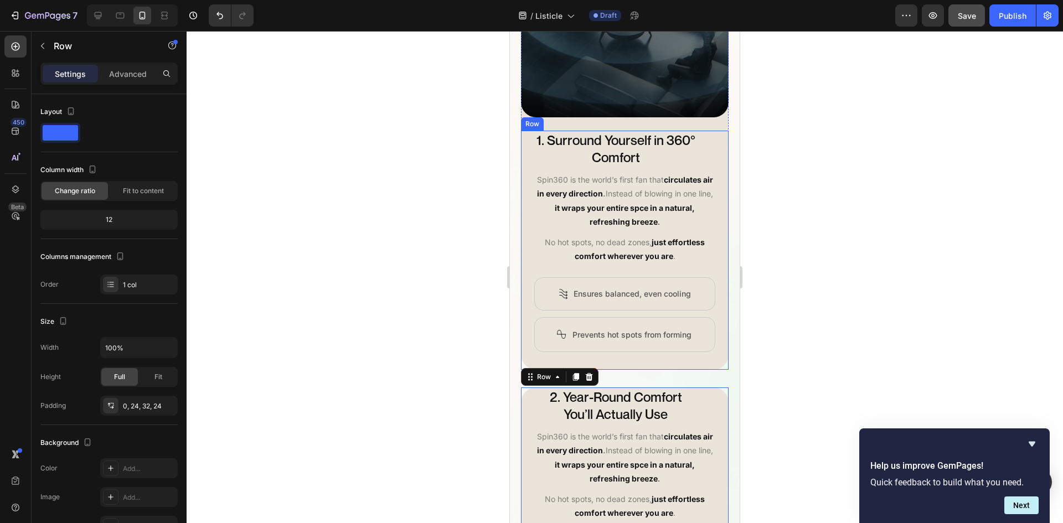
click at [707, 291] on div "1. Surround Yourself in 360° Comfort Heading Spin360 is the world’s first fan t…" at bounding box center [625, 250] width 208 height 239
click at [128, 81] on div "Advanced" at bounding box center [127, 74] width 55 height 18
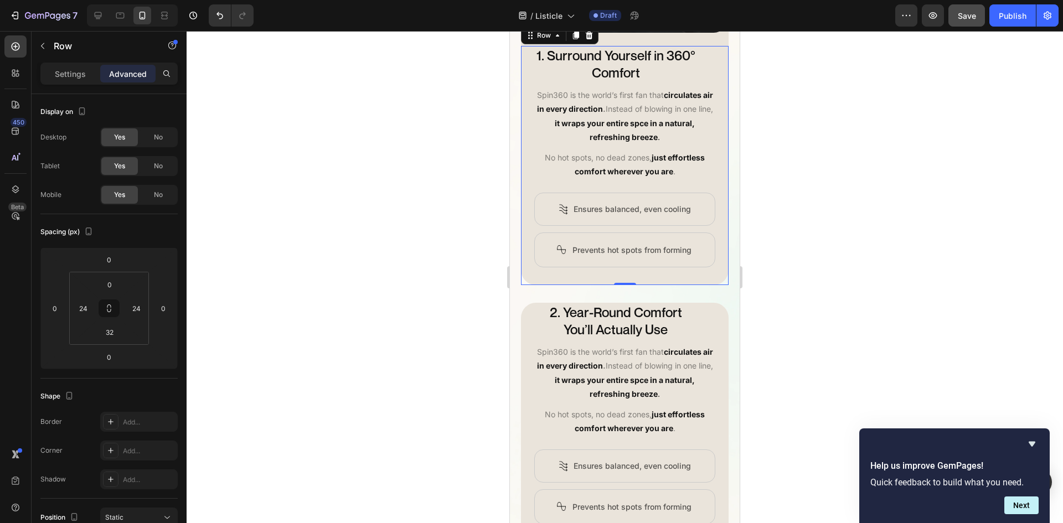
scroll to position [894, 0]
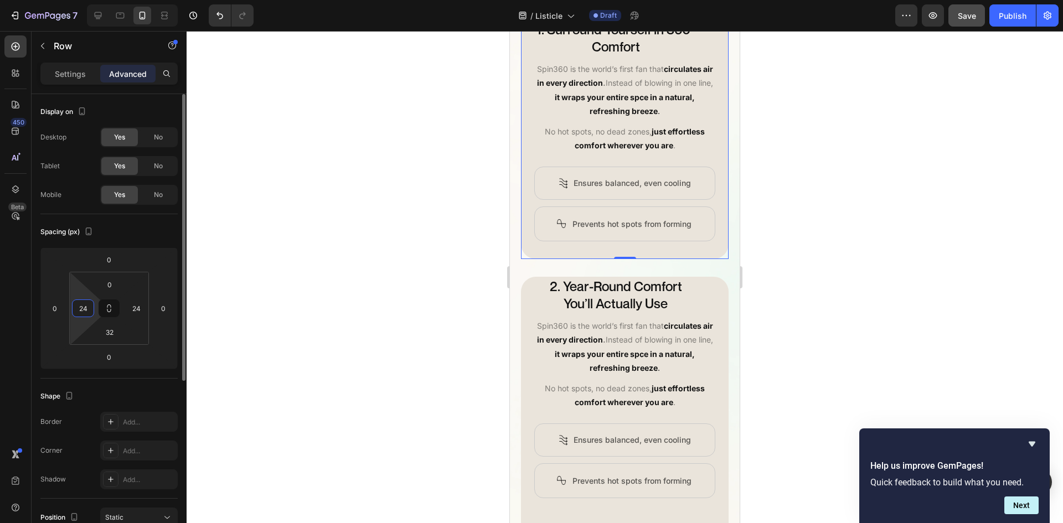
click at [80, 313] on input "24" at bounding box center [83, 308] width 17 height 17
type input "11"
click at [137, 302] on input "24" at bounding box center [136, 308] width 17 height 17
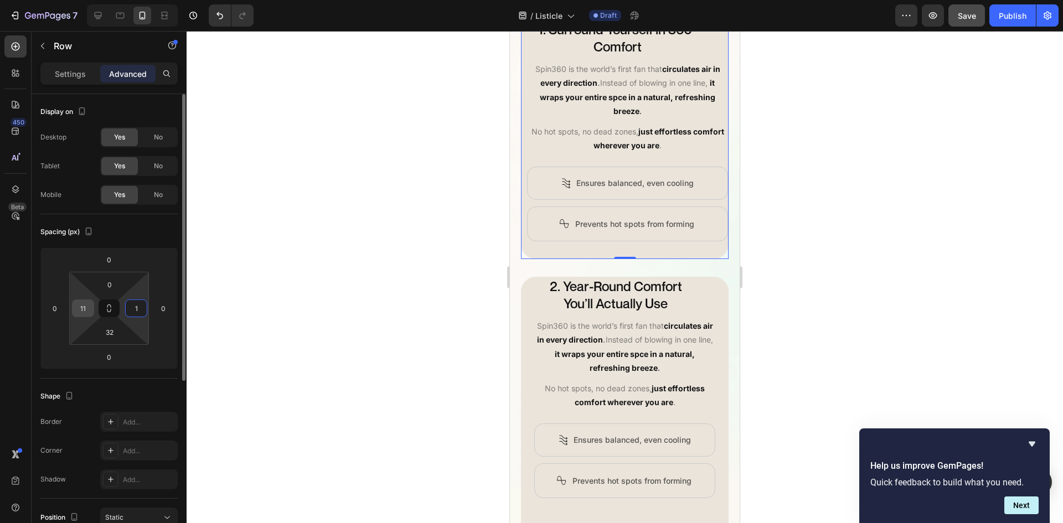
type input "1"
click at [88, 311] on input "11" at bounding box center [83, 308] width 17 height 17
type input "12"
click at [135, 309] on input "1" at bounding box center [136, 308] width 17 height 17
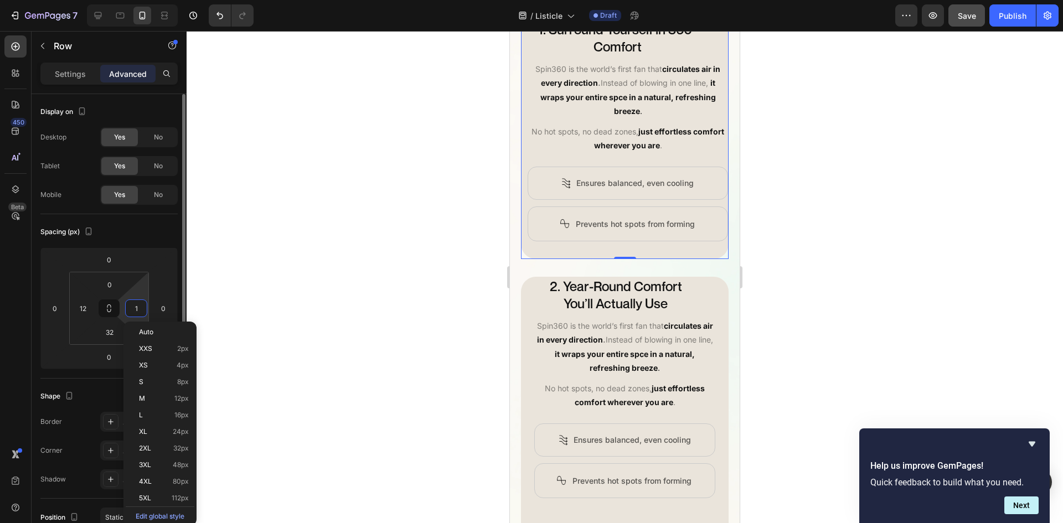
click at [135, 309] on input "1" at bounding box center [136, 308] width 17 height 17
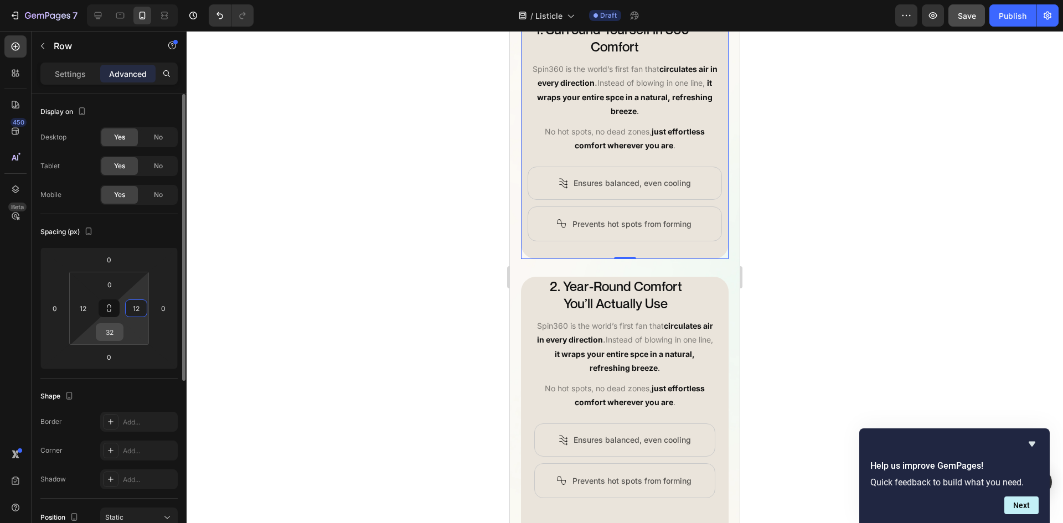
type input "12"
click at [112, 332] on input "32" at bounding box center [110, 332] width 22 height 17
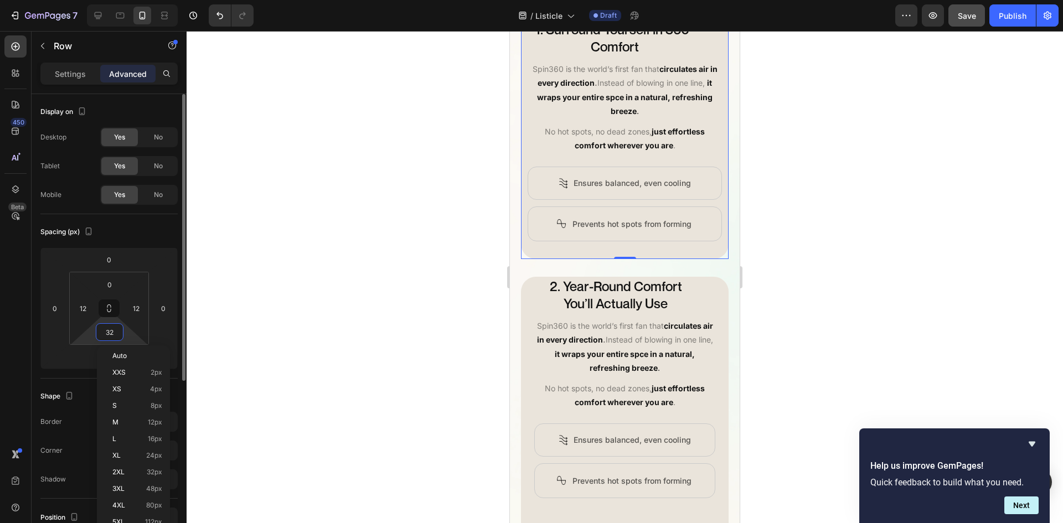
click at [112, 332] on input "32" at bounding box center [110, 332] width 22 height 17
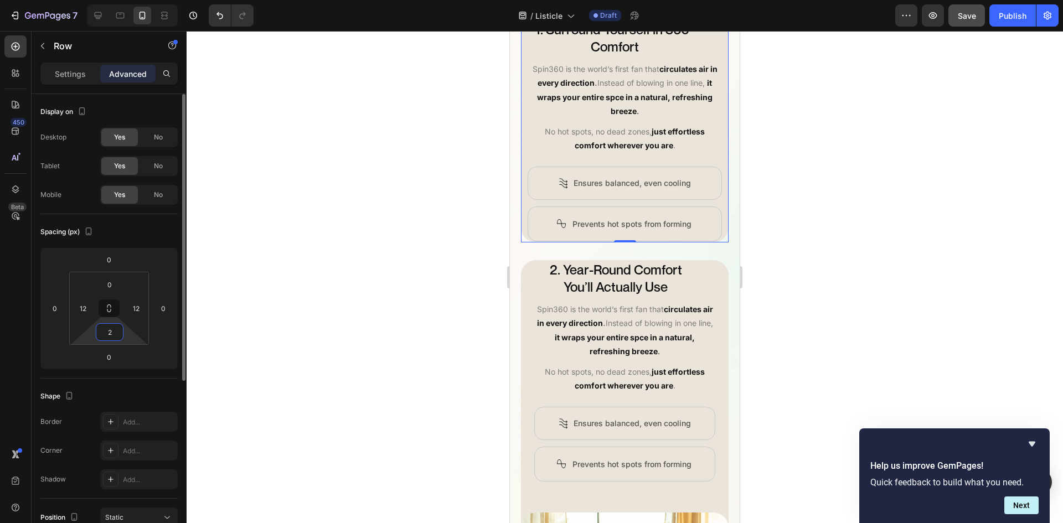
type input "20"
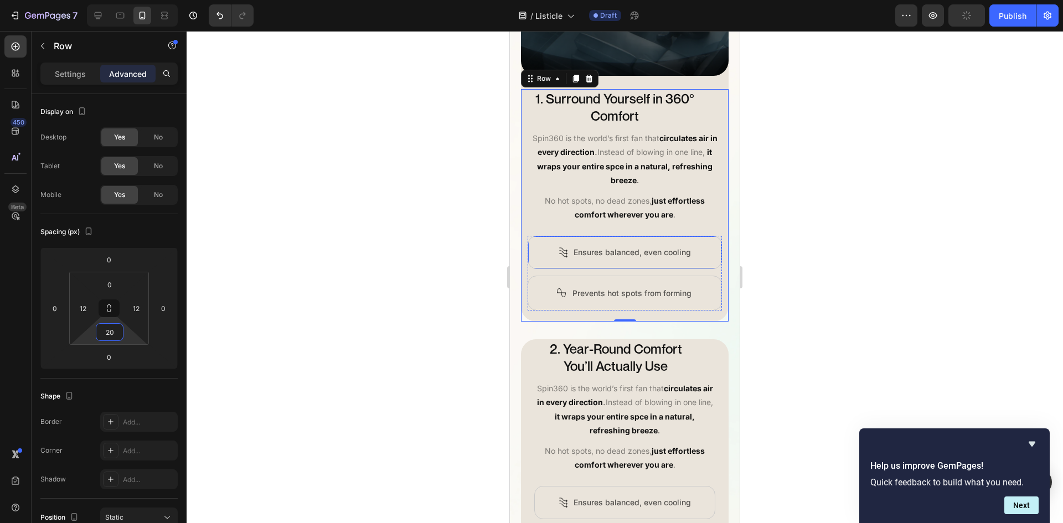
scroll to position [783, 0]
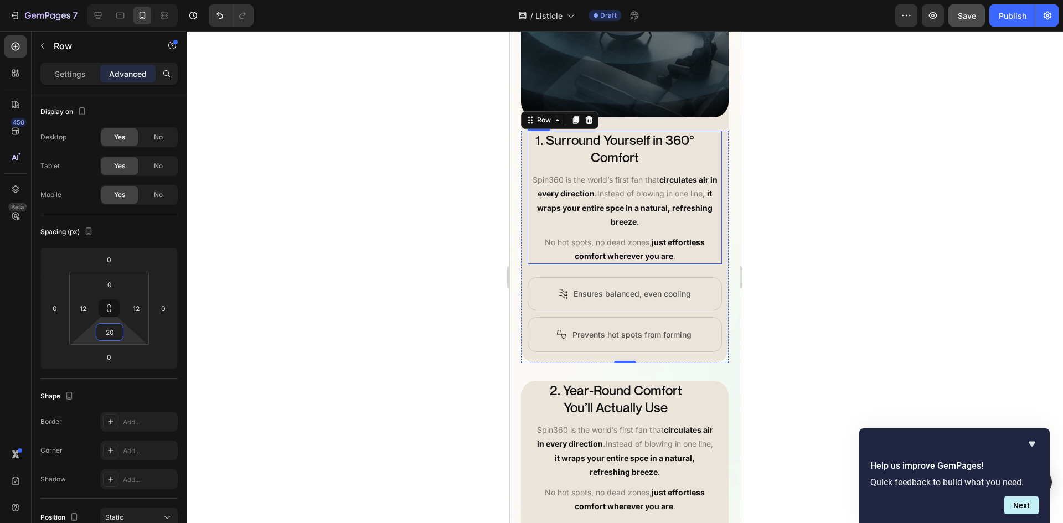
click at [709, 183] on div "1. Surround Yourself in 360° Comfort Heading Spin360 is the world’s first fan t…" at bounding box center [625, 198] width 194 height 134
click at [675, 162] on h2 "1. Surround Yourself in 360° Comfort" at bounding box center [615, 149] width 175 height 37
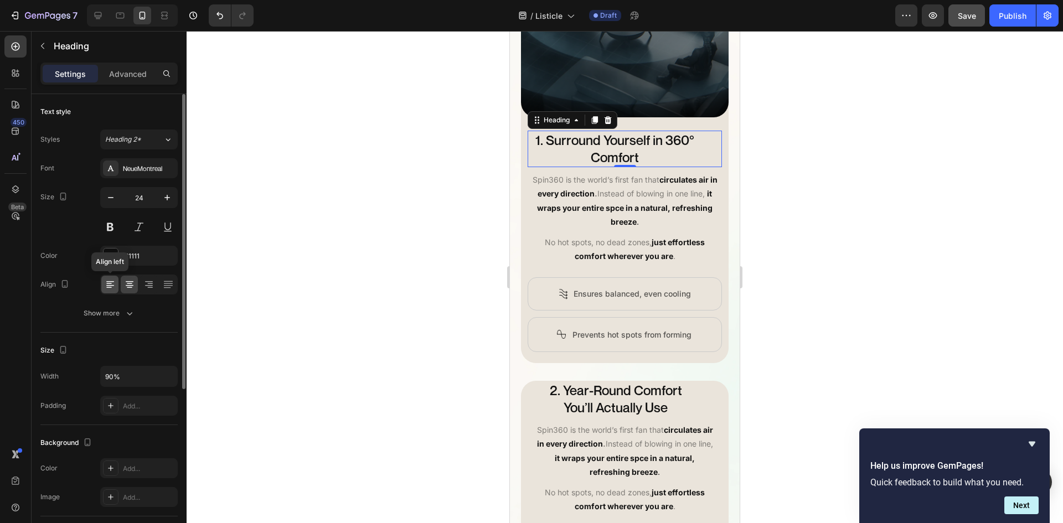
click at [115, 286] on icon at bounding box center [110, 284] width 11 height 11
click at [127, 283] on icon at bounding box center [129, 284] width 11 height 11
click at [154, 288] on icon at bounding box center [148, 284] width 11 height 11
click at [123, 288] on div at bounding box center [129, 285] width 17 height 18
click at [165, 376] on icon "button" at bounding box center [167, 376] width 11 height 11
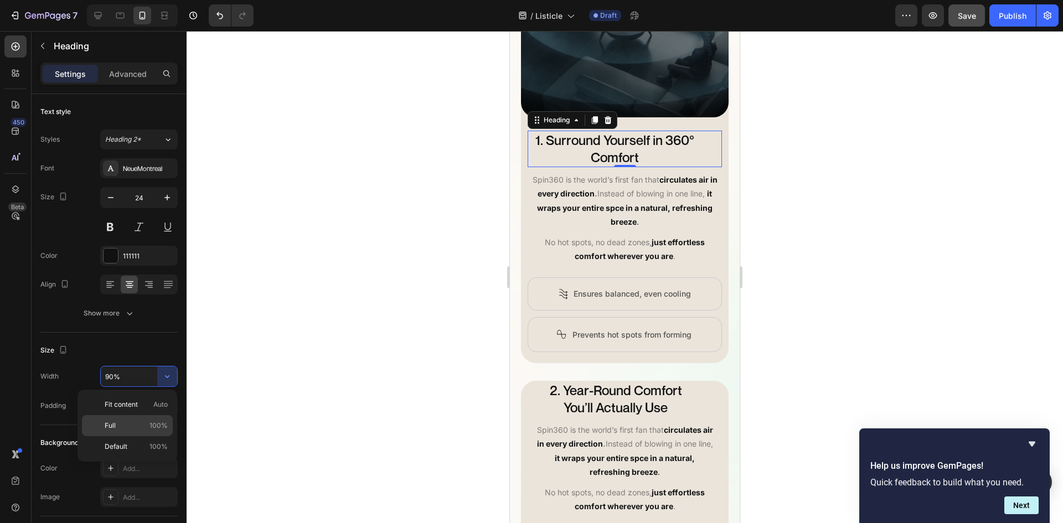
click at [142, 426] on p "Full 100%" at bounding box center [136, 426] width 63 height 10
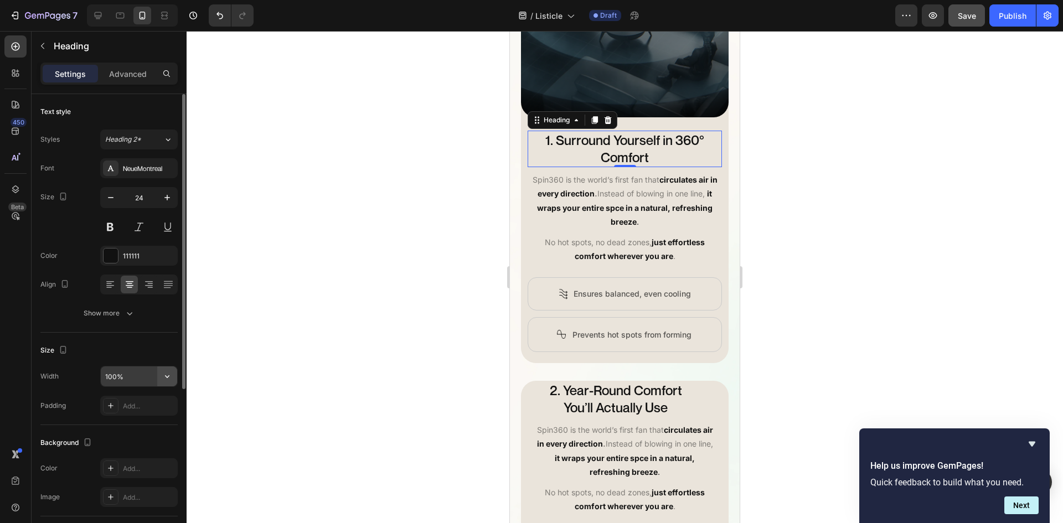
click at [175, 380] on button "button" at bounding box center [167, 376] width 20 height 20
click at [113, 378] on input "100%" at bounding box center [139, 376] width 76 height 20
click at [113, 373] on input "100%" at bounding box center [139, 376] width 76 height 20
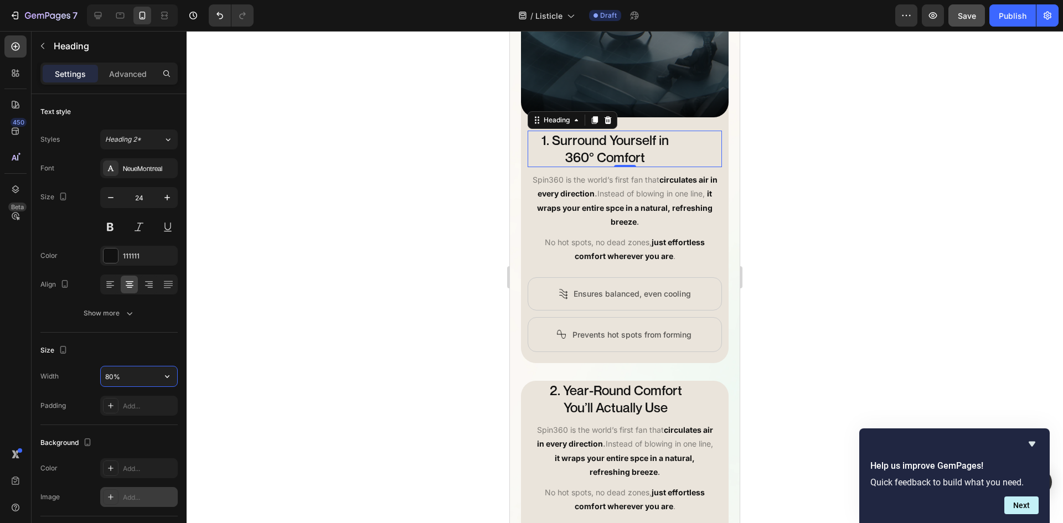
scroll to position [221, 0]
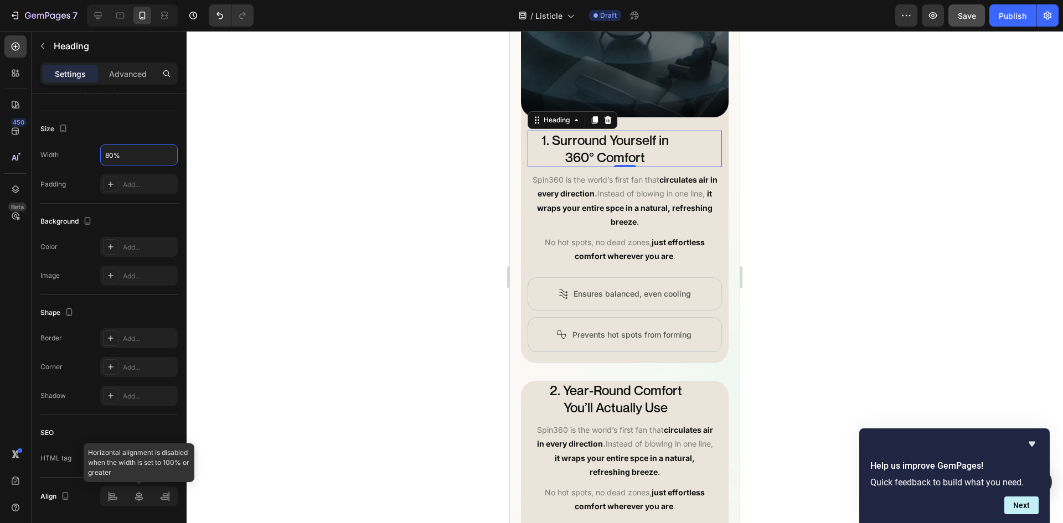
type input "80%"
click at [140, 500] on icon at bounding box center [138, 496] width 11 height 11
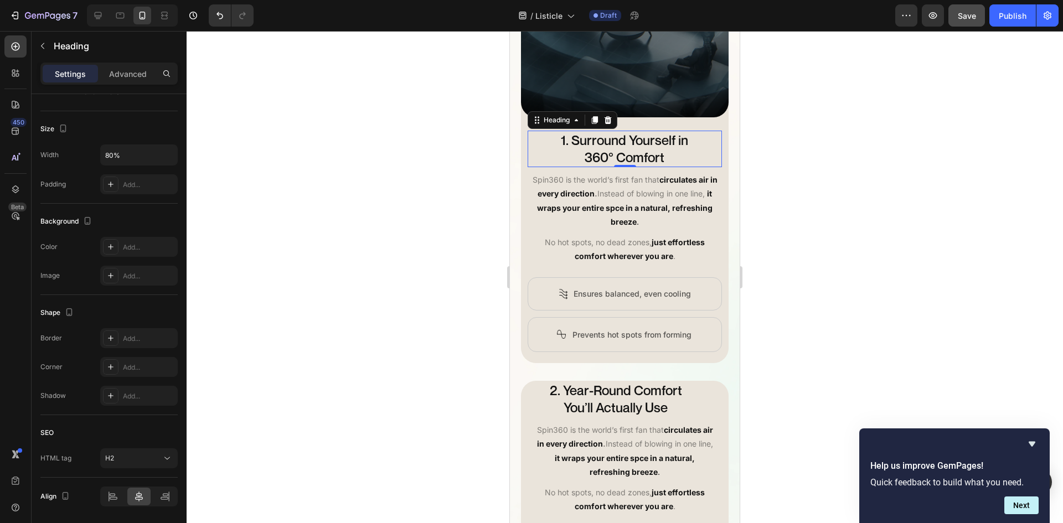
click at [829, 197] on div at bounding box center [625, 277] width 876 height 492
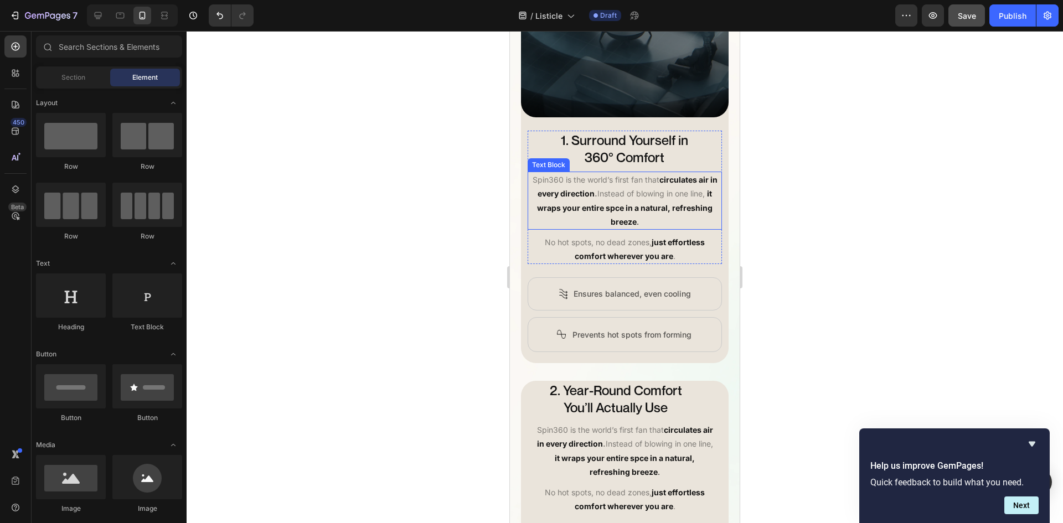
click at [686, 218] on strong "it wraps your entire spce in a natural, refreshing breeze" at bounding box center [624, 207] width 175 height 37
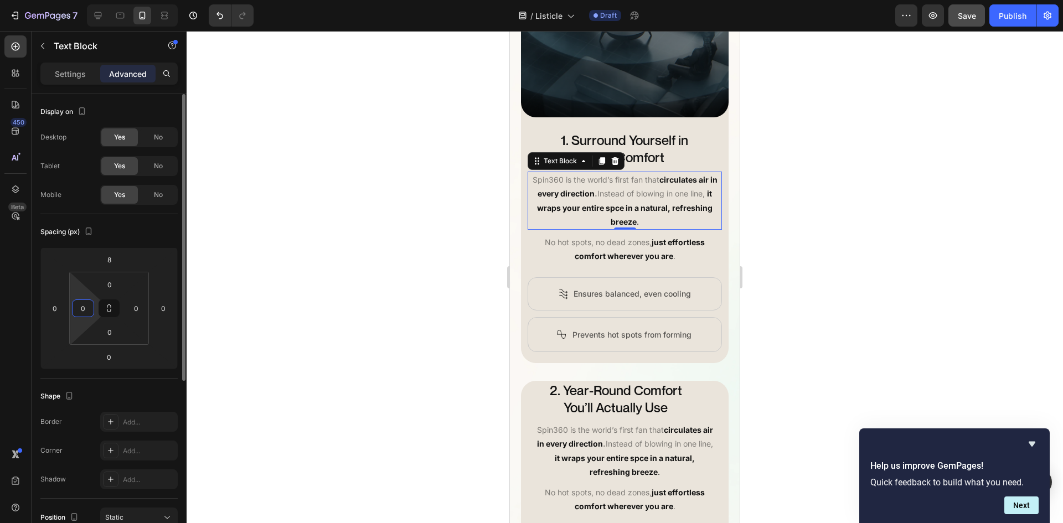
click at [82, 313] on input "0" at bounding box center [83, 308] width 17 height 17
type input "10"
click at [136, 306] on input "0" at bounding box center [136, 308] width 17 height 17
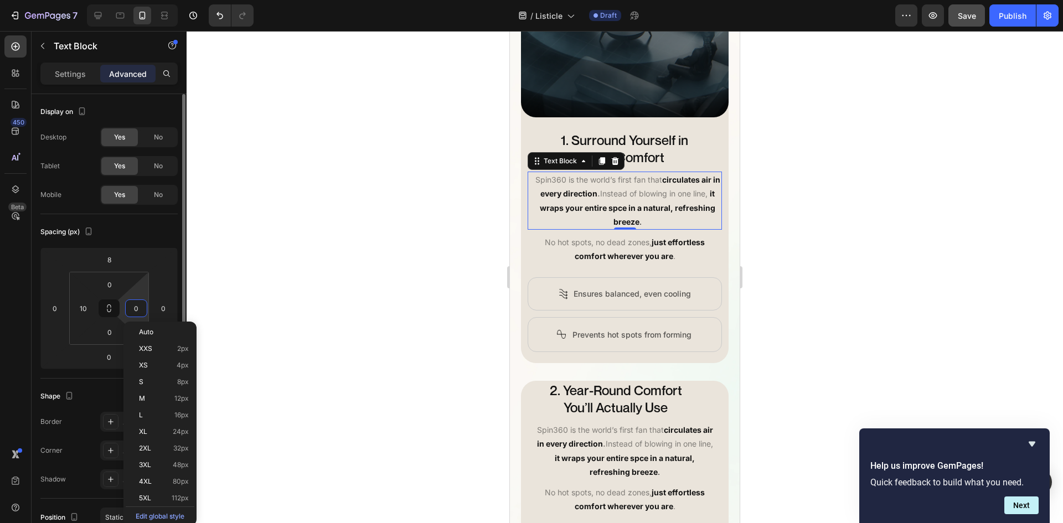
click at [136, 306] on input "0" at bounding box center [136, 308] width 17 height 17
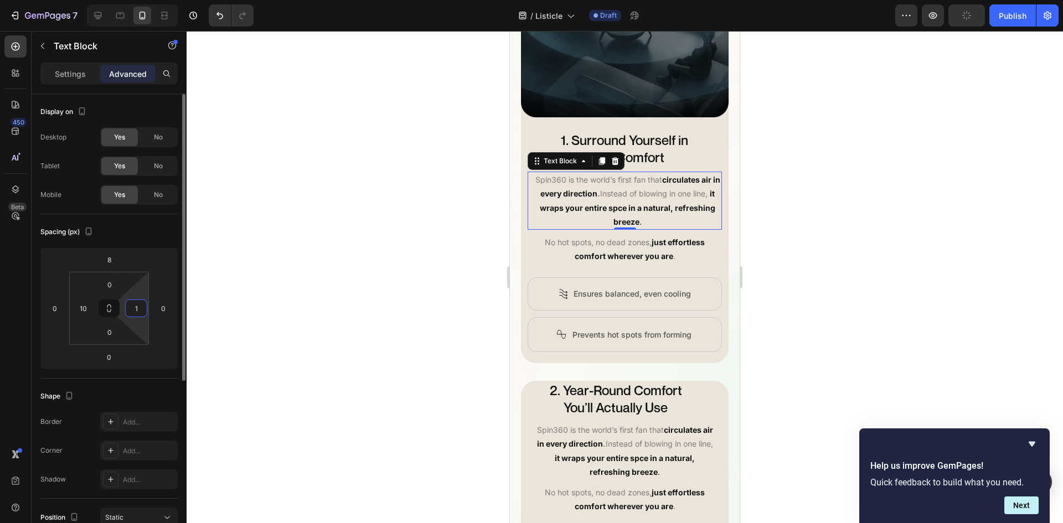
type input "10"
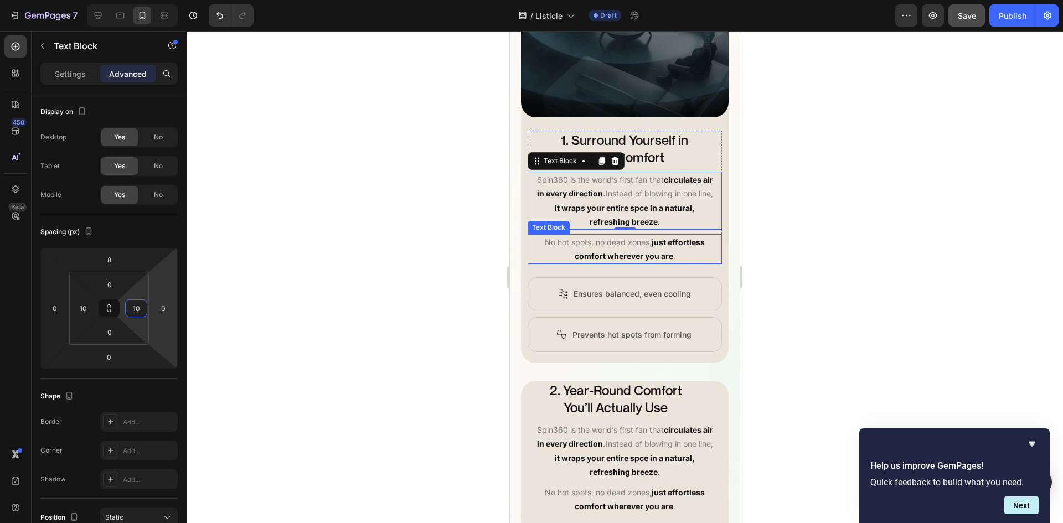
click at [611, 259] on p "No hot spots, no dead zones, just effortless comfort wherever you are ." at bounding box center [625, 249] width 192 height 28
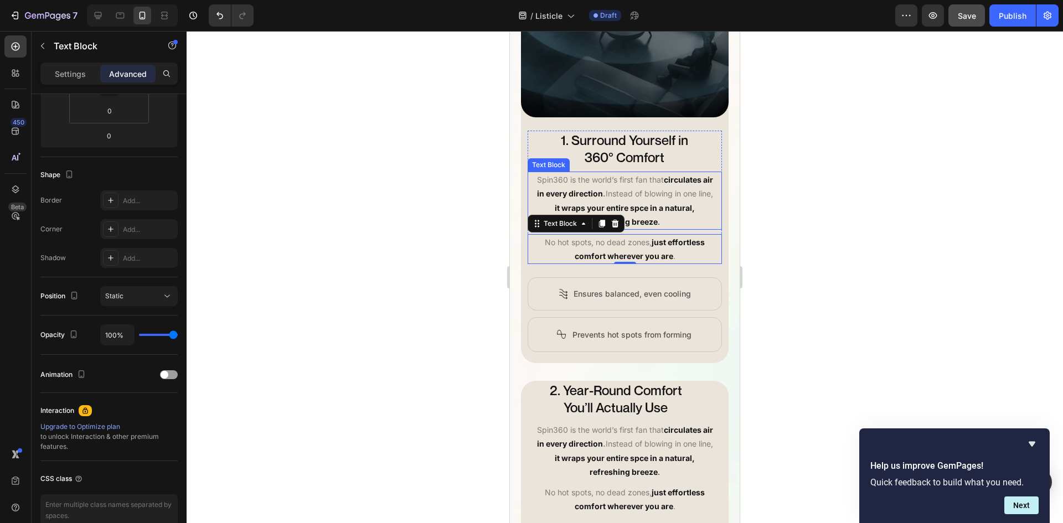
click at [638, 229] on p "Spin360 is the world’s first fan that circulates air in every direction . Inste…" at bounding box center [624, 201] width 181 height 56
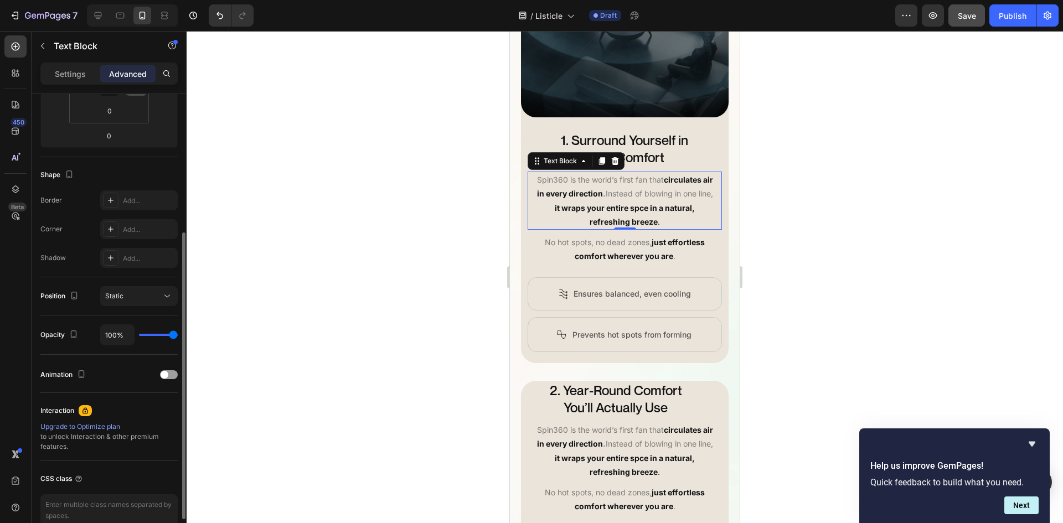
scroll to position [0, 0]
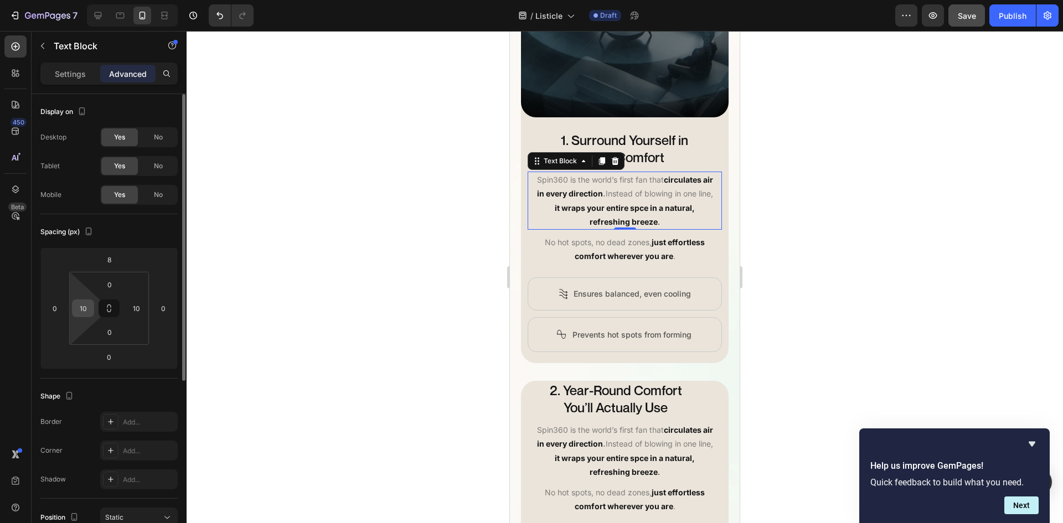
click at [87, 308] on input "10" at bounding box center [83, 308] width 17 height 17
type input "1"
click at [134, 308] on input "10" at bounding box center [136, 308] width 17 height 17
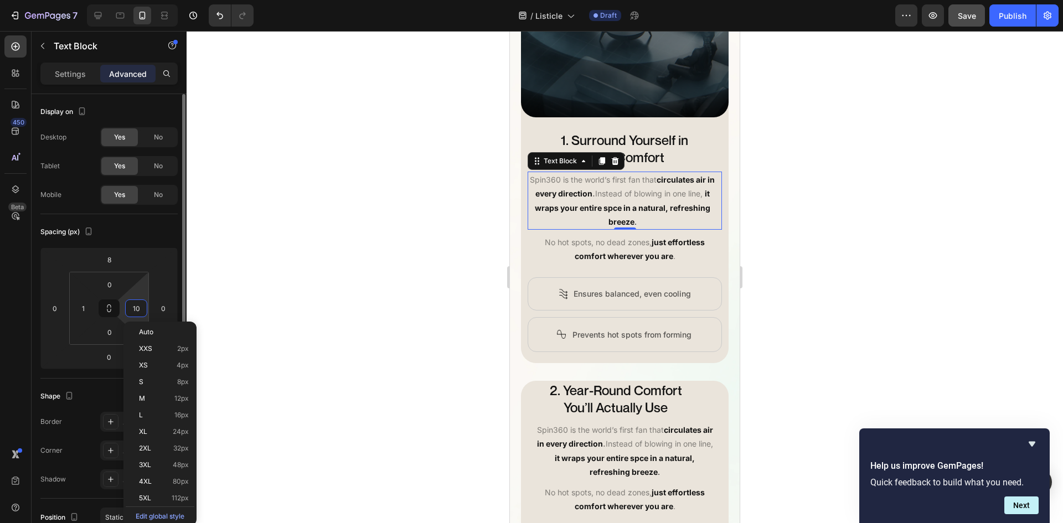
click at [134, 308] on input "10" at bounding box center [136, 308] width 17 height 17
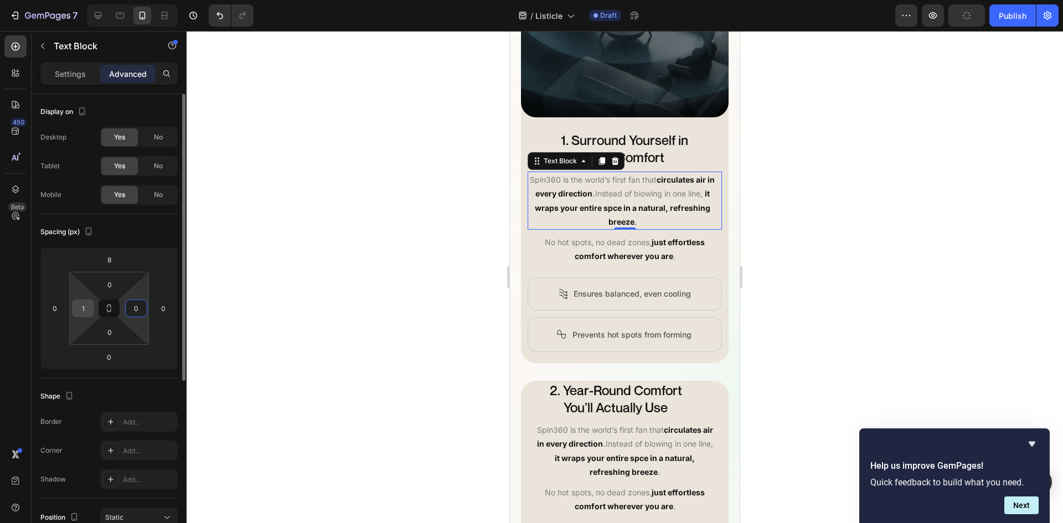
type input "0"
click at [79, 309] on input "1" at bounding box center [83, 308] width 17 height 17
click at [80, 309] on input "1" at bounding box center [83, 308] width 17 height 17
type input "0"
click at [860, 286] on div at bounding box center [625, 277] width 876 height 492
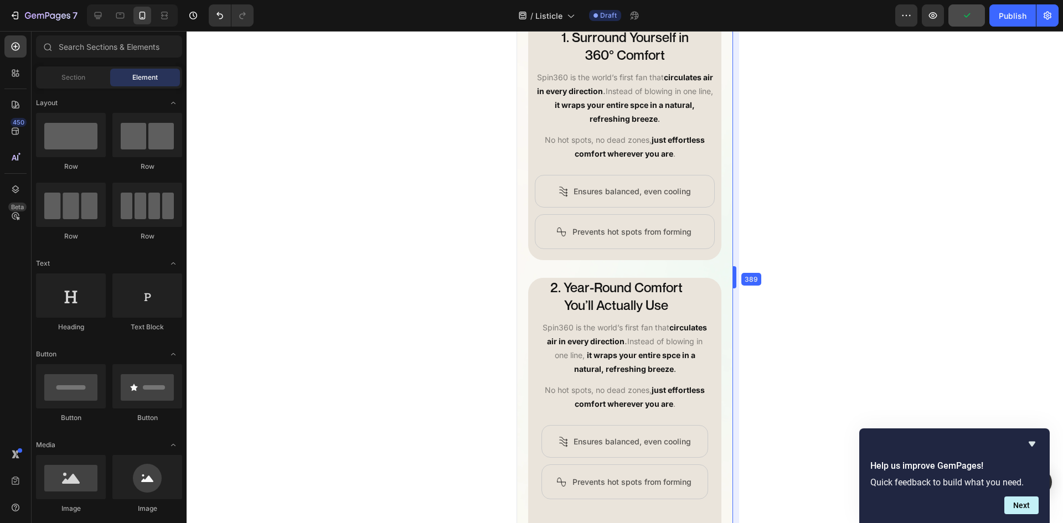
scroll to position [894, 0]
drag, startPoint x: 742, startPoint y: 272, endPoint x: 211, endPoint y: 241, distance: 532.3
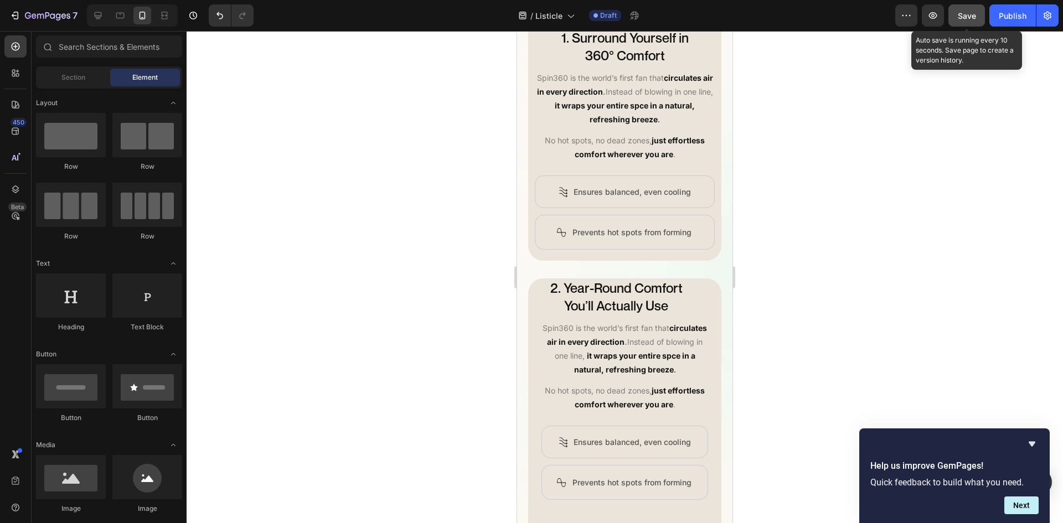
click at [969, 12] on span "Save" at bounding box center [967, 15] width 18 height 9
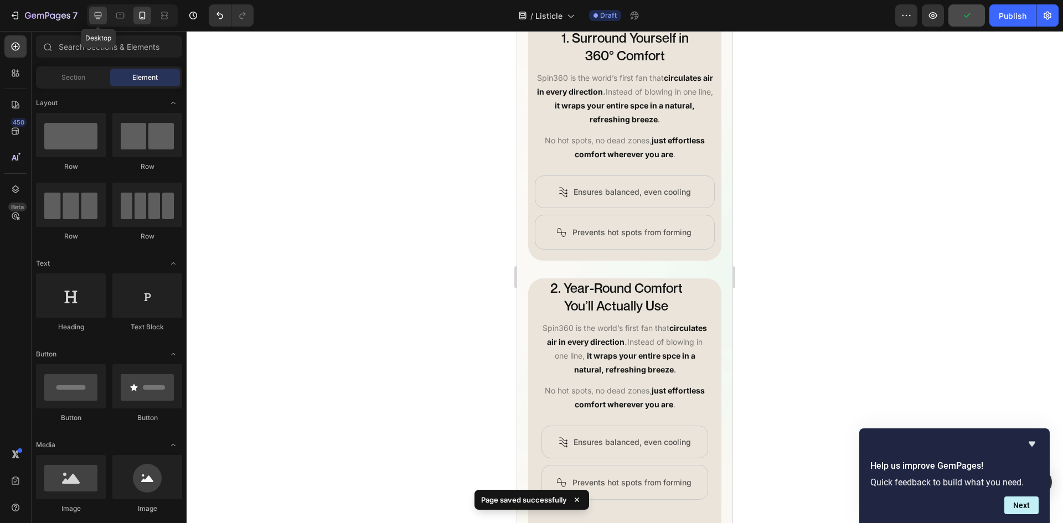
click at [101, 14] on icon at bounding box center [97, 15] width 11 height 11
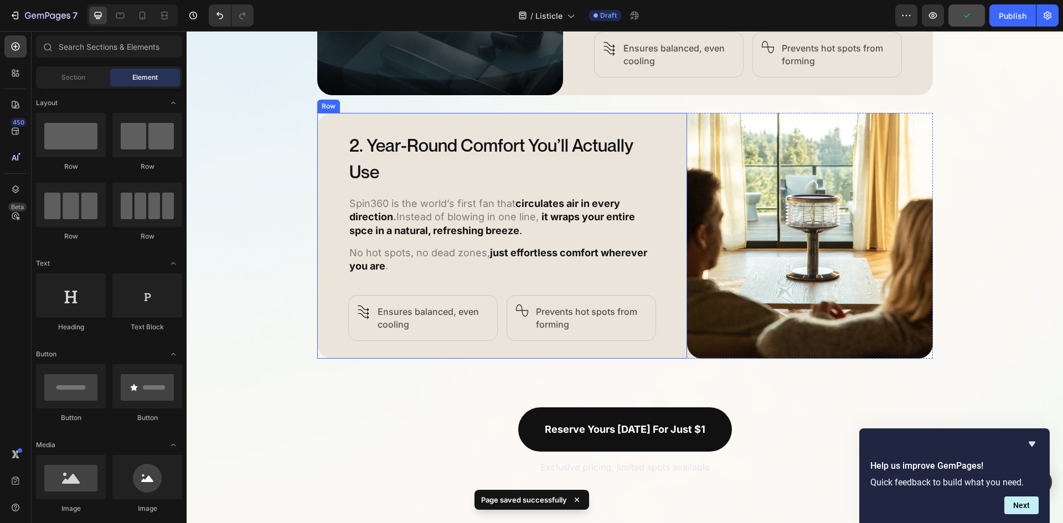
scroll to position [917, 0]
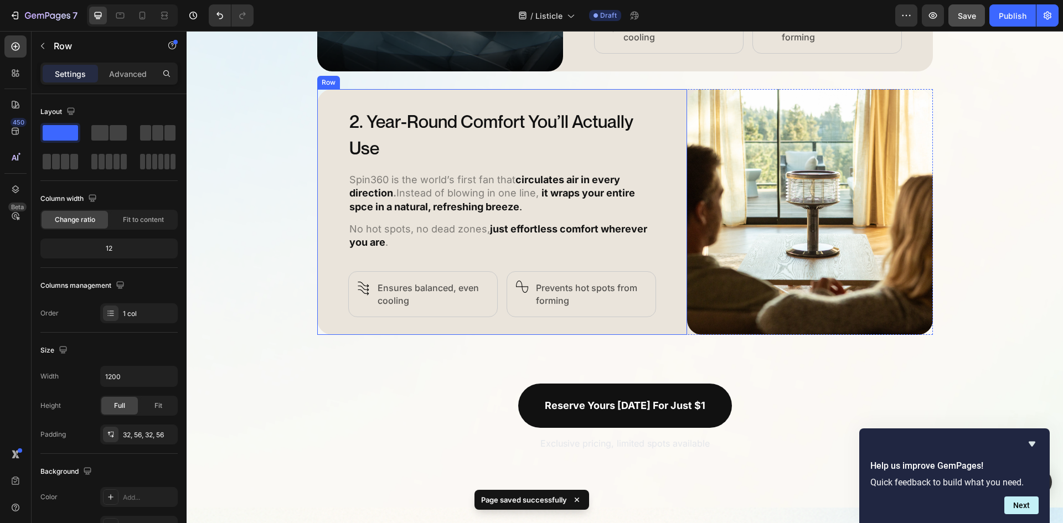
click at [676, 220] on div "2. Year-Round Comfort You’ll Actually Use Heading Spin360 is the world’s first …" at bounding box center [502, 212] width 370 height 246
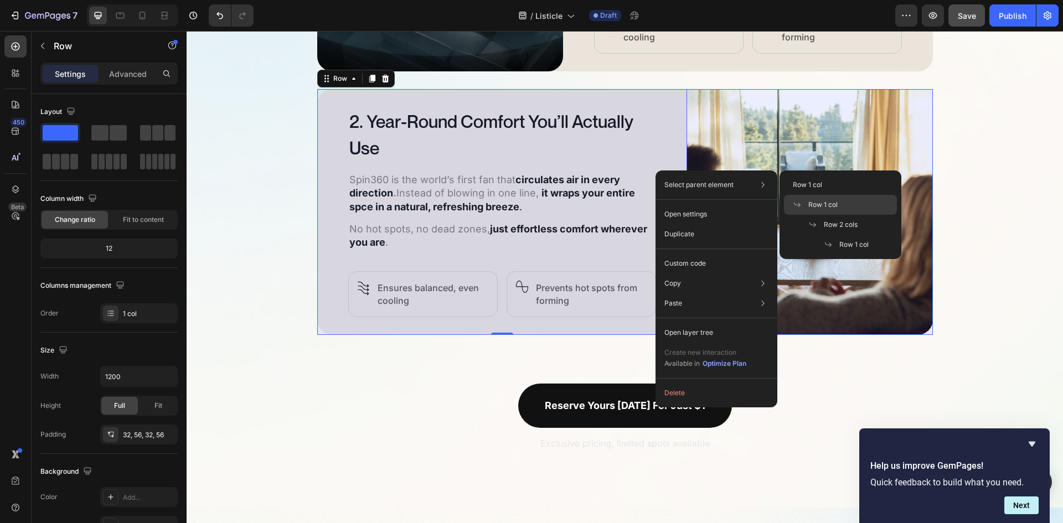
click at [818, 205] on span "Row 1 col" at bounding box center [822, 205] width 29 height 10
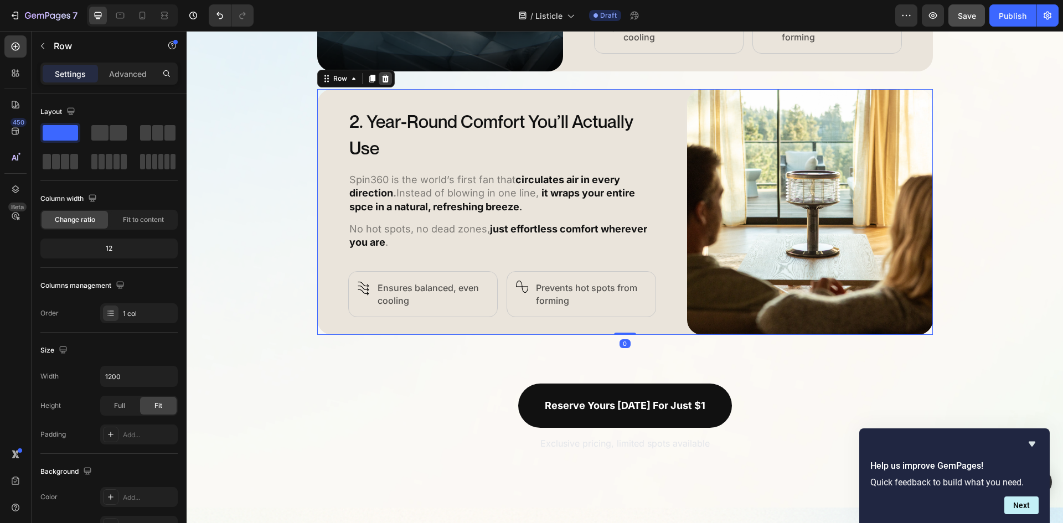
click at [384, 76] on icon at bounding box center [385, 78] width 9 height 9
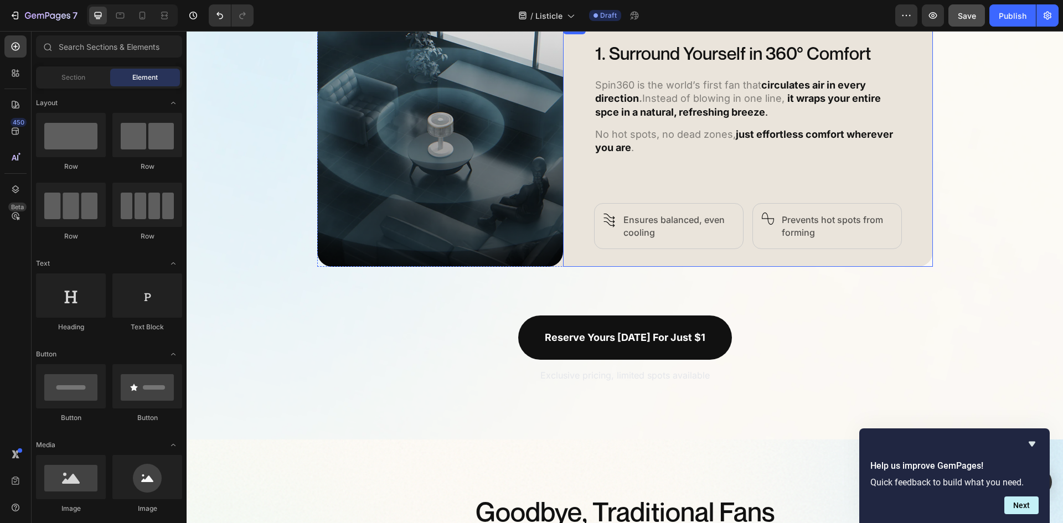
scroll to position [696, 0]
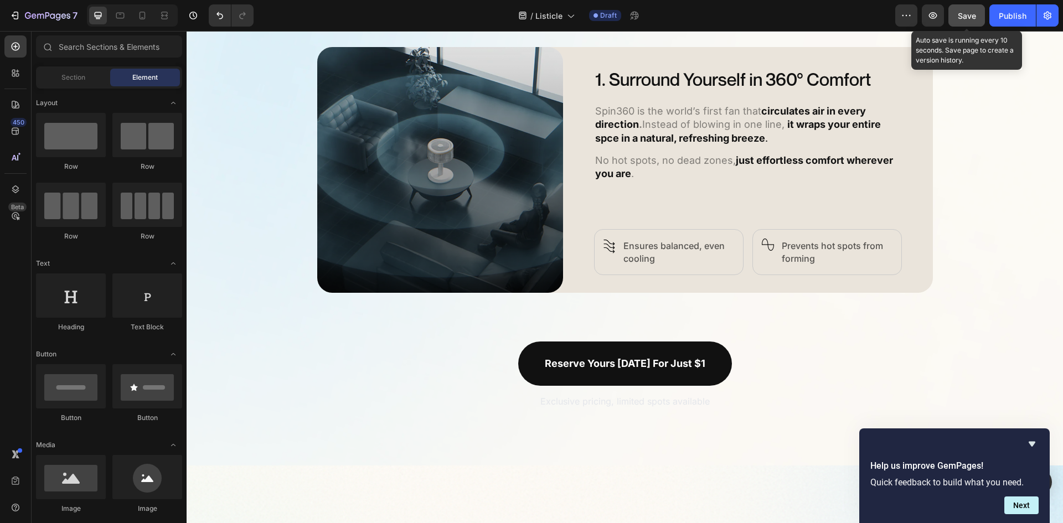
click at [970, 19] on span "Save" at bounding box center [967, 15] width 18 height 9
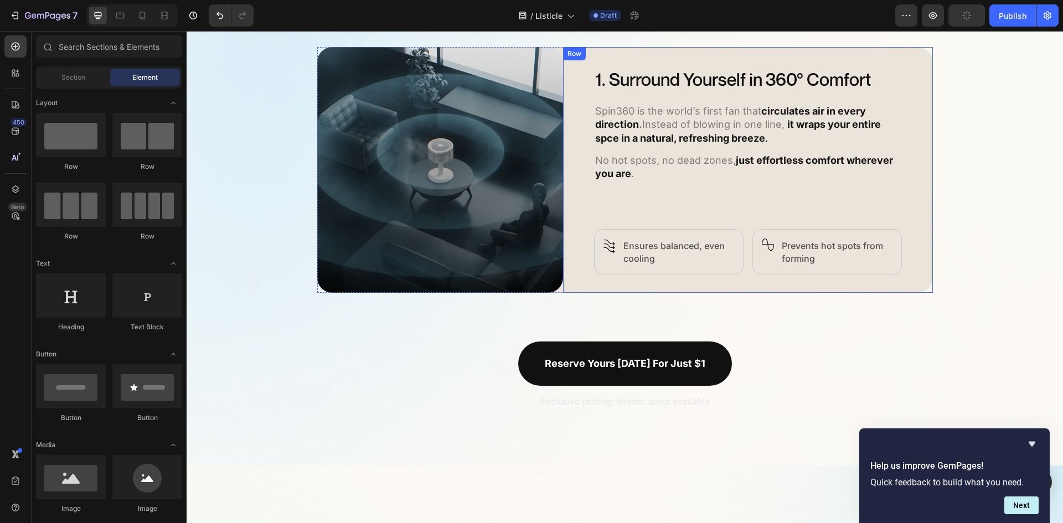
click at [887, 214] on div "1. Surround Yourself in 360° Comfort Heading Spin360 is the world’s first fan t…" at bounding box center [748, 170] width 308 height 210
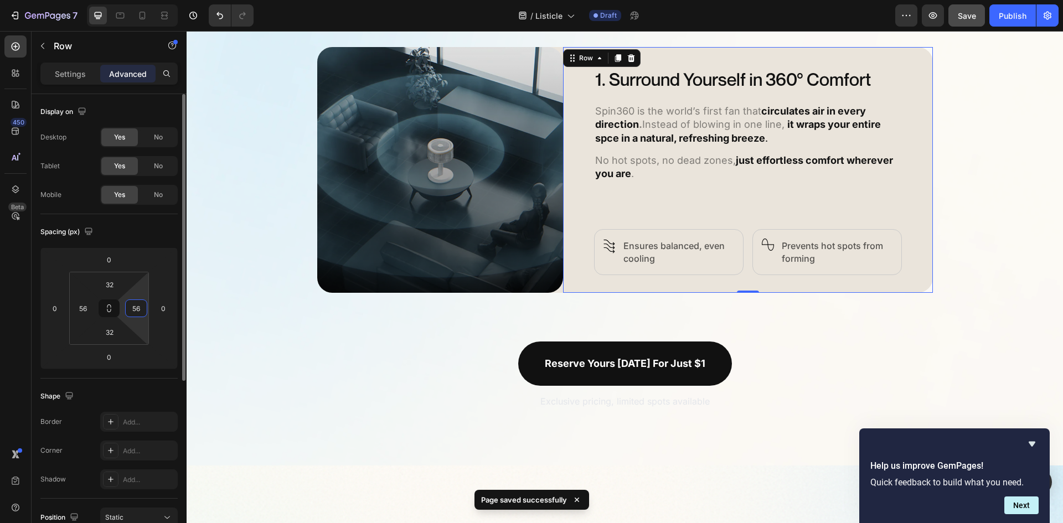
click at [140, 314] on input "56" at bounding box center [136, 308] width 17 height 17
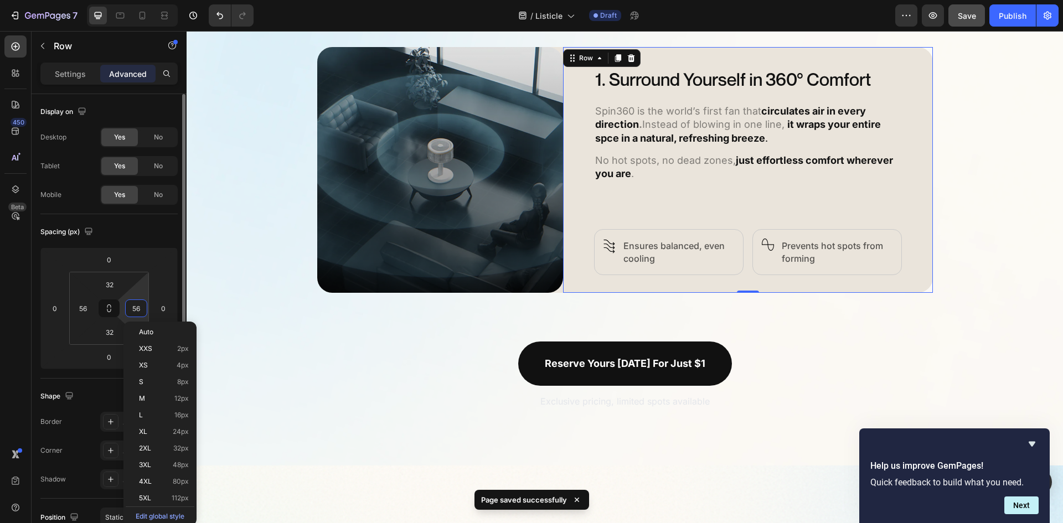
type input "0"
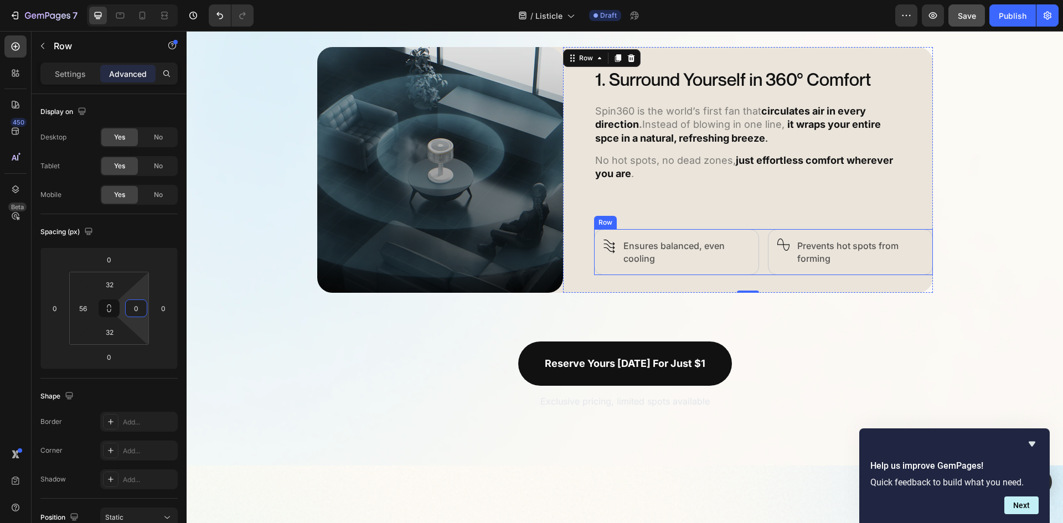
click at [760, 259] on div "Image Row Ensures balanced, even cooling Text Block Row Image Row Prevents hot …" at bounding box center [763, 252] width 339 height 46
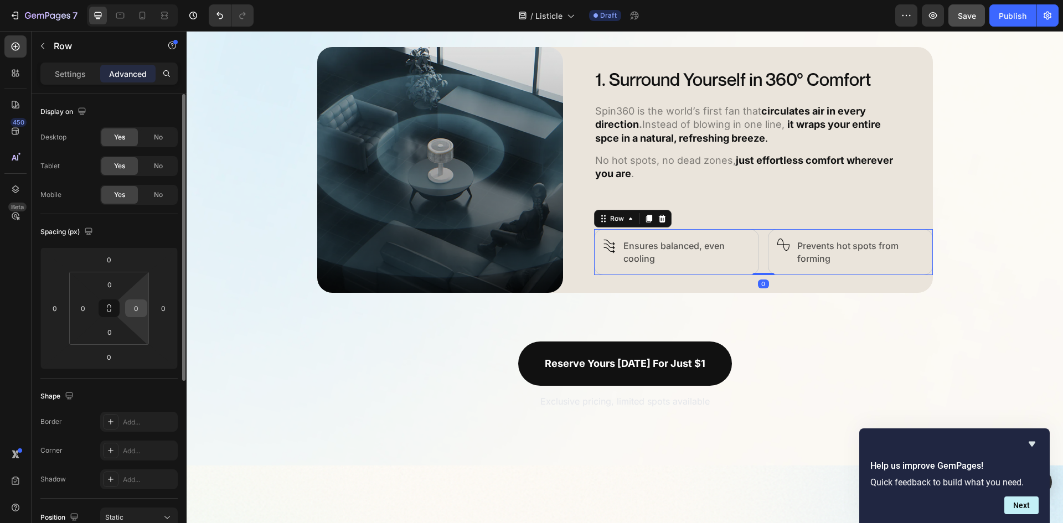
click at [140, 311] on input "0" at bounding box center [136, 308] width 17 height 17
type input "56"
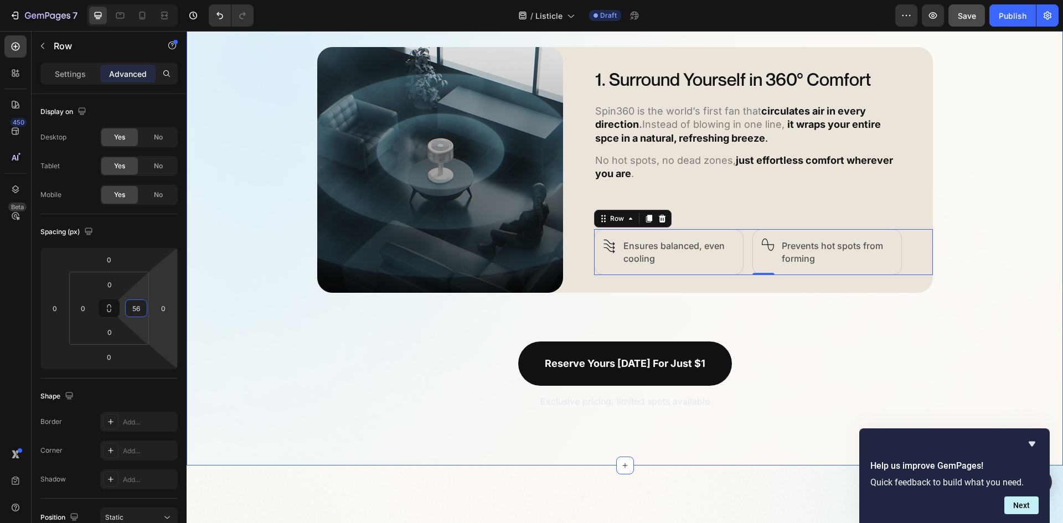
click at [1001, 277] on div "5 Ways Spin360 Replaces Every Other Fan Heading Discover how Spin360 transforms…" at bounding box center [625, 163] width 876 height 494
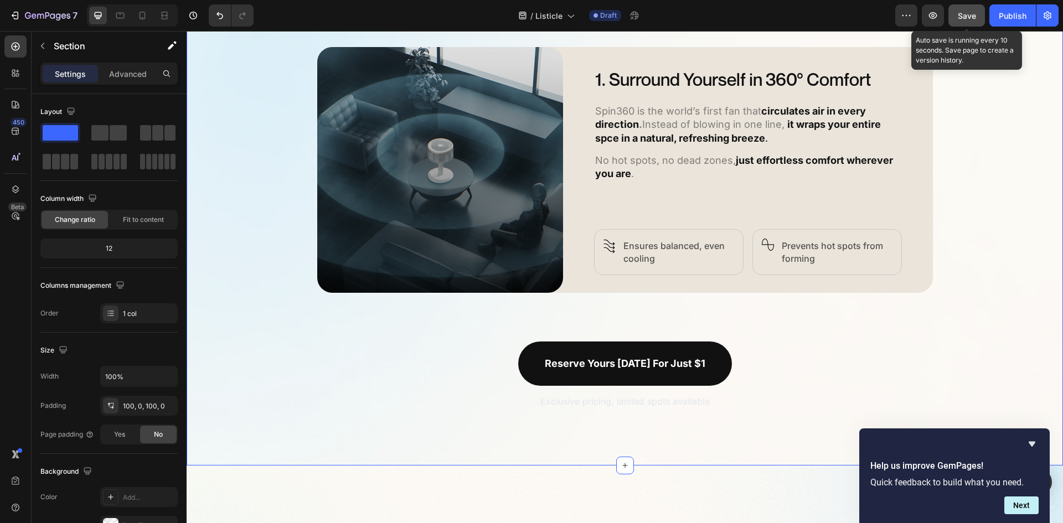
click at [968, 23] on button "Save" at bounding box center [966, 15] width 37 height 22
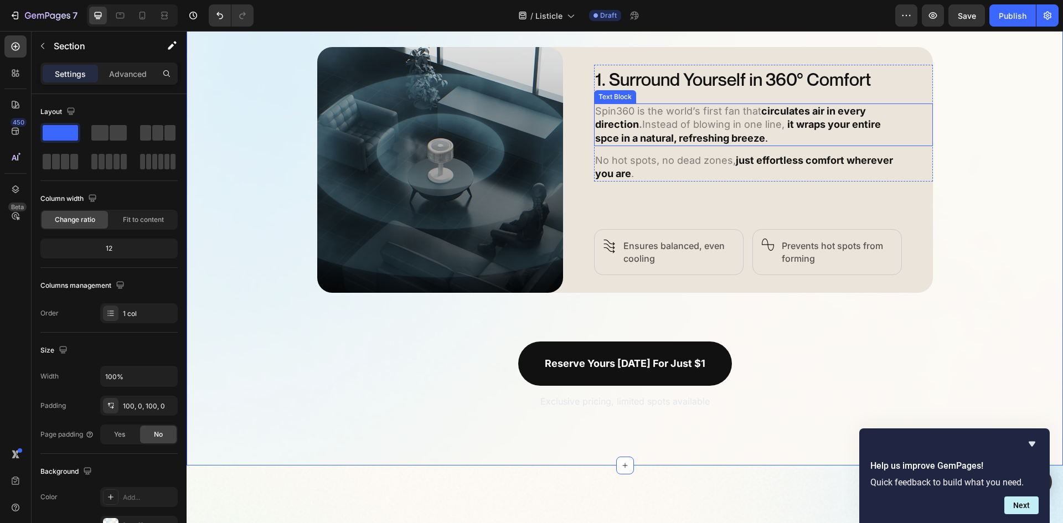
click at [783, 135] on p "Spin360 is the world’s first fan that circulates air in every direction . Inste…" at bounding box center [748, 125] width 306 height 40
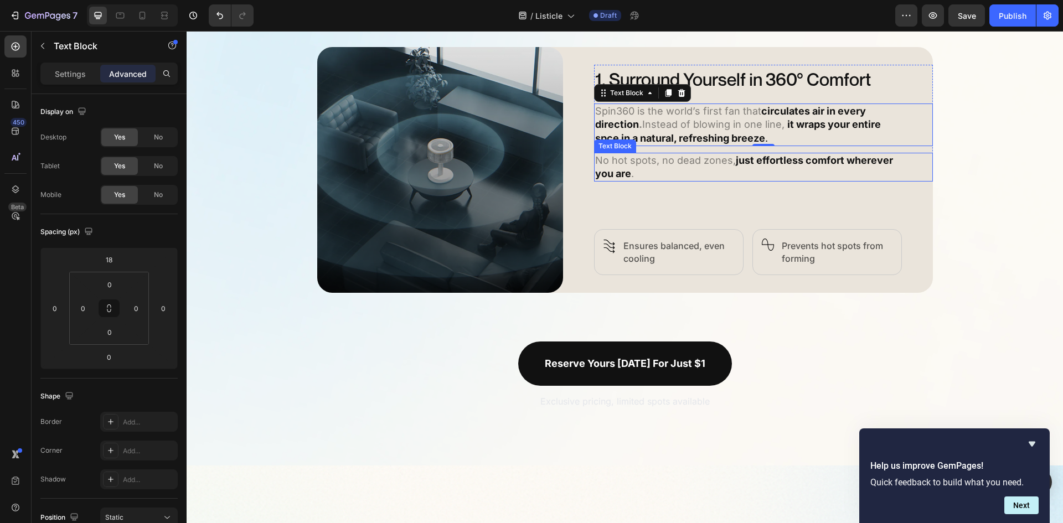
click at [832, 159] on strong "just effortless comfort wherever you are" at bounding box center [744, 166] width 298 height 25
click at [840, 129] on strong "it wraps your entire spce in a natural, refreshing breeze" at bounding box center [738, 130] width 286 height 25
click at [857, 155] on strong "just effortless comfort wherever you are" at bounding box center [744, 166] width 298 height 25
click at [881, 132] on p "Spin360 is the world’s first fan that circulates air in every direction . Inste…" at bounding box center [748, 125] width 306 height 40
click at [158, 307] on input "0" at bounding box center [163, 308] width 17 height 17
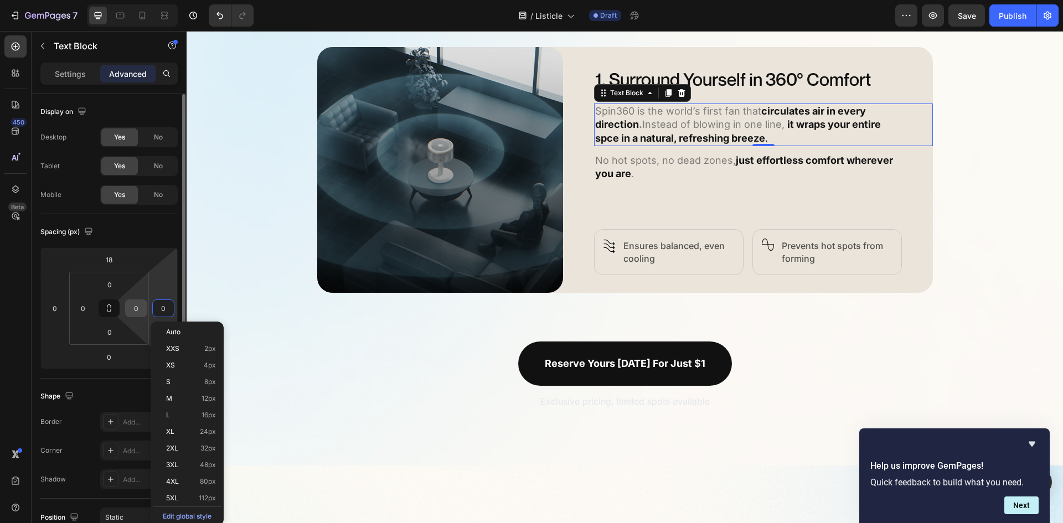
click at [136, 311] on input "0" at bounding box center [136, 308] width 17 height 17
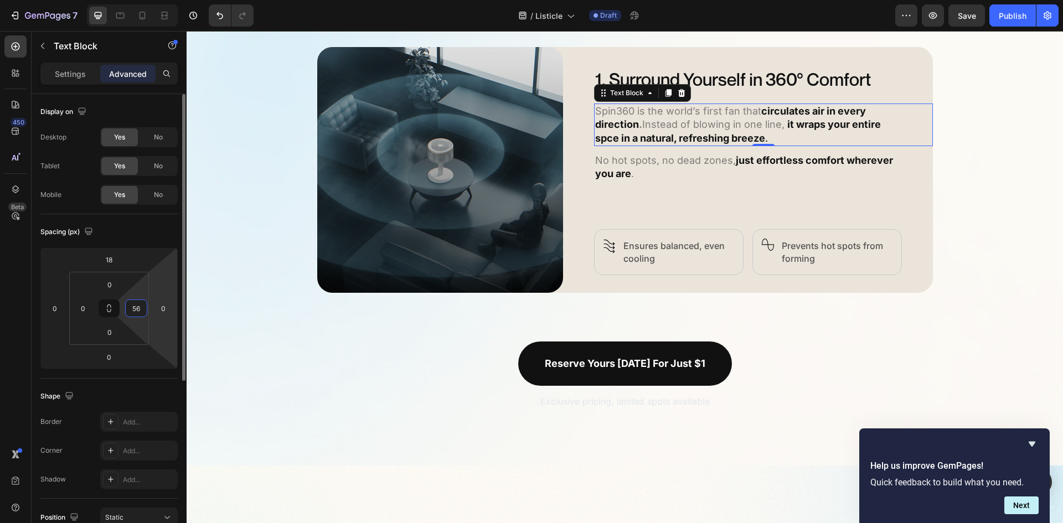
type input "56"
click at [161, 0] on html "7 Version history / Listicle Draft Preview Save Publish 450 Beta Sections(18) E…" at bounding box center [531, 0] width 1063 height 0
click at [719, 158] on p "No hot spots, no dead zones, just effortless comfort wherever you are ." at bounding box center [748, 167] width 306 height 27
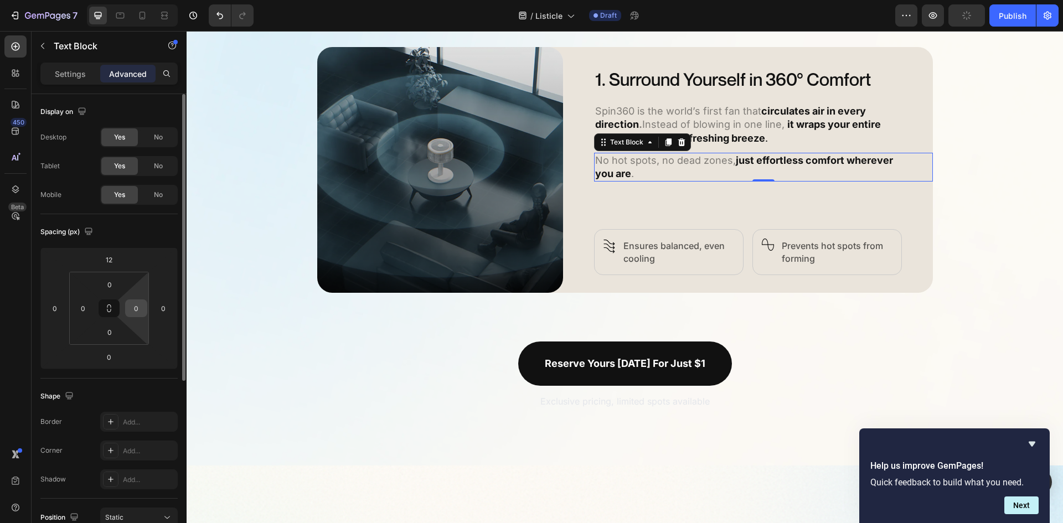
click at [132, 305] on input "0" at bounding box center [136, 308] width 17 height 17
type input "56"
click at [138, 312] on input "56" at bounding box center [136, 308] width 17 height 17
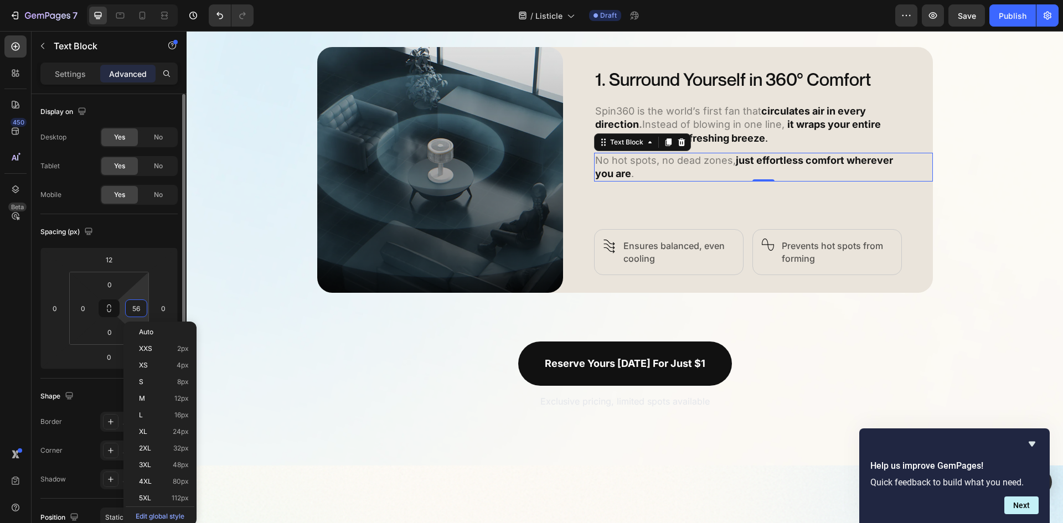
click at [138, 312] on input "56" at bounding box center [136, 308] width 17 height 17
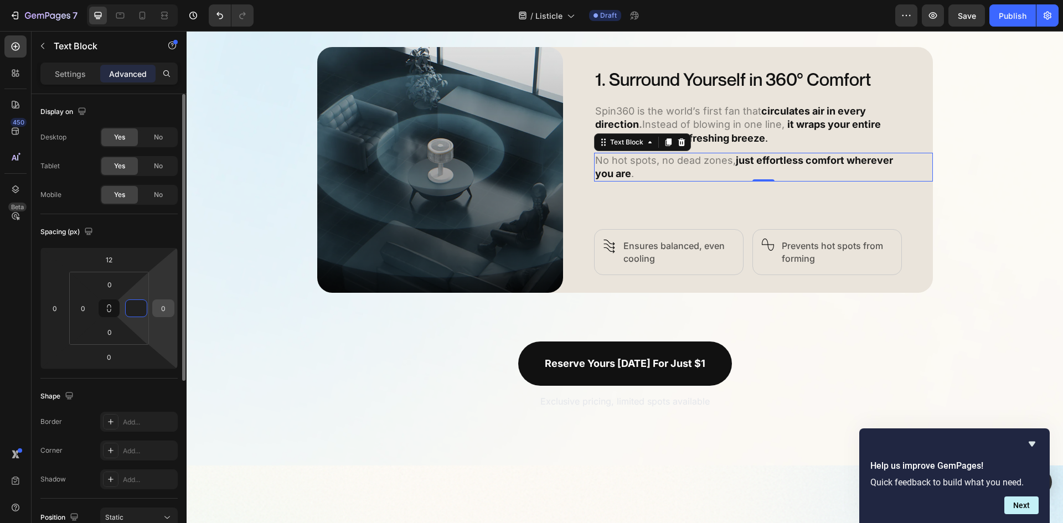
click at [167, 306] on input "0" at bounding box center [163, 308] width 17 height 17
type input "0"
click at [167, 306] on input "0" at bounding box center [163, 308] width 17 height 17
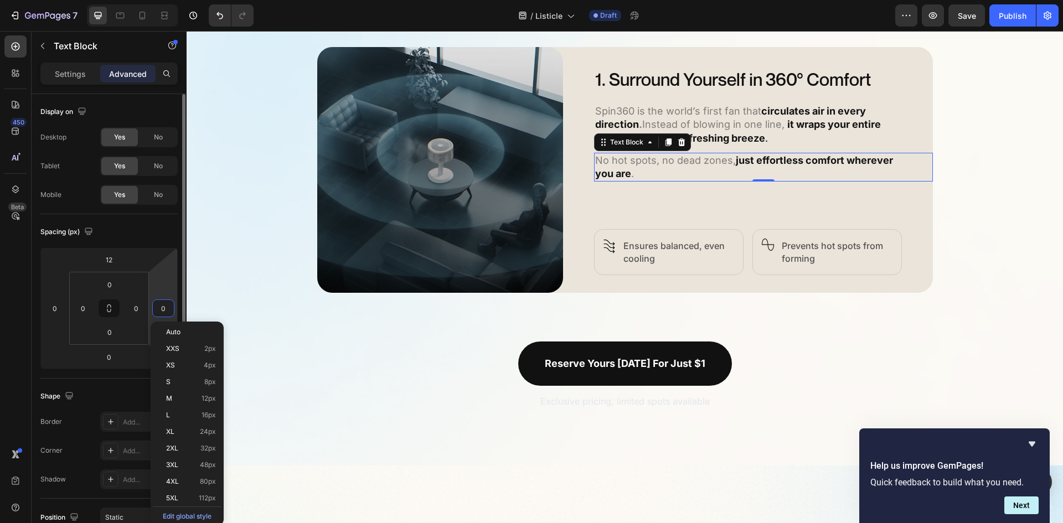
paste input "56"
type input "56"
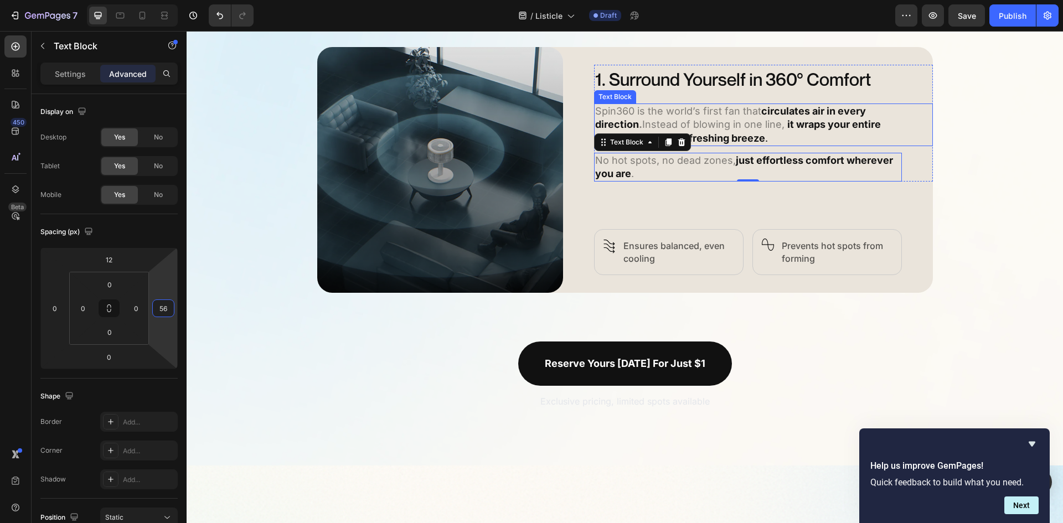
click at [875, 118] on p "Spin360 is the world’s first fan that circulates air in every direction . Inste…" at bounding box center [748, 125] width 306 height 40
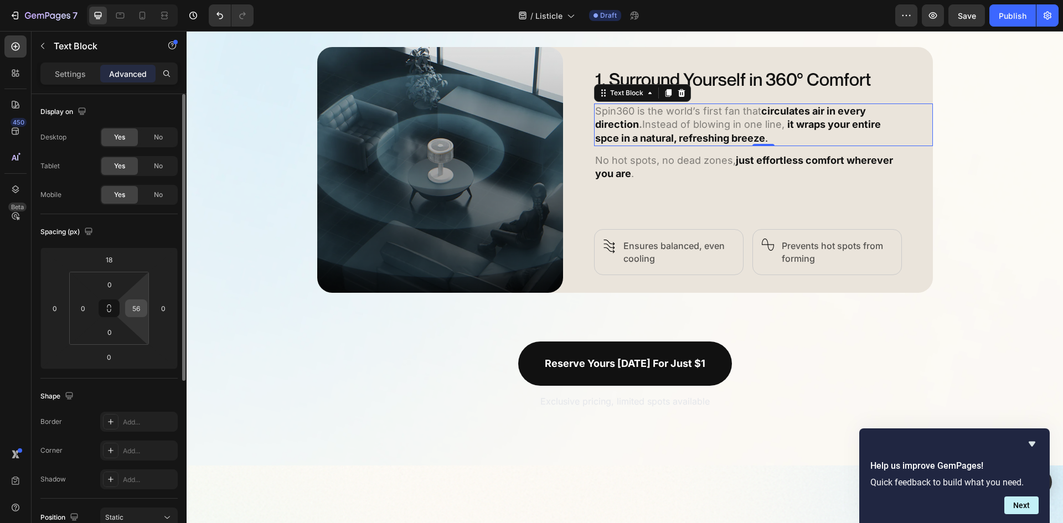
click at [133, 309] on input "56" at bounding box center [136, 308] width 17 height 17
click at [133, 308] on input "56" at bounding box center [136, 308] width 17 height 17
type input "0"
click at [166, 312] on input "0" at bounding box center [163, 308] width 17 height 17
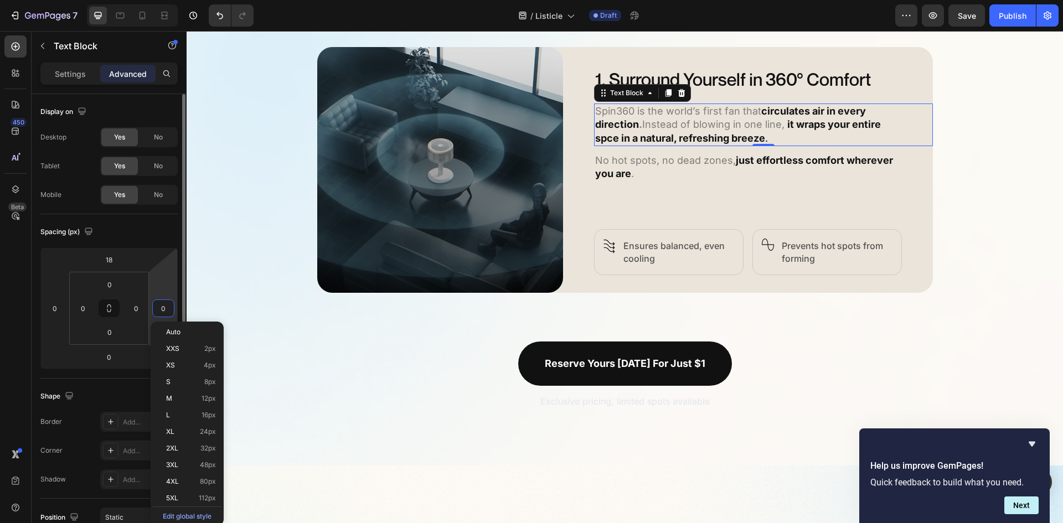
paste input "56"
type input "56"
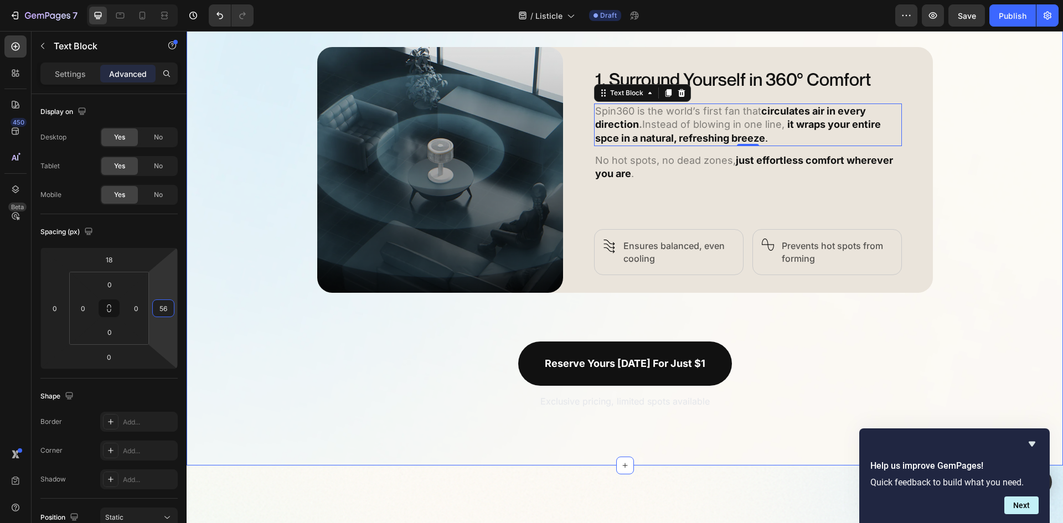
click at [986, 187] on div "5 Ways Spin360 Replaces Every Other Fan Heading Discover how Spin360 transforms…" at bounding box center [625, 163] width 876 height 494
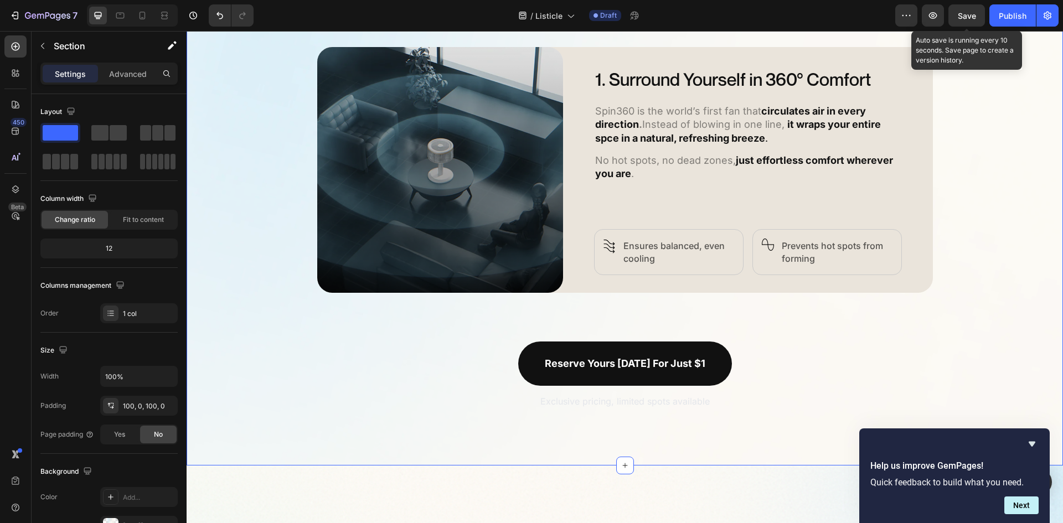
click at [964, 12] on span "Save" at bounding box center [967, 15] width 18 height 9
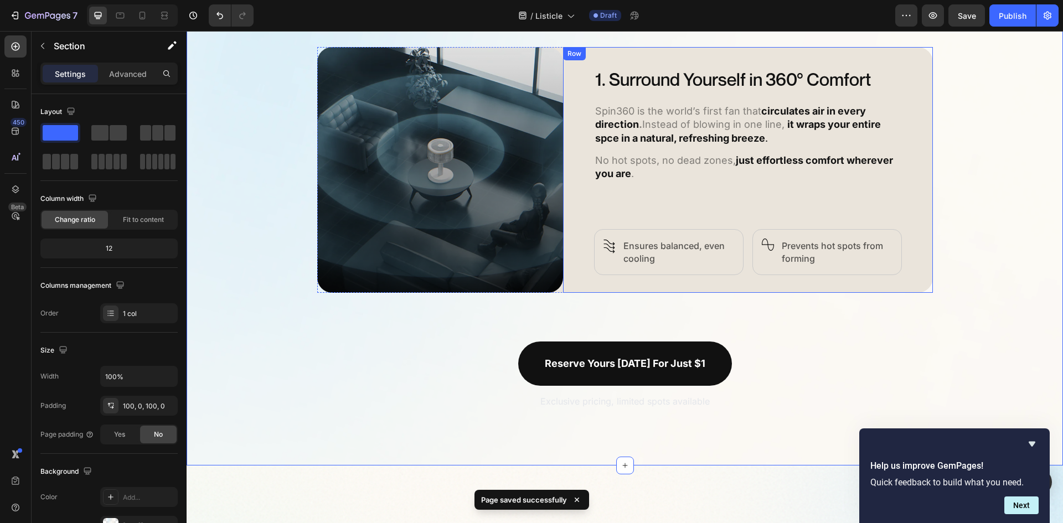
click at [567, 203] on div "1. Surround Yourself in 360° Comfort Heading Spin360 is the world’s first fan t…" at bounding box center [748, 170] width 370 height 246
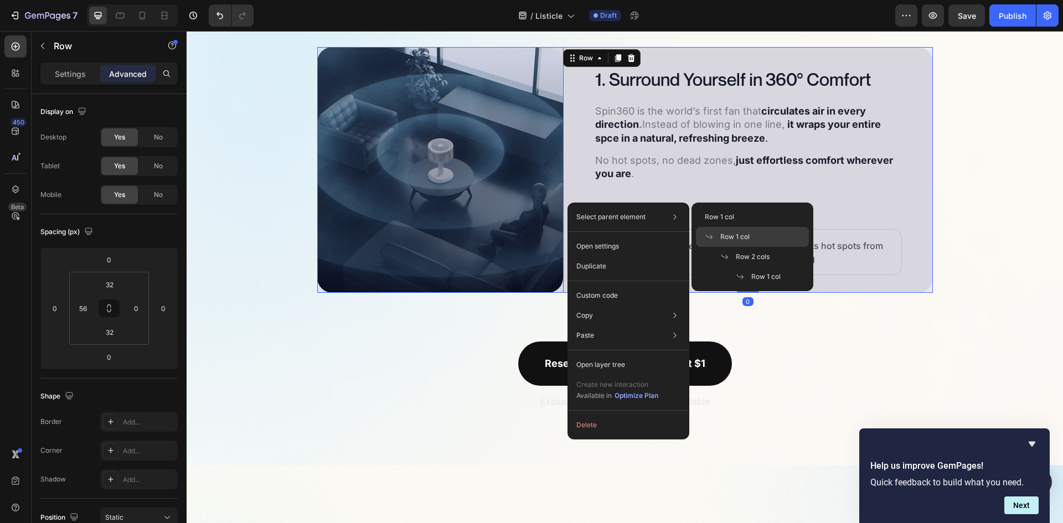
click at [730, 233] on span "Row 1 col" at bounding box center [734, 237] width 29 height 10
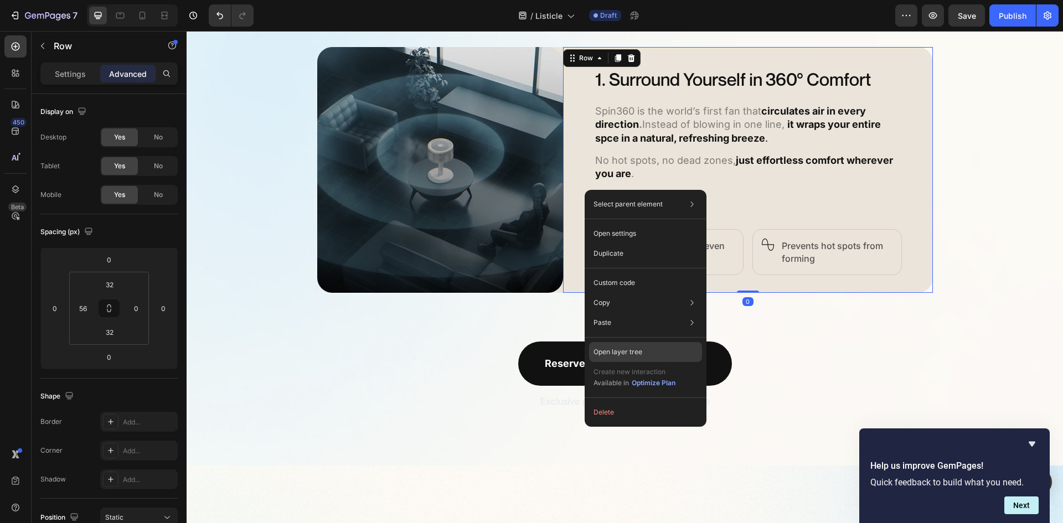
click at [646, 347] on div "Open layer tree" at bounding box center [645, 352] width 113 height 20
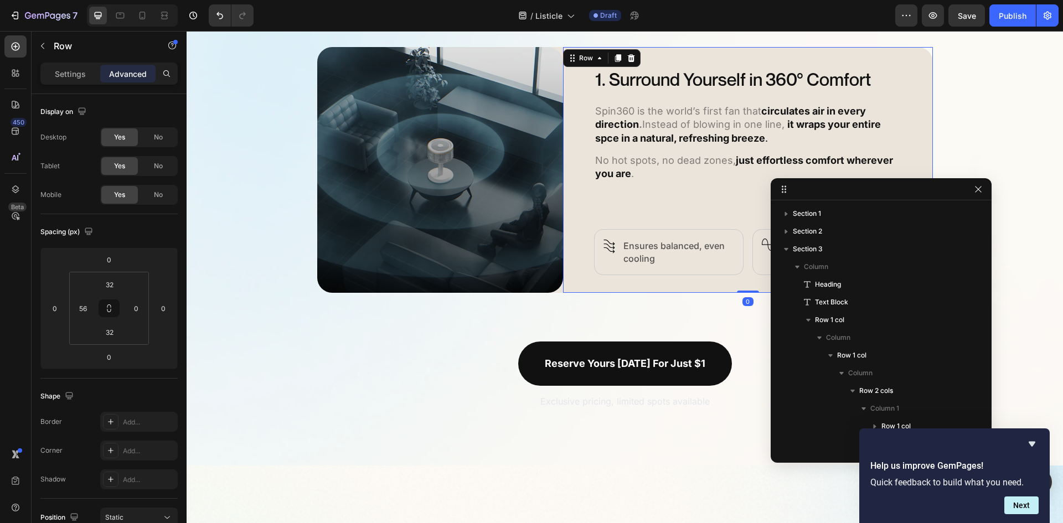
scroll to position [153, 0]
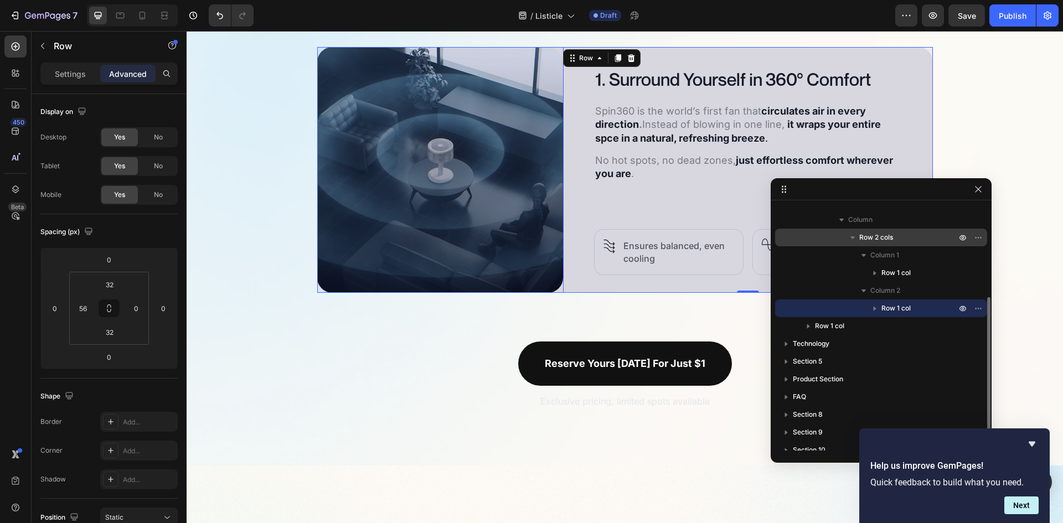
click at [879, 239] on span "Row 2 cols" at bounding box center [876, 237] width 34 height 11
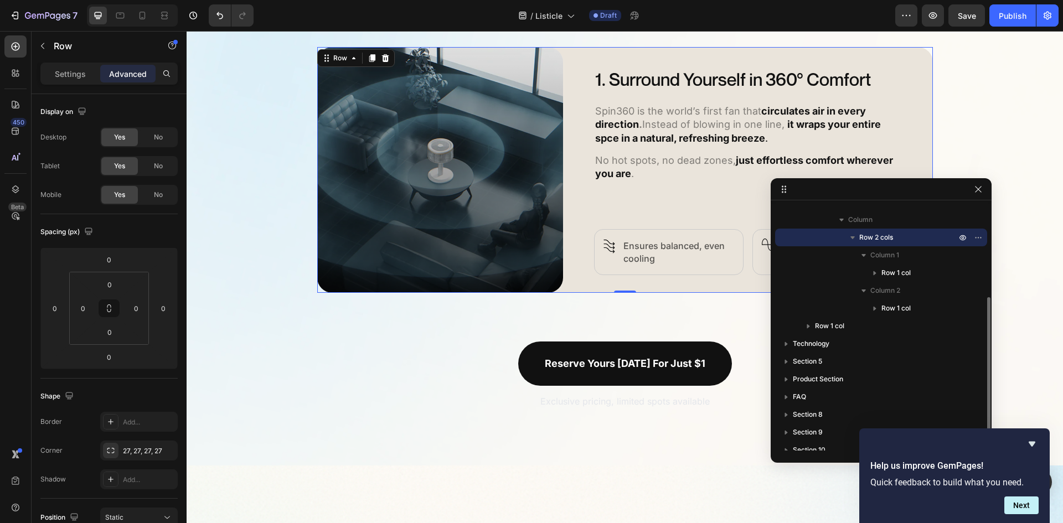
click at [853, 236] on icon "button" at bounding box center [852, 237] width 4 height 3
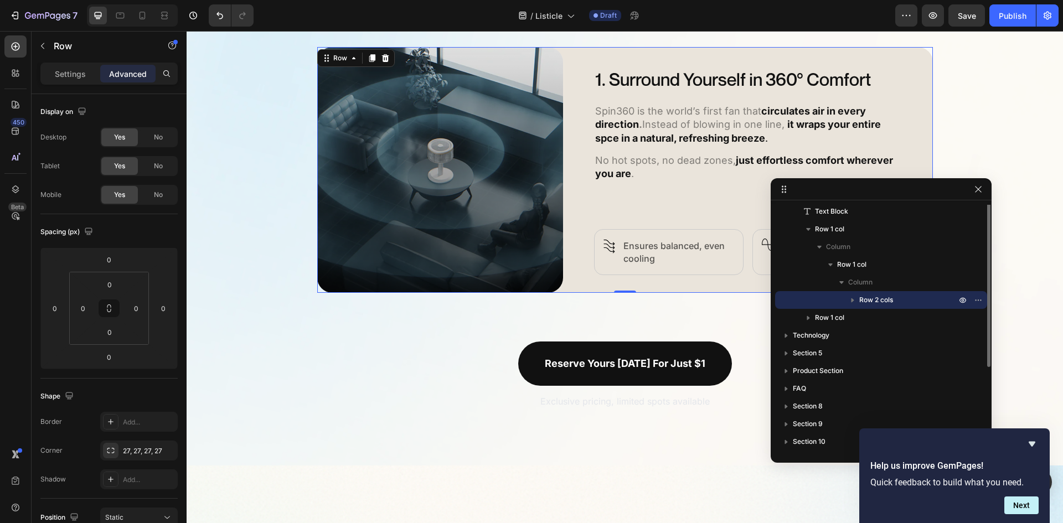
scroll to position [43, 0]
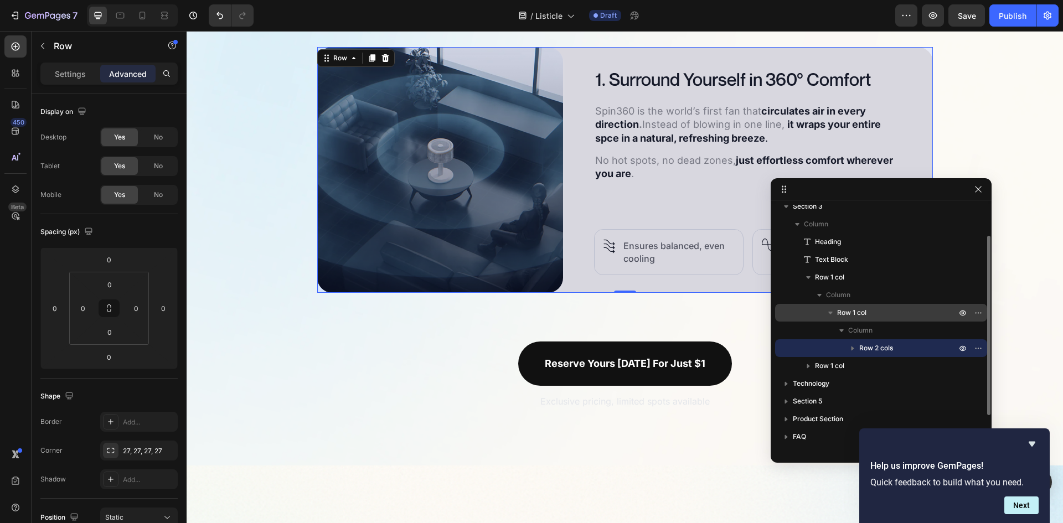
click at [861, 314] on span "Row 1 col" at bounding box center [851, 312] width 29 height 11
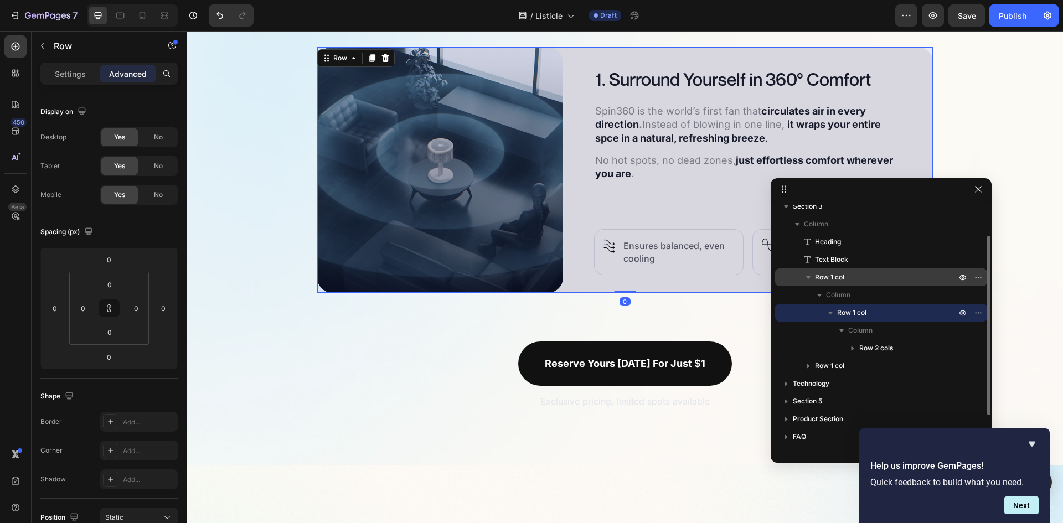
click at [843, 280] on span "Row 1 col" at bounding box center [829, 277] width 29 height 11
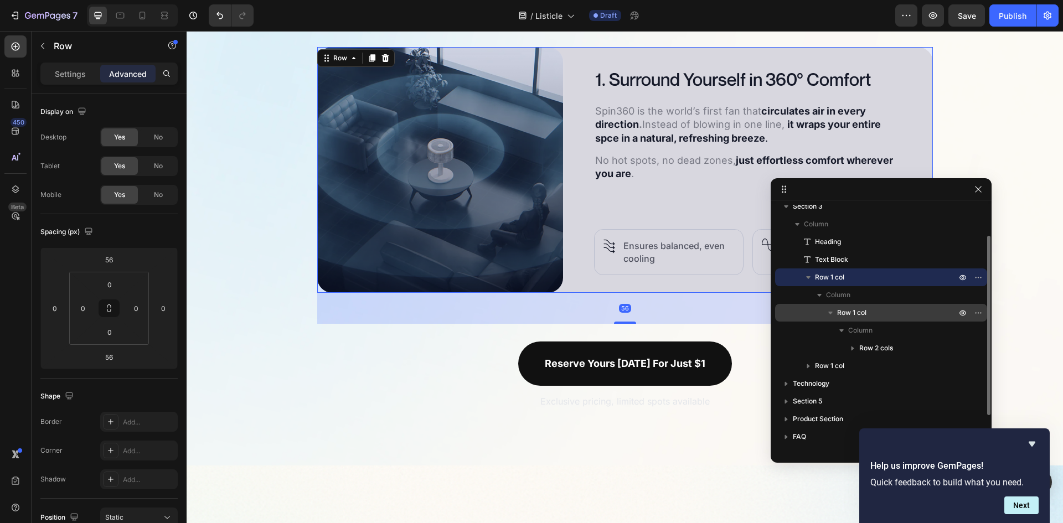
click at [848, 308] on span "Row 1 col" at bounding box center [851, 312] width 29 height 11
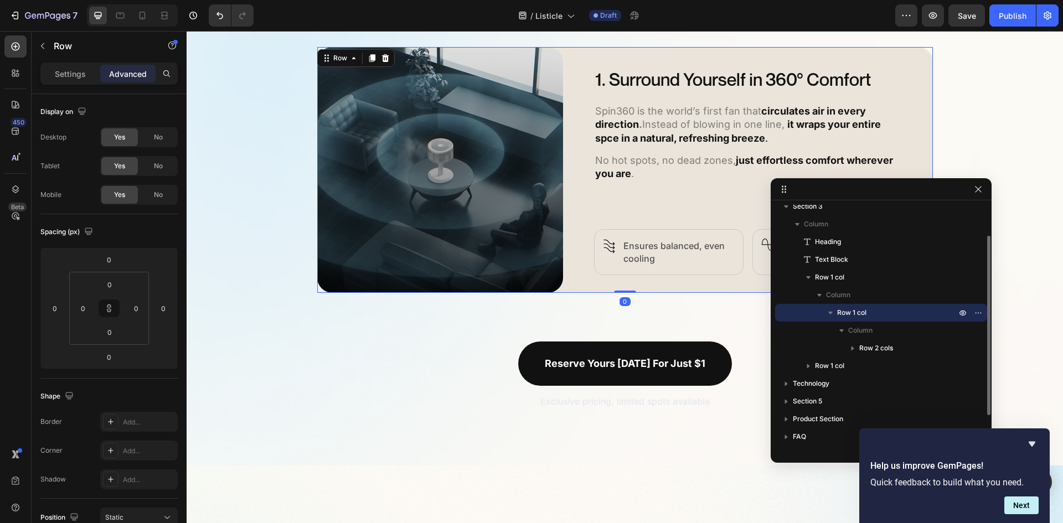
click at [830, 316] on icon "button" at bounding box center [830, 312] width 11 height 11
click at [979, 311] on icon "button" at bounding box center [978, 312] width 9 height 9
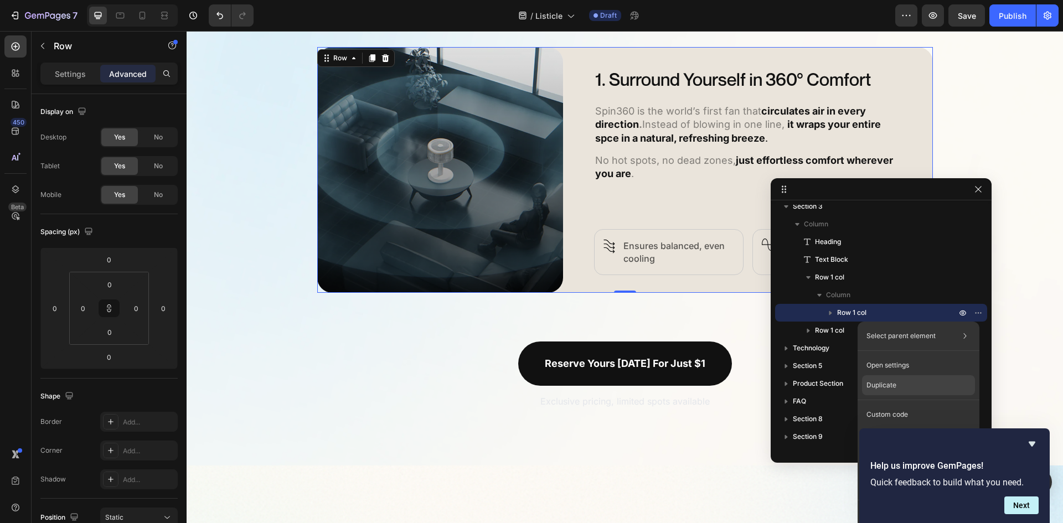
click at [892, 388] on p "Duplicate" at bounding box center [881, 385] width 30 height 10
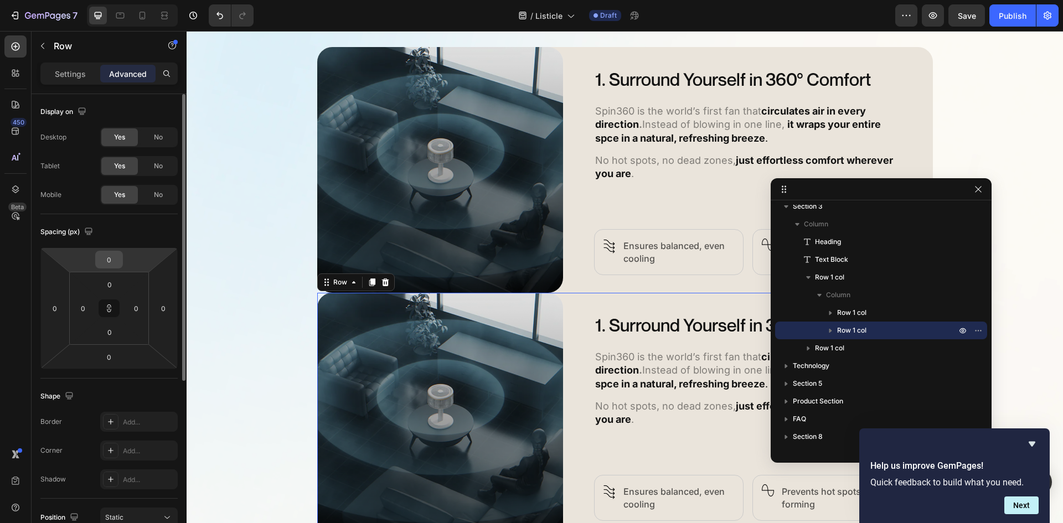
click at [111, 265] on input "0" at bounding box center [109, 259] width 22 height 17
type input "3"
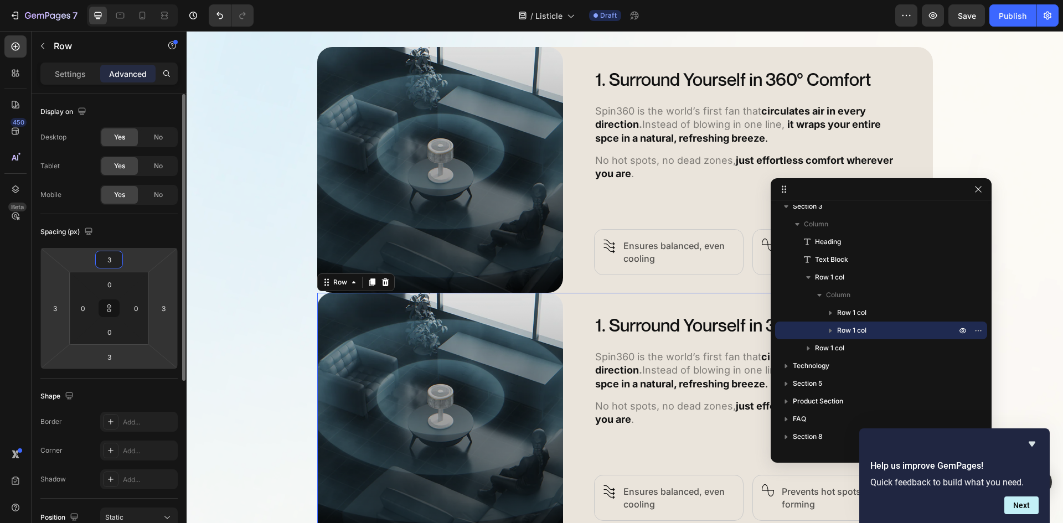
type input "32"
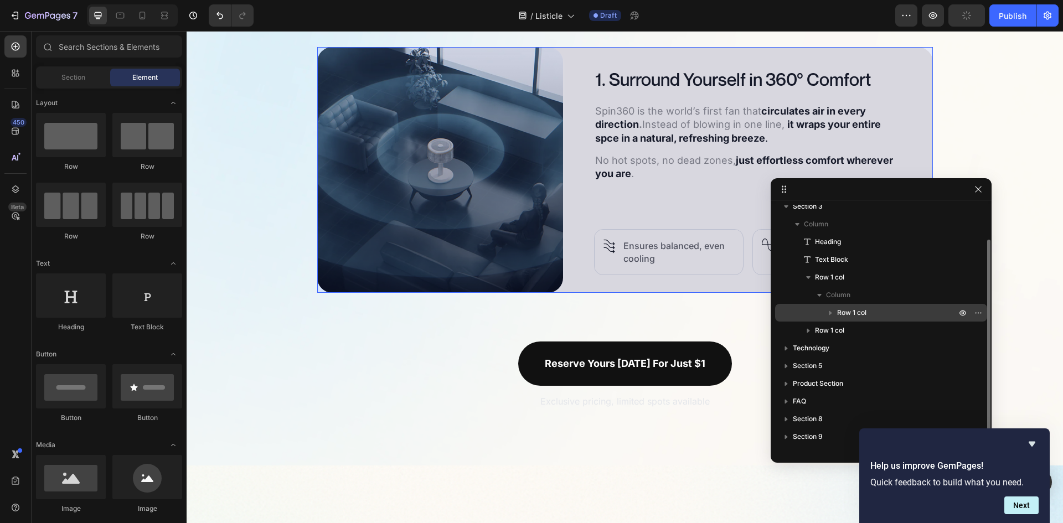
click at [851, 310] on span "Row 1 col" at bounding box center [851, 312] width 29 height 11
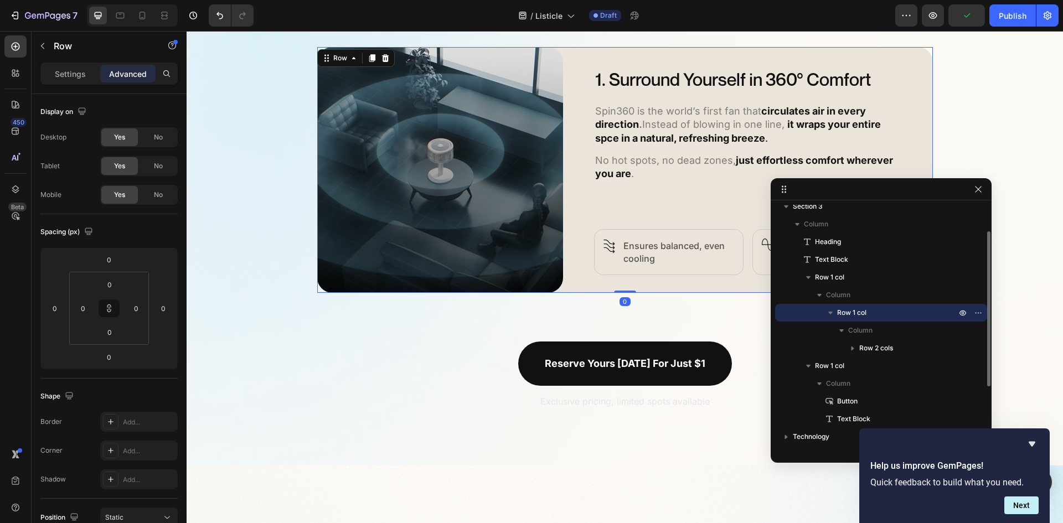
click at [833, 309] on icon "button" at bounding box center [830, 312] width 11 height 11
click at [972, 307] on div at bounding box center [970, 313] width 29 height 18
click at [829, 311] on icon "button" at bounding box center [830, 312] width 11 height 11
click at [983, 311] on button "button" at bounding box center [978, 312] width 13 height 13
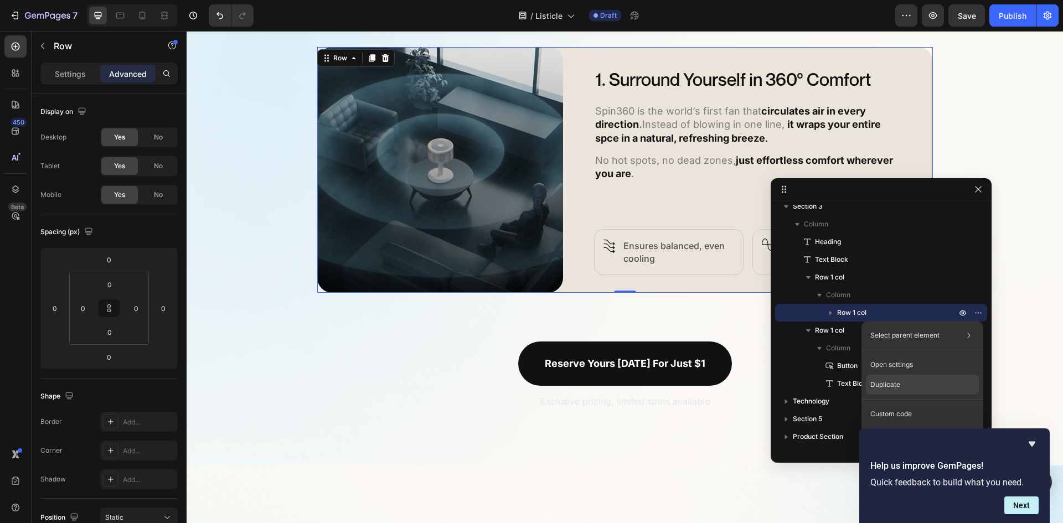
click at [906, 381] on div "Duplicate" at bounding box center [922, 385] width 113 height 20
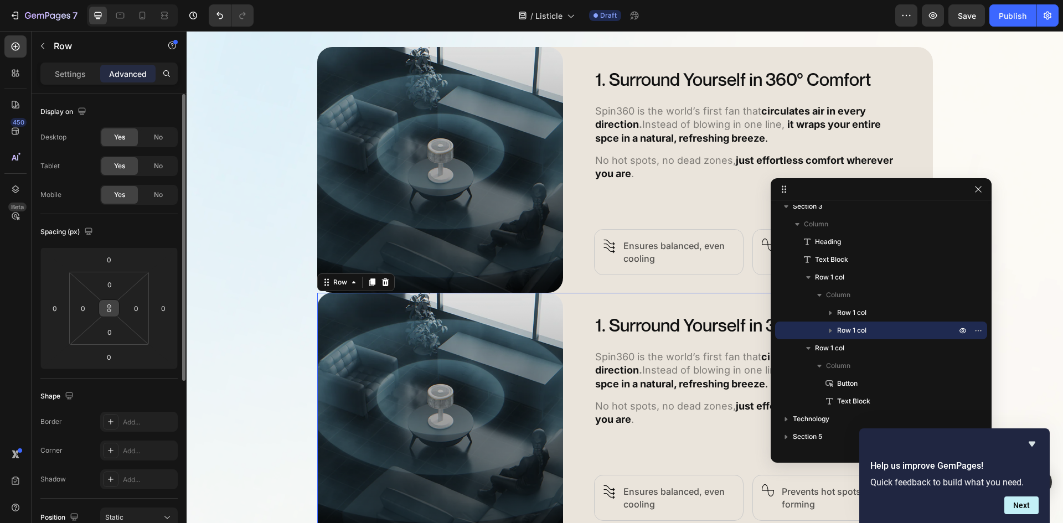
click at [105, 309] on icon at bounding box center [109, 308] width 9 height 9
click at [124, 0] on html "7 Version history / Listicle Draft Preview Save Publish 450 Beta Sections(18) E…" at bounding box center [531, 0] width 1063 height 0
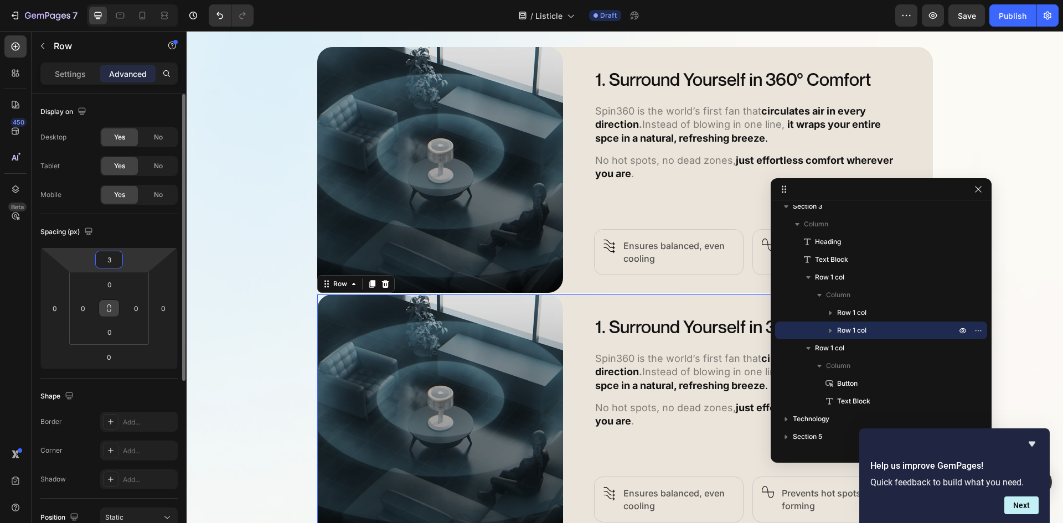
type input "32"
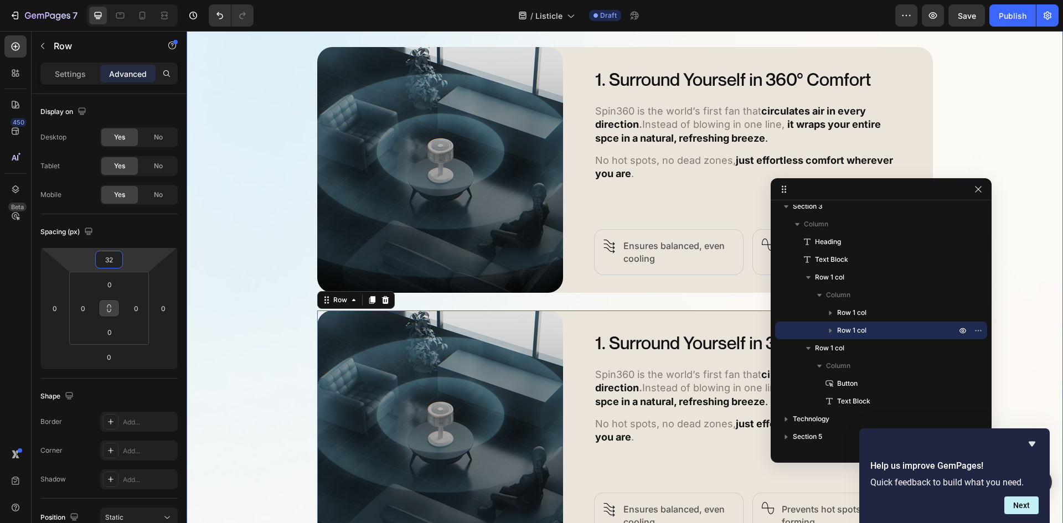
click at [1013, 264] on div "5 Ways Spin360 Replaces Every Other Fan Heading Discover how Spin360 transforms…" at bounding box center [625, 295] width 876 height 758
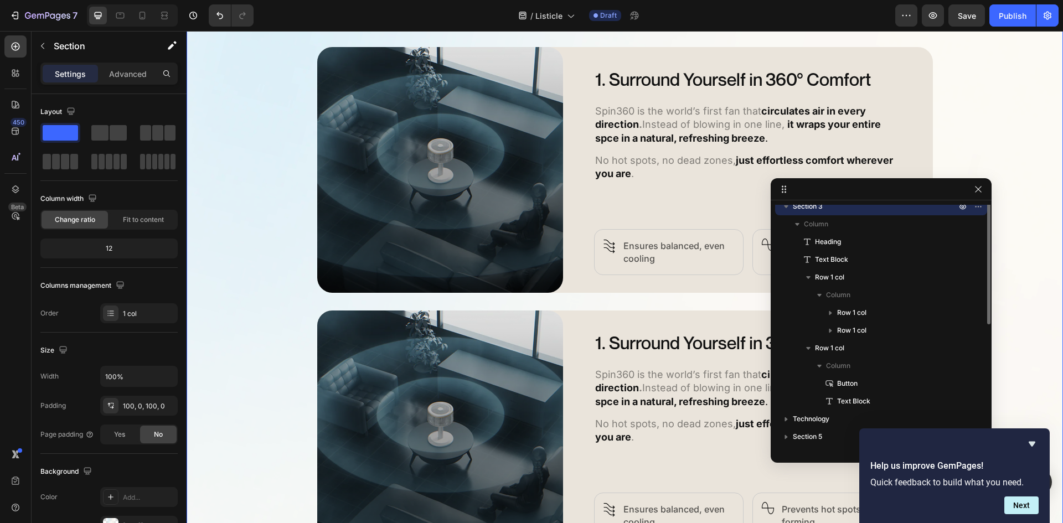
scroll to position [0, 0]
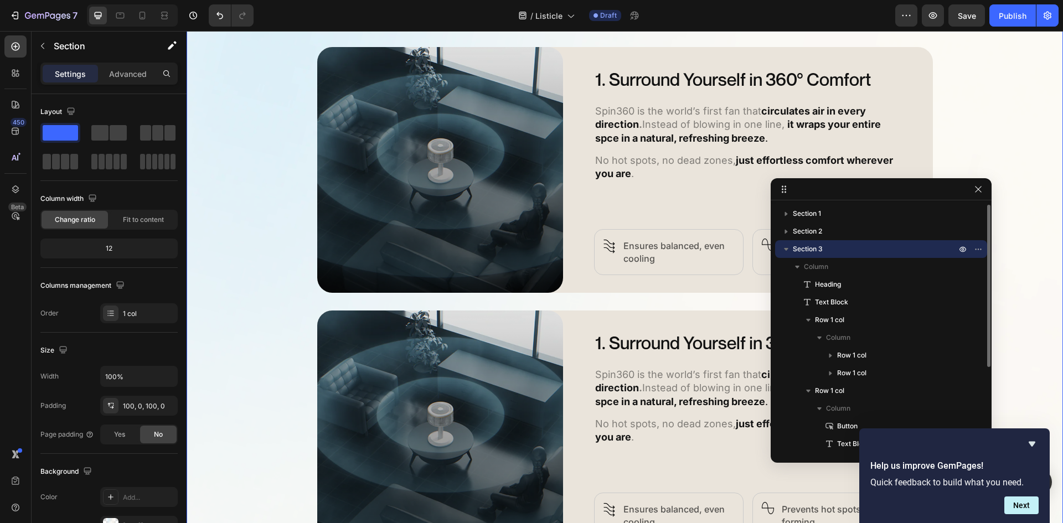
click at [788, 249] on icon "button" at bounding box center [786, 249] width 11 height 11
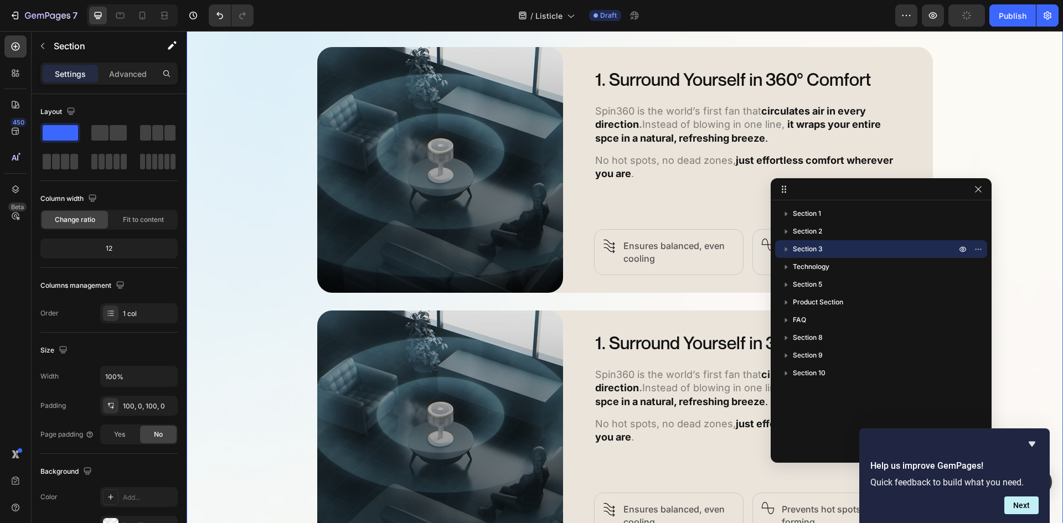
click at [985, 193] on div at bounding box center [881, 189] width 221 height 22
click at [979, 190] on icon "button" at bounding box center [978, 189] width 9 height 9
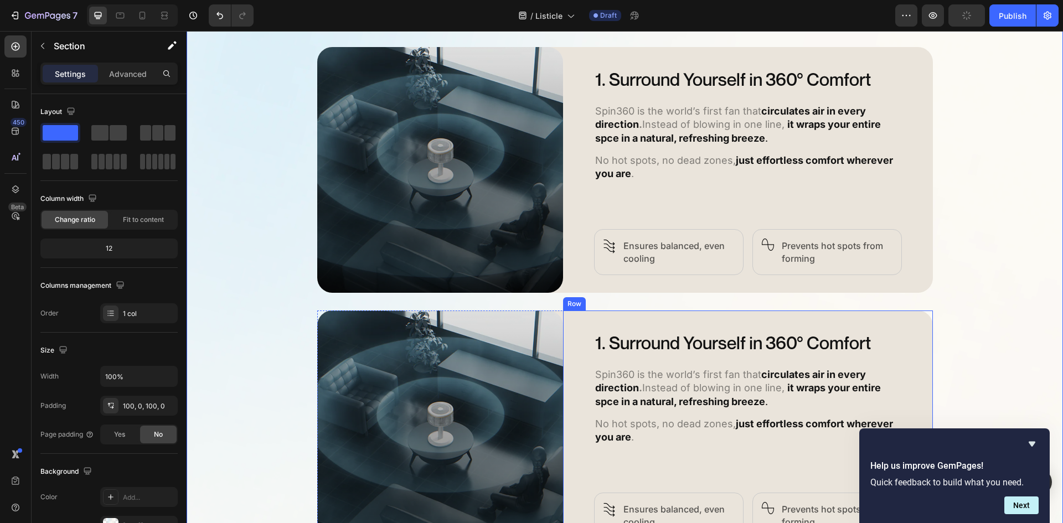
scroll to position [917, 0]
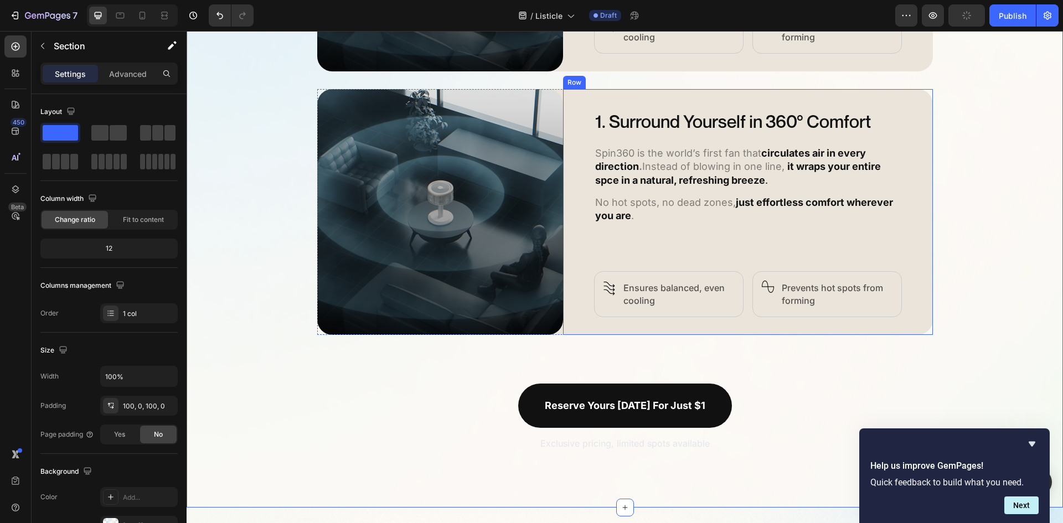
click at [580, 237] on div "1. Surround Yourself in 360° Comfort Heading Spin360 is the world’s first fan t…" at bounding box center [748, 212] width 370 height 246
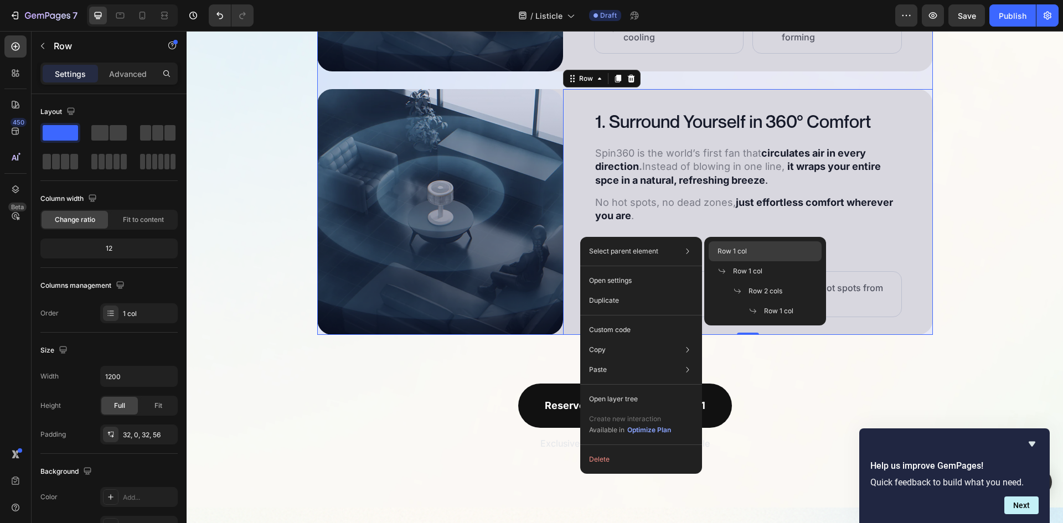
click at [758, 250] on div "Row 1 col" at bounding box center [765, 251] width 113 height 20
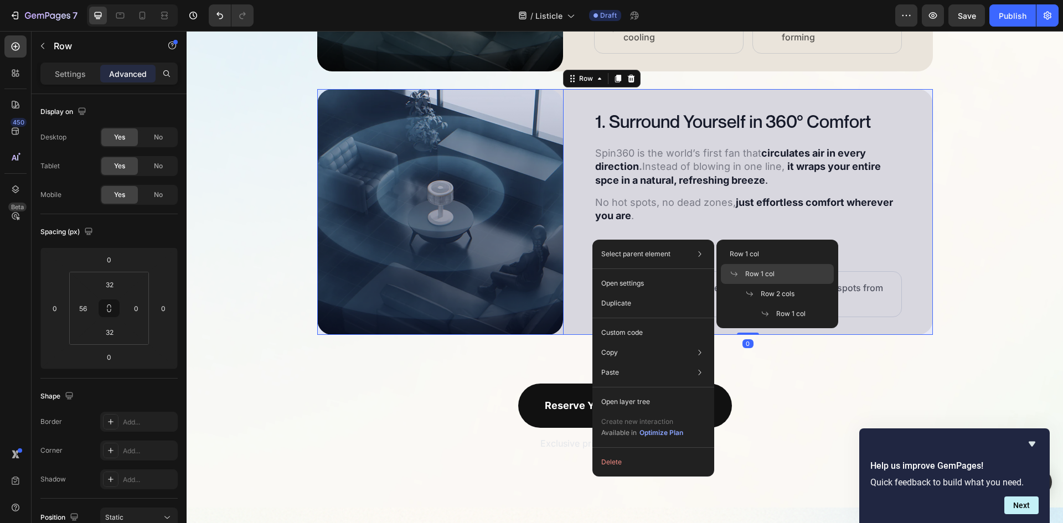
click at [747, 269] on div "Row 1 col" at bounding box center [777, 274] width 113 height 20
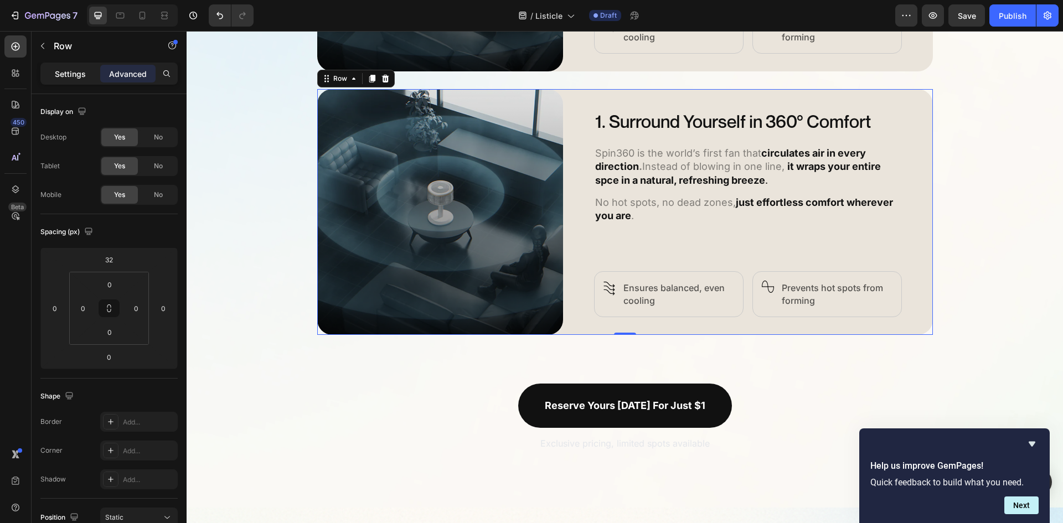
click at [81, 75] on p "Settings" at bounding box center [70, 74] width 31 height 12
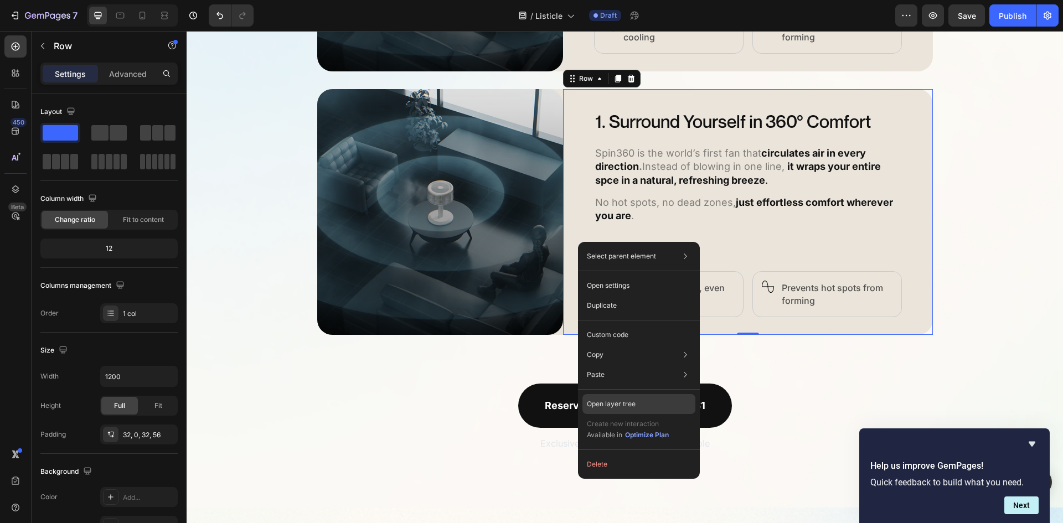
click at [646, 399] on div "Open layer tree" at bounding box center [638, 404] width 113 height 20
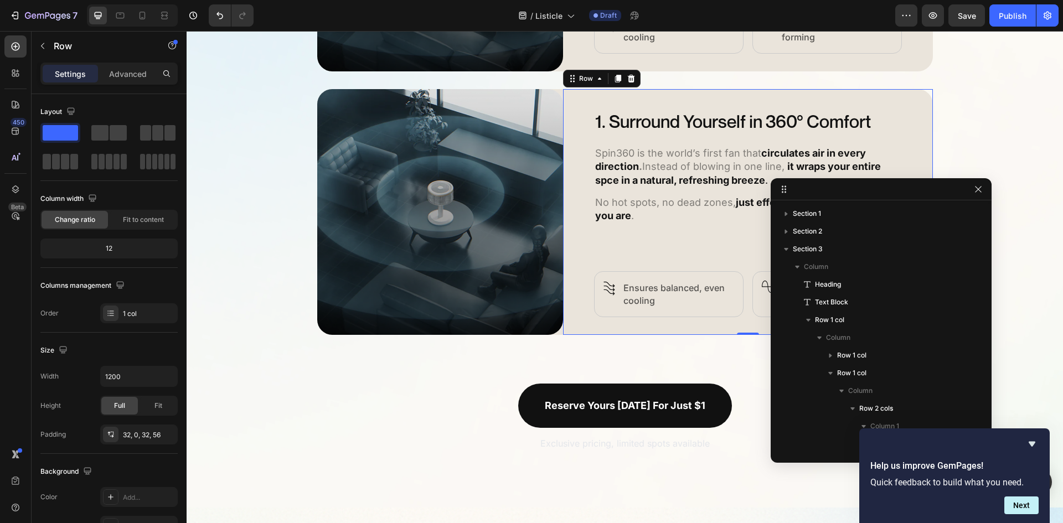
scroll to position [171, 0]
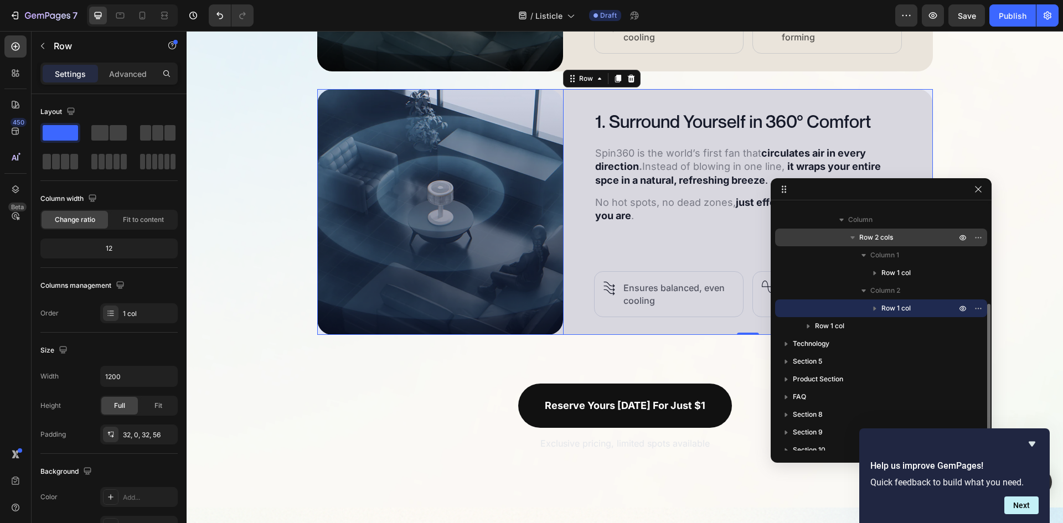
click at [882, 237] on span "Row 2 cols" at bounding box center [876, 237] width 34 height 11
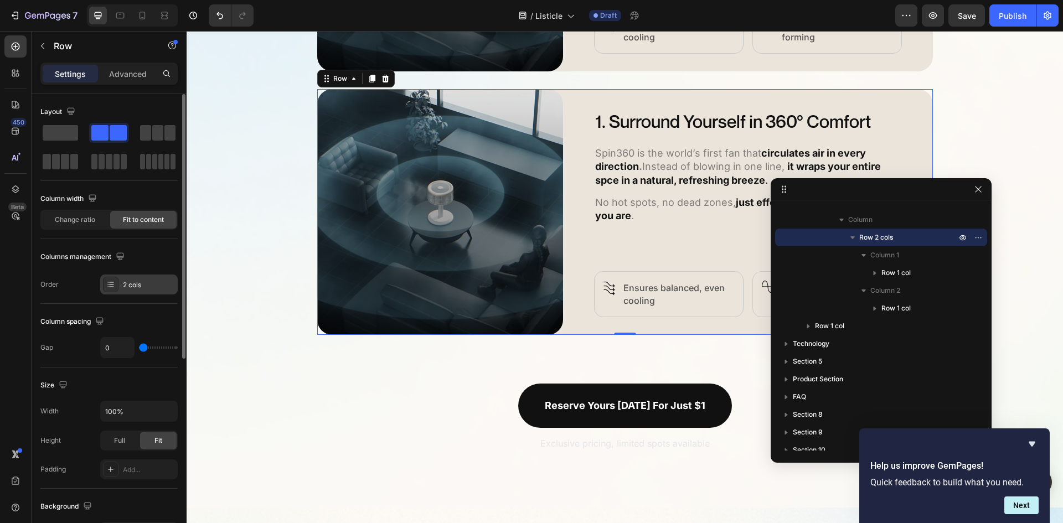
click at [147, 287] on div "2 cols" at bounding box center [149, 285] width 52 height 10
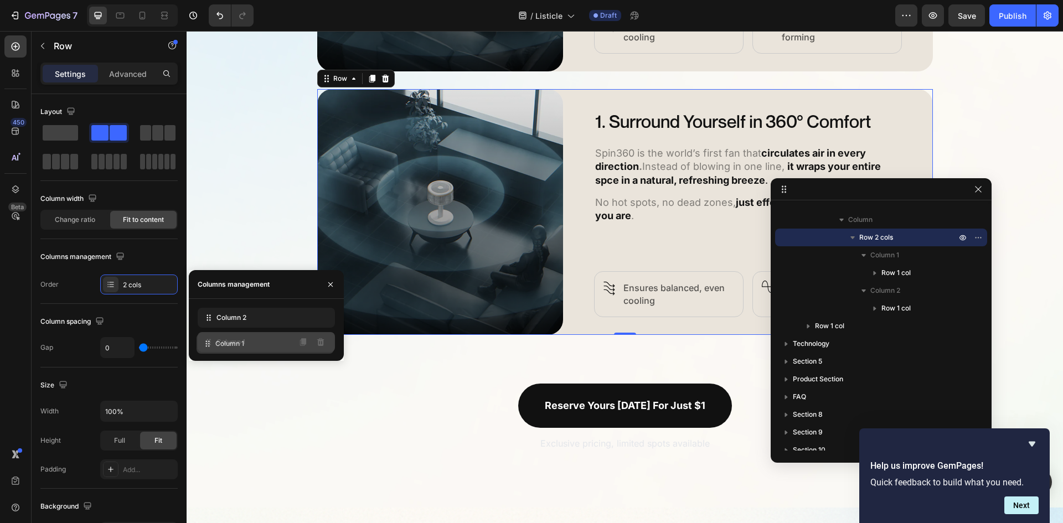
drag, startPoint x: 233, startPoint y: 315, endPoint x: 232, endPoint y: 341, distance: 26.0
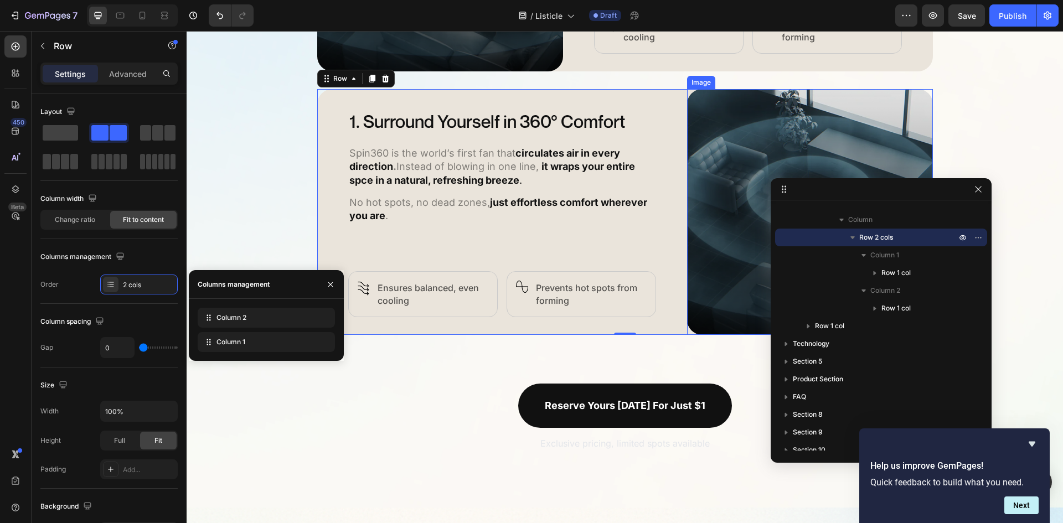
click at [705, 187] on img at bounding box center [810, 212] width 246 height 246
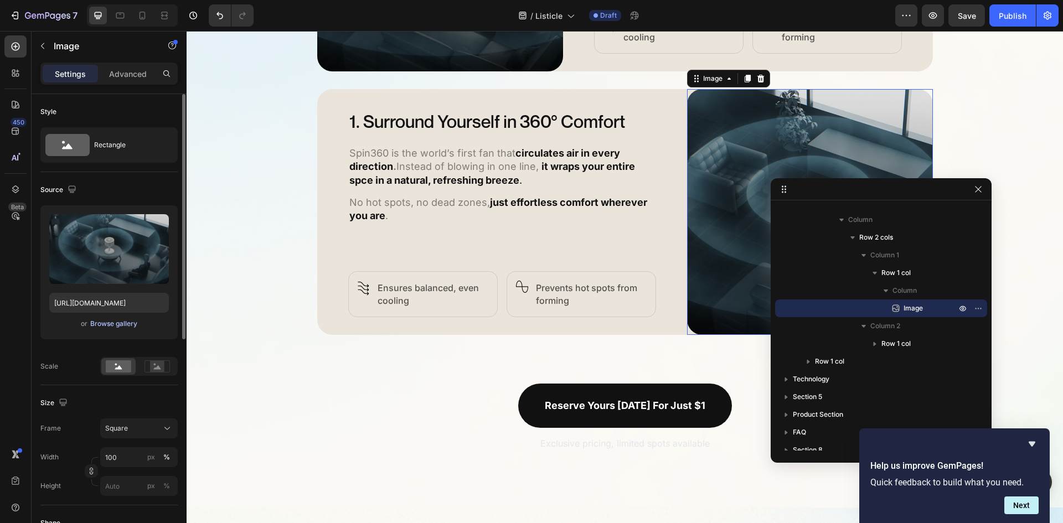
click at [112, 323] on div "Browse gallery" at bounding box center [113, 324] width 47 height 10
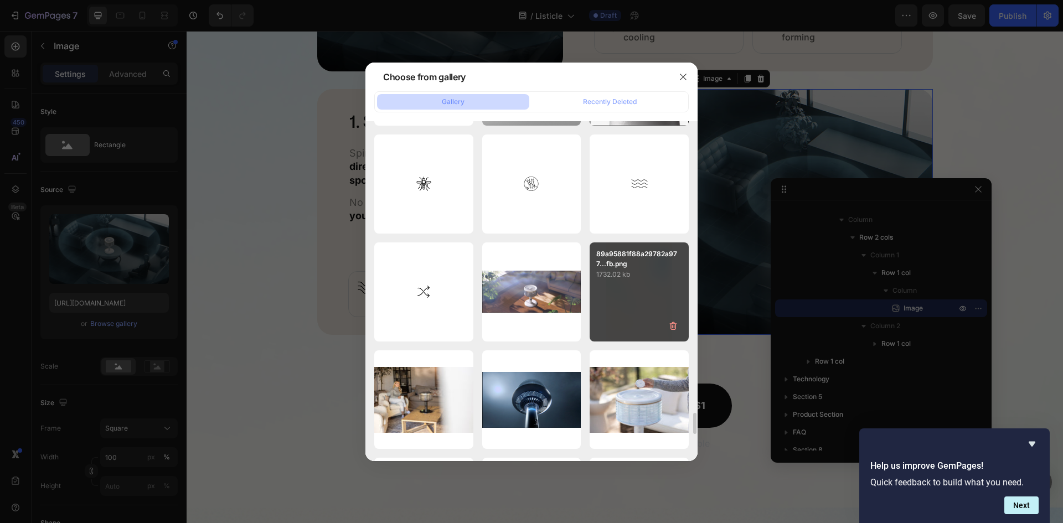
scroll to position [4740, 0]
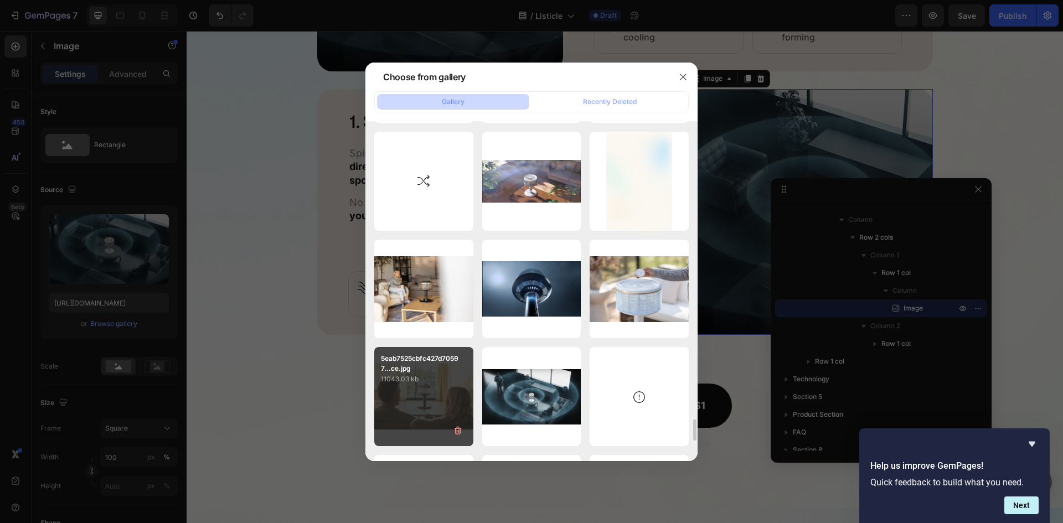
click at [433, 404] on div "5eab7525cbfc427d70597...ce.jpg 11043.03 kb" at bounding box center [423, 396] width 99 height 99
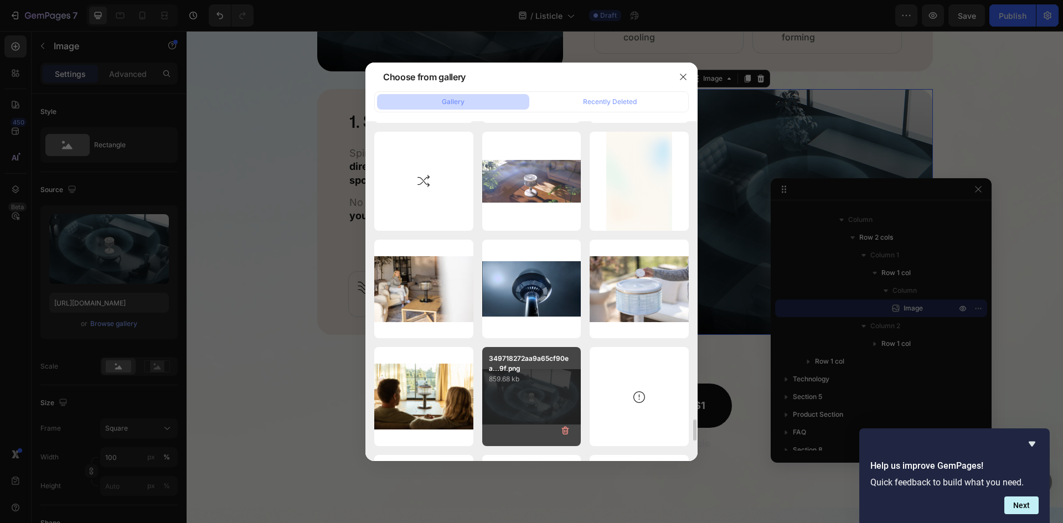
type input "[URL][DOMAIN_NAME]"
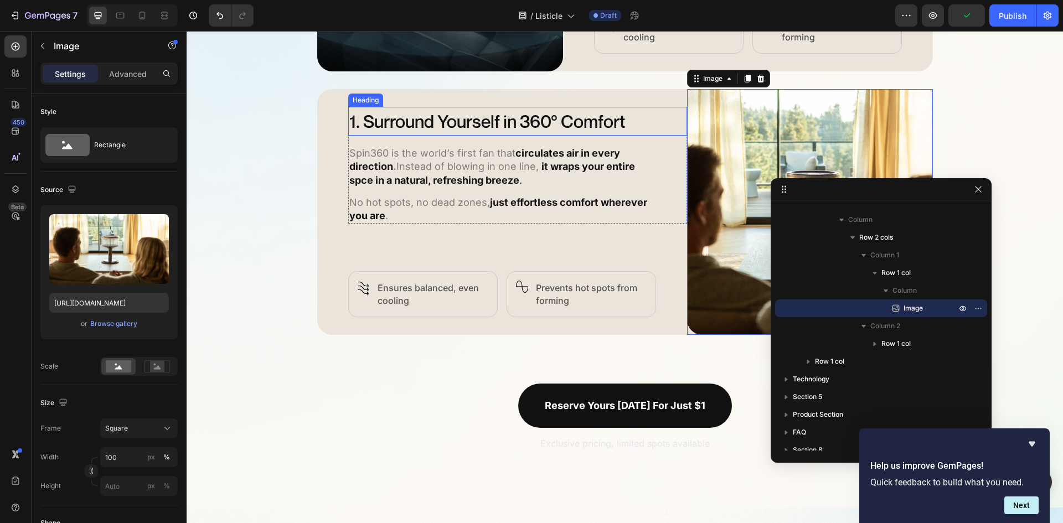
click at [443, 127] on h2 "1. Surround Yourself in 360° Comfort" at bounding box center [517, 121] width 339 height 29
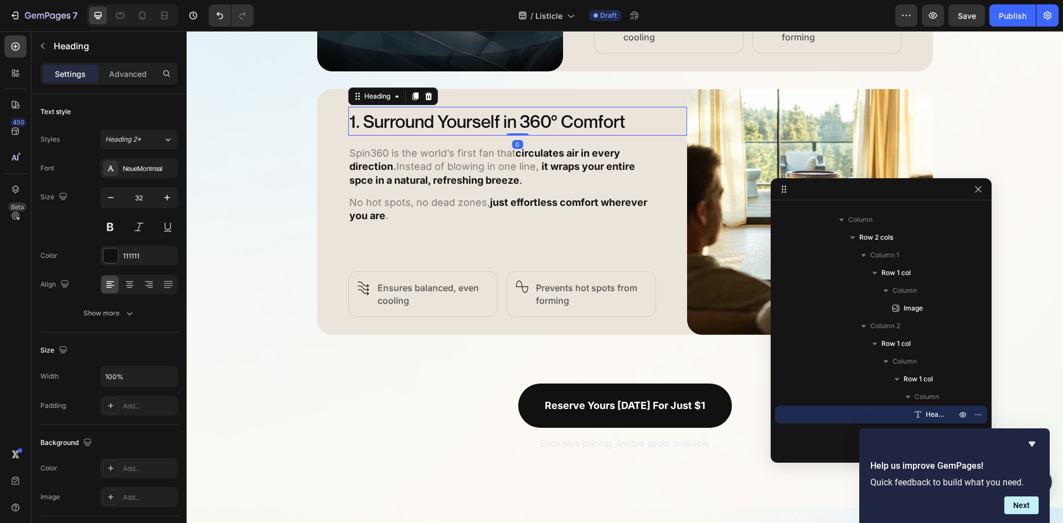
click at [456, 121] on h2 "1. Surround Yourself in 360° Comfort" at bounding box center [517, 121] width 339 height 29
click at [456, 121] on p "1. Surround Yourself in 360° Comfort" at bounding box center [517, 121] width 337 height 27
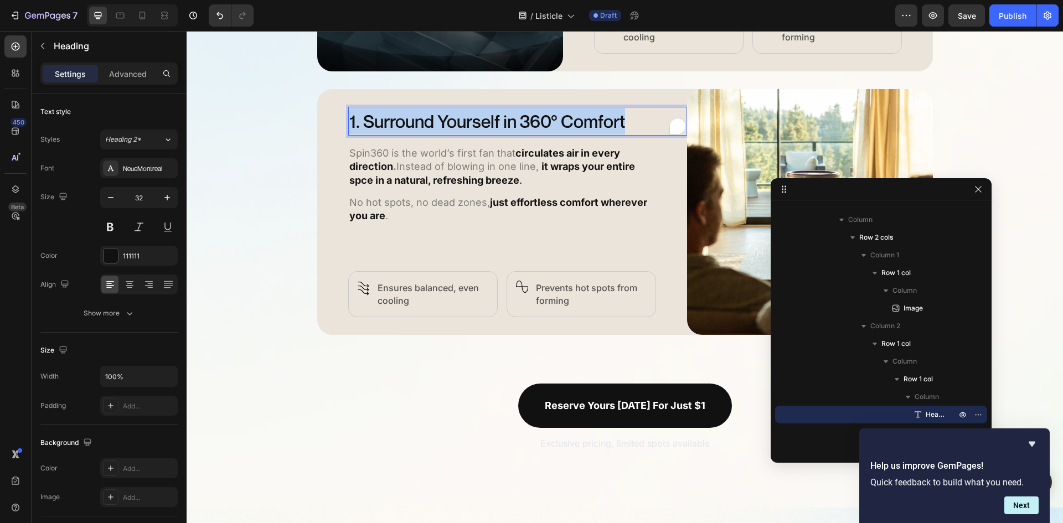
click at [456, 121] on p "1. Surround Yourself in 360° Comfort" at bounding box center [517, 121] width 337 height 27
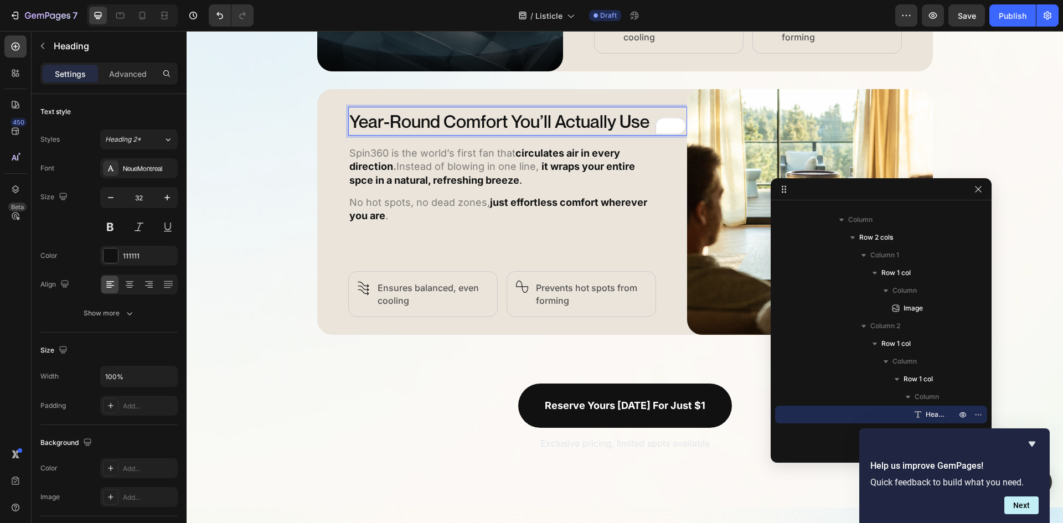
click at [349, 120] on p "Year-Round Comfort You’ll Actually Use" at bounding box center [517, 121] width 337 height 27
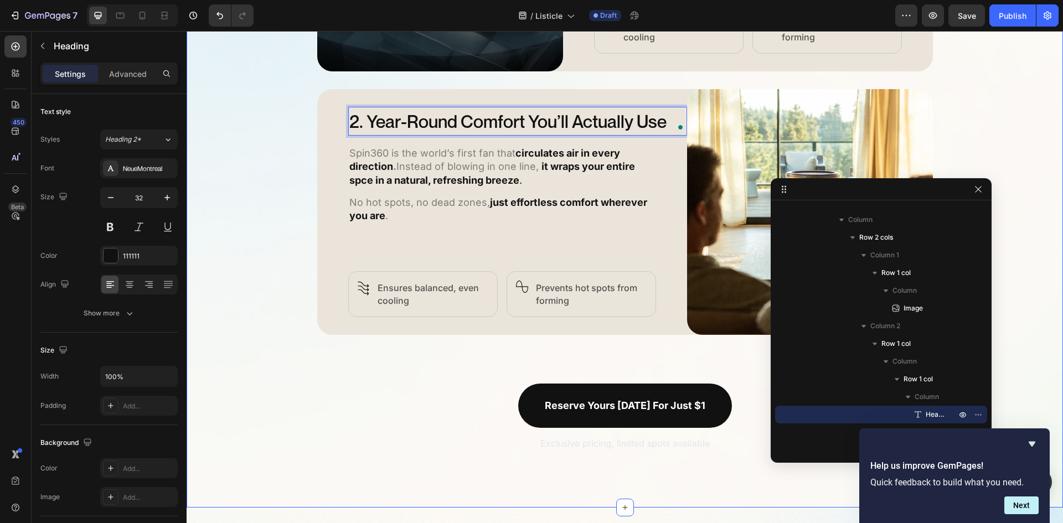
click at [967, 140] on div "5 Ways Spin360 Replaces Every Other Fan Heading Discover how Spin360 transforms…" at bounding box center [625, 73] width 876 height 758
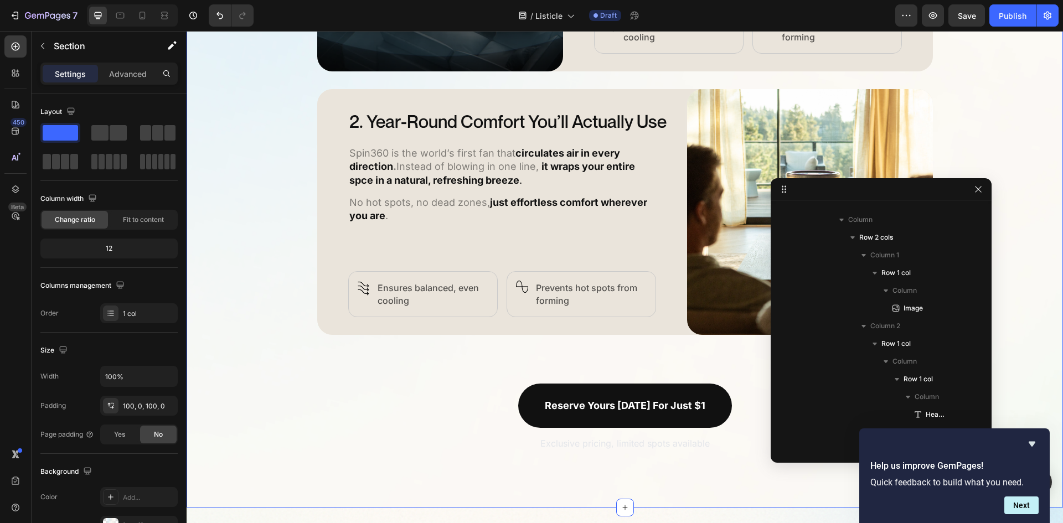
scroll to position [0, 0]
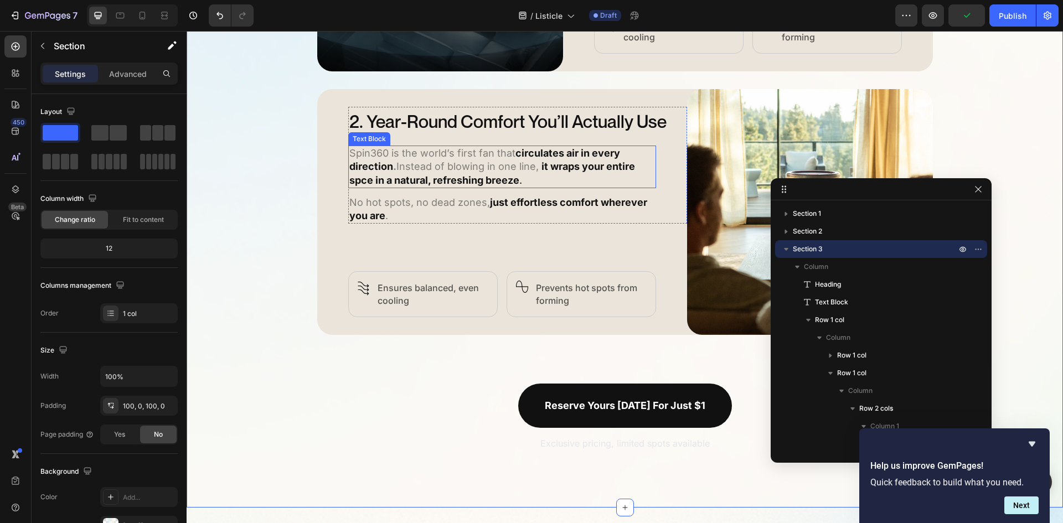
click at [451, 179] on strong "it wraps your entire spce in a natural, refreshing breeze" at bounding box center [492, 173] width 286 height 25
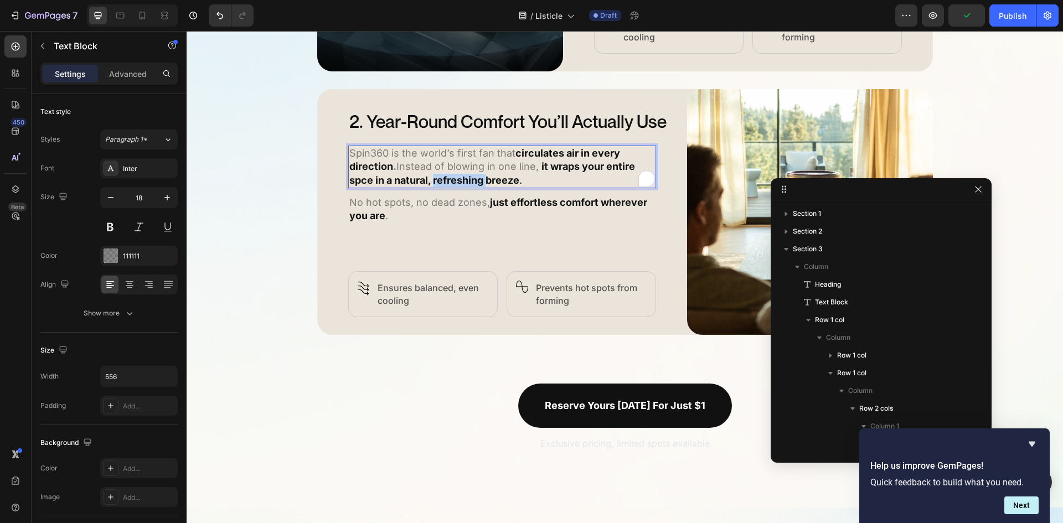
scroll to position [295, 0]
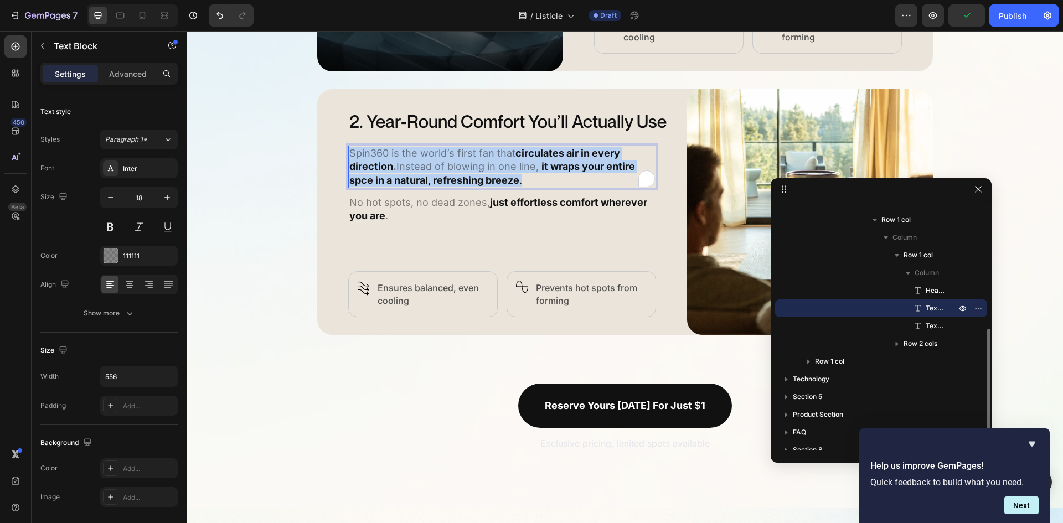
click at [451, 179] on strong "it wraps your entire spce in a natural, refreshing breeze" at bounding box center [492, 173] width 286 height 25
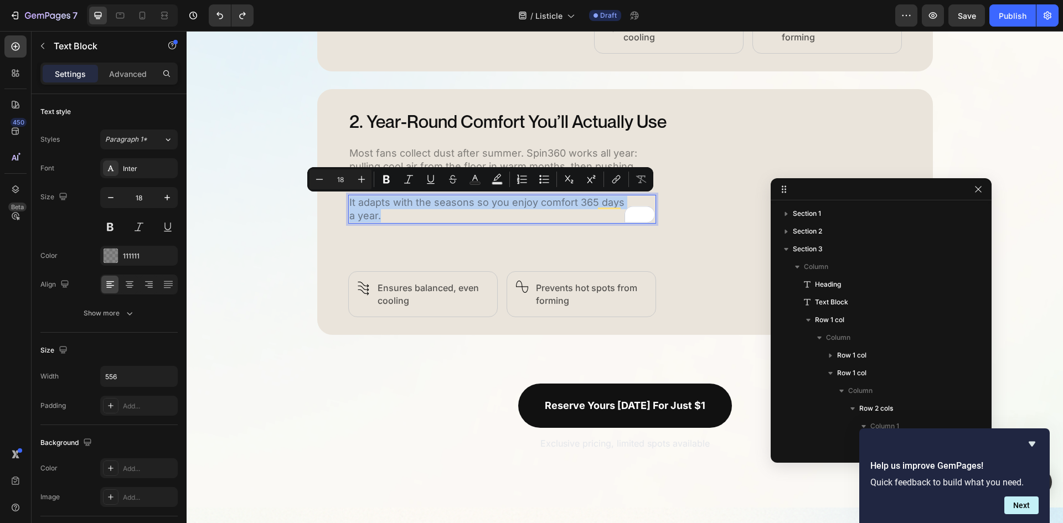
scroll to position [295, 0]
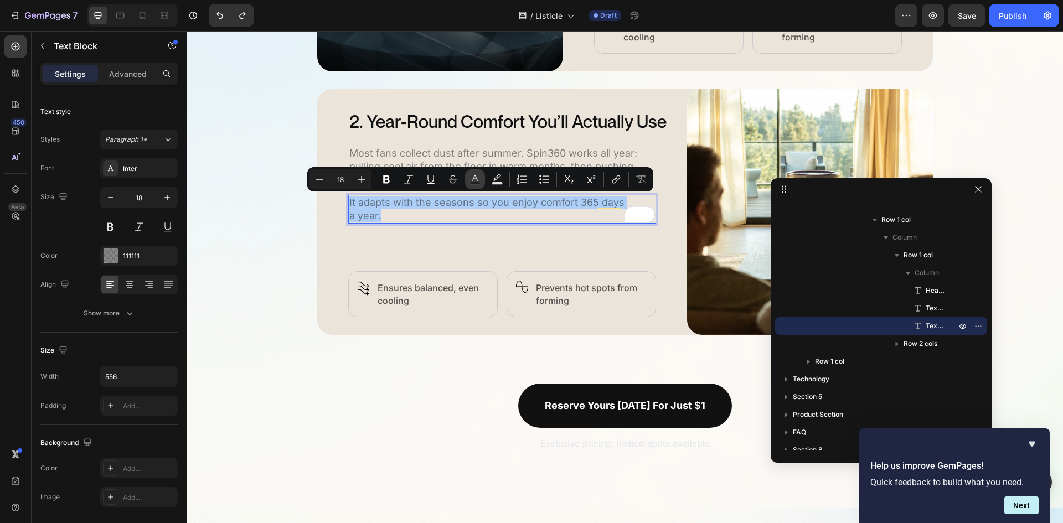
click at [478, 183] on rect "Editor contextual toolbar" at bounding box center [475, 183] width 11 height 3
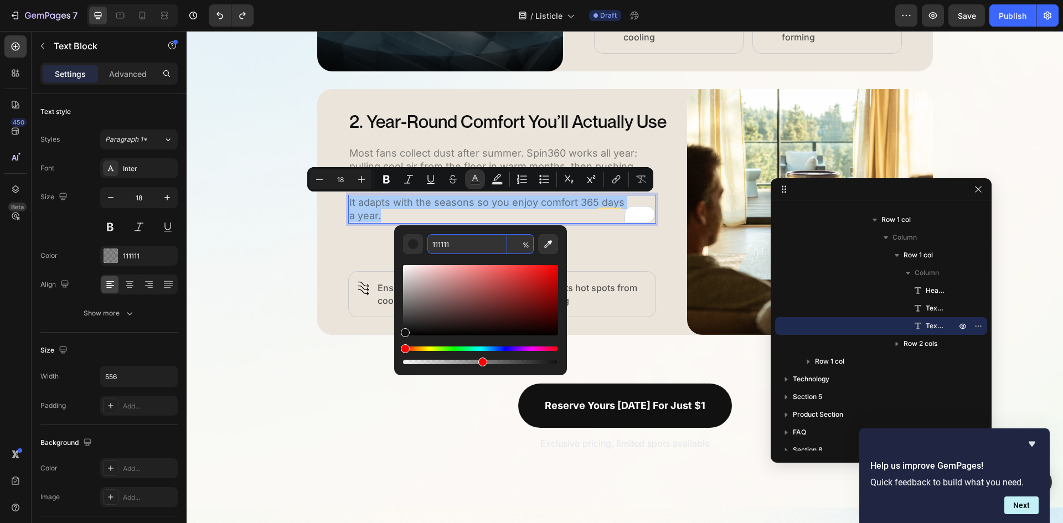
type input "50"
type input "111111"
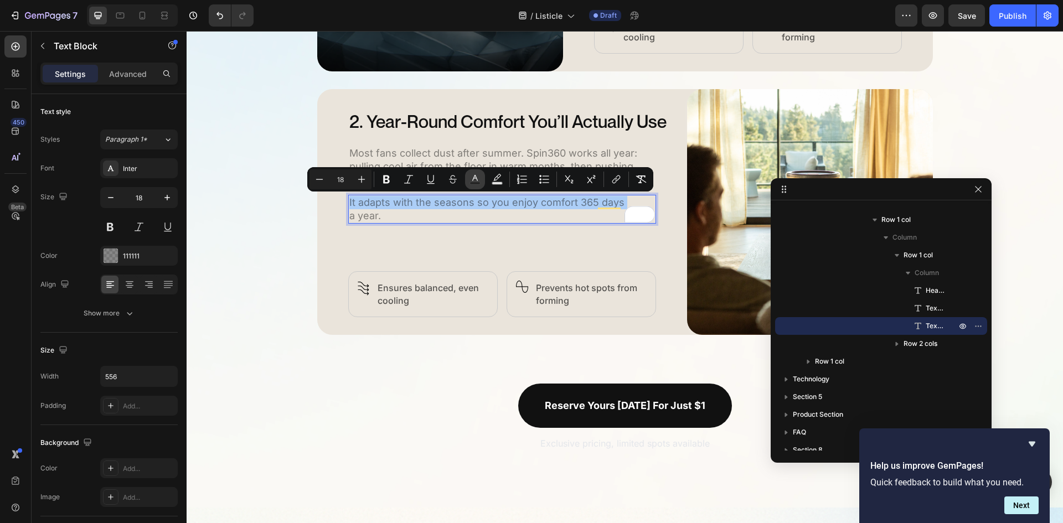
click at [478, 180] on icon "Editor contextual toolbar" at bounding box center [474, 179] width 11 height 11
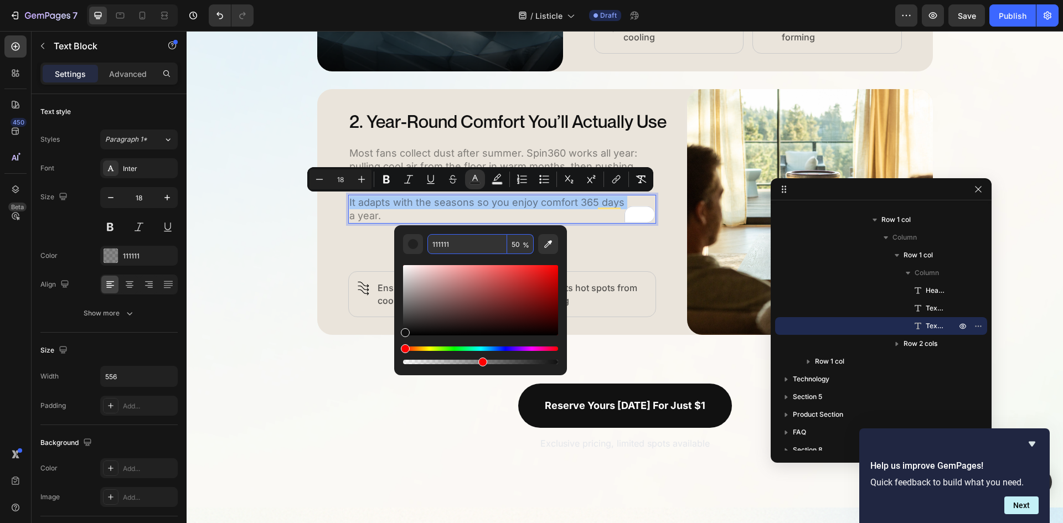
click at [523, 241] on span "%" at bounding box center [526, 245] width 7 height 12
click at [519, 244] on input "50" at bounding box center [520, 244] width 27 height 20
click at [525, 245] on span "%" at bounding box center [526, 245] width 7 height 12
click at [519, 245] on input "50" at bounding box center [520, 244] width 27 height 20
click at [516, 245] on input "50" at bounding box center [520, 244] width 27 height 20
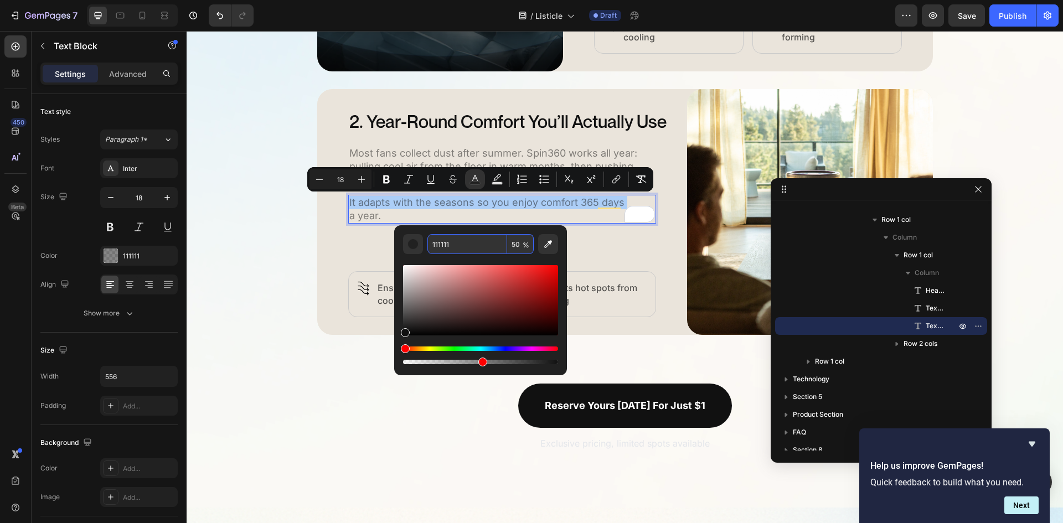
click at [513, 245] on input "50" at bounding box center [520, 244] width 27 height 20
type input "100"
click at [517, 259] on div "Editor contextual toolbar" at bounding box center [480, 310] width 155 height 112
type input "16"
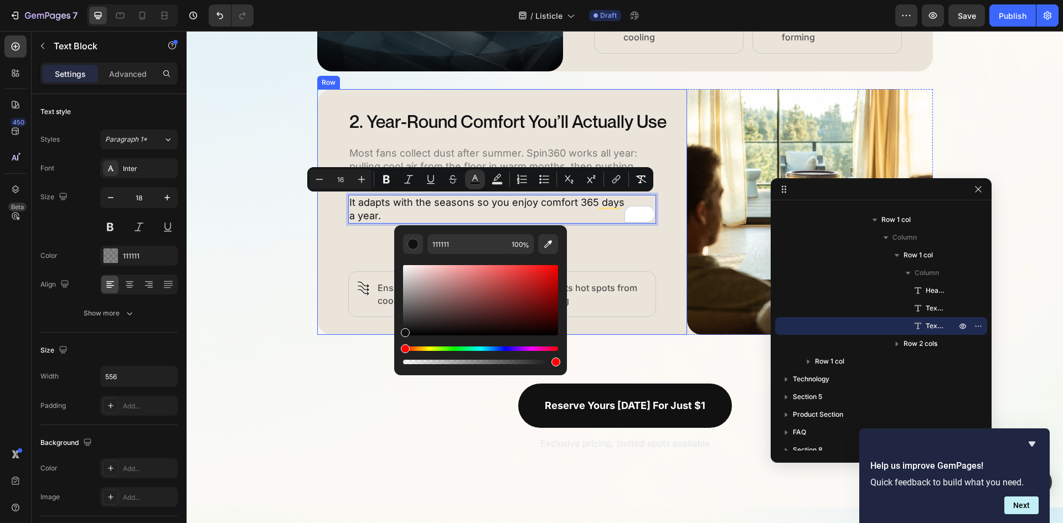
click at [592, 256] on div "2. Year-Round Comfort You’ll Actually Use Heading Most fans collect dust after …" at bounding box center [517, 212] width 339 height 210
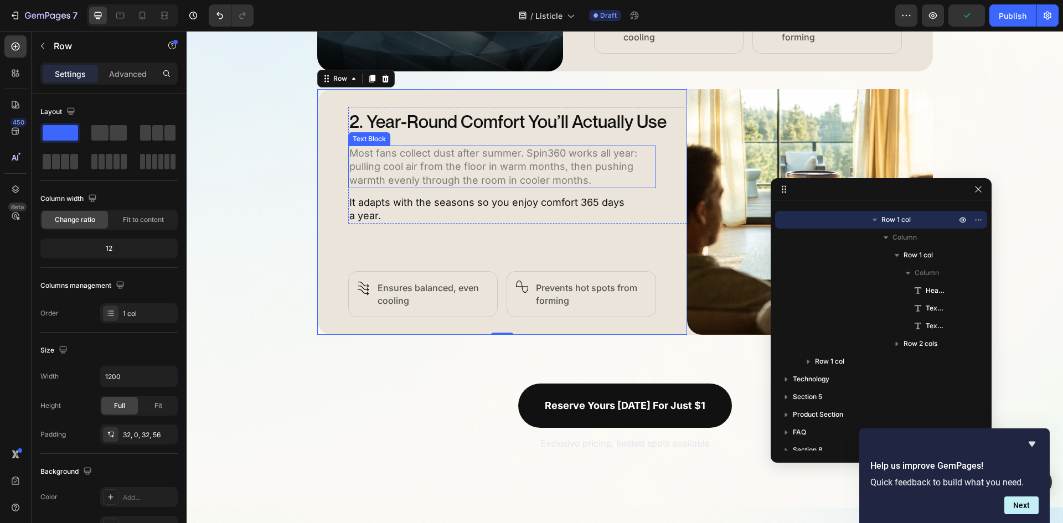
click at [552, 169] on p "Most fans collect dust after summer. Spin360 works all year: pulling cool air f…" at bounding box center [502, 167] width 306 height 40
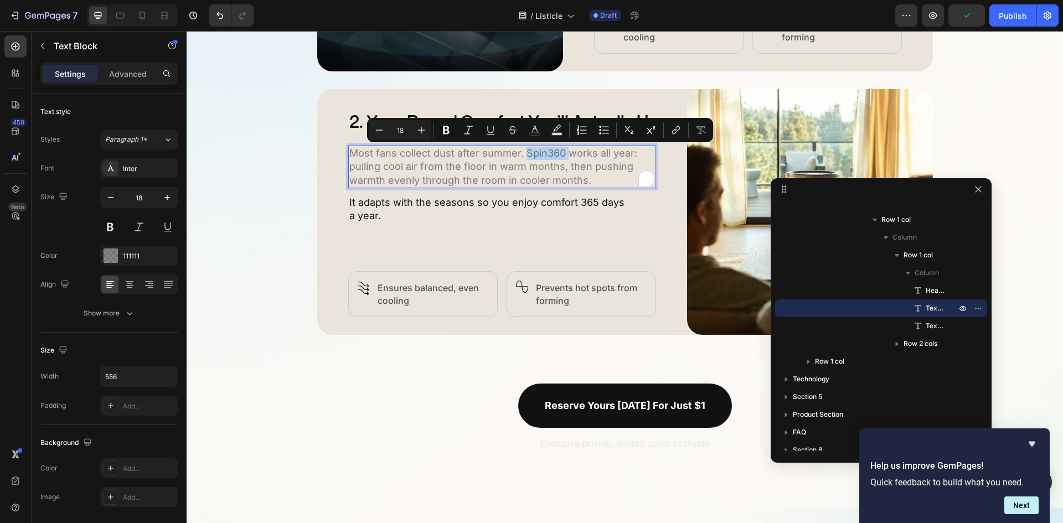
click at [524, 152] on p "Most fans collect dust after summer. Spin360 works all year: pulling cool air f…" at bounding box center [502, 167] width 306 height 40
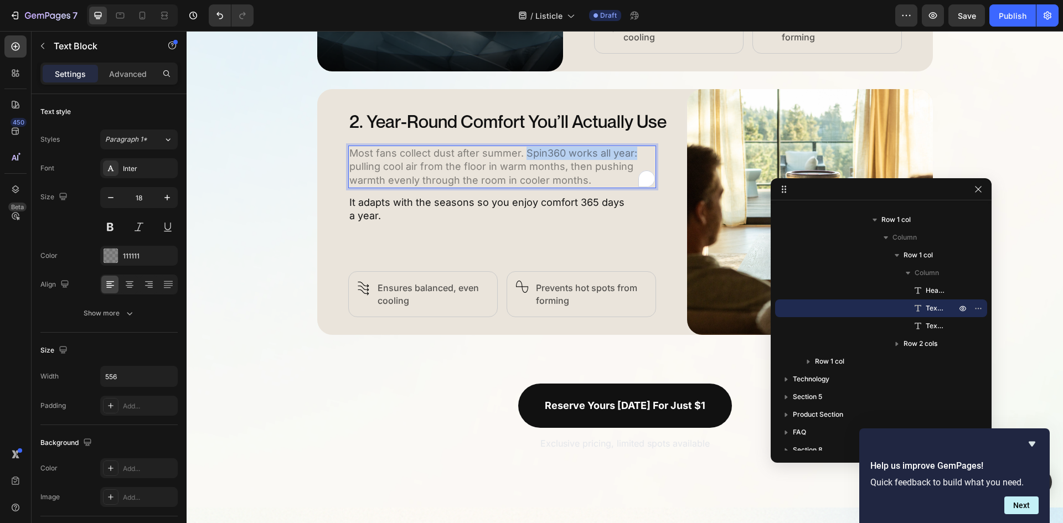
drag, startPoint x: 519, startPoint y: 153, endPoint x: 629, endPoint y: 153, distance: 109.6
click at [629, 153] on p "Most fans collect dust after summer. Spin360 works all year: pulling cool air f…" at bounding box center [502, 167] width 306 height 40
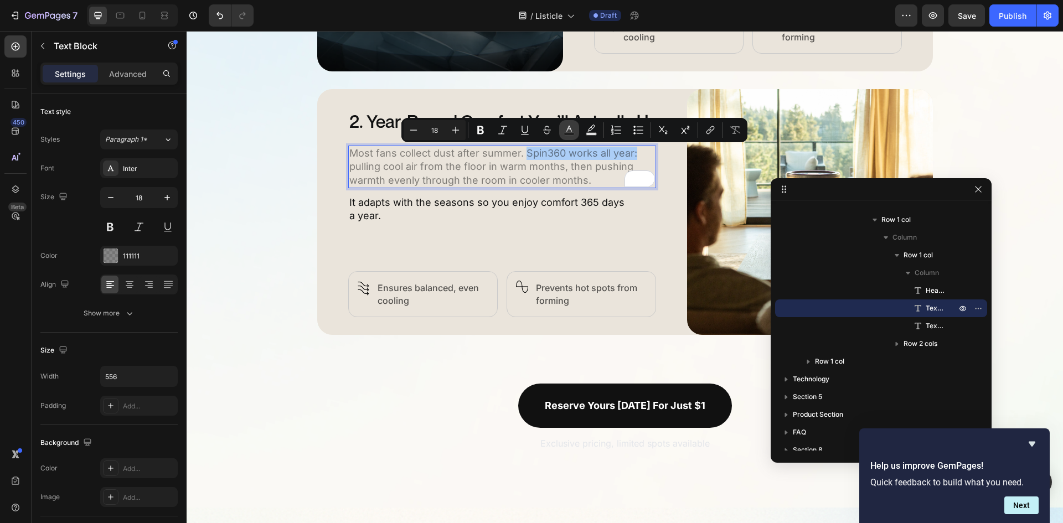
click at [566, 130] on icon "Editor contextual toolbar" at bounding box center [569, 130] width 11 height 11
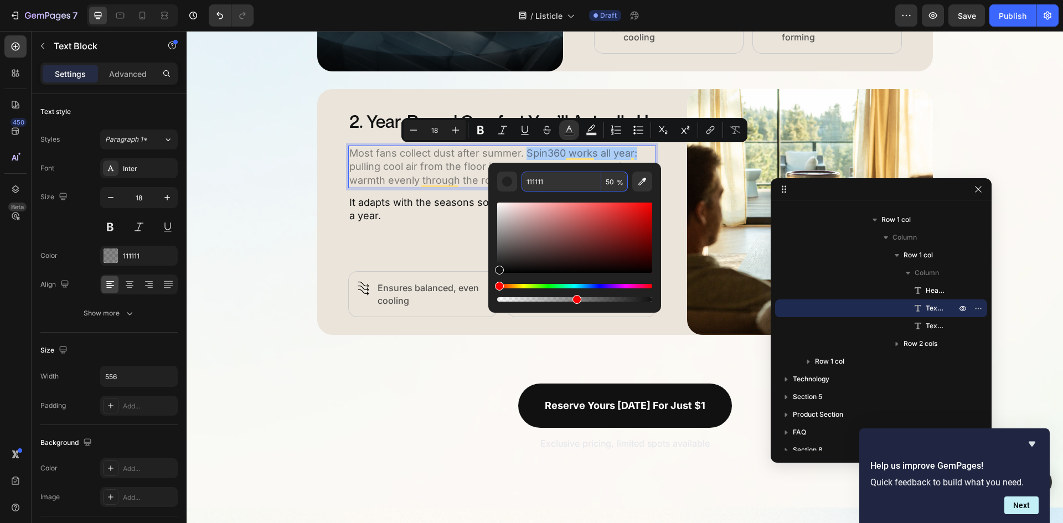
click at [608, 184] on input "50" at bounding box center [614, 182] width 27 height 20
click at [606, 183] on input "50" at bounding box center [614, 182] width 27 height 20
type input "100"
click at [442, 241] on div "2. Year-Round Comfort You’ll Actually Use Heading Most fans collect dust after …" at bounding box center [517, 212] width 339 height 210
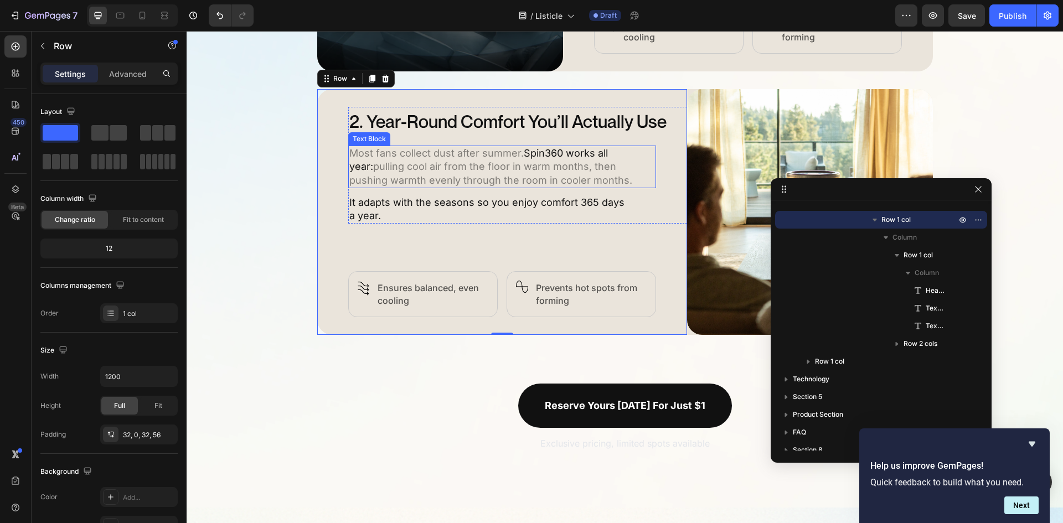
click at [562, 153] on span "Spin360 works all year:" at bounding box center [478, 159] width 259 height 25
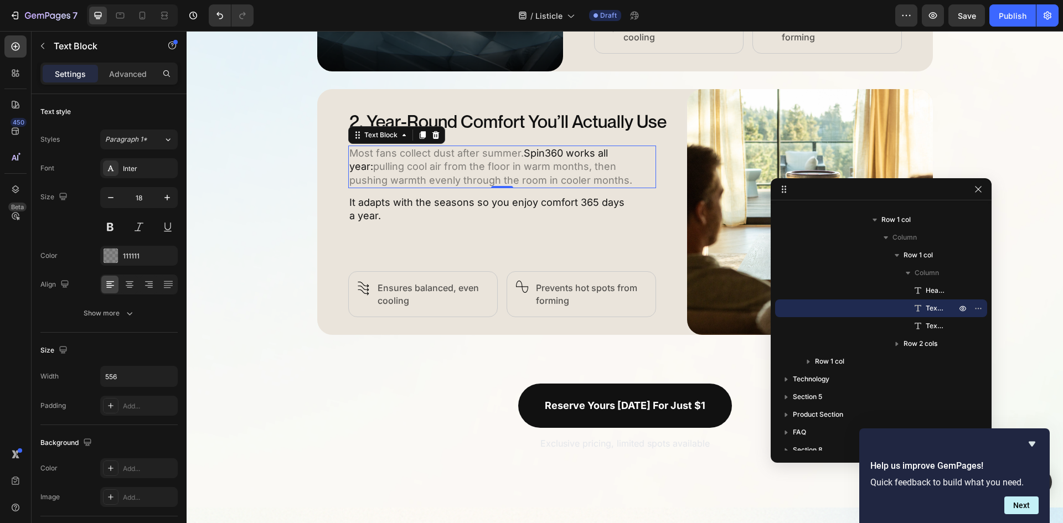
click at [562, 153] on span "Spin360 works all year:" at bounding box center [478, 159] width 259 height 25
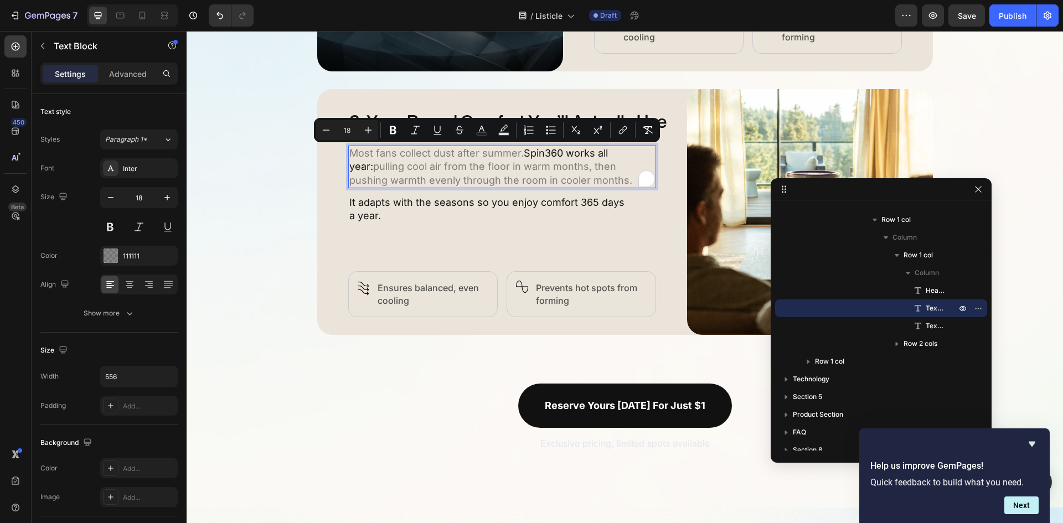
click at [520, 153] on span "Spin360 works all year:" at bounding box center [478, 159] width 259 height 25
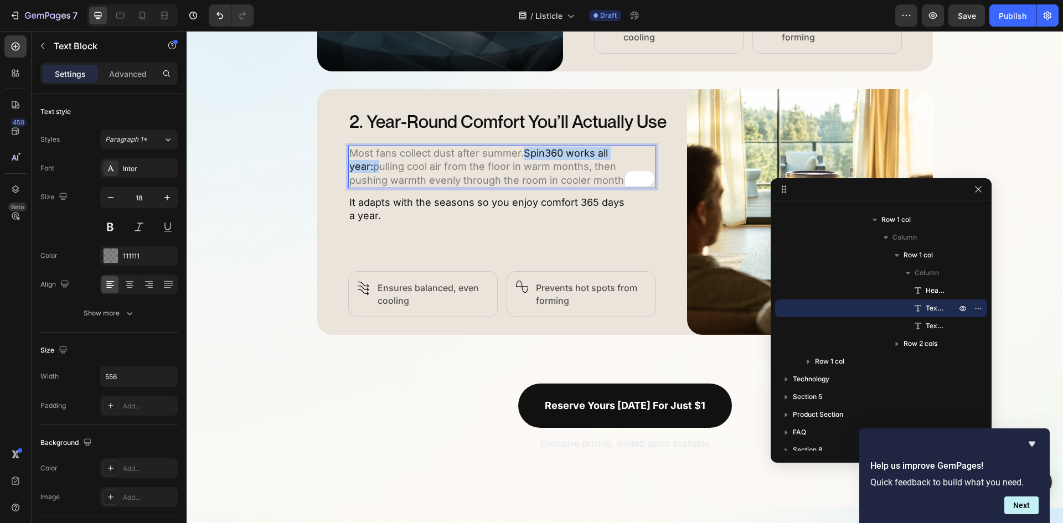
drag, startPoint x: 520, startPoint y: 153, endPoint x: 630, endPoint y: 154, distance: 109.6
click at [630, 154] on p "Most fans collect dust after summer. Spin360 works all year: pulling cool air f…" at bounding box center [502, 167] width 306 height 40
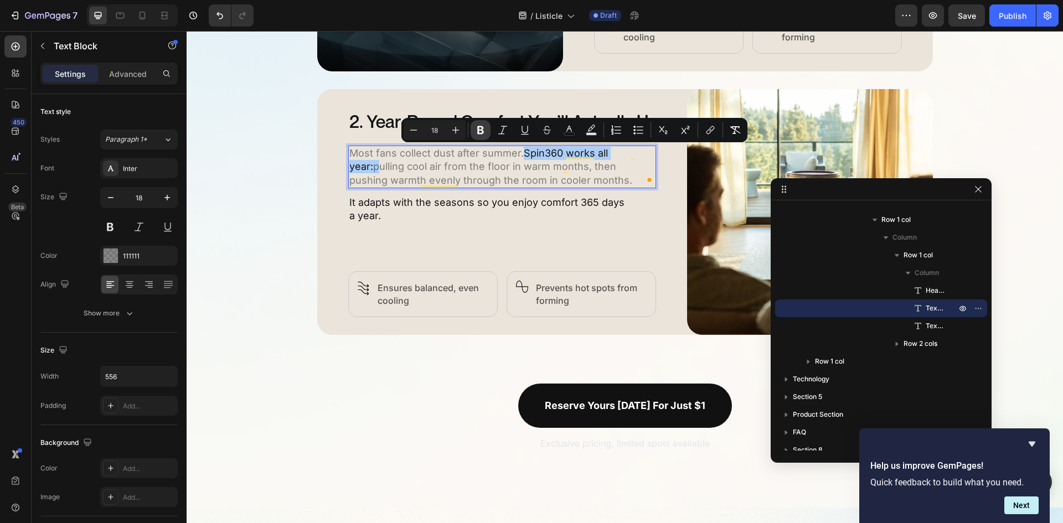
click at [476, 128] on icon "Editor contextual toolbar" at bounding box center [480, 130] width 11 height 11
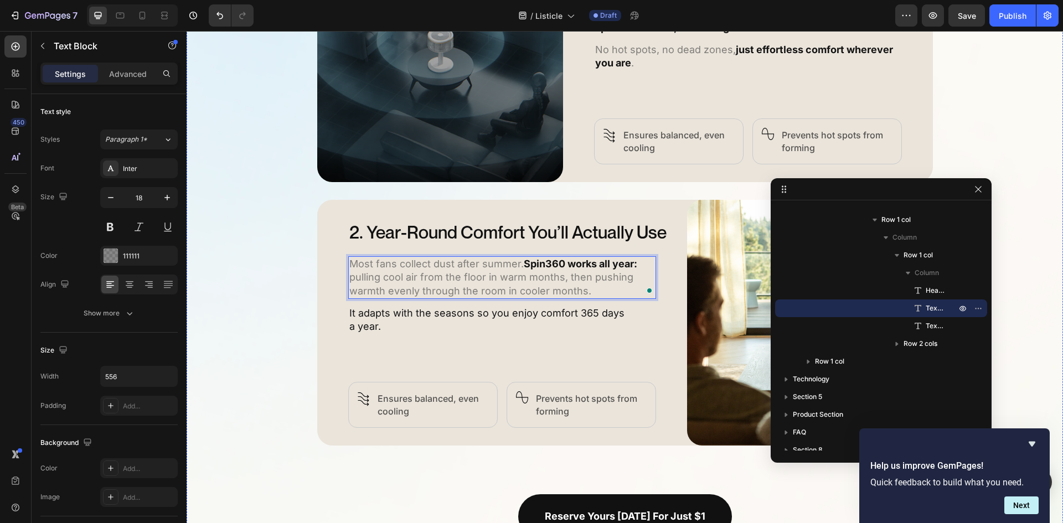
scroll to position [696, 0]
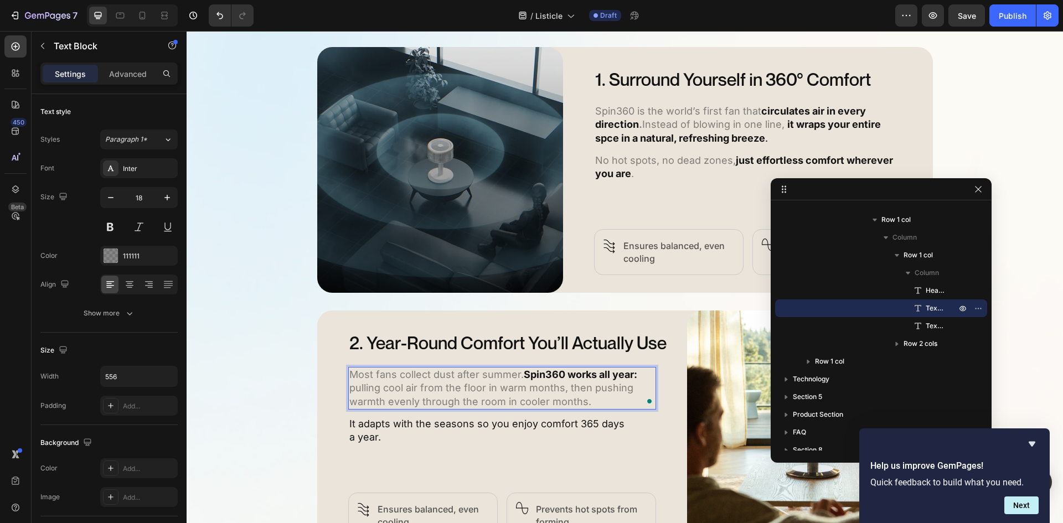
click at [579, 375] on strong "Spin360 works all year:" at bounding box center [580, 375] width 113 height 12
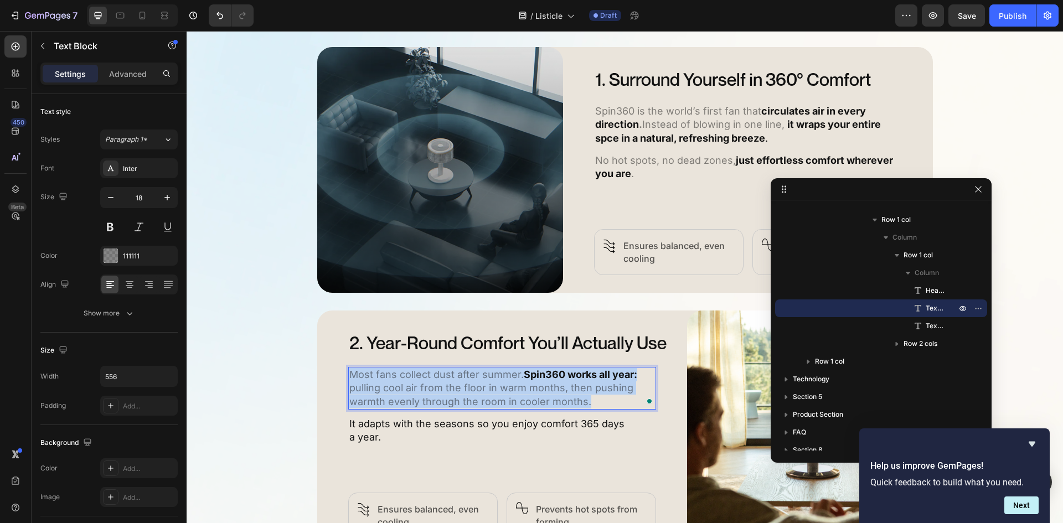
click at [579, 375] on strong "Spin360 works all year:" at bounding box center [580, 375] width 113 height 12
click at [576, 375] on strong "Spin360 works all year:" at bounding box center [580, 375] width 113 height 12
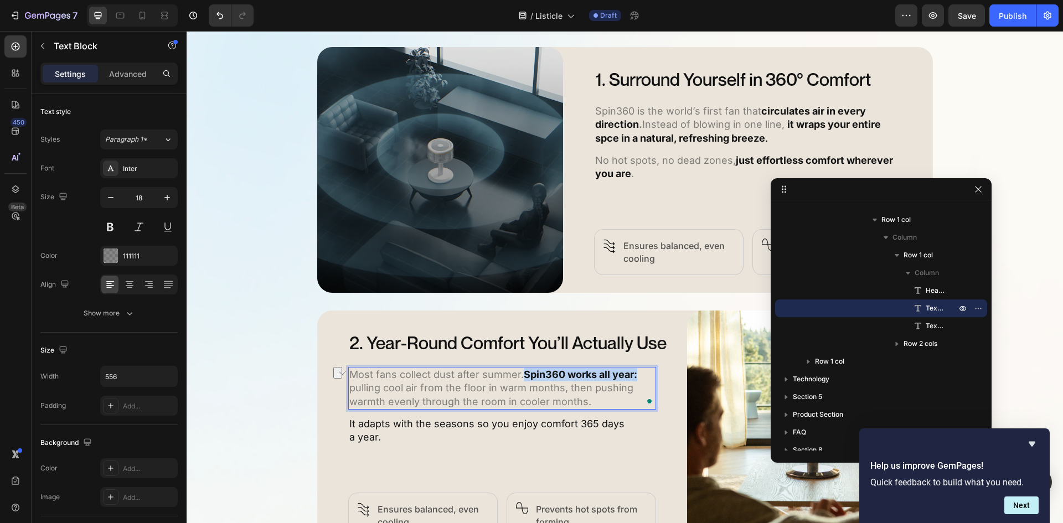
drag, startPoint x: 520, startPoint y: 376, endPoint x: 634, endPoint y: 378, distance: 114.1
click at [634, 378] on p "Most fans collect dust after summer. Spin360 works all year: pulling cool air f…" at bounding box center [502, 388] width 306 height 40
drag, startPoint x: 611, startPoint y: 372, endPoint x: 605, endPoint y: 436, distance: 63.9
click at [616, 438] on p "It adapts with the seasons so you enjoy comfort 365 days a year." at bounding box center [502, 430] width 306 height 27
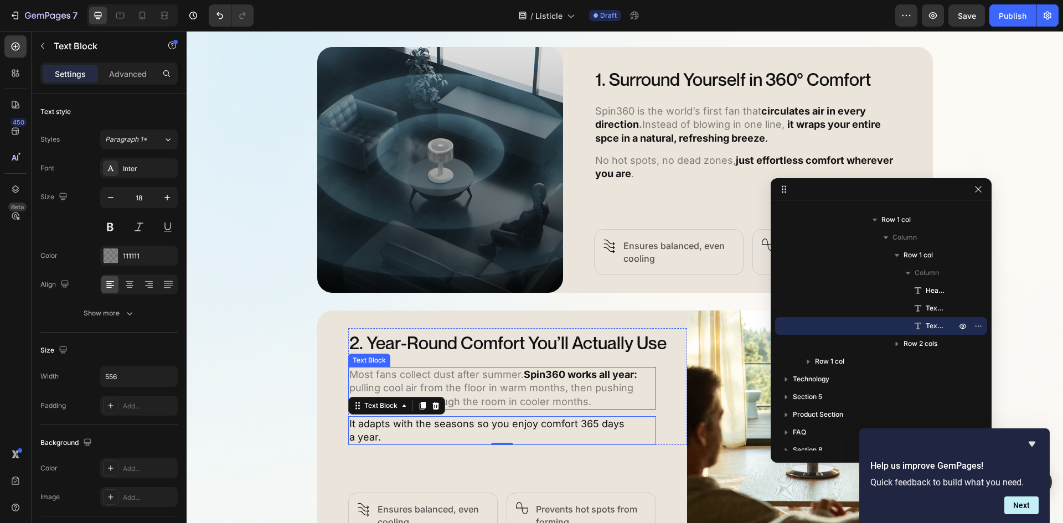
click at [524, 371] on strong "Spin360 works all year:" at bounding box center [580, 375] width 113 height 12
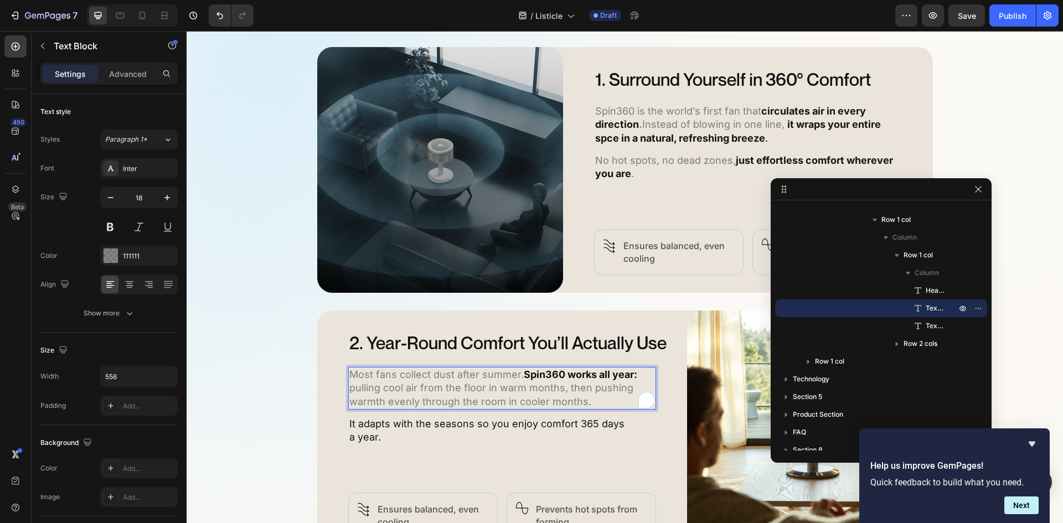
drag, startPoint x: 522, startPoint y: 374, endPoint x: 609, endPoint y: 378, distance: 87.6
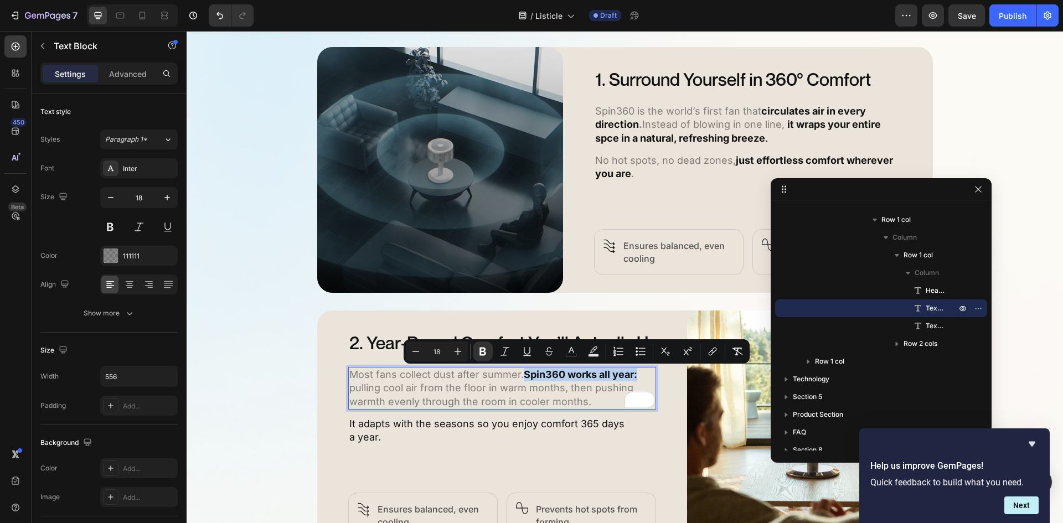
drag, startPoint x: 523, startPoint y: 378, endPoint x: 638, endPoint y: 379, distance: 115.7
click at [638, 379] on p "Most fans collect dust after summer. Spin360 works all year: pulling cool air f…" at bounding box center [502, 388] width 306 height 40
click at [488, 353] on button "Bold" at bounding box center [483, 352] width 20 height 20
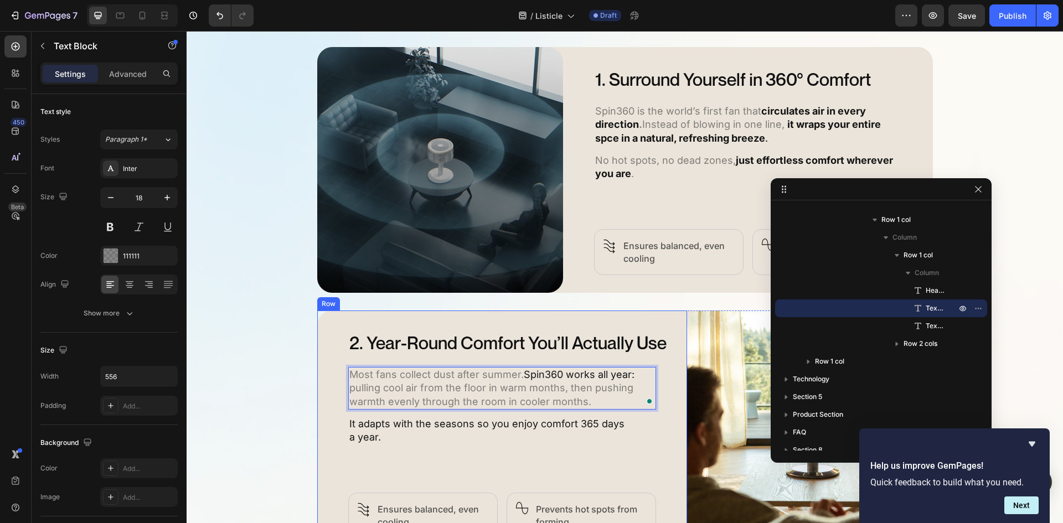
click at [624, 458] on div "2. Year-Round Comfort You’ll Actually Use Heading Most fans collect dust after …" at bounding box center [517, 433] width 339 height 210
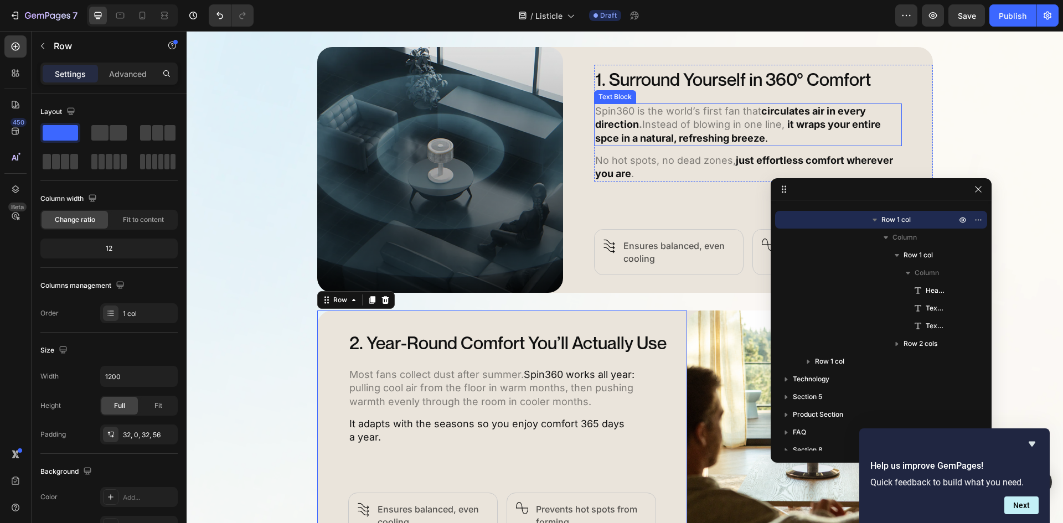
click at [791, 110] on strong "circulates air in every direction" at bounding box center [730, 117] width 271 height 25
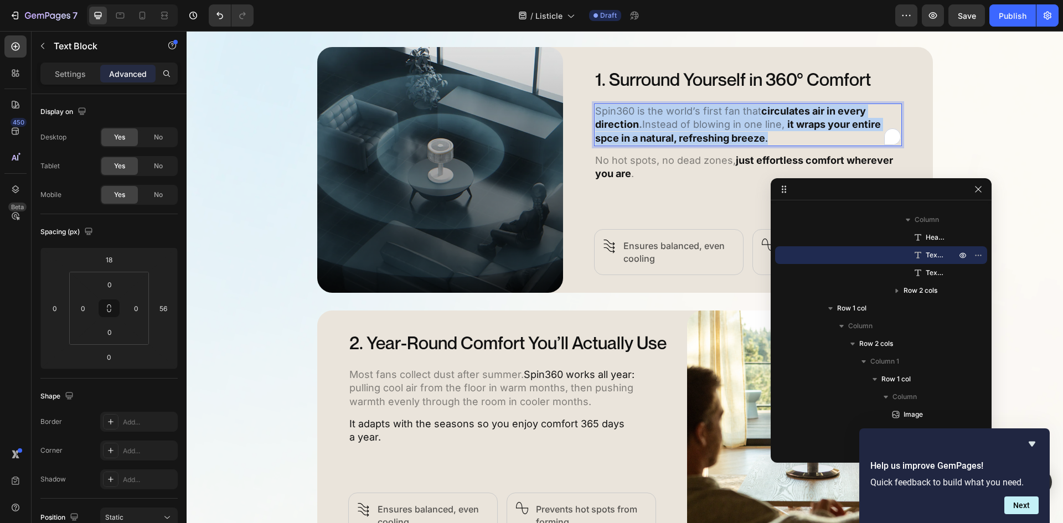
click at [791, 110] on strong "circulates air in every direction" at bounding box center [730, 117] width 271 height 25
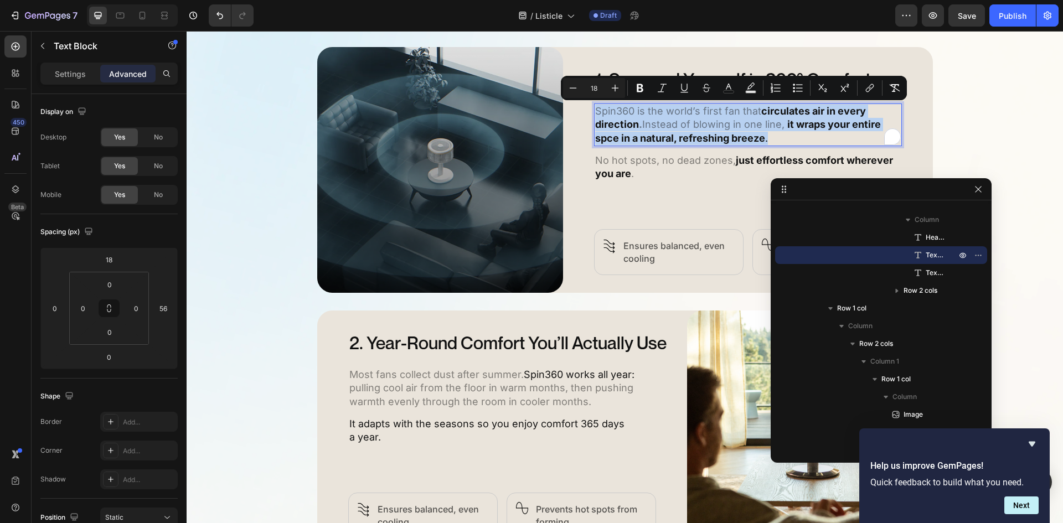
click at [812, 110] on strong "circulates air in every direction" at bounding box center [730, 117] width 271 height 25
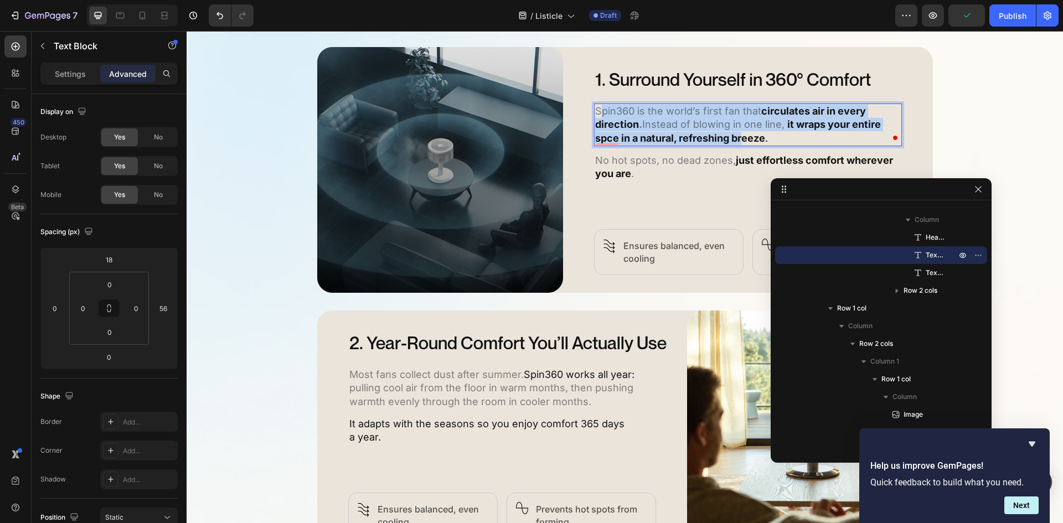
drag, startPoint x: 594, startPoint y: 108, endPoint x: 741, endPoint y: 136, distance: 149.4
click at [741, 136] on p "Spin360 is the world’s first fan that circulates air in every direction . Inste…" at bounding box center [748, 125] width 306 height 40
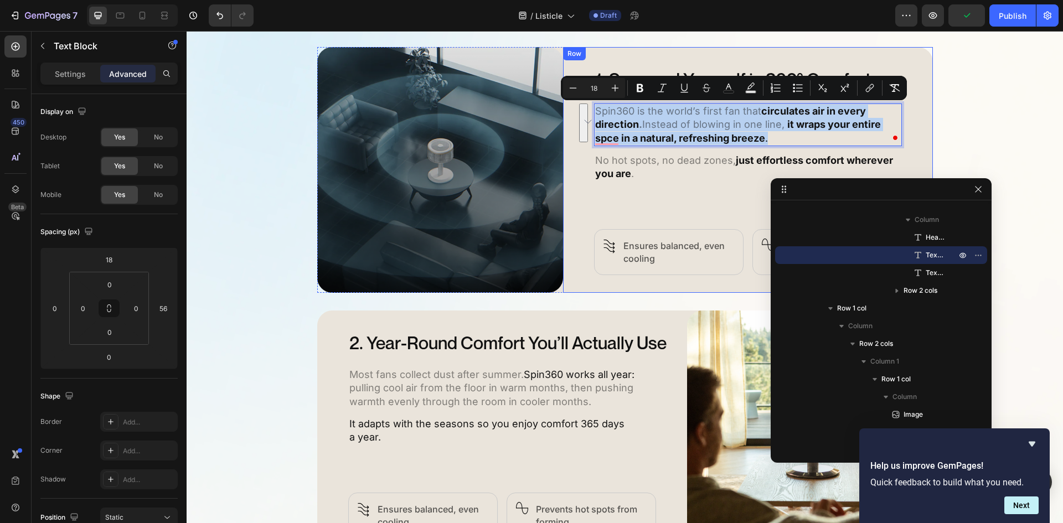
drag, startPoint x: 774, startPoint y: 142, endPoint x: 633, endPoint y: 105, distance: 146.1
click at [567, 105] on div "1. Surround Yourself in 360° Comfort Heading Spin360 is the world’s first fan t…" at bounding box center [748, 170] width 370 height 246
click at [642, 88] on icon "Editor contextual toolbar" at bounding box center [640, 88] width 7 height 8
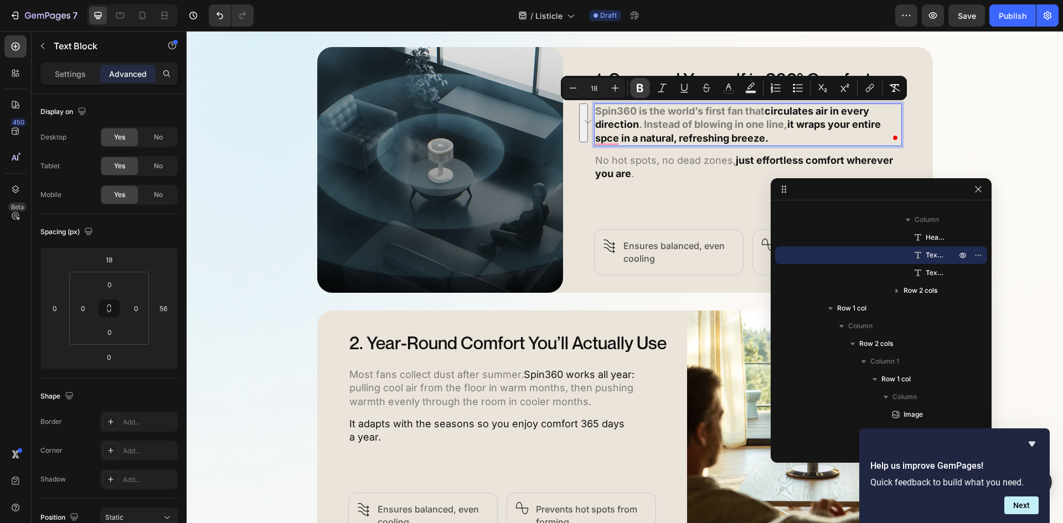
click at [642, 88] on icon "Editor contextual toolbar" at bounding box center [640, 88] width 7 height 8
click at [818, 136] on p "Spin360 is the world’s first fan that circulates air in every direction . Inste…" at bounding box center [748, 125] width 306 height 40
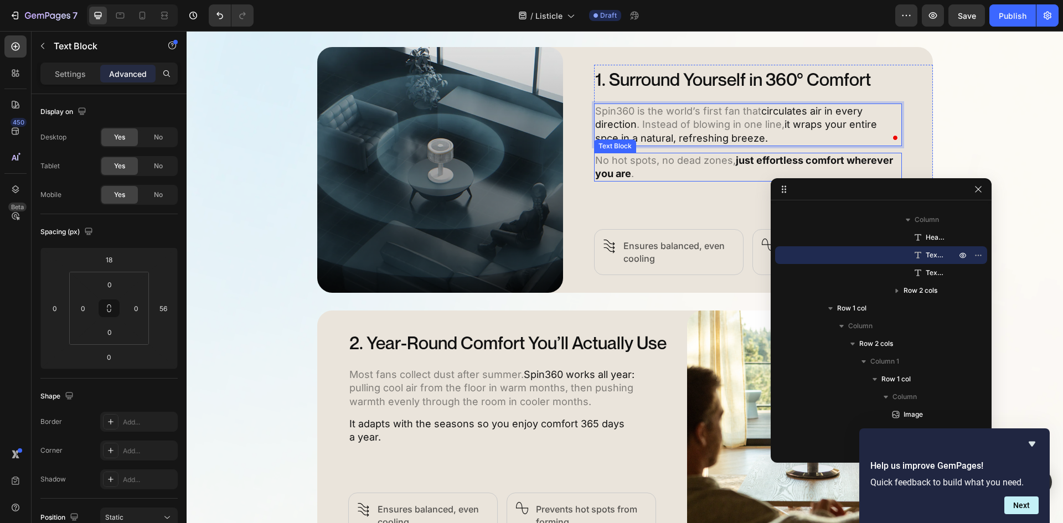
click at [694, 167] on p "No hot spots, no dead zones, just effortless comfort wherever you are ." at bounding box center [748, 167] width 306 height 27
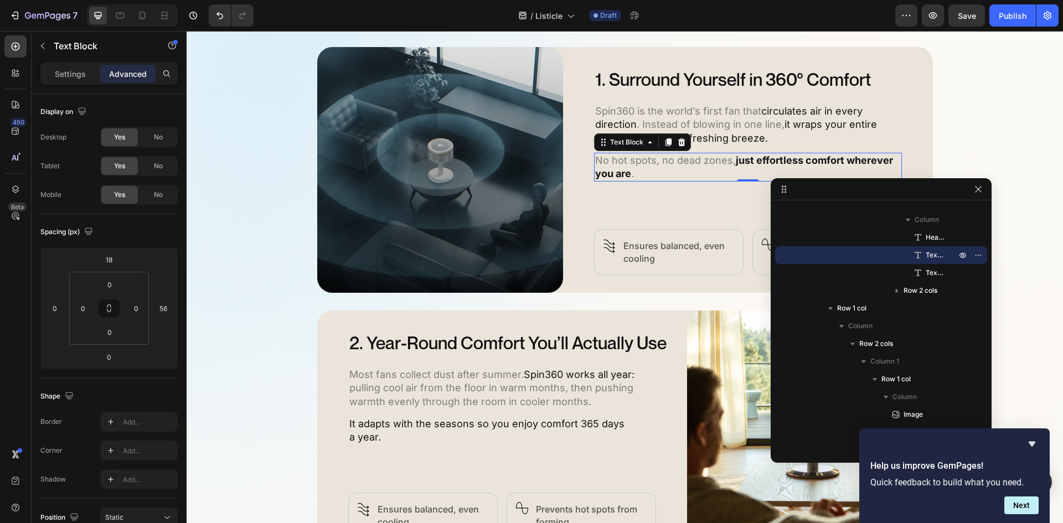
click at [694, 167] on p "No hot spots, no dead zones, just effortless comfort wherever you are ." at bounding box center [748, 167] width 306 height 27
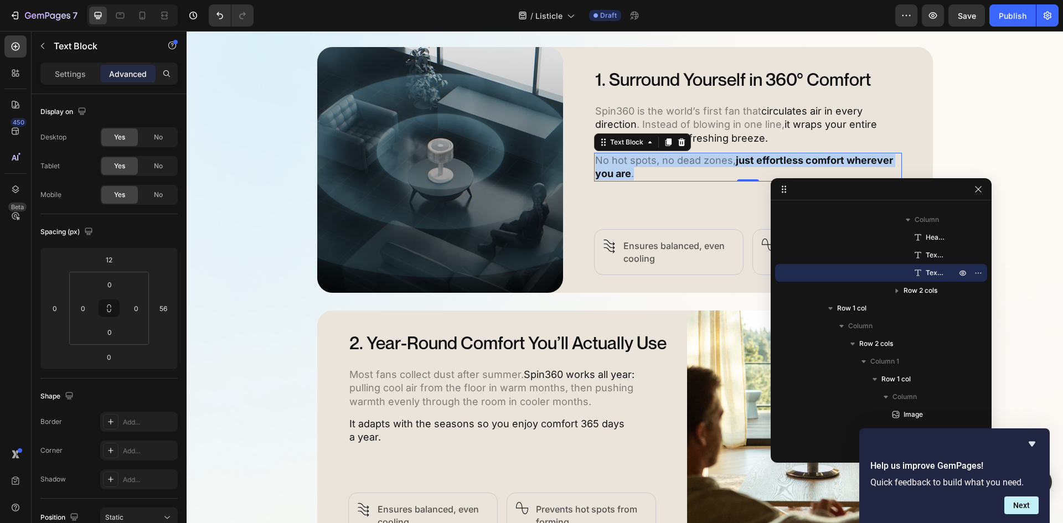
click at [694, 167] on p "No hot spots, no dead zones, just effortless comfort wherever you are ." at bounding box center [748, 167] width 306 height 27
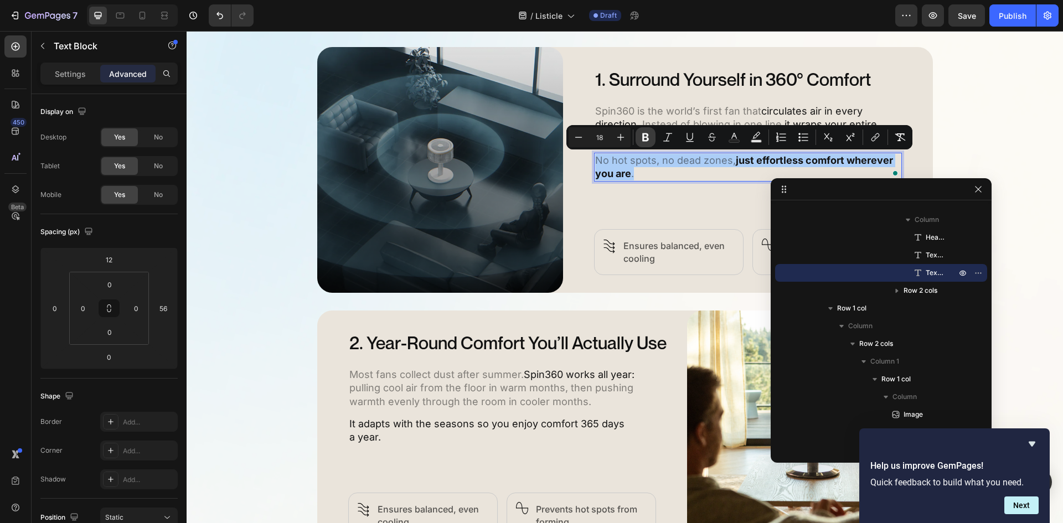
click at [649, 137] on icon "Editor contextual toolbar" at bounding box center [645, 137] width 11 height 11
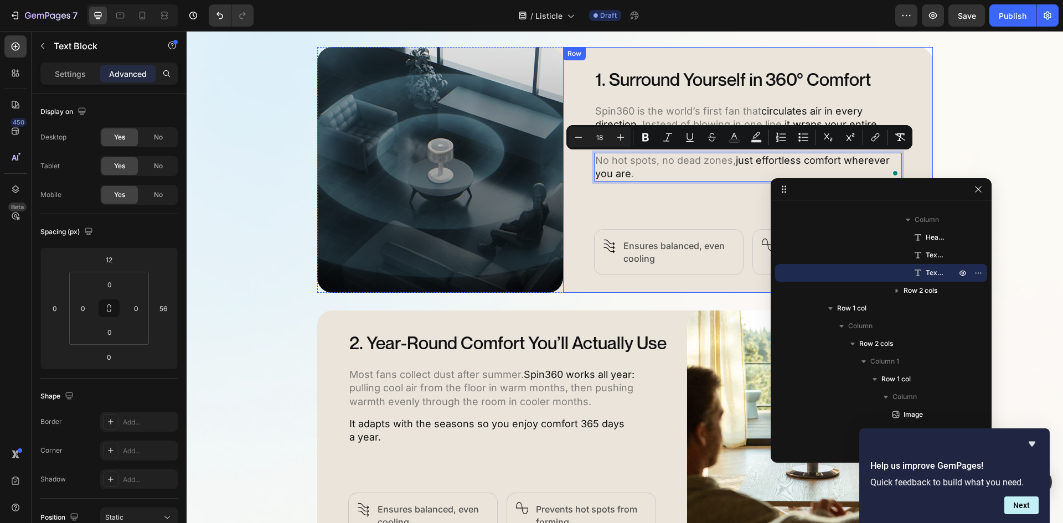
click at [645, 206] on div "1. Surround Yourself in 360° Comfort Heading Spin360 is the world’s first fan t…" at bounding box center [763, 170] width 339 height 210
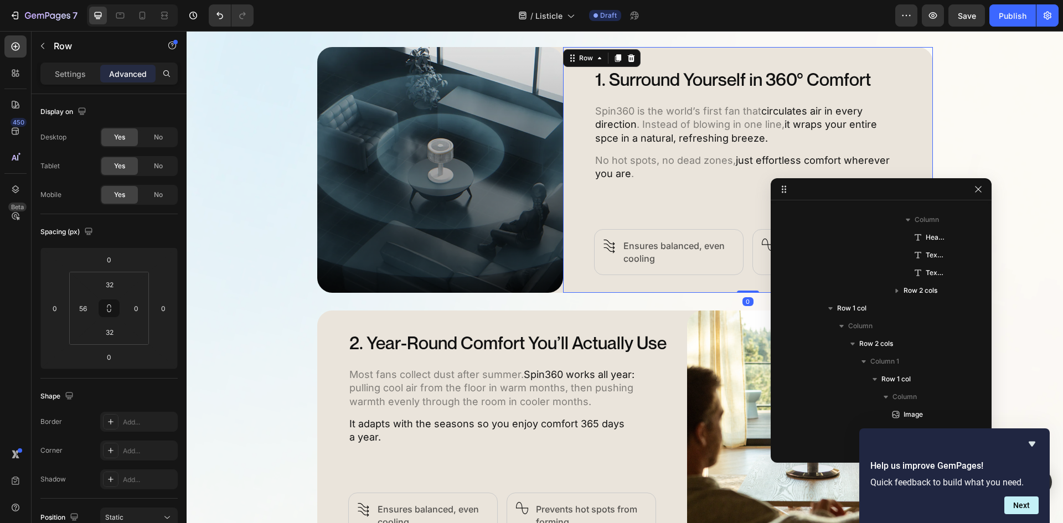
scroll to position [153, 0]
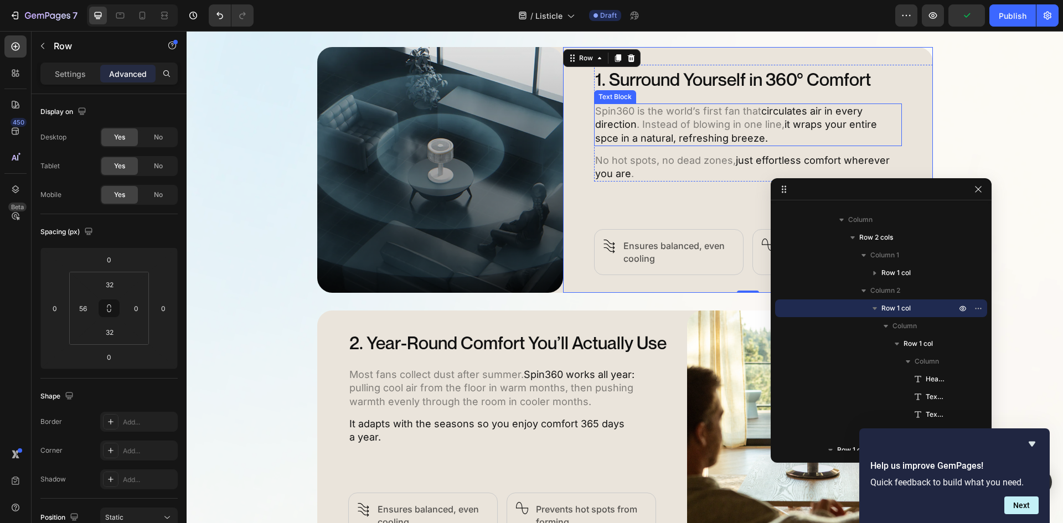
click at [665, 116] on p "Spin360 is the world’s first fan that circulates air in every direction . Inste…" at bounding box center [748, 125] width 306 height 40
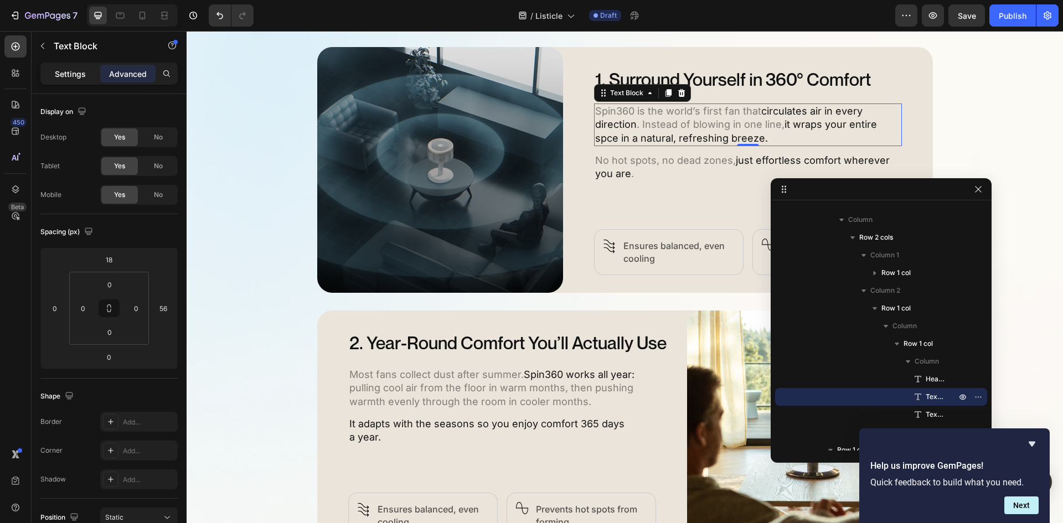
click at [69, 71] on p "Settings" at bounding box center [70, 74] width 31 height 12
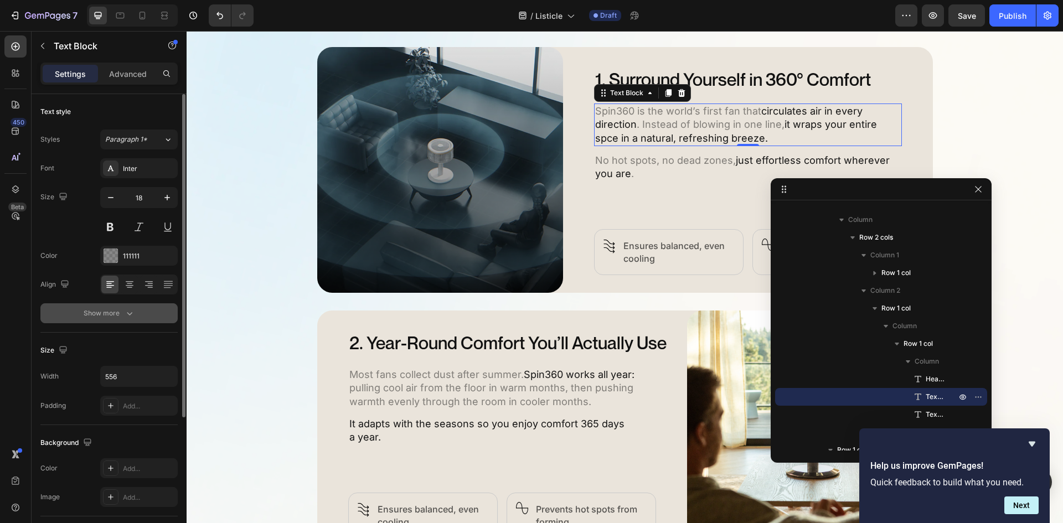
click at [127, 321] on button "Show more" at bounding box center [108, 313] width 137 height 20
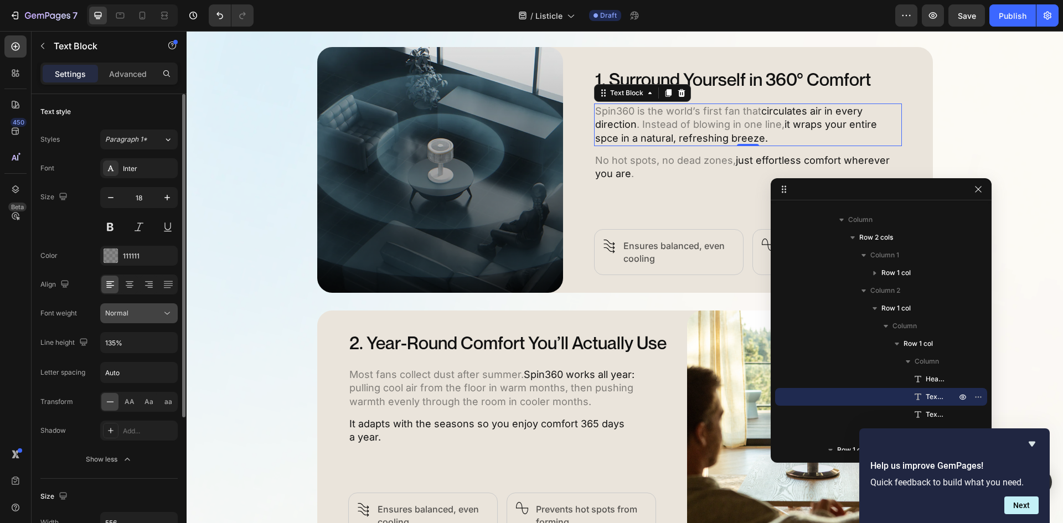
click at [163, 314] on icon at bounding box center [167, 313] width 11 height 11
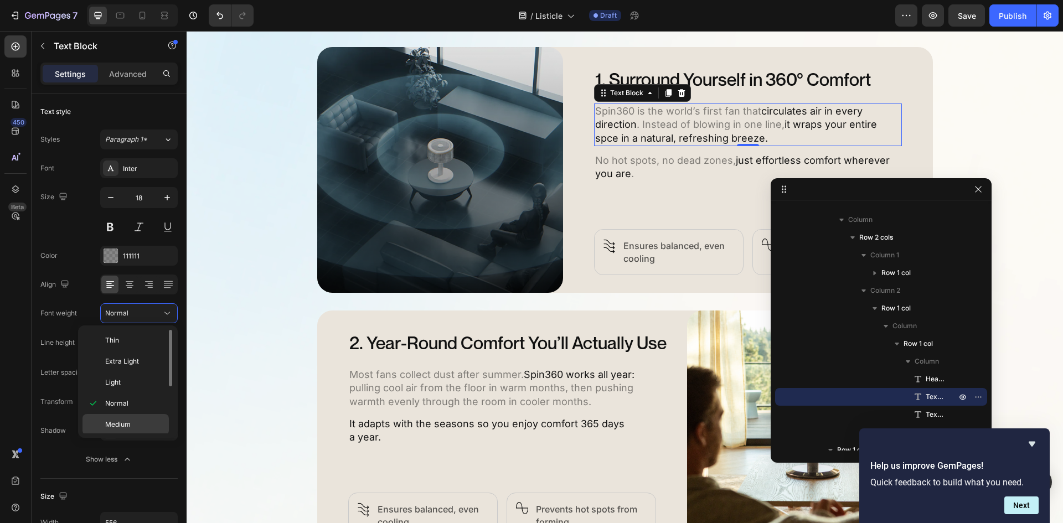
click at [117, 421] on span "Medium" at bounding box center [117, 425] width 25 height 10
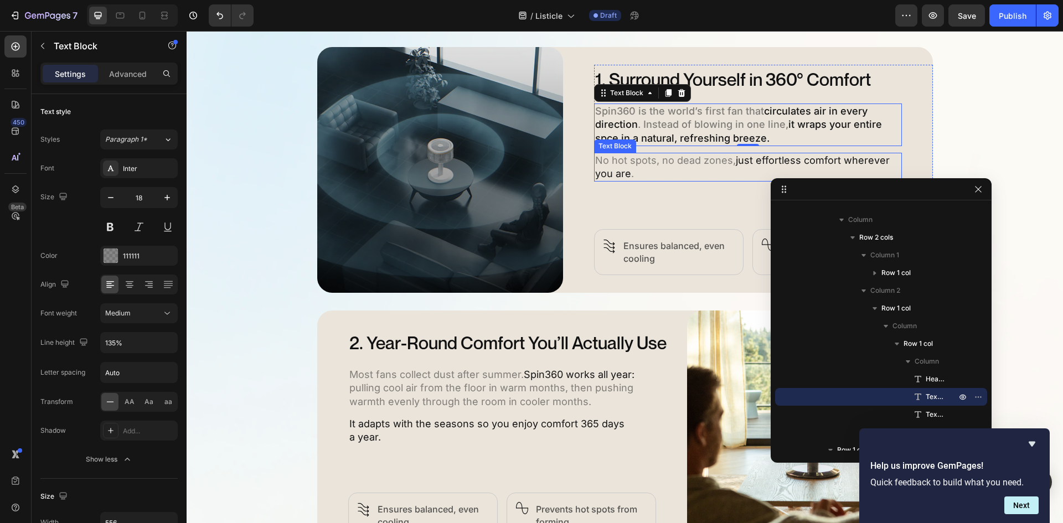
click at [628, 174] on p "No hot spots, no dead zones, just effortless comfort wherever you are ." at bounding box center [748, 167] width 306 height 27
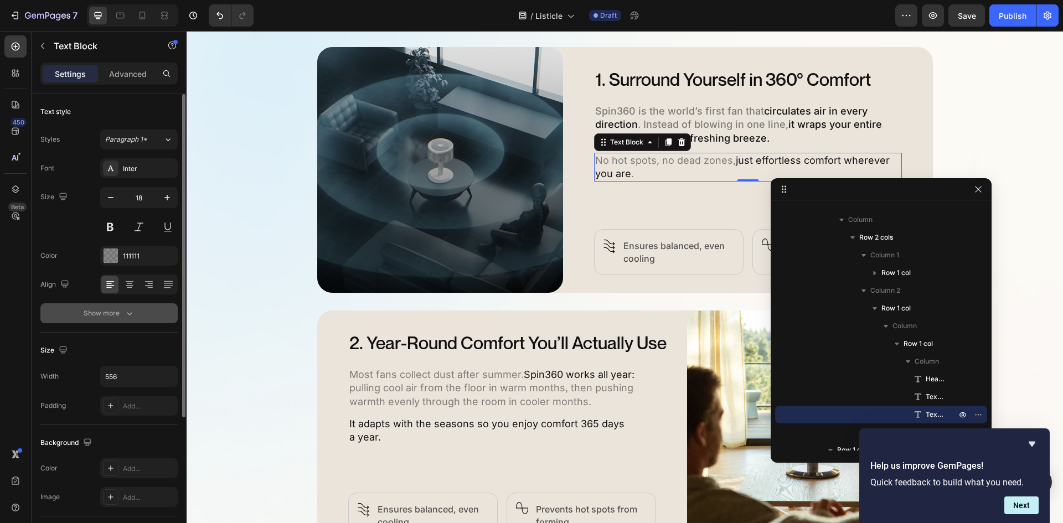
click at [113, 316] on div "Show more" at bounding box center [109, 313] width 51 height 11
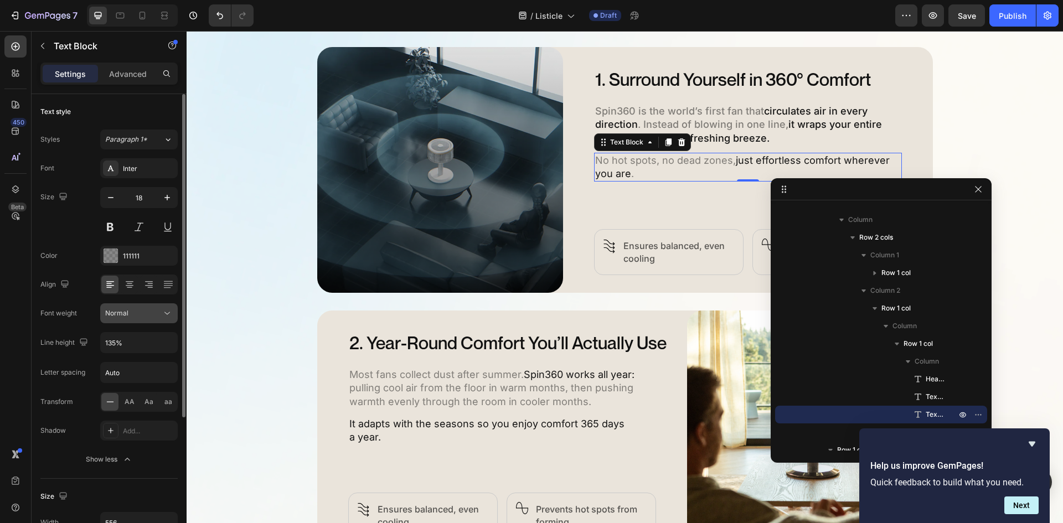
click at [164, 316] on icon at bounding box center [167, 313] width 11 height 11
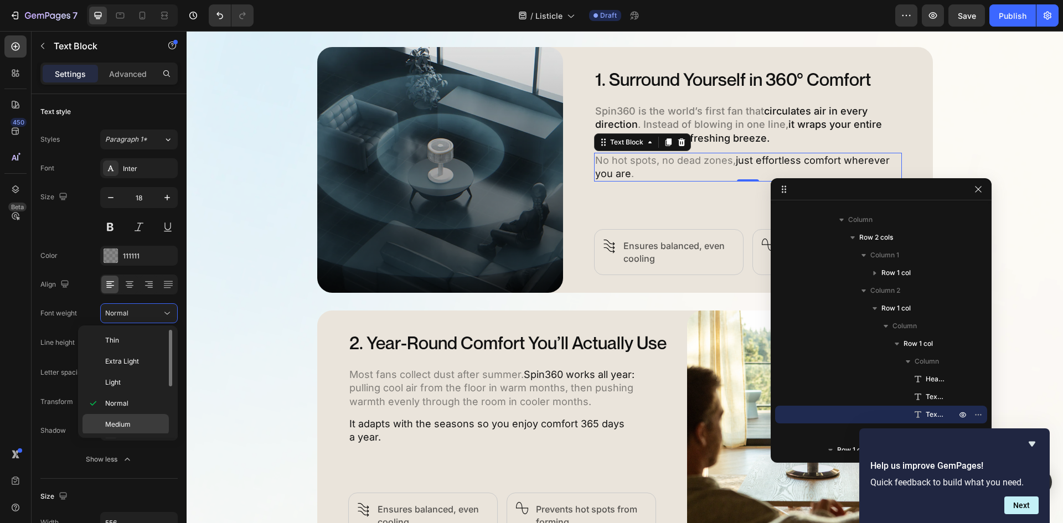
click at [132, 415] on div "Medium" at bounding box center [125, 424] width 86 height 21
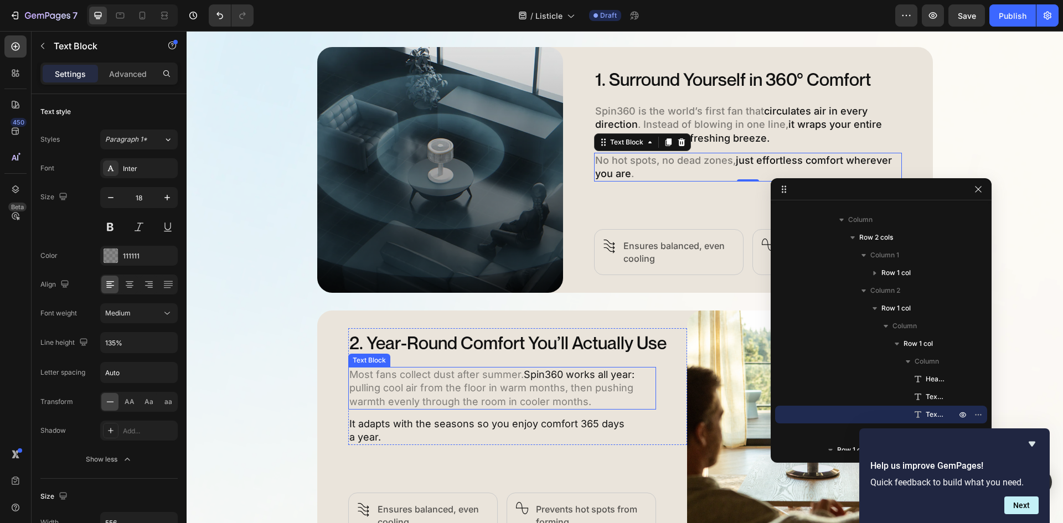
click at [529, 390] on p "Most fans collect dust after summer. Spin360 works all year: pulling cool air f…" at bounding box center [502, 388] width 306 height 40
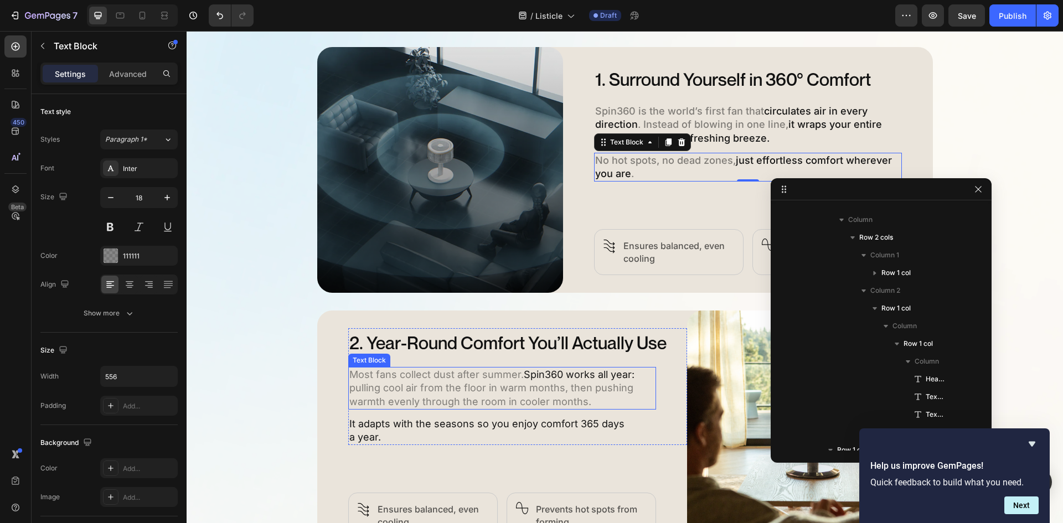
scroll to position [525, 0]
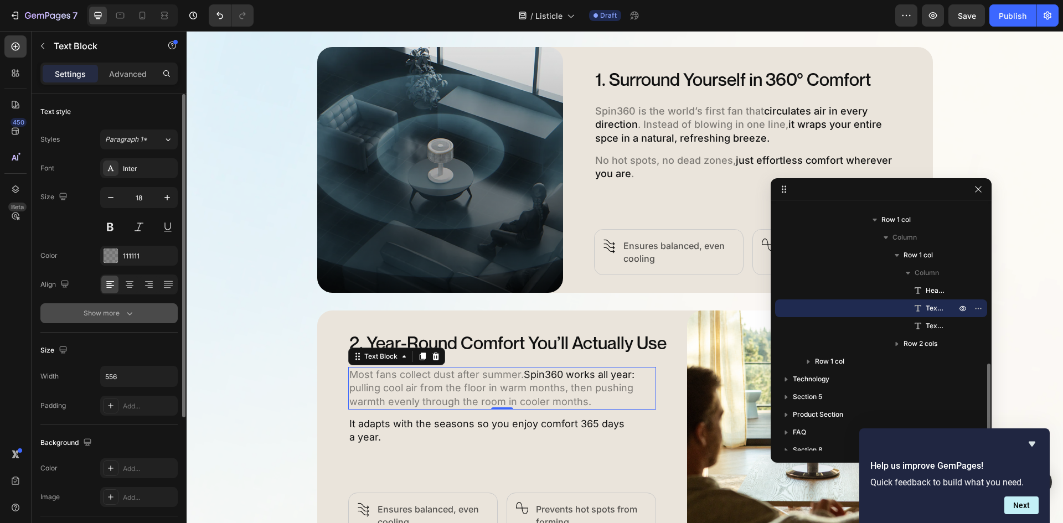
click at [135, 314] on icon "button" at bounding box center [129, 313] width 11 height 11
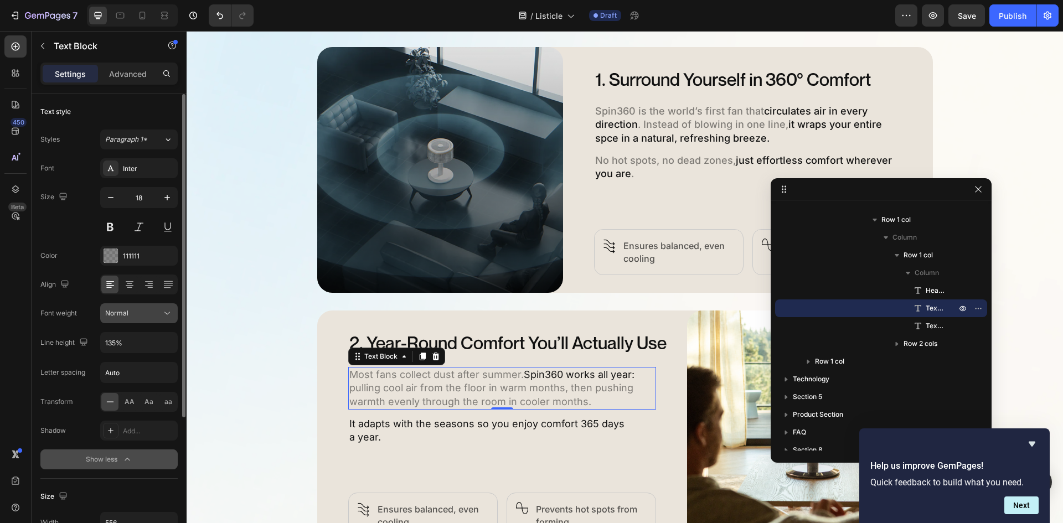
click at [170, 317] on icon at bounding box center [167, 313] width 11 height 11
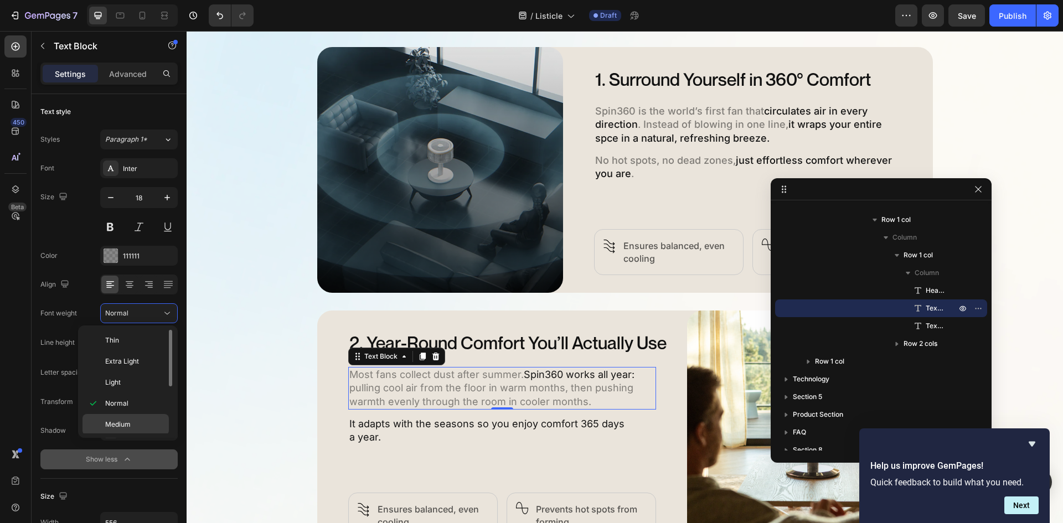
click at [130, 419] on div "Medium" at bounding box center [125, 424] width 86 height 21
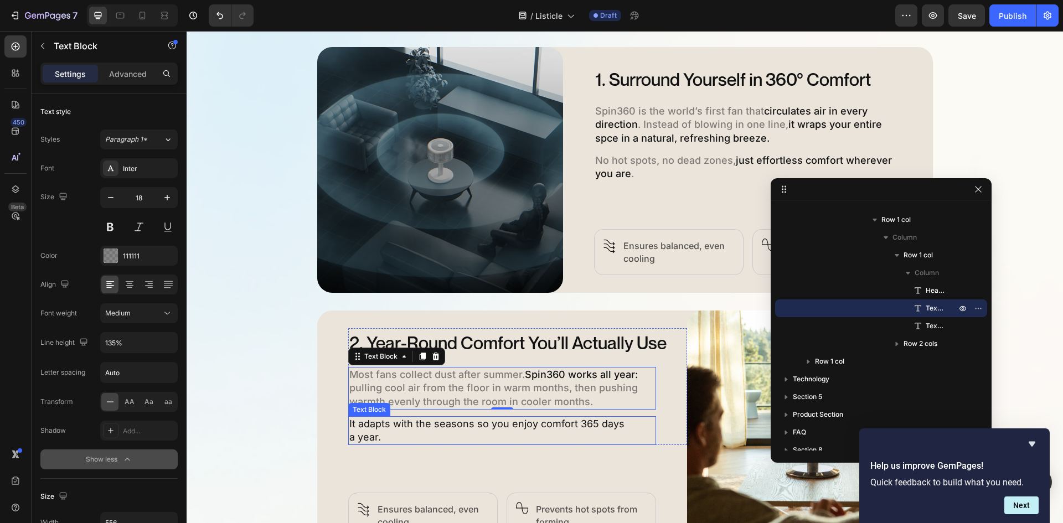
click at [425, 426] on span "It adapts with the seasons so you enjoy comfort 365 days" at bounding box center [486, 424] width 275 height 12
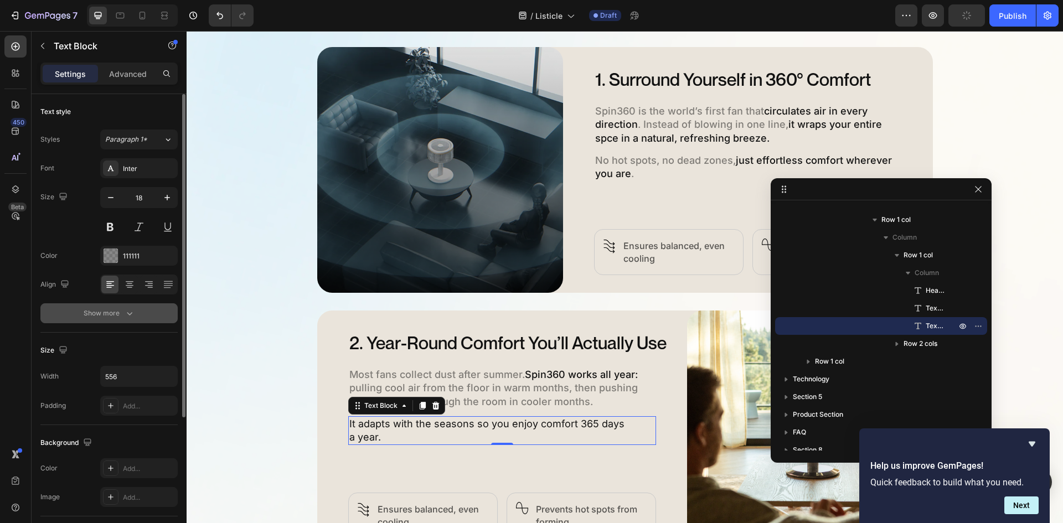
click at [127, 310] on icon "button" at bounding box center [129, 313] width 11 height 11
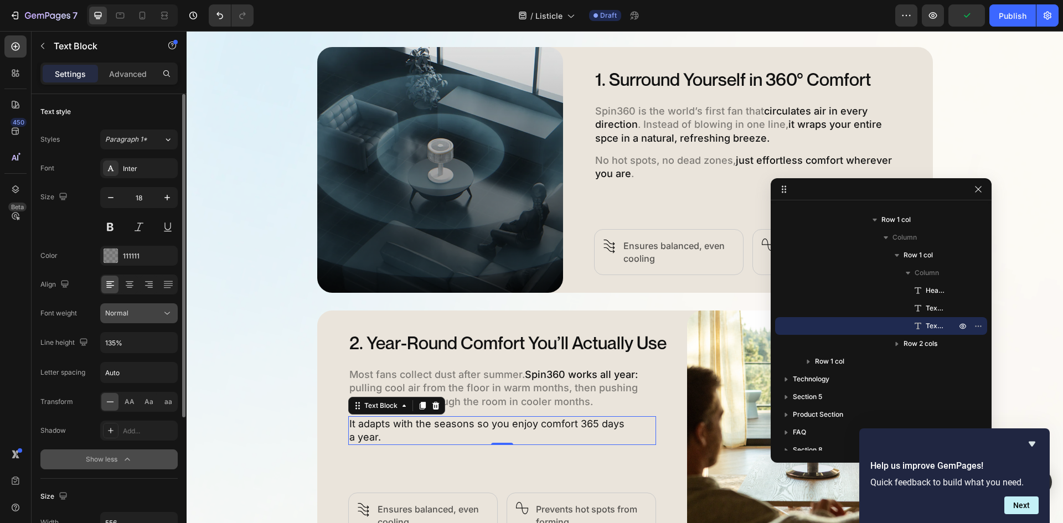
click at [168, 314] on icon at bounding box center [167, 313] width 11 height 11
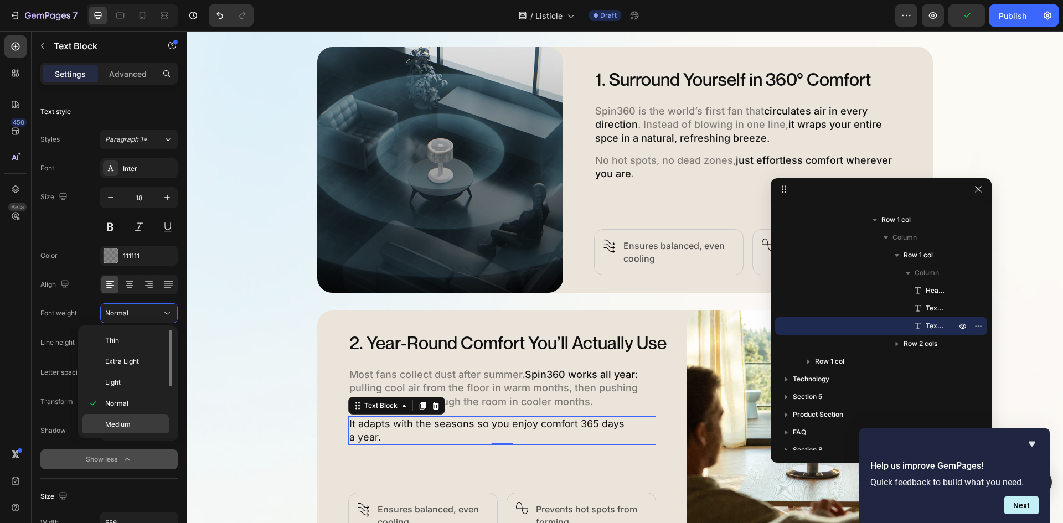
click at [136, 428] on p "Medium" at bounding box center [134, 425] width 59 height 10
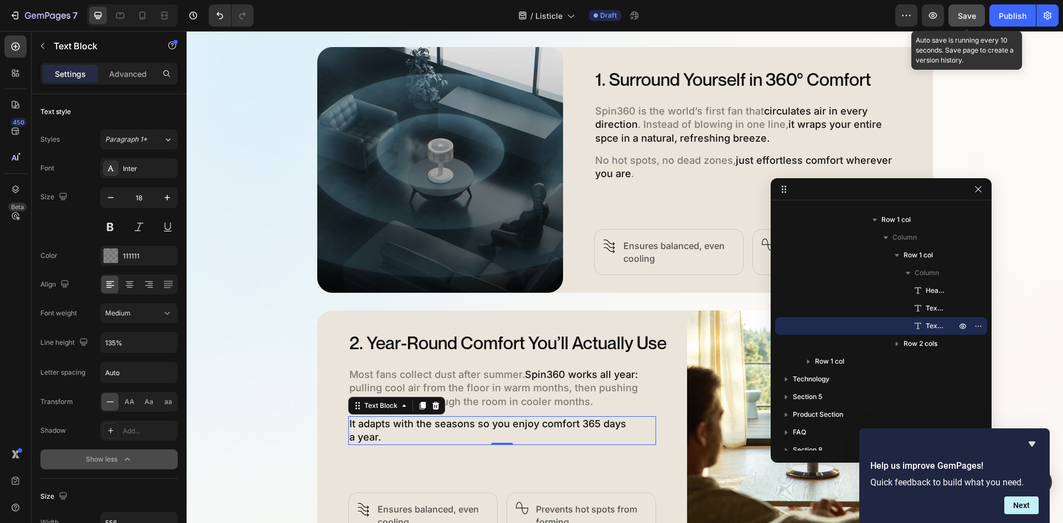
click at [973, 18] on span "Save" at bounding box center [967, 15] width 18 height 9
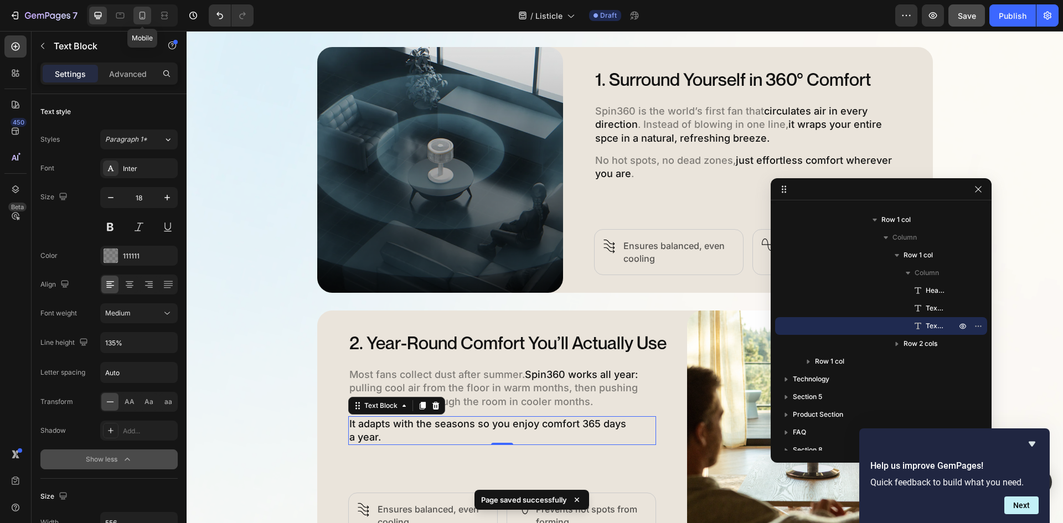
click at [151, 14] on div at bounding box center [142, 16] width 18 height 18
type input "14"
type input "180%"
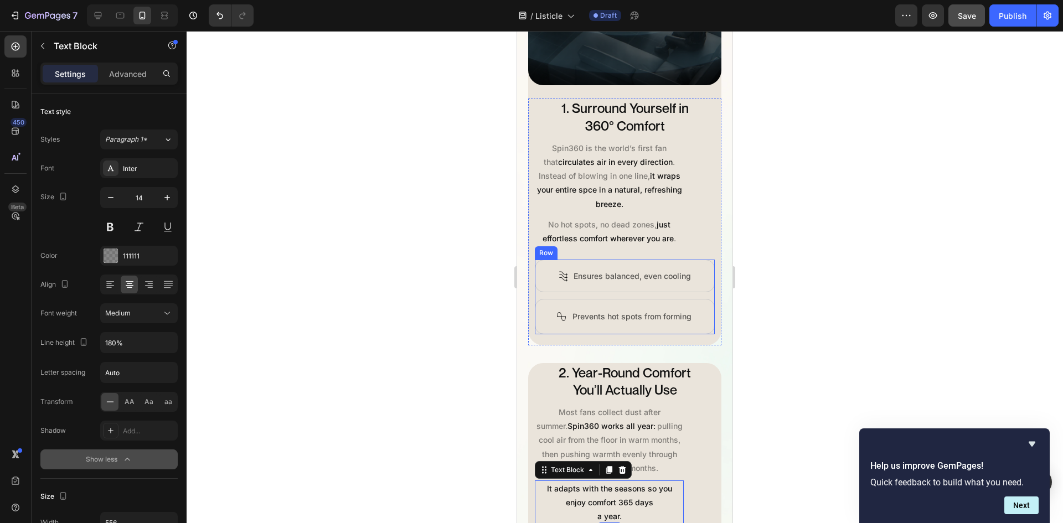
scroll to position [797, 0]
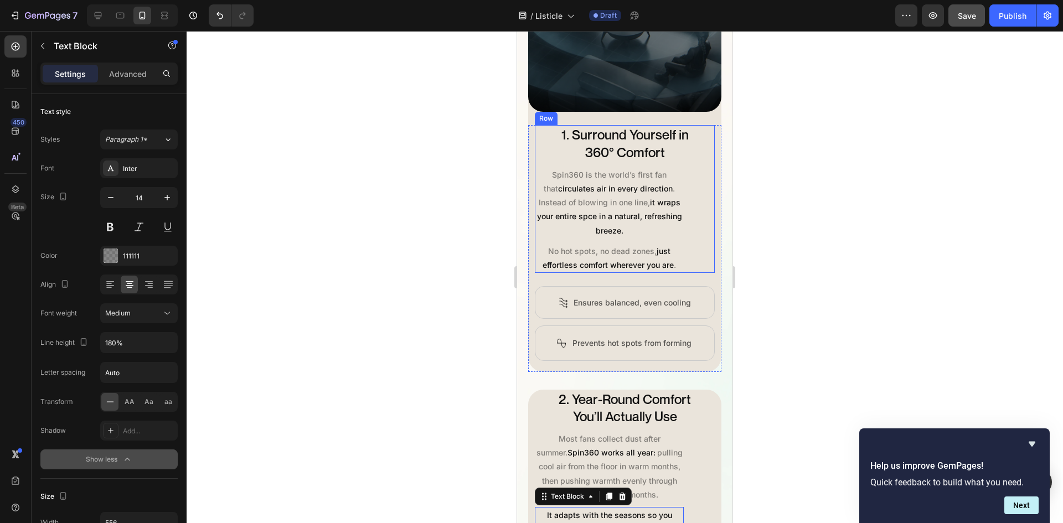
click at [703, 230] on div "1. Surround Yourself in 360° Comfort Heading Spin360 is the world’s first fan t…" at bounding box center [625, 199] width 180 height 148
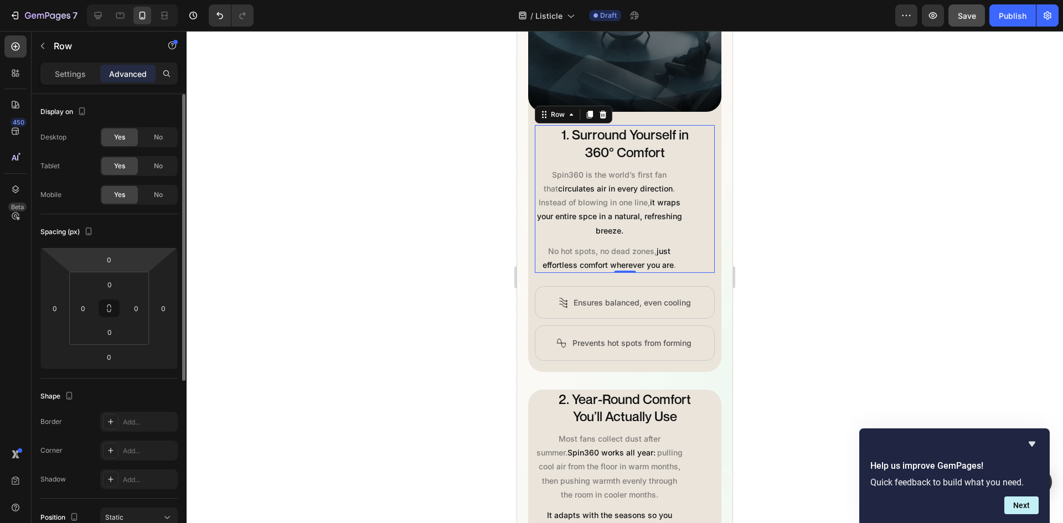
scroll to position [278, 0]
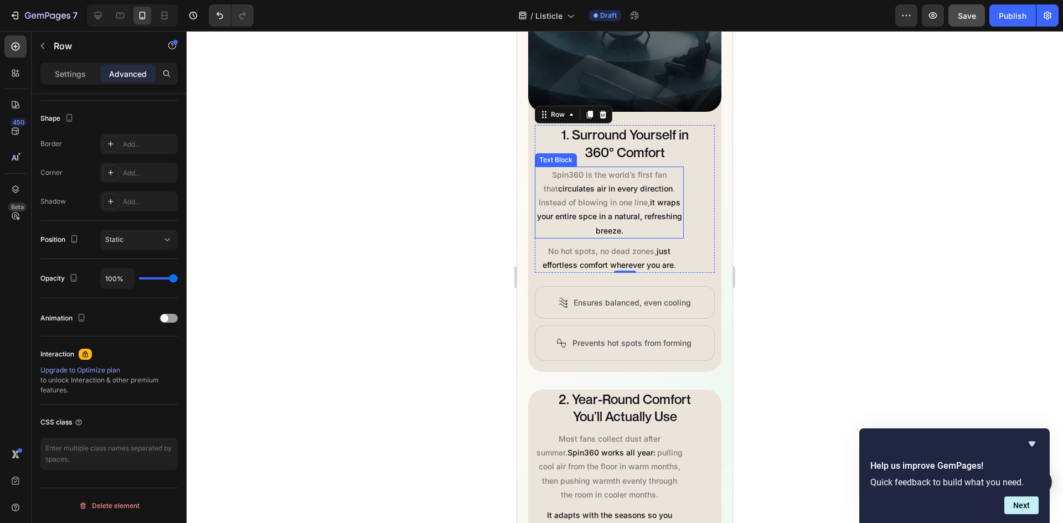
click at [658, 202] on p "Spin360 is the world’s first fan that circulates air in every direction . Inste…" at bounding box center [609, 203] width 147 height 70
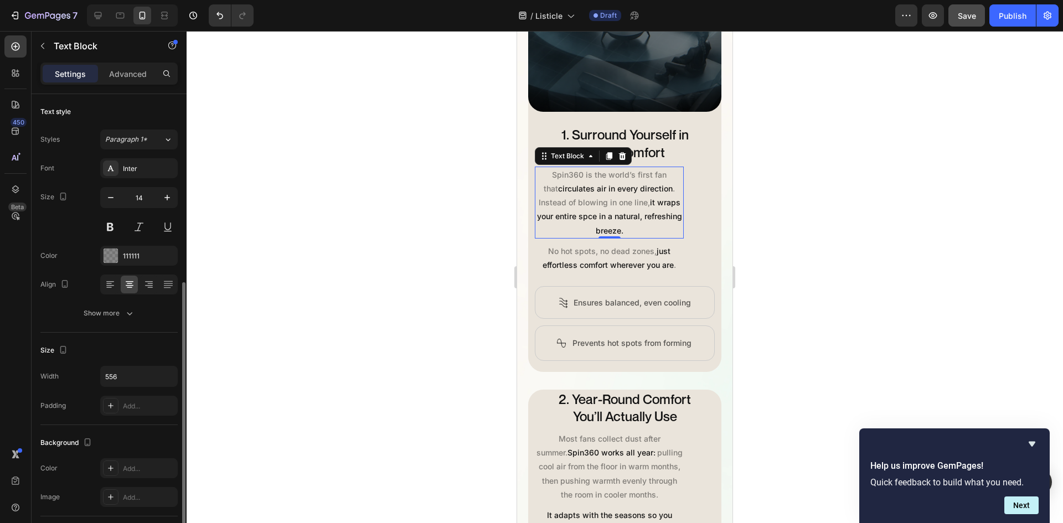
scroll to position [195, 0]
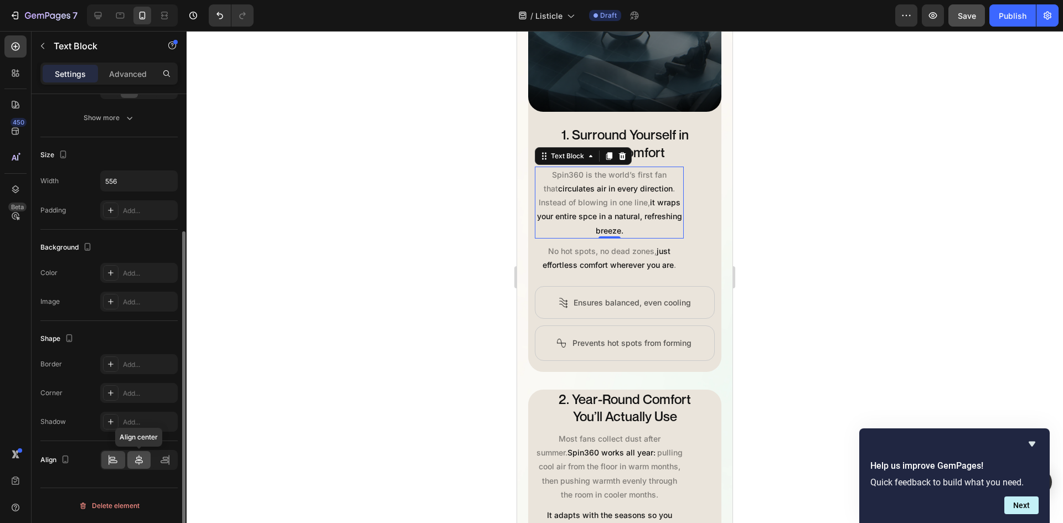
click at [140, 462] on icon at bounding box center [138, 460] width 11 height 11
click at [136, 459] on icon at bounding box center [138, 460] width 11 height 11
click at [115, 460] on icon at bounding box center [112, 460] width 11 height 11
click at [142, 461] on icon at bounding box center [139, 460] width 8 height 10
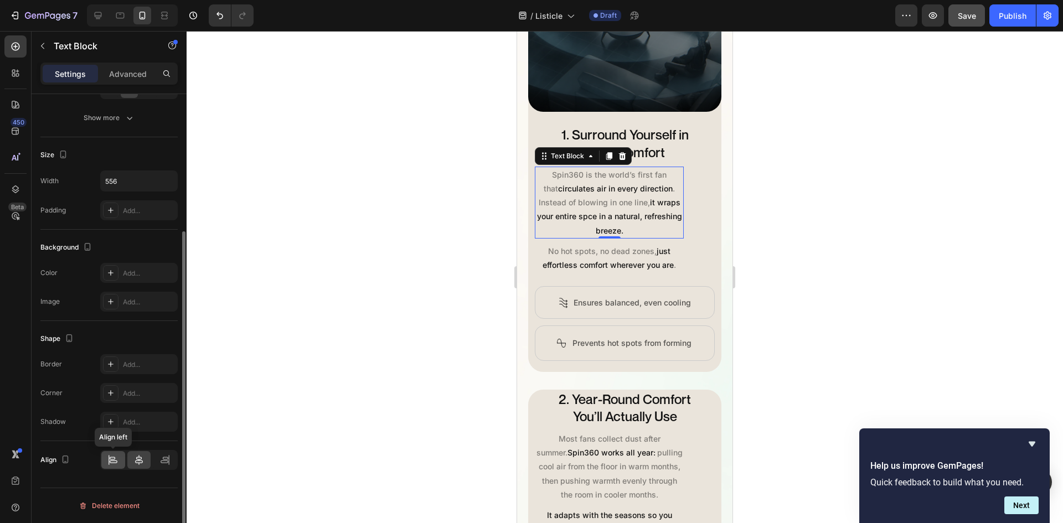
click at [110, 459] on icon at bounding box center [112, 460] width 11 height 11
click at [141, 461] on icon at bounding box center [138, 460] width 11 height 11
click at [693, 224] on div "1. Surround Yourself in 360° Comfort Heading Spin360 is the world’s first fan t…" at bounding box center [625, 199] width 180 height 148
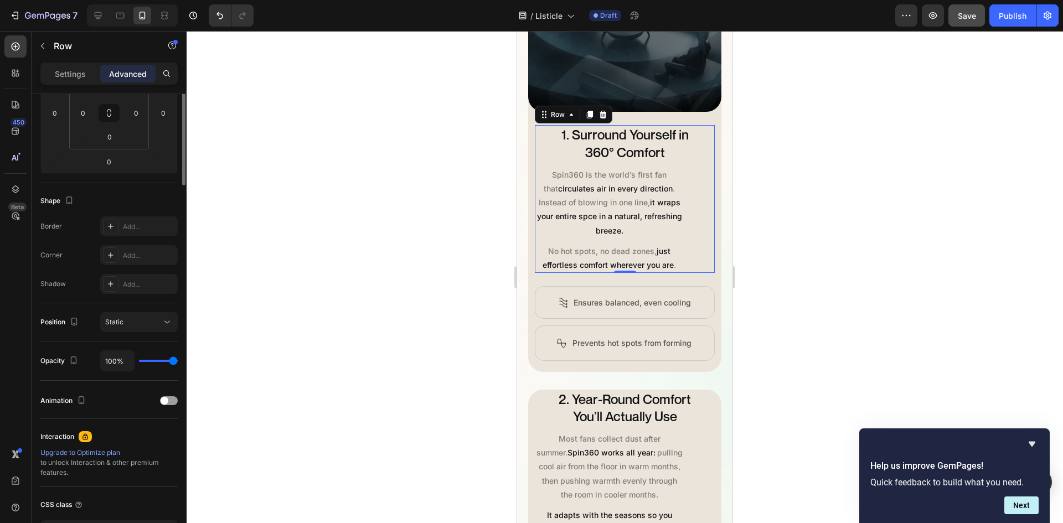
scroll to position [0, 0]
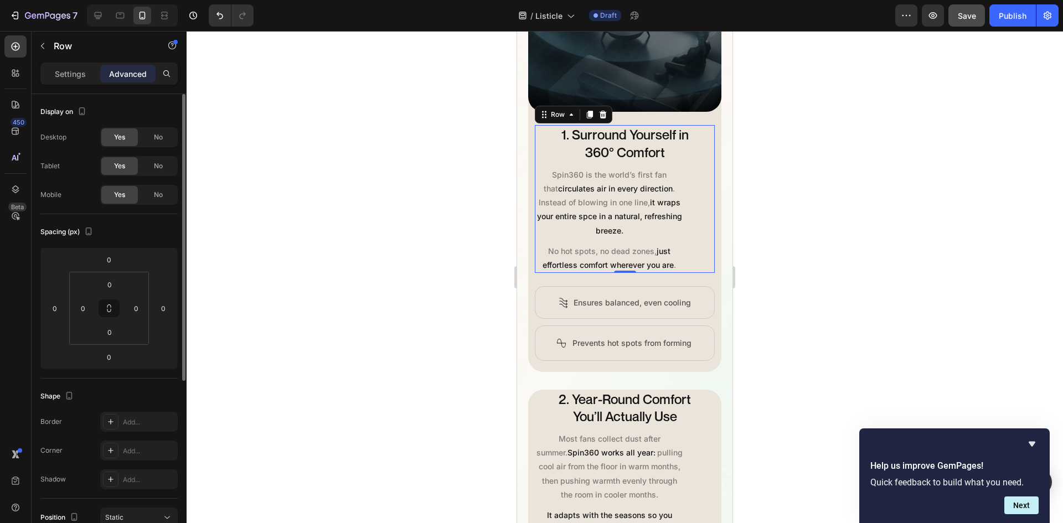
click at [660, 208] on span "it wraps your entire spce in a natural, refreshing breeze." at bounding box center [609, 216] width 145 height 37
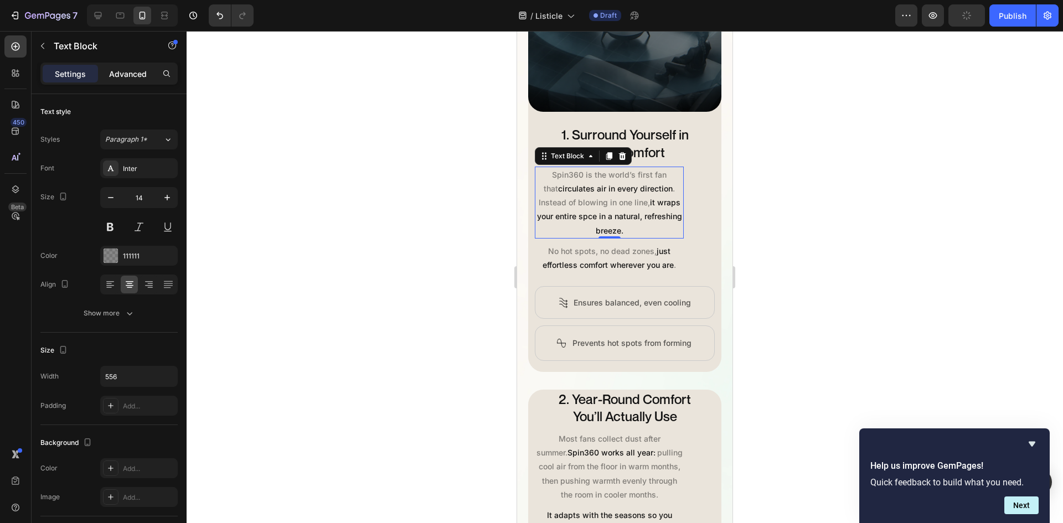
click at [119, 68] on p "Advanced" at bounding box center [128, 74] width 38 height 12
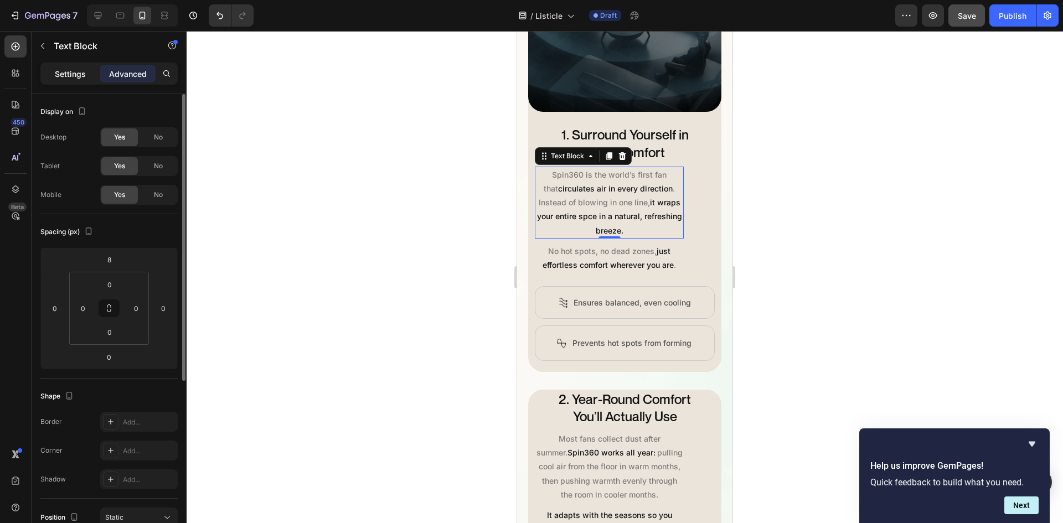
click at [70, 76] on p "Settings" at bounding box center [70, 74] width 31 height 12
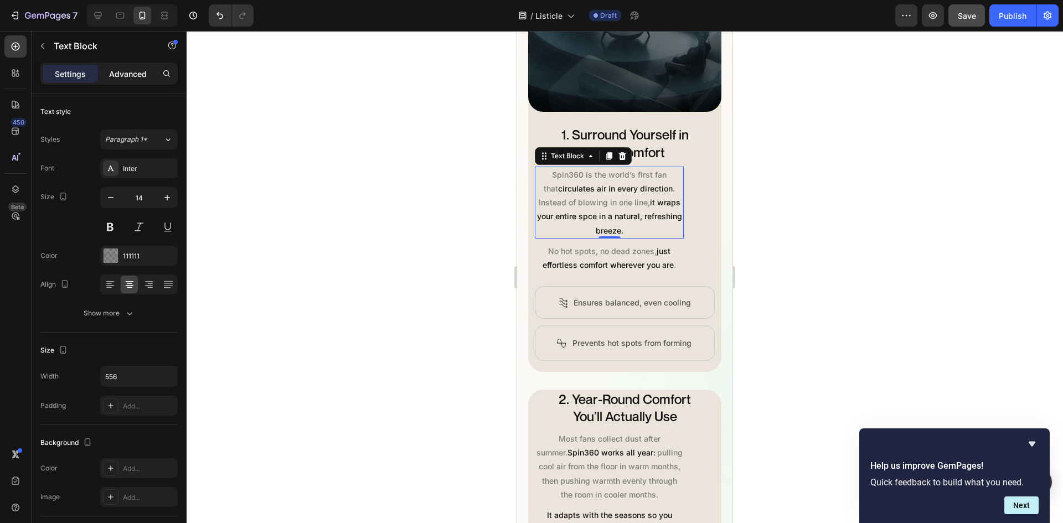
click at [122, 72] on p "Advanced" at bounding box center [128, 74] width 38 height 12
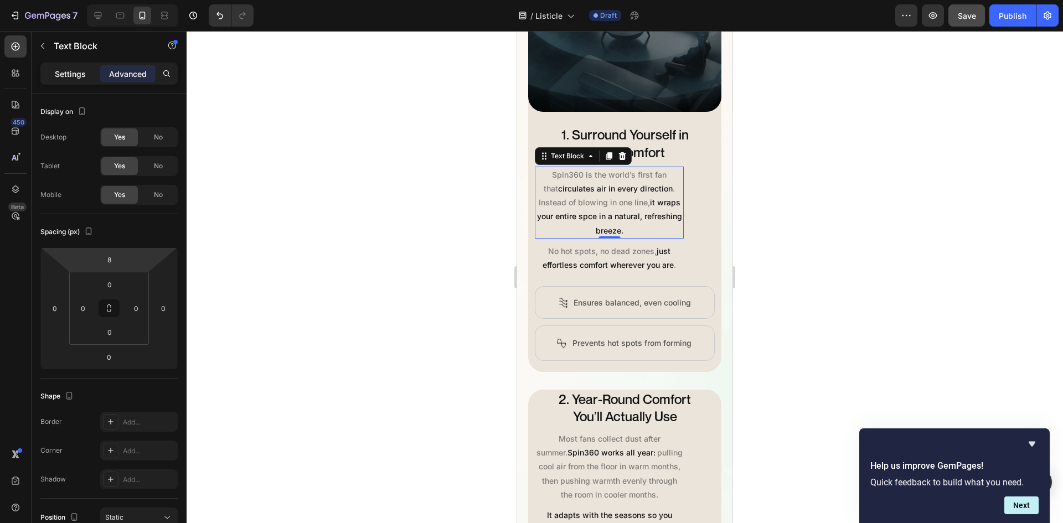
click at [84, 68] on p "Settings" at bounding box center [70, 74] width 31 height 12
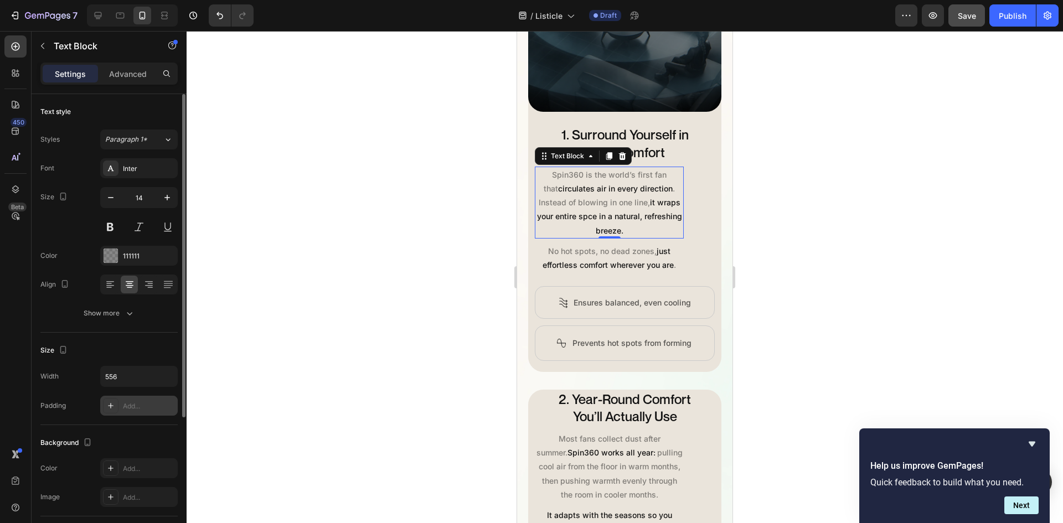
scroll to position [195, 0]
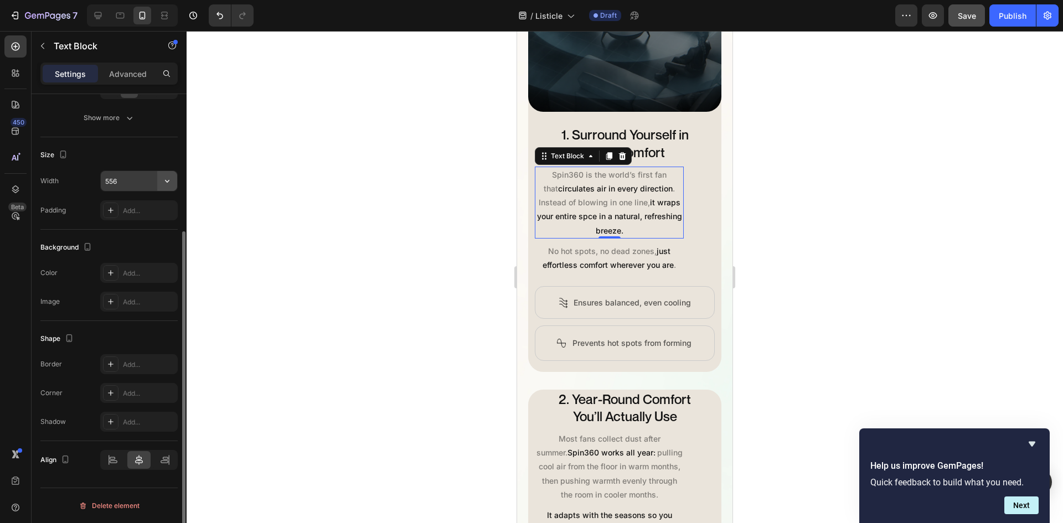
click at [164, 183] on icon "button" at bounding box center [167, 180] width 11 height 11
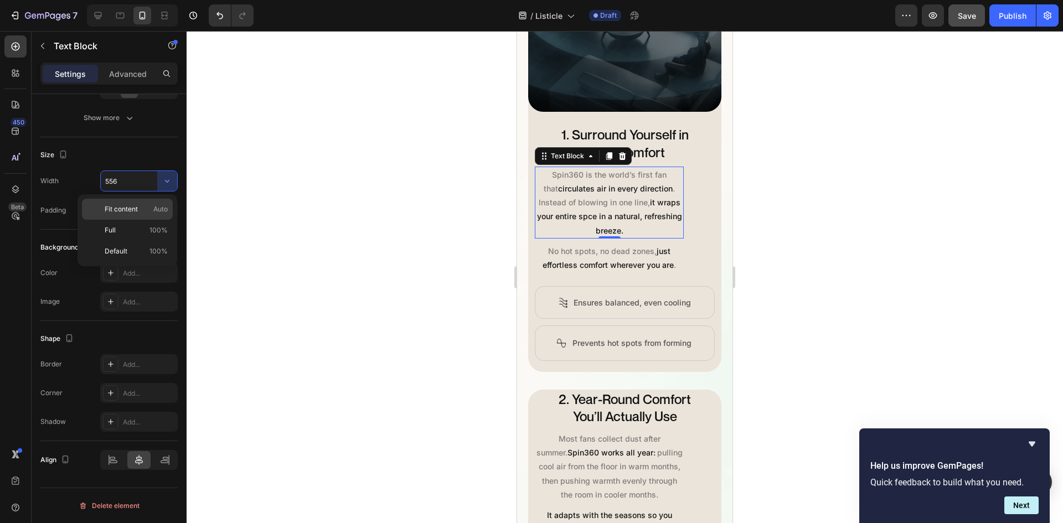
click at [153, 204] on span "Auto" at bounding box center [160, 209] width 14 height 10
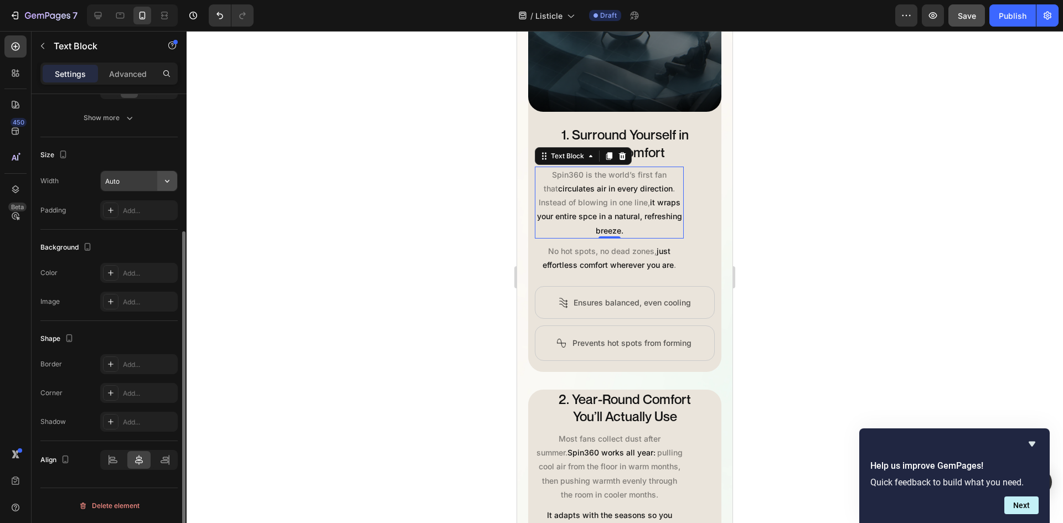
click at [165, 185] on icon "button" at bounding box center [167, 180] width 11 height 11
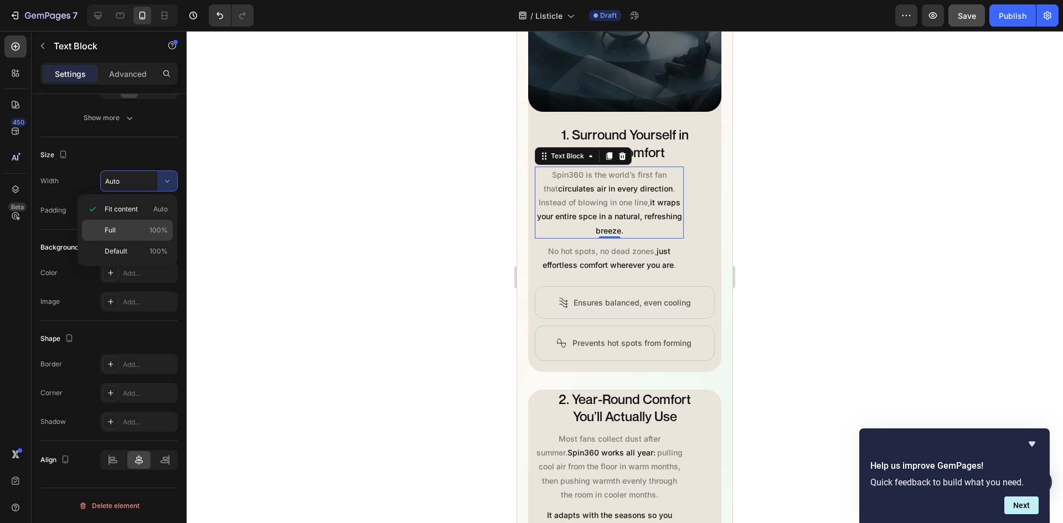
click at [156, 230] on span "100%" at bounding box center [158, 230] width 18 height 10
type input "100%"
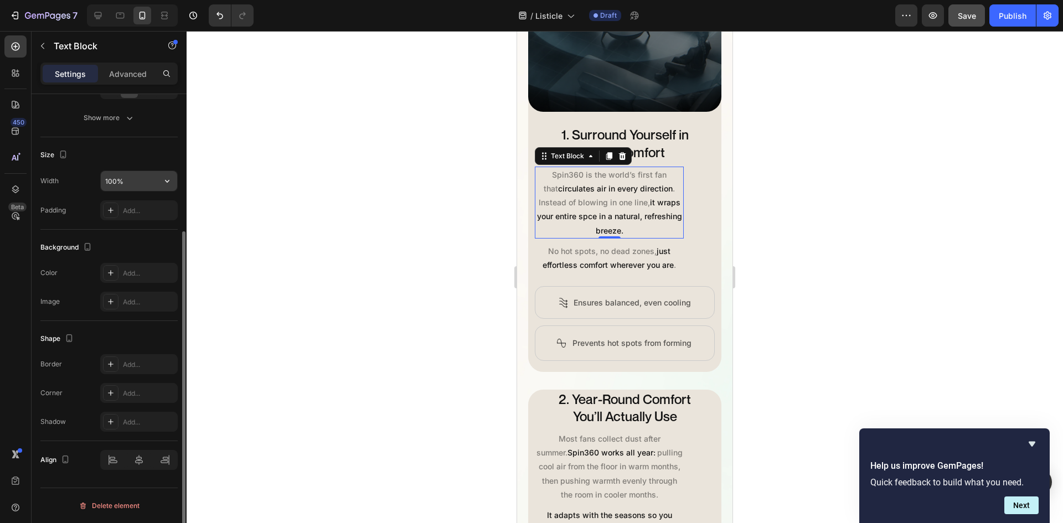
click at [172, 189] on button "button" at bounding box center [167, 181] width 20 height 20
click at [138, 463] on div at bounding box center [139, 460] width 78 height 20
click at [156, 176] on input "100%" at bounding box center [139, 181] width 76 height 20
click at [162, 182] on icon "button" at bounding box center [167, 180] width 11 height 11
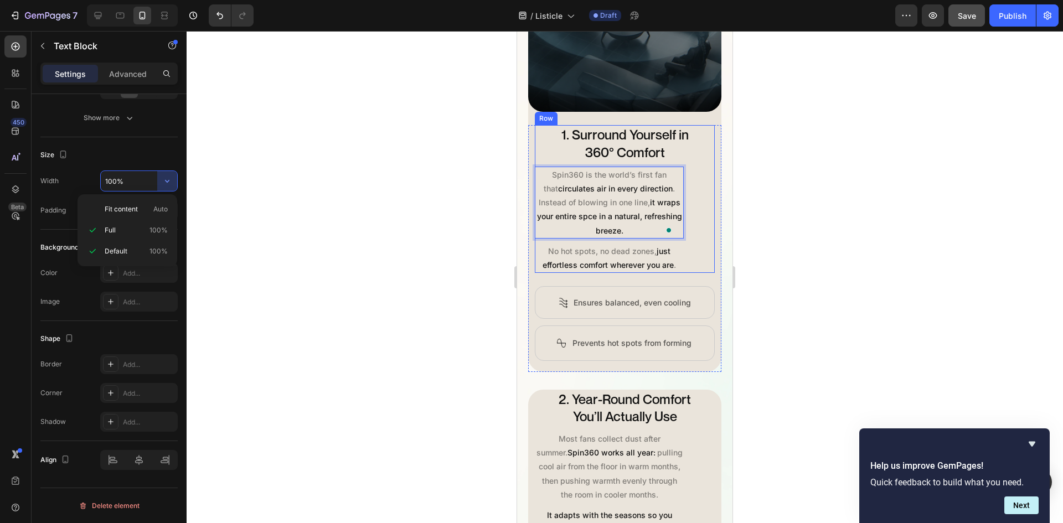
click at [690, 211] on div "1. Surround Yourself in 360° Comfort Heading Spin360 is the world’s first fan t…" at bounding box center [625, 199] width 180 height 148
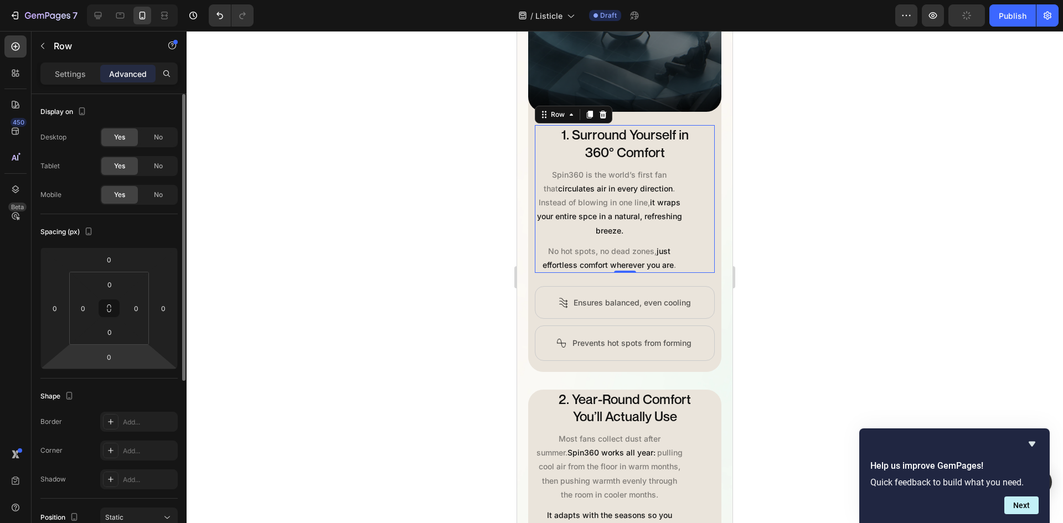
scroll to position [278, 0]
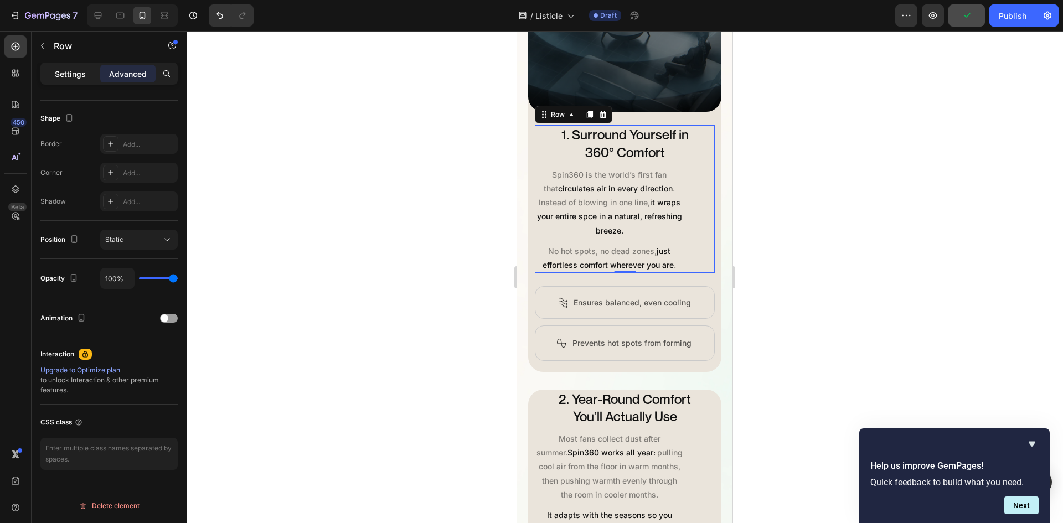
click at [63, 69] on p "Settings" at bounding box center [70, 74] width 31 height 12
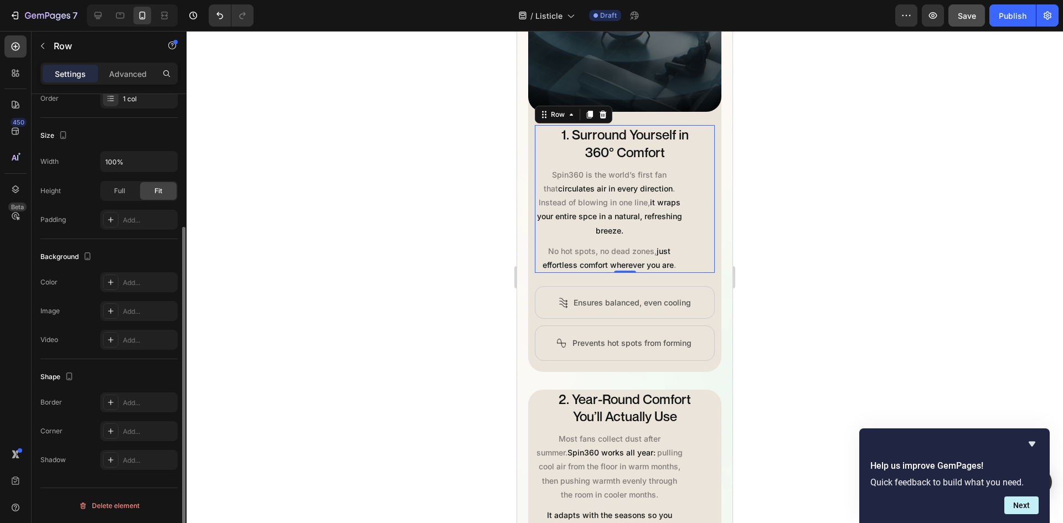
scroll to position [75, 0]
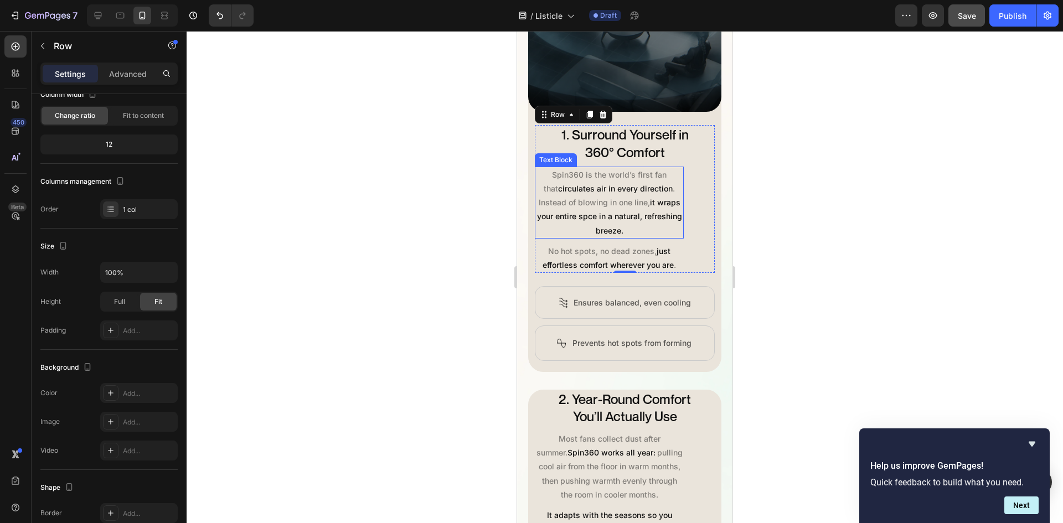
click at [646, 208] on p "Spin360 is the world’s first fan that circulates air in every direction . Inste…" at bounding box center [609, 203] width 147 height 70
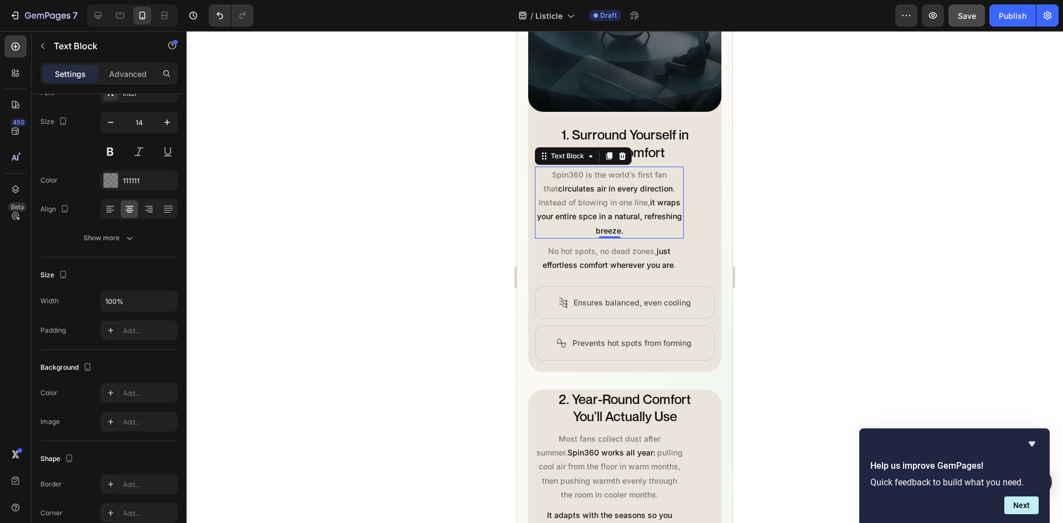
scroll to position [0, 0]
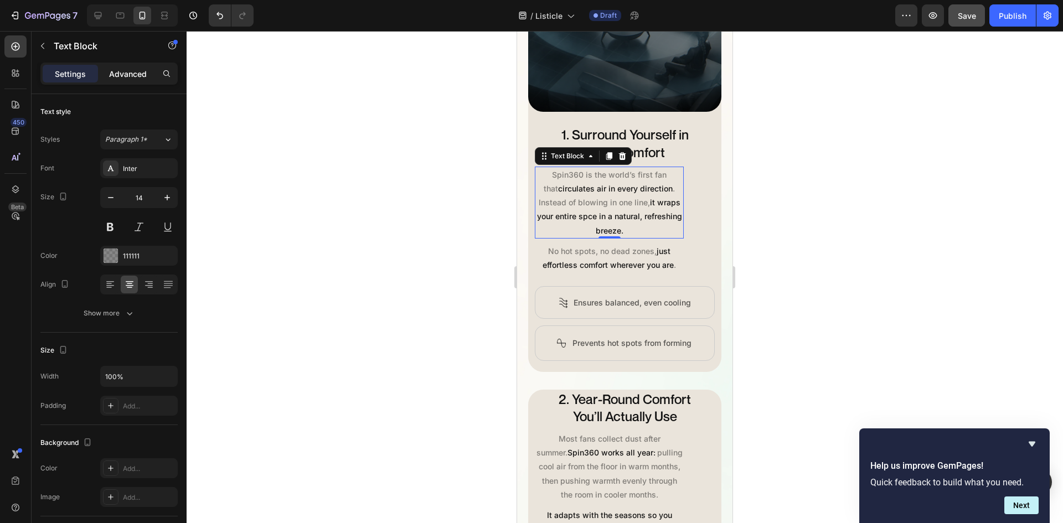
click at [142, 77] on p "Advanced" at bounding box center [128, 74] width 38 height 12
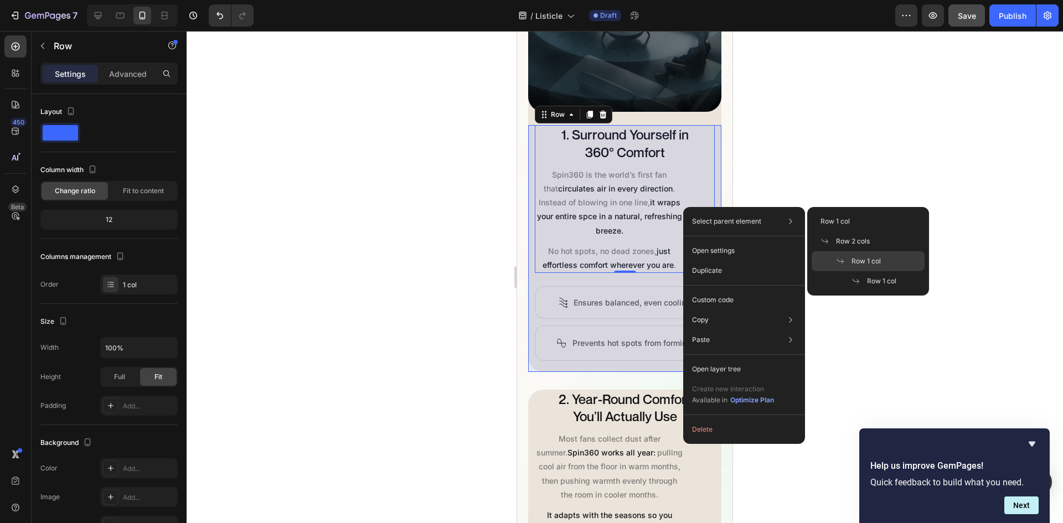
click at [869, 259] on span "Row 1 col" at bounding box center [865, 261] width 29 height 10
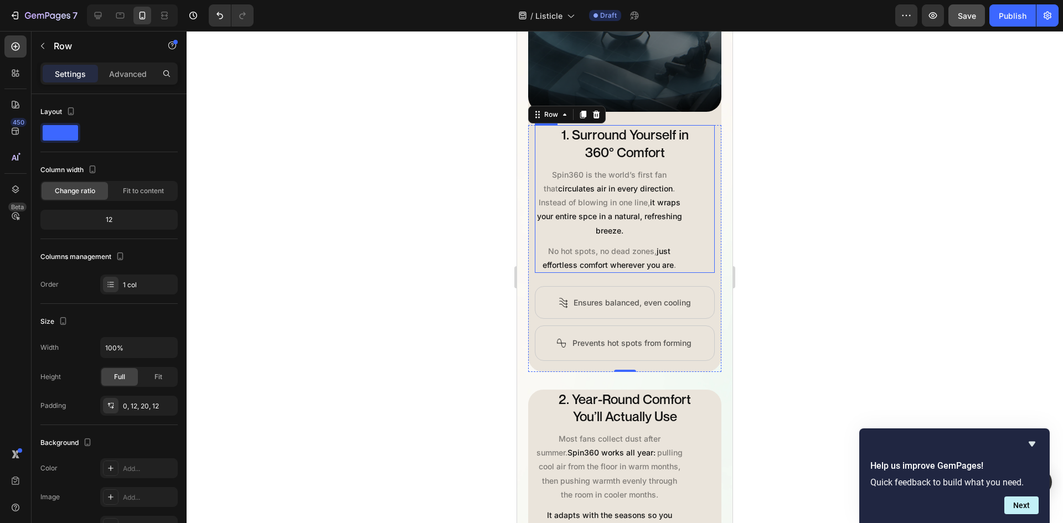
click at [681, 242] on div "1. Surround Yourself in 360° Comfort Heading Spin360 is the world’s first fan t…" at bounding box center [625, 199] width 180 height 148
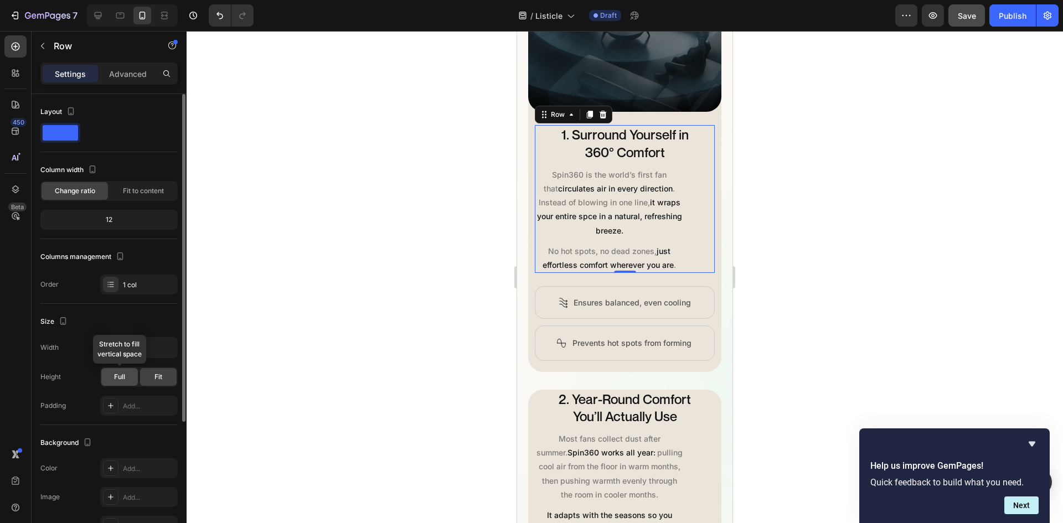
click at [122, 371] on div "Full" at bounding box center [119, 377] width 37 height 18
click at [155, 379] on span "Fit" at bounding box center [158, 377] width 8 height 10
click at [140, 193] on span "Fit to content" at bounding box center [143, 191] width 41 height 10
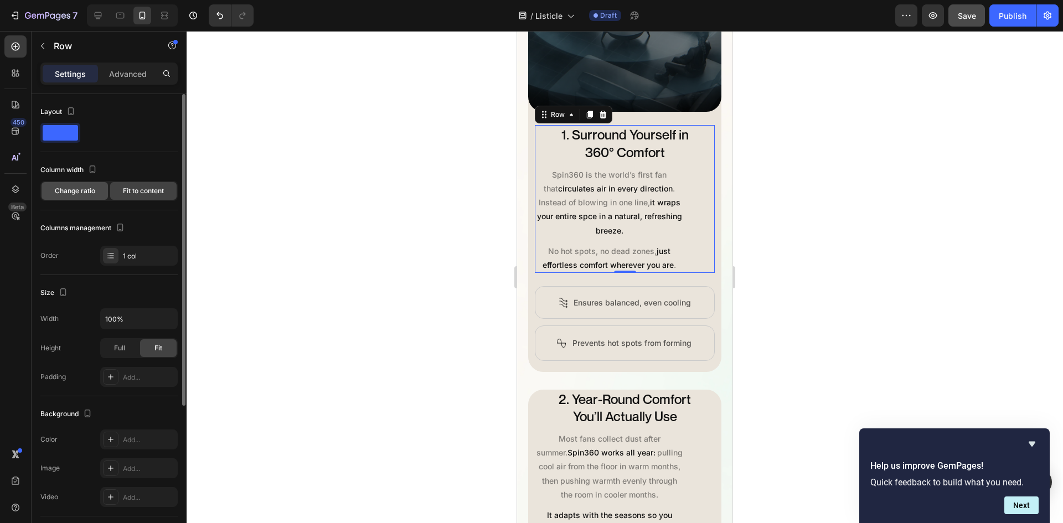
click at [71, 195] on span "Change ratio" at bounding box center [75, 191] width 40 height 10
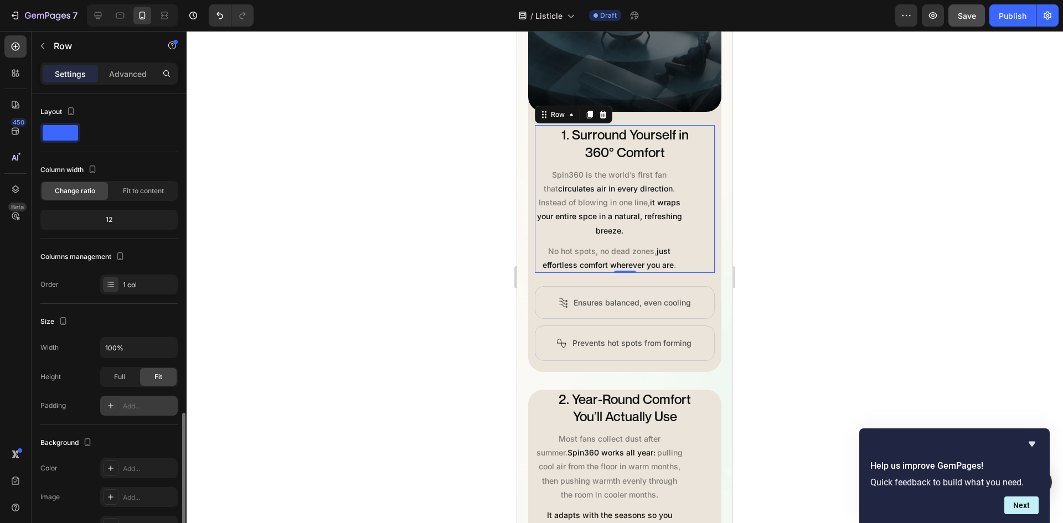
scroll to position [186, 0]
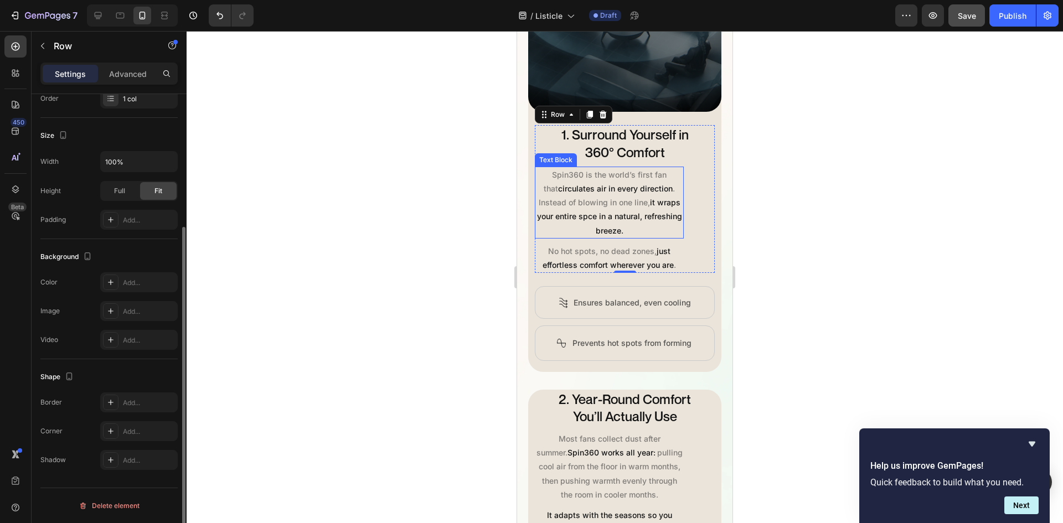
click at [615, 203] on p "Spin360 is the world’s first fan that circulates air in every direction . Inste…" at bounding box center [609, 203] width 147 height 70
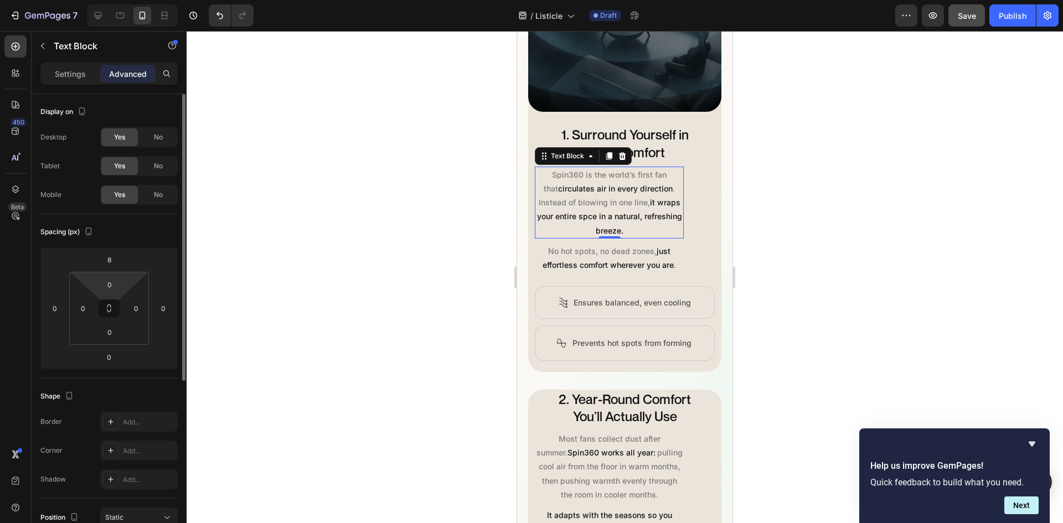
scroll to position [278, 0]
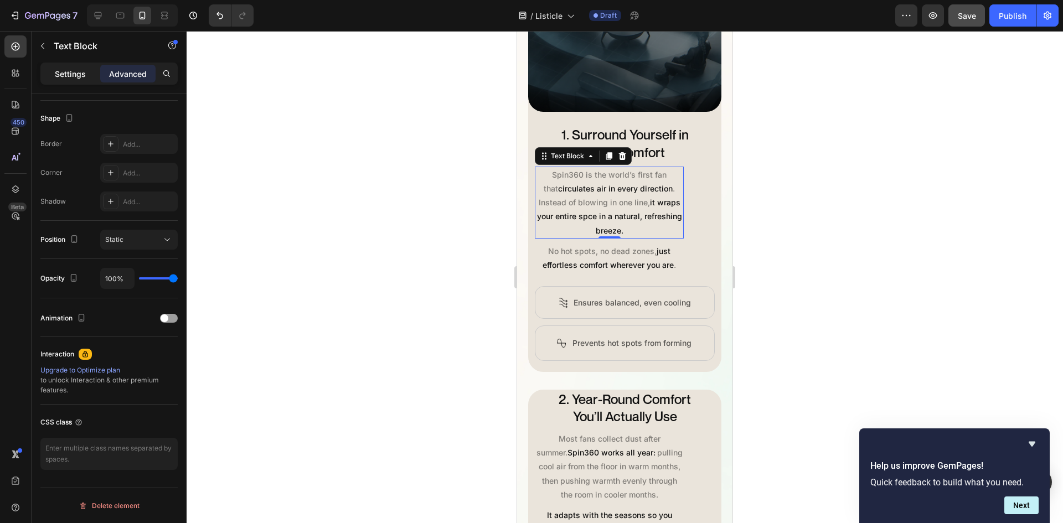
click at [71, 70] on p "Settings" at bounding box center [70, 74] width 31 height 12
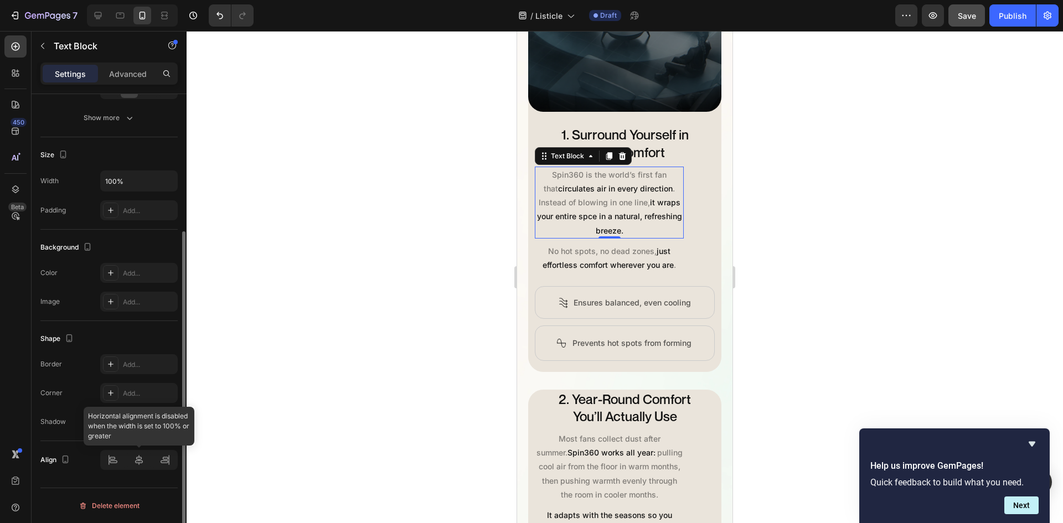
click at [139, 462] on div at bounding box center [139, 460] width 78 height 20
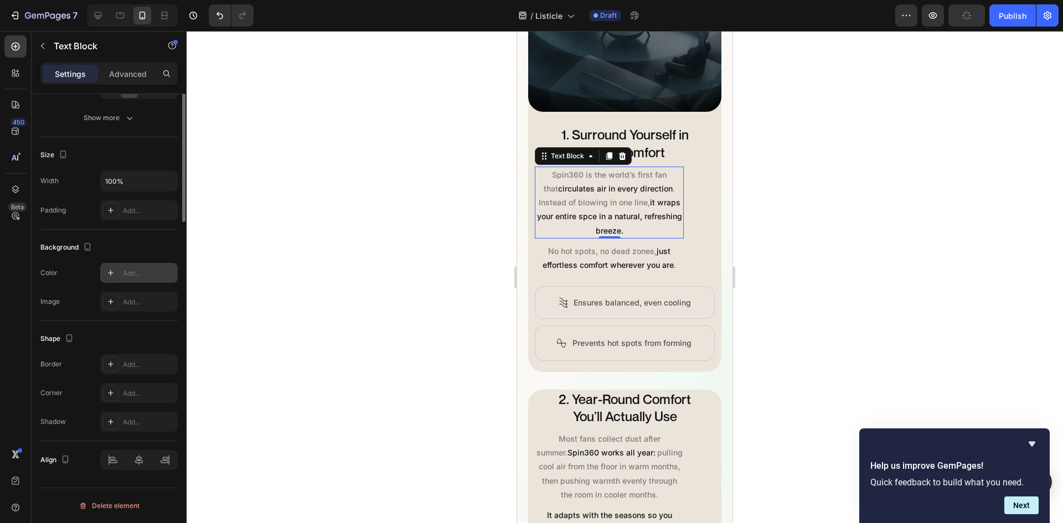
scroll to position [0, 0]
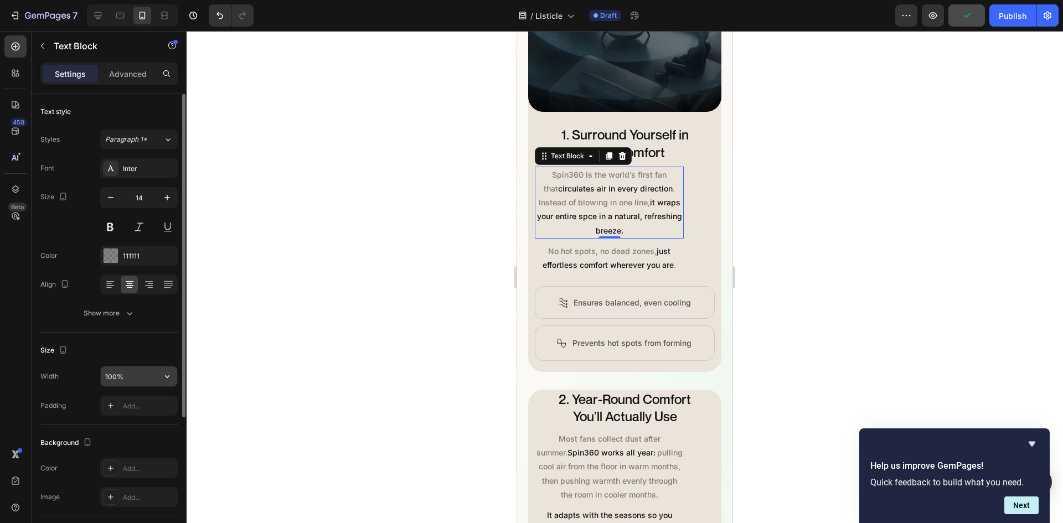
click at [168, 374] on icon "button" at bounding box center [167, 376] width 11 height 11
click at [142, 407] on p "Fit content Auto" at bounding box center [136, 405] width 63 height 10
click at [163, 374] on icon "button" at bounding box center [167, 376] width 11 height 11
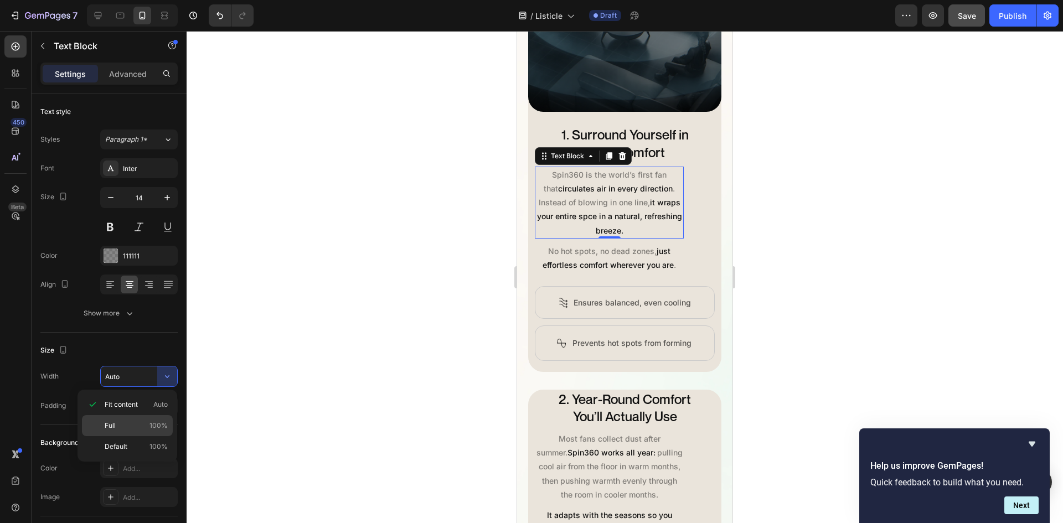
click at [135, 426] on p "Full 100%" at bounding box center [136, 426] width 63 height 10
type input "100%"
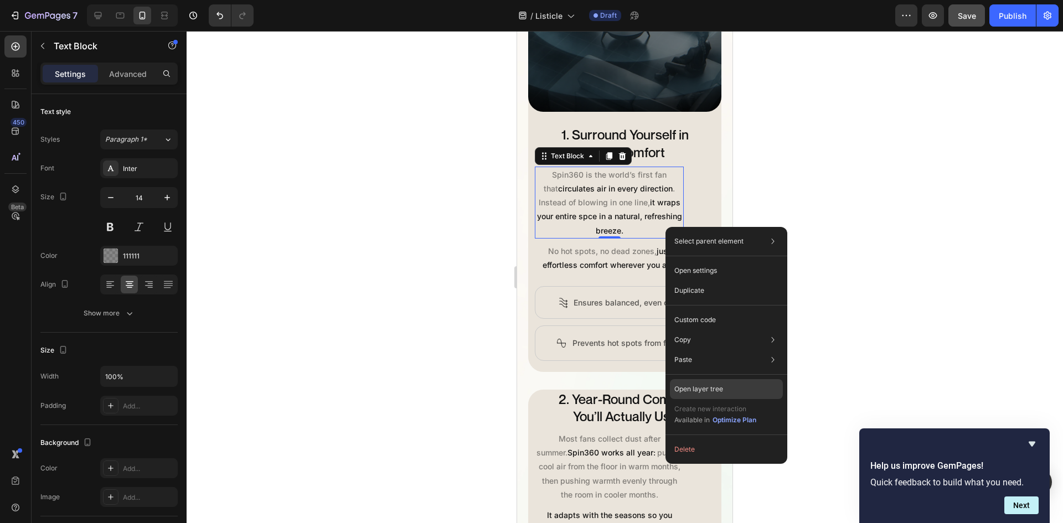
click at [736, 389] on div "Open layer tree" at bounding box center [726, 389] width 113 height 20
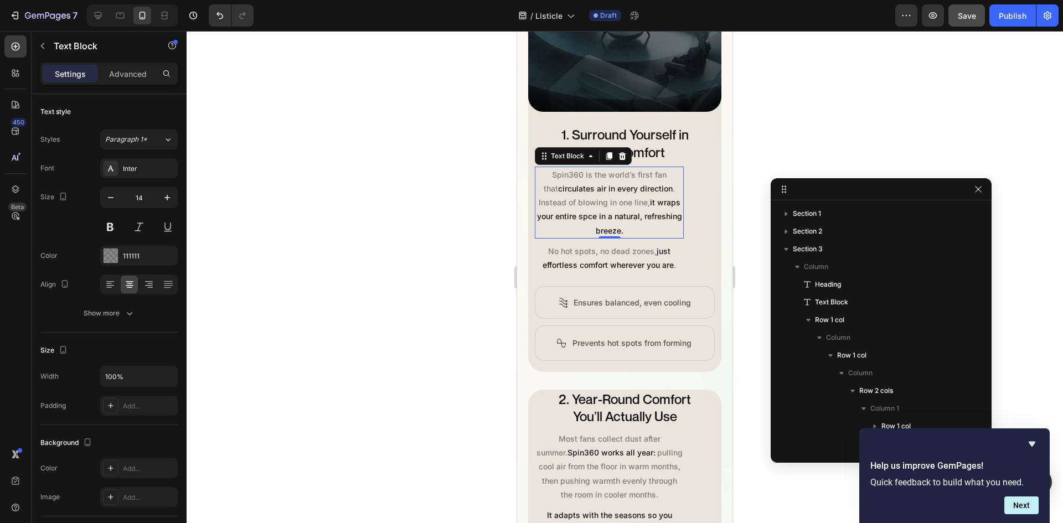
scroll to position [242, 0]
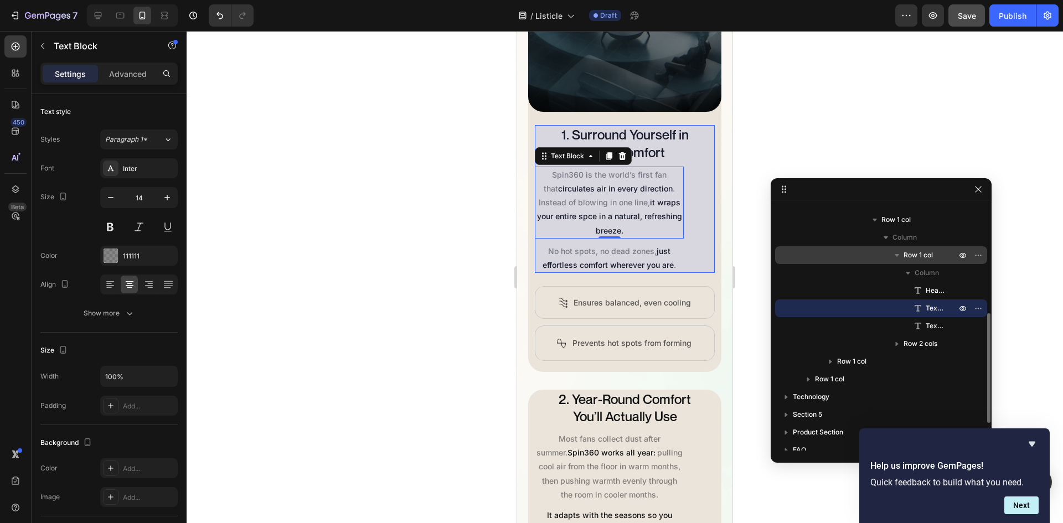
click at [928, 254] on span "Row 1 col" at bounding box center [917, 255] width 29 height 11
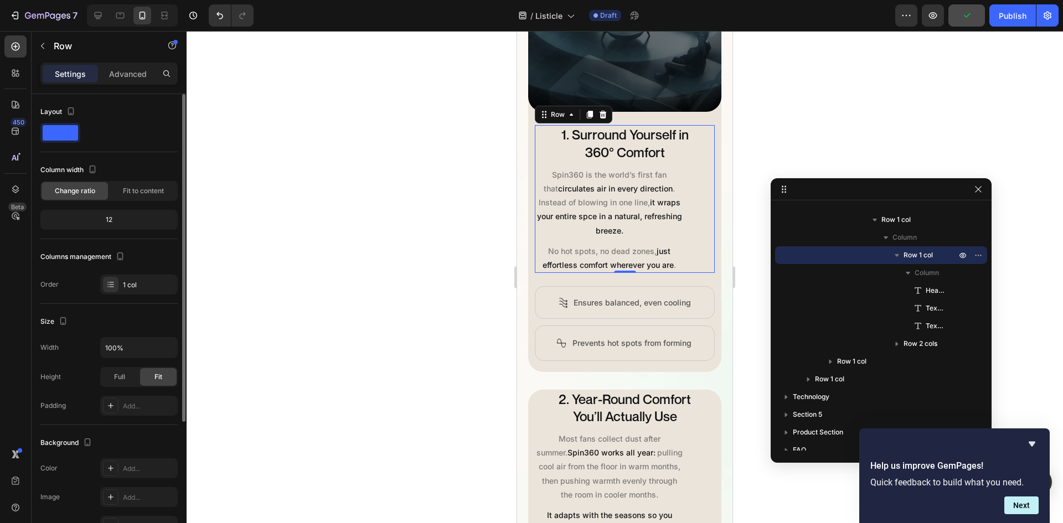
scroll to position [186, 0]
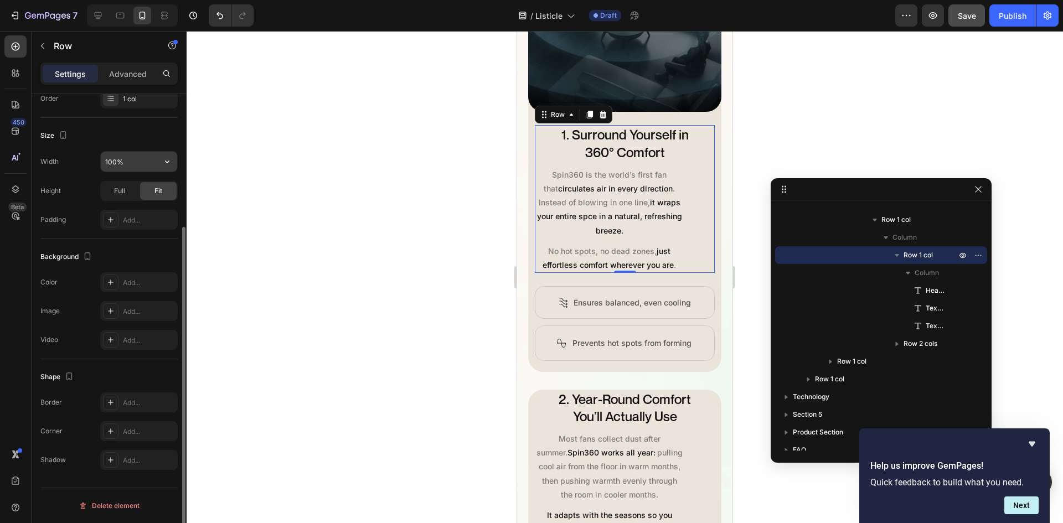
click at [164, 164] on icon "button" at bounding box center [167, 161] width 11 height 11
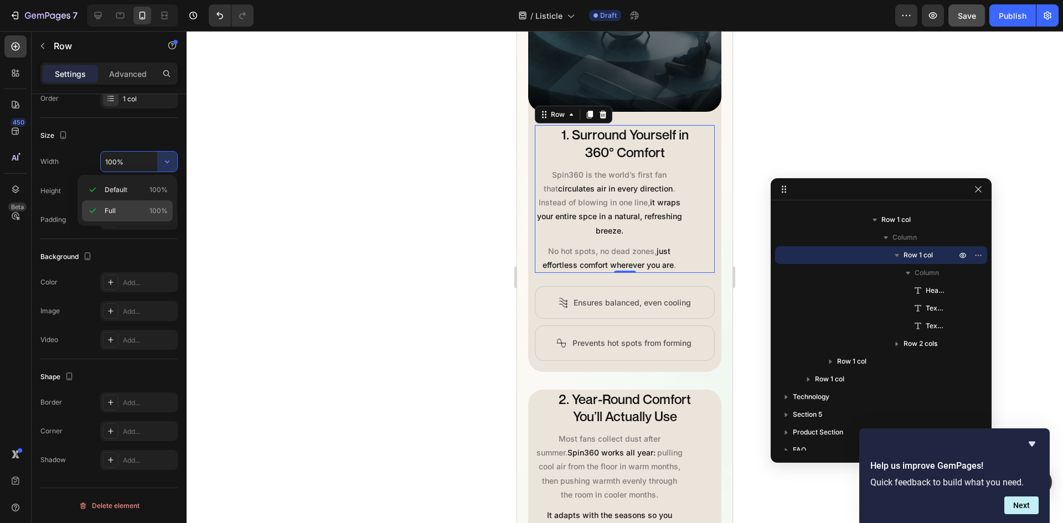
click at [138, 209] on p "Full 100%" at bounding box center [136, 211] width 63 height 10
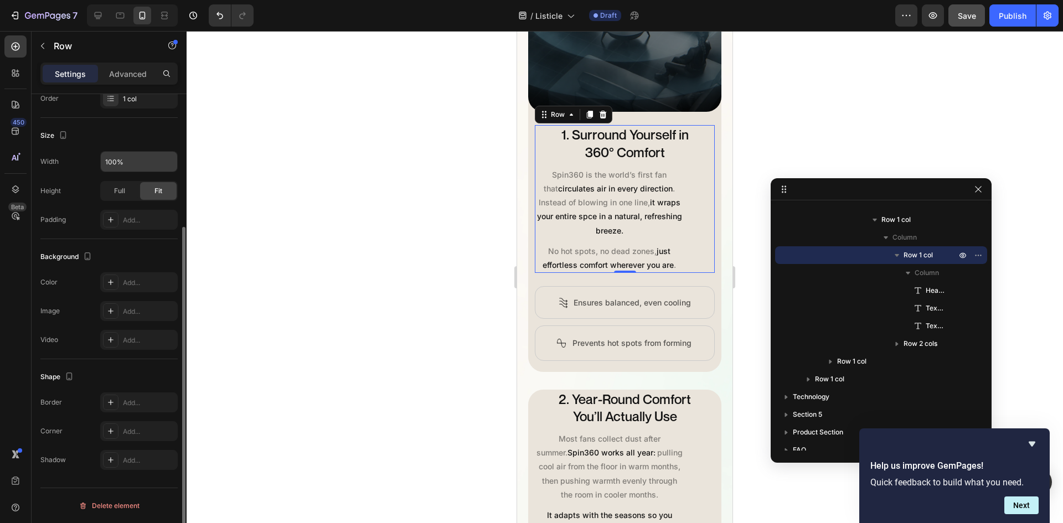
scroll to position [0, 0]
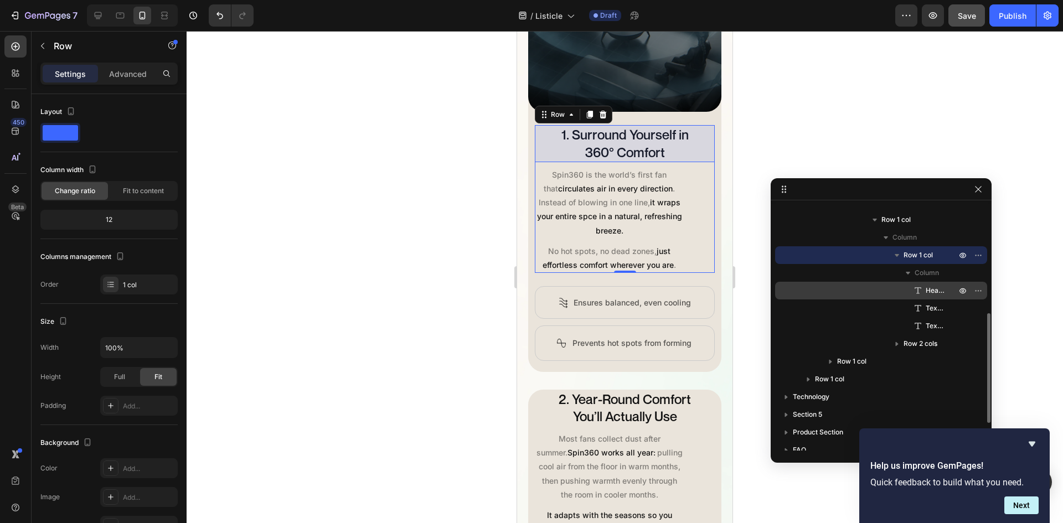
click at [920, 287] on icon at bounding box center [917, 290] width 11 height 11
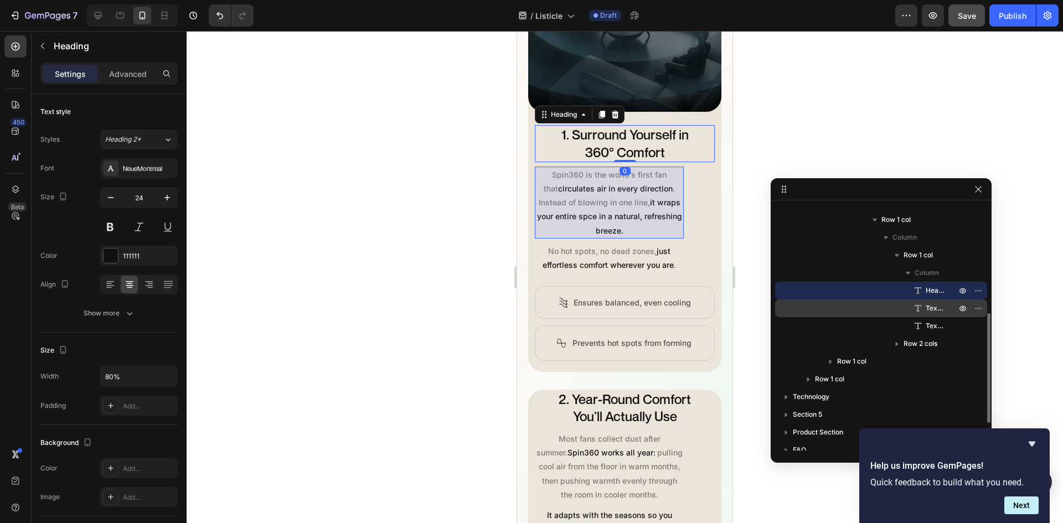
click at [929, 304] on span "Text Block" at bounding box center [935, 308] width 19 height 11
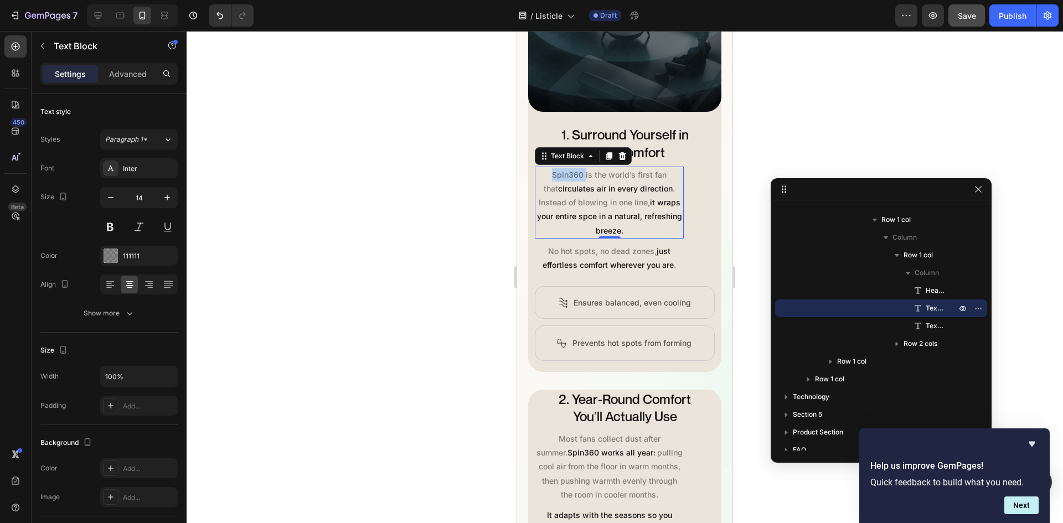
click at [568, 187] on p "Spin360 is the world’s first fan that circulates air in every direction . Inste…" at bounding box center [609, 203] width 147 height 70
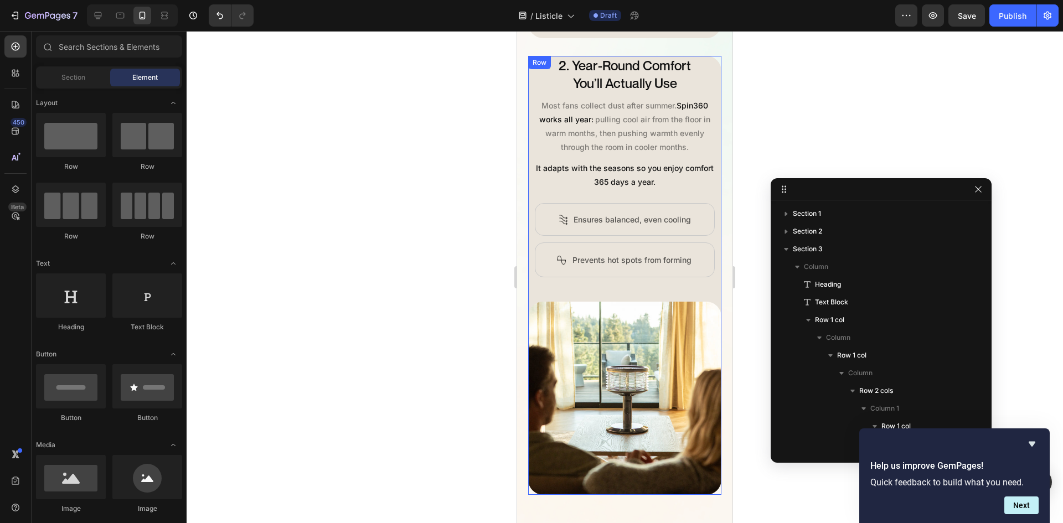
scroll to position [596, 0]
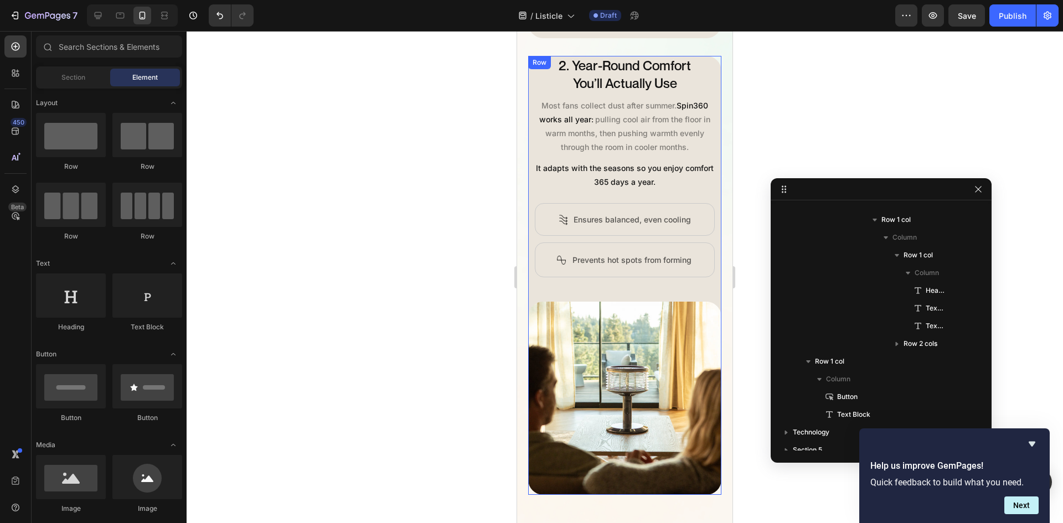
click at [703, 300] on div "Image Row 2. Year-Round Comfort You’ll Actually Use Heading Most fans collect d…" at bounding box center [624, 275] width 193 height 439
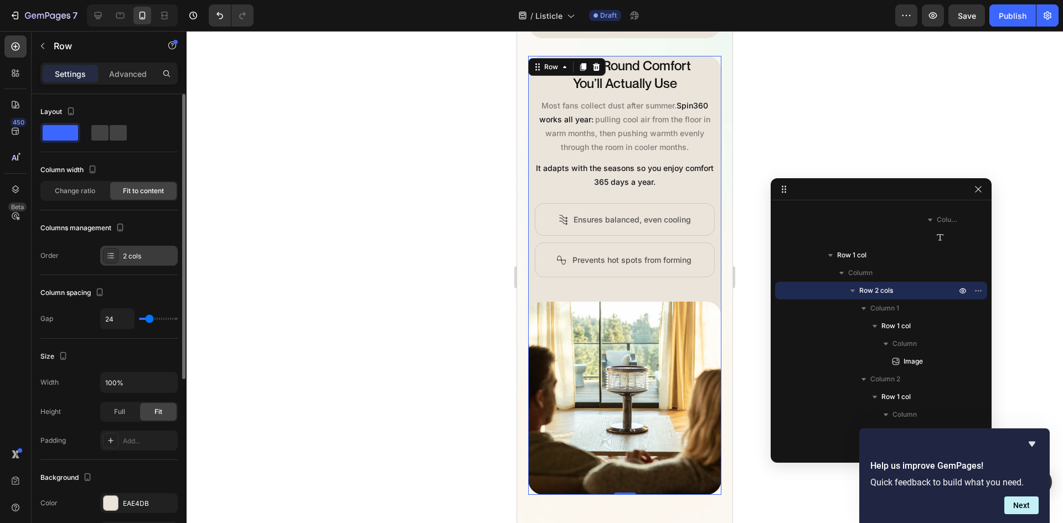
click at [120, 264] on div "2 cols" at bounding box center [139, 256] width 78 height 20
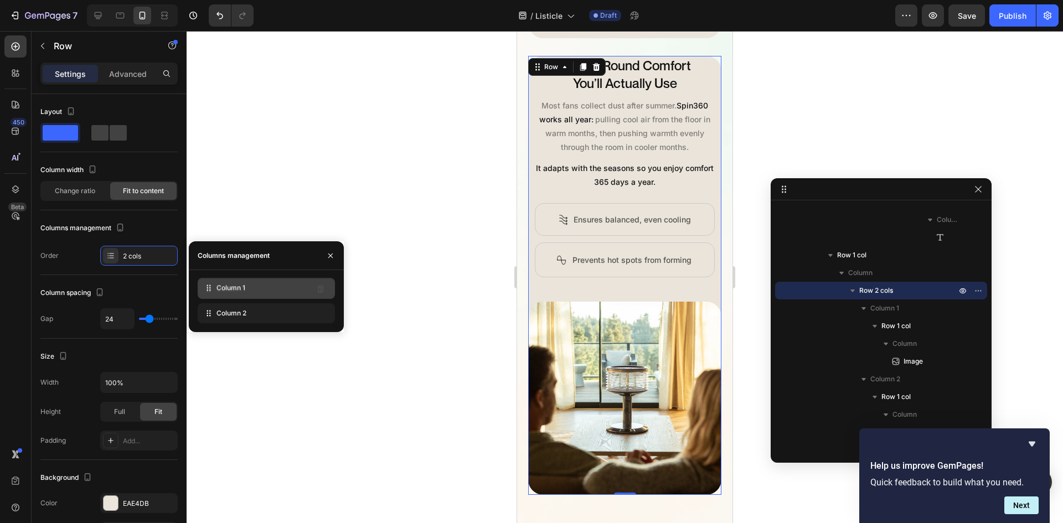
drag, startPoint x: 232, startPoint y: 314, endPoint x: 232, endPoint y: 288, distance: 25.5
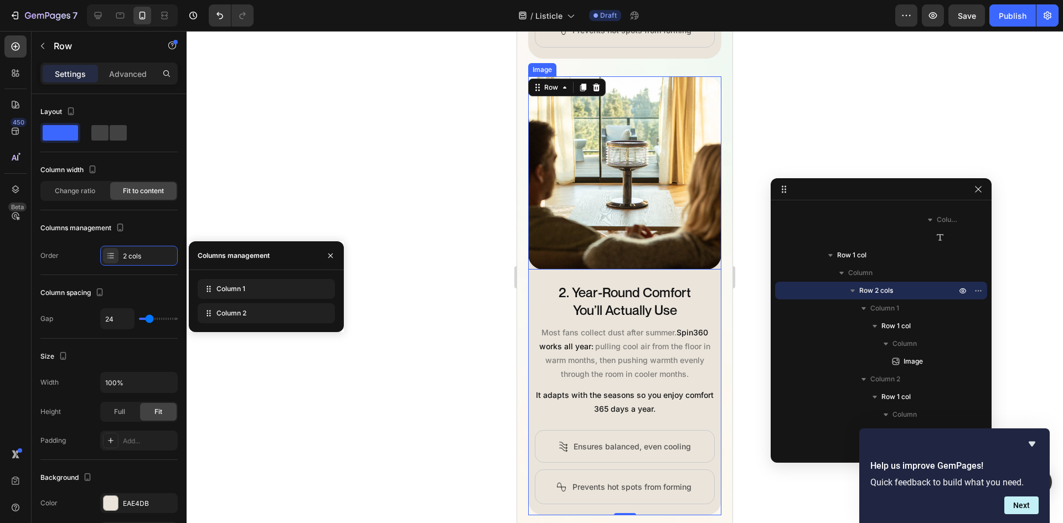
scroll to position [1116, 0]
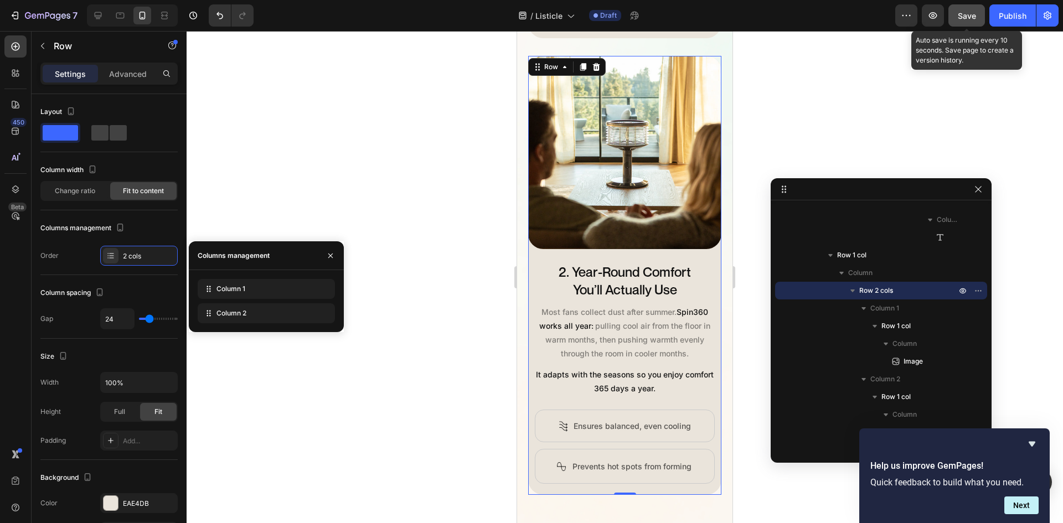
click at [971, 16] on span "Save" at bounding box center [967, 15] width 18 height 9
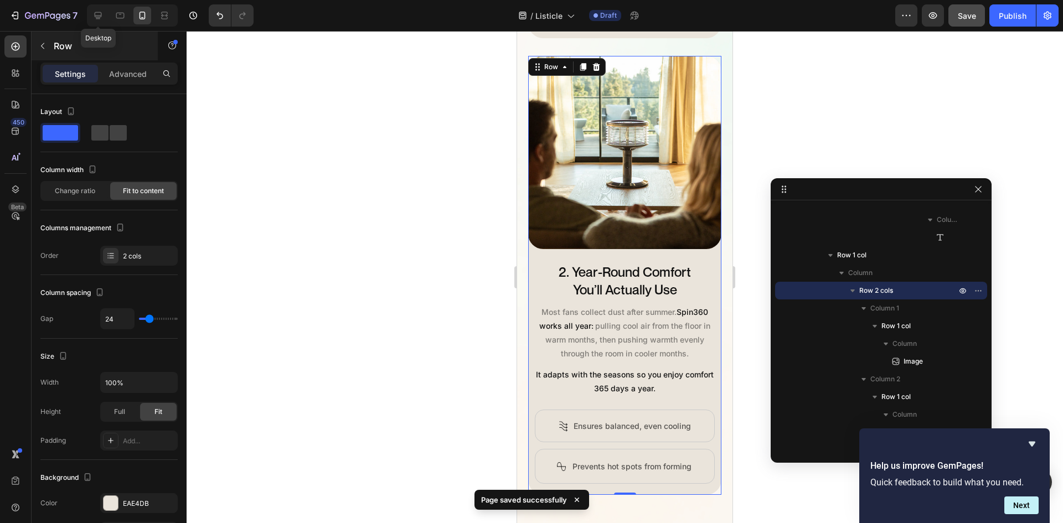
drag, startPoint x: 93, startPoint y: 16, endPoint x: 109, endPoint y: 35, distance: 25.6
click at [93, 16] on icon at bounding box center [97, 15] width 11 height 11
type input "0"
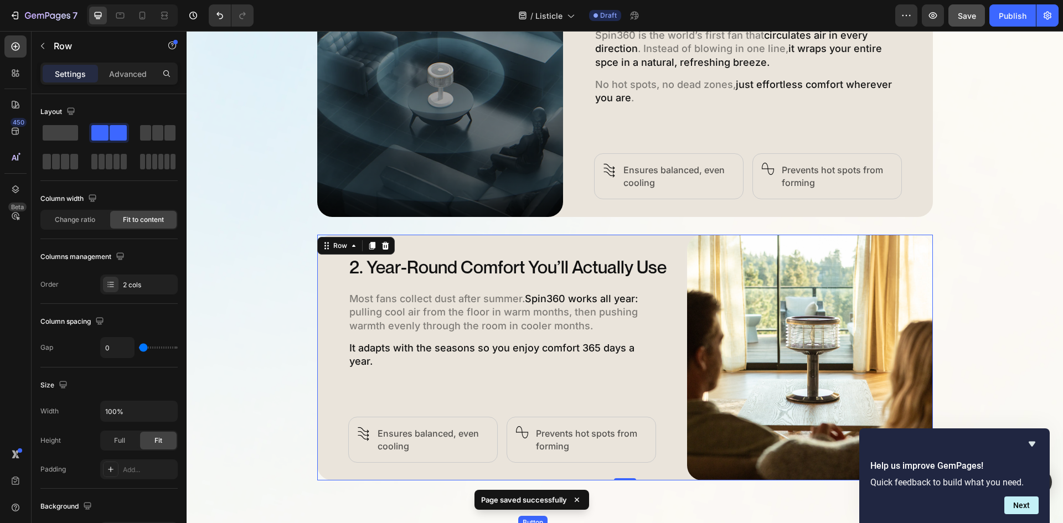
scroll to position [730, 0]
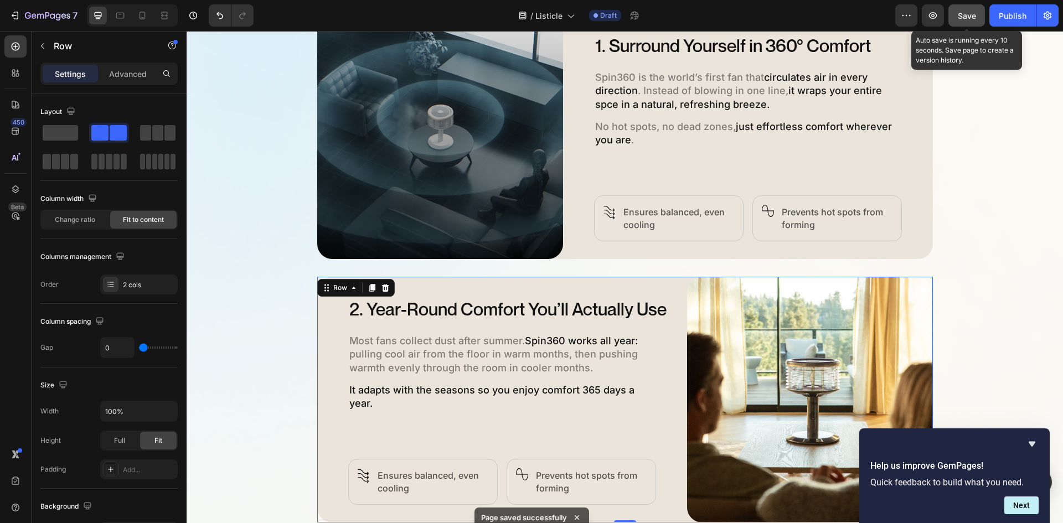
click at [967, 20] on div "Save" at bounding box center [967, 16] width 18 height 12
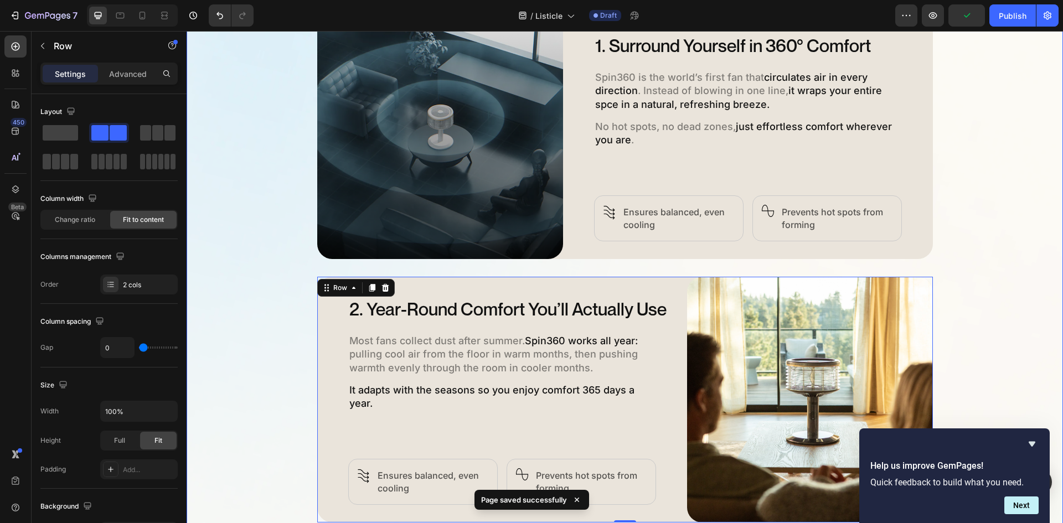
click at [974, 194] on div "5 Ways Spin360 Replaces Every Other Fan Heading Discover how Spin360 transforms…" at bounding box center [625, 261] width 876 height 758
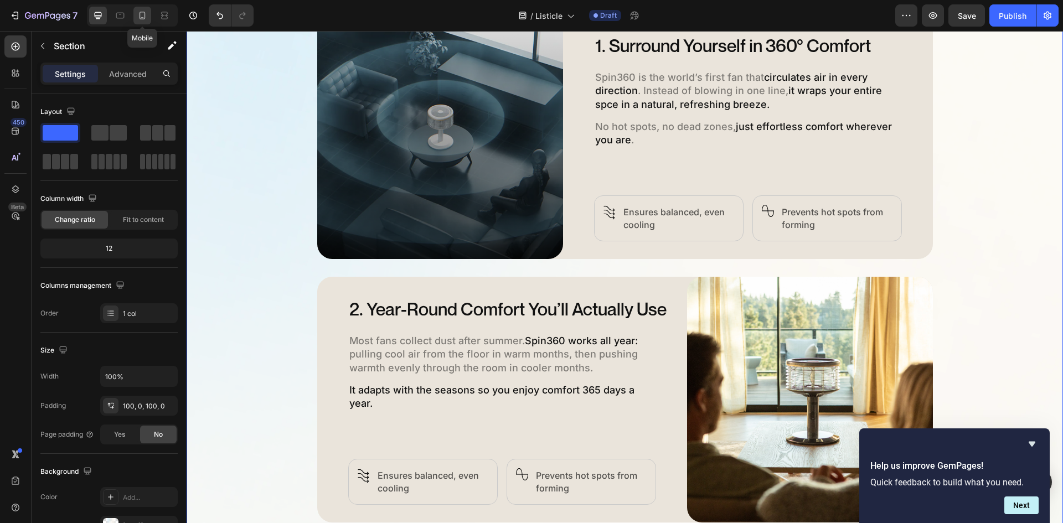
click at [146, 18] on icon at bounding box center [142, 15] width 11 height 11
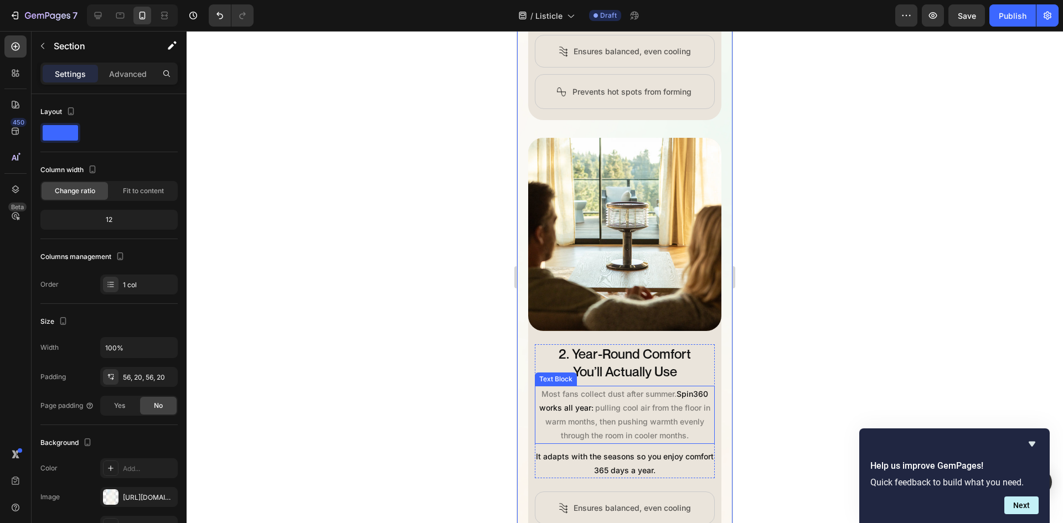
scroll to position [930, 0]
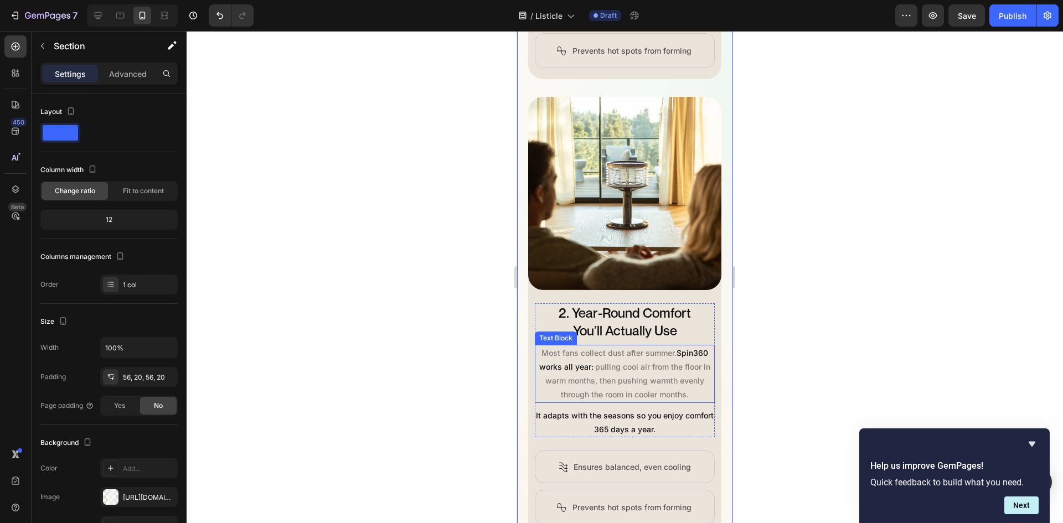
click at [634, 385] on p "Most fans collect dust after summer. Spin360 works all year: pulling cool air f…" at bounding box center [625, 374] width 178 height 56
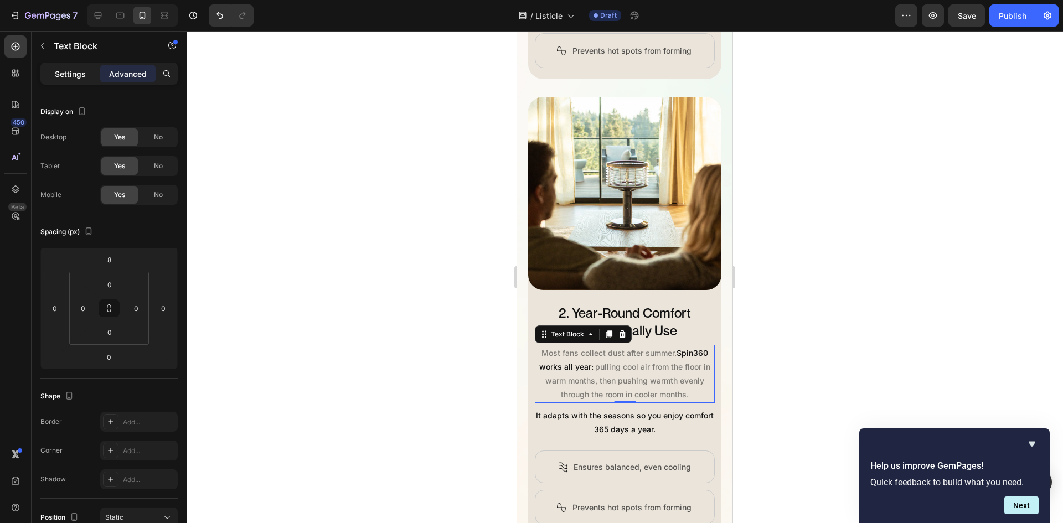
click at [65, 77] on p "Settings" at bounding box center [70, 74] width 31 height 12
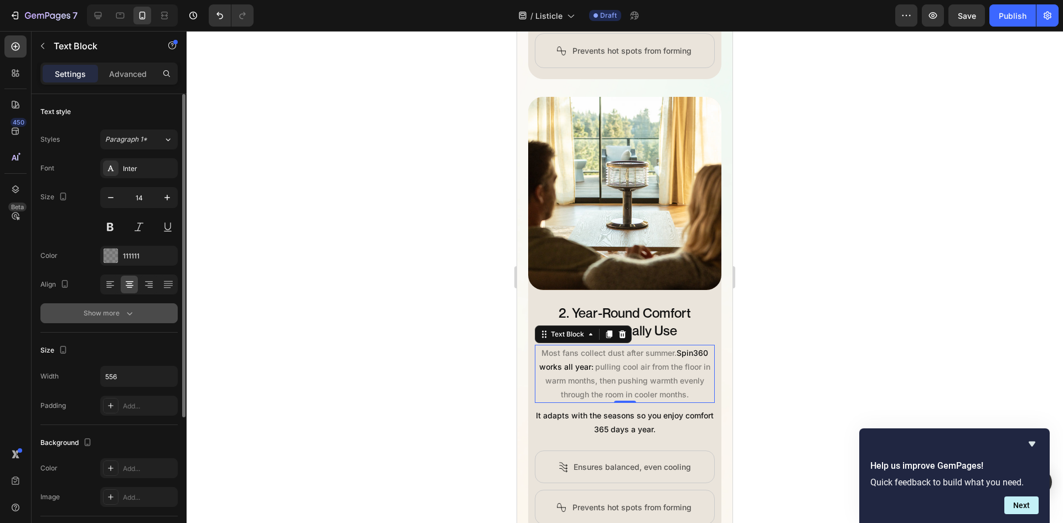
click at [110, 313] on div "Show more" at bounding box center [109, 313] width 51 height 11
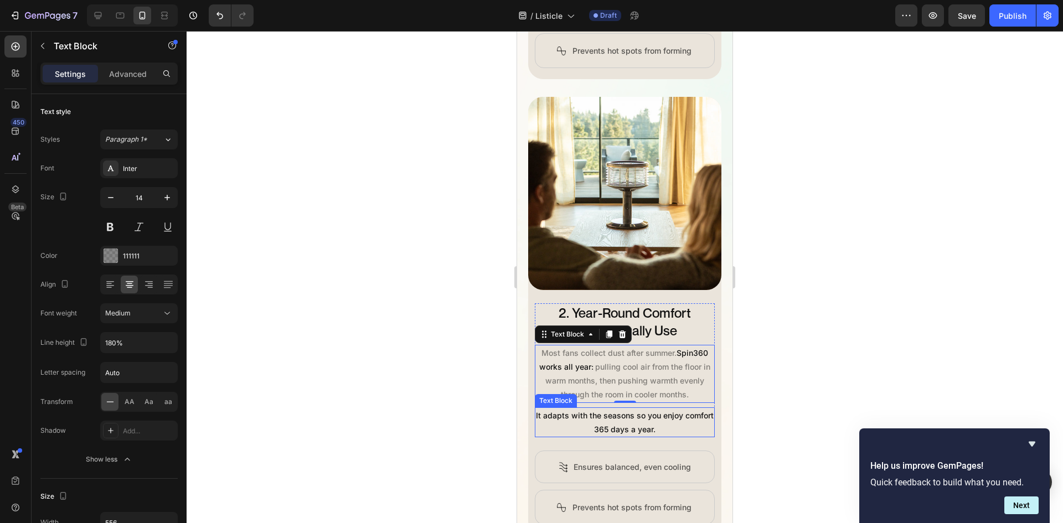
click at [639, 423] on span "It adapts with the seasons so you enjoy comfort 365 days a year." at bounding box center [625, 422] width 178 height 23
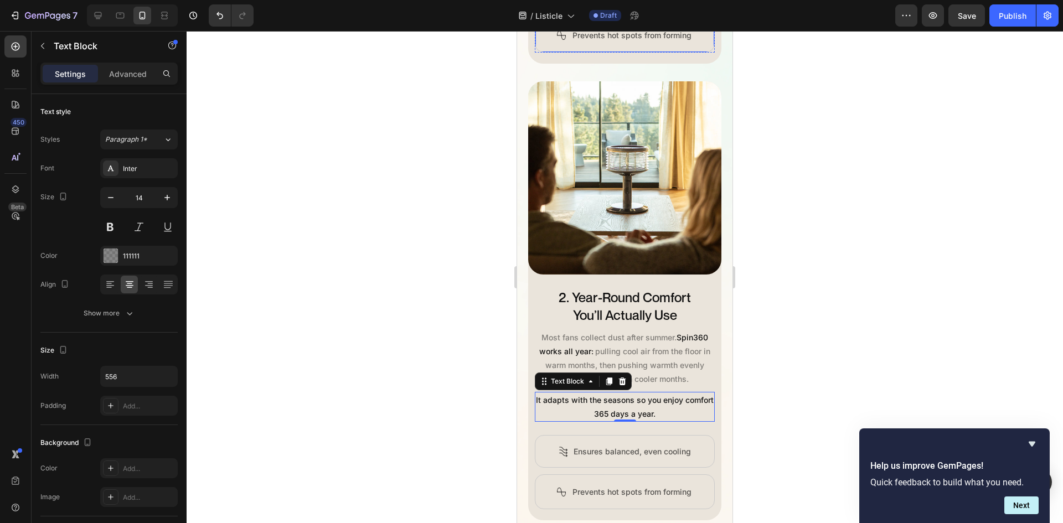
scroll to position [1040, 0]
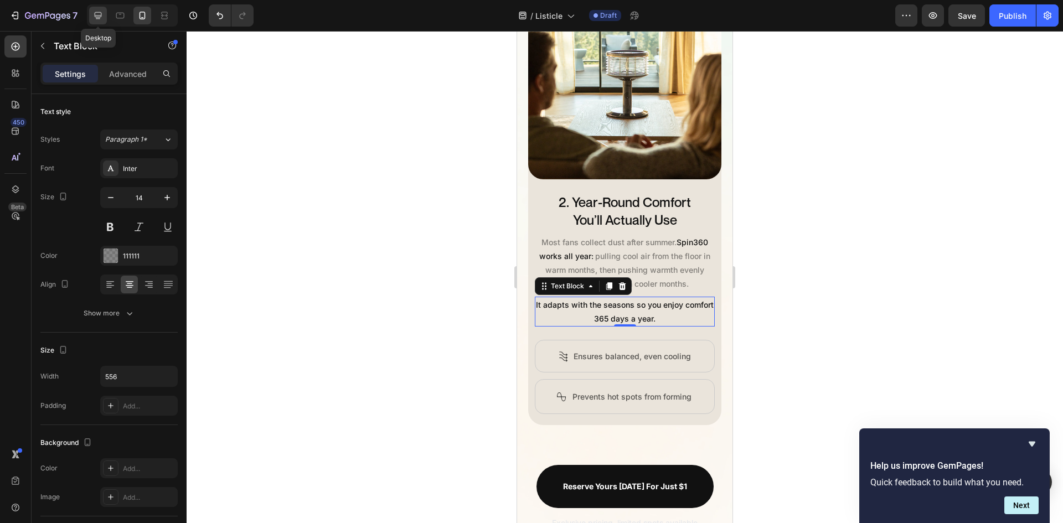
click at [102, 13] on icon at bounding box center [97, 15] width 11 height 11
type input "18"
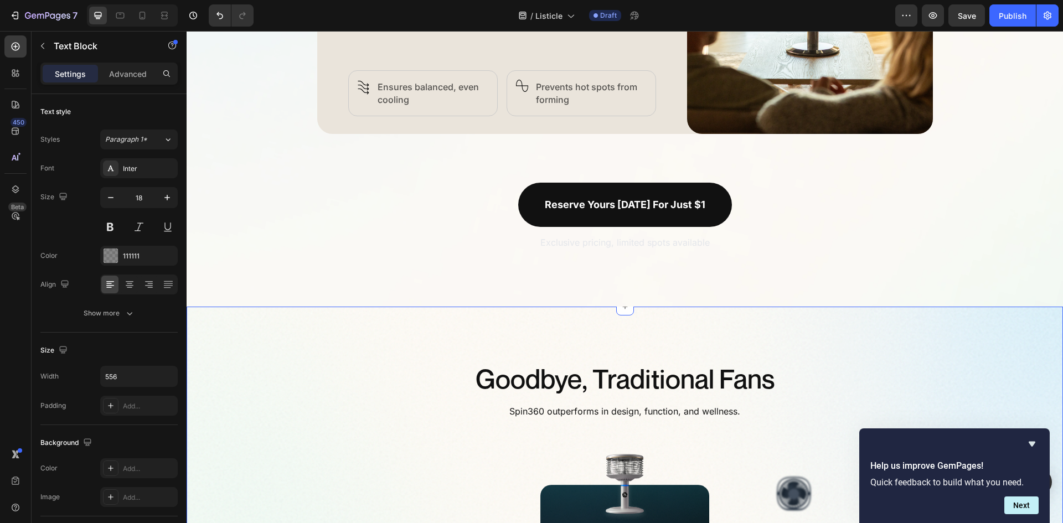
scroll to position [897, 0]
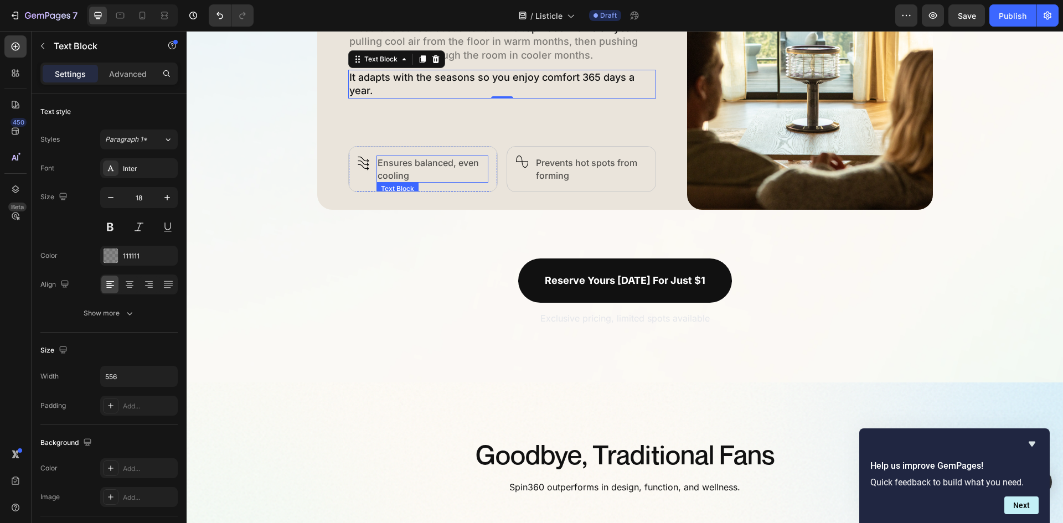
click at [394, 165] on p "Ensures balanced, even cooling" at bounding box center [433, 169] width 110 height 25
click at [394, 166] on p "Ensures balanced, even cooling" at bounding box center [433, 169] width 110 height 25
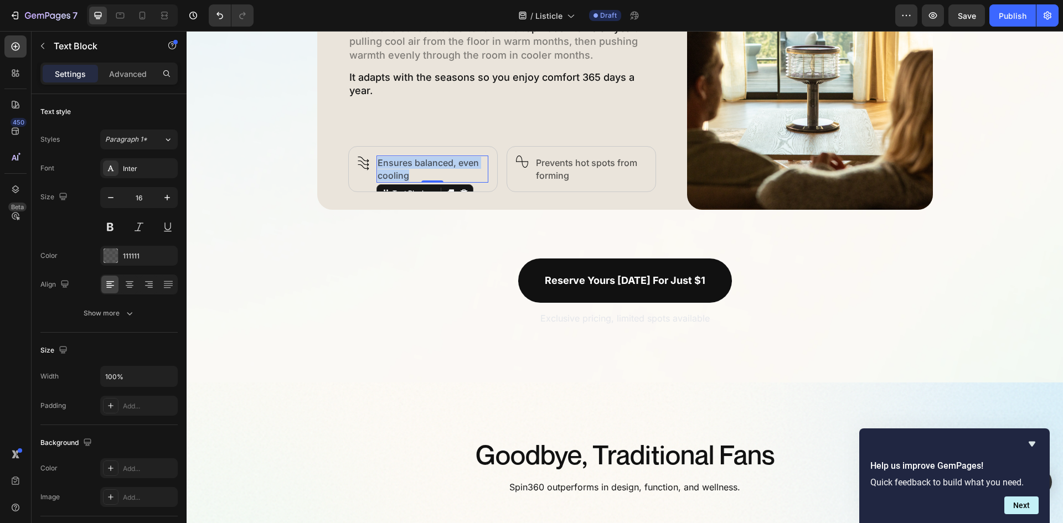
click at [394, 166] on p "Ensures balanced, even cooling" at bounding box center [433, 169] width 110 height 25
click at [567, 166] on p "Prevents hot spots from forming" at bounding box center [591, 169] width 110 height 25
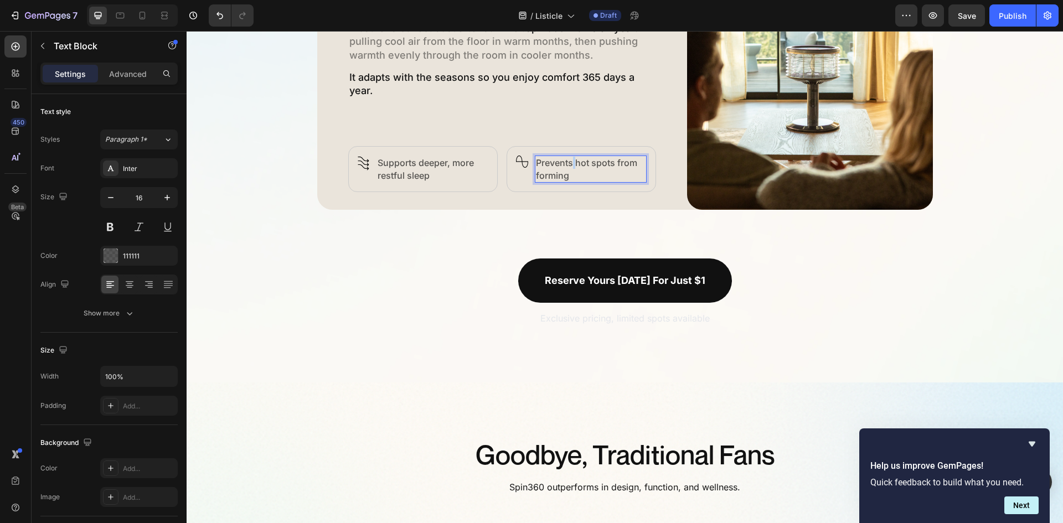
click at [567, 166] on p "Prevents hot spots from forming" at bounding box center [591, 169] width 110 height 25
click at [359, 162] on img at bounding box center [364, 163] width 12 height 15
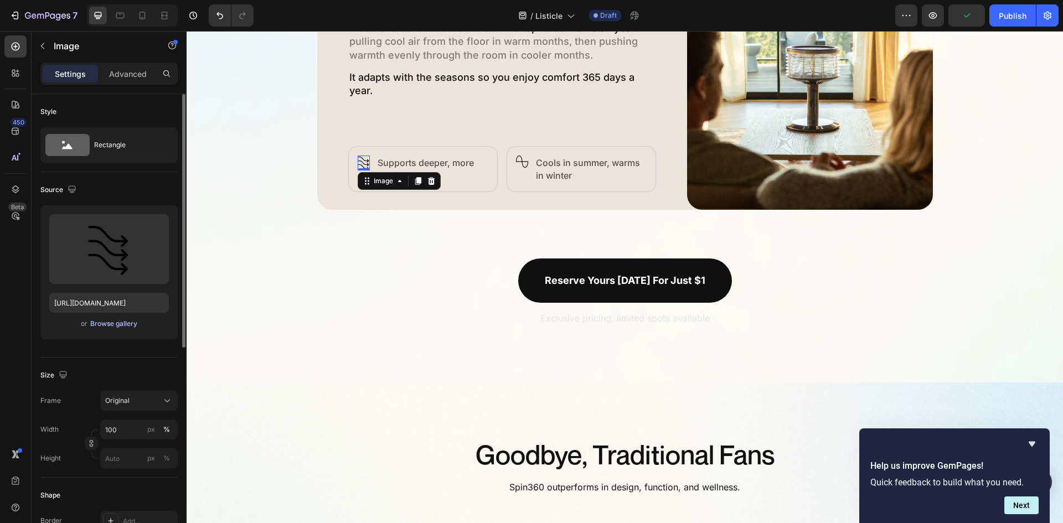
click at [102, 323] on div "Browse gallery" at bounding box center [113, 324] width 47 height 10
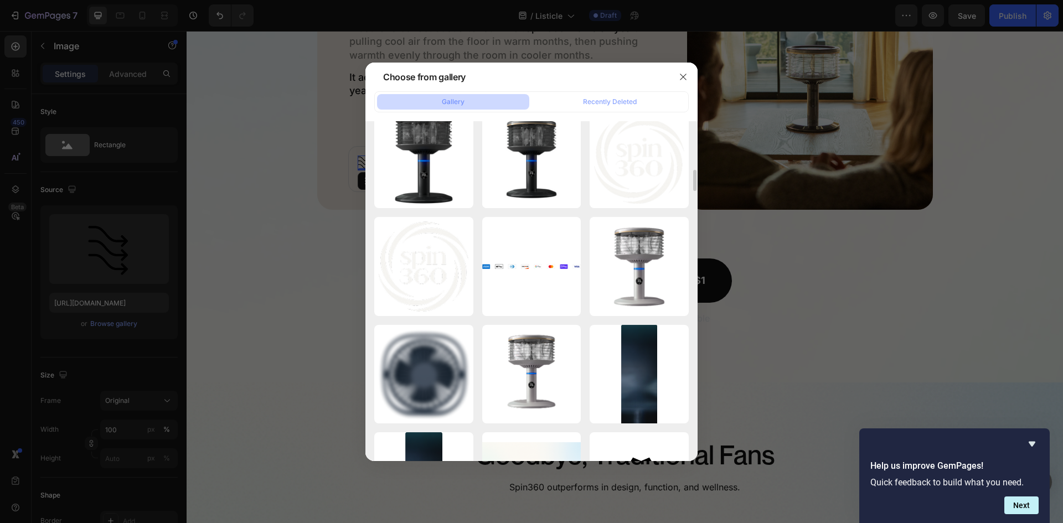
scroll to position [1439, 0]
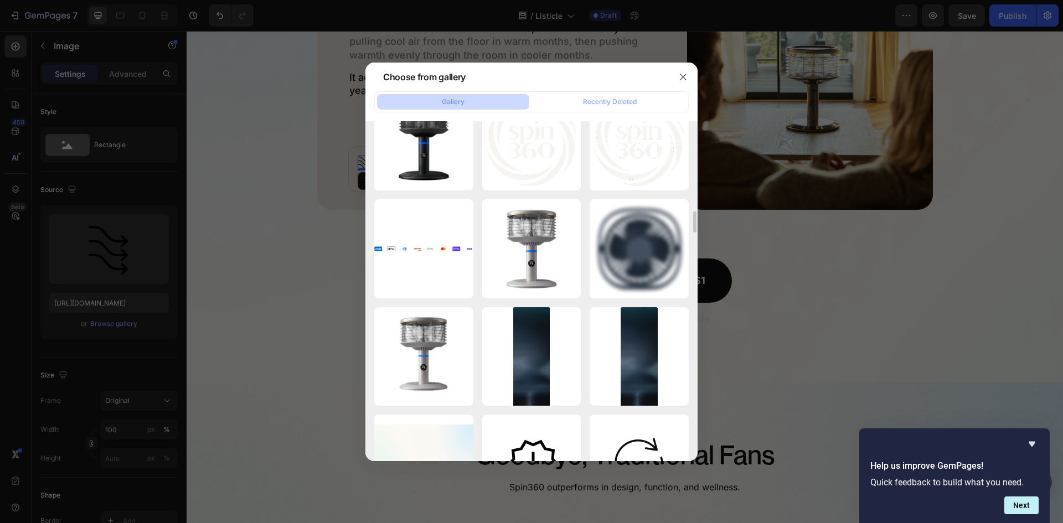
click at [457, 98] on div "Gallery" at bounding box center [453, 102] width 23 height 10
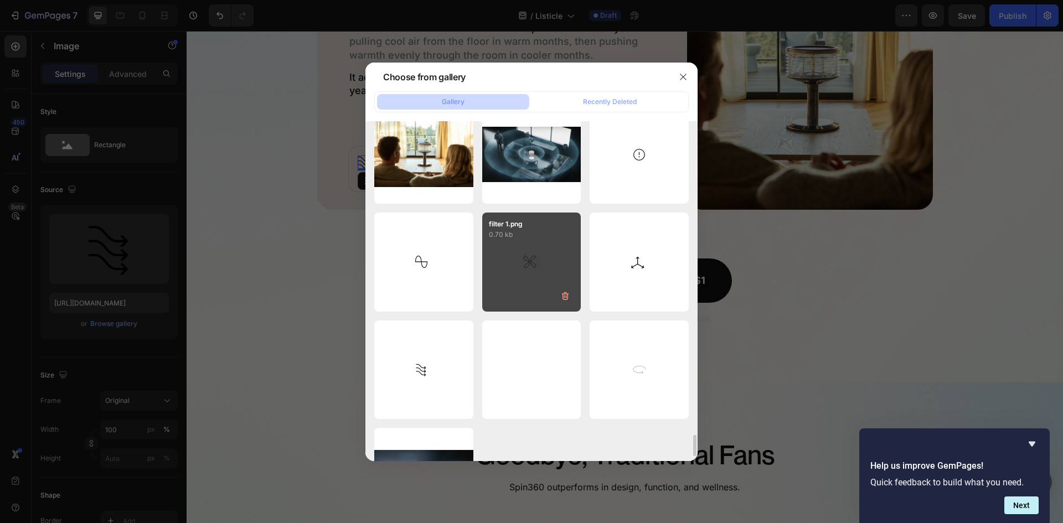
scroll to position [5058, 0]
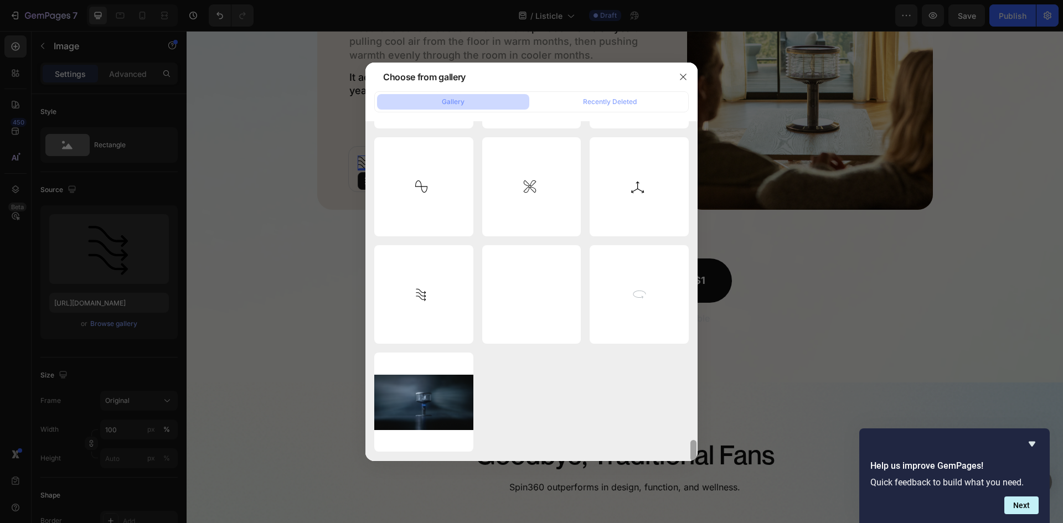
drag, startPoint x: 696, startPoint y: 444, endPoint x: 694, endPoint y: 451, distance: 7.2
click at [694, 451] on div at bounding box center [693, 291] width 8 height 340
drag, startPoint x: 694, startPoint y: 447, endPoint x: 660, endPoint y: 445, distance: 33.8
click at [694, 462] on div "Choose from gallery Gallery Recently Deleted Copilot_20250905_1243...2).png 107…" at bounding box center [531, 261] width 1063 height 523
click at [681, 77] on icon "button" at bounding box center [683, 77] width 9 height 9
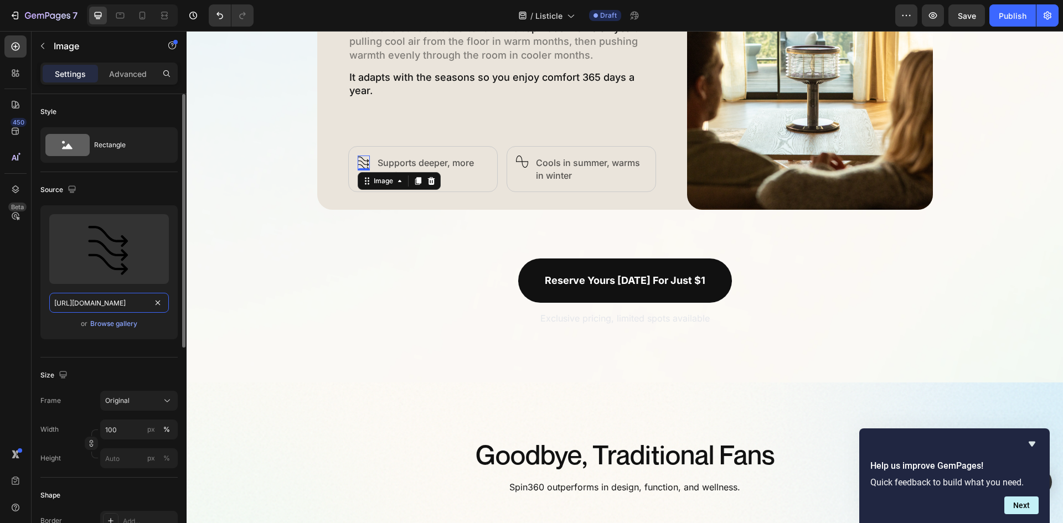
click at [108, 299] on input "[URL][DOMAIN_NAME]" at bounding box center [109, 303] width 120 height 20
paste input "3e2f37f8-d25f-470d-95c7-7fdac6080ca5.svg?v=1758027509"
type input "[URL][DOMAIN_NAME]"
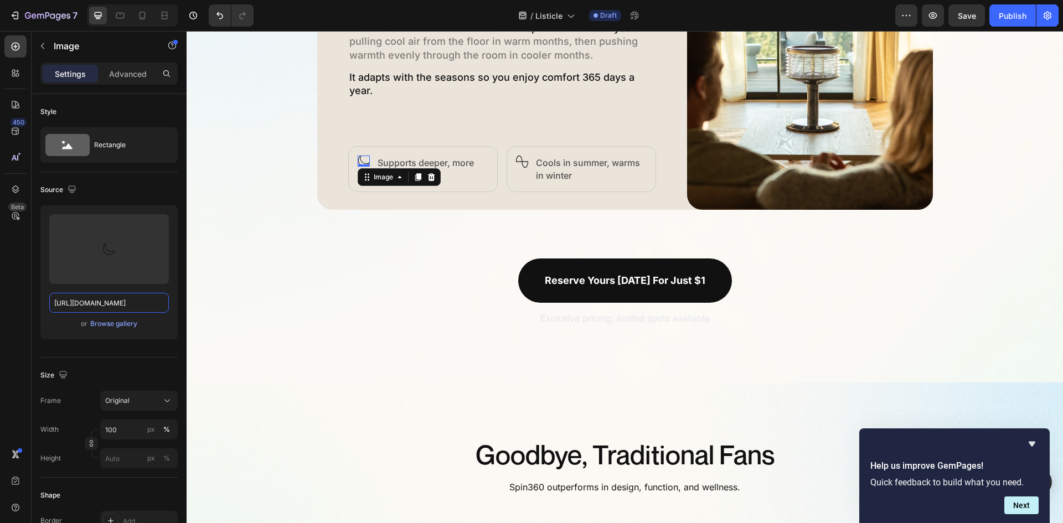
scroll to position [0, 0]
click at [522, 162] on img at bounding box center [522, 162] width 12 height 12
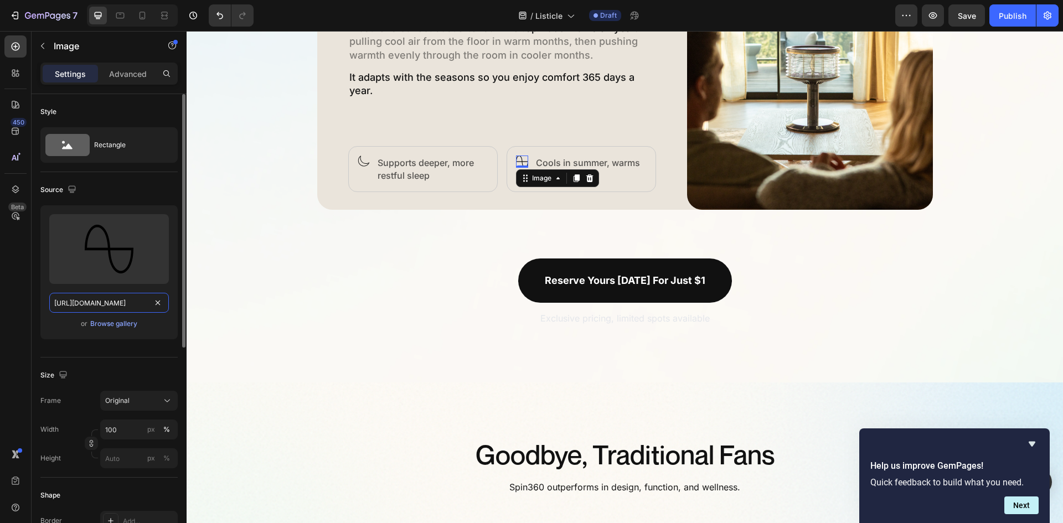
click at [128, 301] on input "https://cdn.shopify.com/s/files/1/0579/8930/0326/files/gempages_584204795921826…" at bounding box center [109, 303] width 120 height 20
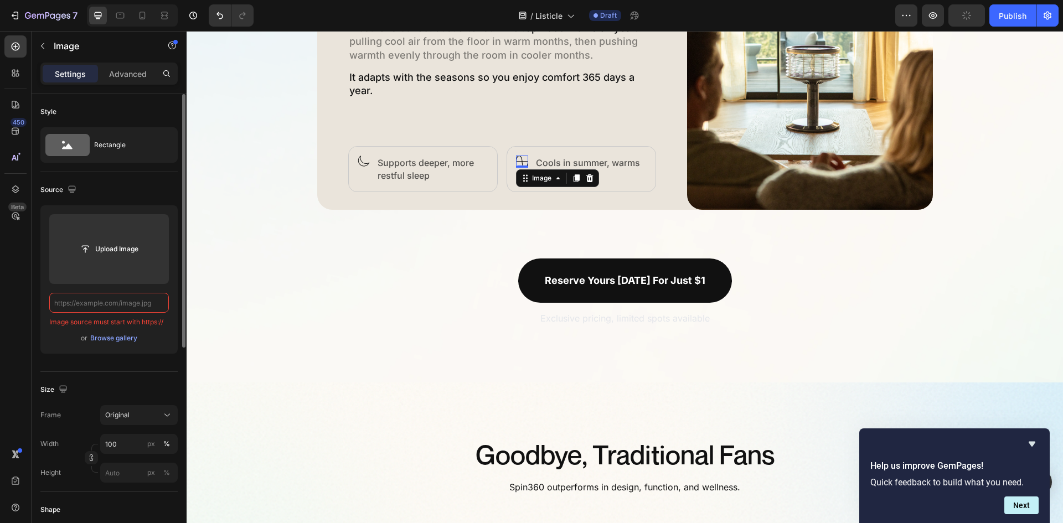
paste input "https://cdn.shopify.com/s/files/1/0579/8930/0326/files/gempages_584204795921826…"
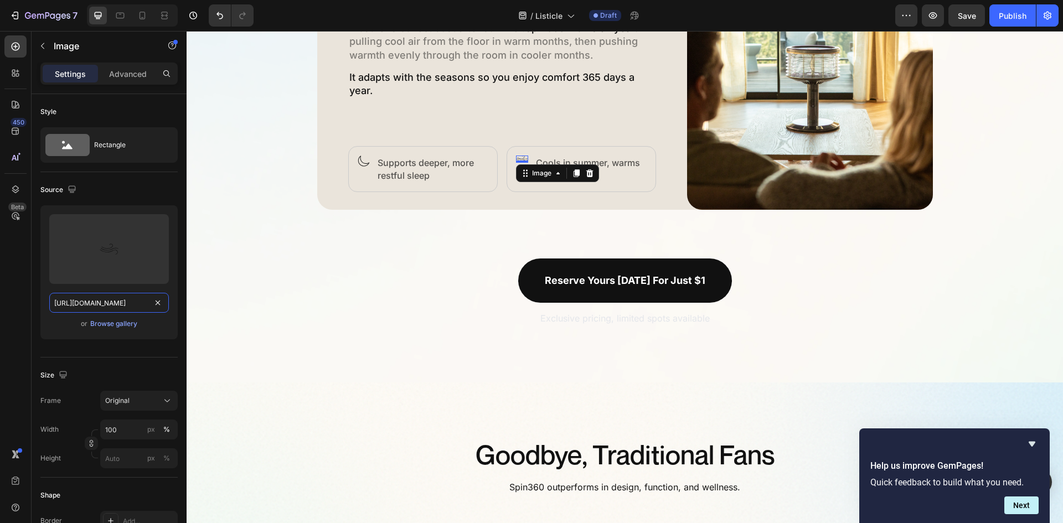
type input "https://cdn.shopify.com/s/files/1/0579/8930/0326/files/gempages_584204795921826…"
click at [352, 163] on div "Image Row Supports deeper, more restful sleep Text Block Row" at bounding box center [422, 169] width 149 height 46
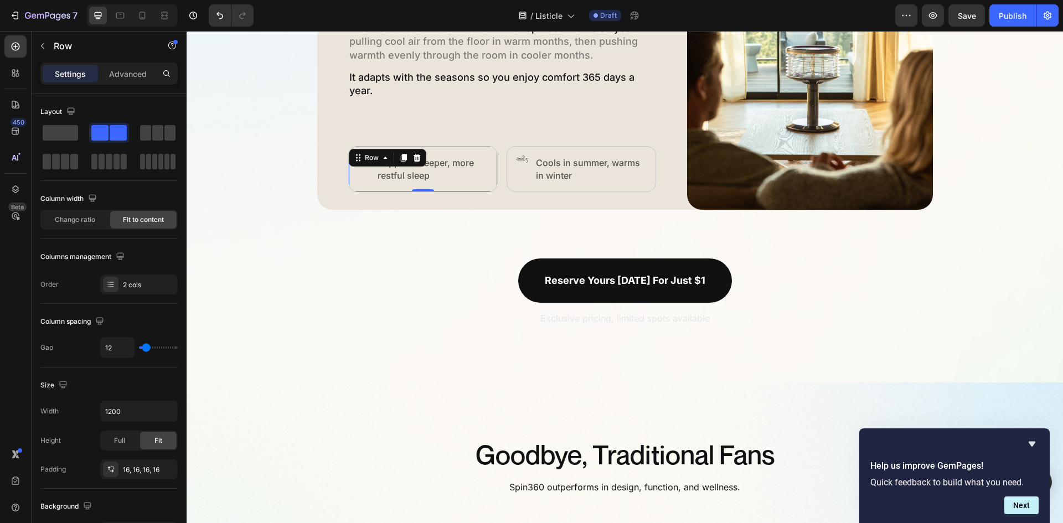
click at [362, 175] on div "Image Row" at bounding box center [364, 169] width 12 height 27
click at [423, 177] on p "Supports deeper, more restful sleep" at bounding box center [433, 169] width 110 height 25
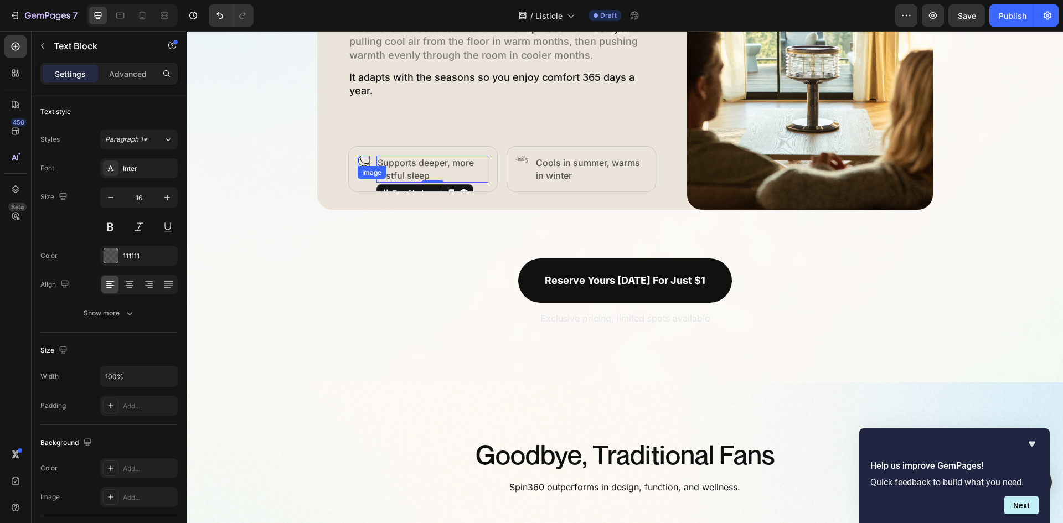
click at [359, 158] on img at bounding box center [364, 161] width 12 height 11
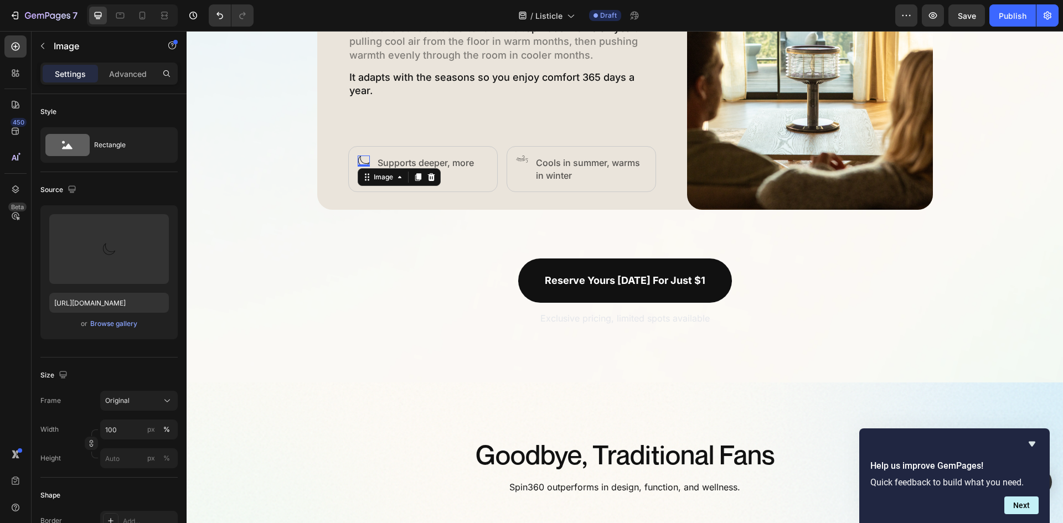
click at [359, 158] on img at bounding box center [364, 161] width 12 height 11
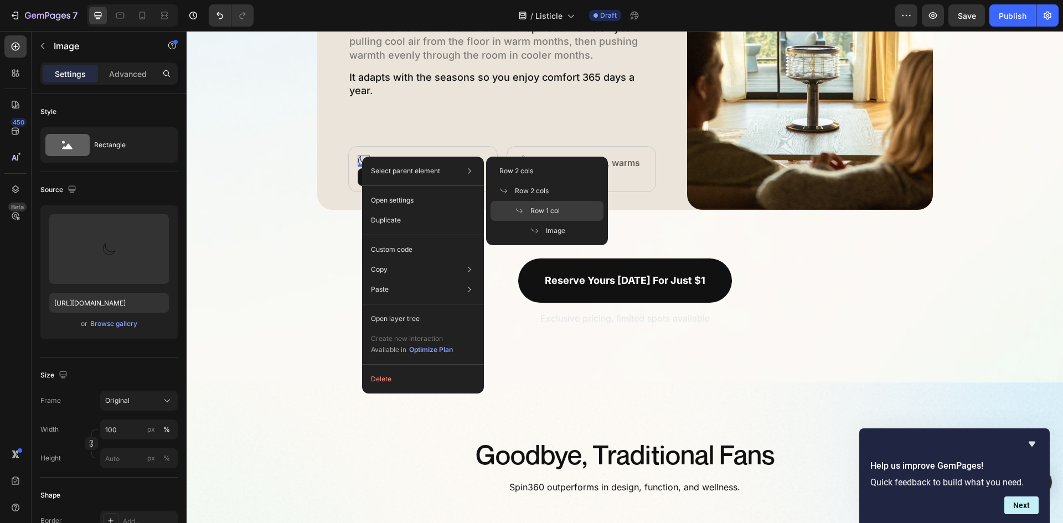
drag, startPoint x: 542, startPoint y: 204, endPoint x: 75, endPoint y: 363, distance: 493.7
click at [542, 204] on div "Row 1 col" at bounding box center [546, 211] width 113 height 20
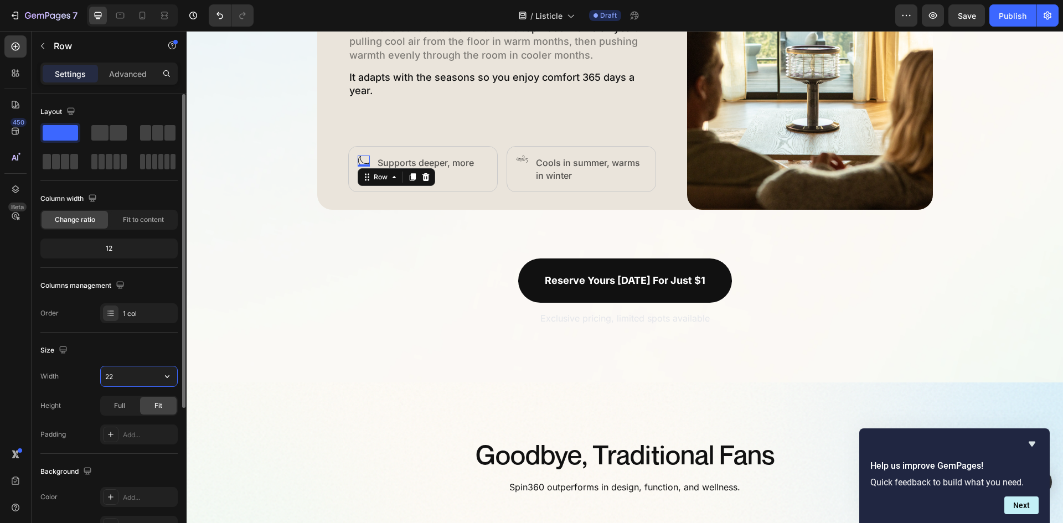
click at [120, 379] on input "22" at bounding box center [139, 376] width 76 height 20
type input "20"
click at [518, 161] on img at bounding box center [522, 159] width 12 height 7
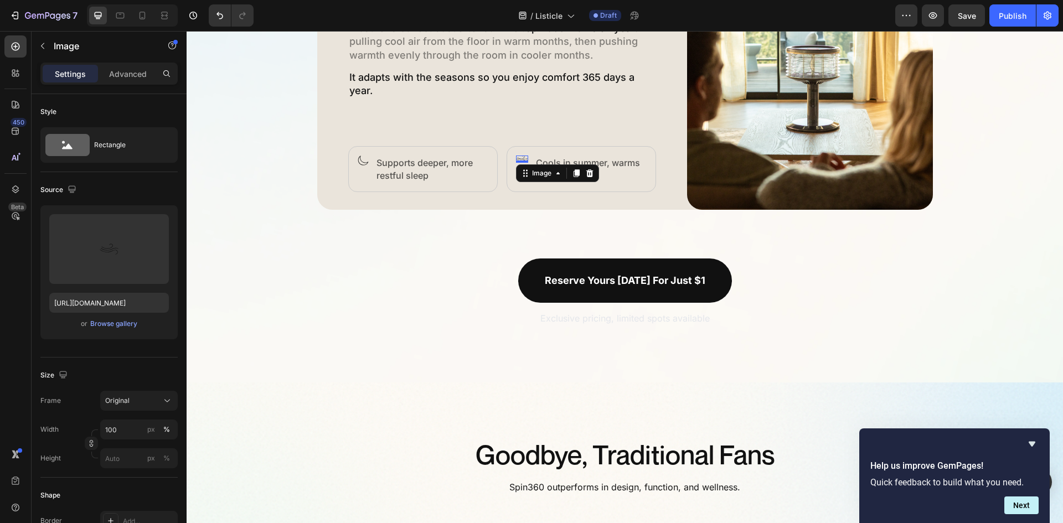
click at [518, 161] on div at bounding box center [522, 162] width 12 height 2
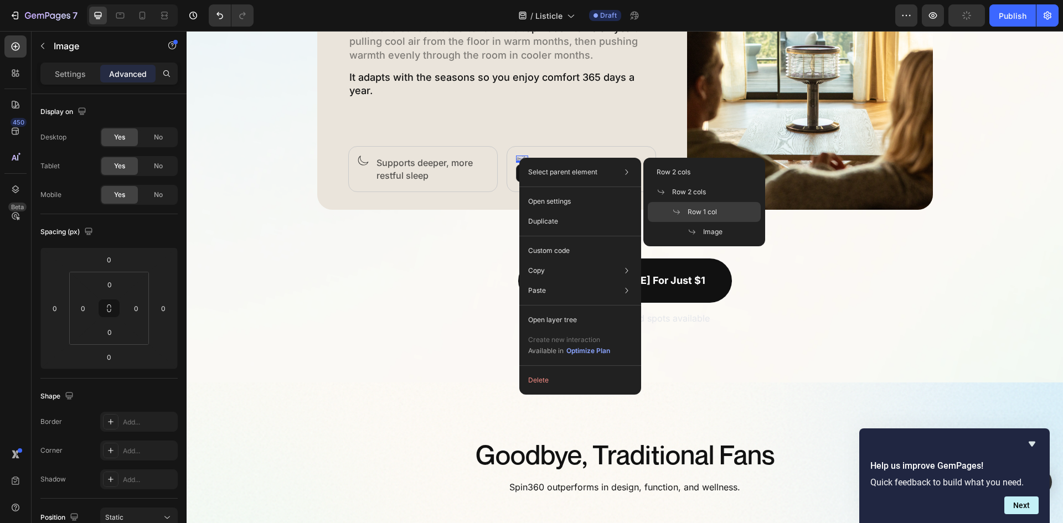
drag, startPoint x: 703, startPoint y: 208, endPoint x: 87, endPoint y: 357, distance: 633.9
click at [703, 208] on span "Row 1 col" at bounding box center [702, 212] width 29 height 10
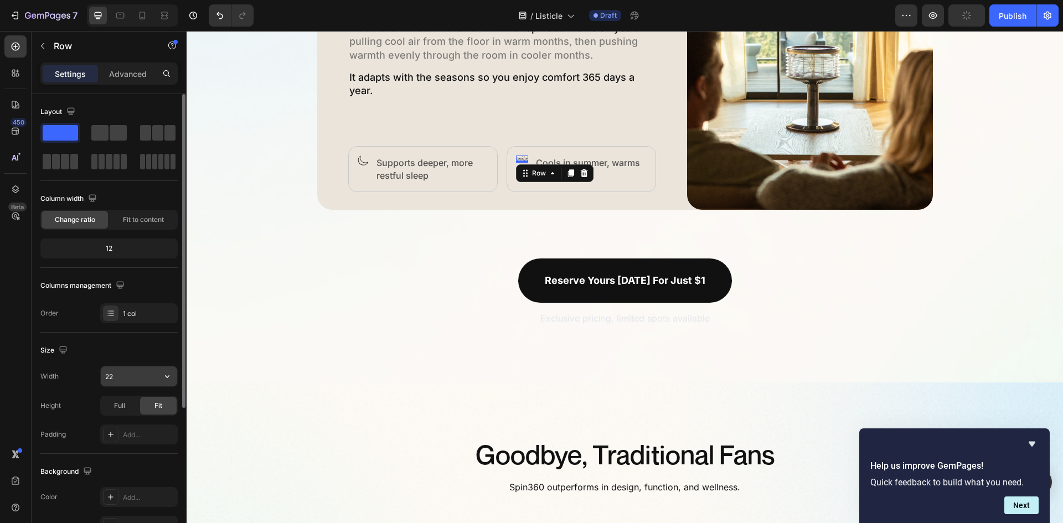
click at [121, 376] on input "22" at bounding box center [139, 376] width 76 height 20
type input "27"
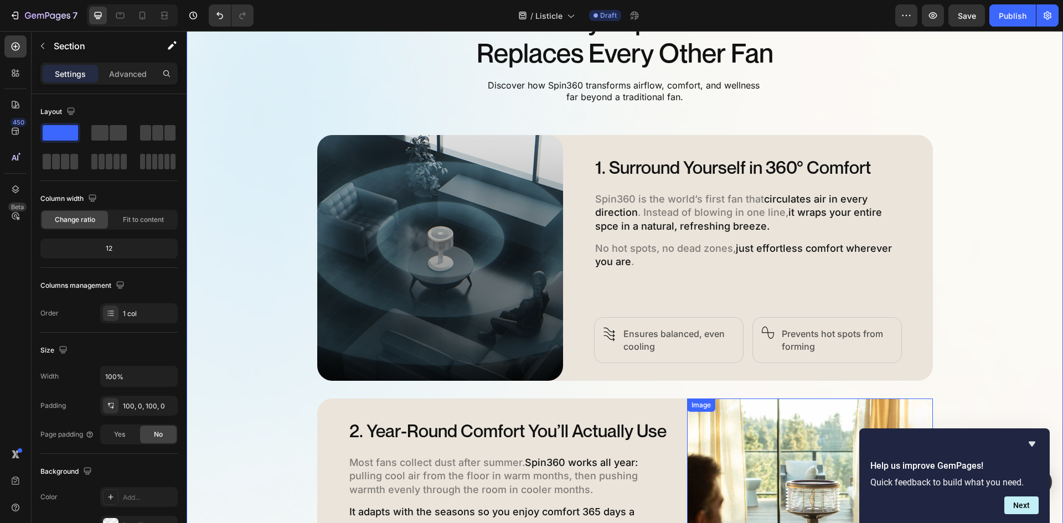
scroll to position [454, 0]
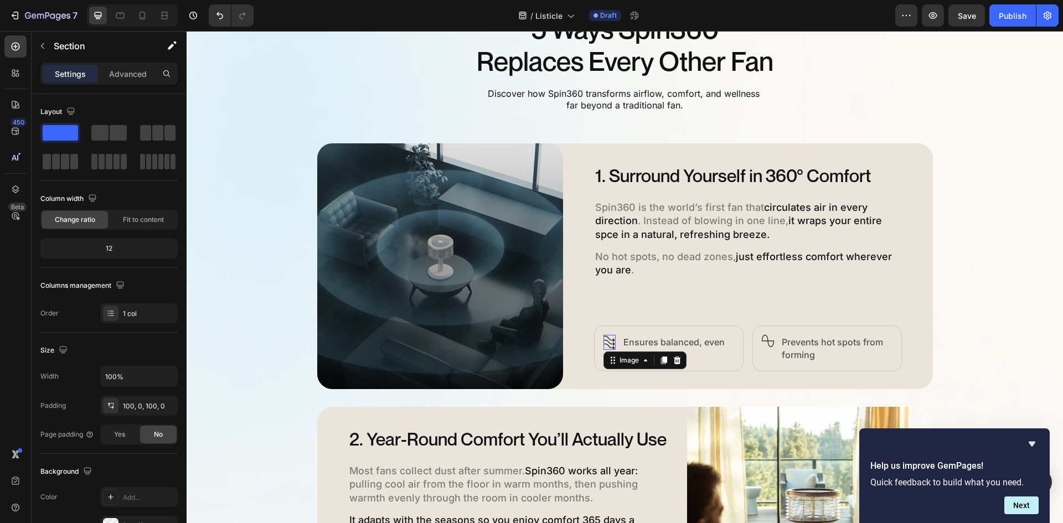
click at [610, 346] on img at bounding box center [609, 342] width 12 height 15
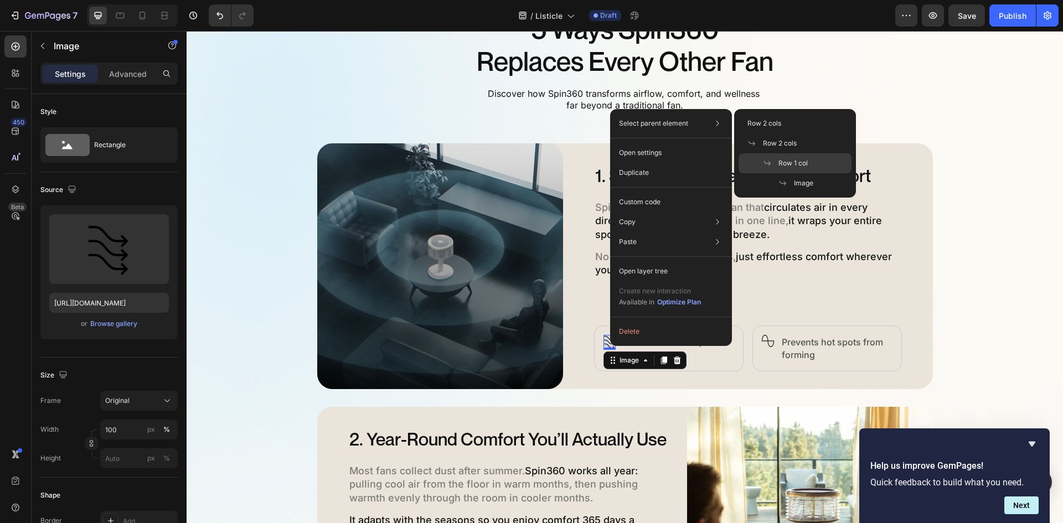
click at [786, 163] on span "Row 1 col" at bounding box center [792, 163] width 29 height 10
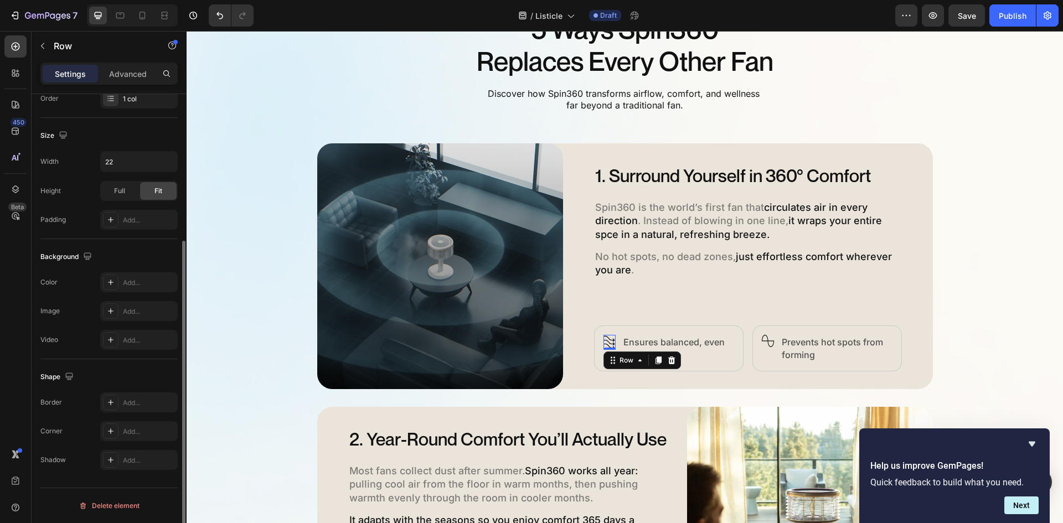
scroll to position [0, 0]
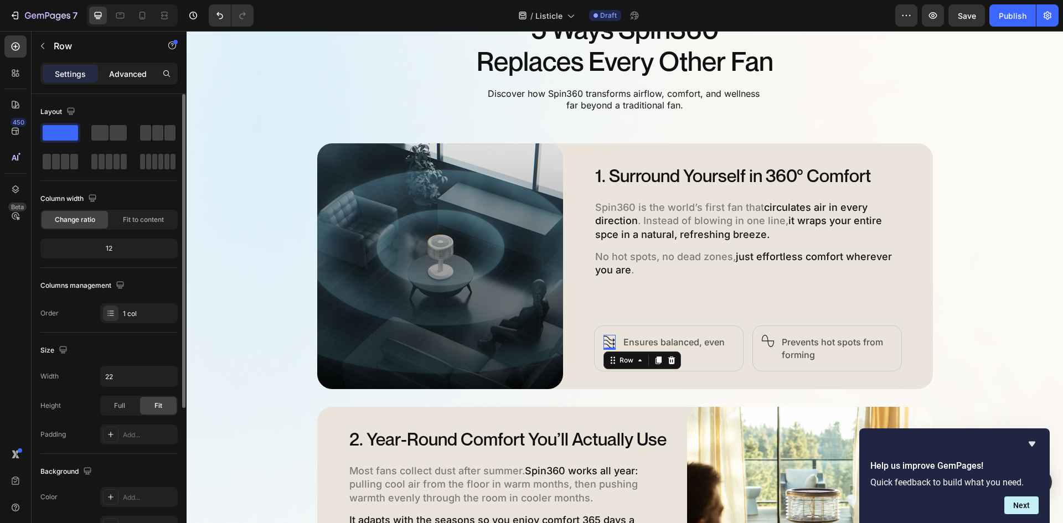
click at [135, 70] on p "Advanced" at bounding box center [128, 74] width 38 height 12
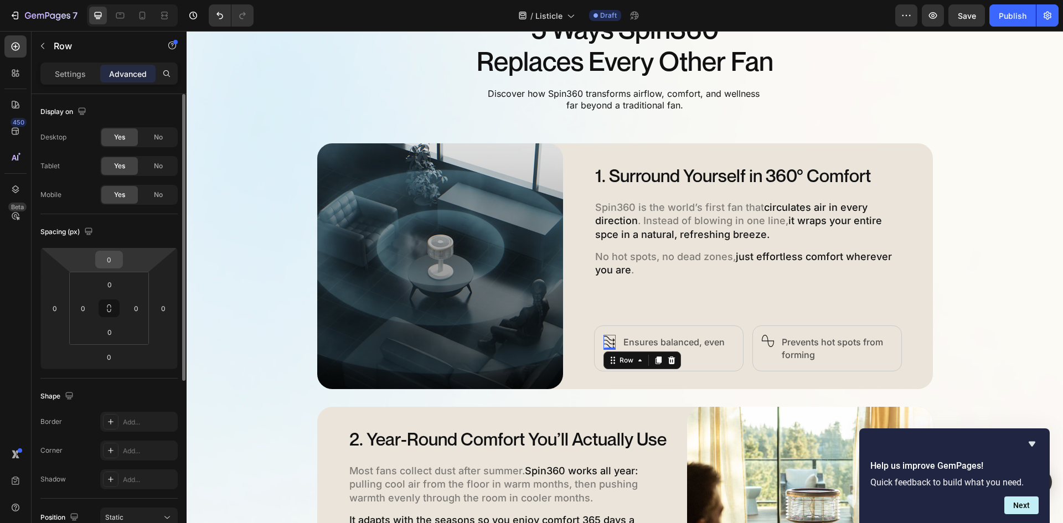
click at [118, 256] on input "0" at bounding box center [109, 259] width 22 height 17
type input "5"
click at [974, 360] on div "5 Ways Spin360 Replaces Every Other Fan Heading Discover how Spin360 transforms…" at bounding box center [625, 391] width 876 height 758
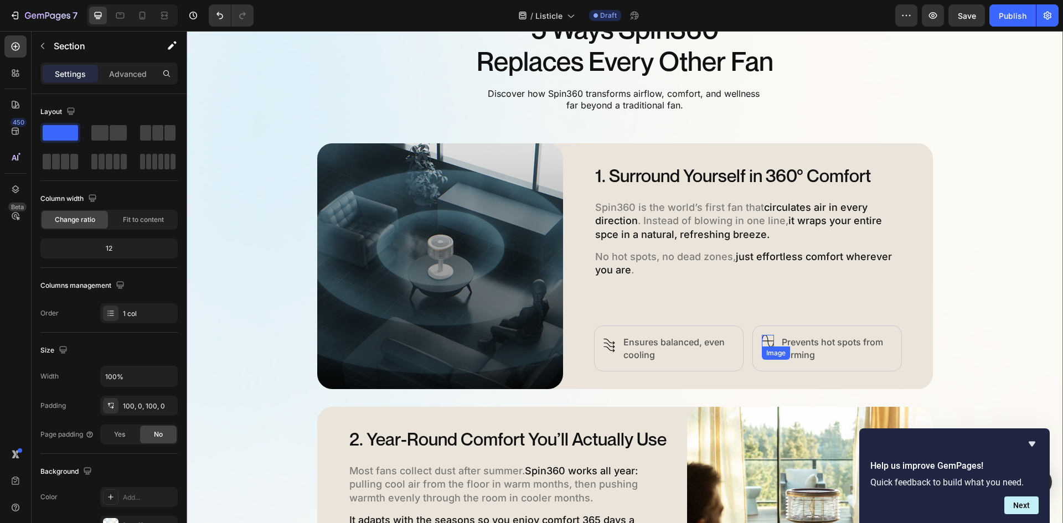
click at [768, 344] on img at bounding box center [768, 341] width 12 height 12
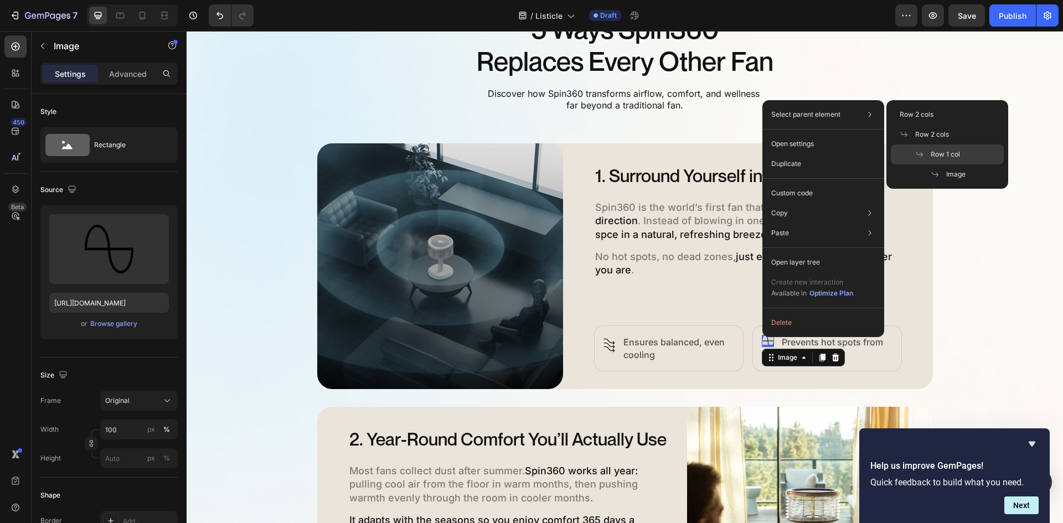
click at [937, 154] on span "Row 1 col" at bounding box center [945, 154] width 29 height 10
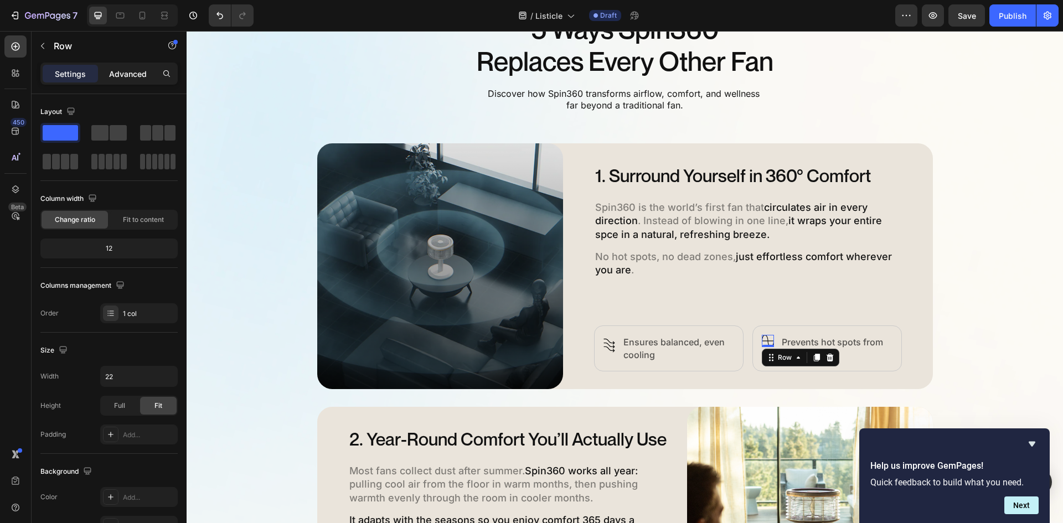
click at [116, 68] on p "Advanced" at bounding box center [128, 74] width 38 height 12
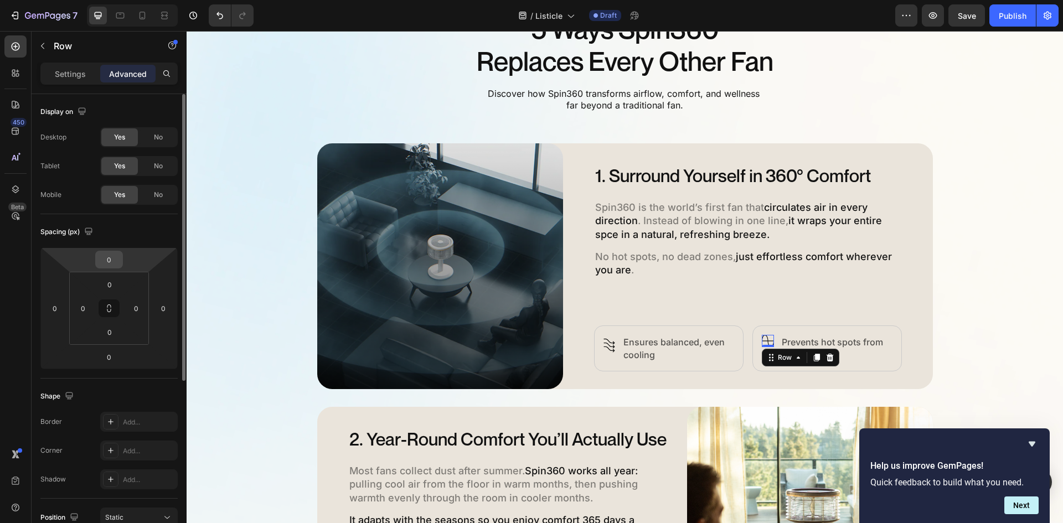
click at [109, 253] on input "0" at bounding box center [109, 259] width 22 height 17
type input "5"
click at [959, 313] on div "5 Ways Spin360 Replaces Every Other Fan Heading Discover how Spin360 transforms…" at bounding box center [625, 391] width 876 height 758
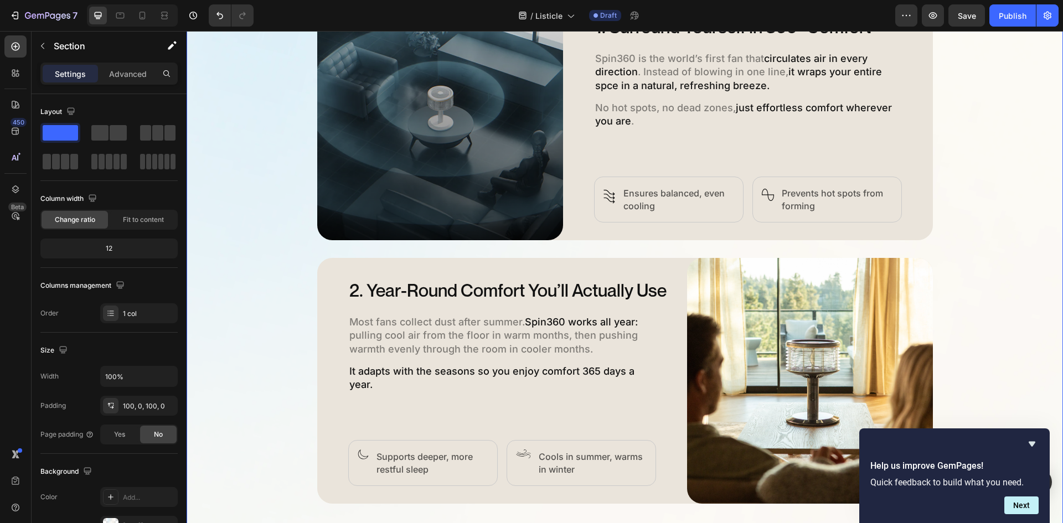
scroll to position [675, 0]
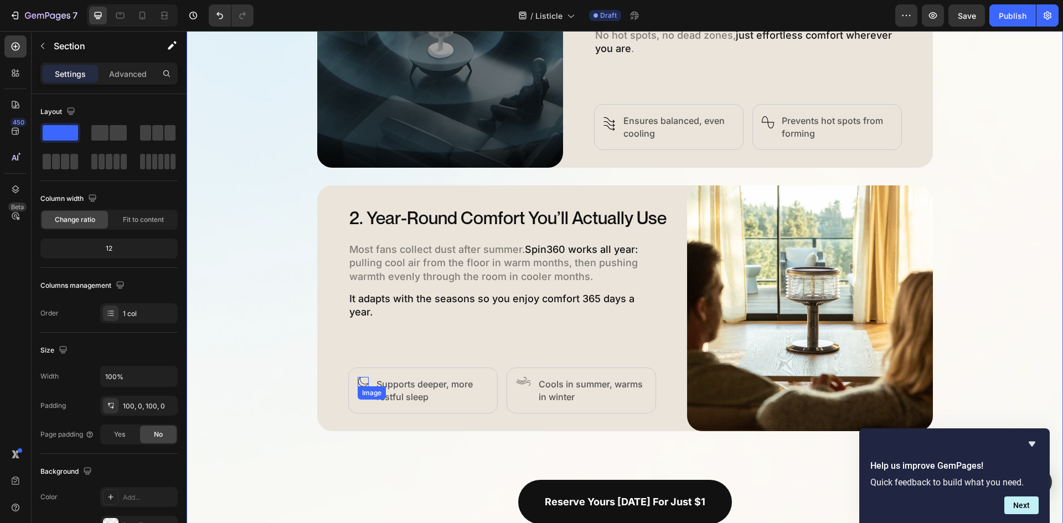
click at [358, 384] on img at bounding box center [363, 382] width 11 height 10
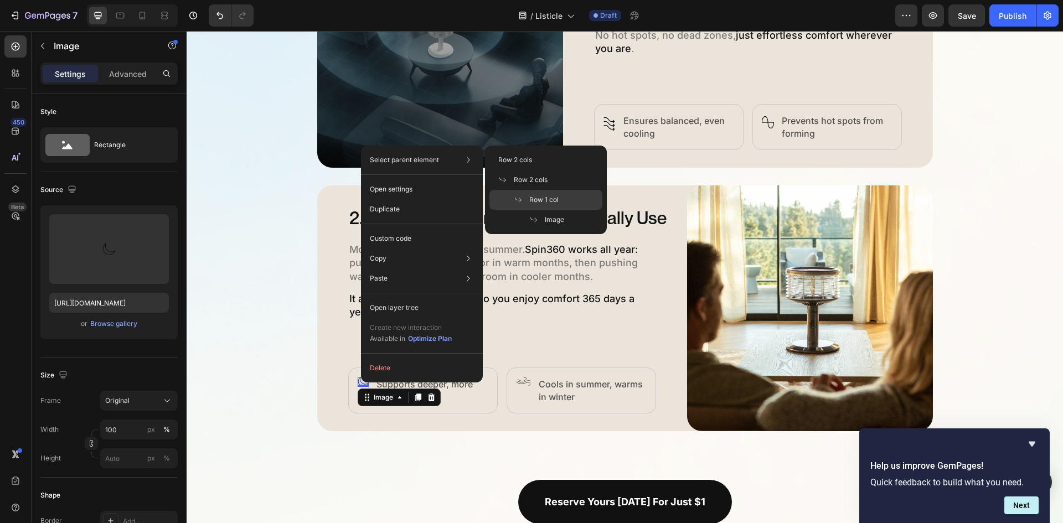
drag, startPoint x: 521, startPoint y: 192, endPoint x: 48, endPoint y: 161, distance: 473.8
click at [521, 192] on div "Row 1 col" at bounding box center [545, 200] width 113 height 20
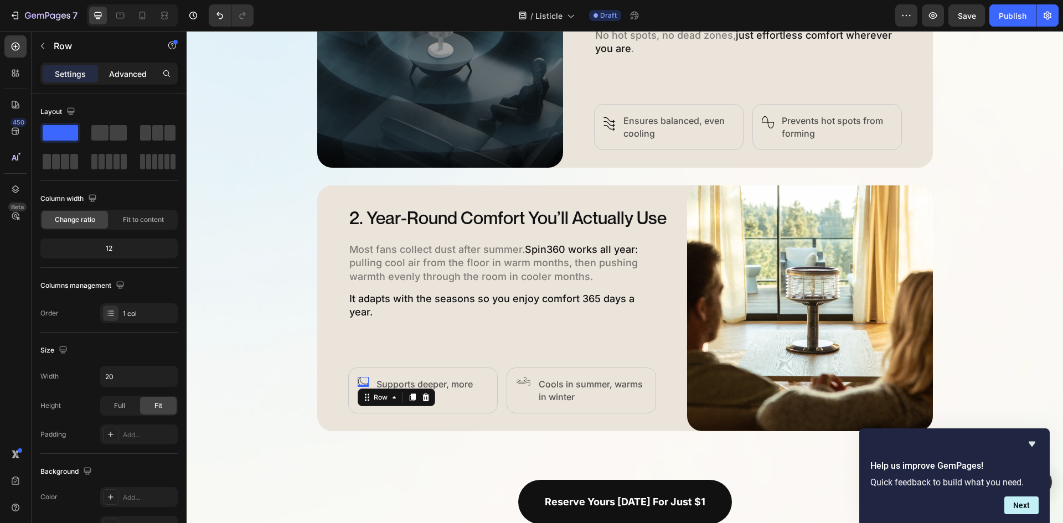
click at [125, 76] on p "Advanced" at bounding box center [128, 74] width 38 height 12
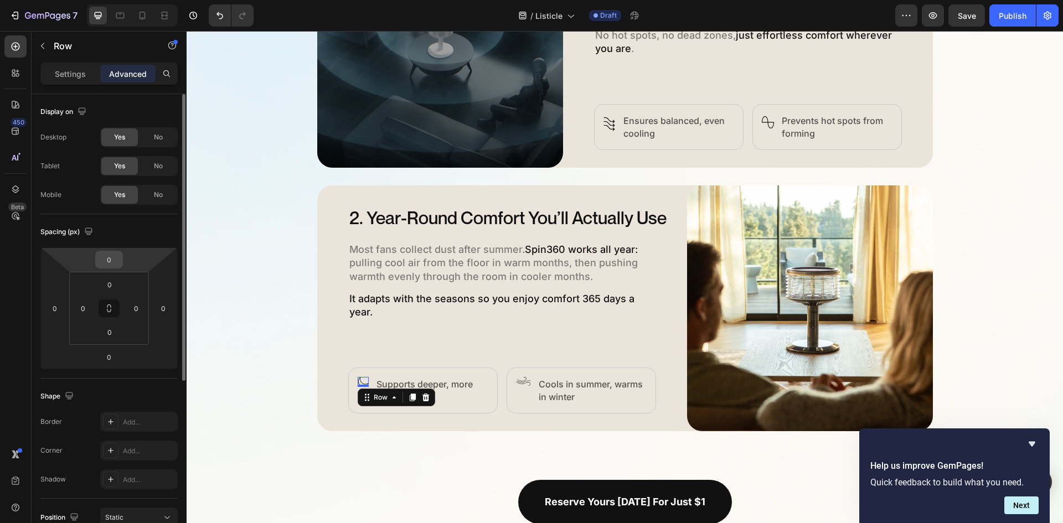
click at [115, 257] on input "0" at bounding box center [109, 259] width 22 height 17
type input "5"
click at [522, 380] on img at bounding box center [523, 381] width 15 height 9
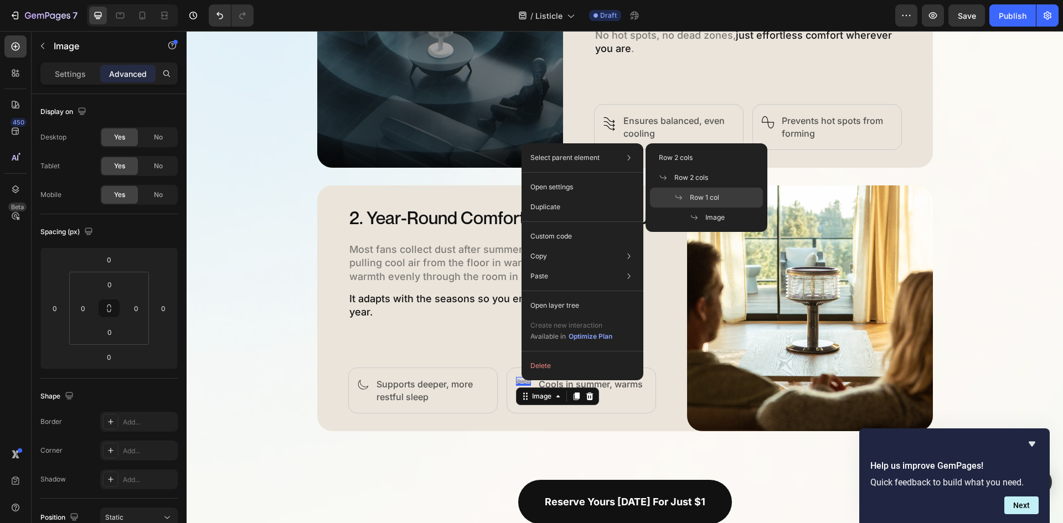
drag, startPoint x: 698, startPoint y: 190, endPoint x: 15, endPoint y: 183, distance: 683.2
click at [698, 190] on div "Row 1 col" at bounding box center [706, 198] width 113 height 20
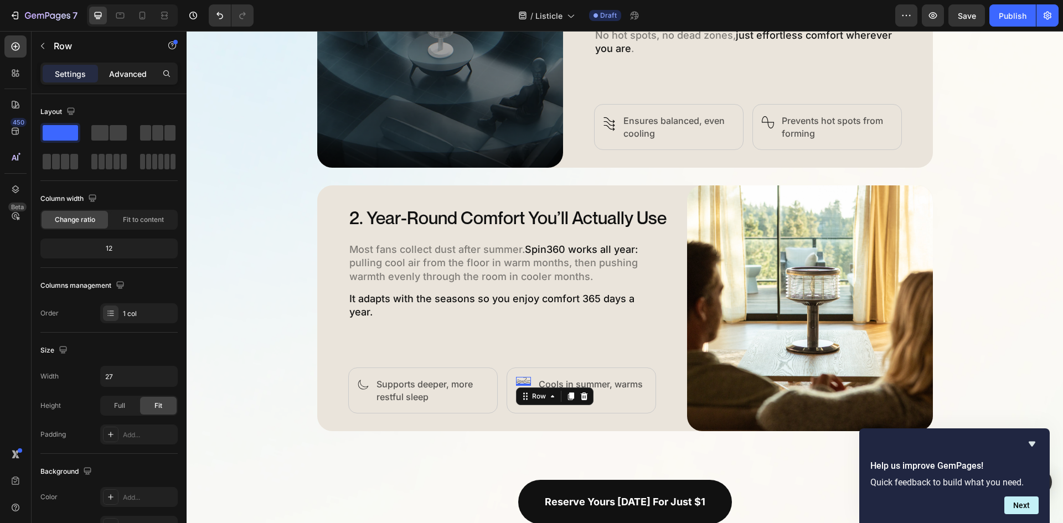
click at [126, 79] on p "Advanced" at bounding box center [128, 74] width 38 height 12
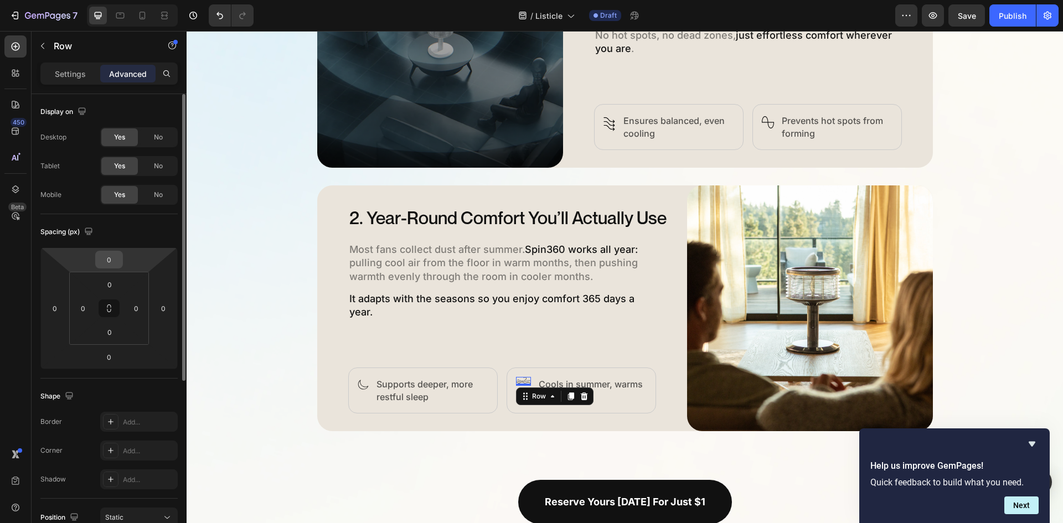
click at [121, 263] on div "0" at bounding box center [109, 260] width 28 height 18
click at [116, 257] on input "0" at bounding box center [109, 259] width 22 height 17
type input "5"
click at [1003, 309] on div "5 Ways Spin360 Replaces Every Other Fan Heading Discover how Spin360 transforms…" at bounding box center [625, 170] width 876 height 758
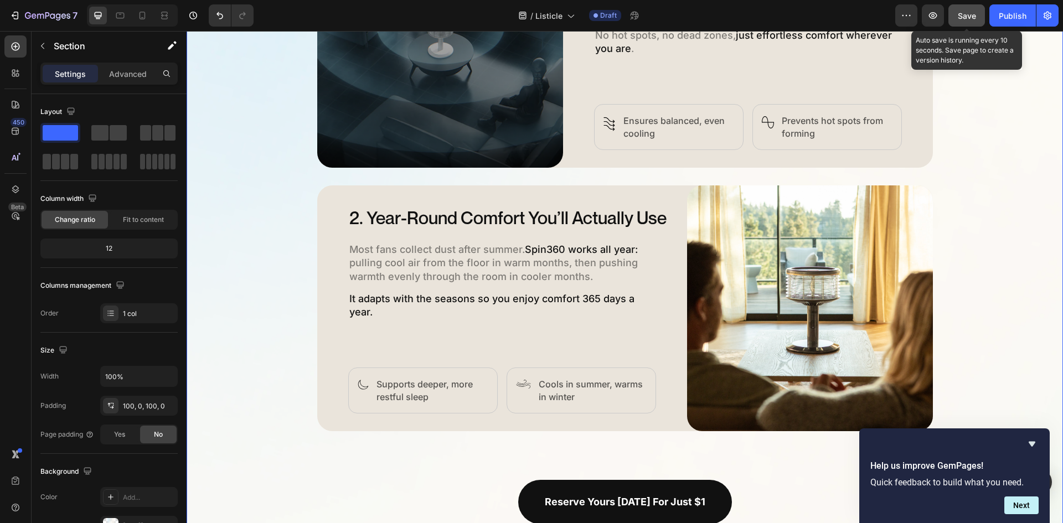
click at [972, 13] on span "Save" at bounding box center [967, 15] width 18 height 9
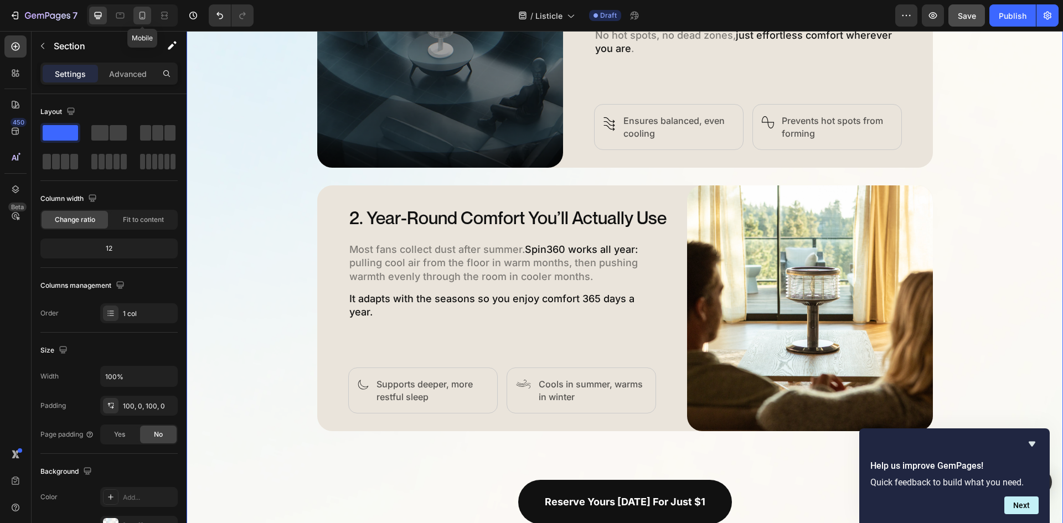
click at [145, 18] on icon at bounding box center [143, 16] width 6 height 8
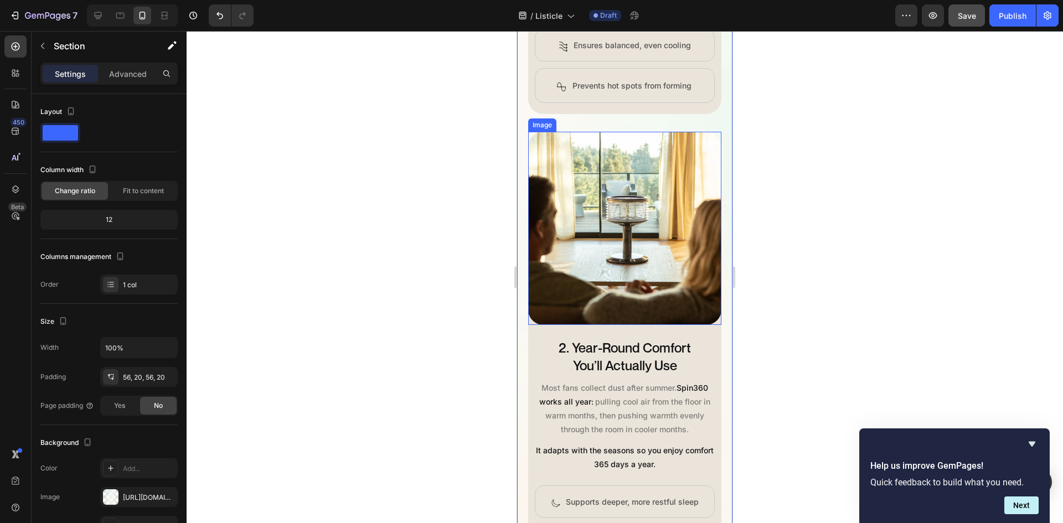
scroll to position [784, 0]
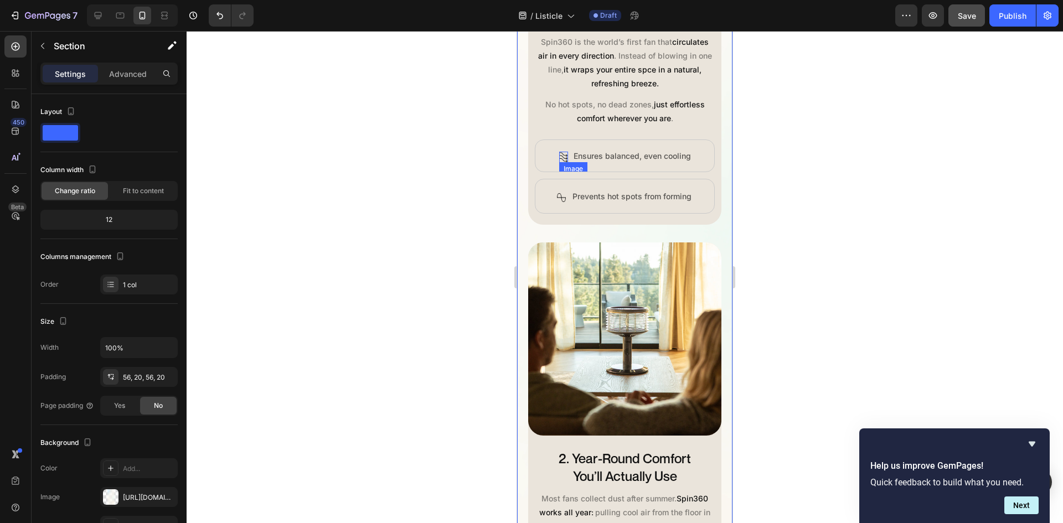
click at [560, 163] on img at bounding box center [563, 157] width 9 height 11
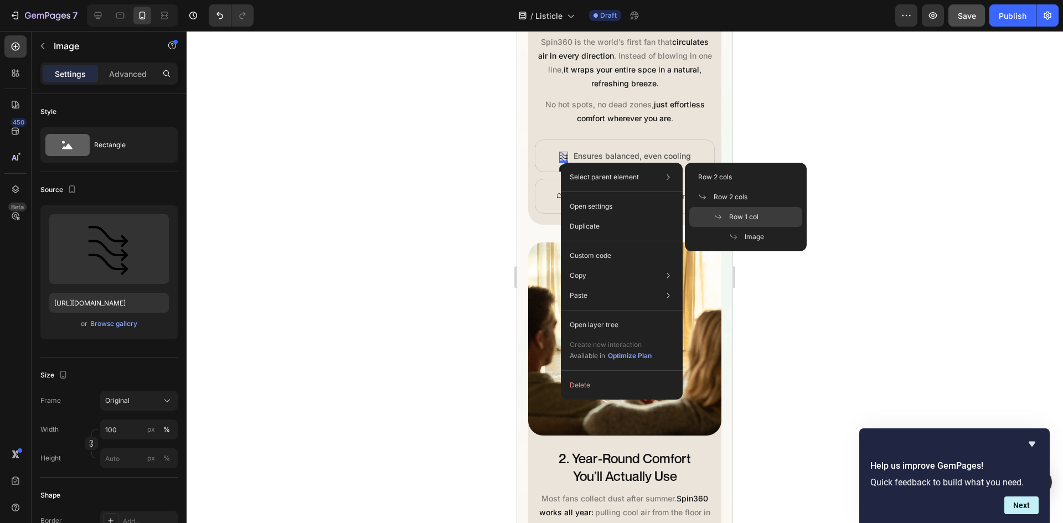
click at [732, 213] on span "Row 1 col" at bounding box center [743, 217] width 29 height 10
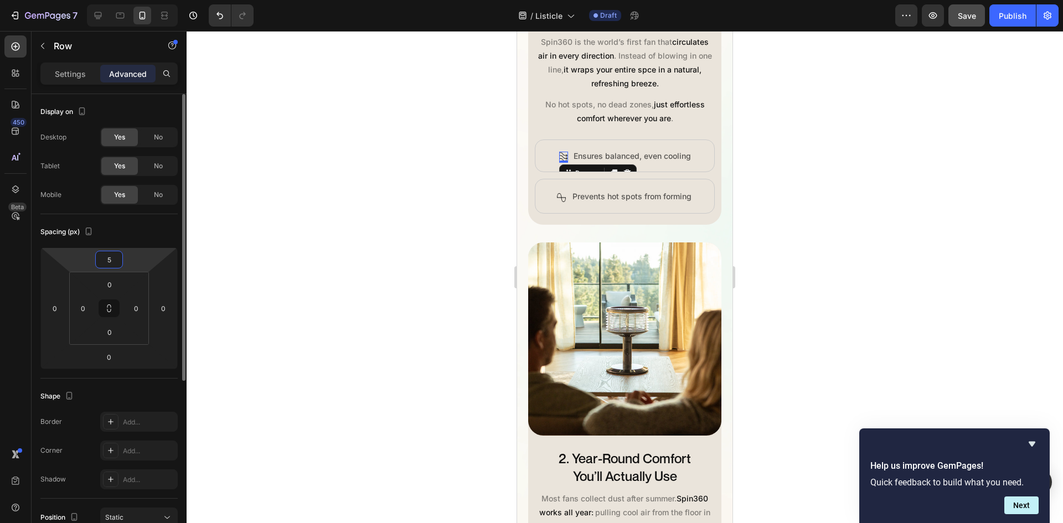
click at [116, 254] on input "5" at bounding box center [109, 259] width 22 height 17
type input "0"
click at [558, 200] on img at bounding box center [561, 197] width 9 height 9
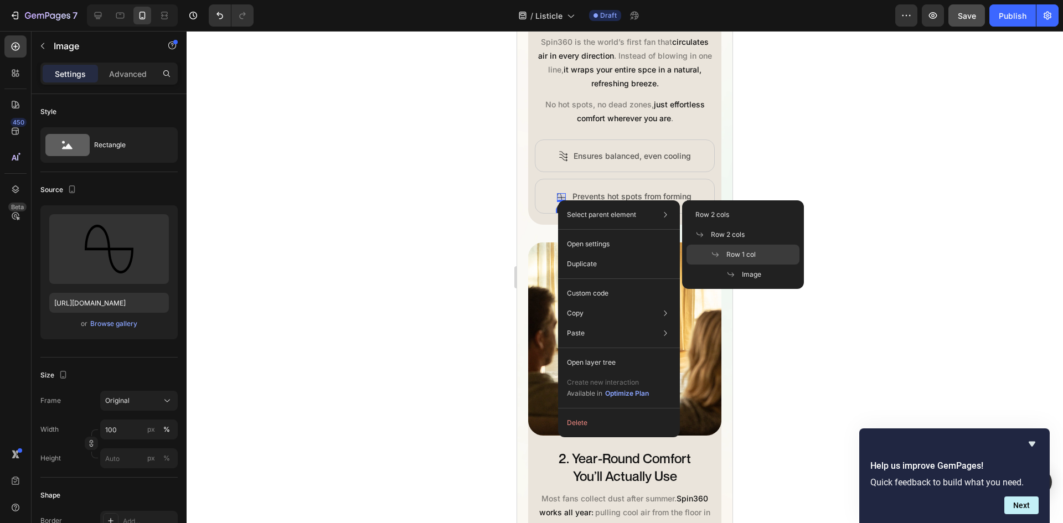
click at [712, 249] on div "Row 1 col" at bounding box center [742, 255] width 113 height 20
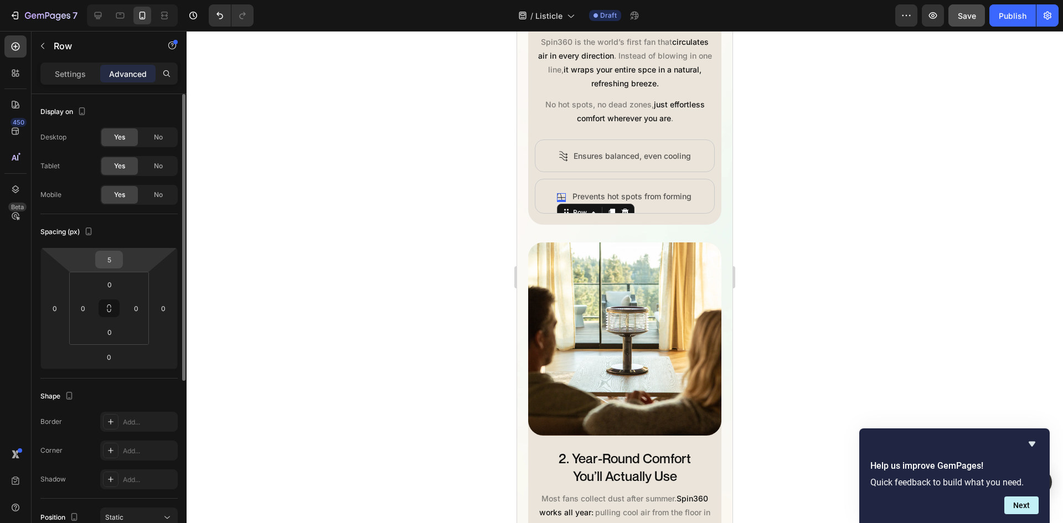
click at [114, 266] on input "5" at bounding box center [109, 259] width 22 height 17
type input "0"
click at [834, 258] on div at bounding box center [625, 277] width 876 height 492
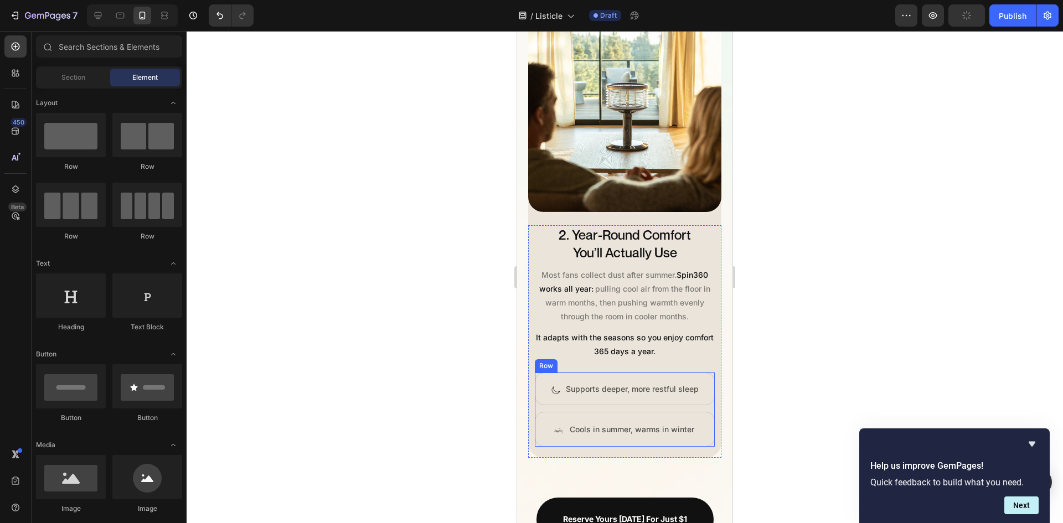
scroll to position [1116, 0]
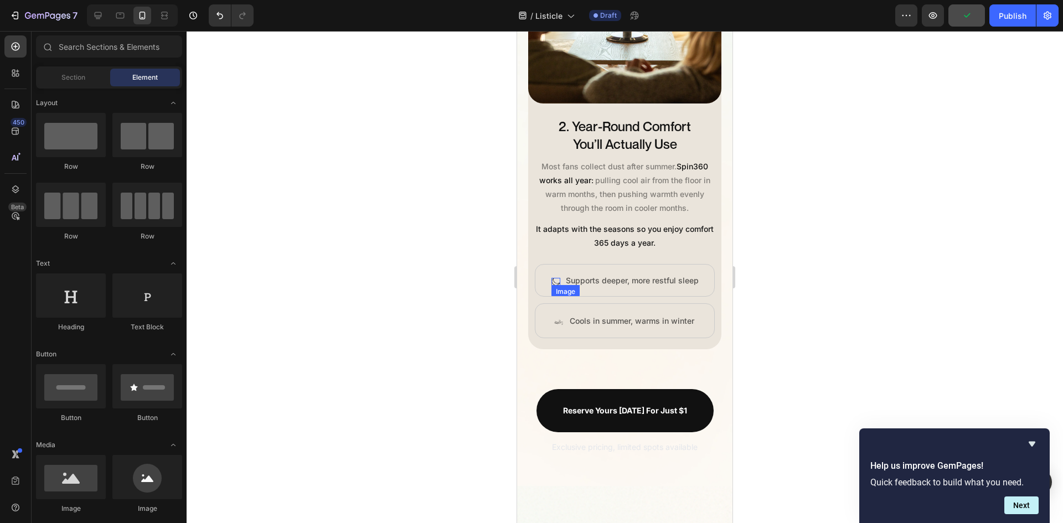
click at [553, 281] on div "Image" at bounding box center [555, 282] width 9 height 8
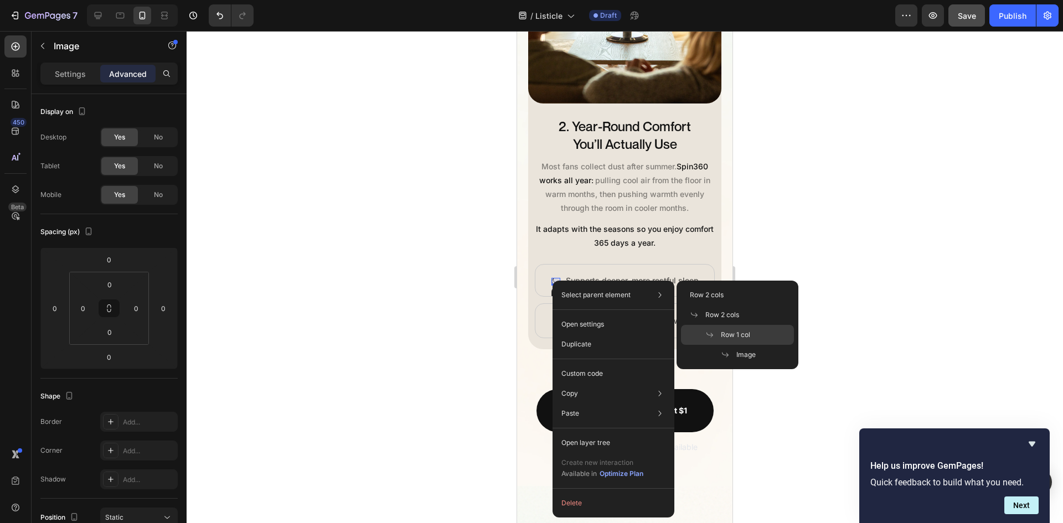
click at [732, 332] on span "Row 1 col" at bounding box center [735, 335] width 29 height 10
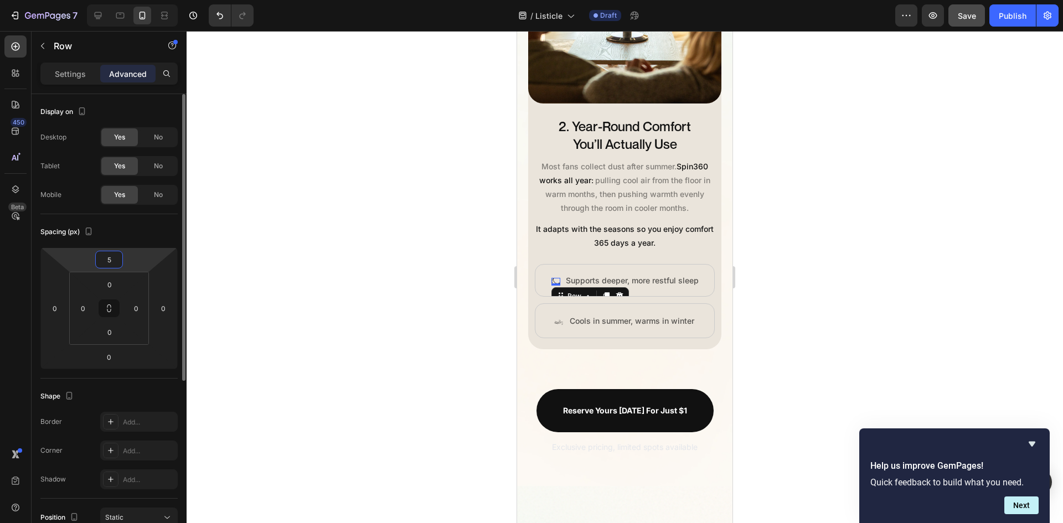
click at [128, 0] on html "7 Version history / Listicle Draft Preview Save Publish 450 Beta Sections(18) E…" at bounding box center [531, 0] width 1063 height 0
type input "0"
click at [781, 312] on div at bounding box center [625, 277] width 876 height 492
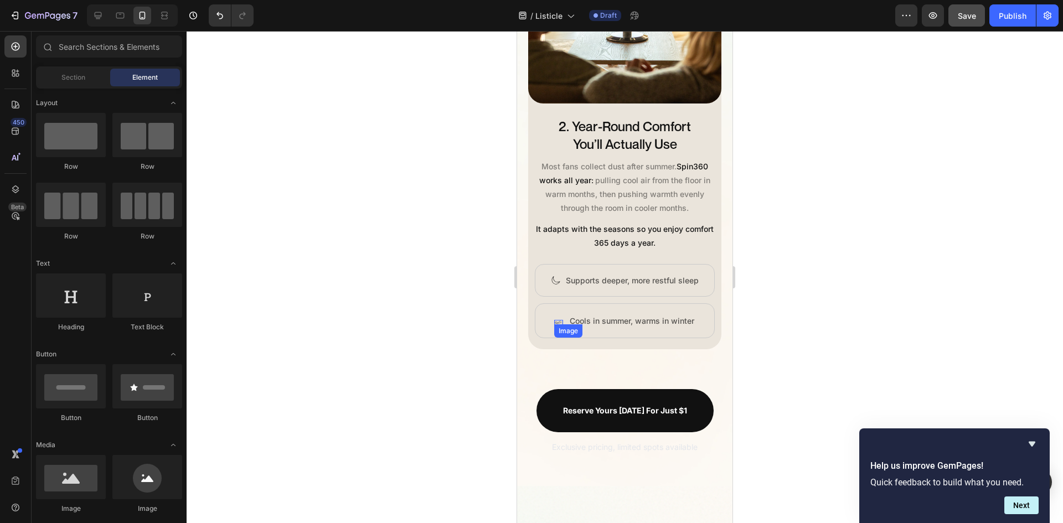
click at [555, 320] on img at bounding box center [558, 322] width 9 height 5
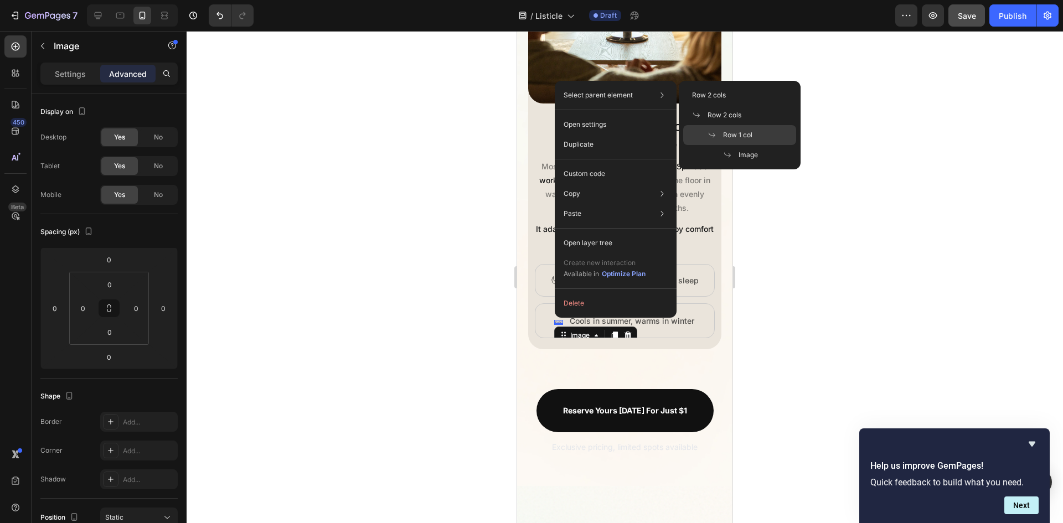
click at [714, 130] on div "Row 1 col" at bounding box center [739, 135] width 113 height 20
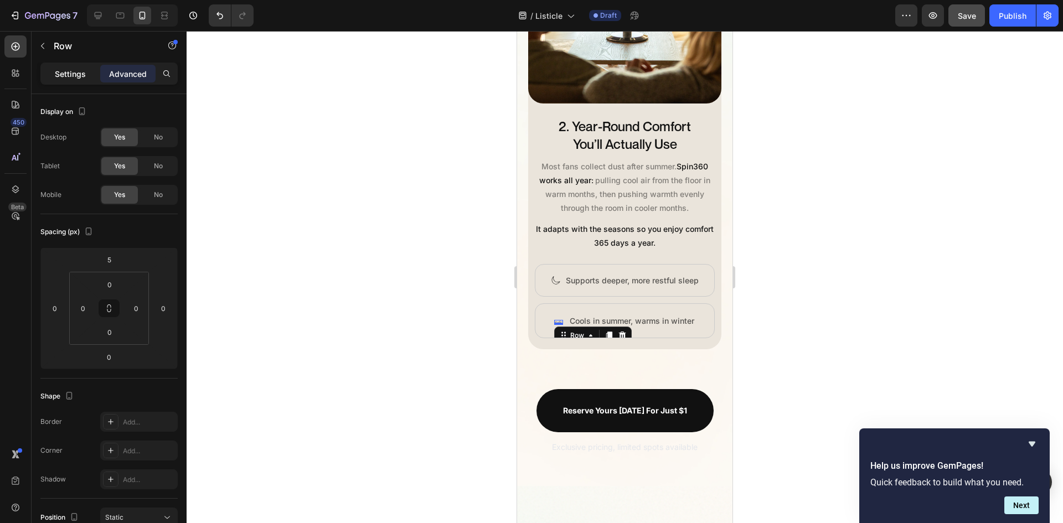
click at [80, 71] on p "Settings" at bounding box center [70, 74] width 31 height 12
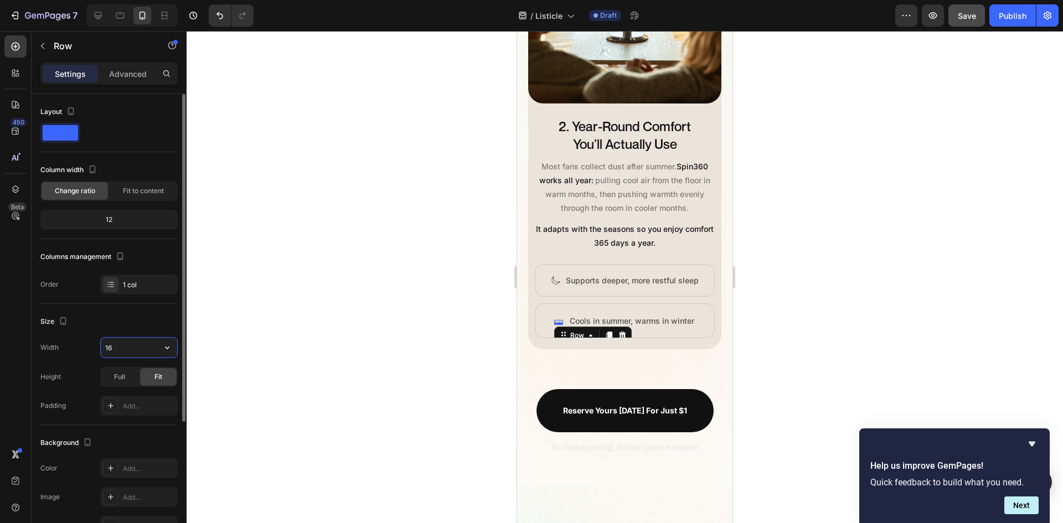
click at [128, 351] on input "16" at bounding box center [139, 348] width 76 height 20
type input "21"
click at [136, 78] on p "Advanced" at bounding box center [128, 74] width 38 height 12
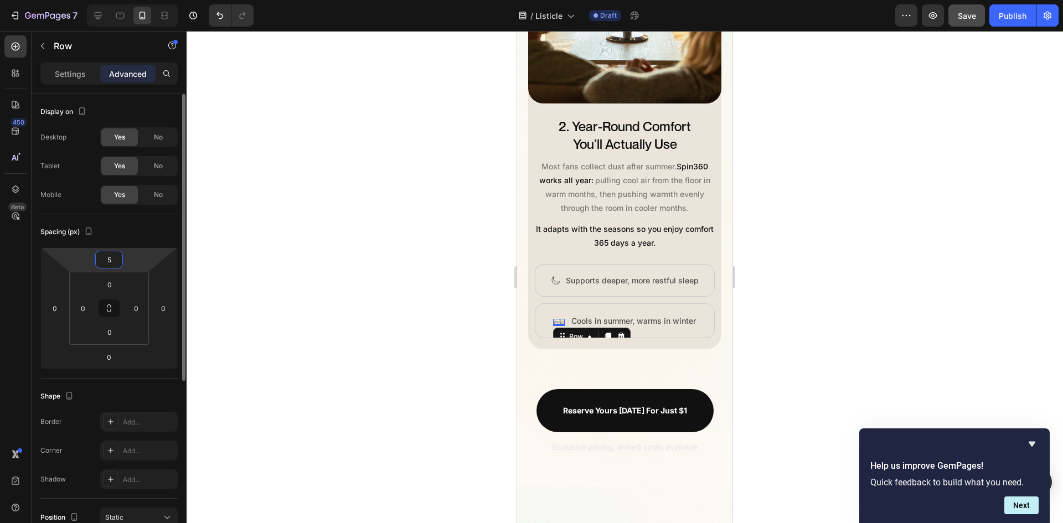
click at [124, 0] on html "7 Version history / Listicle Draft Preview Save Publish 450 Beta Sections(18) E…" at bounding box center [531, 0] width 1063 height 0
type input "0"
click at [887, 288] on div at bounding box center [625, 277] width 876 height 492
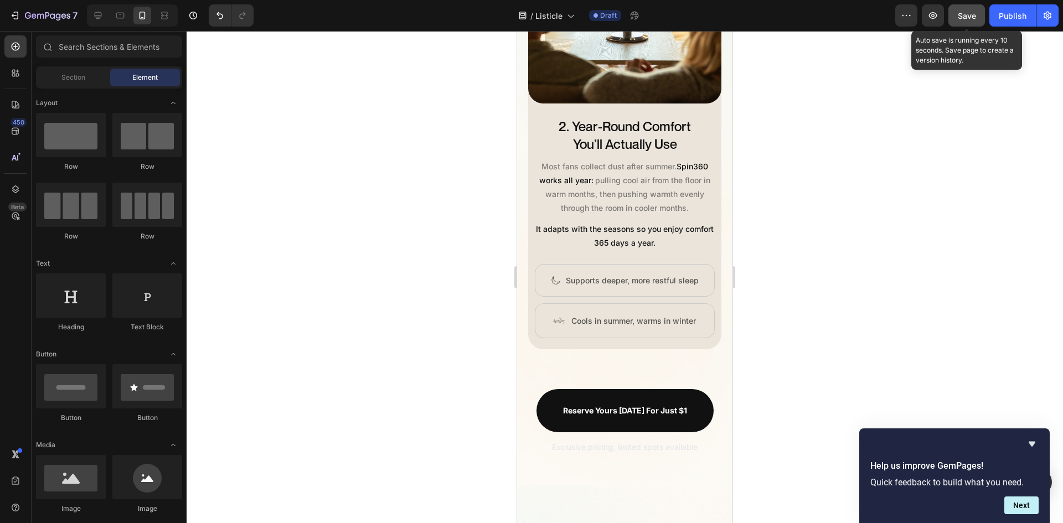
click at [969, 13] on span "Save" at bounding box center [967, 15] width 18 height 9
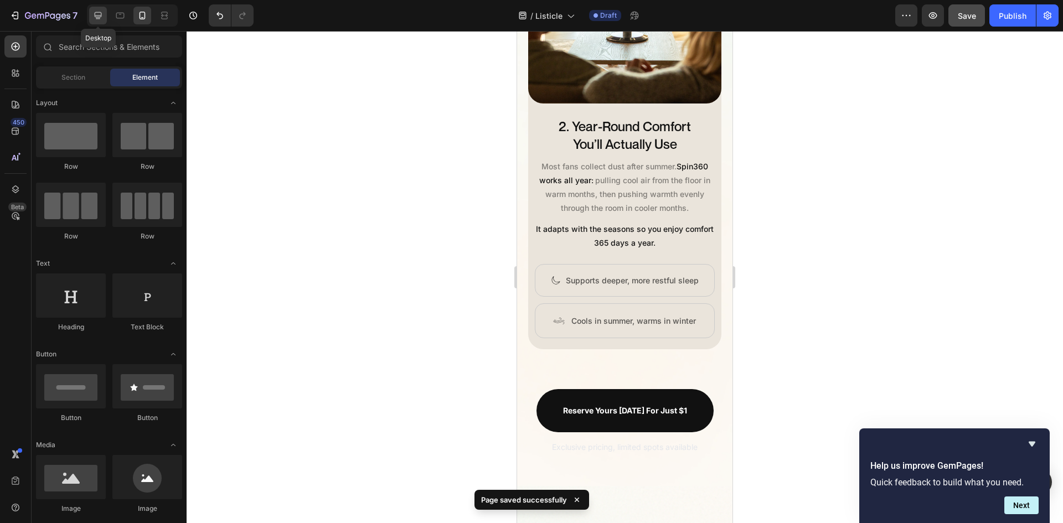
click at [97, 17] on icon at bounding box center [98, 15] width 7 height 7
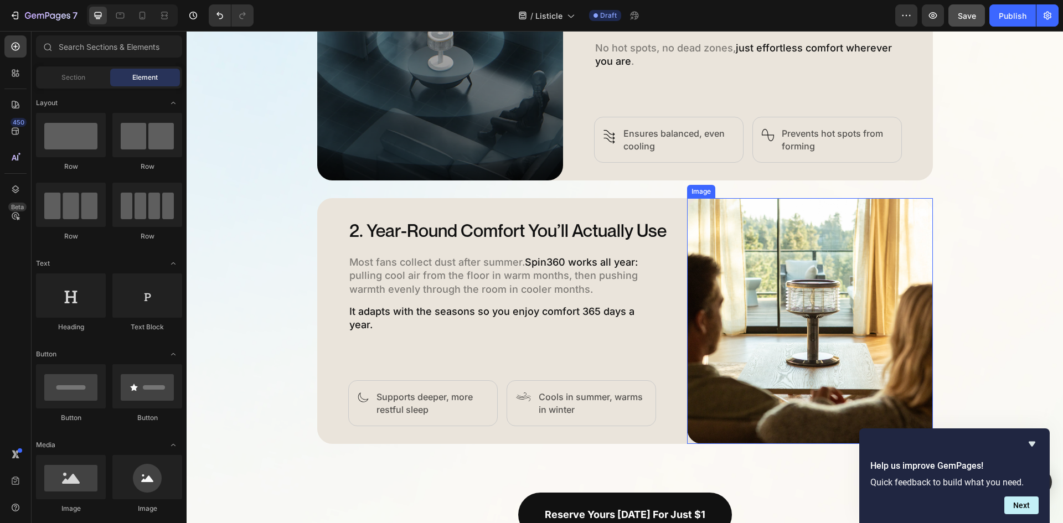
scroll to position [638, 0]
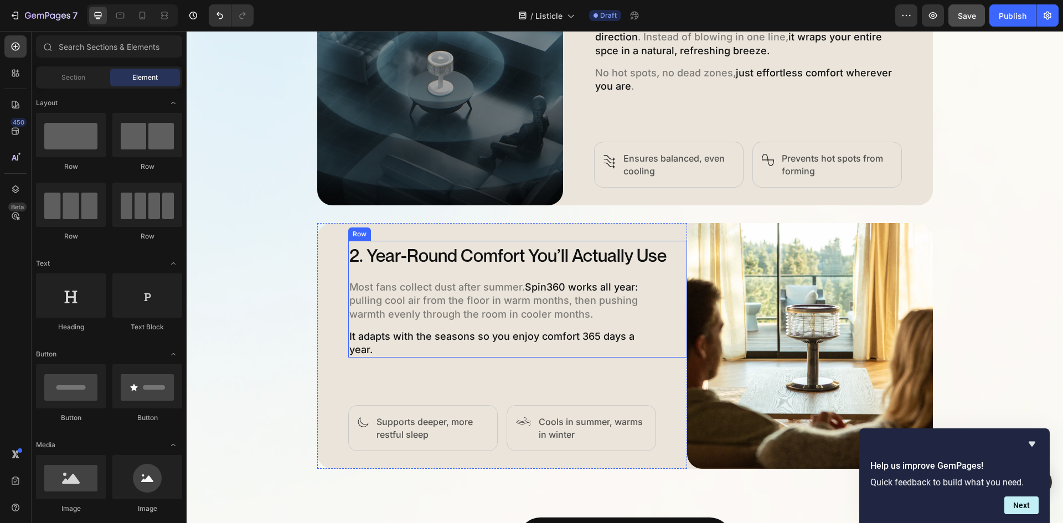
click at [660, 335] on div "2. Year-Round Comfort You’ll Actually Use Heading Most fans collect dust after …" at bounding box center [517, 299] width 339 height 117
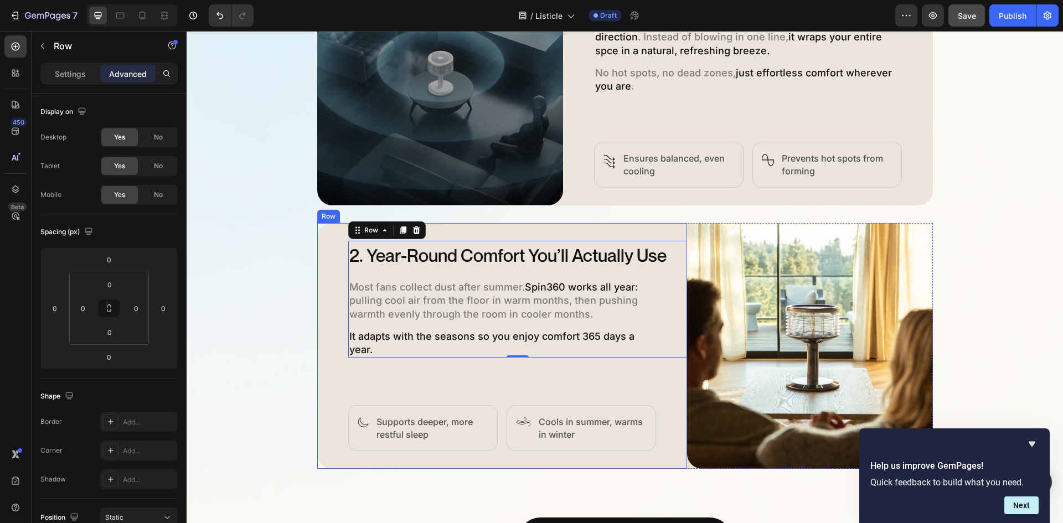
click at [657, 363] on div "2. Year-Round Comfort You’ll Actually Use Heading Most fans collect dust after …" at bounding box center [517, 346] width 339 height 210
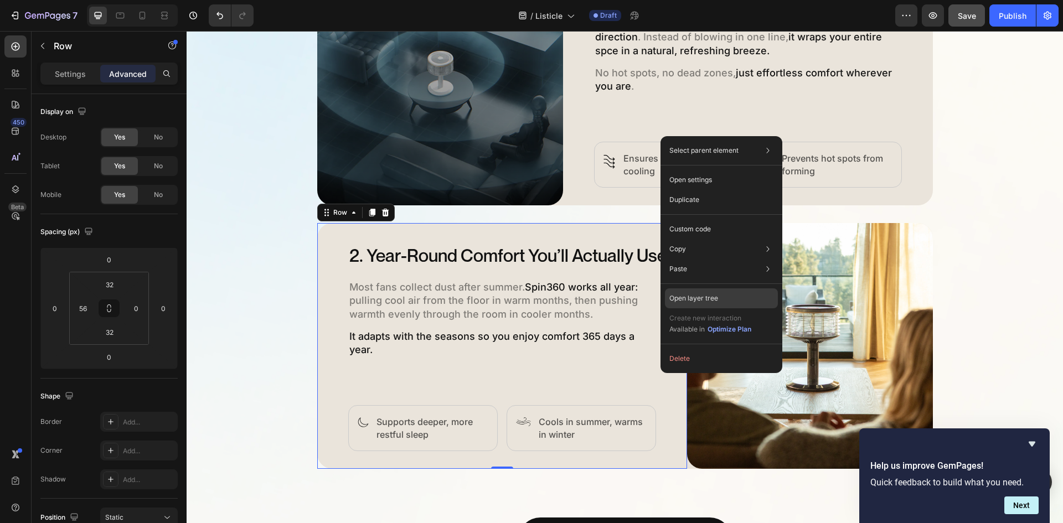
click at [712, 296] on p "Open layer tree" at bounding box center [693, 298] width 49 height 10
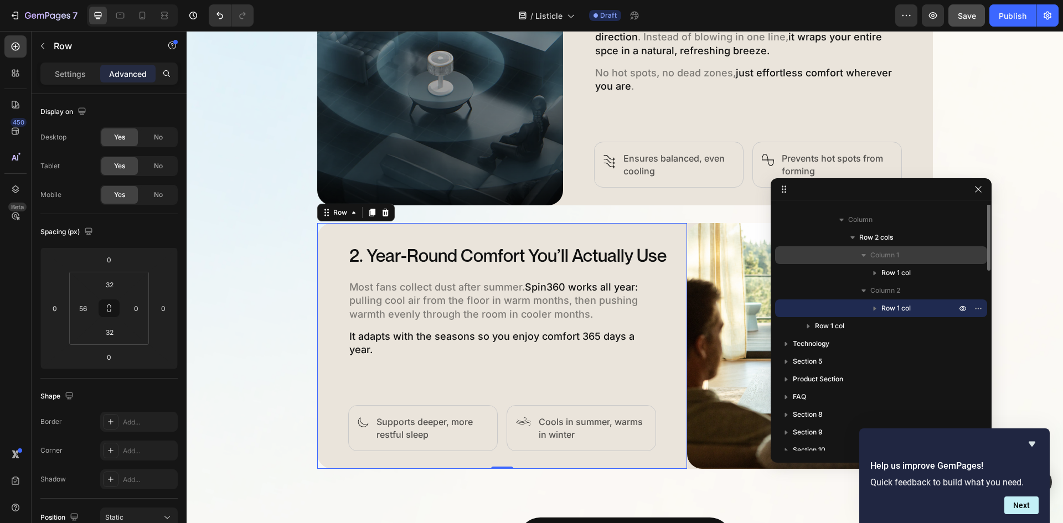
scroll to position [60, 0]
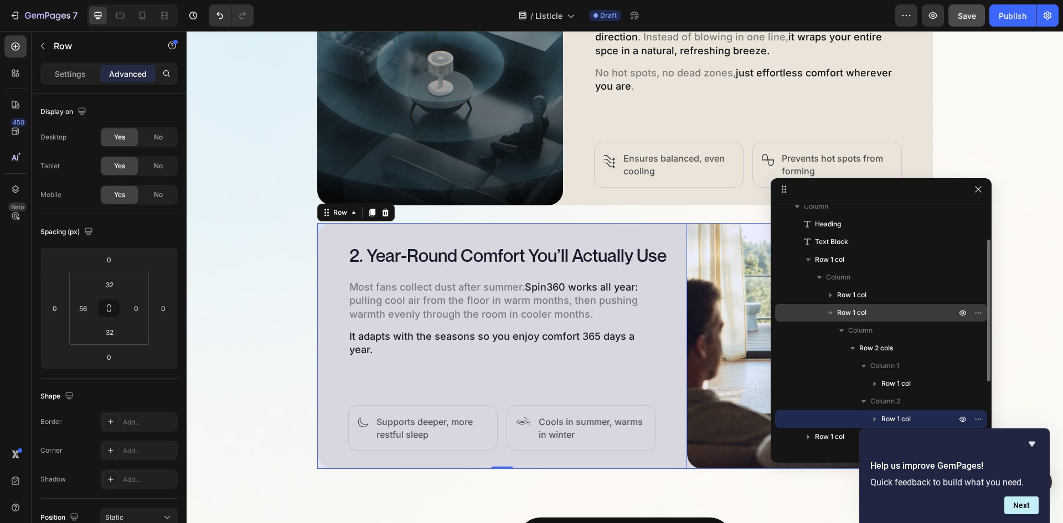
click at [832, 313] on icon "button" at bounding box center [830, 313] width 4 height 3
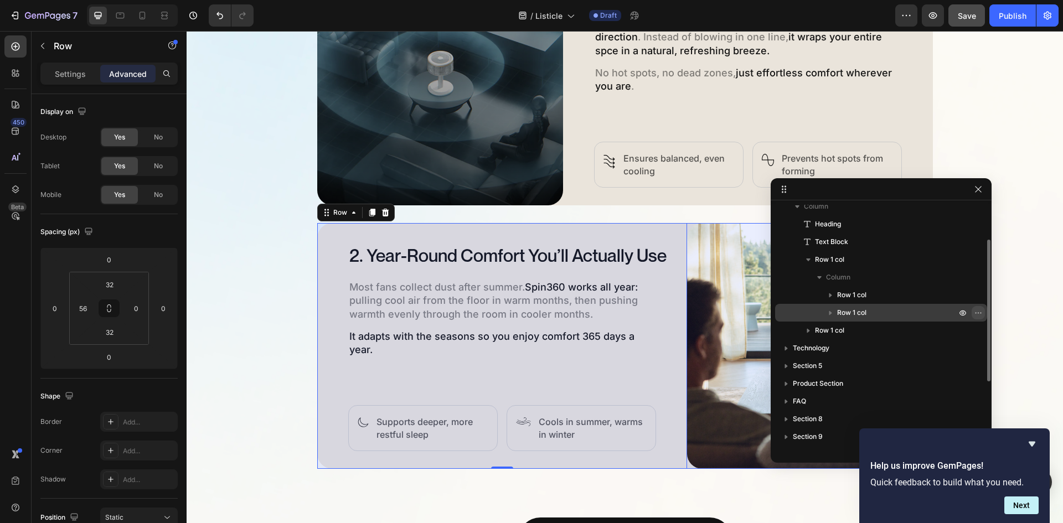
click at [977, 315] on icon "button" at bounding box center [978, 312] width 9 height 9
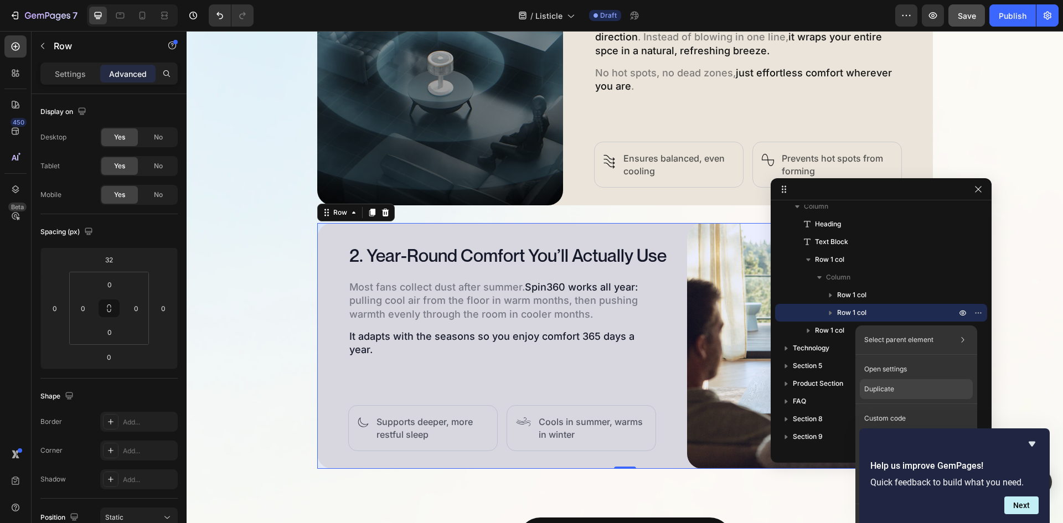
click at [901, 395] on div "Duplicate" at bounding box center [916, 389] width 113 height 20
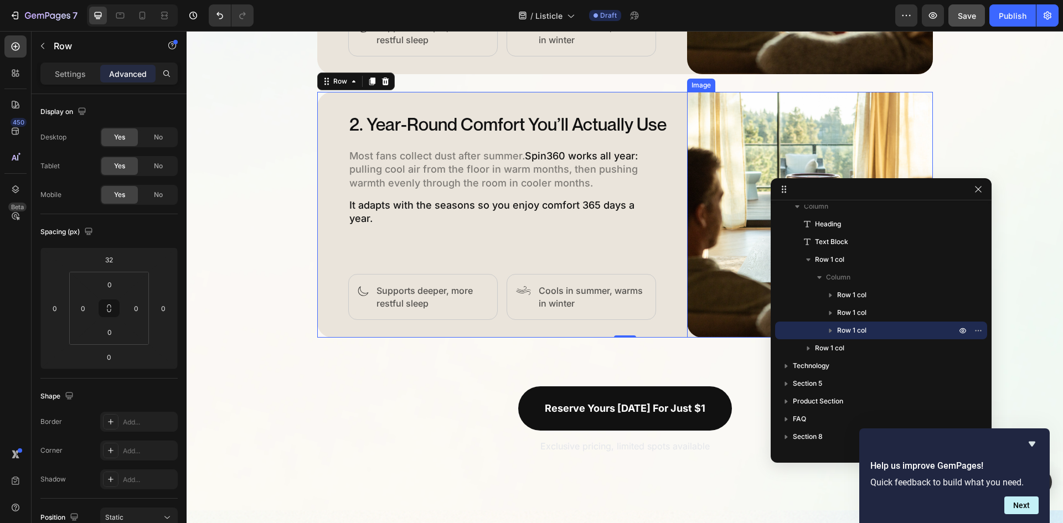
scroll to position [1055, 0]
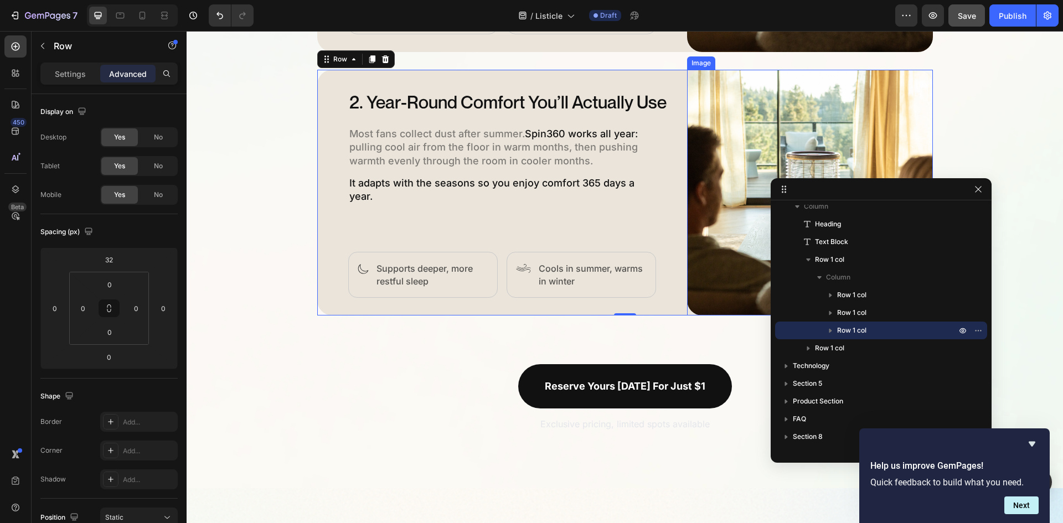
click at [706, 234] on img at bounding box center [810, 193] width 246 height 246
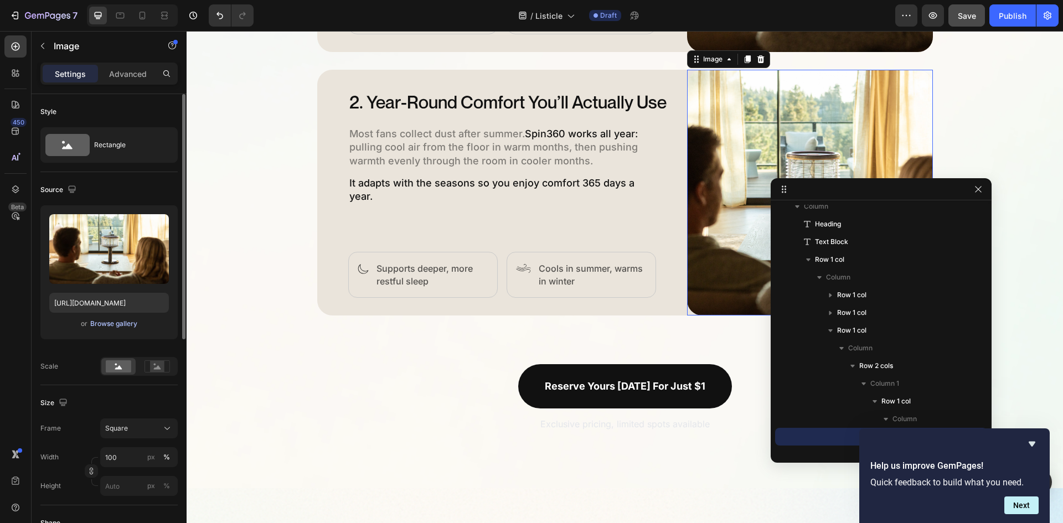
click at [108, 323] on div "Browse gallery" at bounding box center [113, 324] width 47 height 10
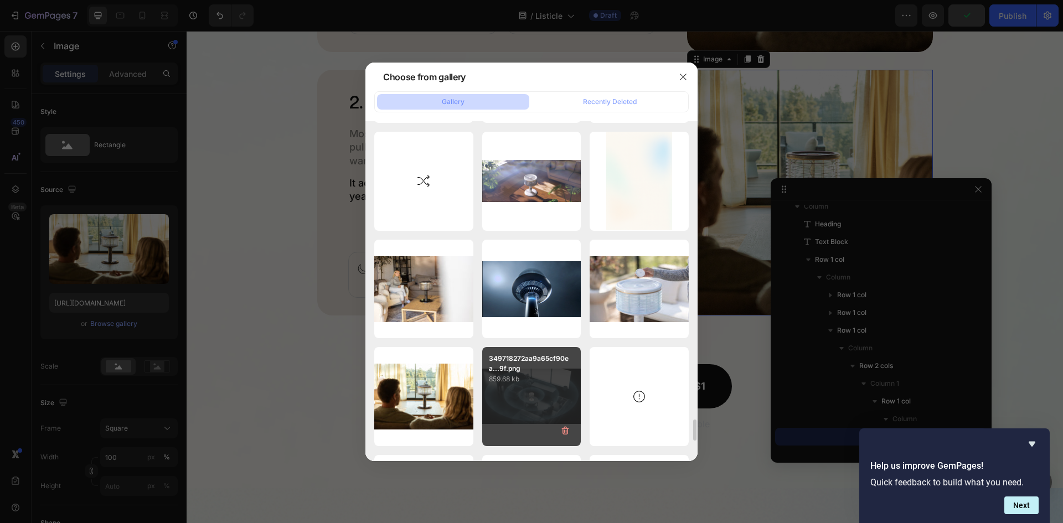
scroll to position [4851, 0]
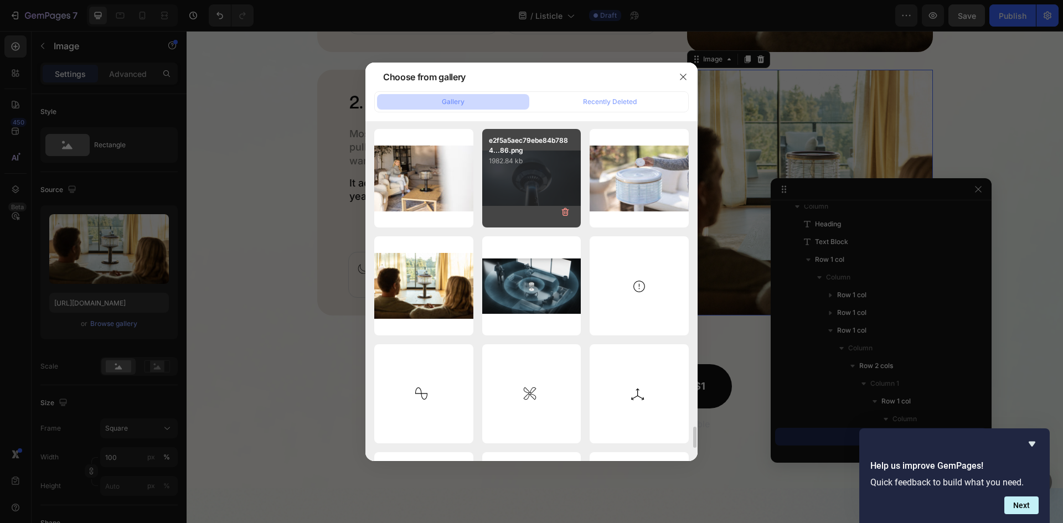
click at [531, 193] on div "e2f5a5aec79ebe84b7884...86.png 1982.84 kb" at bounding box center [531, 178] width 99 height 99
type input "https://cdn.shopify.com/s/files/1/0579/8930/0326/files/gempages_584204795921826…"
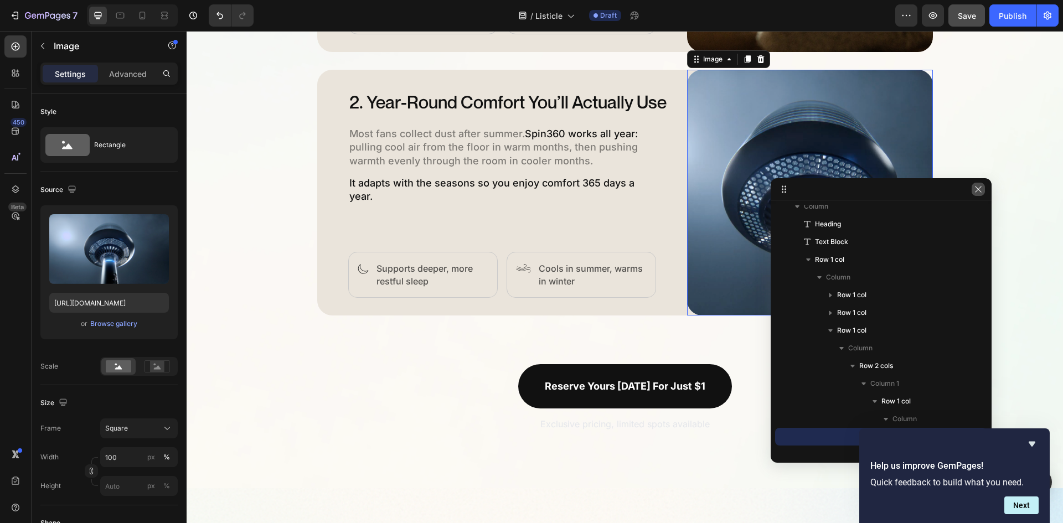
click at [979, 188] on icon "button" at bounding box center [978, 189] width 9 height 9
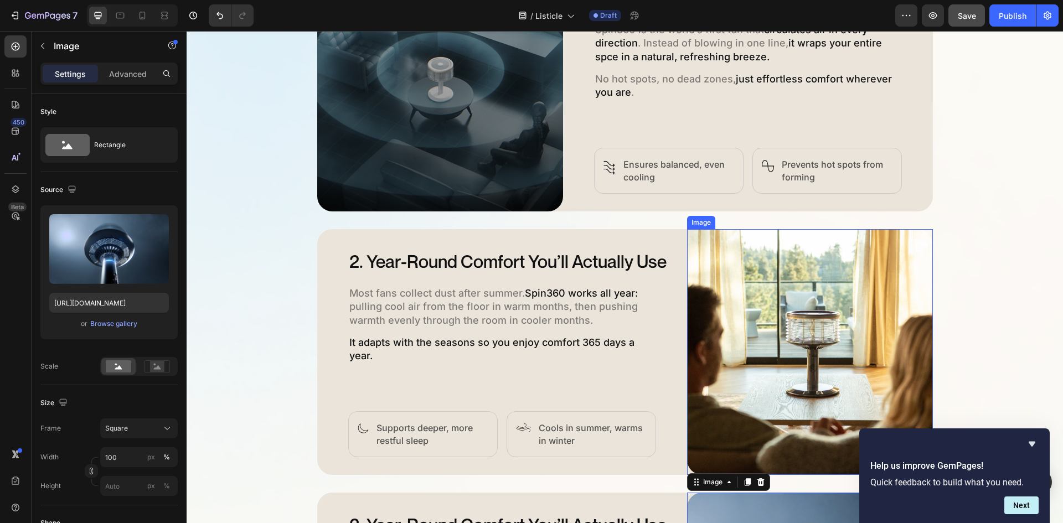
scroll to position [612, 0]
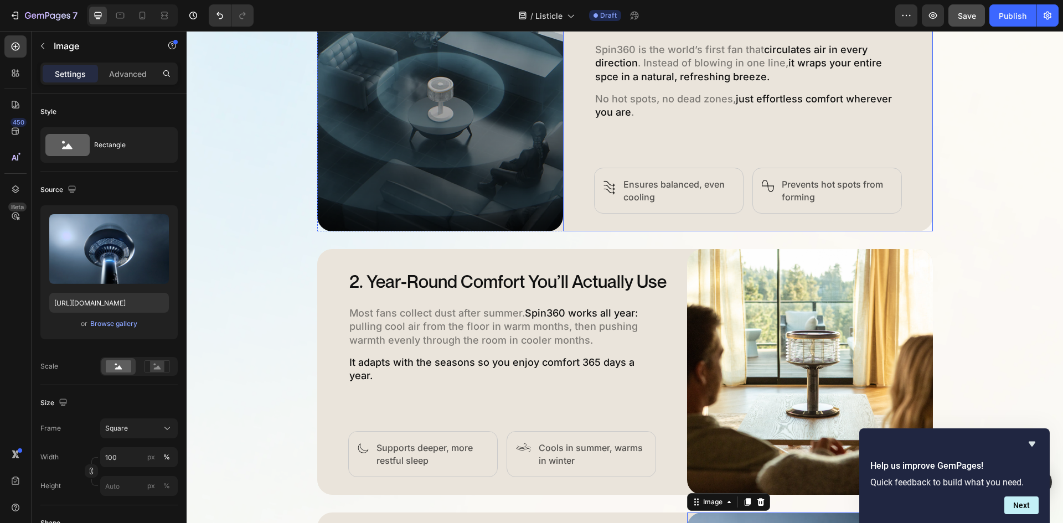
click at [577, 195] on div "1. Surround Yourself in 360° Comfort Heading Spin360 is the world’s first fan t…" at bounding box center [748, 109] width 370 height 246
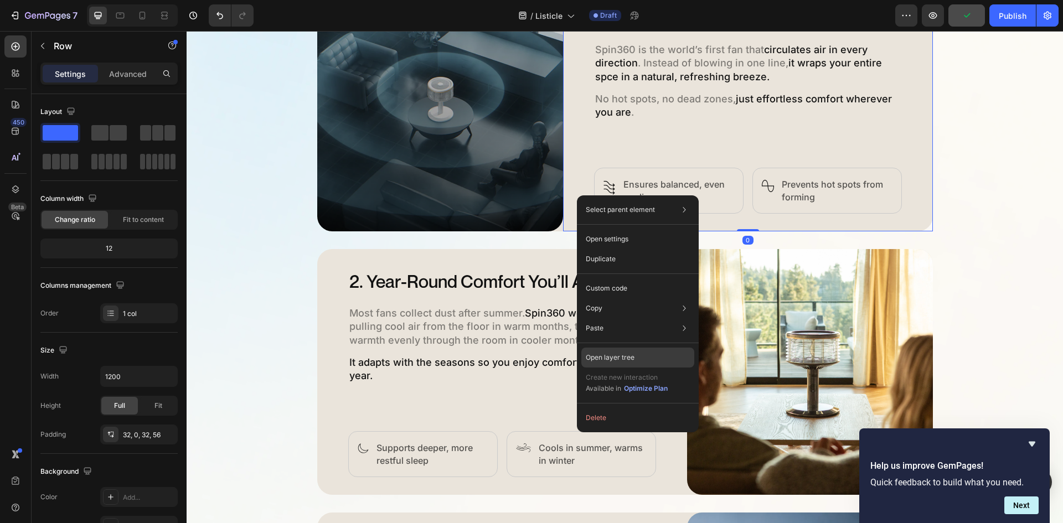
click at [650, 358] on div "Open layer tree" at bounding box center [637, 358] width 113 height 20
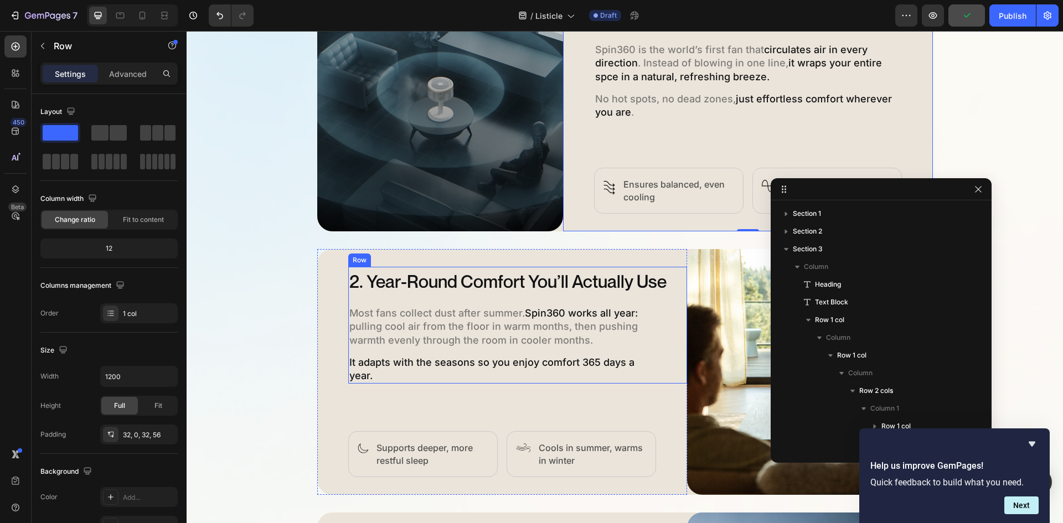
scroll to position [153, 0]
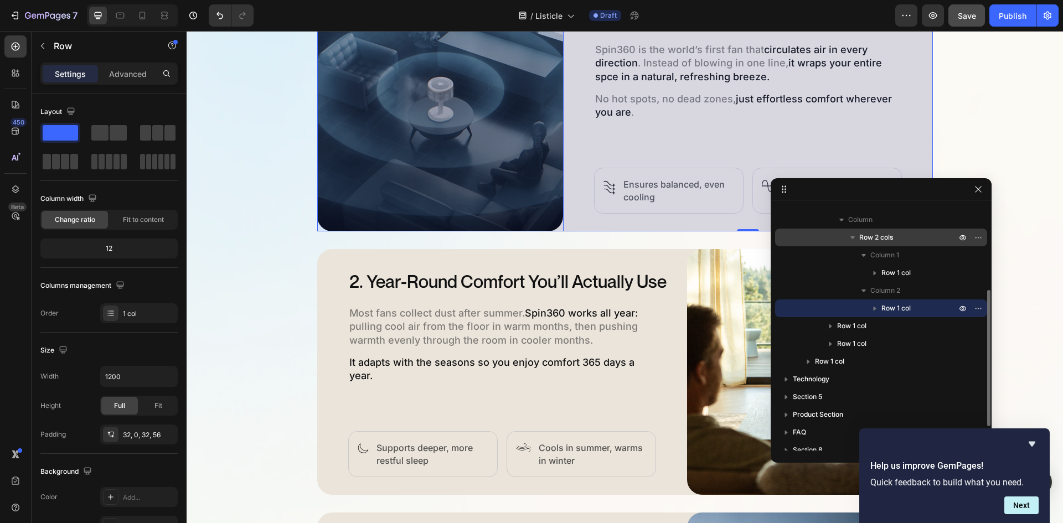
click at [850, 237] on icon "button" at bounding box center [852, 237] width 11 height 11
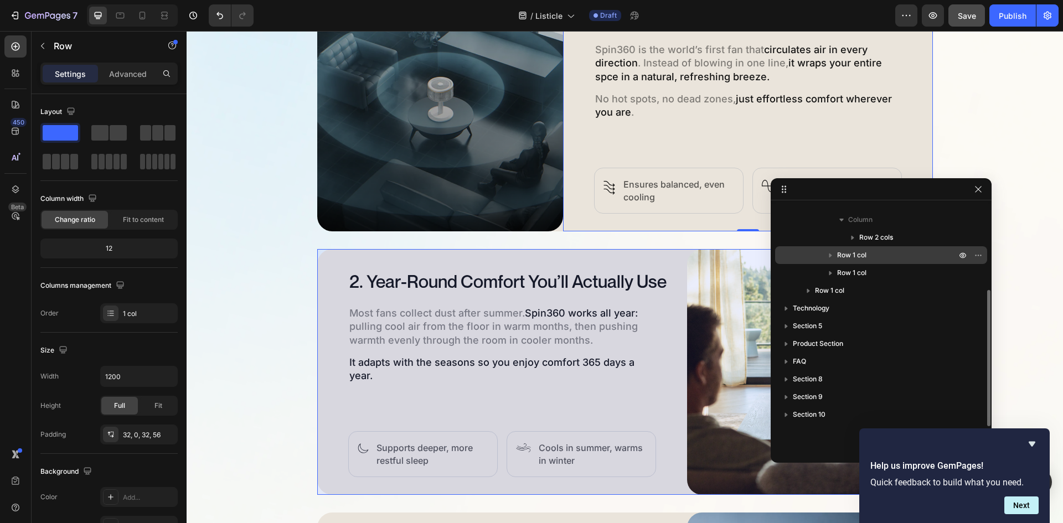
scroll to position [43, 0]
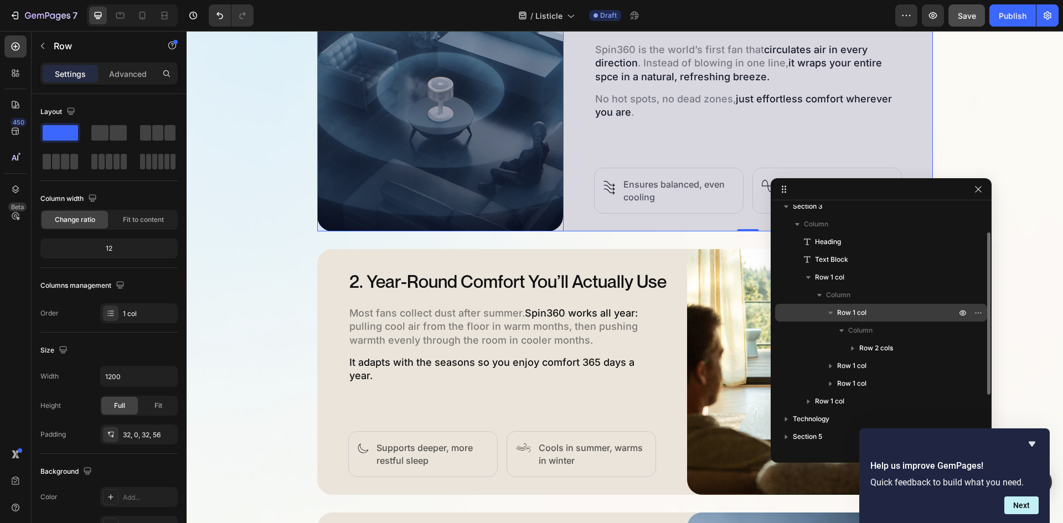
click at [829, 313] on icon "button" at bounding box center [830, 312] width 11 height 11
click at [980, 316] on icon "button" at bounding box center [978, 312] width 9 height 9
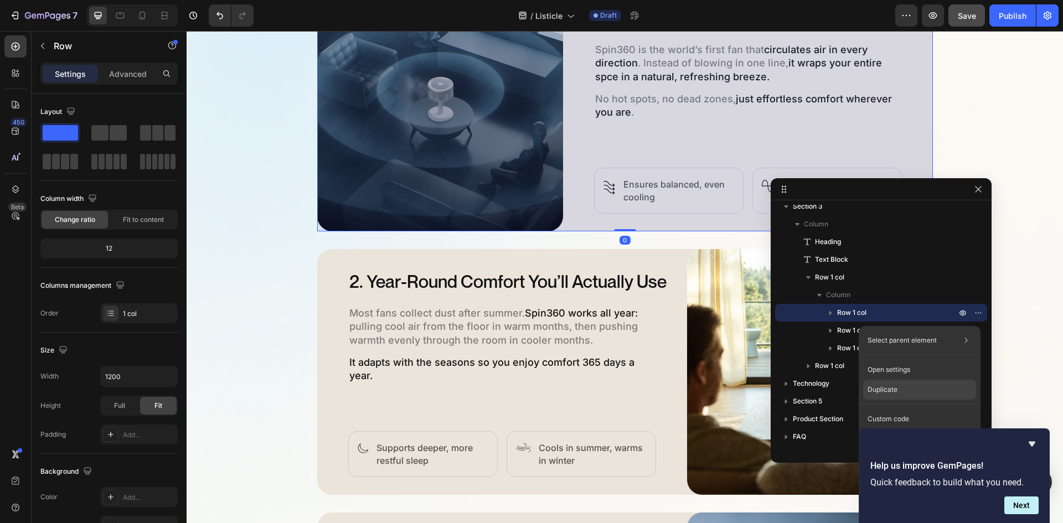
click at [888, 388] on p "Duplicate" at bounding box center [883, 390] width 30 height 10
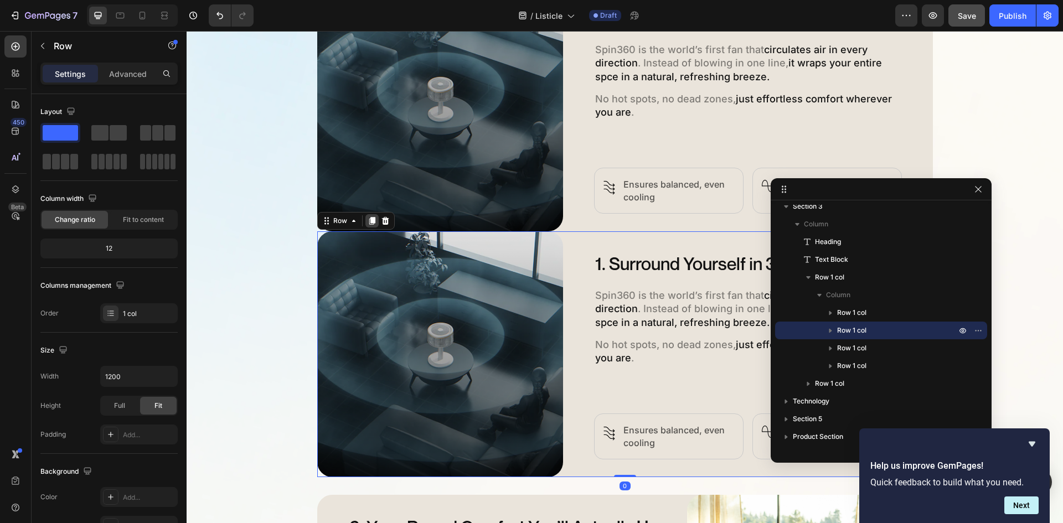
click at [369, 221] on icon at bounding box center [372, 221] width 6 height 8
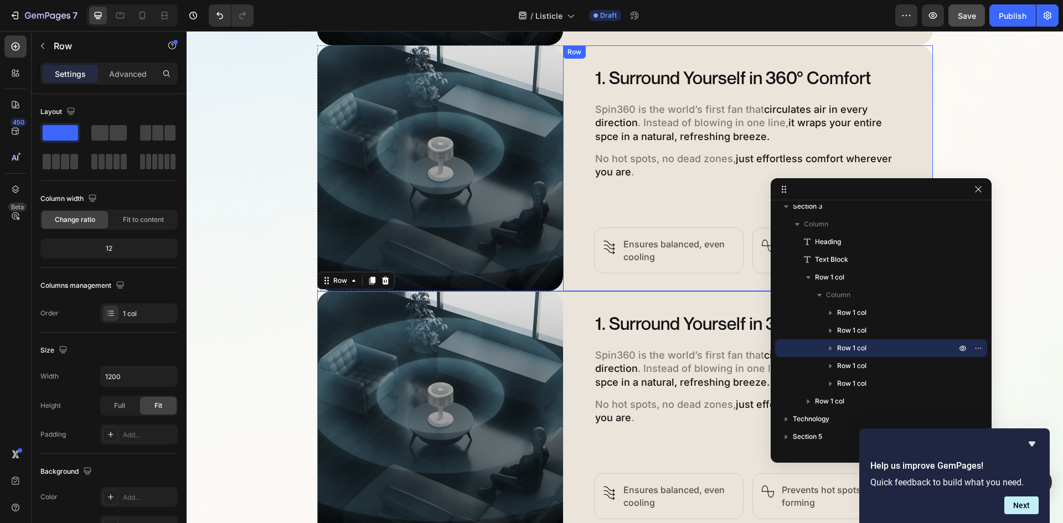
scroll to position [687, 0]
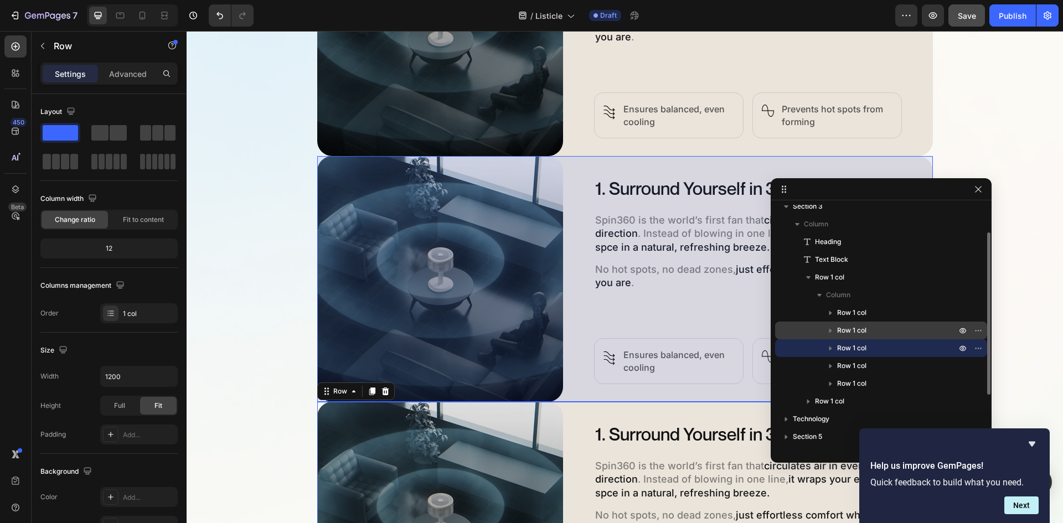
click at [861, 335] on span "Row 1 col" at bounding box center [851, 330] width 29 height 11
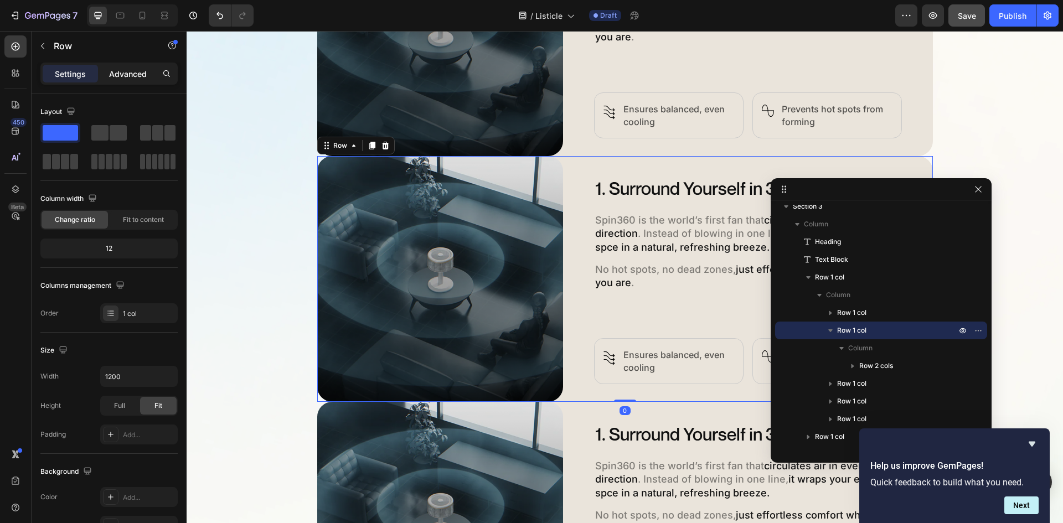
click at [122, 78] on p "Advanced" at bounding box center [128, 74] width 38 height 12
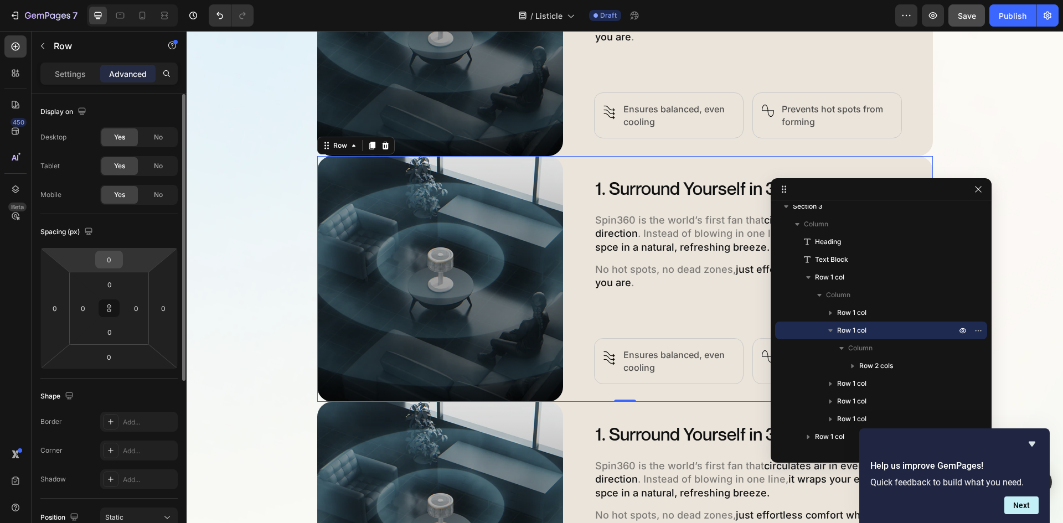
click at [114, 252] on input "0" at bounding box center [109, 259] width 22 height 17
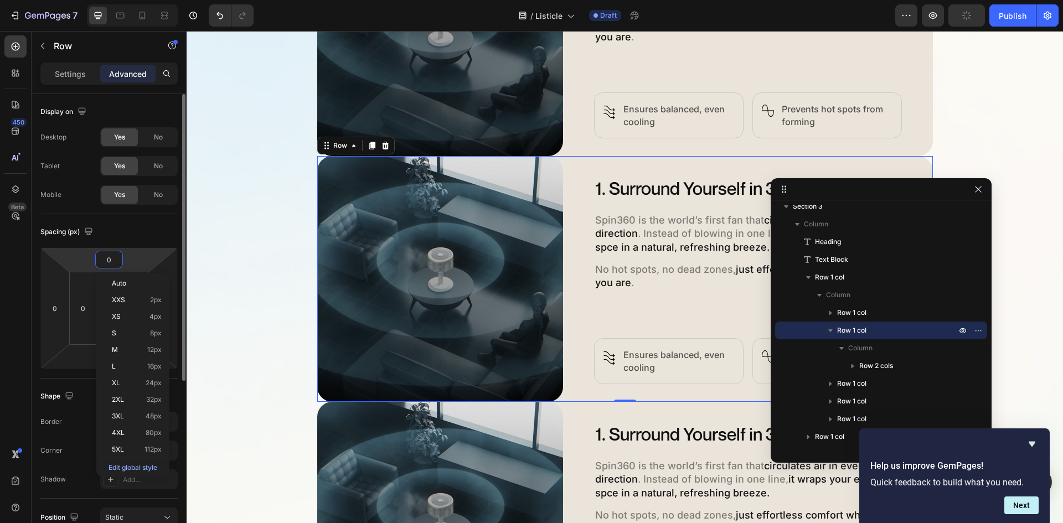
type input "3"
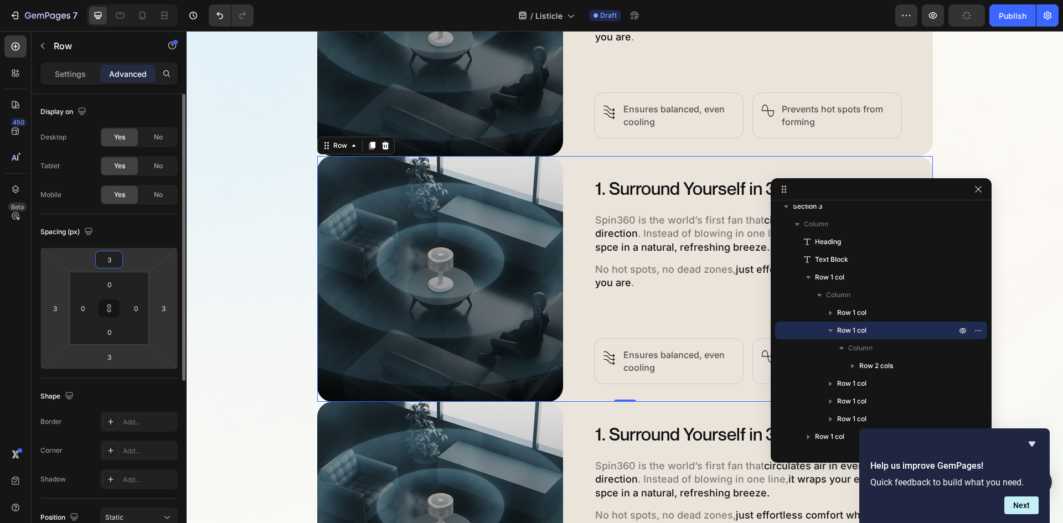
type input "32"
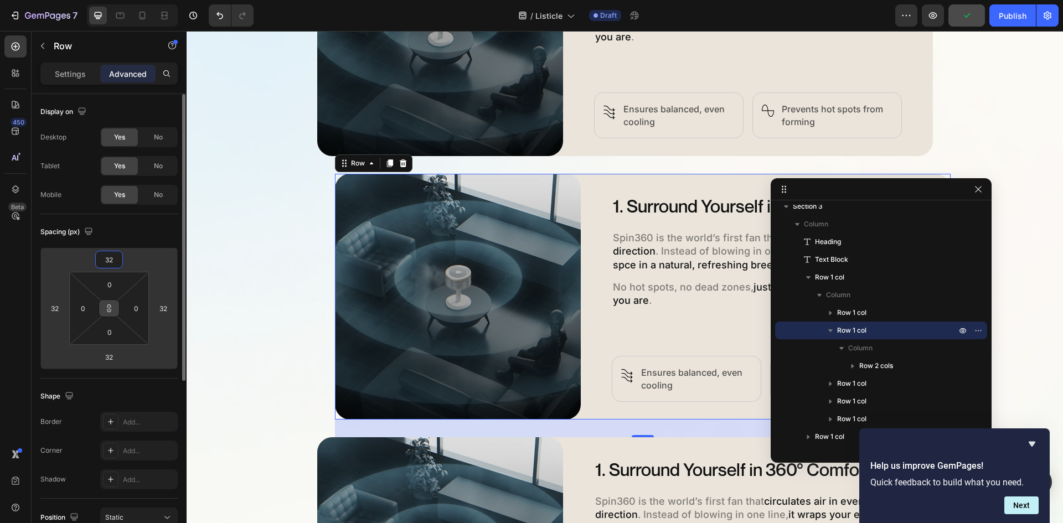
type input "32"
click at [108, 311] on icon at bounding box center [109, 310] width 4 height 3
click at [56, 309] on input "32" at bounding box center [55, 308] width 17 height 17
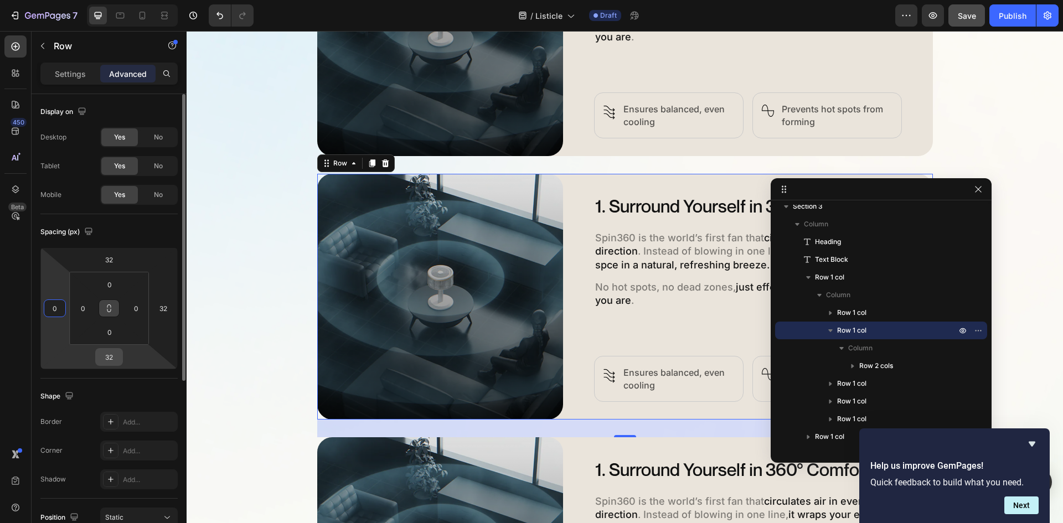
type input "0"
click at [107, 352] on input "32" at bounding box center [109, 357] width 22 height 17
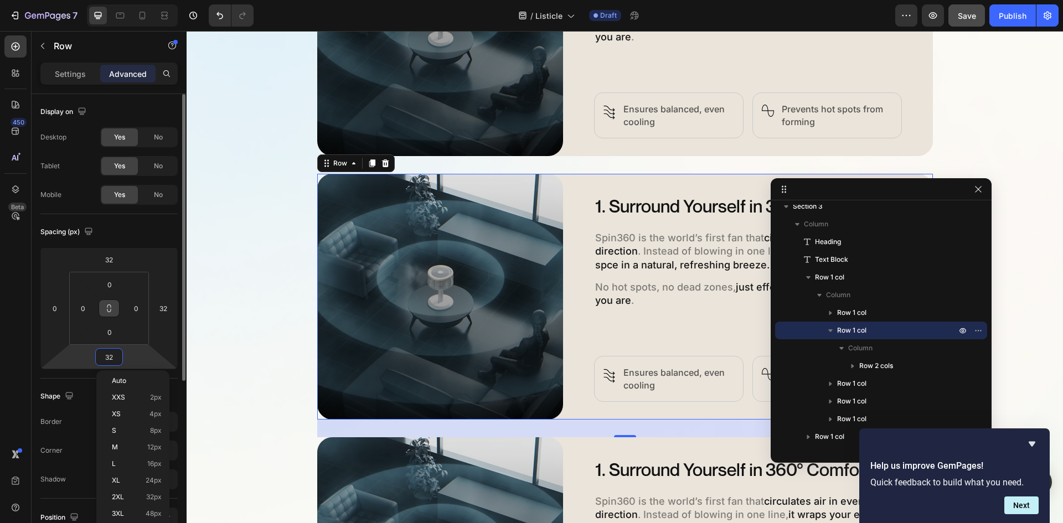
click at [107, 352] on input "32" at bounding box center [109, 357] width 22 height 17
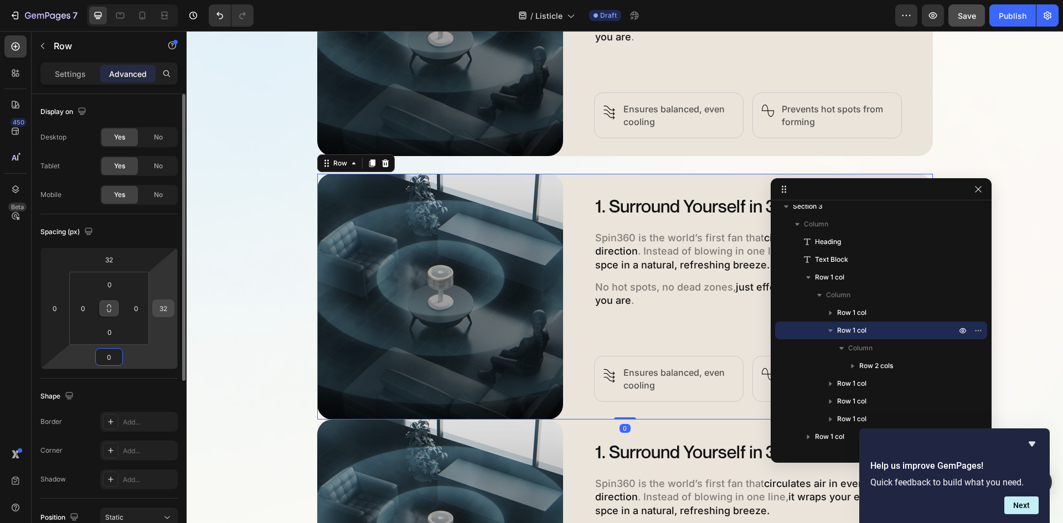
type input "0"
click at [160, 309] on input "32" at bounding box center [163, 308] width 17 height 17
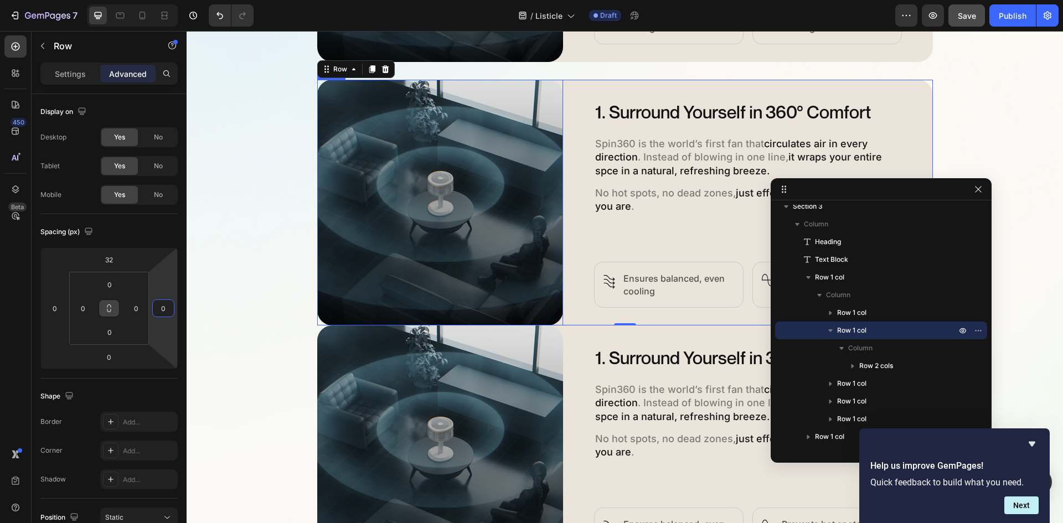
scroll to position [798, 0]
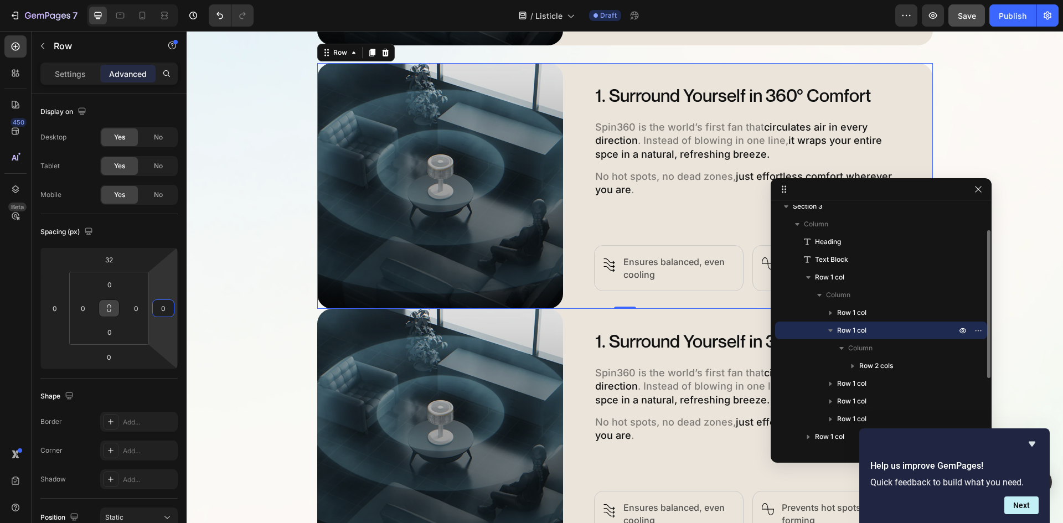
type input "0"
click at [829, 329] on icon "button" at bounding box center [830, 330] width 11 height 11
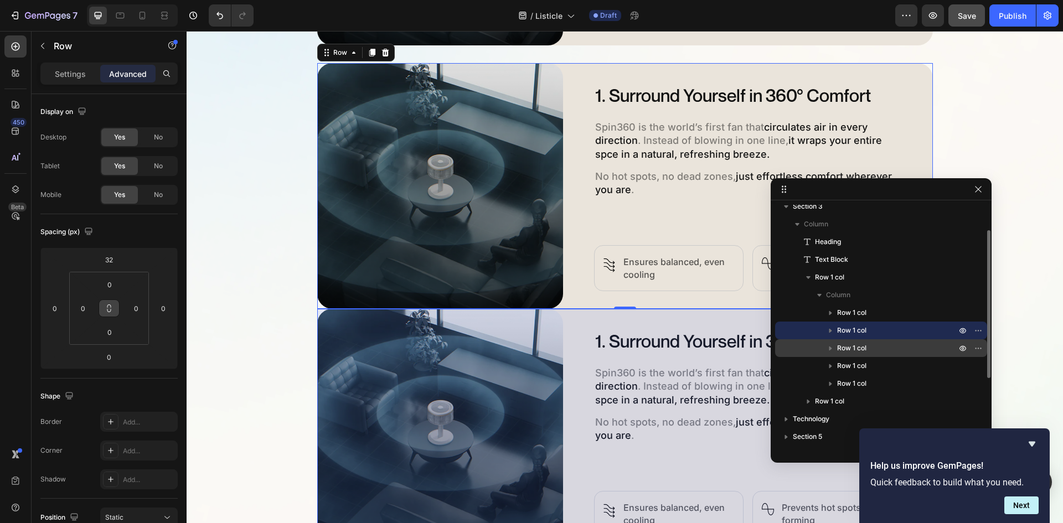
click at [843, 348] on span "Row 1 col" at bounding box center [851, 348] width 29 height 11
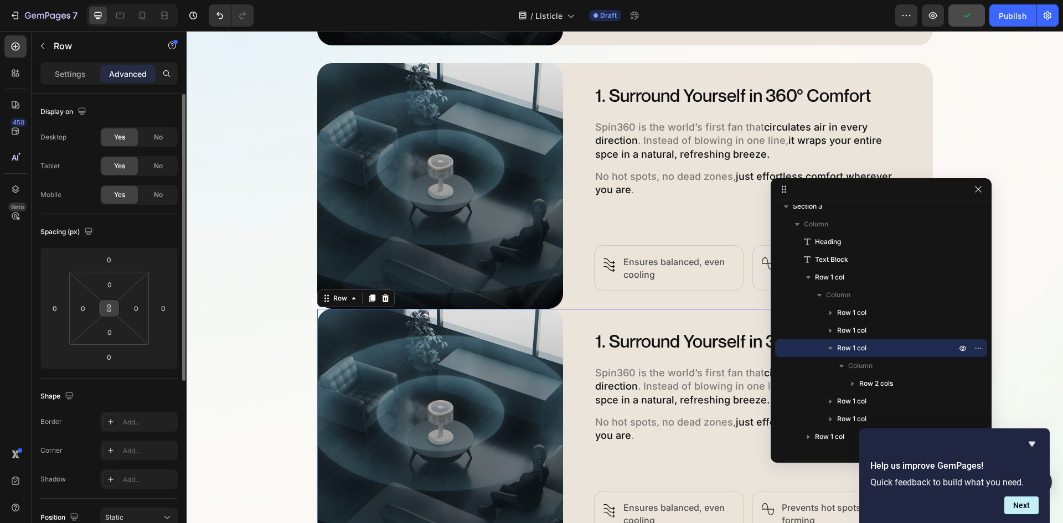
click at [112, 309] on icon at bounding box center [109, 308] width 9 height 9
click at [115, 258] on input "0" at bounding box center [109, 259] width 22 height 17
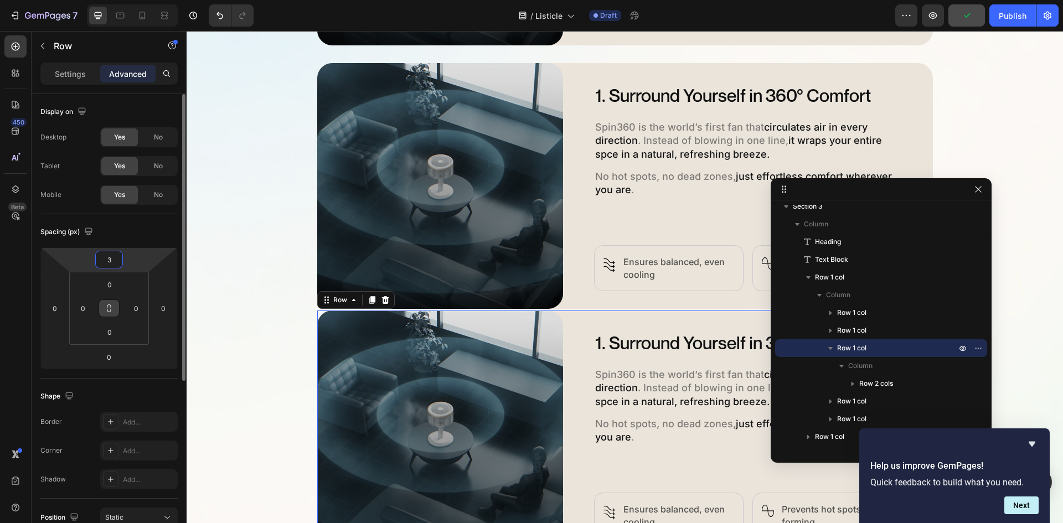
type input "32"
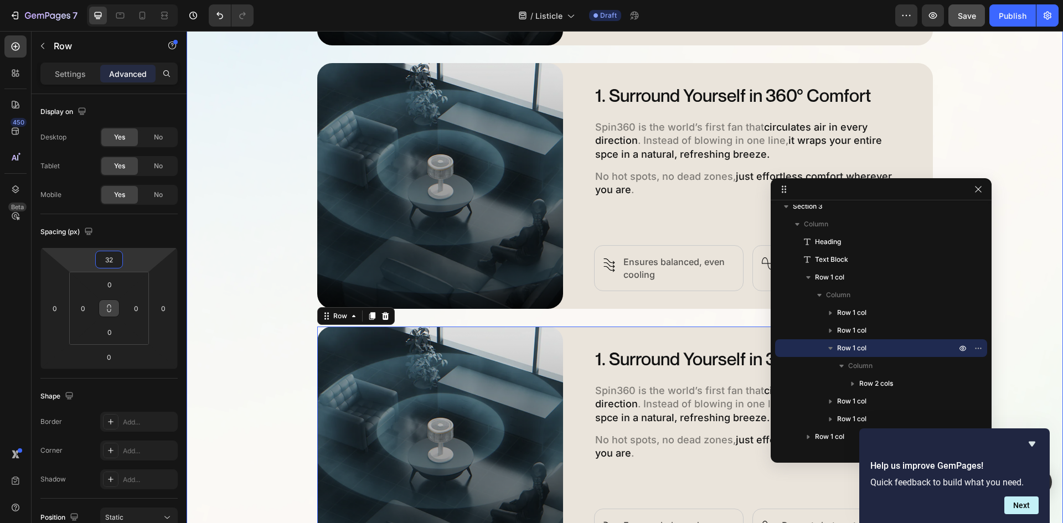
click at [998, 148] on div "5 Ways Spin360 Replaces Every Other Fan Heading Discover how Spin360 transforms…" at bounding box center [625, 442] width 876 height 1548
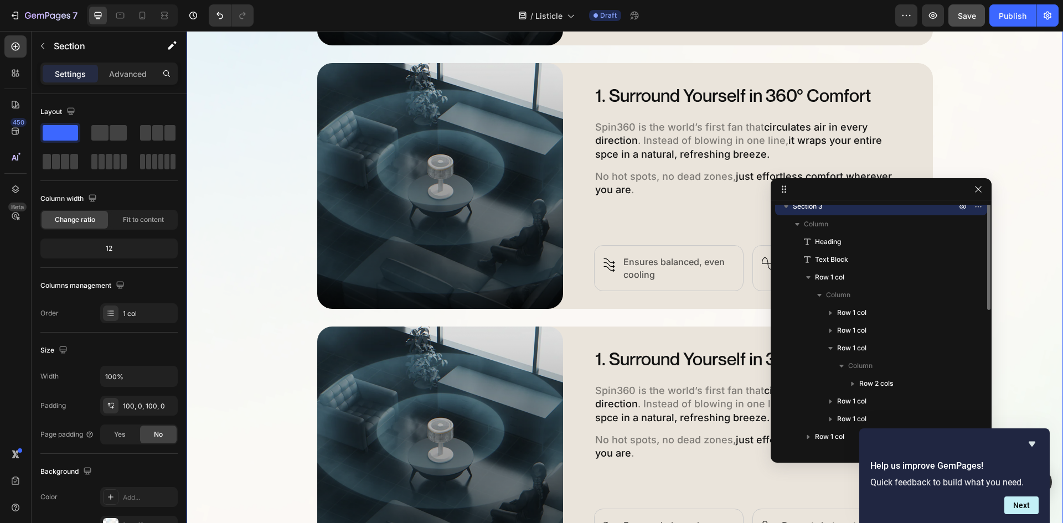
scroll to position [0, 0]
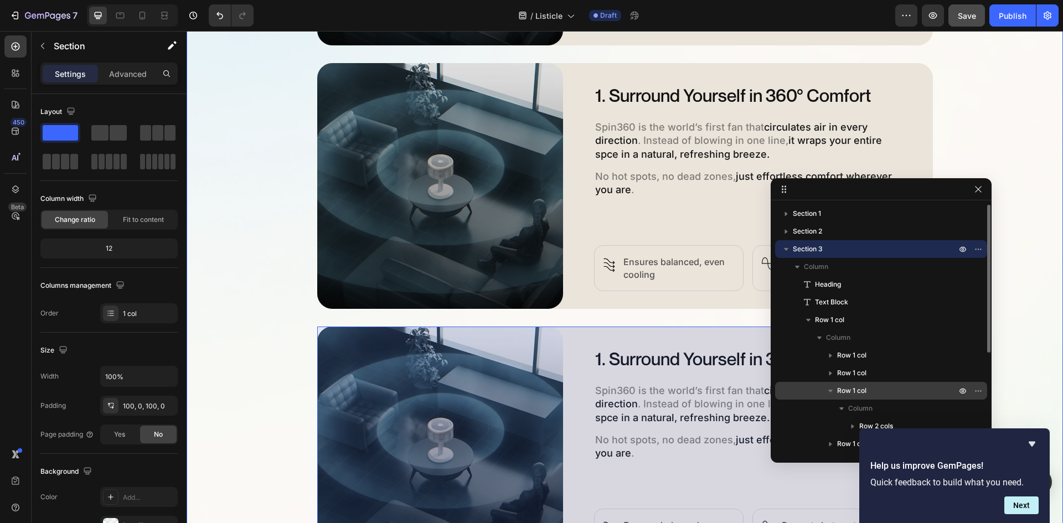
click at [830, 393] on icon "button" at bounding box center [830, 390] width 11 height 11
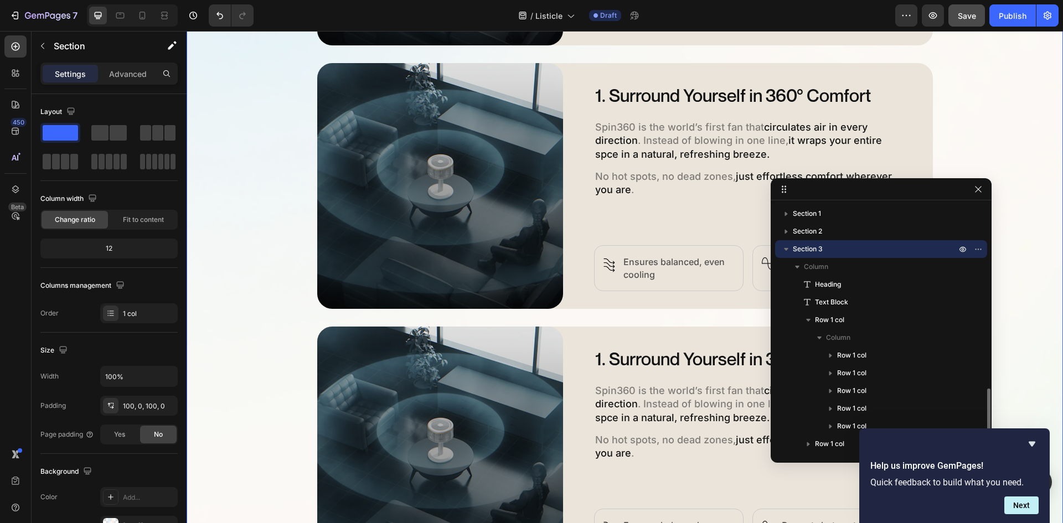
scroll to position [126, 0]
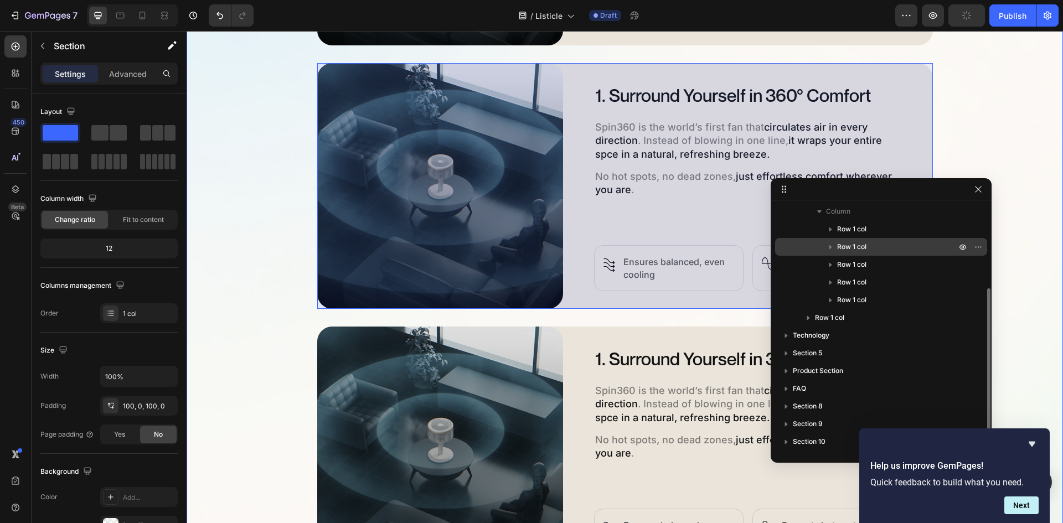
click at [866, 247] on span "Row 1 col" at bounding box center [851, 246] width 29 height 11
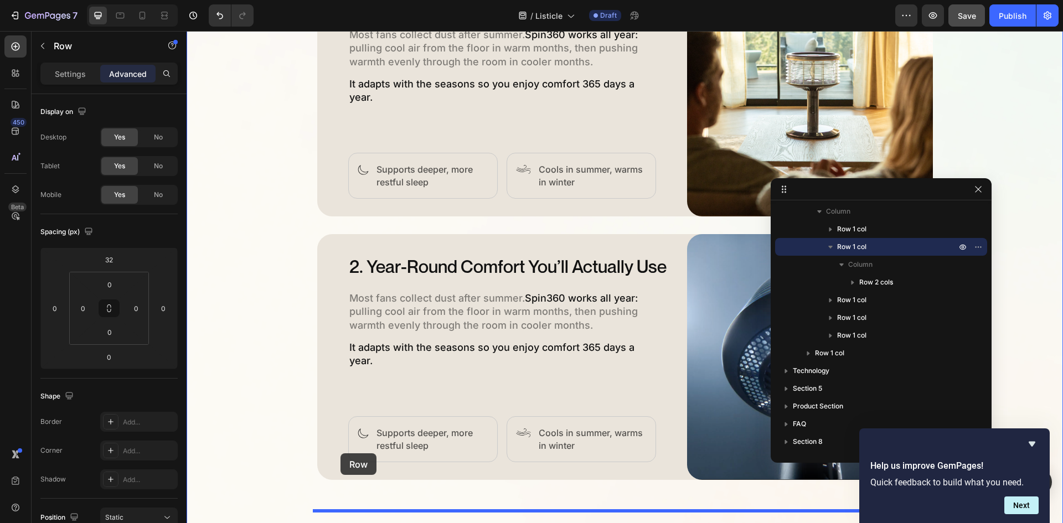
scroll to position [1439, 0]
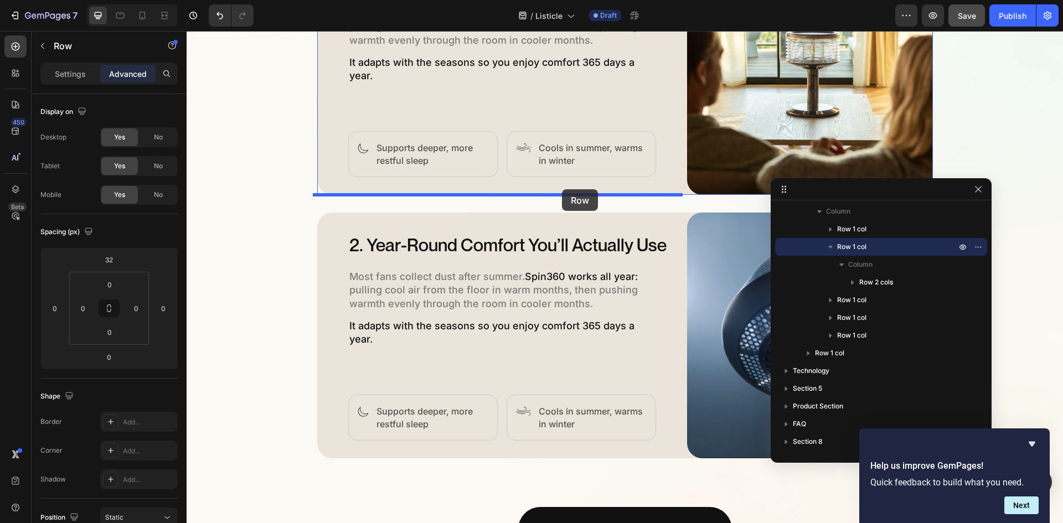
drag, startPoint x: 328, startPoint y: 73, endPoint x: 562, endPoint y: 189, distance: 261.4
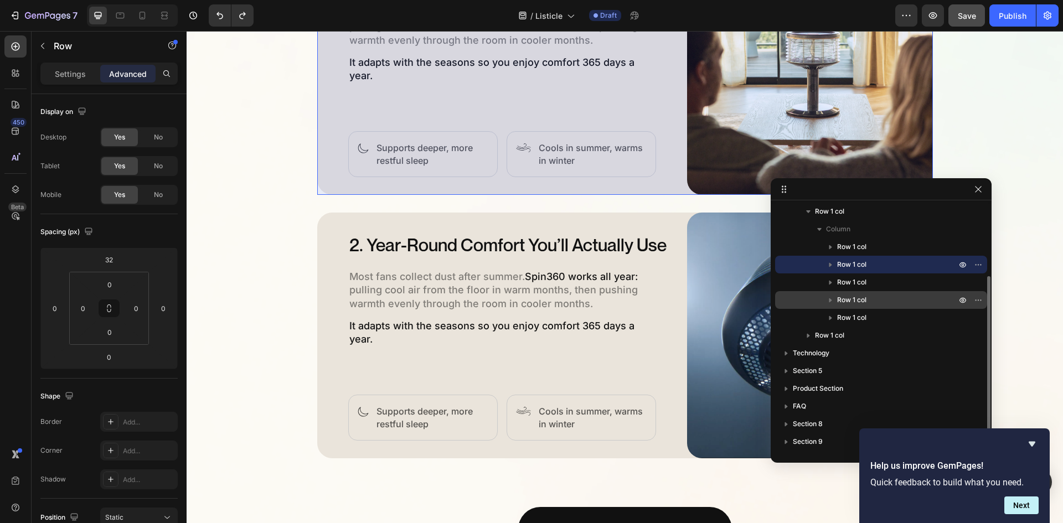
drag, startPoint x: 852, startPoint y: 261, endPoint x: 870, endPoint y: 297, distance: 39.6
click at [859, 301] on div "Row 1 col Row 1 col Row 1 col Row 1 col Row 1 col" at bounding box center [881, 282] width 212 height 89
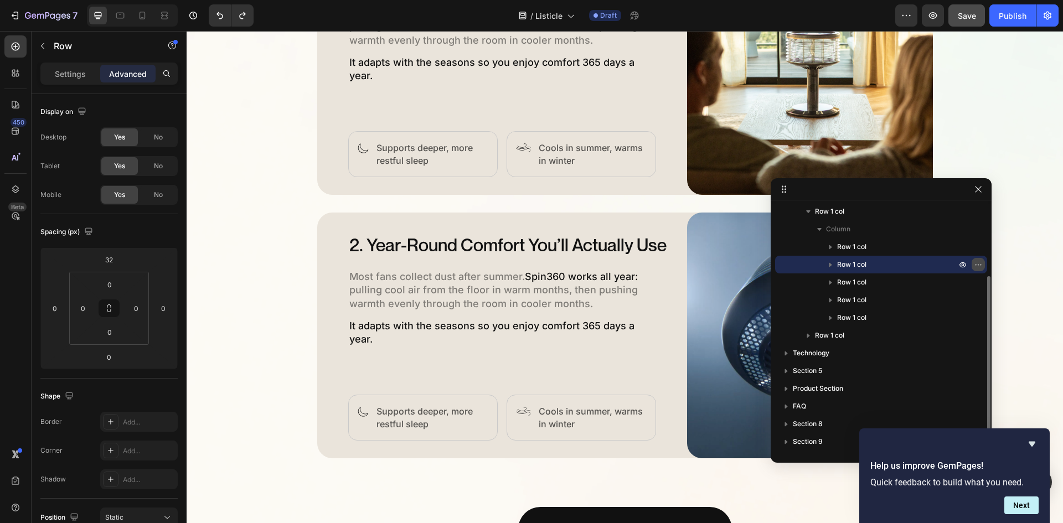
click at [983, 264] on button "button" at bounding box center [978, 264] width 13 height 13
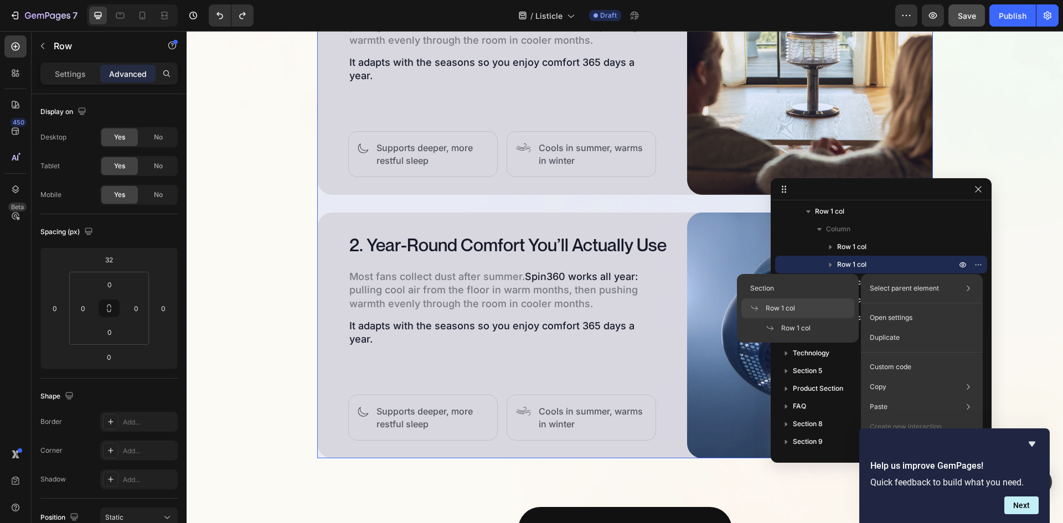
click at [808, 313] on div "Row 1 col" at bounding box center [797, 308] width 113 height 20
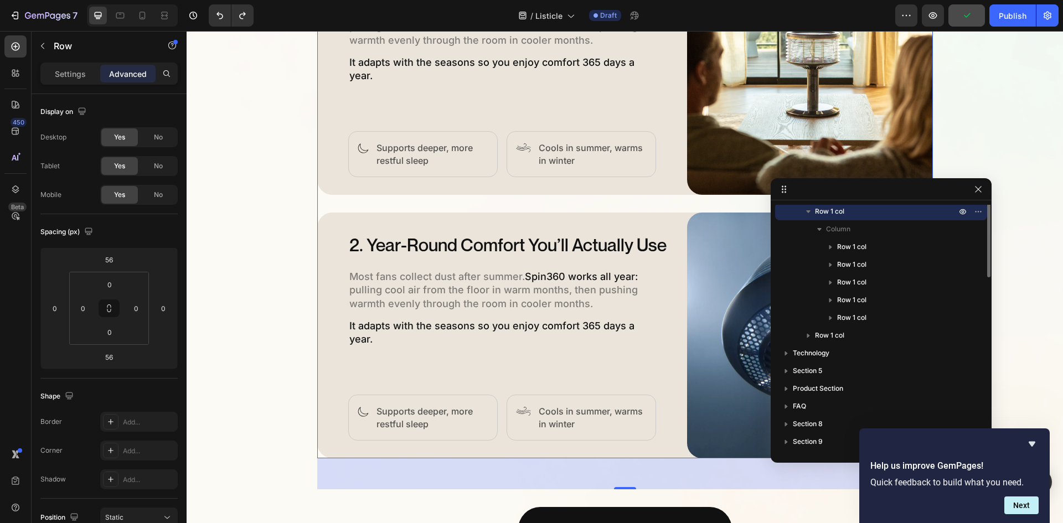
scroll to position [12, 0]
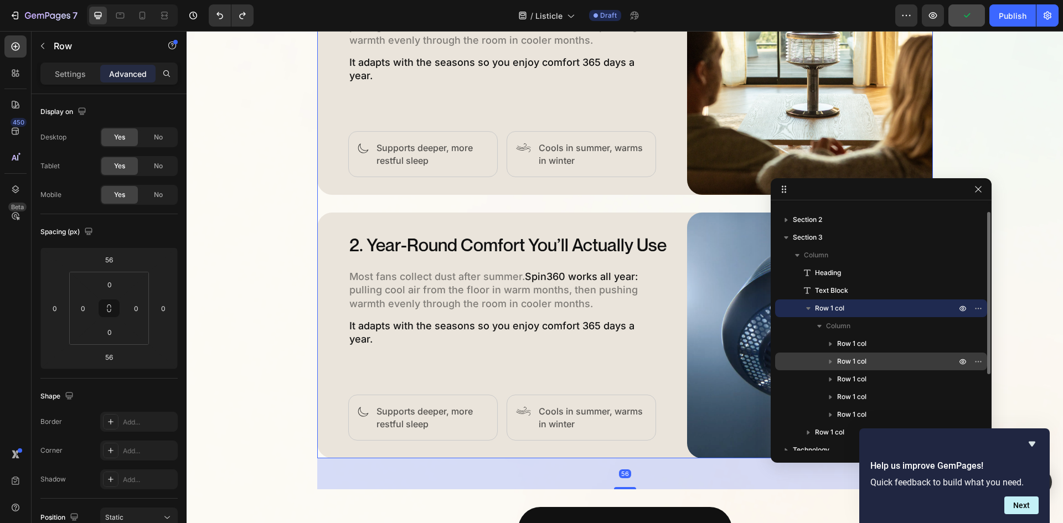
click at [855, 362] on span "Row 1 col" at bounding box center [851, 361] width 29 height 11
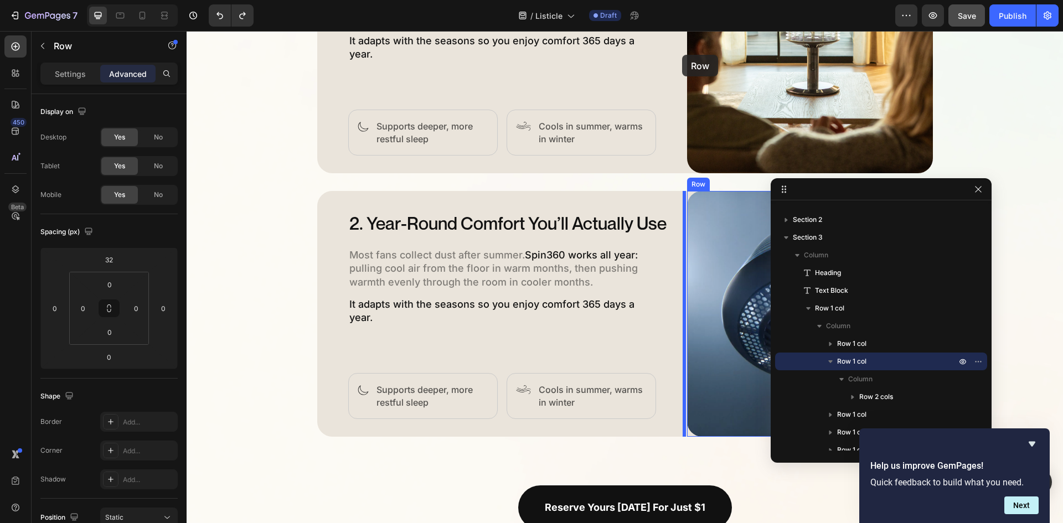
scroll to position [1394, 0]
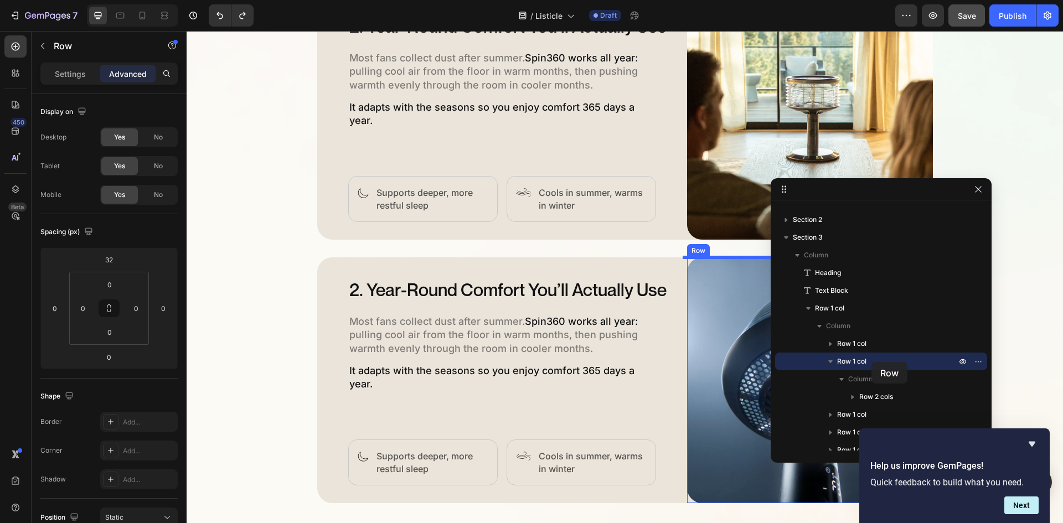
drag, startPoint x: 328, startPoint y: 81, endPoint x: 1024, endPoint y: 394, distance: 763.5
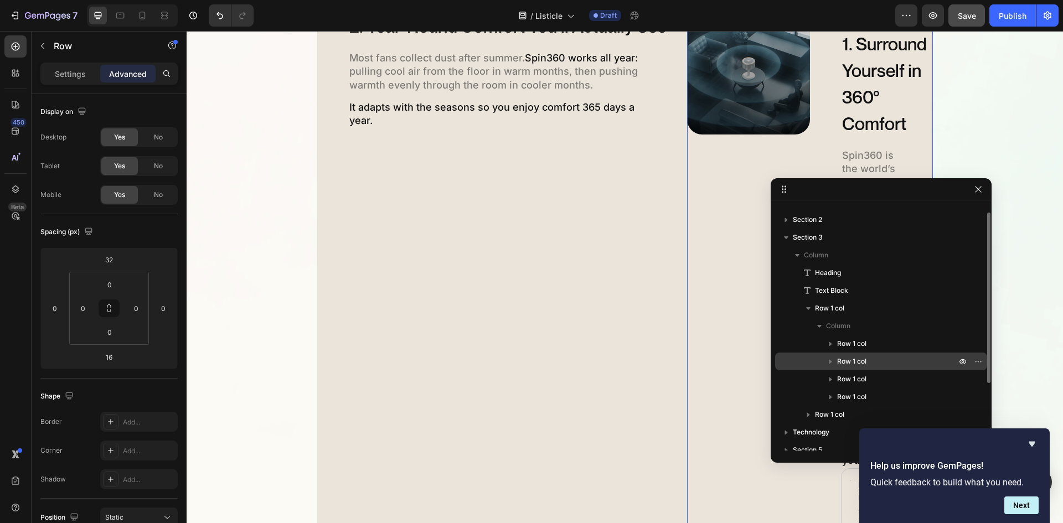
scroll to position [1130, 0]
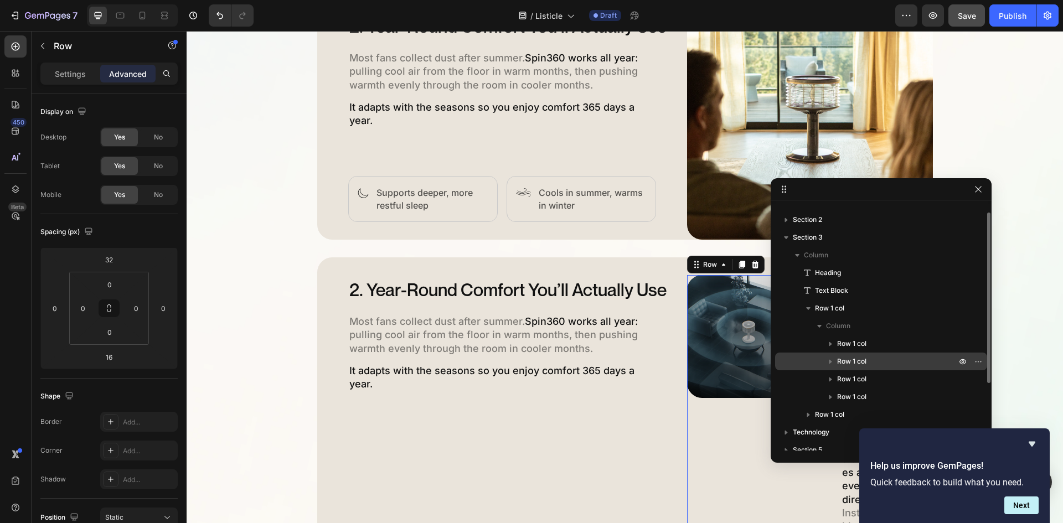
type input "0"
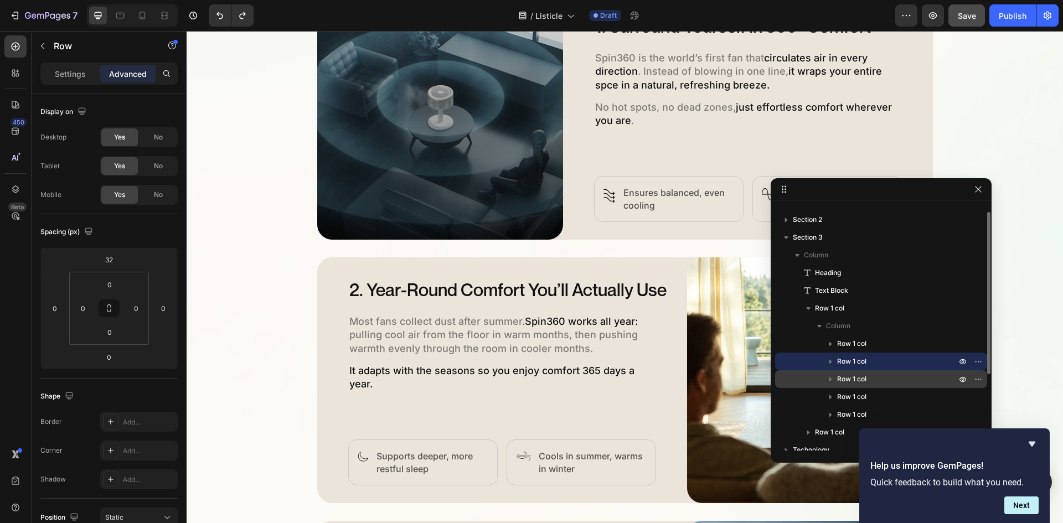
scroll to position [1394, 0]
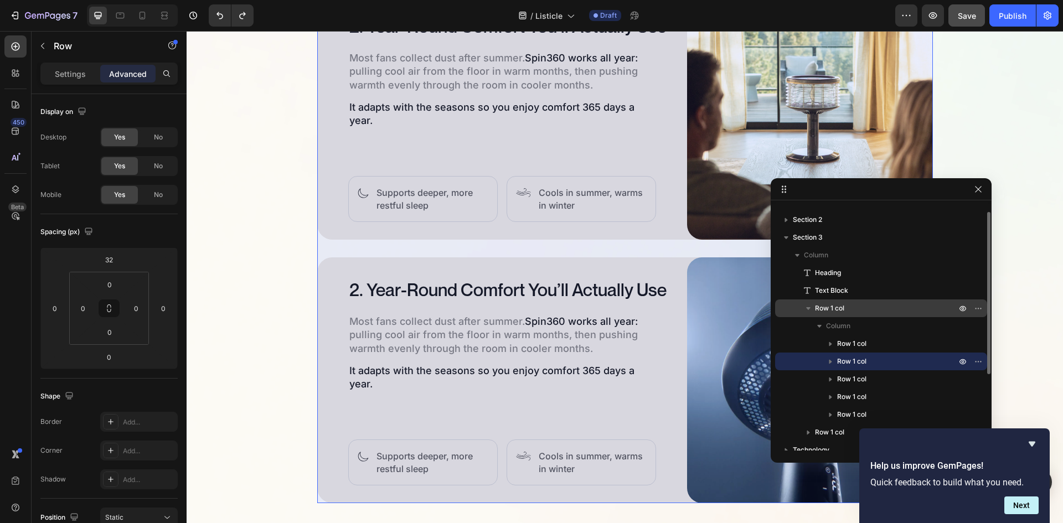
click at [854, 311] on p "Row 1 col" at bounding box center [886, 308] width 143 height 11
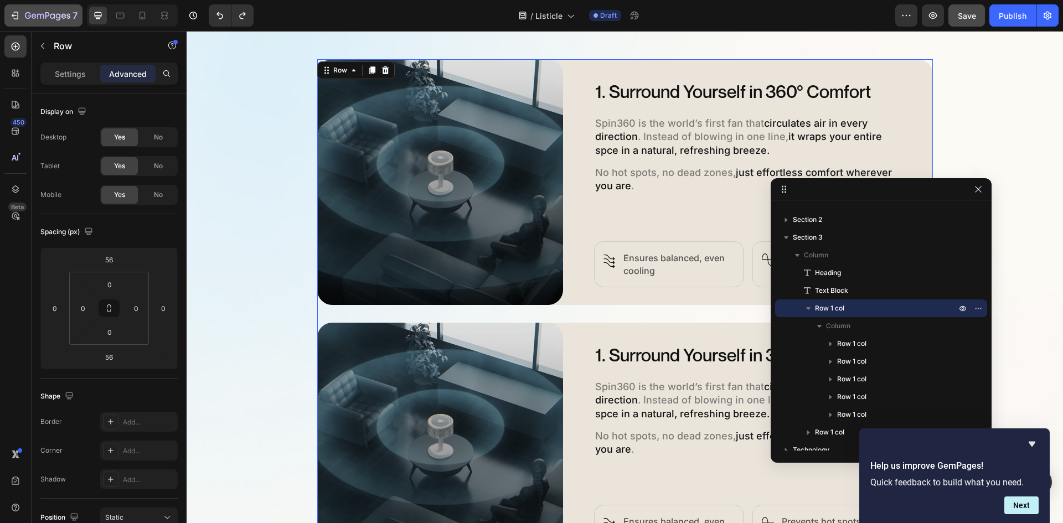
scroll to position [528, 0]
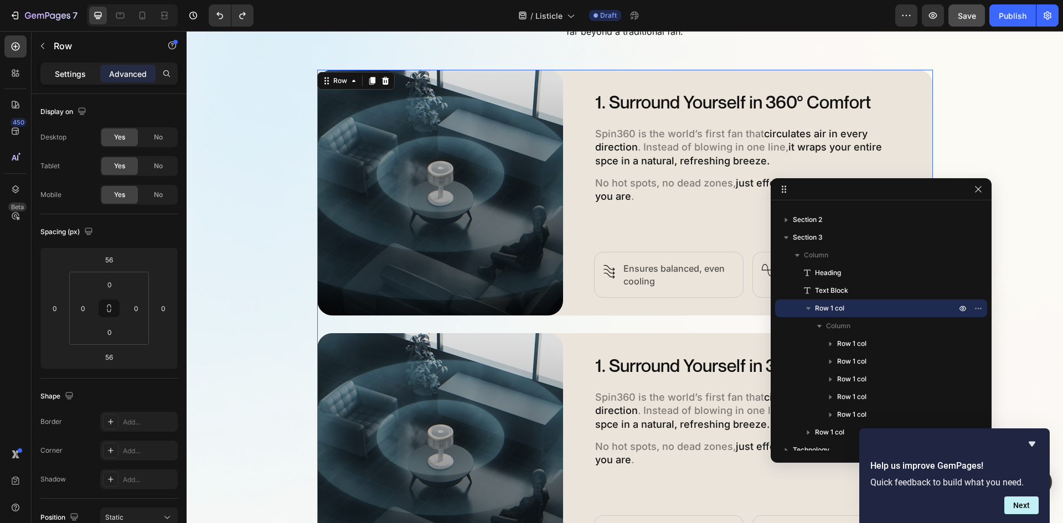
click at [66, 68] on p "Settings" at bounding box center [70, 74] width 31 height 12
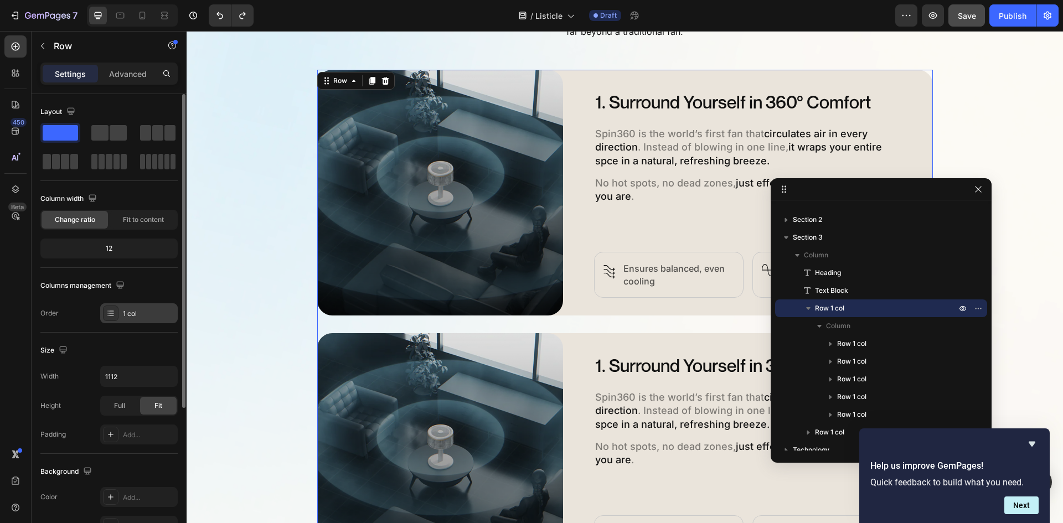
click at [137, 314] on div "1 col" at bounding box center [149, 314] width 52 height 10
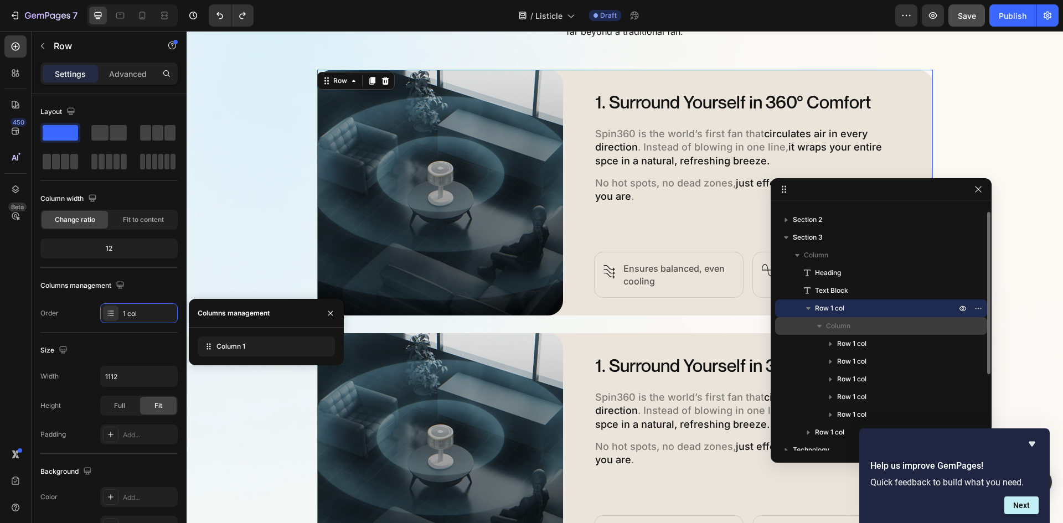
click at [846, 328] on span "Column" at bounding box center [838, 326] width 24 height 11
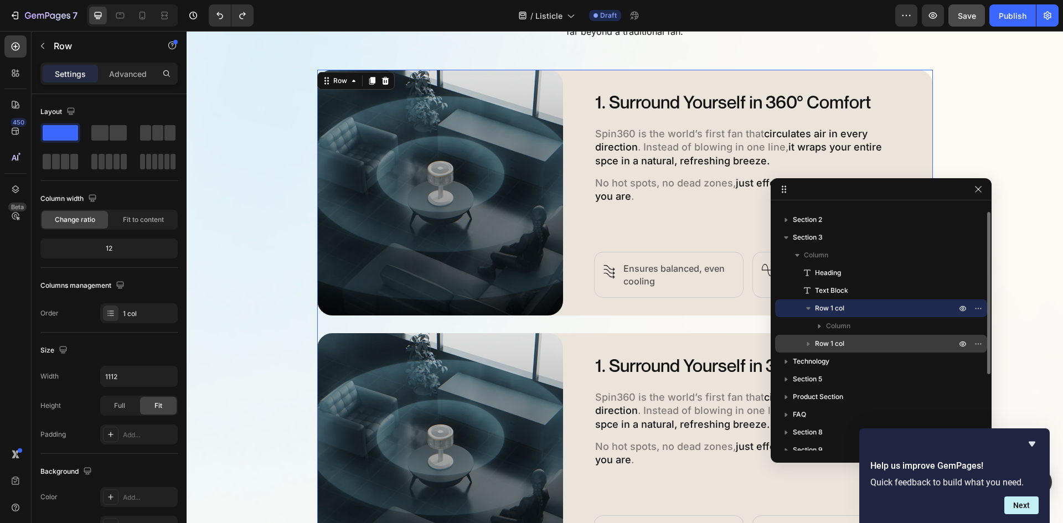
click at [815, 337] on div "Row 1 col" at bounding box center [880, 344] width 203 height 18
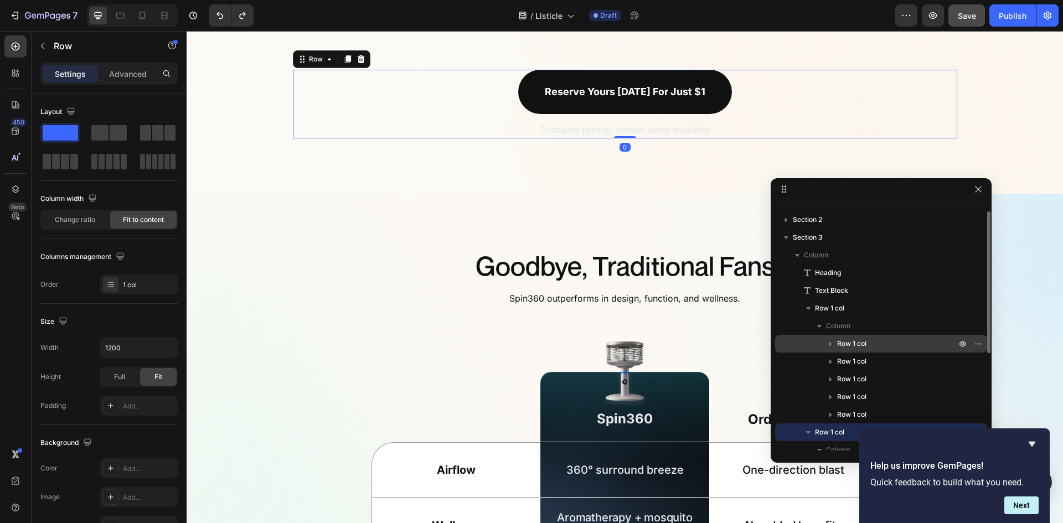
click at [841, 344] on span "Row 1 col" at bounding box center [851, 343] width 29 height 11
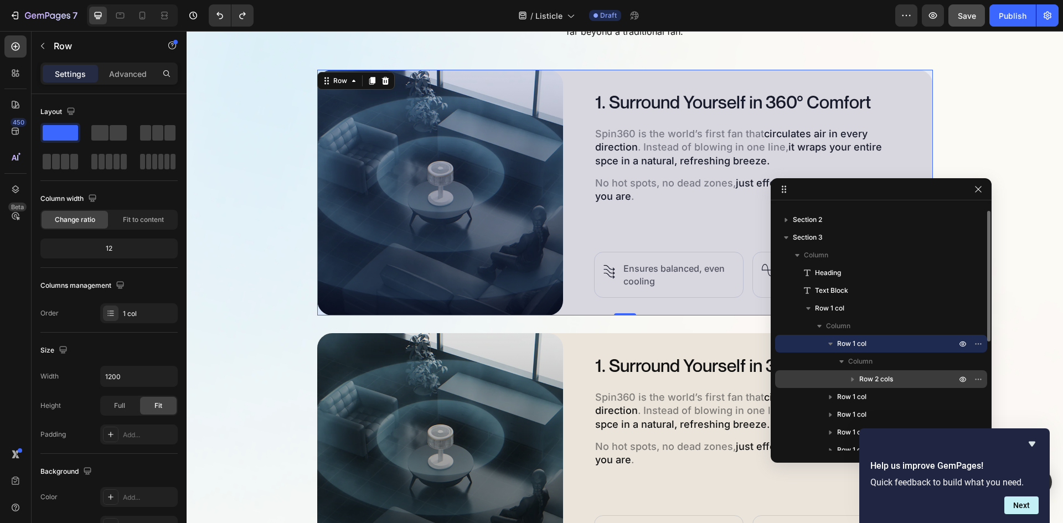
click at [898, 378] on p "Row 2 cols" at bounding box center [908, 379] width 99 height 11
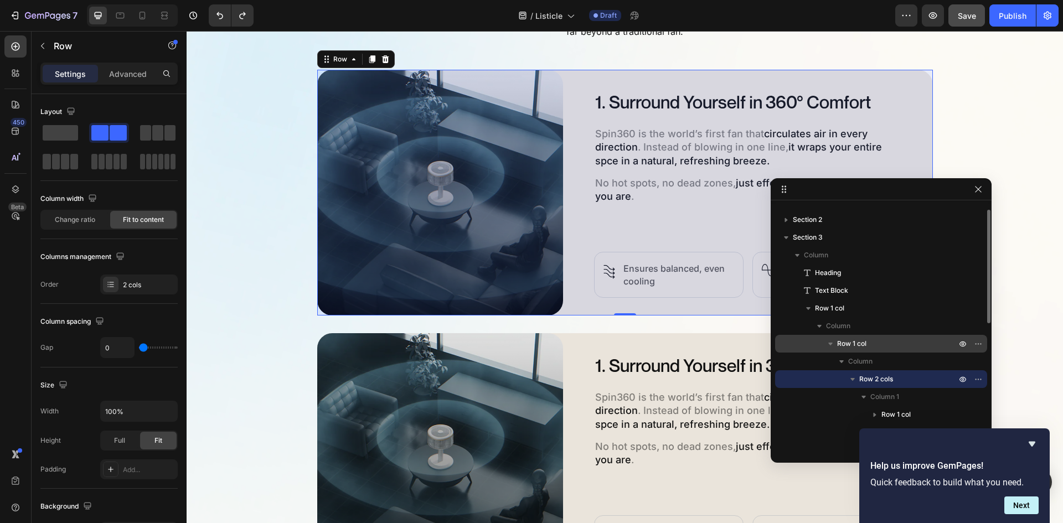
click at [871, 348] on p "Row 1 col" at bounding box center [897, 343] width 121 height 11
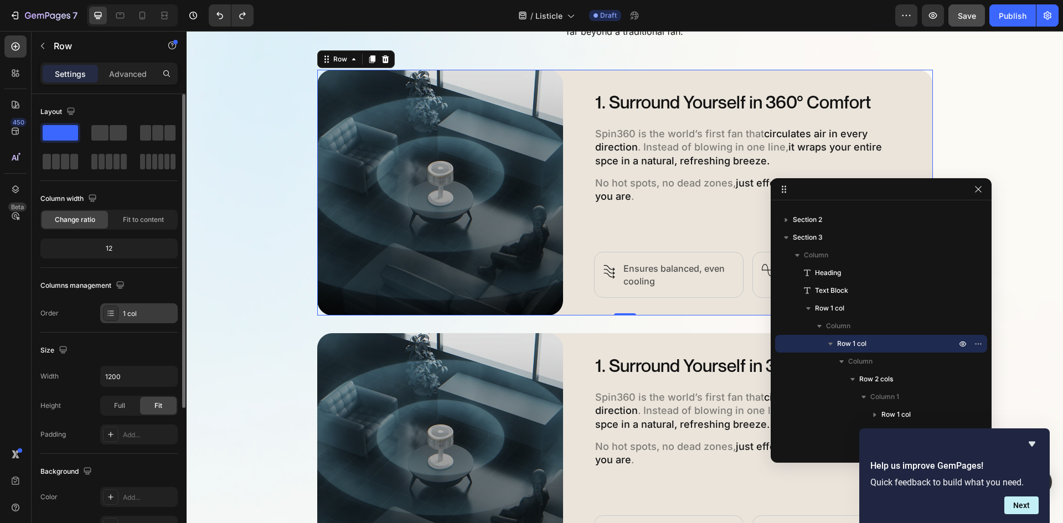
click at [138, 322] on div "1 col" at bounding box center [139, 313] width 78 height 20
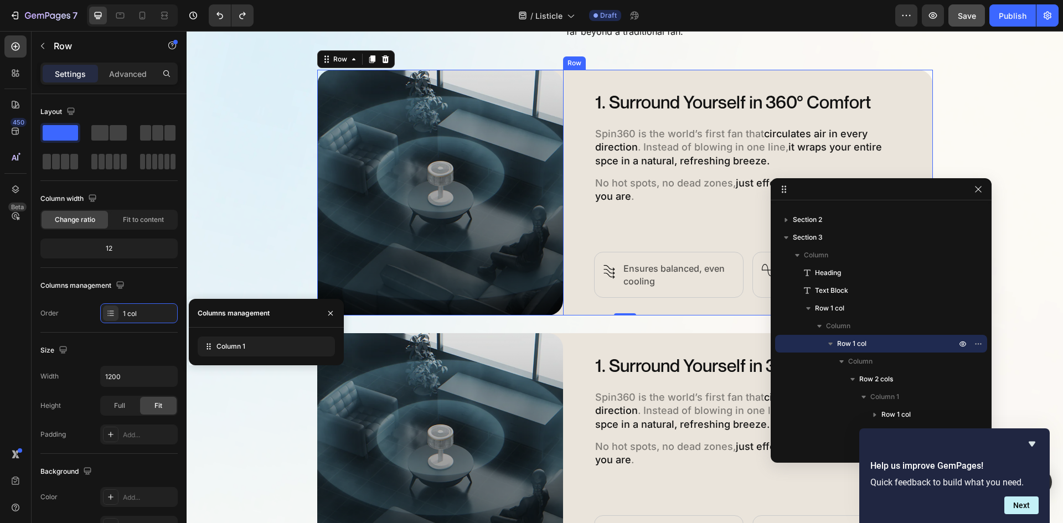
click at [572, 281] on div "1. Surround Yourself in 360° Comfort Heading Spin360 is the world’s first fan t…" at bounding box center [748, 193] width 370 height 246
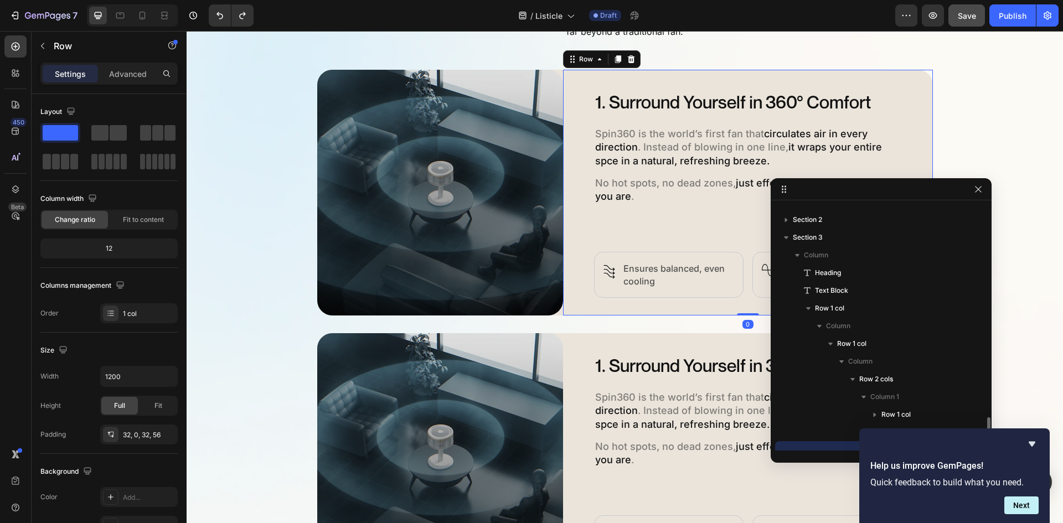
scroll to position [153, 0]
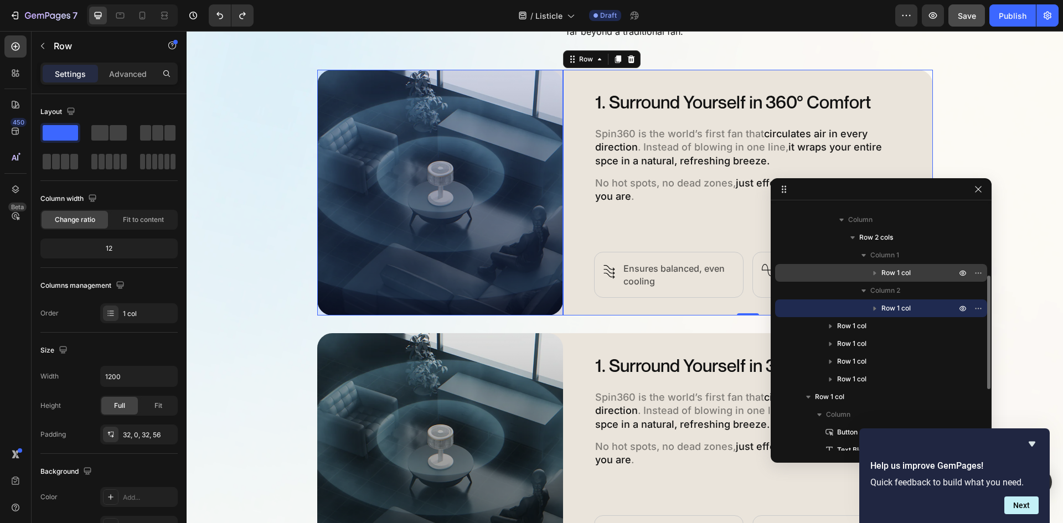
click at [885, 275] on span "Row 1 col" at bounding box center [895, 272] width 29 height 11
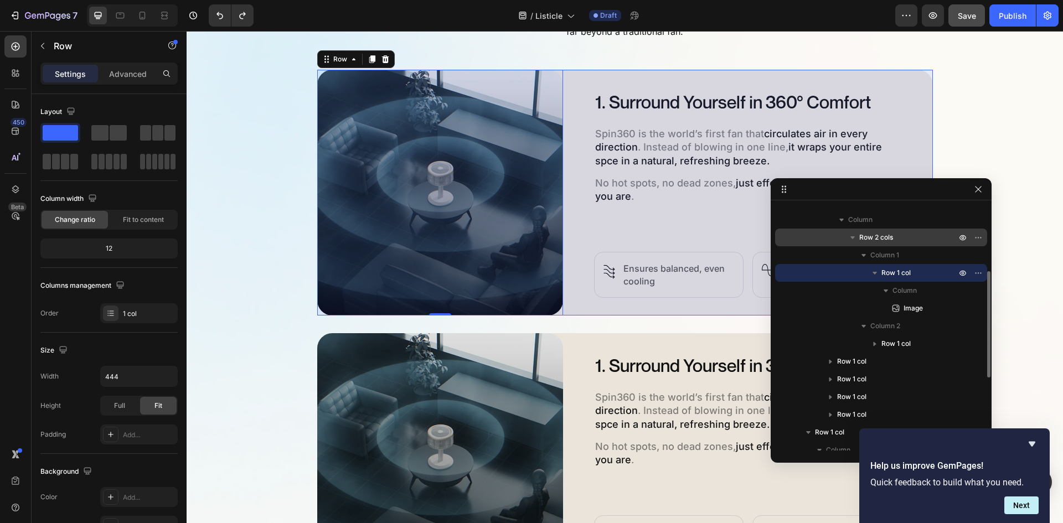
click at [885, 235] on span "Row 2 cols" at bounding box center [876, 237] width 34 height 11
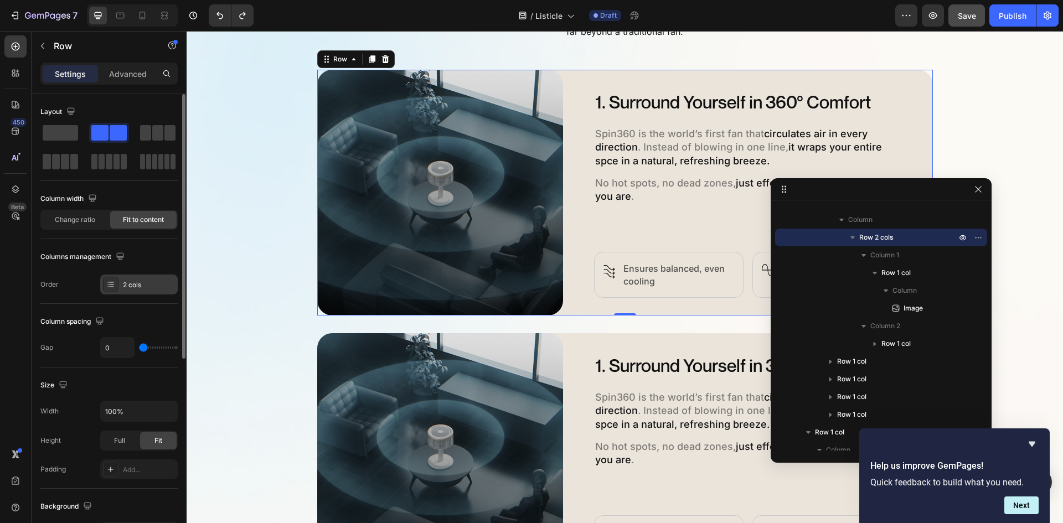
click at [130, 292] on div "2 cols" at bounding box center [139, 285] width 78 height 20
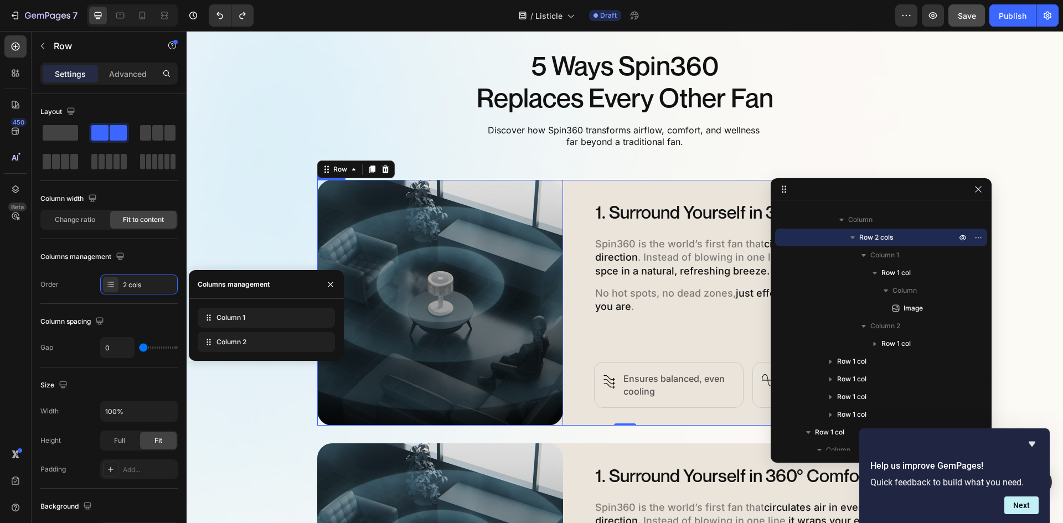
scroll to position [417, 0]
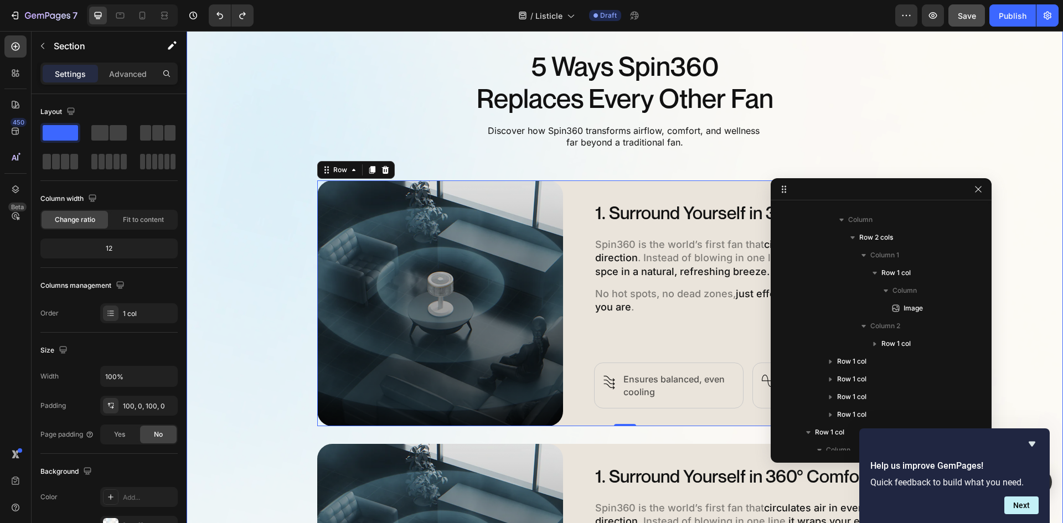
scroll to position [0, 0]
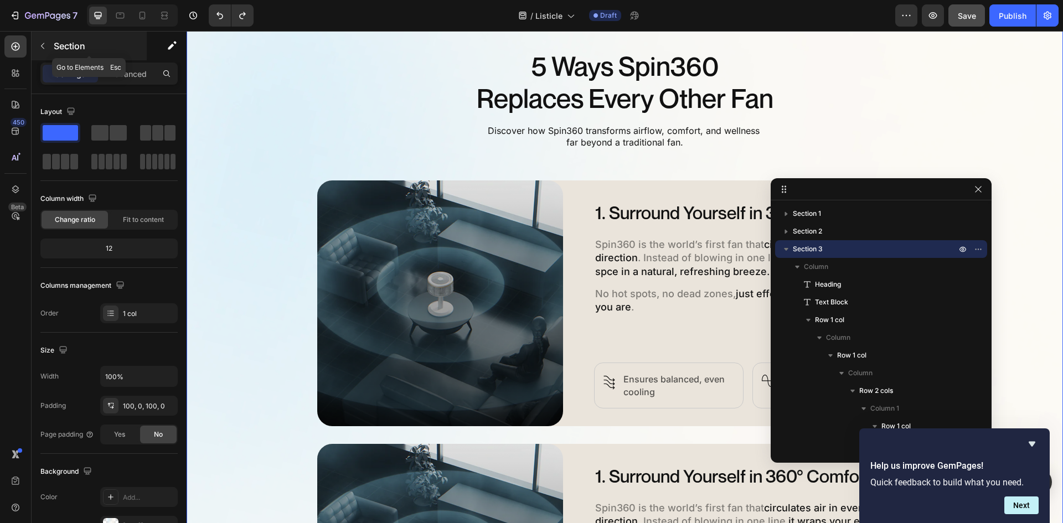
click at [58, 43] on p "Section" at bounding box center [99, 45] width 91 height 13
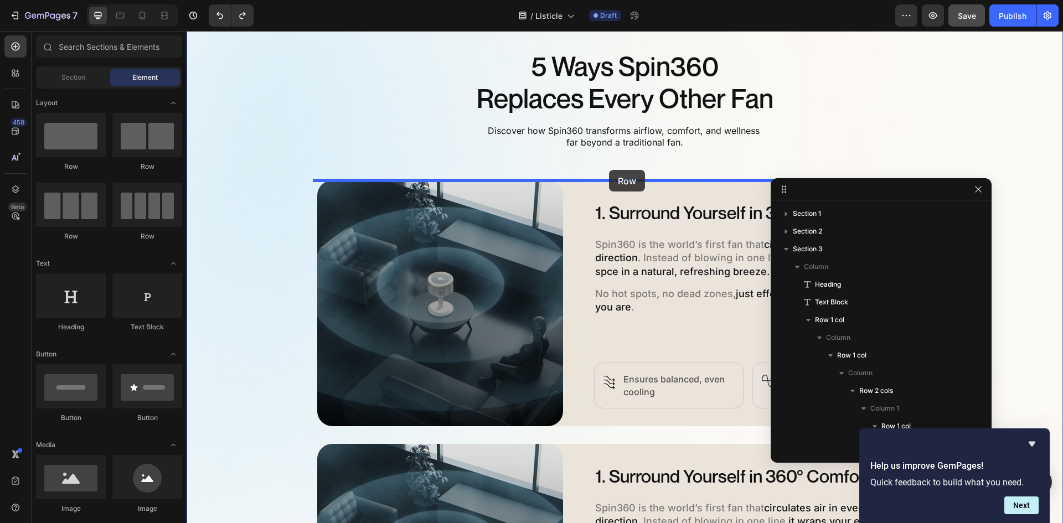
drag, startPoint x: 327, startPoint y: 164, endPoint x: 609, endPoint y: 170, distance: 282.4
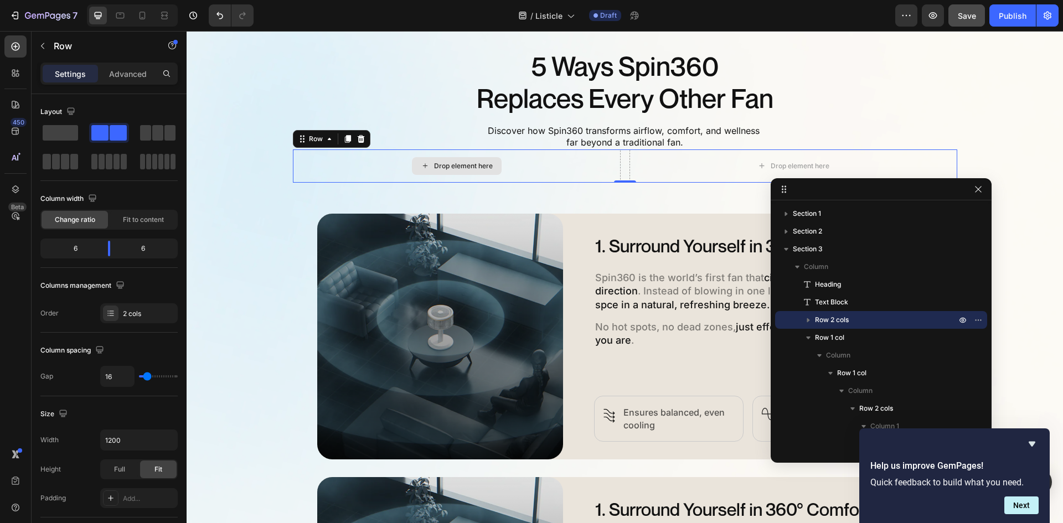
click at [572, 163] on div "Drop element here" at bounding box center [457, 165] width 328 height 33
click at [57, 132] on span at bounding box center [60, 133] width 35 height 16
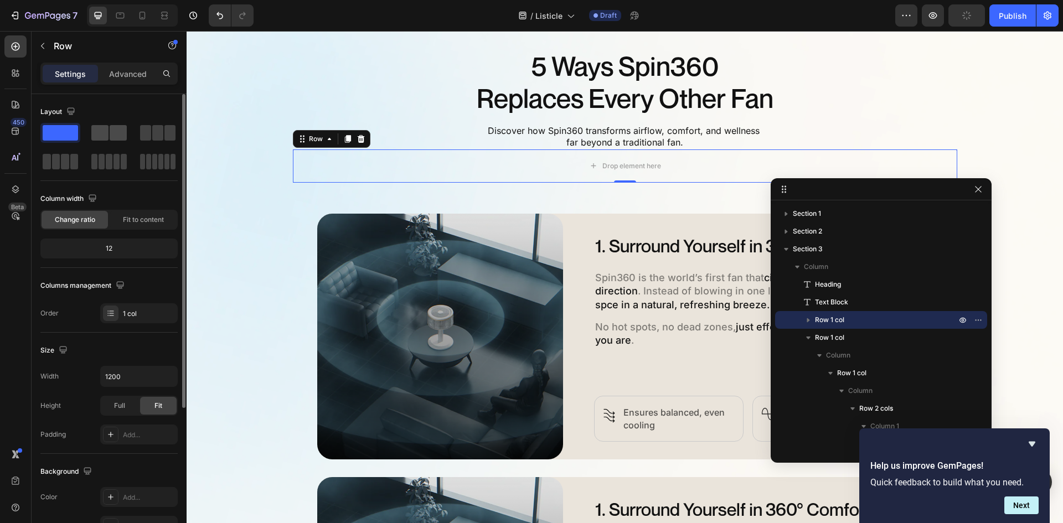
click at [105, 126] on span at bounding box center [99, 133] width 17 height 16
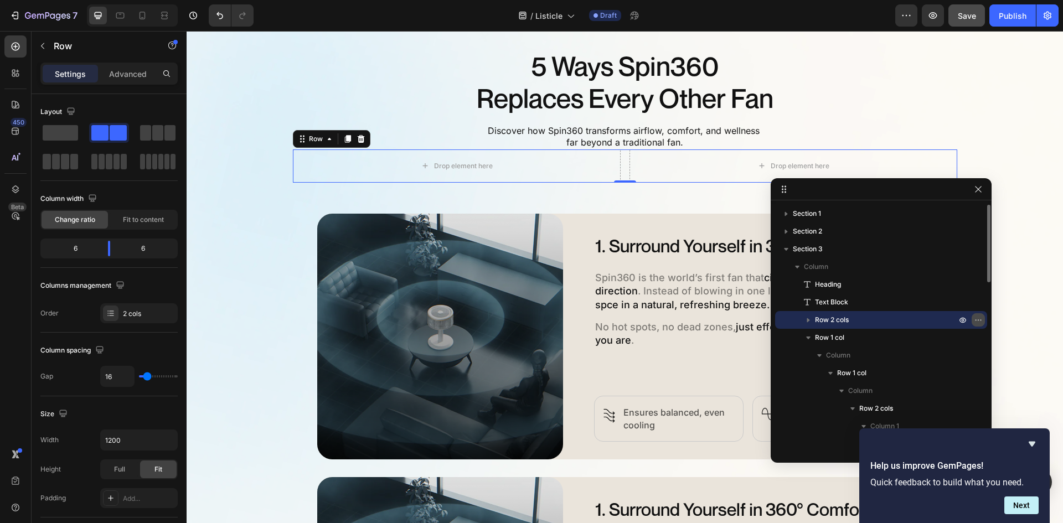
click at [983, 321] on button "button" at bounding box center [978, 319] width 13 height 13
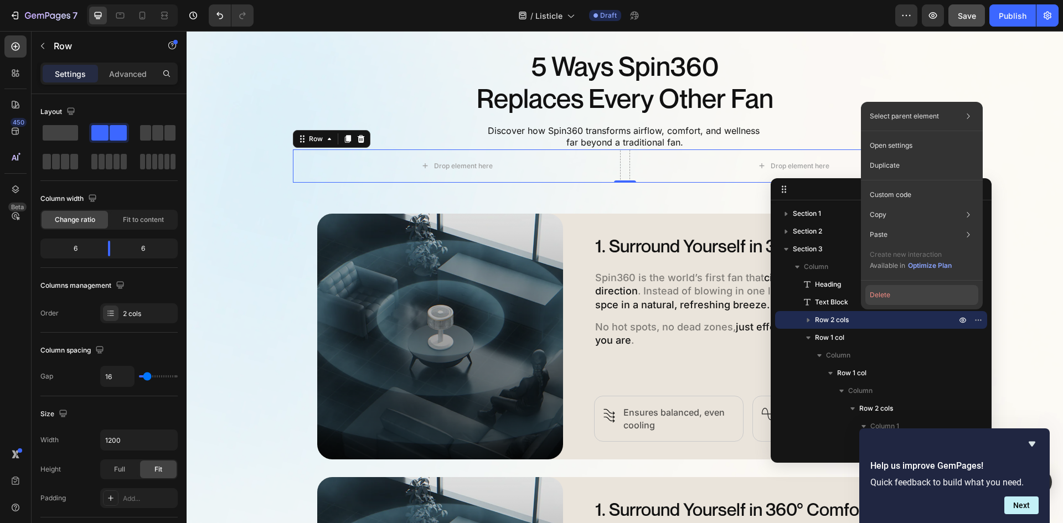
click at [928, 289] on button "Delete" at bounding box center [921, 295] width 113 height 20
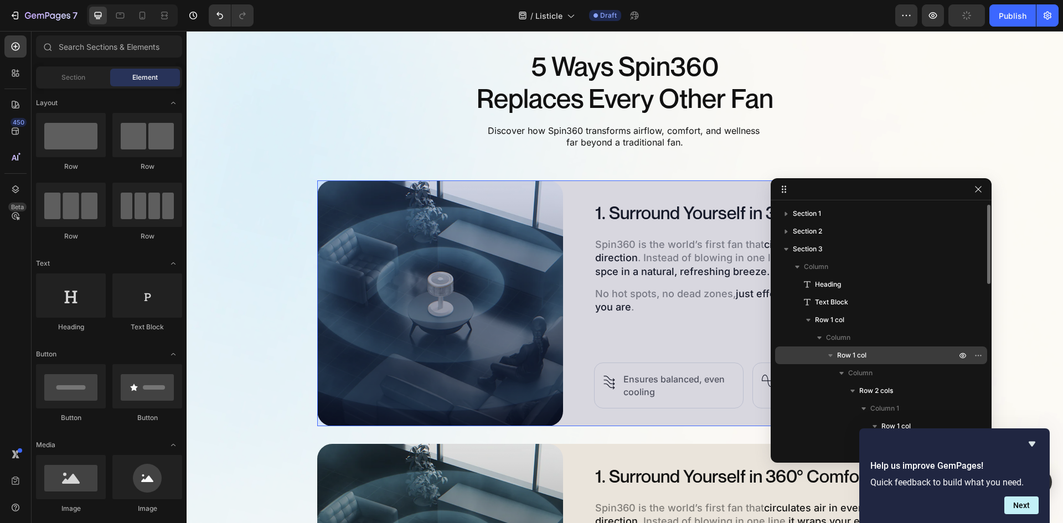
click at [829, 352] on icon "button" at bounding box center [830, 355] width 11 height 11
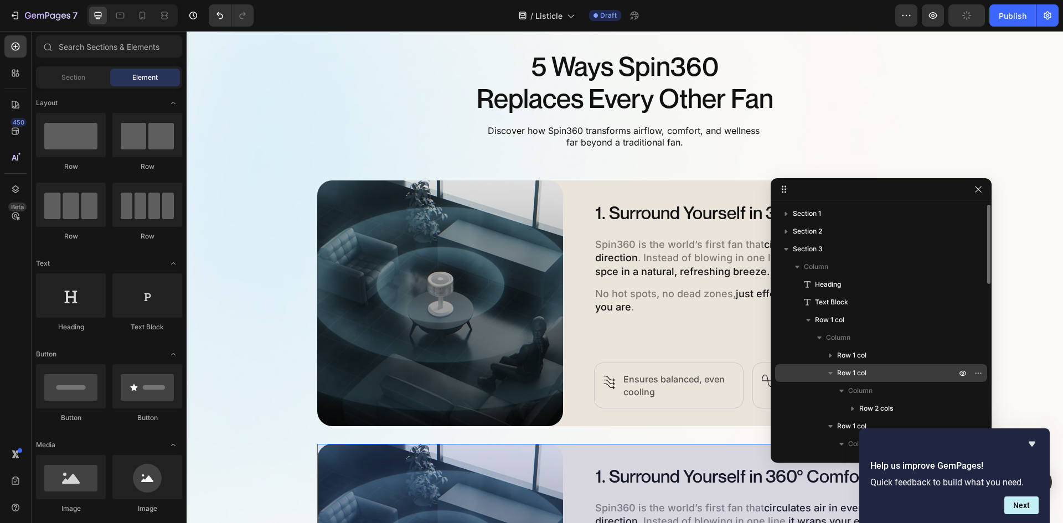
click at [827, 370] on icon "button" at bounding box center [830, 373] width 11 height 11
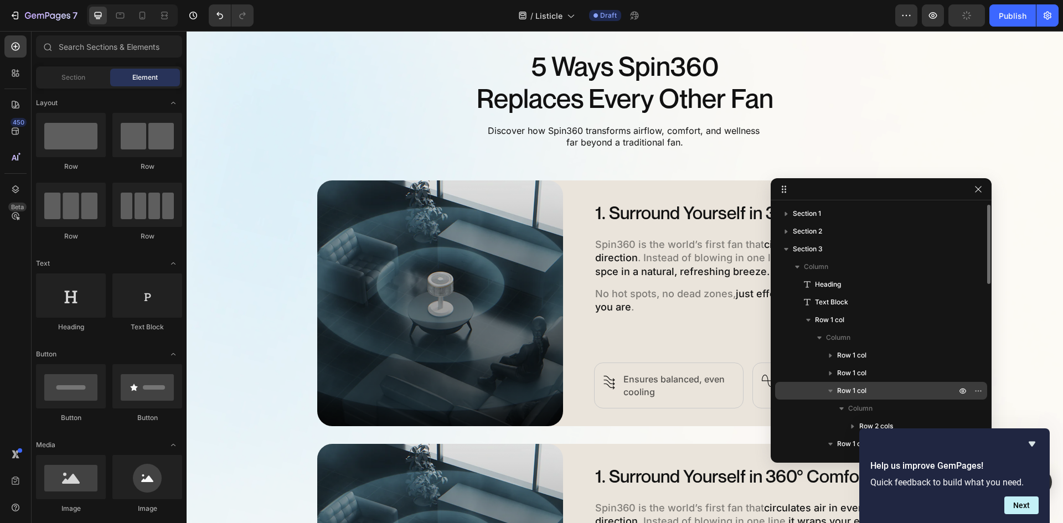
click at [829, 393] on icon "button" at bounding box center [830, 390] width 11 height 11
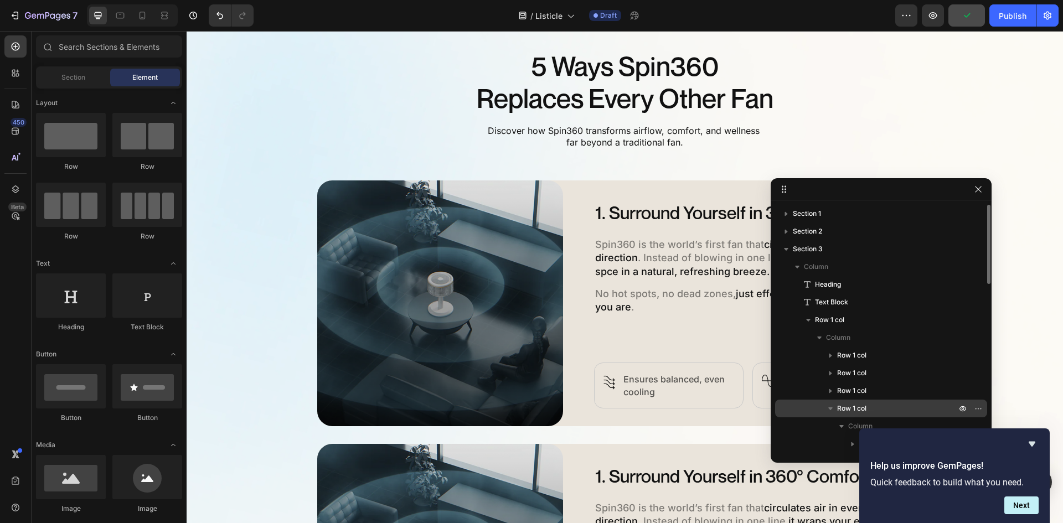
click at [832, 405] on icon "button" at bounding box center [830, 408] width 11 height 11
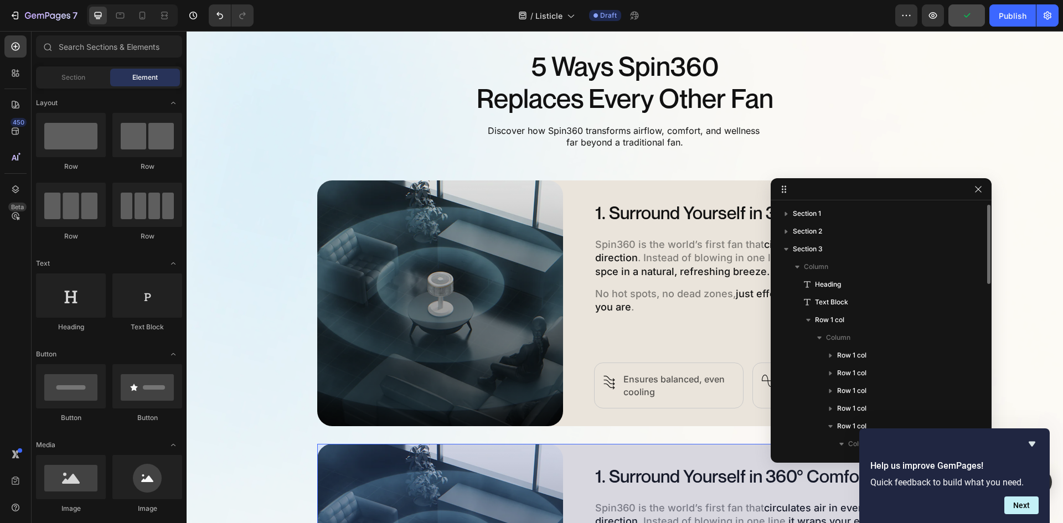
scroll to position [111, 0]
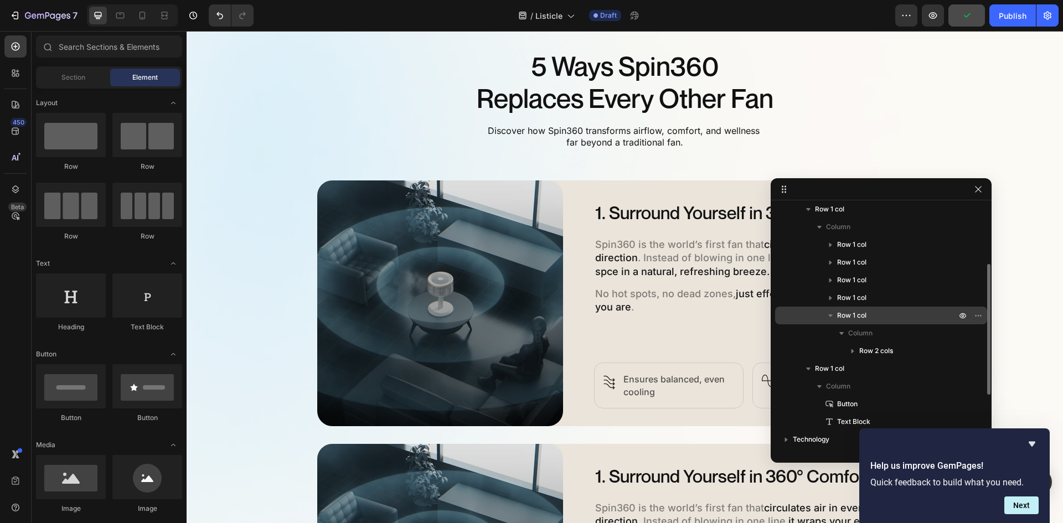
click at [831, 316] on icon "button" at bounding box center [830, 315] width 4 height 3
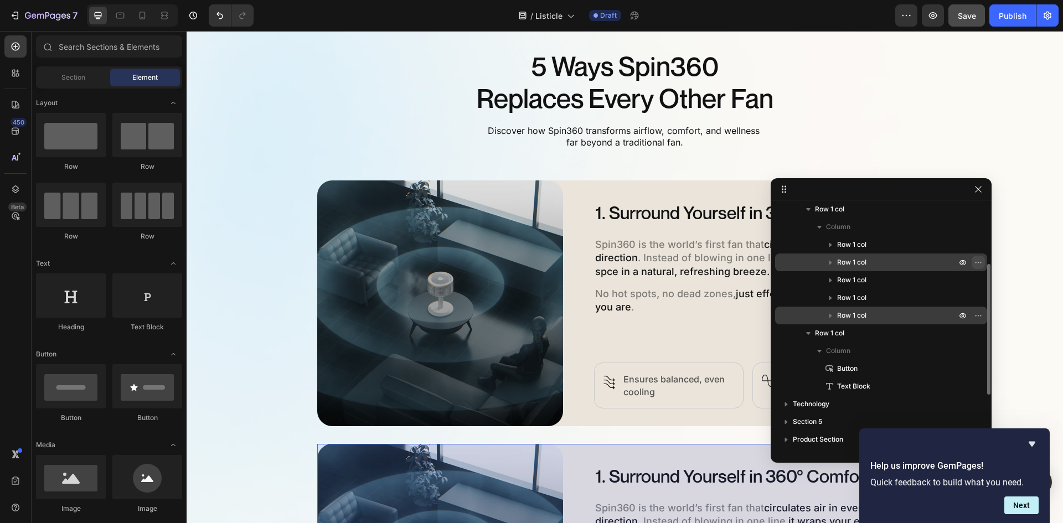
click at [979, 263] on icon "button" at bounding box center [978, 262] width 1 height 1
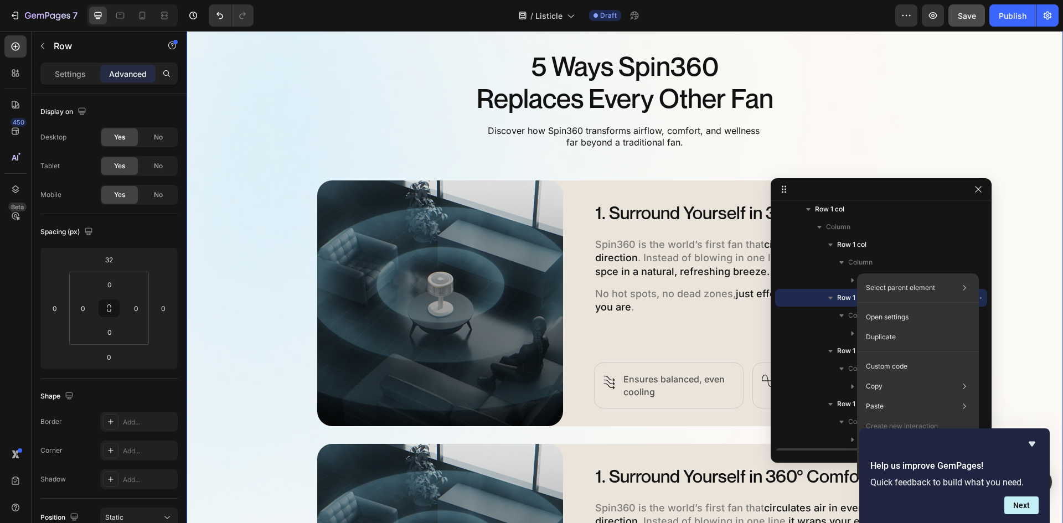
scroll to position [0, 0]
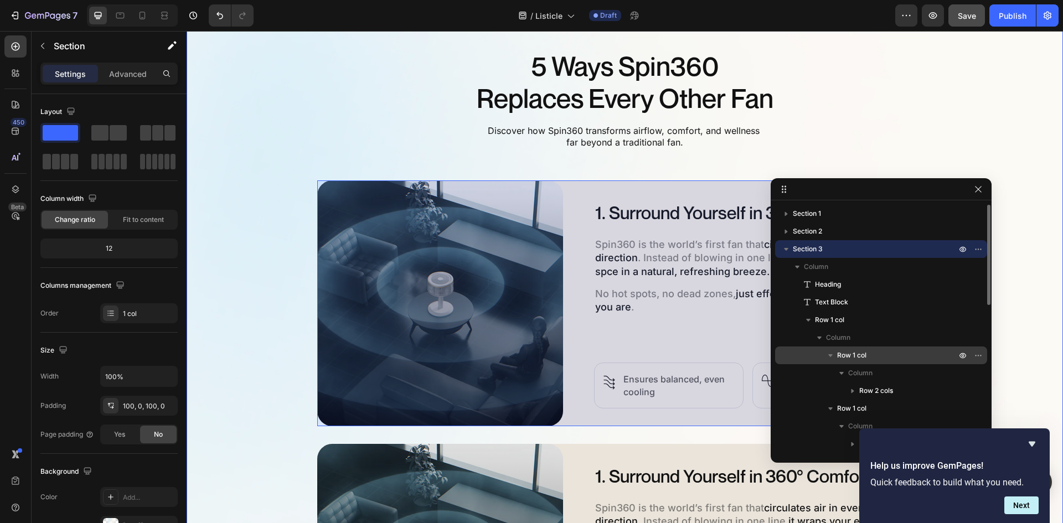
click at [831, 358] on icon "button" at bounding box center [830, 355] width 11 height 11
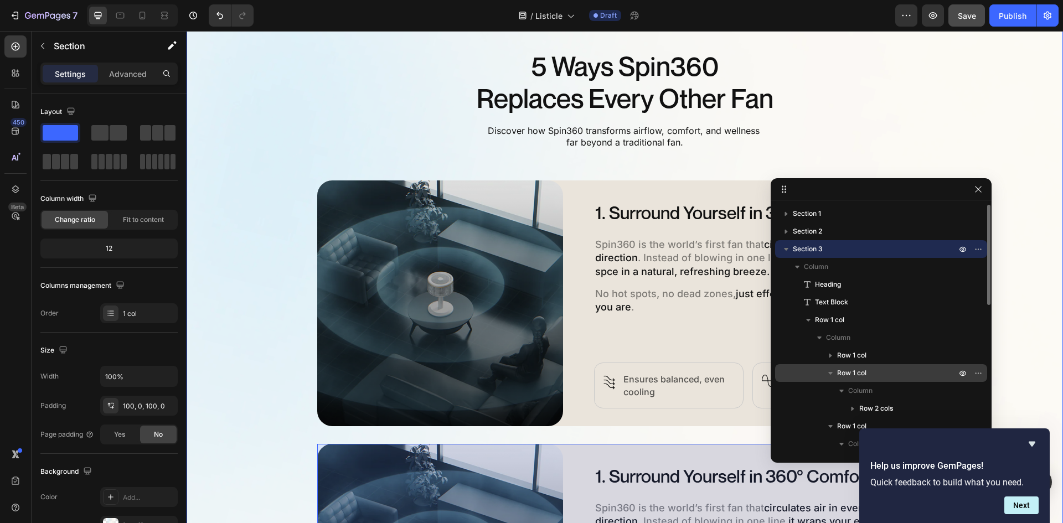
click at [827, 373] on icon "button" at bounding box center [830, 373] width 11 height 11
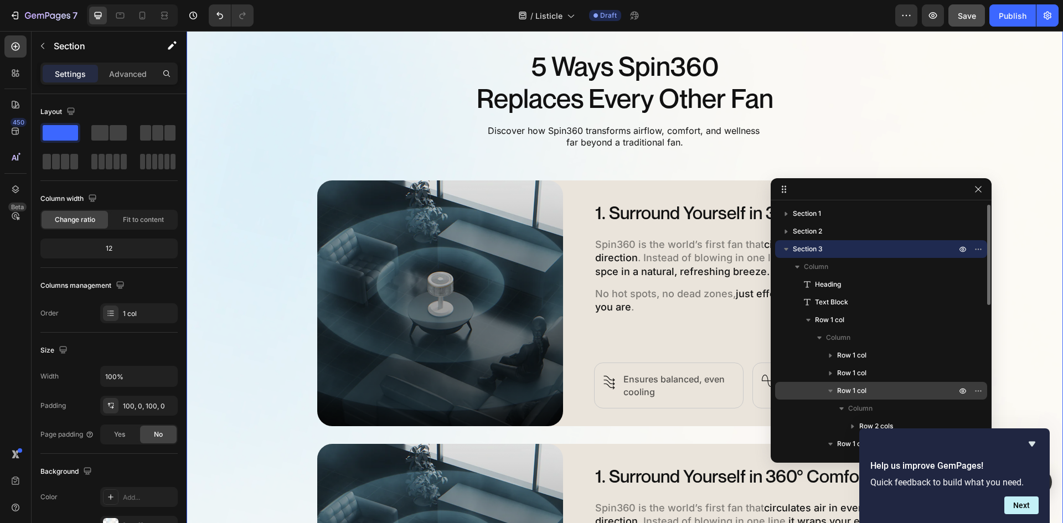
click at [830, 389] on icon "button" at bounding box center [830, 390] width 11 height 11
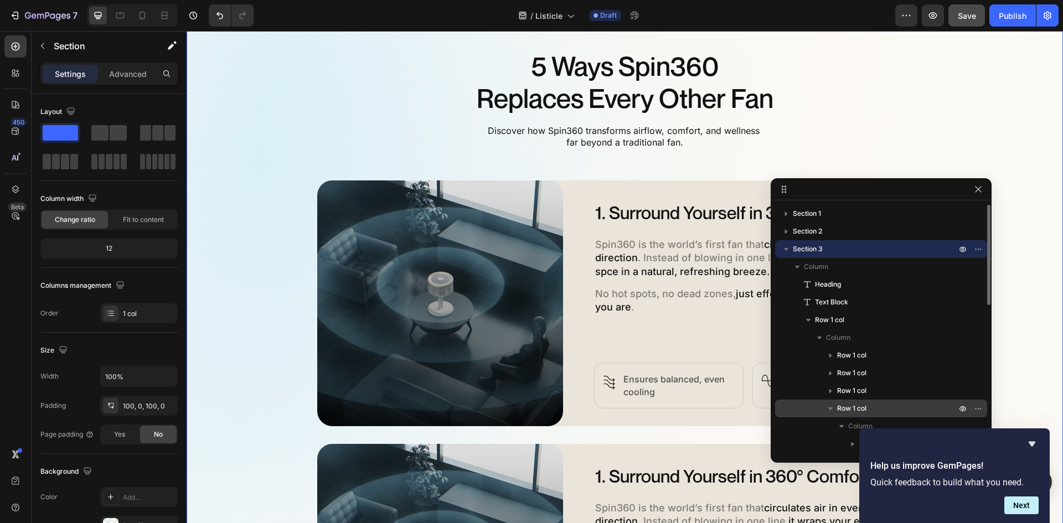
click at [829, 407] on icon "button" at bounding box center [830, 408] width 11 height 11
click at [833, 421] on icon "button" at bounding box center [830, 426] width 11 height 11
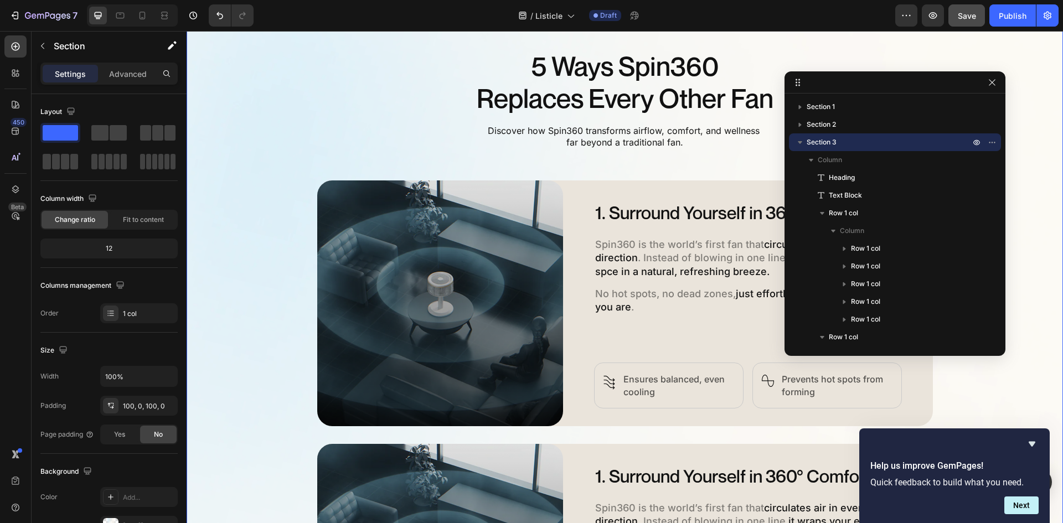
drag, startPoint x: 913, startPoint y: 195, endPoint x: 929, endPoint y: 73, distance: 122.8
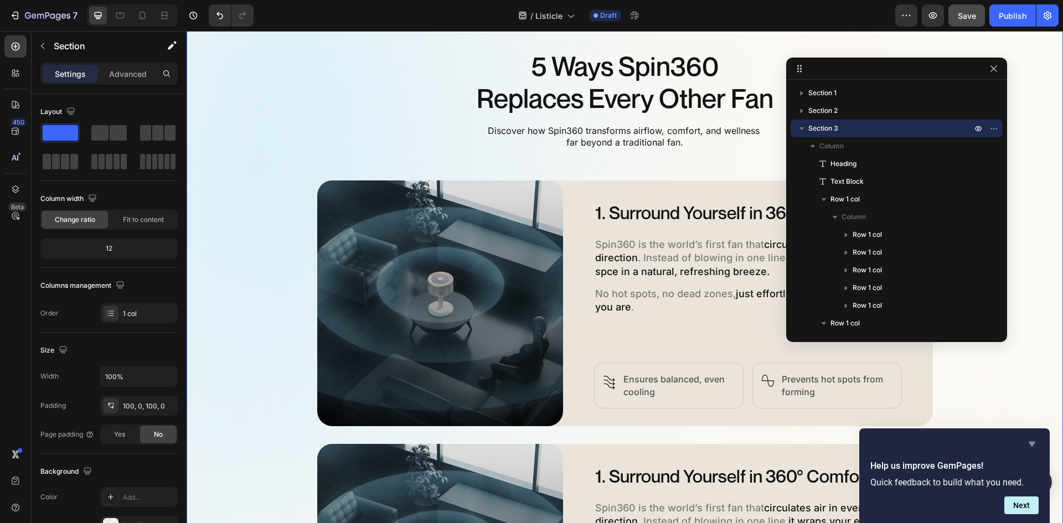
click at [1031, 441] on icon "Hide survey" at bounding box center [1031, 443] width 13 height 13
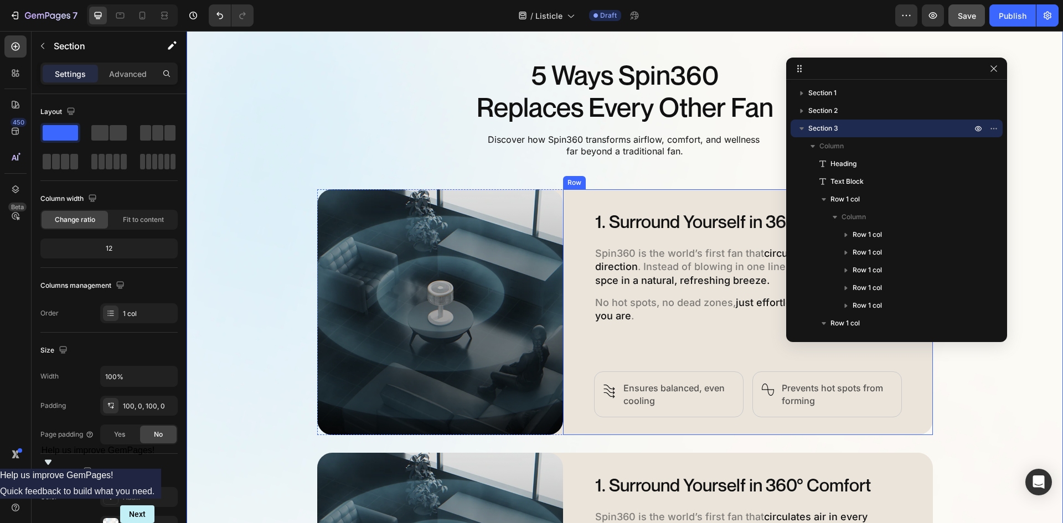
scroll to position [528, 0]
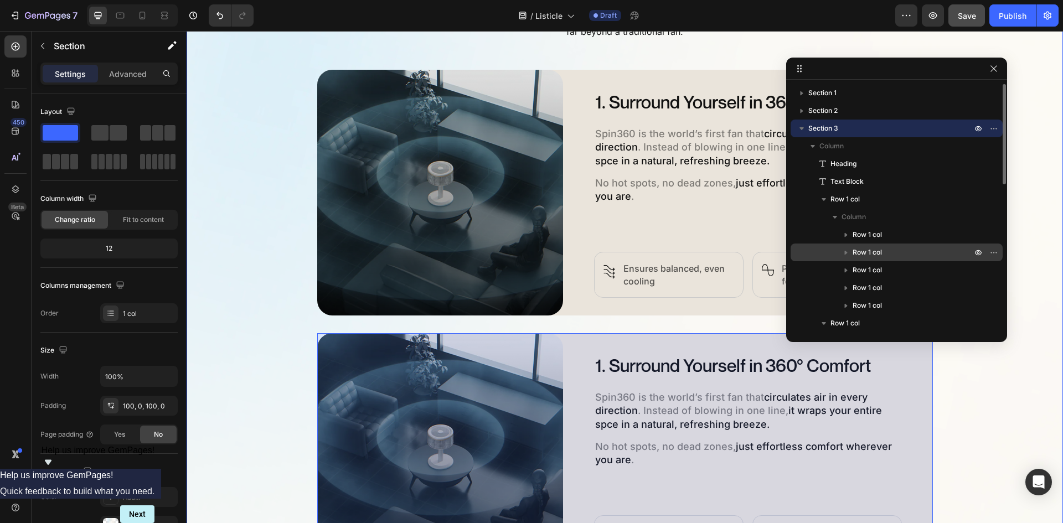
click at [887, 257] on p "Row 1 col" at bounding box center [913, 252] width 121 height 11
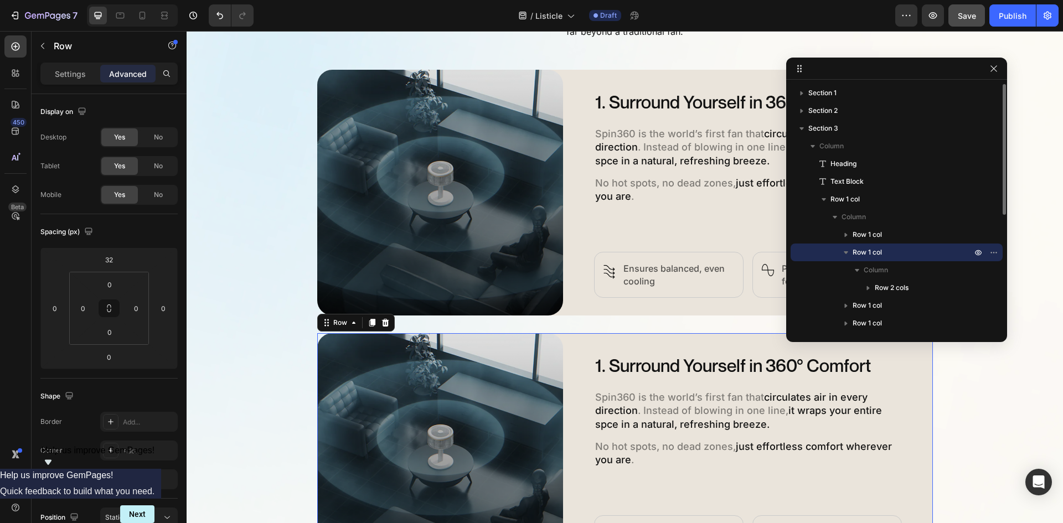
click at [848, 251] on icon "button" at bounding box center [845, 252] width 11 height 11
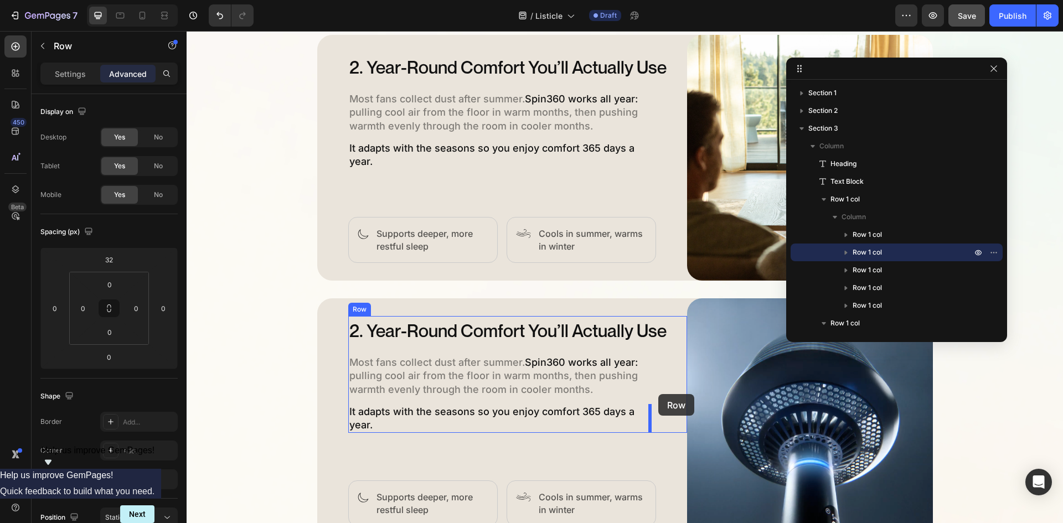
scroll to position [1368, 0]
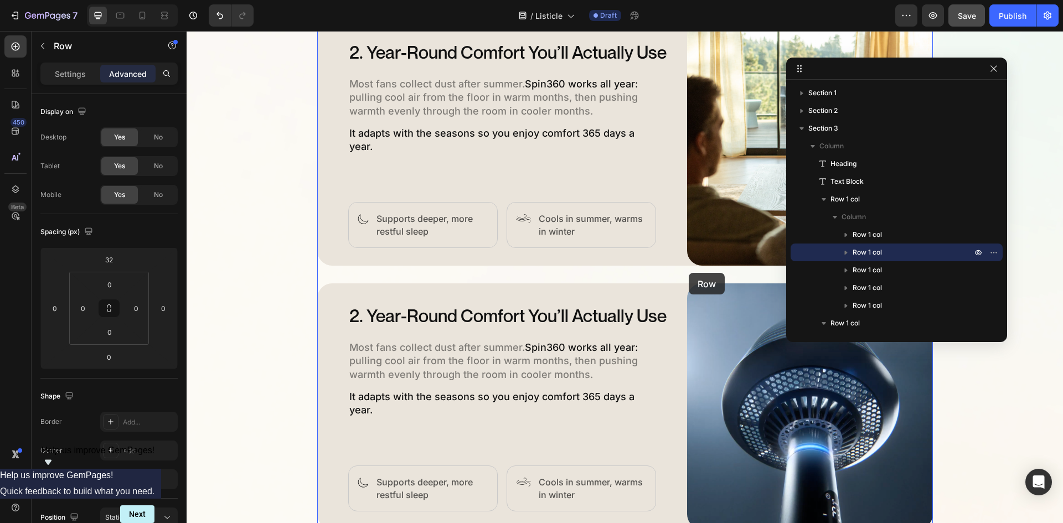
drag, startPoint x: 352, startPoint y: 106, endPoint x: 689, endPoint y: 273, distance: 376.3
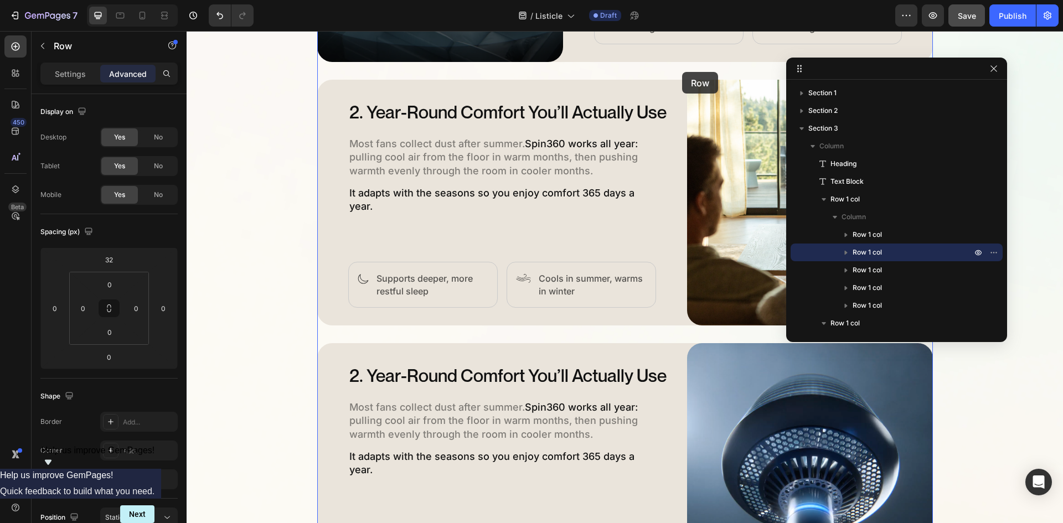
scroll to position [1282, 0]
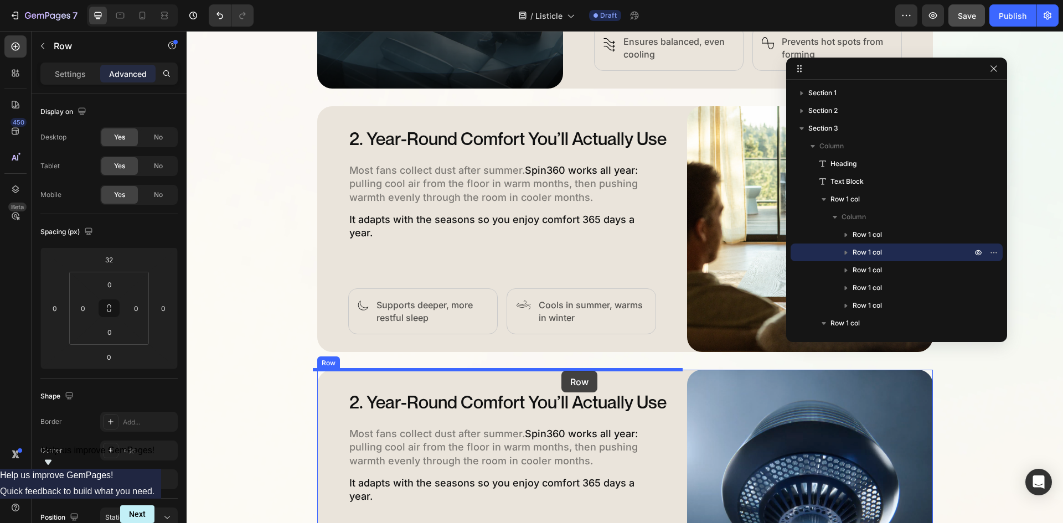
drag, startPoint x: 319, startPoint y: 166, endPoint x: 561, endPoint y: 371, distance: 317.4
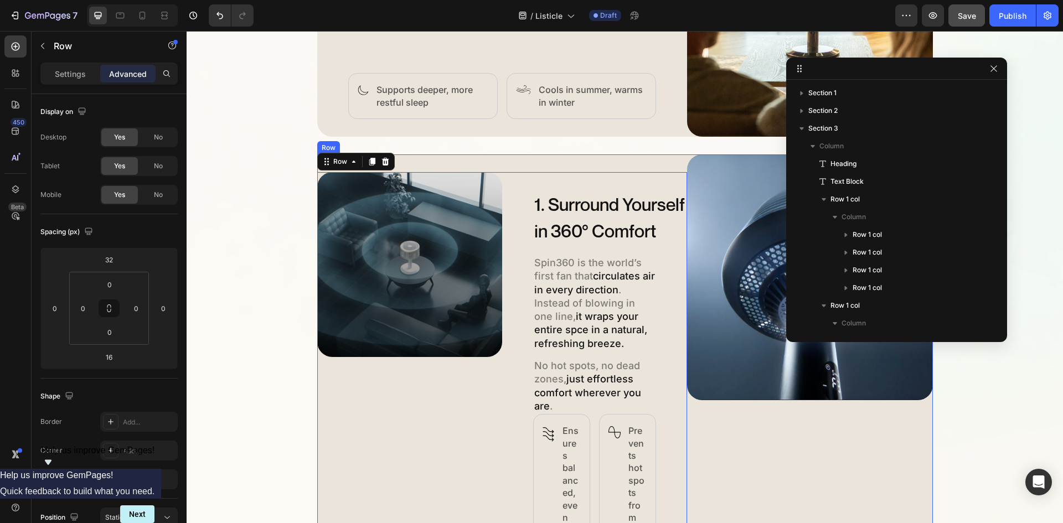
scroll to position [1350, 0]
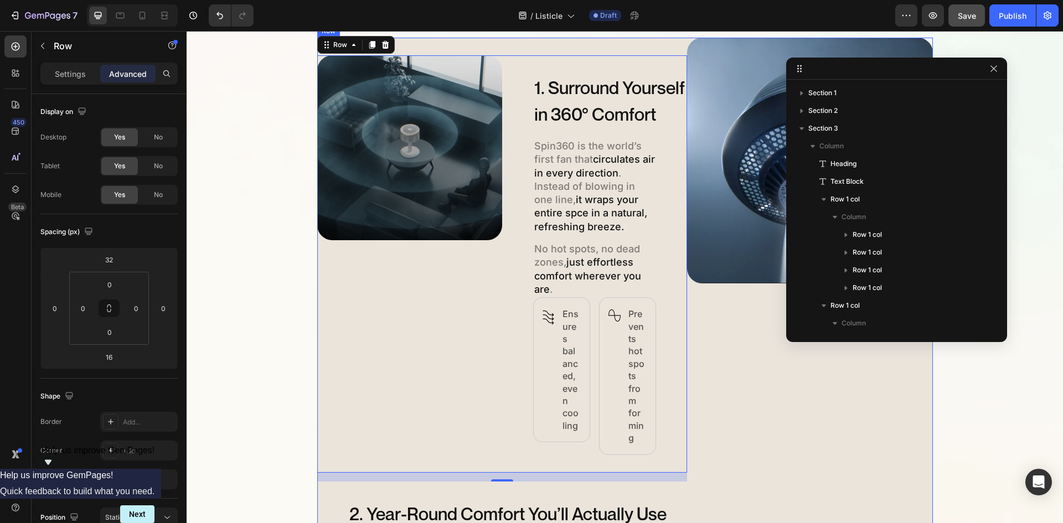
type input "0"
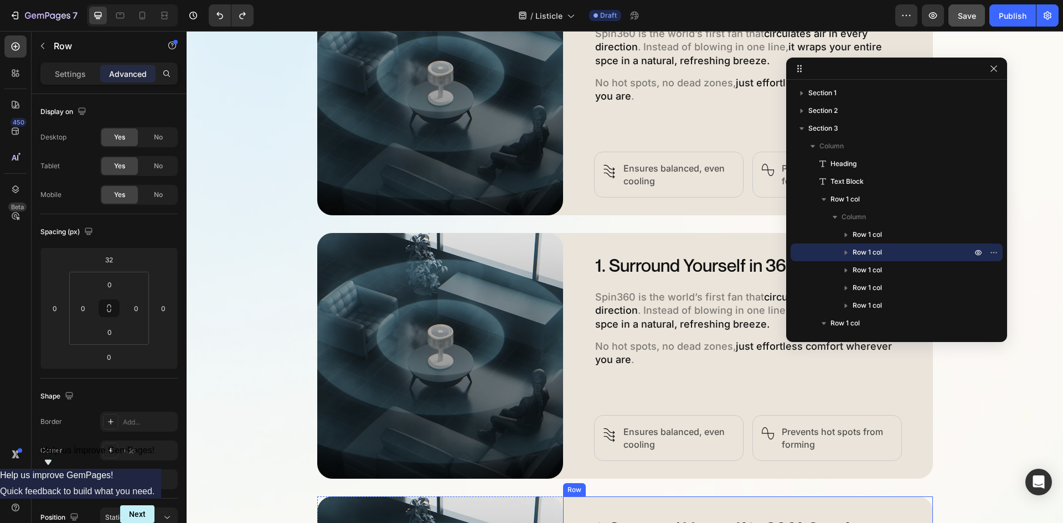
scroll to position [507, 0]
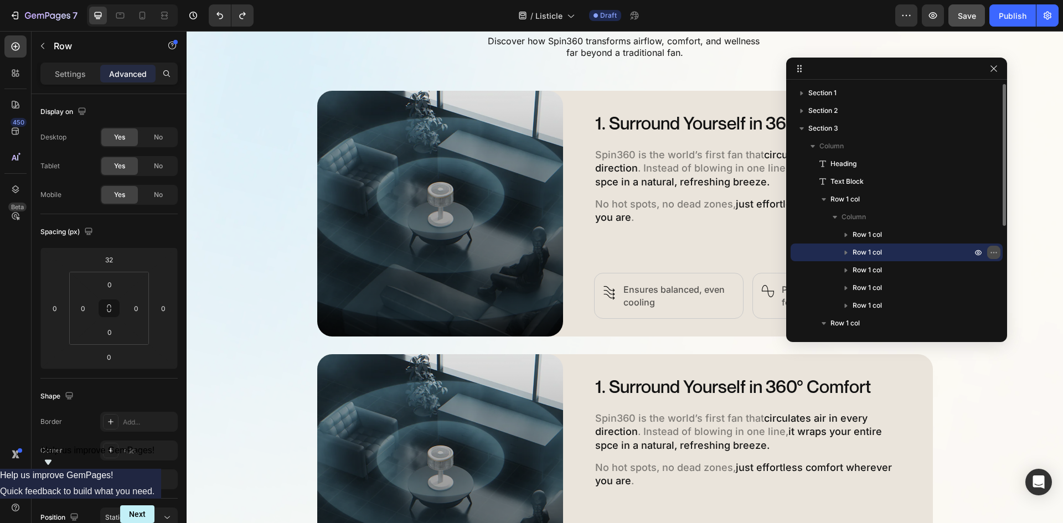
click at [997, 252] on icon "button" at bounding box center [993, 252] width 9 height 9
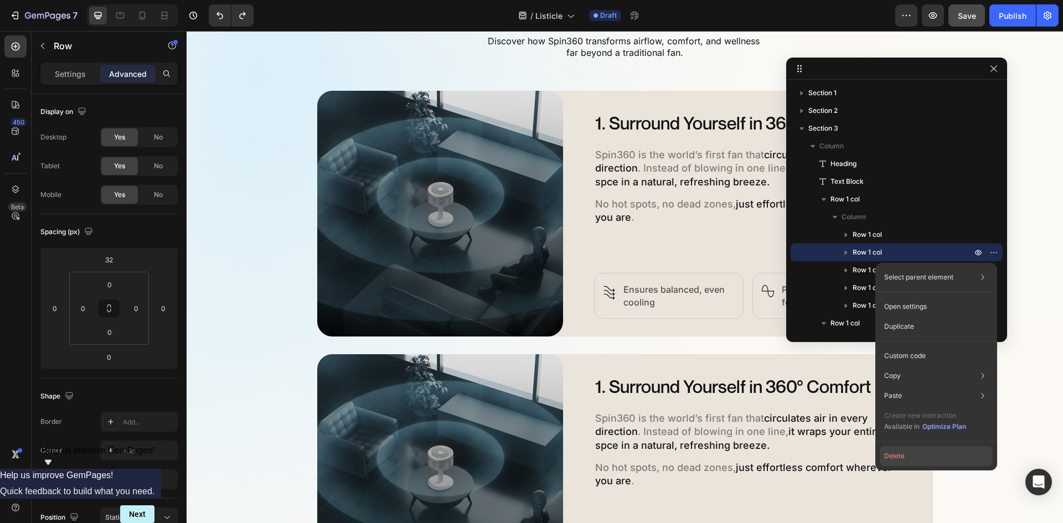
click at [915, 459] on button "Delete" at bounding box center [936, 456] width 113 height 20
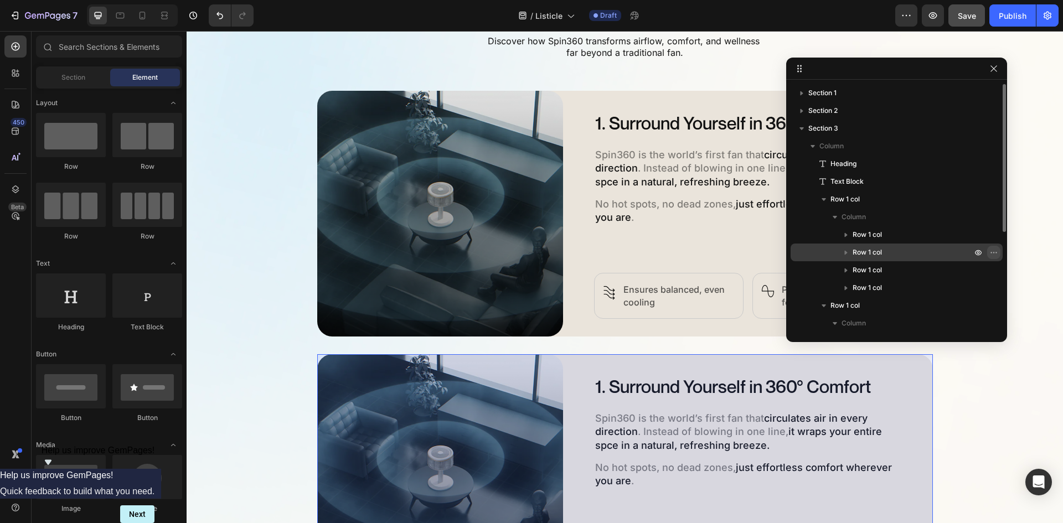
click at [992, 252] on icon "button" at bounding box center [993, 252] width 9 height 9
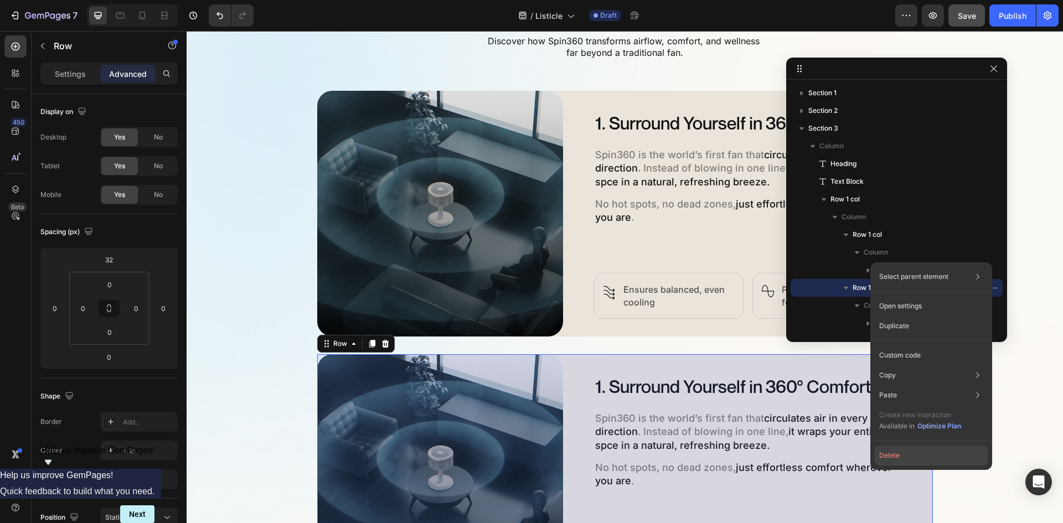
click at [896, 451] on button "Delete" at bounding box center [931, 456] width 113 height 20
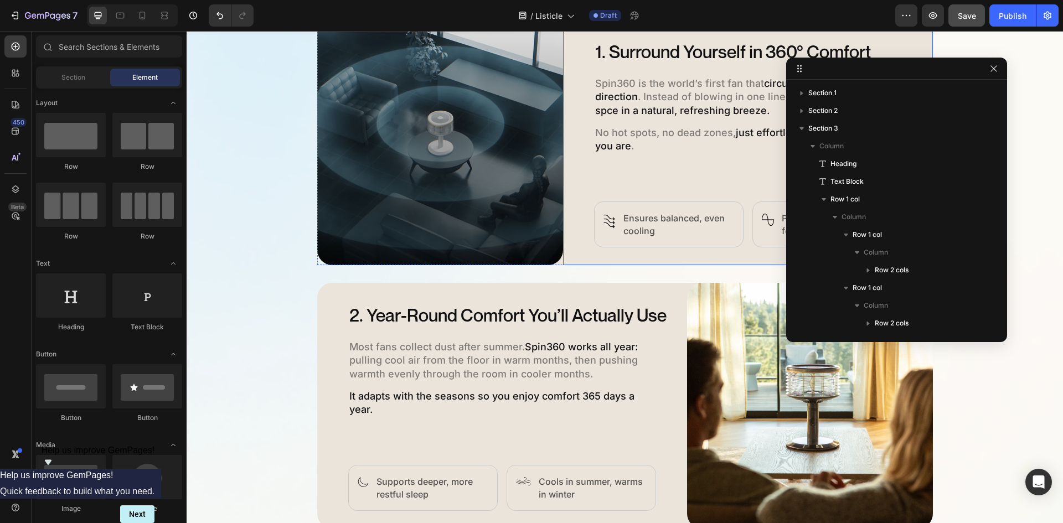
scroll to position [728, 0]
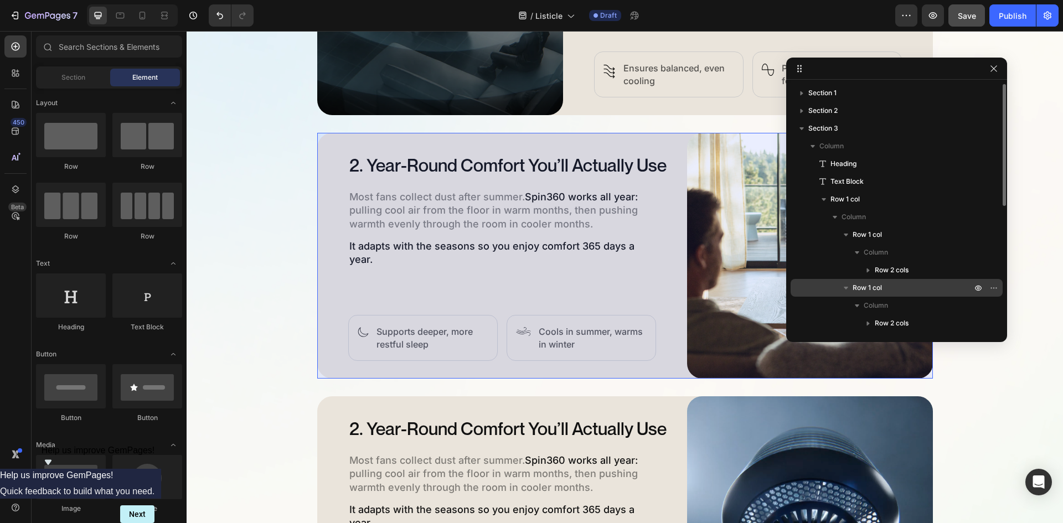
click at [859, 288] on span "Row 1 col" at bounding box center [867, 287] width 29 height 11
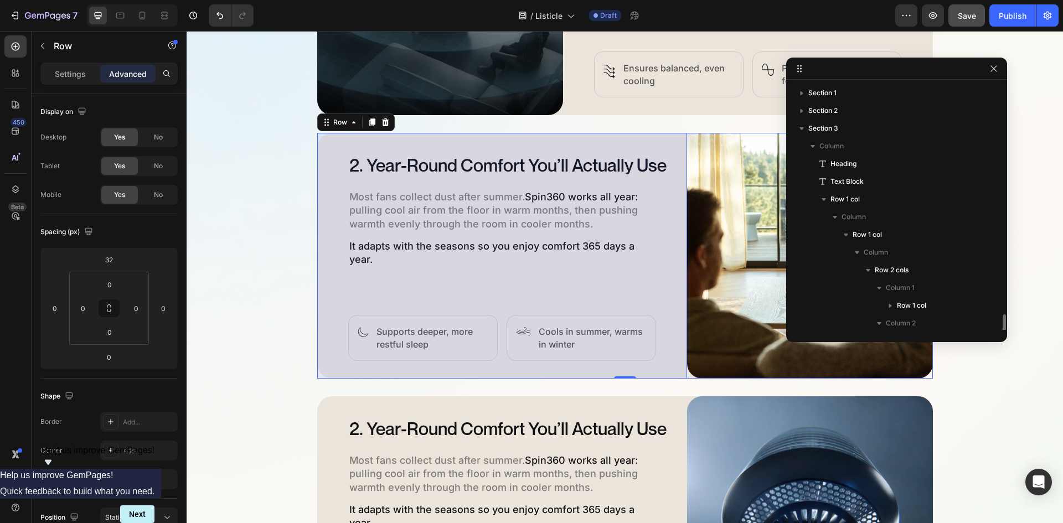
scroll to position [171, 0]
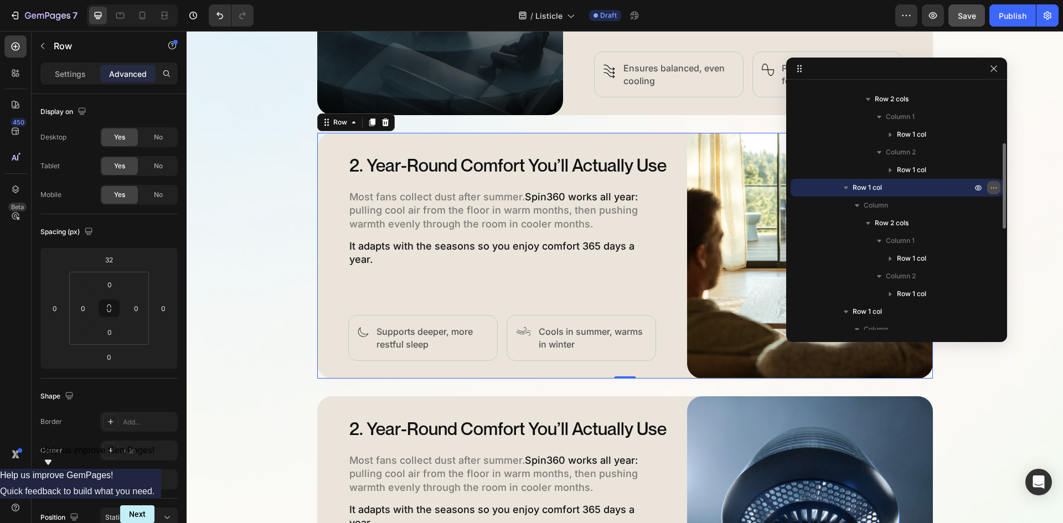
click at [995, 188] on icon "button" at bounding box center [993, 187] width 9 height 9
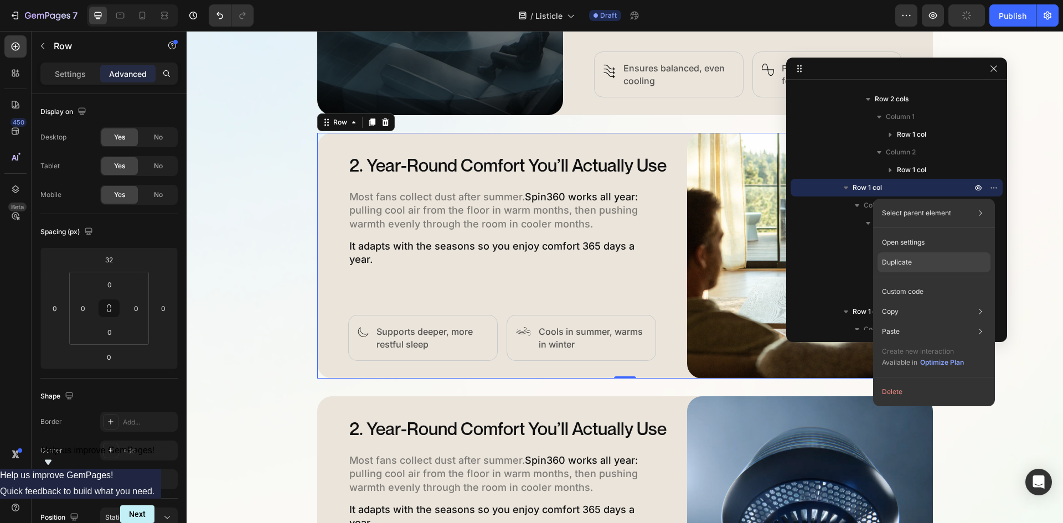
click at [926, 261] on div "Duplicate" at bounding box center [933, 262] width 113 height 20
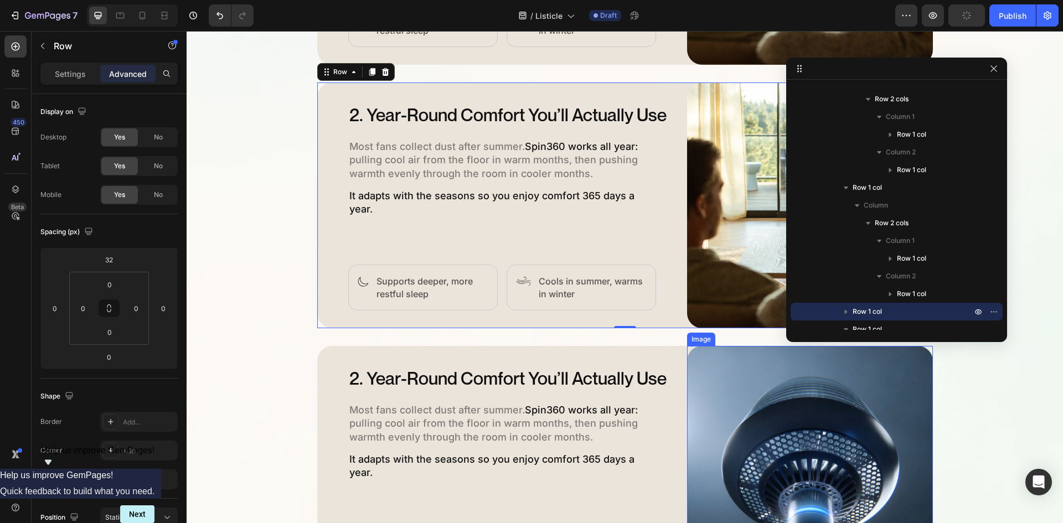
scroll to position [1055, 0]
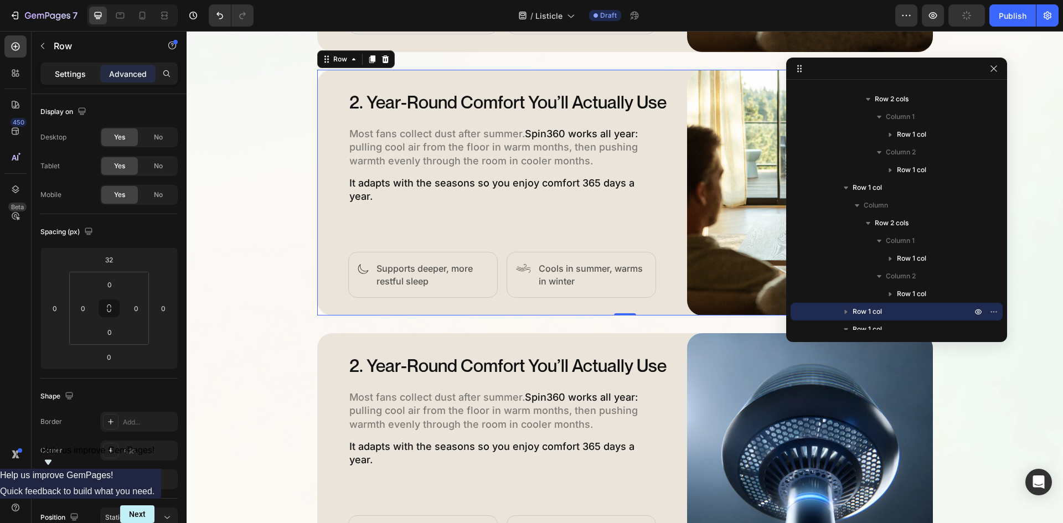
click at [75, 69] on p "Settings" at bounding box center [70, 74] width 31 height 12
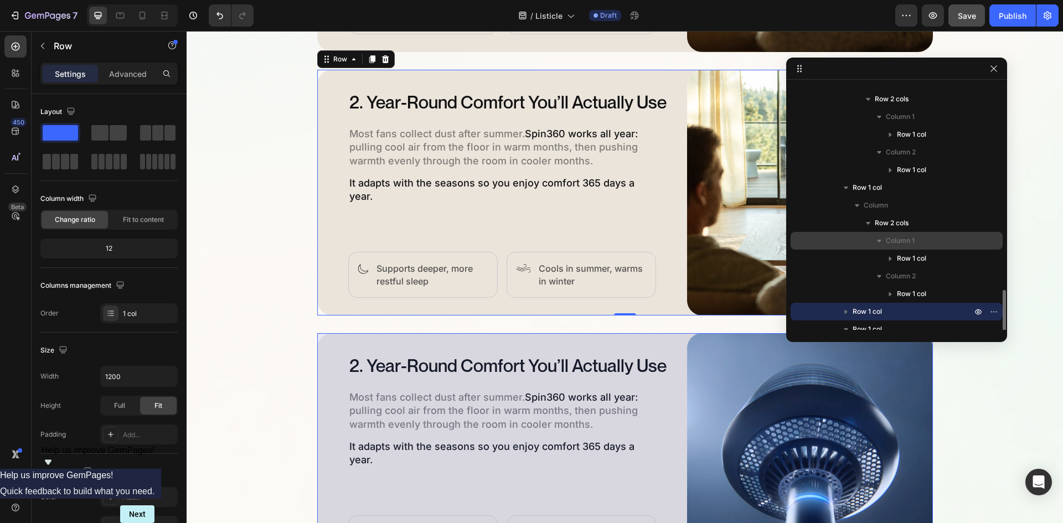
scroll to position [282, 0]
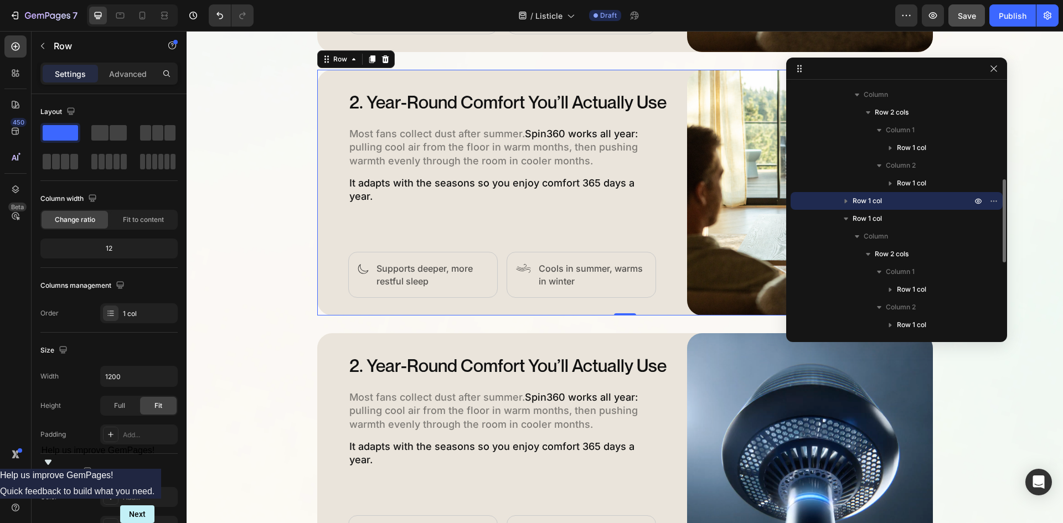
click at [845, 204] on icon "button" at bounding box center [845, 200] width 11 height 11
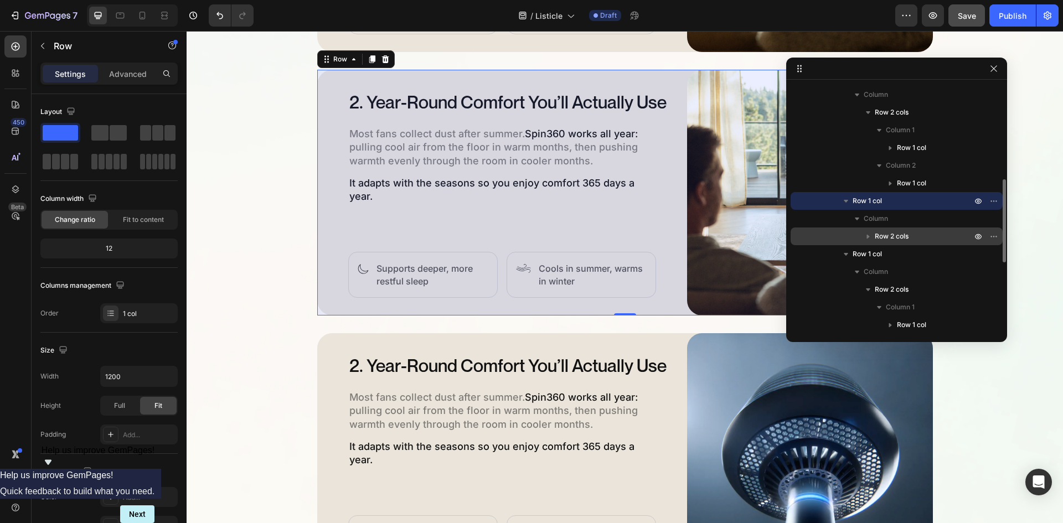
click at [883, 230] on div "Row 2 cols" at bounding box center [896, 237] width 203 height 18
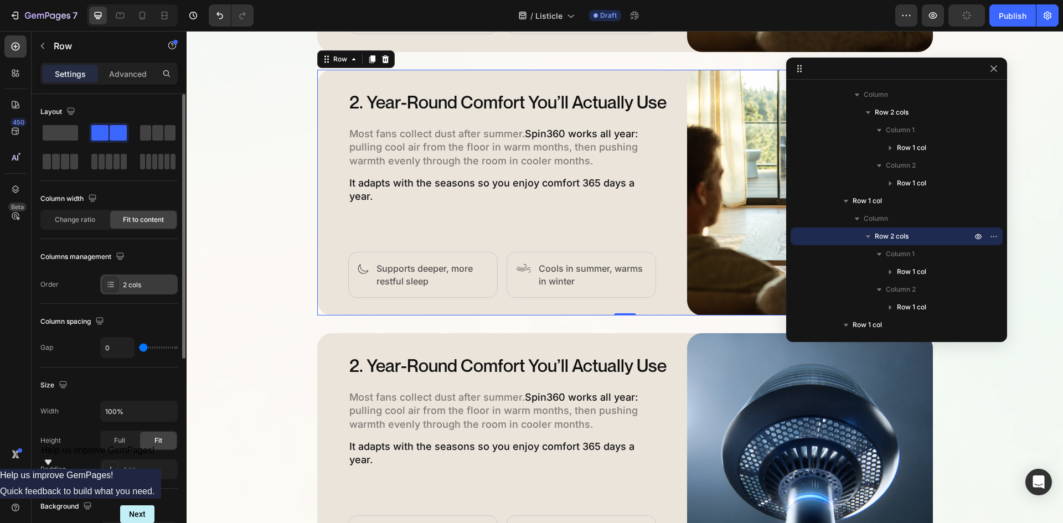
click at [125, 281] on div "2 cols" at bounding box center [149, 285] width 52 height 10
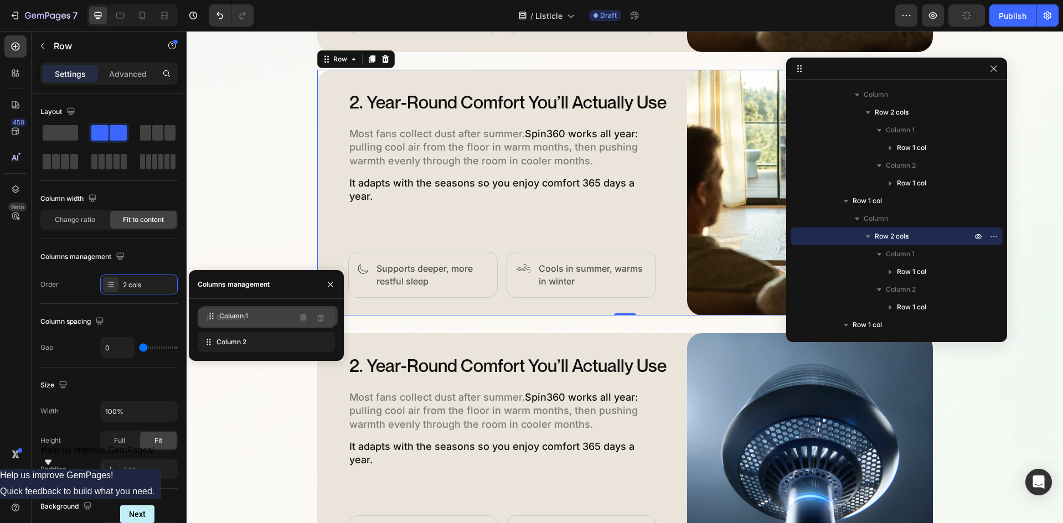
drag, startPoint x: 248, startPoint y: 342, endPoint x: 251, endPoint y: 316, distance: 26.2
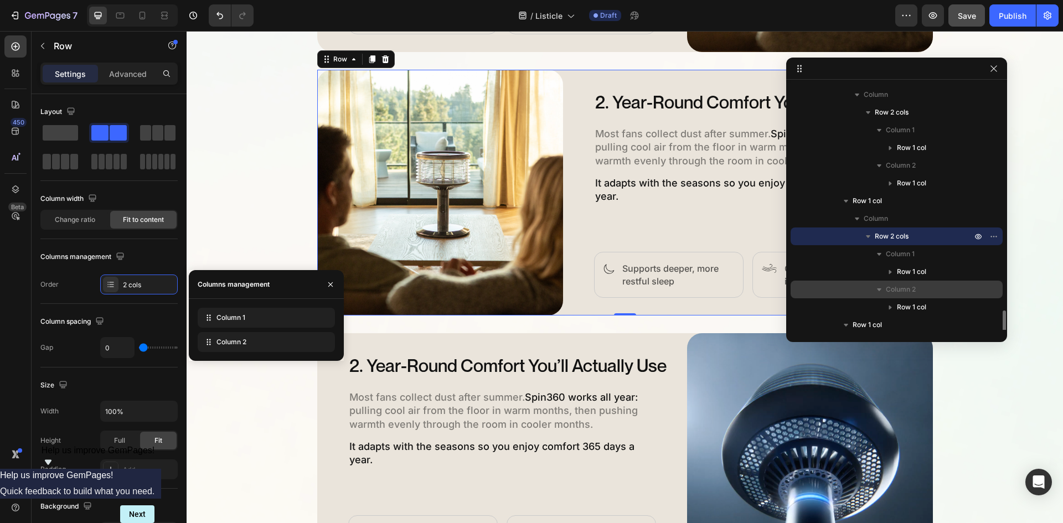
scroll to position [393, 0]
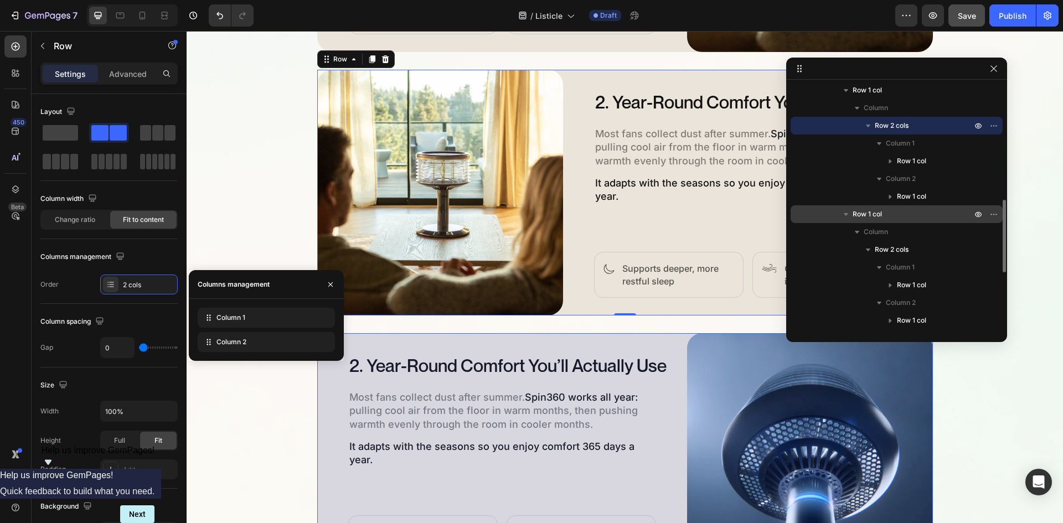
click at [885, 214] on p "Row 1 col" at bounding box center [913, 214] width 121 height 11
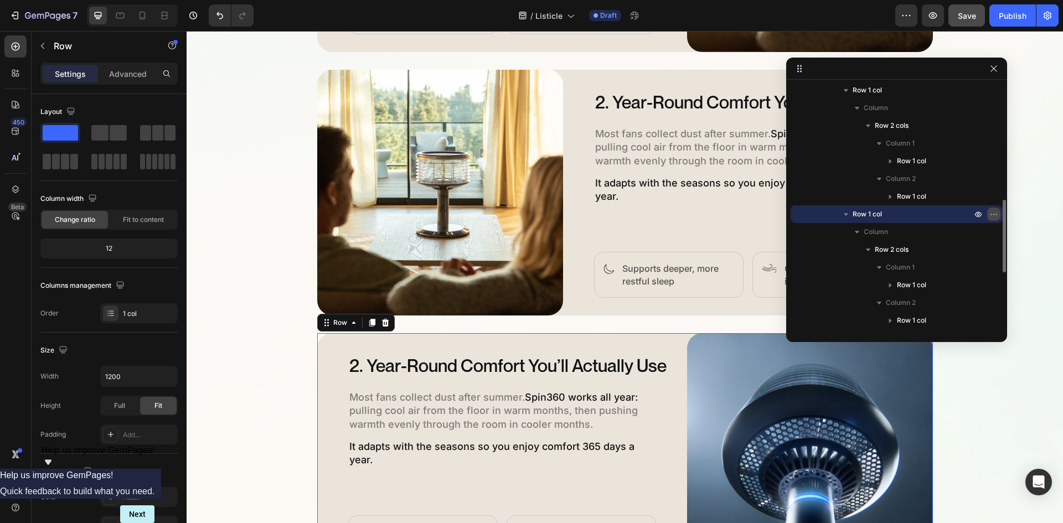
click at [994, 212] on icon "button" at bounding box center [993, 214] width 9 height 9
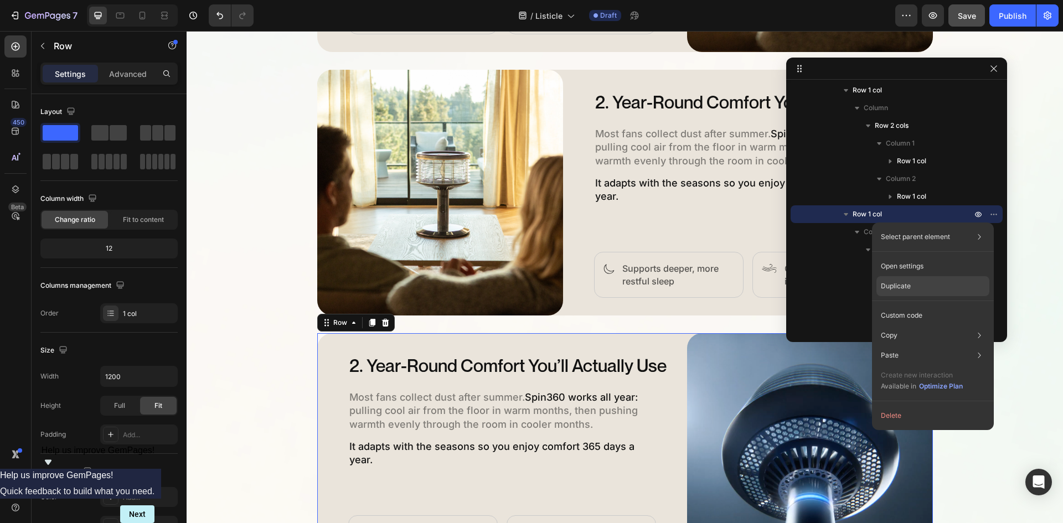
click at [920, 286] on div "Duplicate" at bounding box center [932, 286] width 113 height 20
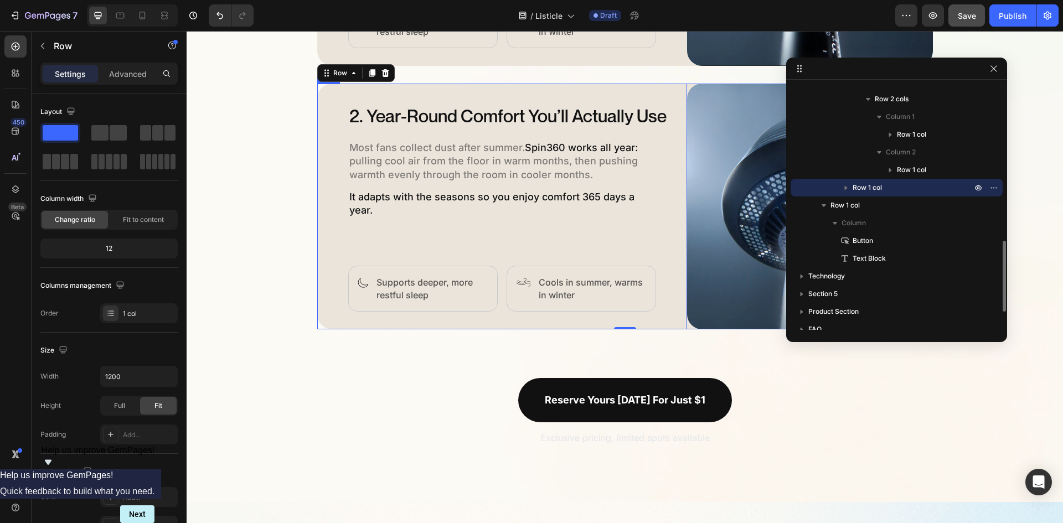
scroll to position [1582, 0]
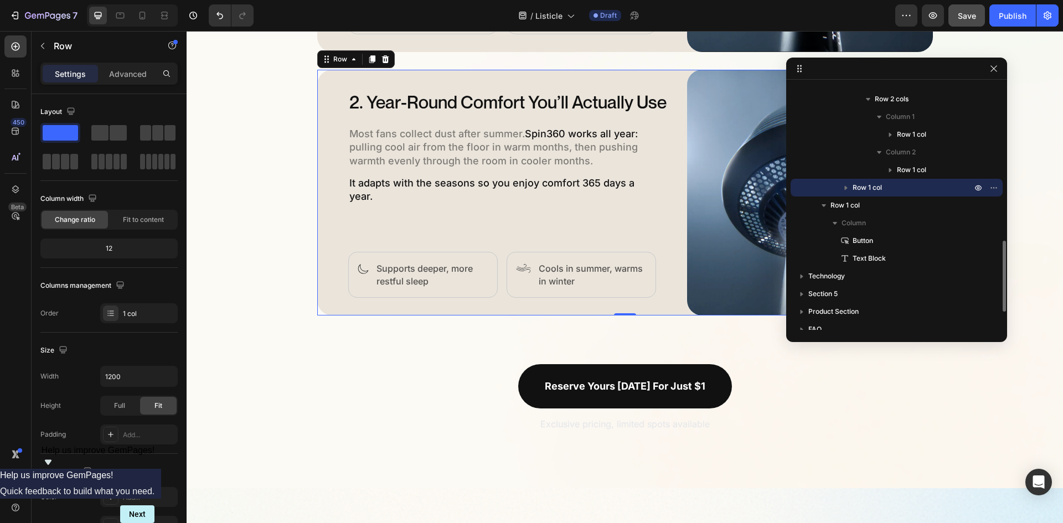
click at [846, 186] on icon "button" at bounding box center [845, 187] width 11 height 11
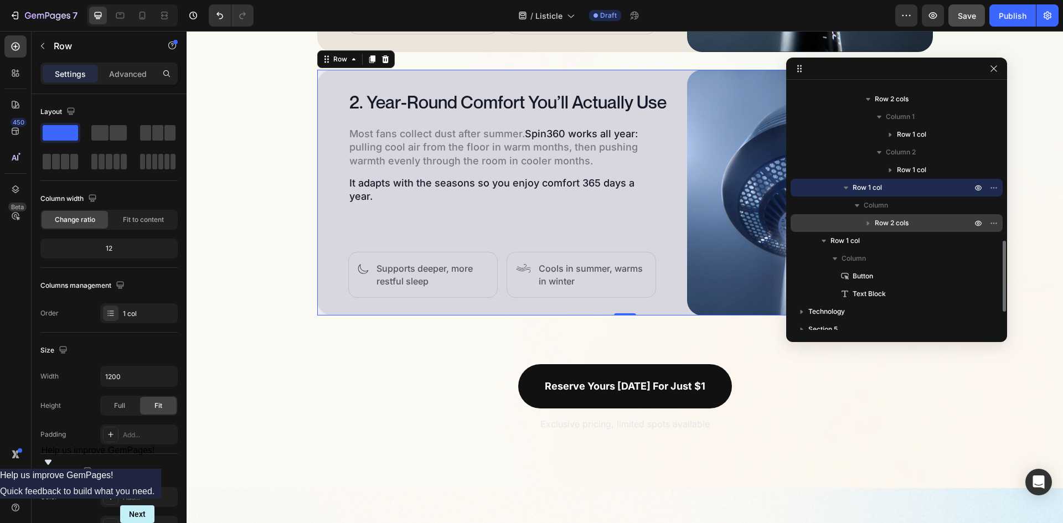
click at [884, 224] on span "Row 2 cols" at bounding box center [892, 223] width 34 height 11
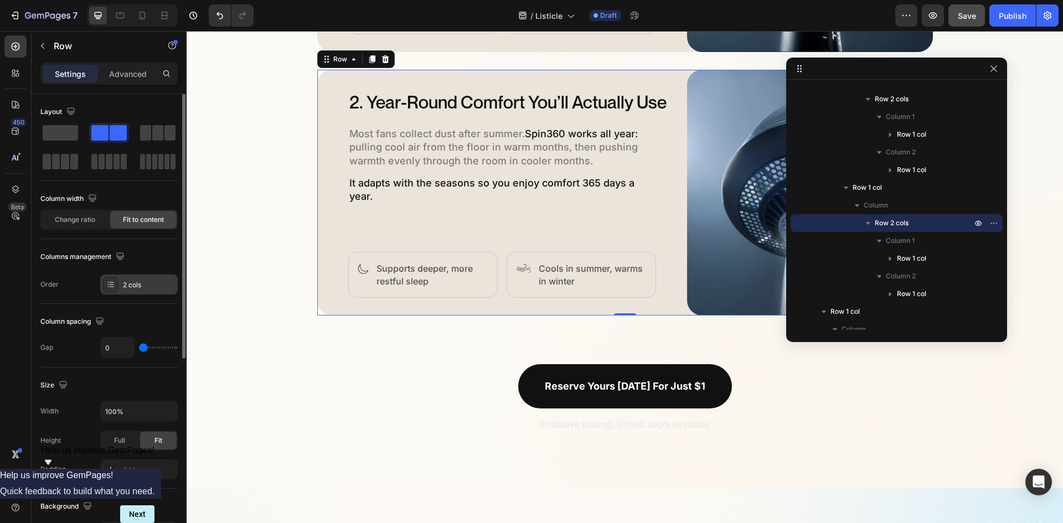
click at [115, 284] on icon at bounding box center [110, 284] width 9 height 9
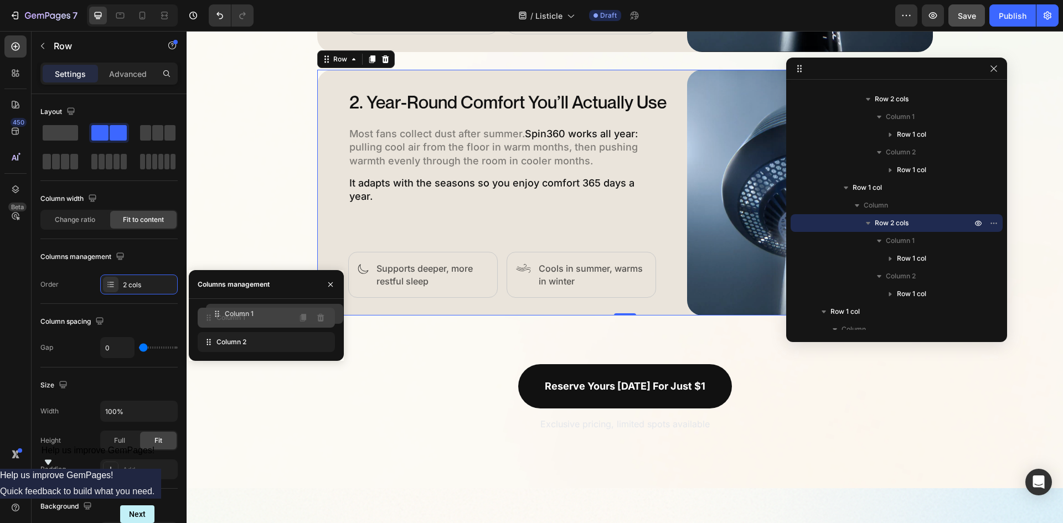
drag, startPoint x: 228, startPoint y: 342, endPoint x: 235, endPoint y: 312, distance: 30.7
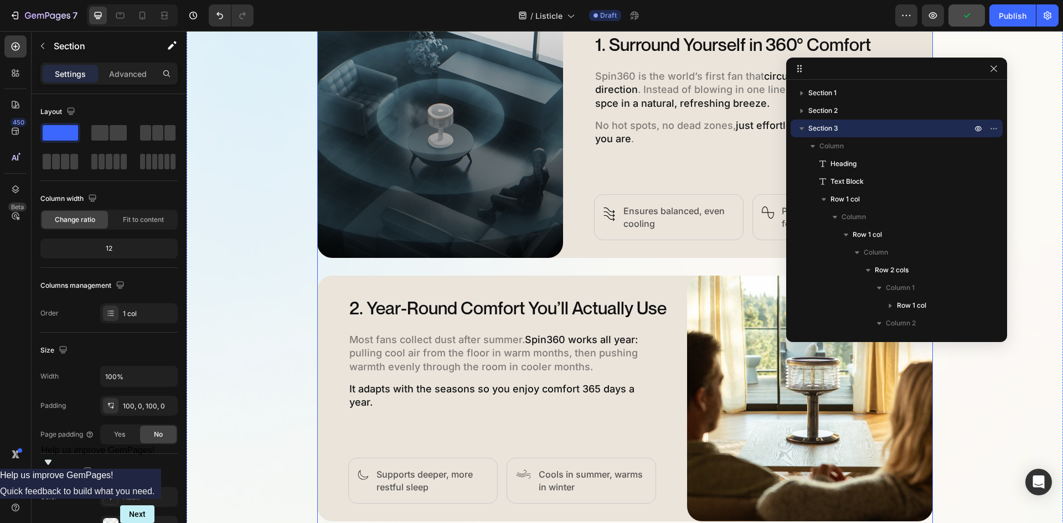
scroll to position [807, 0]
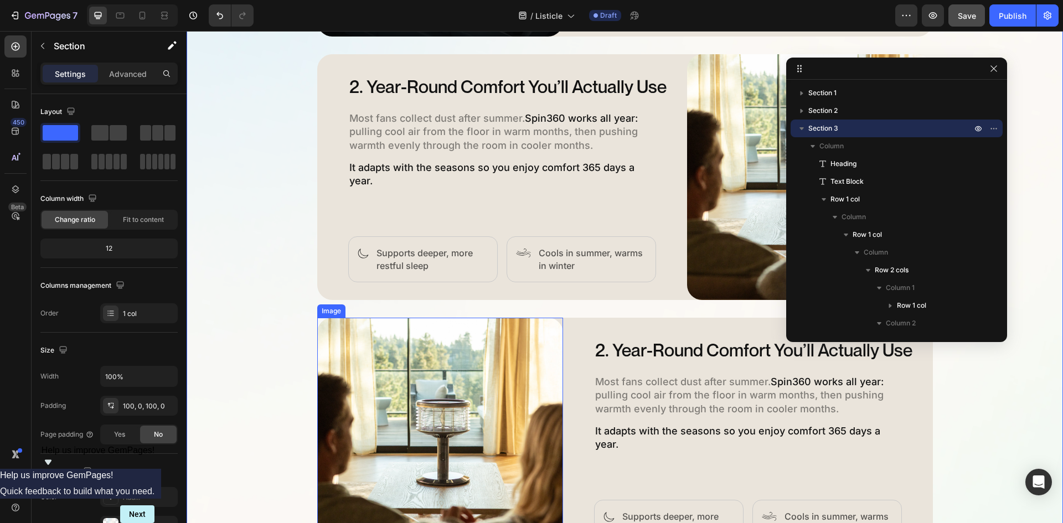
click at [447, 362] on img at bounding box center [440, 441] width 246 height 246
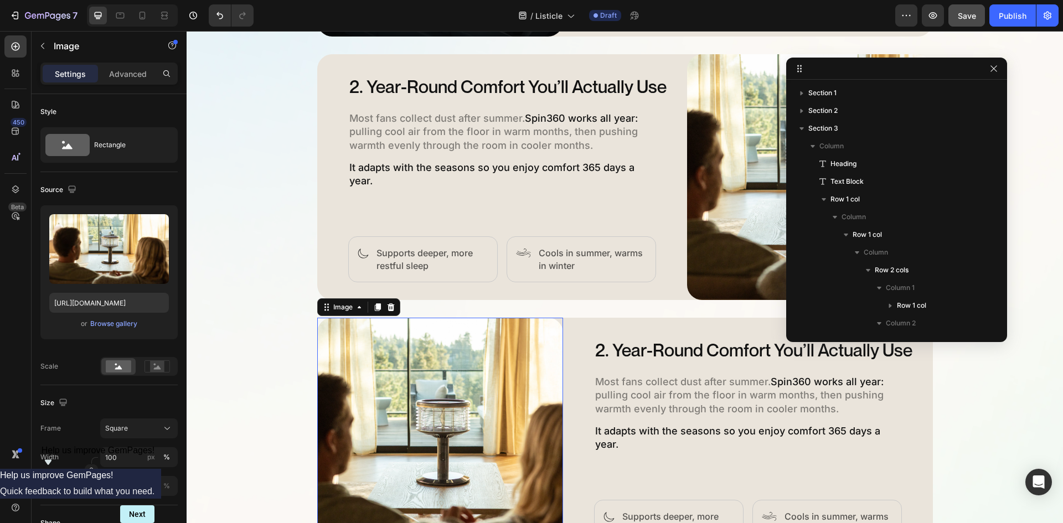
scroll to position [401, 0]
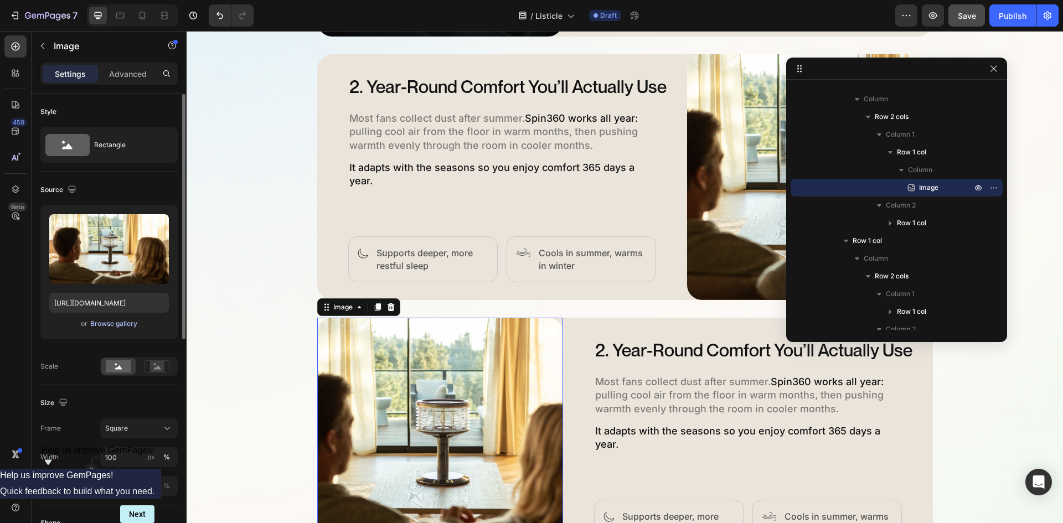
click at [112, 321] on div "Browse gallery" at bounding box center [113, 324] width 47 height 10
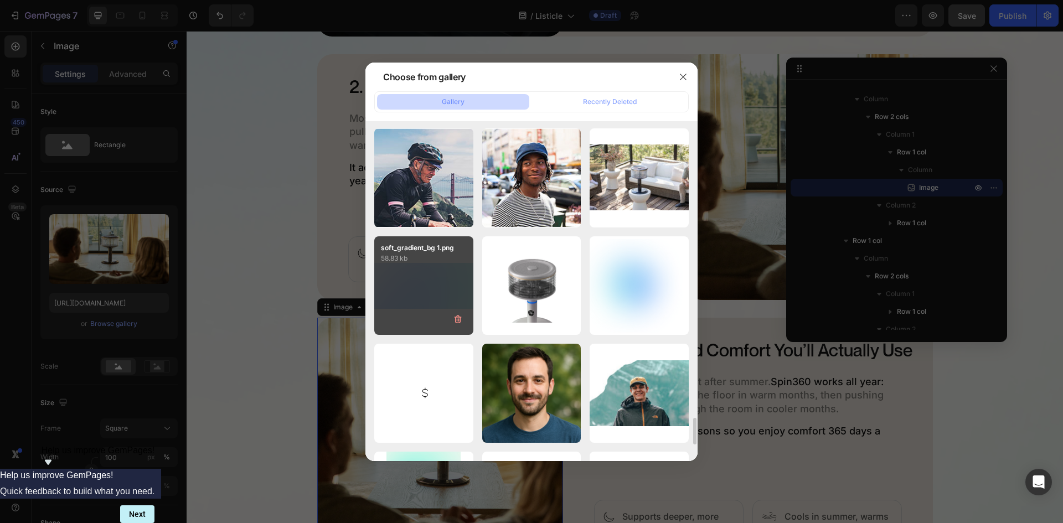
scroll to position [3663, 0]
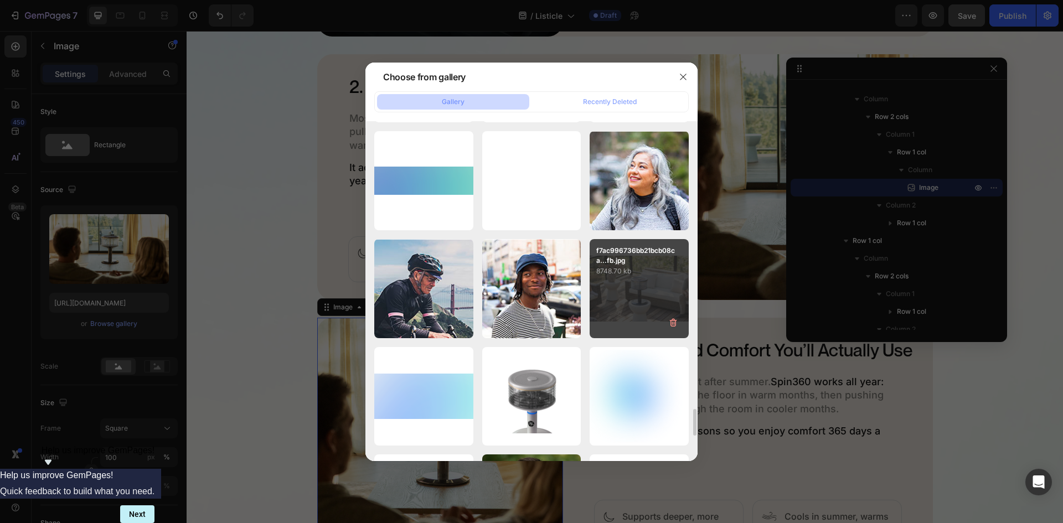
click at [636, 299] on div "f7ac996736bb21bcb08ca...fb.jpg 8748.70 kb" at bounding box center [639, 288] width 99 height 99
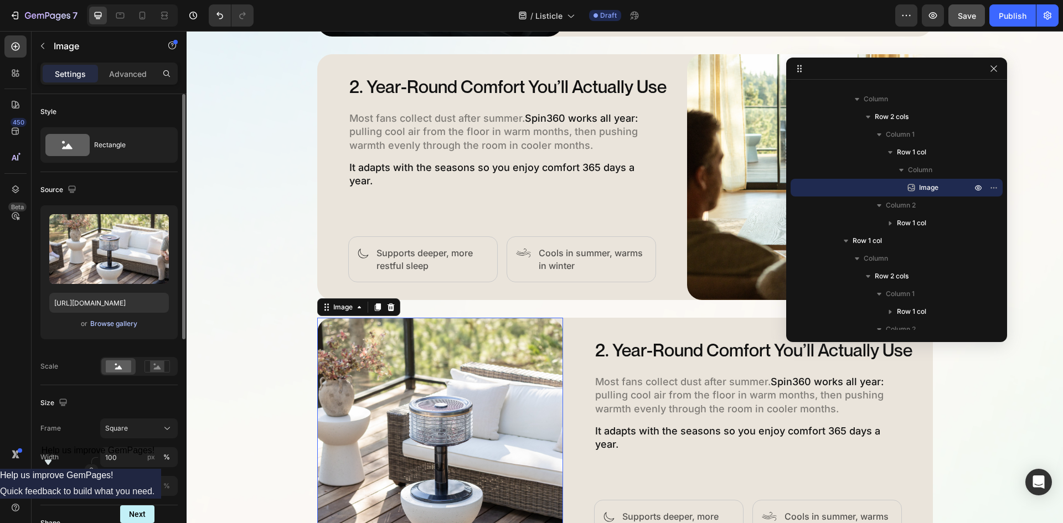
click at [109, 323] on div "Browse gallery" at bounding box center [113, 324] width 47 height 10
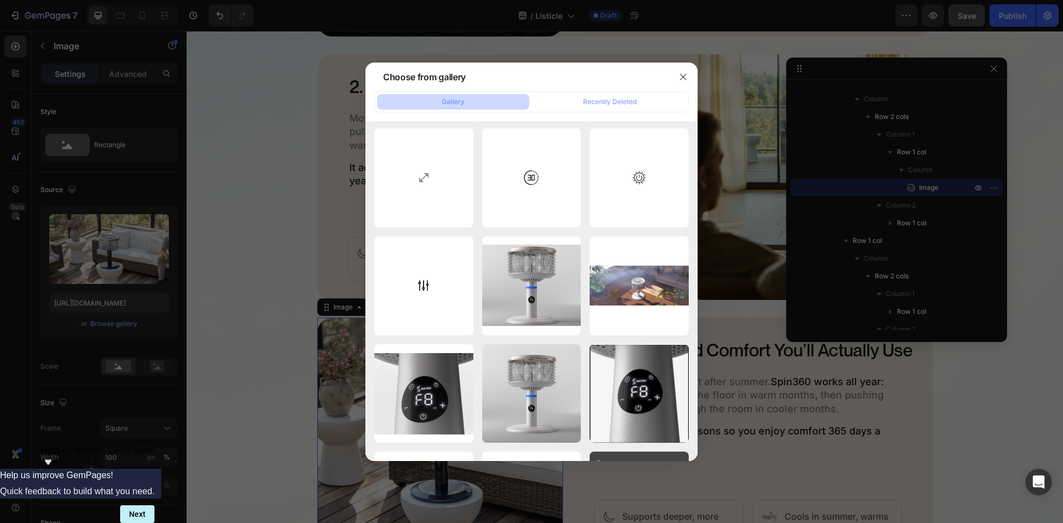
scroll to position [4629, 0]
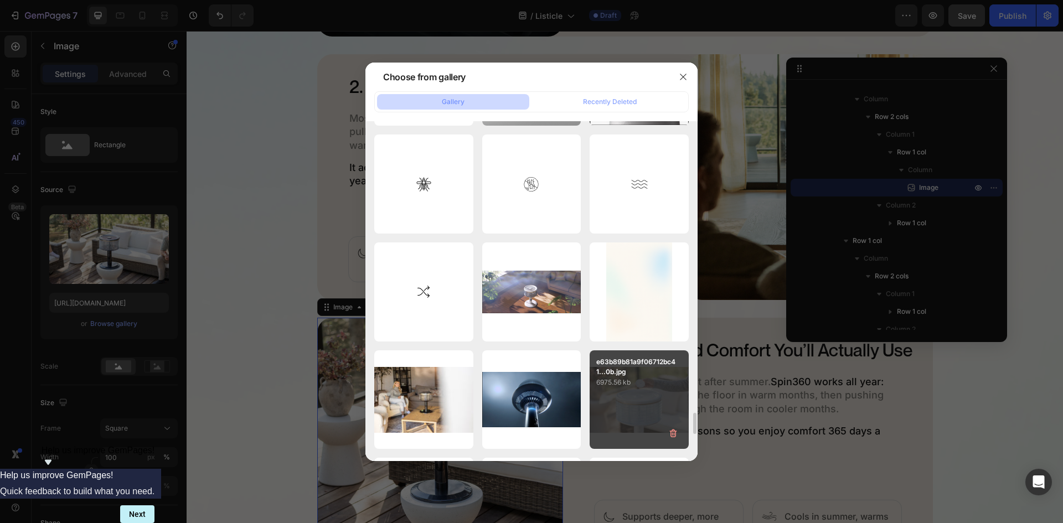
click at [632, 392] on div "e63b89b81a9f06712bc41...0b.jpg 6975.56 kb" at bounding box center [639, 399] width 99 height 99
type input "https://cdn.shopify.com/s/files/1/0579/8930/0326/files/gempages_584204795921826…"
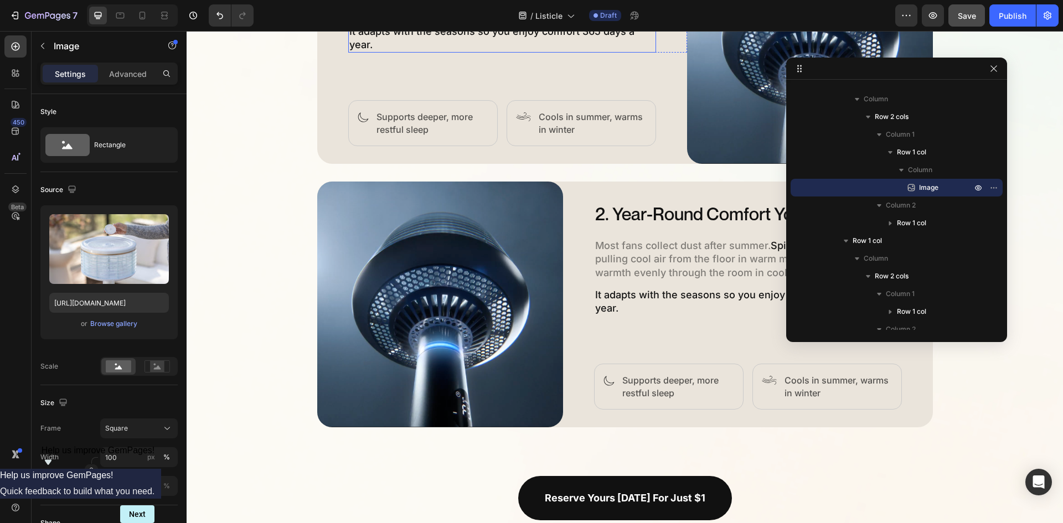
scroll to position [1471, 0]
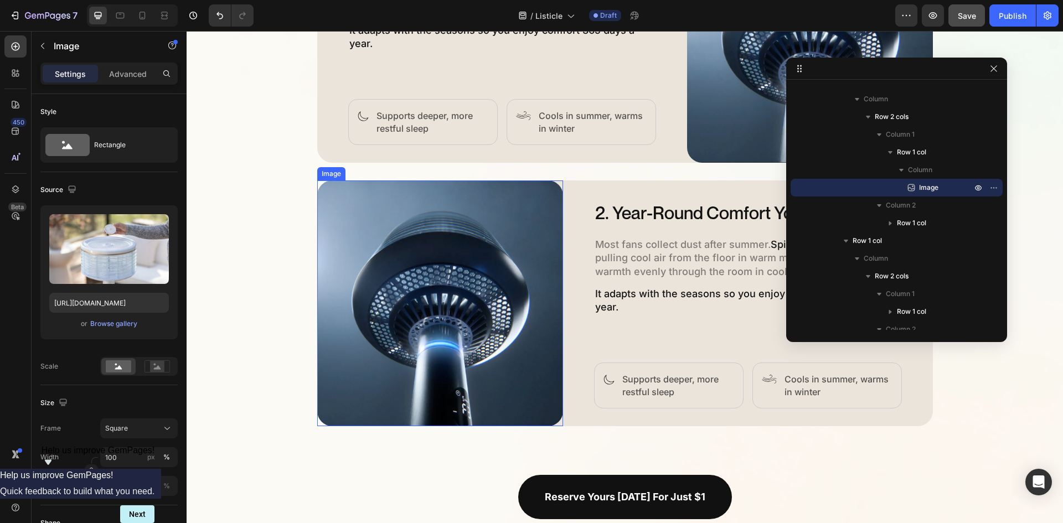
click at [514, 343] on img at bounding box center [440, 303] width 246 height 246
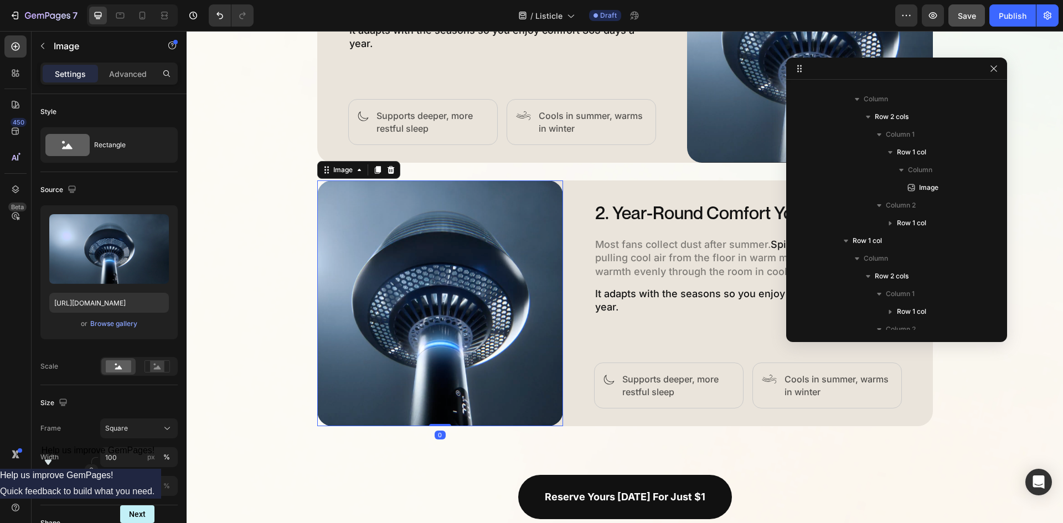
scroll to position [685, 0]
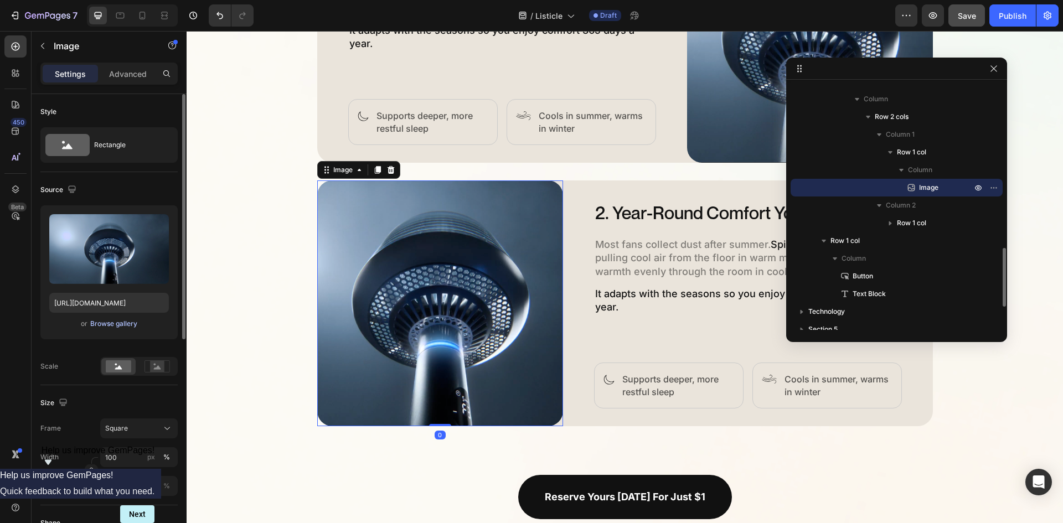
click at [118, 326] on div "Browse gallery" at bounding box center [113, 324] width 47 height 10
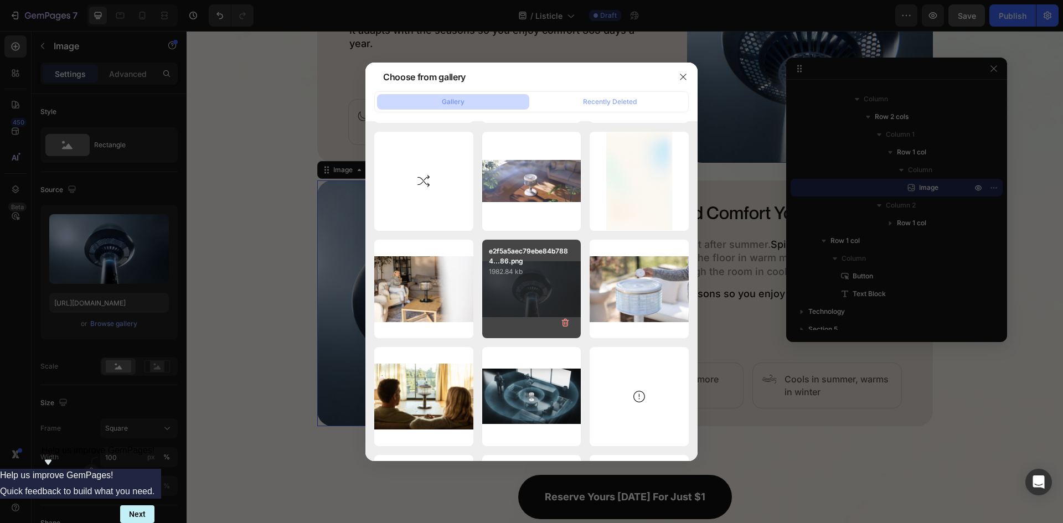
scroll to position [4851, 0]
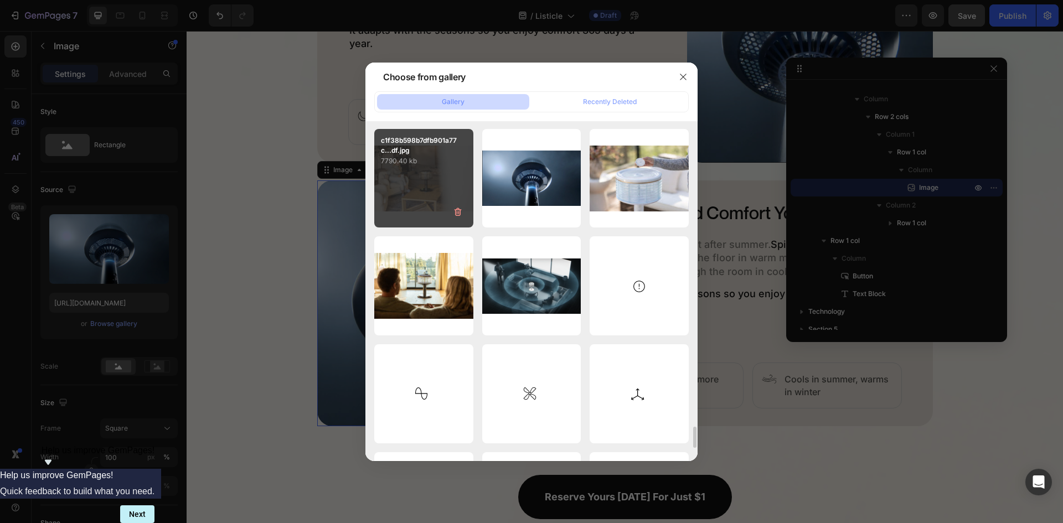
click at [386, 183] on div "c1f38b598b7dfb901a77c...df.jpg 7790.40 kb" at bounding box center [423, 178] width 99 height 99
type input "https://cdn.shopify.com/s/files/1/0579/8930/0326/files/gempages_584204795921826…"
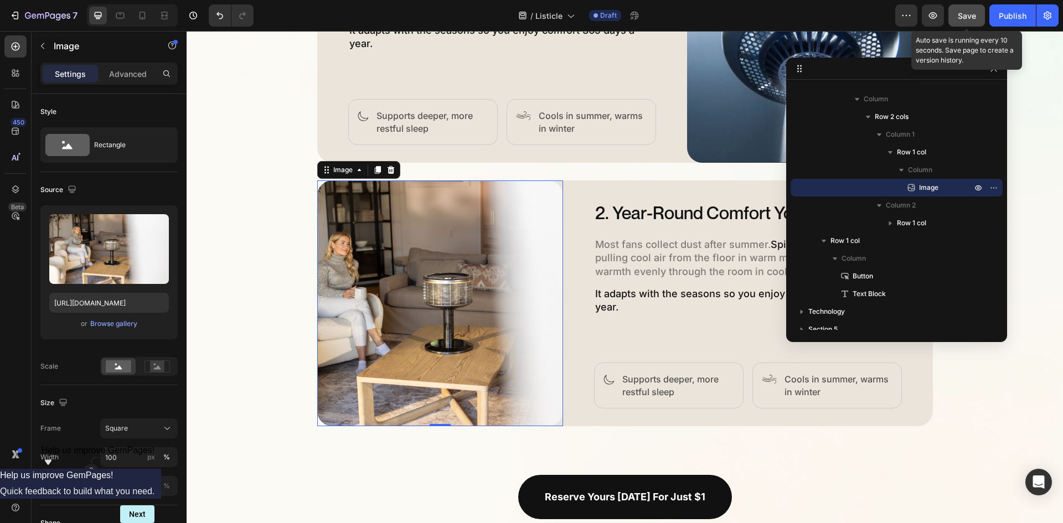
click at [977, 19] on button "Save" at bounding box center [966, 15] width 37 height 22
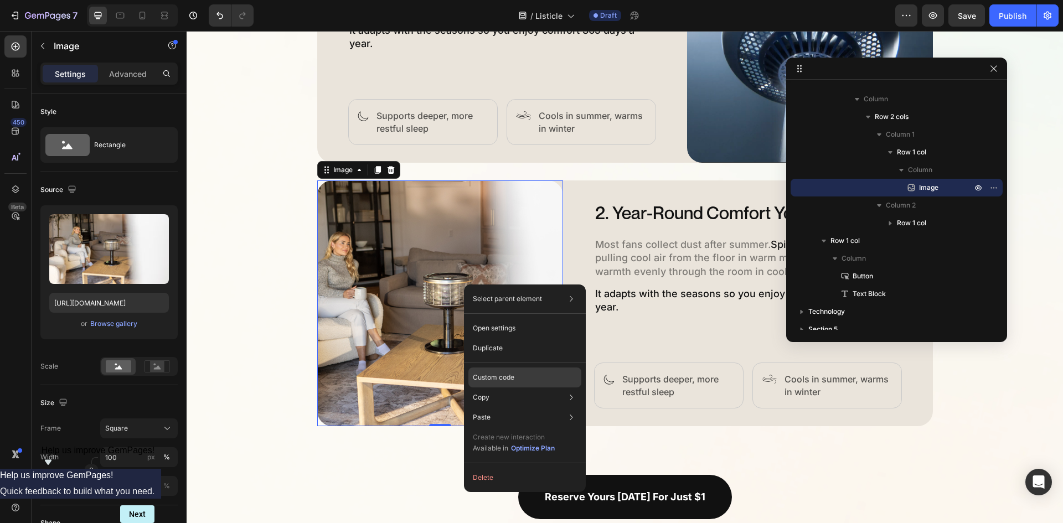
click at [541, 380] on div "Custom code" at bounding box center [524, 378] width 113 height 20
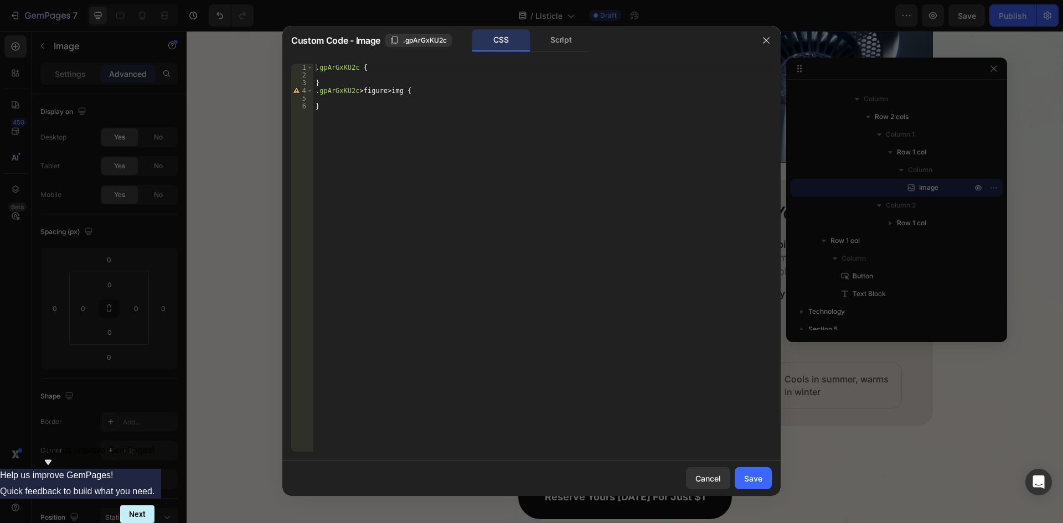
drag, startPoint x: 648, startPoint y: 34, endPoint x: 698, endPoint y: 107, distance: 88.6
click at [698, 107] on div "Custom Code - Image .gpArGxKU2c CSS Script 1 2 3 4 5 6 .gpArGxKU2c { } .gpArGxK…" at bounding box center [531, 261] width 498 height 470
type textarea "}"
click at [389, 104] on div ".gpArGxKU2c { } .gpArGxKU2c > figure > img { }" at bounding box center [542, 266] width 458 height 404
click at [384, 78] on div ".gpArGxKU2c { } .gpArGxKU2c > figure > img { }" at bounding box center [542, 266] width 458 height 404
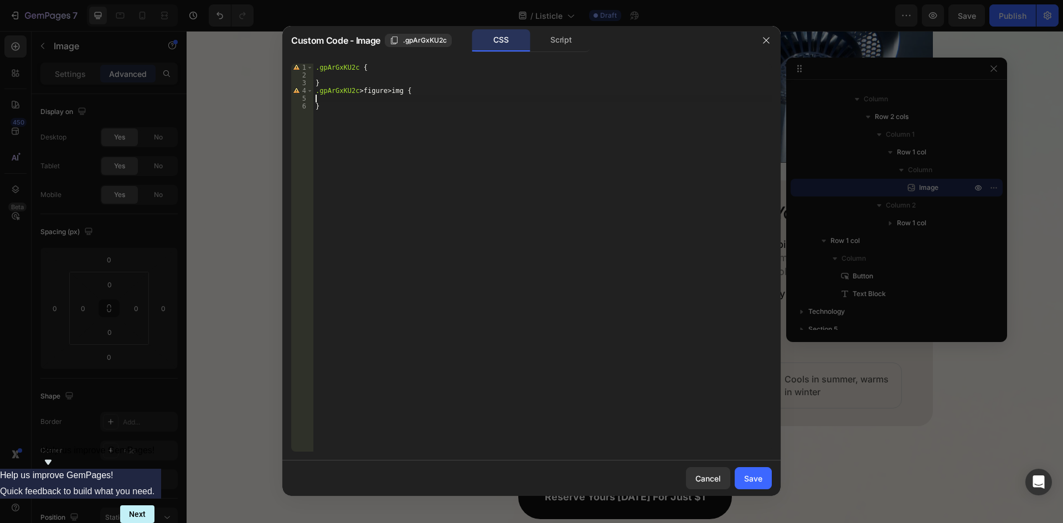
click at [385, 99] on div ".gpArGxKU2c { } .gpArGxKU2c > figure > img { }" at bounding box center [542, 266] width 458 height 404
type textarea "object-position: 0 50px;"
drag, startPoint x: 767, startPoint y: 474, endPoint x: 580, endPoint y: 442, distance: 189.8
click at [767, 474] on button "Save" at bounding box center [753, 478] width 37 height 22
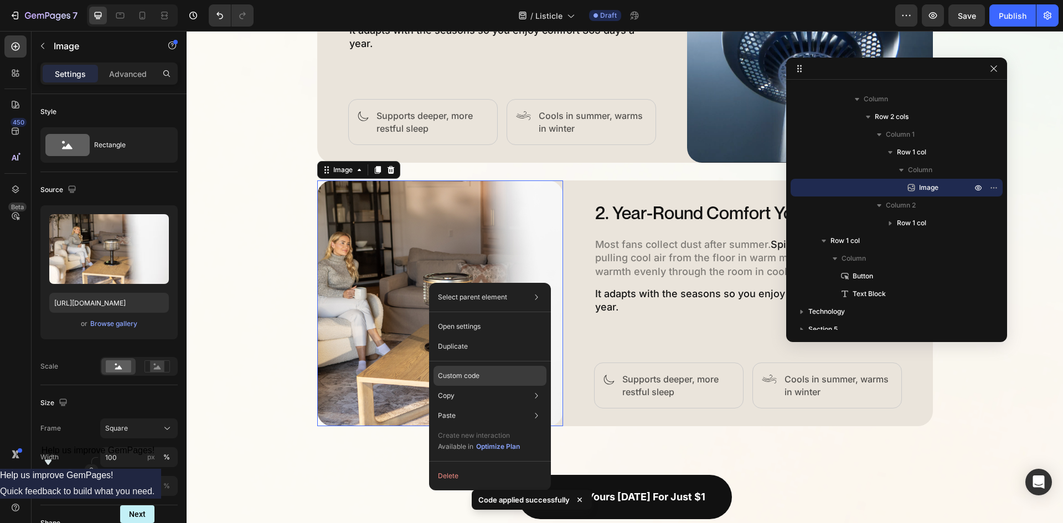
click at [494, 381] on div "Custom code" at bounding box center [489, 376] width 113 height 20
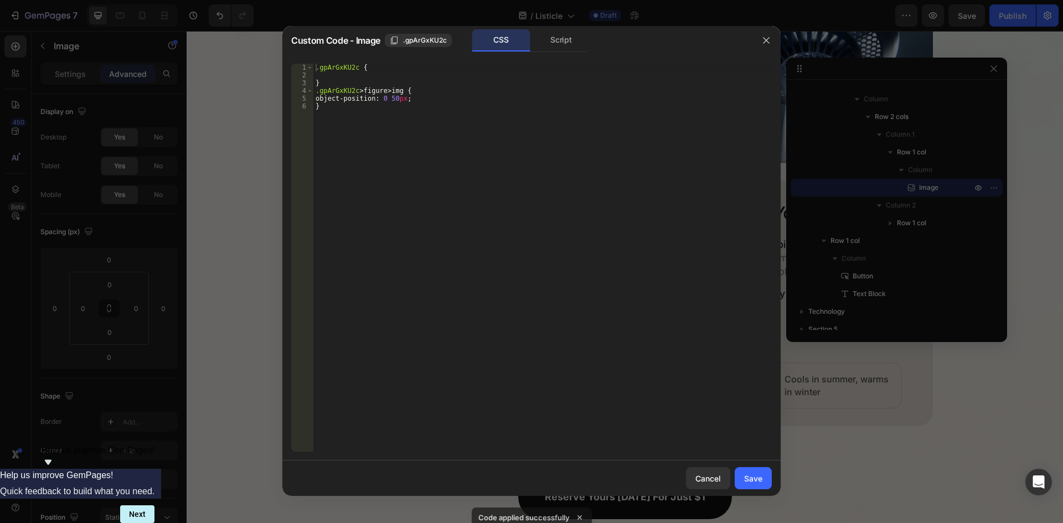
click at [402, 98] on div ".gpArGxKU2c { } .gpArGxKU2c > figure > img { object-position : 0 50 px ; }" at bounding box center [542, 266] width 458 height 404
click at [433, 87] on div ".gpArGxKU2c { } .gpArGxKU2c > figure > img { object-position : 0 100 px ; }" at bounding box center [542, 266] width 458 height 404
type textarea ".gpArGxKU2c > figure > img {"
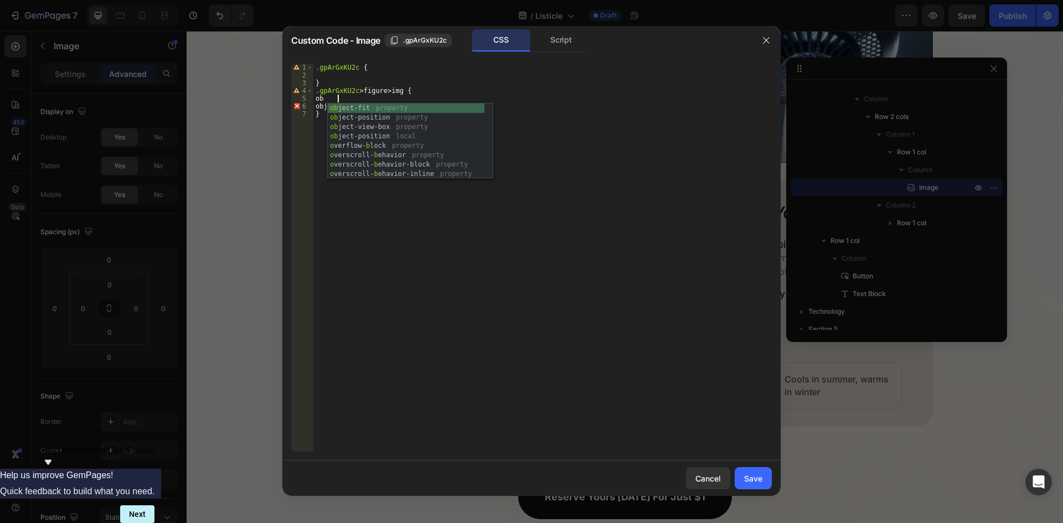
scroll to position [725, 0]
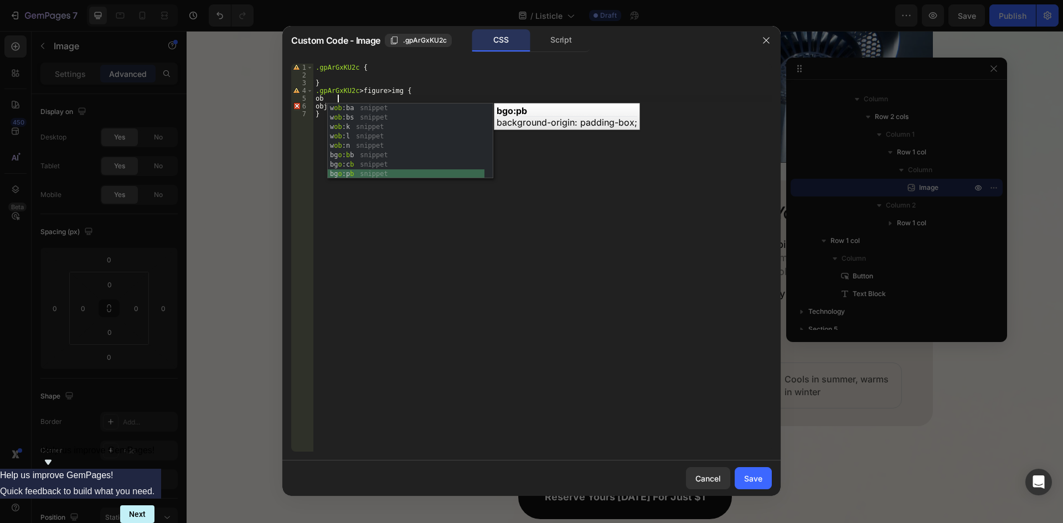
type textarea "o"
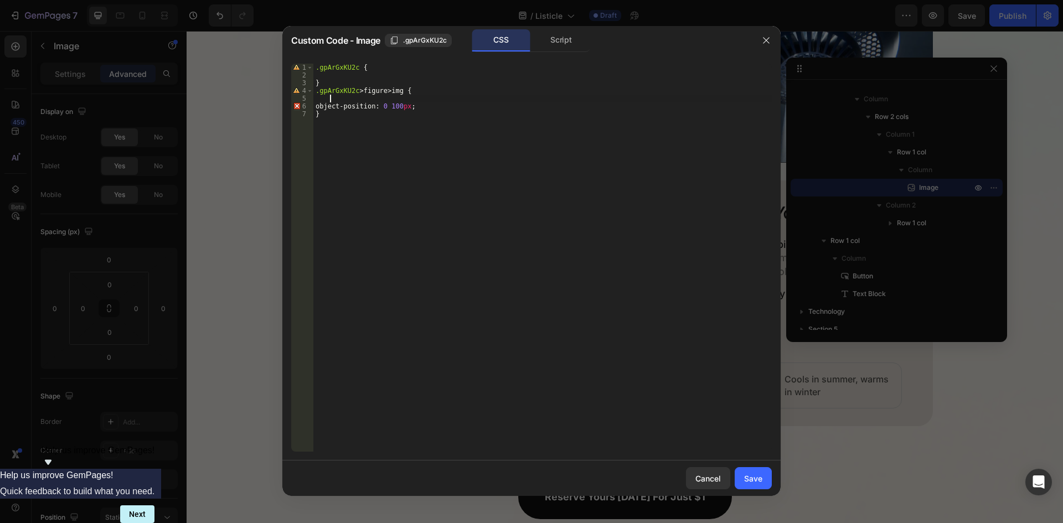
scroll to position [0, 0]
type textarea ".gpArGxKU2c > figure > img {"
click at [756, 474] on div "Save" at bounding box center [753, 479] width 18 height 12
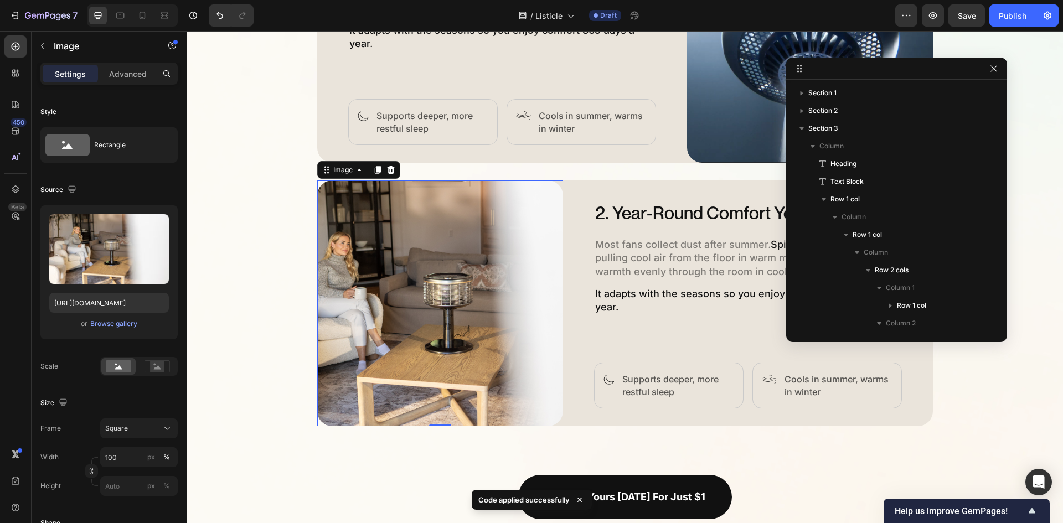
scroll to position [685, 0]
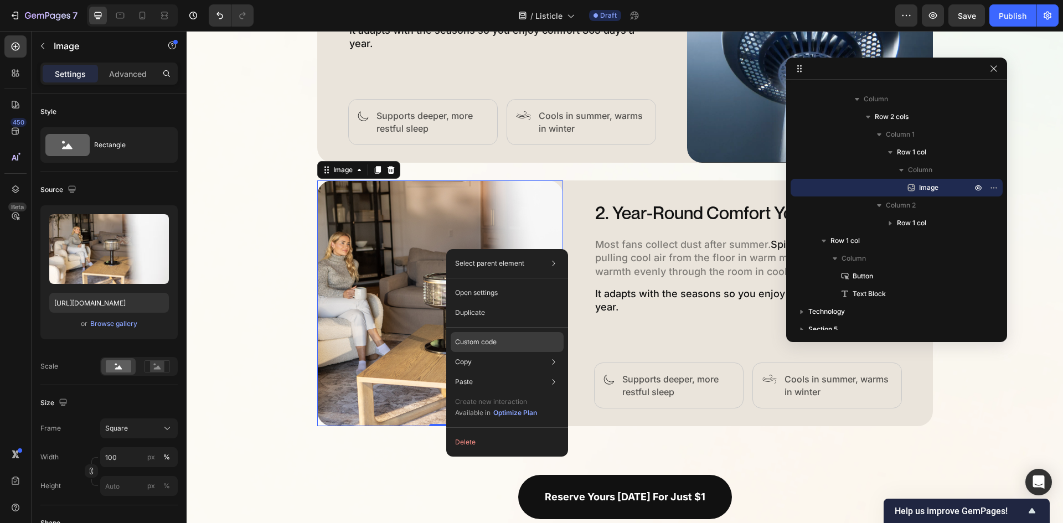
click at [509, 348] on div "Custom code" at bounding box center [507, 342] width 113 height 20
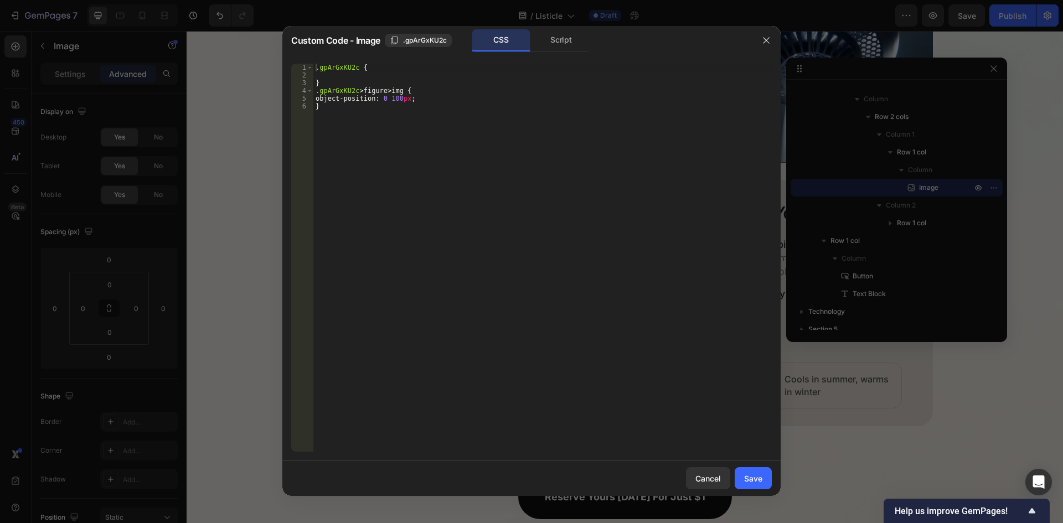
click at [405, 98] on div ".gpArGxKU2c { } .gpArGxKU2c > figure > img { object-position : 0 100 px ; }" at bounding box center [542, 266] width 458 height 404
type textarea "object-position: 0 300px;"
click at [754, 480] on div "Save" at bounding box center [753, 479] width 18 height 12
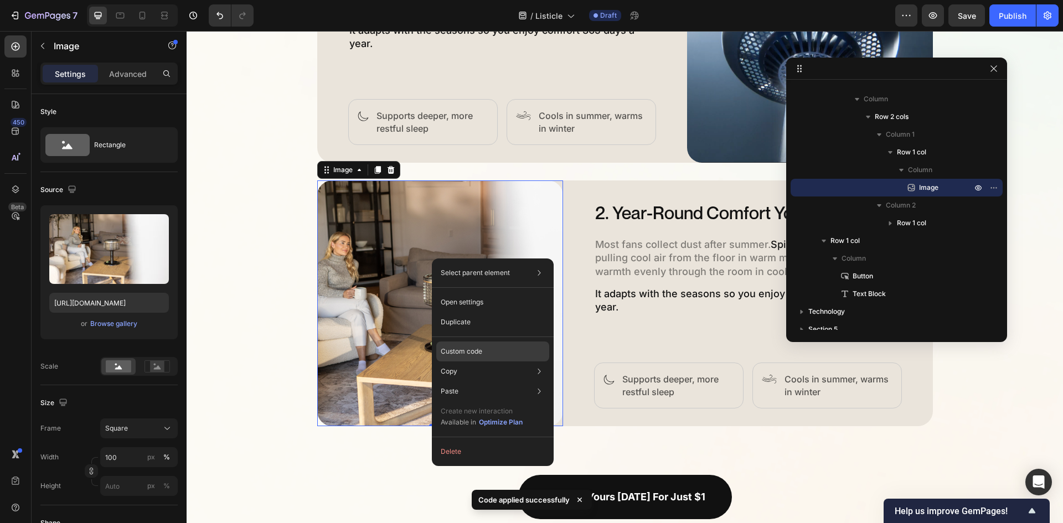
click at [490, 345] on div "Custom code" at bounding box center [492, 352] width 113 height 20
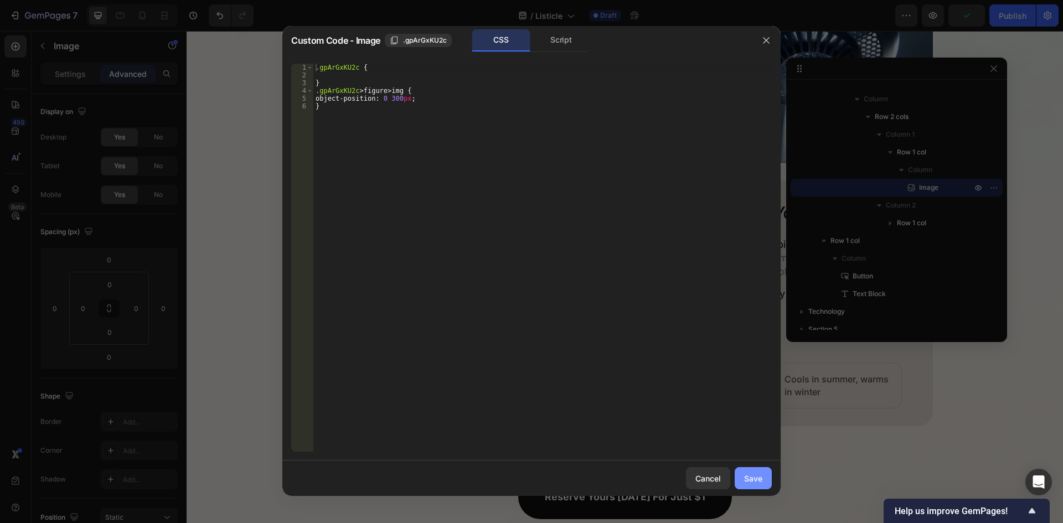
click at [744, 477] on div "Save" at bounding box center [753, 479] width 18 height 12
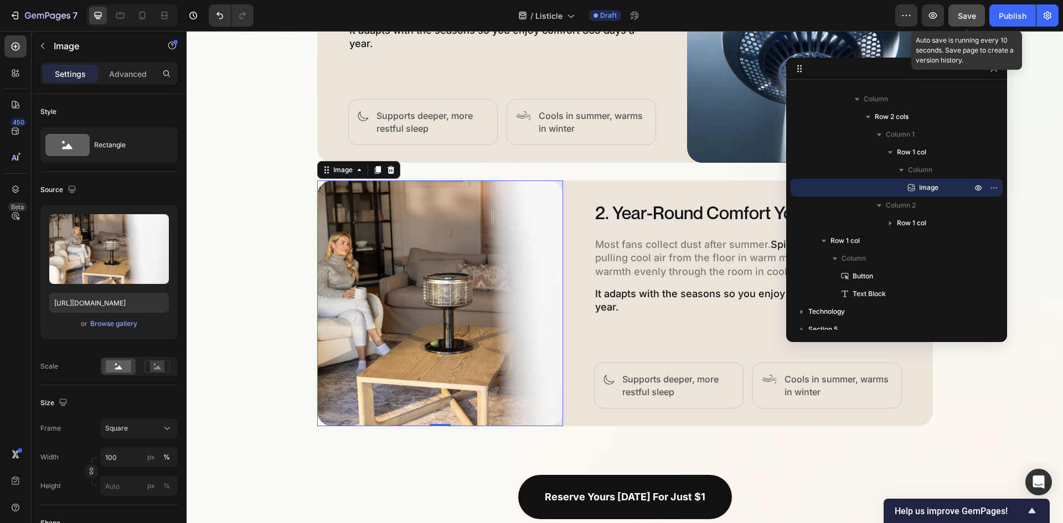
click at [972, 11] on span "Save" at bounding box center [967, 15] width 18 height 9
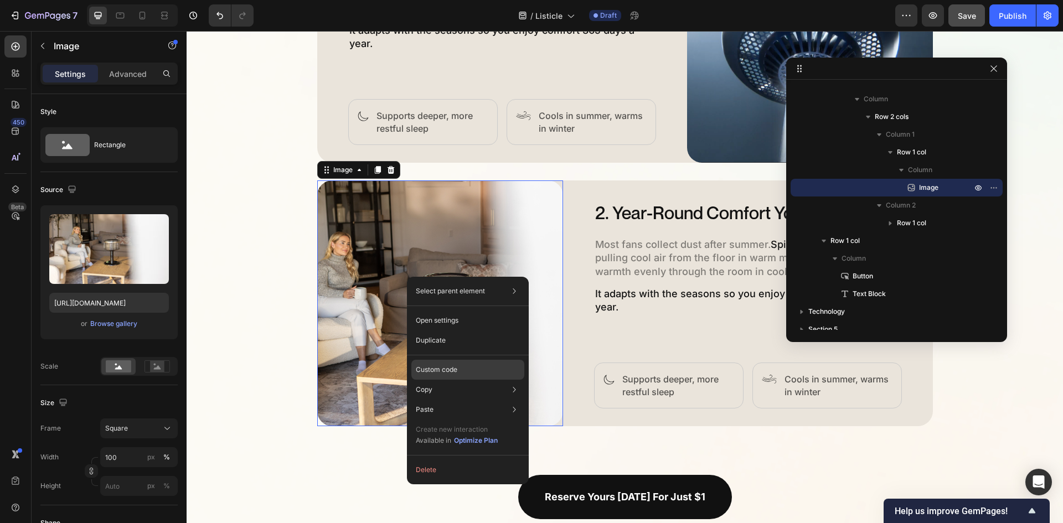
click at [453, 365] on p "Custom code" at bounding box center [437, 370] width 42 height 10
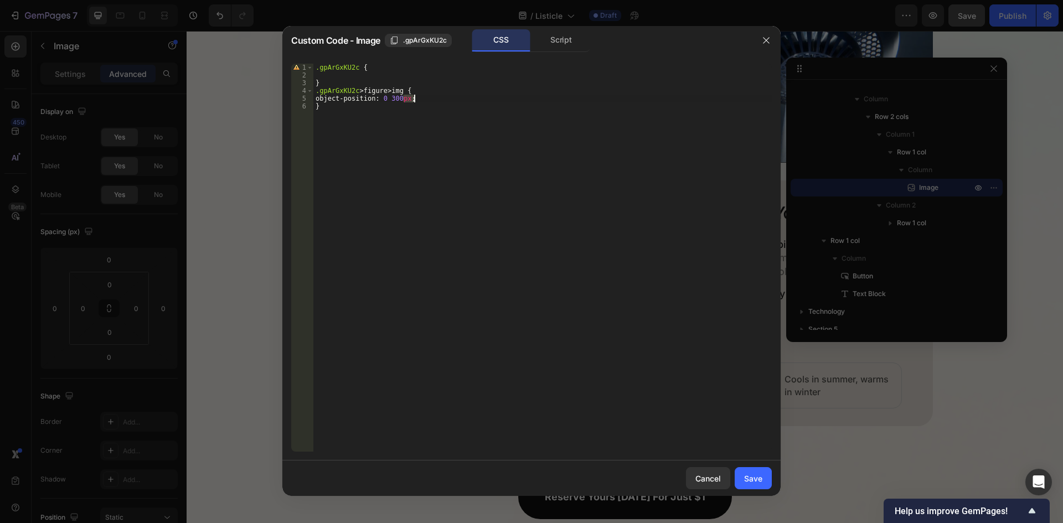
drag, startPoint x: 401, startPoint y: 101, endPoint x: 415, endPoint y: 101, distance: 13.3
click at [415, 101] on div ".gpArGxKU2c { } .gpArGxKU2c > figure > img { object-position : 0 300 px ; }" at bounding box center [542, 266] width 458 height 404
drag, startPoint x: 419, startPoint y: 97, endPoint x: 396, endPoint y: 101, distance: 22.4
click at [396, 101] on div ".gpArGxKU2c { } .gpArGxKU2c > figure > img { object-position : 0 300 px ; }" at bounding box center [542, 266] width 458 height 404
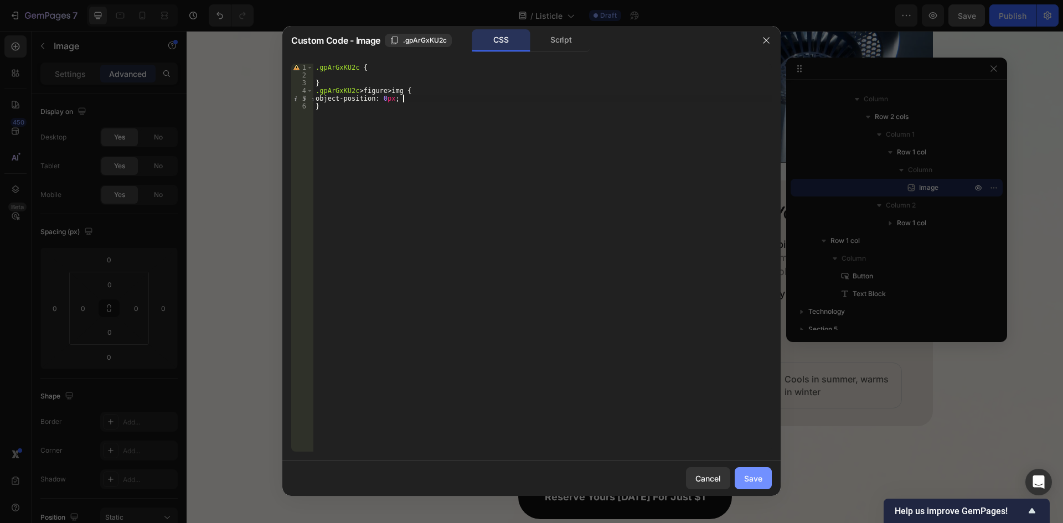
type textarea "object-position: 0px;"
click at [758, 483] on div "Save" at bounding box center [753, 479] width 18 height 12
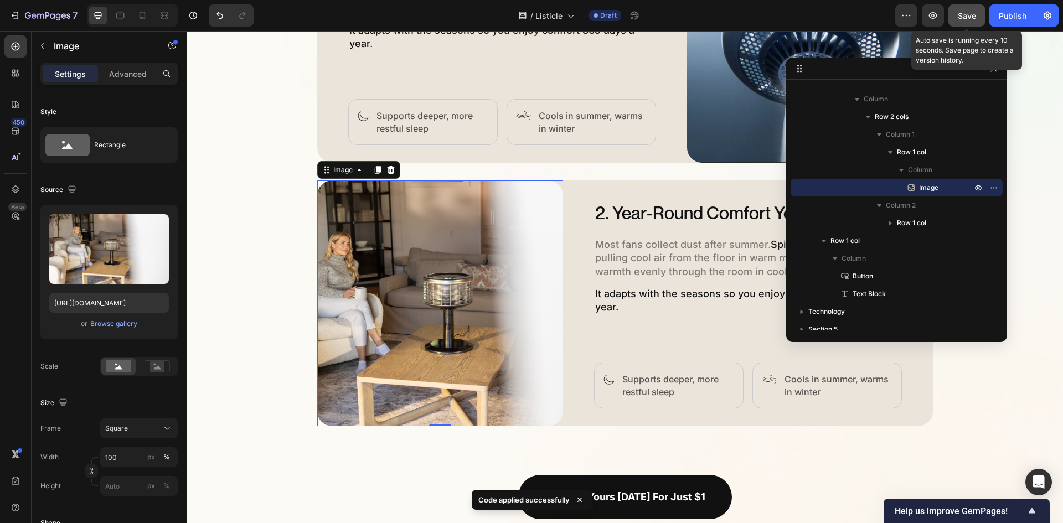
click at [962, 13] on span "Save" at bounding box center [967, 15] width 18 height 9
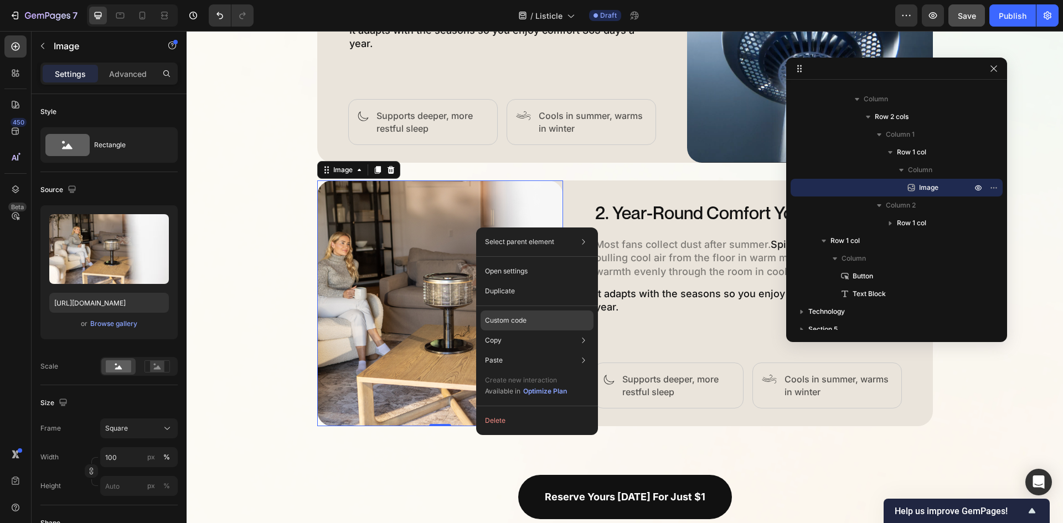
click at [525, 325] on p "Custom code" at bounding box center [506, 321] width 42 height 10
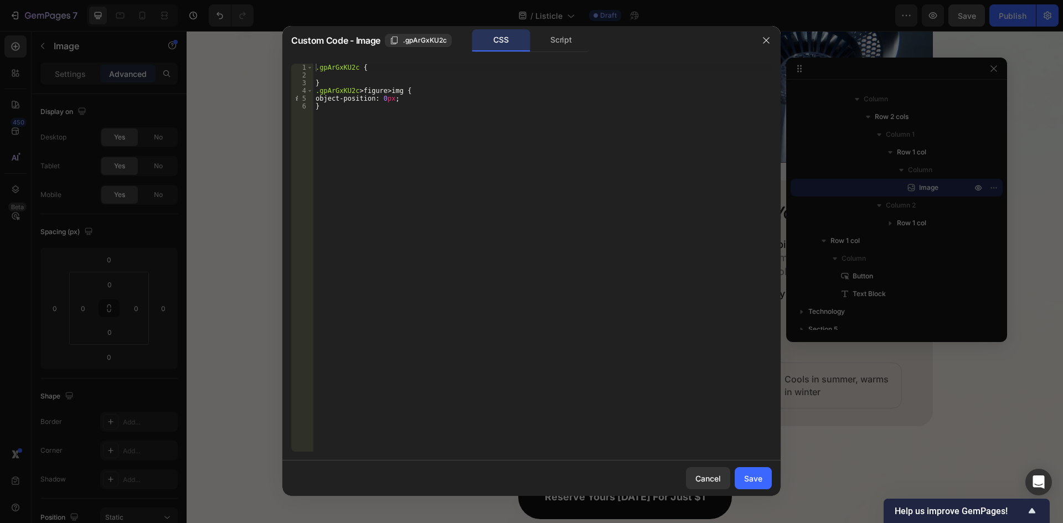
type textarea "}"
click at [336, 113] on div ".gpArGxKU2c { } .gpArGxKU2c > figure > img { object-position : 0 px ; }" at bounding box center [542, 266] width 458 height 404
paste textarea "}"
drag, startPoint x: 333, startPoint y: 100, endPoint x: 427, endPoint y: 99, distance: 93.6
click at [427, 99] on div ".gpArGxKU2c { } .gpArGxKU2c > figure > img { object-position : 0 px ; } gp-row …" at bounding box center [544, 266] width 455 height 404
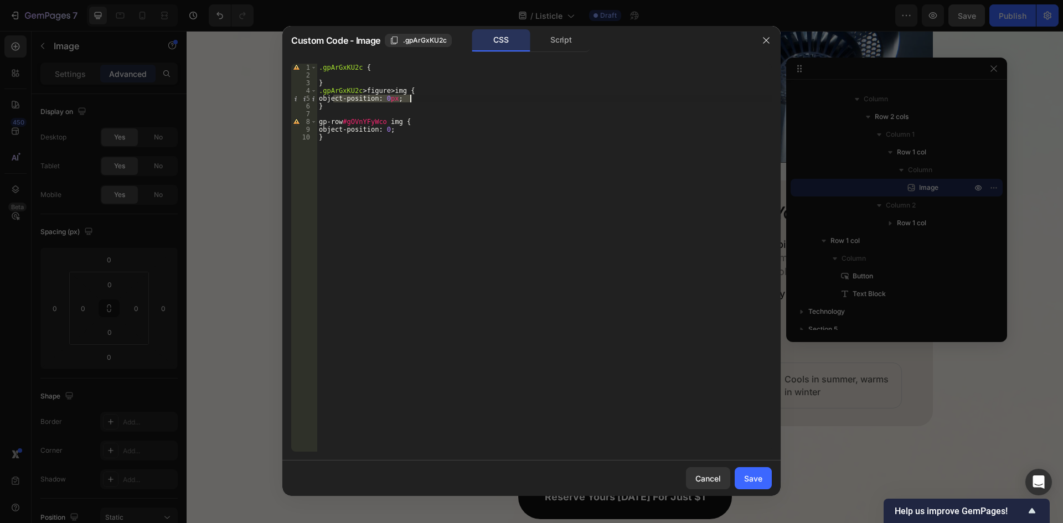
type textarea "object-position: 0px;"
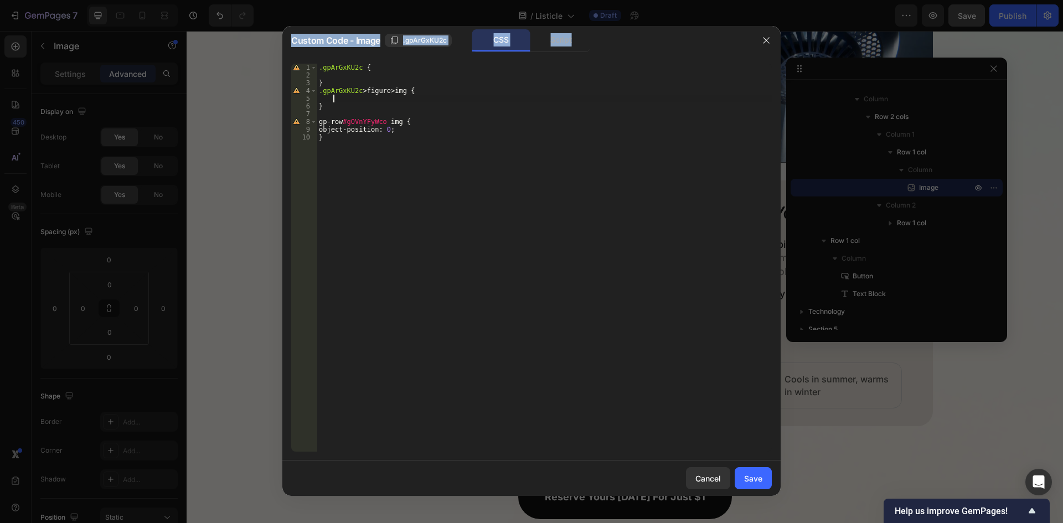
drag, startPoint x: 730, startPoint y: 462, endPoint x: 743, endPoint y: 519, distance: 58.0
click at [747, 517] on div "Custom Code - Image .gpArGxKU2c CSS Script 1 2 3 4 5 6 7 8 9 10 .gpArGxKU2c { }…" at bounding box center [531, 261] width 1063 height 523
click at [760, 485] on button "Save" at bounding box center [753, 478] width 37 height 22
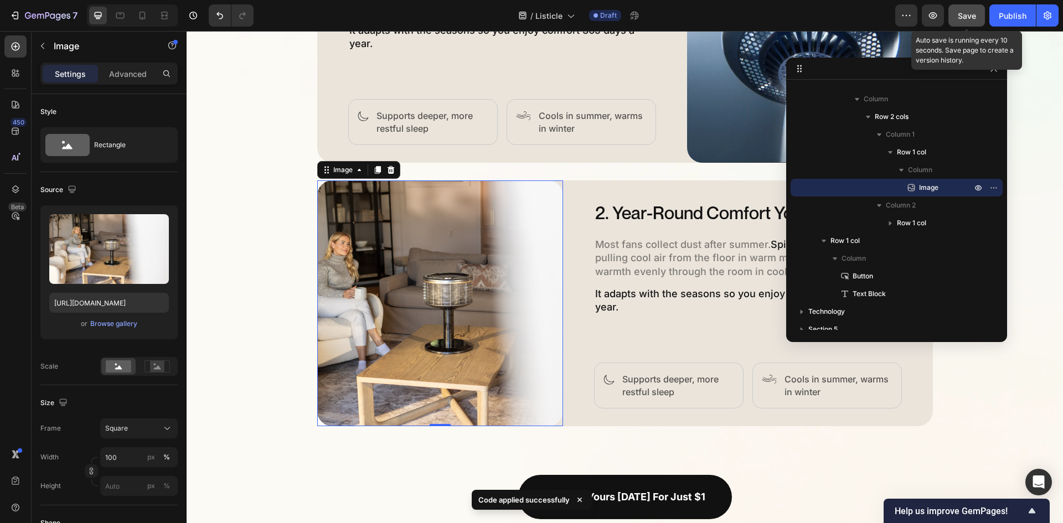
click at [963, 14] on span "Save" at bounding box center [967, 15] width 18 height 9
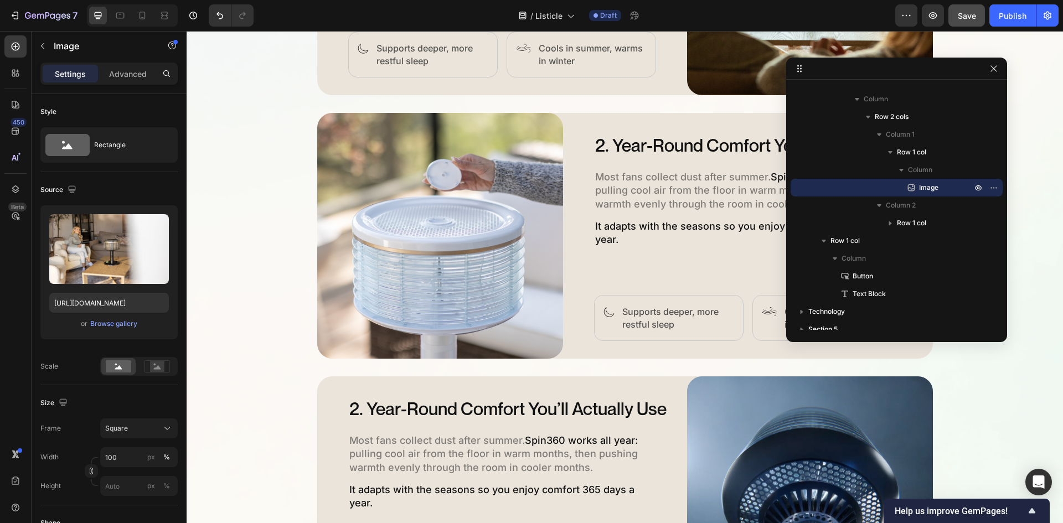
scroll to position [1249, 0]
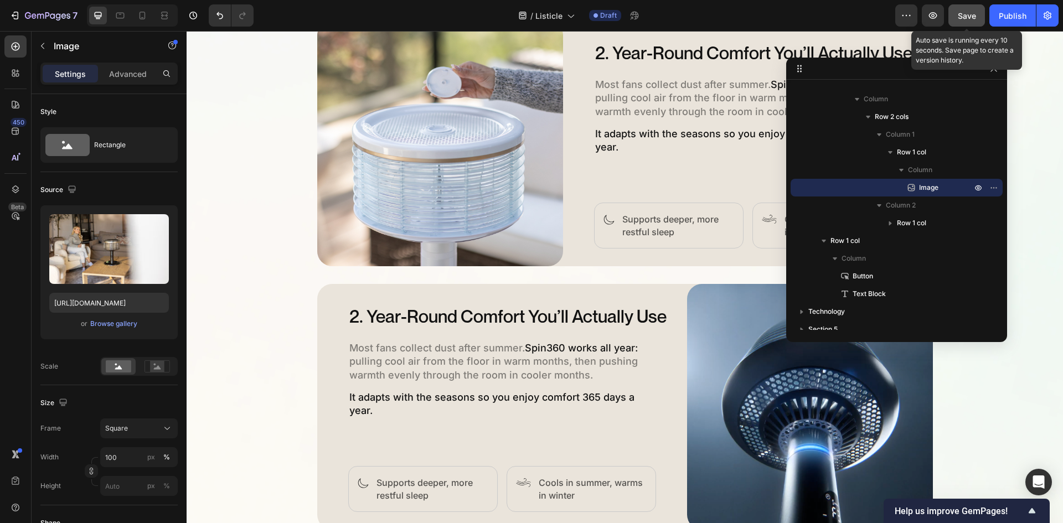
click at [978, 18] on button "Save" at bounding box center [966, 15] width 37 height 22
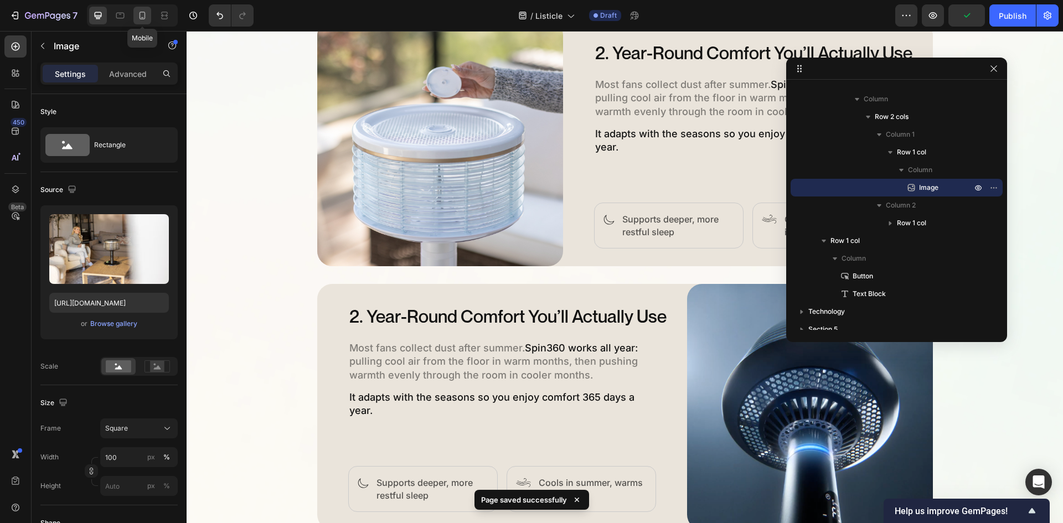
click at [139, 16] on icon at bounding box center [142, 15] width 11 height 11
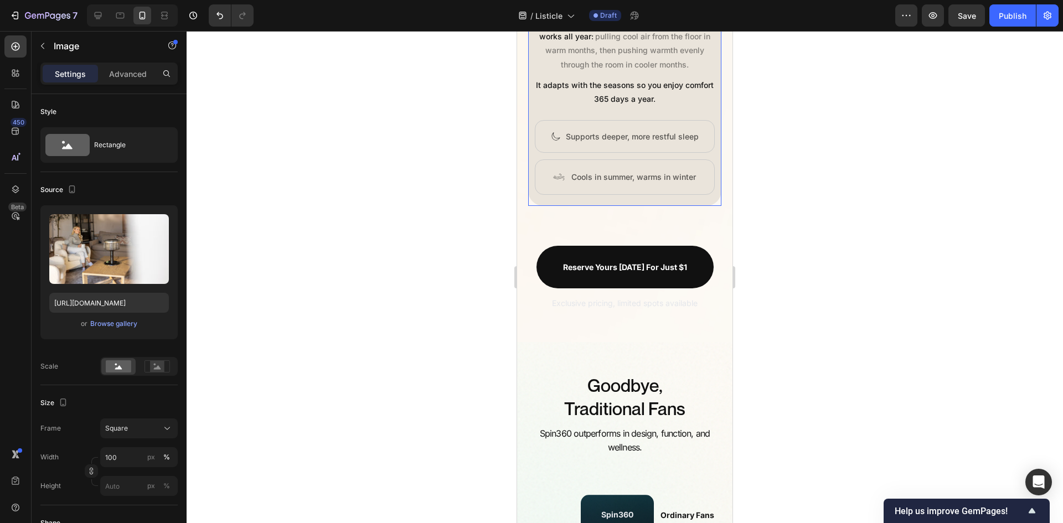
scroll to position [2454, 0]
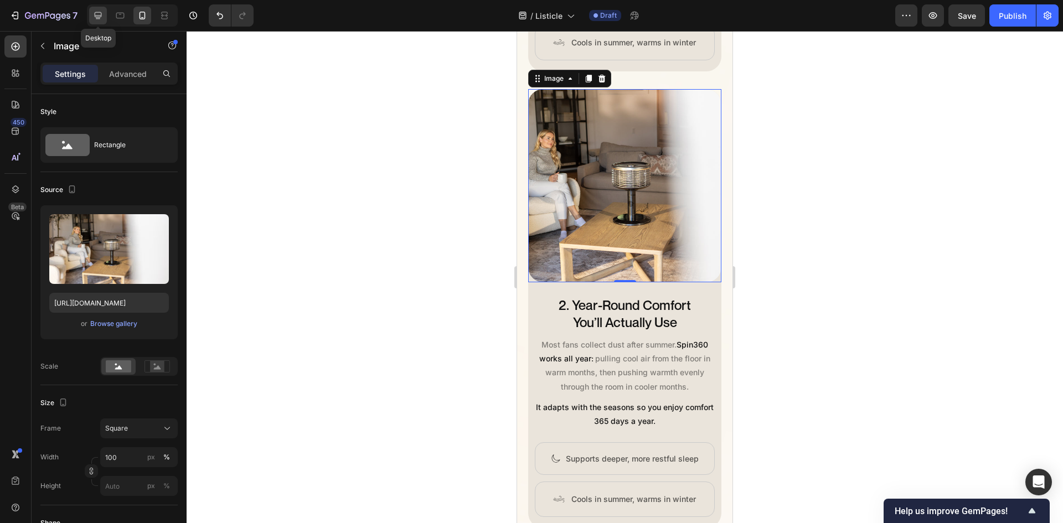
click at [100, 10] on icon at bounding box center [97, 15] width 11 height 11
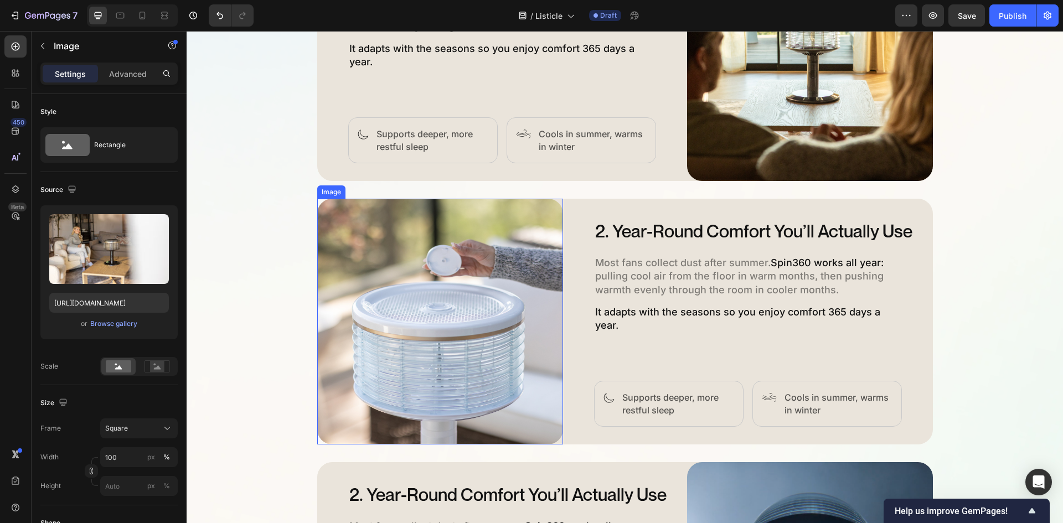
scroll to position [1174, 0]
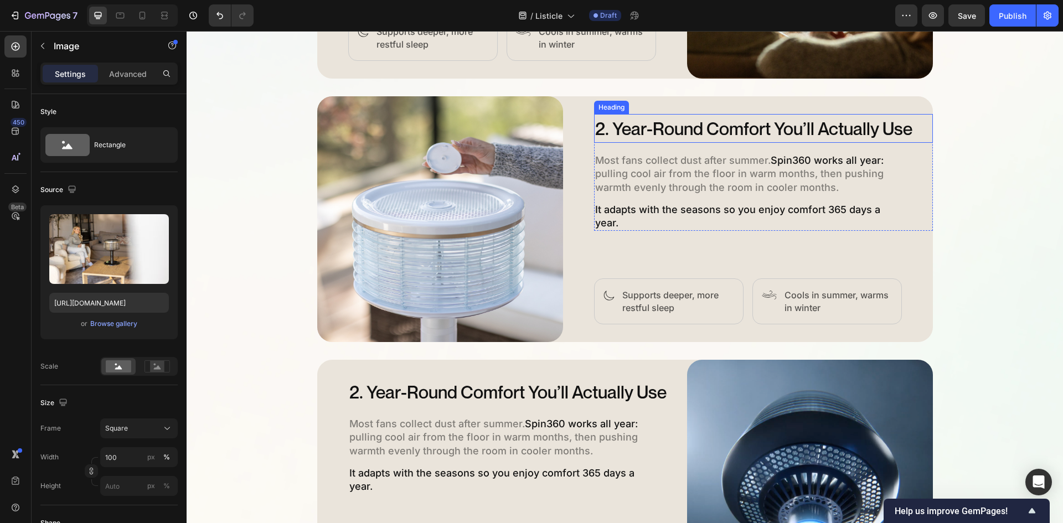
click at [711, 119] on h2 "2. Year-Round Comfort You’ll Actually Use" at bounding box center [763, 128] width 339 height 29
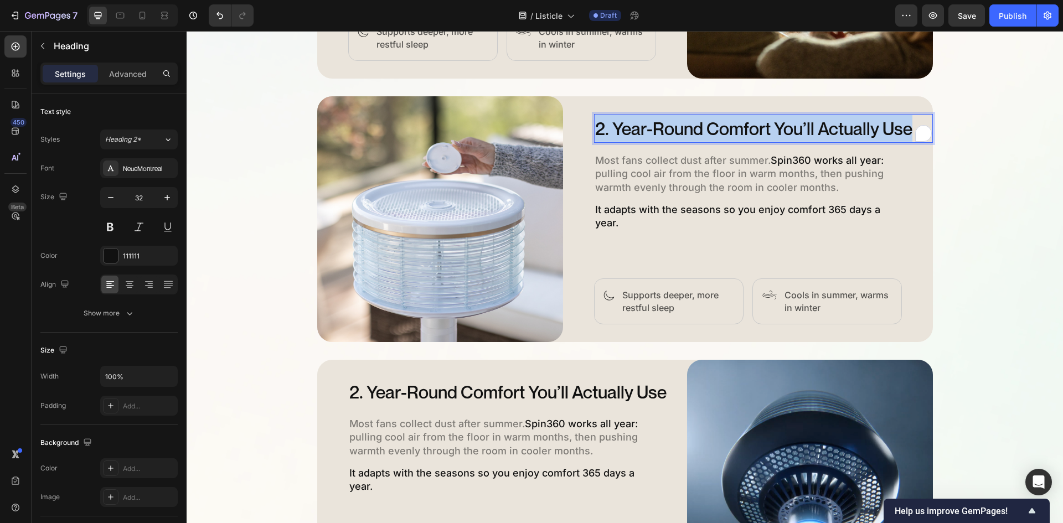
click at [711, 119] on p "2. Year-Round Comfort You’ll Actually Use" at bounding box center [763, 128] width 337 height 27
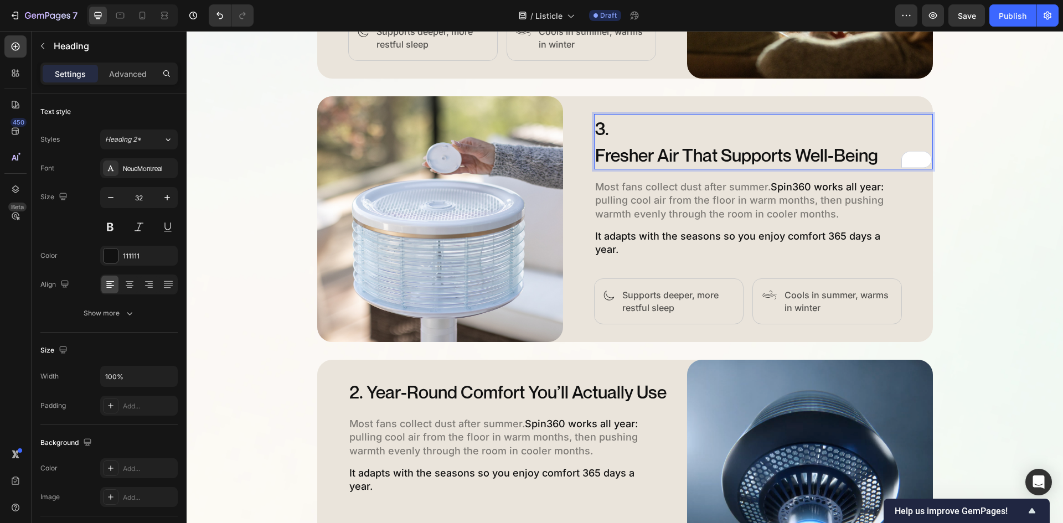
click at [595, 153] on p "3. Fresher Air That Supports Well-Being" at bounding box center [763, 141] width 337 height 53
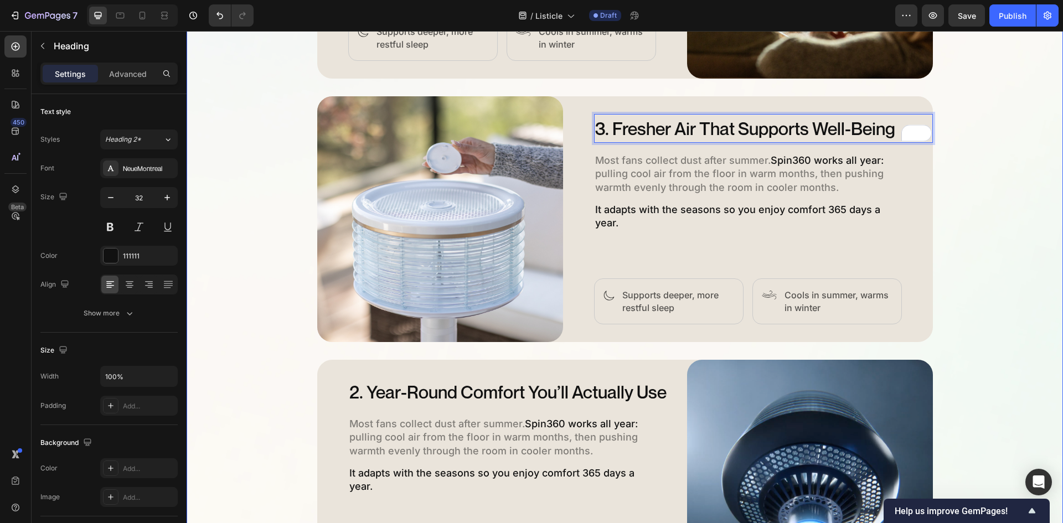
click at [954, 158] on div "5 Ways Spin360 Replaces Every Other Fan Heading Discover how Spin360 transforms…" at bounding box center [625, 212] width 876 height 1548
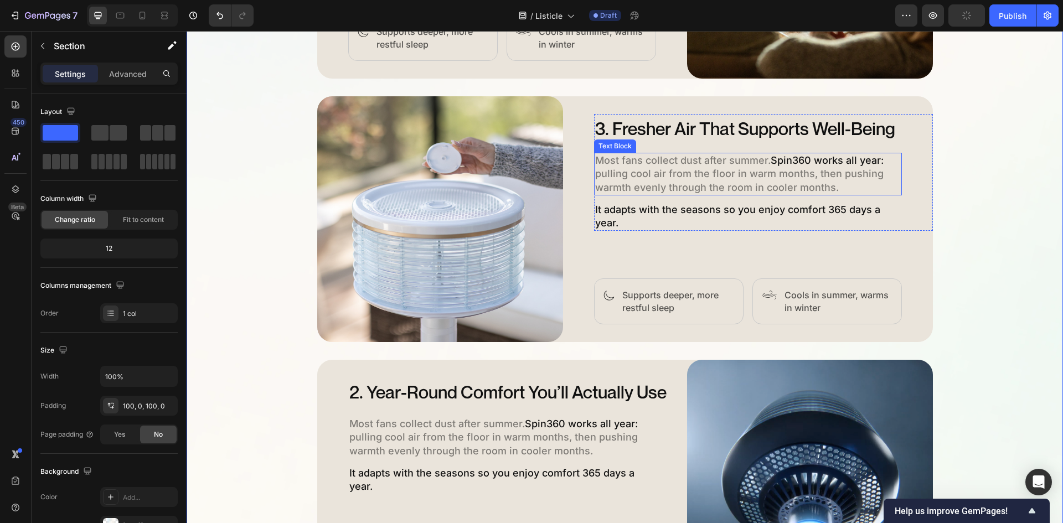
click at [711, 159] on p "Most fans collect dust after summer. Spin360 works all year: pulling cool air f…" at bounding box center [748, 174] width 306 height 40
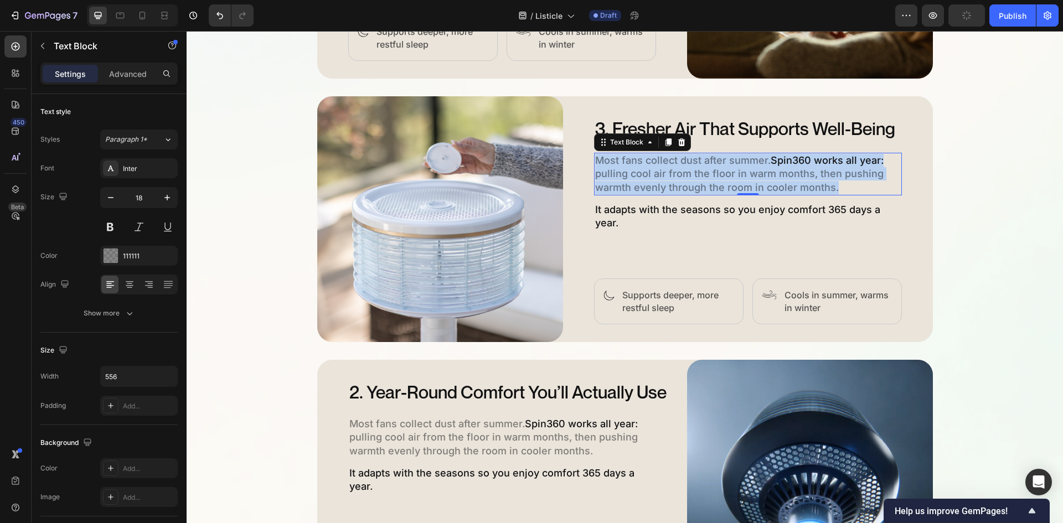
click at [711, 159] on p "Most fans collect dust after summer. Spin360 works all year: pulling cool air f…" at bounding box center [748, 174] width 306 height 40
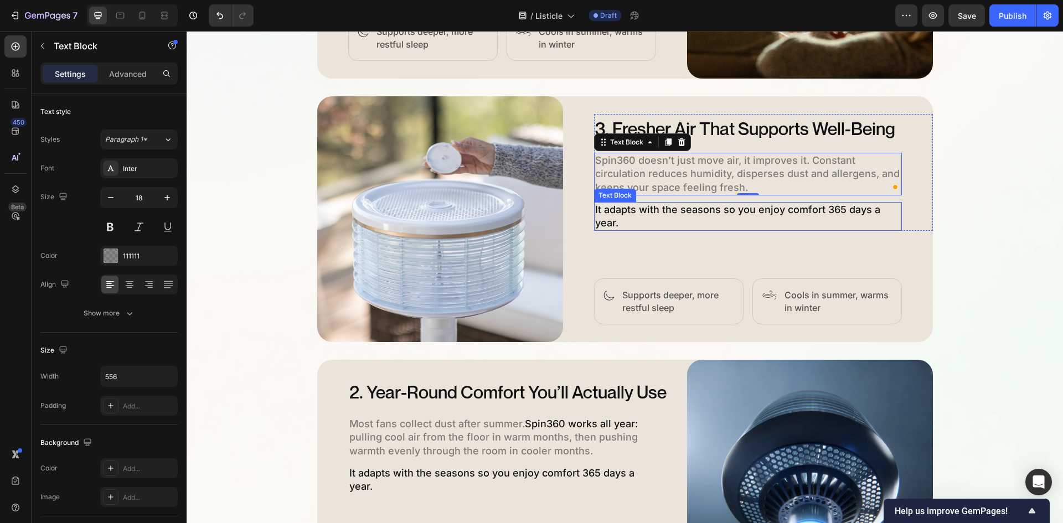
click at [633, 208] on span "It adapts with the seasons so you enjoy comfort 365 days a year." at bounding box center [737, 216] width 285 height 25
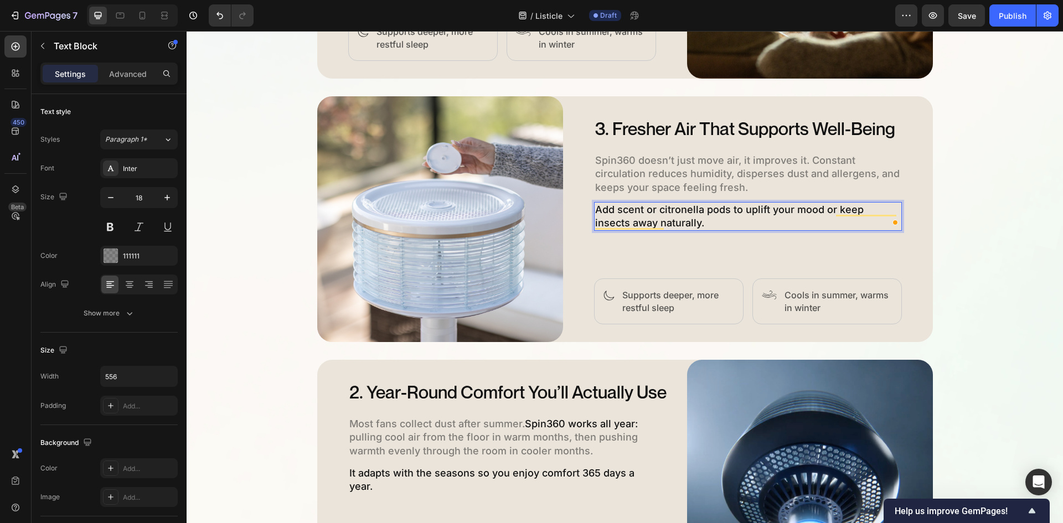
click at [735, 224] on p "Add scent or citronella pods to uplift your mood or keep insects away naturally." at bounding box center [748, 216] width 306 height 27
click at [702, 237] on div "3. Fresher Air That Supports Well-Being Heading Spin360 doesn’t just move air, …" at bounding box center [763, 219] width 339 height 210
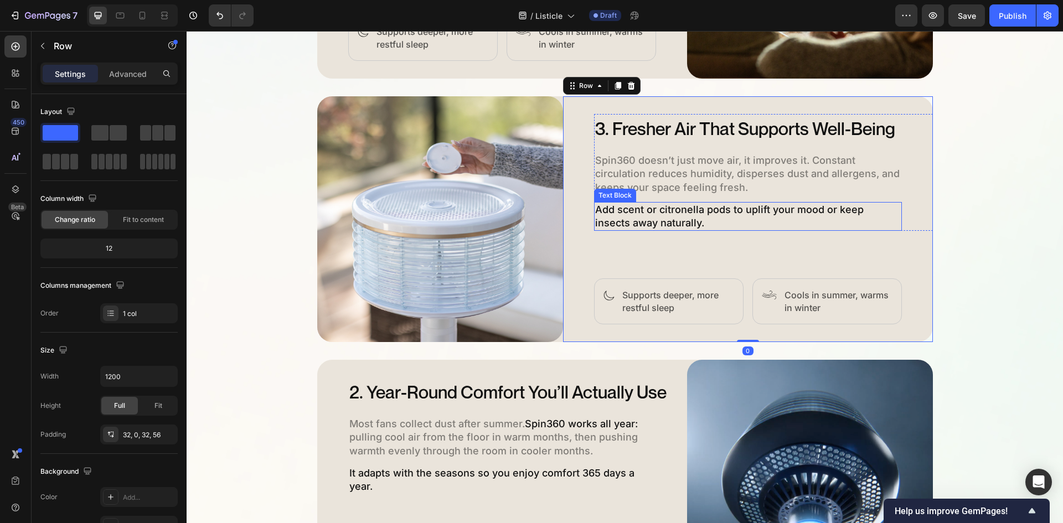
click at [660, 219] on span "Add scent or citronella pods to uplift your mood or keep insects away naturally." at bounding box center [729, 216] width 269 height 25
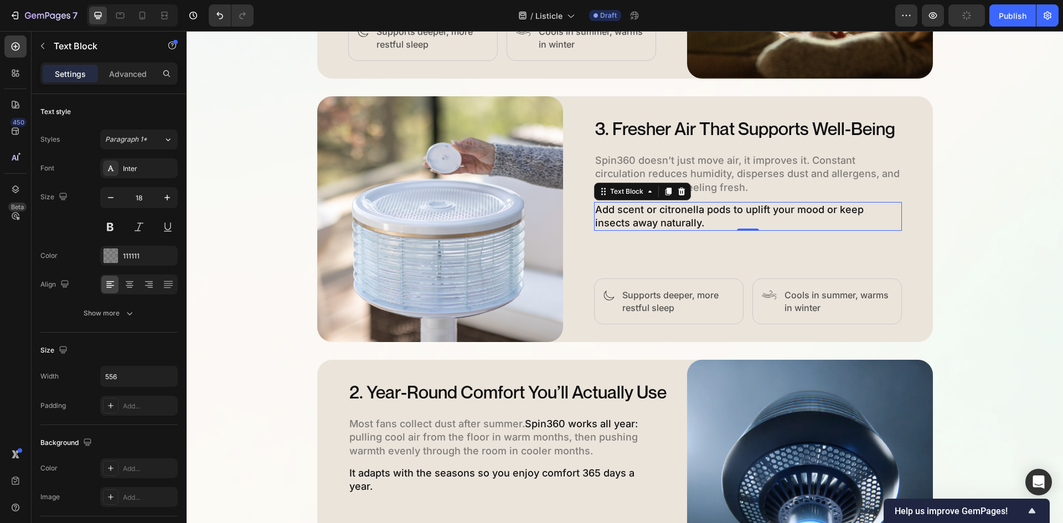
click at [660, 219] on span "Add scent or citronella pods to uplift your mood or keep insects away naturally." at bounding box center [729, 216] width 269 height 25
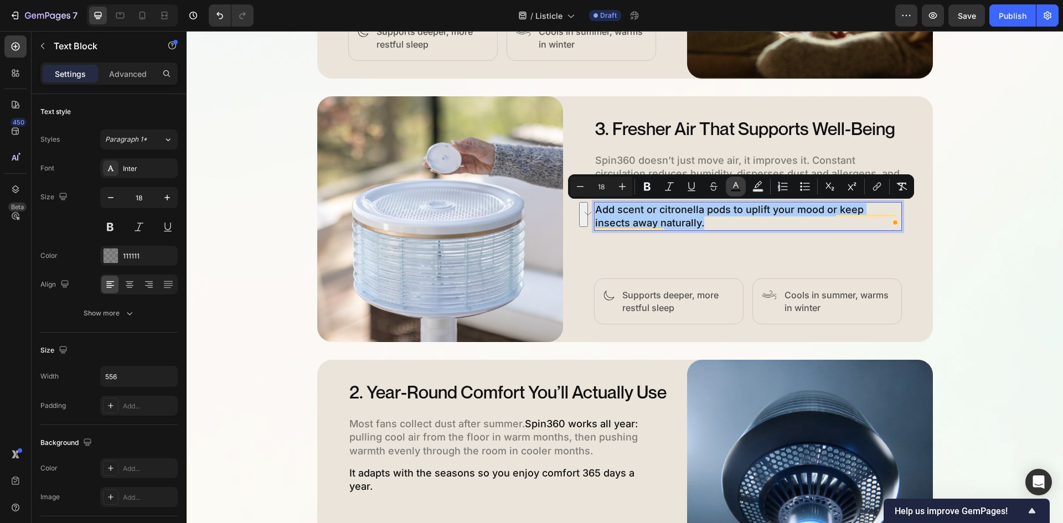
click at [740, 188] on icon "Editor contextual toolbar" at bounding box center [735, 186] width 11 height 11
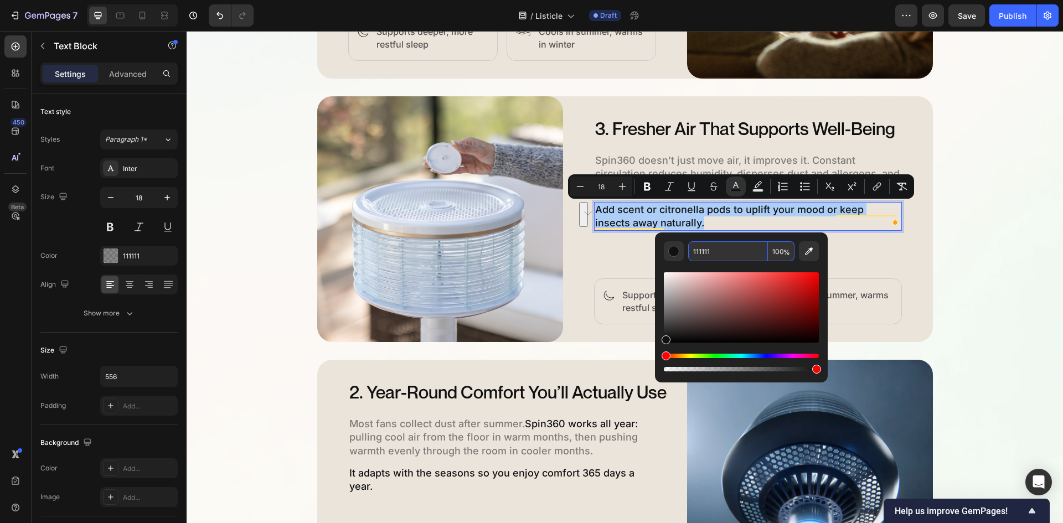
click at [778, 249] on input "100" at bounding box center [781, 251] width 27 height 20
click at [778, 253] on input "100" at bounding box center [781, 251] width 27 height 20
type input "50"
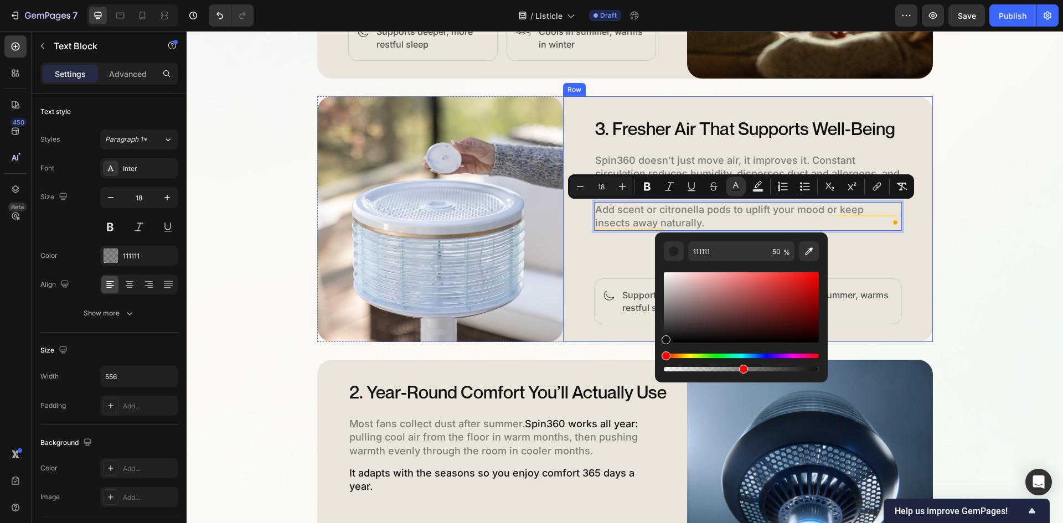
click at [845, 242] on div "3. Fresher Air That Supports Well-Being Heading Spin360 doesn’t just move air, …" at bounding box center [763, 219] width 339 height 210
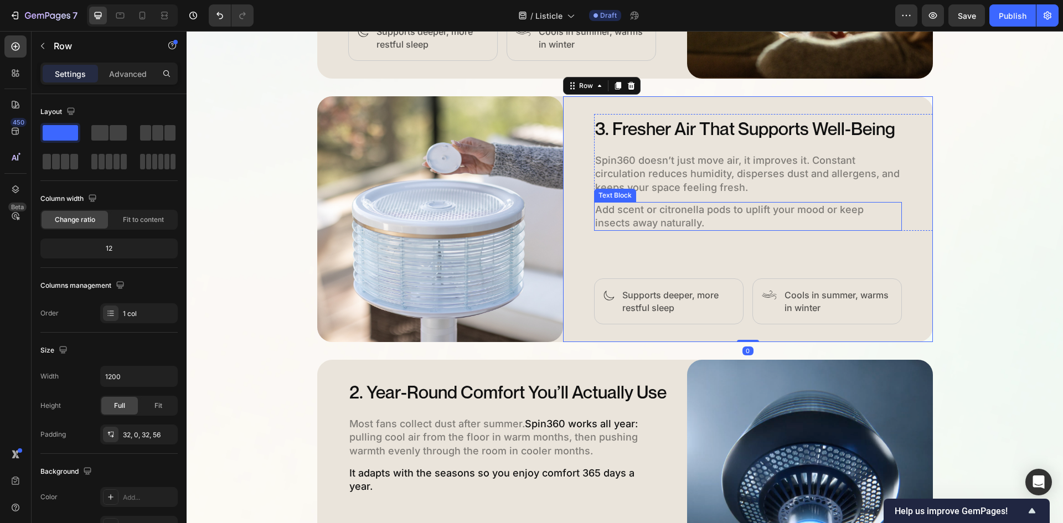
click at [804, 207] on span "Add scent or citronella pods to uplift your mood or keep insects away naturally." at bounding box center [729, 216] width 269 height 25
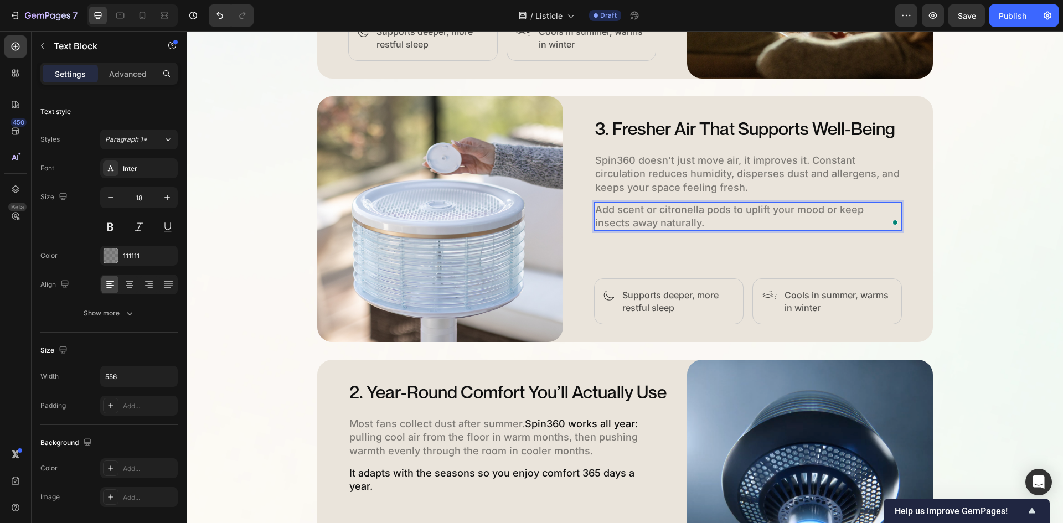
click at [760, 215] on p "Add scent or citronella pods to uplift your mood or keep insects away naturally." at bounding box center [748, 216] width 306 height 27
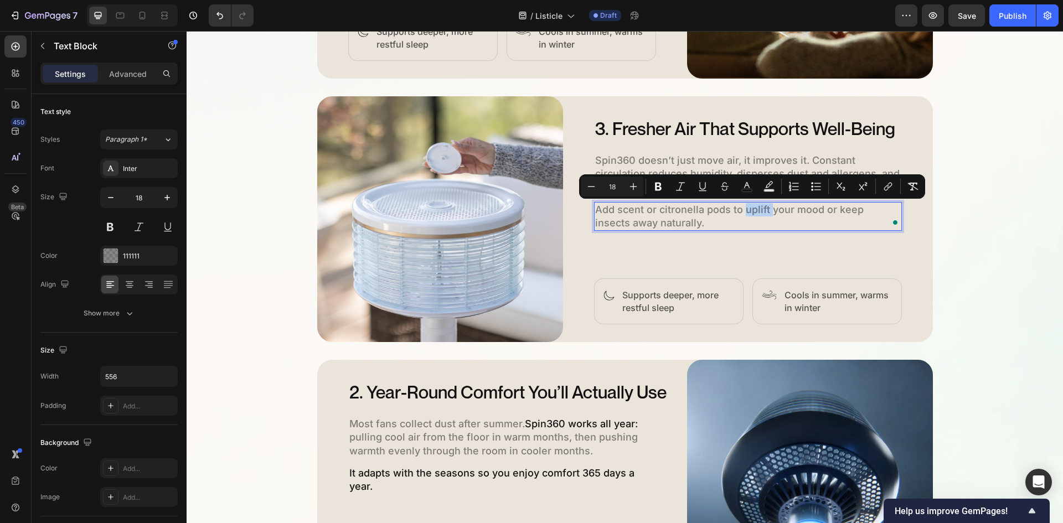
click at [744, 210] on span "Add scent or citronella pods to uplift your mood or keep insects away naturally." at bounding box center [729, 216] width 269 height 25
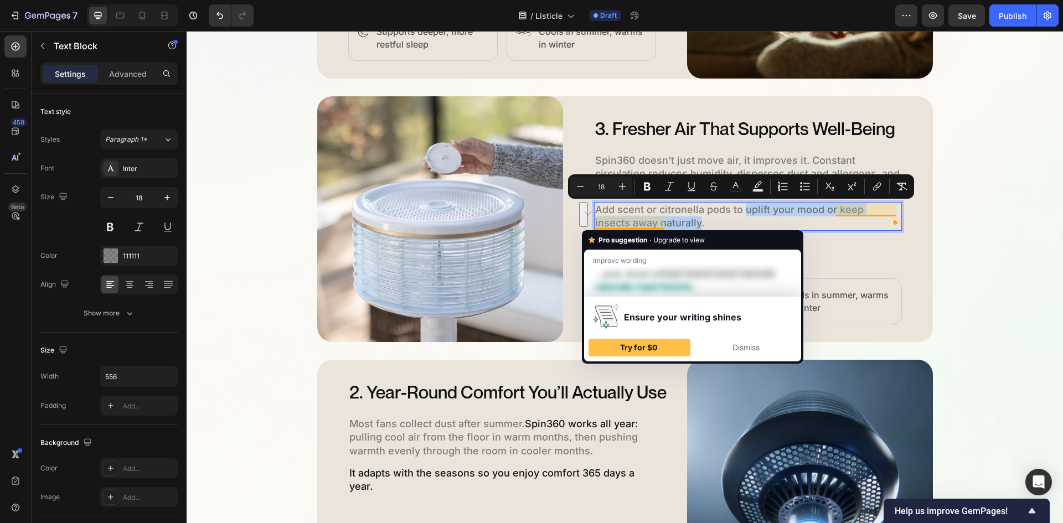
drag, startPoint x: 741, startPoint y: 209, endPoint x: 660, endPoint y: 224, distance: 82.2
click at [660, 224] on span "Add scent or citronella pods to uplift your mood or keep insects away naturally." at bounding box center [729, 216] width 269 height 25
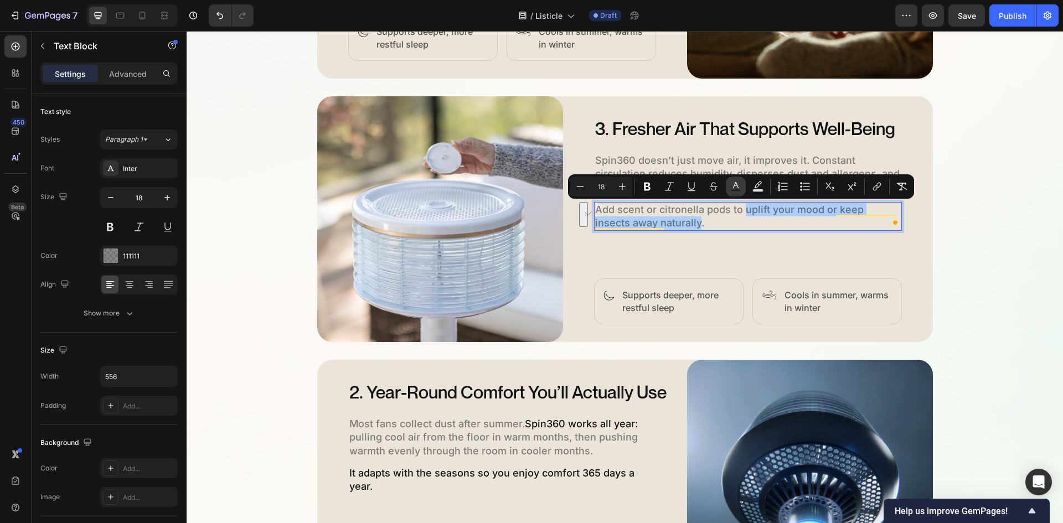
click at [734, 183] on icon "Editor contextual toolbar" at bounding box center [735, 186] width 11 height 11
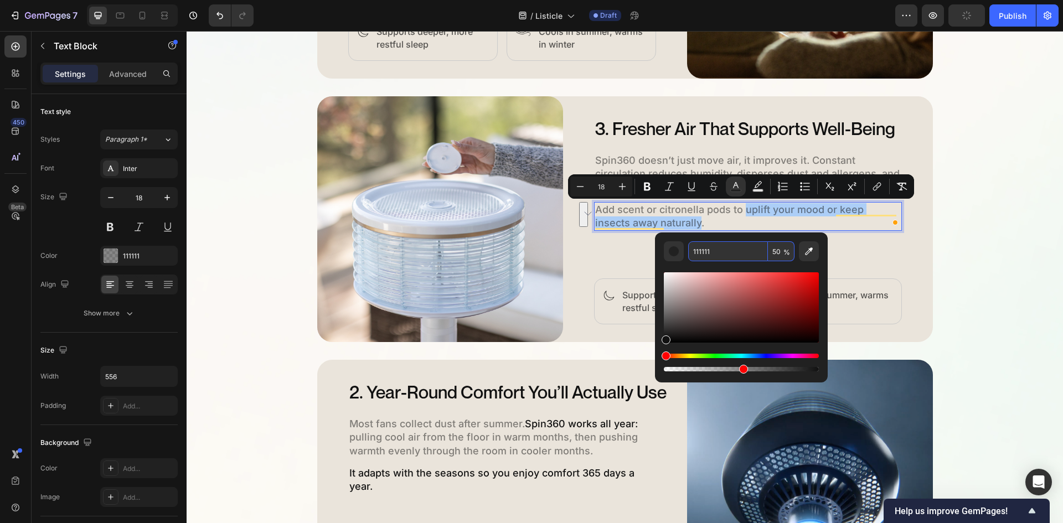
click at [773, 251] on input "50" at bounding box center [781, 251] width 27 height 20
click at [773, 252] on input "50" at bounding box center [781, 251] width 27 height 20
type input "150"
click at [880, 267] on div "3. Fresher Air That Supports Well-Being Heading Spin360 doesn’t just move air, …" at bounding box center [763, 219] width 339 height 210
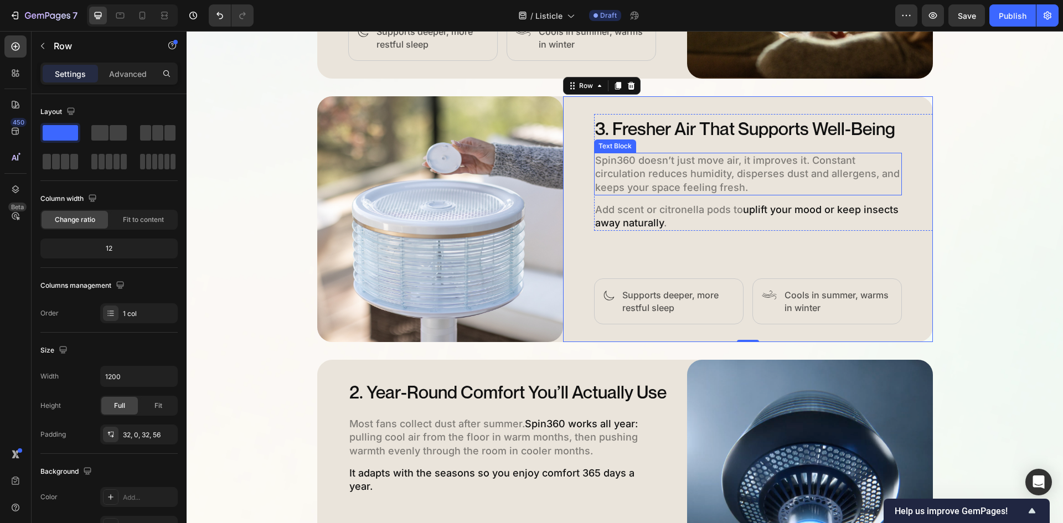
click at [811, 185] on p "Spin360 doesn’t just move air, it improves it. Constant circulation reduces hum…" at bounding box center [748, 174] width 306 height 40
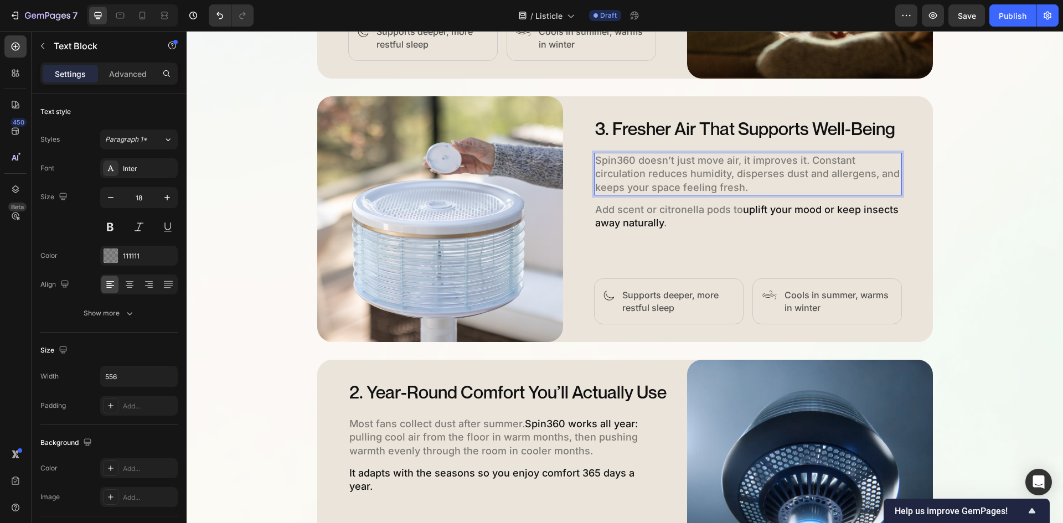
click at [808, 162] on p "Spin360 doesn’t just move air, it improves it. Constant circulation reduces hum…" at bounding box center [748, 174] width 306 height 40
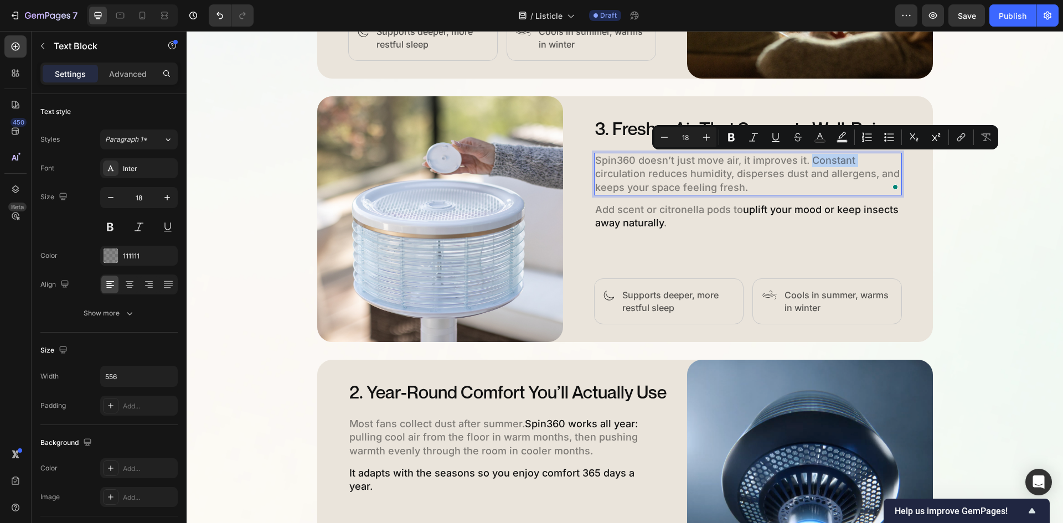
click at [807, 159] on p "Spin360 doesn’t just move air, it improves it. Constant circulation reduces hum…" at bounding box center [748, 174] width 306 height 40
click at [805, 159] on p "Spin360 doesn’t just move air, it improves it. Constant circulation reduces hum…" at bounding box center [748, 174] width 306 height 40
click at [803, 159] on p "Spin360 doesn’t just move air, it improves it. Constant circulation reduces hum…" at bounding box center [748, 174] width 306 height 40
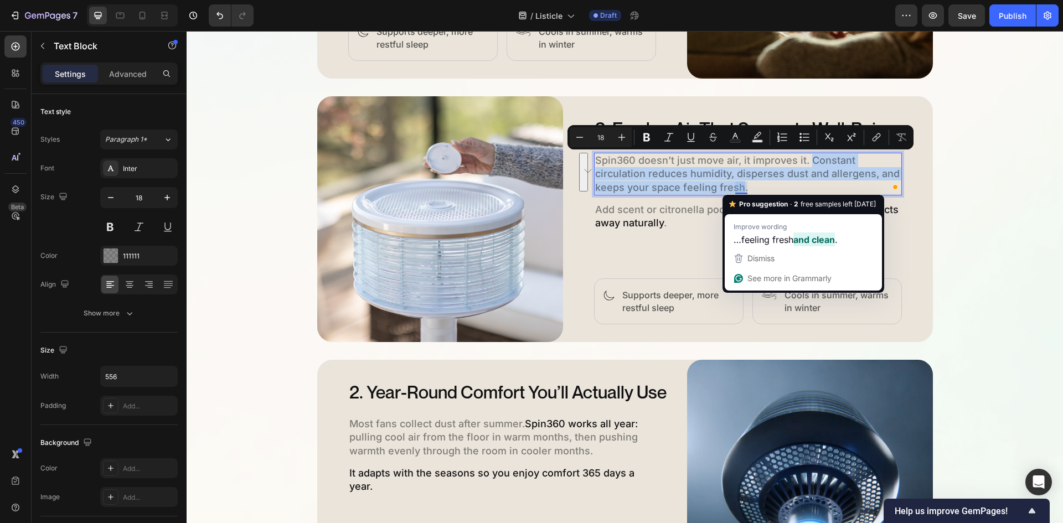
drag, startPoint x: 804, startPoint y: 159, endPoint x: 739, endPoint y: 188, distance: 71.9
click at [739, 188] on p "Spin360 doesn’t just move air, it improves it. Constant circulation reduces hum…" at bounding box center [748, 174] width 306 height 40
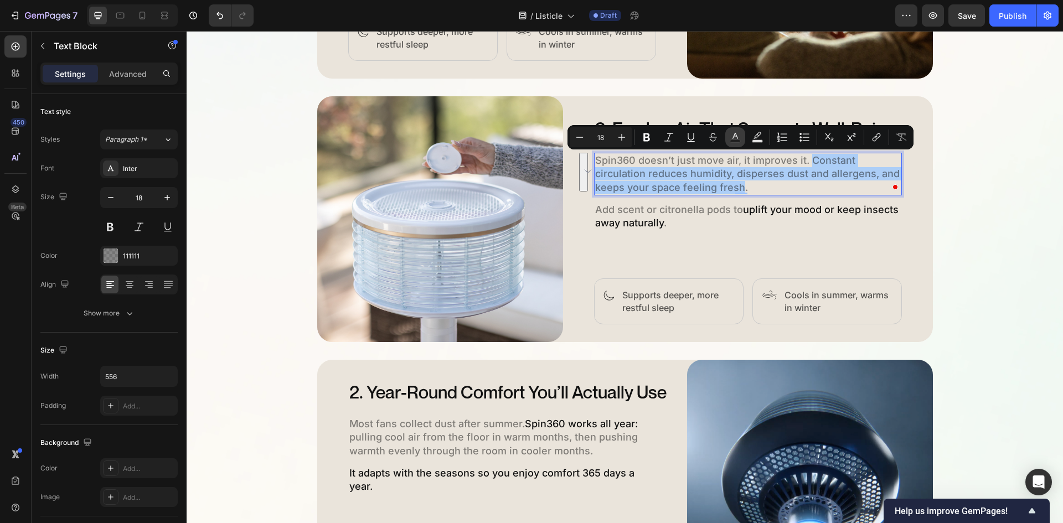
click at [734, 135] on icon "Editor contextual toolbar" at bounding box center [735, 137] width 11 height 11
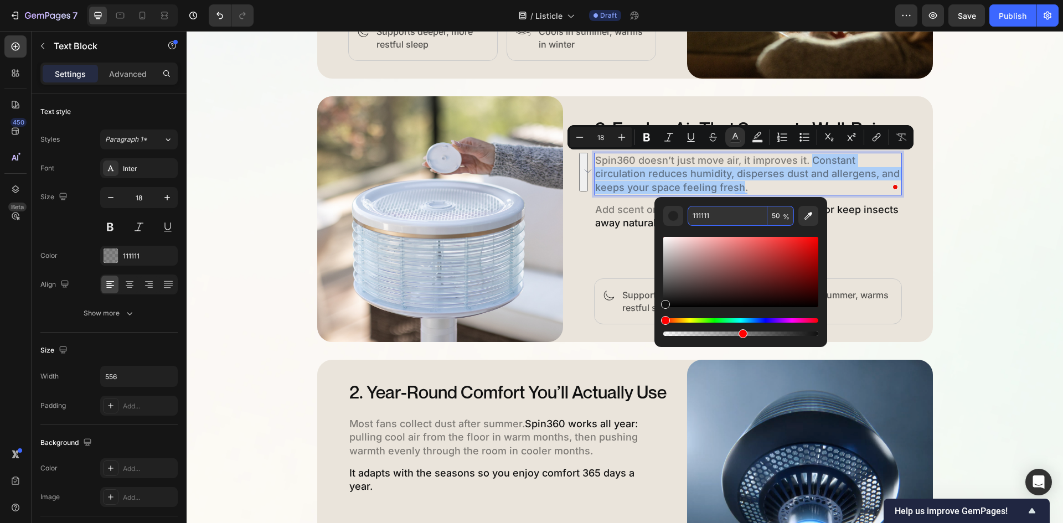
click at [771, 217] on input "50" at bounding box center [780, 216] width 27 height 20
click at [773, 216] on input "50" at bounding box center [780, 216] width 27 height 20
type input "100"
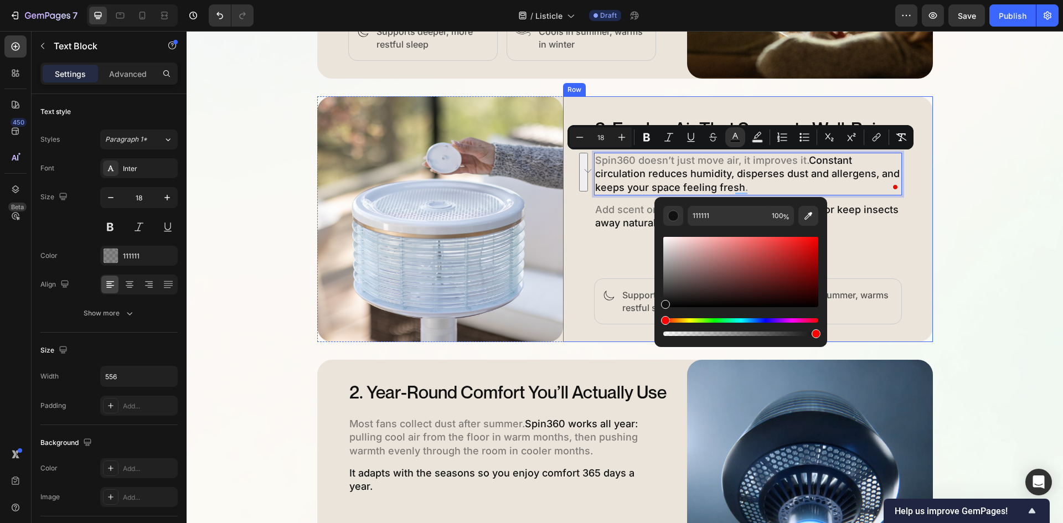
click at [873, 241] on div "3. Fresher Air That Supports Well-Being Heading Spin360 doesn’t just move air, …" at bounding box center [763, 219] width 339 height 210
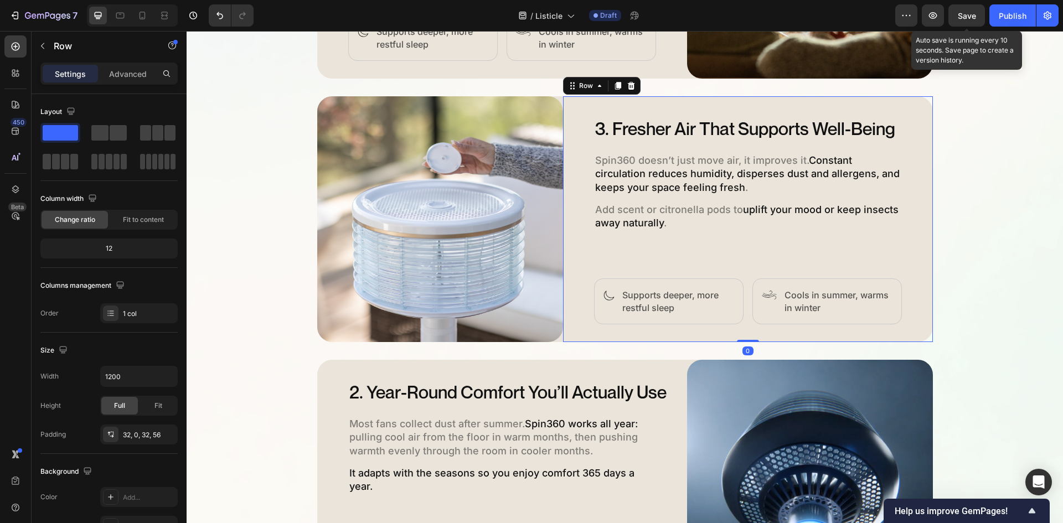
click at [968, 11] on span "Save" at bounding box center [967, 15] width 18 height 9
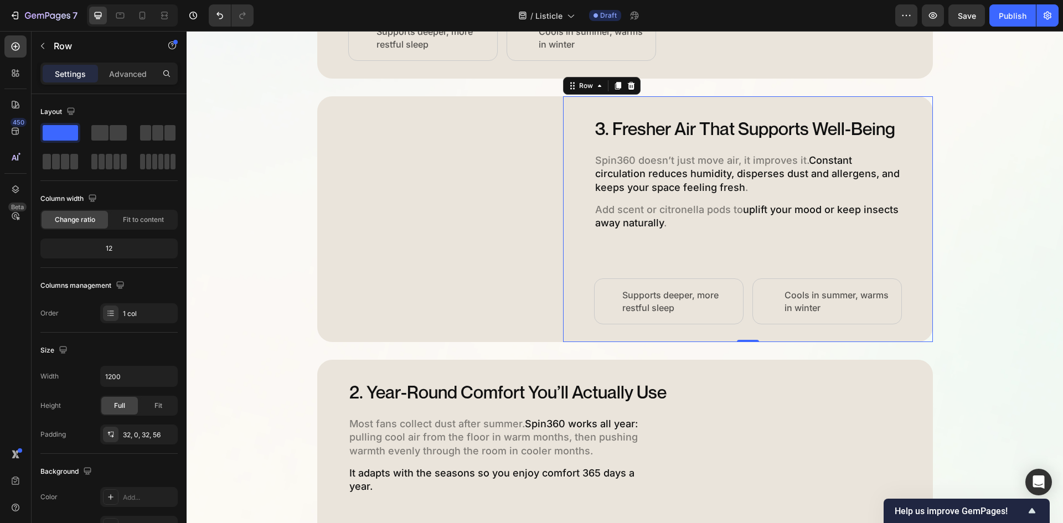
scroll to position [1174, 0]
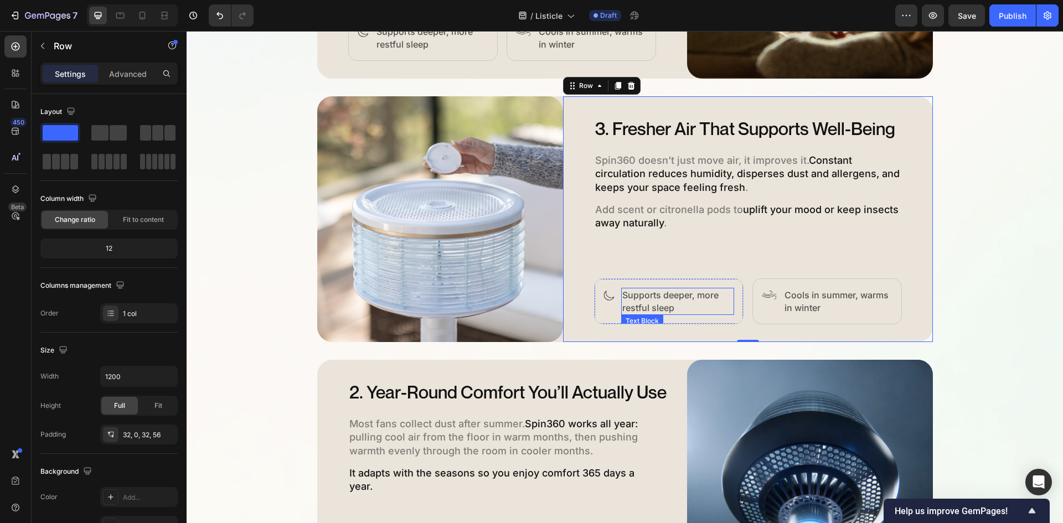
click at [673, 304] on p "Supports deeper, more restful sleep" at bounding box center [677, 301] width 111 height 25
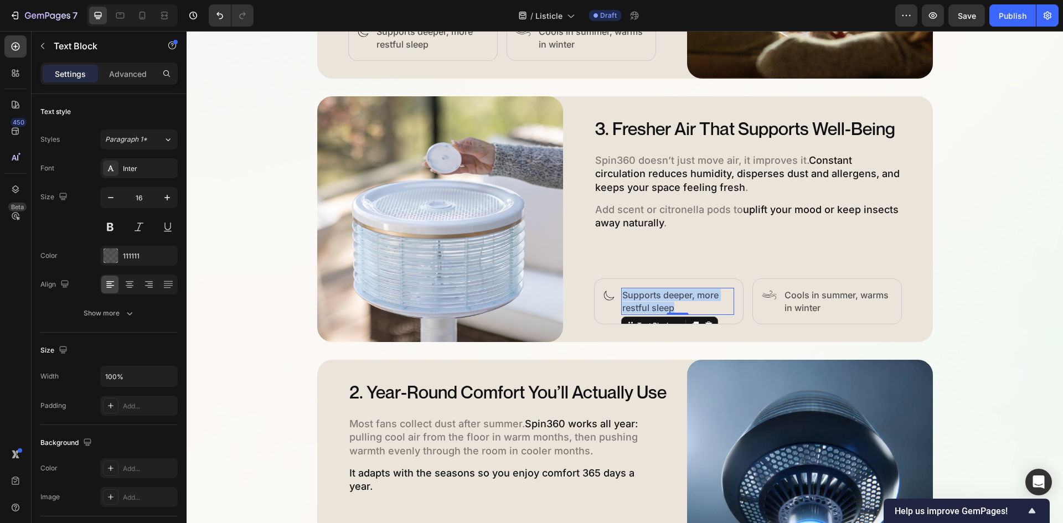
click at [673, 304] on p "Supports deeper, more restful sleep" at bounding box center [677, 301] width 111 height 25
click at [806, 296] on p "Cools in summer, warms in winter" at bounding box center [837, 301] width 107 height 25
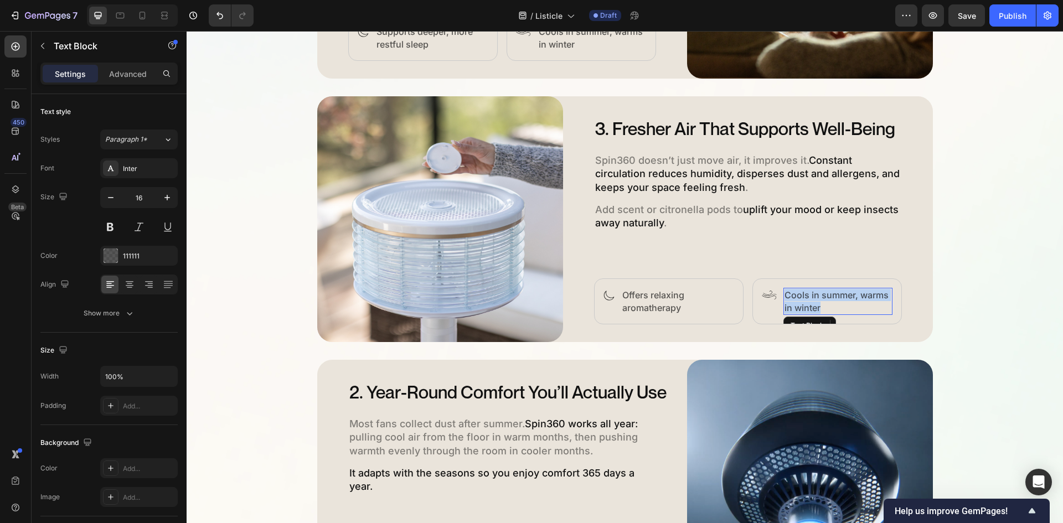
click at [806, 296] on p "Cools in summer, warms in winter" at bounding box center [837, 301] width 107 height 25
click at [606, 296] on img at bounding box center [608, 296] width 11 height 10
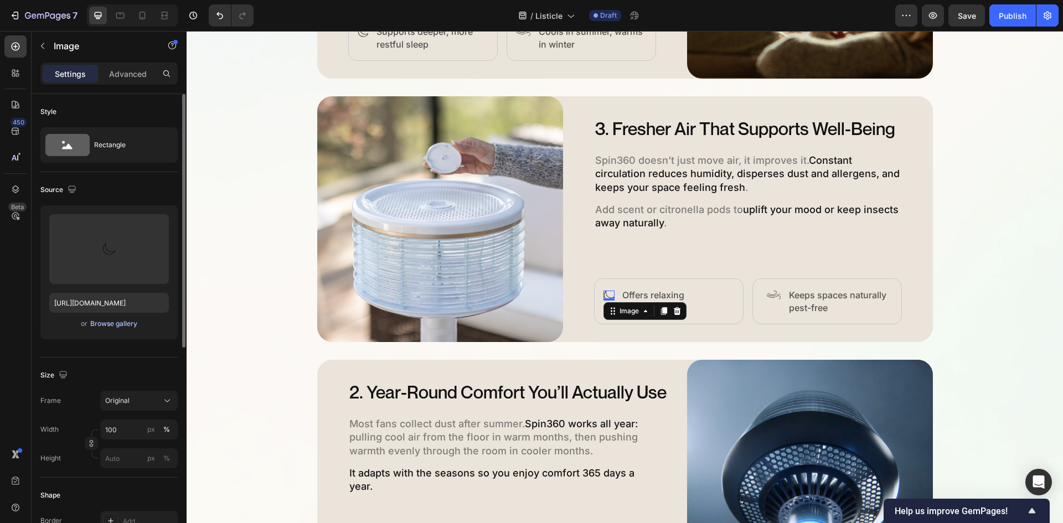
click at [109, 327] on div "Browse gallery" at bounding box center [113, 324] width 47 height 10
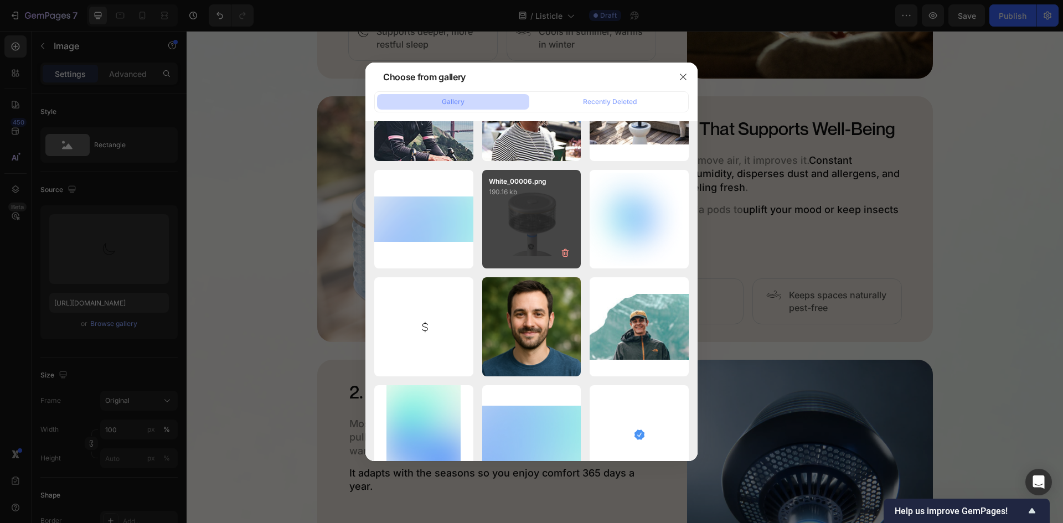
scroll to position [3729, 0]
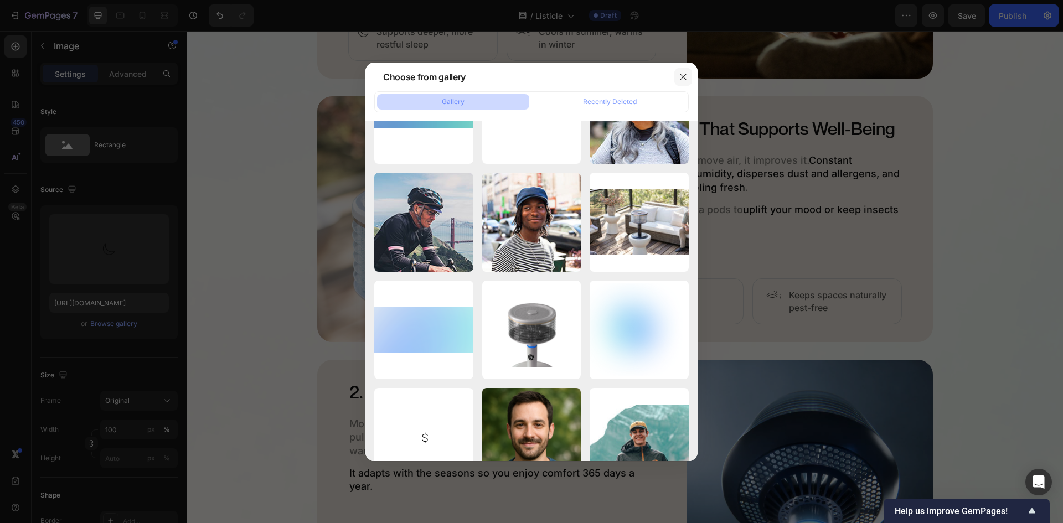
click at [688, 81] on button "button" at bounding box center [683, 77] width 18 height 18
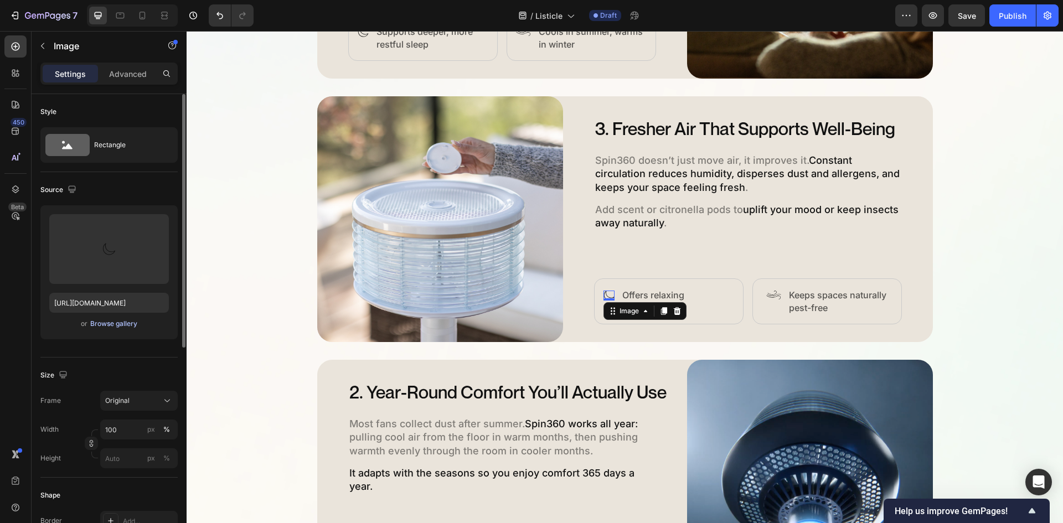
click at [97, 324] on div "Browse gallery" at bounding box center [113, 324] width 47 height 10
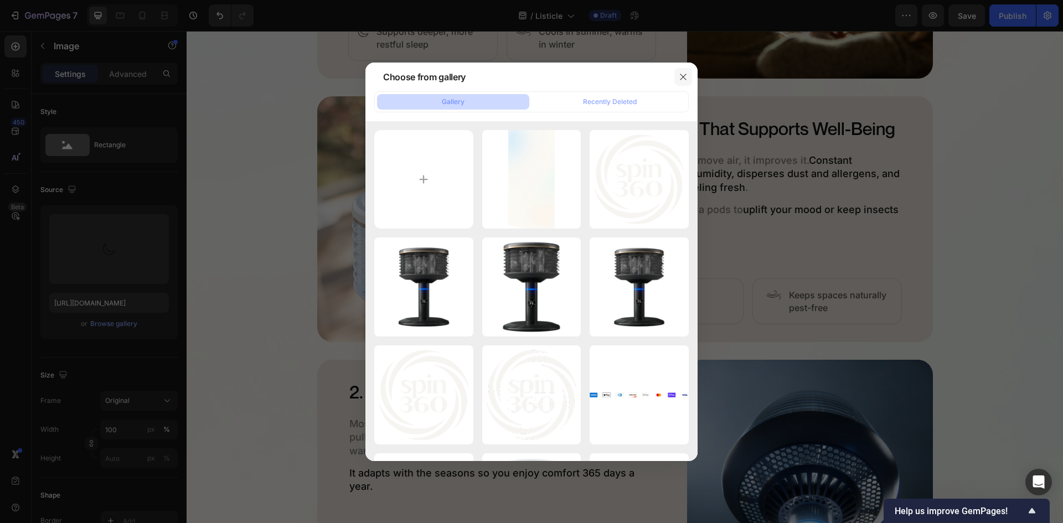
click at [680, 73] on icon "button" at bounding box center [683, 77] width 9 height 9
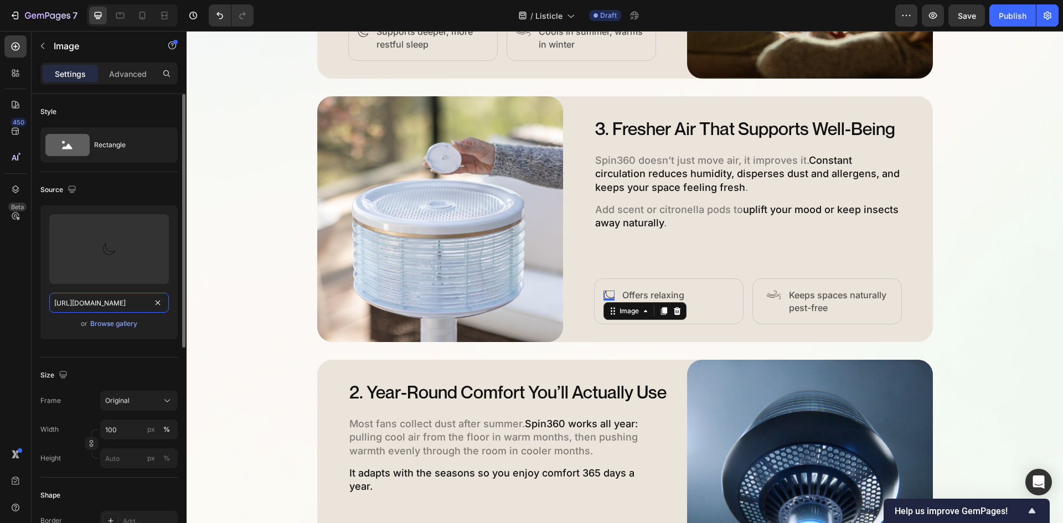
click at [109, 300] on input "[URL][DOMAIN_NAME]" at bounding box center [109, 303] width 120 height 20
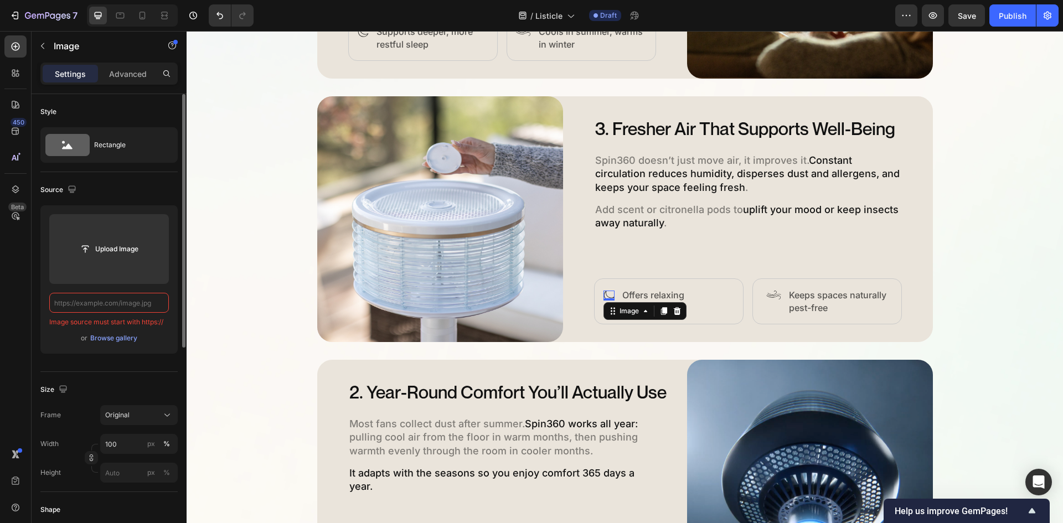
paste input "[URL][DOMAIN_NAME]"
type input "[URL][DOMAIN_NAME]"
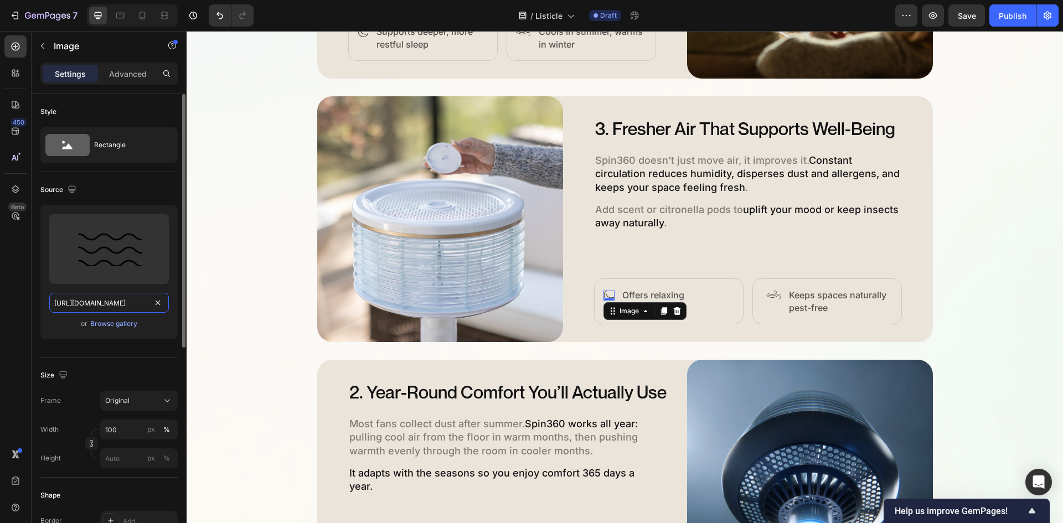
scroll to position [0, 391]
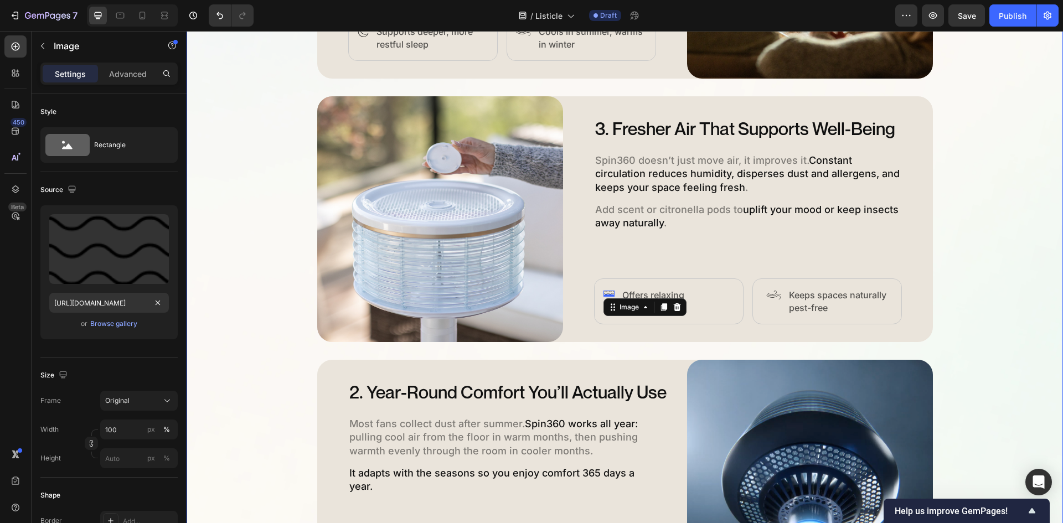
click at [950, 301] on div "5 Ways Spin360 Replaces Every Other Fan Heading Discover how Spin360 transforms…" at bounding box center [625, 212] width 876 height 1548
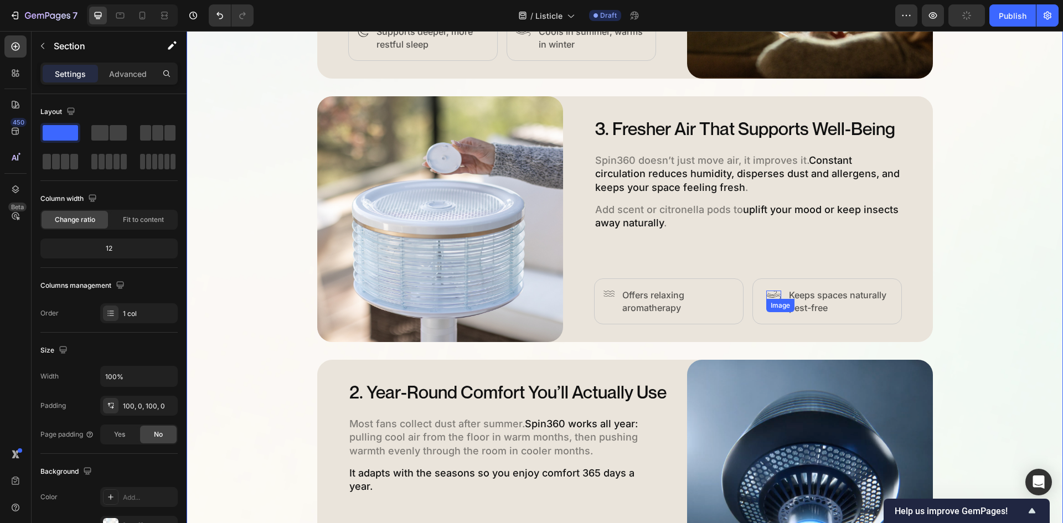
click at [767, 296] on img at bounding box center [773, 295] width 15 height 9
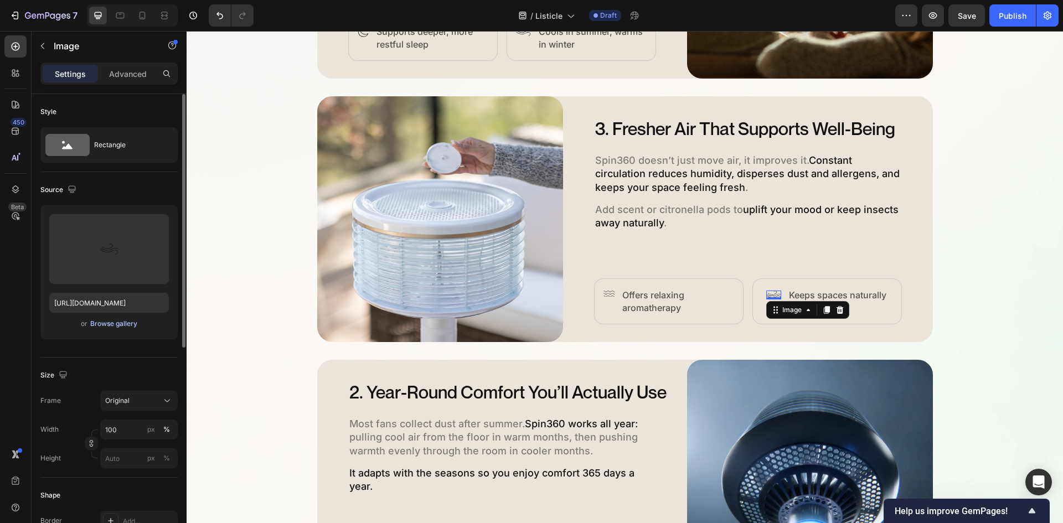
click at [113, 326] on div "Browse gallery" at bounding box center [113, 324] width 47 height 10
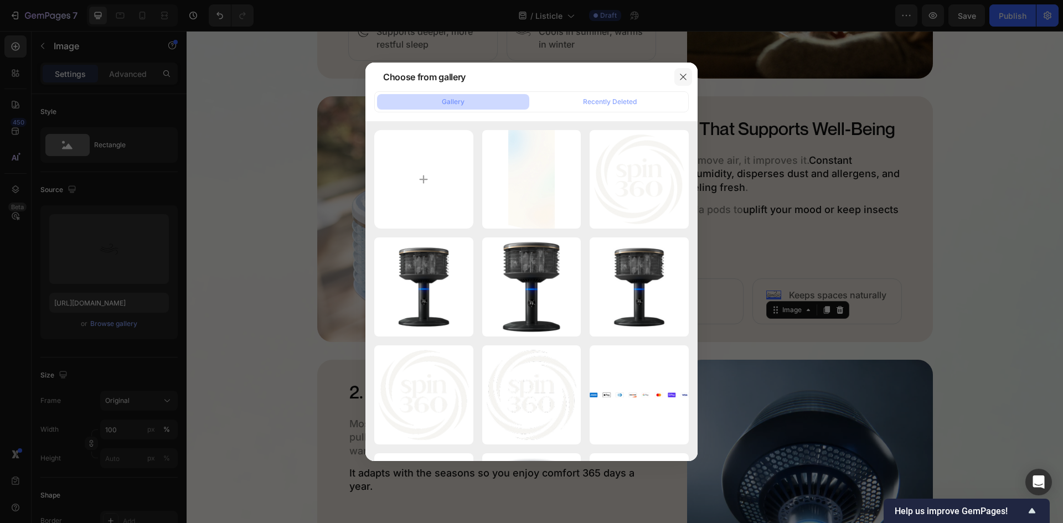
click at [679, 80] on icon "button" at bounding box center [683, 77] width 9 height 9
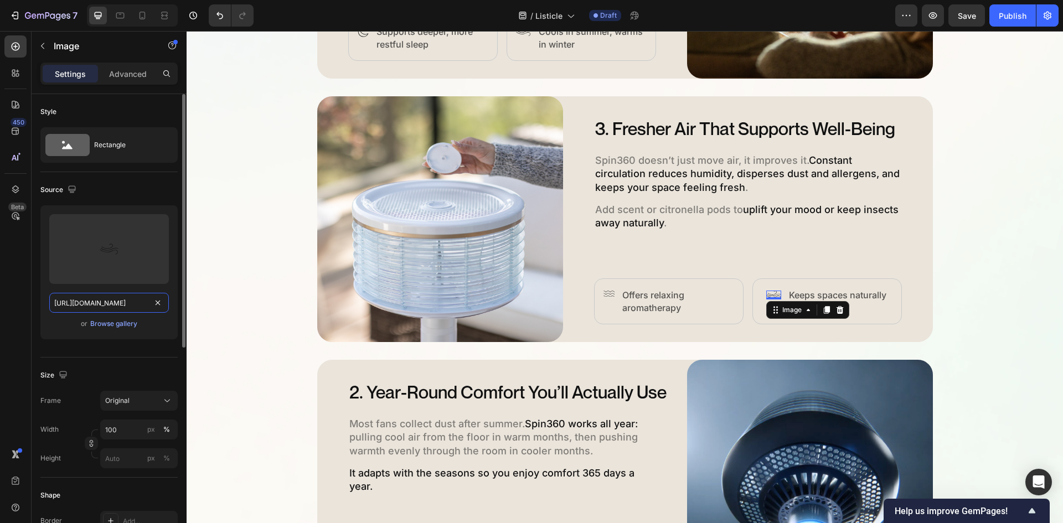
click at [114, 300] on input "https://cdn.shopify.com/s/files/1/0579/8930/0326/files/gempages_584204795921826…" at bounding box center [109, 303] width 120 height 20
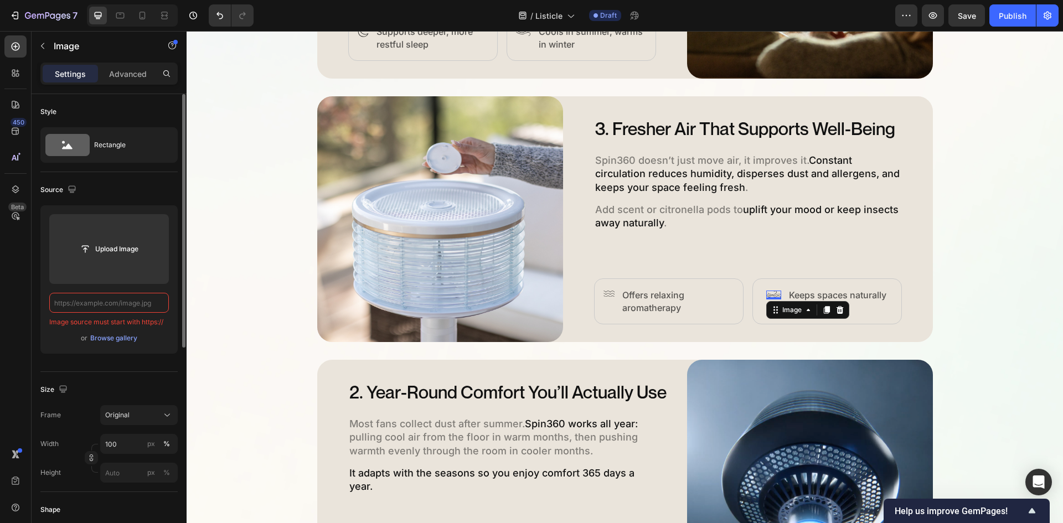
paste input "https://cdn.shopify.com/s/files/1/0579/8930/0326/files/gempages_584204795921826…"
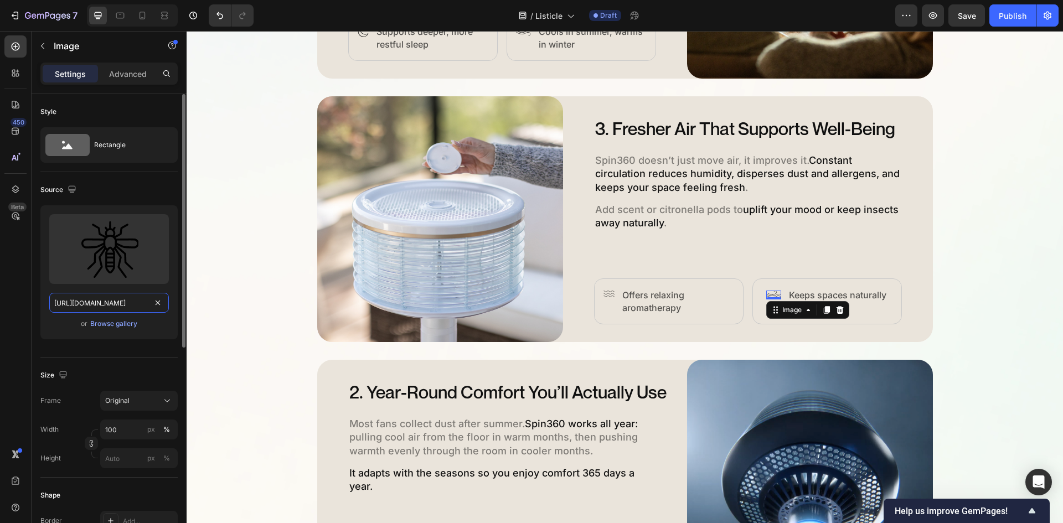
scroll to position [0, 389]
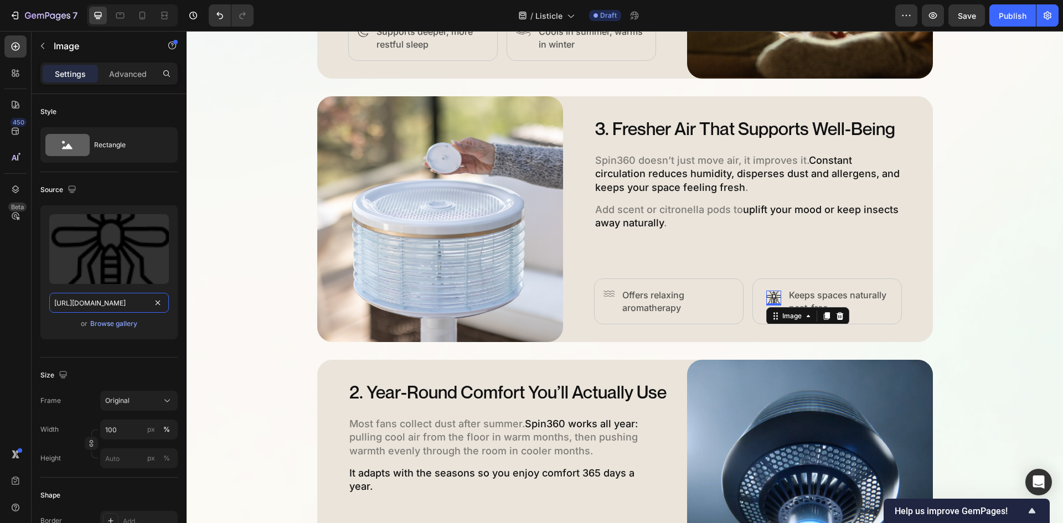
type input "https://cdn.shopify.com/s/files/1/0579/8930/0326/files/gempages_584204795921826…"
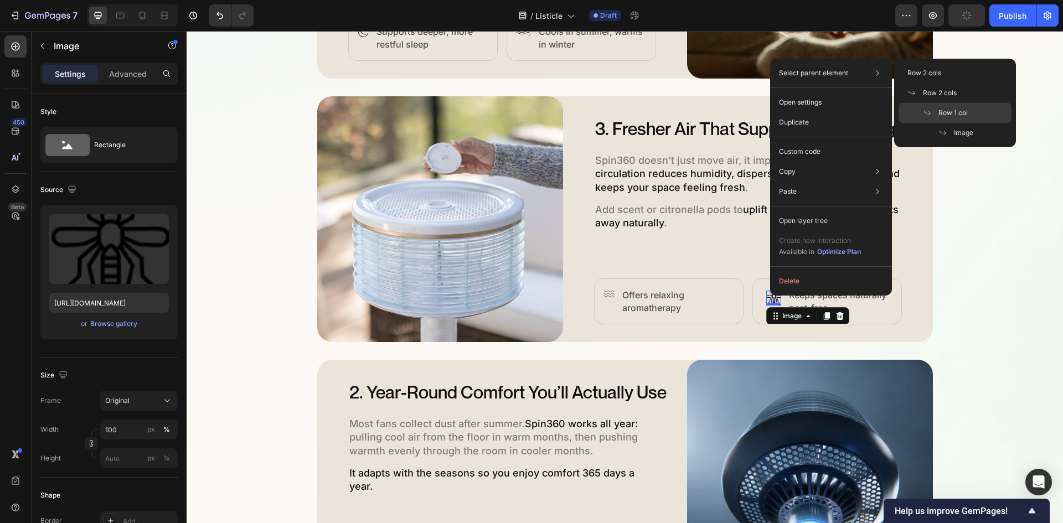
click at [943, 113] on span "Row 1 col" at bounding box center [952, 113] width 29 height 10
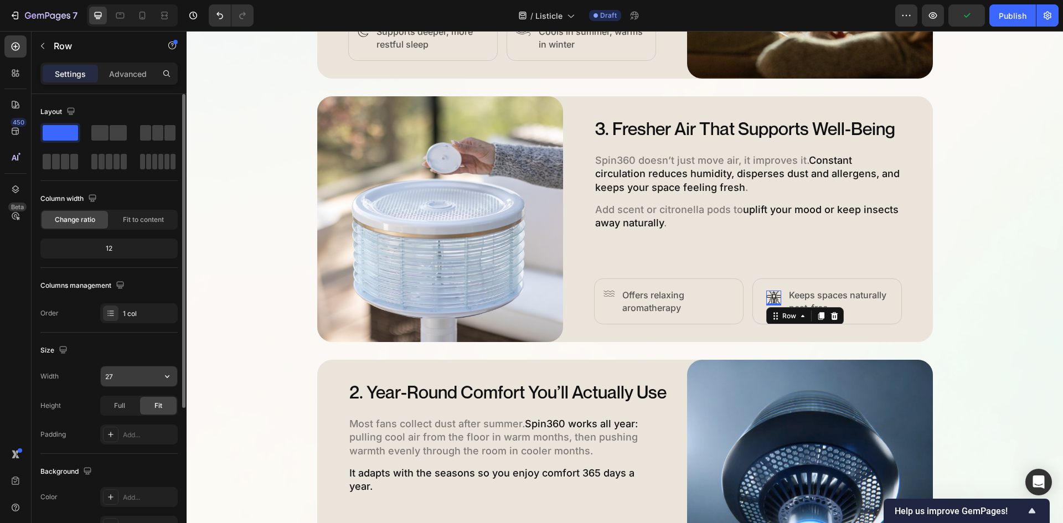
click at [122, 370] on input "27" at bounding box center [139, 376] width 76 height 20
type input "26"
click at [603, 291] on img at bounding box center [608, 294] width 11 height 6
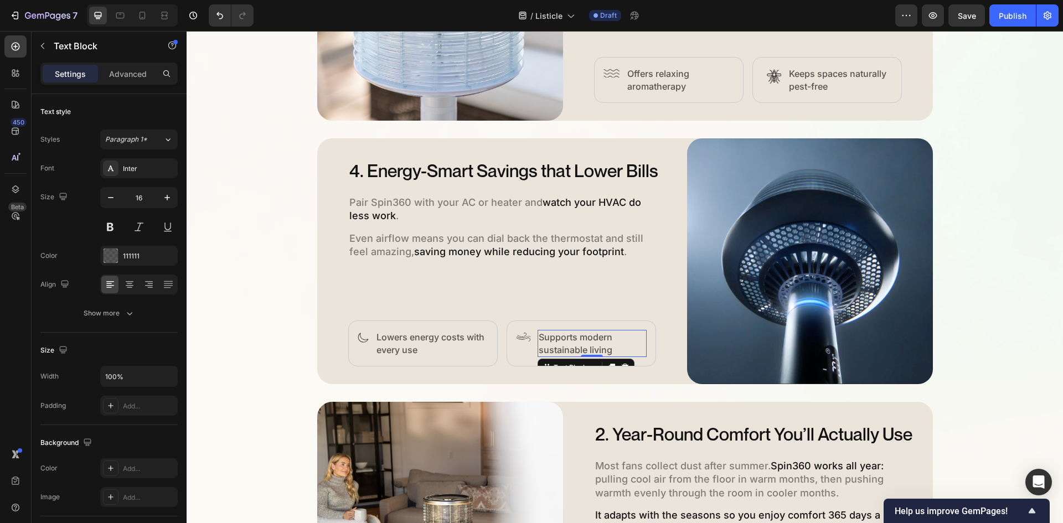
scroll to position [1395, 0]
click at [358, 337] on img at bounding box center [363, 338] width 11 height 10
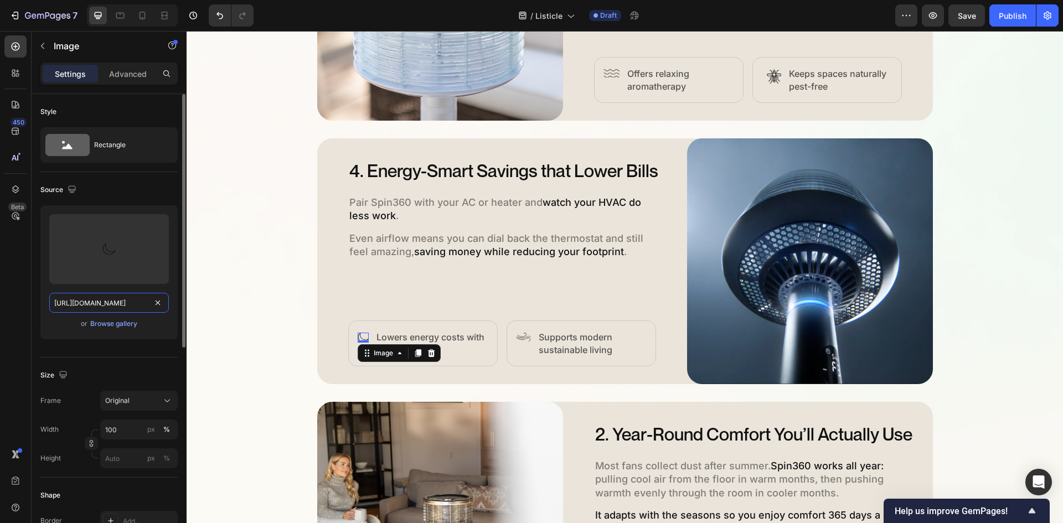
click at [125, 303] on input "[URL][DOMAIN_NAME]" at bounding box center [109, 303] width 120 height 20
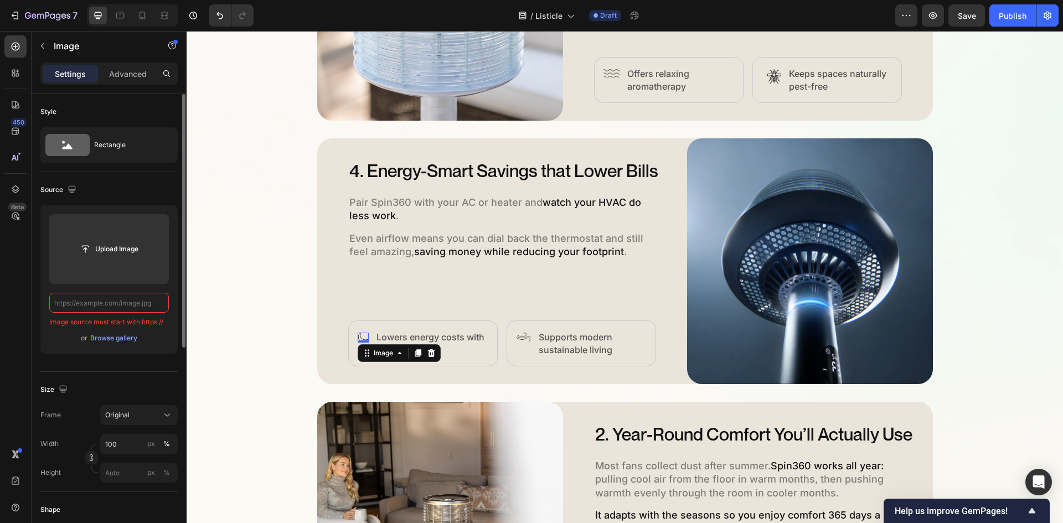
paste input "[URL][DOMAIN_NAME]"
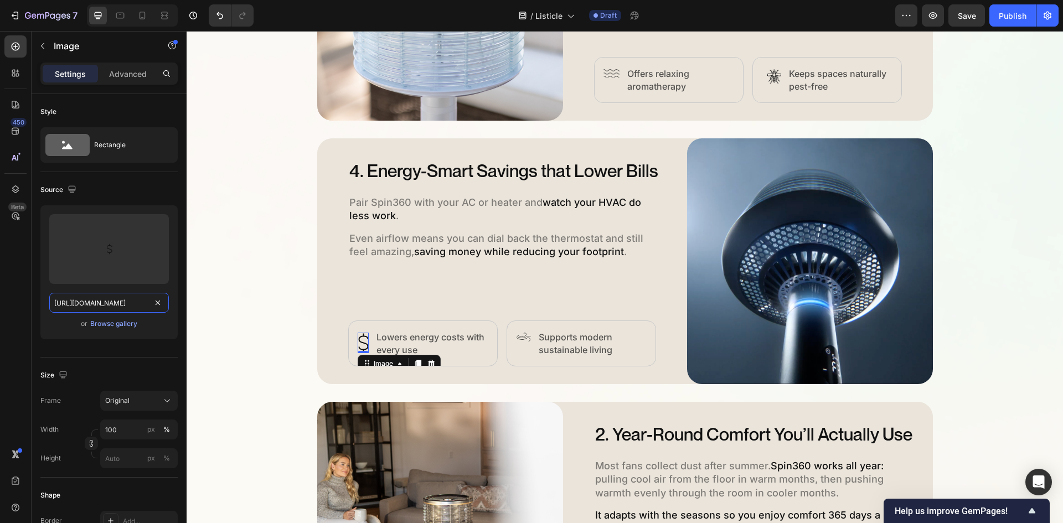
type input "[URL][DOMAIN_NAME]"
click at [517, 338] on img at bounding box center [523, 337] width 15 height 9
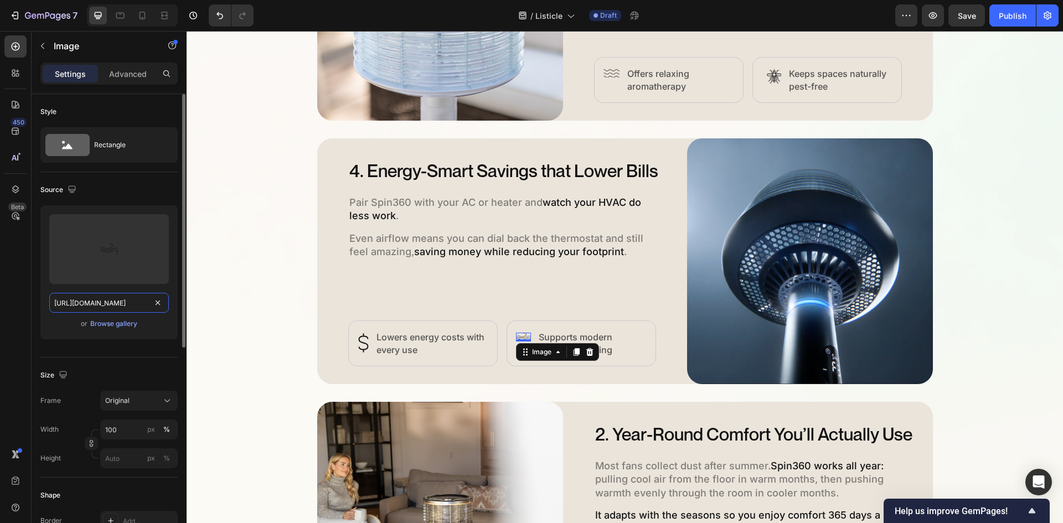
click at [112, 307] on input "[URL][DOMAIN_NAME]" at bounding box center [109, 303] width 120 height 20
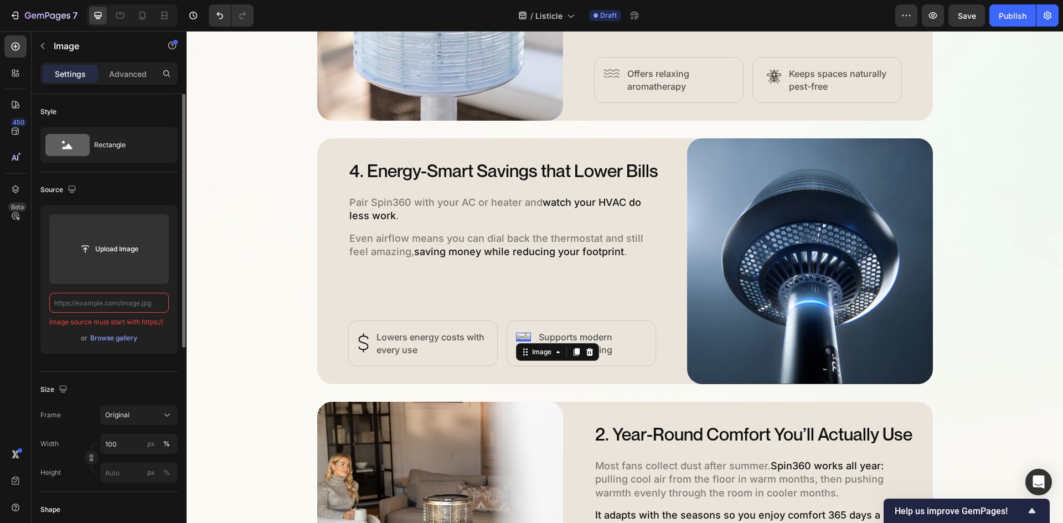
paste input "[URL][DOMAIN_NAME]"
type input "[URL][DOMAIN_NAME]"
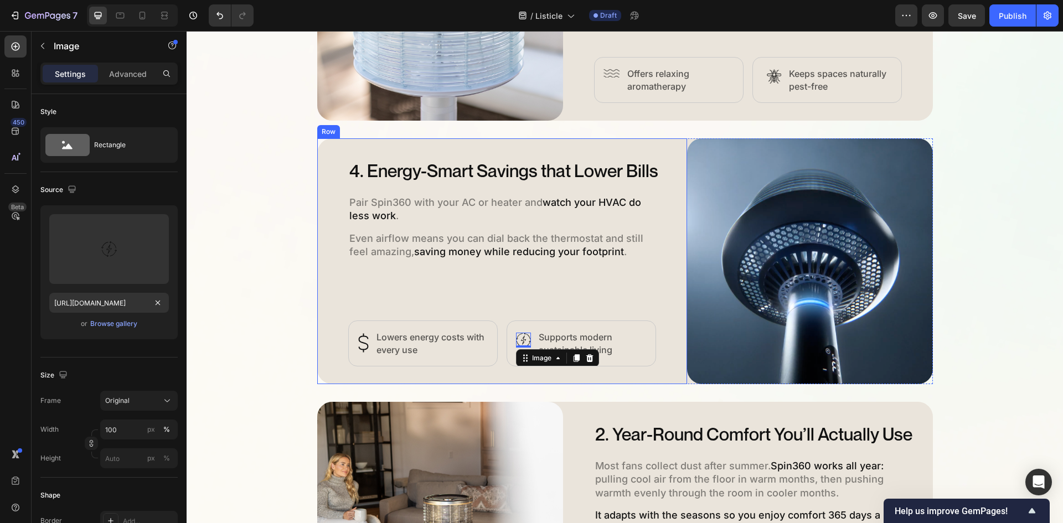
click at [490, 280] on div "4. Energy-Smart Savings that Lower Bills Heading Pair Spin360 with your AC or h…" at bounding box center [517, 261] width 339 height 210
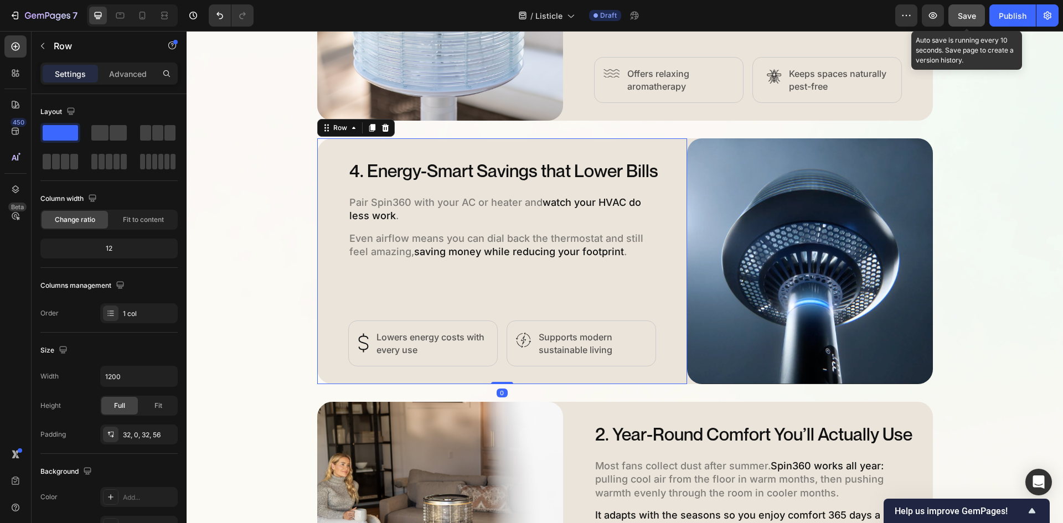
click at [968, 20] on span "Save" at bounding box center [967, 15] width 18 height 9
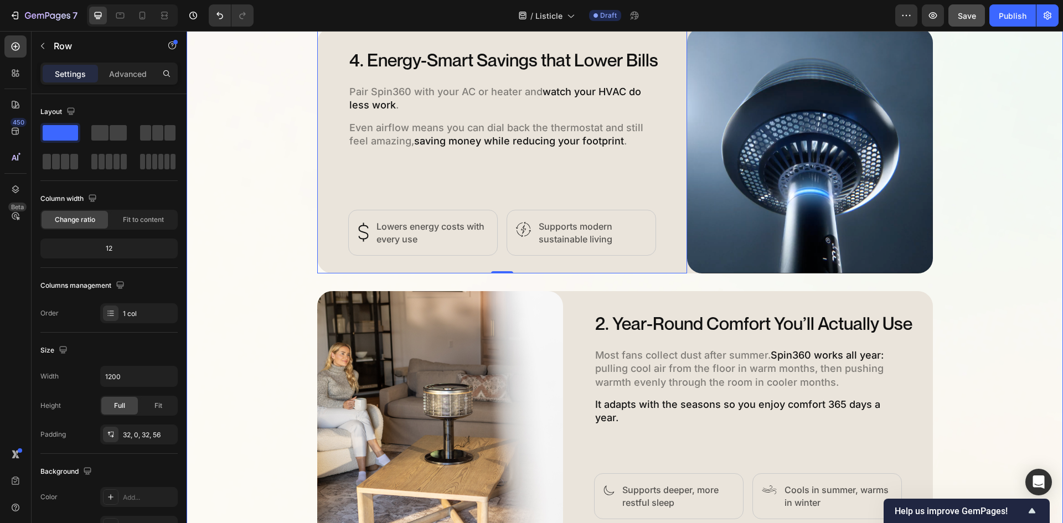
scroll to position [1617, 0]
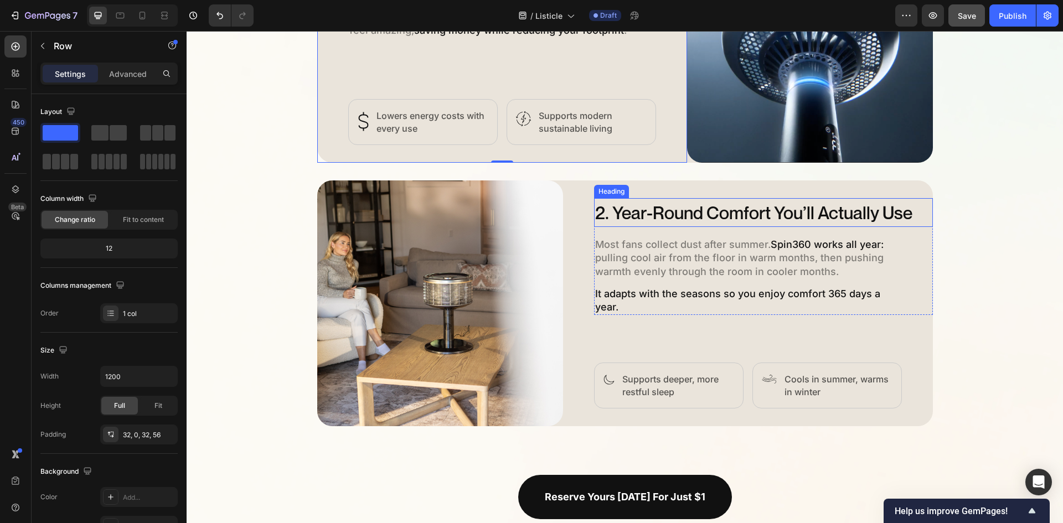
click at [675, 212] on h2 "2. Year-Round Comfort You’ll Actually Use" at bounding box center [763, 212] width 339 height 29
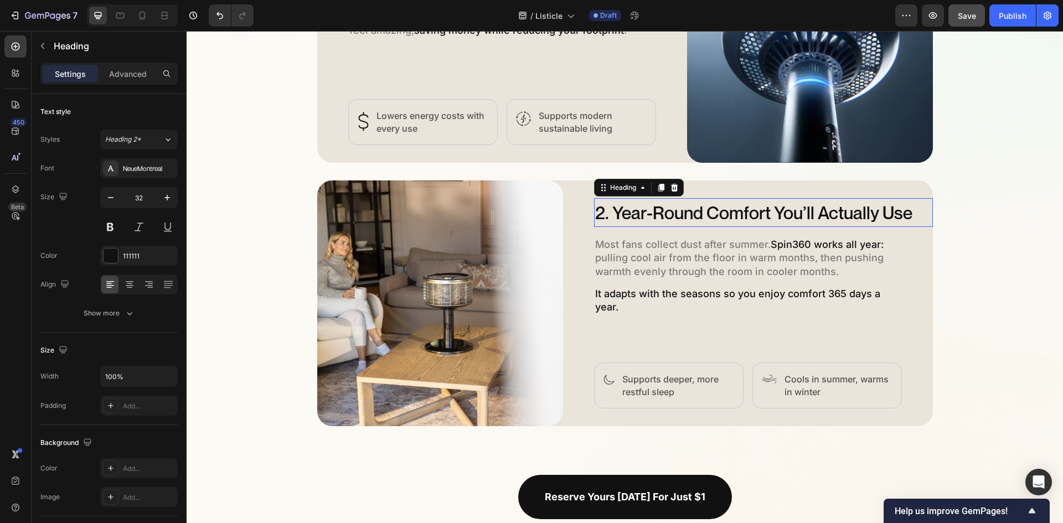
click at [675, 212] on p "2. Year-Round Comfort You’ll Actually Use" at bounding box center [763, 212] width 337 height 27
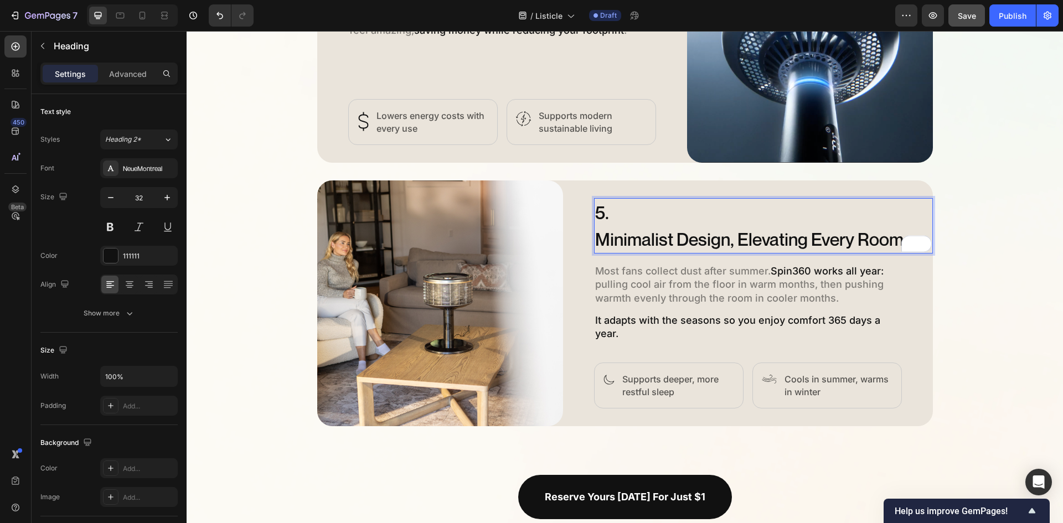
click at [598, 236] on p "5. Minimalist Design, Elevating Every Room" at bounding box center [763, 225] width 337 height 53
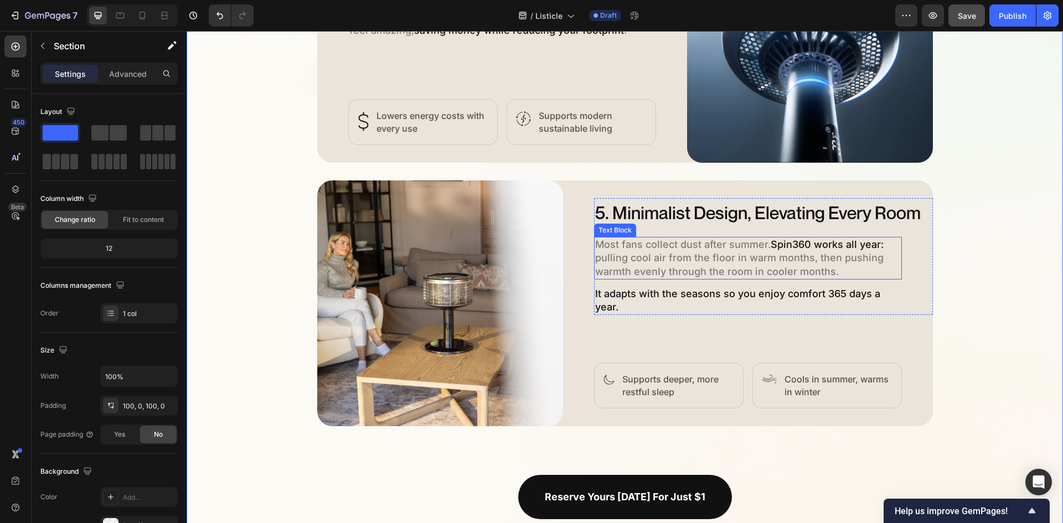
click at [647, 269] on p "Most fans collect dust after summer. Spin360 works all year: pulling cool air f…" at bounding box center [748, 258] width 306 height 40
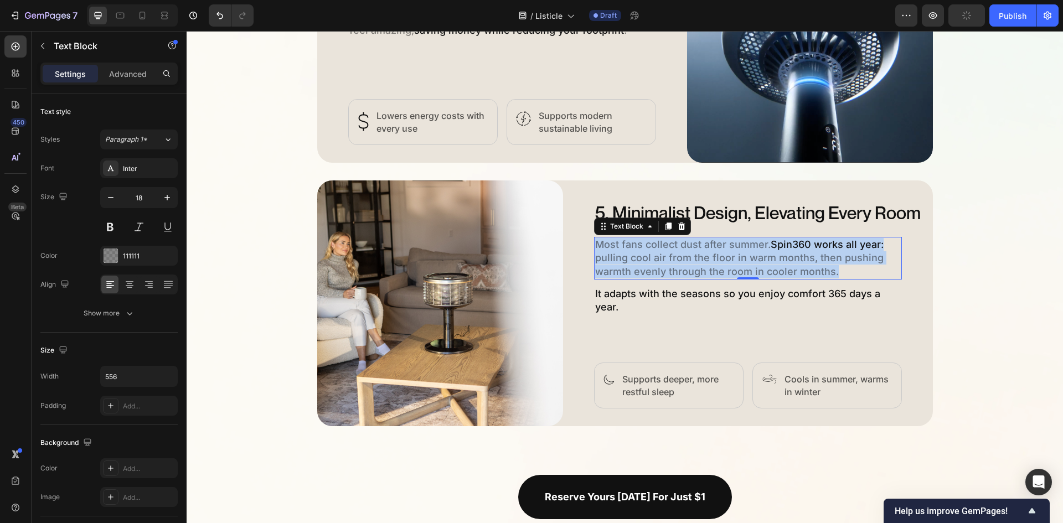
click at [647, 269] on p "Most fans collect dust after summer. Spin360 works all year: pulling cool air f…" at bounding box center [748, 258] width 306 height 40
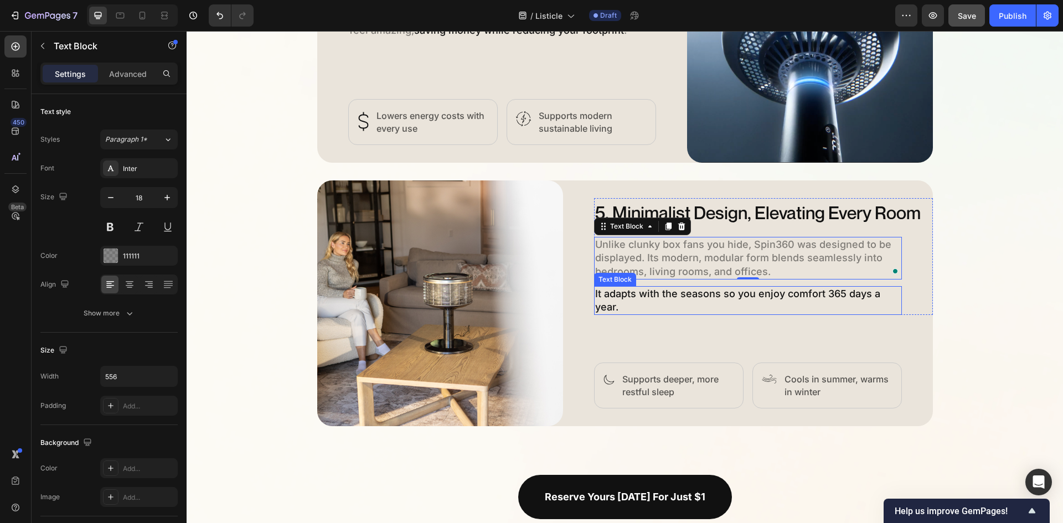
click at [638, 298] on span "It adapts with the seasons so you enjoy comfort 365 days a year." at bounding box center [737, 300] width 285 height 25
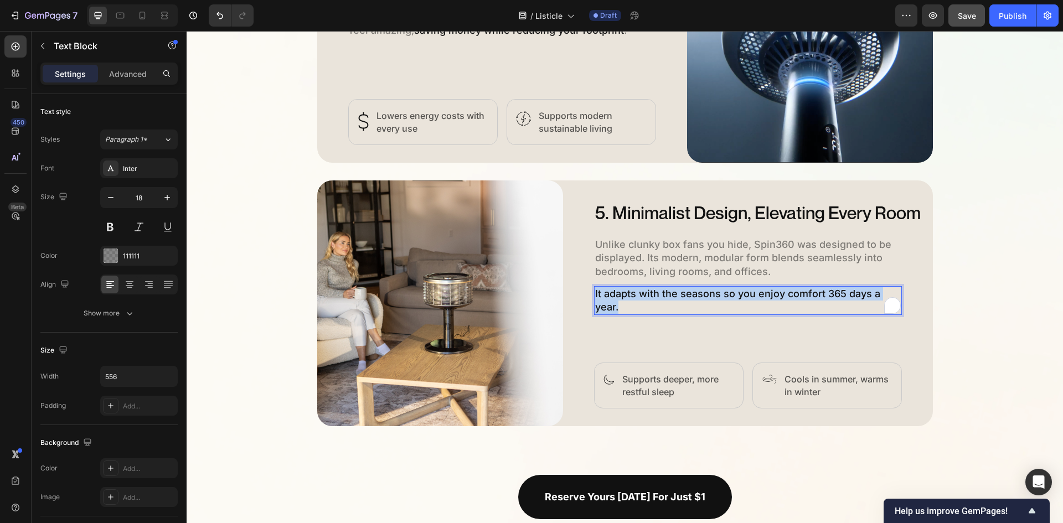
click at [638, 298] on span "It adapts with the seasons so you enjoy comfort 365 days a year." at bounding box center [737, 300] width 285 height 25
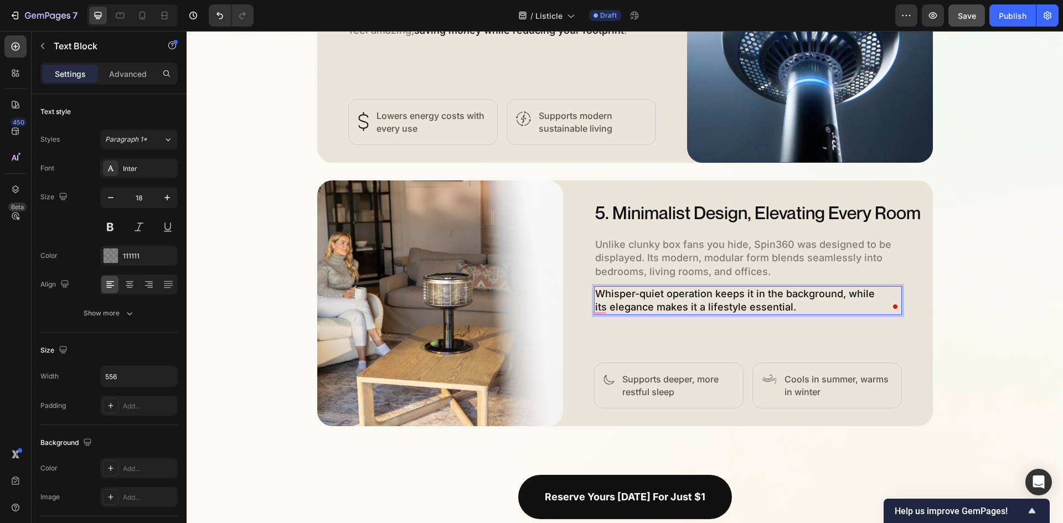
click at [720, 298] on span "Whisper-quiet operation keeps it in the background, while" at bounding box center [735, 294] width 280 height 12
click at [727, 301] on span "its elegance makes it a lifestyle essential." at bounding box center [695, 307] width 201 height 12
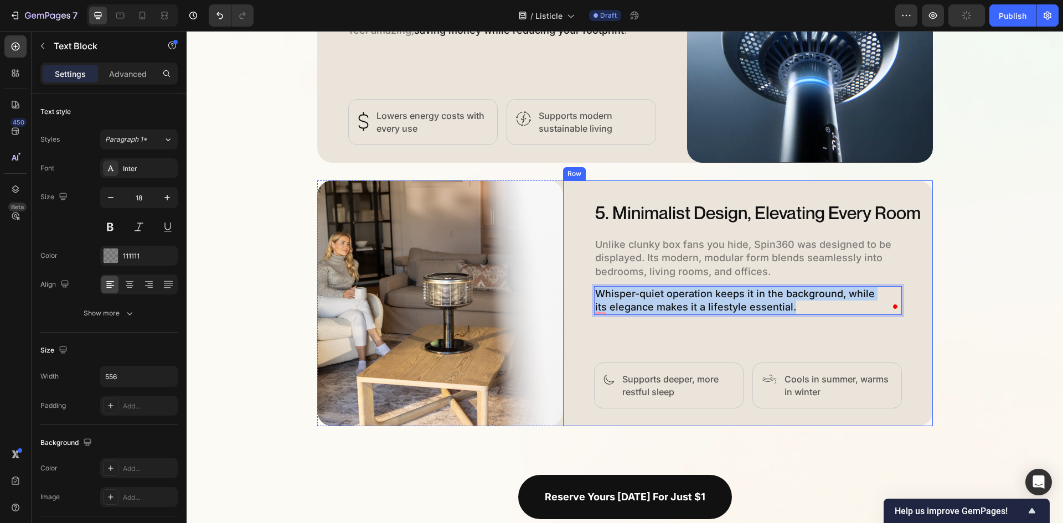
drag, startPoint x: 803, startPoint y: 307, endPoint x: 584, endPoint y: 285, distance: 219.8
click at [584, 285] on div "5. Minimalist Design, Elevating Every Room Heading Unlike clunky box fans you h…" at bounding box center [748, 303] width 370 height 246
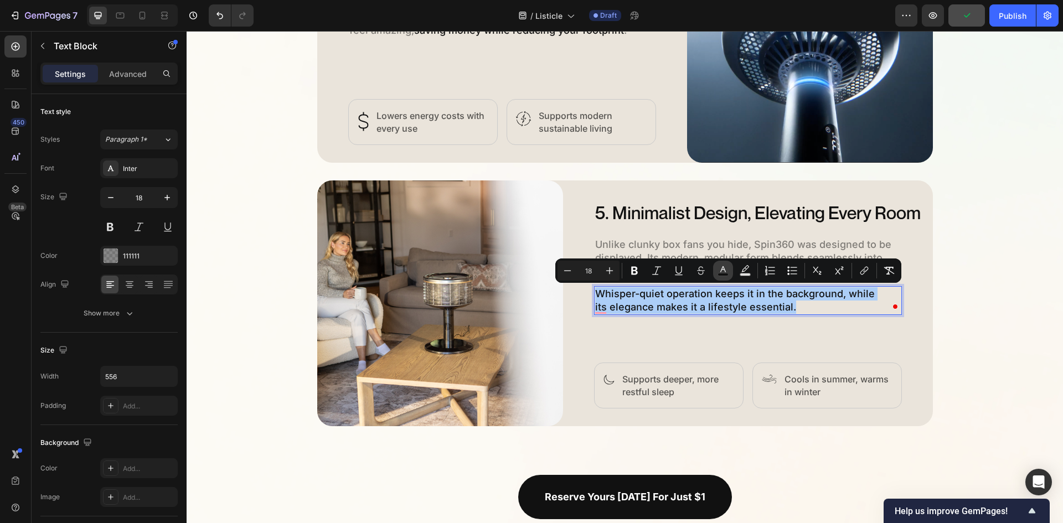
click at [724, 271] on icon "Editor contextual toolbar" at bounding box center [722, 270] width 11 height 11
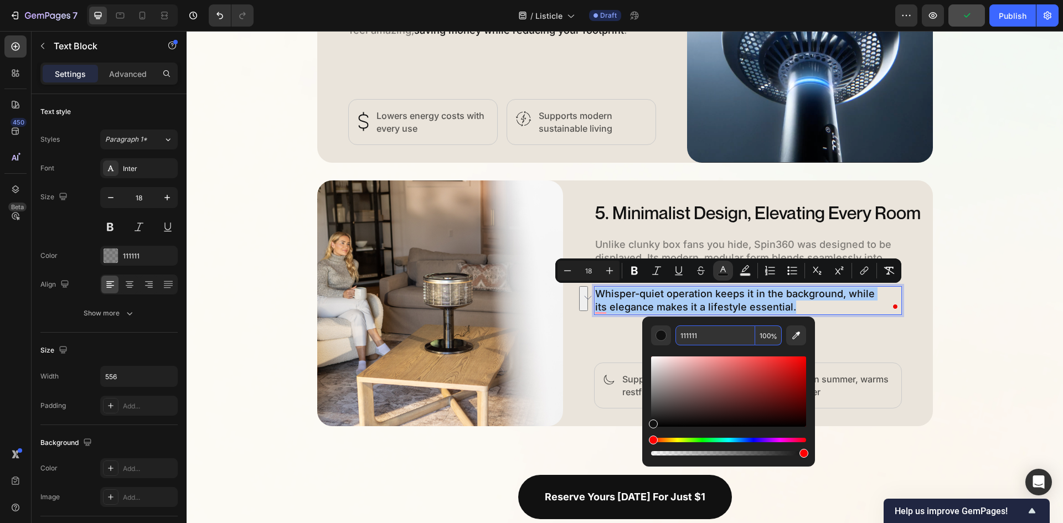
click at [765, 336] on input "100" at bounding box center [768, 336] width 27 height 20
click at [765, 335] on input "100" at bounding box center [768, 336] width 27 height 20
type input "50"
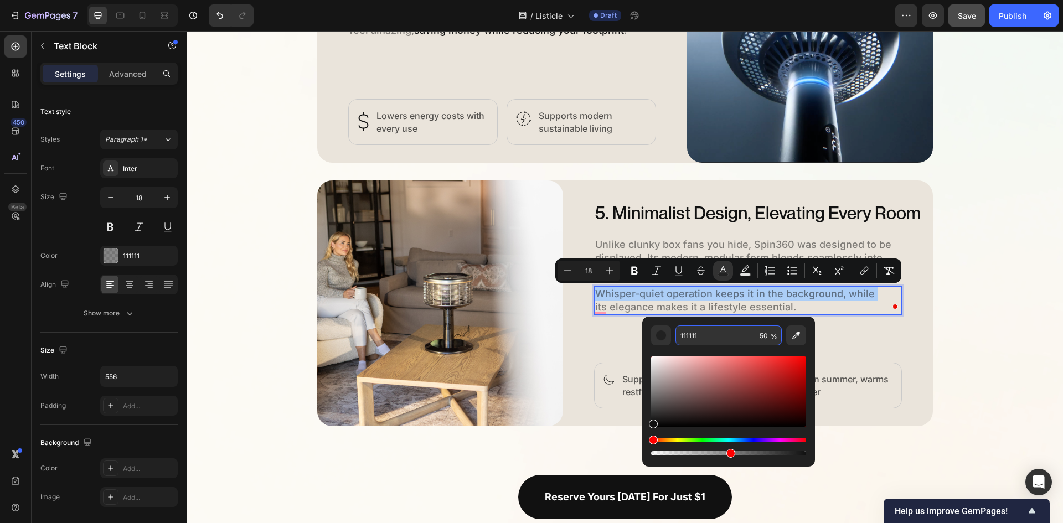
click at [735, 337] on input "111111" at bounding box center [715, 336] width 80 height 20
click at [846, 333] on div "5. Minimalist Design, Elevating Every Room Heading Unlike clunky box fans you h…" at bounding box center [763, 303] width 339 height 210
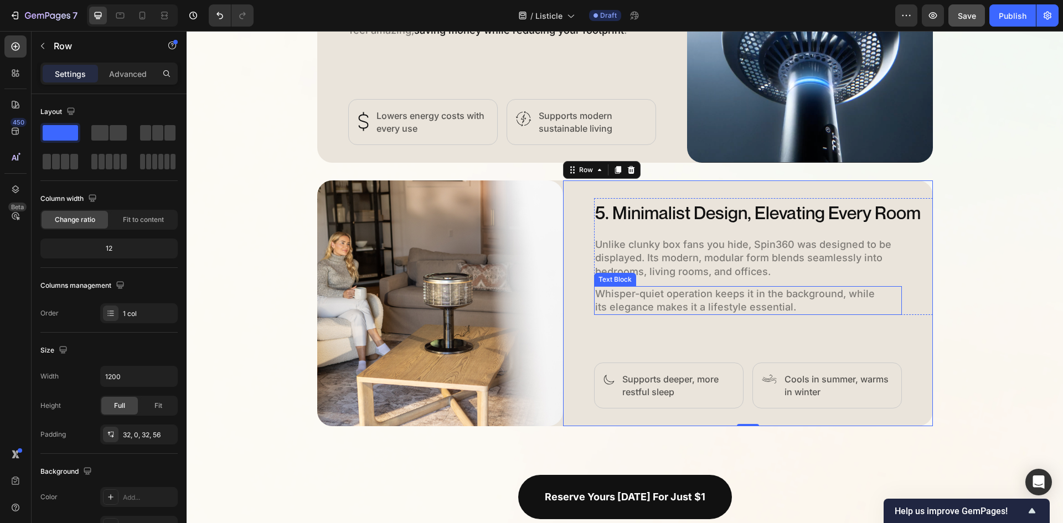
click at [668, 302] on span "its elegance makes it a lifestyle essential." at bounding box center [695, 307] width 201 height 12
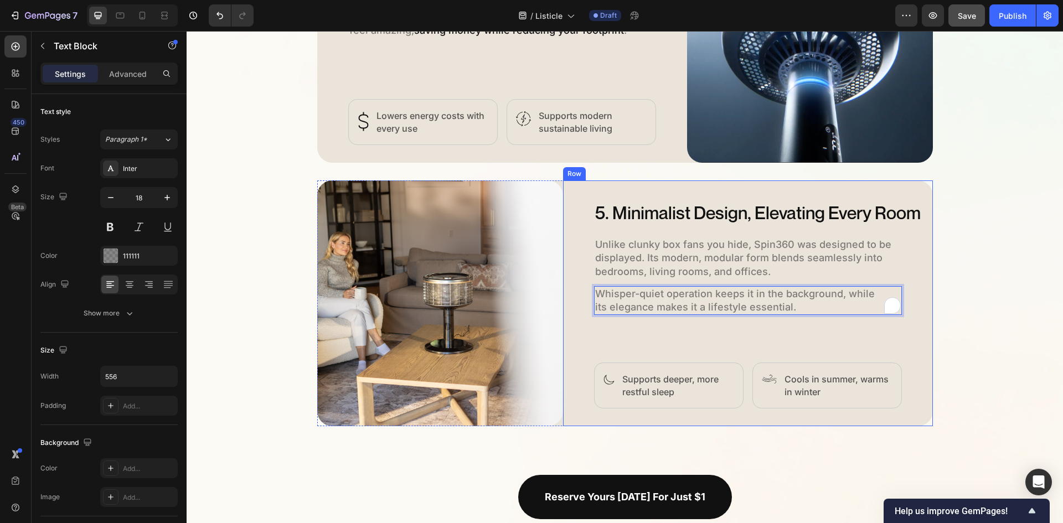
click at [591, 306] on div "5. Minimalist Design, Elevating Every Room Heading Unlike clunky box fans you h…" at bounding box center [748, 303] width 370 height 246
click at [789, 309] on p "Whisper-quiet operation keeps it in the background, while its elegance makes it…" at bounding box center [748, 300] width 306 height 27
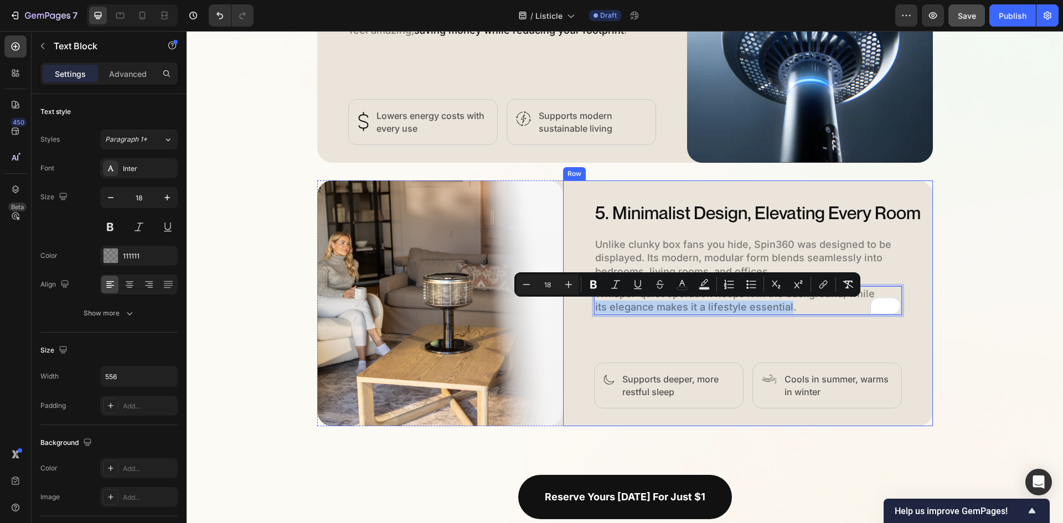
drag, startPoint x: 784, startPoint y: 308, endPoint x: 569, endPoint y: 307, distance: 215.9
click at [569, 307] on div "5. Minimalist Design, Elevating Every Room Heading Unlike clunky box fans you h…" at bounding box center [748, 303] width 370 height 246
click at [683, 283] on icon "Editor contextual toolbar" at bounding box center [682, 283] width 6 height 6
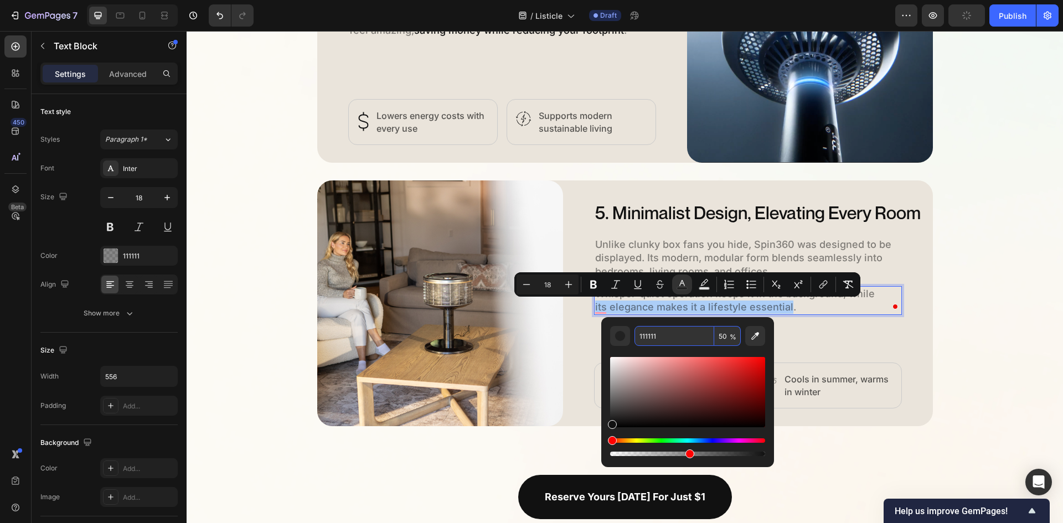
click at [719, 338] on input "50" at bounding box center [727, 336] width 27 height 20
click at [717, 337] on input "50" at bounding box center [727, 336] width 27 height 20
click at [686, 336] on input "111111" at bounding box center [674, 336] width 80 height 20
click at [722, 338] on input "50" at bounding box center [727, 336] width 27 height 20
click at [717, 338] on input "50" at bounding box center [727, 336] width 27 height 20
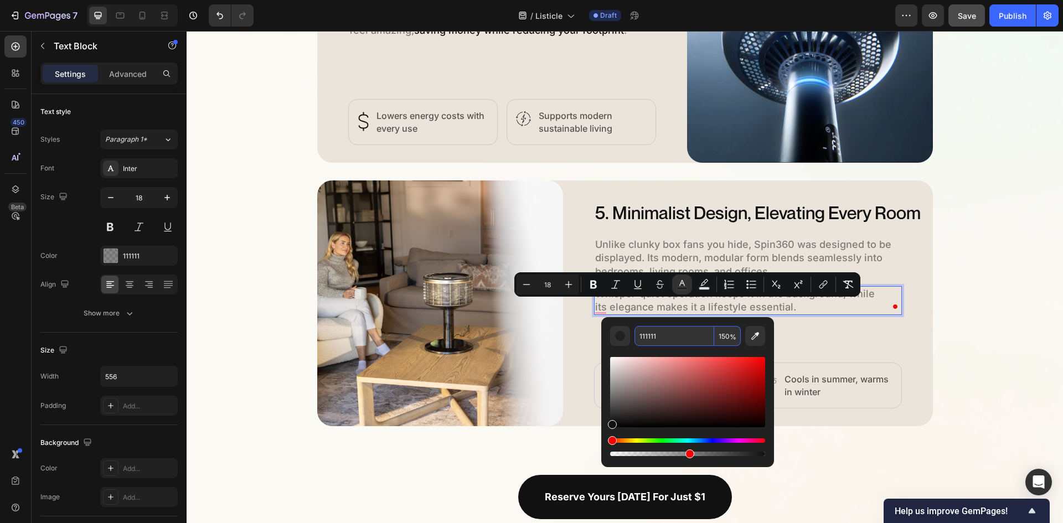
type input "100"
click at [708, 335] on input "111111" at bounding box center [674, 336] width 80 height 20
type input "16"
click at [822, 335] on div "5. Minimalist Design, Elevating Every Room Heading Unlike clunky box fans you h…" at bounding box center [763, 303] width 339 height 210
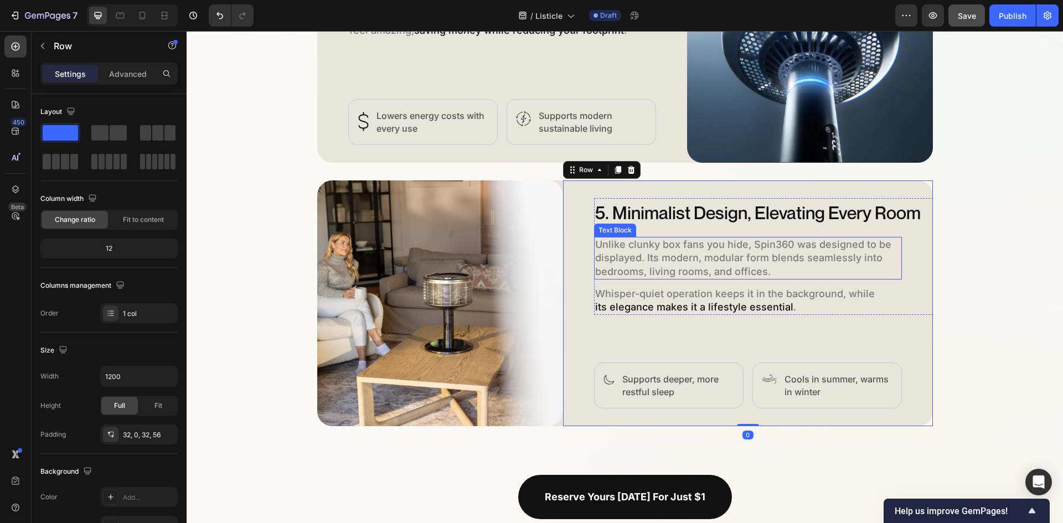
click at [688, 257] on p "Unlike clunky box fans you hide, Spin360 was designed to be displayed. Its mode…" at bounding box center [748, 258] width 306 height 40
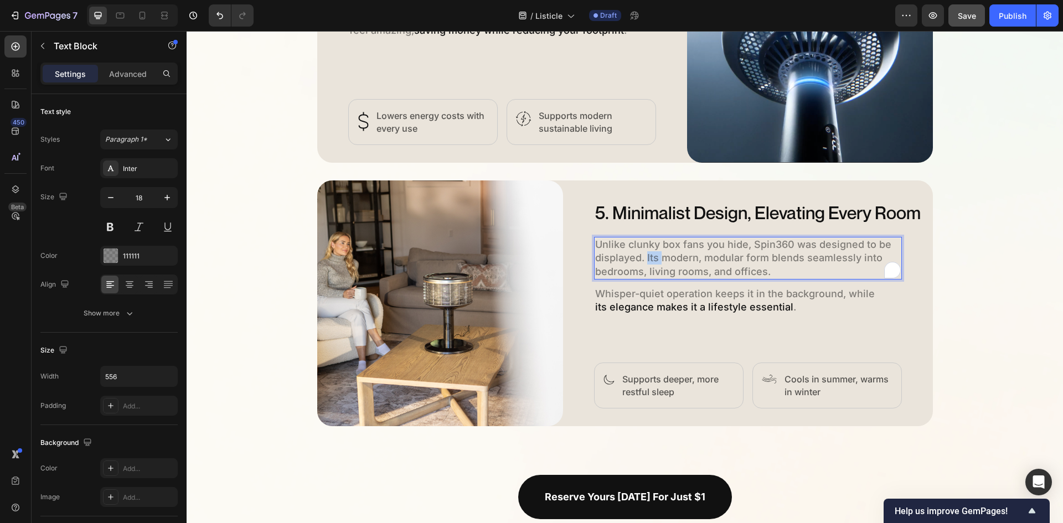
click at [649, 259] on p "Unlike clunky box fans you hide, Spin360 was designed to be displayed. Its mode…" at bounding box center [748, 258] width 306 height 40
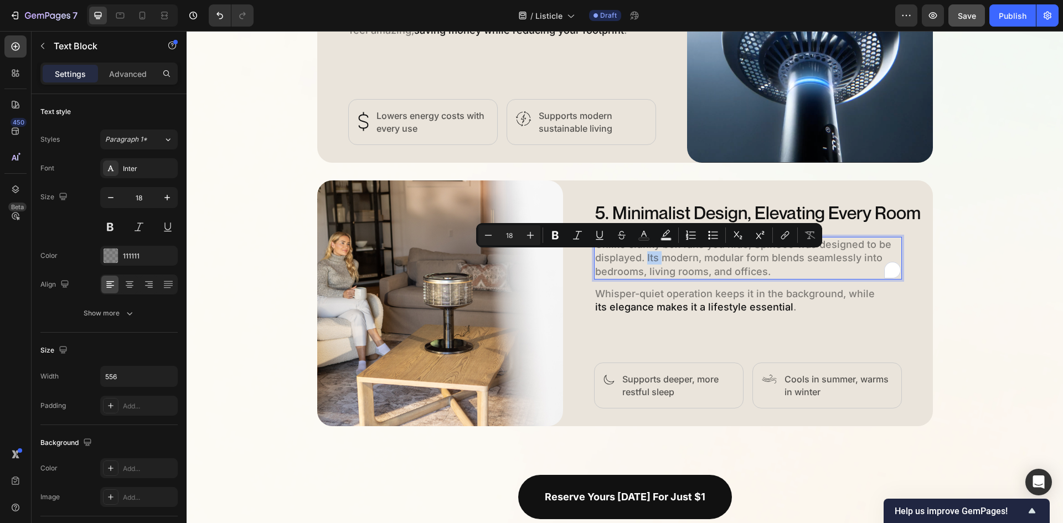
click at [645, 259] on p "Unlike clunky box fans you hide, Spin360 was designed to be displayed. Its mode…" at bounding box center [748, 258] width 306 height 40
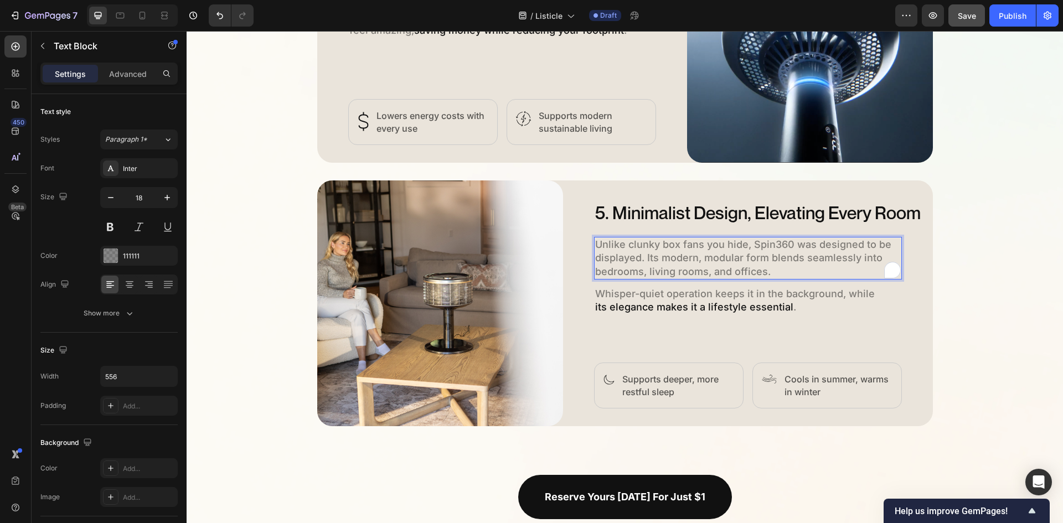
click at [644, 259] on p "Unlike clunky box fans you hide, Spin360 was designed to be displayed. Its mode…" at bounding box center [748, 258] width 306 height 40
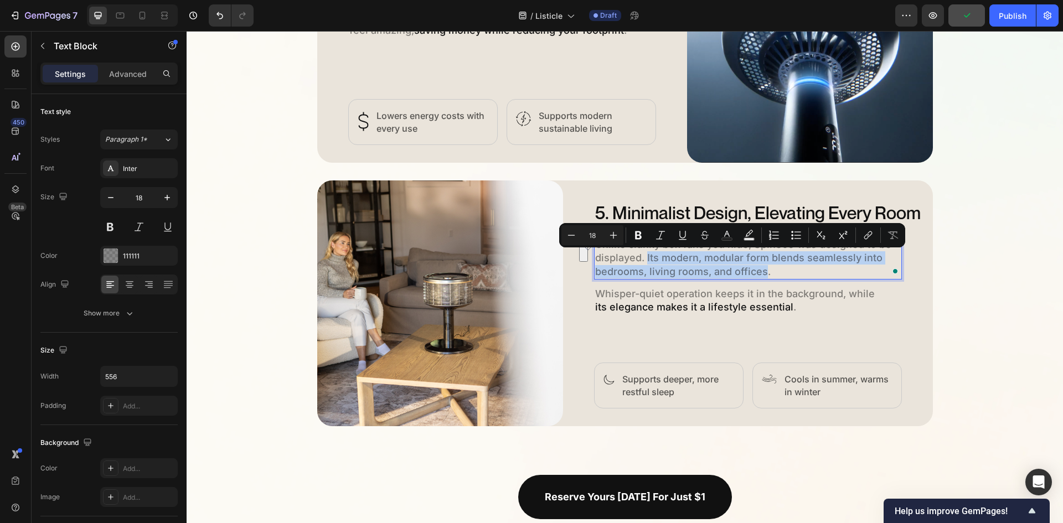
drag, startPoint x: 669, startPoint y: 264, endPoint x: 760, endPoint y: 275, distance: 90.9
click at [760, 275] on p "Unlike clunky box fans you hide, Spin360 was designed to be displayed. Its mode…" at bounding box center [748, 258] width 306 height 40
click at [722, 236] on icon "Editor contextual toolbar" at bounding box center [726, 235] width 11 height 11
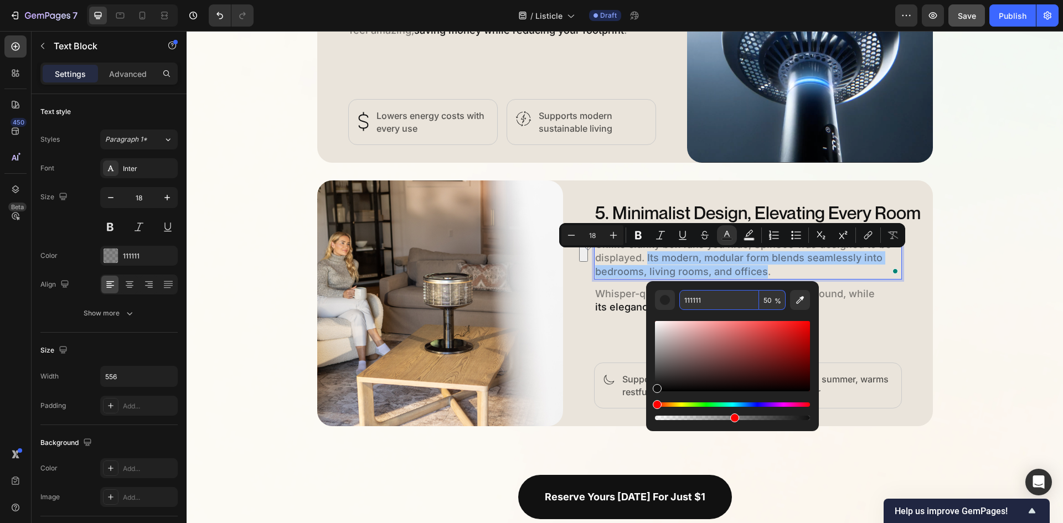
click at [763, 296] on input "50" at bounding box center [772, 300] width 27 height 20
click at [762, 299] on input "50" at bounding box center [772, 300] width 27 height 20
type input "100"
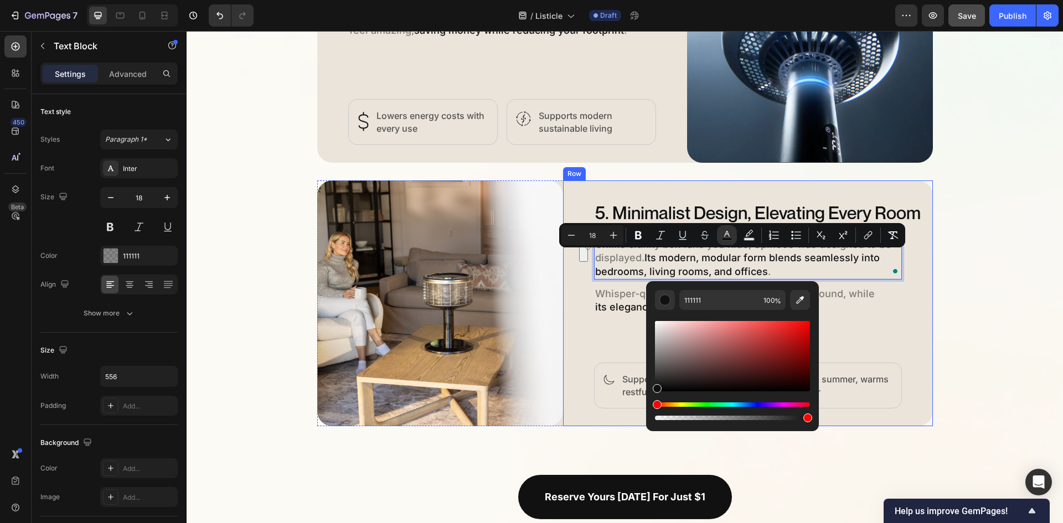
click at [840, 319] on div "5. Minimalist Design, Elevating Every Room Heading Unlike clunky box fans you h…" at bounding box center [763, 303] width 339 height 210
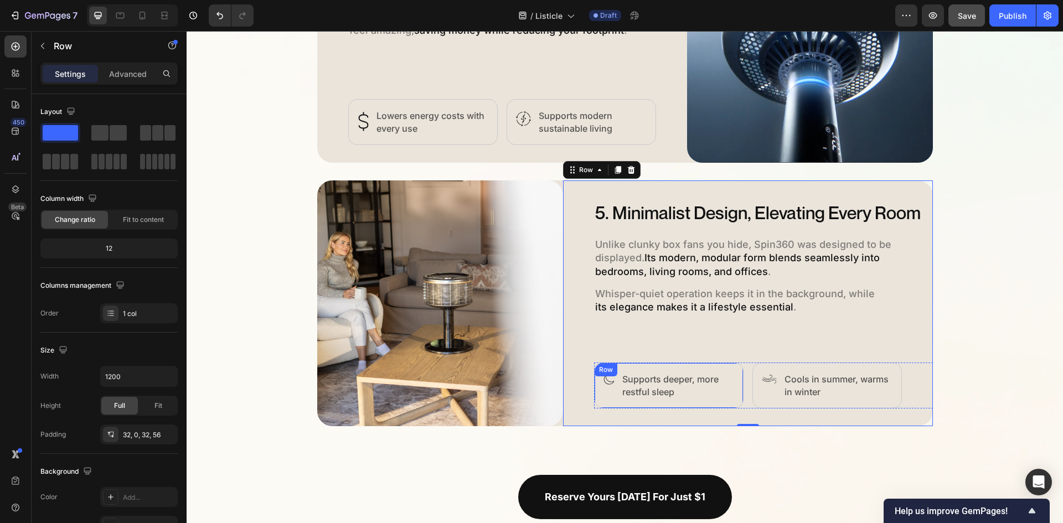
click at [649, 381] on p "Supports deeper, more restful sleep" at bounding box center [677, 385] width 111 height 25
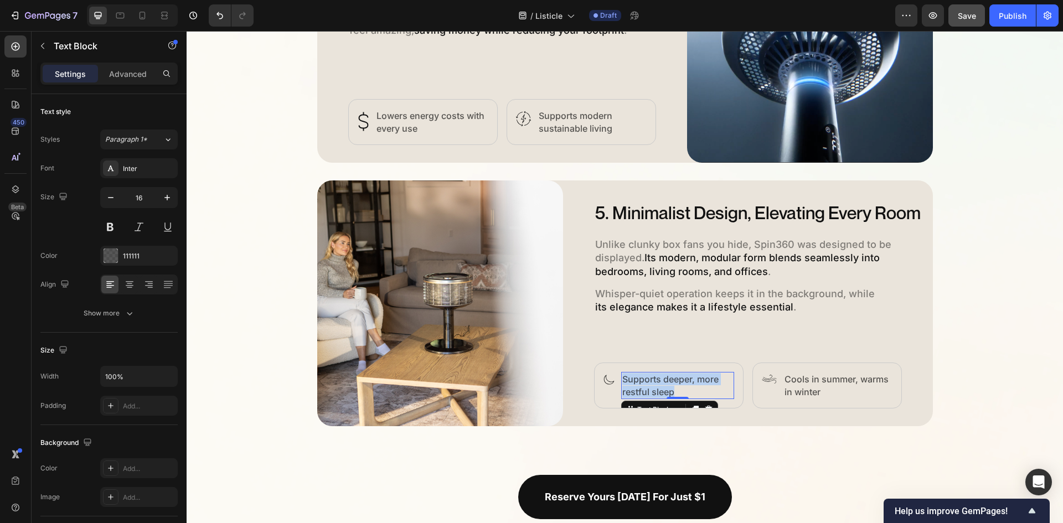
click at [649, 381] on p "Supports deeper, more restful sleep" at bounding box center [677, 385] width 111 height 25
click at [794, 383] on p "Cools in summer, warms in winter" at bounding box center [837, 385] width 107 height 25
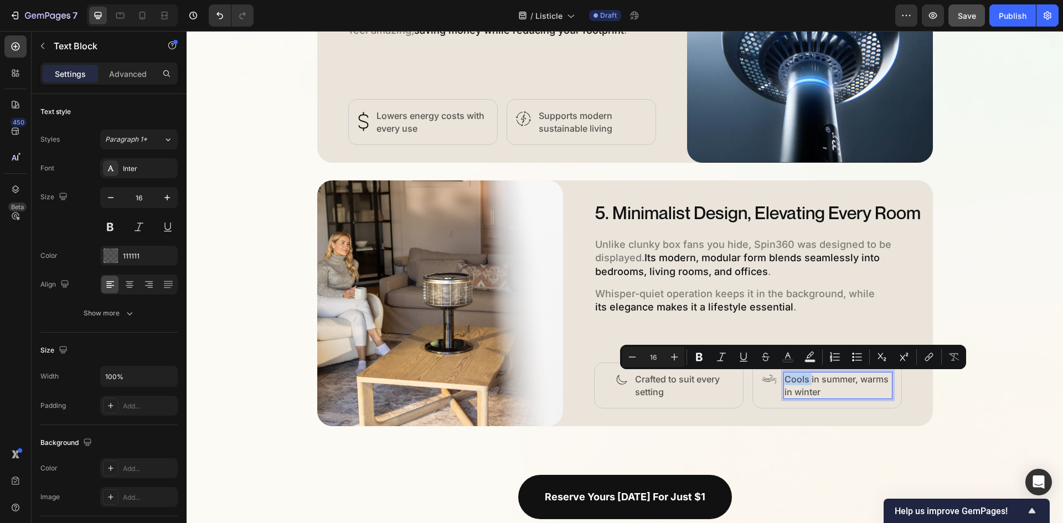
click at [784, 377] on p "Cools in summer, warms in winter" at bounding box center [837, 385] width 107 height 25
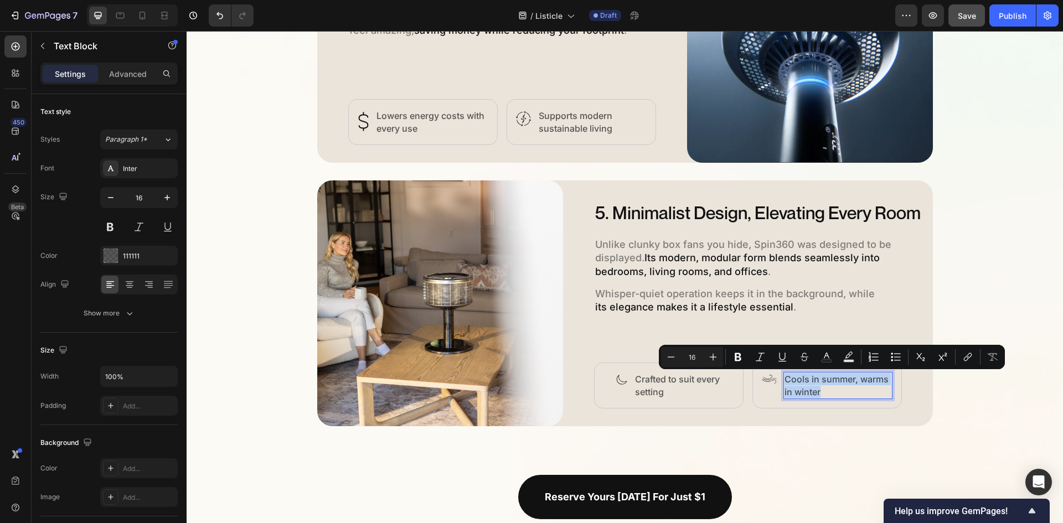
drag, startPoint x: 782, startPoint y: 378, endPoint x: 820, endPoint y: 394, distance: 40.7
click at [820, 394] on p "Cools in summer, warms in winter" at bounding box center [837, 385] width 107 height 25
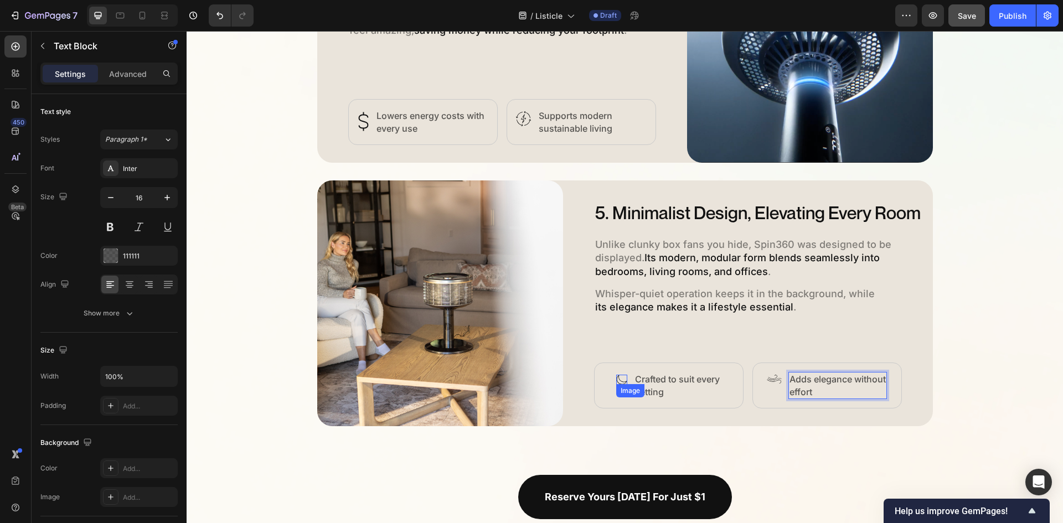
click at [617, 380] on img at bounding box center [621, 380] width 11 height 10
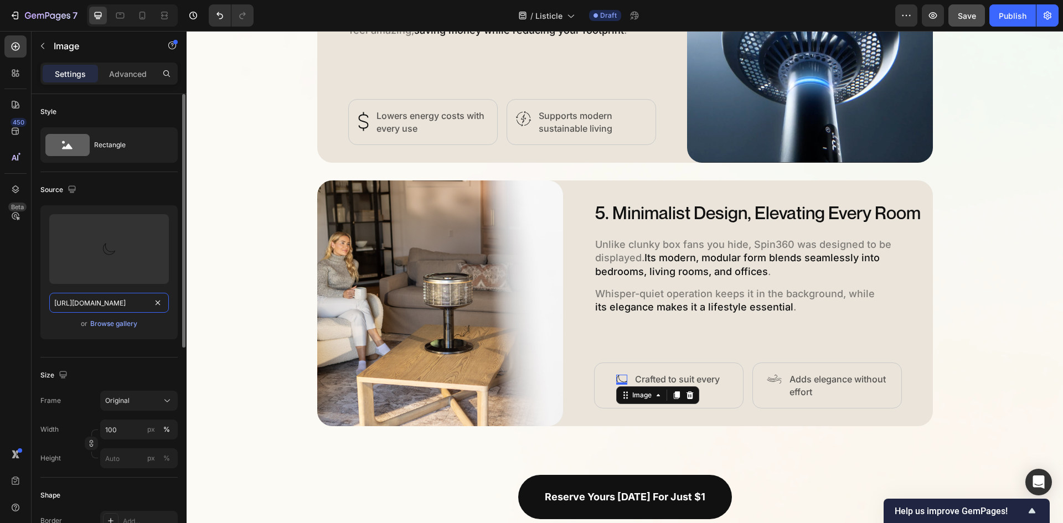
click at [122, 301] on input "[URL][DOMAIN_NAME]" at bounding box center [109, 303] width 120 height 20
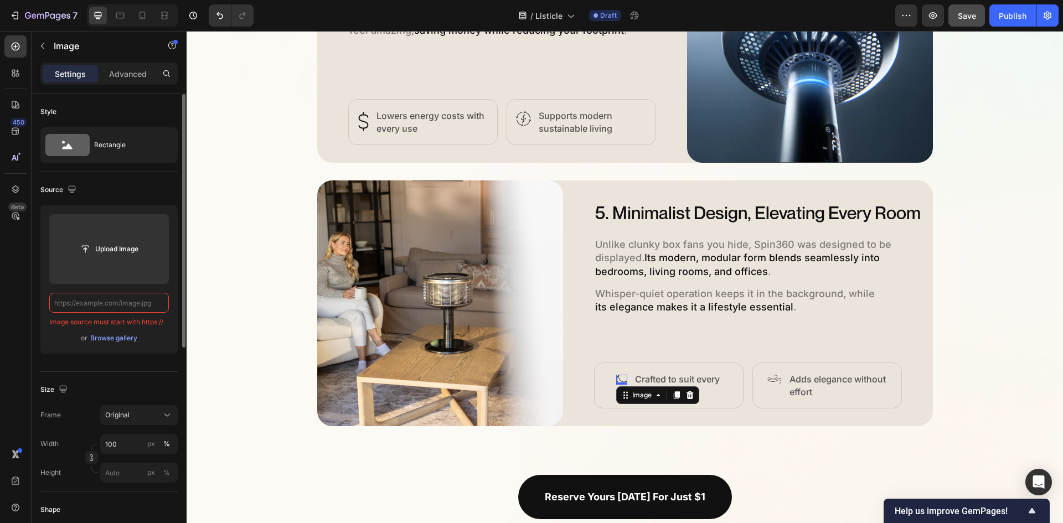
paste input "[URL][DOMAIN_NAME]"
type input "[URL][DOMAIN_NAME]"
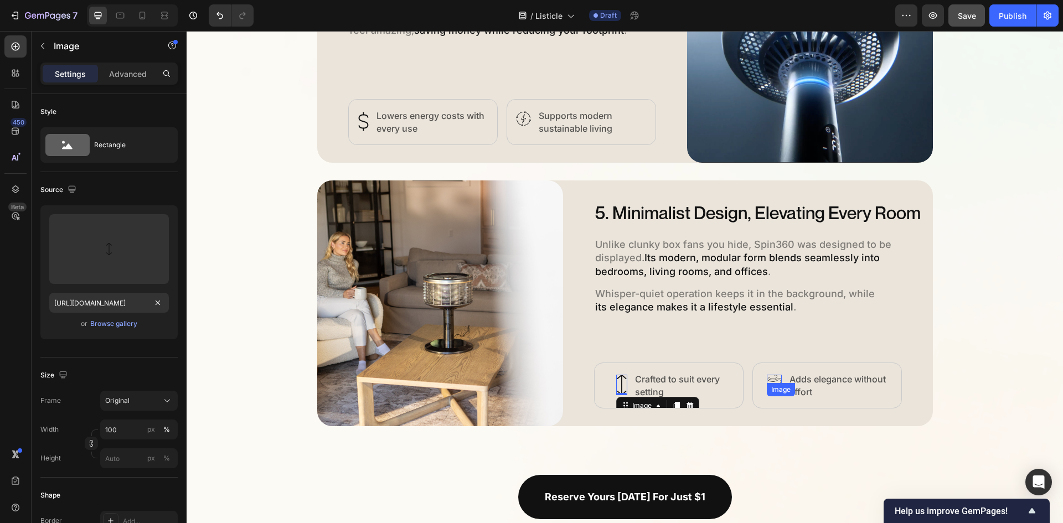
click at [775, 378] on img at bounding box center [774, 379] width 15 height 9
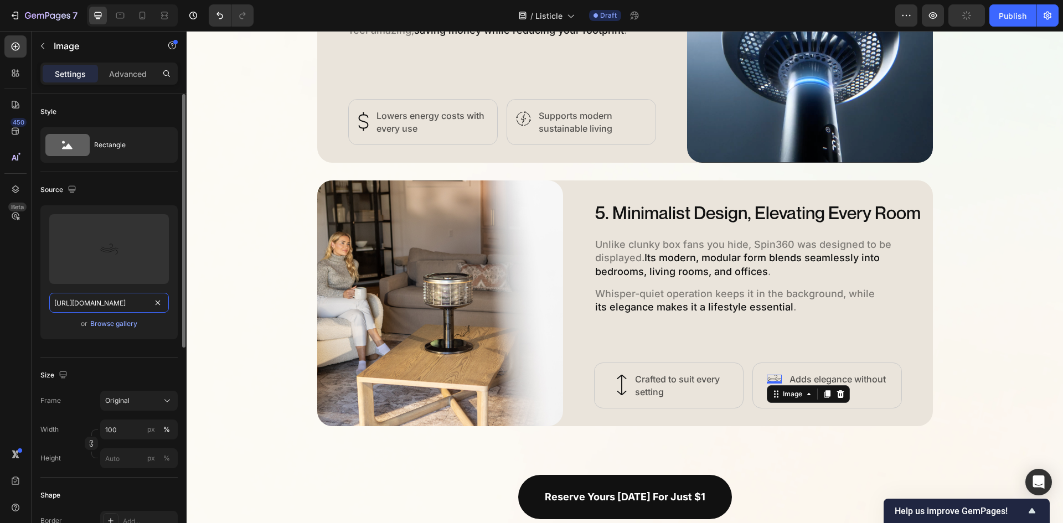
click at [120, 303] on input "[URL][DOMAIN_NAME]" at bounding box center [109, 303] width 120 height 20
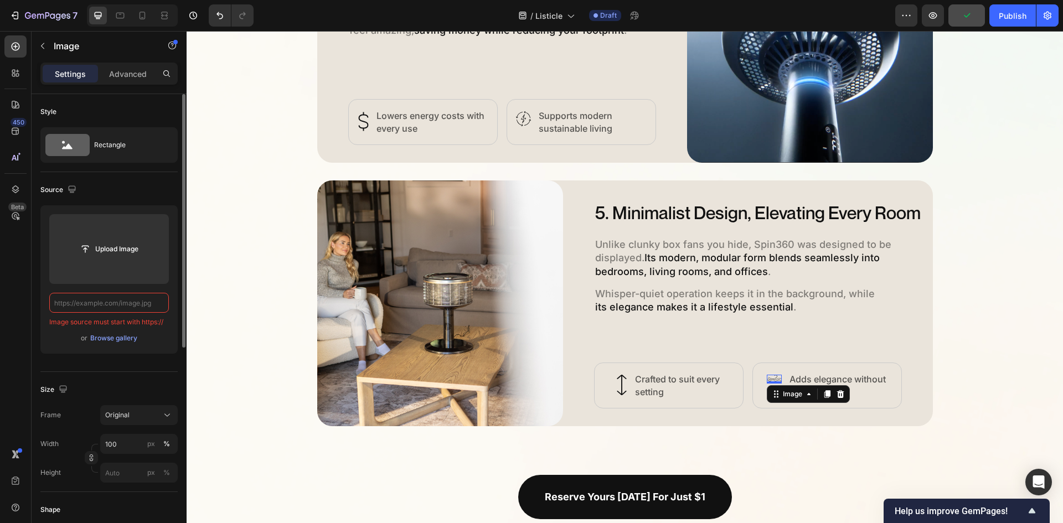
paste input "[URL][DOMAIN_NAME]"
type input "[URL][DOMAIN_NAME]"
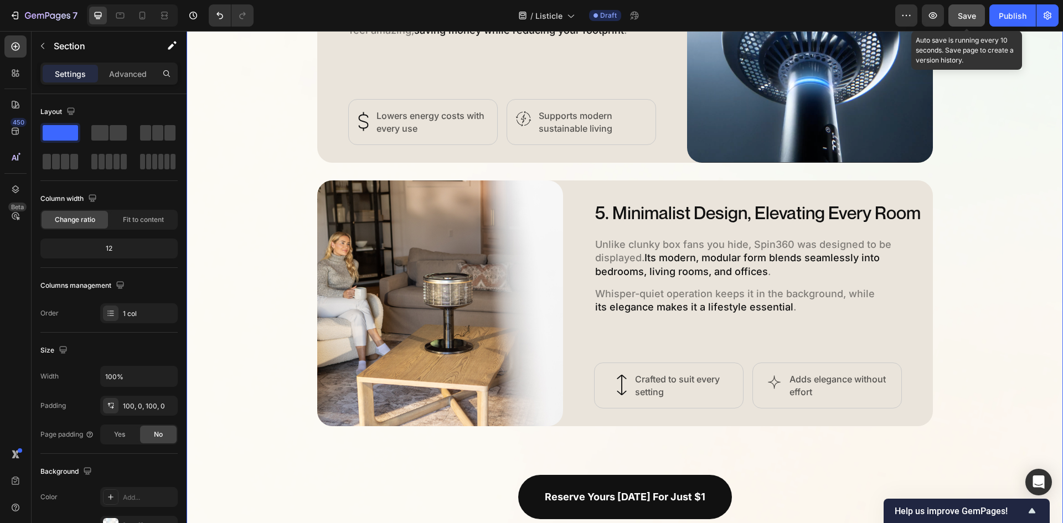
drag, startPoint x: 969, startPoint y: 14, endPoint x: 785, endPoint y: 1, distance: 184.3
click at [969, 14] on span "Save" at bounding box center [967, 15] width 18 height 9
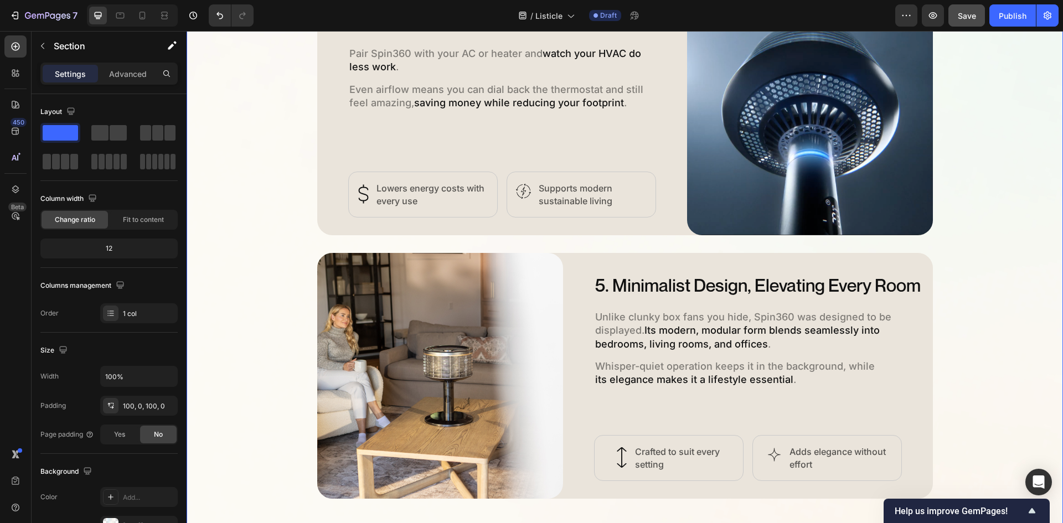
scroll to position [1506, 0]
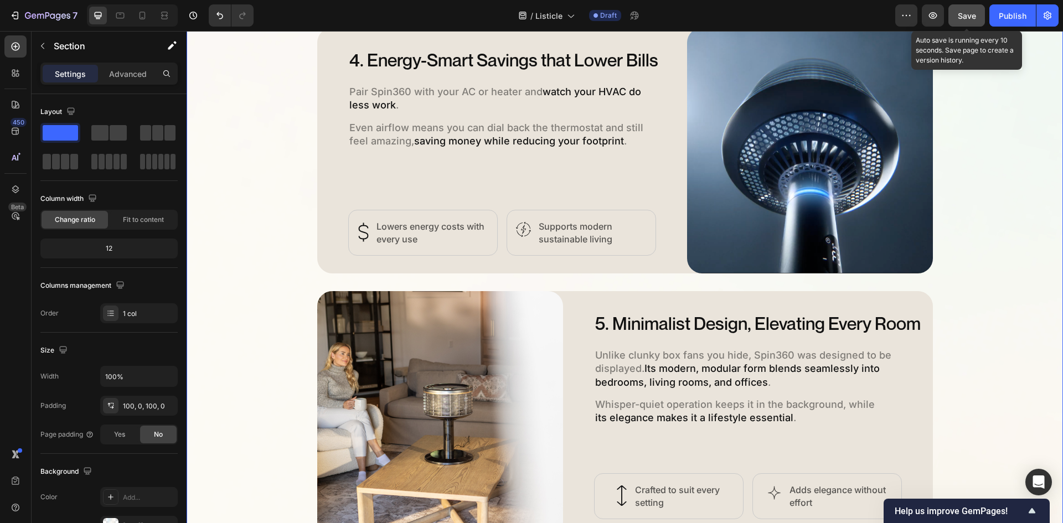
drag, startPoint x: 970, startPoint y: 9, endPoint x: 981, endPoint y: 20, distance: 14.9
click at [970, 10] on div "Save" at bounding box center [967, 16] width 18 height 12
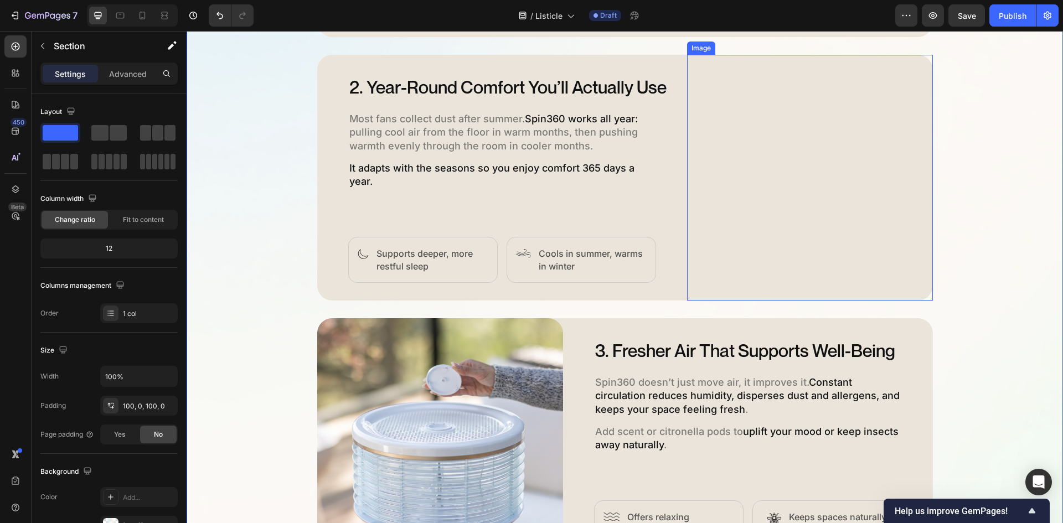
scroll to position [952, 0]
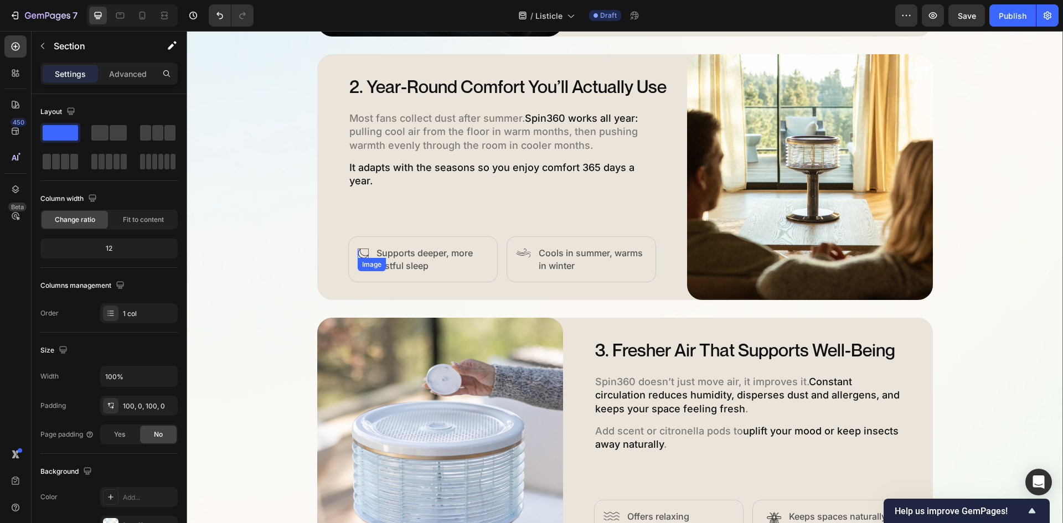
click at [360, 254] on img at bounding box center [363, 254] width 11 height 10
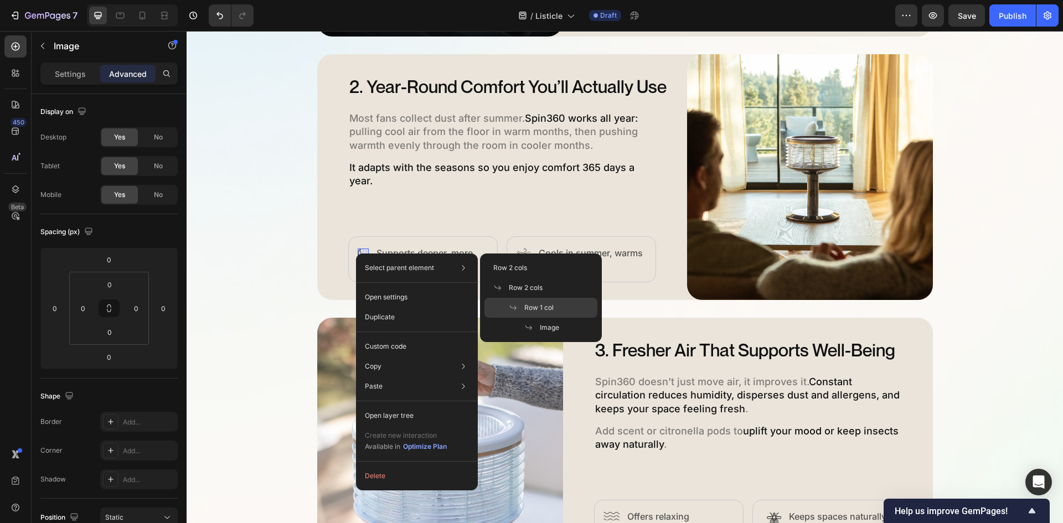
click at [534, 305] on span "Row 1 col" at bounding box center [538, 308] width 29 height 10
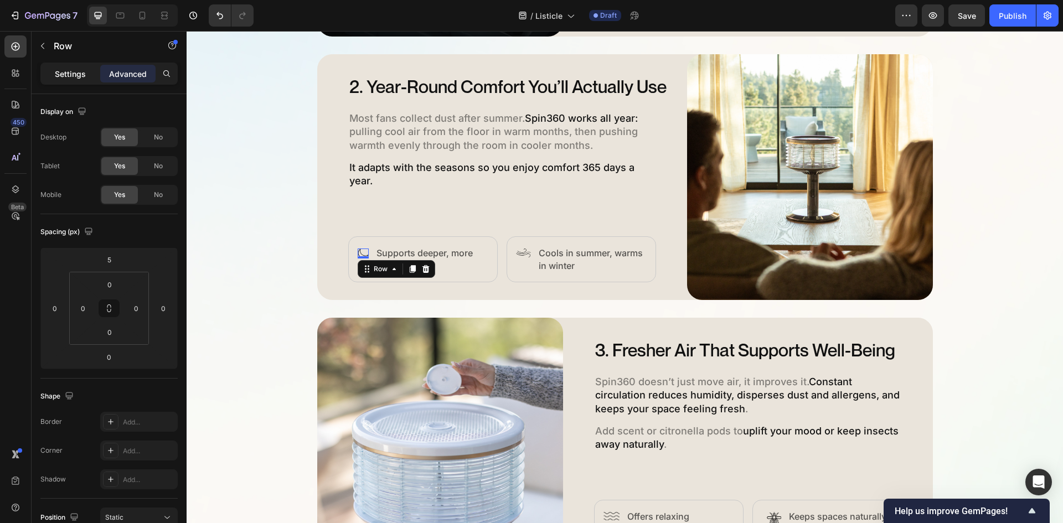
click at [69, 71] on p "Settings" at bounding box center [70, 74] width 31 height 12
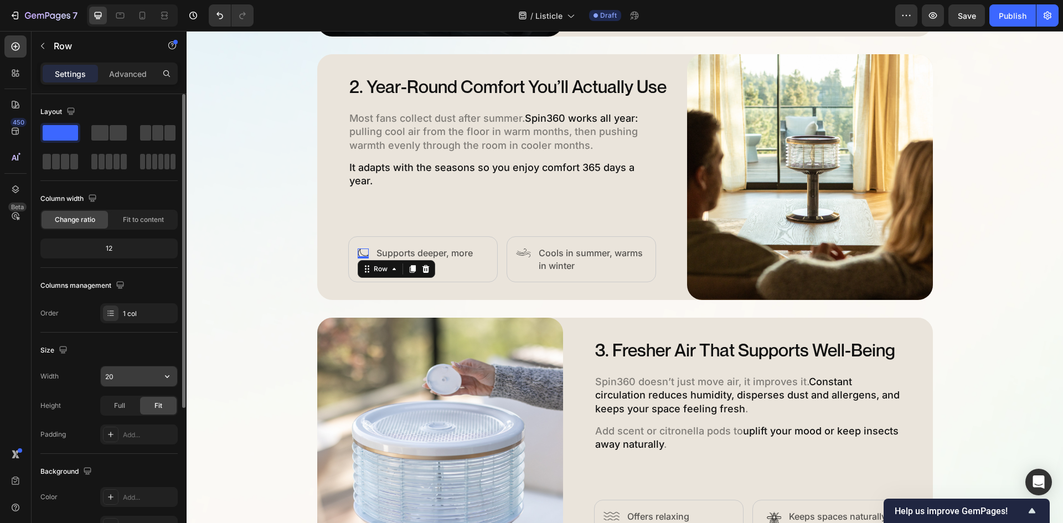
click at [123, 375] on input "20" at bounding box center [139, 376] width 76 height 20
click at [121, 376] on input "20" at bounding box center [139, 376] width 76 height 20
type input "22"
click at [1005, 216] on div "5 Ways Spin360 Replaces Every Other Fan Heading Discover how Spin360 transforms…" at bounding box center [625, 434] width 876 height 1548
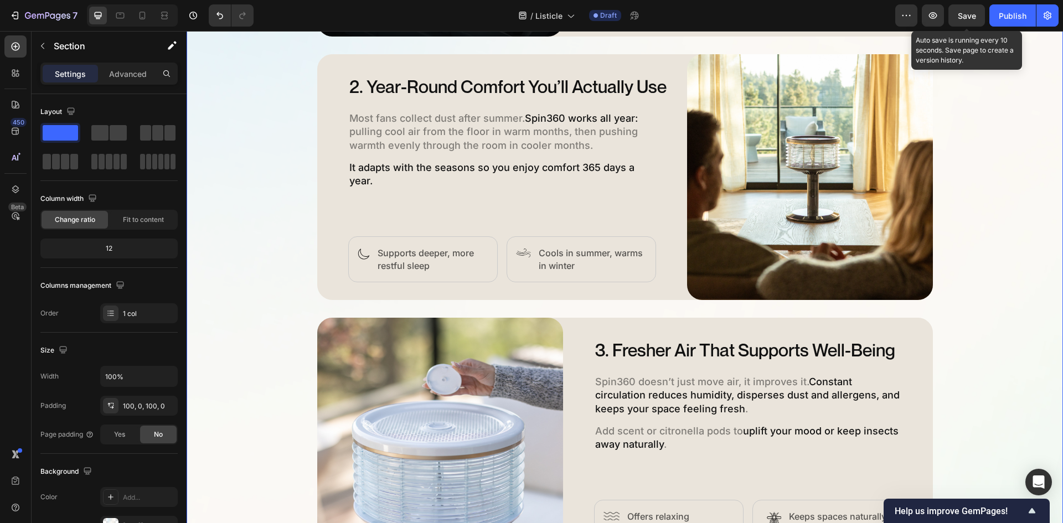
click at [965, 17] on span "Save" at bounding box center [967, 15] width 18 height 9
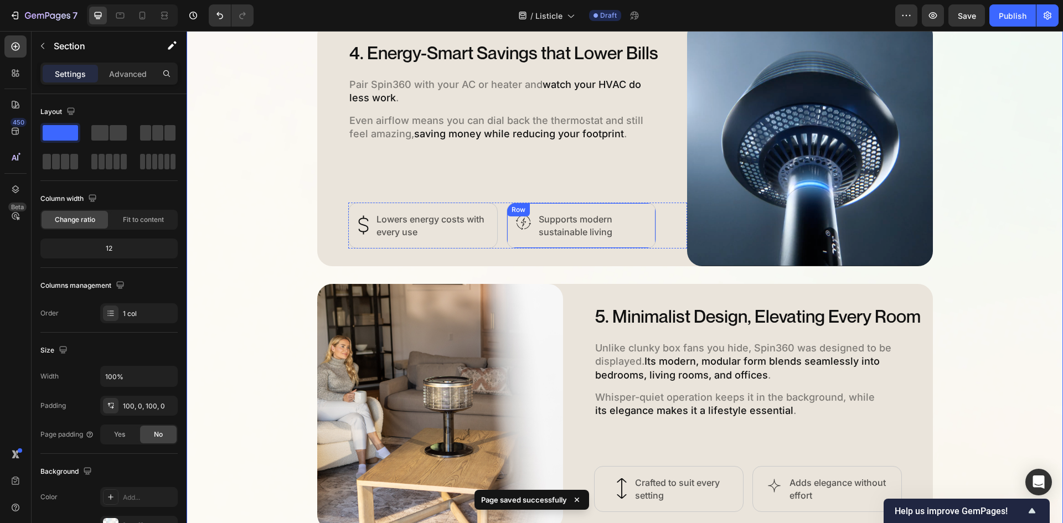
scroll to position [1617, 0]
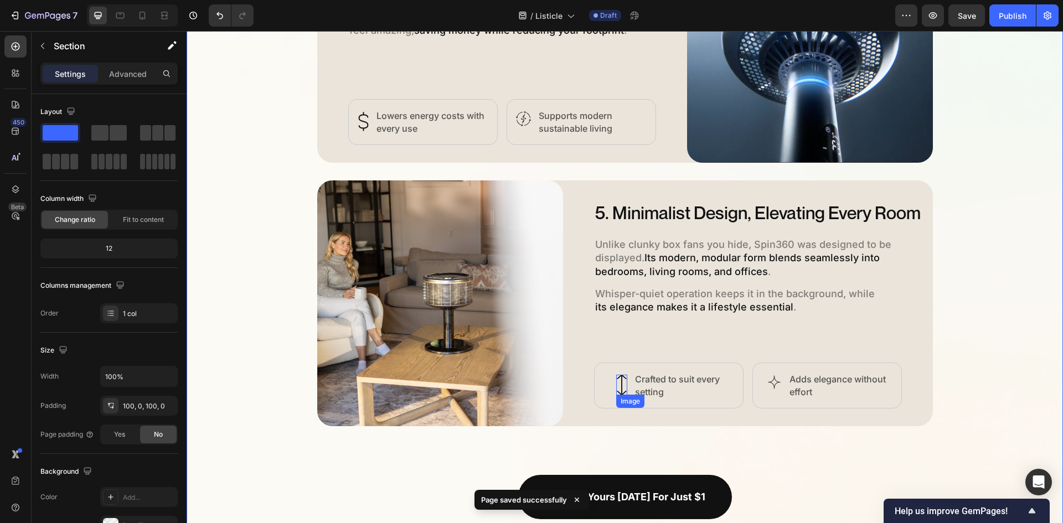
click at [616, 380] on img at bounding box center [621, 385] width 11 height 20
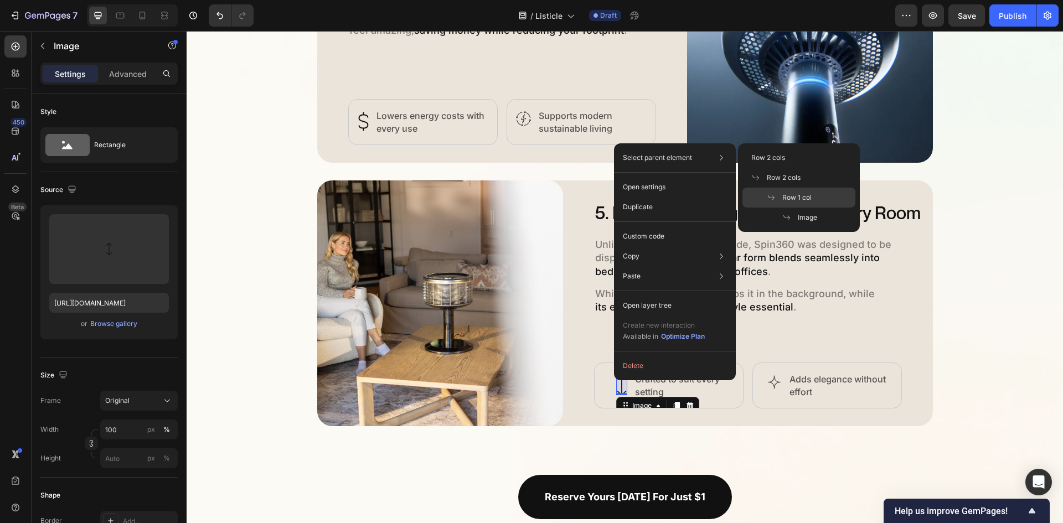
click at [796, 195] on span "Row 1 col" at bounding box center [796, 198] width 29 height 10
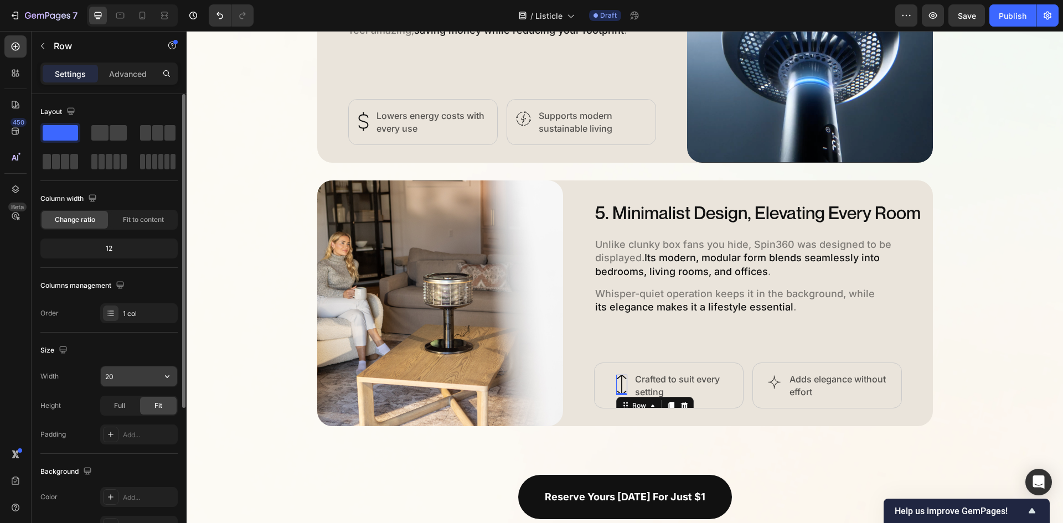
click at [136, 376] on input "20" at bounding box center [139, 376] width 76 height 20
type input "9"
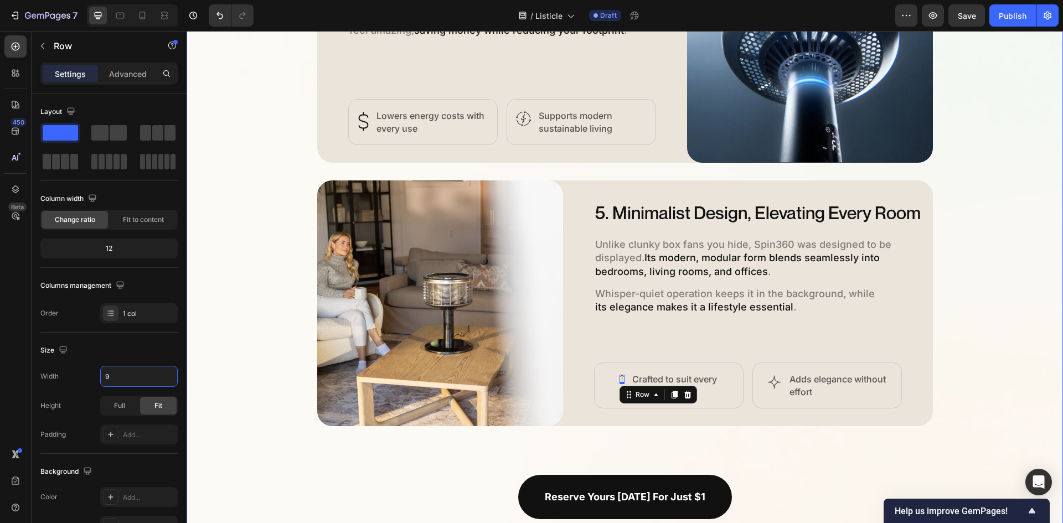
click at [772, 384] on img at bounding box center [774, 382] width 15 height 15
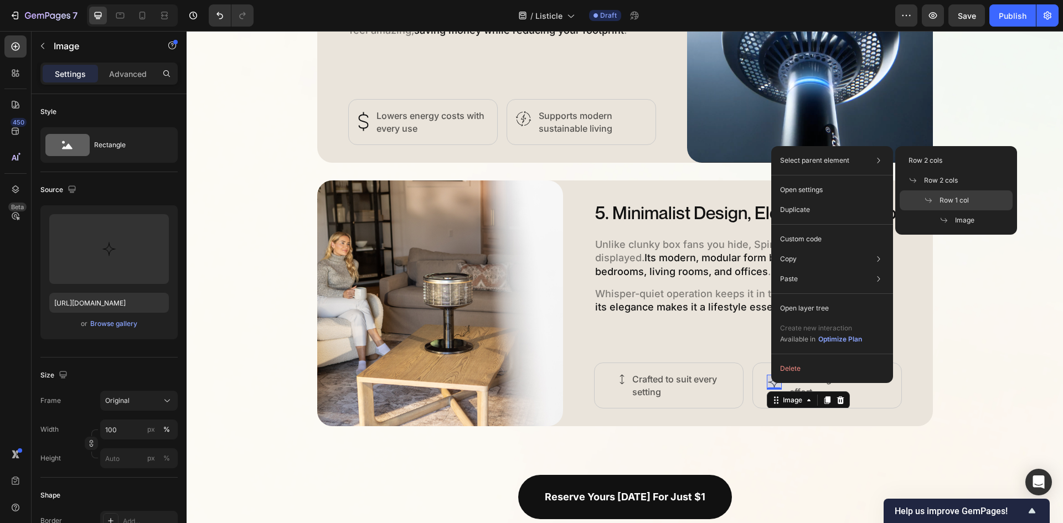
click at [946, 197] on span "Row 1 col" at bounding box center [953, 200] width 29 height 10
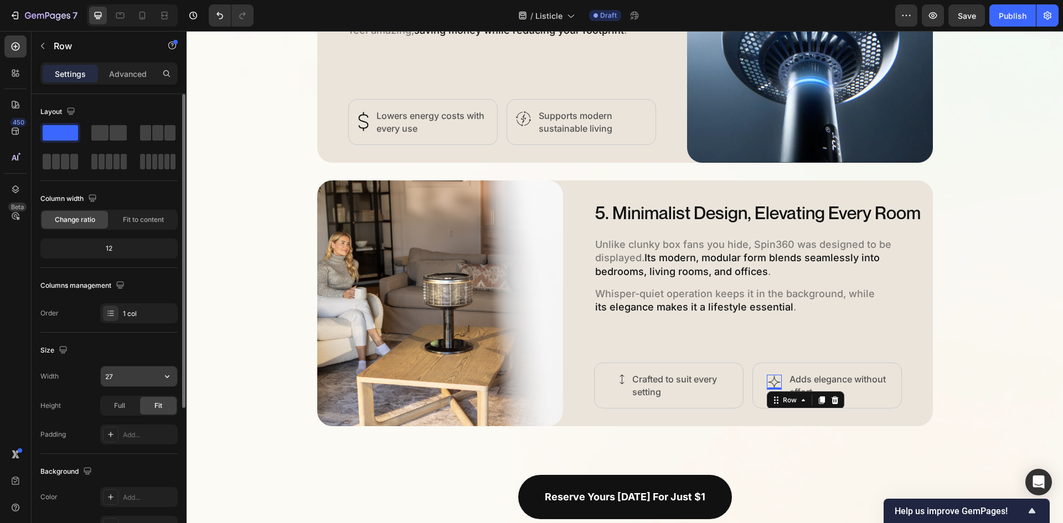
click at [112, 375] on input "27" at bounding box center [139, 376] width 76 height 20
type input "24"
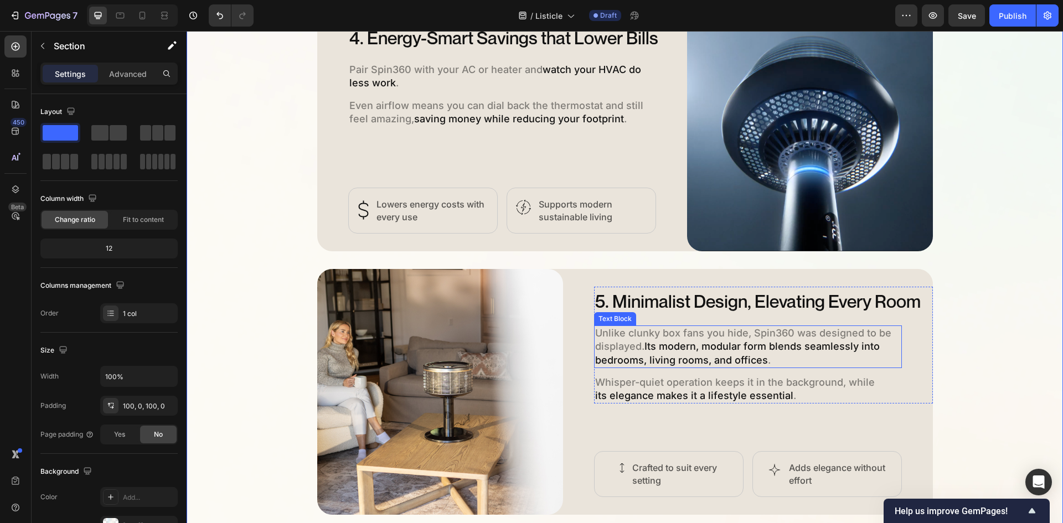
scroll to position [1395, 0]
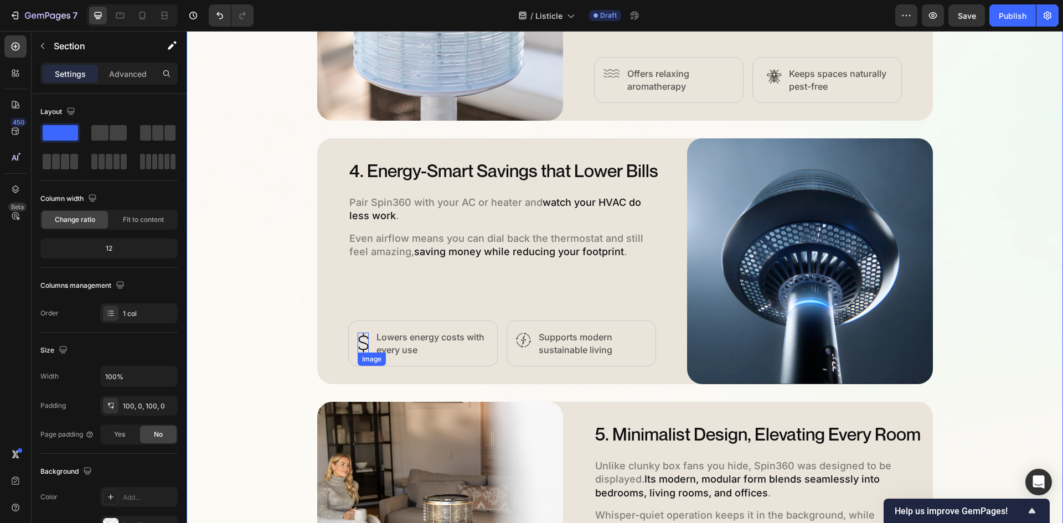
click at [358, 345] on img at bounding box center [363, 343] width 11 height 20
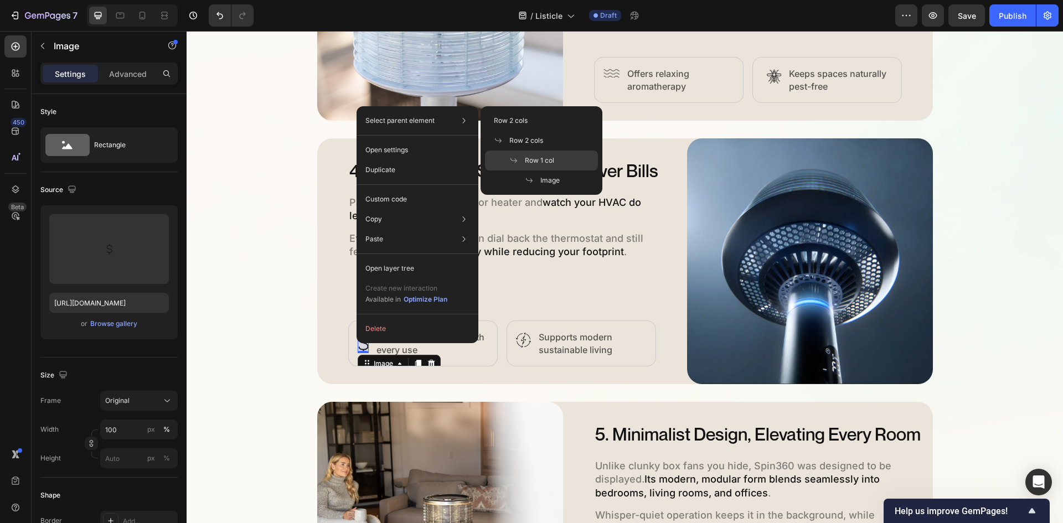
click at [531, 155] on div "Row 1 col" at bounding box center [541, 161] width 113 height 20
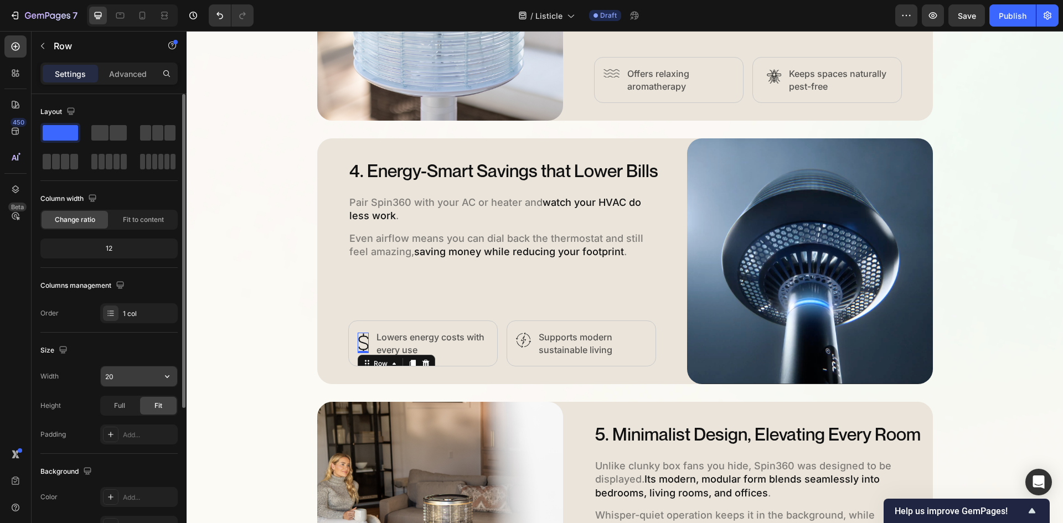
click at [129, 367] on input "20" at bounding box center [139, 376] width 76 height 20
type input "11"
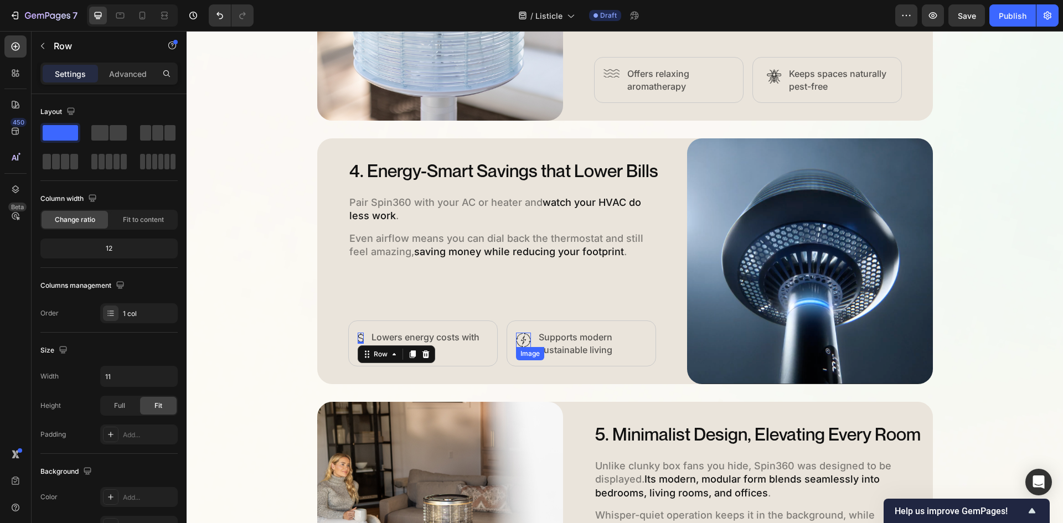
click at [525, 344] on img at bounding box center [523, 340] width 15 height 15
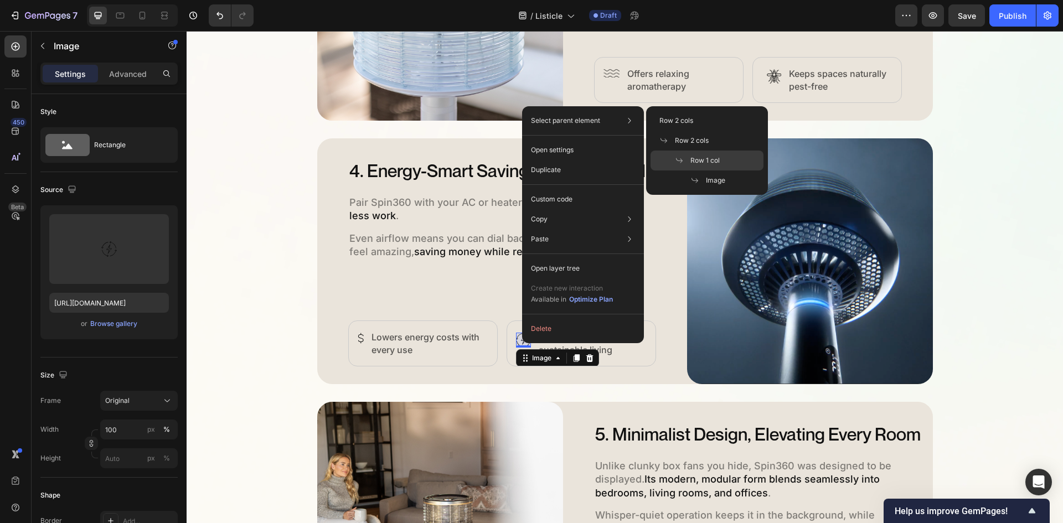
click at [696, 157] on span "Row 1 col" at bounding box center [704, 161] width 29 height 10
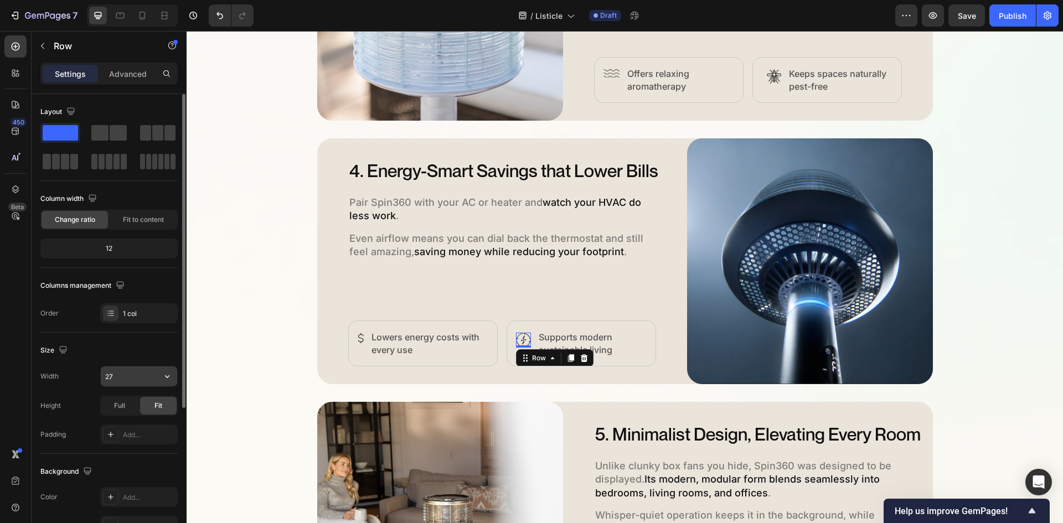
click at [117, 381] on input "27" at bounding box center [139, 376] width 76 height 20
type input "24"
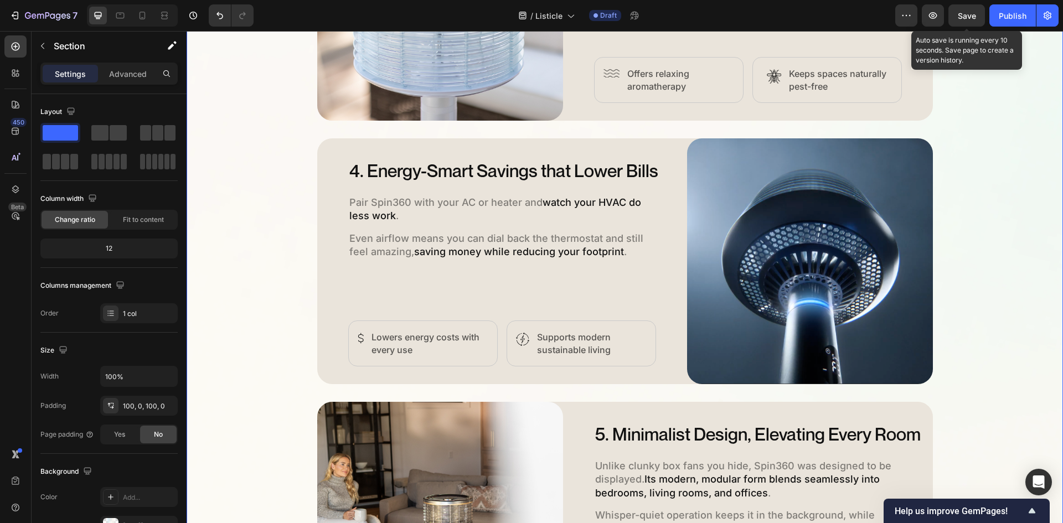
click at [972, 12] on span "Save" at bounding box center [967, 15] width 18 height 9
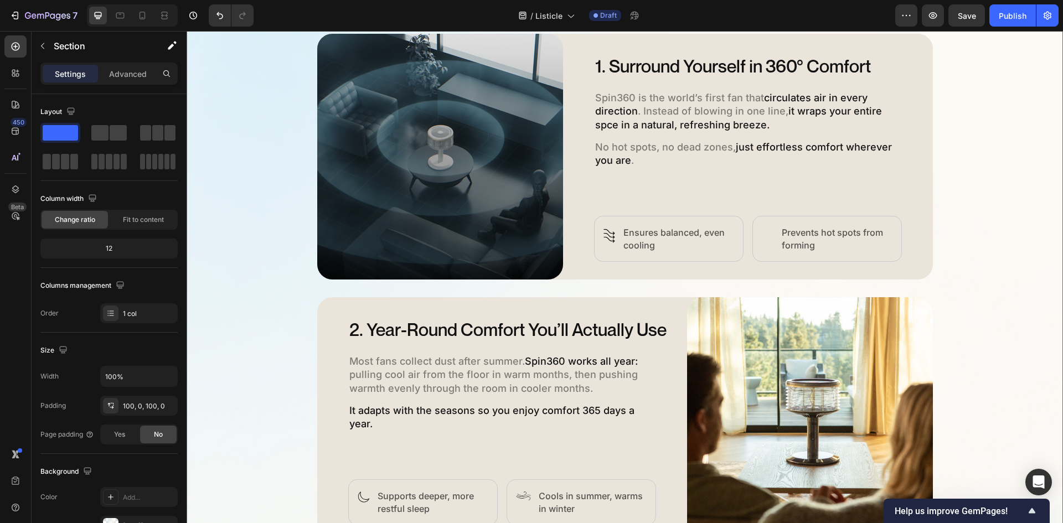
scroll to position [620, 0]
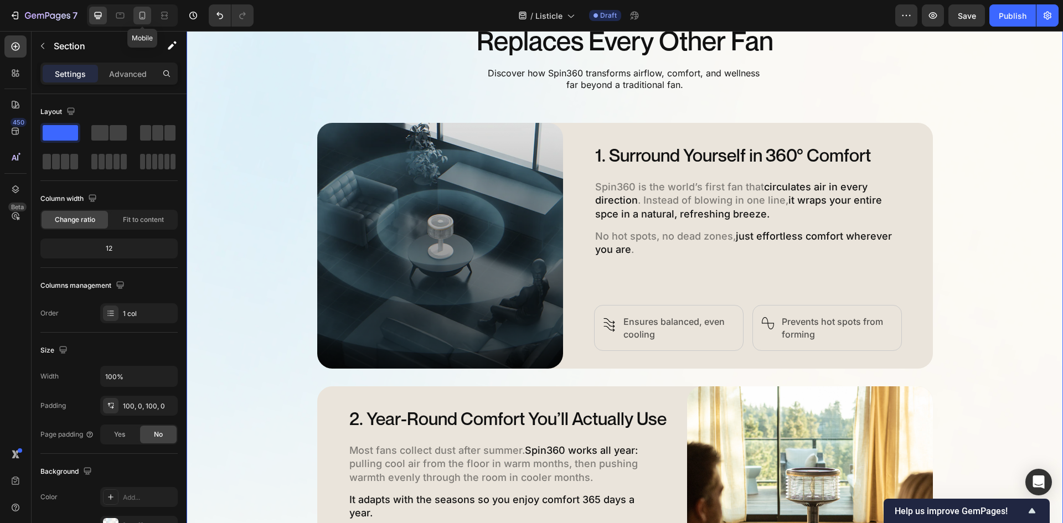
click at [144, 14] on icon at bounding box center [143, 16] width 6 height 8
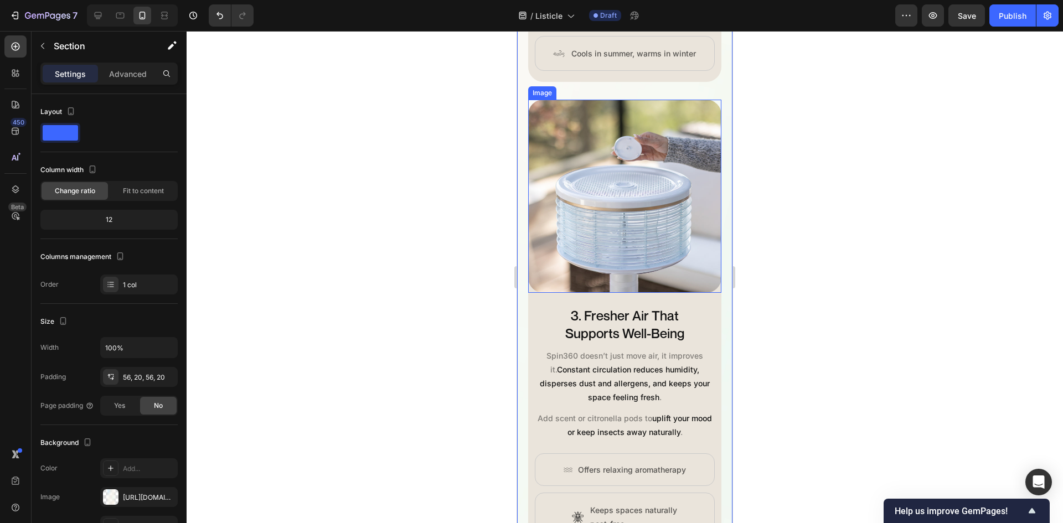
scroll to position [1483, 0]
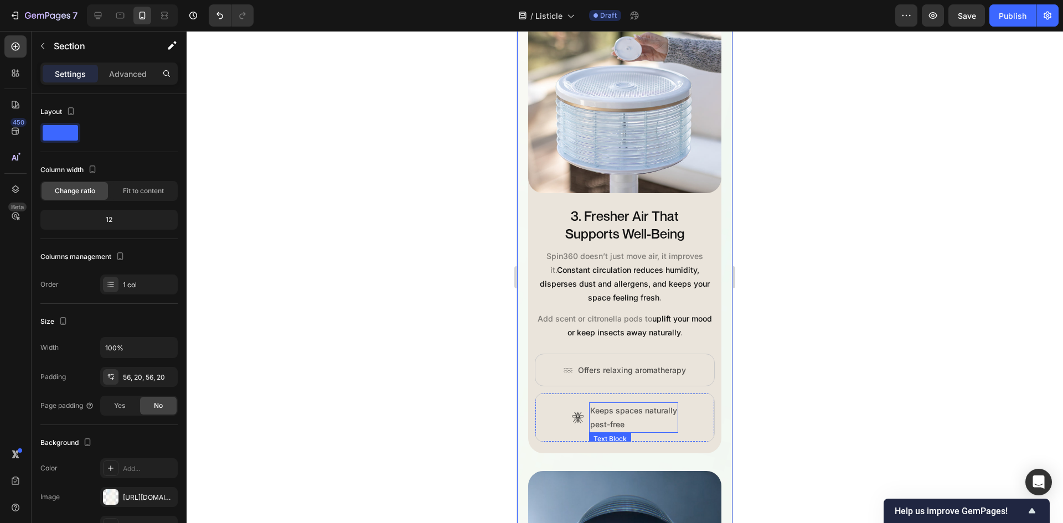
click at [617, 406] on p "Keeps spaces naturally pest-free" at bounding box center [633, 418] width 87 height 28
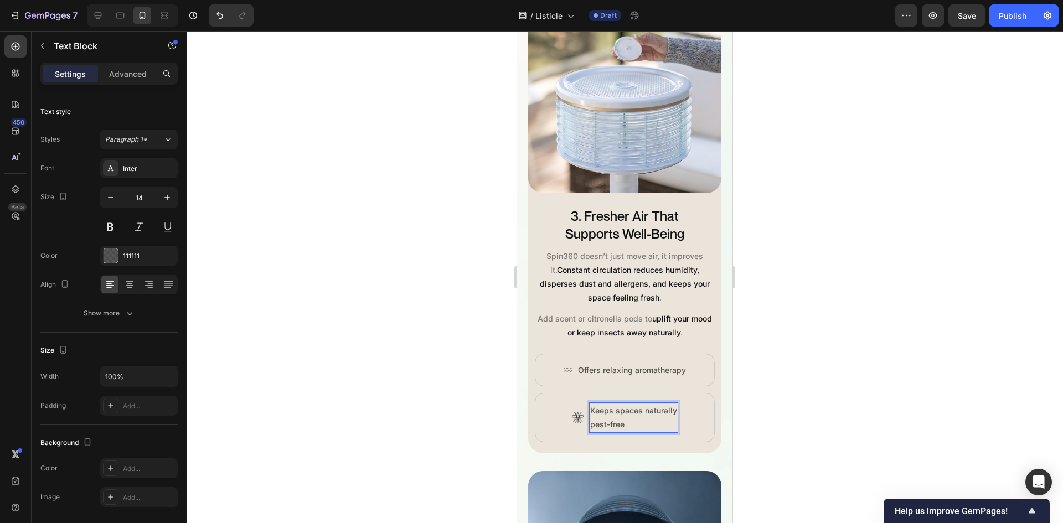
click at [591, 413] on p "Keeps spaces naturally pest-free" at bounding box center [633, 418] width 87 height 28
click at [590, 413] on p "Keeps spaces naturally pest-free" at bounding box center [633, 418] width 87 height 28
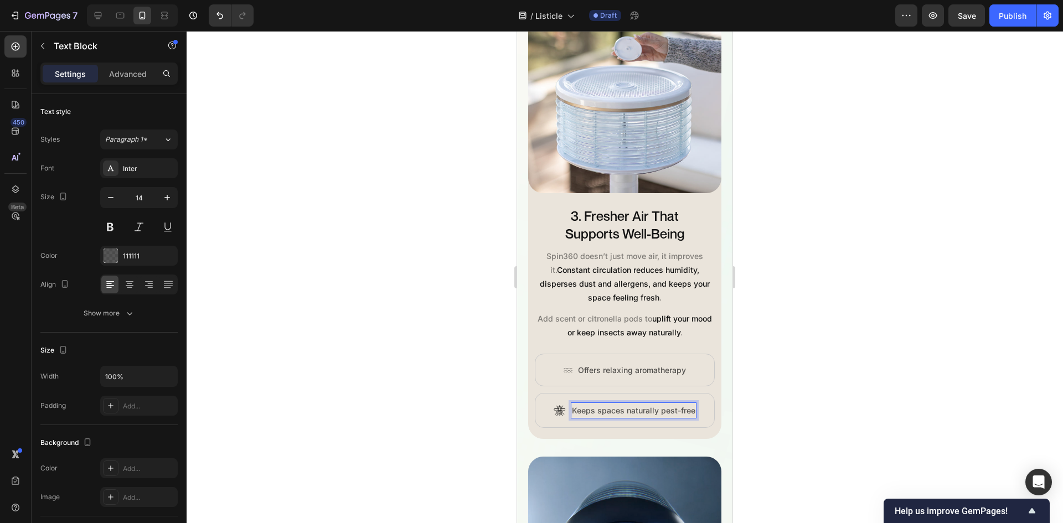
click at [834, 363] on div at bounding box center [625, 277] width 876 height 492
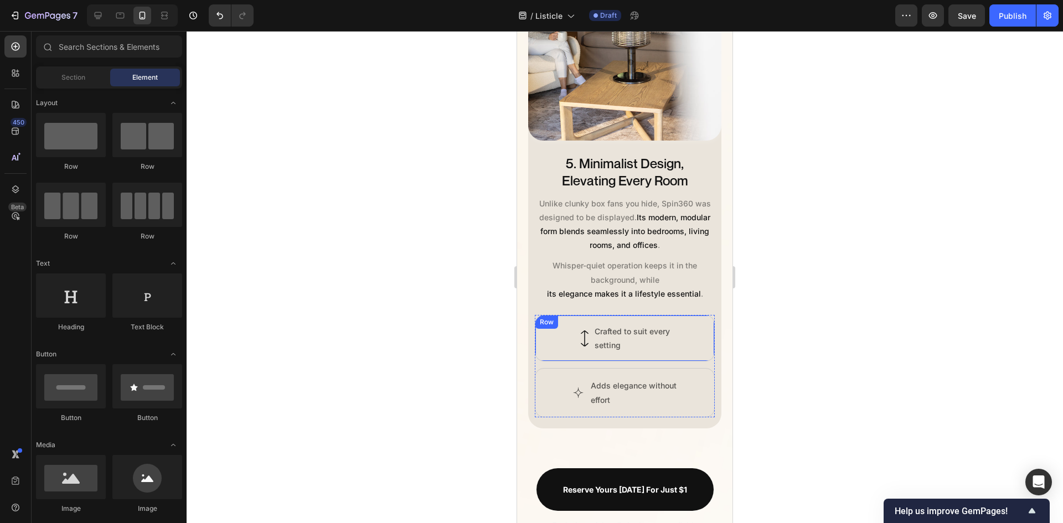
scroll to position [2480, 0]
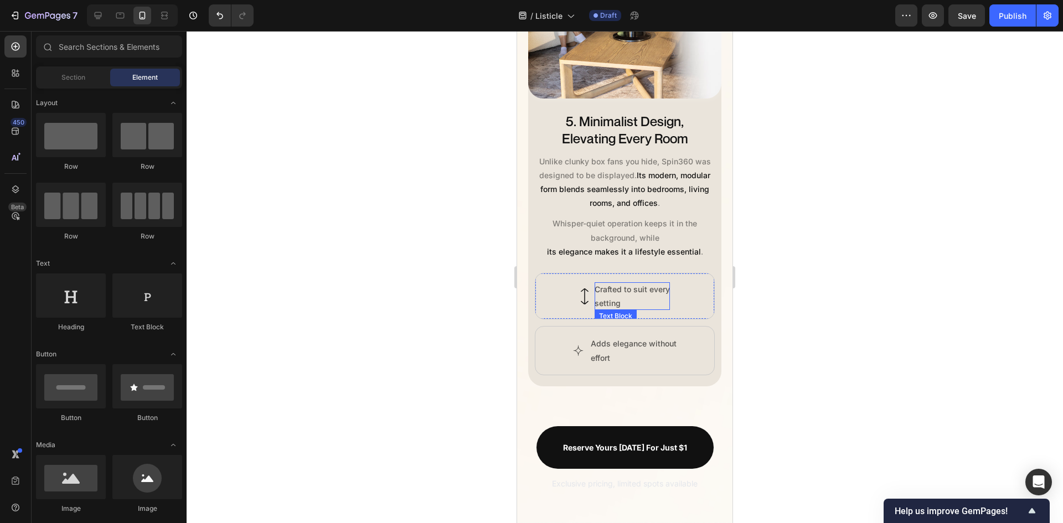
click at [595, 295] on p "Crafted to suit every setting" at bounding box center [632, 296] width 75 height 28
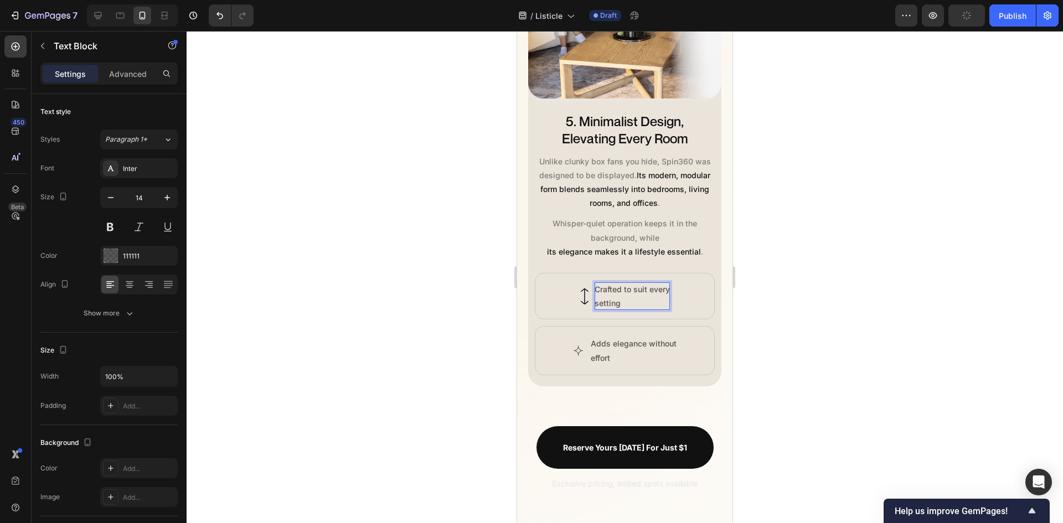
click at [595, 294] on p "Crafted to suit every setting" at bounding box center [632, 296] width 75 height 28
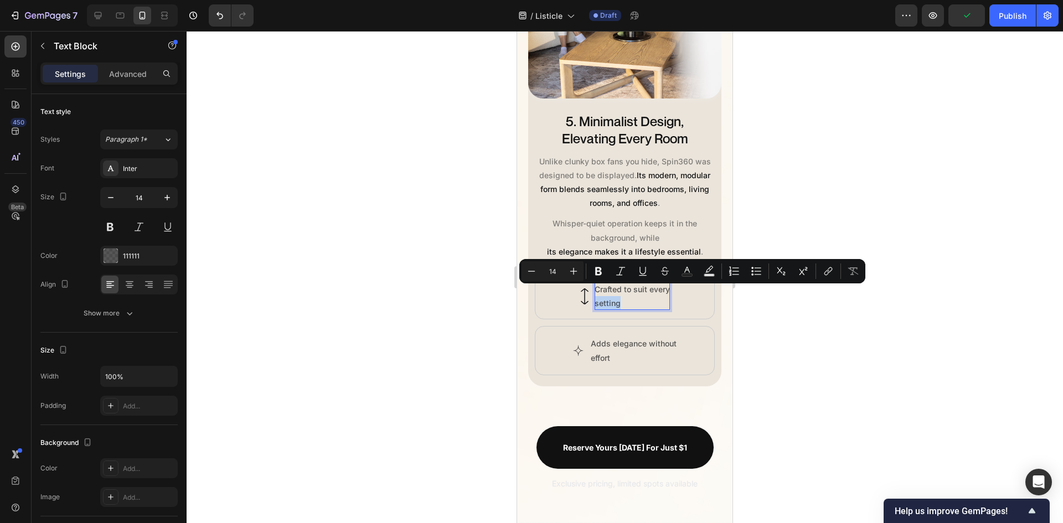
click at [595, 294] on p "Crafted to suit every setting" at bounding box center [632, 296] width 75 height 28
click at [595, 292] on p "Crafted to suit every setting" at bounding box center [632, 296] width 75 height 28
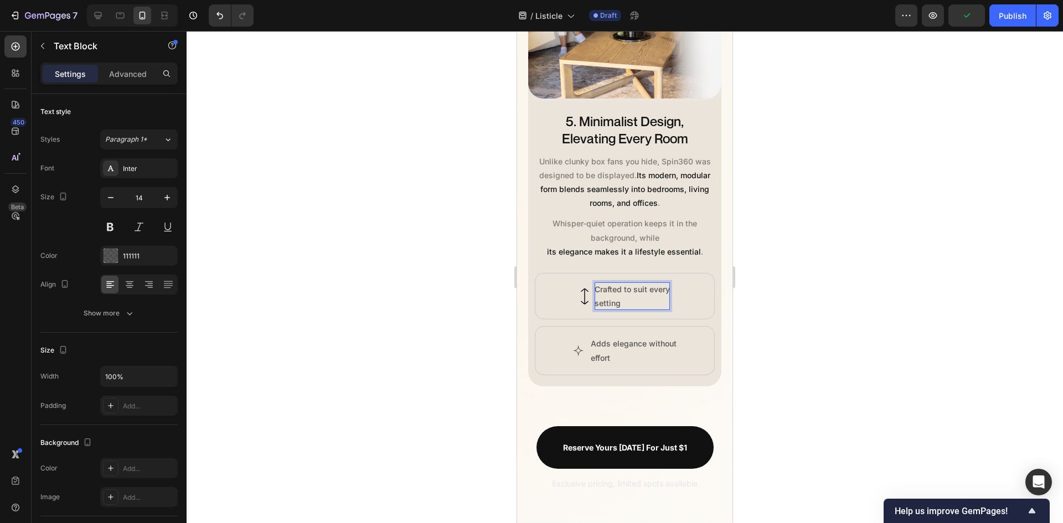
click at [595, 292] on p "Crafted to suit every setting" at bounding box center [632, 296] width 75 height 28
click at [595, 293] on p "Crafted to suit every setting" at bounding box center [632, 296] width 75 height 28
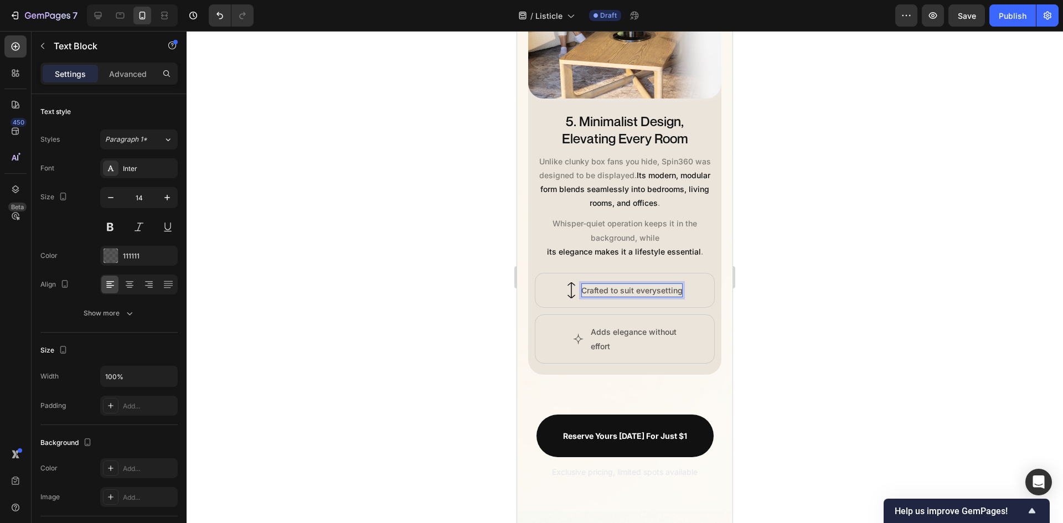
scroll to position [2481, 0]
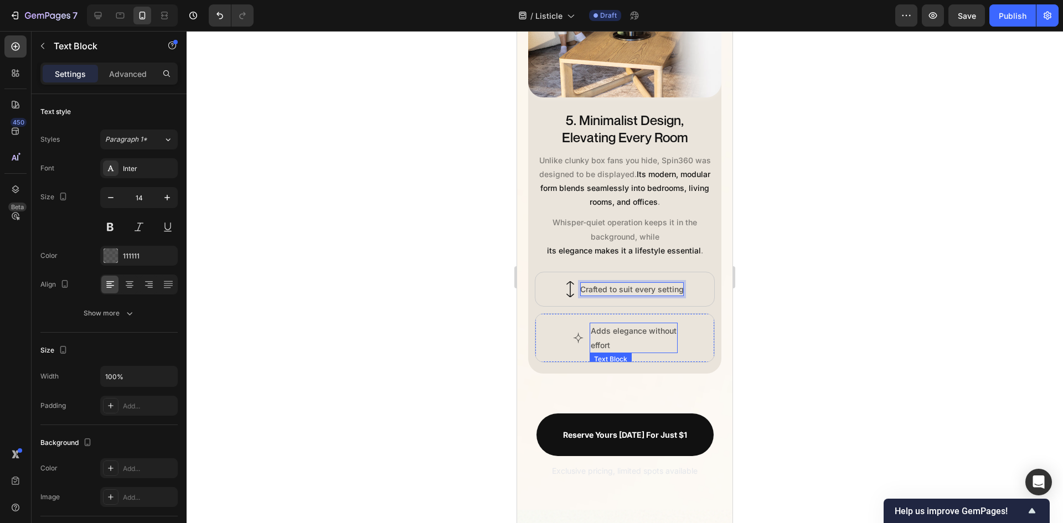
click at [591, 332] on p "Adds elegance without effort" at bounding box center [634, 338] width 86 height 28
click at [591, 336] on p "Adds elegance without effort" at bounding box center [634, 338] width 86 height 28
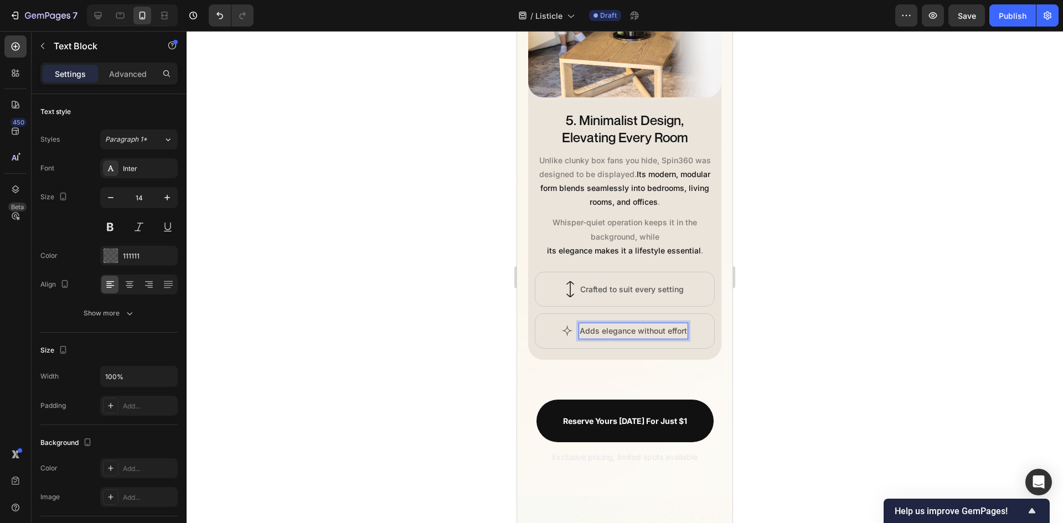
click at [881, 295] on div at bounding box center [625, 277] width 876 height 492
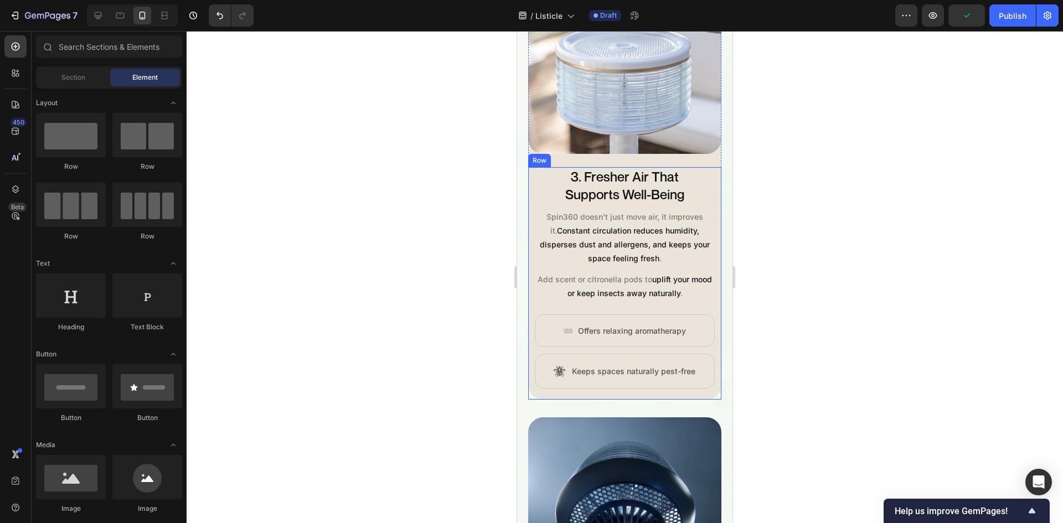
scroll to position [1484, 0]
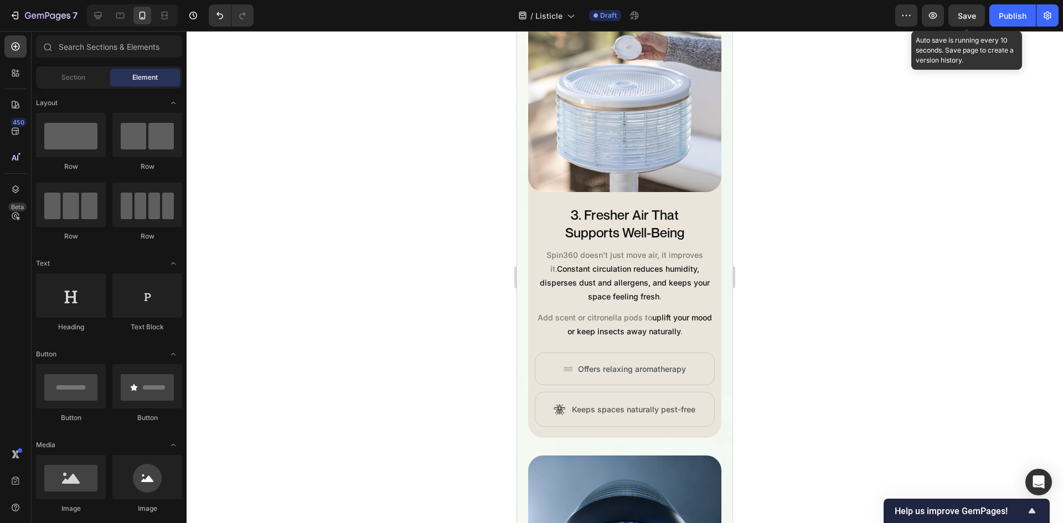
click at [969, 12] on span "Save" at bounding box center [967, 15] width 18 height 9
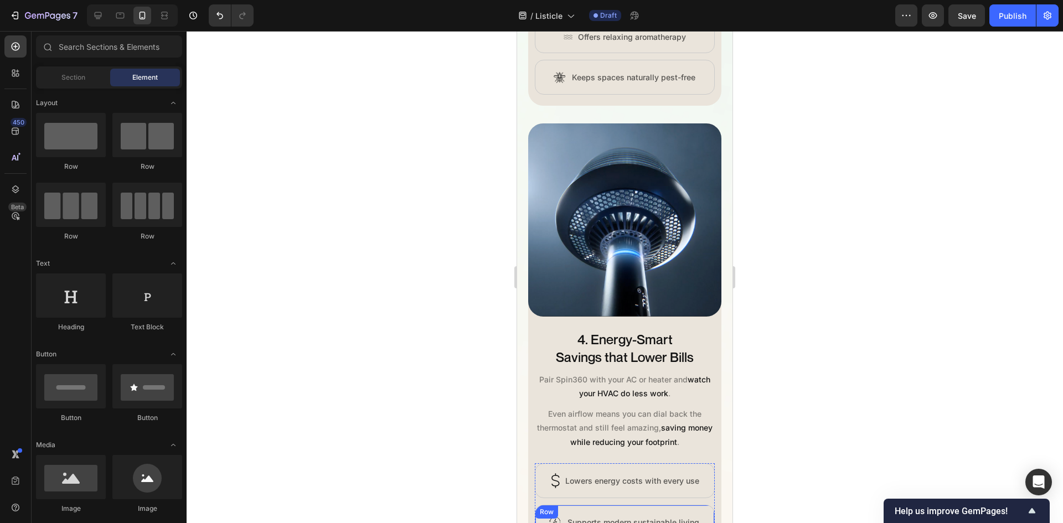
scroll to position [1595, 0]
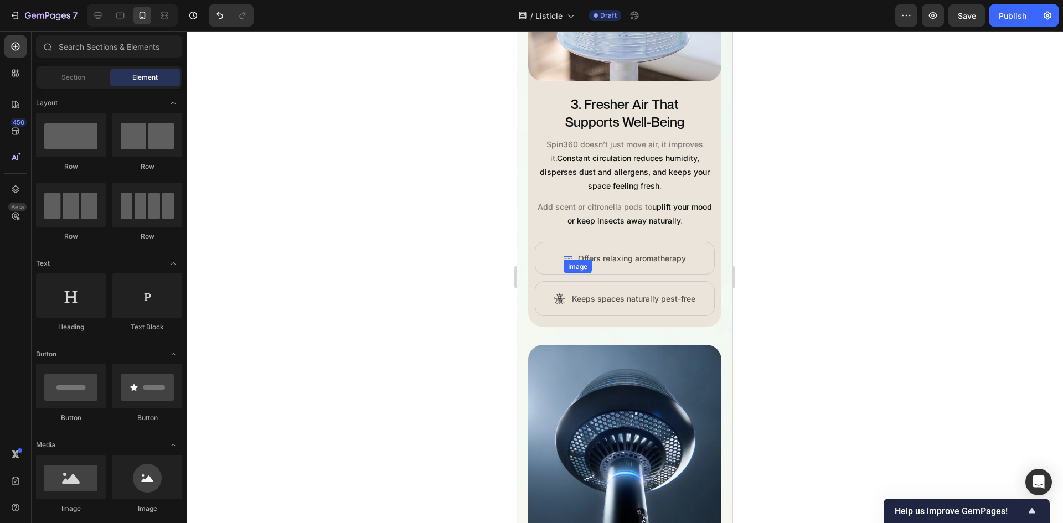
click at [564, 256] on div "Image" at bounding box center [568, 258] width 9 height 4
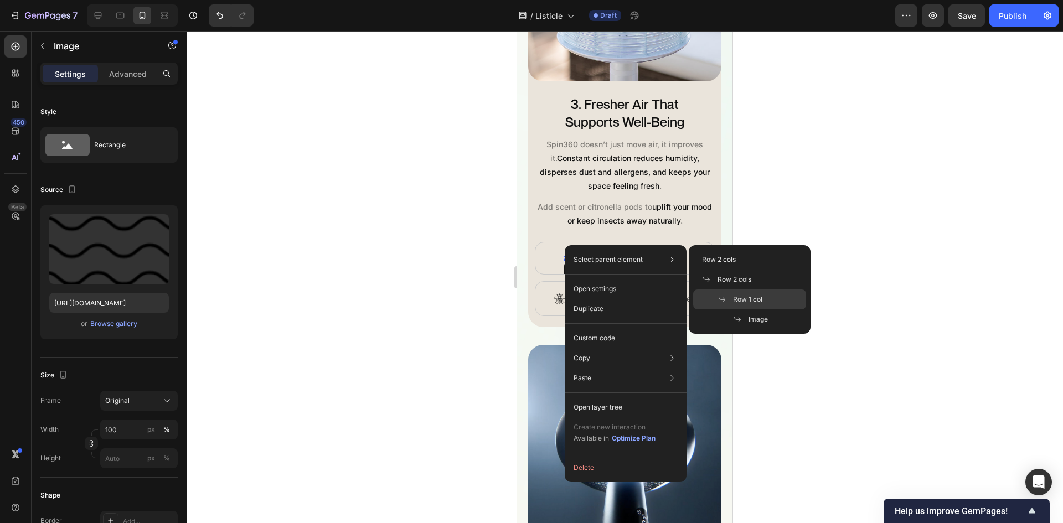
drag, startPoint x: 729, startPoint y: 295, endPoint x: 20, endPoint y: 307, distance: 708.7
click at [729, 295] on p "Row 1 col" at bounding box center [739, 300] width 45 height 10
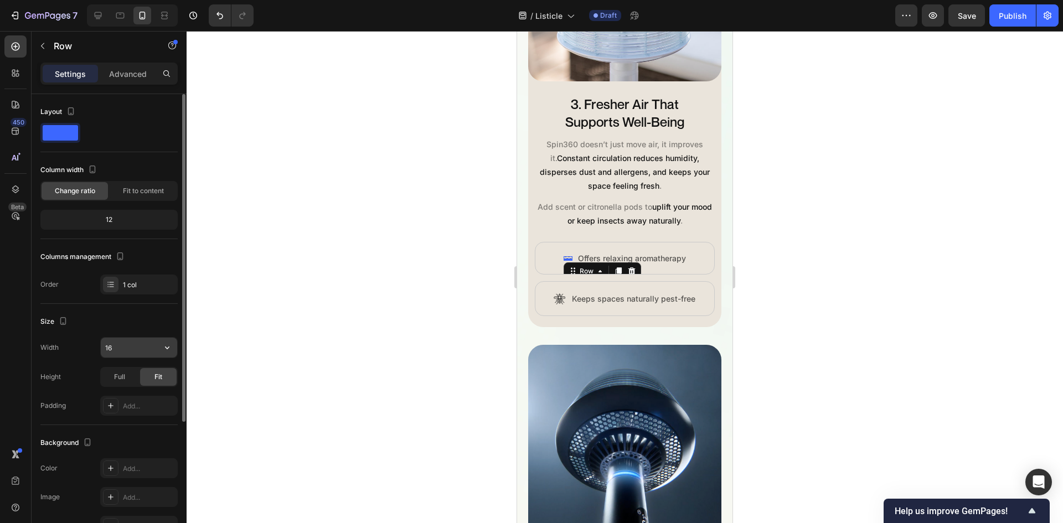
click at [144, 345] on input "16" at bounding box center [139, 348] width 76 height 20
type input "23"
click at [559, 293] on img at bounding box center [560, 299] width 12 height 12
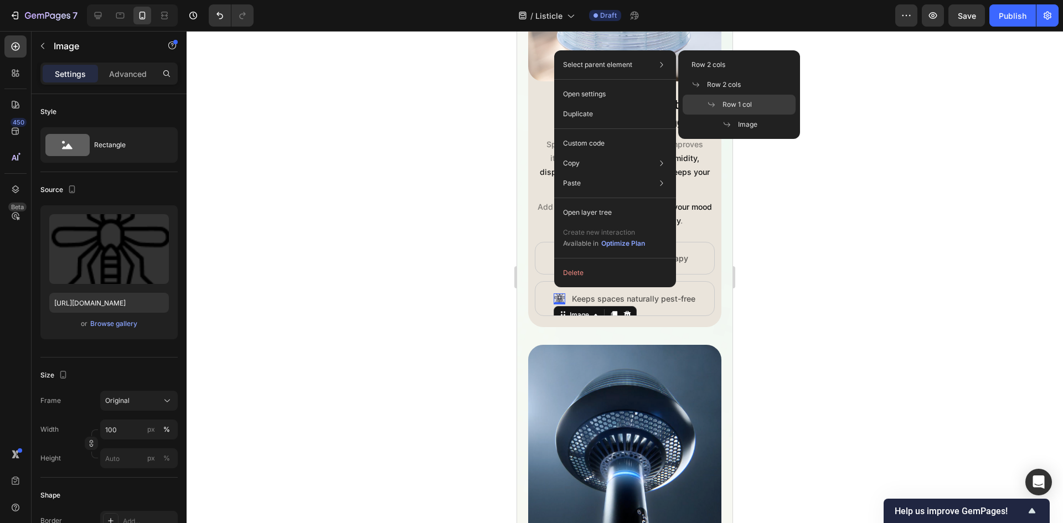
click at [764, 98] on div "Row 1 col" at bounding box center [739, 105] width 113 height 20
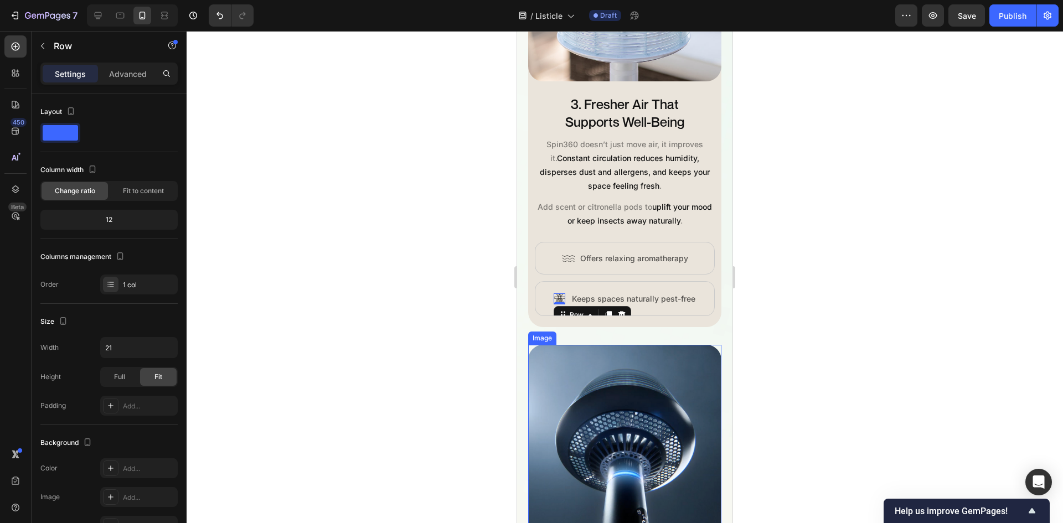
click at [797, 339] on div at bounding box center [625, 277] width 876 height 492
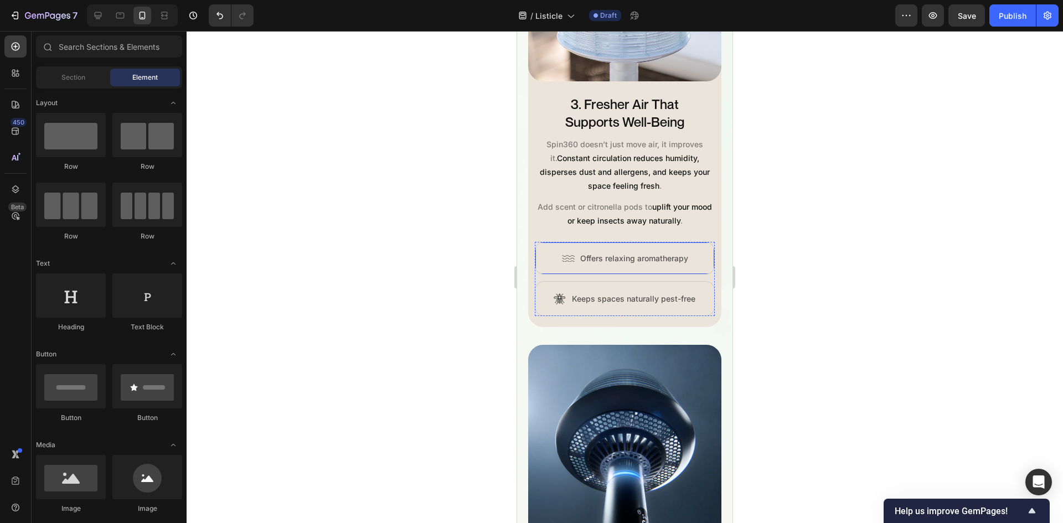
click at [694, 250] on div "Image Row Offers relaxing aromatherapy Text Block Row" at bounding box center [625, 258] width 180 height 33
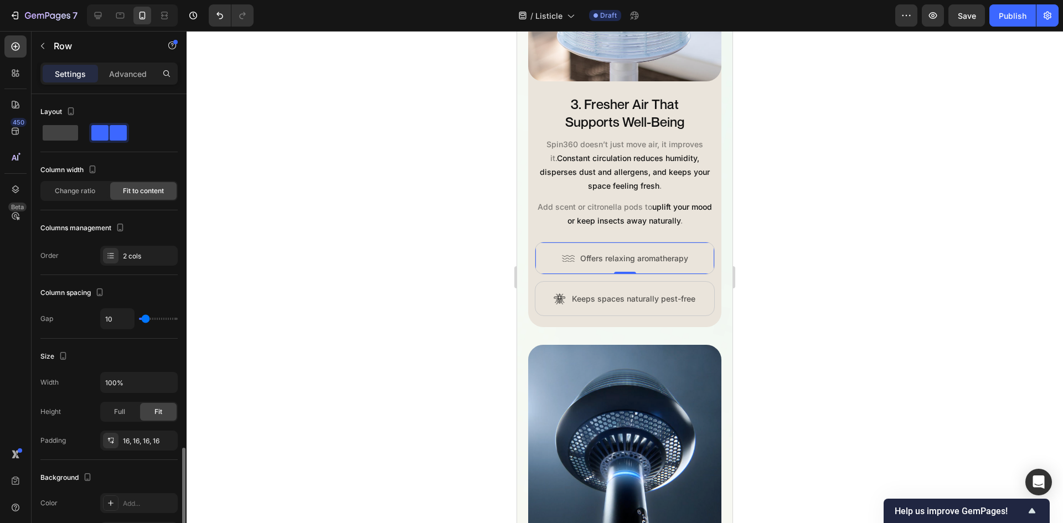
scroll to position [312, 0]
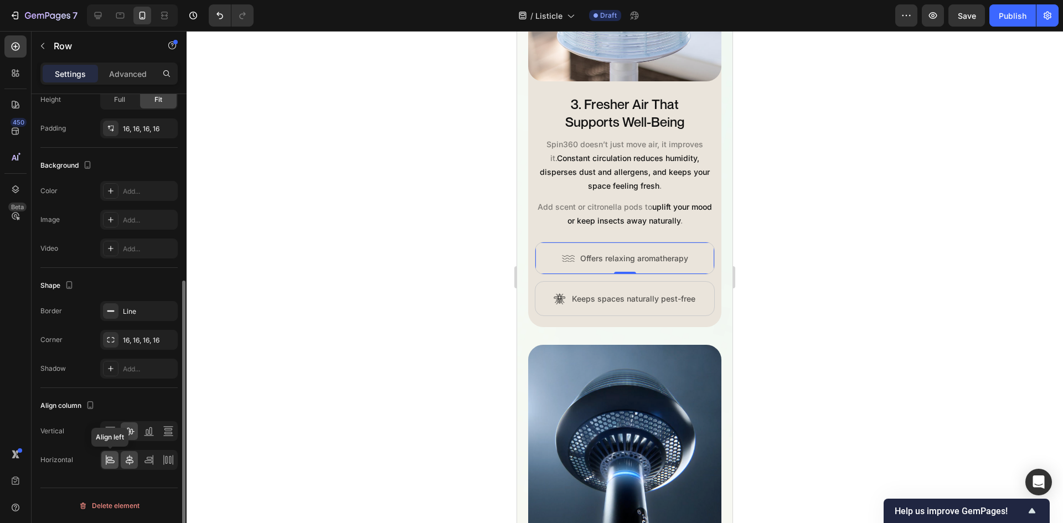
click at [112, 459] on icon at bounding box center [110, 458] width 6 height 3
click at [691, 250] on div "Image Row Offers relaxing aromatherapy Text Block Row 0" at bounding box center [625, 258] width 180 height 33
click at [127, 456] on icon at bounding box center [129, 460] width 11 height 11
click at [843, 291] on div at bounding box center [625, 277] width 876 height 492
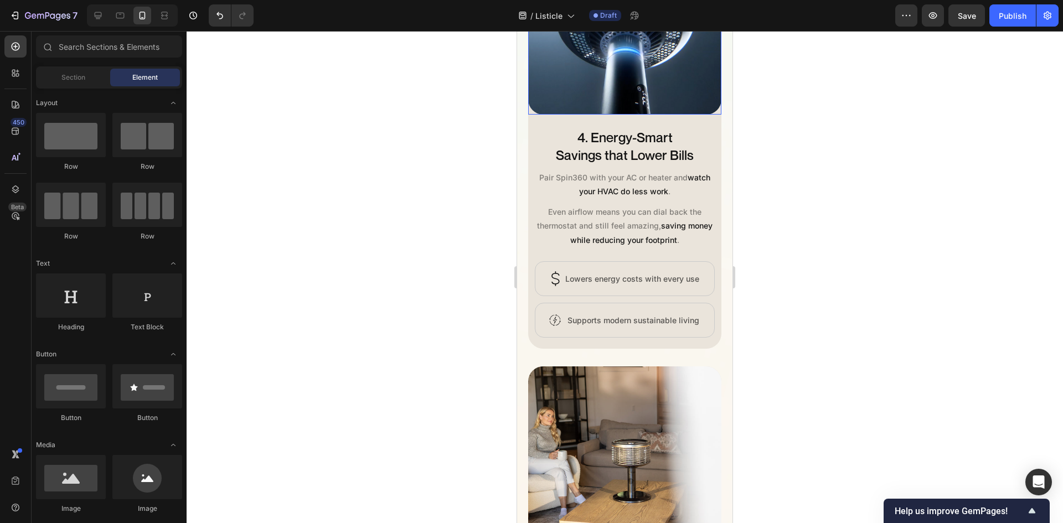
scroll to position [2038, 0]
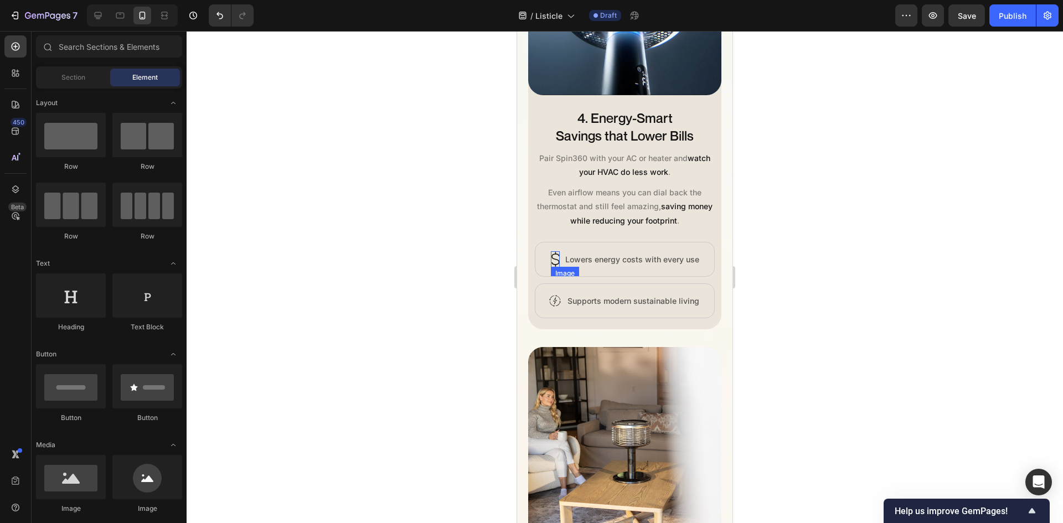
click at [551, 256] on img at bounding box center [555, 259] width 9 height 16
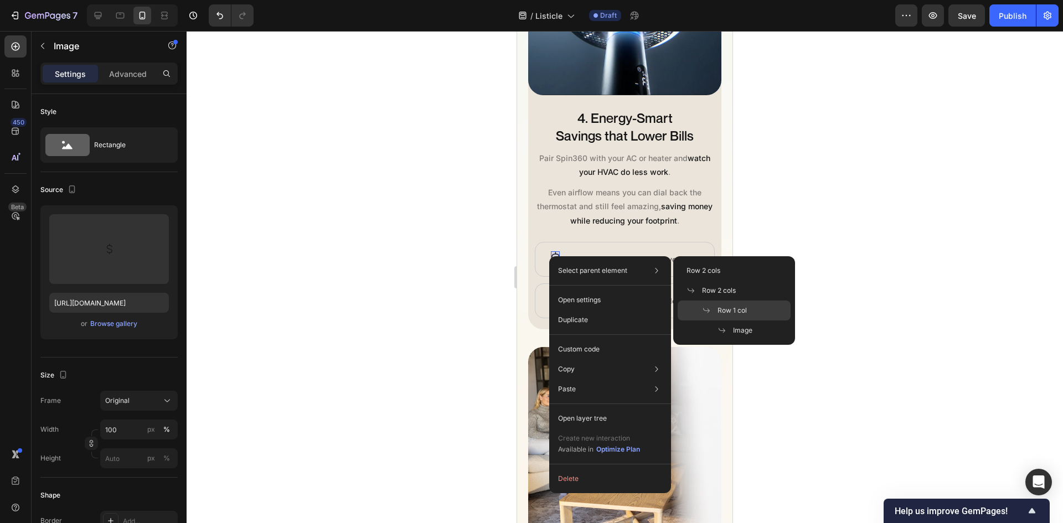
drag, startPoint x: 724, startPoint y: 303, endPoint x: 180, endPoint y: 277, distance: 544.3
click at [724, 303] on div "Row 1 col" at bounding box center [734, 311] width 113 height 20
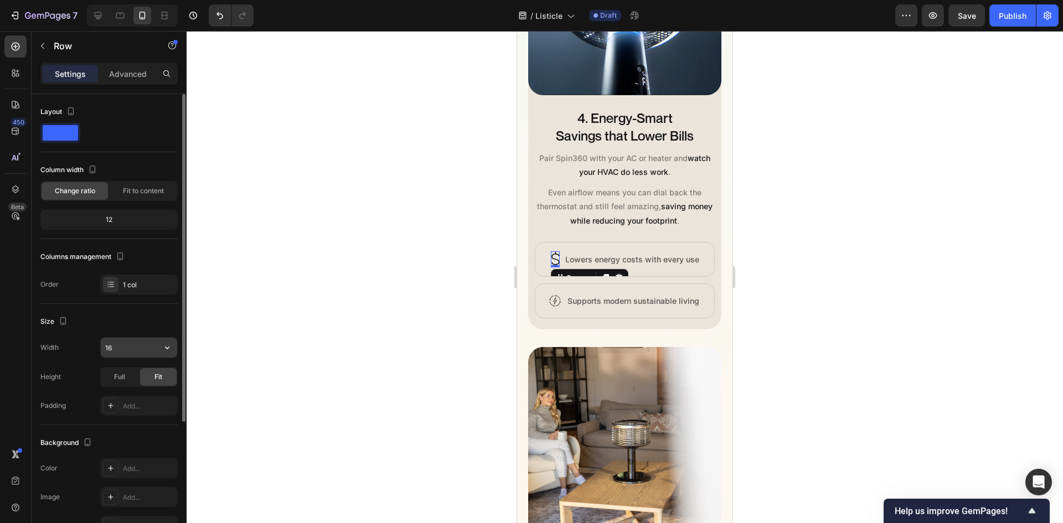
click at [130, 346] on input "16" at bounding box center [139, 348] width 76 height 20
type input "9"
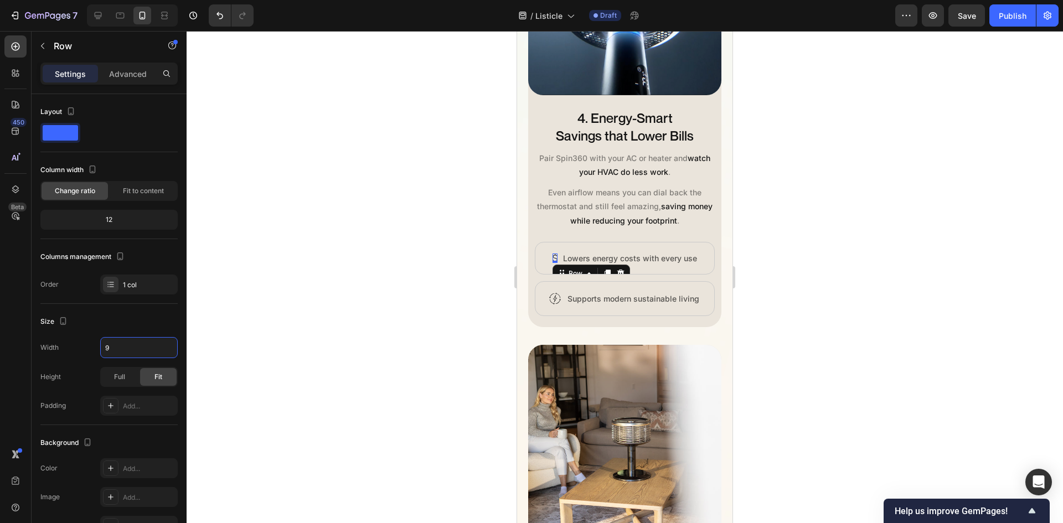
click at [872, 320] on div at bounding box center [625, 277] width 876 height 492
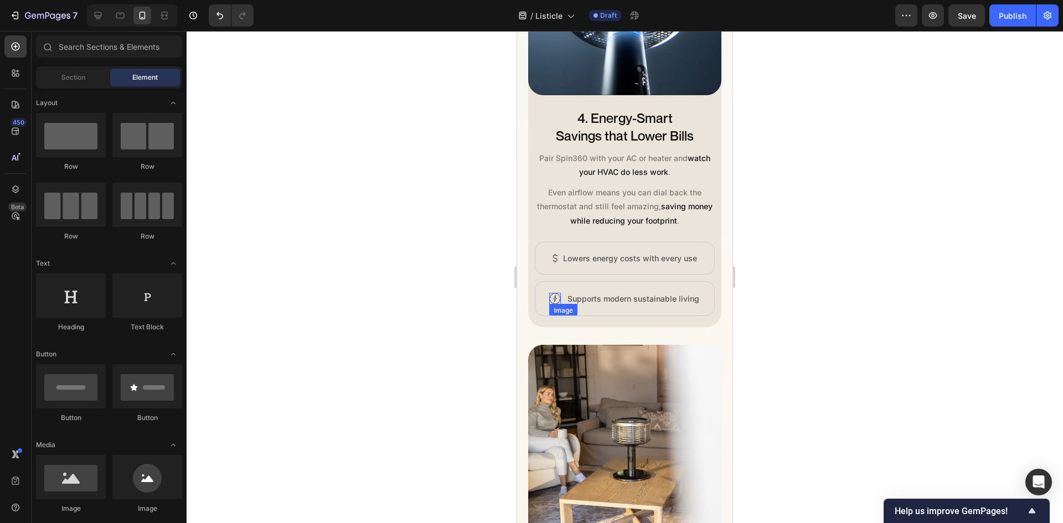
click at [550, 293] on img at bounding box center [555, 299] width 12 height 12
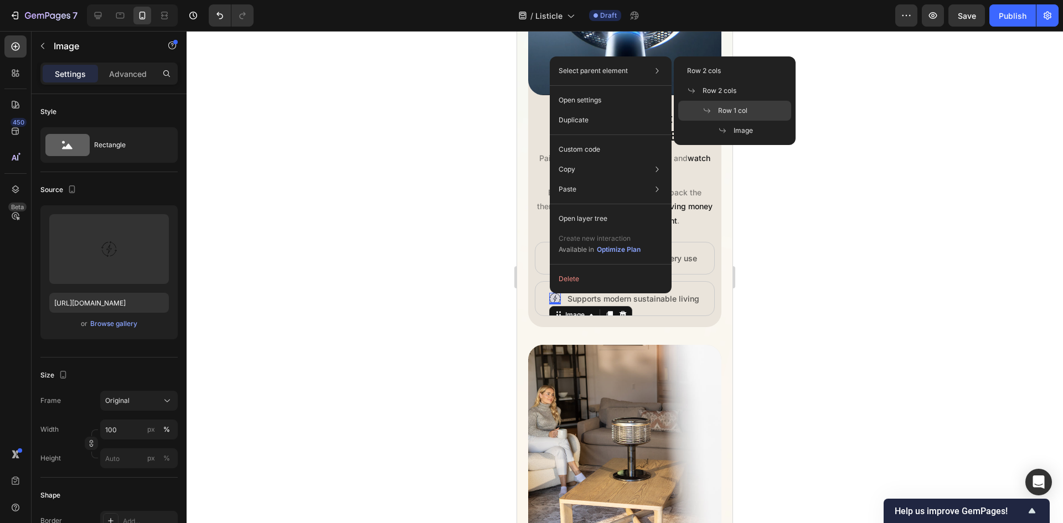
drag, startPoint x: 714, startPoint y: 104, endPoint x: 11, endPoint y: 192, distance: 708.6
click at [714, 104] on div "Row 1 col" at bounding box center [734, 111] width 113 height 20
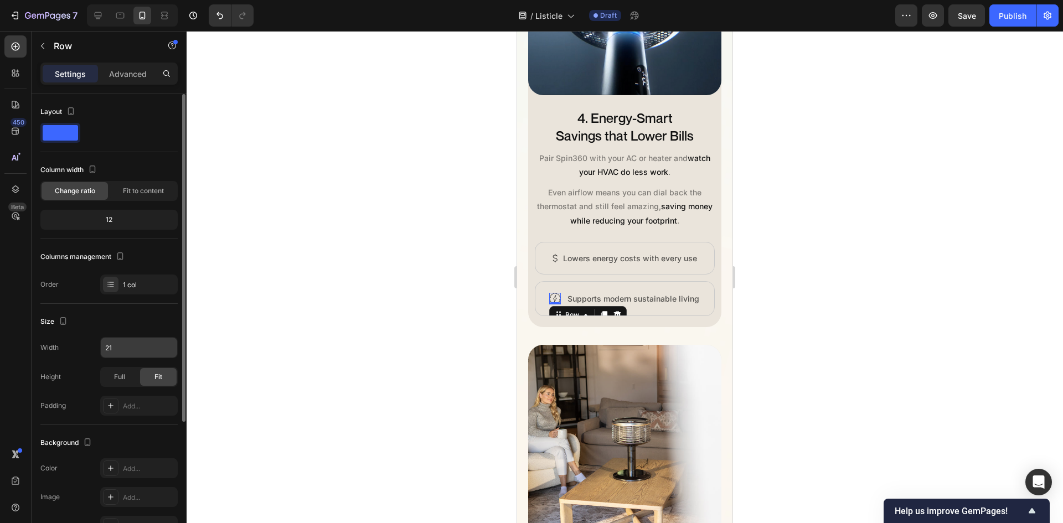
click at [123, 337] on div "21" at bounding box center [139, 347] width 78 height 21
click at [119, 344] on input "21" at bounding box center [139, 348] width 76 height 20
type input "19"
click at [931, 400] on div at bounding box center [625, 277] width 876 height 492
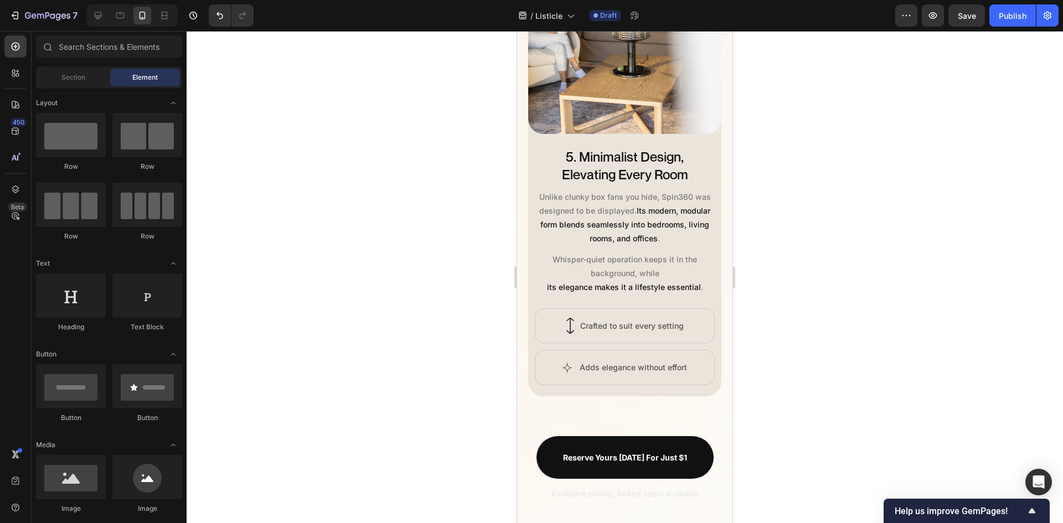
scroll to position [2481, 0]
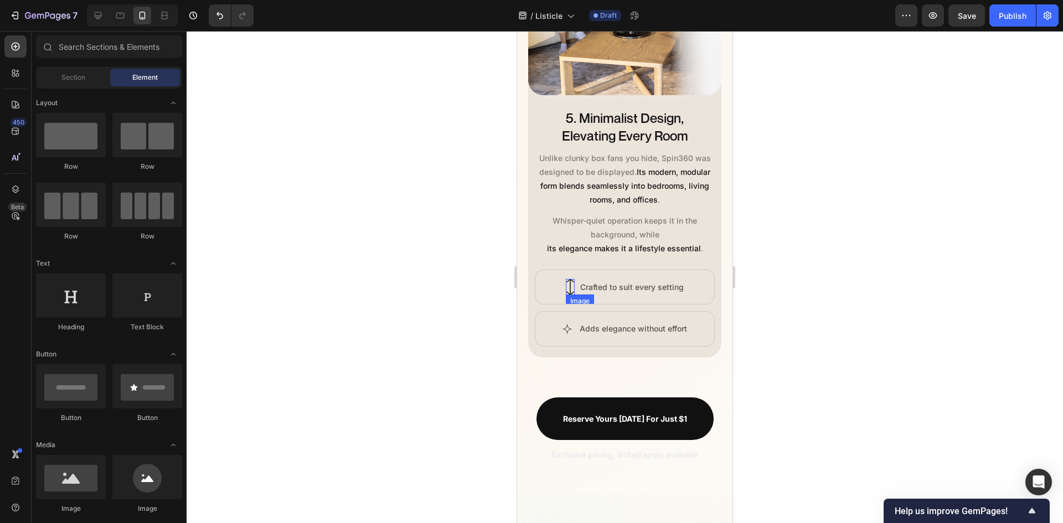
click at [566, 279] on img at bounding box center [570, 287] width 9 height 16
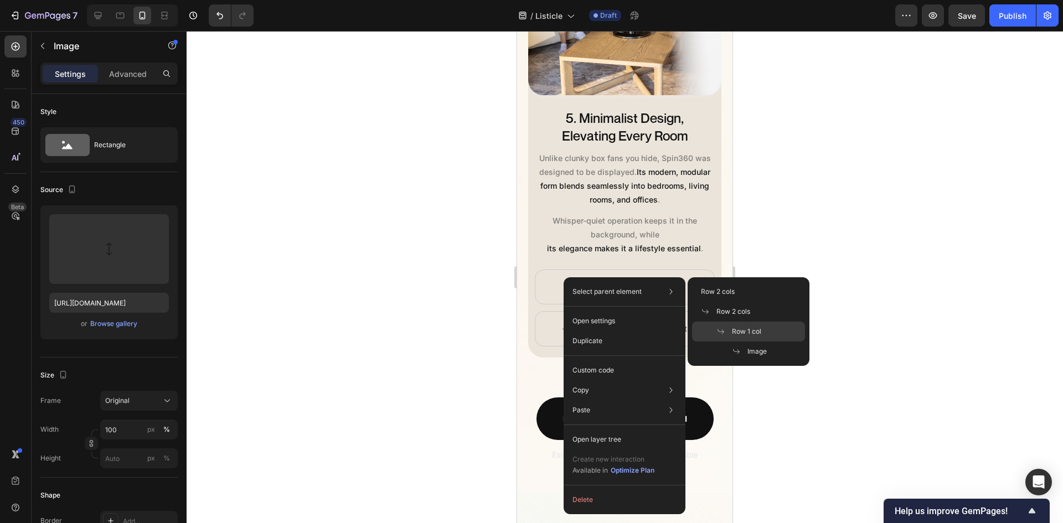
click at [759, 328] on span "Row 1 col" at bounding box center [746, 332] width 29 height 10
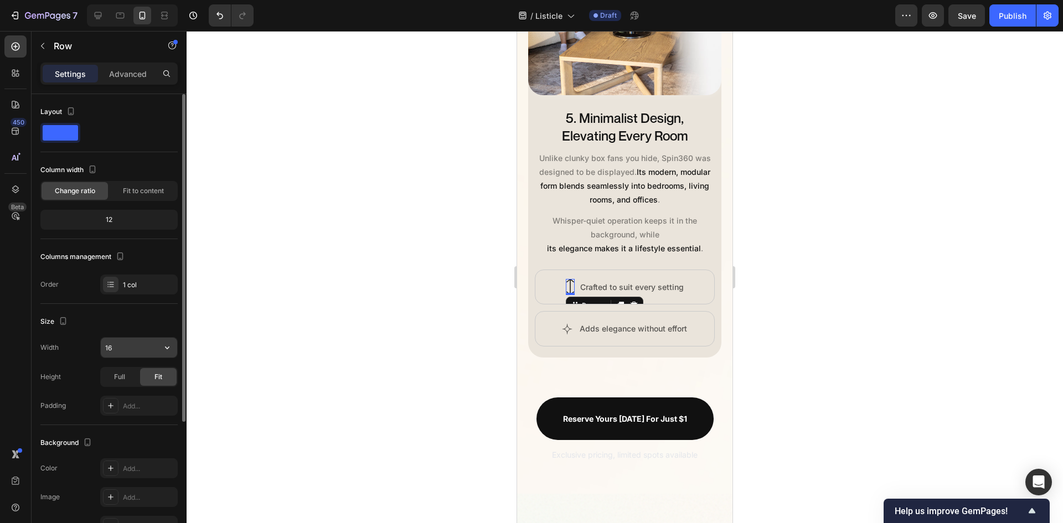
click at [120, 349] on input "16" at bounding box center [139, 348] width 76 height 20
type input "7"
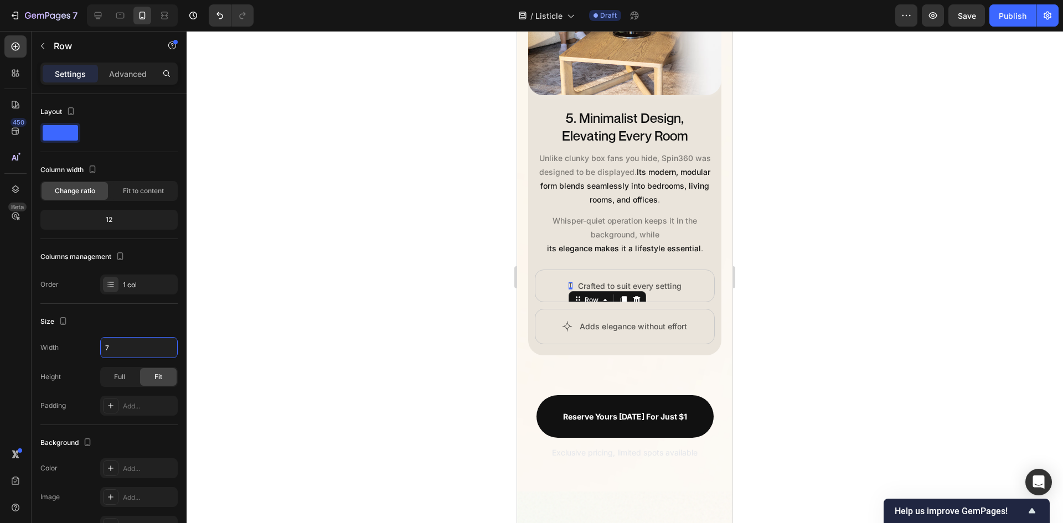
click at [937, 312] on div at bounding box center [625, 277] width 876 height 492
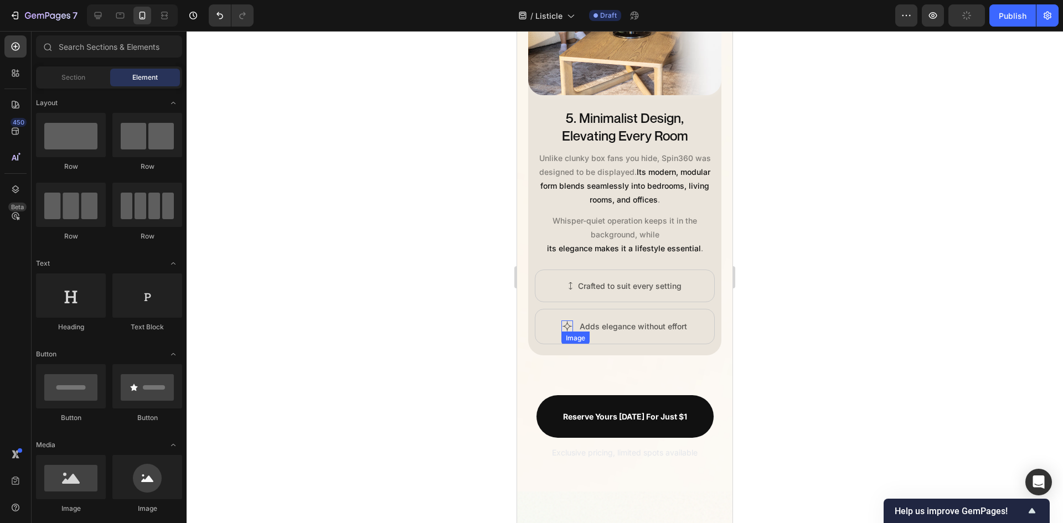
click at [561, 321] on img at bounding box center [567, 327] width 12 height 12
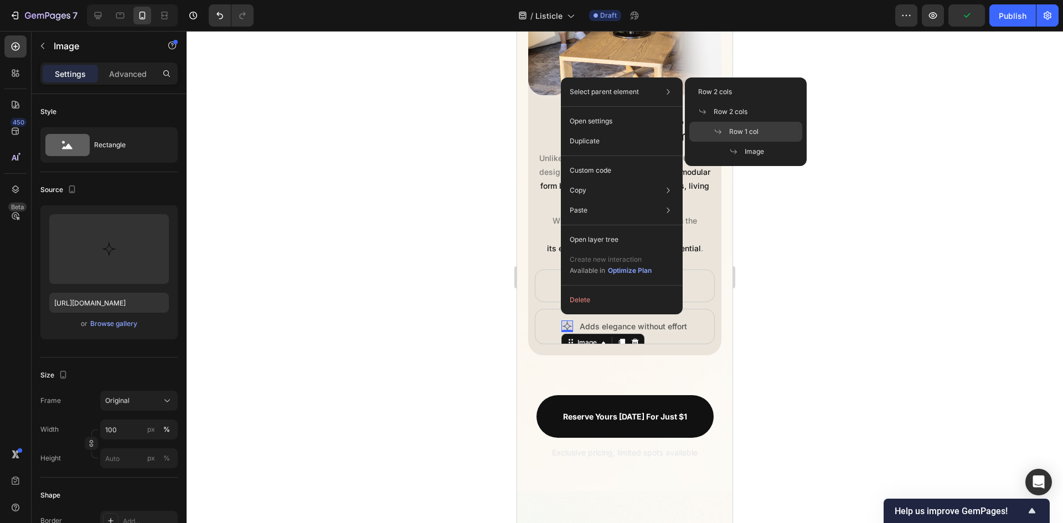
click at [723, 136] on span at bounding box center [722, 131] width 16 height 9
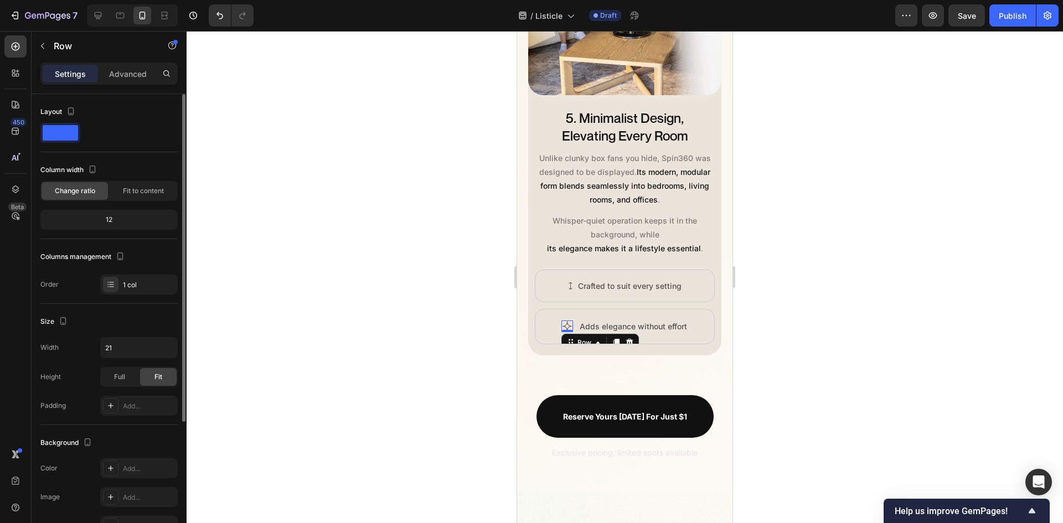
click at [143, 335] on div "Size Width 21 Height Full Fit Padding Add..." at bounding box center [108, 364] width 137 height 121
click at [132, 345] on input "21" at bounding box center [139, 348] width 76 height 20
type input "19"
click at [569, 282] on img at bounding box center [571, 285] width 4 height 7
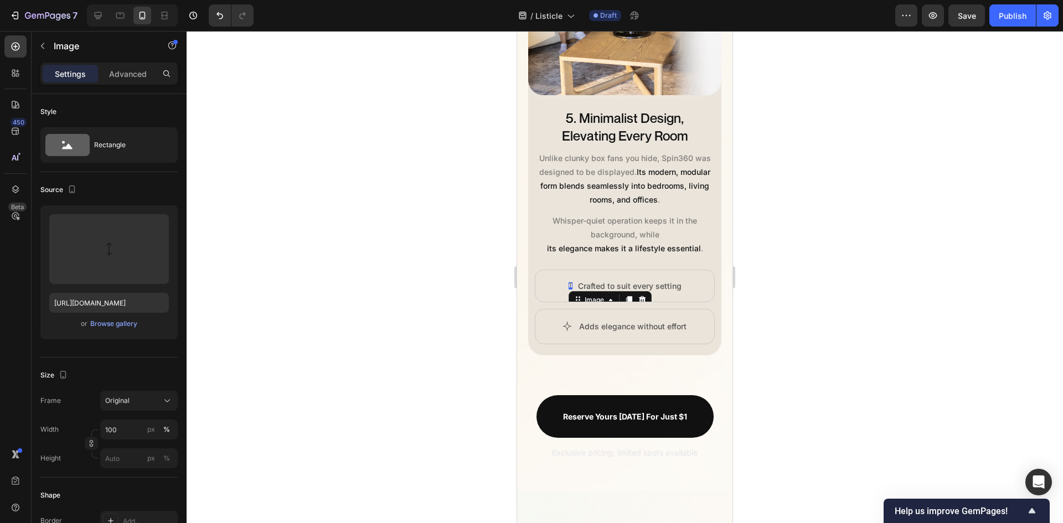
drag, startPoint x: 895, startPoint y: 216, endPoint x: 811, endPoint y: 249, distance: 90.3
click at [896, 216] on div at bounding box center [625, 277] width 876 height 492
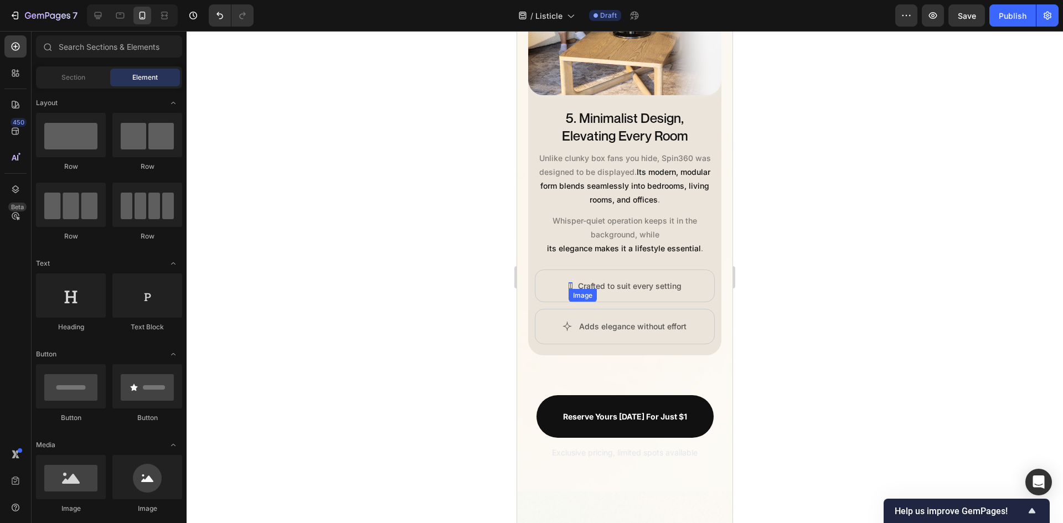
click at [569, 282] on img at bounding box center [571, 285] width 4 height 7
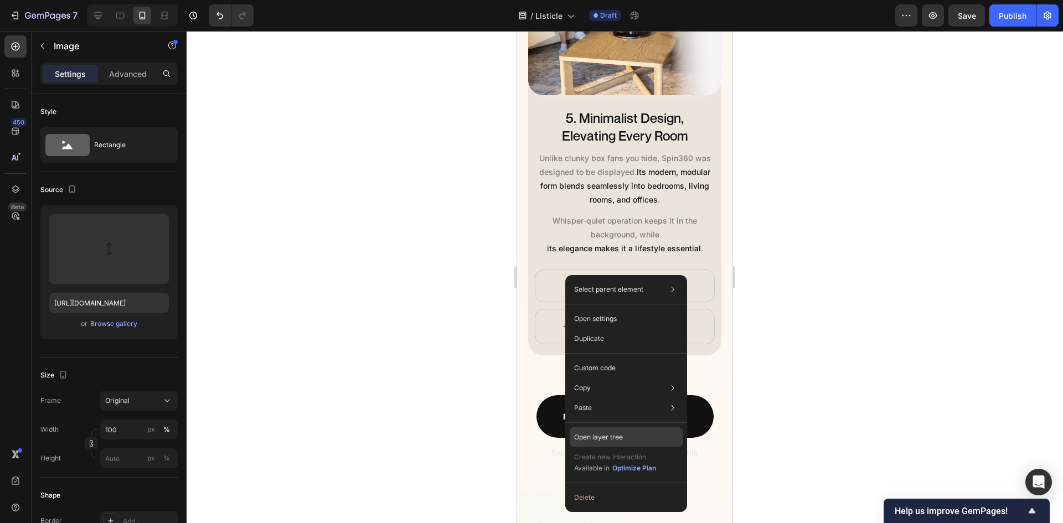
drag, startPoint x: 606, startPoint y: 435, endPoint x: 200, endPoint y: 378, distance: 409.7
click at [606, 435] on p "Open layer tree" at bounding box center [598, 437] width 49 height 10
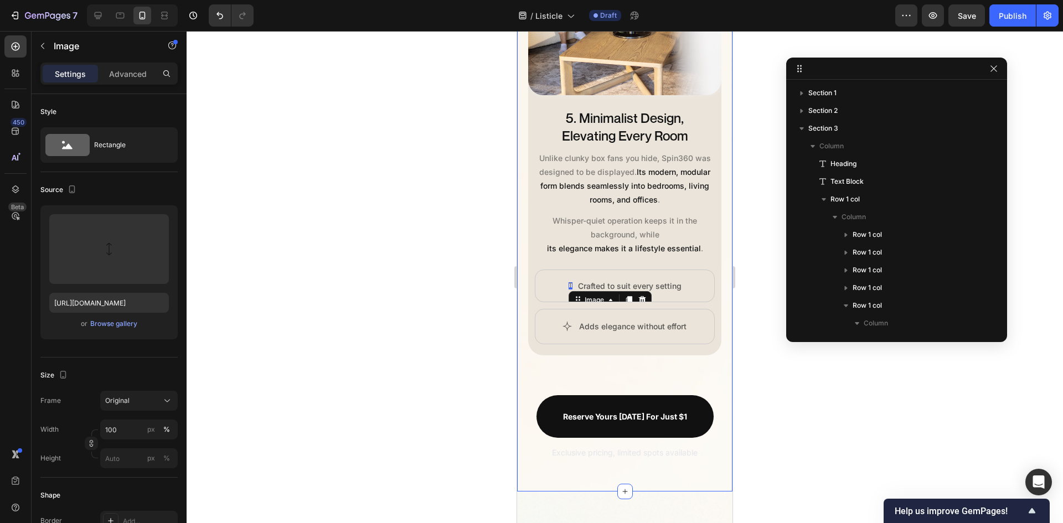
scroll to position [384, 0]
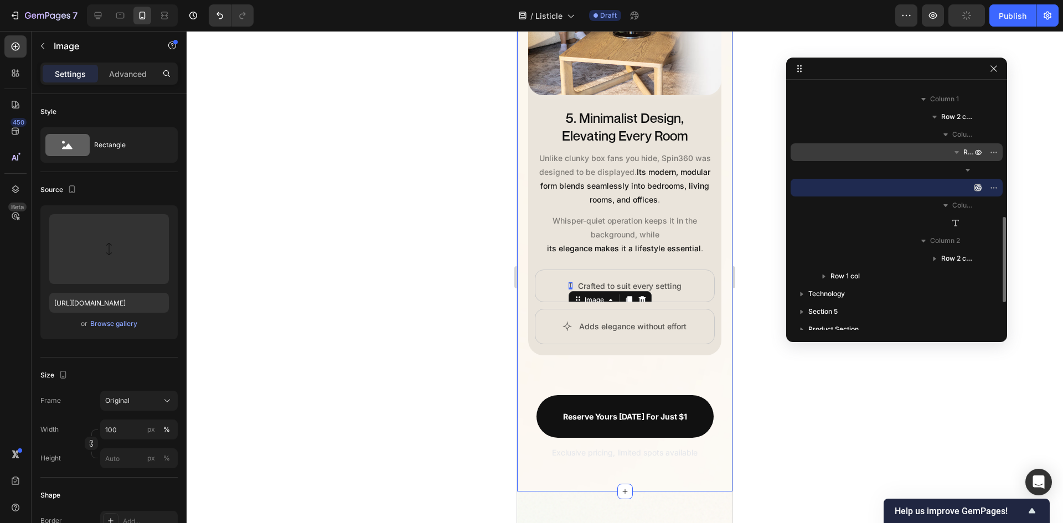
click at [967, 149] on span "Row 1 col" at bounding box center [968, 152] width 11 height 11
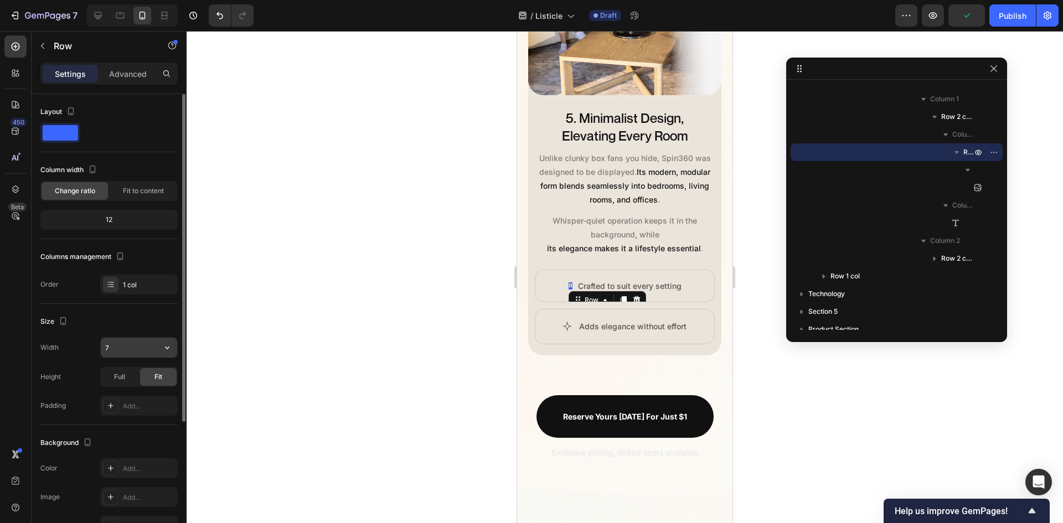
click at [117, 353] on input "7" at bounding box center [139, 348] width 76 height 20
type input "9"
click at [805, 417] on div at bounding box center [625, 277] width 876 height 492
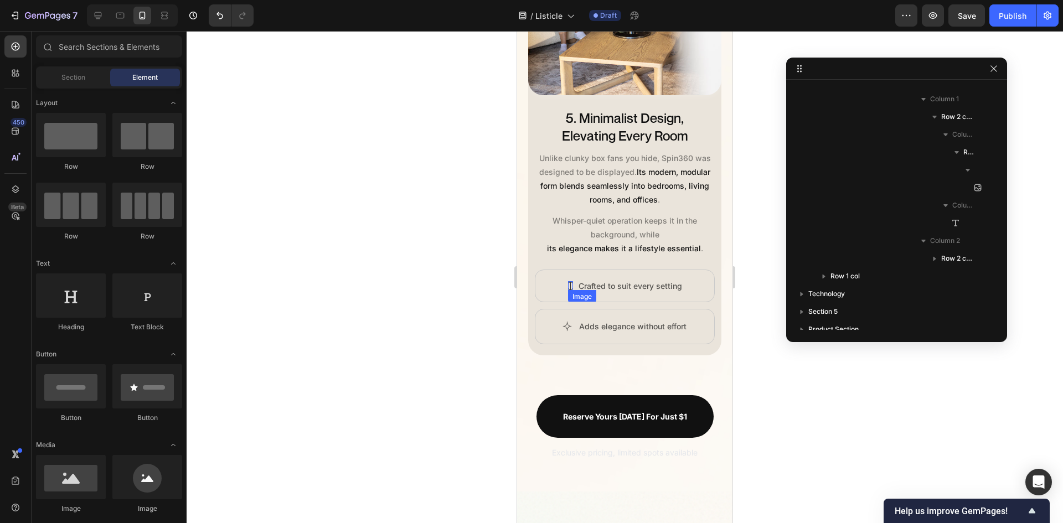
click at [568, 281] on img at bounding box center [570, 285] width 5 height 9
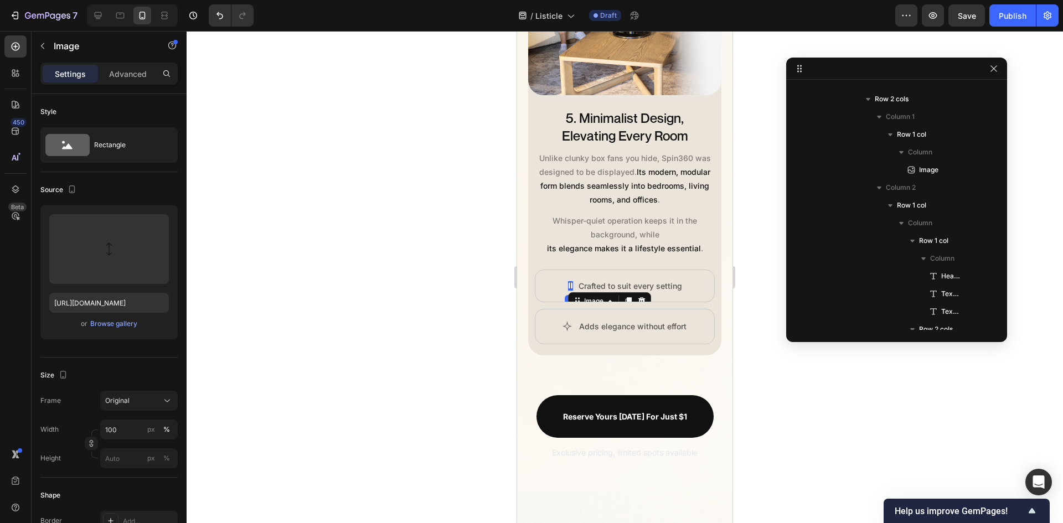
scroll to position [632, 0]
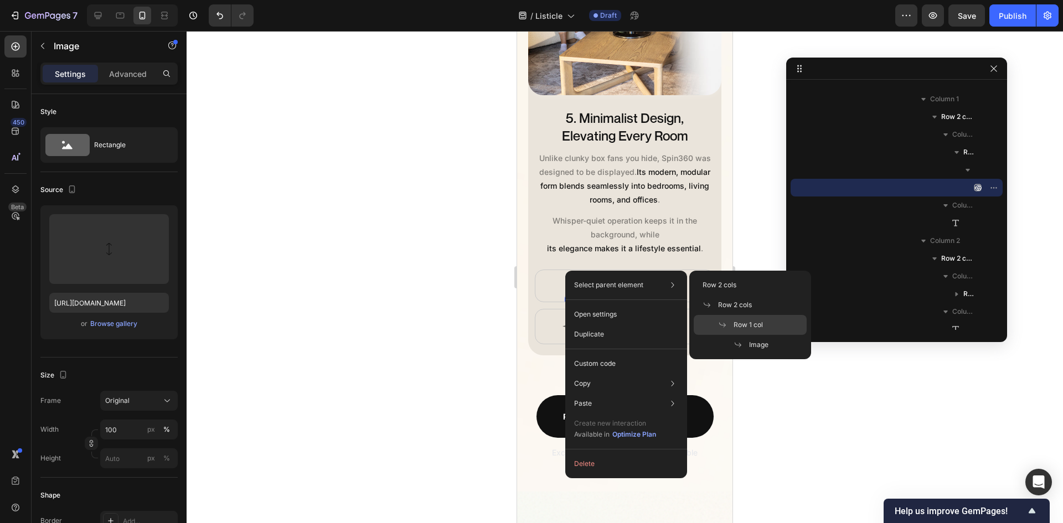
drag, startPoint x: 747, startPoint y: 323, endPoint x: 214, endPoint y: 294, distance: 534.5
click at [747, 323] on span "Row 1 col" at bounding box center [748, 325] width 29 height 10
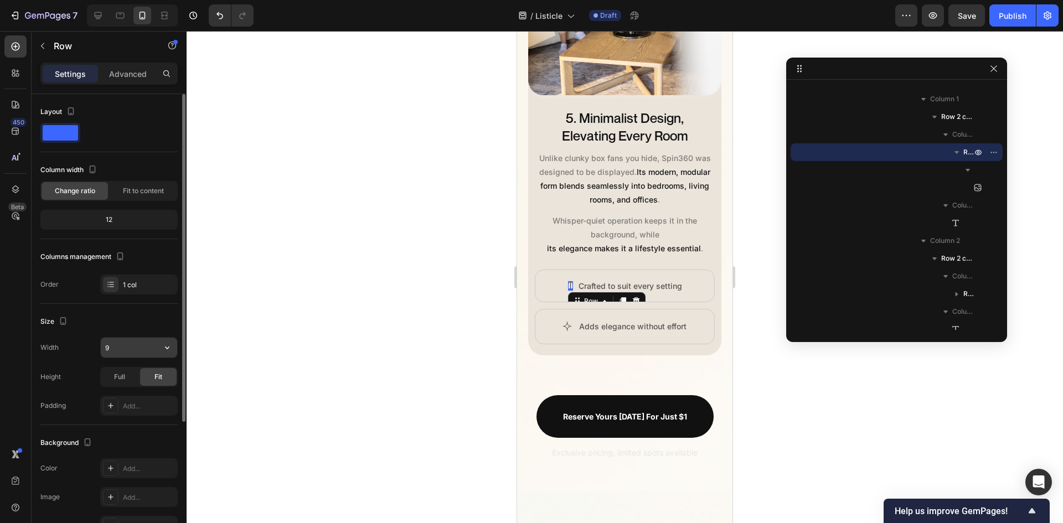
click at [124, 349] on input "9" at bounding box center [139, 348] width 76 height 20
type input "8"
click at [801, 364] on div at bounding box center [625, 277] width 876 height 492
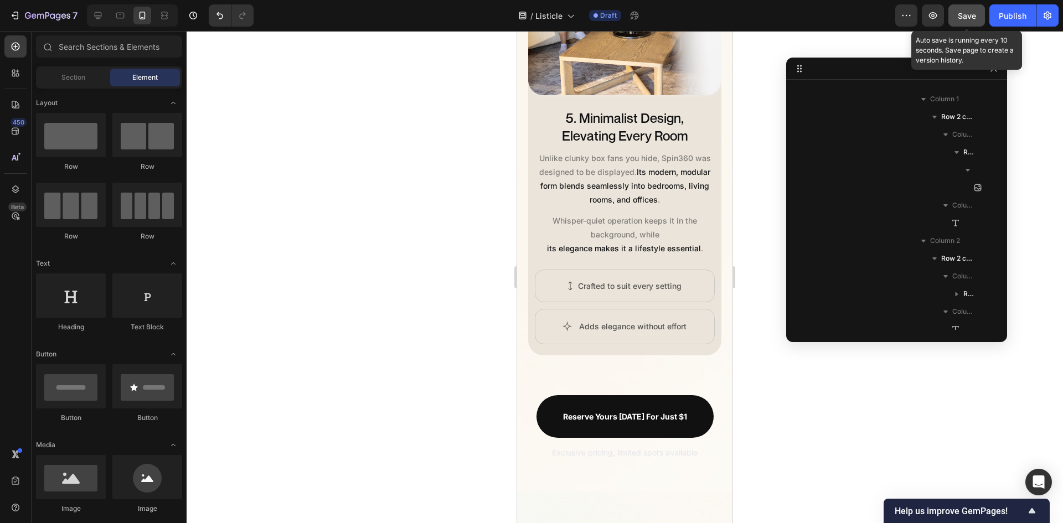
click at [972, 9] on button "Save" at bounding box center [966, 15] width 37 height 22
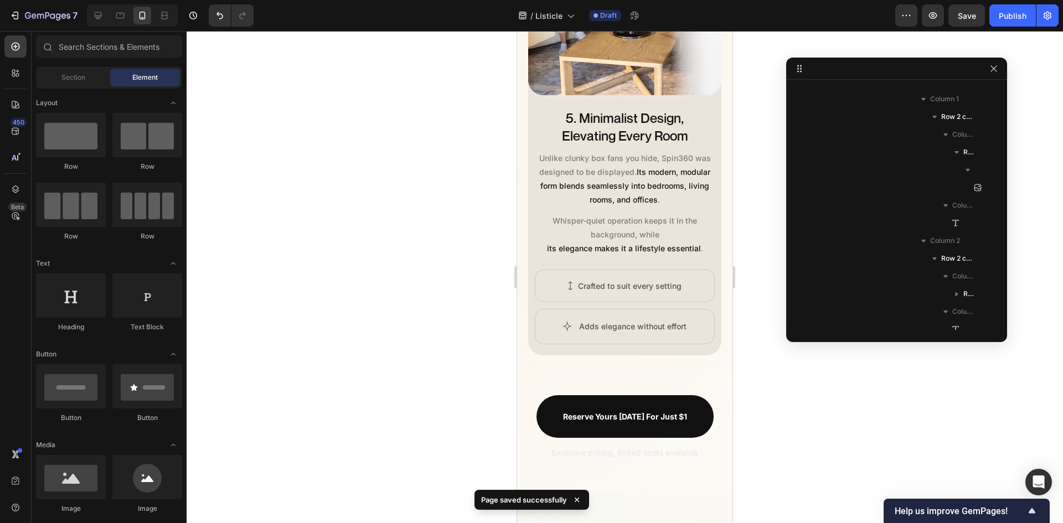
scroll to position [2481, 0]
click at [103, 14] on icon at bounding box center [97, 15] width 11 height 11
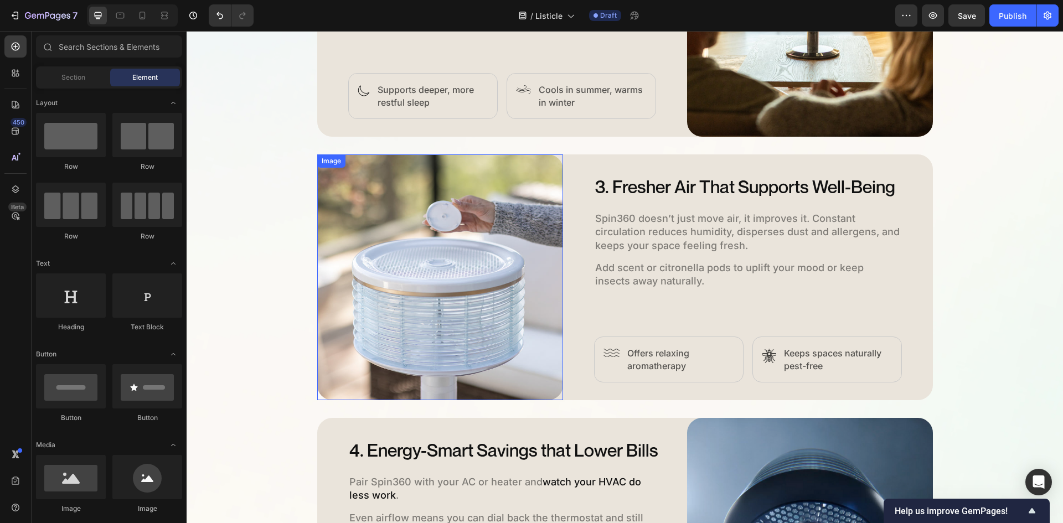
scroll to position [897, 0]
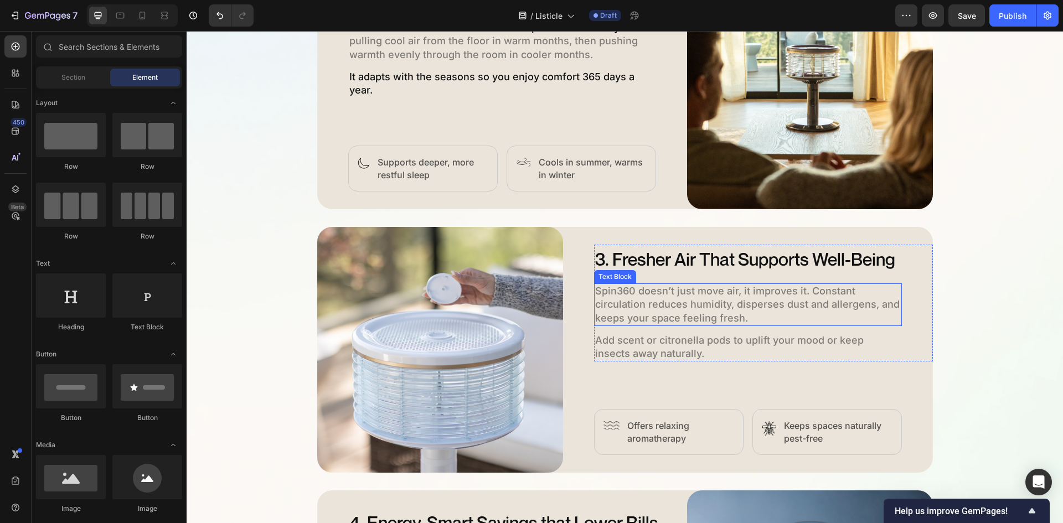
click at [834, 300] on p "Spin360 doesn’t just move air, it improves it. Constant circulation reduces hum…" at bounding box center [748, 305] width 306 height 40
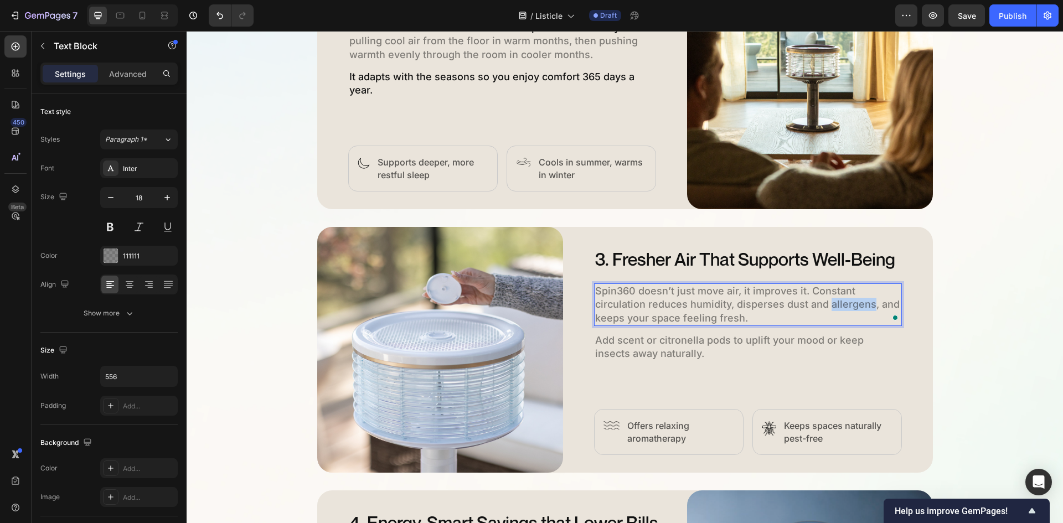
click at [802, 300] on p "Spin360 doesn’t just move air, it improves it. Constant circulation reduces hum…" at bounding box center [748, 305] width 306 height 40
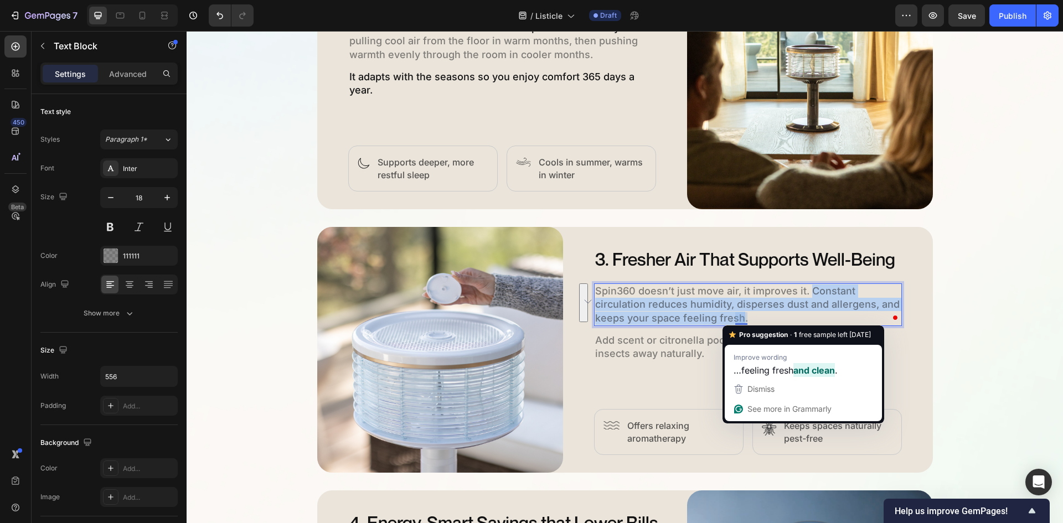
drag, startPoint x: 807, startPoint y: 291, endPoint x: 739, endPoint y: 318, distance: 73.5
click at [739, 318] on p "Spin360 doesn’t just move air, it improves it. Constant circulation reduces hum…" at bounding box center [748, 305] width 306 height 40
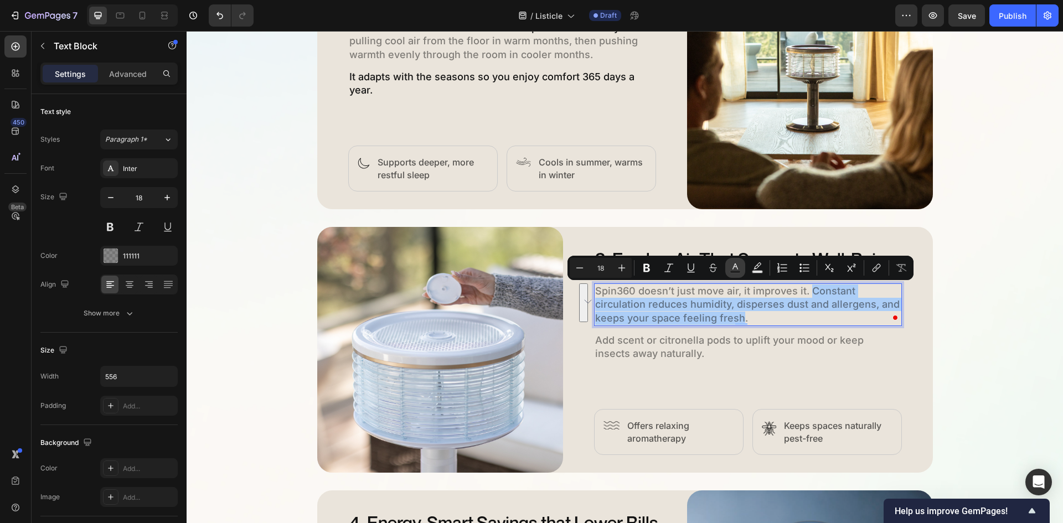
click at [742, 271] on button "Text Color" at bounding box center [735, 268] width 20 height 20
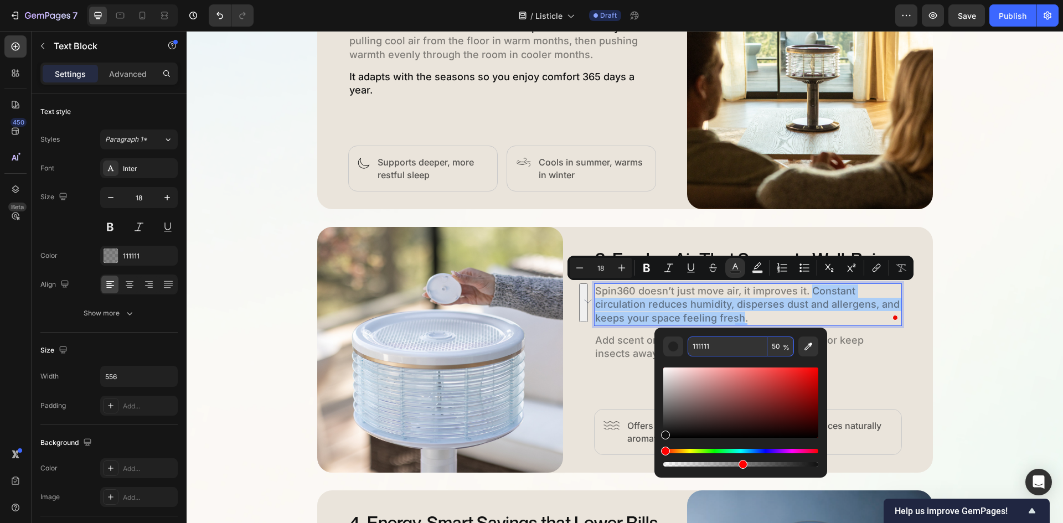
click at [771, 345] on input "50" at bounding box center [780, 347] width 27 height 20
click at [772, 347] on input "50" at bounding box center [780, 347] width 27 height 20
type input "100"
click at [755, 352] on input "111111" at bounding box center [728, 347] width 80 height 20
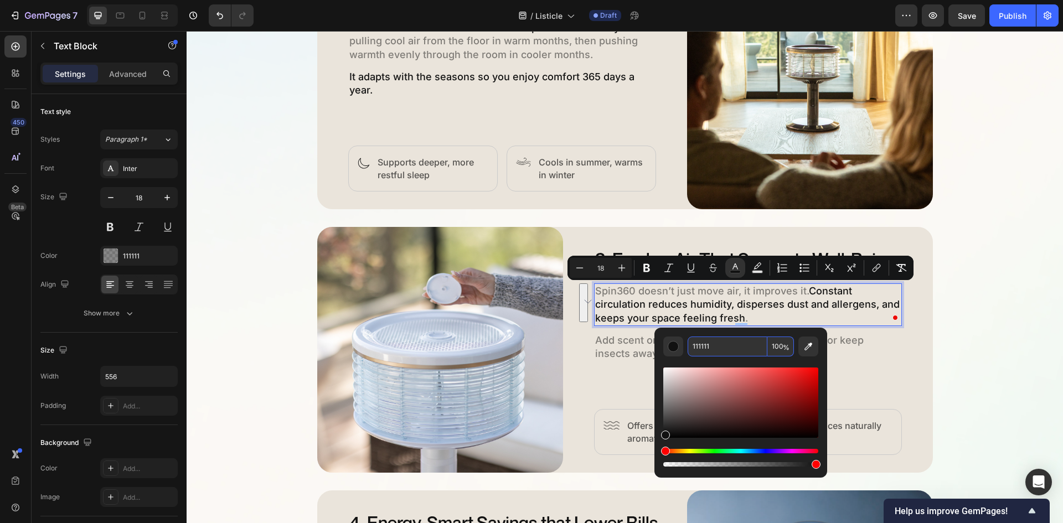
type input "16"
click at [879, 364] on div "3. Fresher Air That Supports Well-Being Heading Spin360 doesn’t just move air, …" at bounding box center [763, 350] width 339 height 210
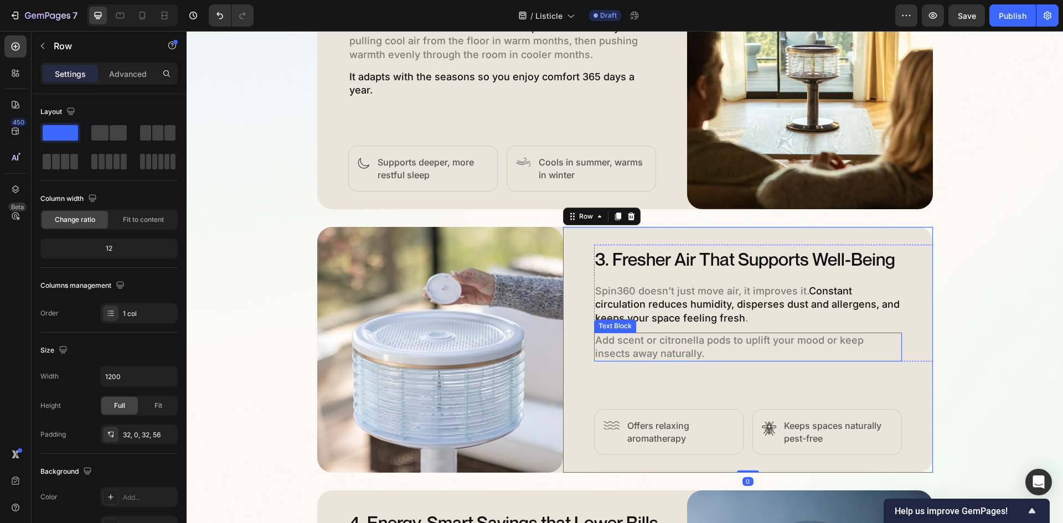
click at [804, 347] on p "Add scent or citronella pods to uplift your mood or keep insects away naturally." at bounding box center [748, 347] width 306 height 27
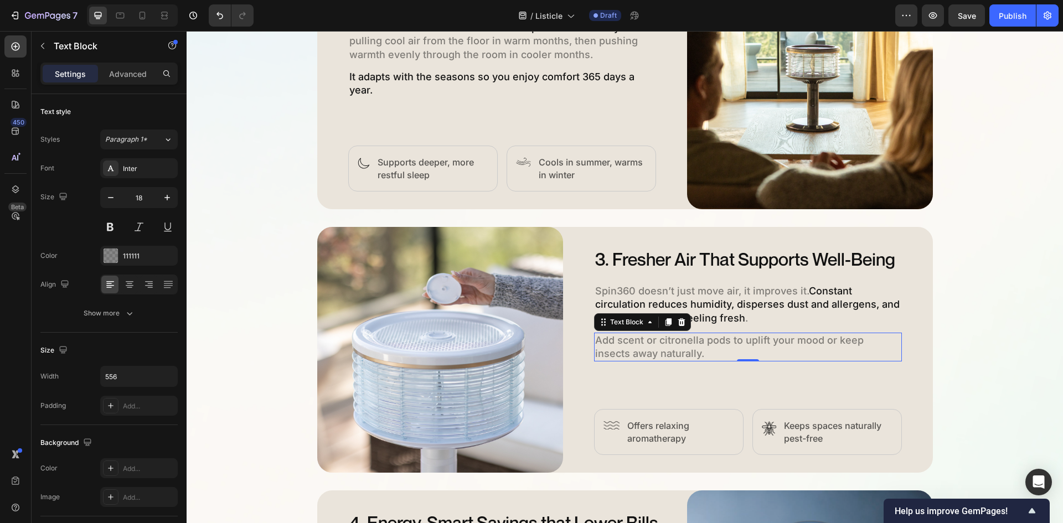
click at [761, 343] on span "Add scent or citronella pods to uplift your mood or keep insects away naturally." at bounding box center [729, 346] width 269 height 25
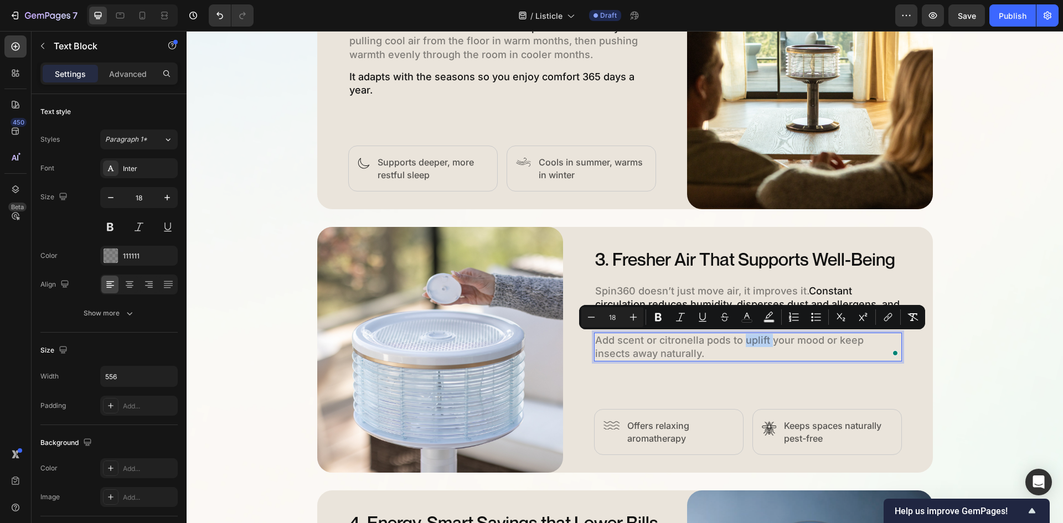
click at [744, 342] on span "Add scent or citronella pods to uplift your mood or keep insects away naturally." at bounding box center [729, 346] width 269 height 25
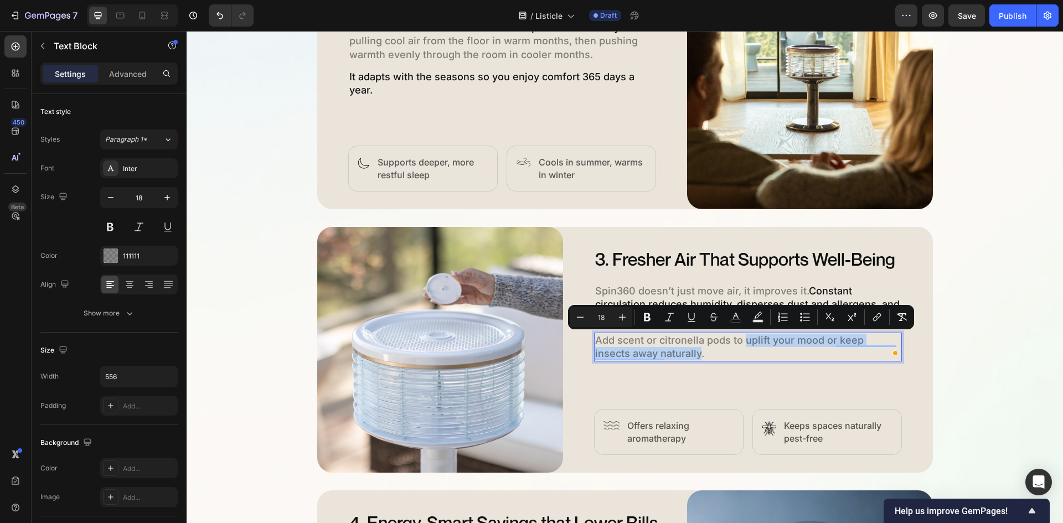
drag, startPoint x: 740, startPoint y: 341, endPoint x: 659, endPoint y: 353, distance: 81.7
click at [659, 353] on span "Add scent or citronella pods to uplift your mood or keep insects away naturally." at bounding box center [729, 346] width 269 height 25
click at [738, 323] on button "color" at bounding box center [736, 317] width 20 height 20
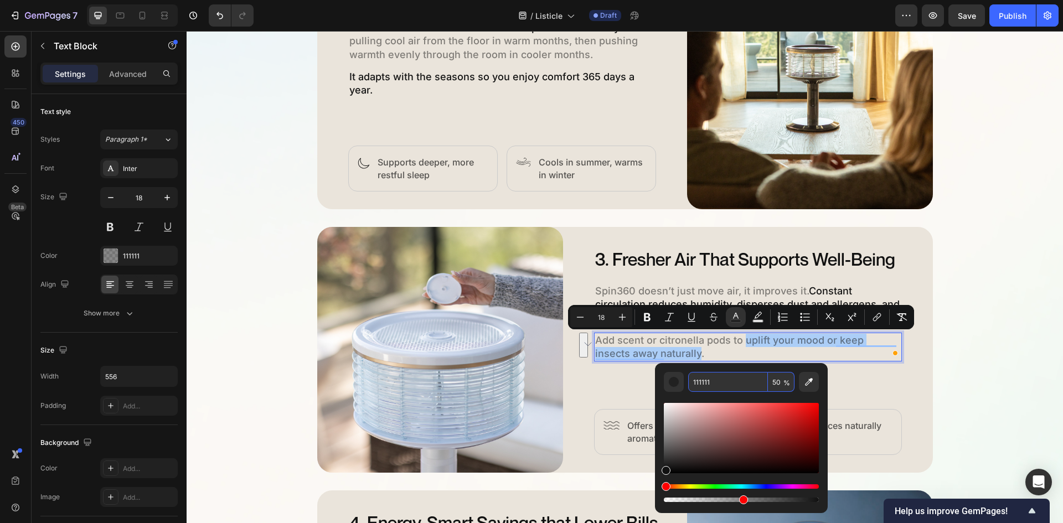
click at [772, 380] on input "50" at bounding box center [781, 382] width 27 height 20
click at [771, 382] on input "50" at bounding box center [781, 382] width 27 height 20
type input "100"
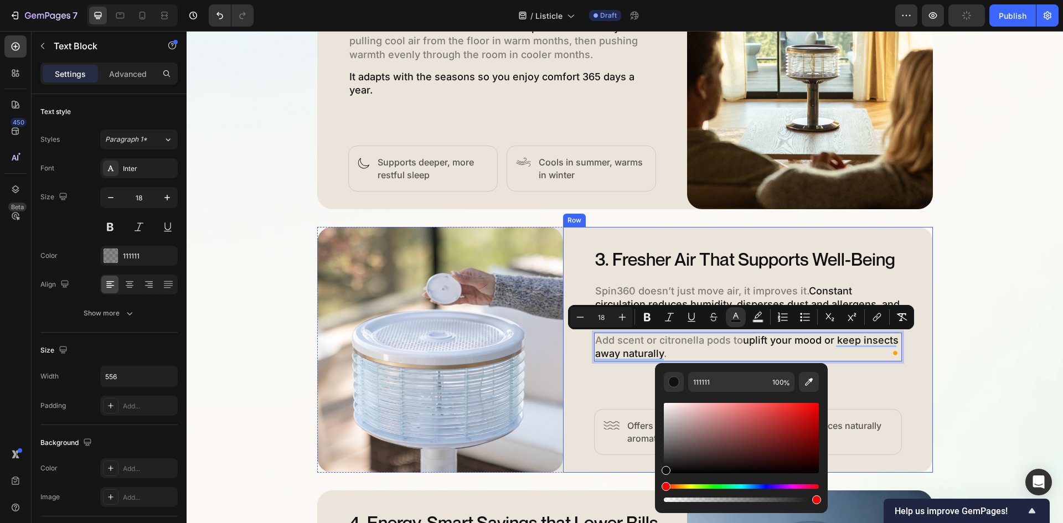
click at [908, 380] on div "3. Fresher Air That Supports Well-Being Heading Spin360 doesn’t just move air, …" at bounding box center [763, 350] width 339 height 210
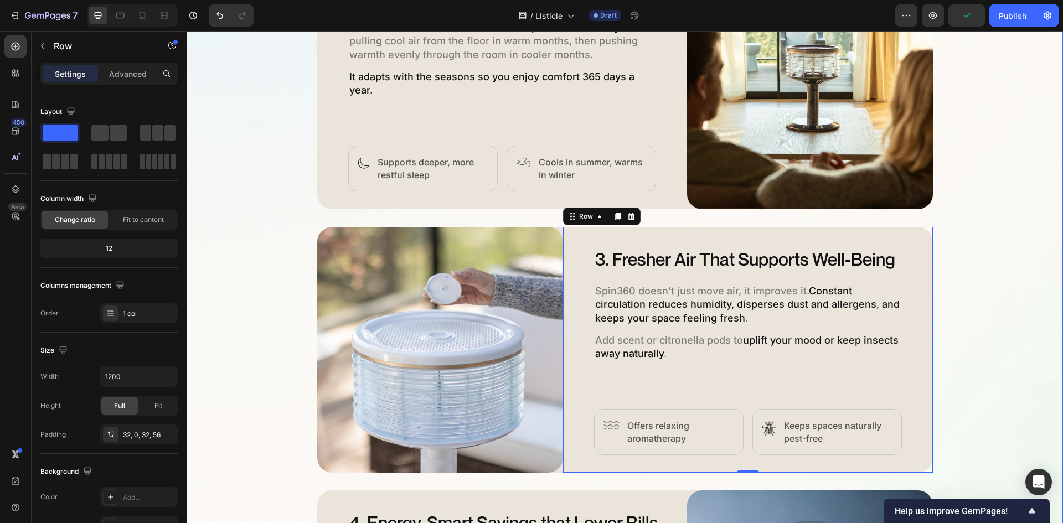
click at [950, 216] on div "5 Ways Spin360 Replaces Every Other Fan Heading Discover how Spin360 transforms…" at bounding box center [625, 343] width 876 height 1548
click at [633, 238] on div "3. Fresher Air That Supports Well-Being Heading Spin360 doesn’t just move air, …" at bounding box center [748, 350] width 370 height 246
click at [959, 245] on div "5 Ways Spin360 Replaces Every Other Fan Heading Discover how Spin360 transforms…" at bounding box center [625, 343] width 876 height 1548
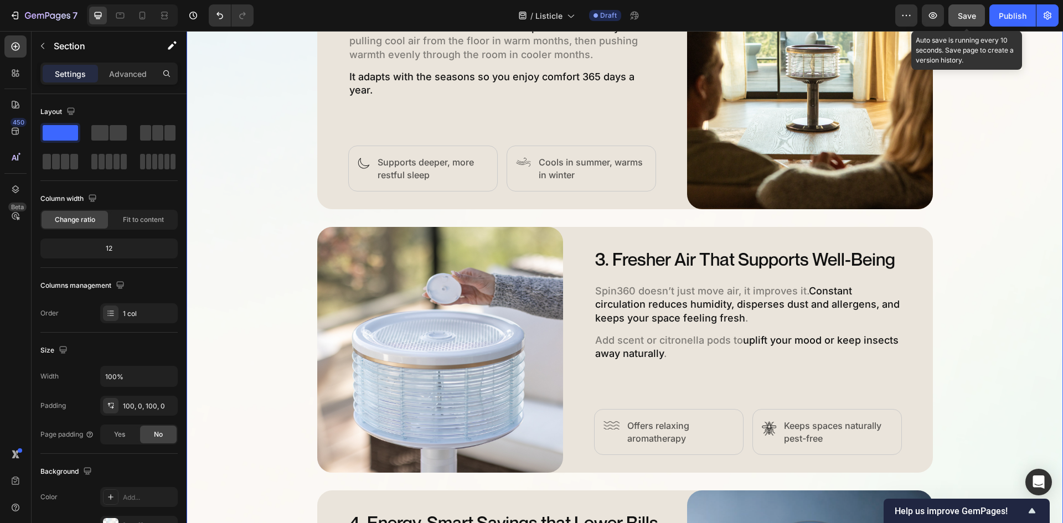
click at [963, 13] on span "Save" at bounding box center [967, 15] width 18 height 9
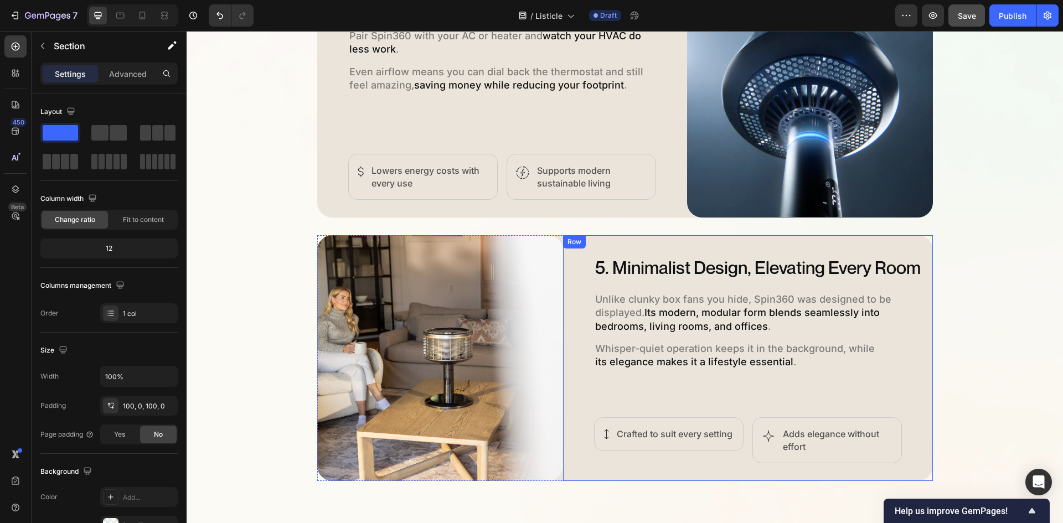
scroll to position [1672, 0]
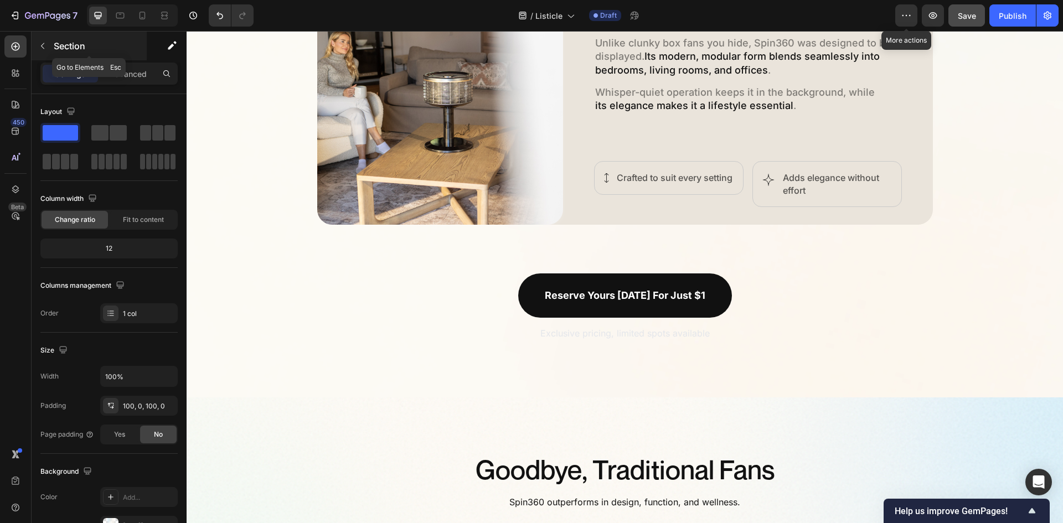
click at [64, 50] on p "Section" at bounding box center [99, 45] width 91 height 13
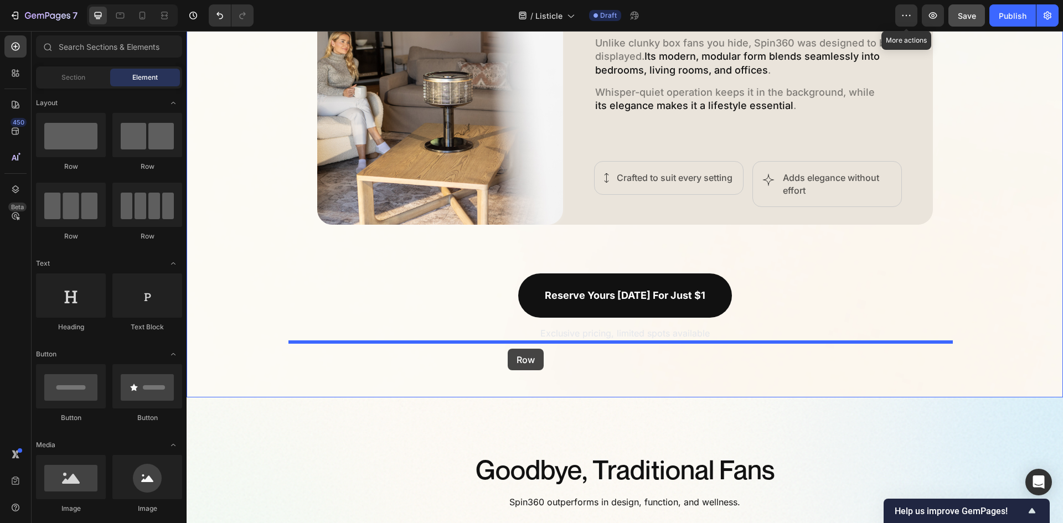
drag, startPoint x: 261, startPoint y: 159, endPoint x: 508, endPoint y: 349, distance: 311.0
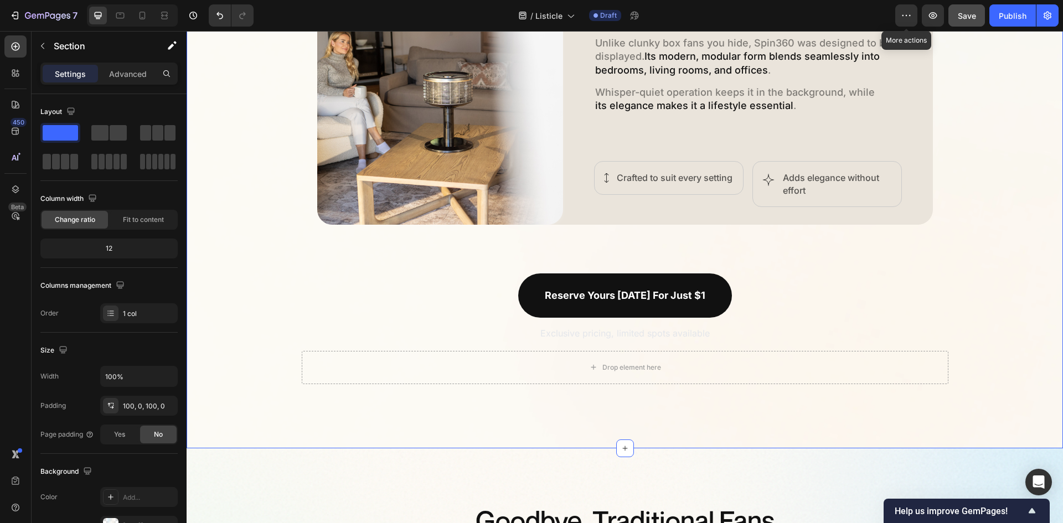
click at [134, 82] on div "Advanced" at bounding box center [127, 74] width 55 height 18
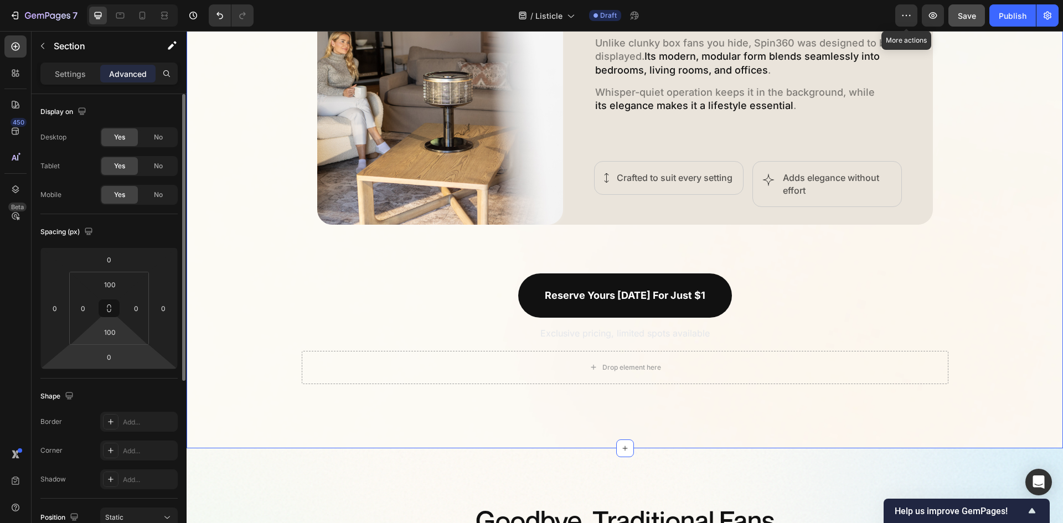
scroll to position [221, 0]
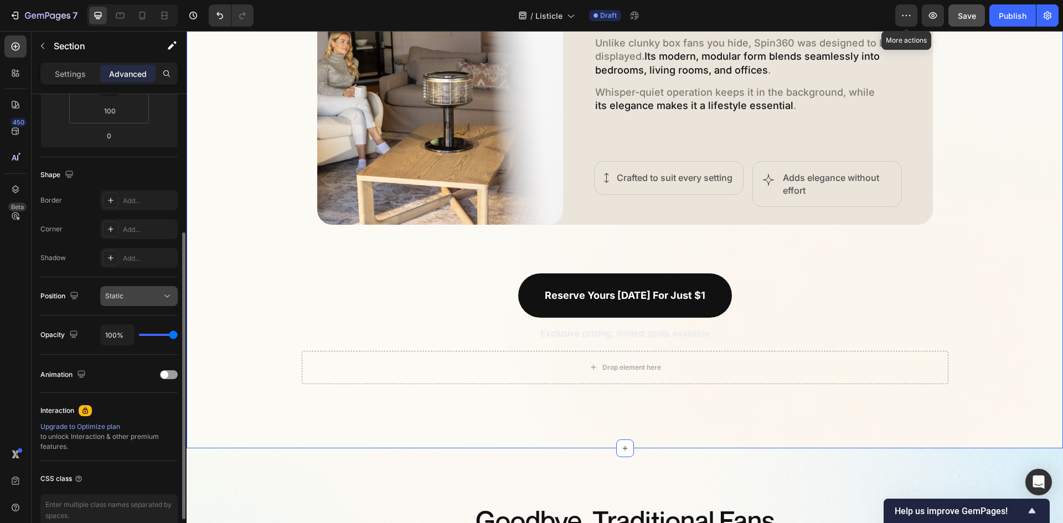
click at [156, 296] on div "Static" at bounding box center [133, 296] width 56 height 10
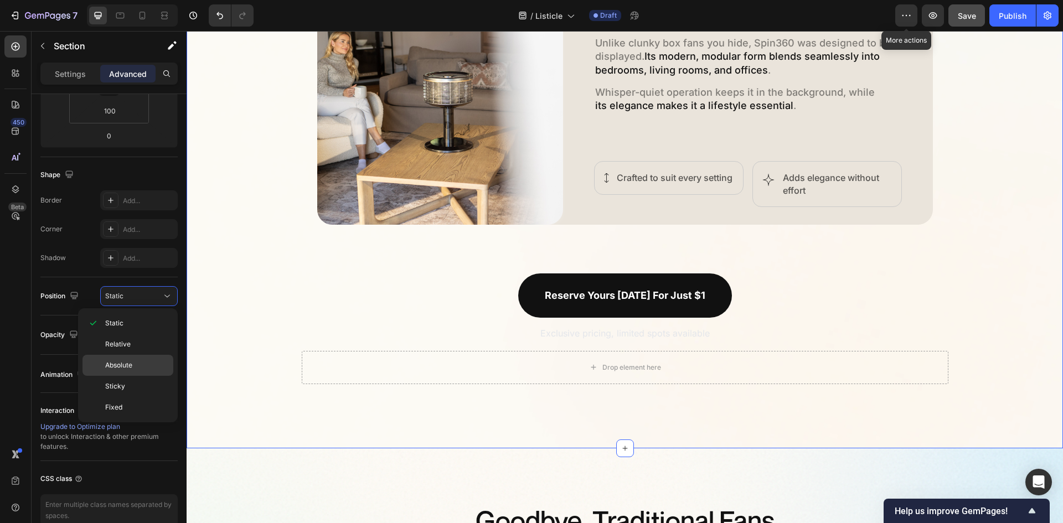
click at [143, 359] on div "Absolute" at bounding box center [127, 365] width 91 height 21
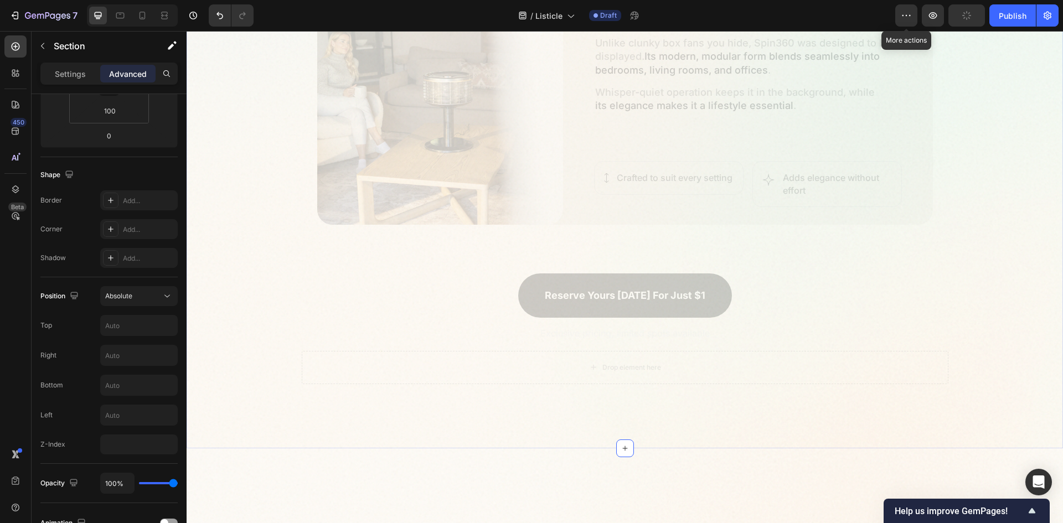
drag, startPoint x: 163, startPoint y: 298, endPoint x: 159, endPoint y: 309, distance: 12.4
click at [163, 298] on icon at bounding box center [167, 296] width 11 height 11
click at [148, 348] on p "Relative" at bounding box center [136, 344] width 63 height 10
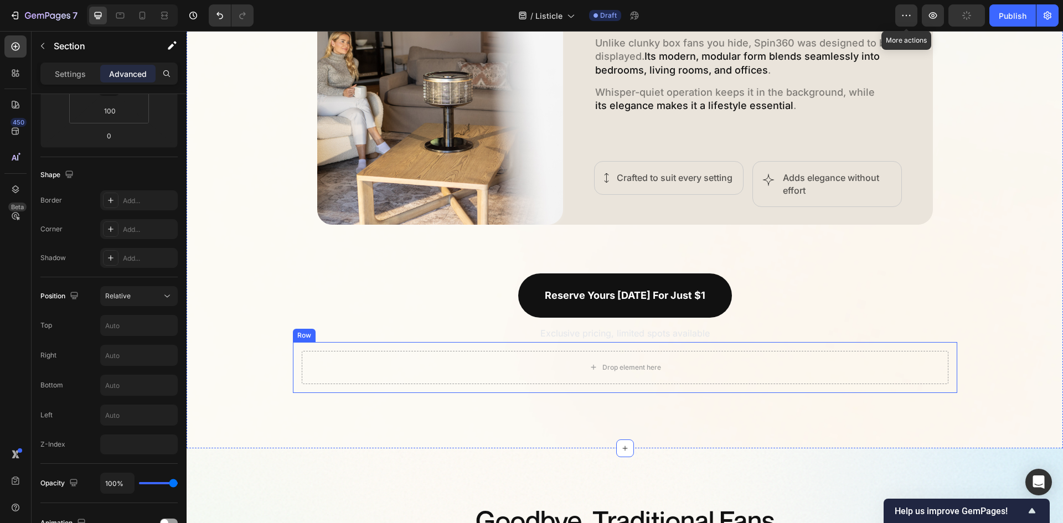
click at [385, 391] on div "Drop element here Row" at bounding box center [625, 367] width 664 height 51
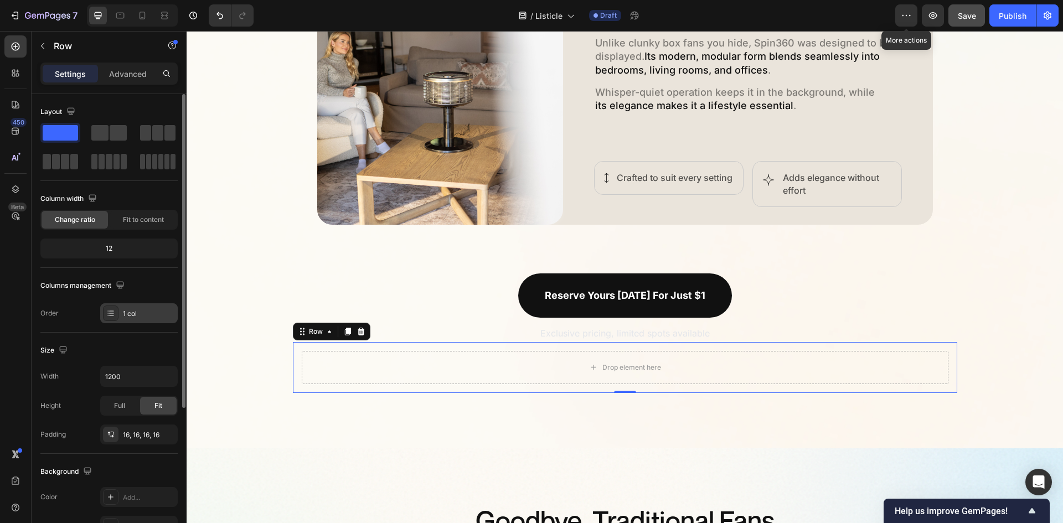
scroll to position [215, 0]
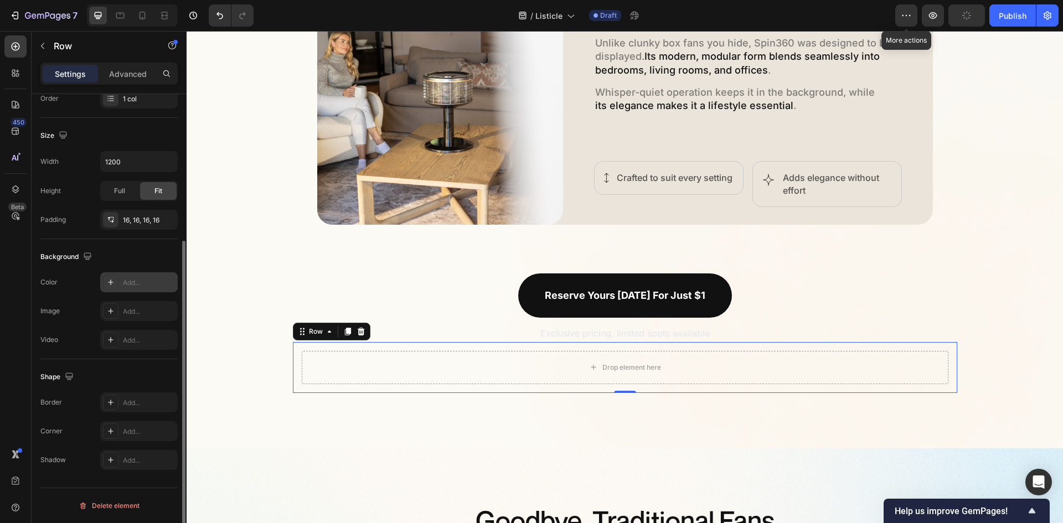
click at [145, 284] on div "Add..." at bounding box center [149, 283] width 52 height 10
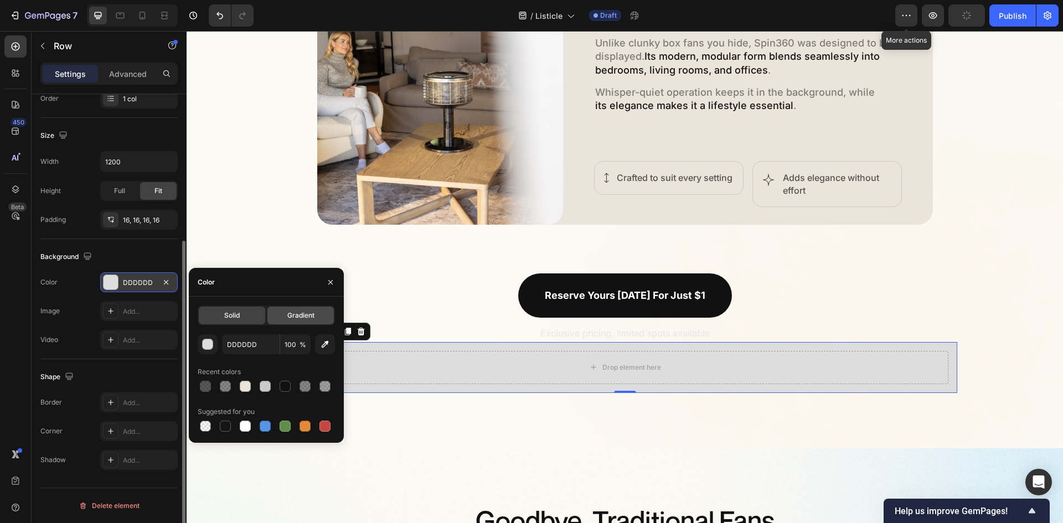
click at [289, 316] on span "Gradient" at bounding box center [300, 316] width 27 height 10
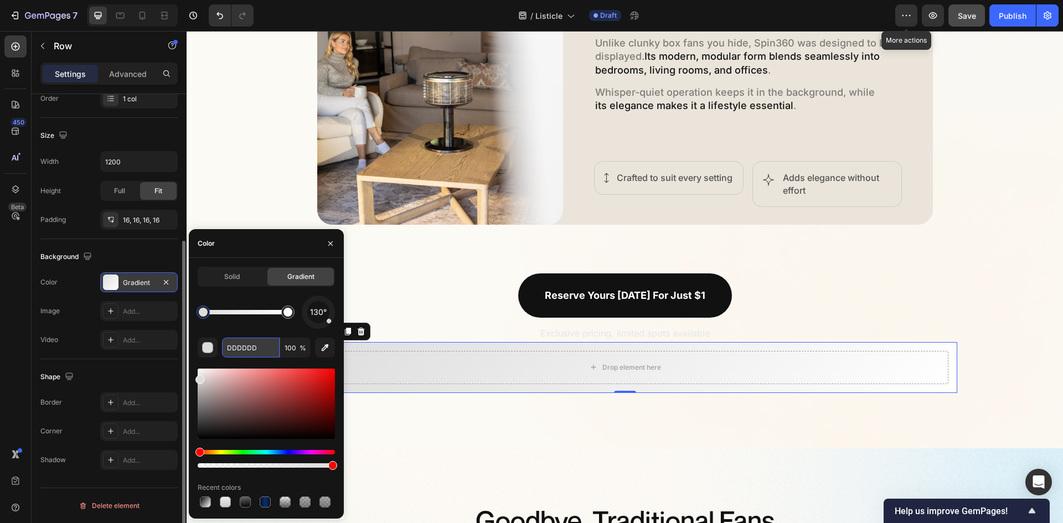
click at [240, 350] on input "DDDDDD" at bounding box center [251, 348] width 58 height 20
paste input "EADBD0"
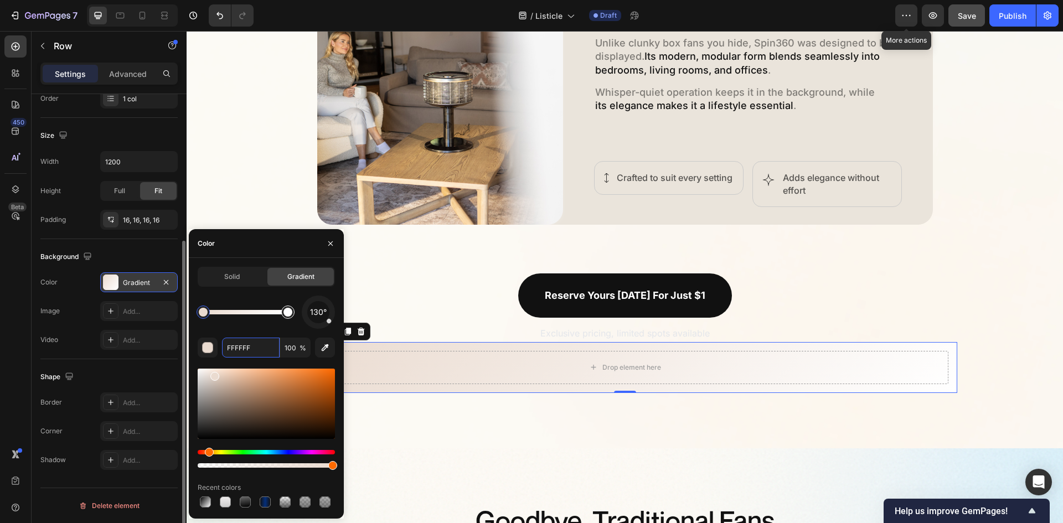
click at [290, 314] on div at bounding box center [287, 312] width 9 height 9
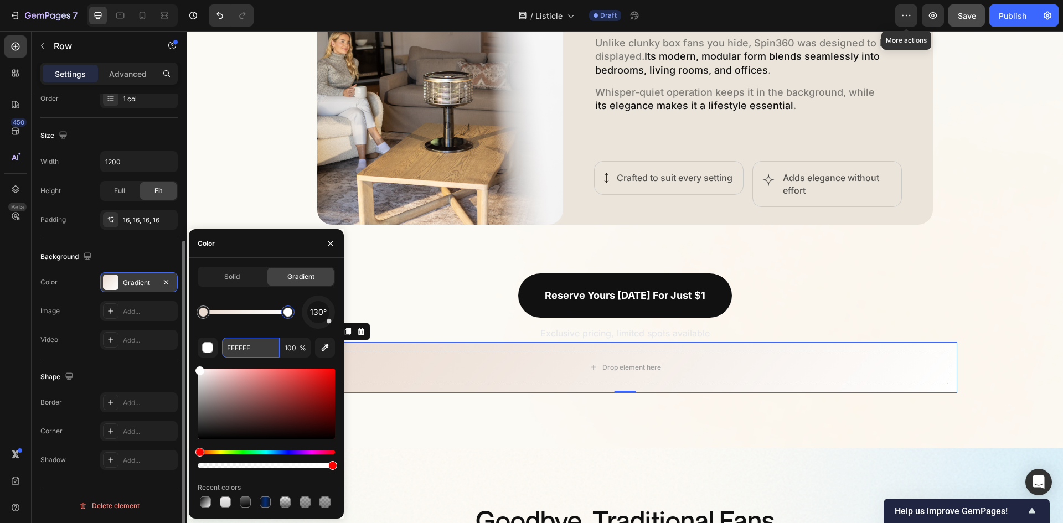
click at [258, 344] on input "FFFFFF" at bounding box center [251, 348] width 58 height 20
paste input "A4E4ED"
type input "A4E4ED"
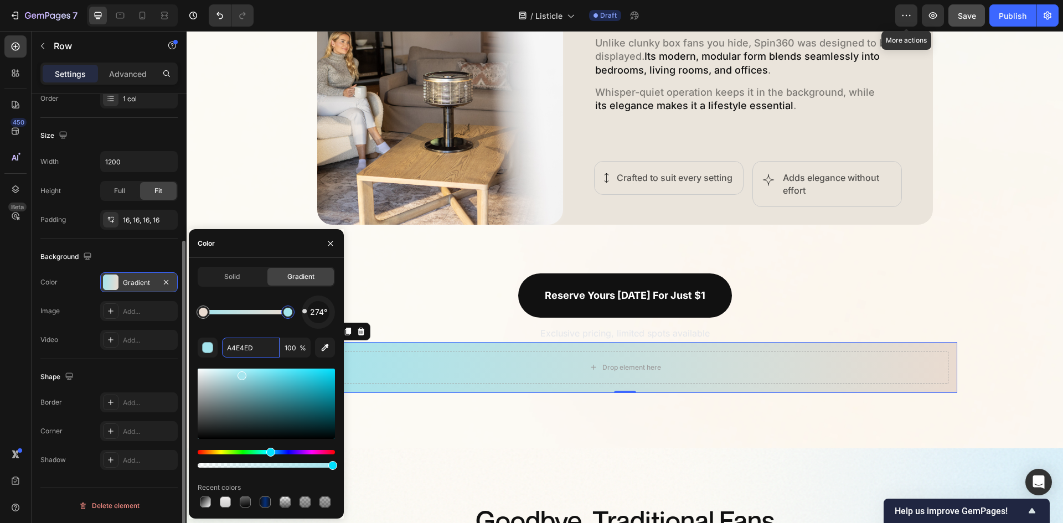
drag, startPoint x: 330, startPoint y: 323, endPoint x: 289, endPoint y: 310, distance: 42.9
click at [289, 310] on div "274°" at bounding box center [266, 312] width 137 height 33
drag, startPoint x: 958, startPoint y: 391, endPoint x: 896, endPoint y: 393, distance: 62.6
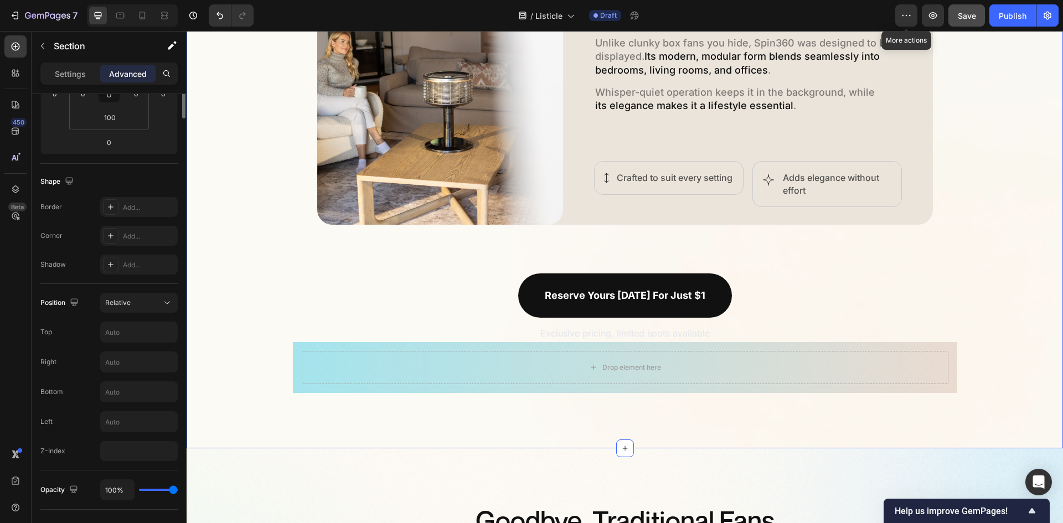
scroll to position [0, 0]
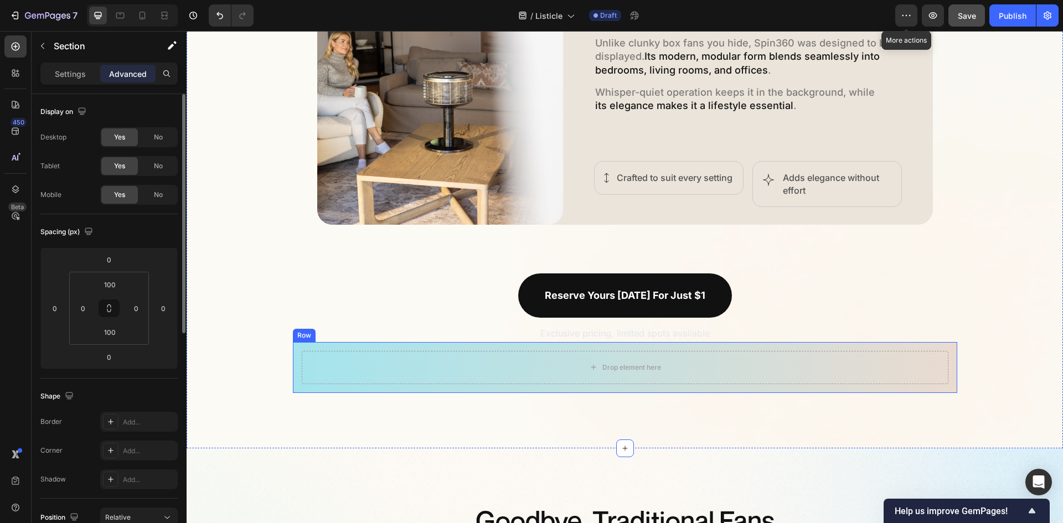
click at [797, 391] on div "Drop element here Row" at bounding box center [625, 367] width 664 height 51
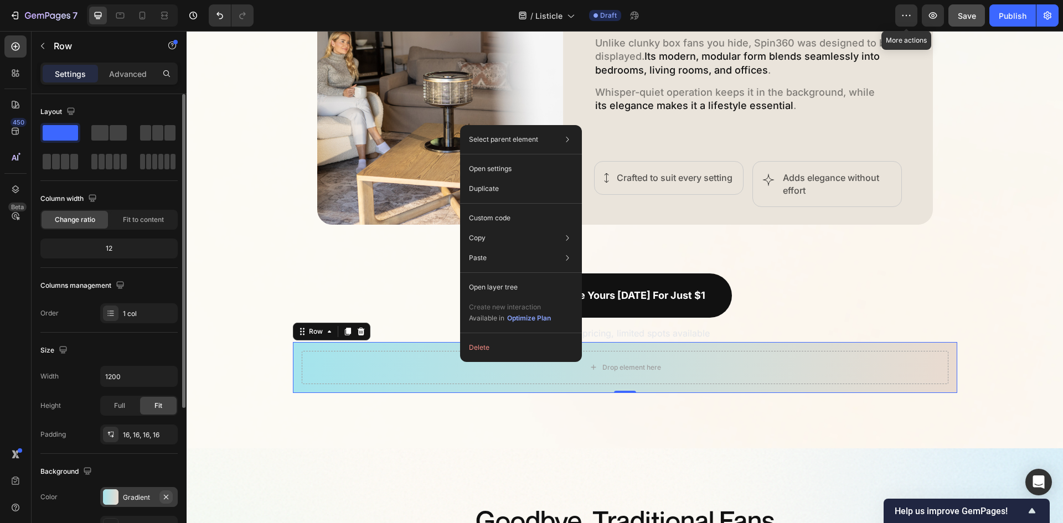
click at [164, 495] on icon "button" at bounding box center [166, 496] width 4 height 4
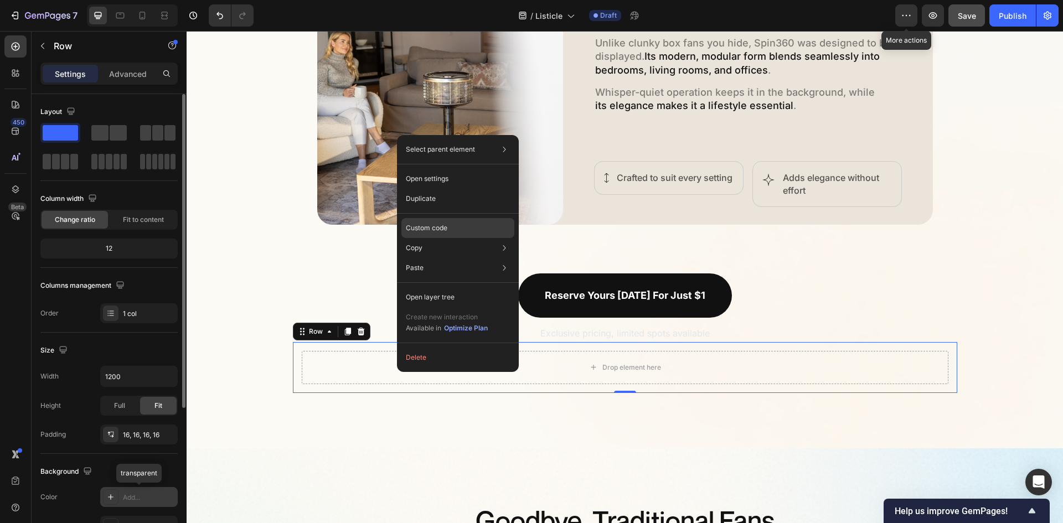
click at [440, 230] on p "Custom code" at bounding box center [427, 228] width 42 height 10
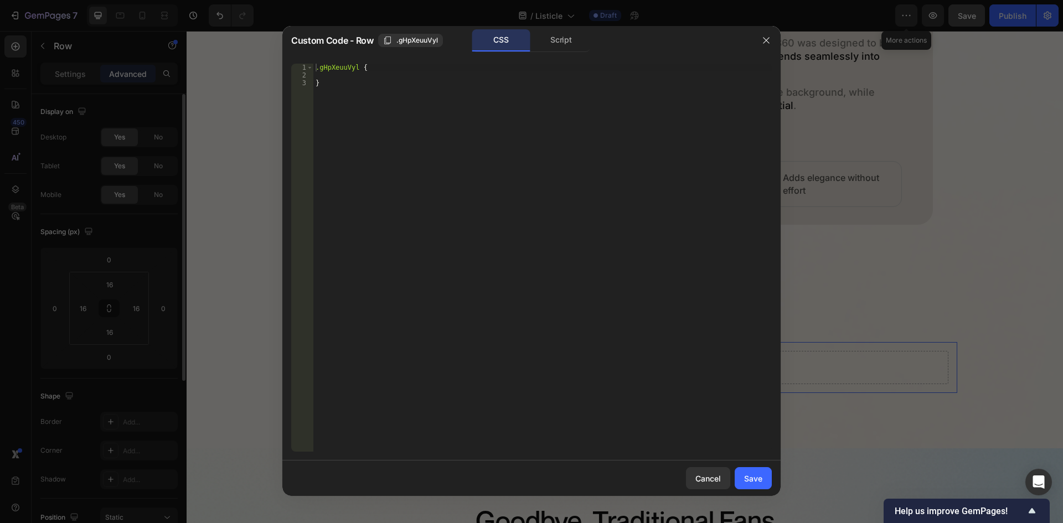
click at [368, 78] on div ".gHpXeuuVyl { }" at bounding box center [542, 266] width 458 height 404
paste textarea "#7c3aed 0%, #8b5cf6 35%, #22d3ee 70%, #0ea5e9 100%);"
type textarea "#7c3aed 0%, #8b5cf6 35%, #22d3ee 70%, #0ea5e9 100%);"
click at [756, 484] on button "Save" at bounding box center [753, 478] width 37 height 22
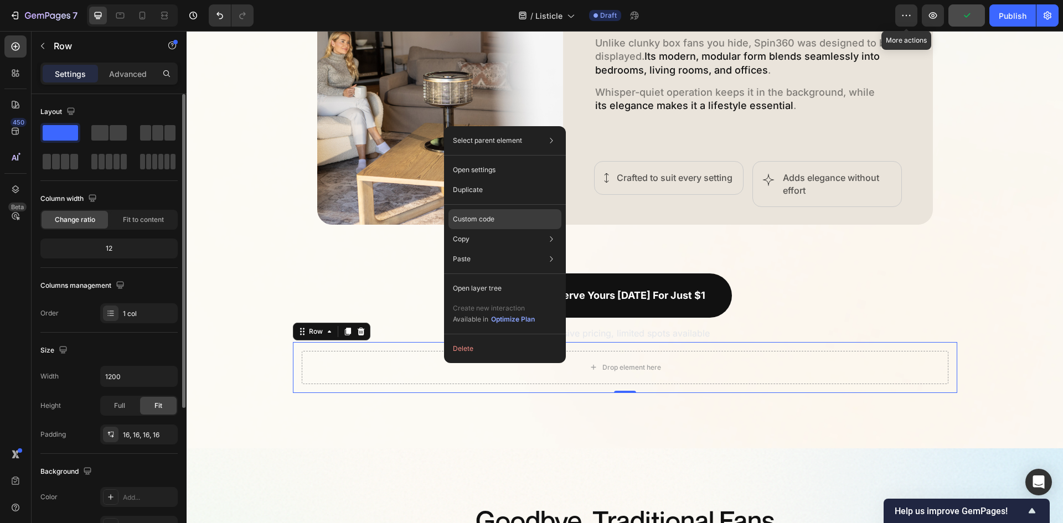
click at [490, 215] on p "Custom code" at bounding box center [474, 219] width 42 height 10
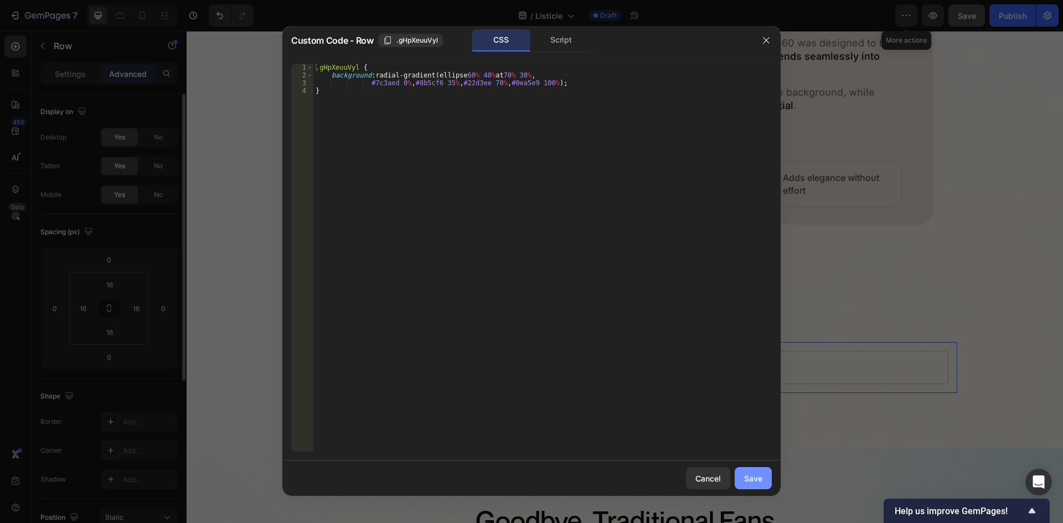
drag, startPoint x: 759, startPoint y: 486, endPoint x: 569, endPoint y: 449, distance: 193.9
click at [759, 486] on button "Save" at bounding box center [753, 478] width 37 height 22
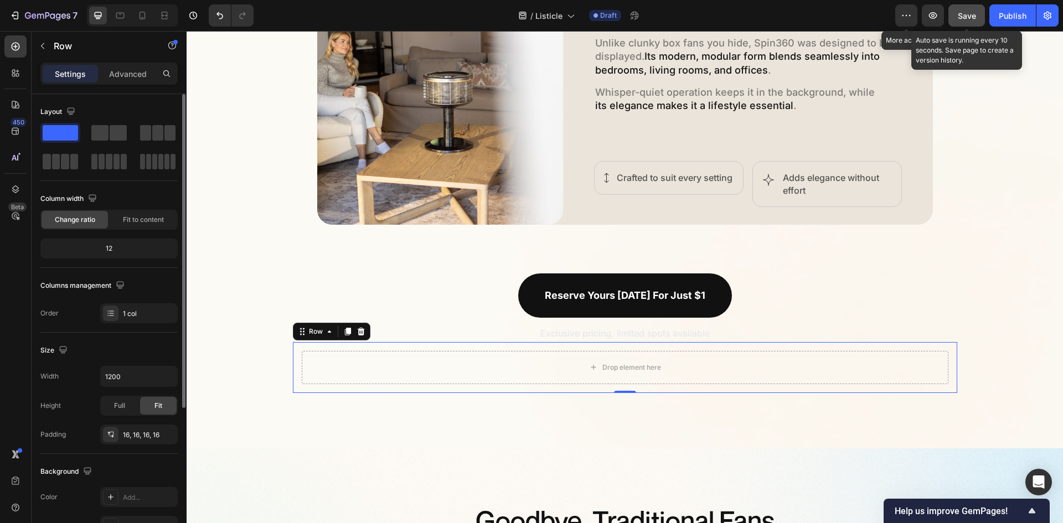
click at [964, 8] on button "Save" at bounding box center [966, 15] width 37 height 22
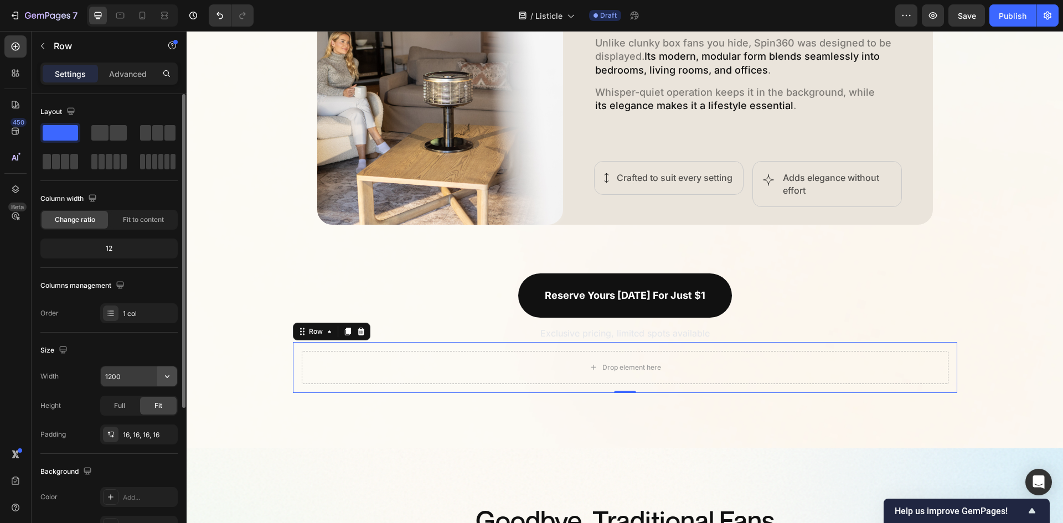
click at [172, 378] on icon "button" at bounding box center [167, 376] width 11 height 11
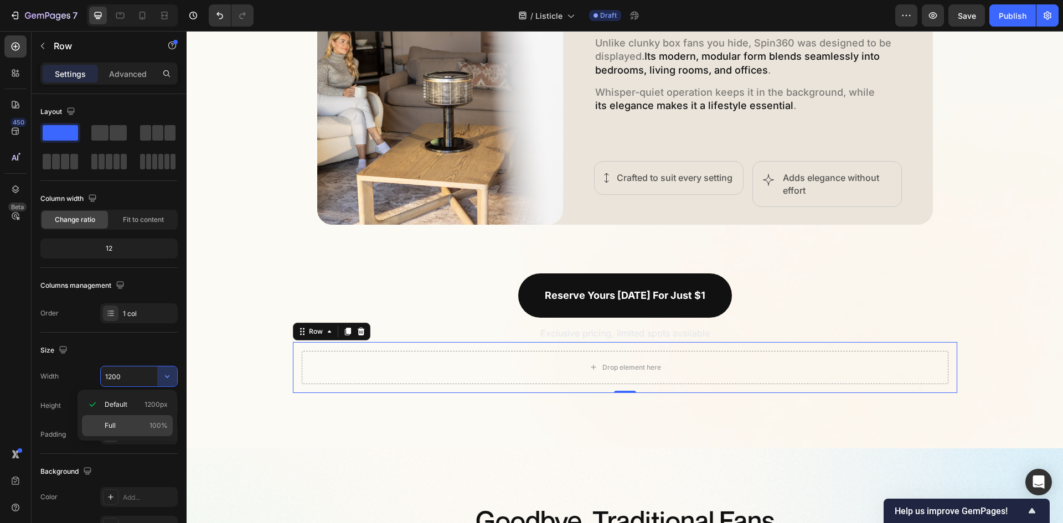
click at [133, 417] on div "Full 100%" at bounding box center [127, 425] width 91 height 21
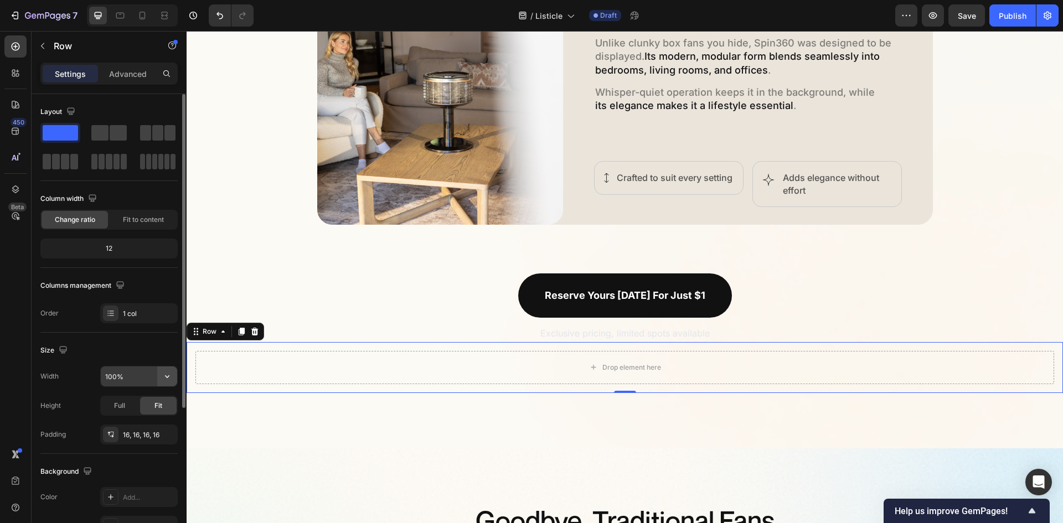
click at [165, 371] on icon "button" at bounding box center [167, 376] width 11 height 11
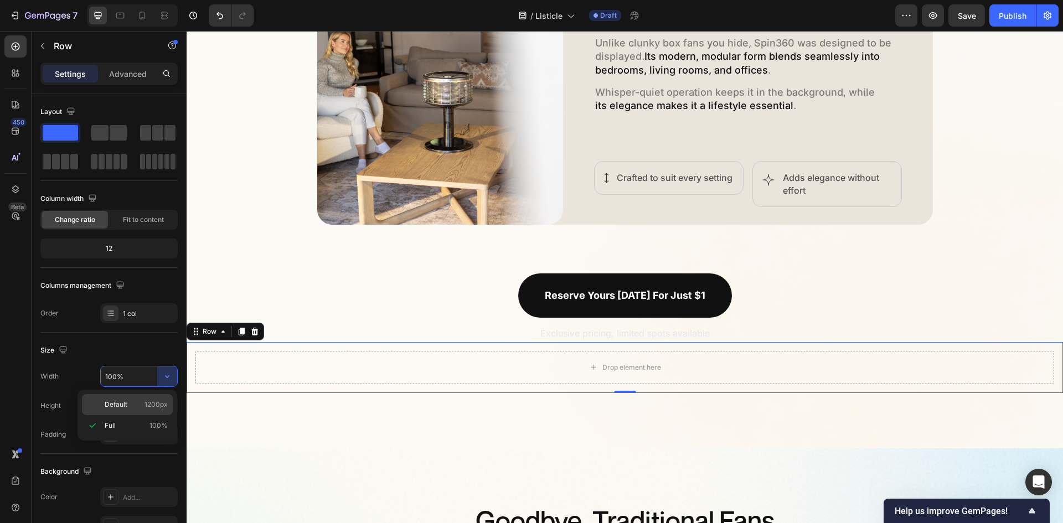
click at [143, 402] on p "Default 1200px" at bounding box center [136, 405] width 63 height 10
type input "1200"
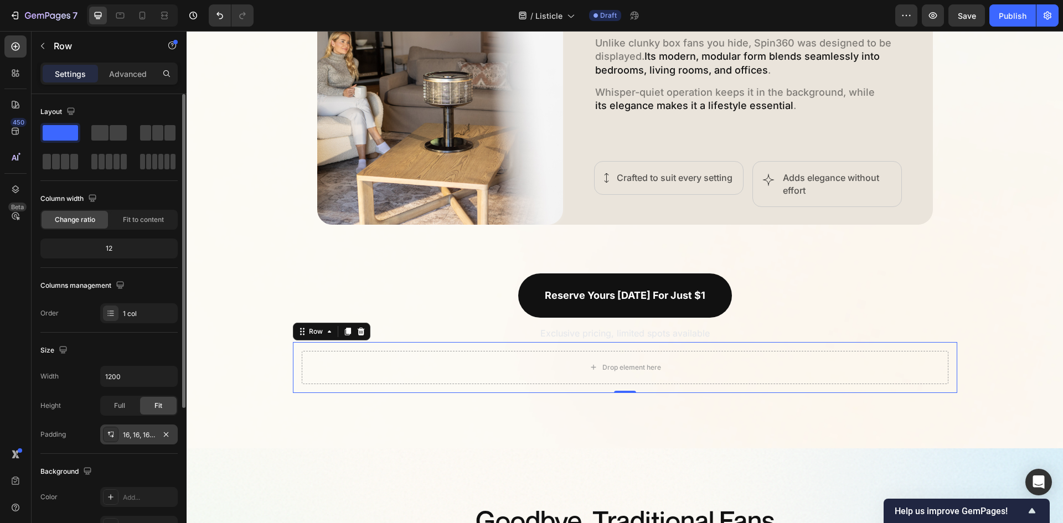
click at [147, 433] on div "16, 16, 16, 16" at bounding box center [139, 435] width 32 height 10
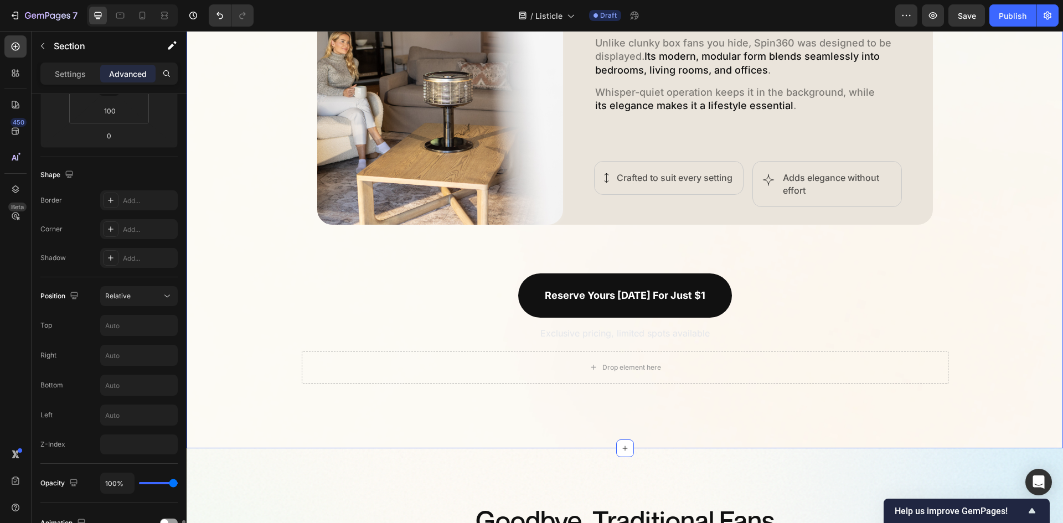
scroll to position [426, 0]
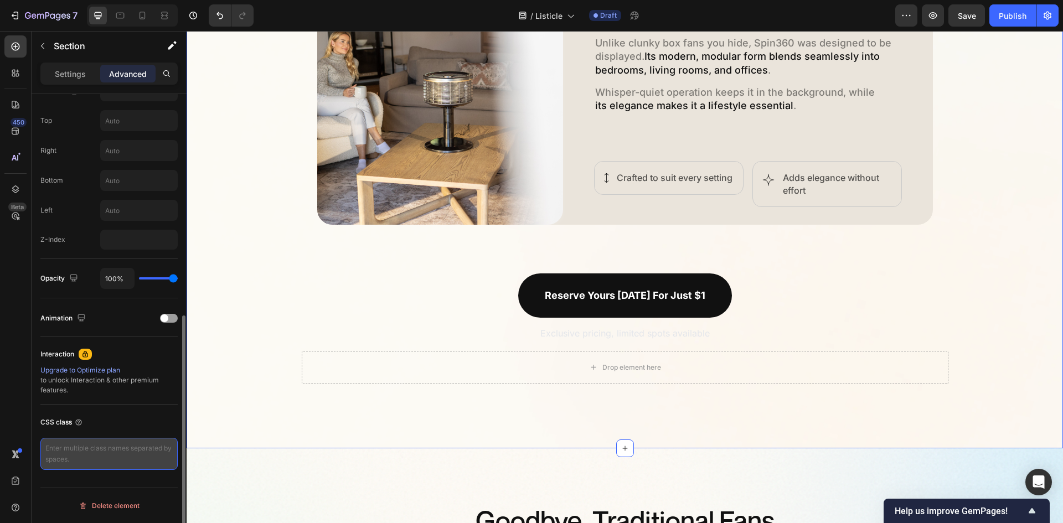
click at [96, 456] on textarea at bounding box center [108, 454] width 137 height 32
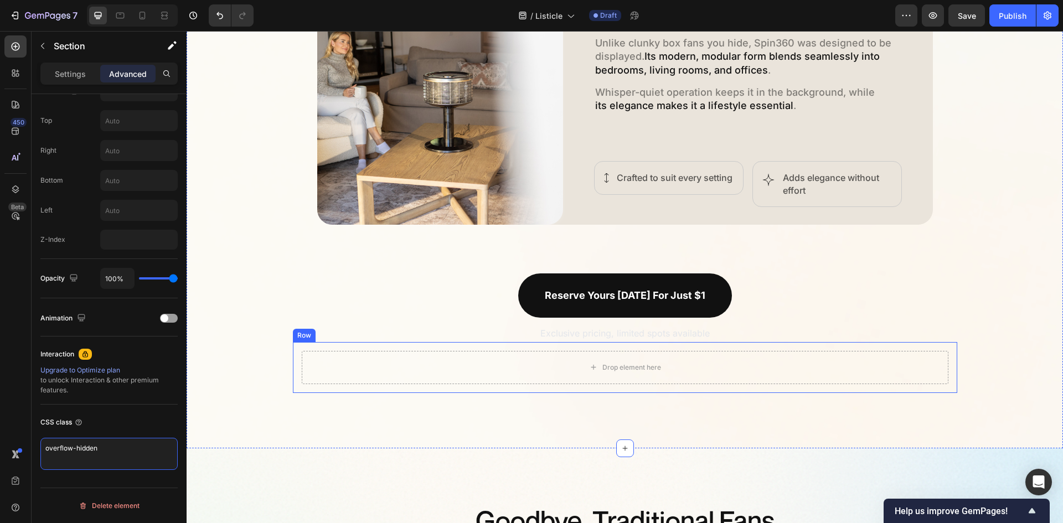
type textarea "overflow-hidden"
click at [293, 363] on div "Drop element here Row" at bounding box center [625, 367] width 664 height 51
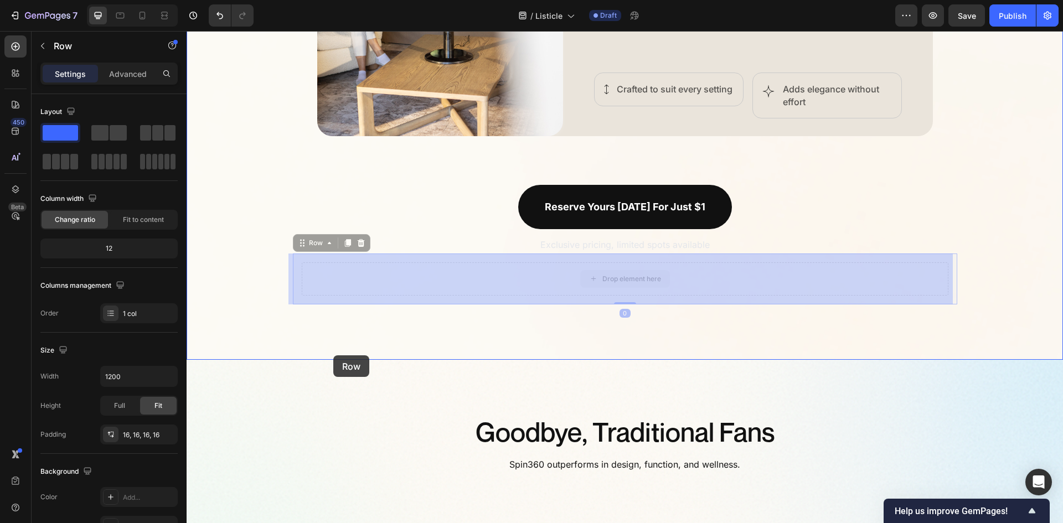
scroll to position [1763, 0]
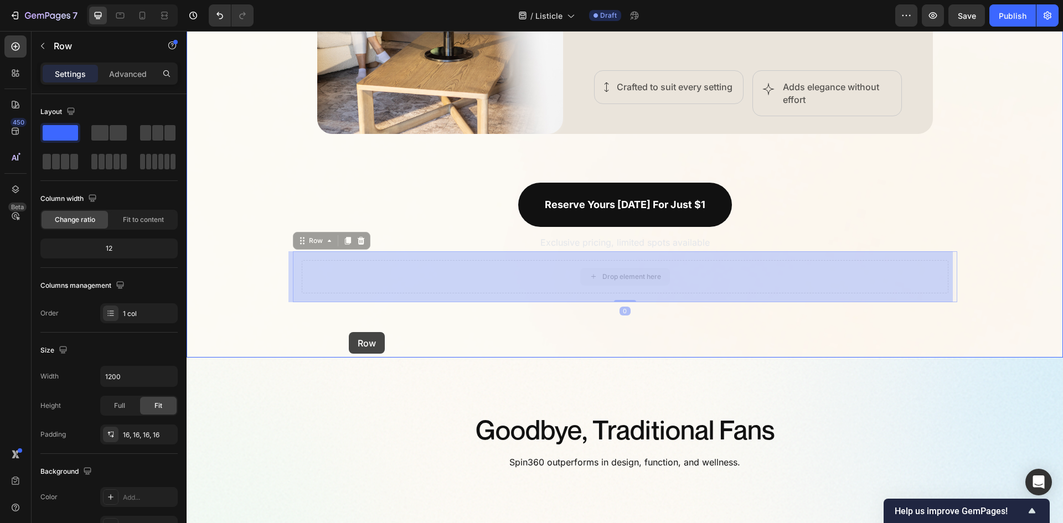
drag, startPoint x: 296, startPoint y: 333, endPoint x: 349, endPoint y: 332, distance: 52.6
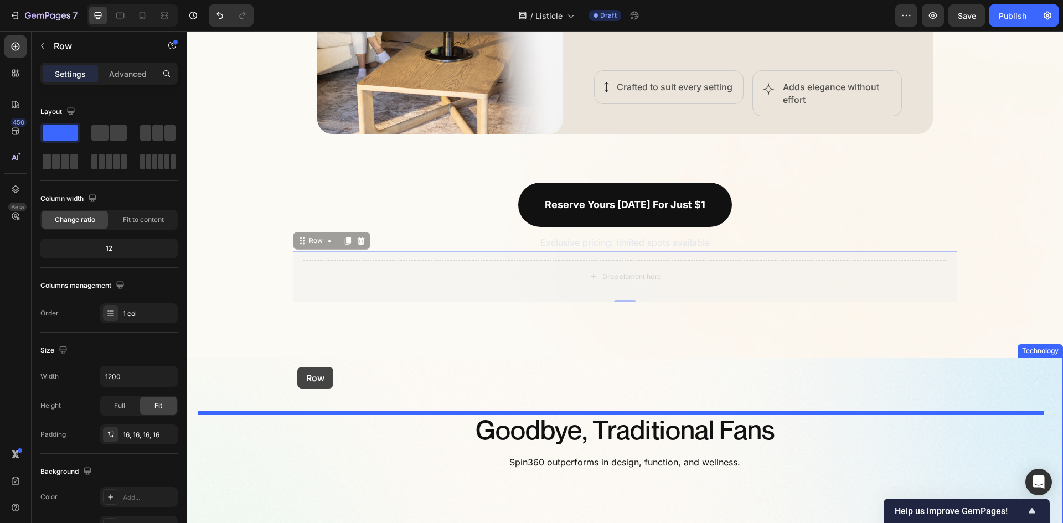
drag, startPoint x: 296, startPoint y: 241, endPoint x: 297, endPoint y: 367, distance: 126.2
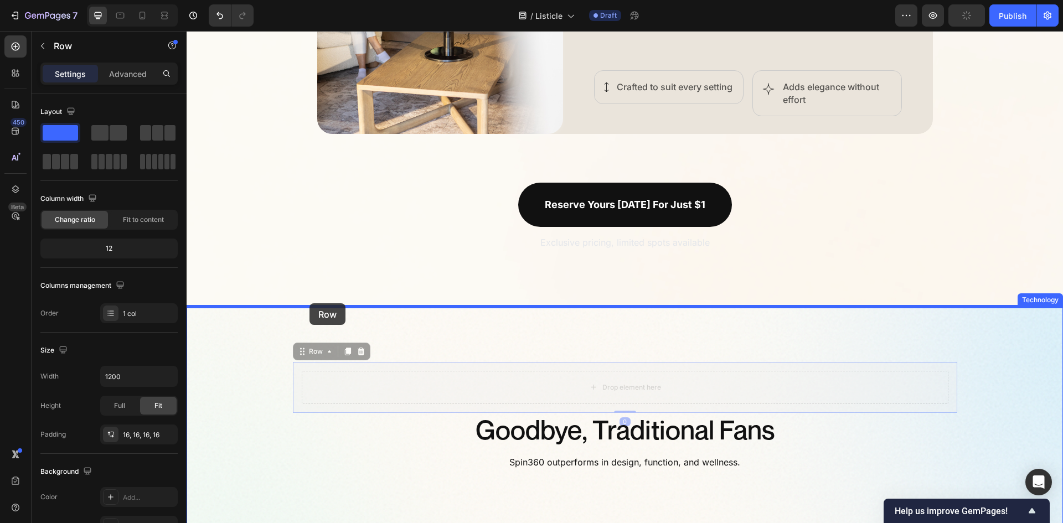
drag, startPoint x: 297, startPoint y: 353, endPoint x: 309, endPoint y: 303, distance: 50.9
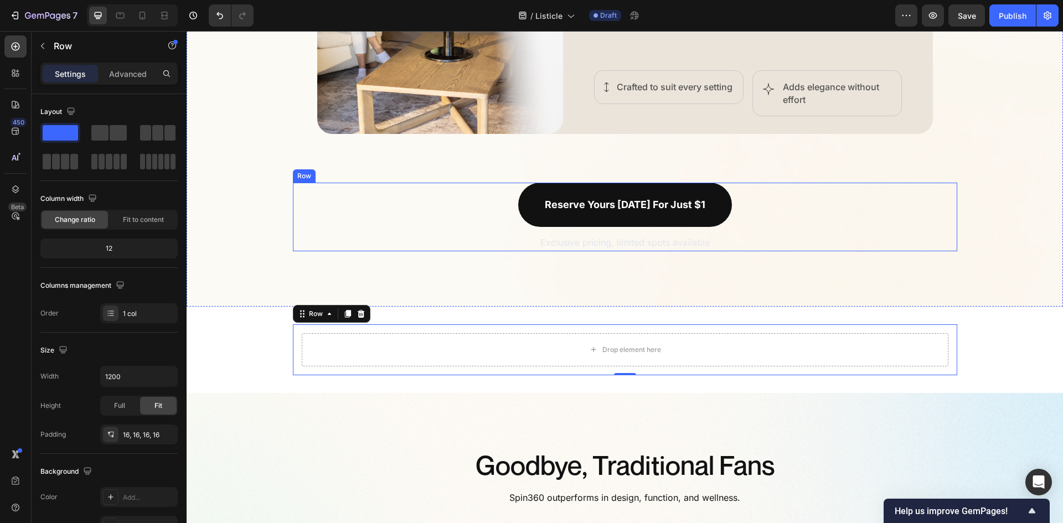
click at [455, 200] on div "Reserve yours [DATE] for just $1 Button Exclusive pricing, limited spots availa…" at bounding box center [625, 217] width 664 height 69
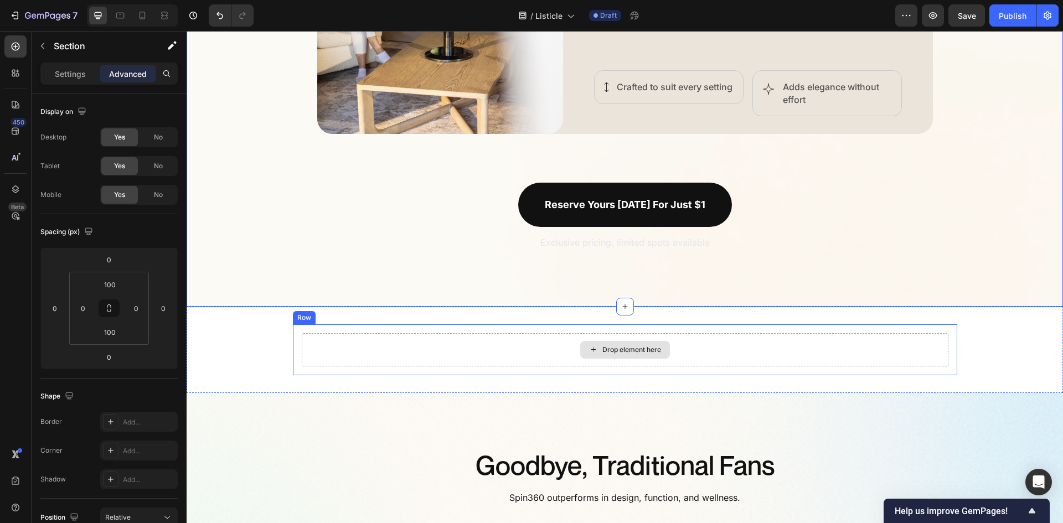
click at [345, 346] on div "Drop element here" at bounding box center [625, 349] width 647 height 33
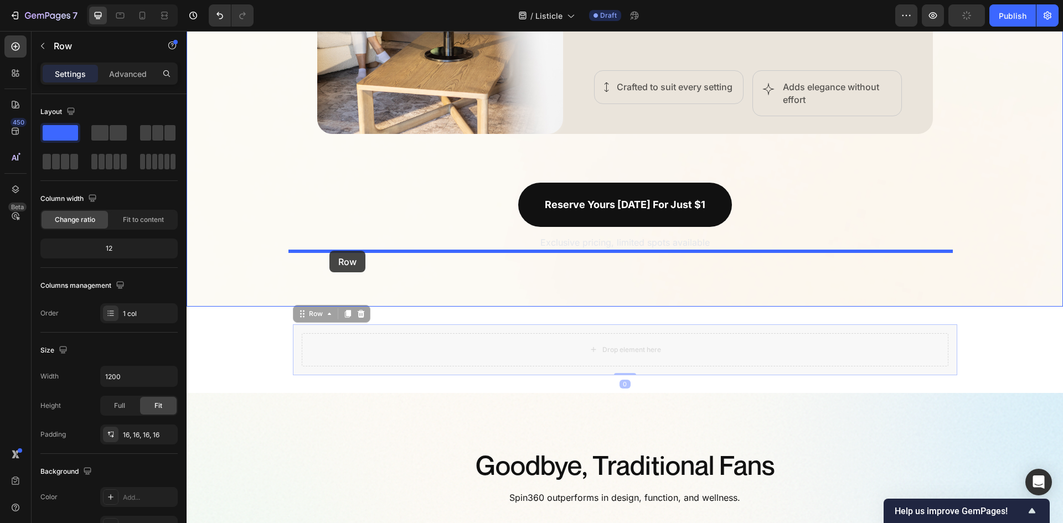
drag, startPoint x: 294, startPoint y: 317, endPoint x: 329, endPoint y: 251, distance: 75.3
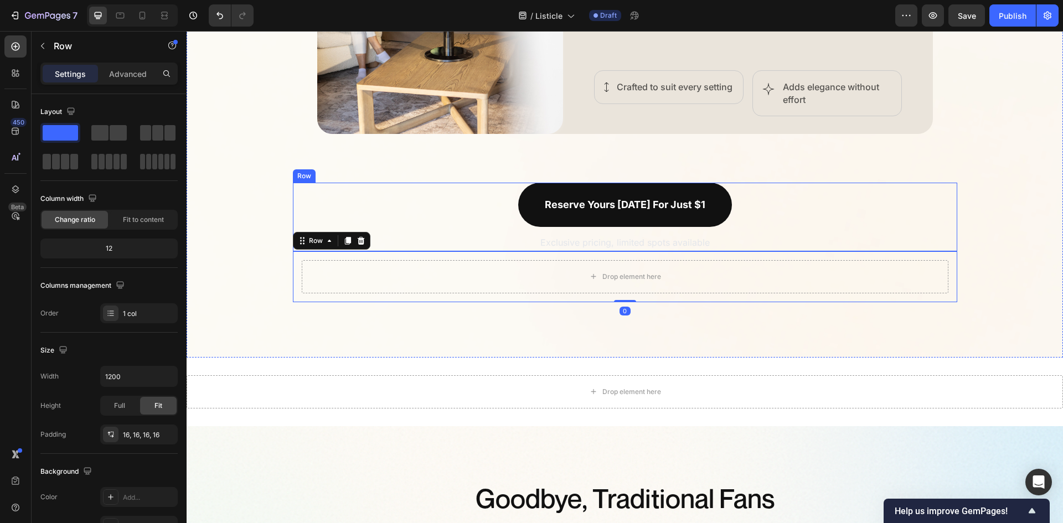
click at [456, 184] on div "Reserve yours [DATE] for just $1 Button Exclusive pricing, limited spots availa…" at bounding box center [625, 217] width 664 height 69
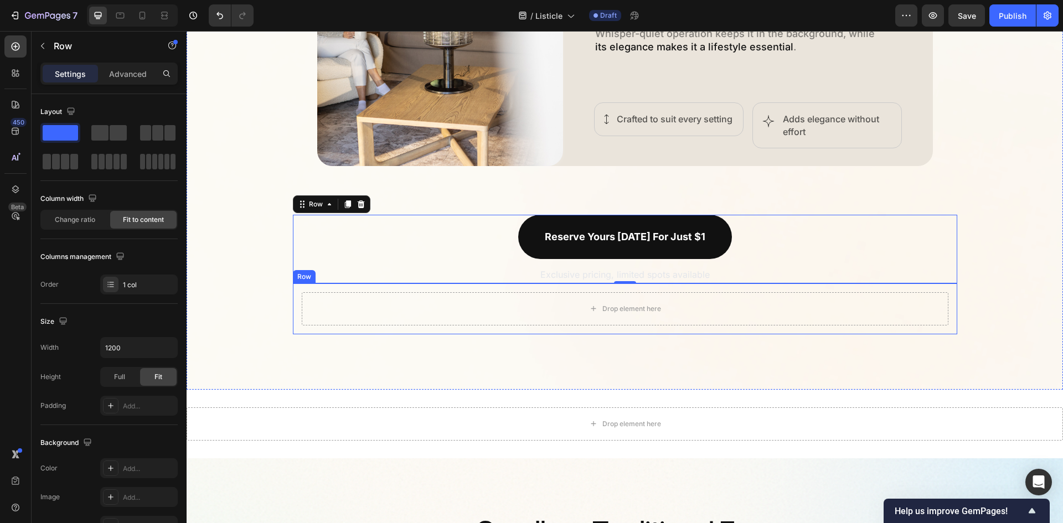
scroll to position [1874, 0]
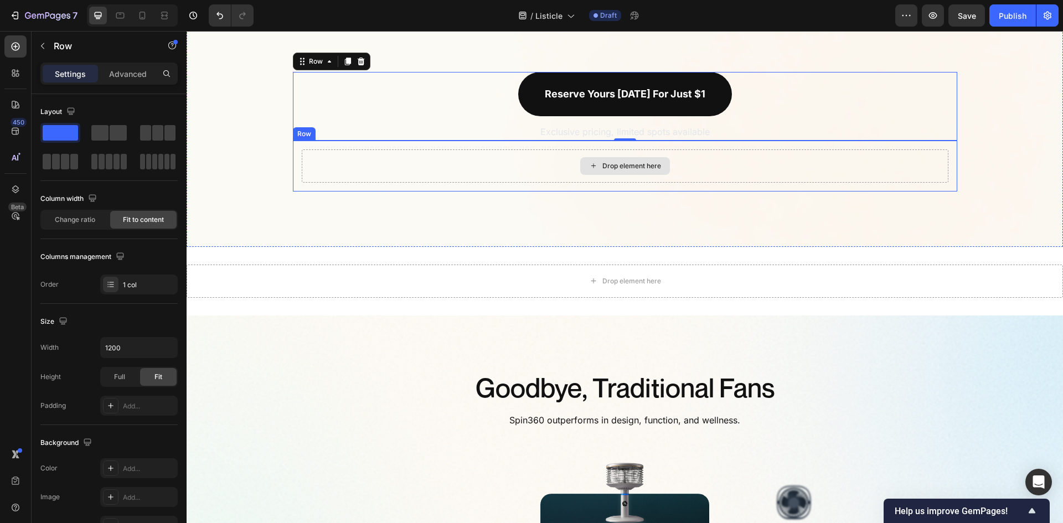
click at [446, 172] on div "Drop element here" at bounding box center [625, 165] width 647 height 33
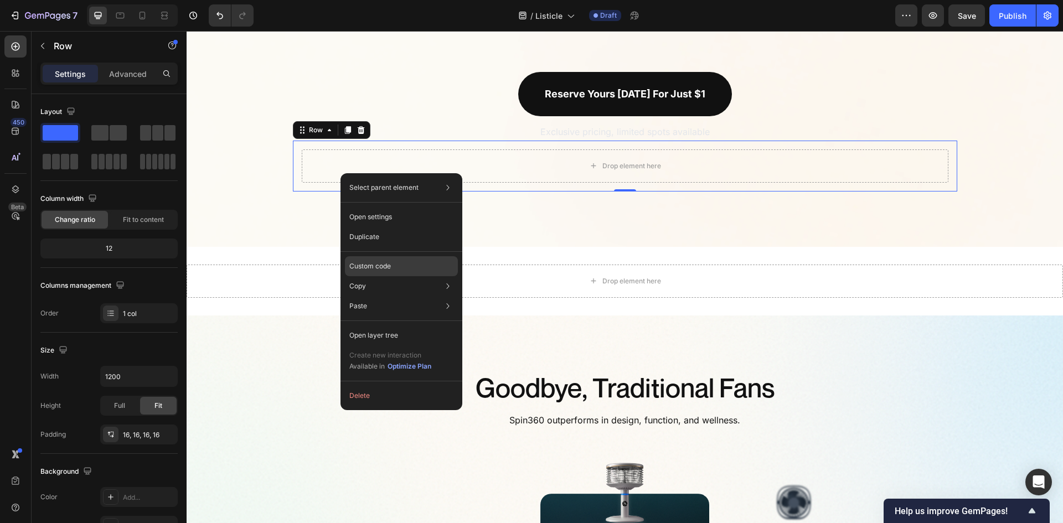
click at [388, 271] on p "Custom code" at bounding box center [370, 266] width 42 height 10
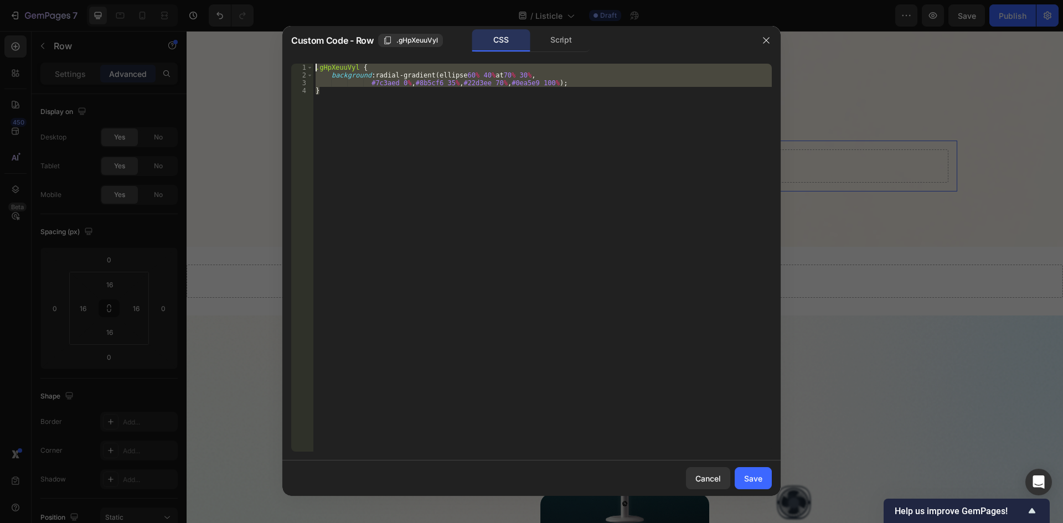
drag, startPoint x: 329, startPoint y: 95, endPoint x: 313, endPoint y: 65, distance: 33.4
click at [313, 65] on div ".gHpXeuuVyl { background : radial-gradient(ellipse 60 % 40 % at 70 % 30 % , #7c…" at bounding box center [542, 266] width 458 height 404
paste textarea "}"
type textarea "}"
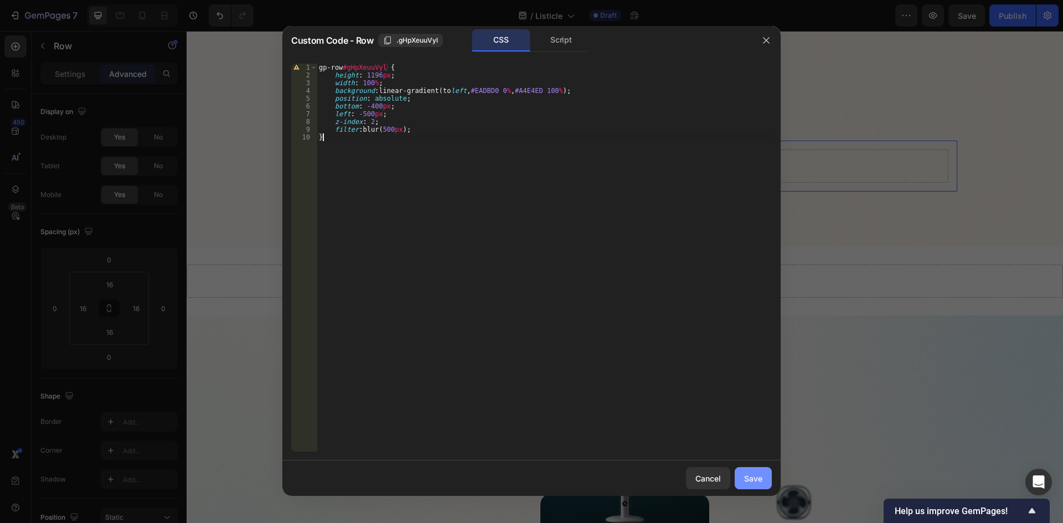
click at [746, 478] on div "Save" at bounding box center [753, 479] width 18 height 12
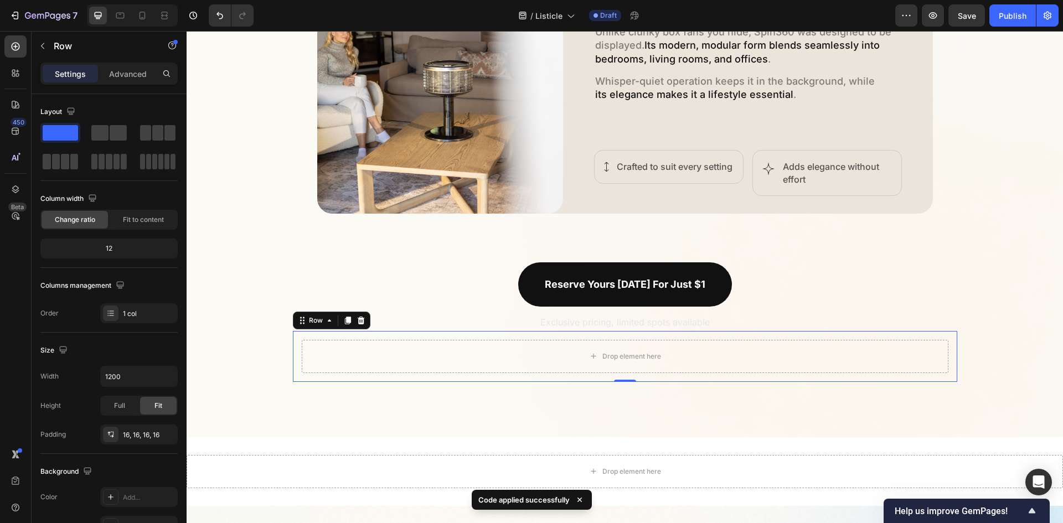
scroll to position [1653, 0]
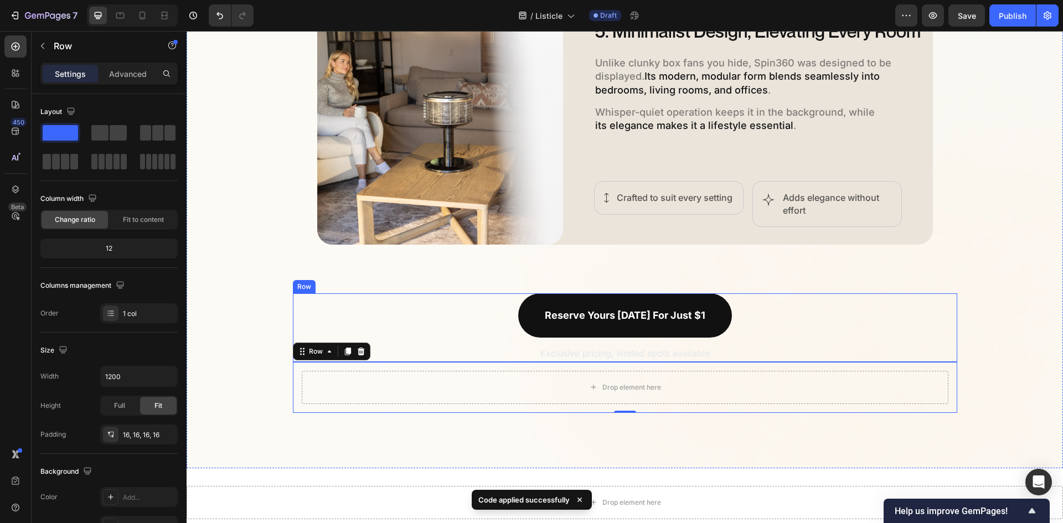
click at [391, 328] on div "Reserve yours [DATE] for just $1 Button Exclusive pricing, limited spots availa…" at bounding box center [625, 327] width 664 height 69
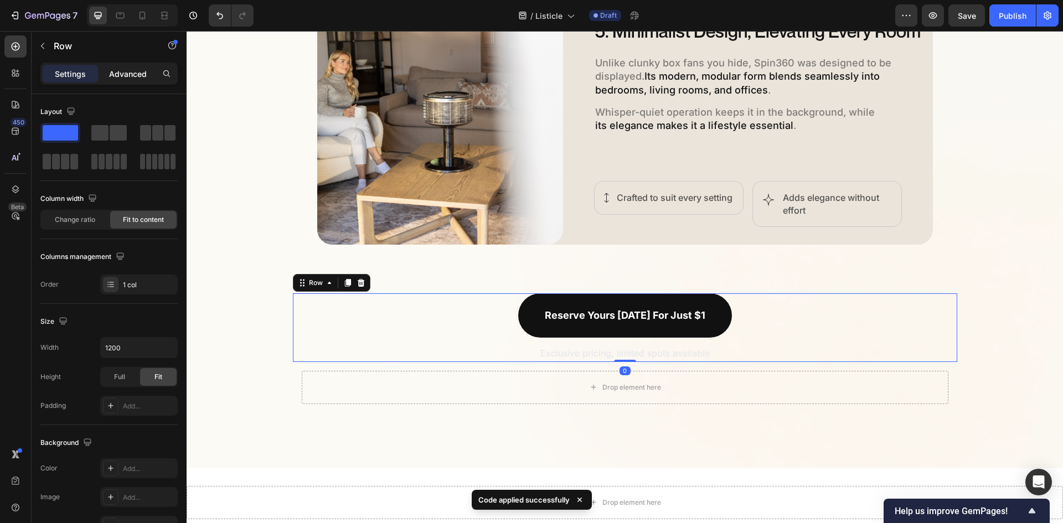
click at [134, 74] on p "Advanced" at bounding box center [128, 74] width 38 height 12
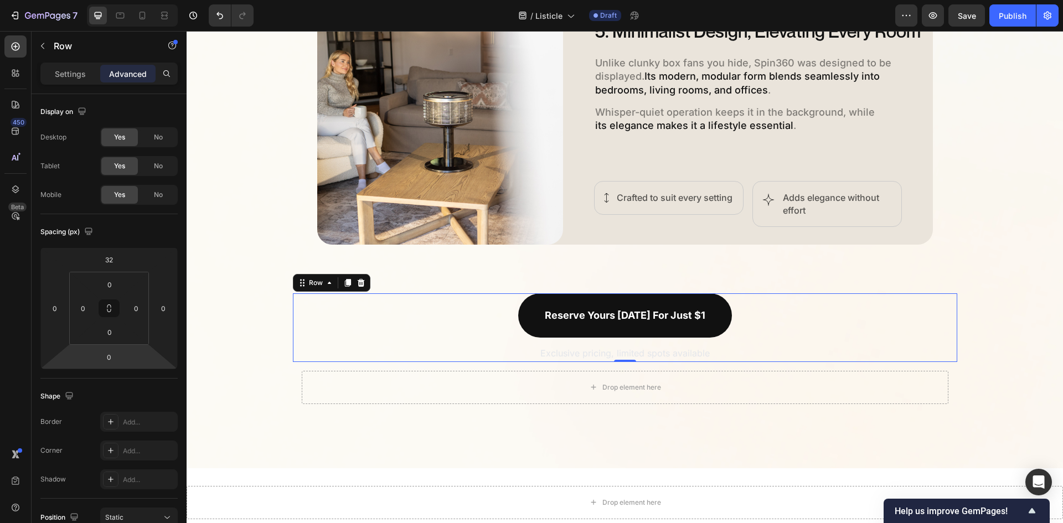
scroll to position [111, 0]
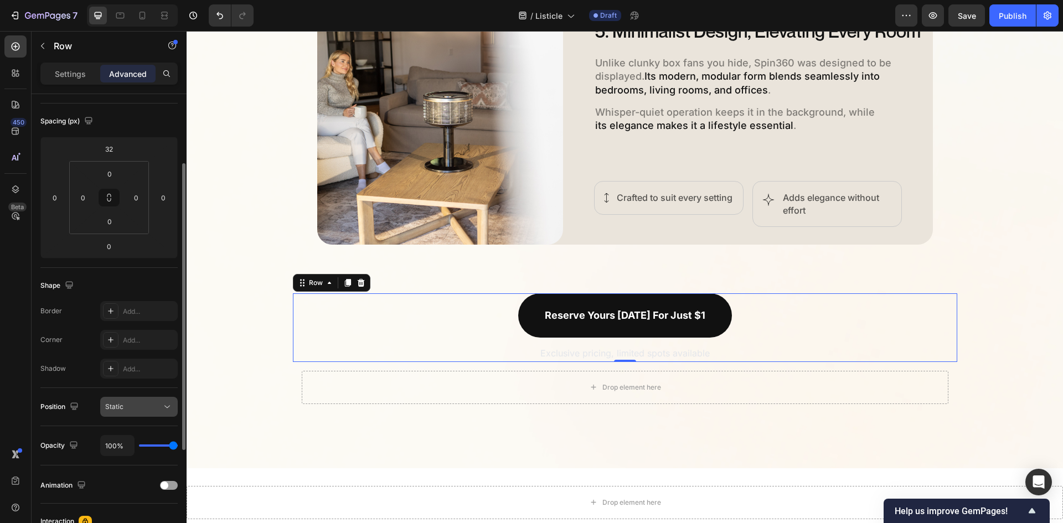
click at [145, 411] on div "Static" at bounding box center [133, 407] width 56 height 10
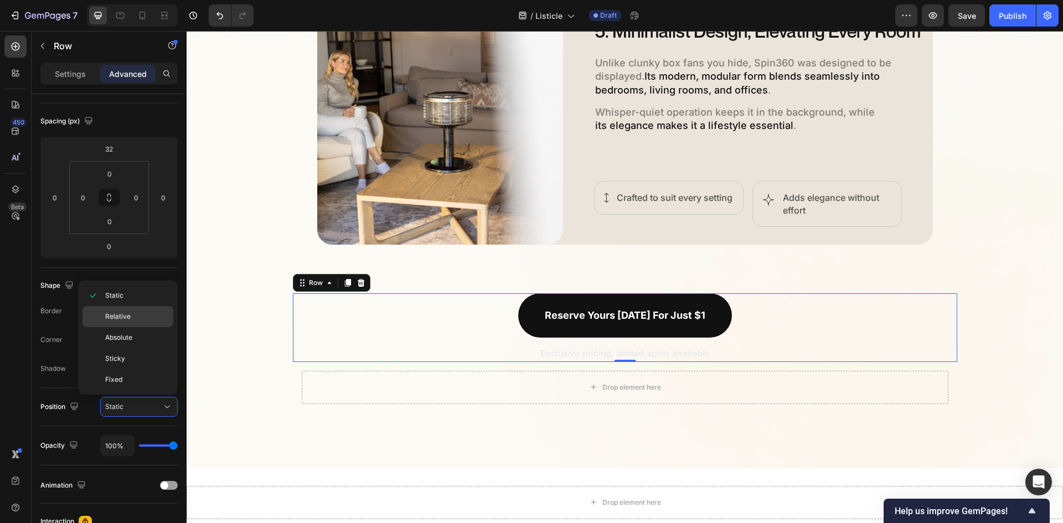
click at [134, 318] on p "Relative" at bounding box center [136, 317] width 63 height 10
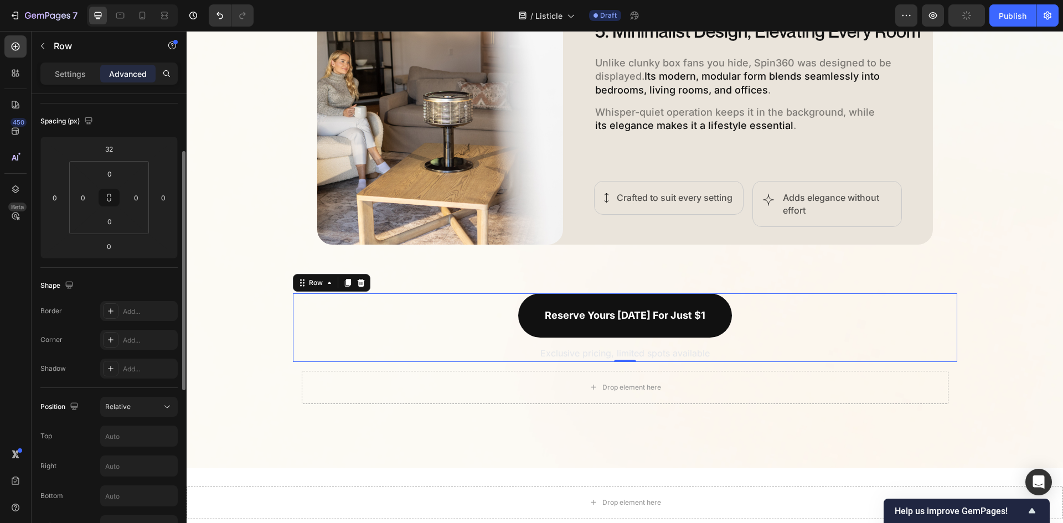
scroll to position [221, 0]
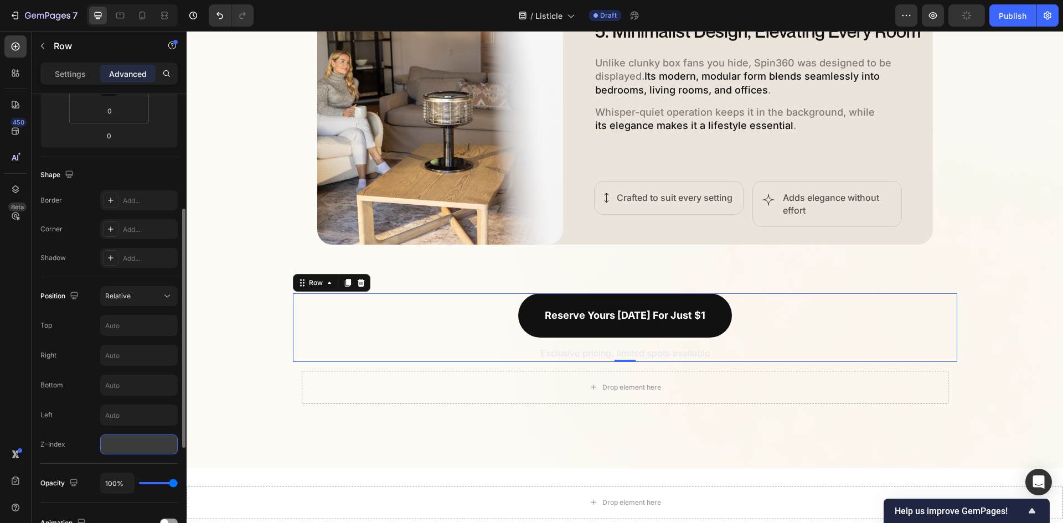
click at [143, 436] on input "number" at bounding box center [139, 445] width 78 height 20
type input "99"
click at [319, 240] on img at bounding box center [440, 122] width 246 height 246
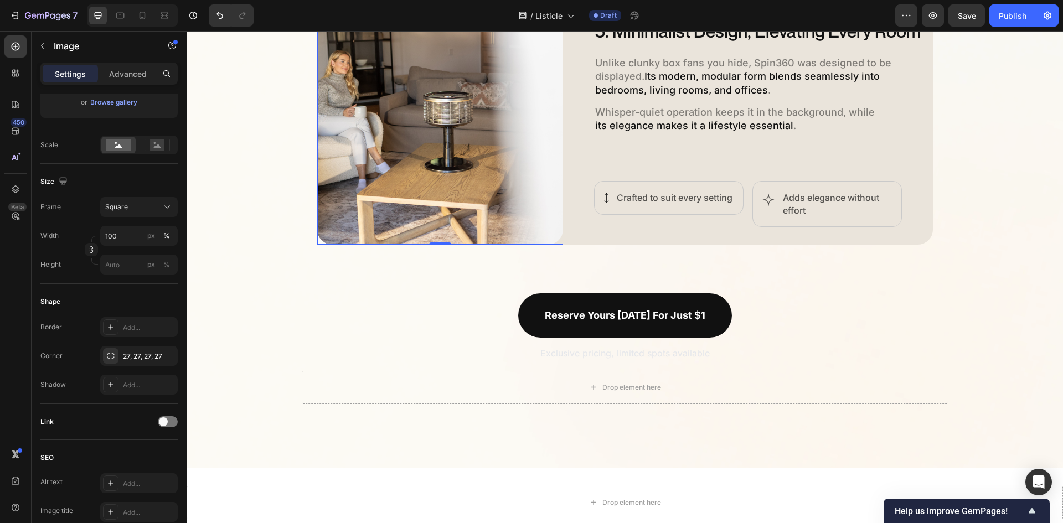
scroll to position [0, 0]
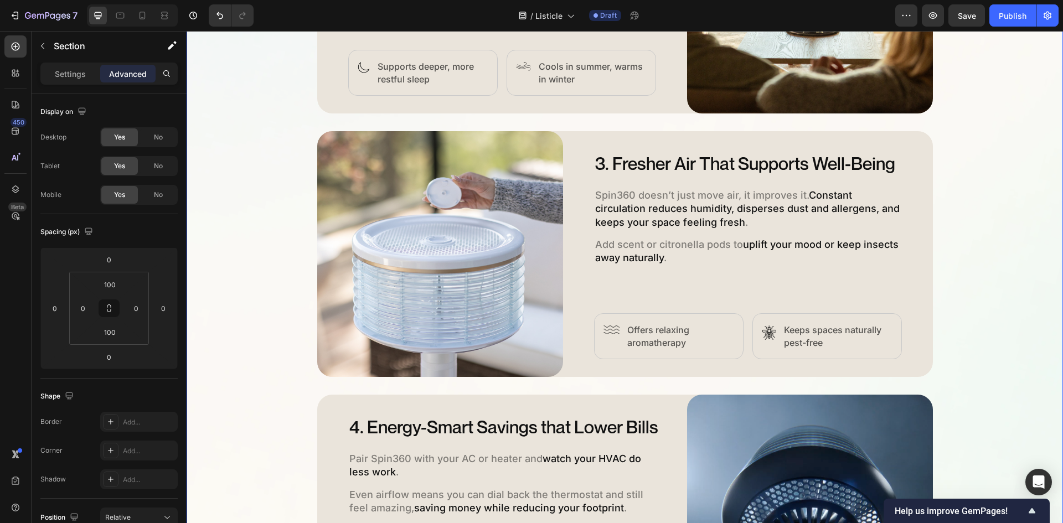
scroll to position [988, 0]
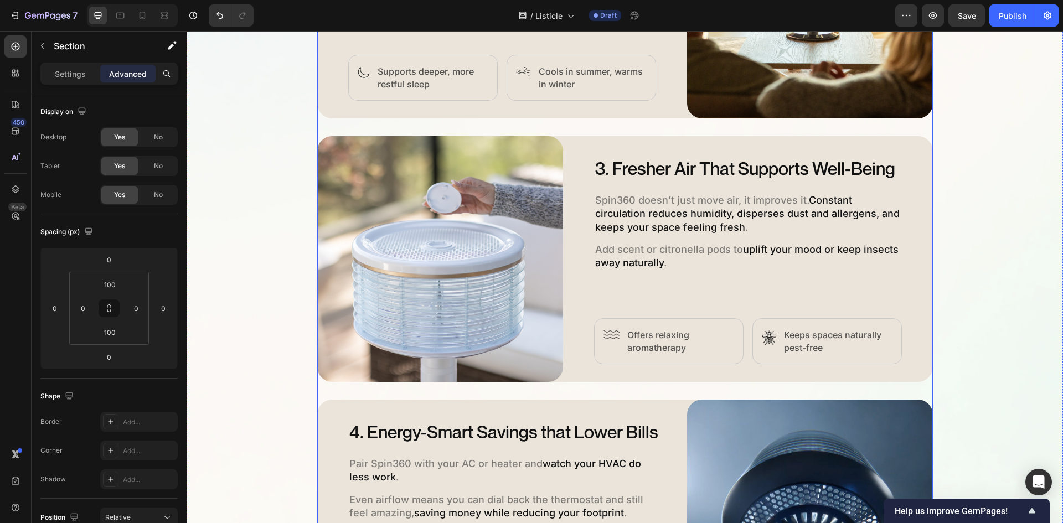
click at [338, 390] on div "Image Row 1. Surround Yourself in 360° Comfort Heading Spin360 is the world’s f…" at bounding box center [625, 259] width 616 height 1300
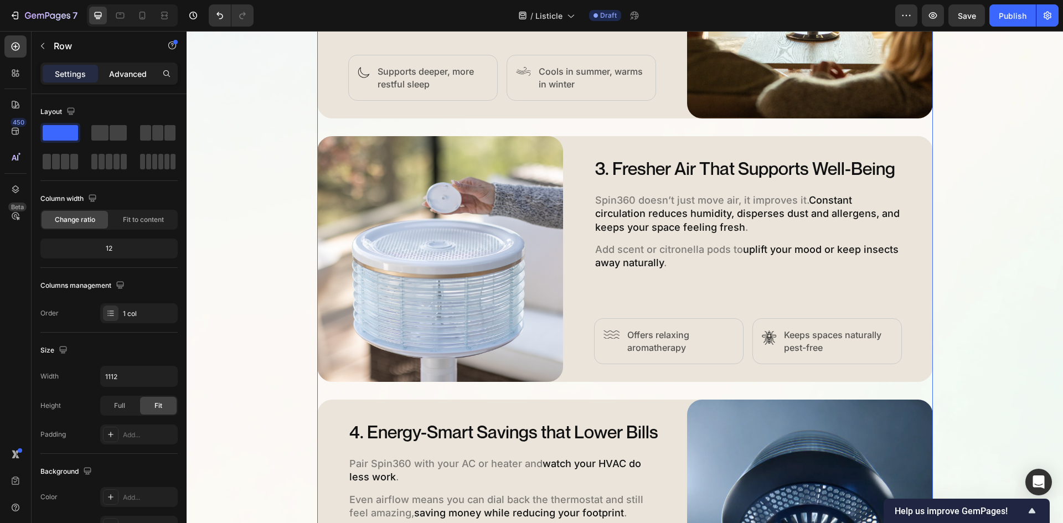
click at [130, 72] on p "Advanced" at bounding box center [128, 74] width 38 height 12
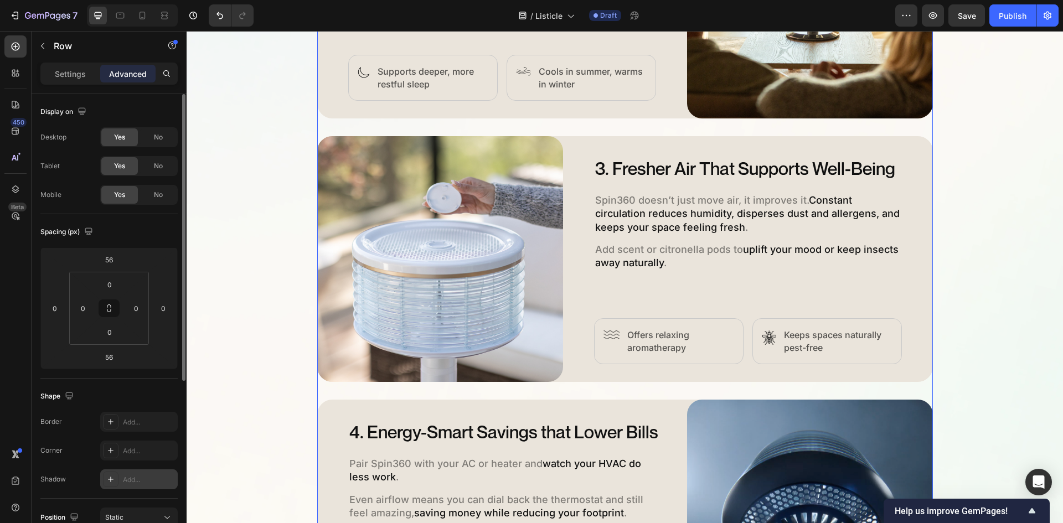
scroll to position [221, 0]
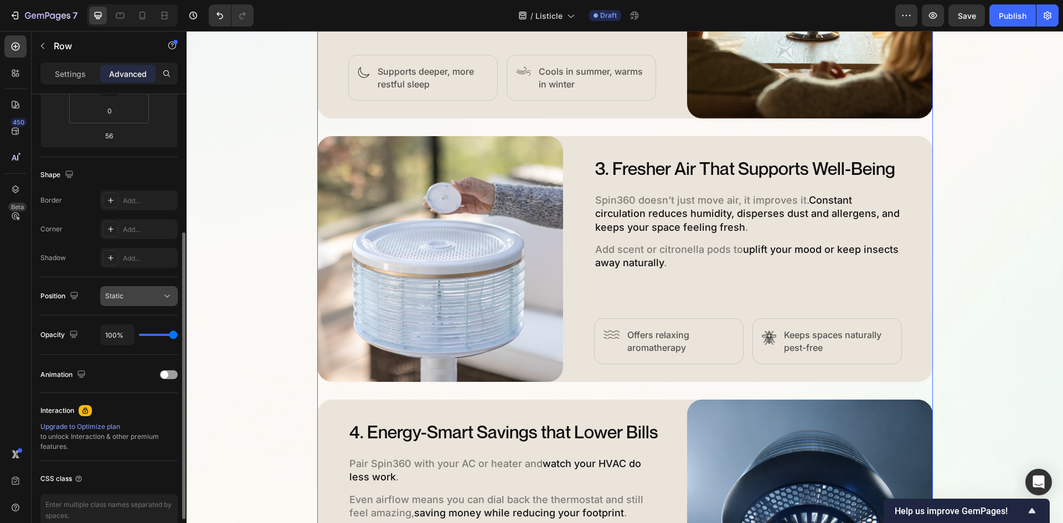
click at [158, 296] on div "Static" at bounding box center [133, 296] width 56 height 10
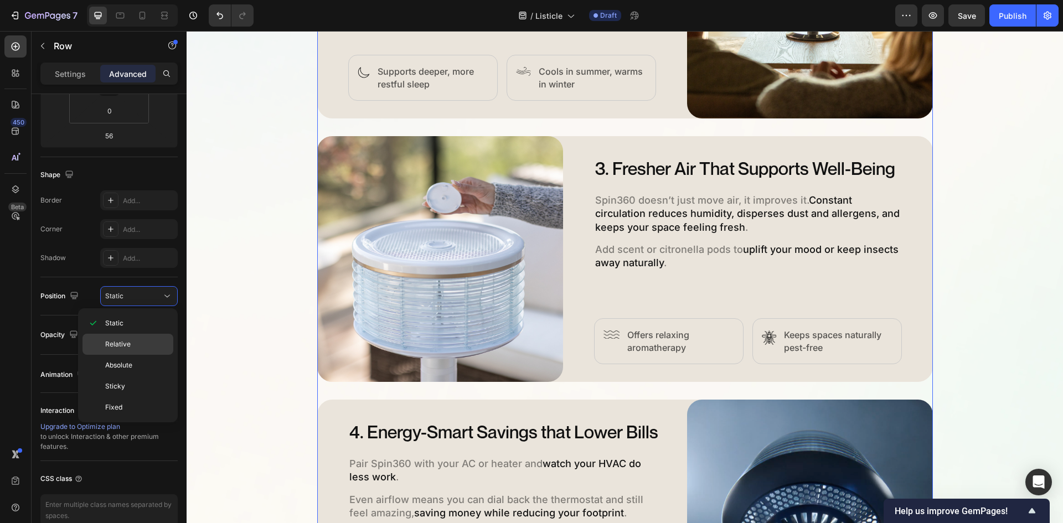
click at [136, 347] on p "Relative" at bounding box center [136, 344] width 63 height 10
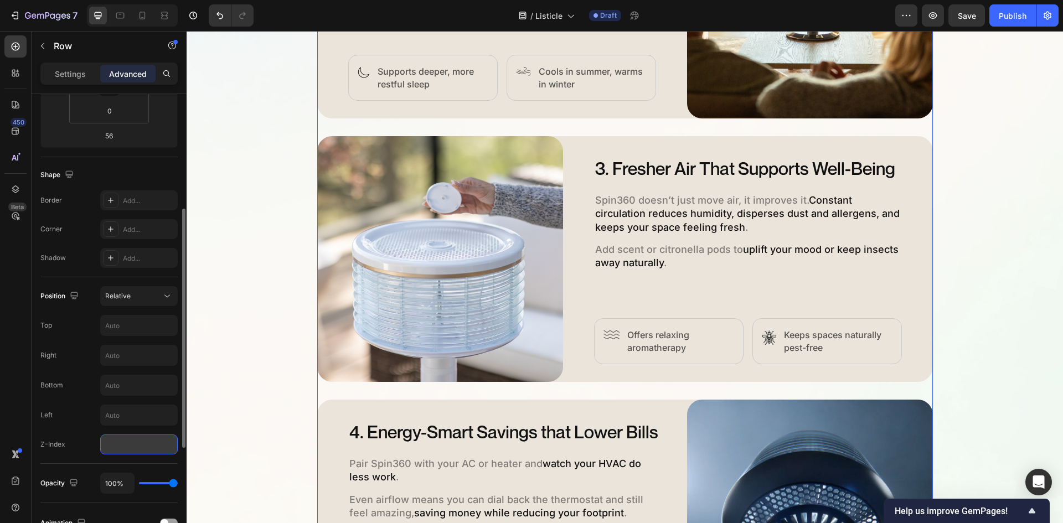
click at [128, 450] on input "number" at bounding box center [139, 445] width 78 height 20
type input "99"
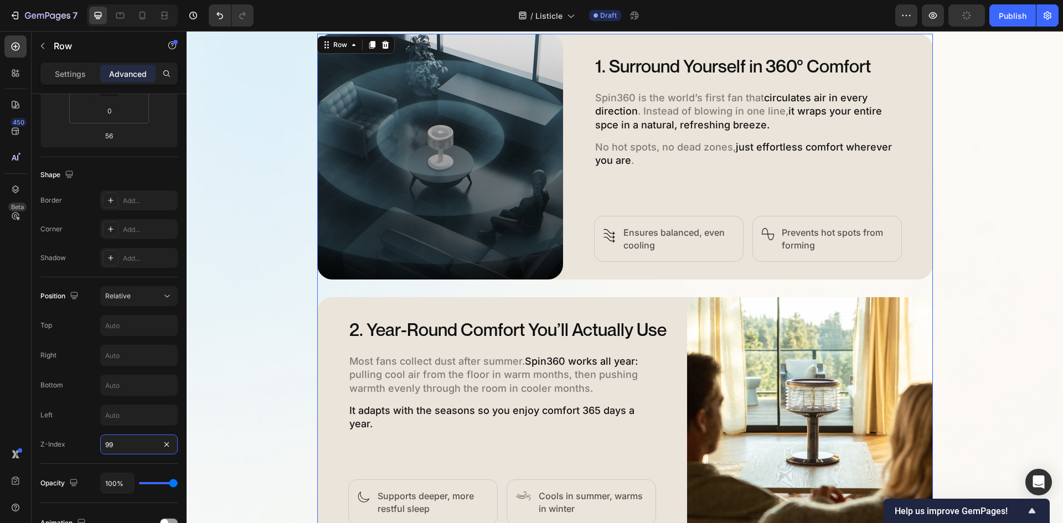
scroll to position [435, 0]
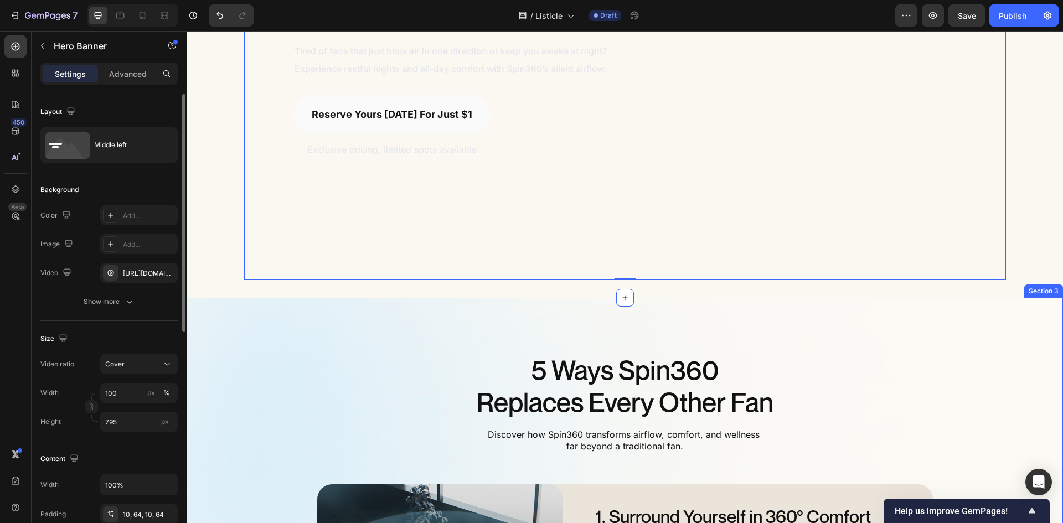
scroll to position [324, 0]
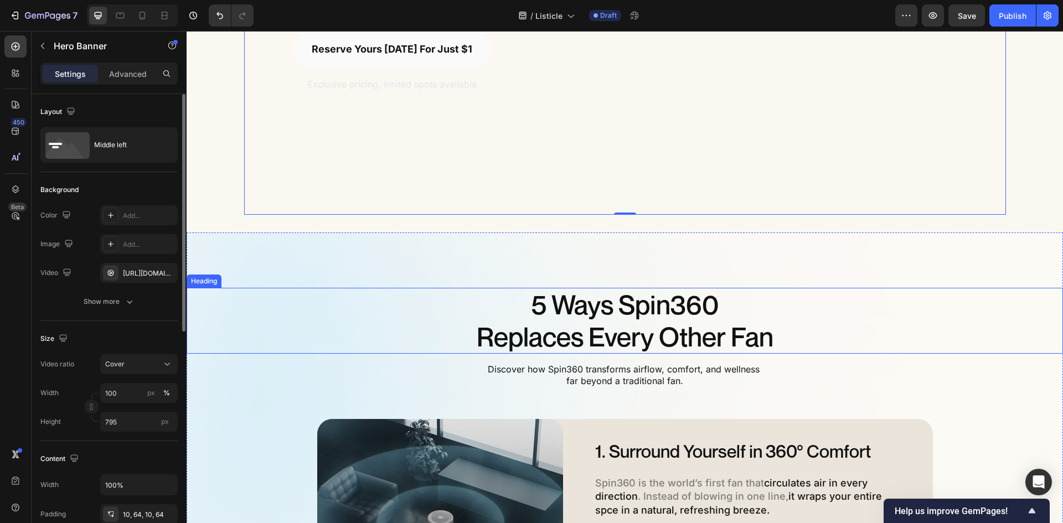
click at [245, 311] on h2 "5 Ways Spin360 Replaces Every Other Fan" at bounding box center [625, 321] width 876 height 66
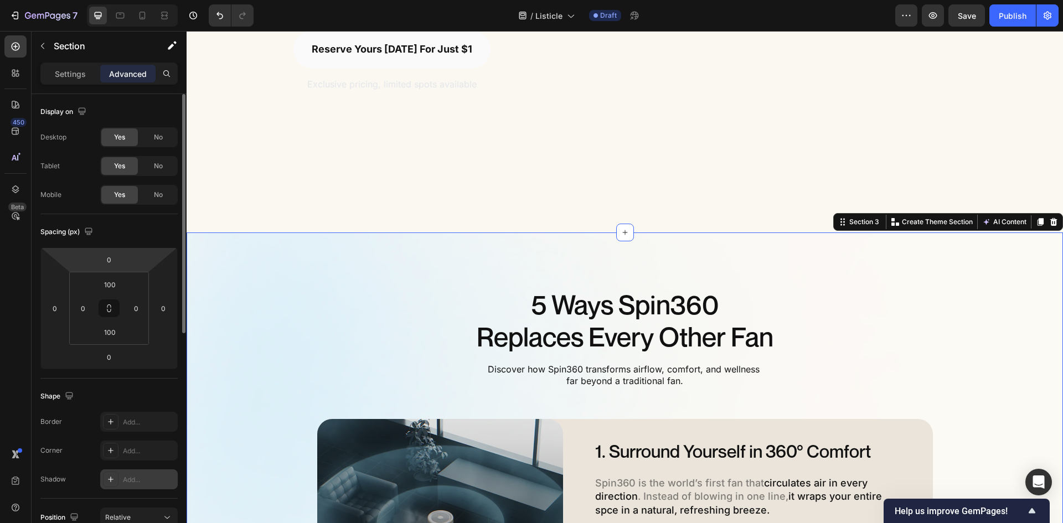
scroll to position [332, 0]
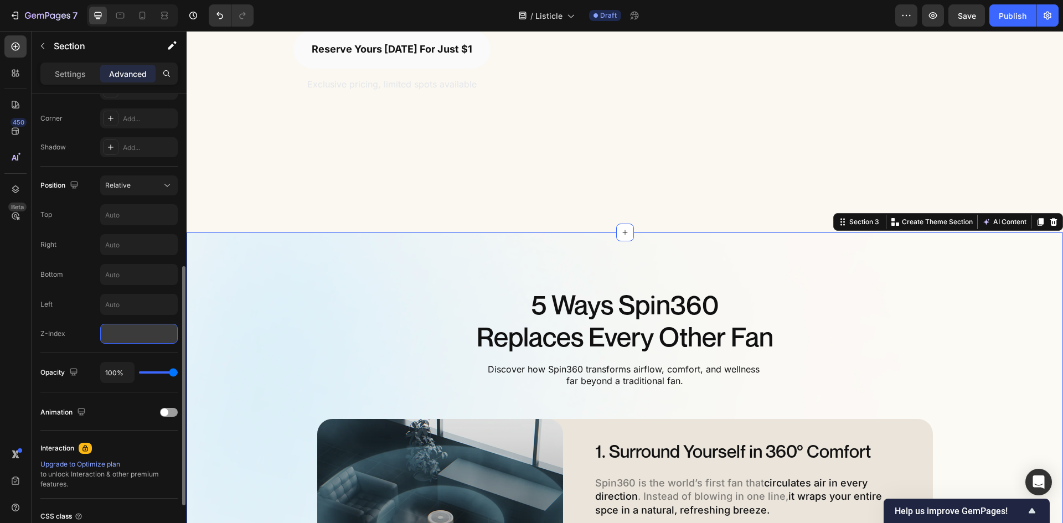
click at [133, 328] on input "number" at bounding box center [139, 334] width 78 height 20
type input "1"
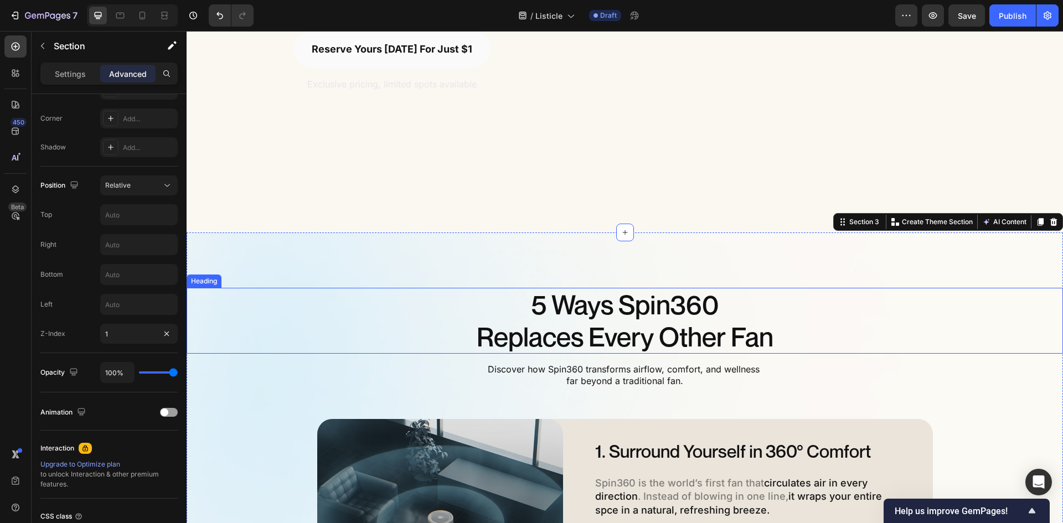
click at [316, 327] on h2 "5 Ways Spin360 Replaces Every Other Fan" at bounding box center [625, 321] width 876 height 66
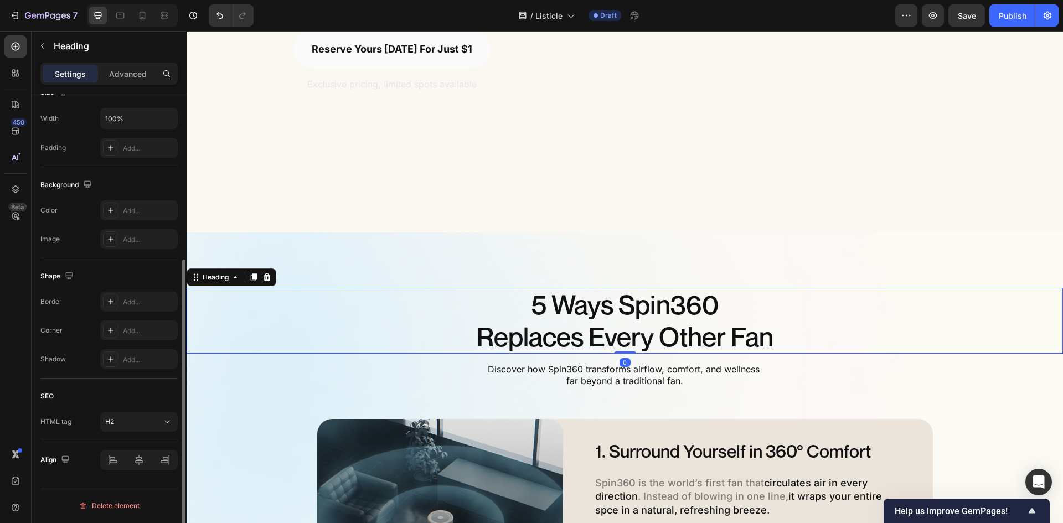
scroll to position [0, 0]
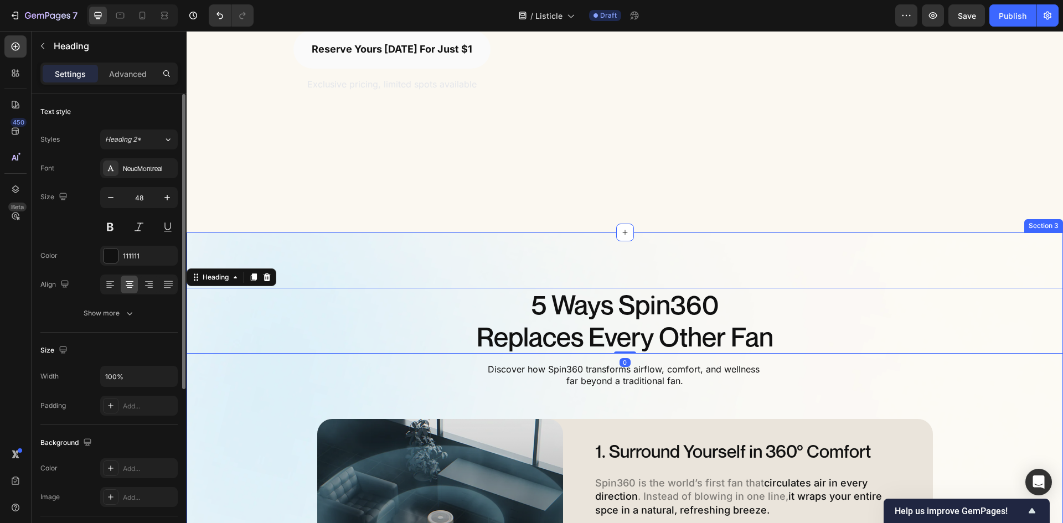
drag, startPoint x: 241, startPoint y: 404, endPoint x: 446, endPoint y: 266, distance: 246.9
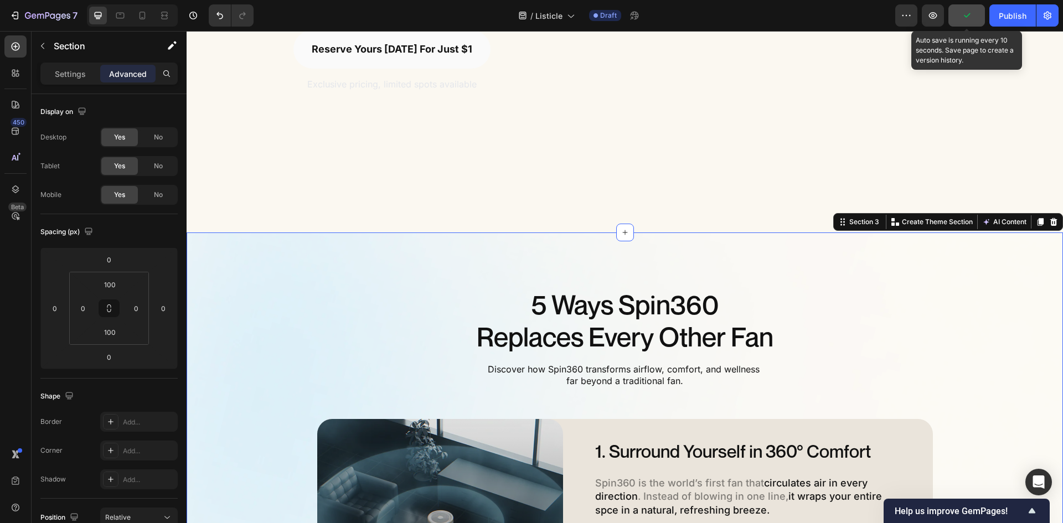
click at [975, 18] on button "button" at bounding box center [966, 15] width 37 height 22
click at [965, 19] on span "Save" at bounding box center [967, 15] width 18 height 9
click at [972, 11] on span "Save" at bounding box center [967, 15] width 18 height 9
